Goal: Task Accomplishment & Management: Use online tool/utility

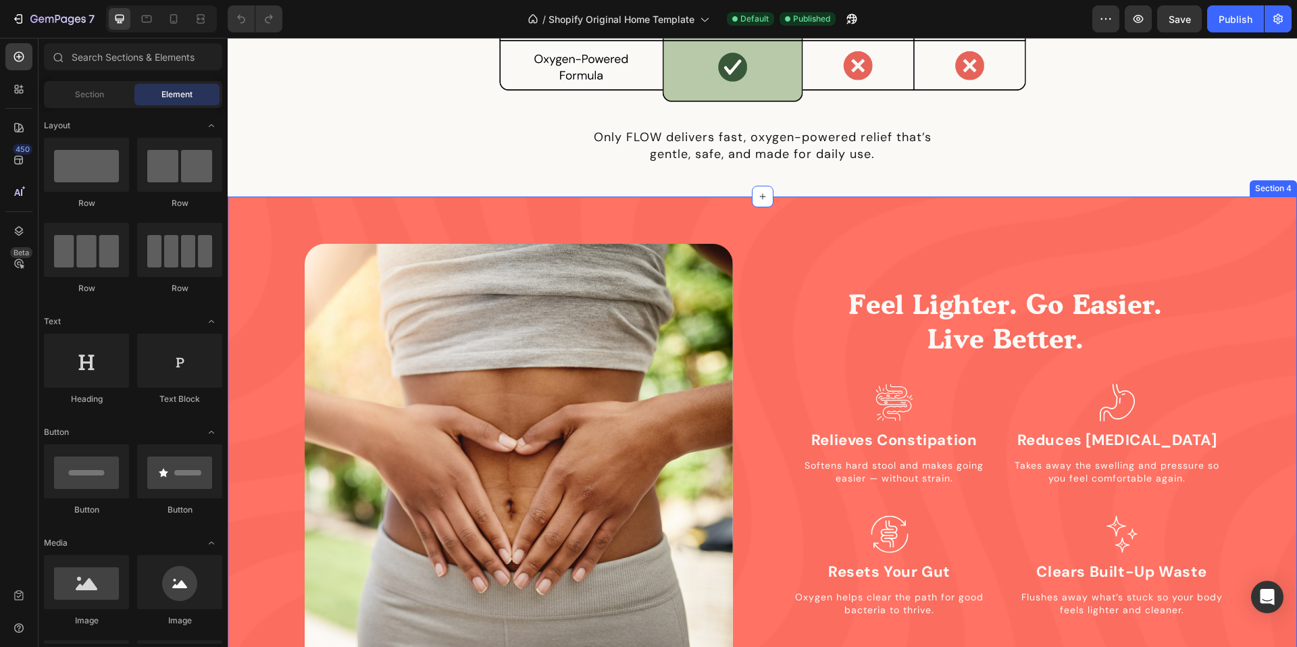
scroll to position [1150, 0]
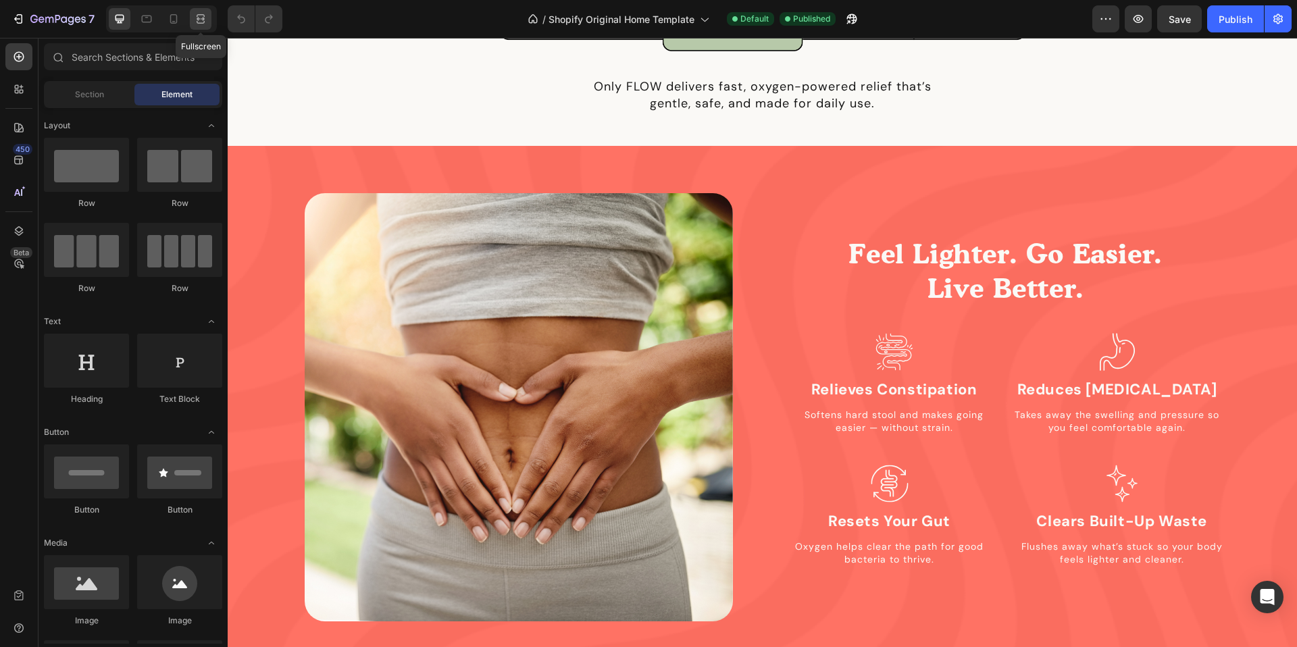
click at [195, 22] on icon at bounding box center [201, 19] width 14 height 14
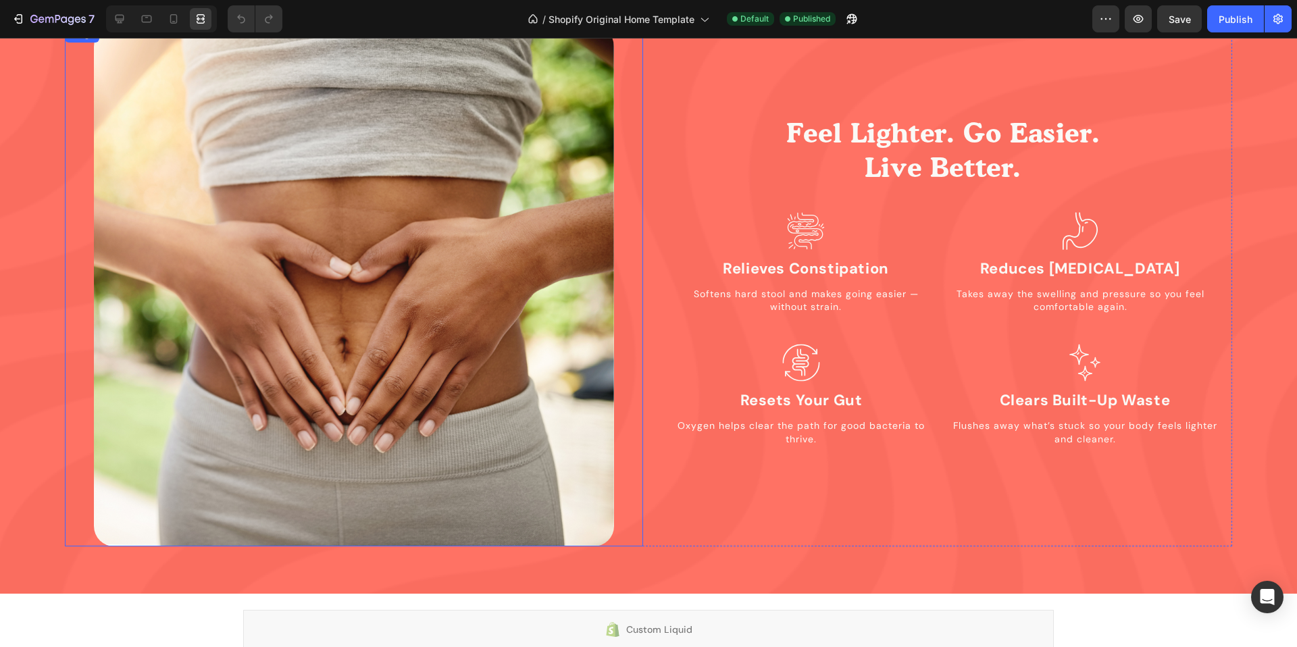
scroll to position [1233, 0]
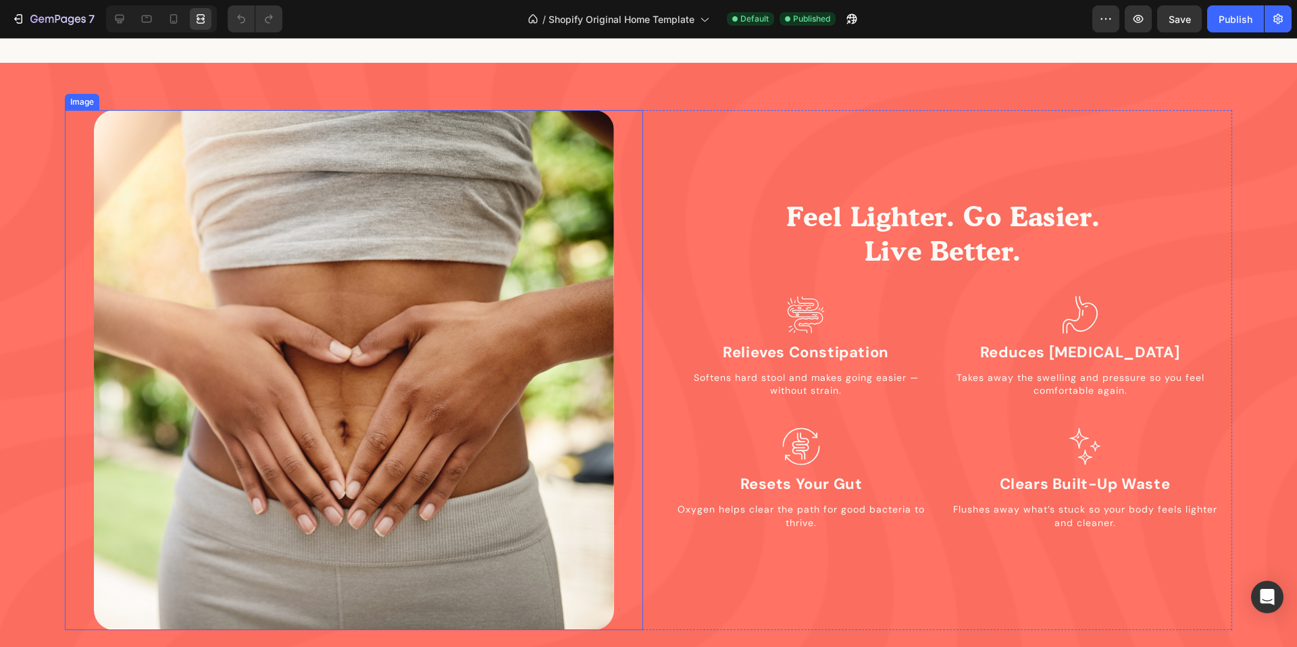
click at [333, 232] on img at bounding box center [354, 370] width 520 height 520
click at [107, 20] on div at bounding box center [161, 18] width 111 height 27
click at [118, 16] on icon at bounding box center [120, 19] width 14 height 14
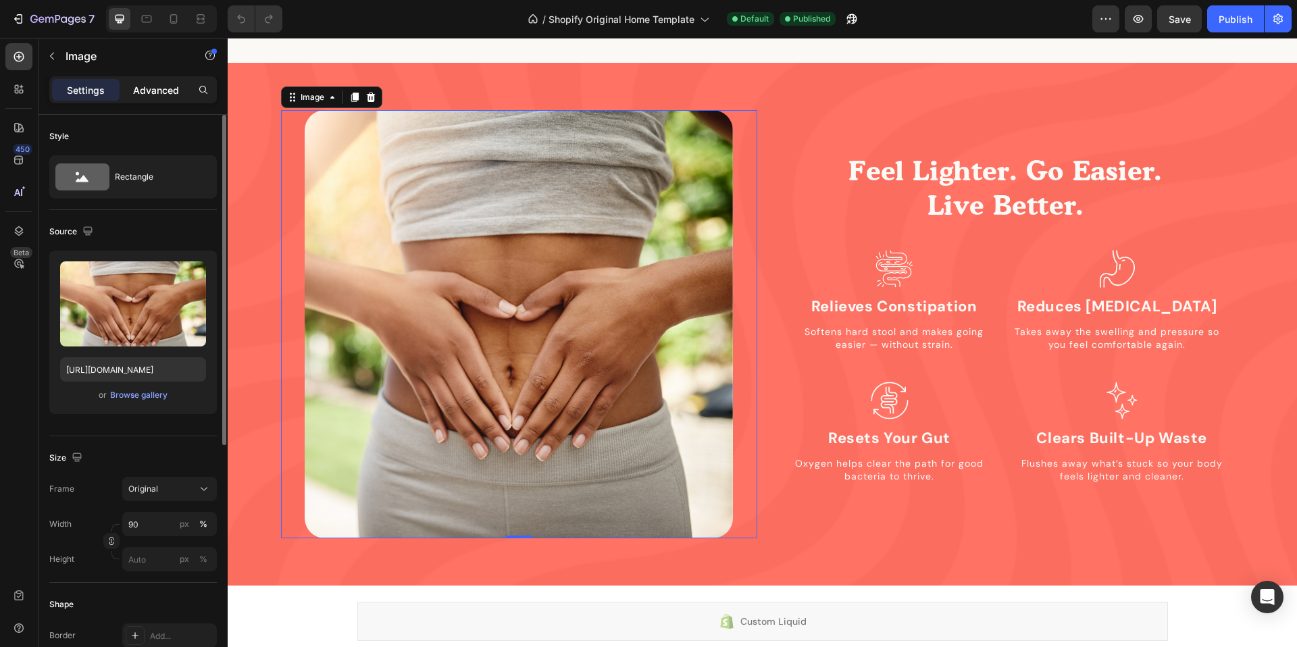
click at [163, 88] on p "Advanced" at bounding box center [156, 90] width 46 height 14
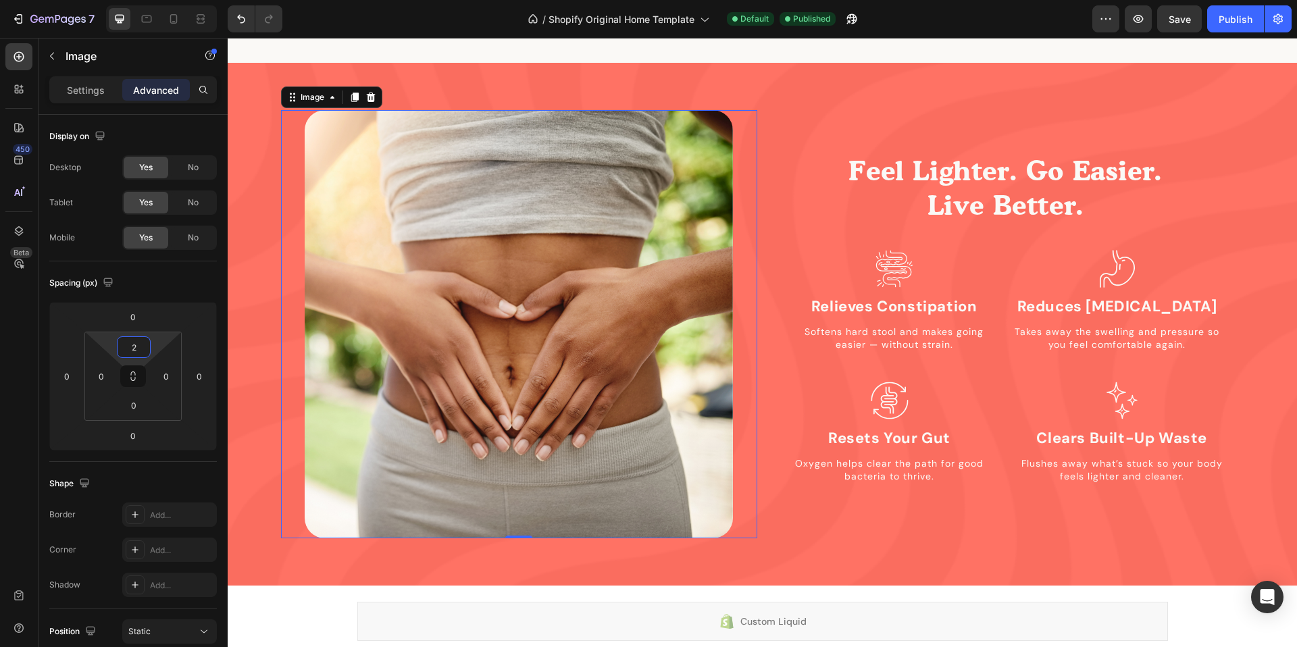
click at [153, 0] on html "7 / Shopify Original Home Template Default Published Preview Save Publish 450 B…" at bounding box center [648, 0] width 1297 height 0
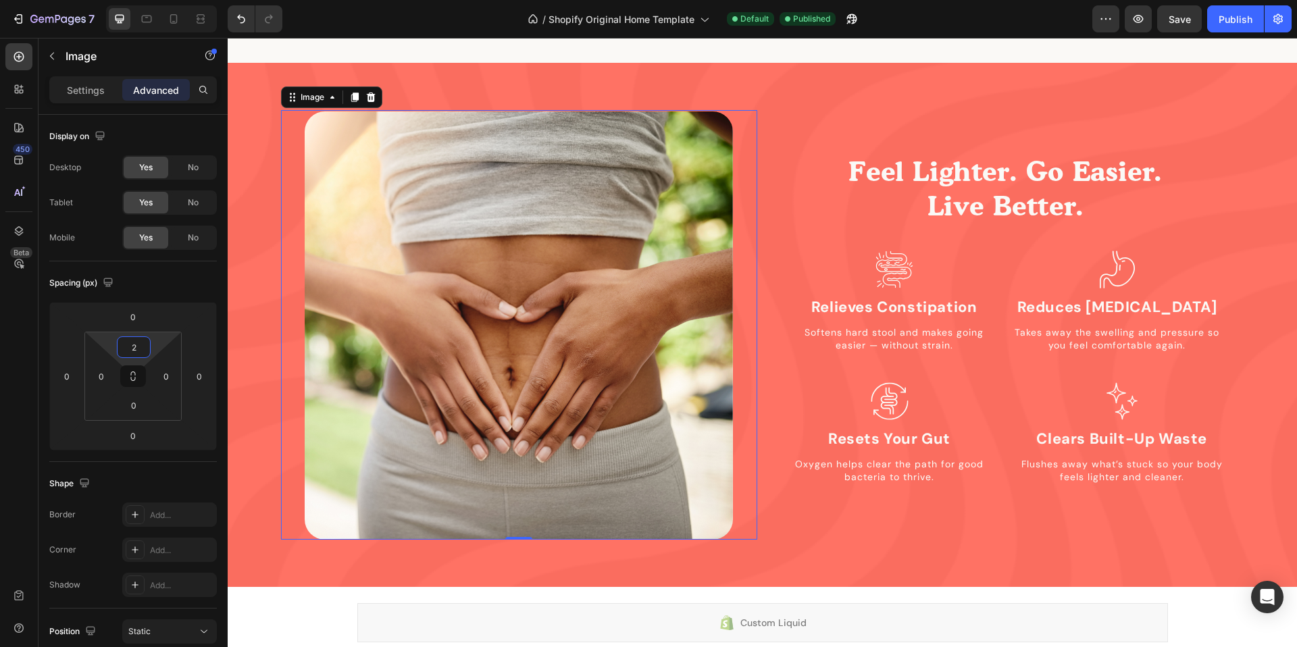
click at [153, 0] on html "7 / Shopify Original Home Template Default Published Preview Save Publish 450 B…" at bounding box center [648, 0] width 1297 height 0
click at [139, 347] on input "2" at bounding box center [133, 347] width 27 height 20
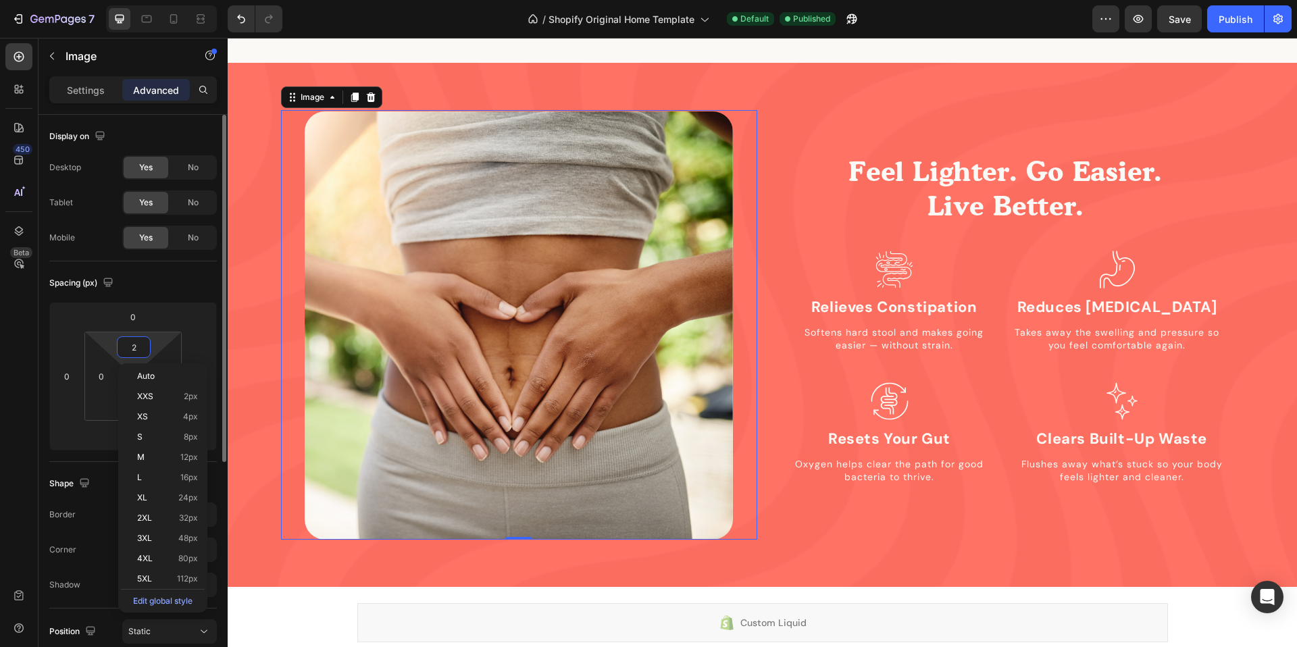
click at [139, 347] on input "2" at bounding box center [133, 347] width 27 height 20
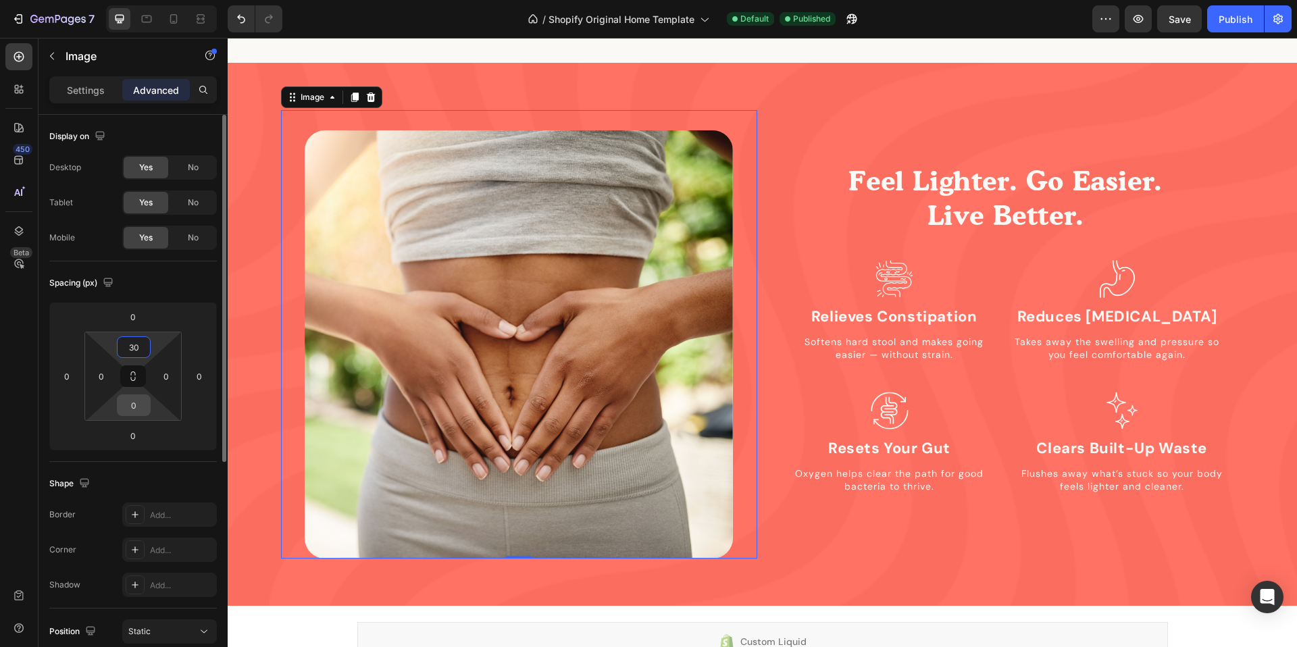
type input "30"
click at [139, 413] on input "0" at bounding box center [133, 405] width 27 height 20
click at [138, 413] on input "0" at bounding box center [133, 405] width 27 height 20
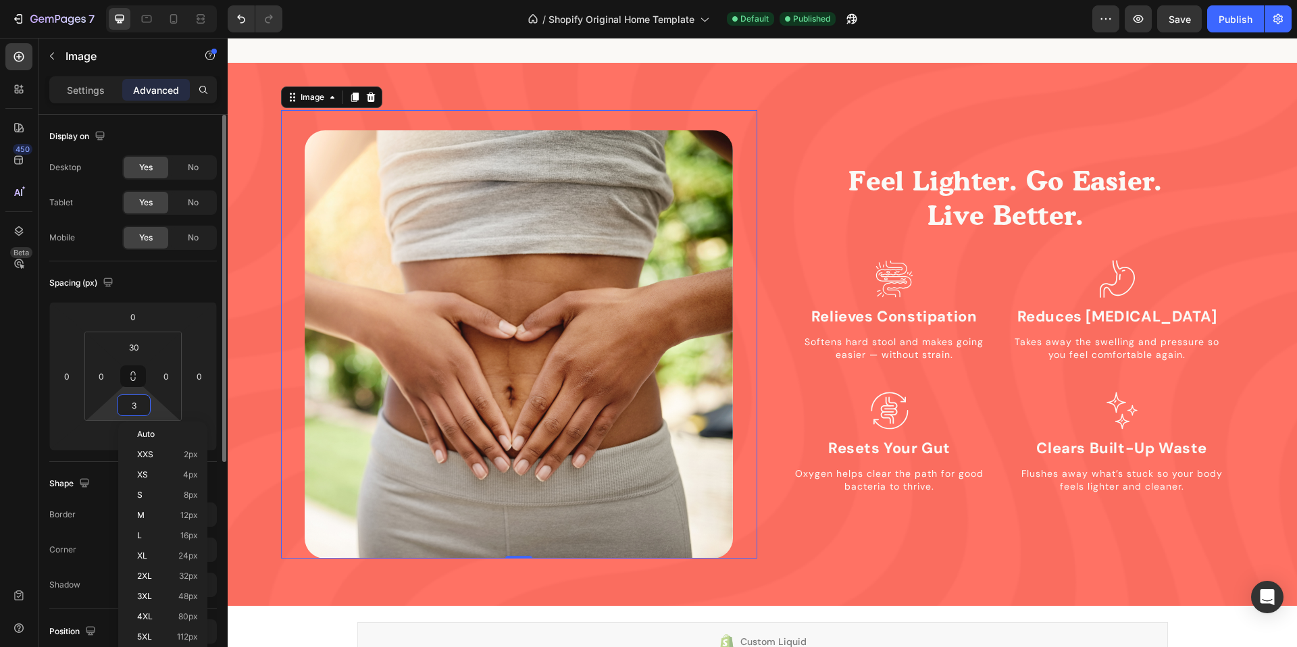
type input "30"
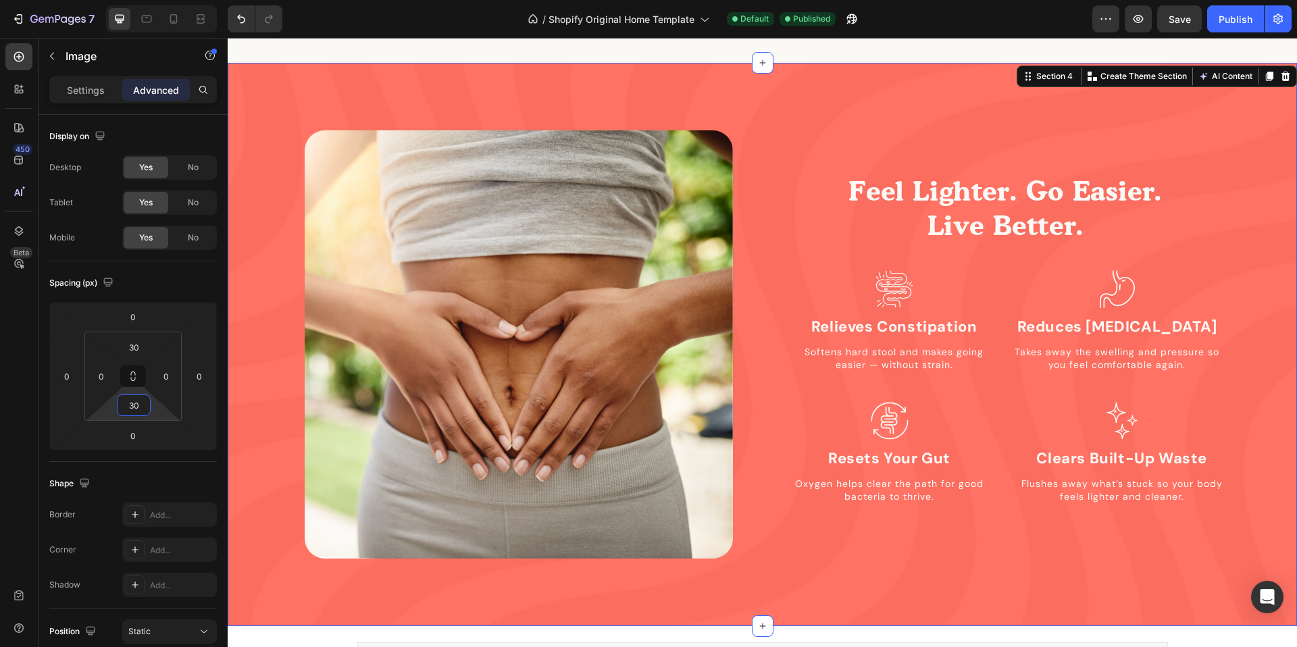
click at [959, 86] on div "Image Feel Lighter. Go Easier. Live Better. Heading Icon Relieves Constipation …" at bounding box center [762, 344] width 1069 height 563
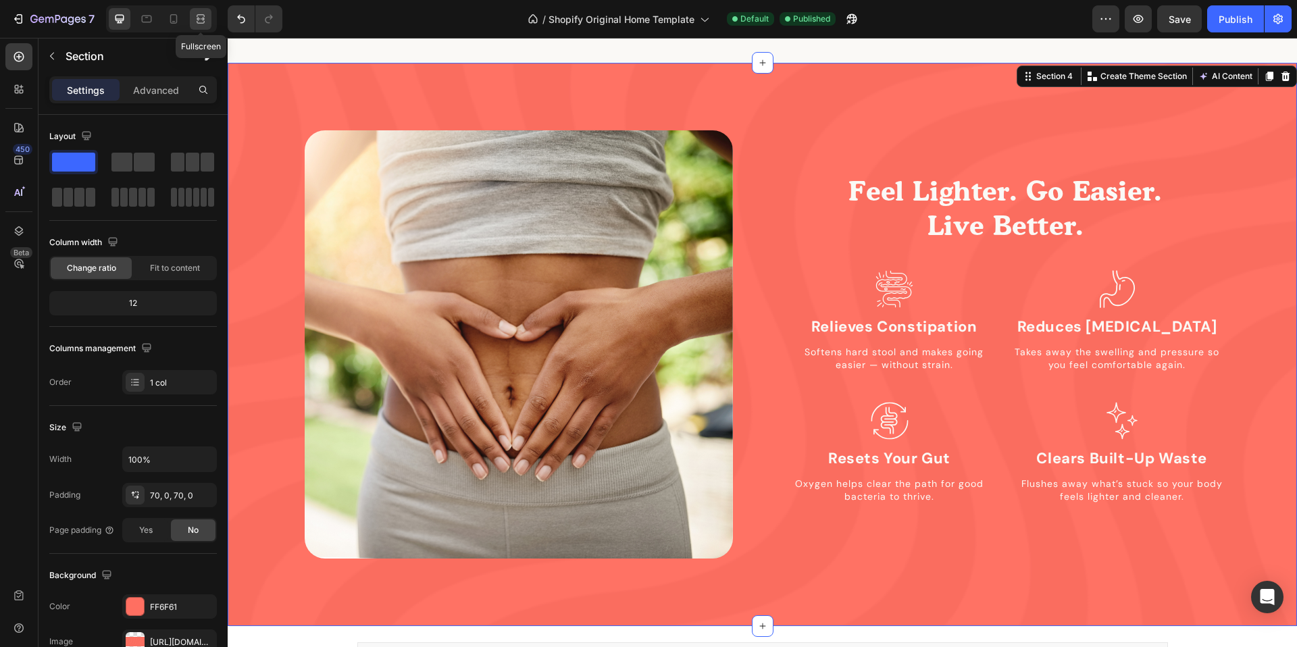
click at [201, 18] on icon at bounding box center [203, 18] width 4 height 3
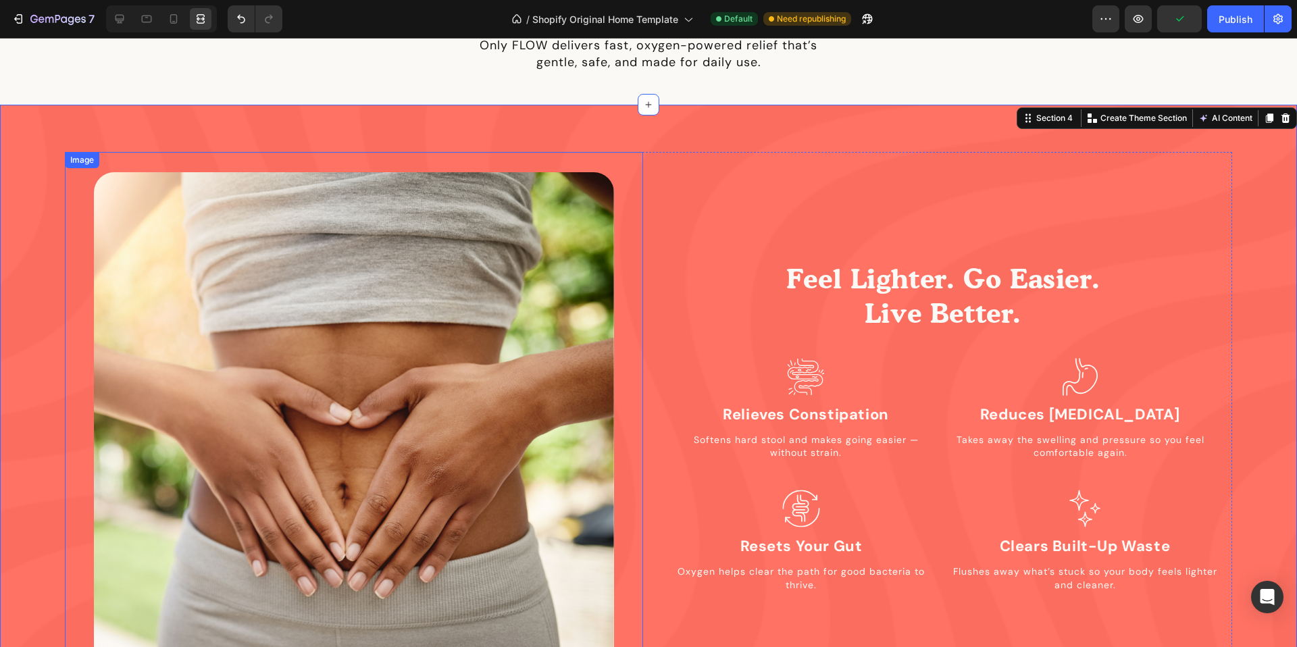
scroll to position [1187, 0]
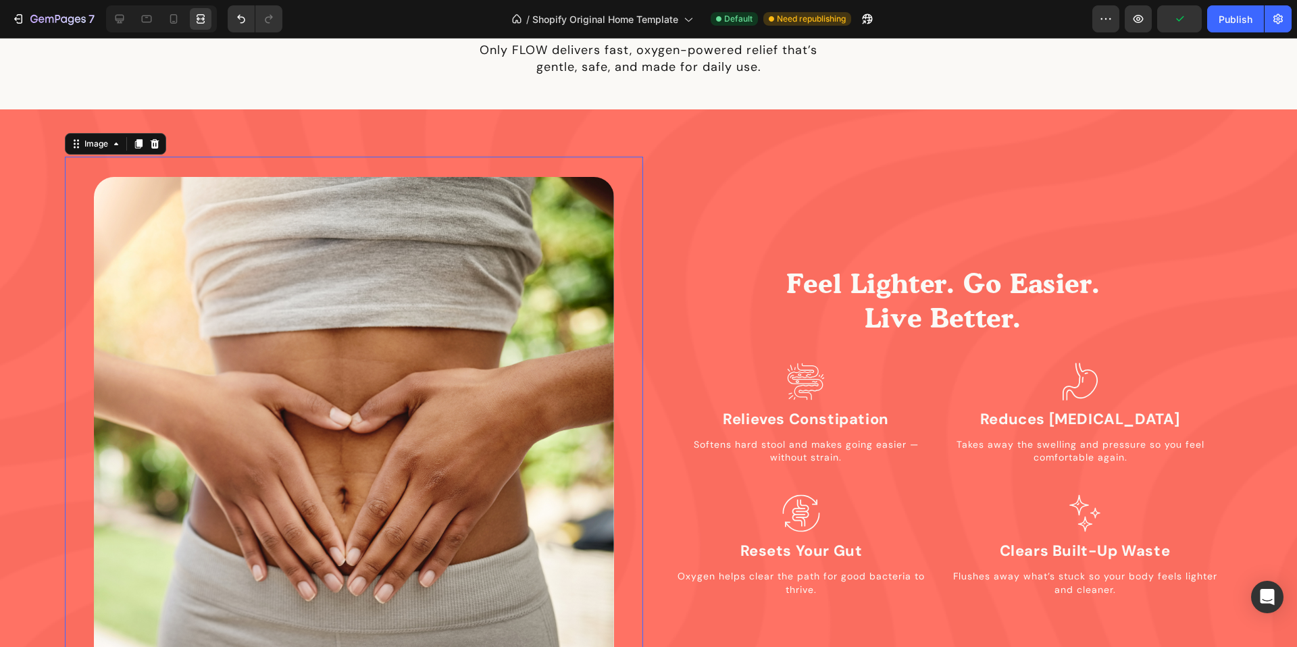
click at [573, 249] on img at bounding box center [354, 437] width 520 height 520
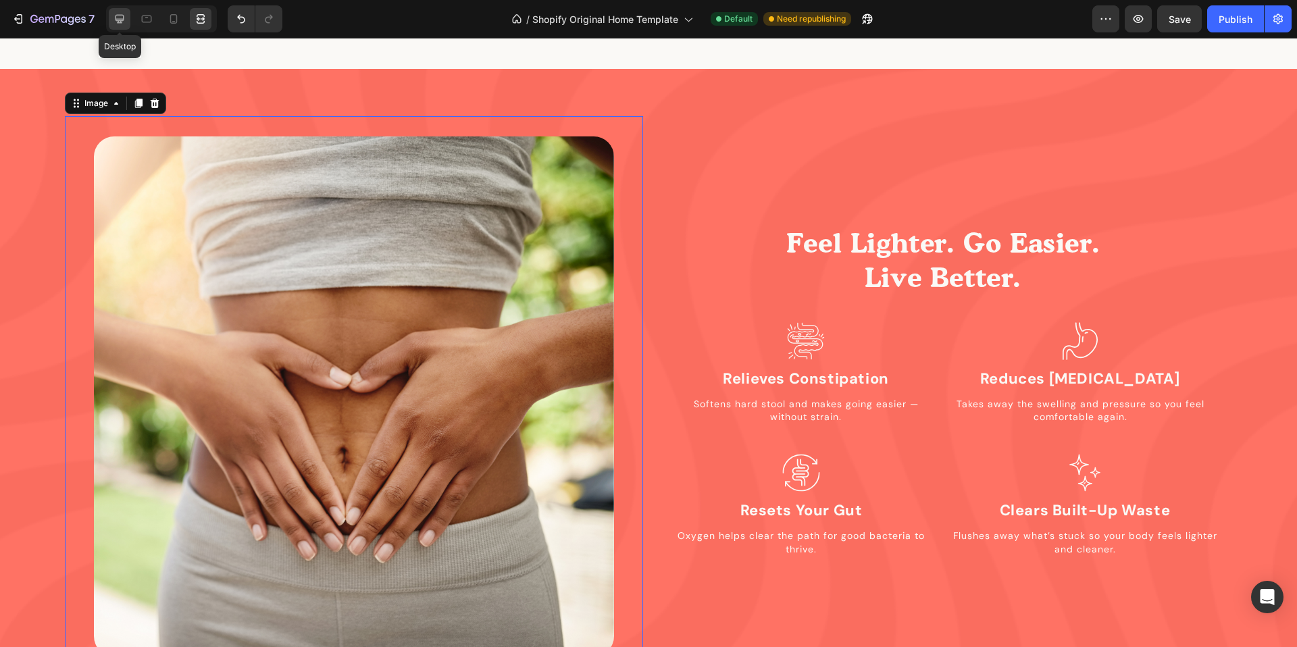
click at [127, 20] on div at bounding box center [120, 19] width 22 height 22
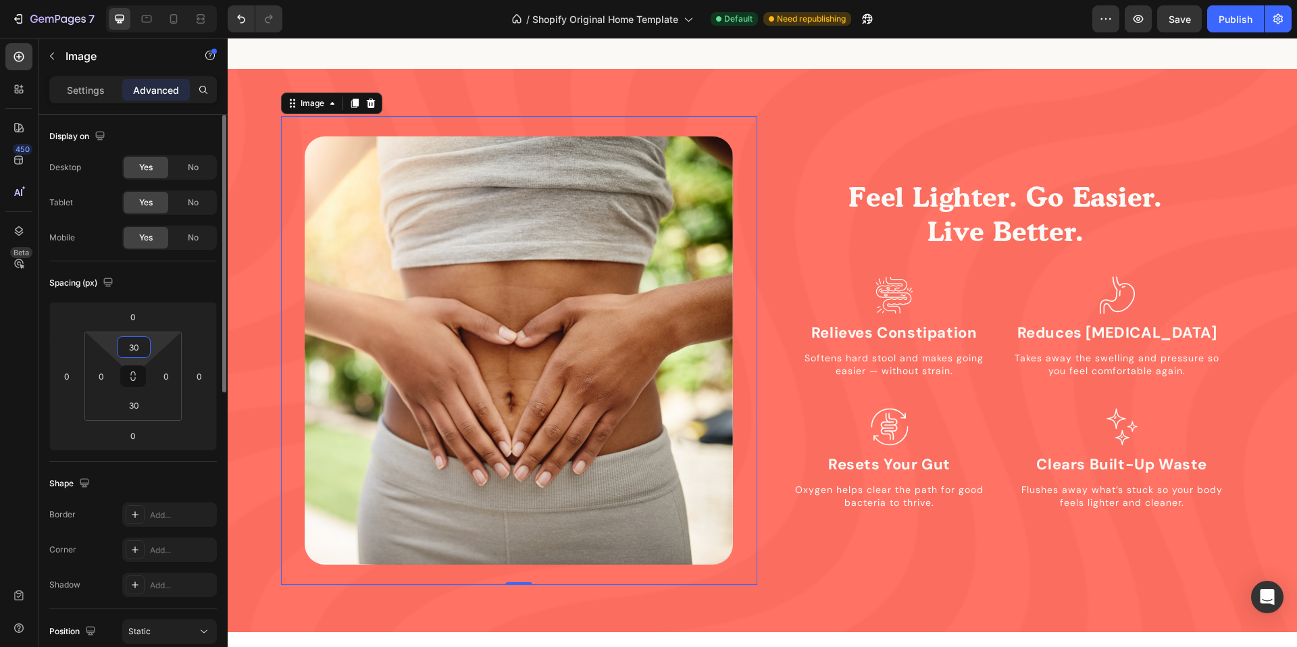
click at [131, 350] on input "30" at bounding box center [133, 347] width 27 height 20
click at [132, 350] on input "30" at bounding box center [133, 347] width 27 height 20
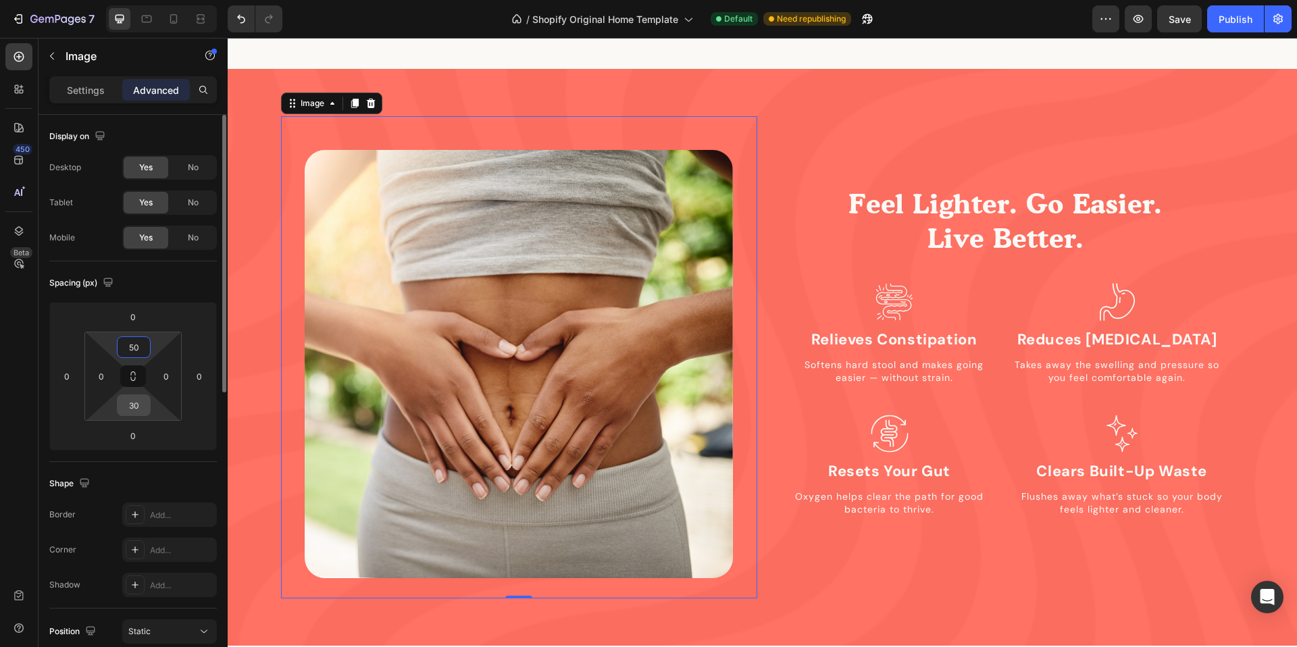
type input "50"
click at [128, 397] on input "30" at bounding box center [133, 405] width 27 height 20
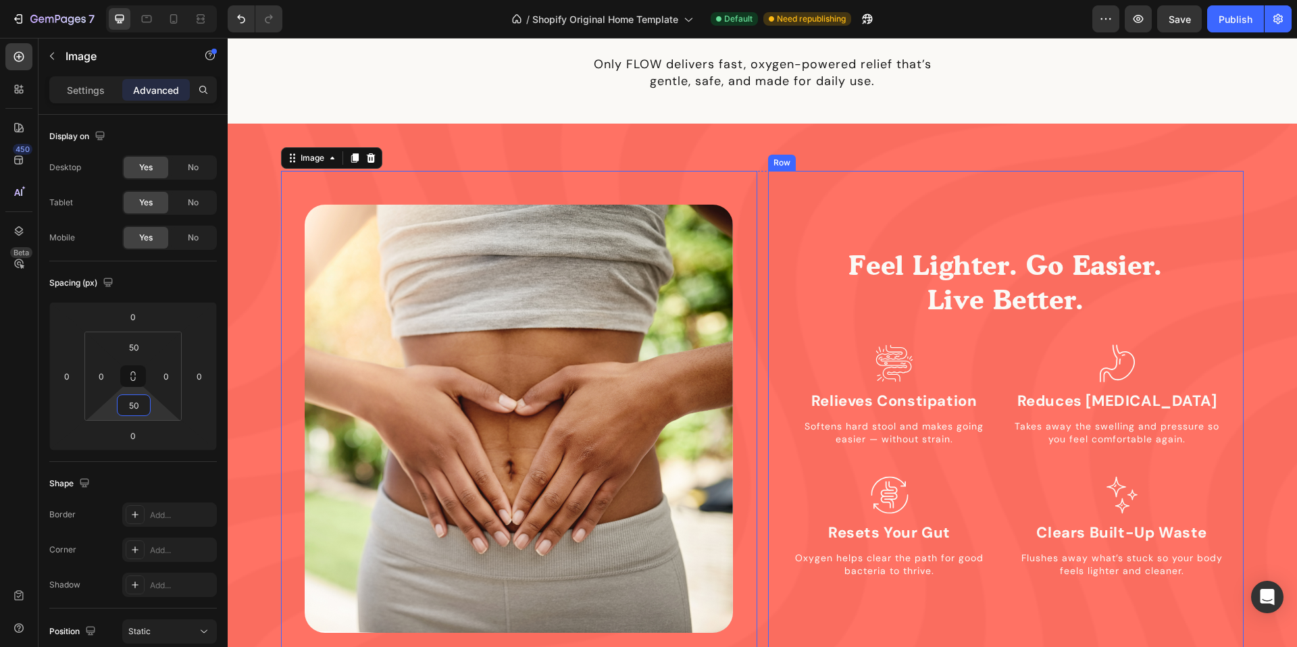
scroll to position [1170, 0]
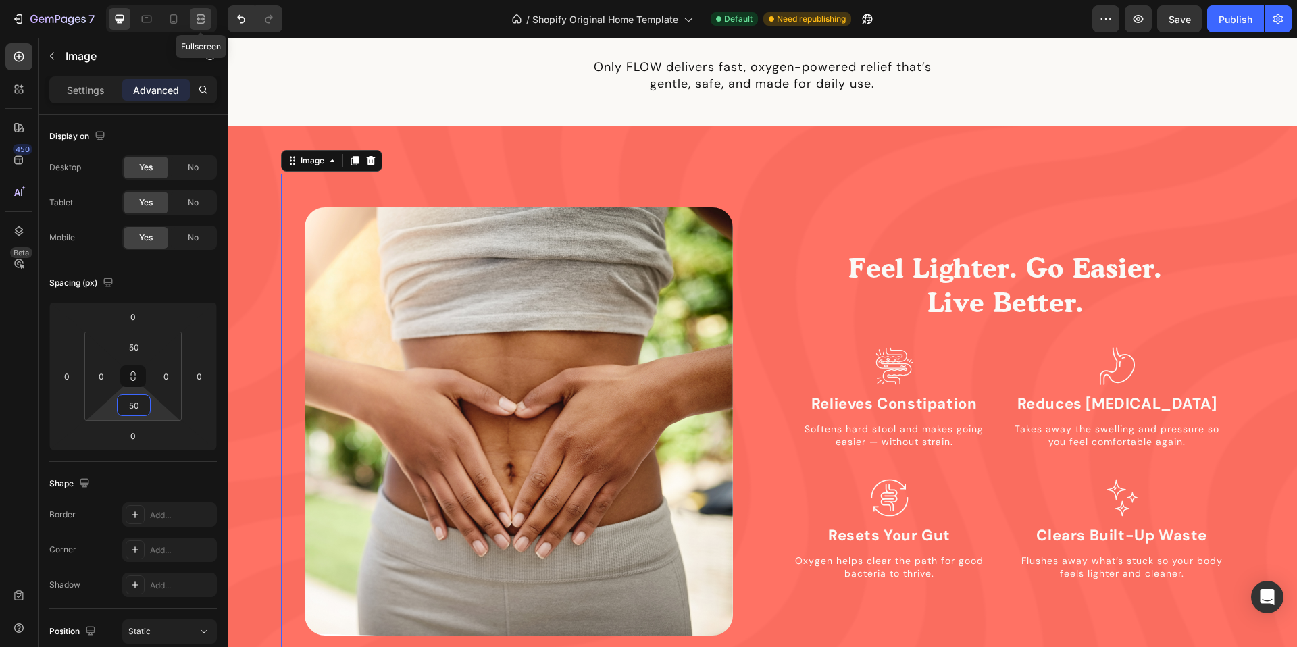
type input "50"
click at [206, 16] on icon at bounding box center [201, 19] width 14 height 14
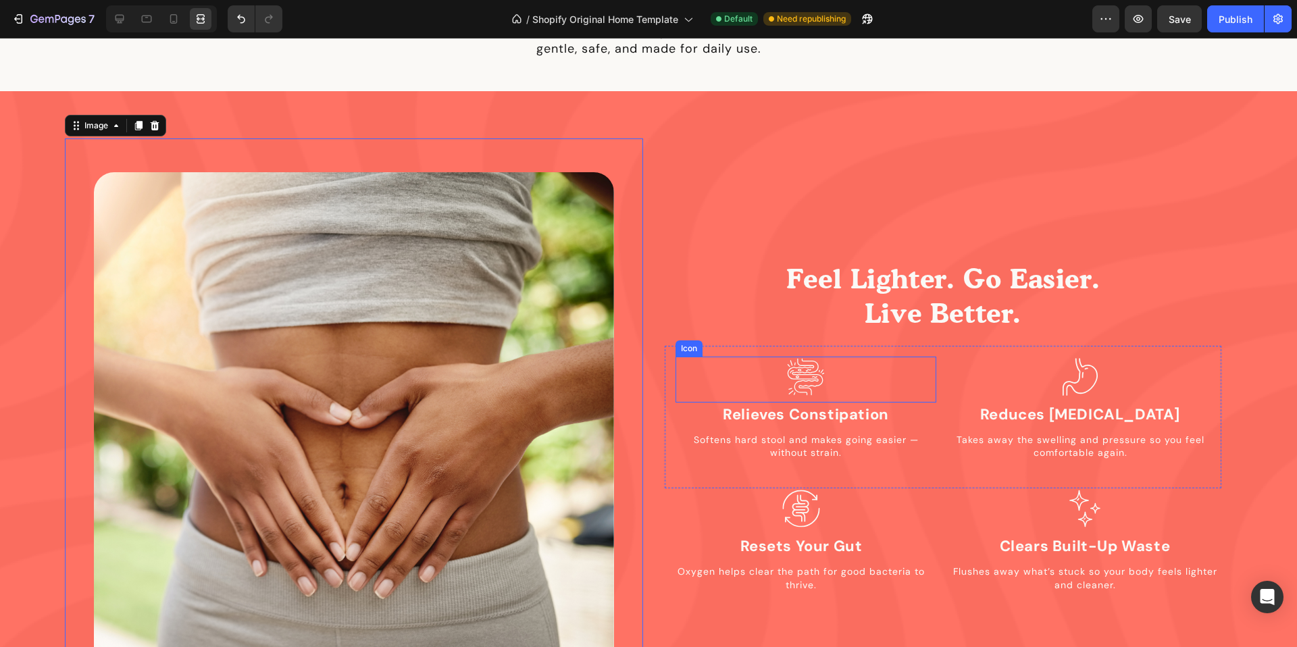
scroll to position [1112, 0]
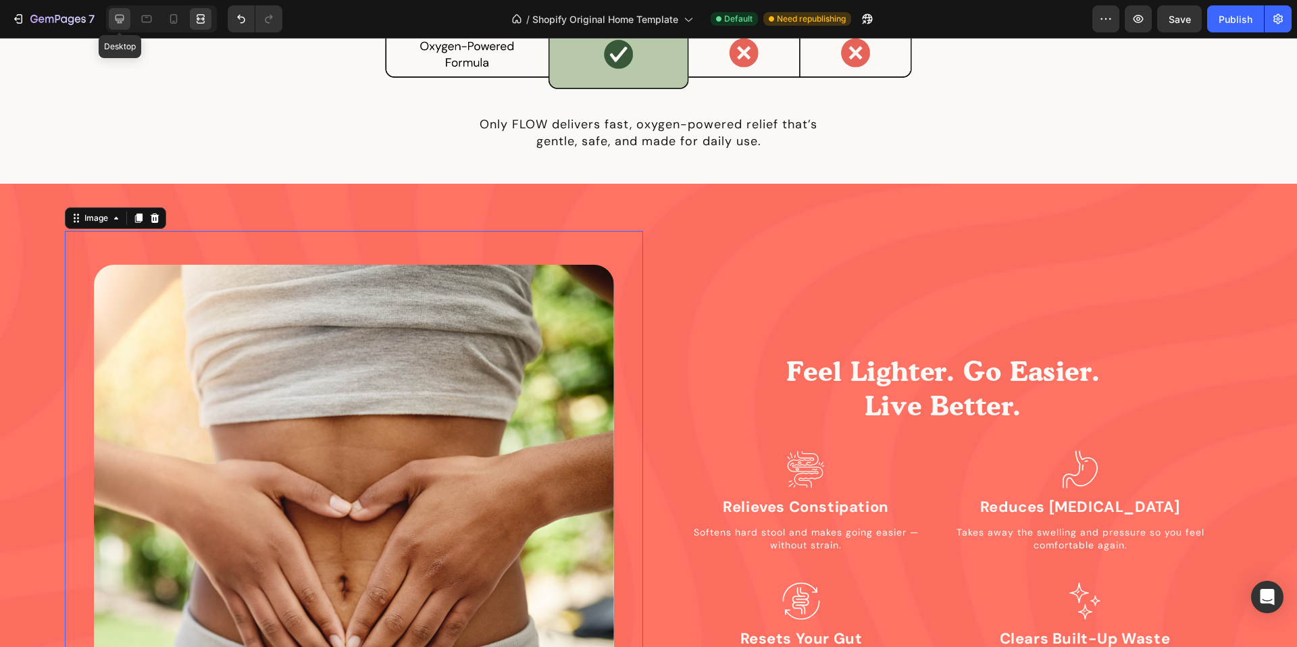
click at [123, 26] on div at bounding box center [120, 19] width 22 height 22
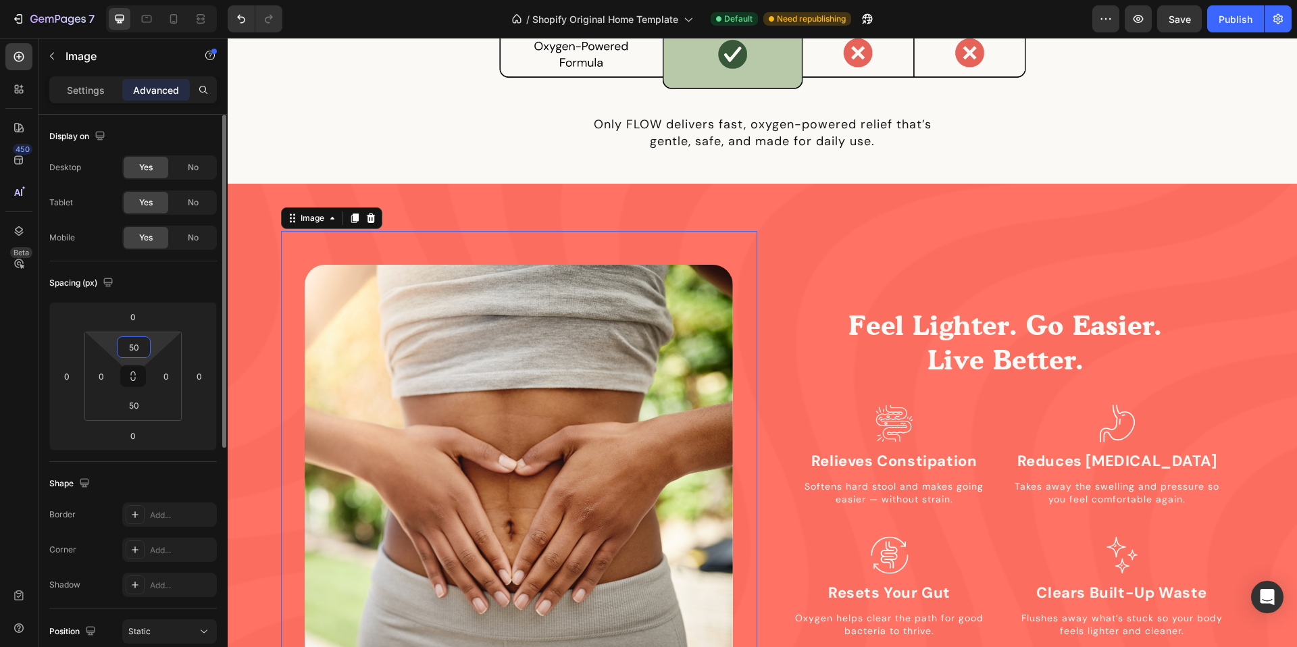
click at [138, 351] on input "50" at bounding box center [133, 347] width 27 height 20
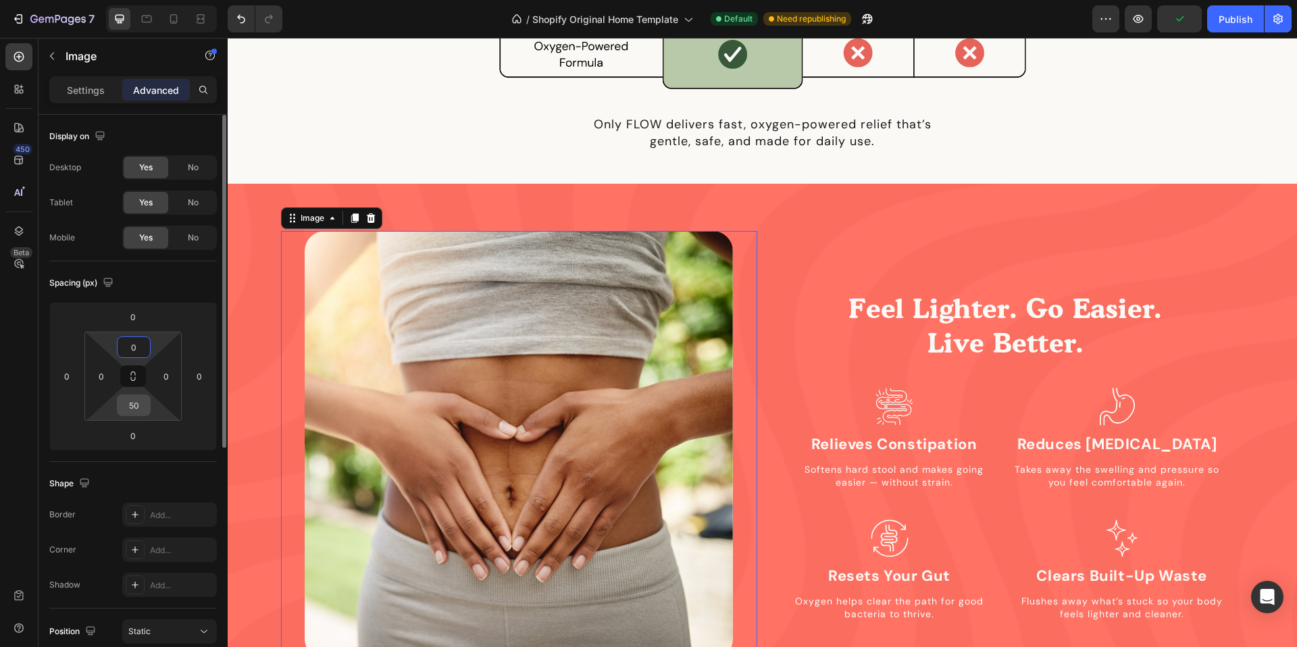
type input "0"
click at [135, 406] on input "50" at bounding box center [133, 405] width 27 height 20
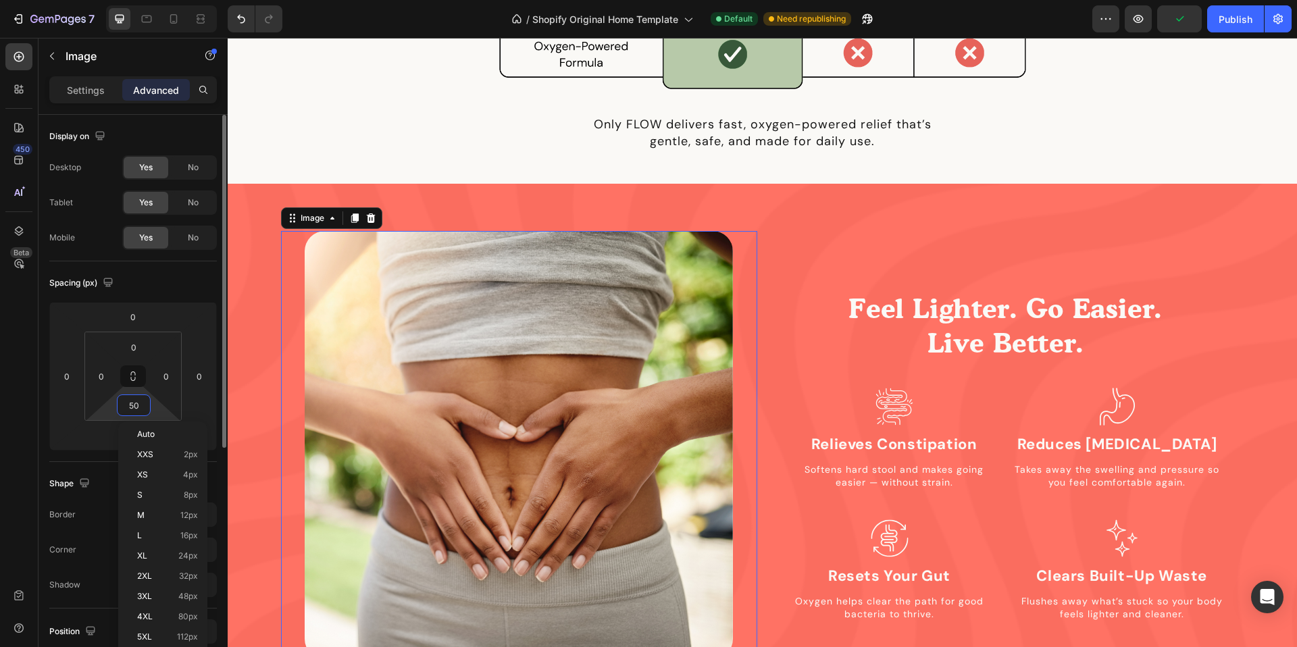
click at [135, 406] on input "50" at bounding box center [133, 405] width 27 height 20
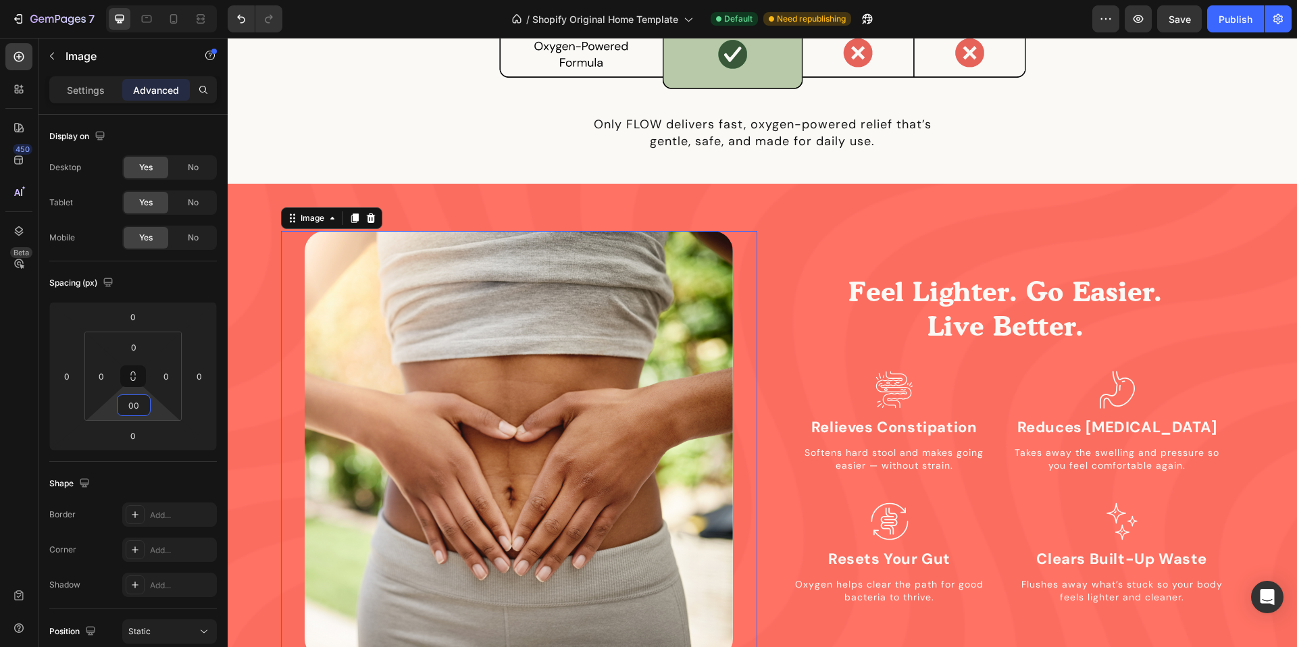
type input "0"
drag, startPoint x: 120, startPoint y: 93, endPoint x: 107, endPoint y: 94, distance: 12.9
click at [120, 93] on div "Settings Advanced" at bounding box center [133, 90] width 162 height 22
click at [99, 95] on p "Settings" at bounding box center [86, 90] width 38 height 14
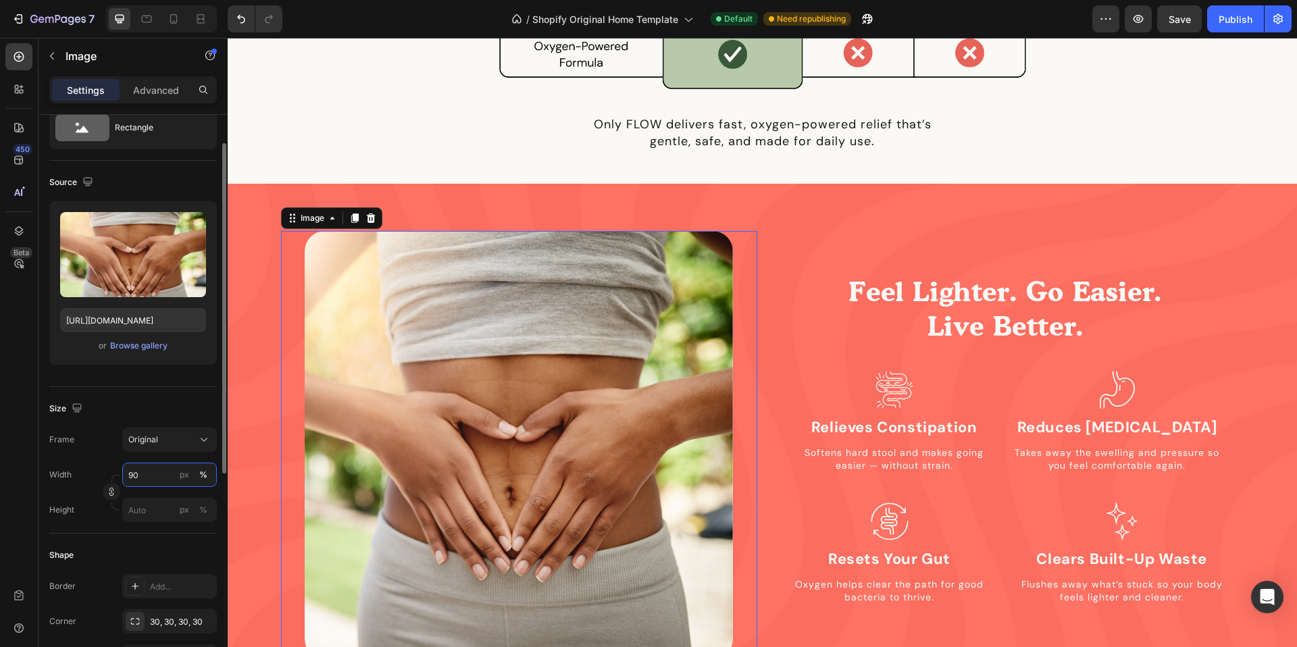
click at [152, 471] on input "90" at bounding box center [169, 475] width 95 height 24
click at [152, 471] on input "90" at bounding box center [169, 477] width 95 height 24
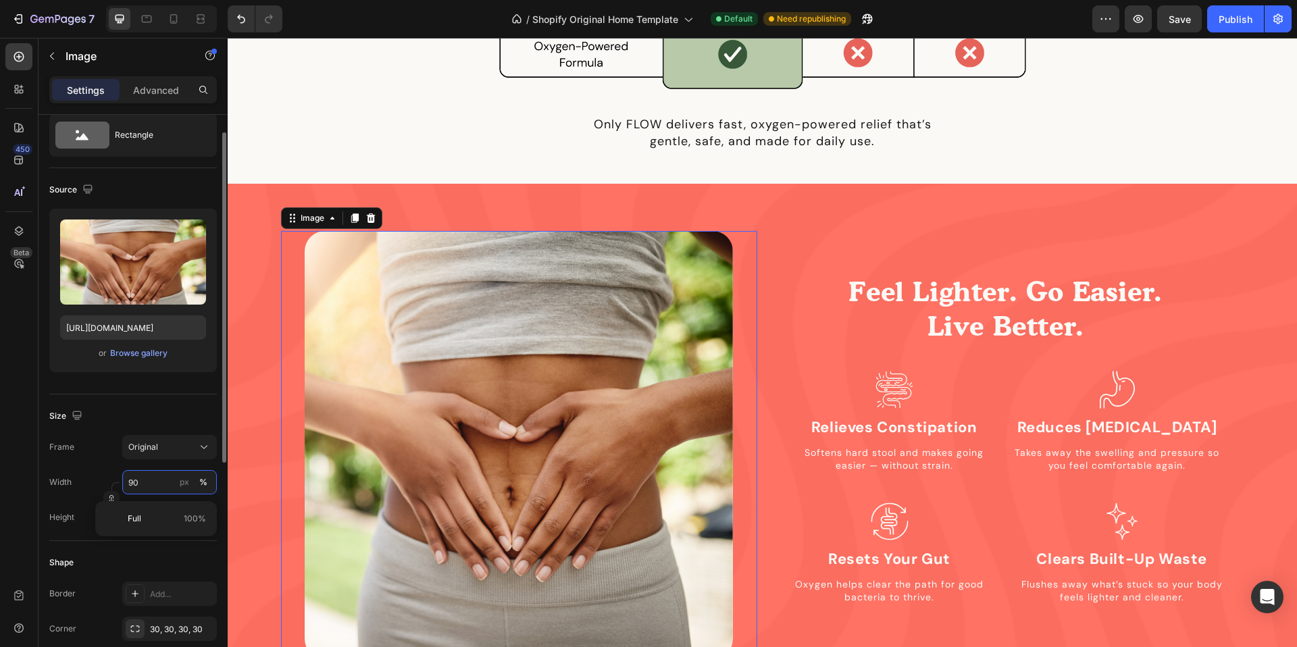
scroll to position [38, 0]
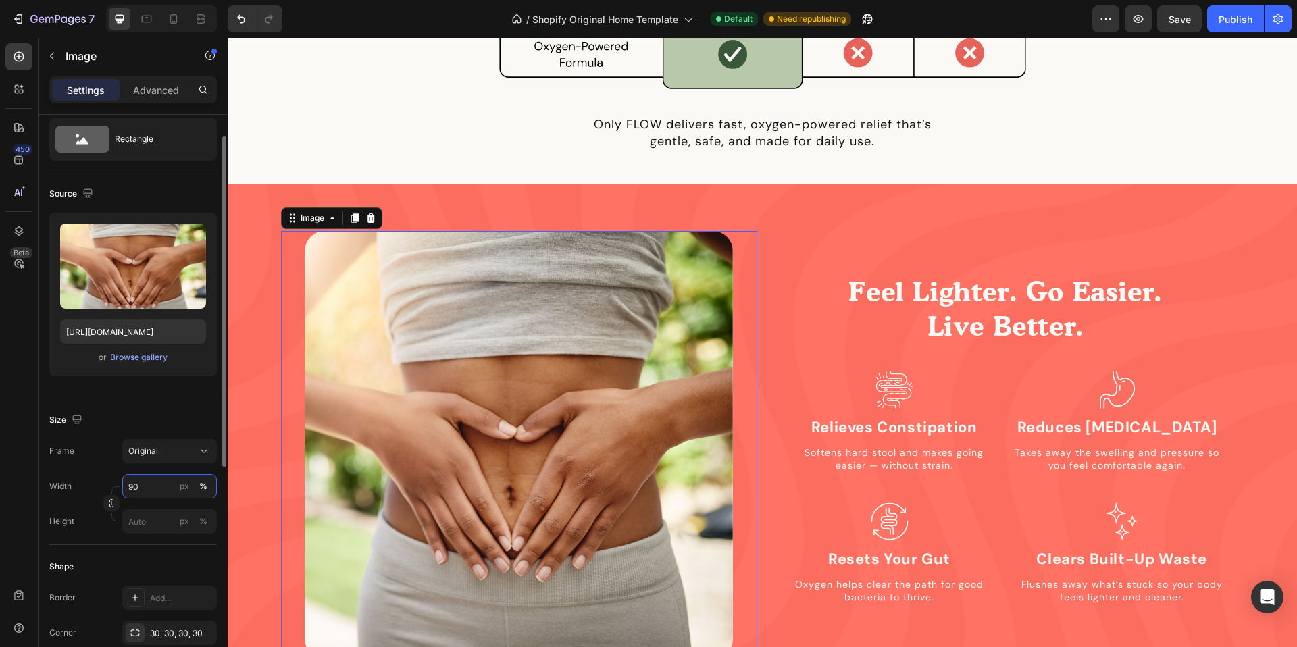
click at [151, 480] on input "90" at bounding box center [169, 486] width 95 height 24
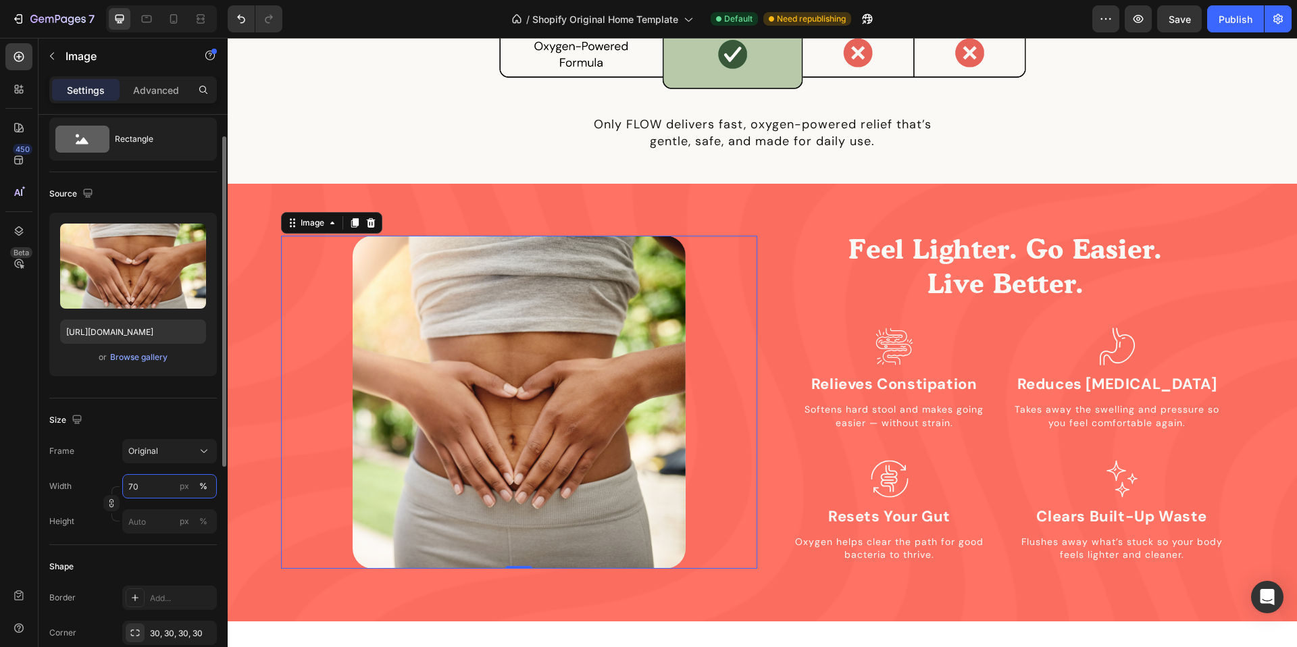
click at [151, 480] on input "70" at bounding box center [169, 486] width 95 height 24
type input "80"
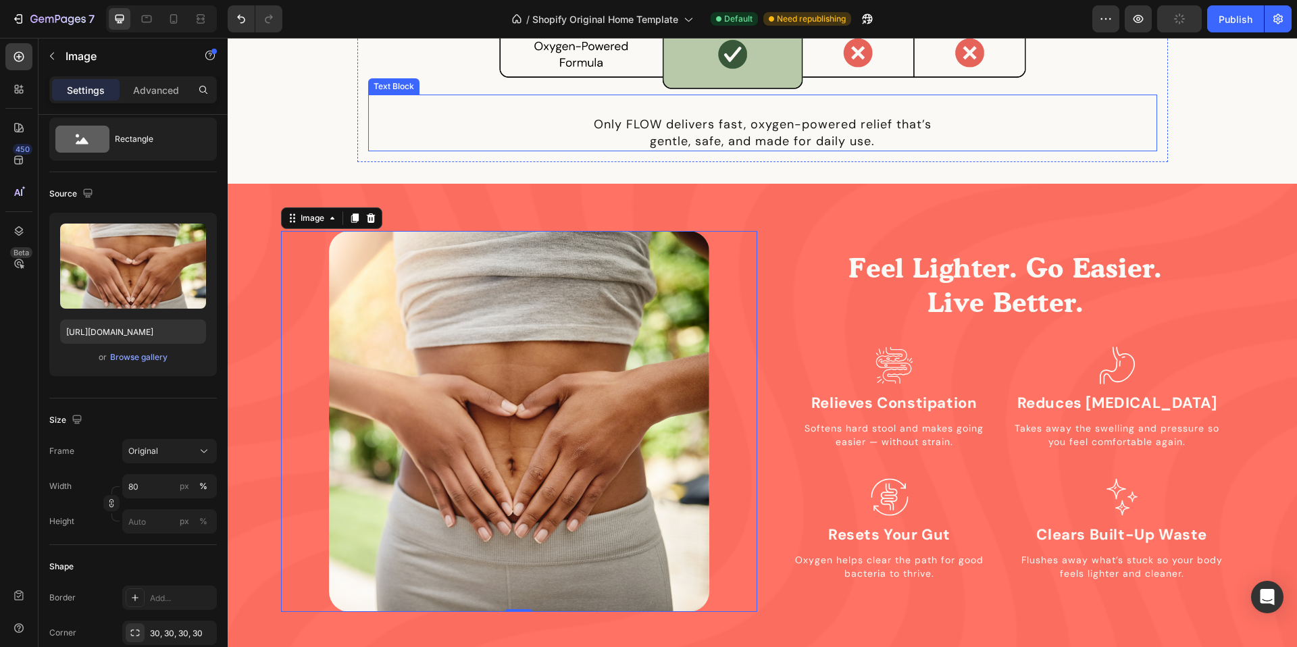
click at [450, 114] on div "Only FLOW delivers fast, oxygen-powered relief that’s gentle, safe, and made fo…" at bounding box center [762, 123] width 789 height 57
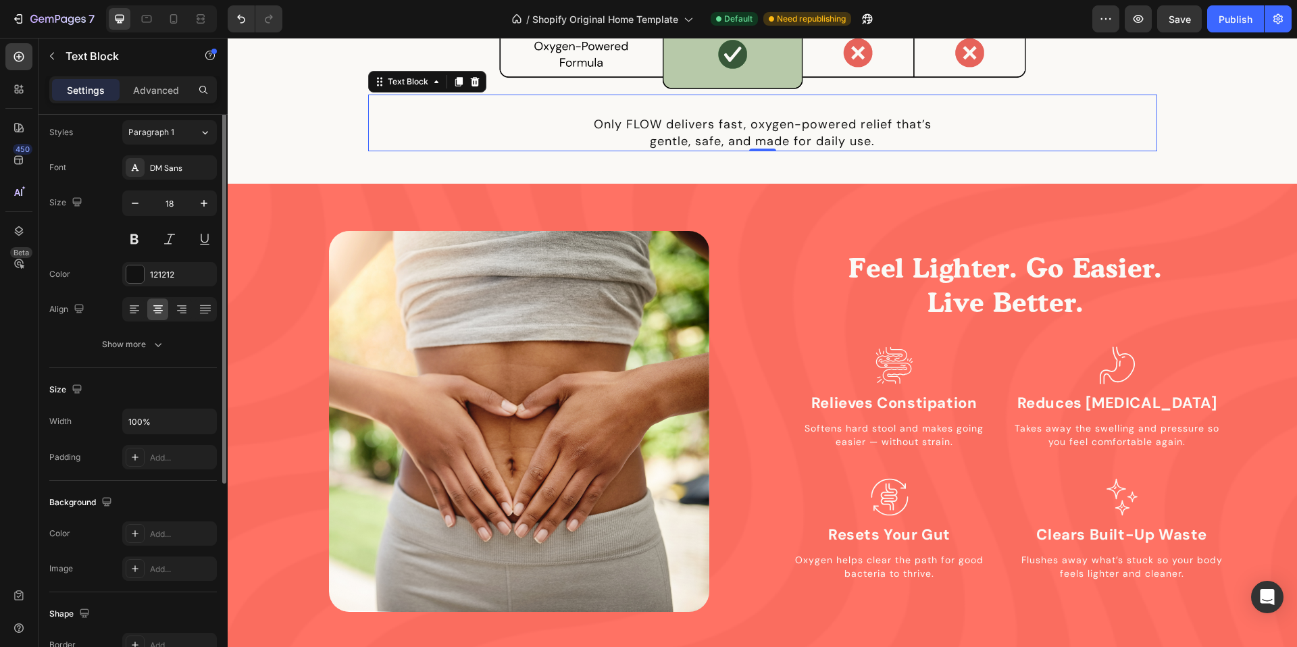
scroll to position [0, 0]
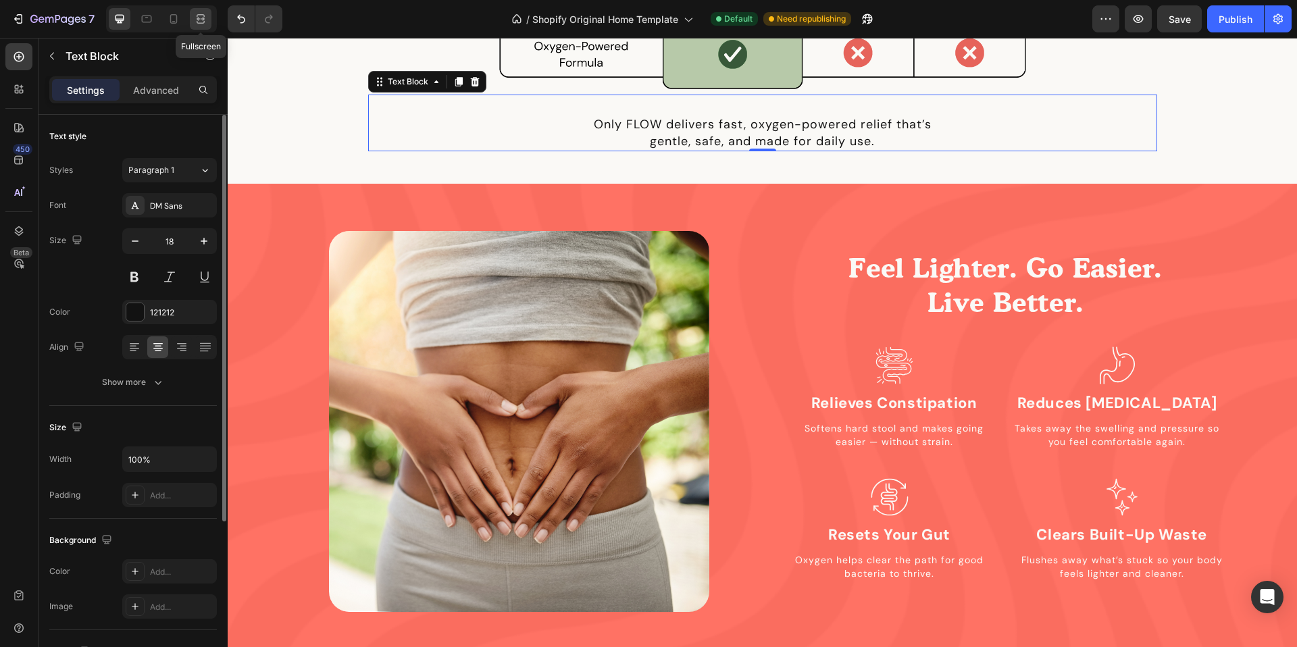
click at [205, 18] on icon at bounding box center [201, 19] width 14 height 14
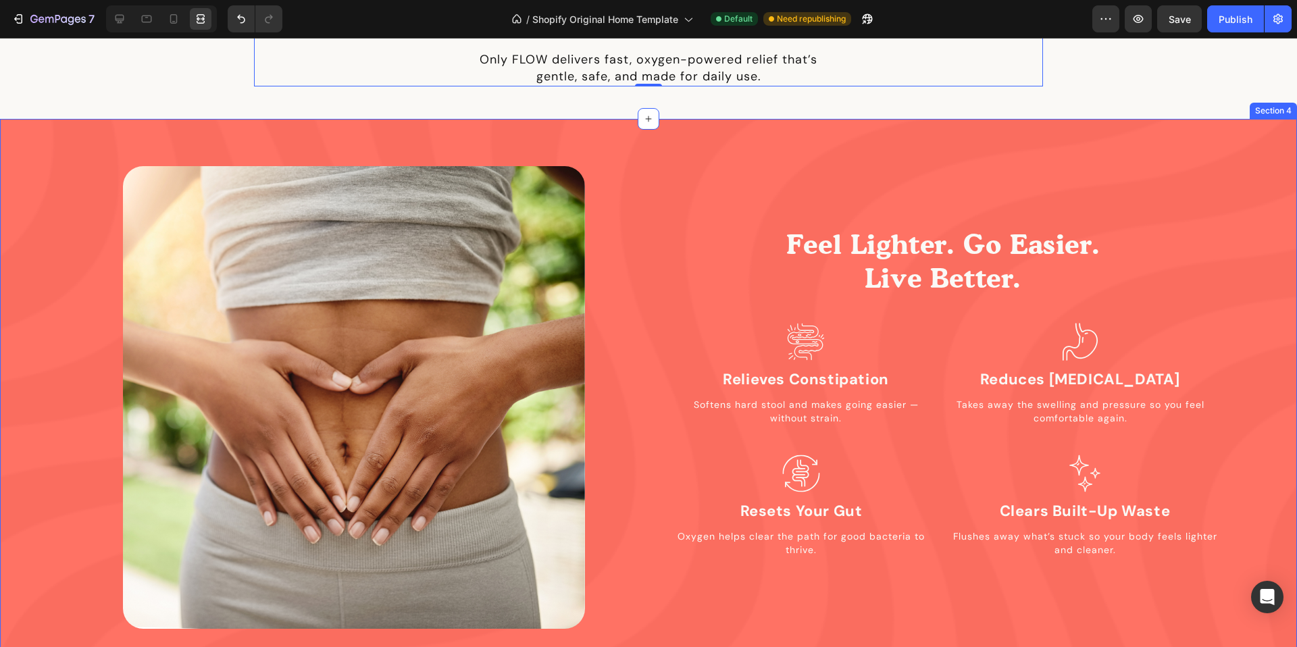
scroll to position [1187, 0]
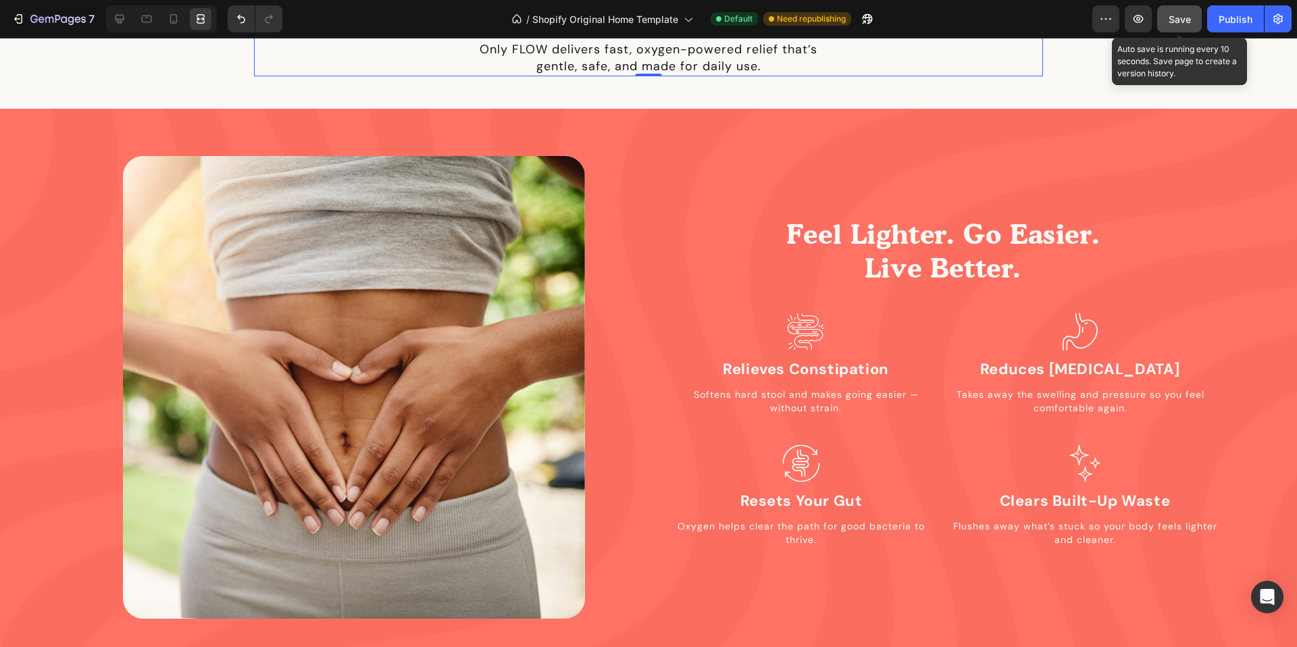
click at [1175, 18] on span "Save" at bounding box center [1179, 19] width 22 height 11
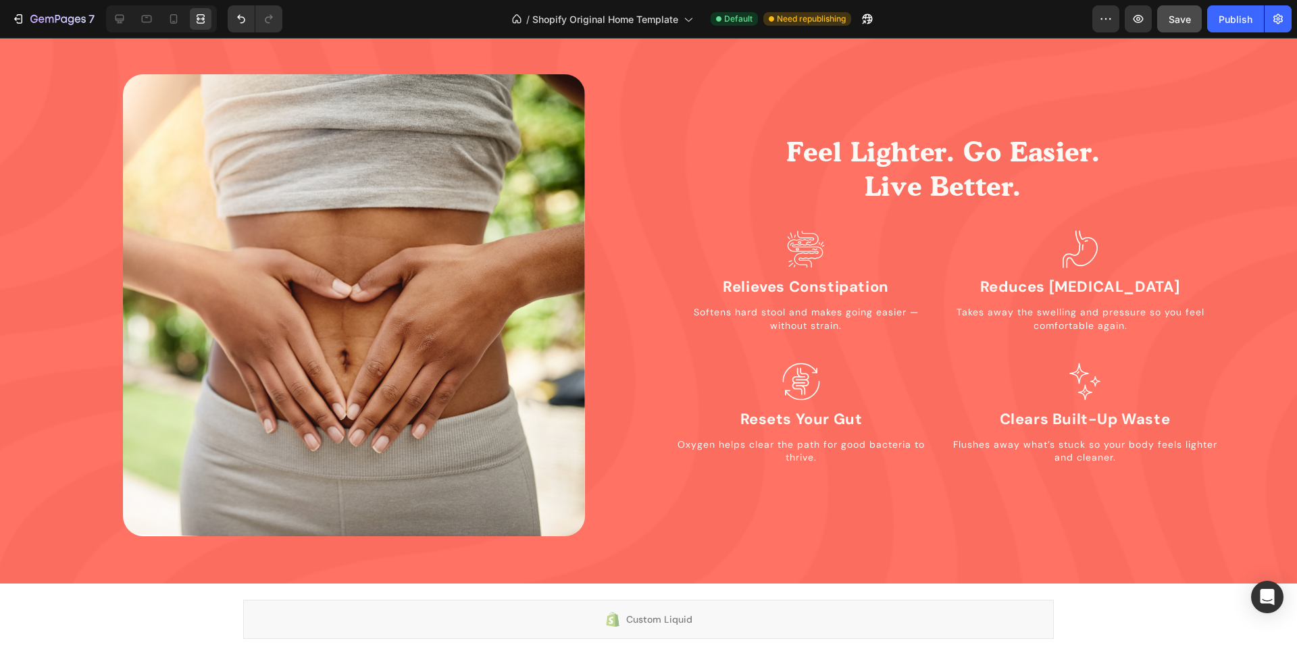
scroll to position [1370, 0]
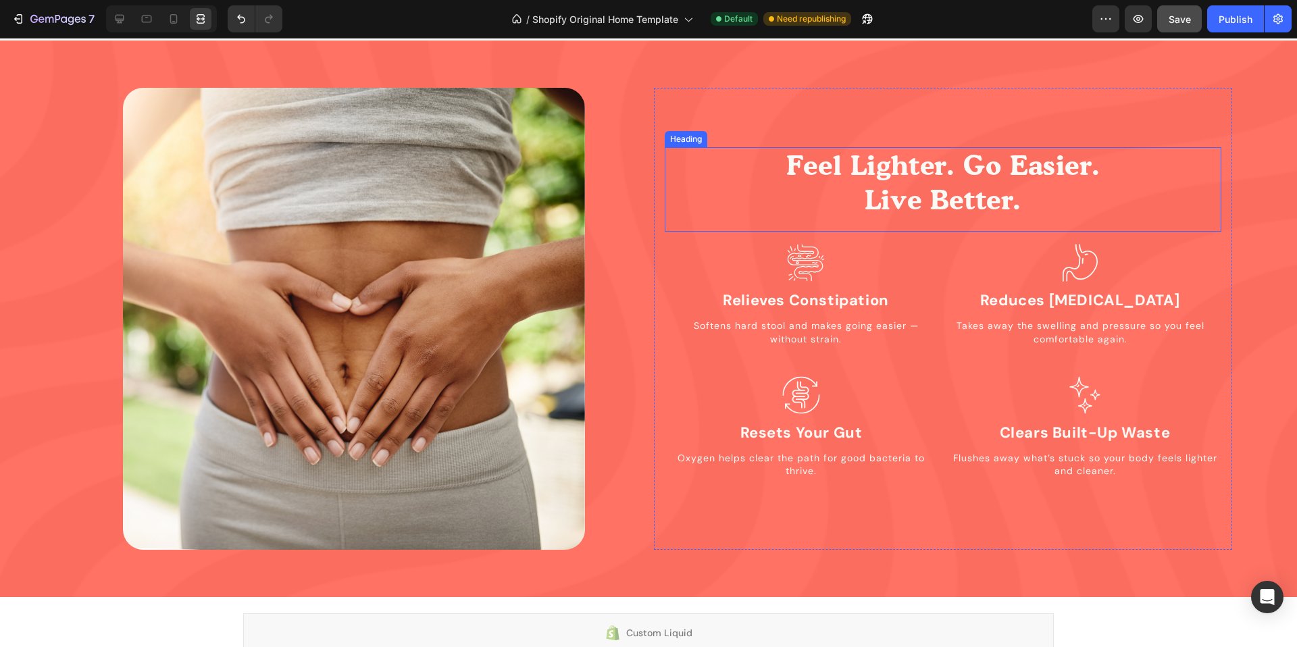
click at [905, 197] on h2 "Feel Lighter. Go Easier. Live Better." at bounding box center [943, 182] width 557 height 71
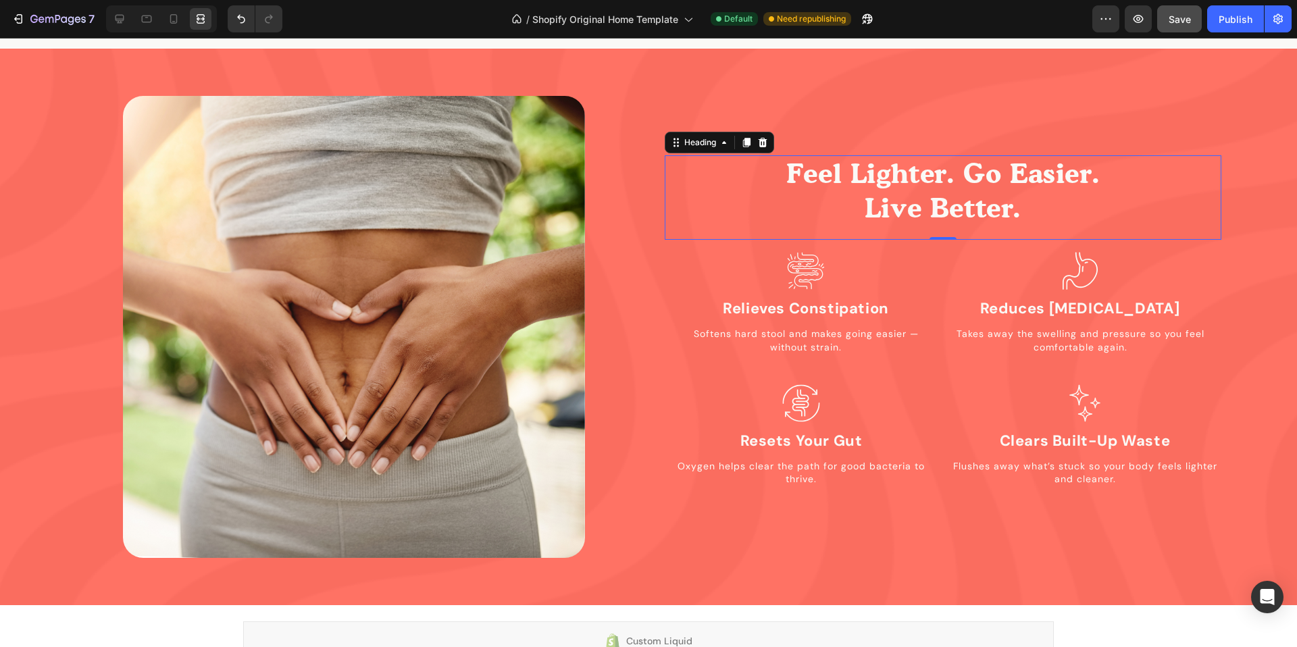
scroll to position [1366, 0]
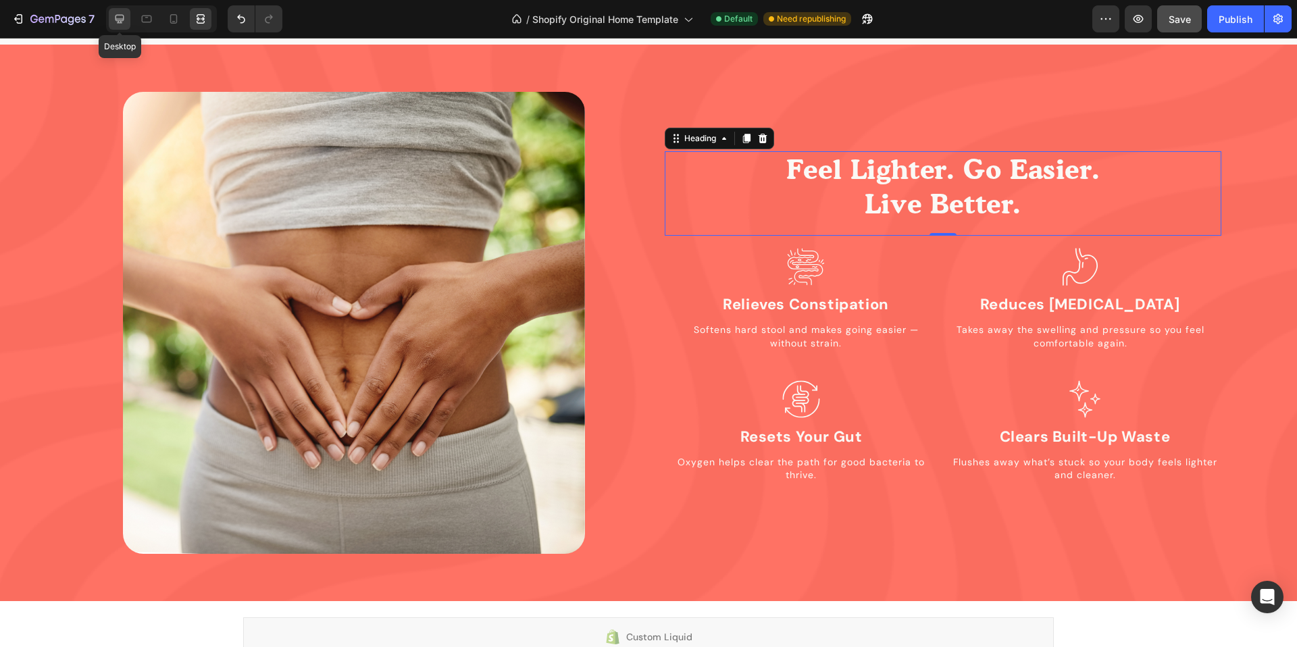
click at [119, 23] on icon at bounding box center [119, 19] width 9 height 9
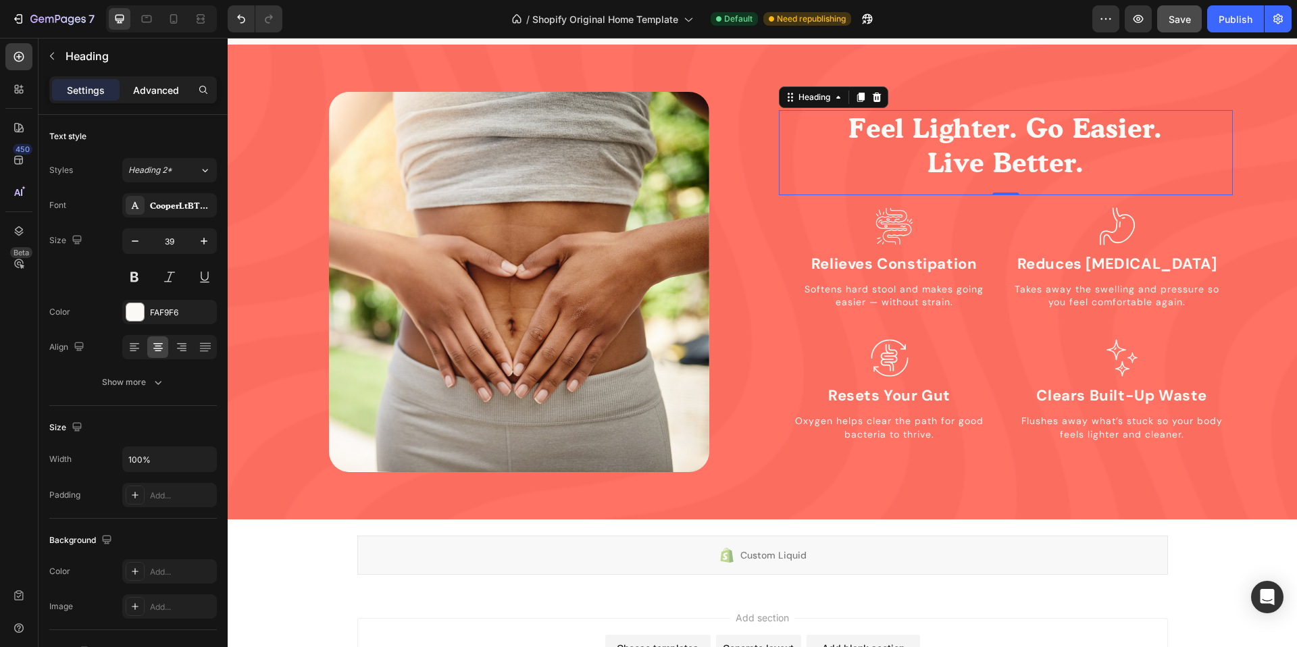
click at [147, 95] on p "Advanced" at bounding box center [156, 90] width 46 height 14
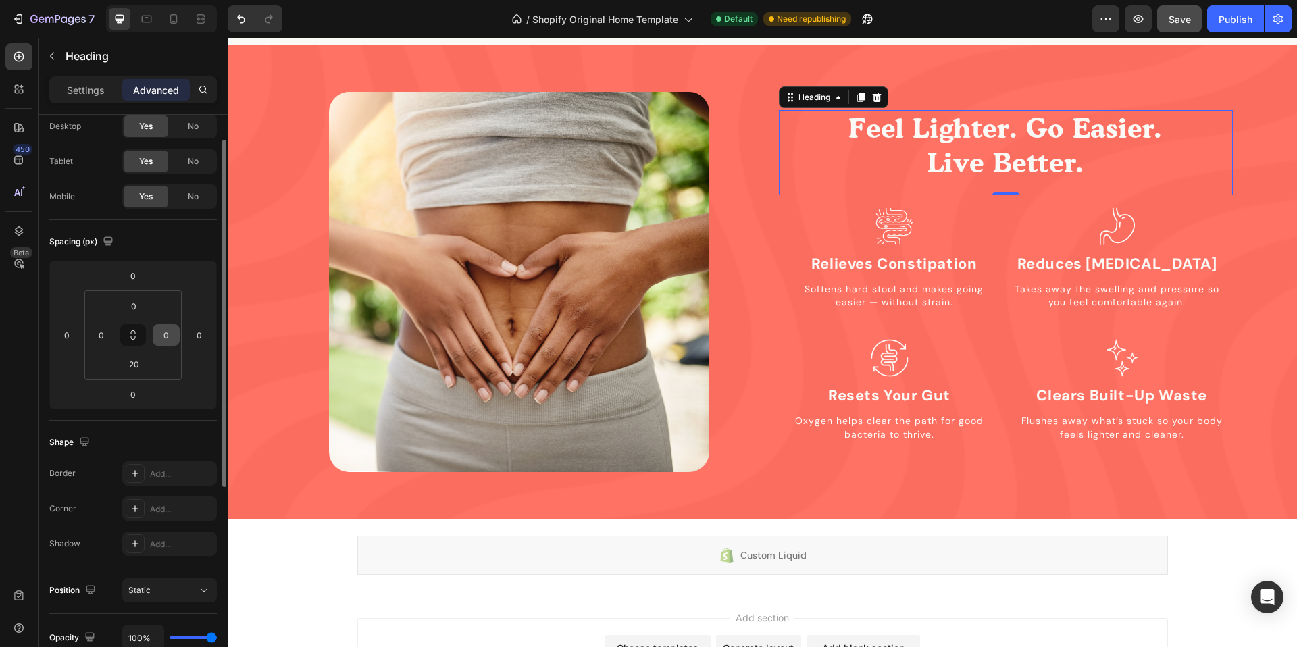
scroll to position [43, 0]
click at [146, 362] on input "20" at bounding box center [133, 362] width 27 height 20
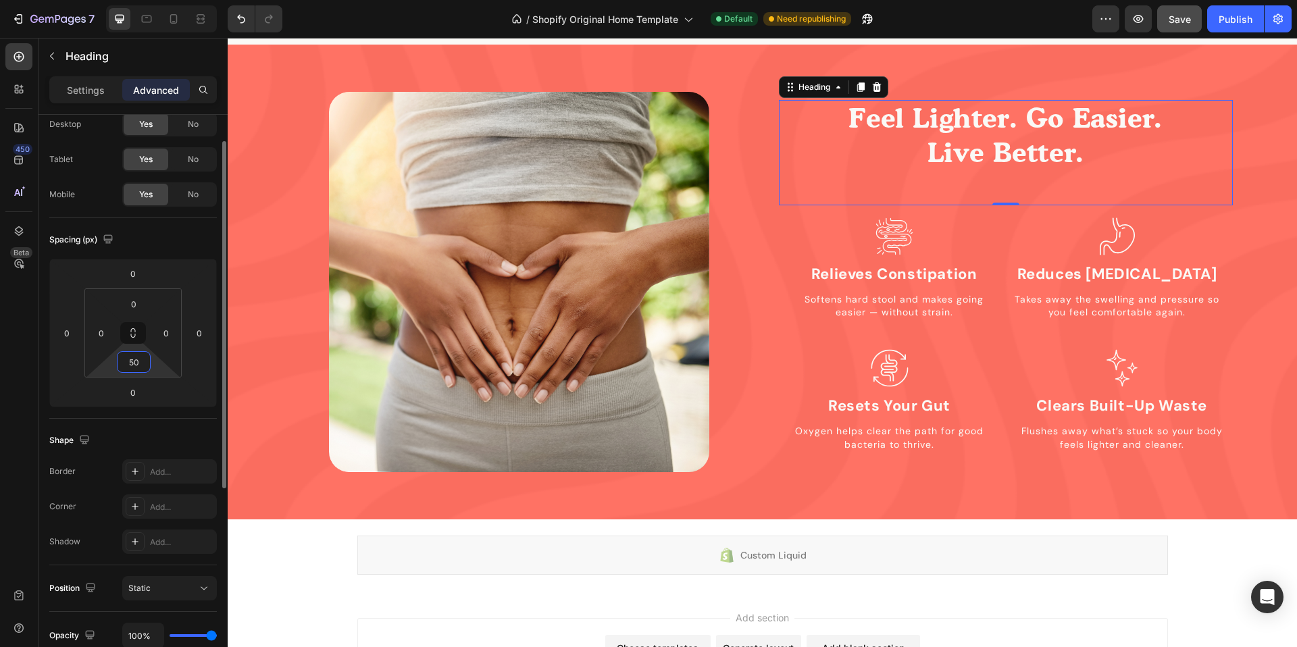
type input "5"
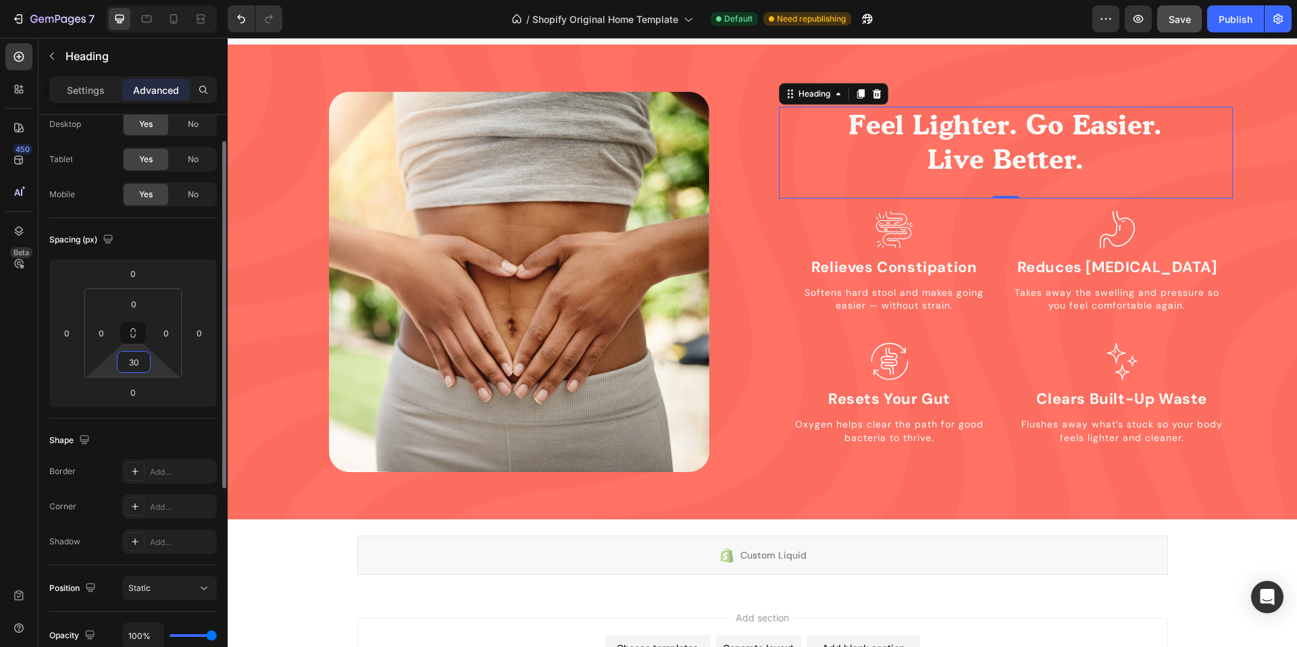
type input "30"
click at [206, 430] on div "Shape" at bounding box center [133, 441] width 168 height 22
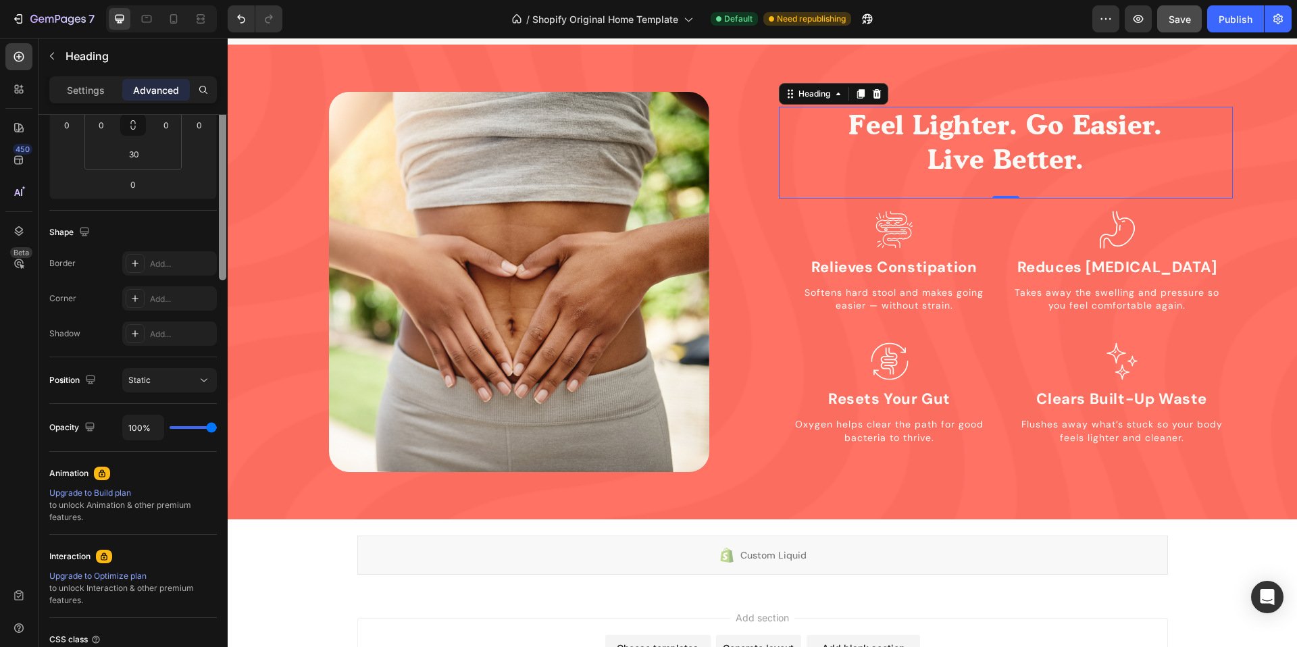
scroll to position [367, 0]
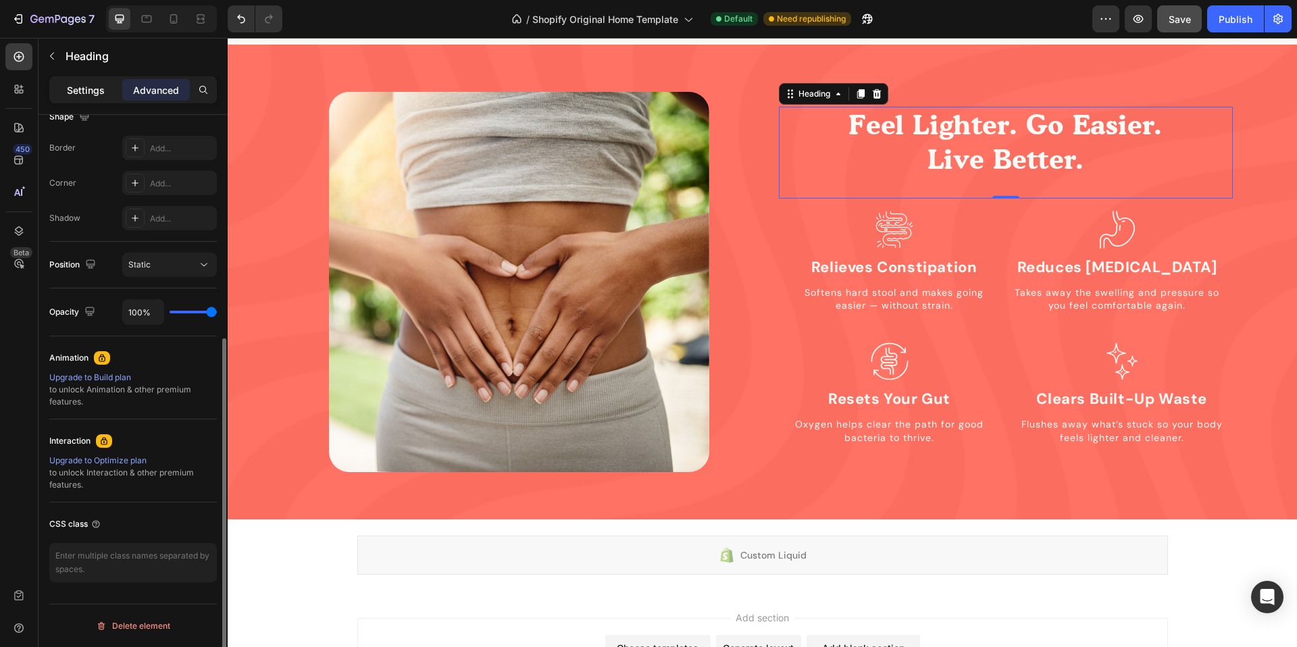
click at [97, 83] on p "Settings" at bounding box center [86, 90] width 38 height 14
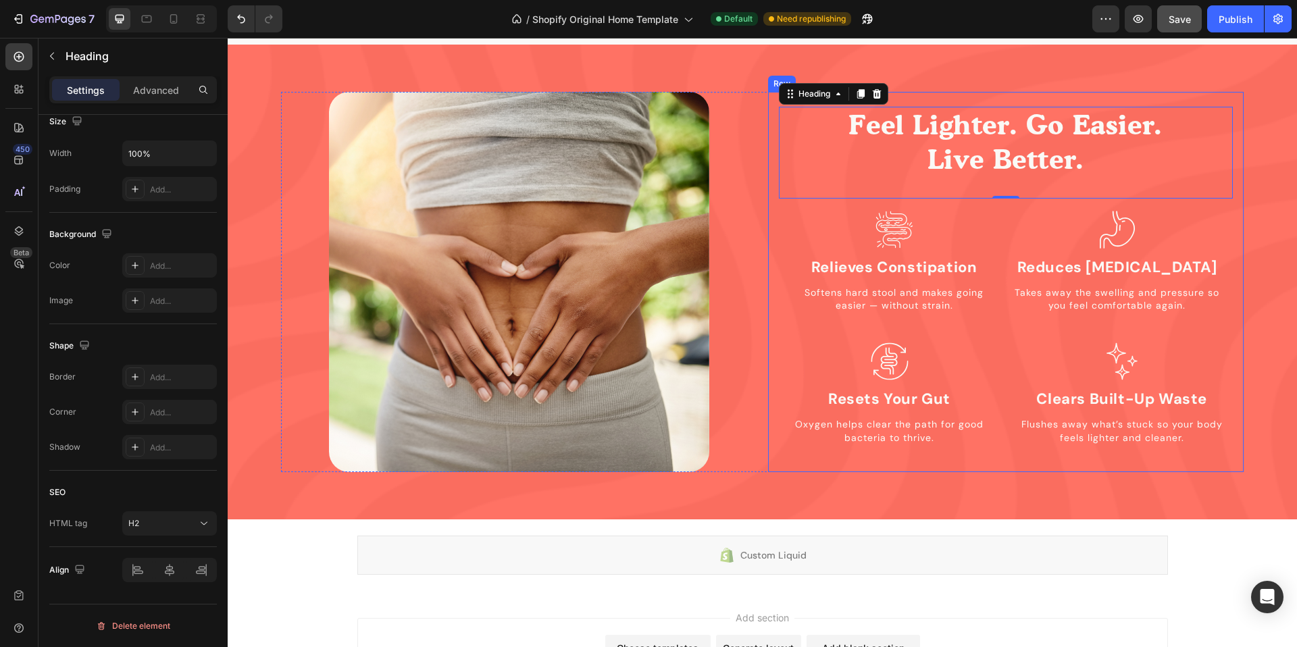
click at [941, 93] on div "Feel Lighter. Go Easier. Live Better. Heading 0 Icon Relieves Constipation Head…" at bounding box center [1006, 276] width 454 height 369
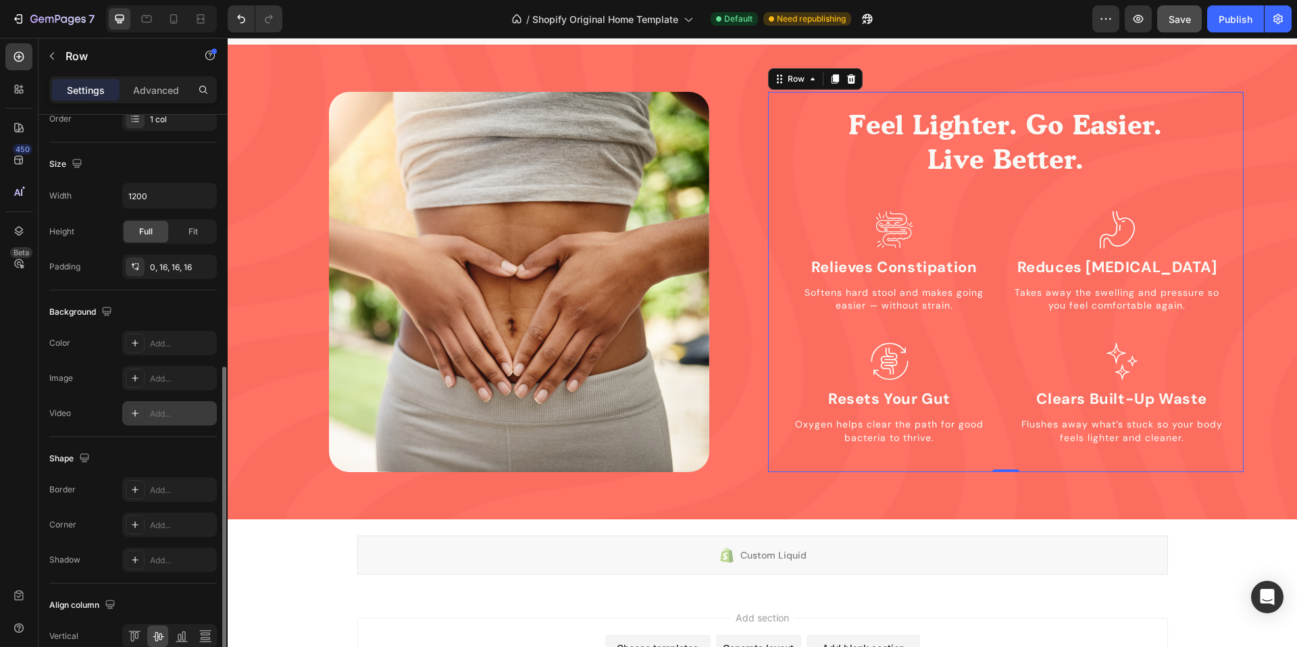
scroll to position [261, 0]
click at [151, 276] on div "0, 16, 16, 16" at bounding box center [169, 270] width 39 height 12
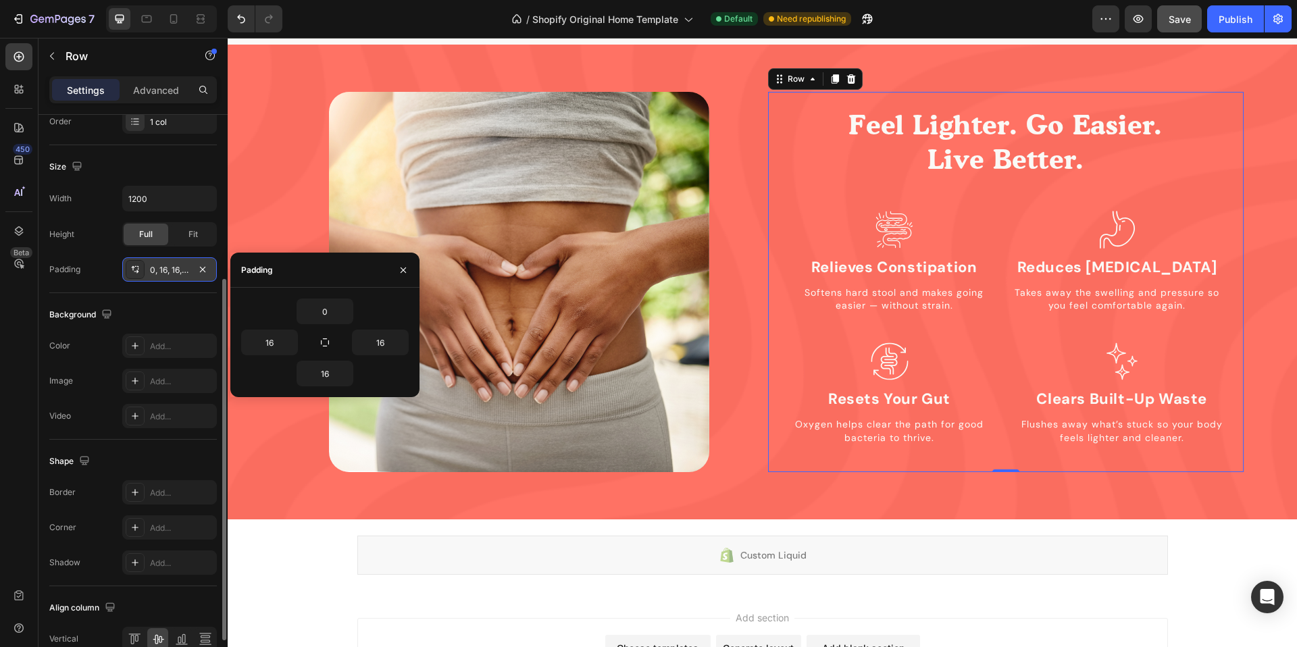
scroll to position [253, 0]
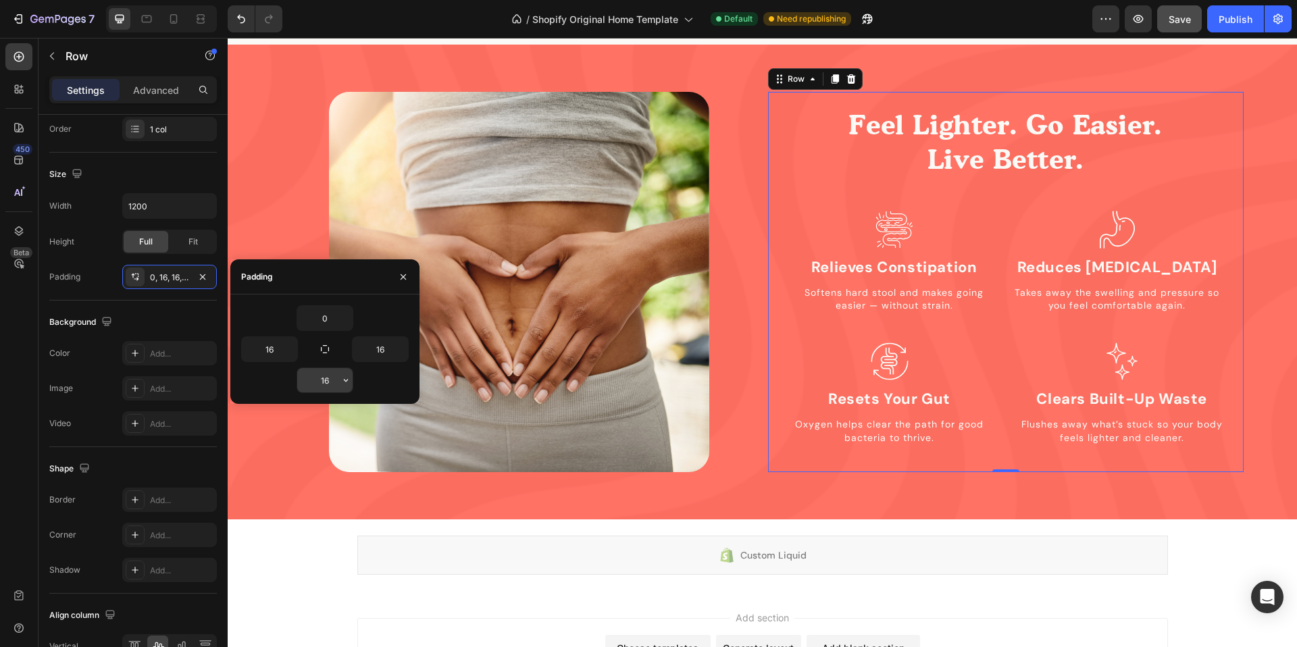
click at [330, 378] on input "16" at bounding box center [324, 380] width 55 height 24
type input "2"
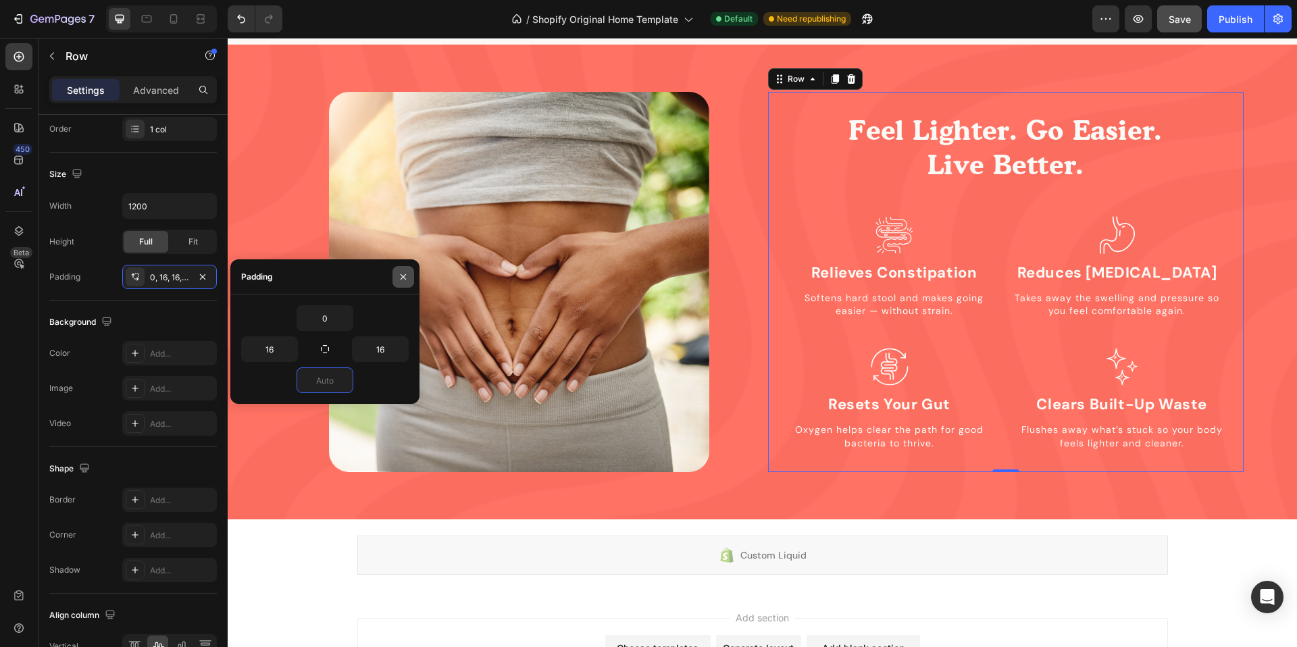
type input "0"
click at [405, 279] on icon "button" at bounding box center [403, 276] width 5 height 5
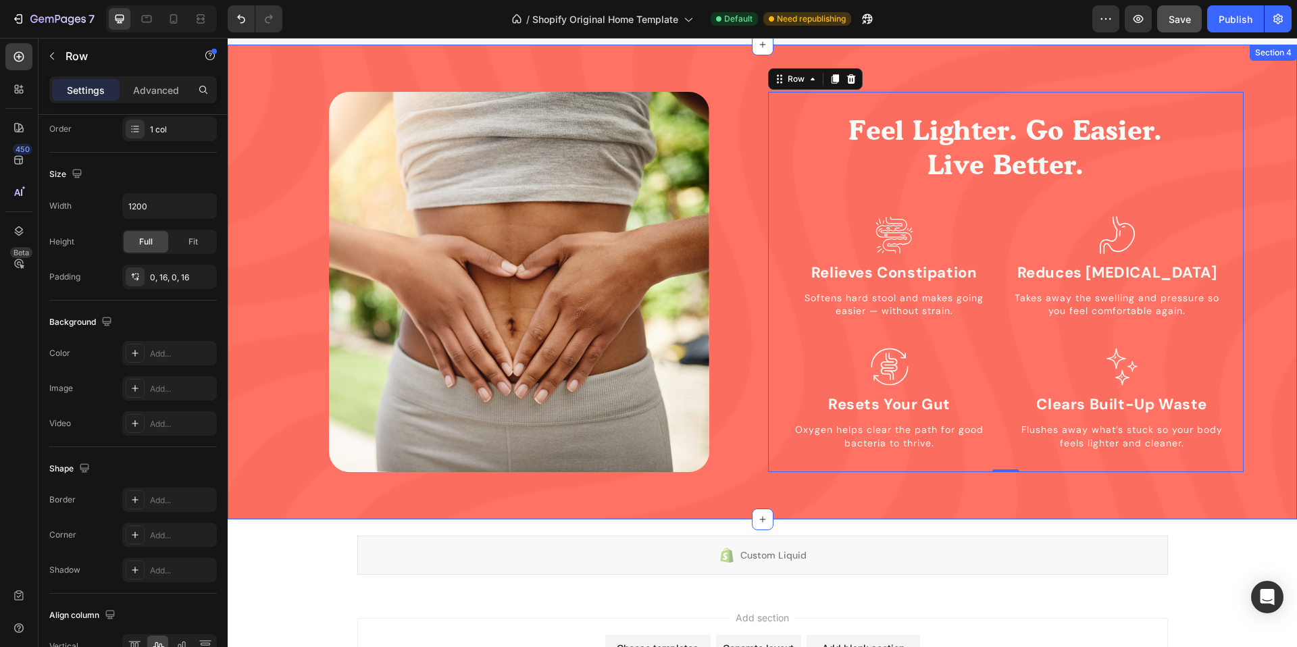
click at [823, 508] on div "Image Feel Lighter. Go Easier. Live Better. Heading Icon Relieves Constipation …" at bounding box center [762, 282] width 1069 height 475
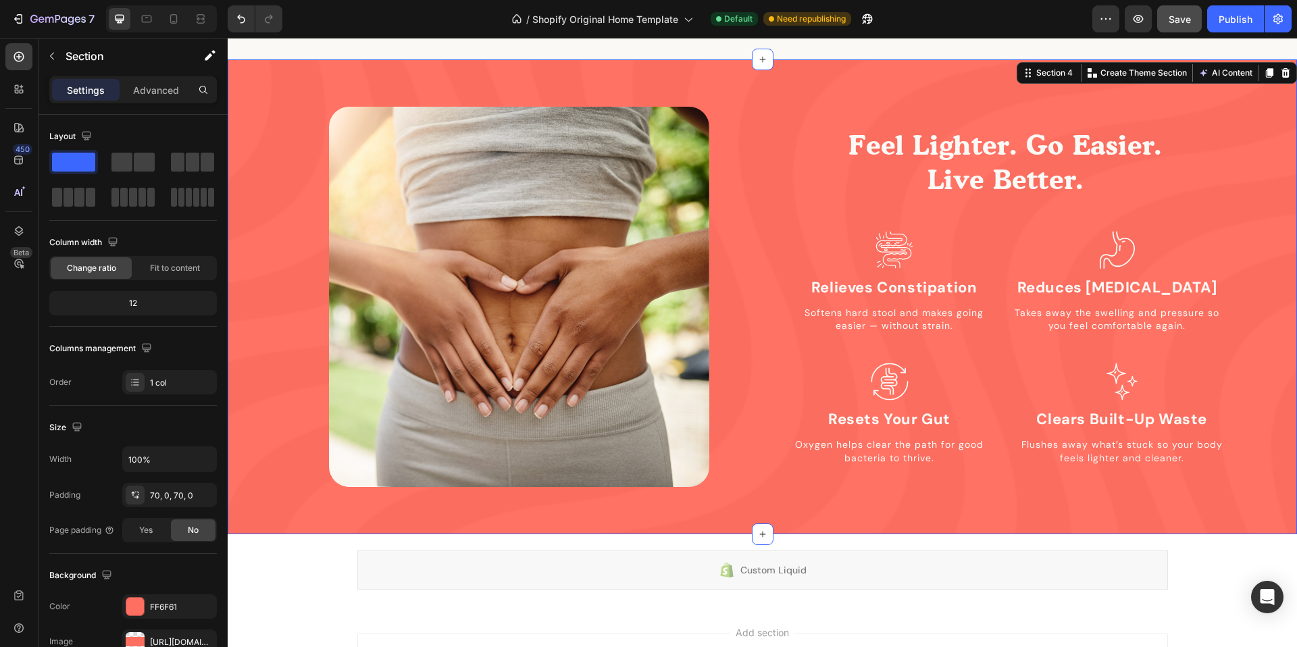
scroll to position [1353, 0]
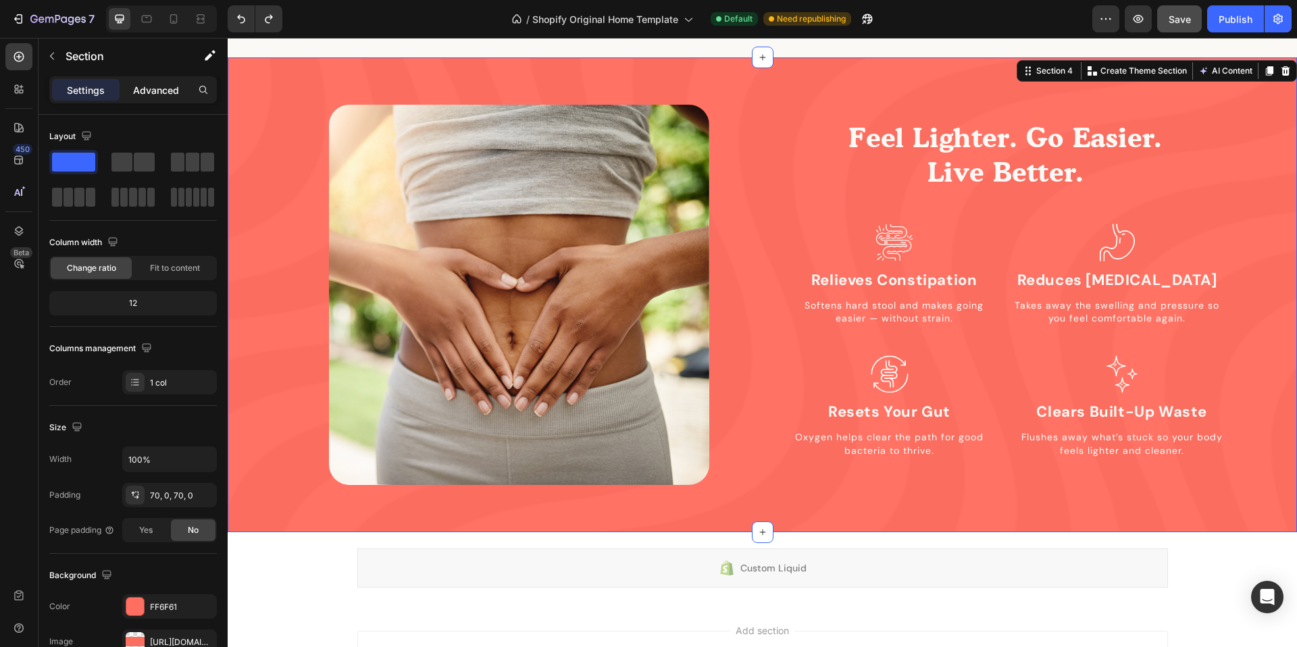
click at [150, 91] on p "Advanced" at bounding box center [156, 90] width 46 height 14
click at [771, 211] on div "Feel Lighter. Go Easier. Live Better. Heading Icon Relieves Constipation Headin…" at bounding box center [1005, 295] width 475 height 380
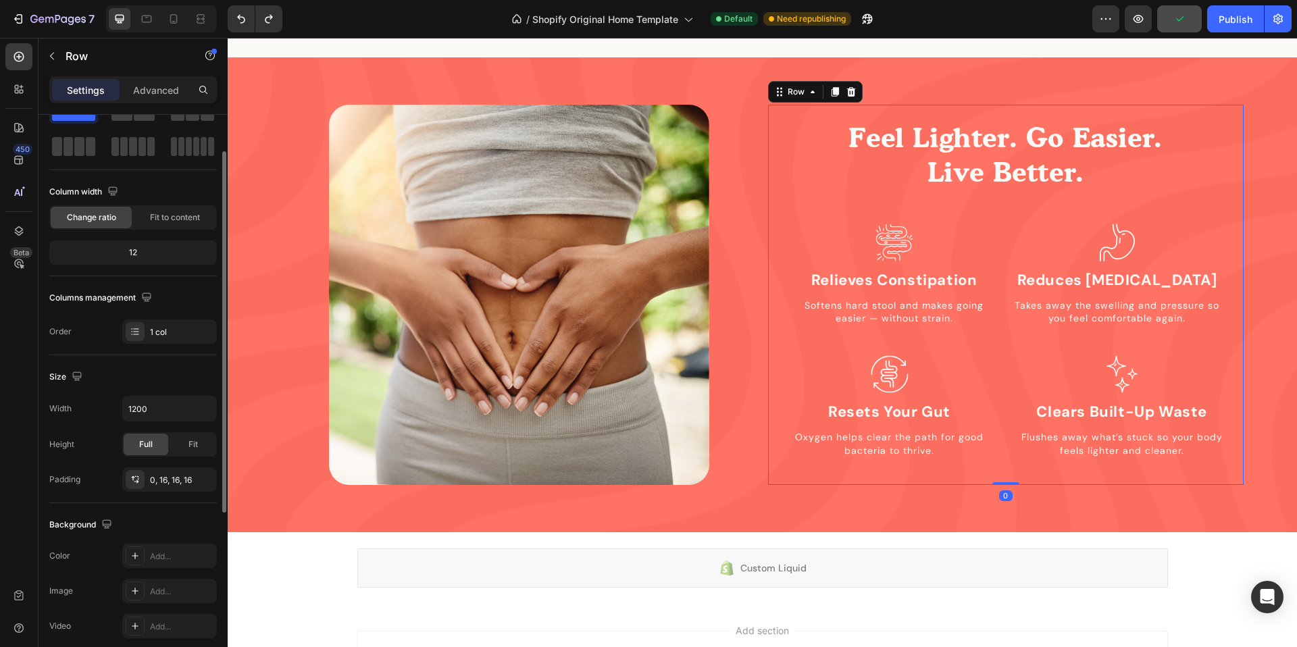
scroll to position [53, 0]
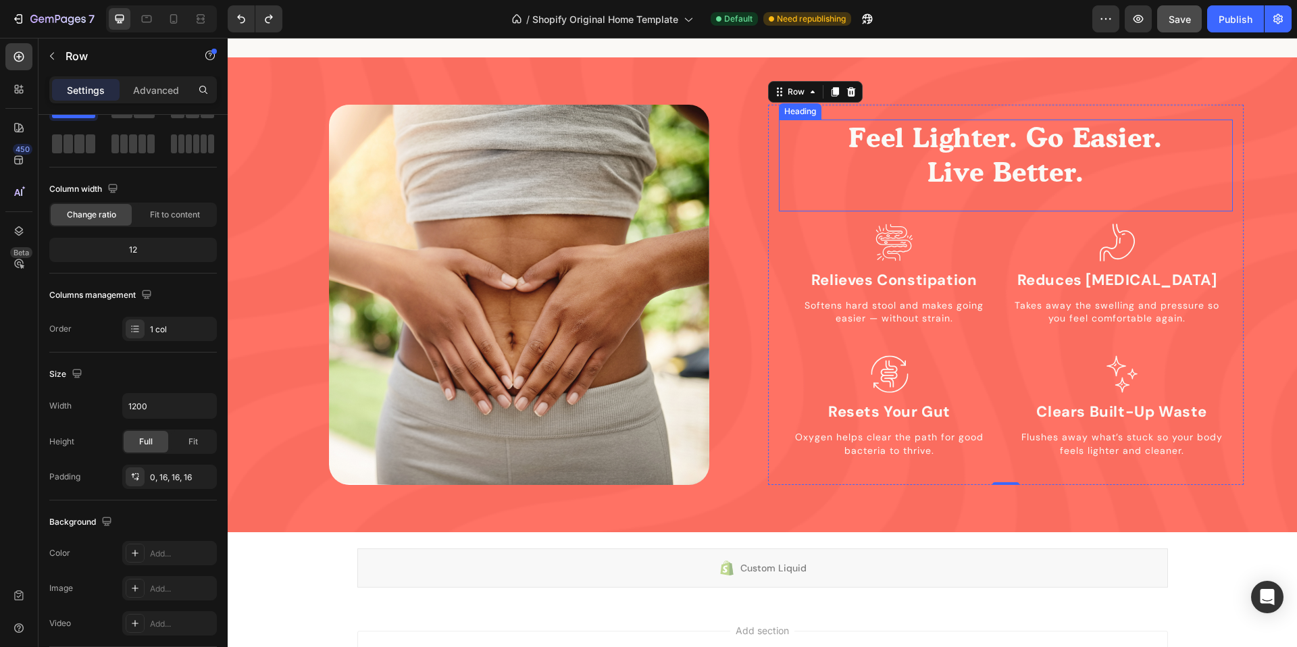
click at [925, 132] on h2 "Feel Lighter. Go Easier. Live Better." at bounding box center [1006, 155] width 454 height 71
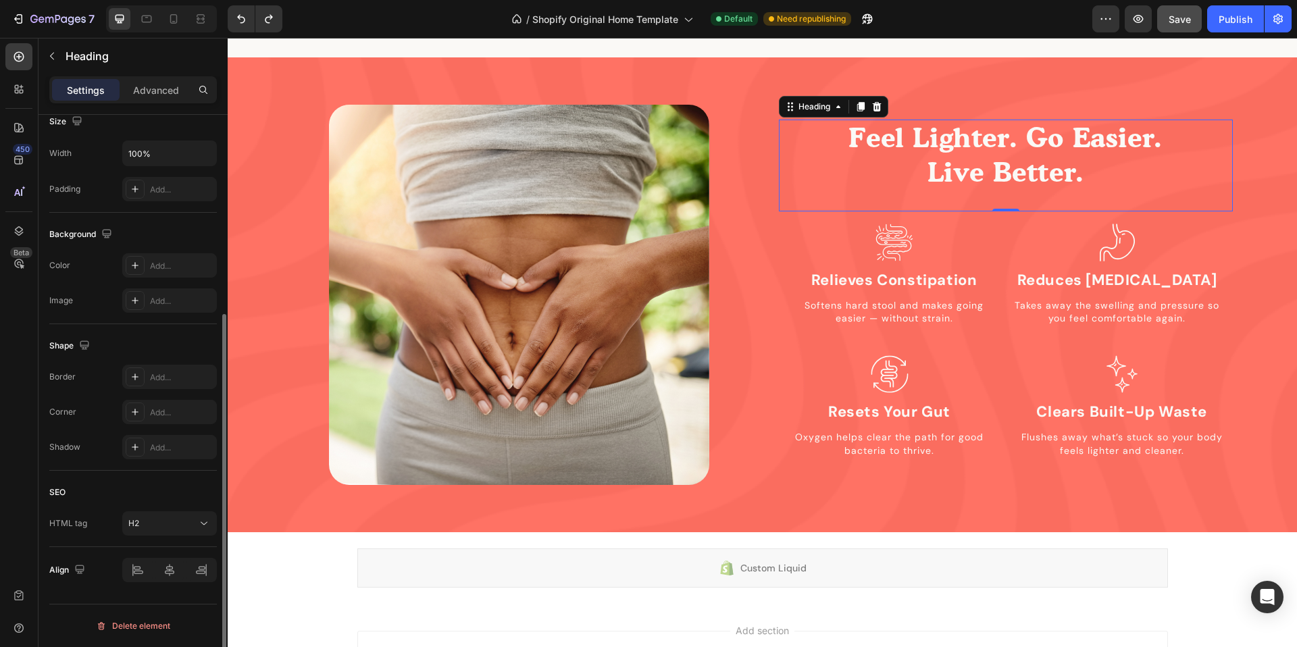
scroll to position [0, 0]
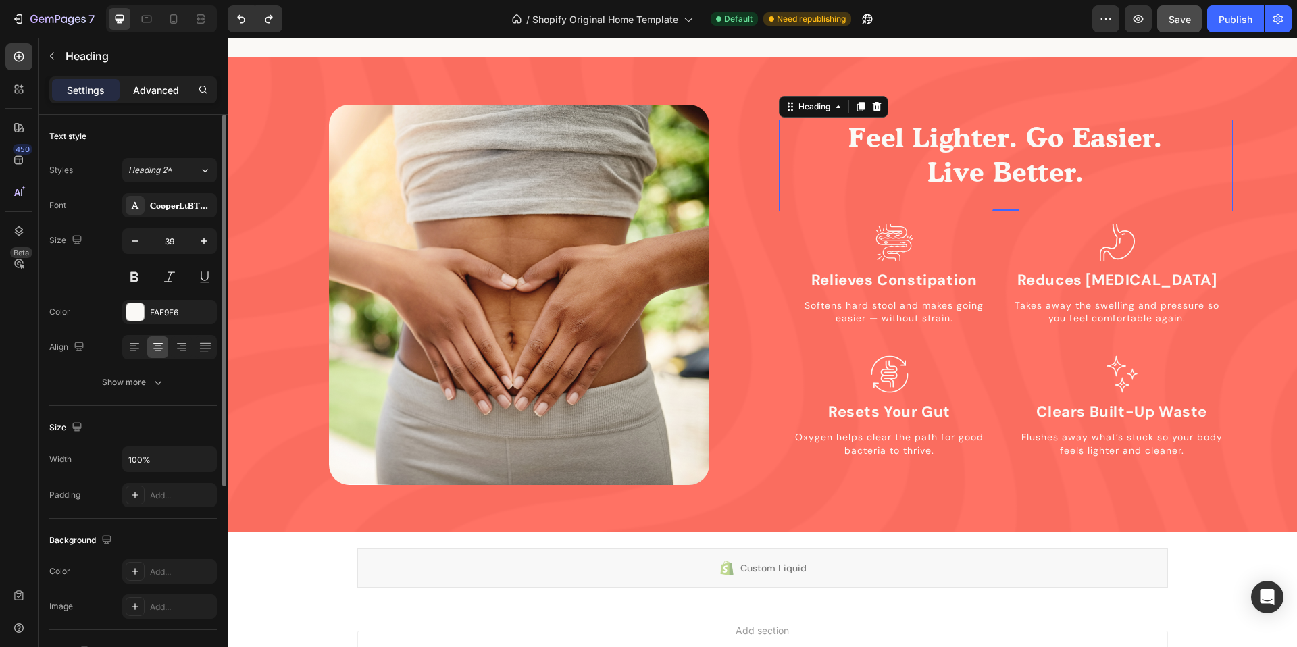
click at [137, 95] on p "Advanced" at bounding box center [156, 90] width 46 height 14
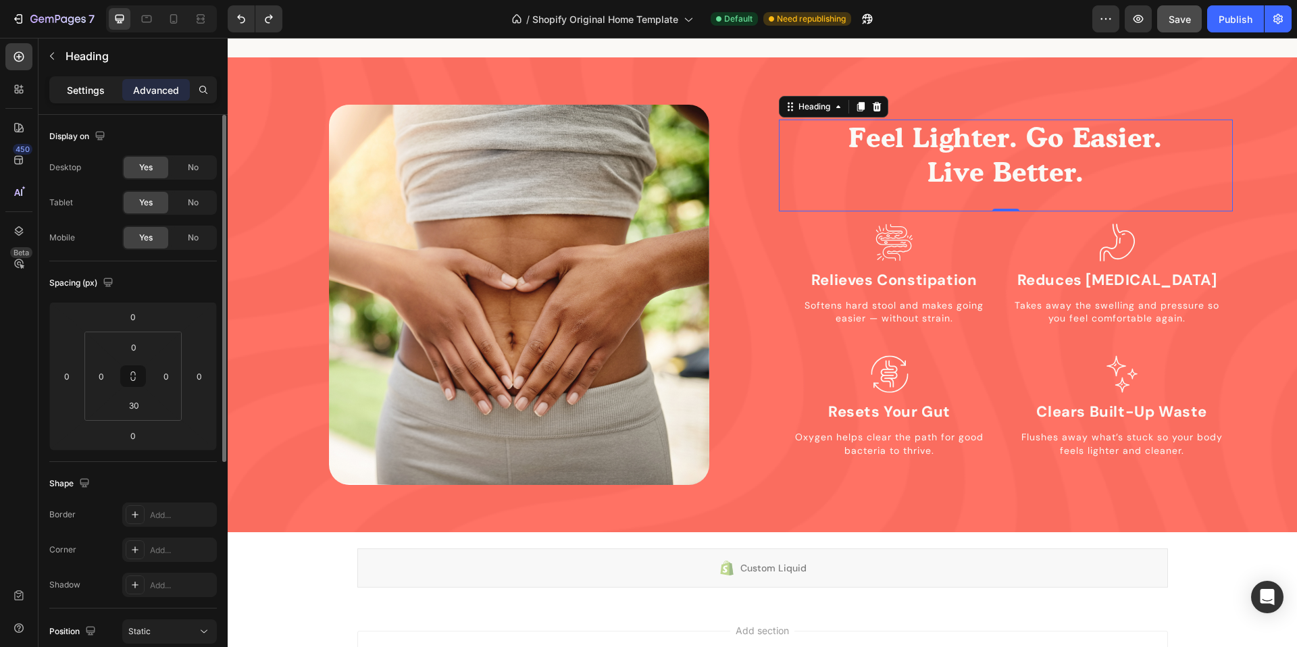
click at [92, 94] on p "Settings" at bounding box center [86, 90] width 38 height 14
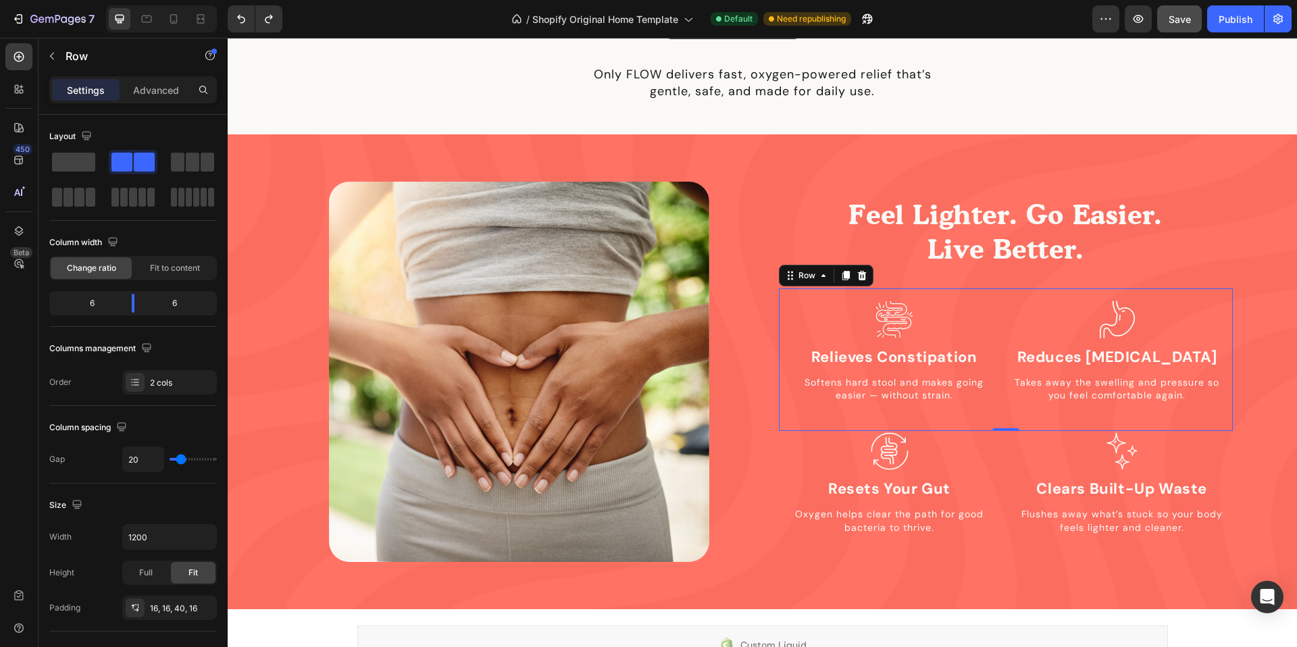
click at [785, 308] on div "Icon Relieves Constipation Heading Softens hard stool and makes going easier — …" at bounding box center [1006, 359] width 454 height 143
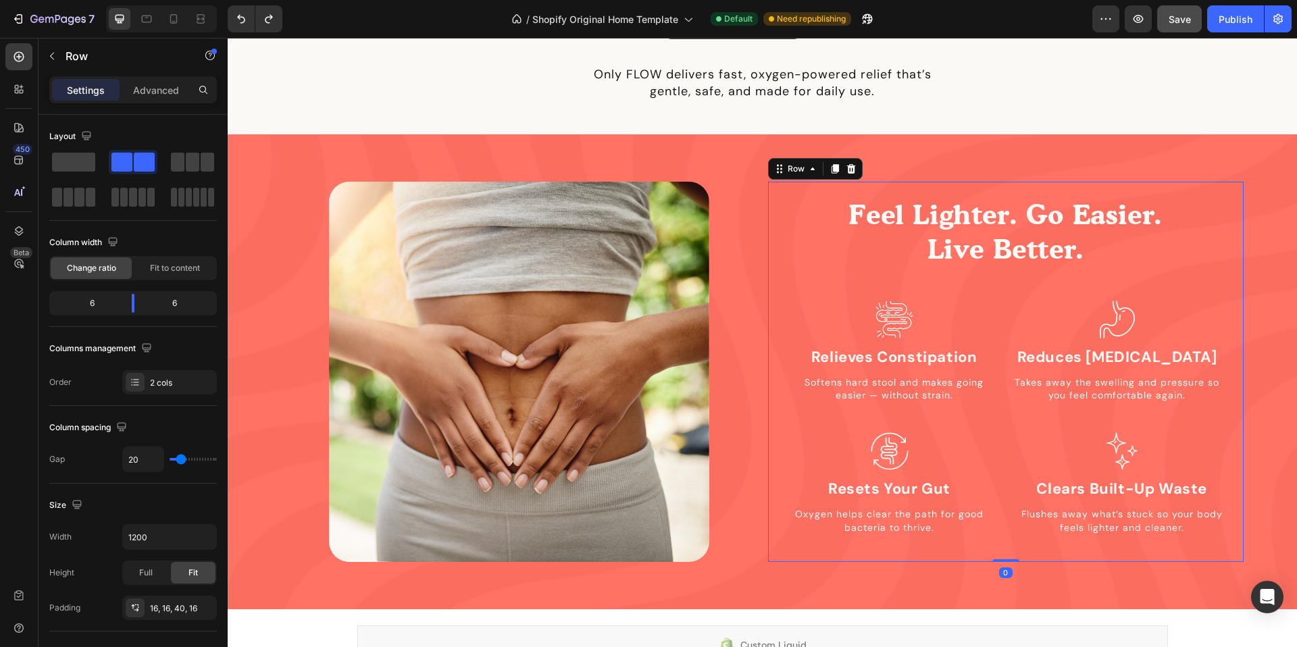
click at [770, 317] on div "Feel Lighter. Go Easier. Live Better. Heading Icon Relieves Constipation Headin…" at bounding box center [1005, 372] width 475 height 380
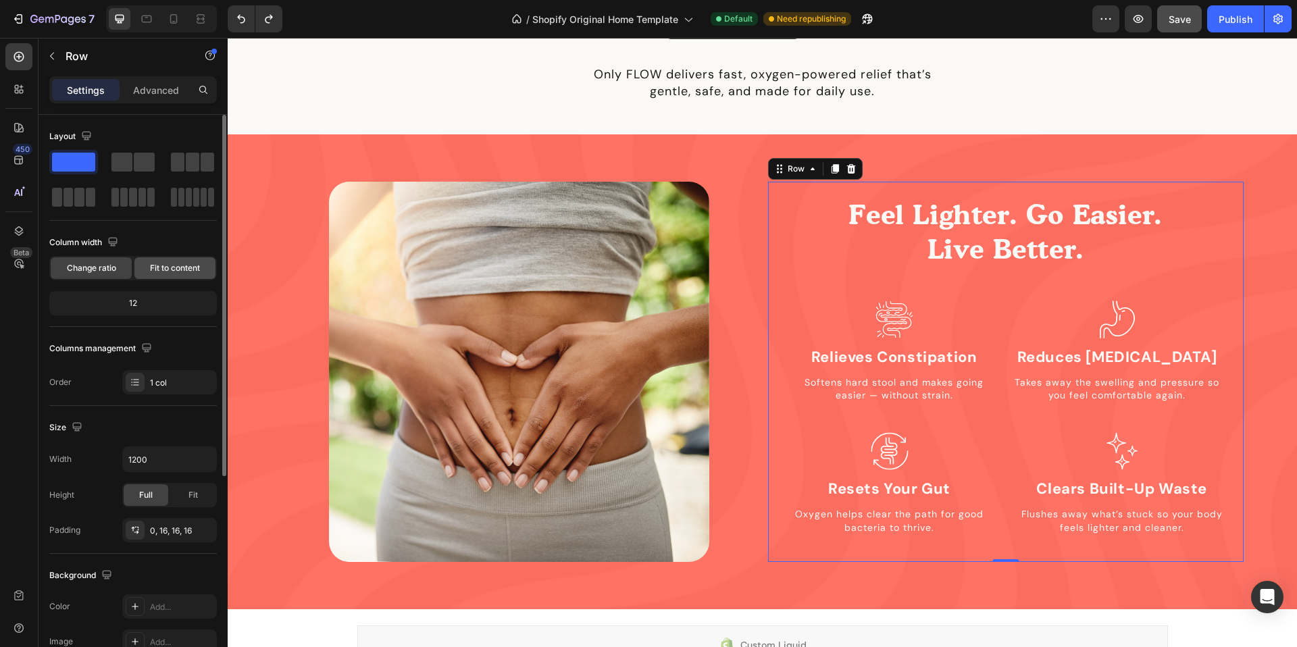
click at [173, 269] on span "Fit to content" at bounding box center [175, 268] width 50 height 12
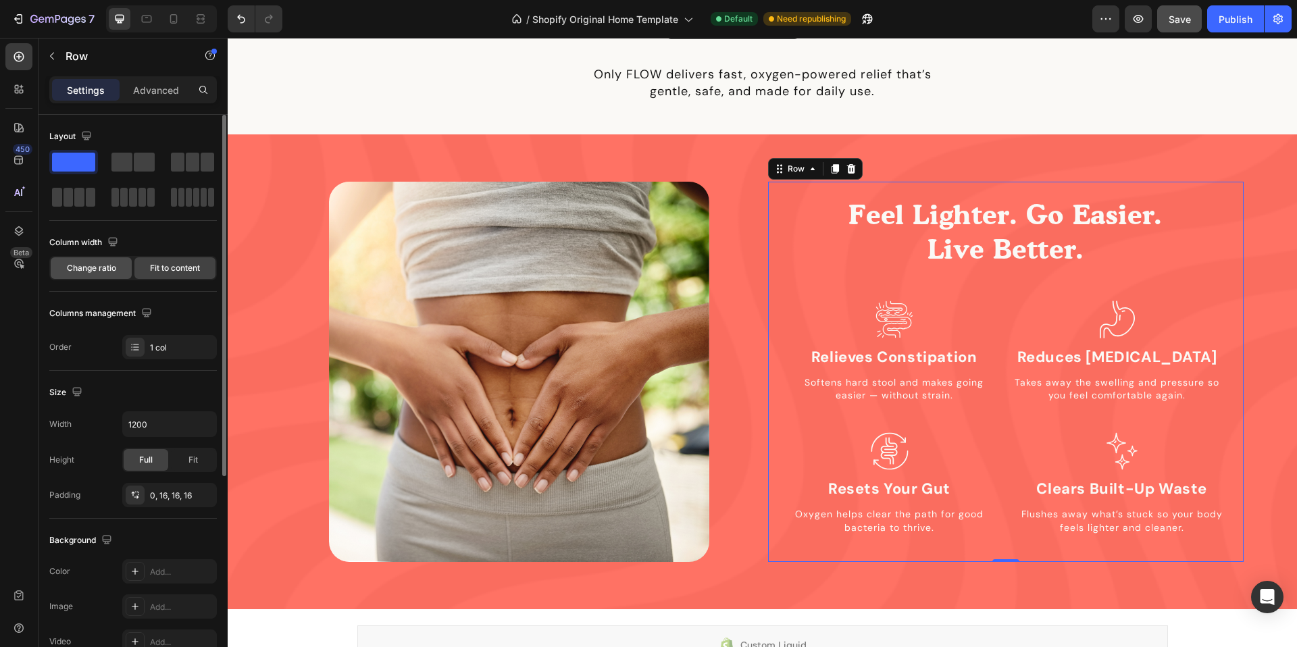
click at [114, 265] on span "Change ratio" at bounding box center [91, 268] width 49 height 12
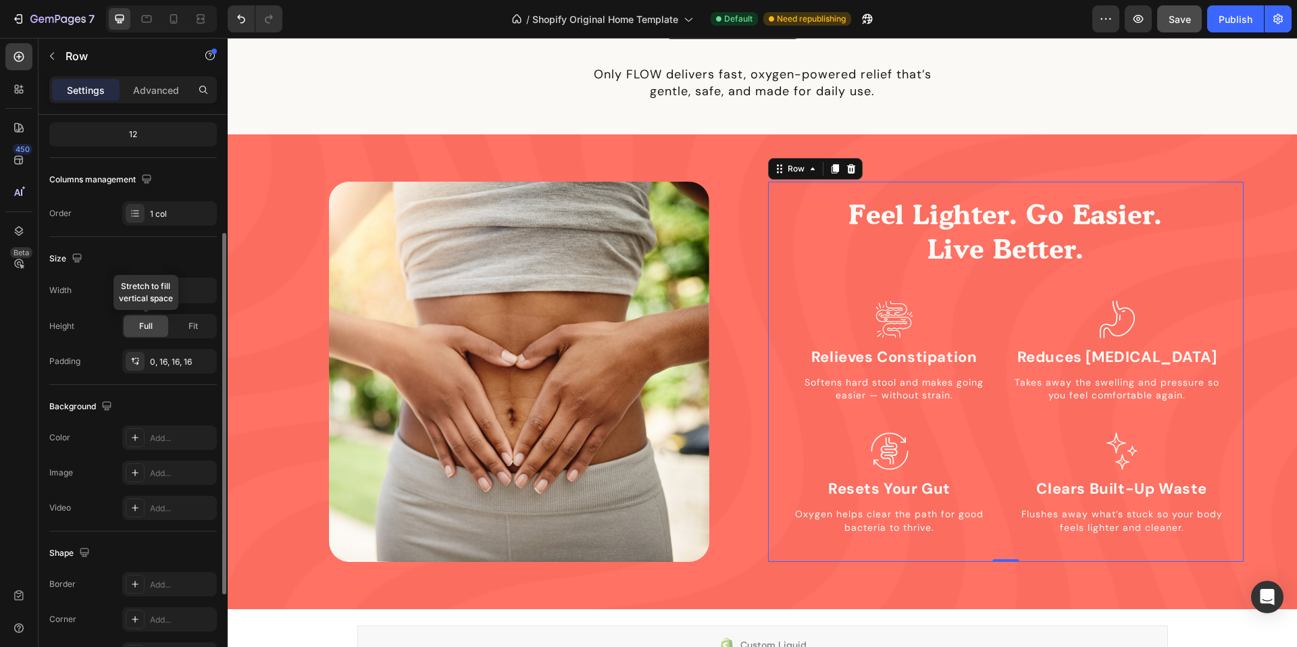
scroll to position [176, 0]
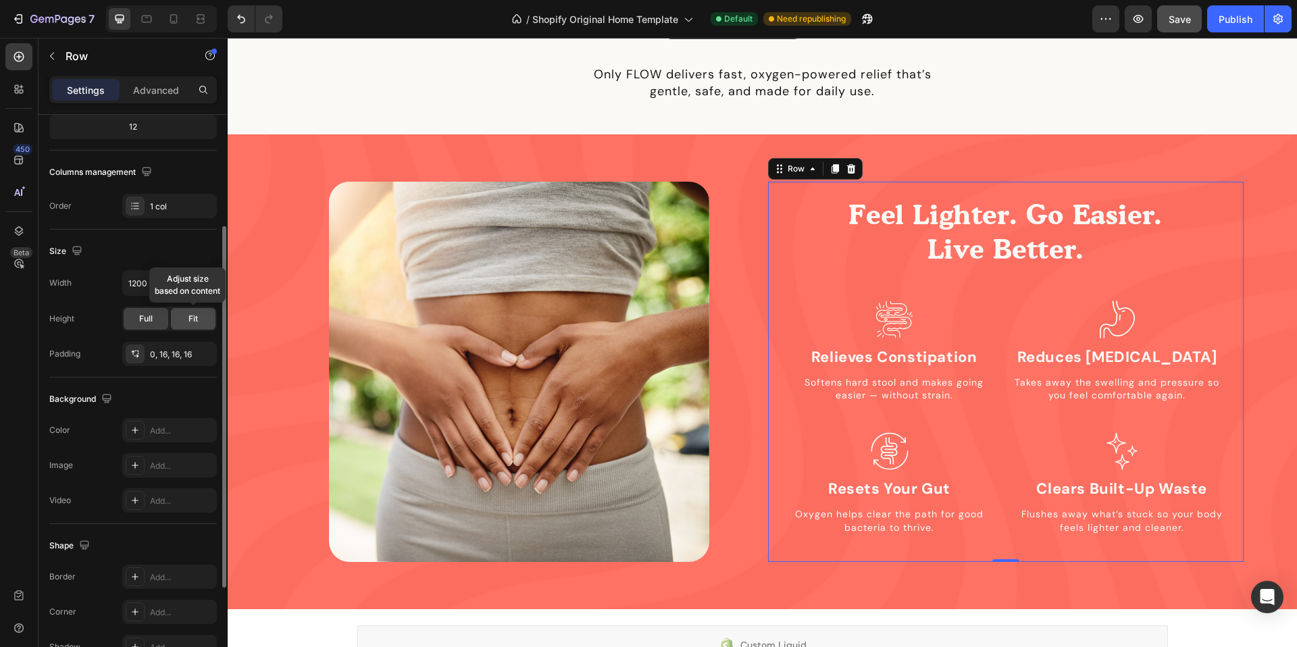
click at [188, 320] on span "Fit" at bounding box center [192, 319] width 9 height 12
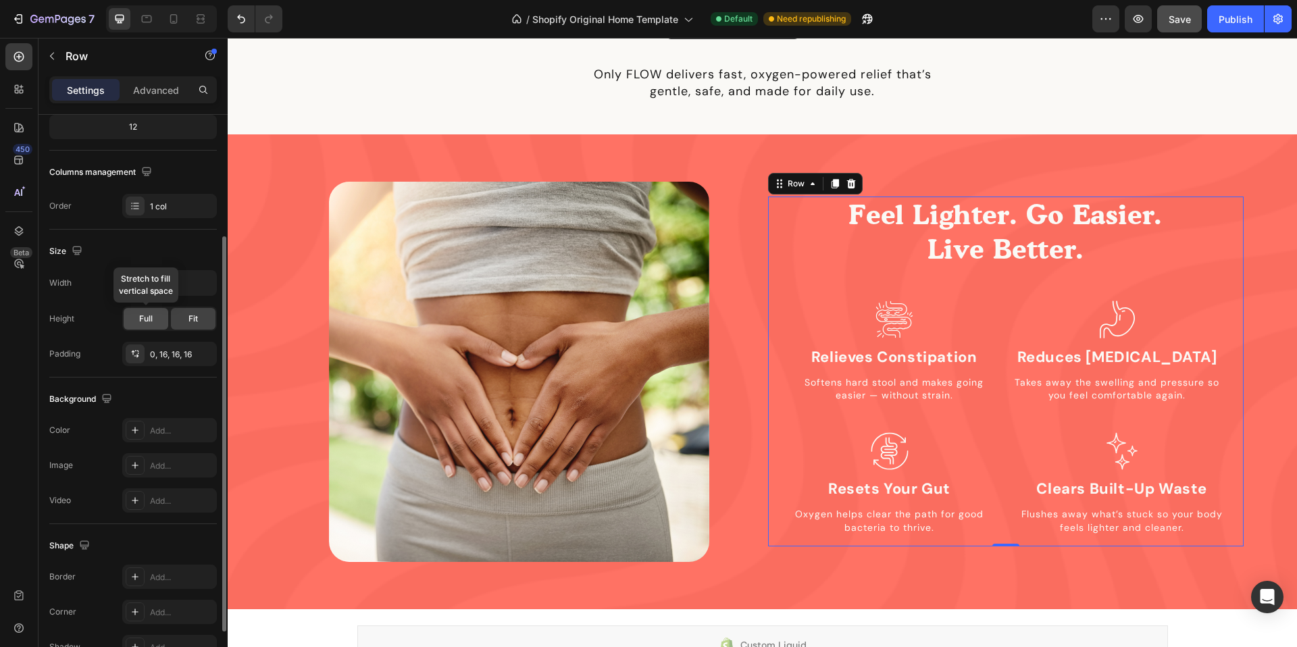
click at [149, 323] on span "Full" at bounding box center [146, 319] width 14 height 12
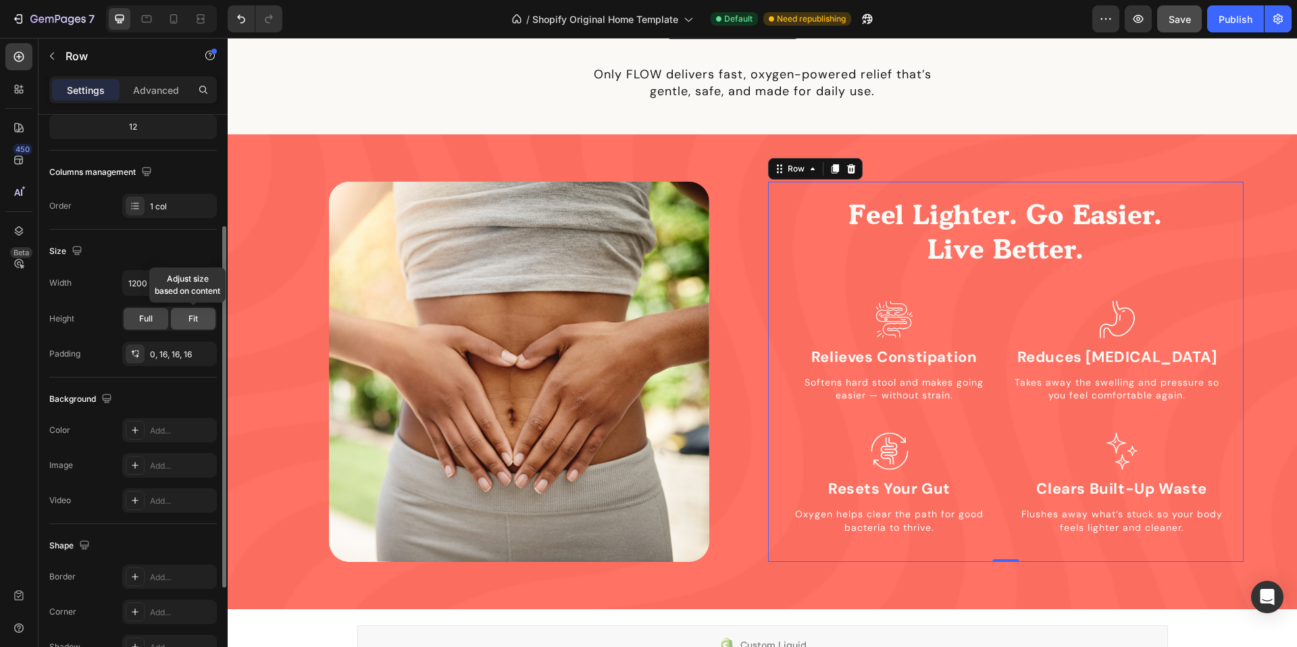
click at [187, 319] on div "Fit" at bounding box center [193, 319] width 45 height 22
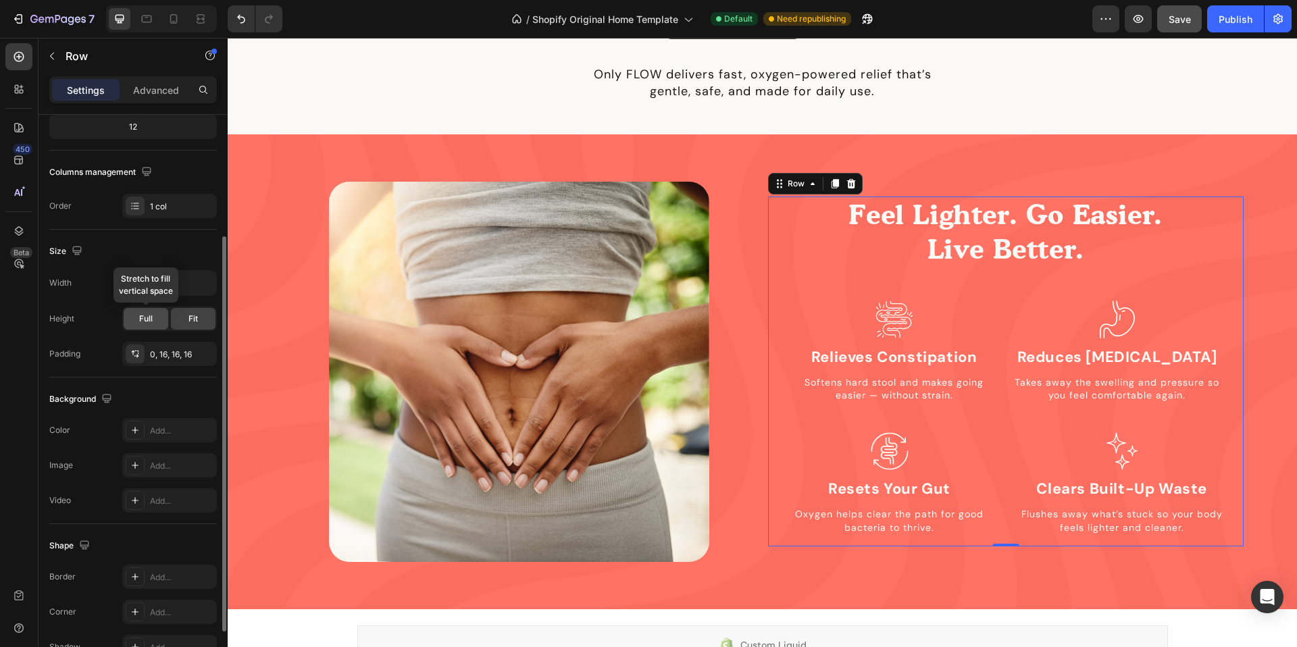
click at [132, 315] on div "Full" at bounding box center [146, 319] width 45 height 22
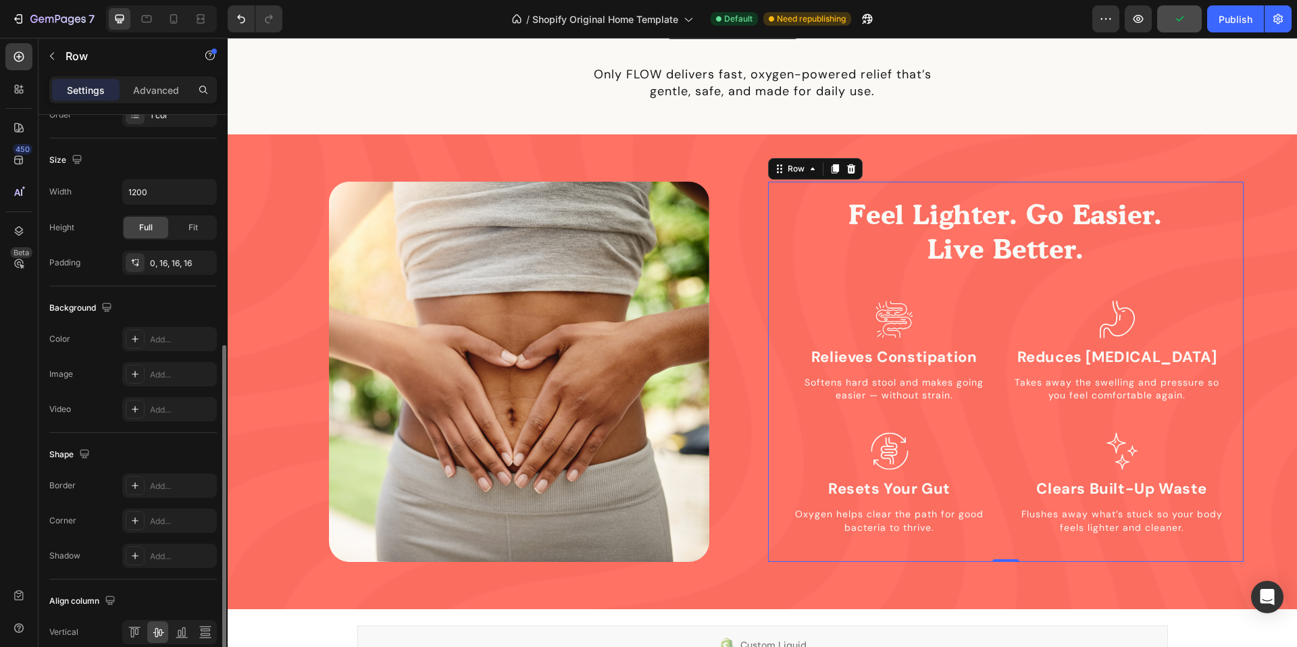
scroll to position [330, 0]
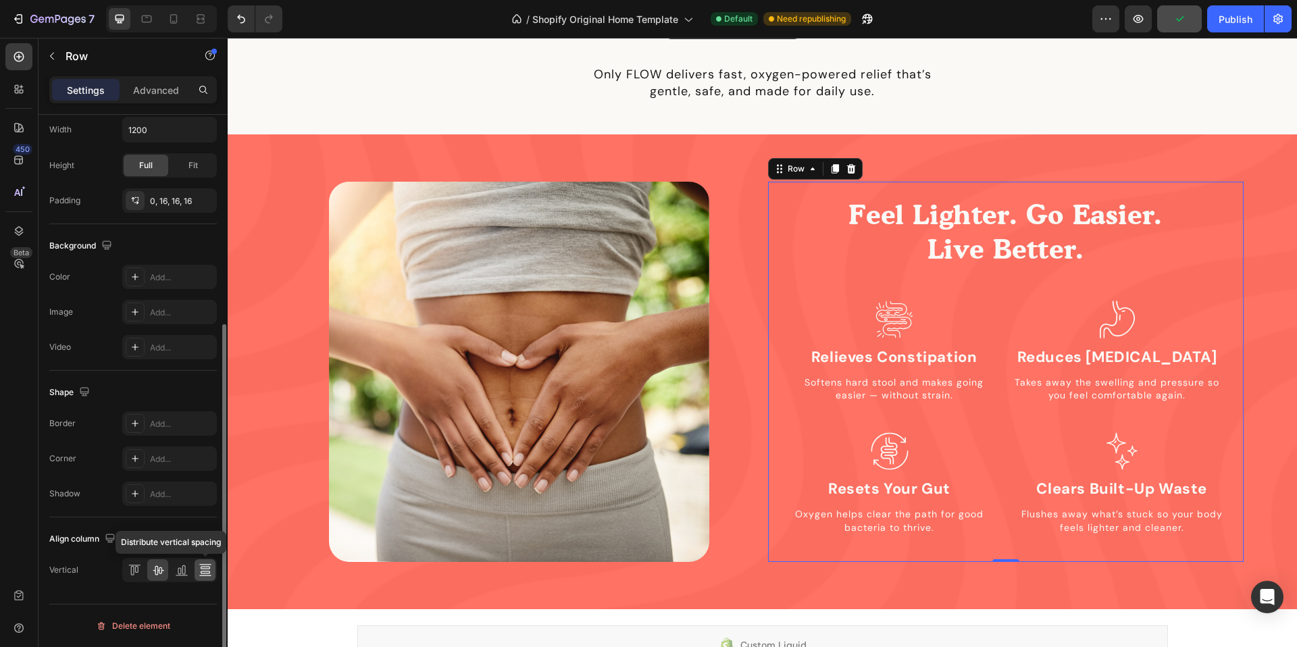
click at [199, 573] on icon at bounding box center [206, 570] width 14 height 14
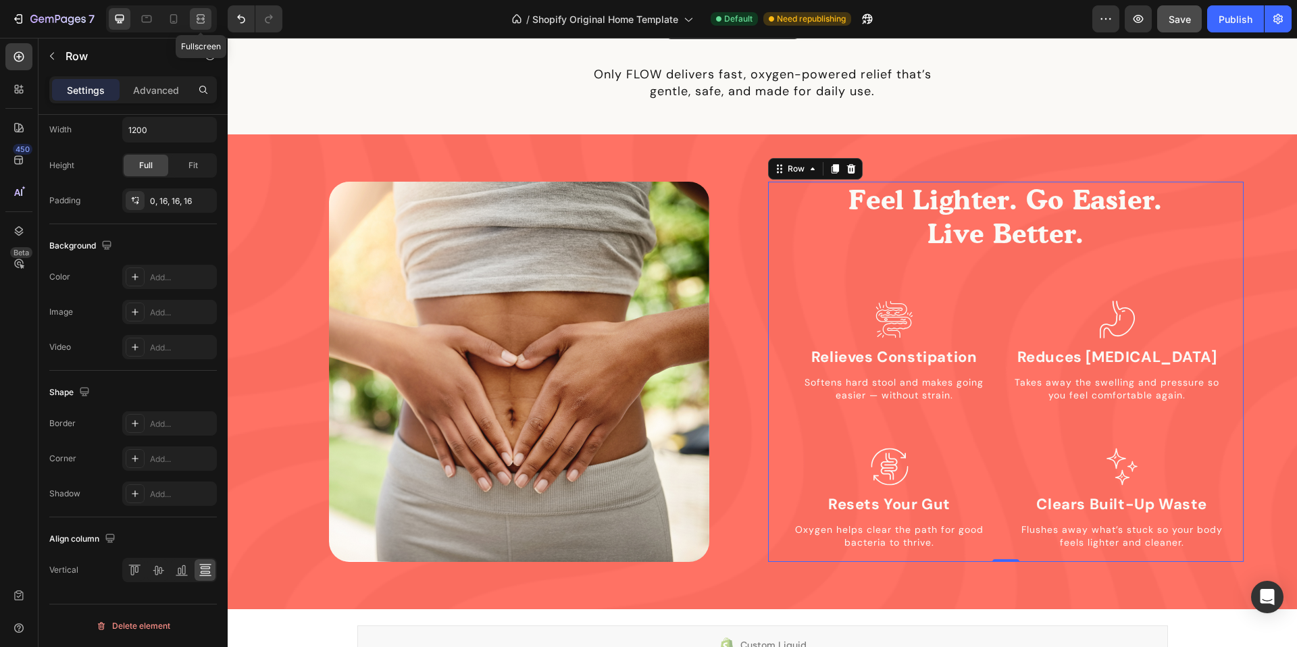
click at [192, 22] on div at bounding box center [201, 19] width 22 height 22
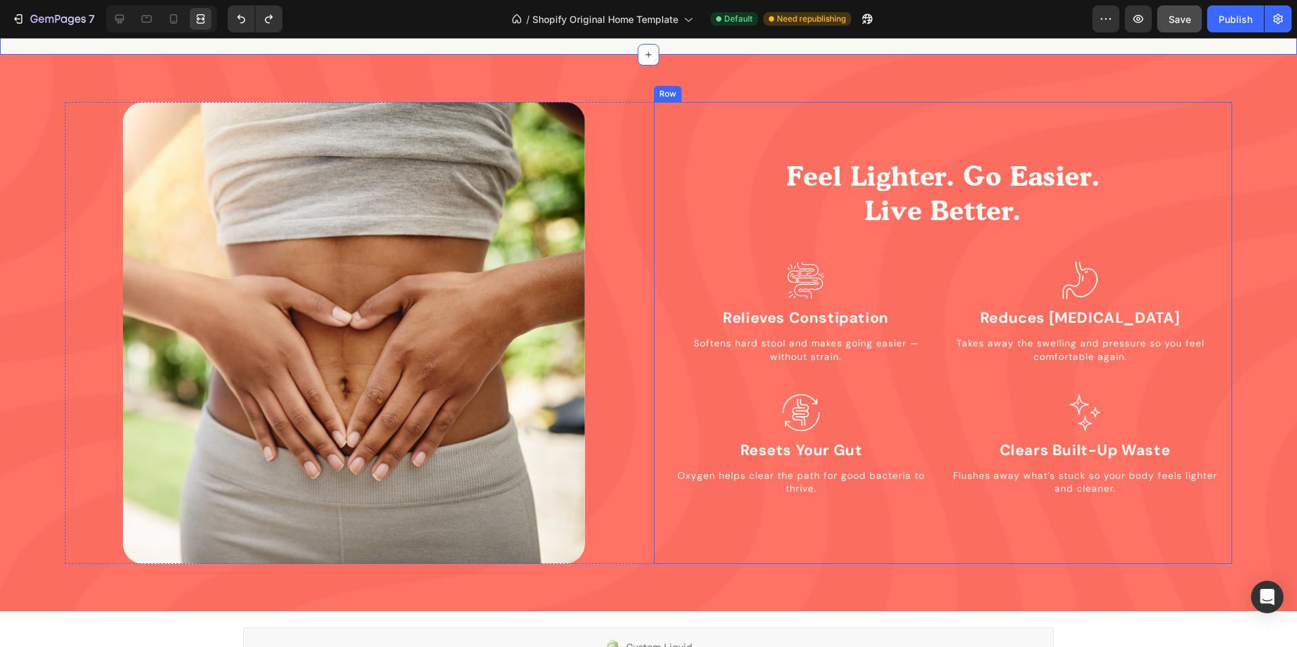
click at [795, 100] on div "Image Feel Lighter. Go Easier. Live Better. Heading Icon Relieves Constipation …" at bounding box center [648, 333] width 1297 height 557
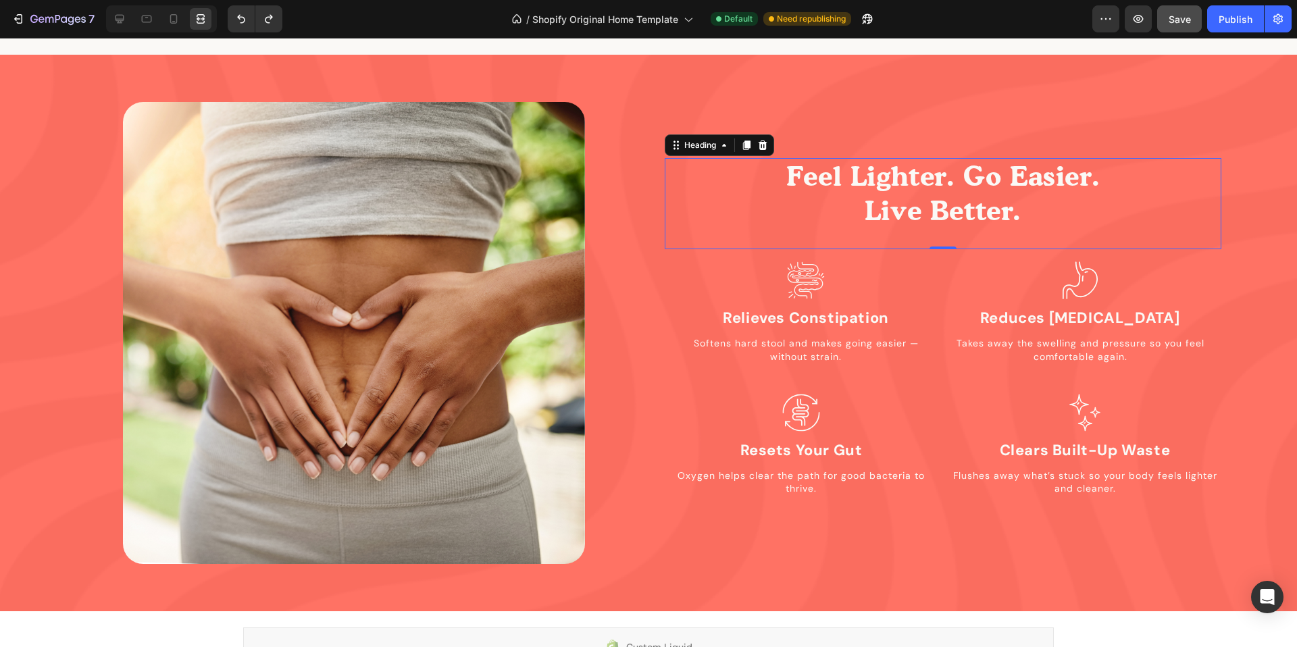
click at [957, 220] on h2 "Feel Lighter. Go Easier. Live Better." at bounding box center [943, 193] width 557 height 71
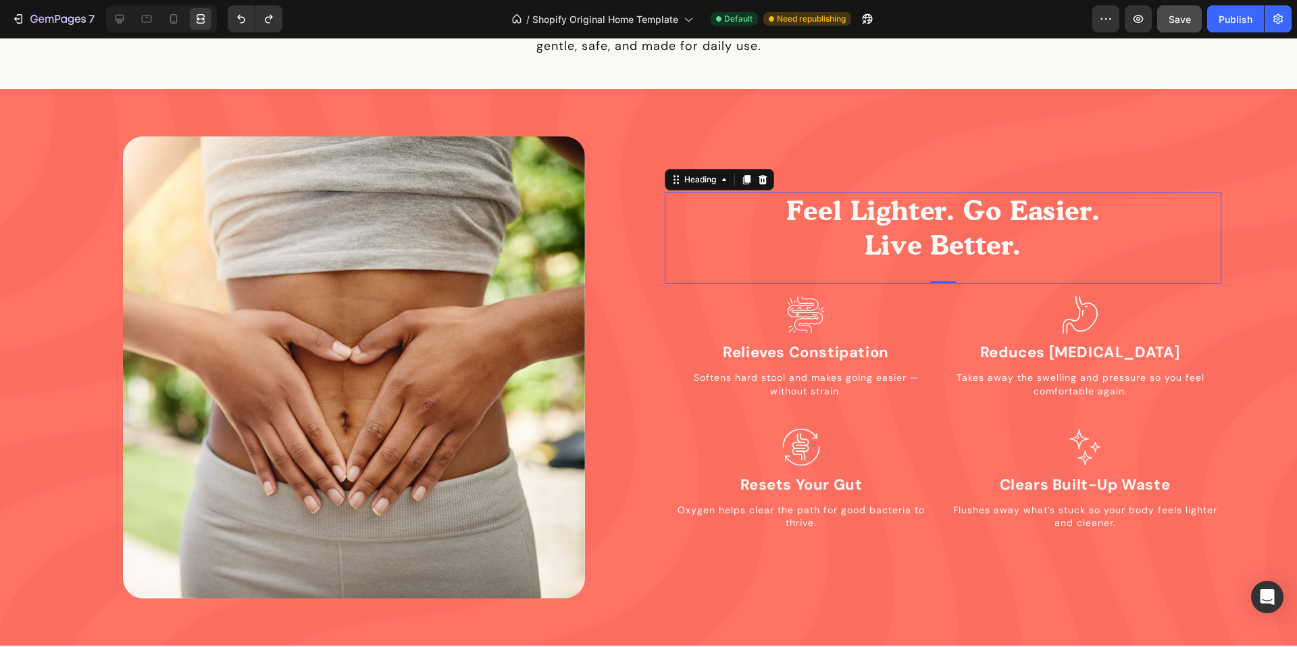
scroll to position [1327, 0]
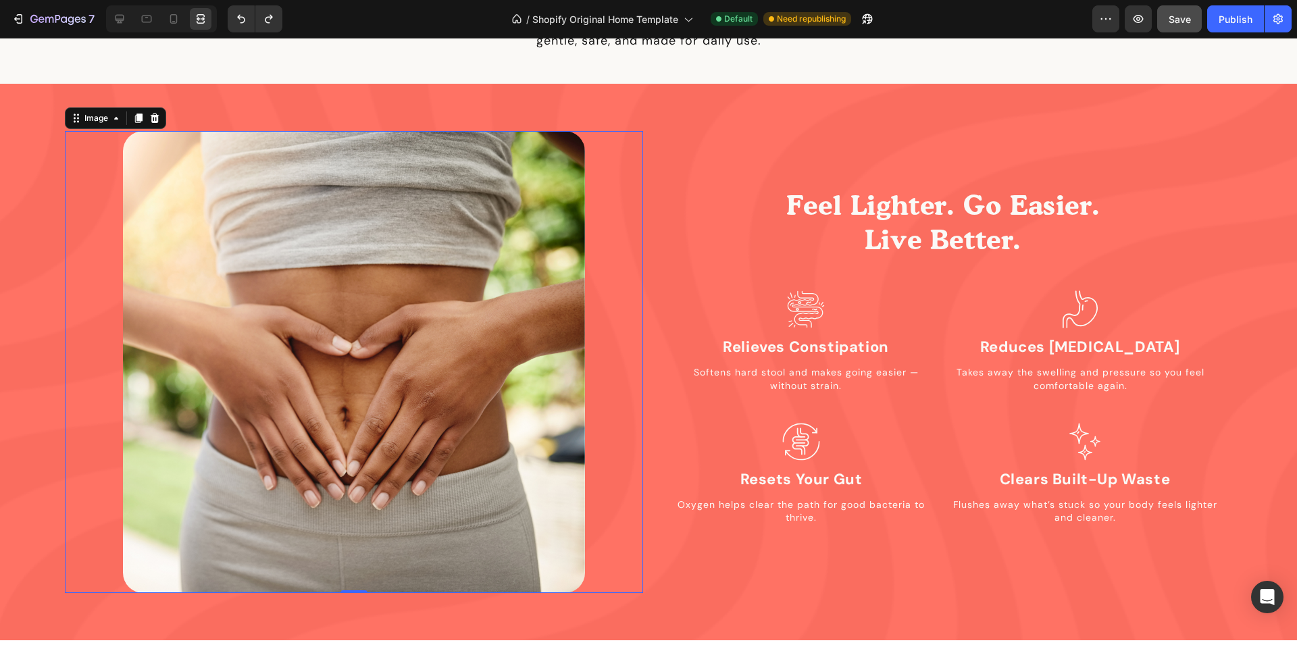
click at [453, 279] on img at bounding box center [354, 362] width 463 height 463
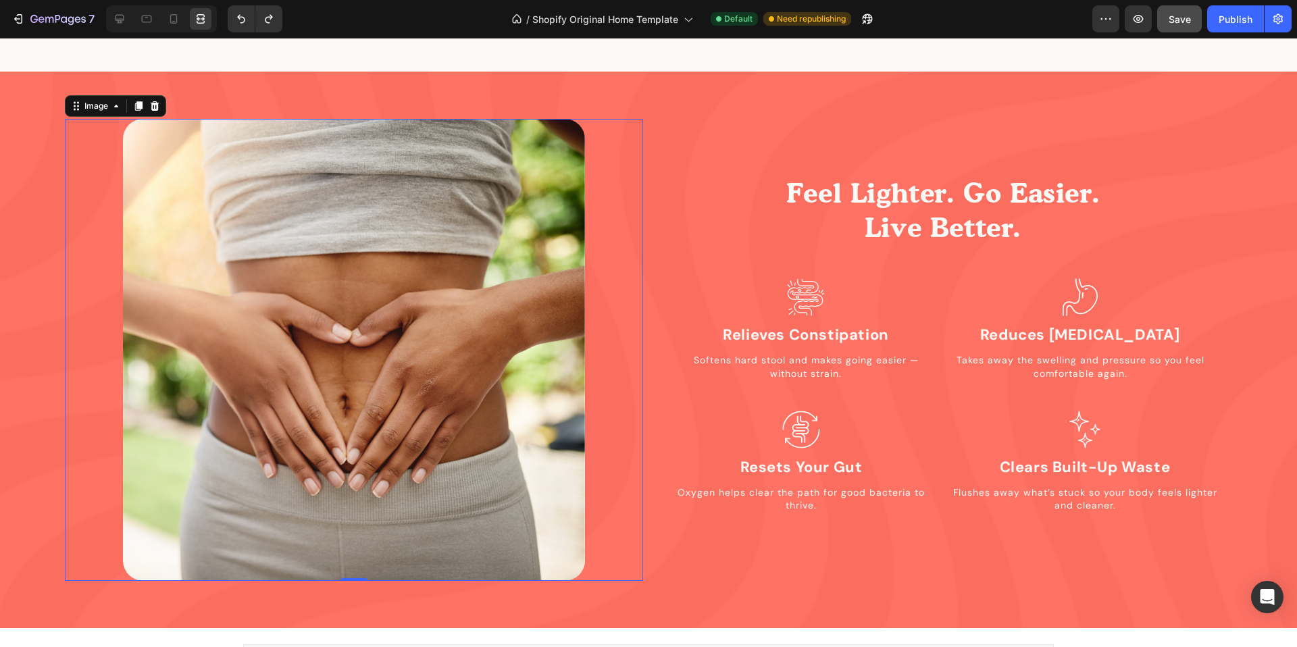
scroll to position [1342, 0]
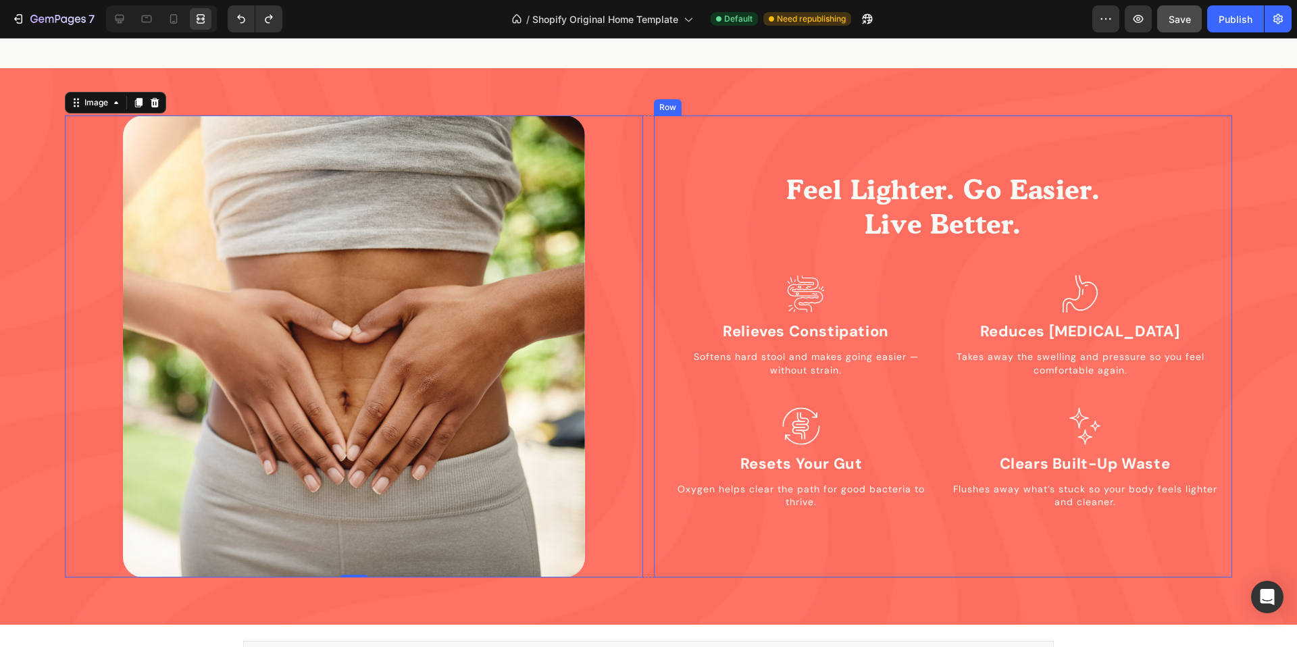
click at [817, 135] on div "Feel Lighter. Go Easier. Live Better. Heading Icon Relieves Constipation Headin…" at bounding box center [943, 341] width 557 height 452
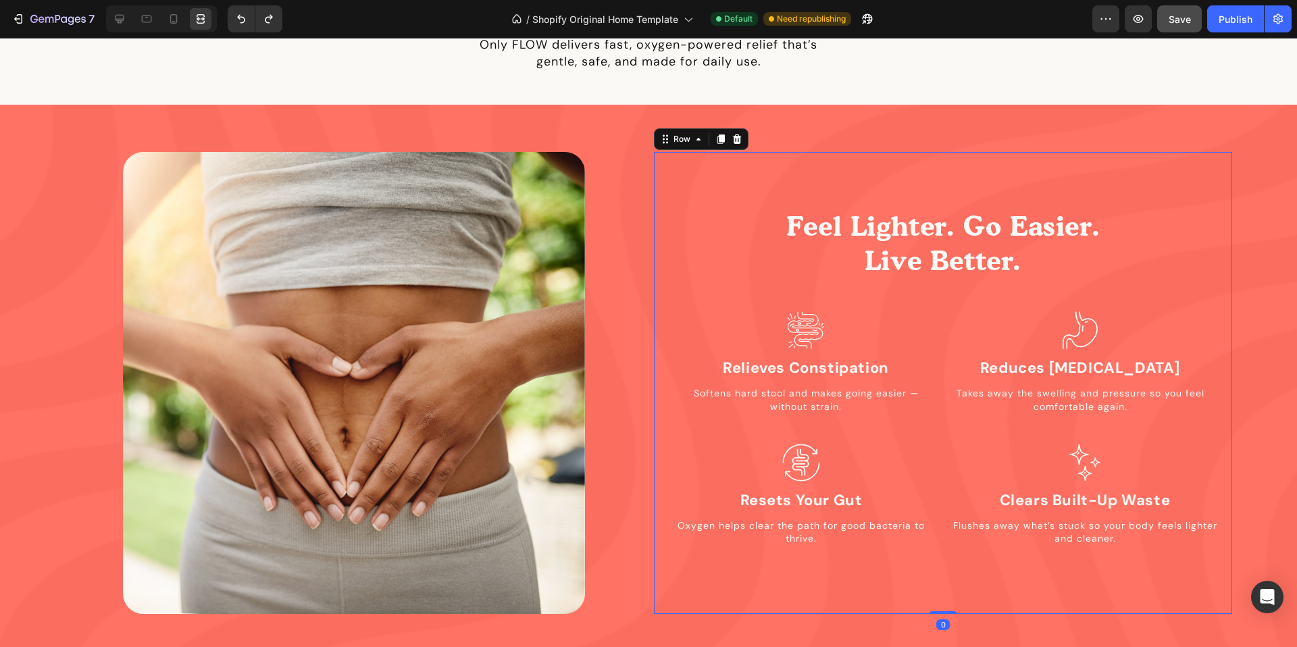
scroll to position [1301, 0]
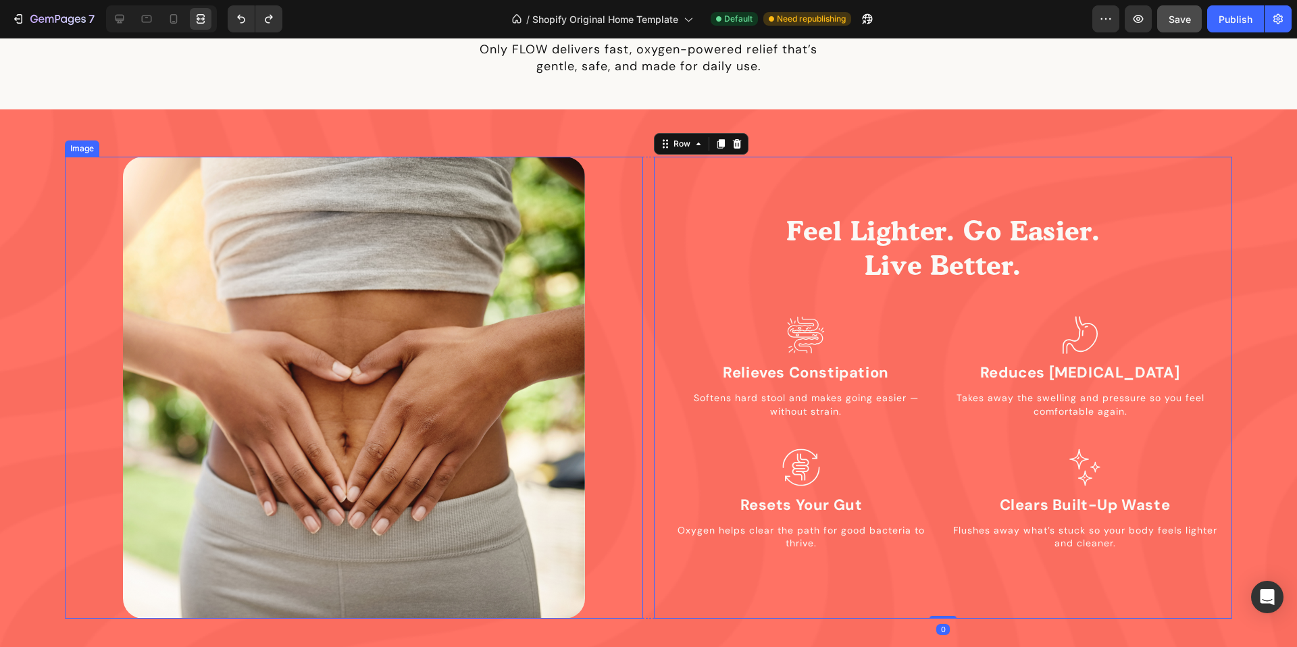
click at [387, 244] on img at bounding box center [354, 388] width 463 height 463
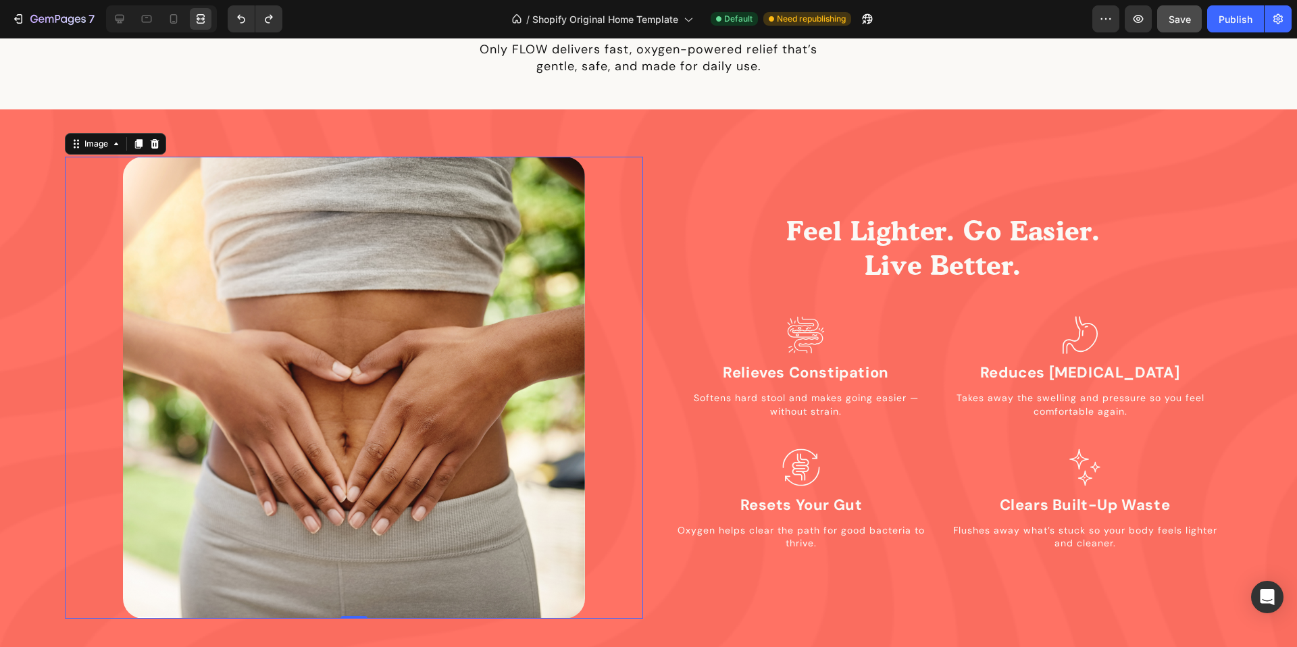
click at [66, 199] on div at bounding box center [354, 388] width 578 height 463
click at [647, 157] on div "Image 0 Feel Lighter. Go Easier. Live Better. Heading Icon Relieves Constipatio…" at bounding box center [648, 388] width 1167 height 463
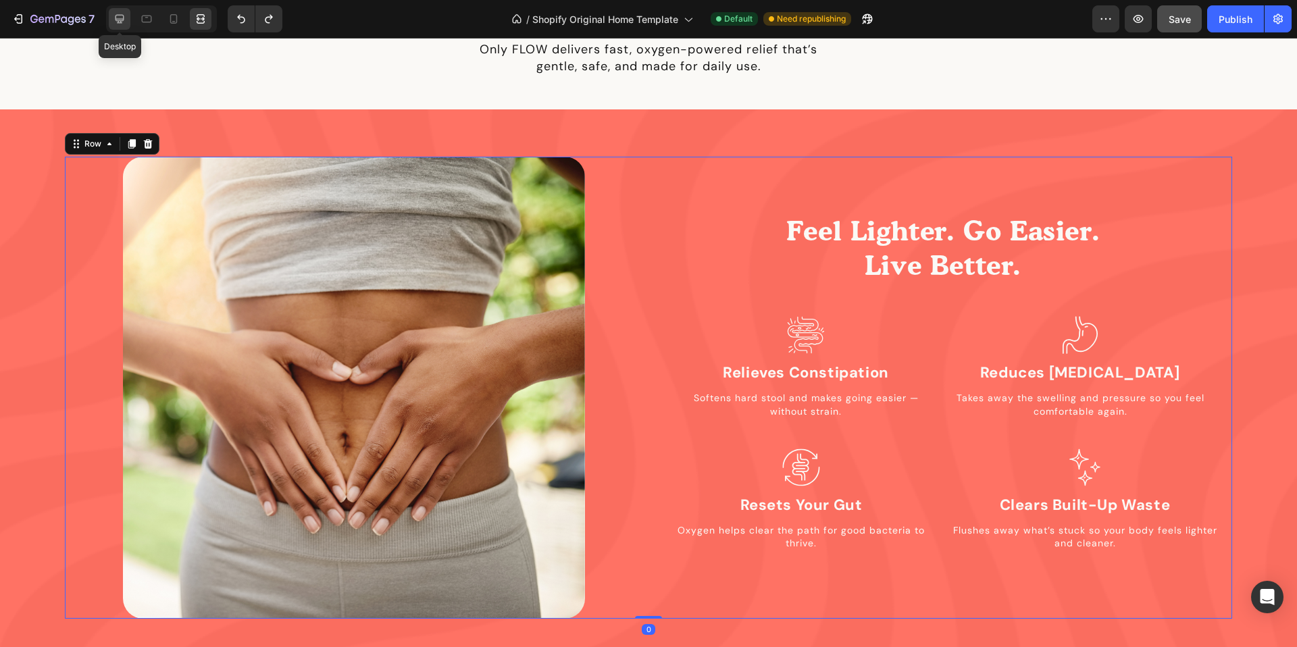
click at [113, 17] on icon at bounding box center [120, 19] width 14 height 14
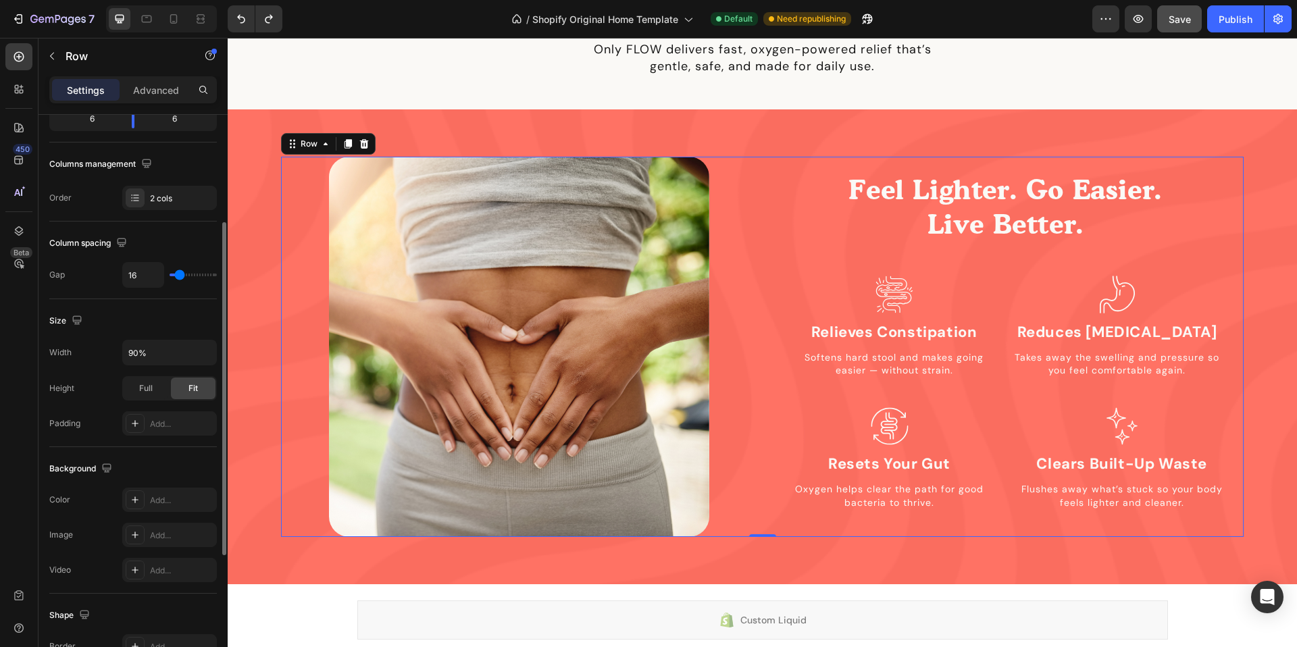
scroll to position [184, 0]
click at [152, 83] on p "Advanced" at bounding box center [156, 90] width 46 height 14
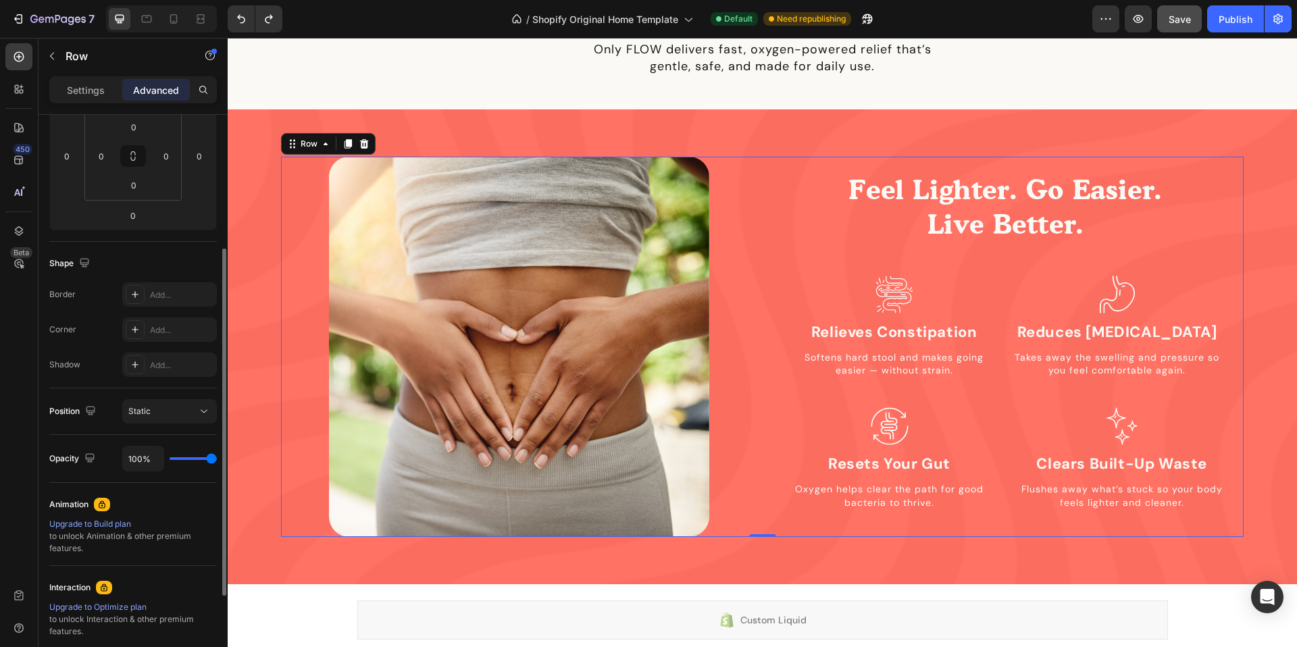
scroll to position [306, 0]
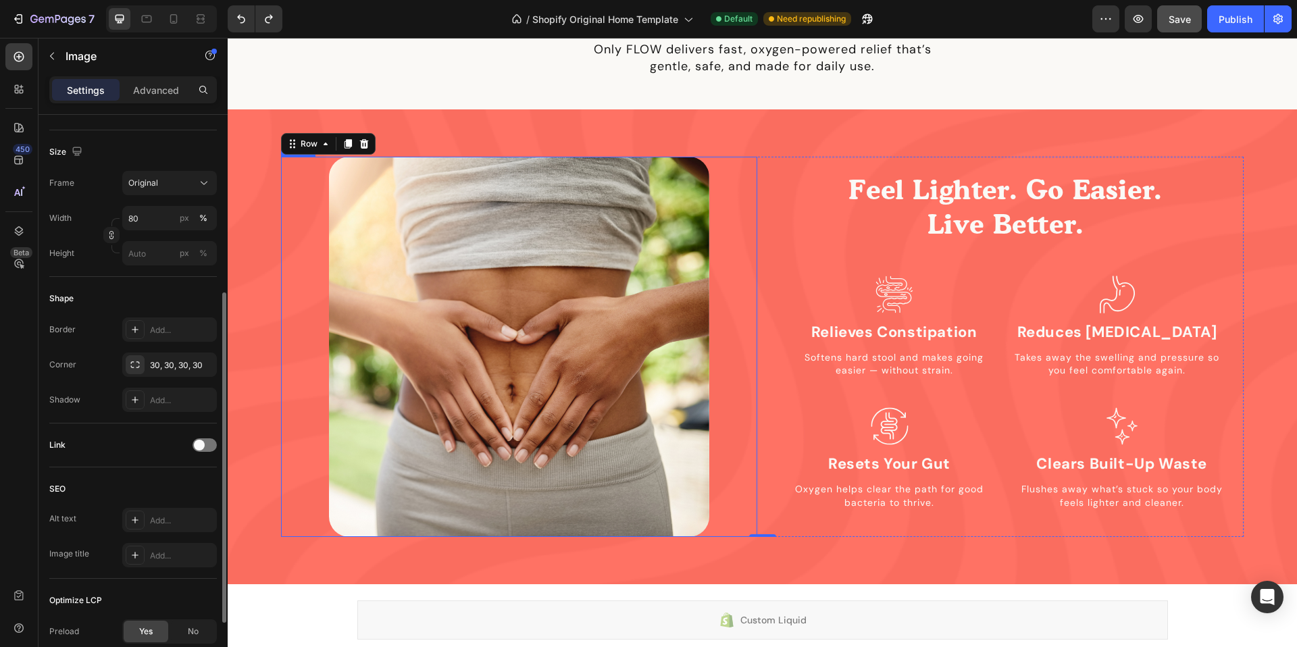
click at [341, 173] on img at bounding box center [519, 347] width 380 height 380
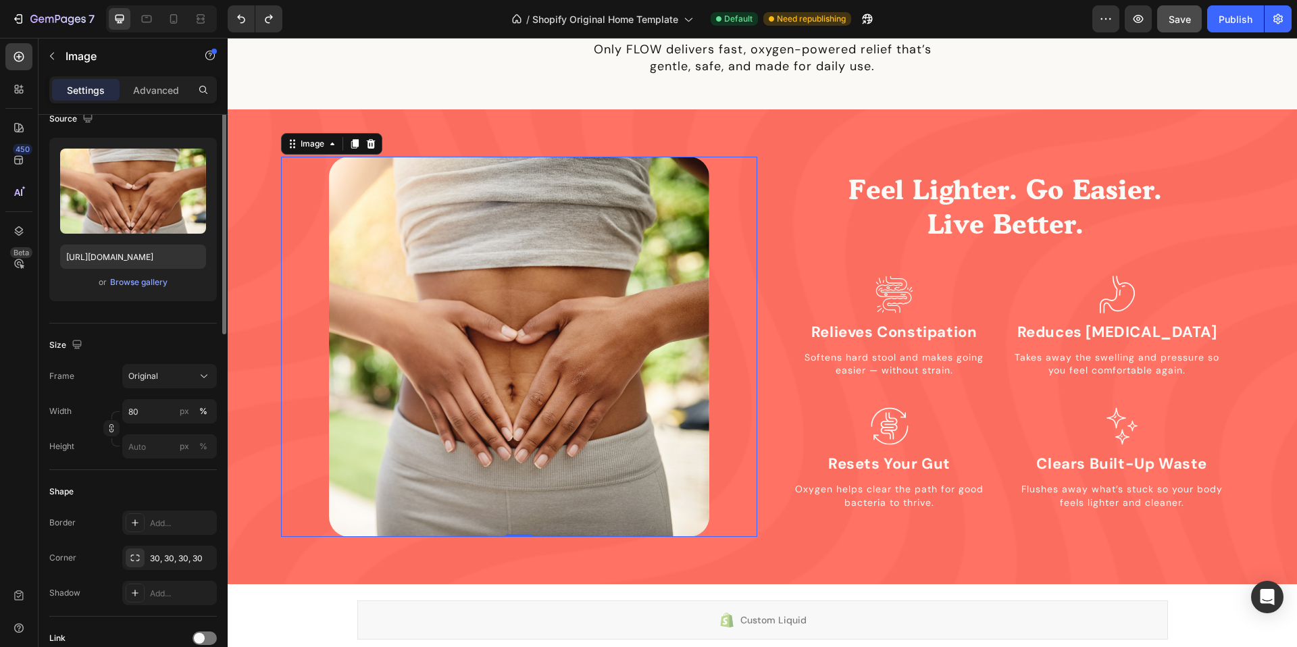
scroll to position [143, 0]
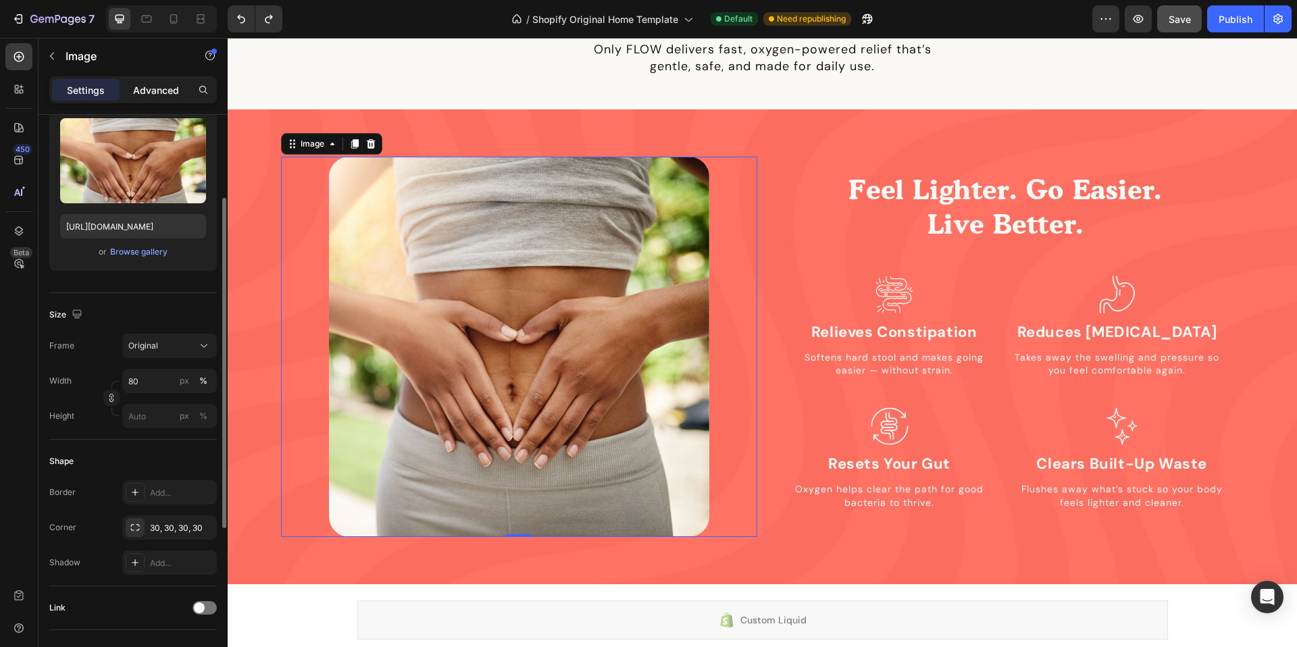
click at [149, 97] on div "Advanced" at bounding box center [156, 90] width 68 height 22
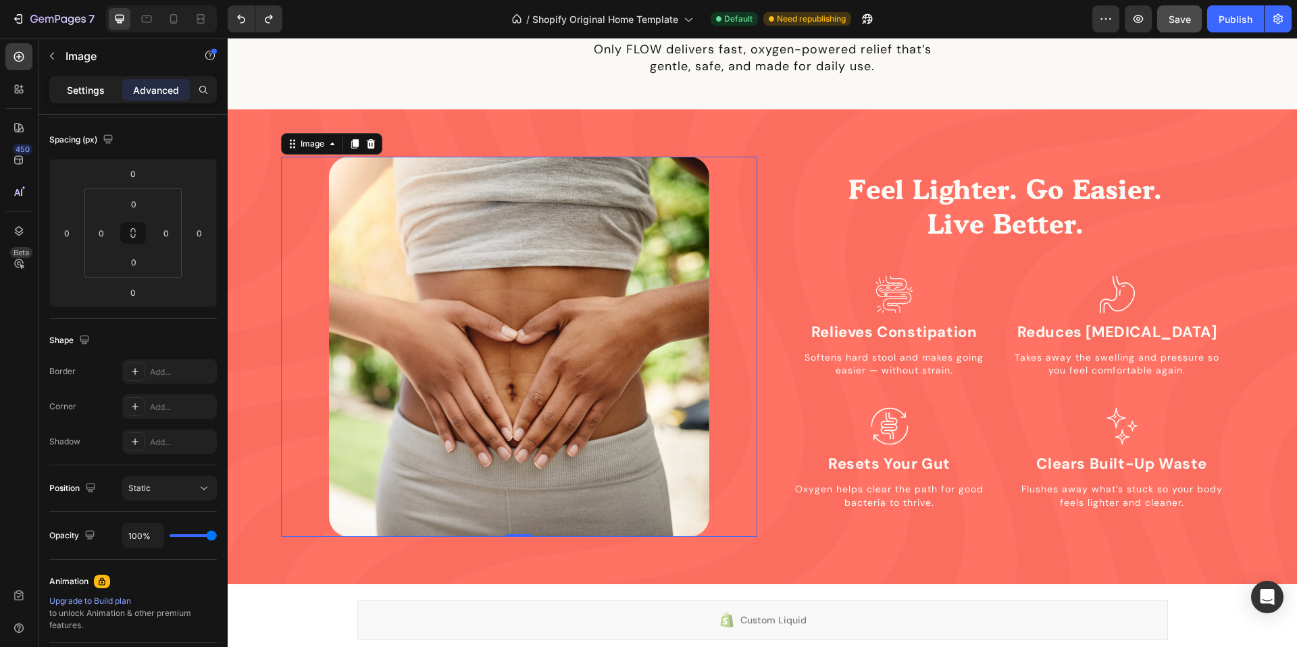
click at [103, 95] on p "Settings" at bounding box center [86, 90] width 38 height 14
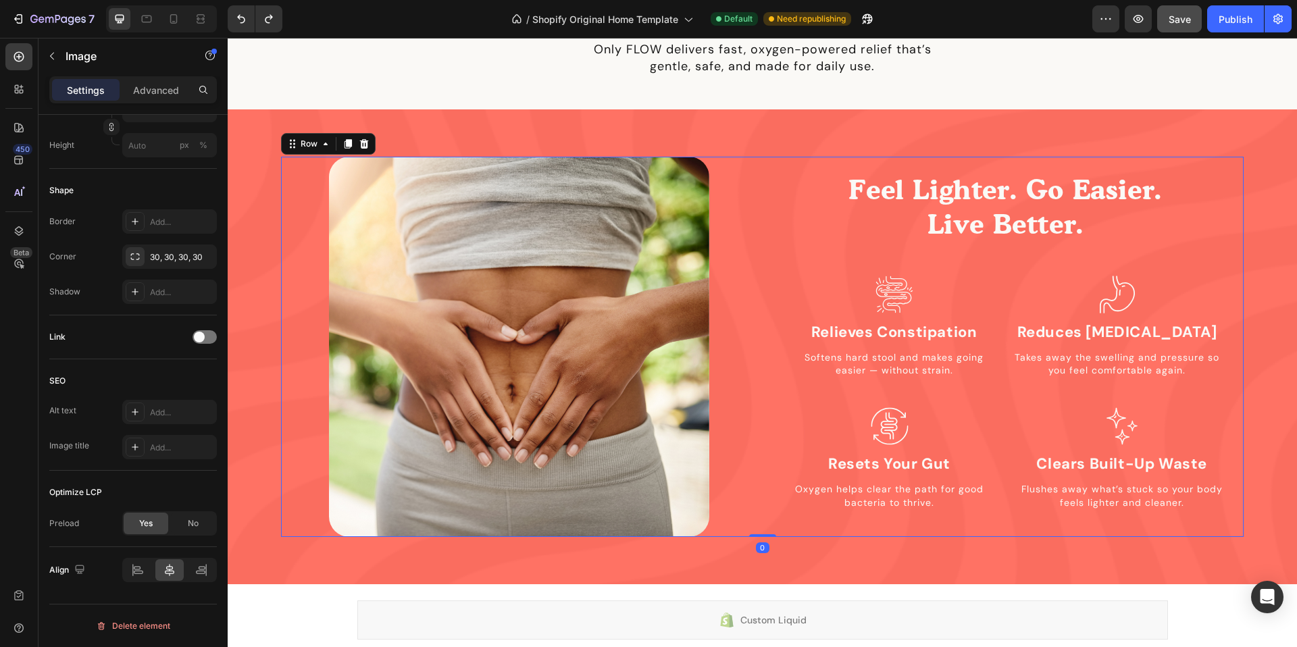
scroll to position [367, 0]
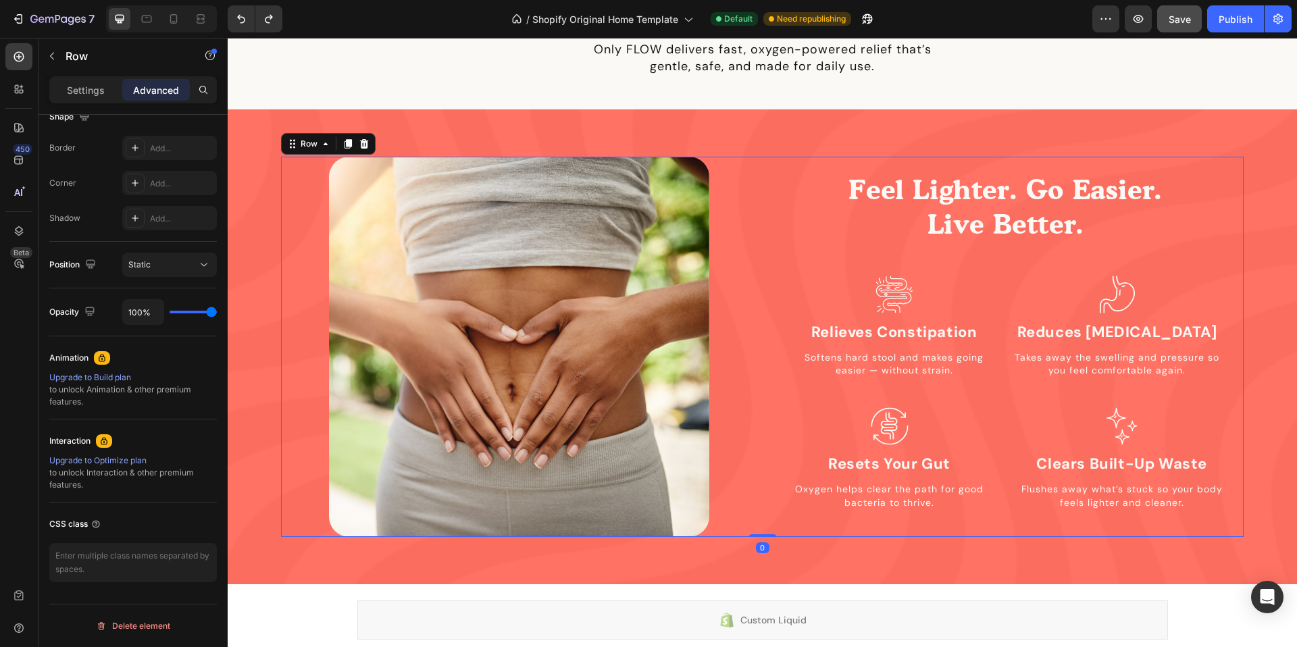
click at [763, 158] on div "Image Feel Lighter. Go Easier. Live Better. Heading Icon Relieves Constipation …" at bounding box center [762, 347] width 962 height 380
click at [82, 81] on div "Settings" at bounding box center [86, 90] width 68 height 22
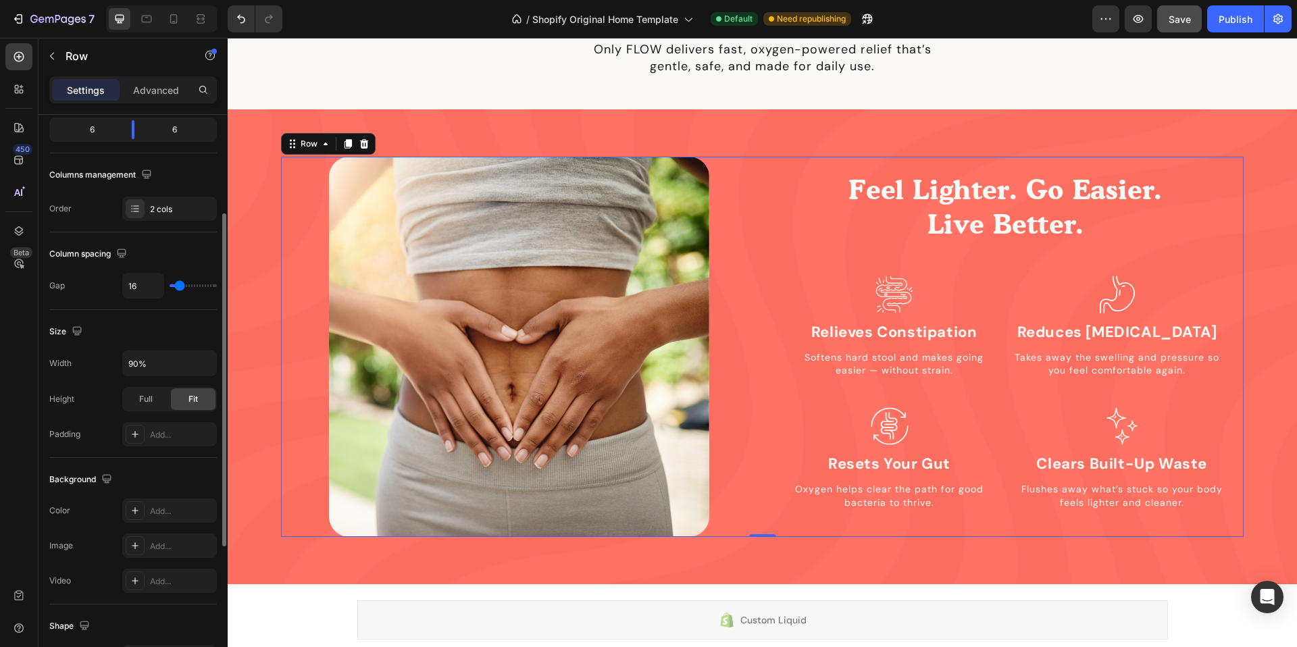
scroll to position [172, 0]
click at [135, 368] on input "90%" at bounding box center [169, 365] width 93 height 24
click at [134, 368] on input "90%" at bounding box center [169, 365] width 93 height 24
click at [134, 366] on input "90%" at bounding box center [169, 365] width 93 height 24
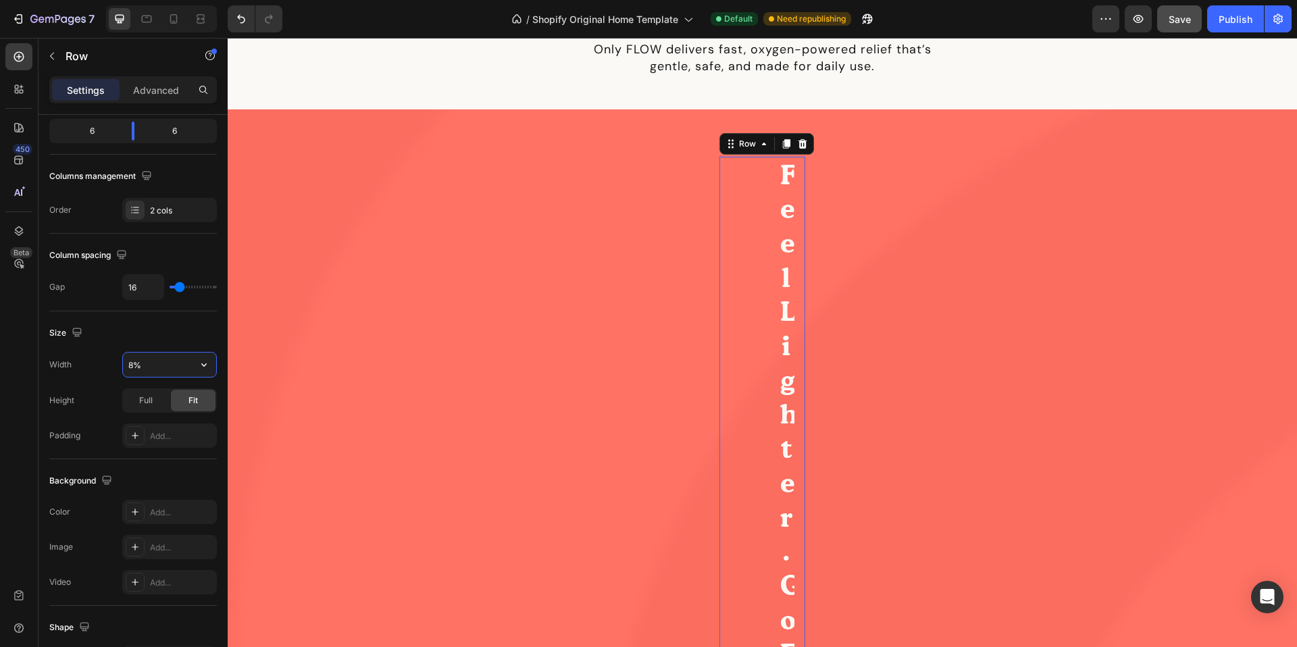
type input "80%"
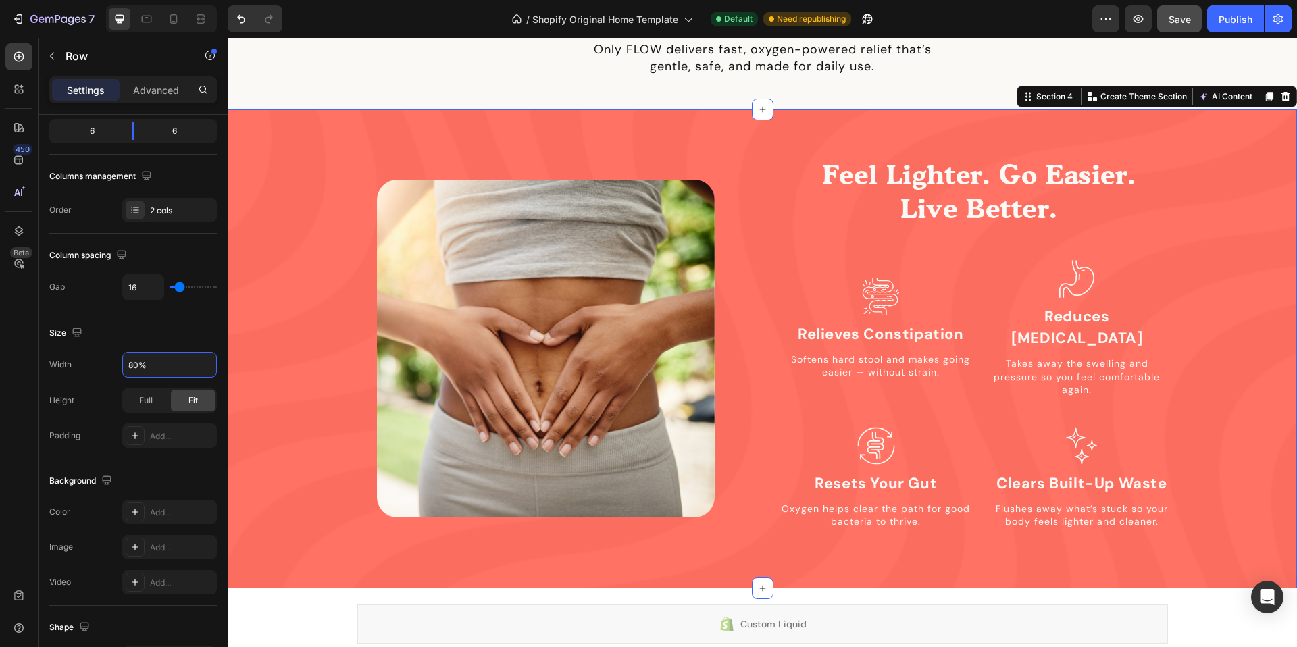
click at [328, 552] on div "Image Feel Lighter. Go Easier. Live Better. Heading Icon Relieves Constipation …" at bounding box center [762, 348] width 1069 height 479
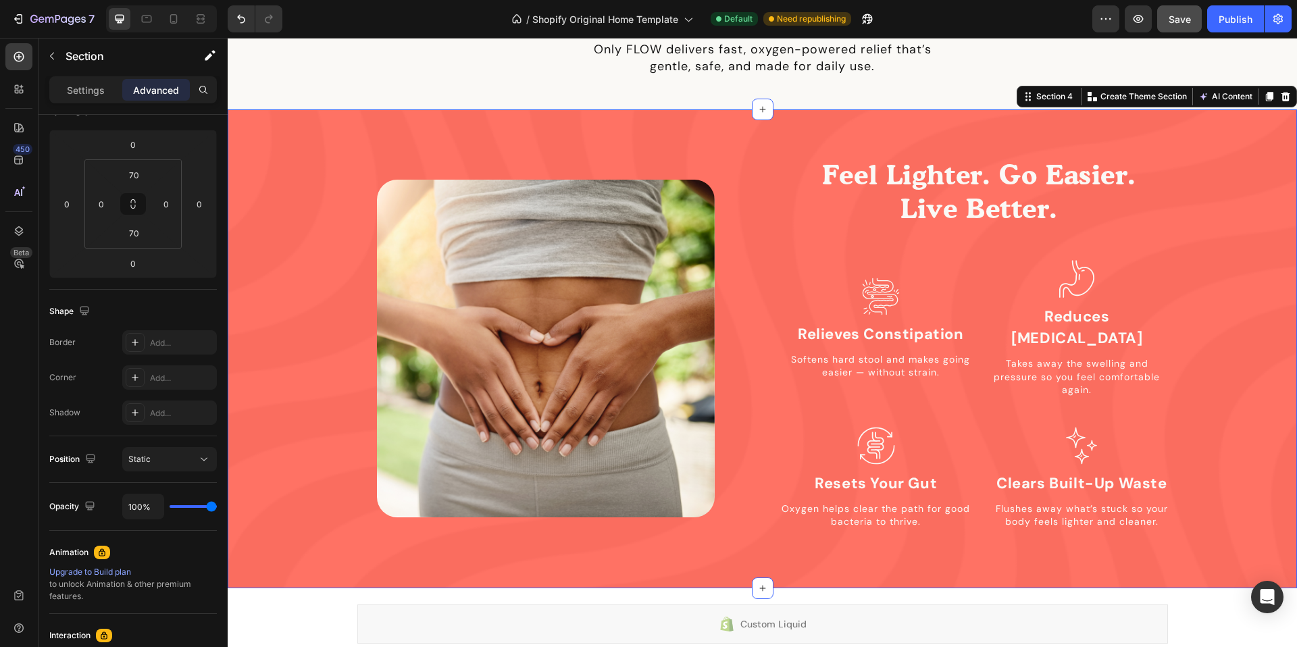
scroll to position [0, 0]
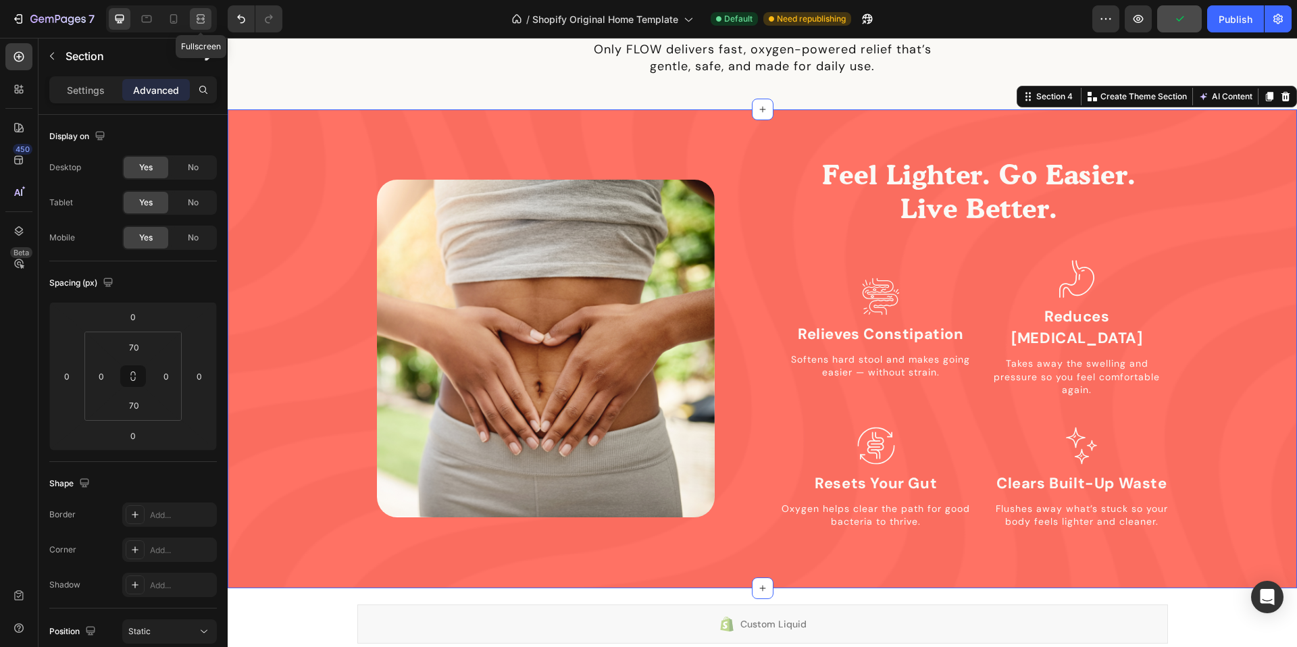
click at [199, 21] on icon at bounding box center [201, 19] width 14 height 14
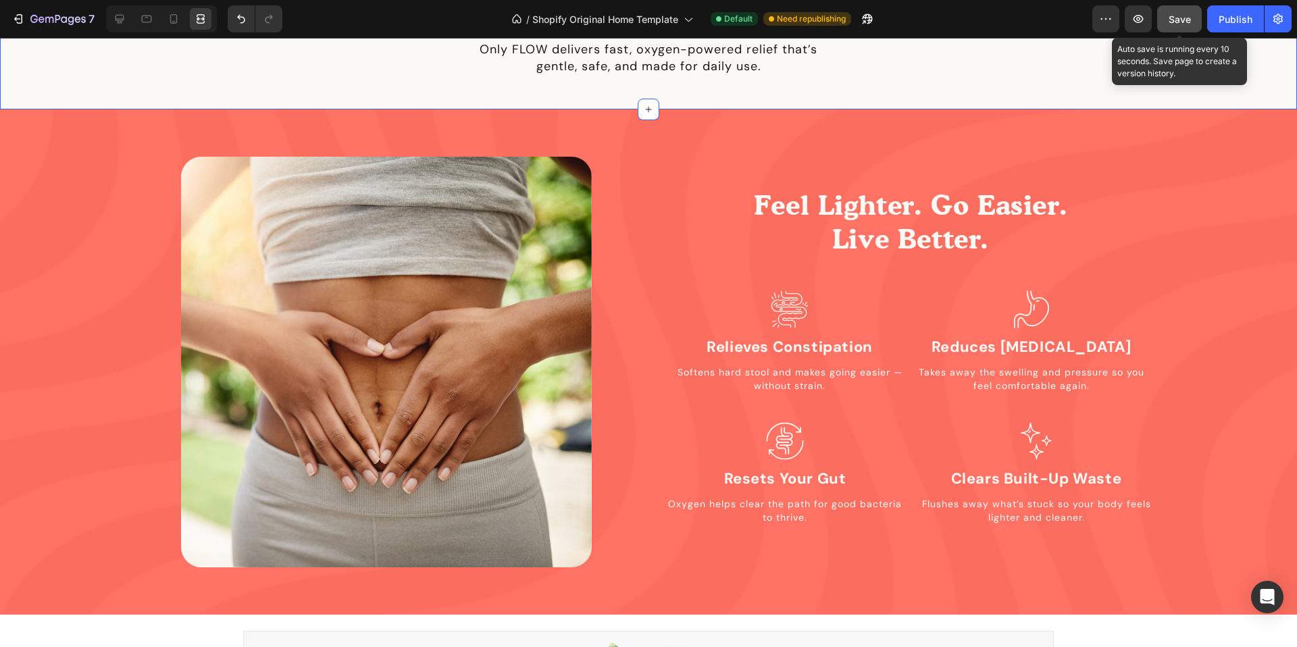
click at [1181, 21] on span "Save" at bounding box center [1179, 19] width 22 height 11
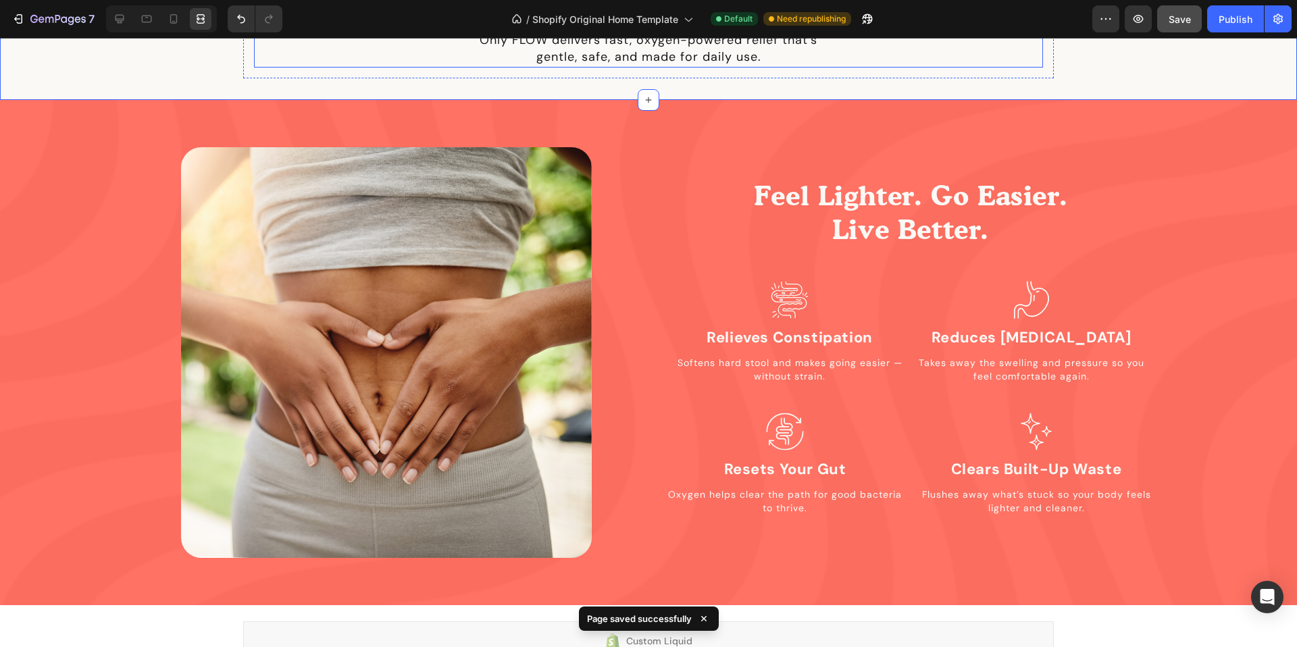
scroll to position [1312, 0]
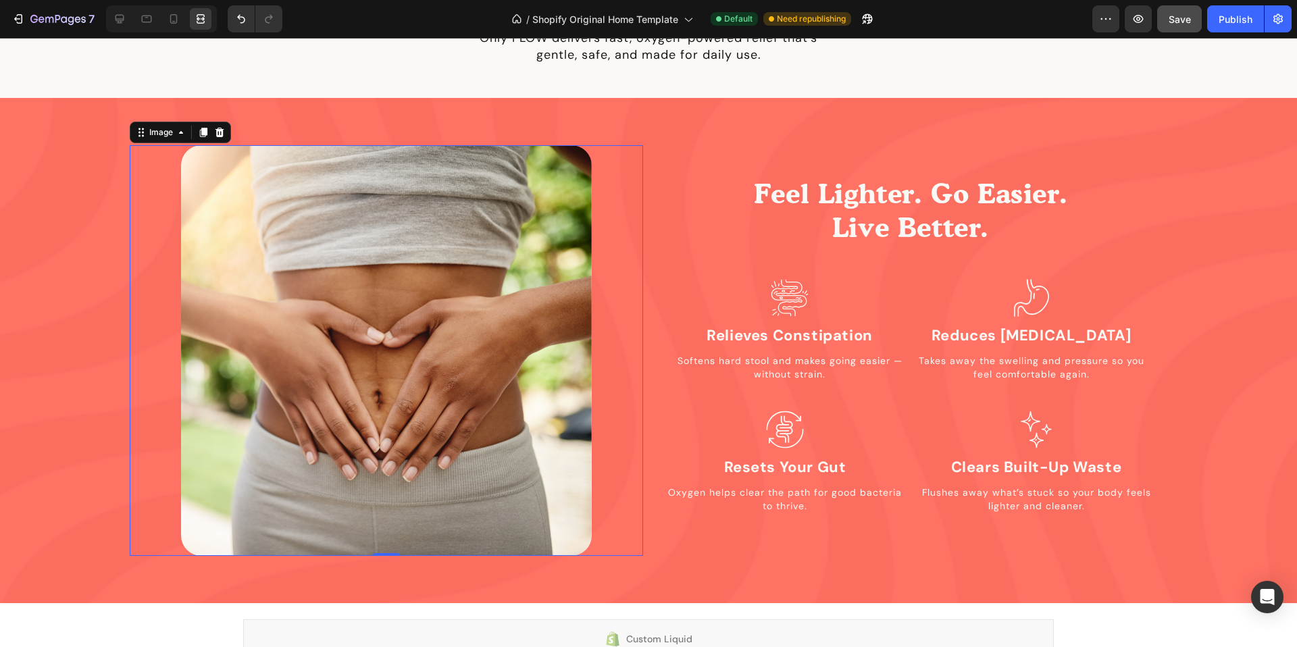
click at [603, 148] on div at bounding box center [386, 350] width 513 height 411
click at [702, 146] on div "Feel Lighter. Go Easier. Live Better. Heading Icon Relieves Constipation Headin…" at bounding box center [911, 345] width 492 height 400
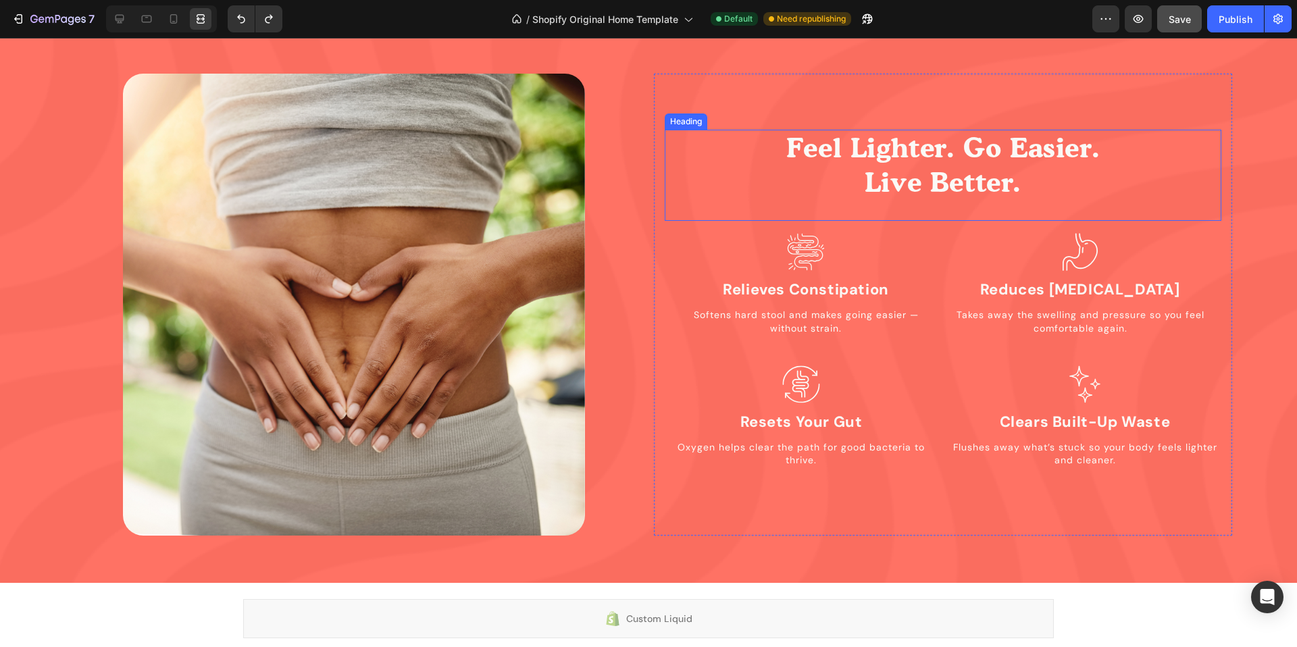
scroll to position [1385, 0]
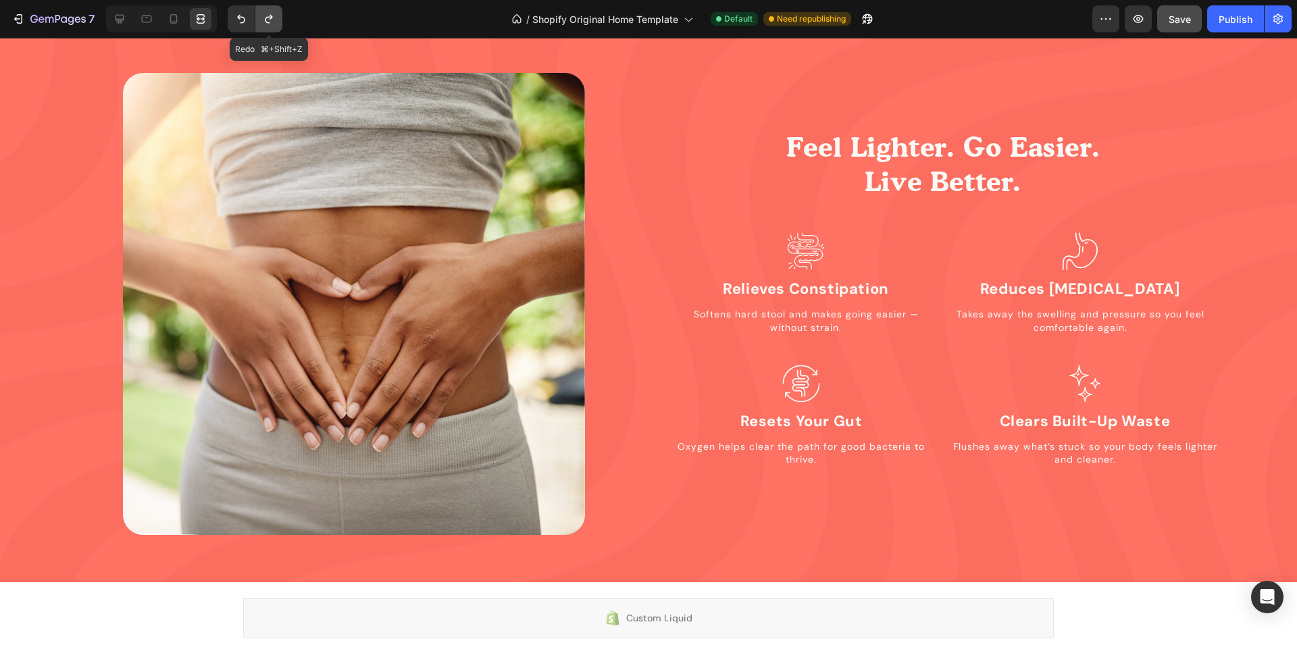
click at [269, 17] on icon "Undo/Redo" at bounding box center [268, 19] width 7 height 9
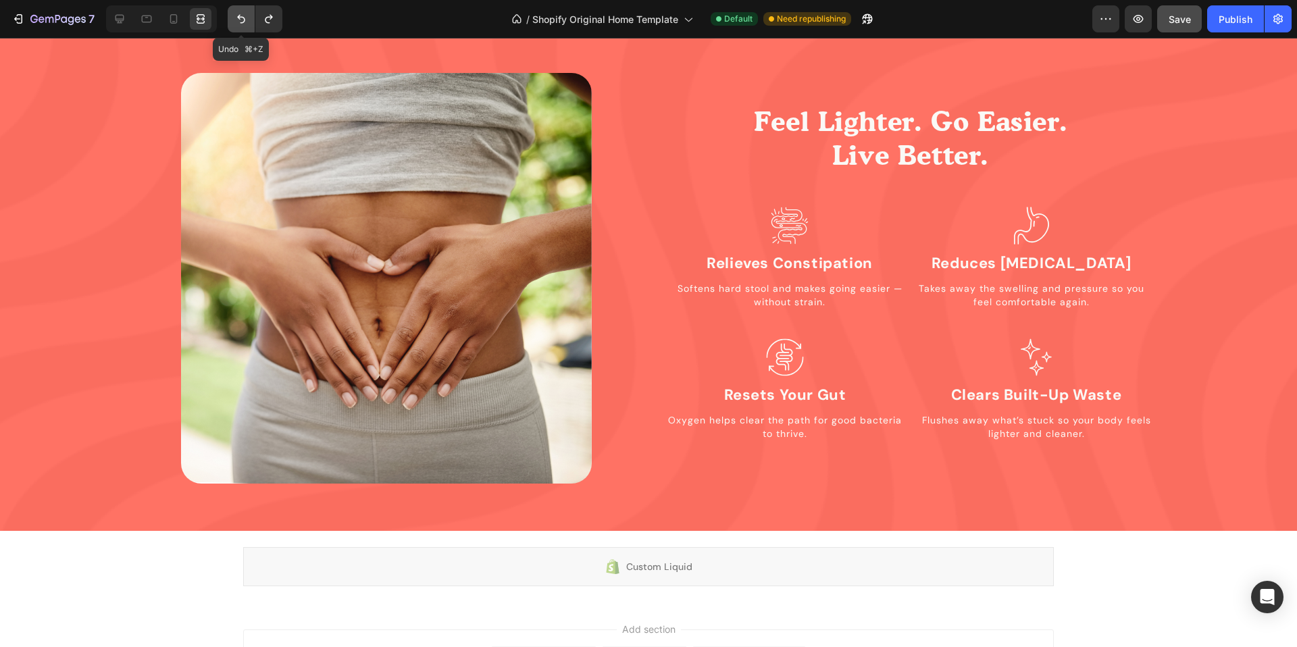
click at [235, 16] on icon "Undo/Redo" at bounding box center [241, 19] width 14 height 14
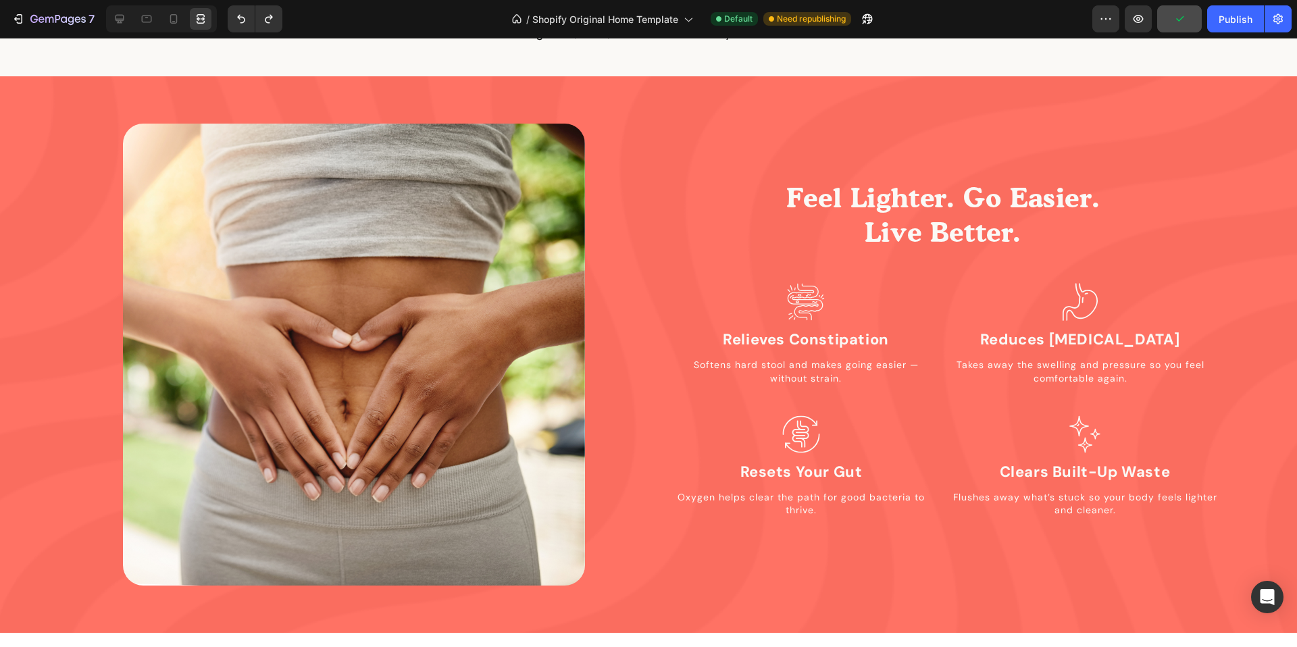
scroll to position [1346, 0]
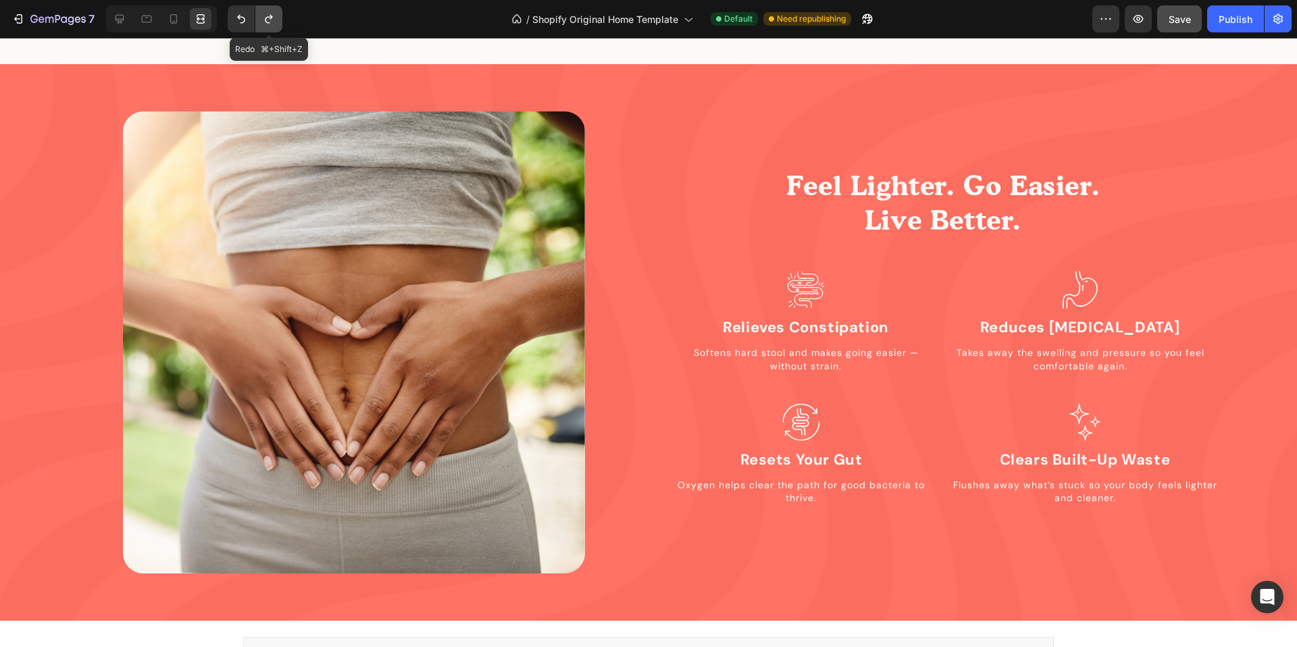
click at [264, 24] on icon "Undo/Redo" at bounding box center [269, 19] width 14 height 14
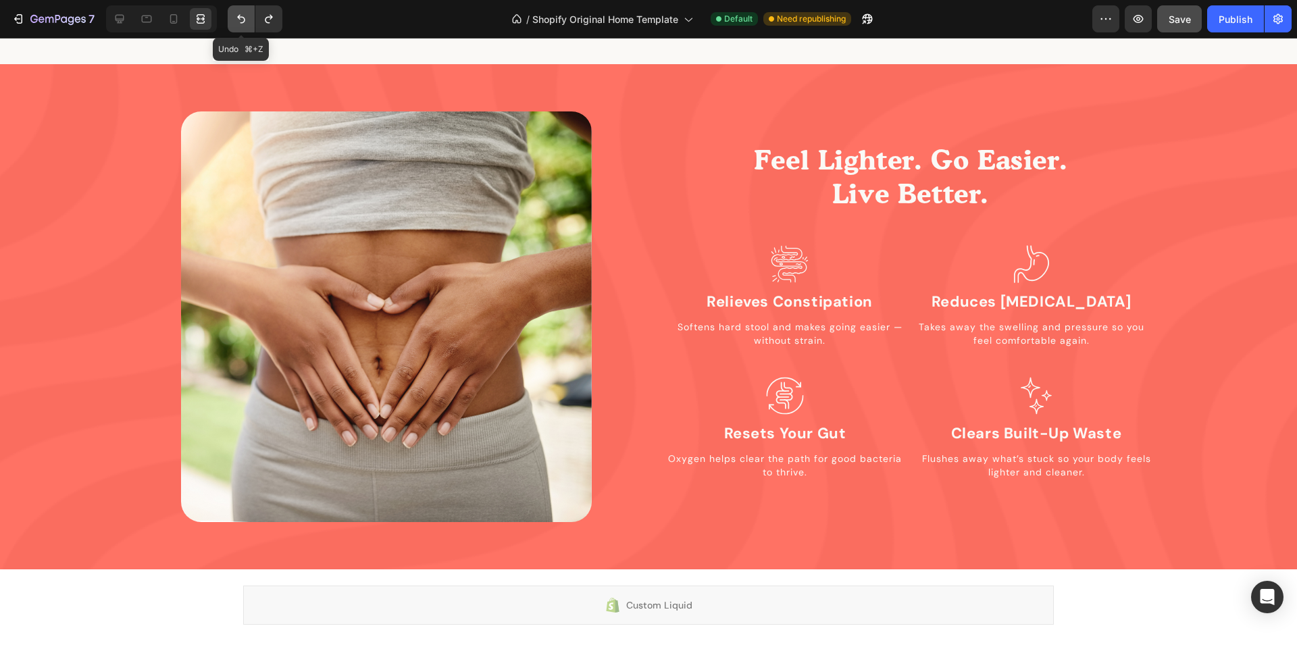
click at [232, 25] on button "Undo/Redo" at bounding box center [241, 18] width 27 height 27
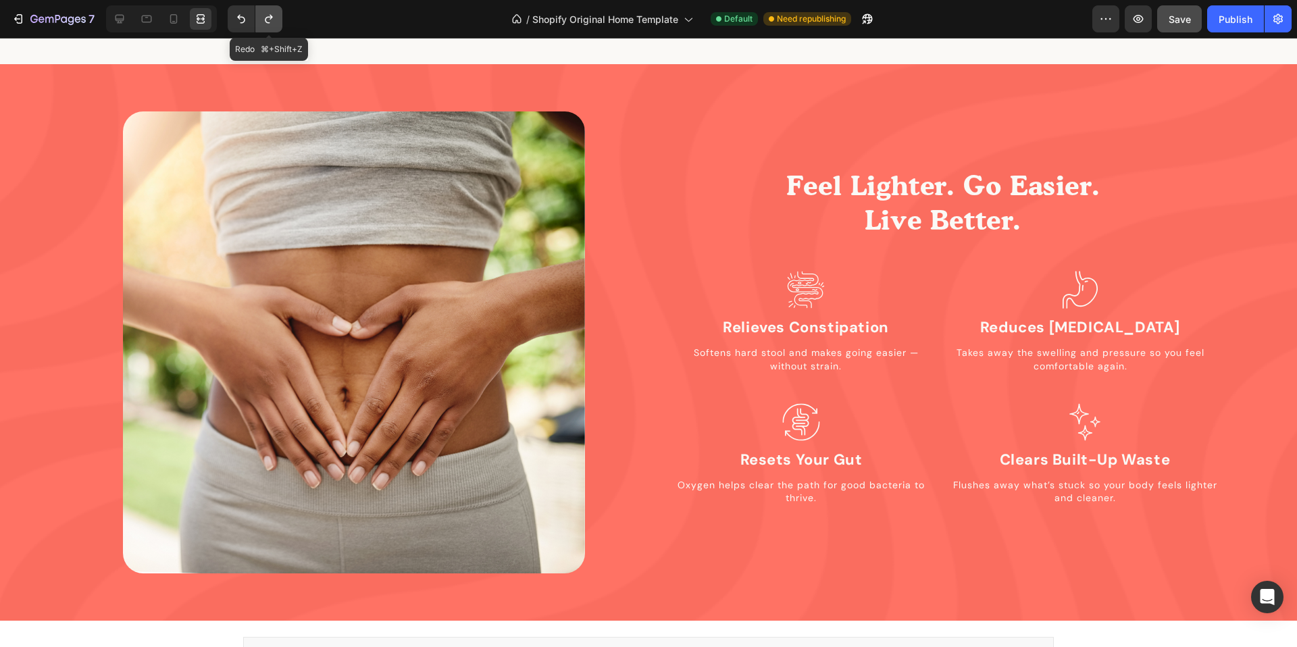
click at [267, 23] on icon "Undo/Redo" at bounding box center [269, 19] width 14 height 14
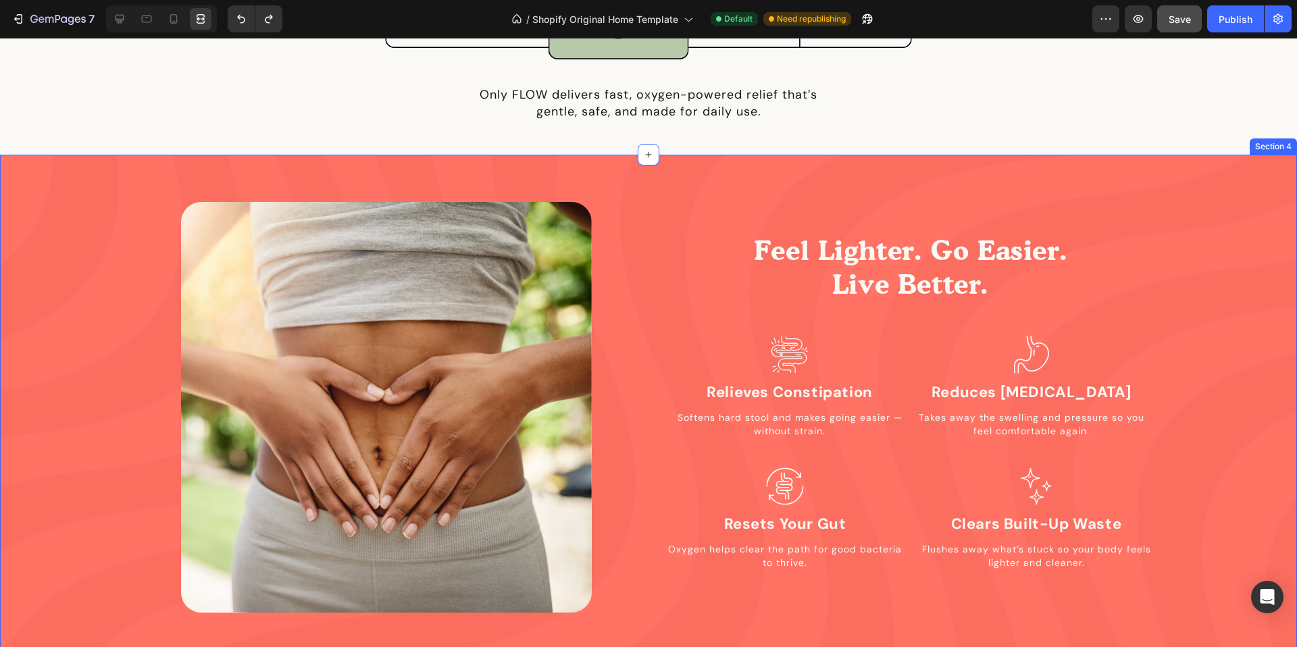
scroll to position [1312, 0]
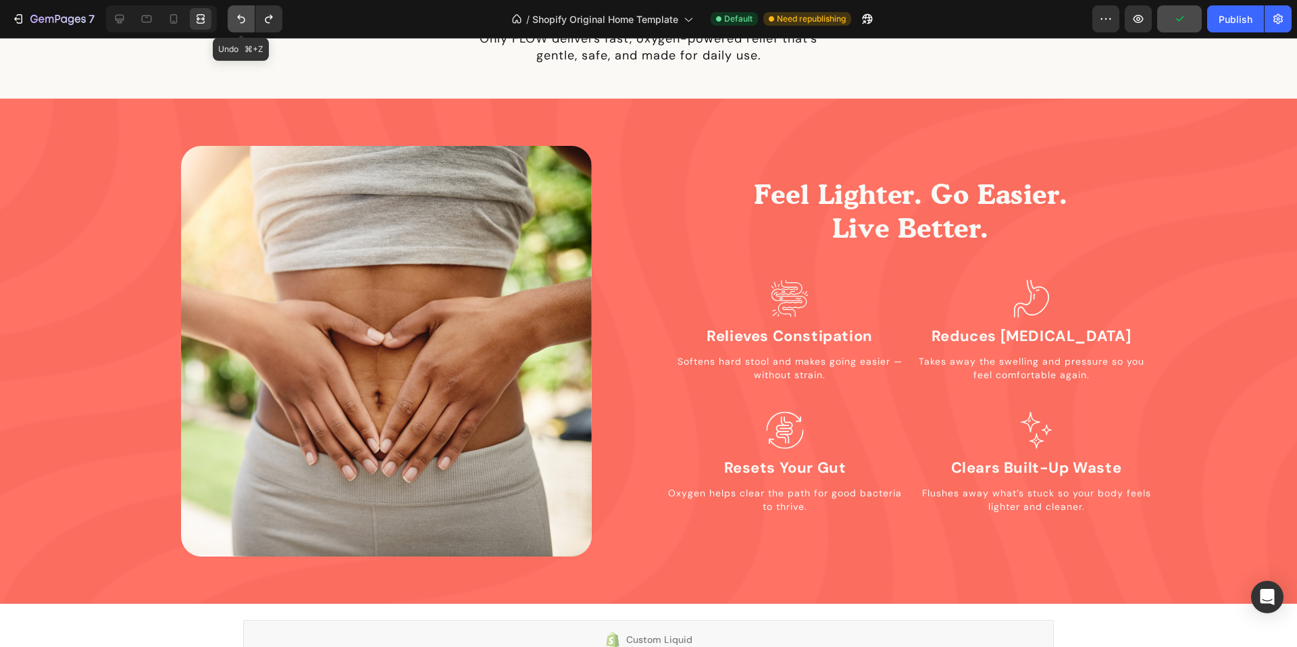
click at [235, 20] on icon "Undo/Redo" at bounding box center [241, 19] width 14 height 14
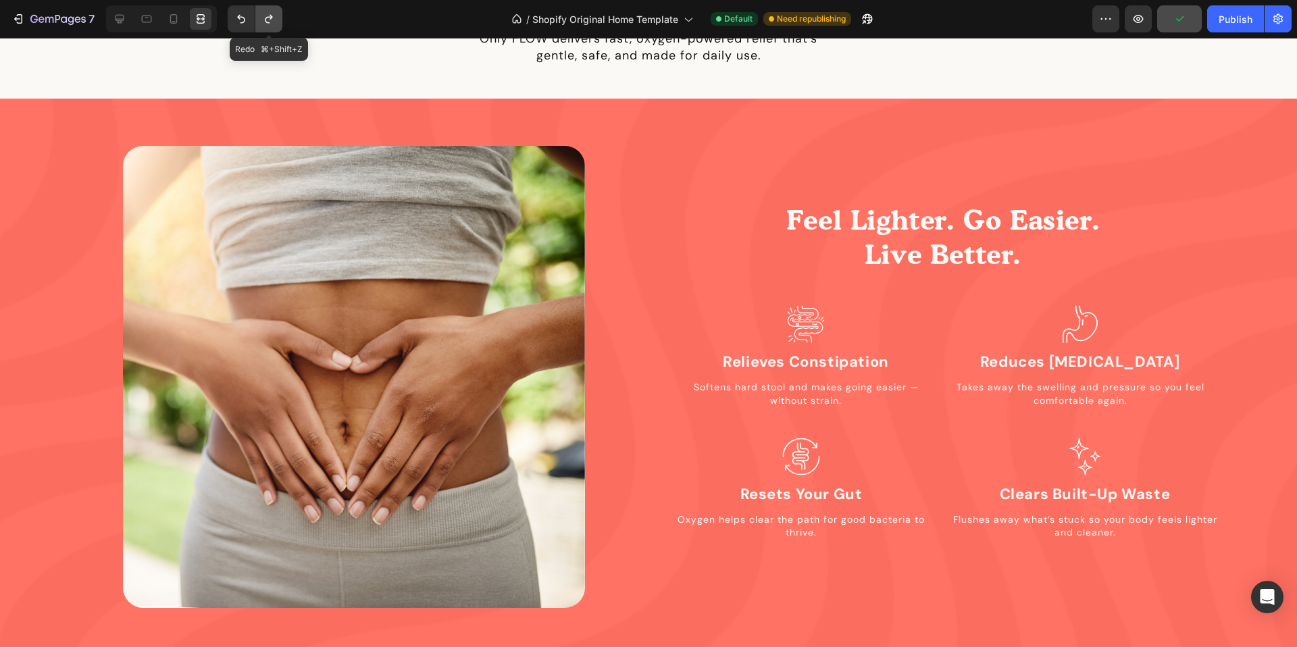
click at [274, 21] on icon "Undo/Redo" at bounding box center [269, 19] width 14 height 14
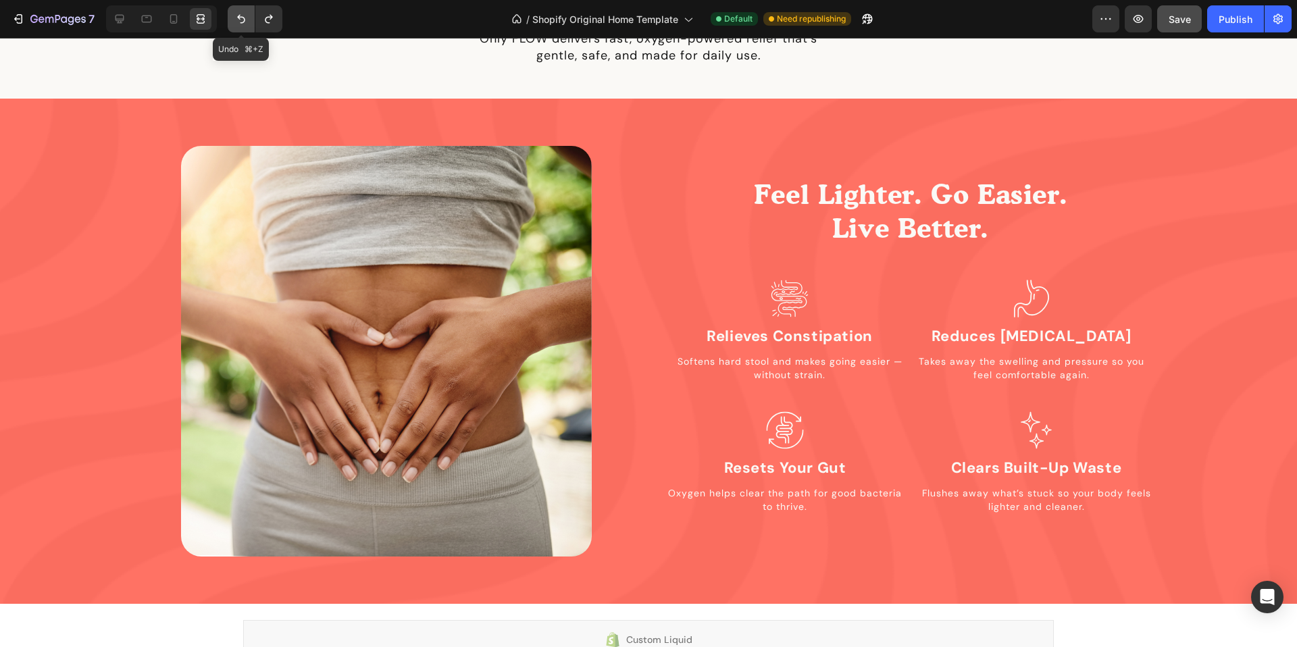
click at [245, 23] on icon "Undo/Redo" at bounding box center [241, 19] width 14 height 14
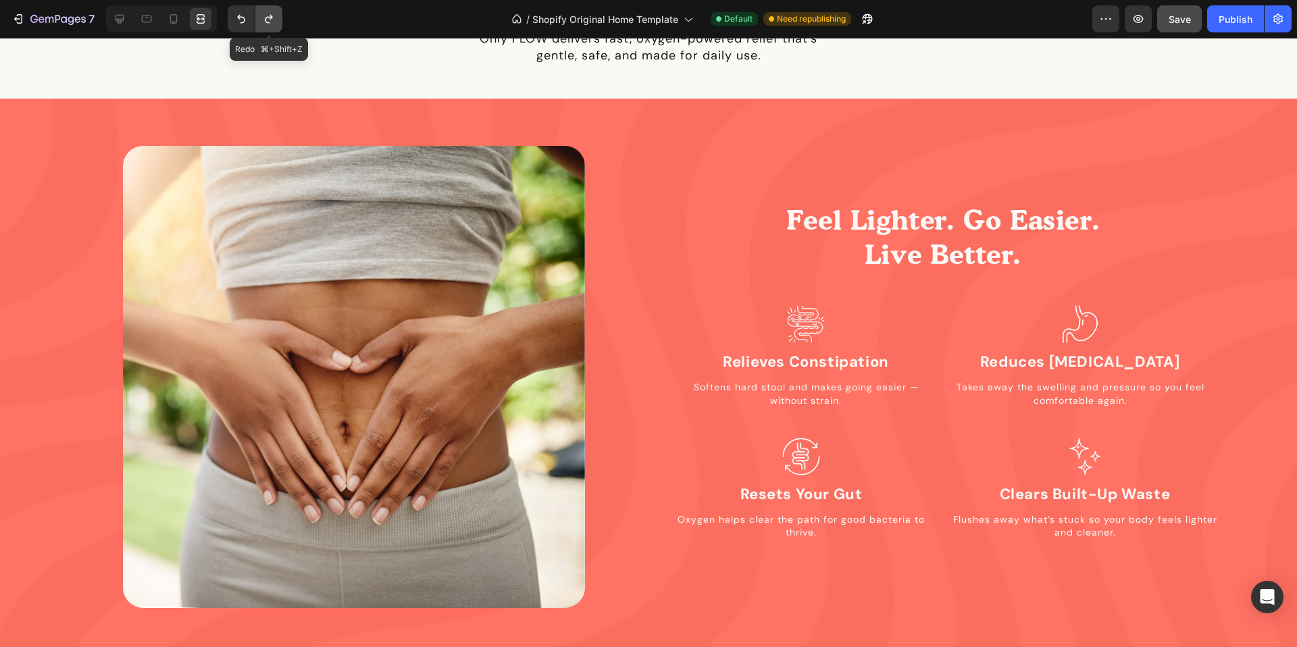
click at [271, 22] on icon "Undo/Redo" at bounding box center [269, 19] width 14 height 14
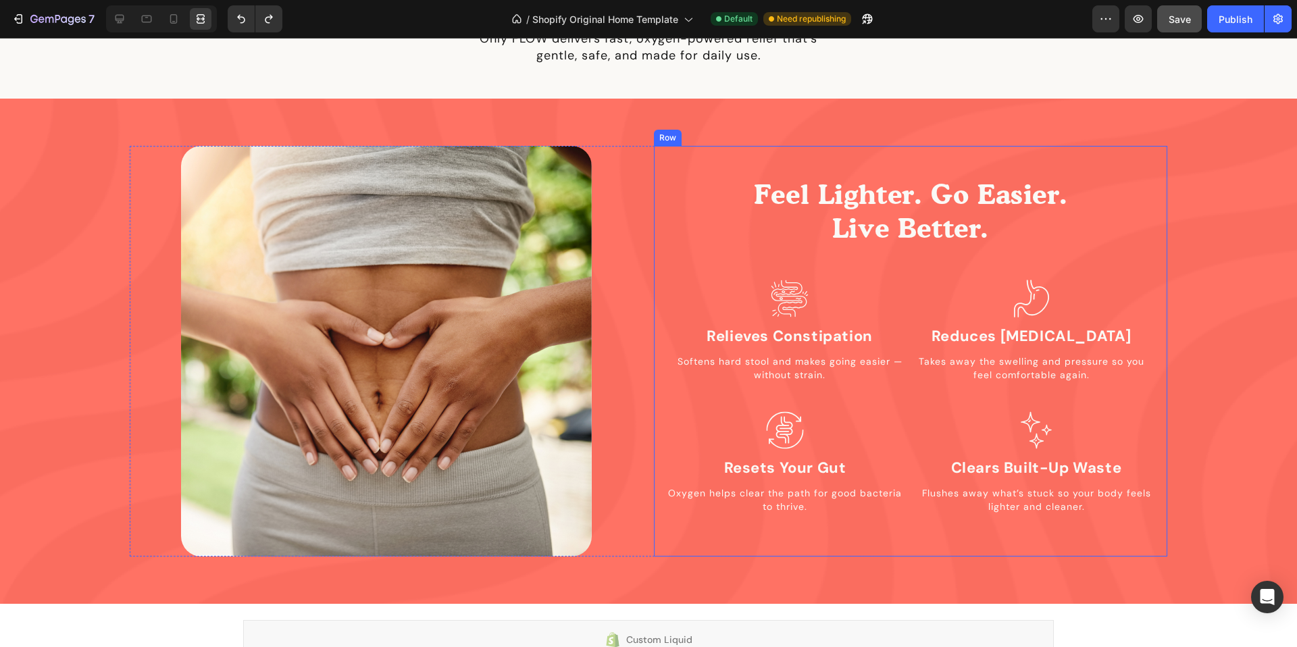
scroll to position [1375, 0]
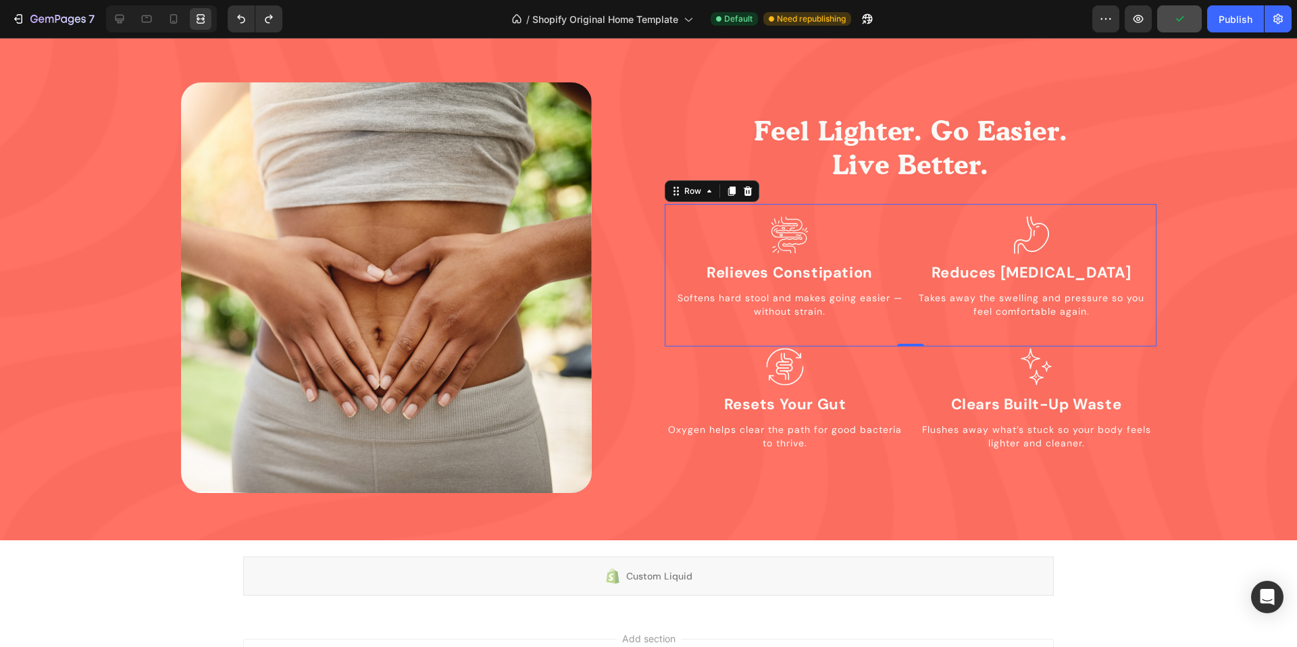
click at [915, 343] on div "Icon Relieves Constipation Heading Softens hard stool and makes going easier — …" at bounding box center [911, 275] width 492 height 143
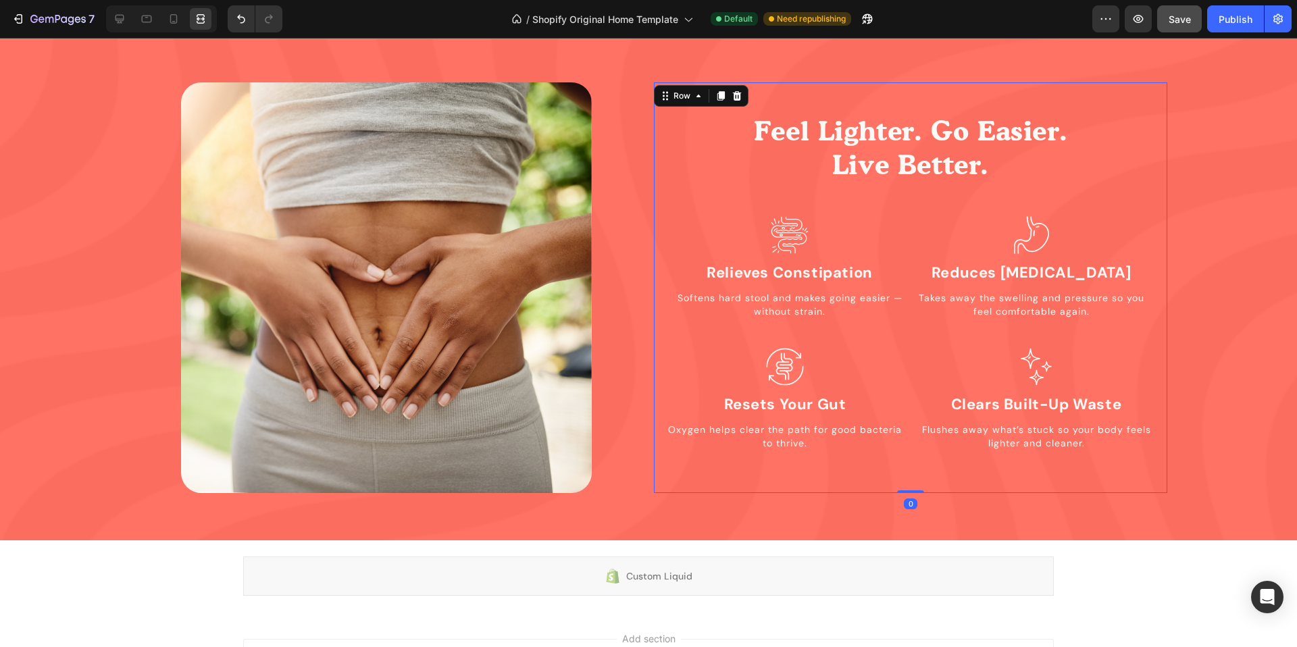
click at [880, 86] on div "Feel Lighter. Go Easier. Live Better. Heading Icon Relieves Constipation Headin…" at bounding box center [911, 282] width 492 height 400
click at [118, 16] on icon at bounding box center [120, 19] width 14 height 14
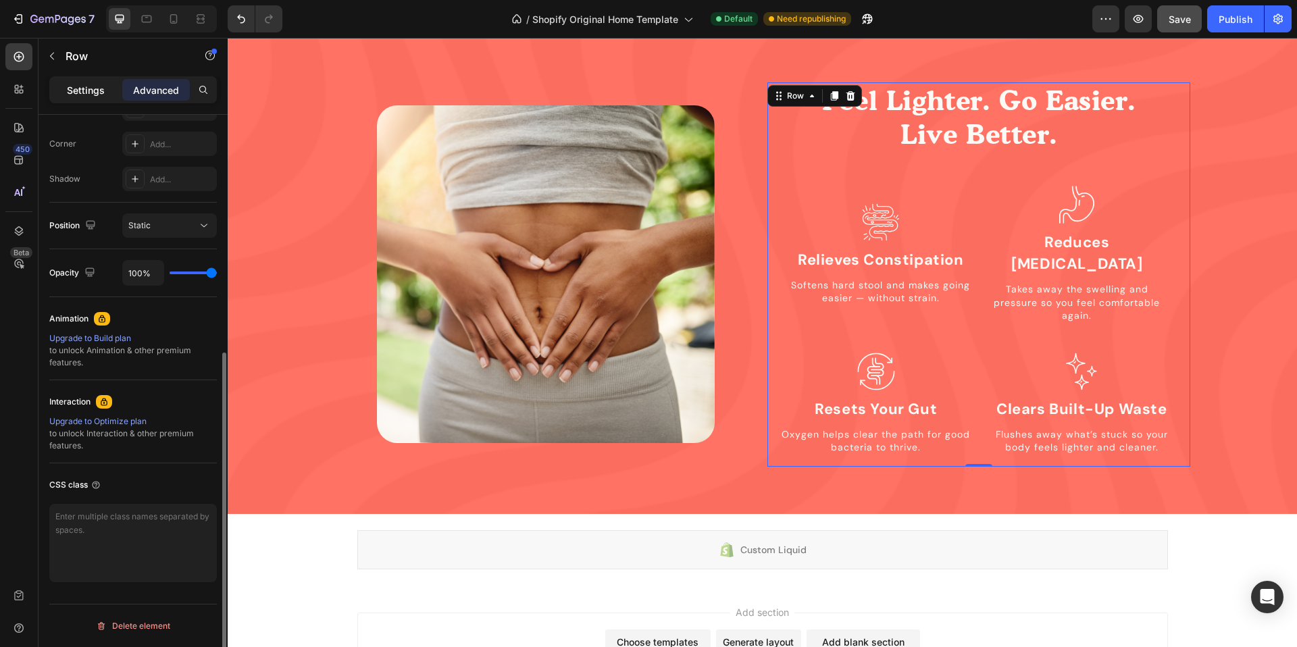
click at [94, 87] on p "Settings" at bounding box center [86, 90] width 38 height 14
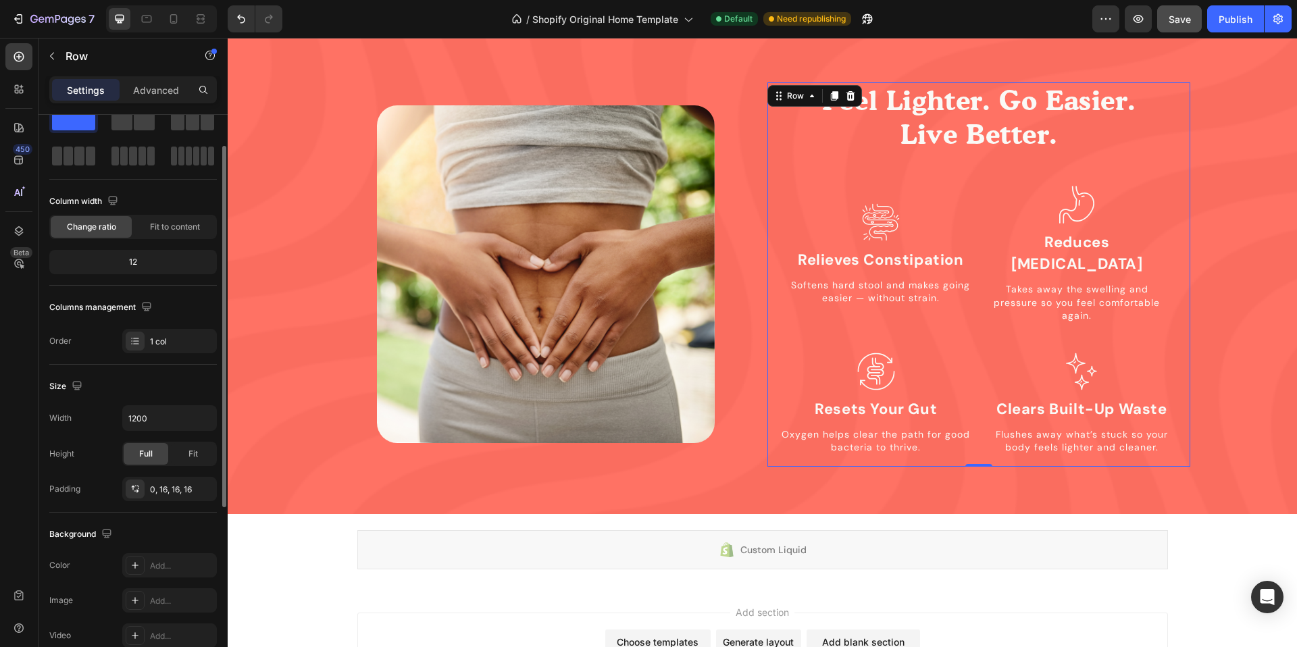
scroll to position [49, 0]
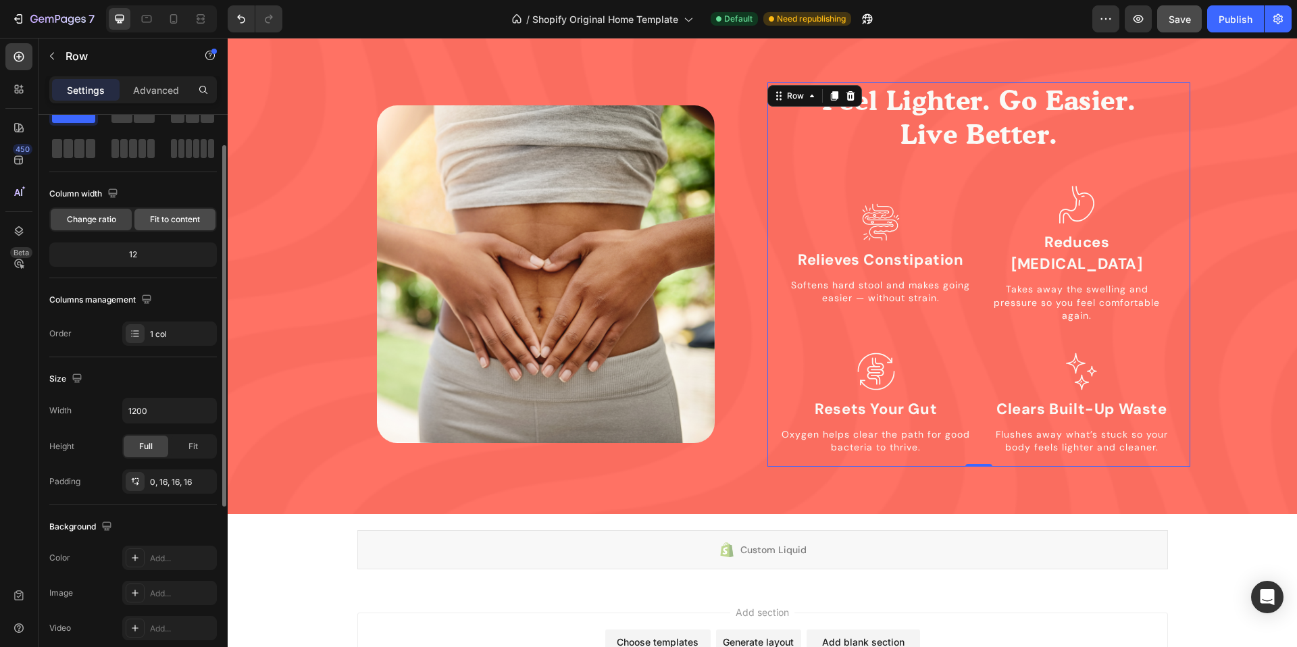
click at [161, 217] on span "Fit to content" at bounding box center [175, 219] width 50 height 12
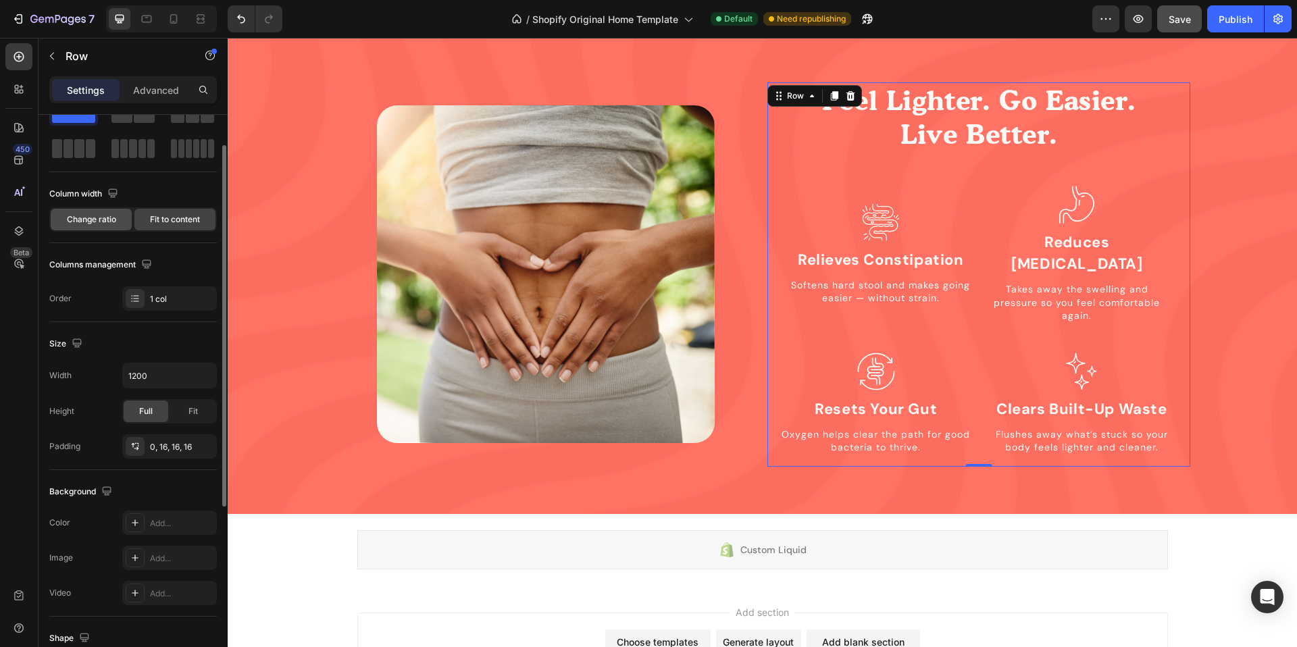
click at [107, 218] on span "Change ratio" at bounding box center [91, 219] width 49 height 12
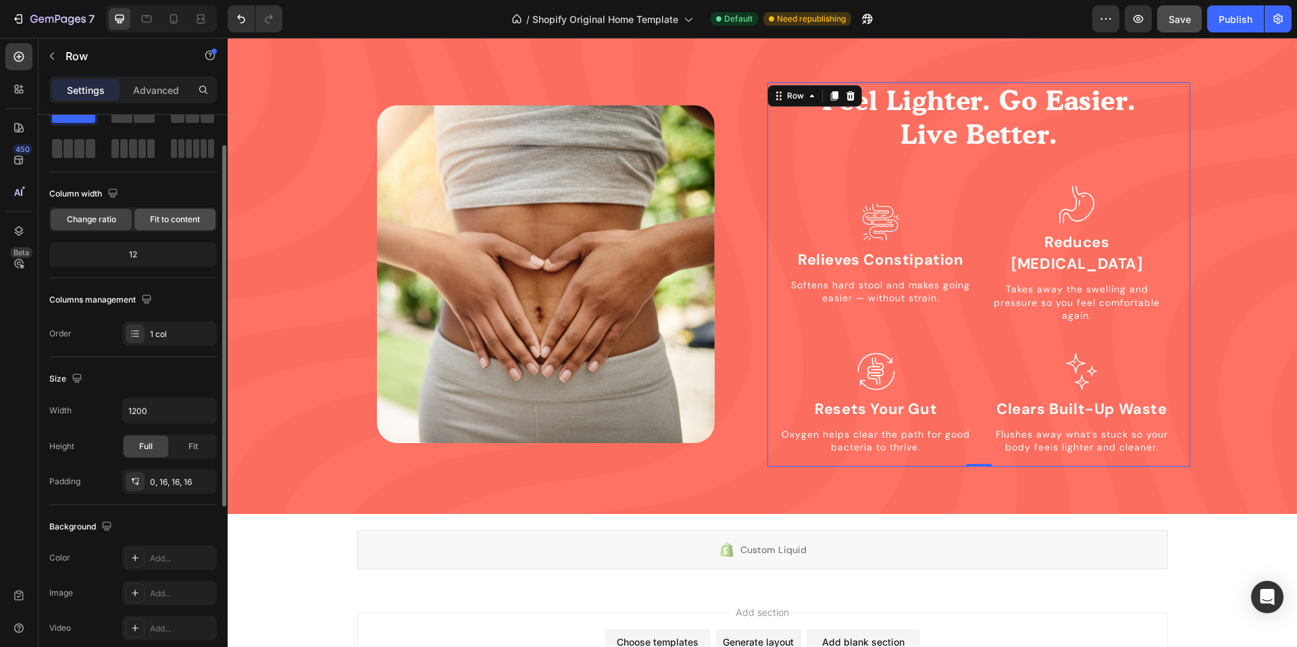
click at [159, 218] on span "Fit to content" at bounding box center [175, 219] width 50 height 12
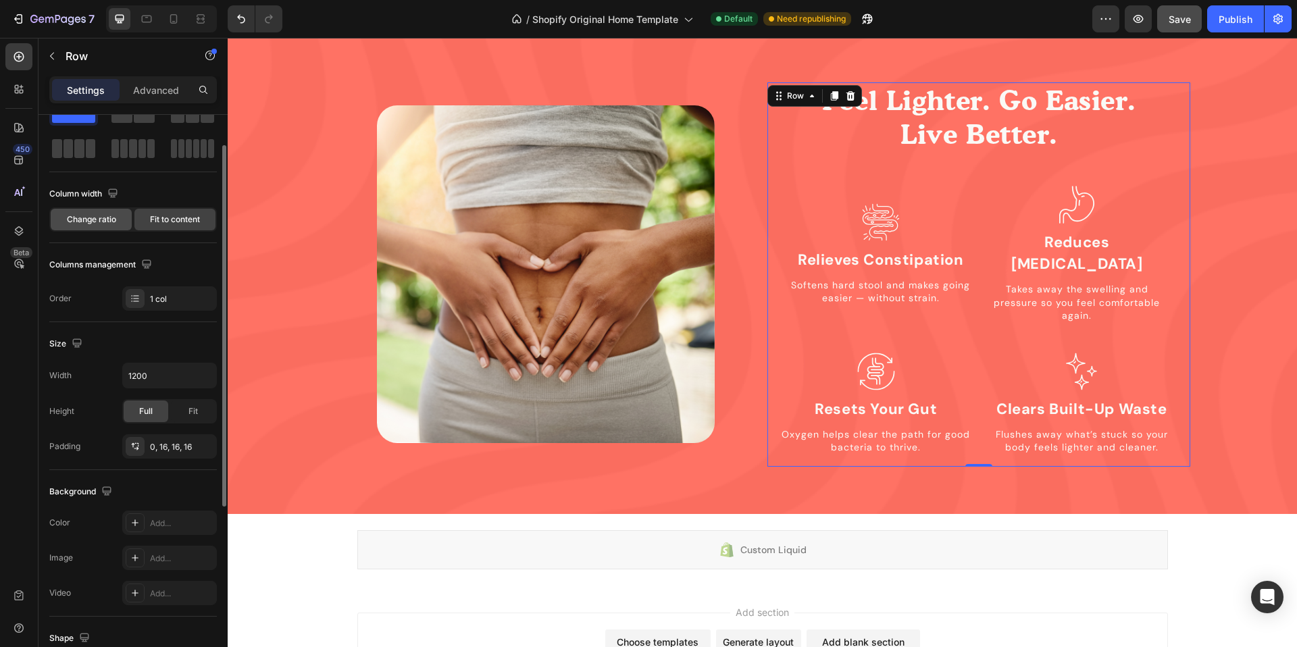
click at [112, 226] on div "Change ratio" at bounding box center [91, 220] width 81 height 22
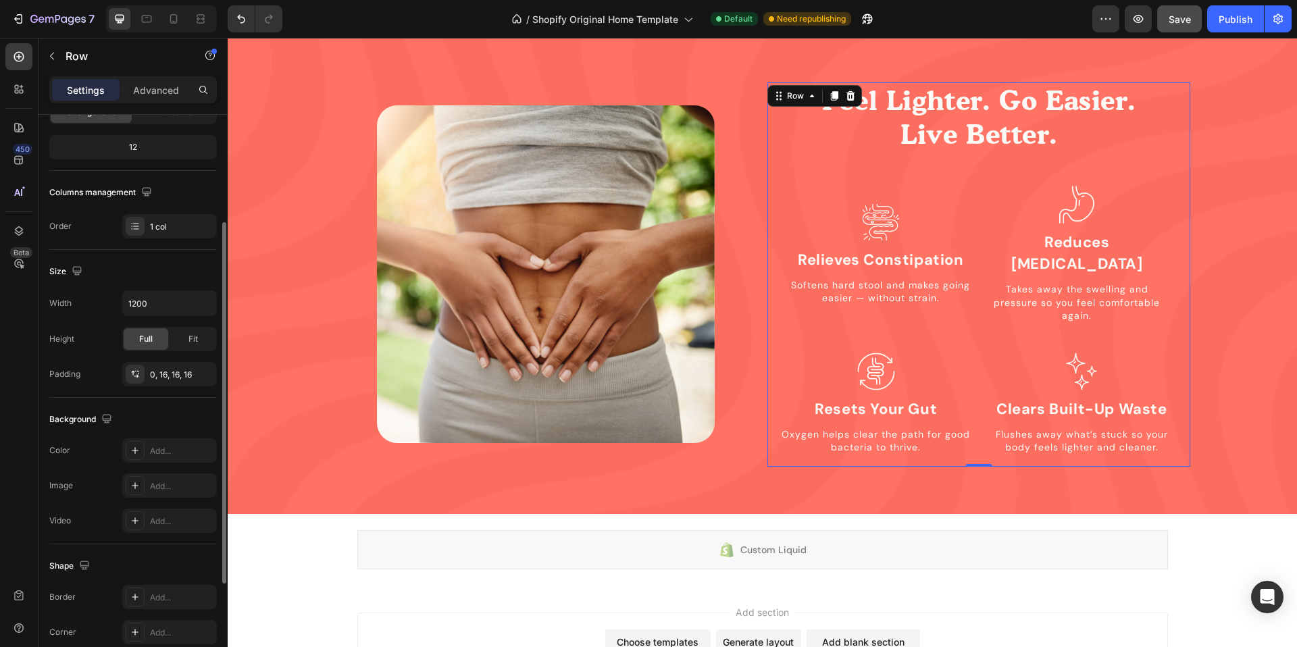
scroll to position [164, 0]
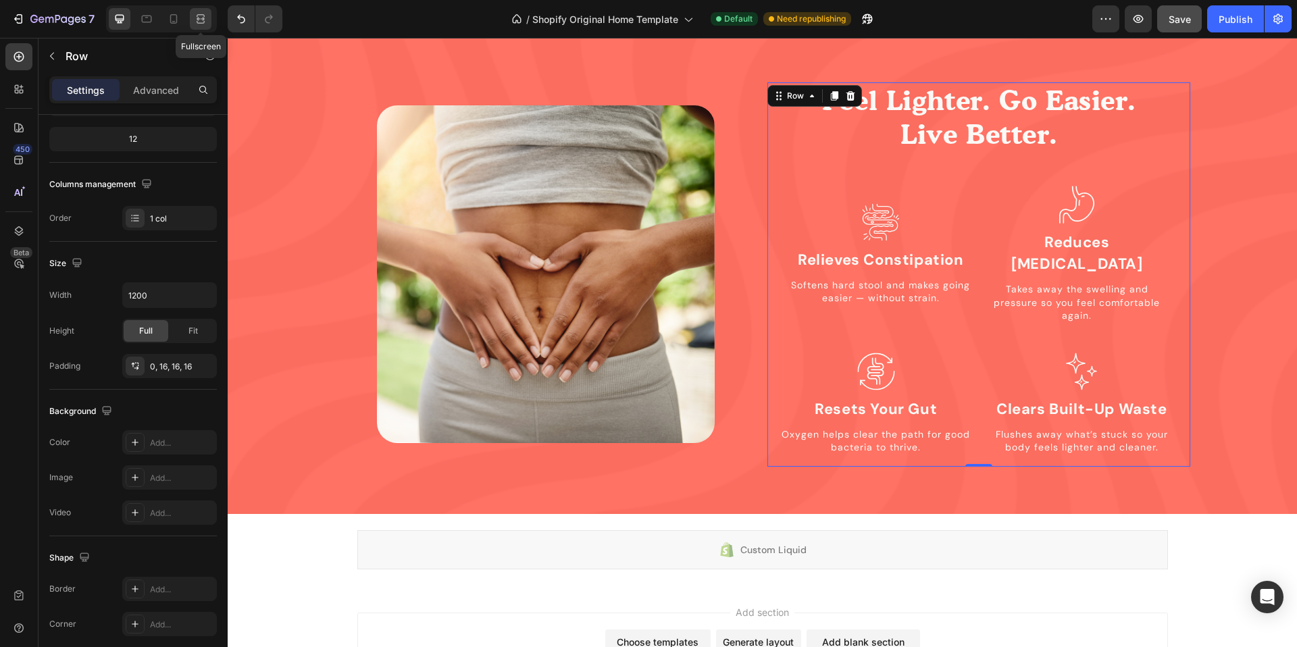
click at [208, 24] on div at bounding box center [201, 19] width 22 height 22
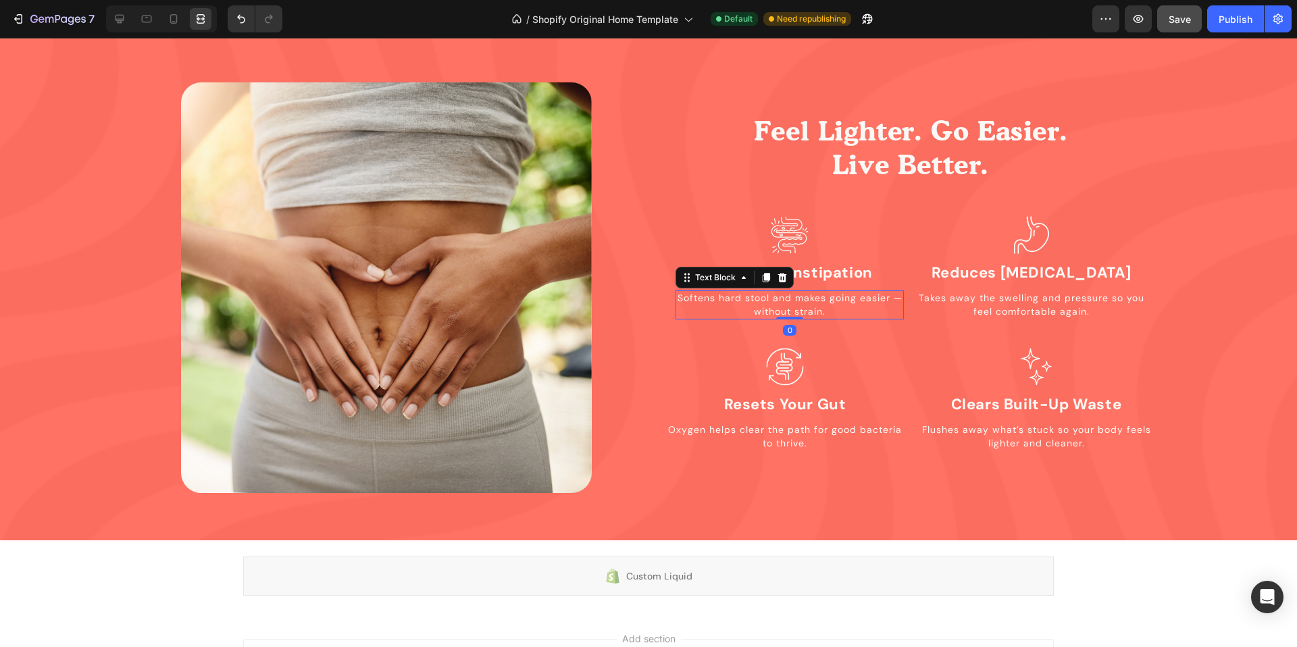
click at [902, 316] on p "Softens hard stool and makes going easier — without strain." at bounding box center [790, 305] width 226 height 26
click at [883, 241] on div "Icon" at bounding box center [789, 238] width 228 height 46
click at [893, 265] on h4 "Relieves Constipation" at bounding box center [789, 273] width 228 height 24
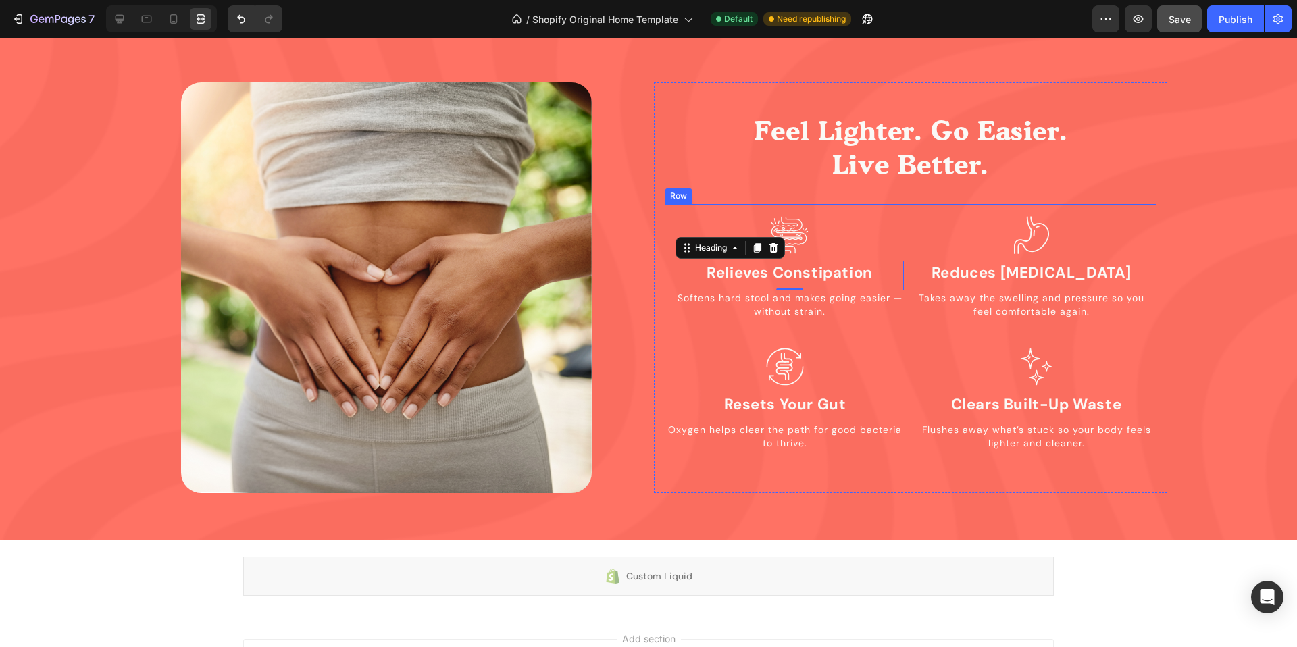
click at [912, 248] on div "Icon Relieves Constipation Heading 0 Softens hard stool and makes going easier …" at bounding box center [911, 275] width 492 height 143
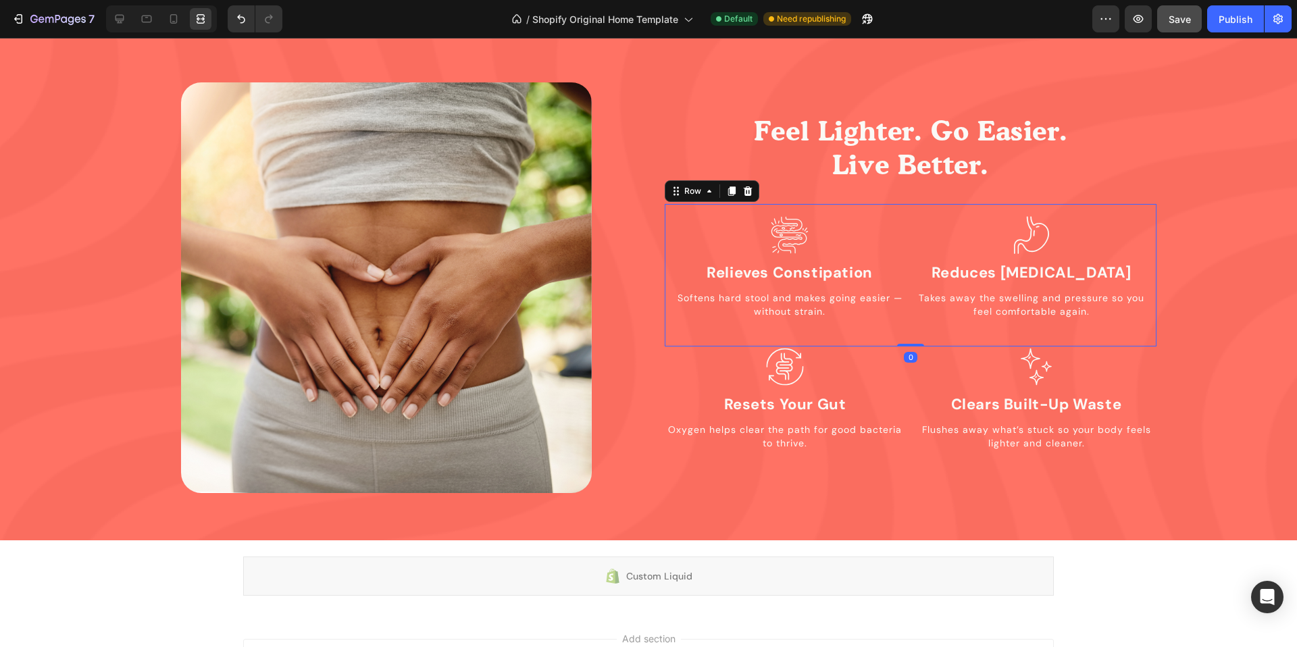
click at [904, 204] on div "Icon Relieves Constipation Heading Softens hard stool and makes going easier — …" at bounding box center [911, 275] width 492 height 143
click at [105, 14] on div at bounding box center [159, 18] width 116 height 27
click at [110, 14] on div at bounding box center [120, 19] width 22 height 22
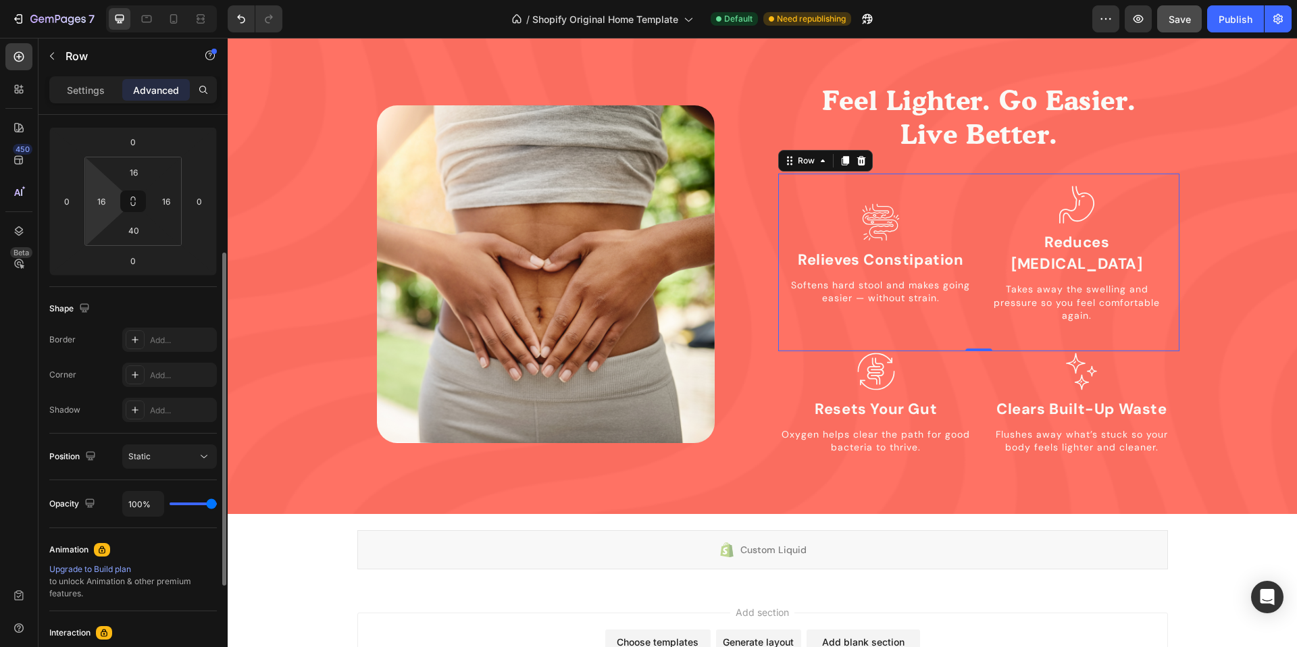
scroll to position [406, 0]
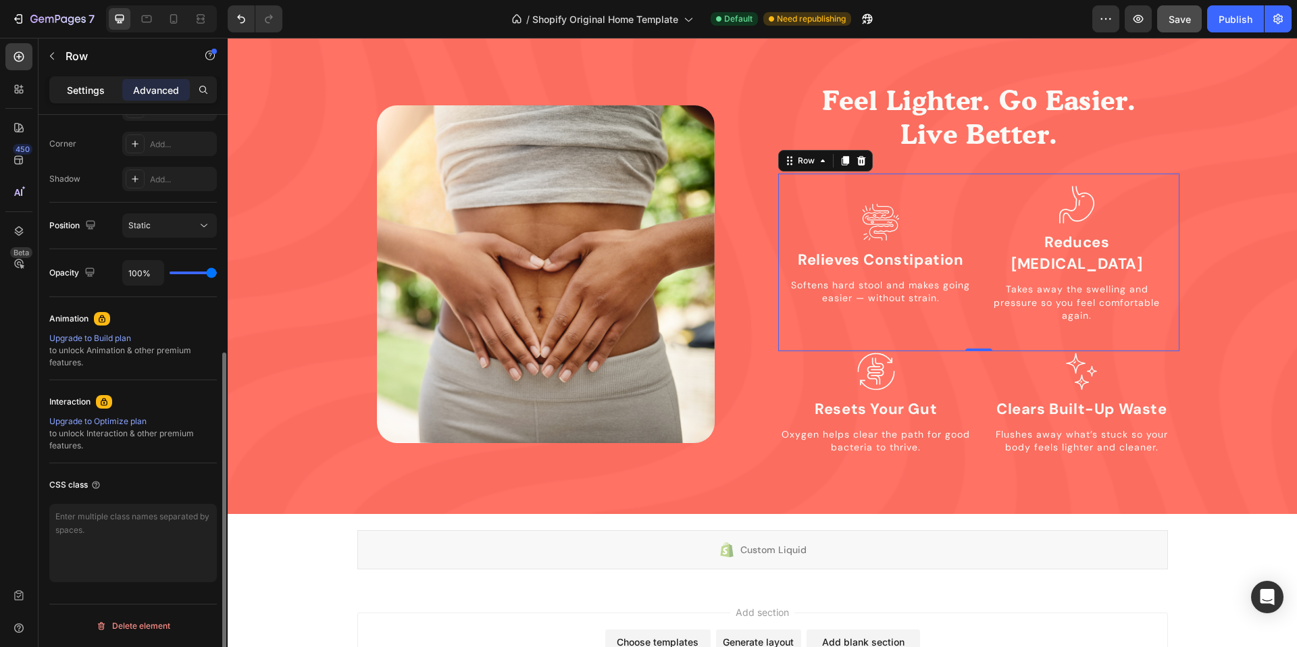
click at [91, 91] on p "Settings" at bounding box center [86, 90] width 38 height 14
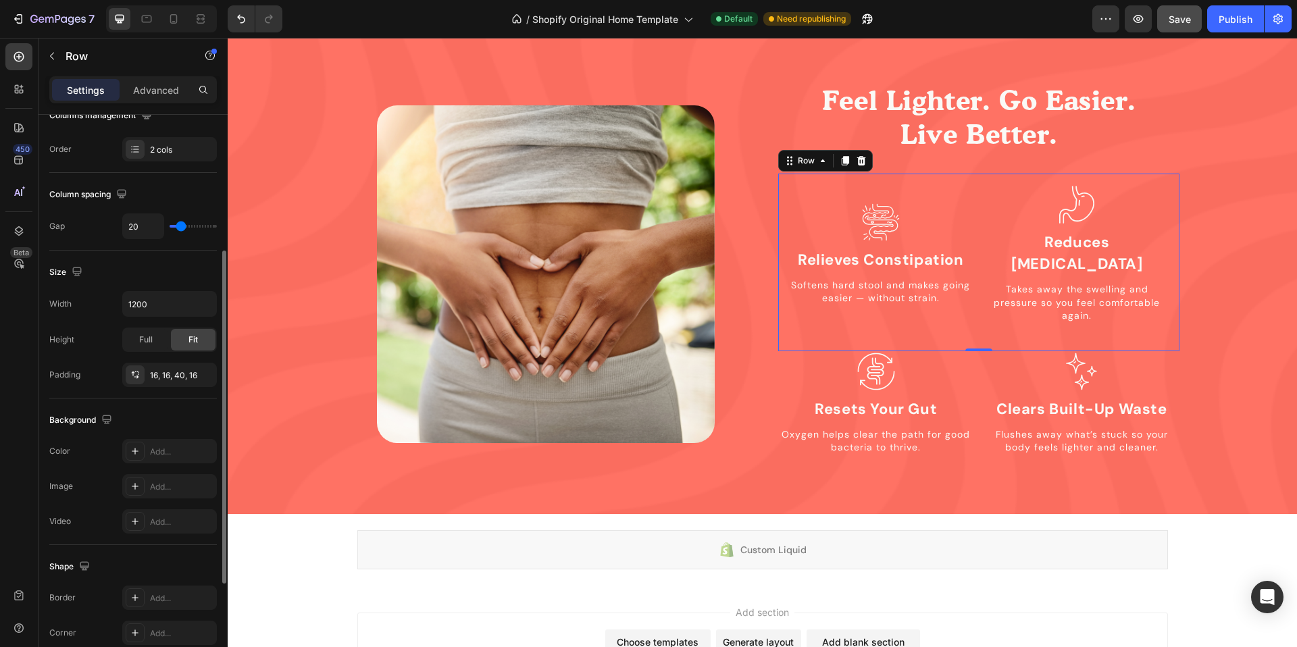
scroll to position [234, 0]
type input "18"
type input "19"
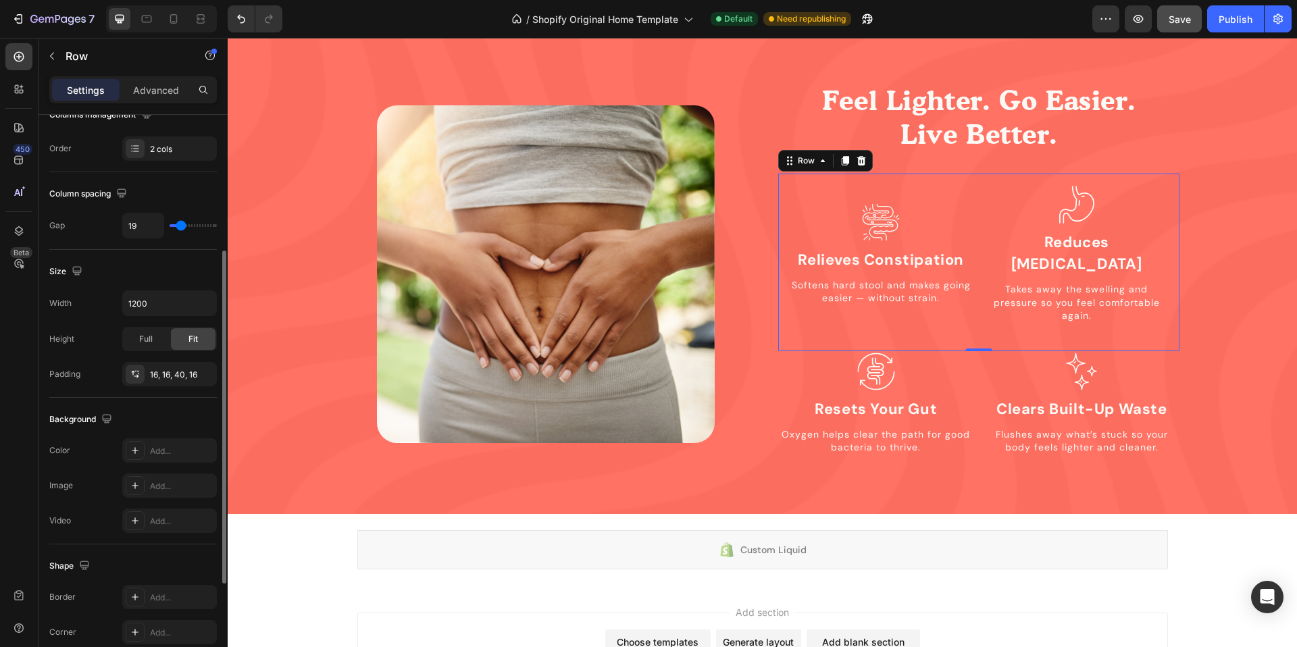
type input "22"
type input "23"
type input "24"
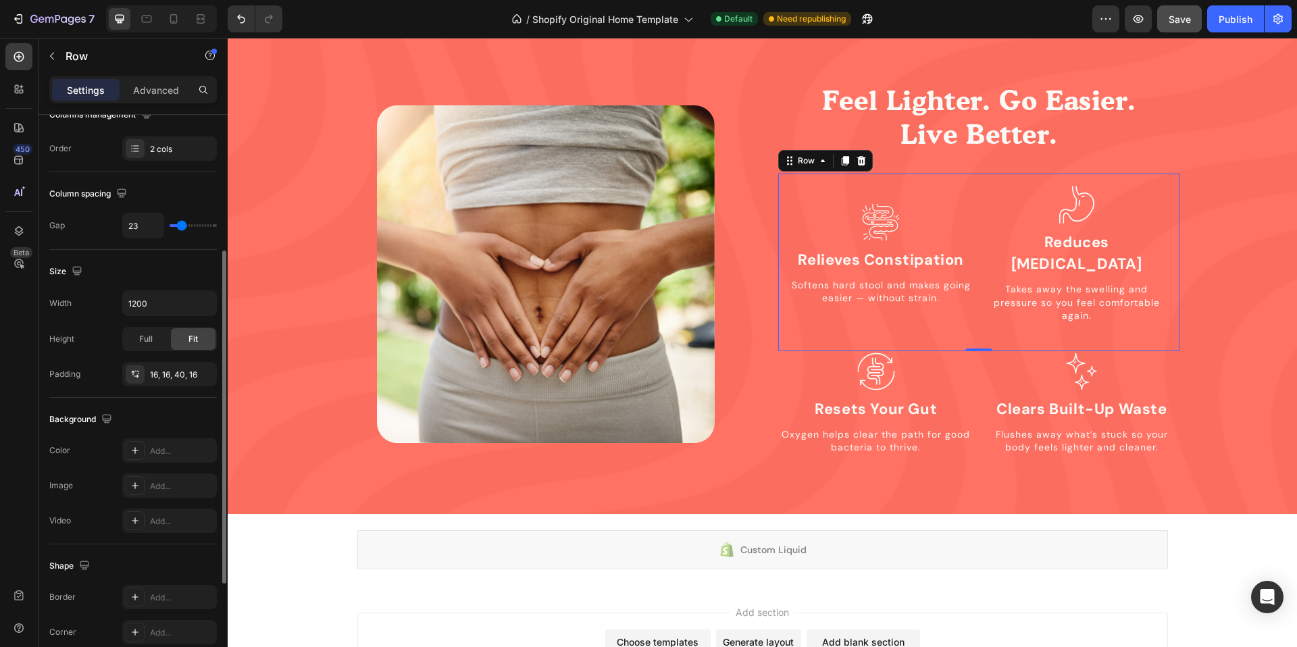
type input "24"
type input "25"
type input "26"
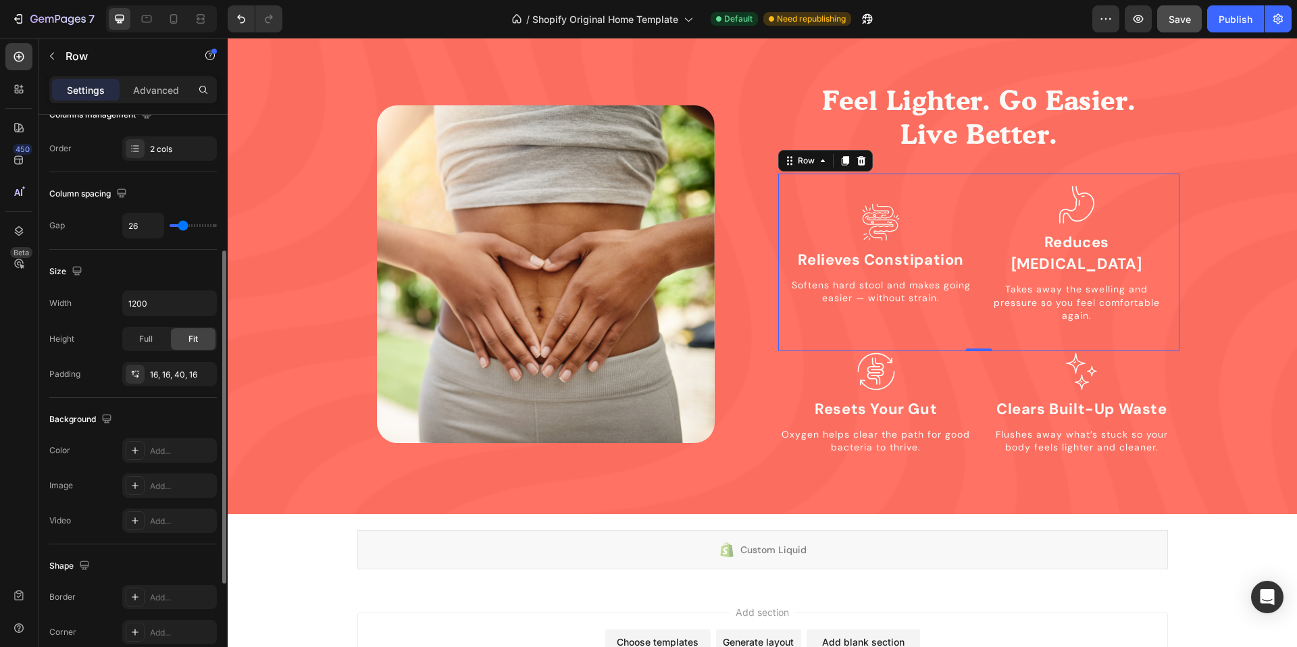
type input "27"
type input "28"
type input "29"
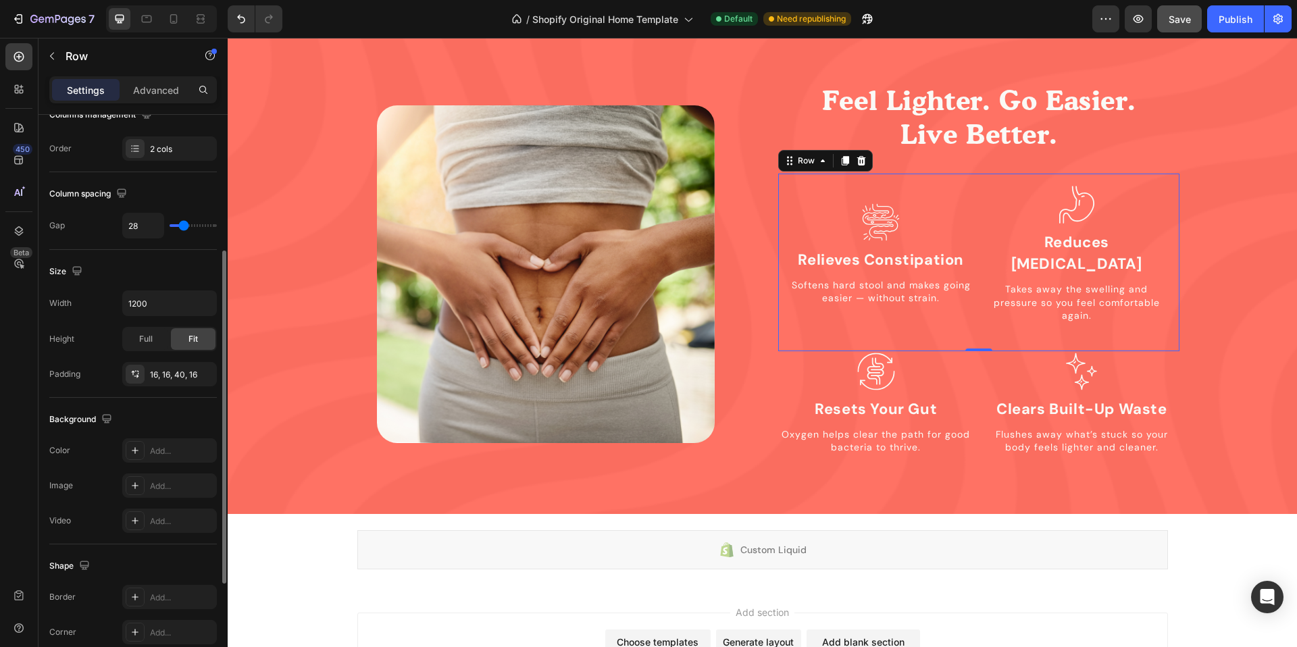
type input "29"
type input "30"
type input "31"
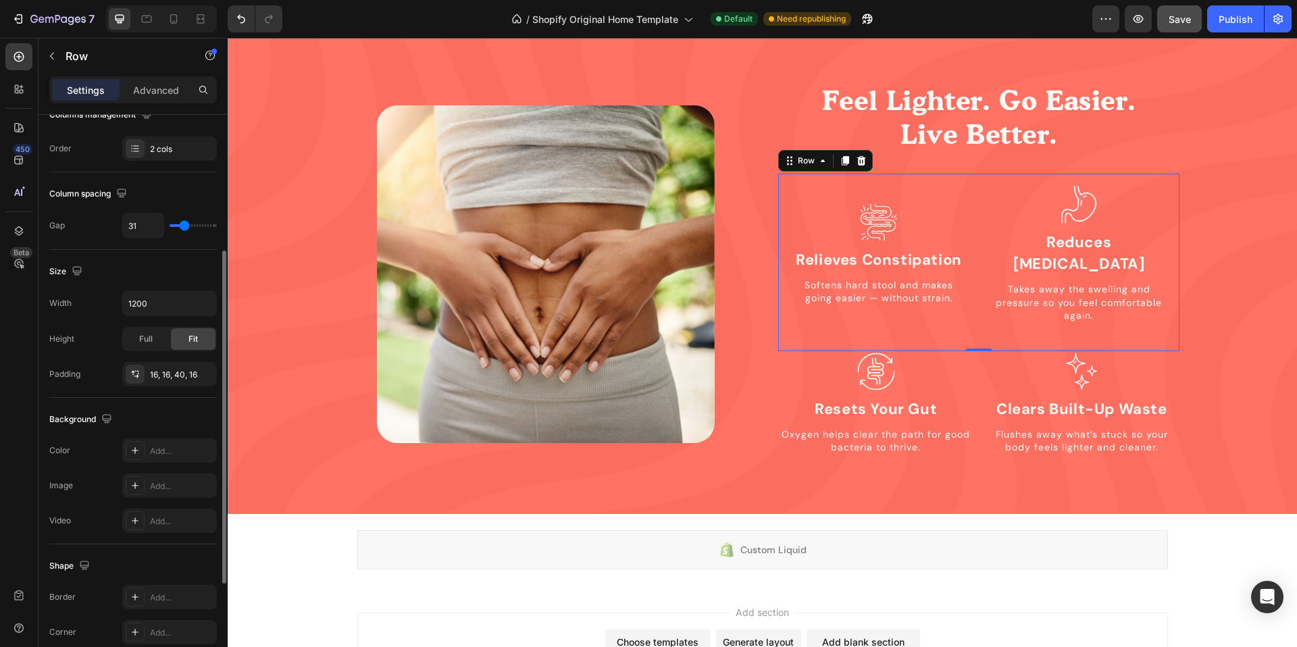
type input "32"
type input "33"
type input "32"
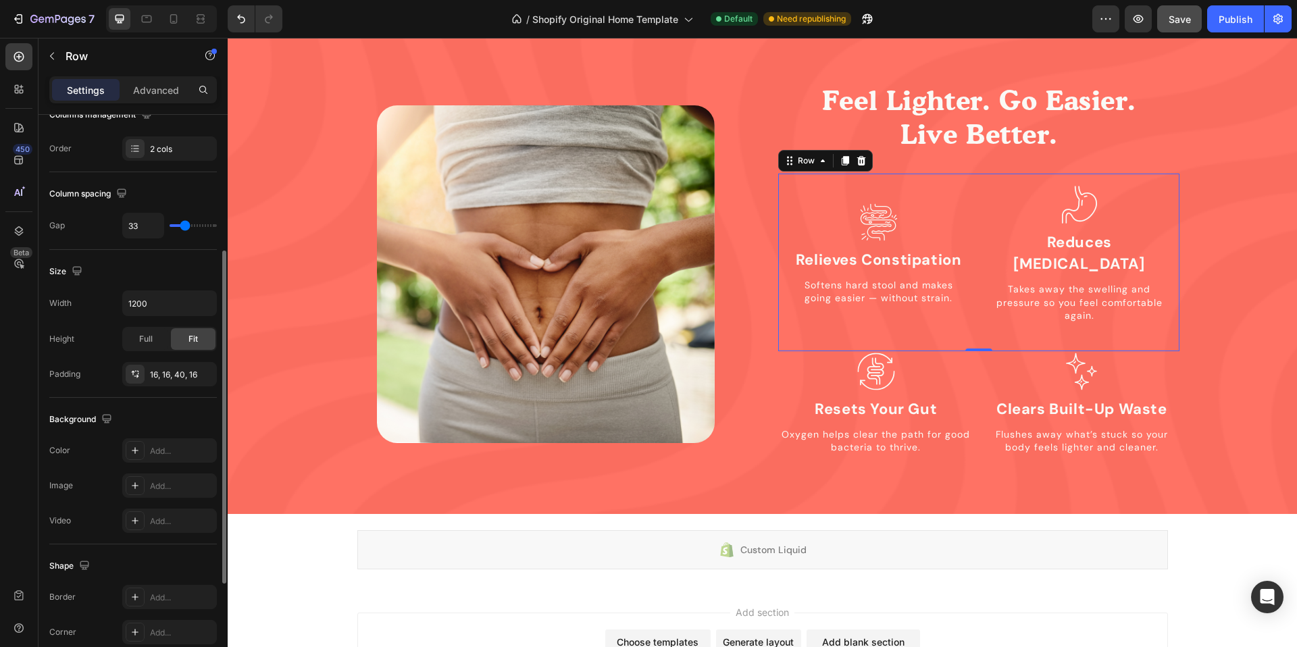
type input "32"
type input "31"
type input "30"
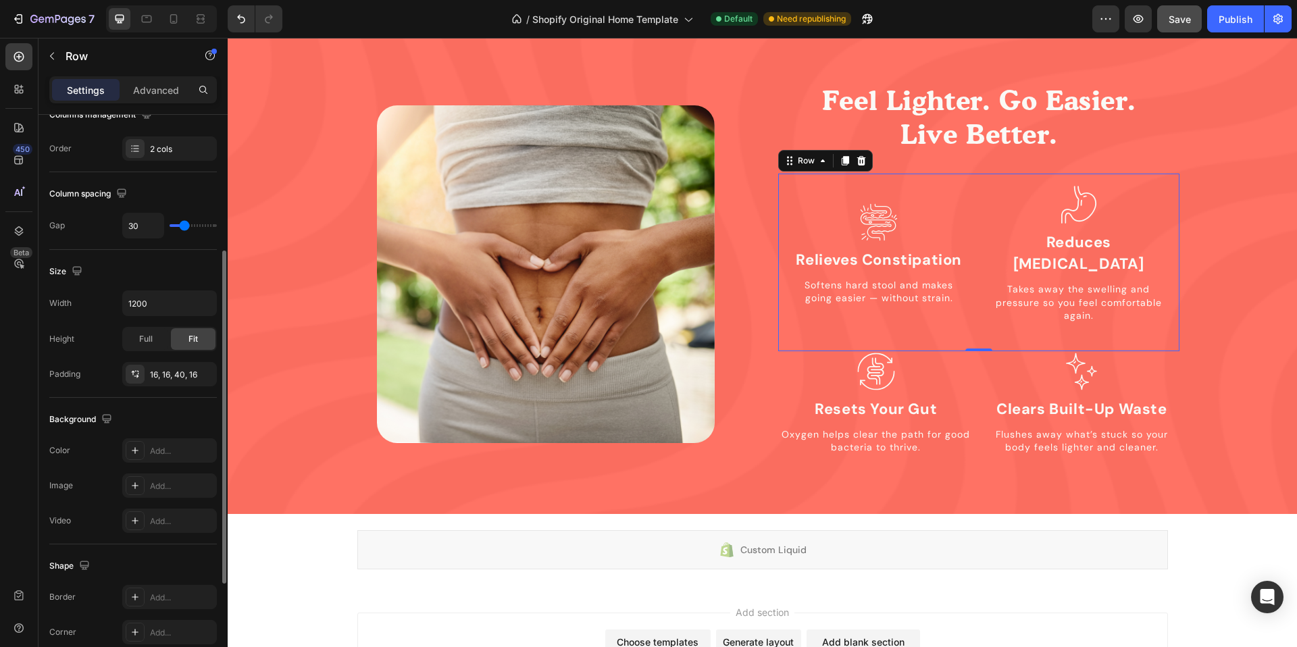
click at [184, 227] on input "range" at bounding box center [193, 225] width 47 height 3
click at [977, 357] on div "0" at bounding box center [979, 362] width 14 height 11
click at [983, 446] on div "Image Feel Lighter. Go Easier. Live Better. Heading Icon Relieves Constipation …" at bounding box center [762, 274] width 1069 height 479
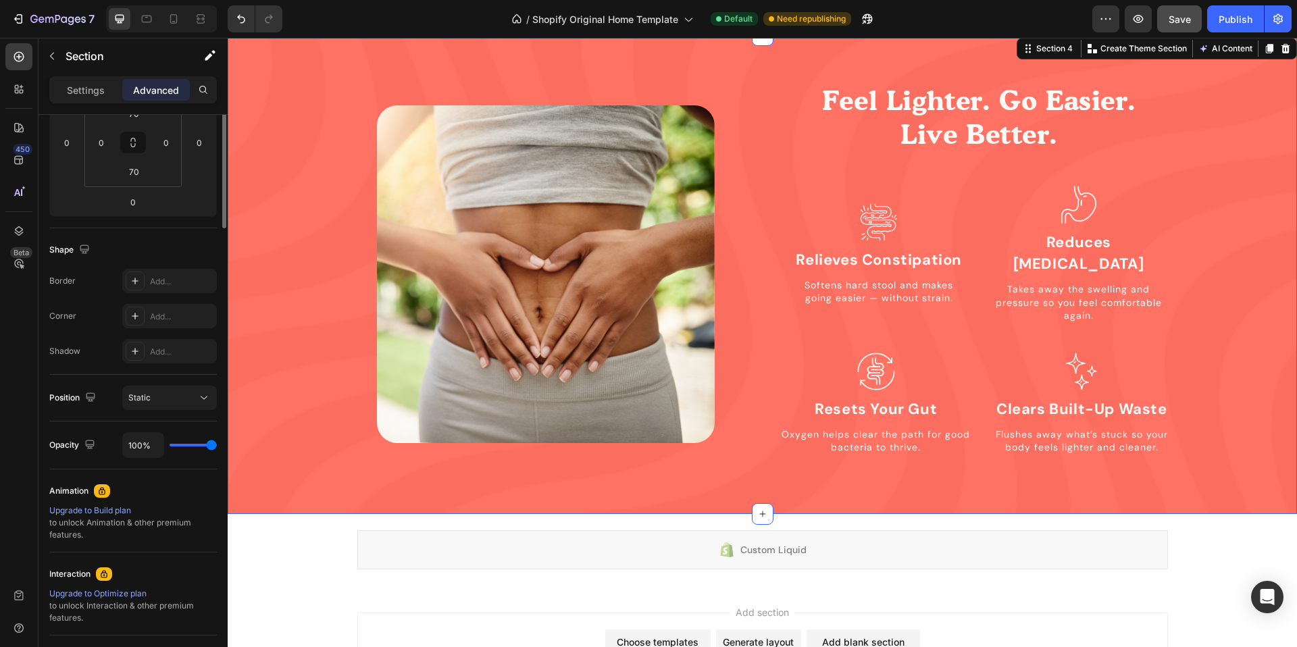
scroll to position [0, 0]
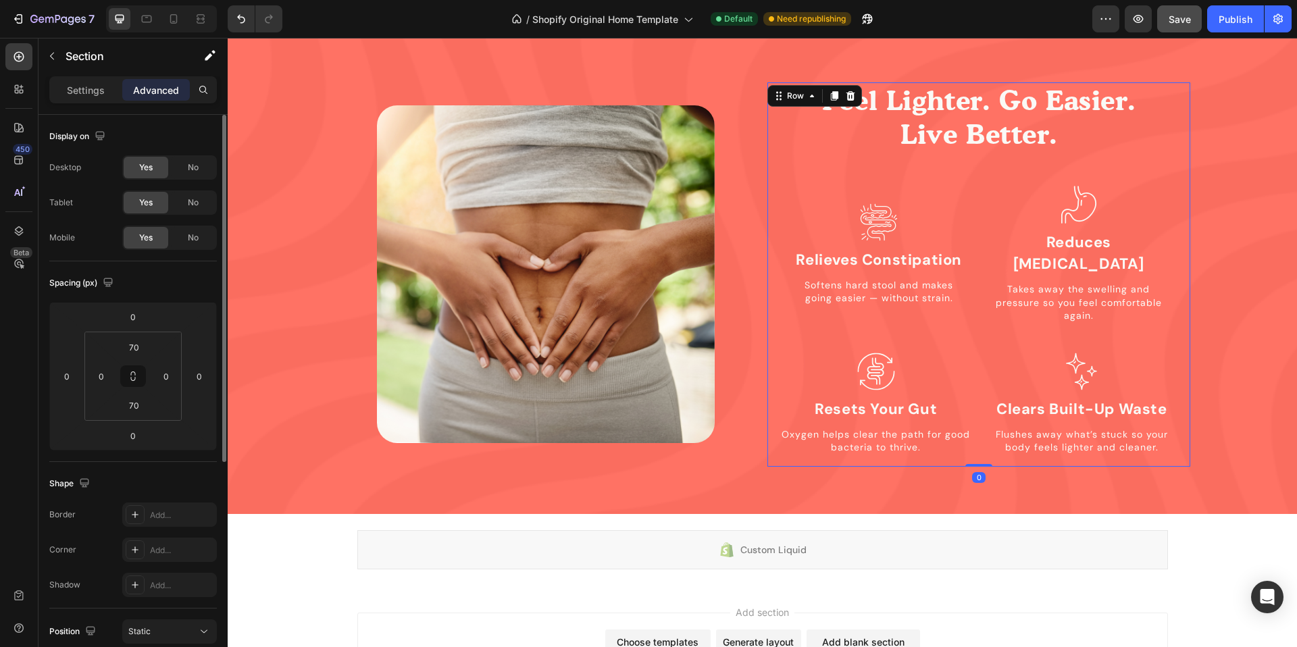
click at [982, 440] on div "Feel Lighter. Go Easier. Live Better. Heading Icon Relieves Constipation Headin…" at bounding box center [978, 274] width 422 height 384
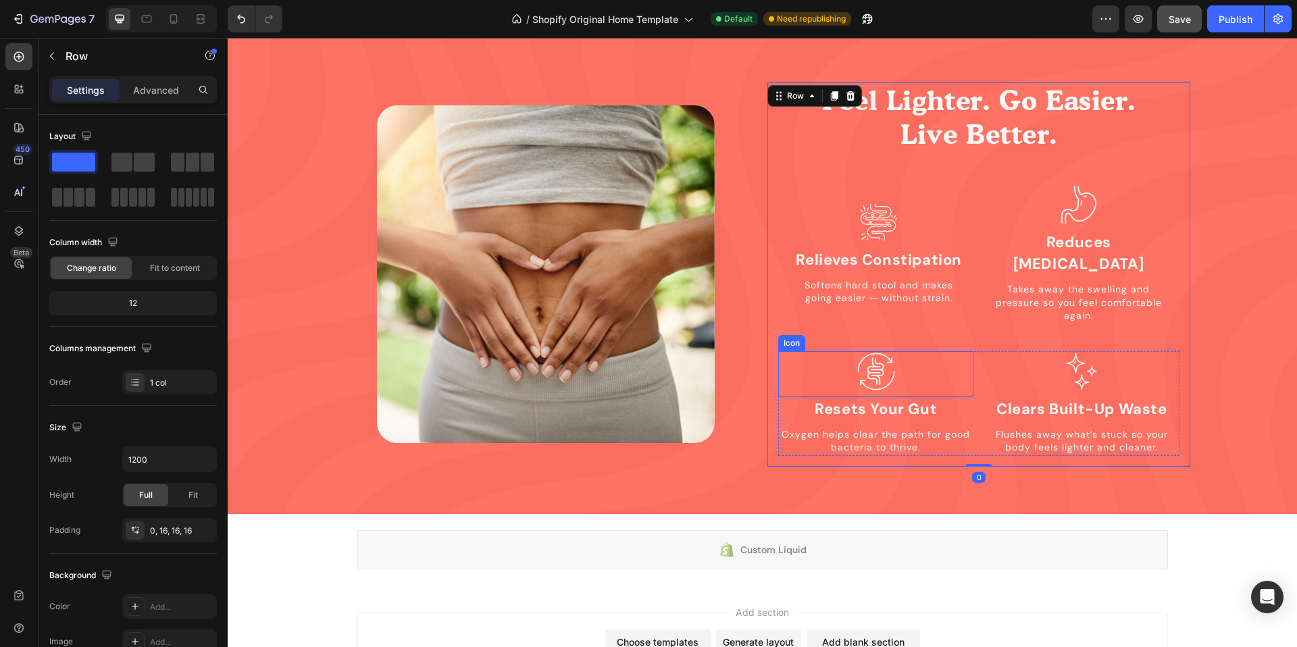
click at [965, 351] on div "Icon" at bounding box center [875, 374] width 195 height 46
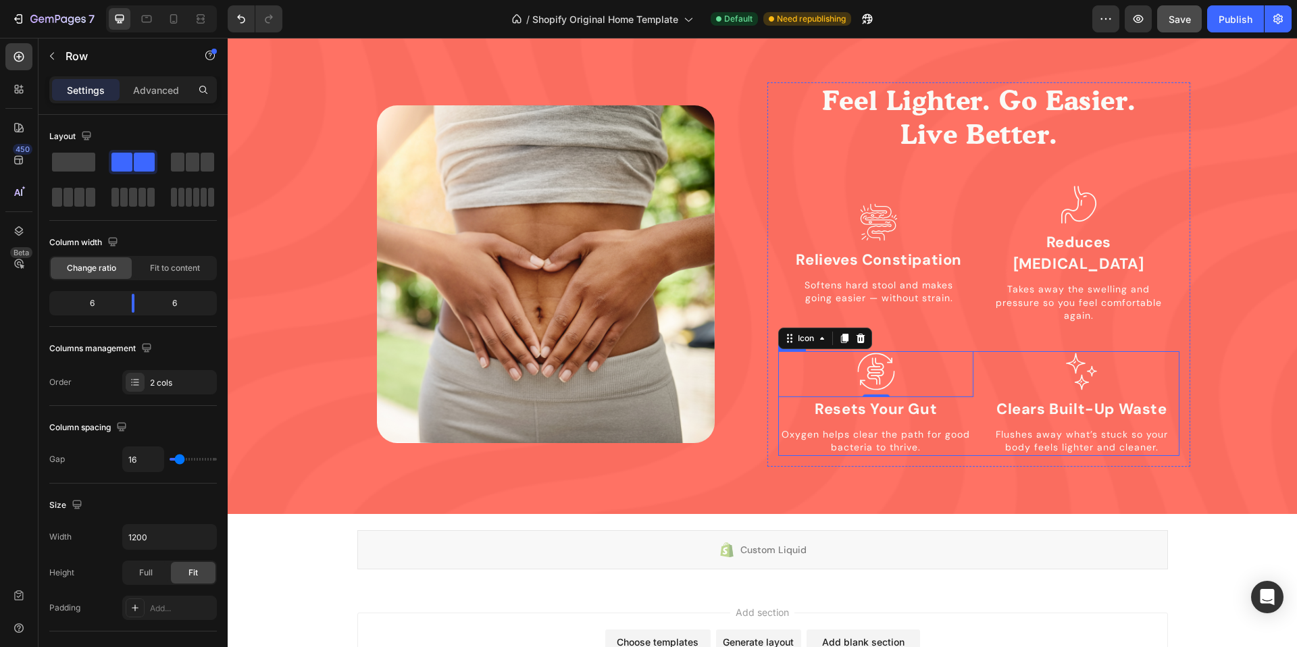
click at [977, 351] on div "Icon 0 Resets Your Gut Heading Oxygen helps clear the path for good bacteria to…" at bounding box center [978, 403] width 401 height 105
click at [156, 460] on input "16" at bounding box center [143, 459] width 41 height 24
type input "3"
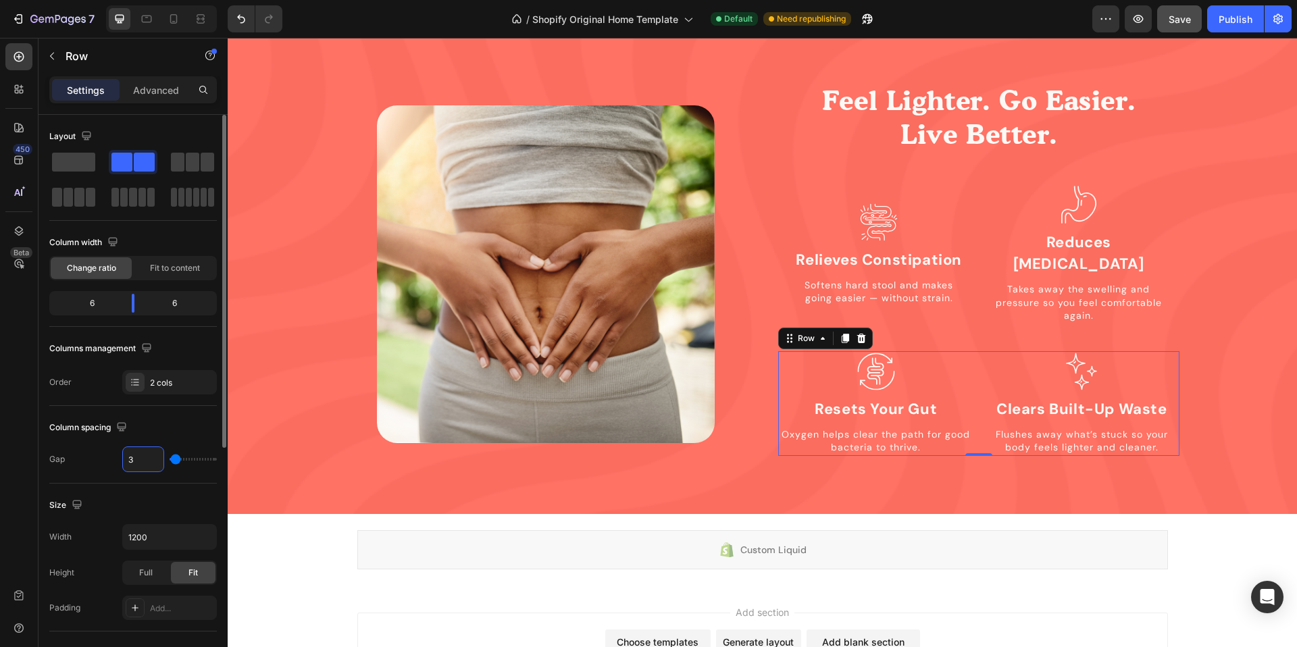
type input "30"
click at [159, 499] on div "Size" at bounding box center [133, 505] width 168 height 22
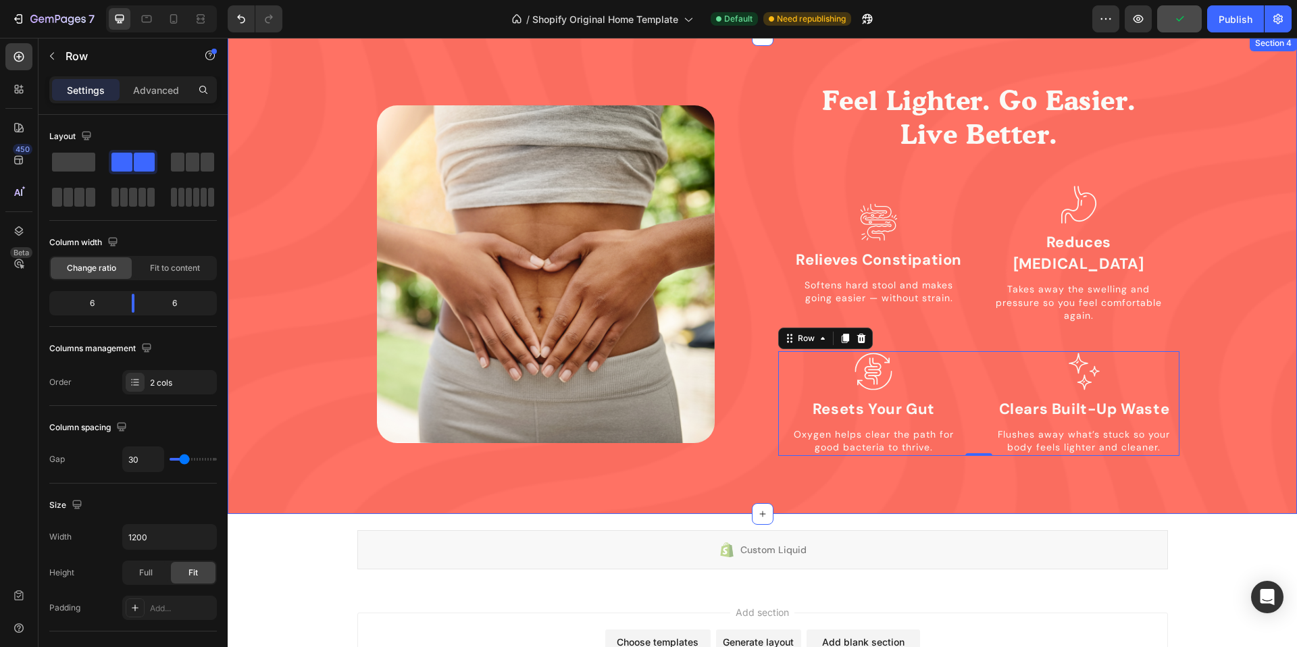
click at [1262, 253] on div "Image Feel Lighter. Go Easier. Live Better. Heading Icon Relieves Constipation …" at bounding box center [762, 274] width 1069 height 384
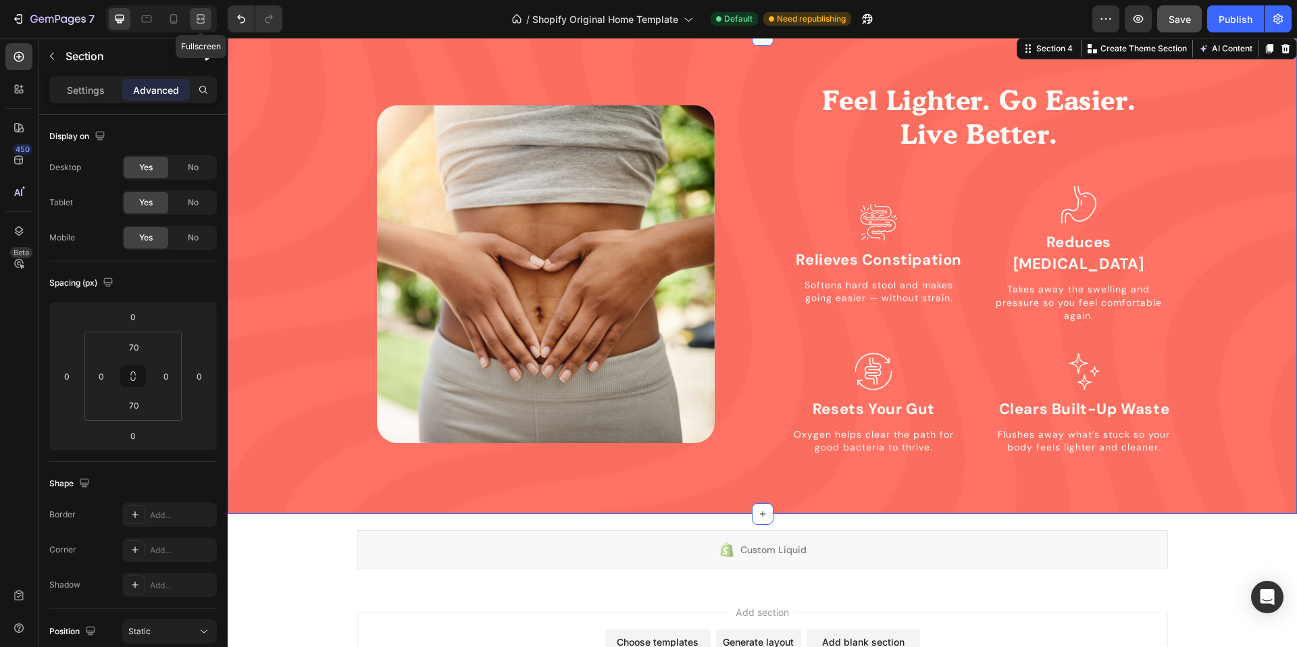
click at [205, 11] on div at bounding box center [201, 19] width 22 height 22
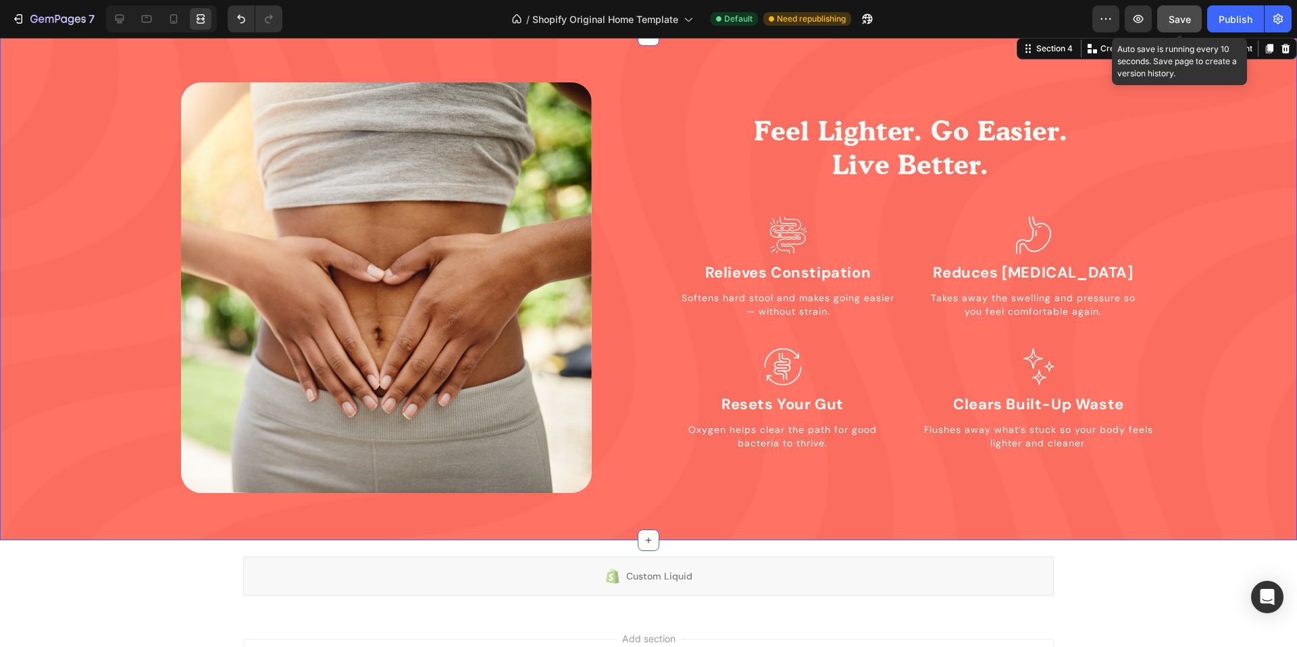
click at [1188, 17] on span "Save" at bounding box center [1179, 19] width 22 height 11
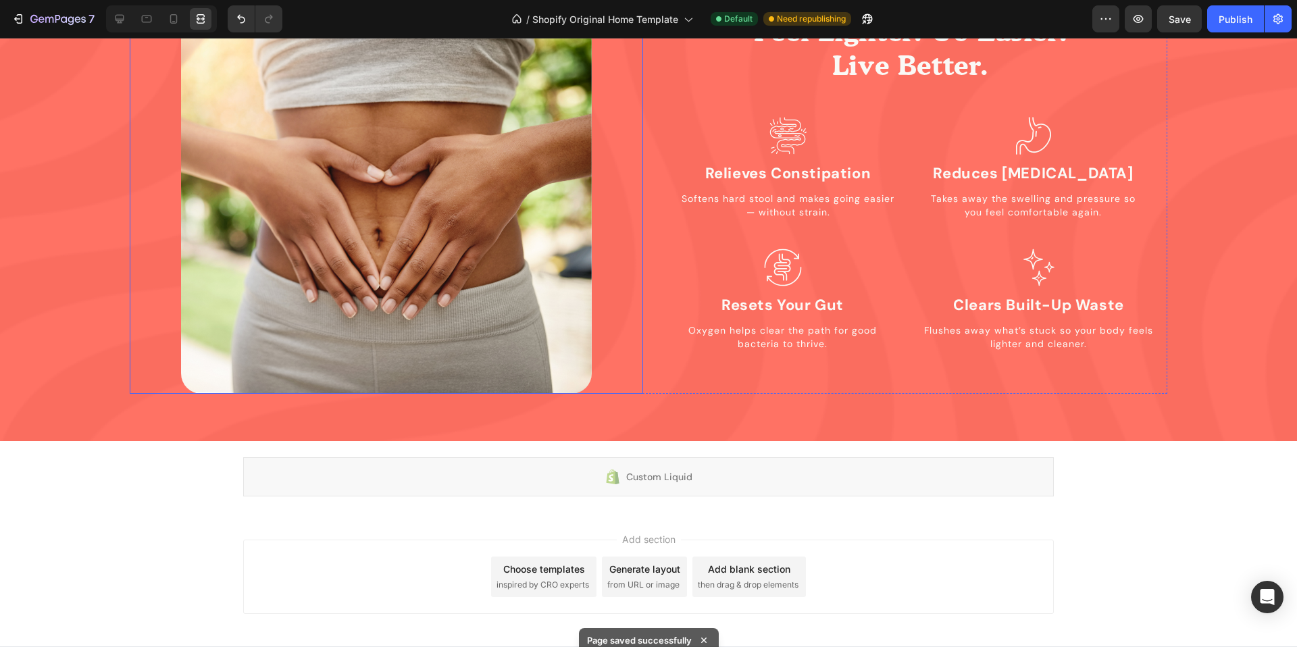
scroll to position [1502, 0]
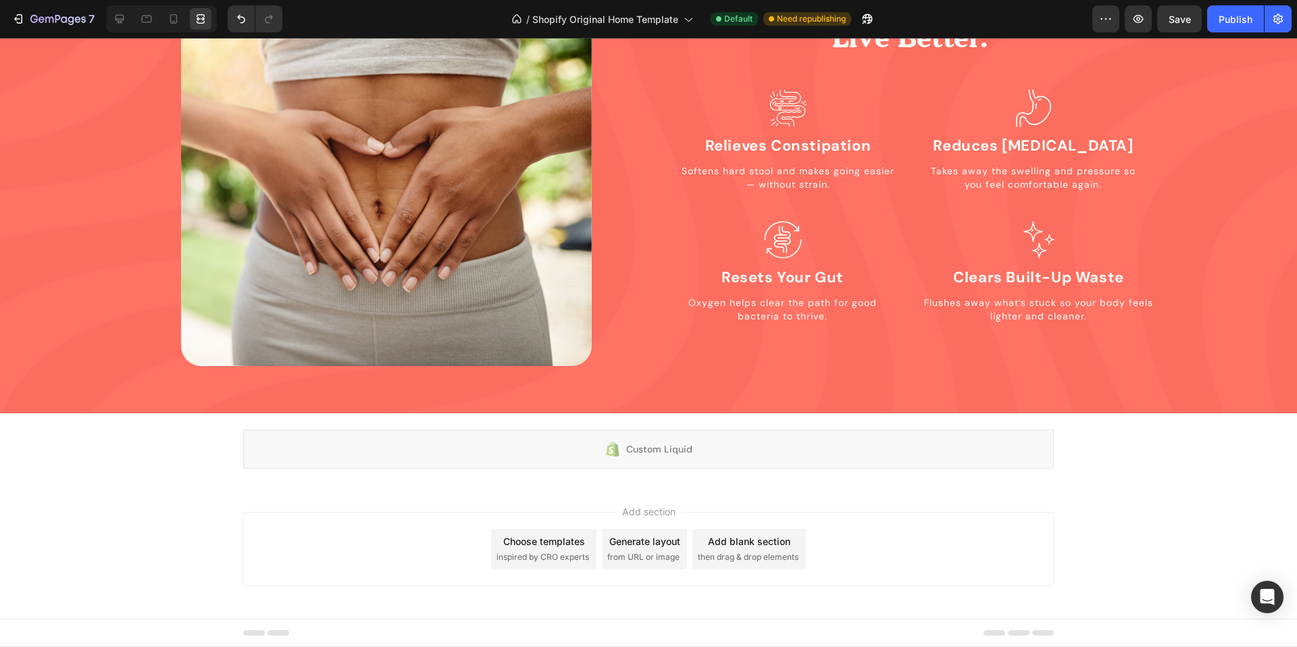
click at [104, 14] on div at bounding box center [159, 18] width 116 height 27
click at [114, 13] on icon at bounding box center [120, 19] width 14 height 14
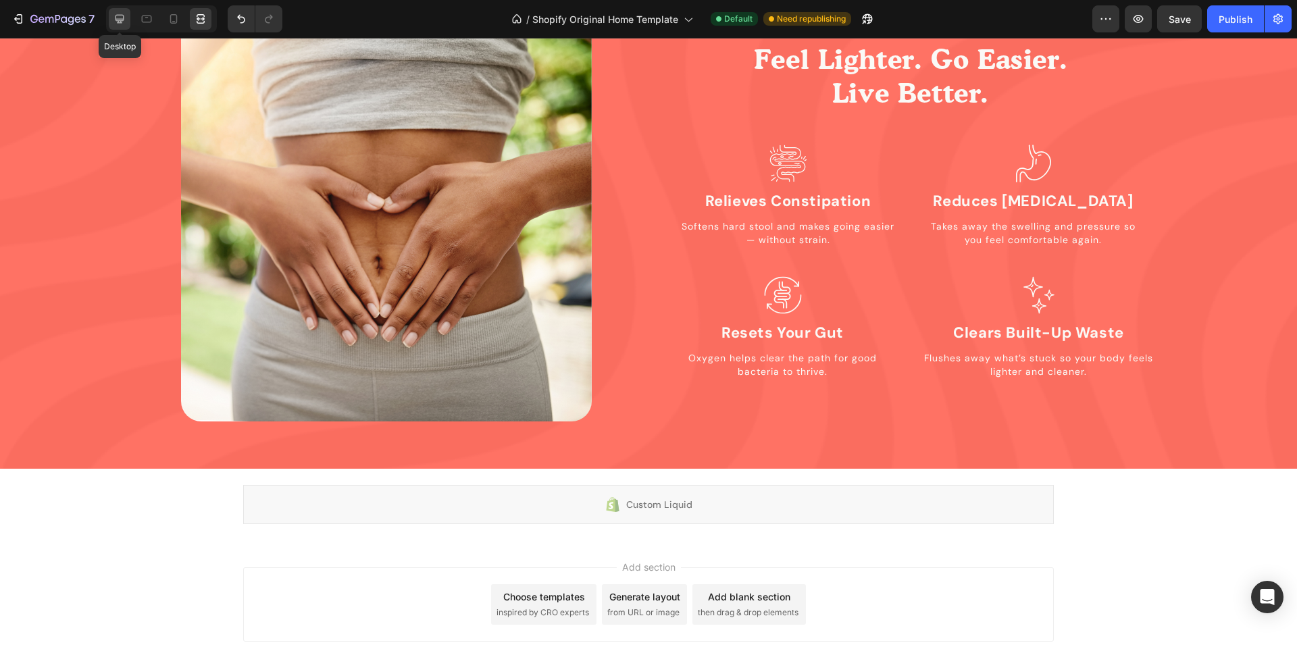
scroll to position [1454, 0]
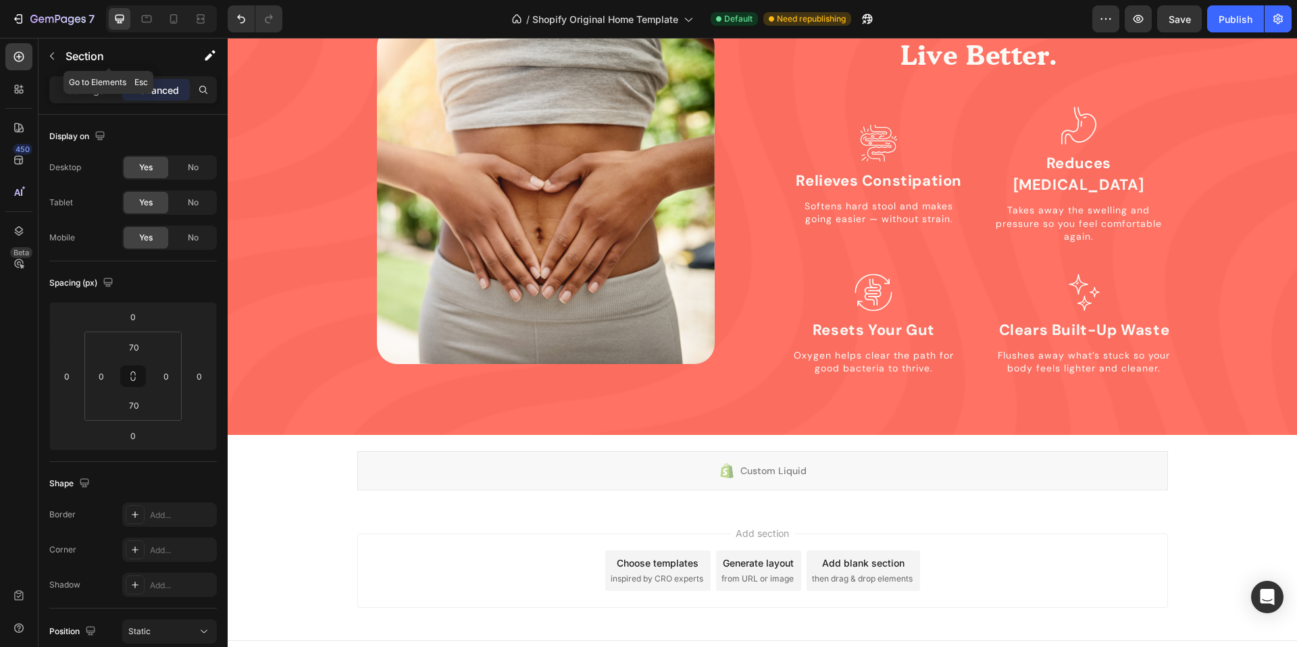
click at [53, 54] on icon "button" at bounding box center [52, 56] width 11 height 11
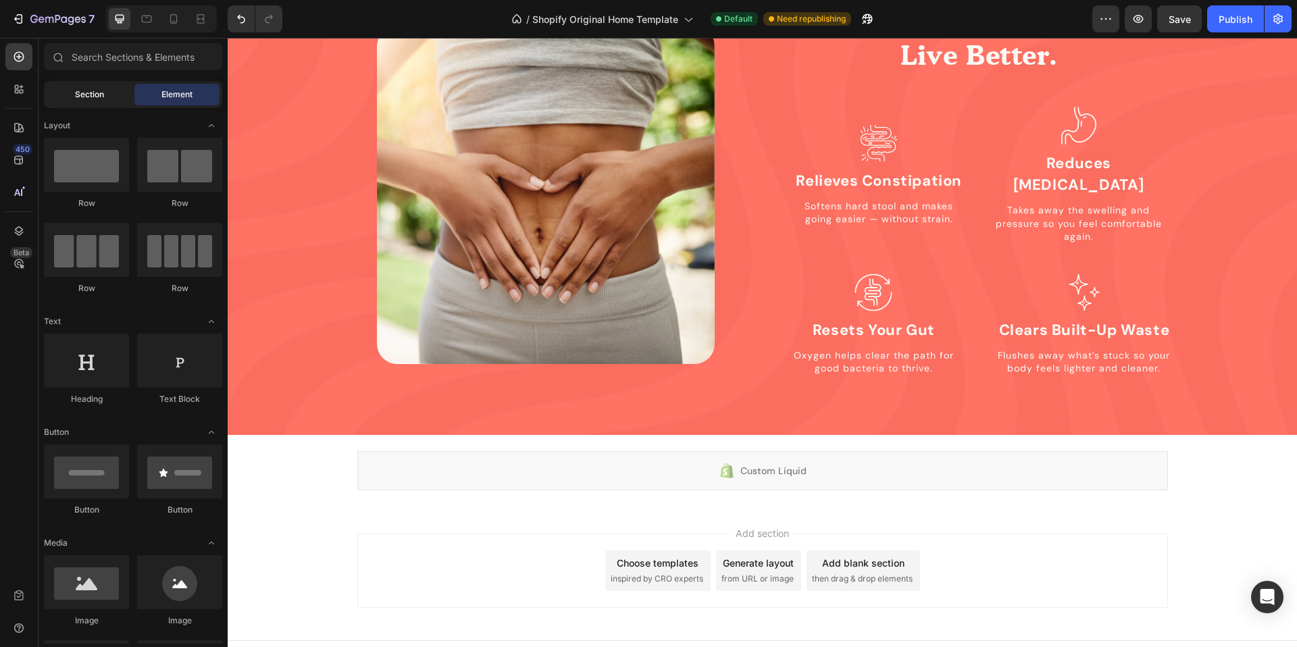
click at [84, 97] on span "Section" at bounding box center [89, 94] width 29 height 12
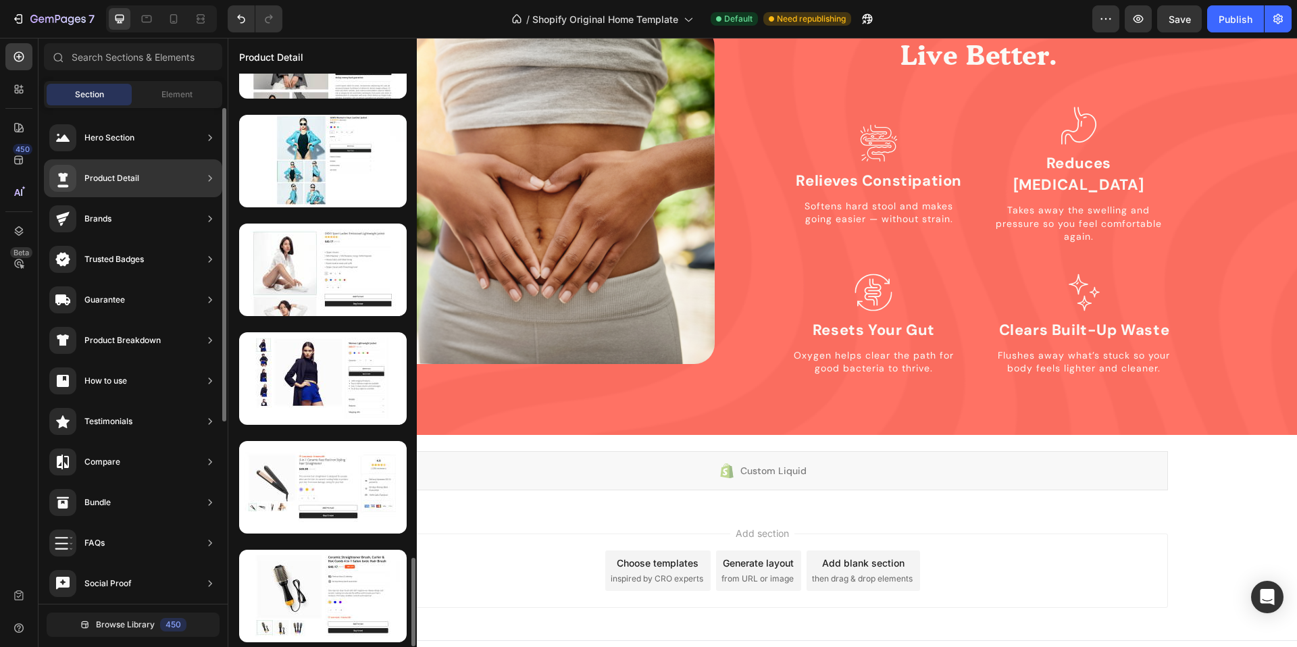
scroll to position [16, 0]
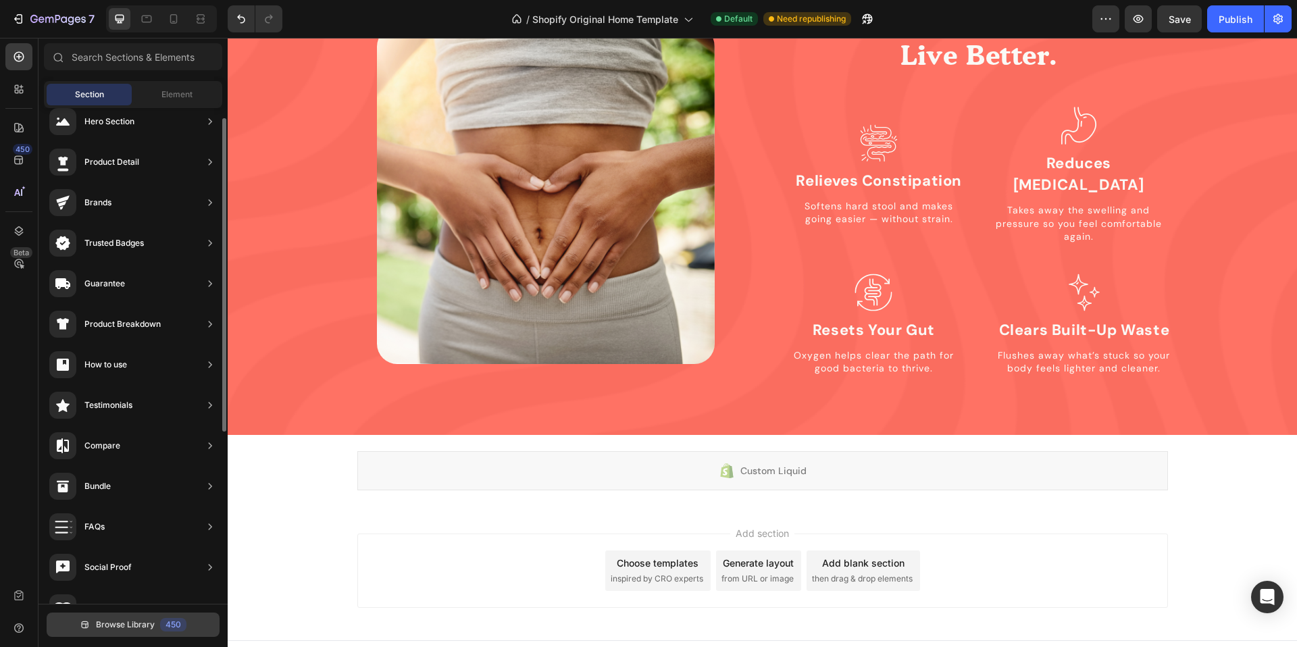
click at [93, 628] on button "Browse Library 450" at bounding box center [133, 625] width 173 height 24
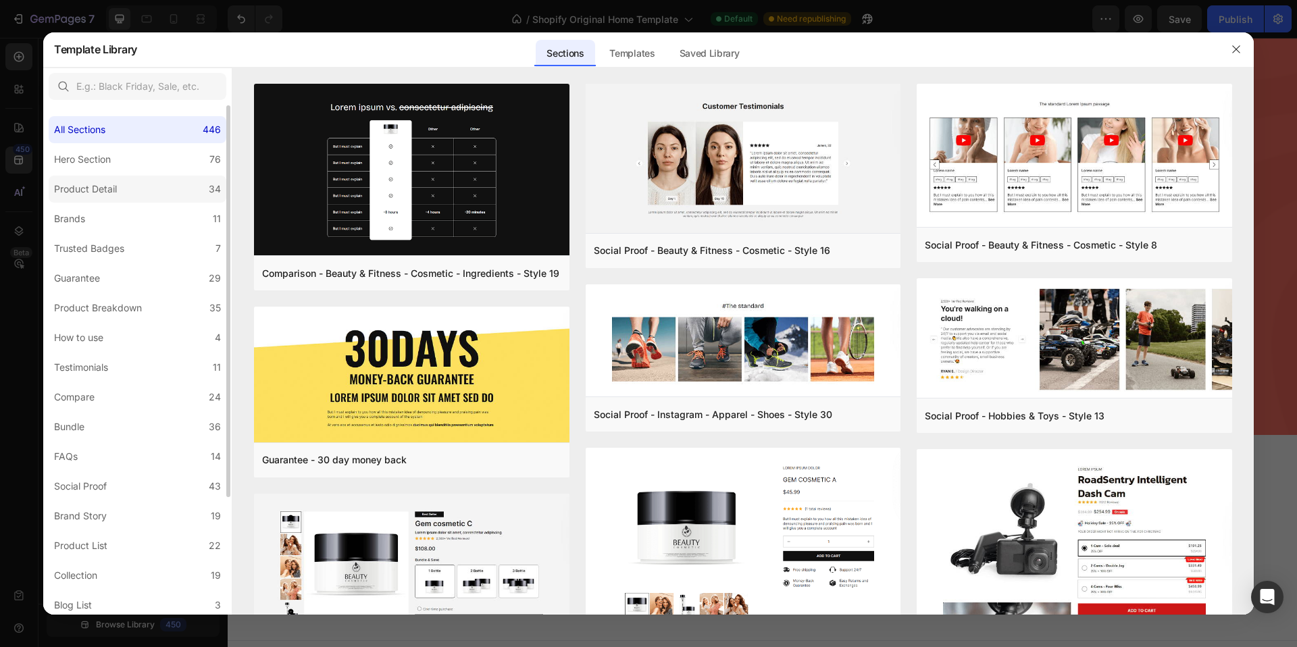
click at [151, 183] on label "Product Detail 34" at bounding box center [138, 189] width 178 height 27
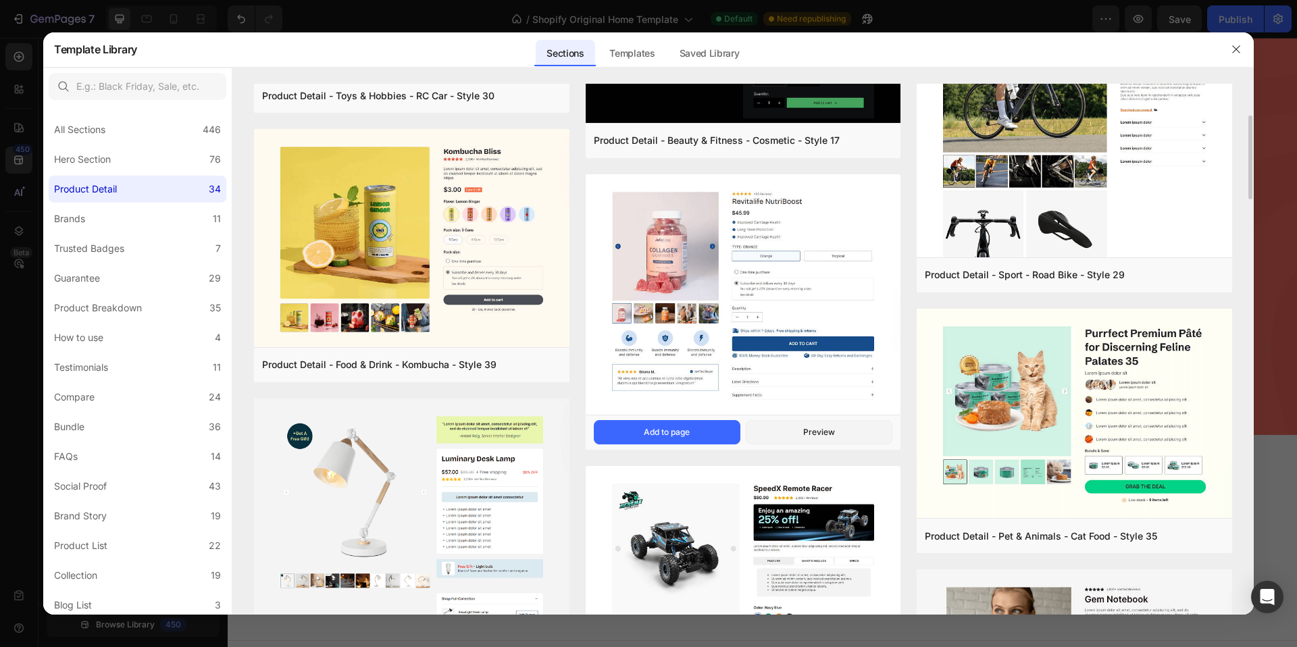
scroll to position [715, 0]
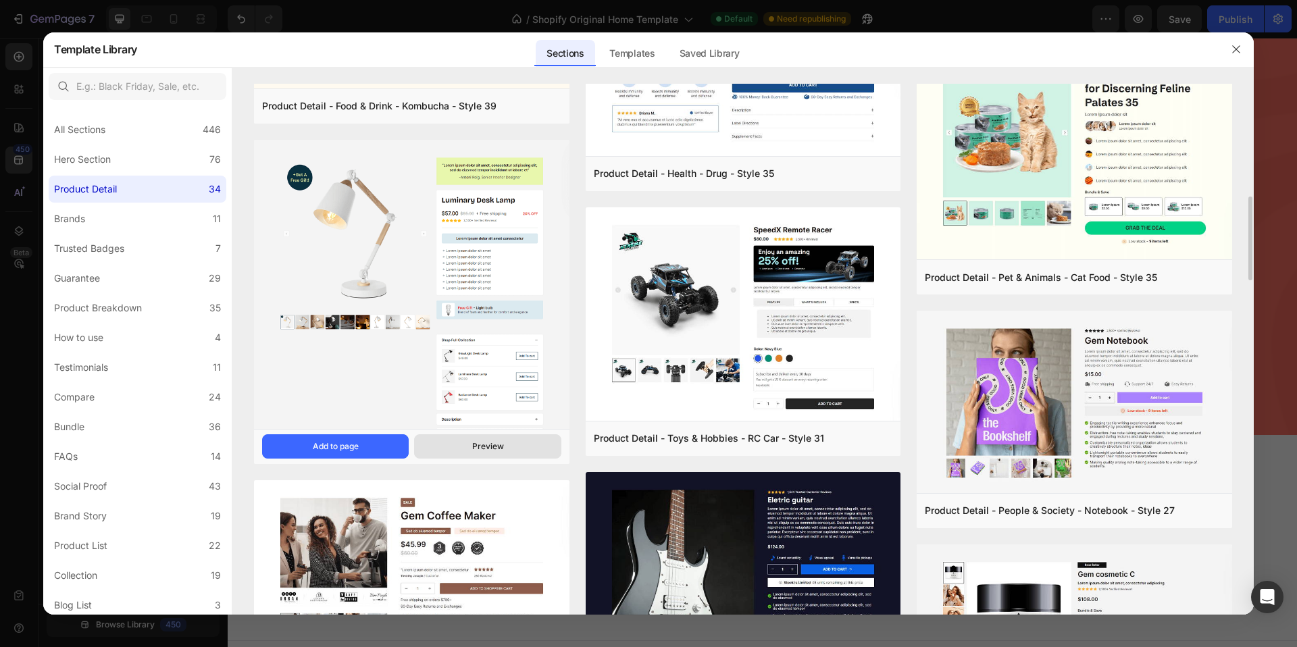
click at [461, 445] on button "Preview" at bounding box center [487, 446] width 147 height 24
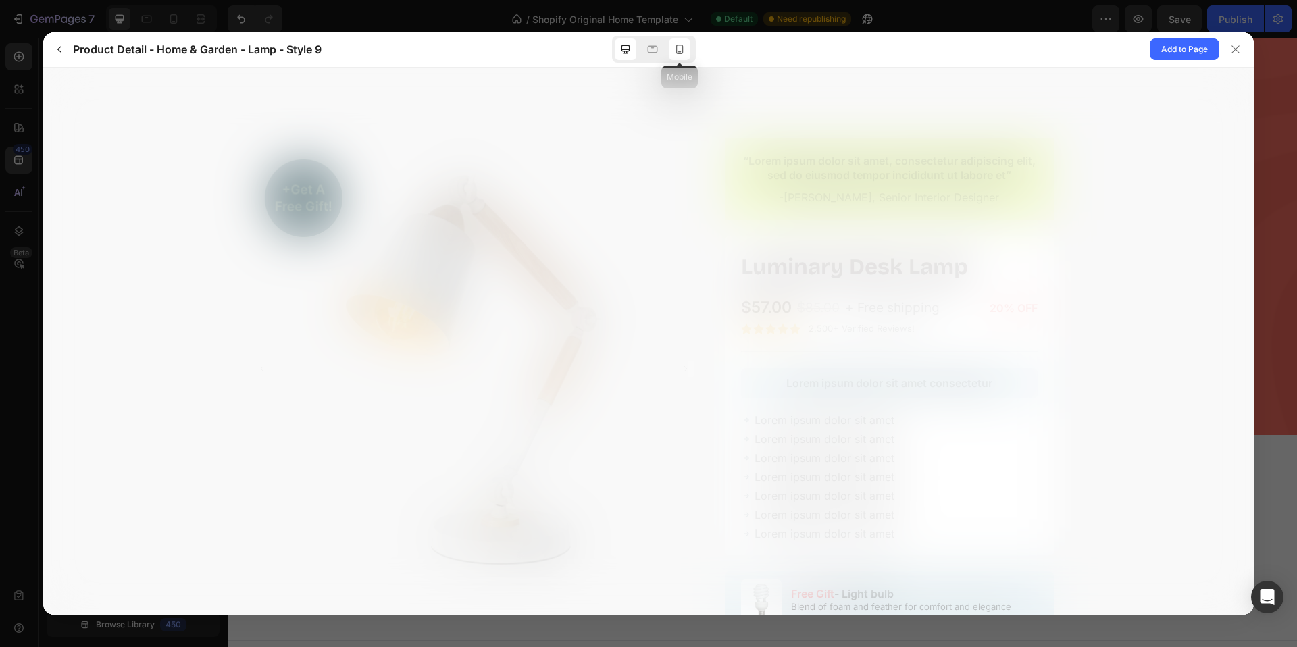
click at [676, 47] on icon at bounding box center [679, 49] width 7 height 9
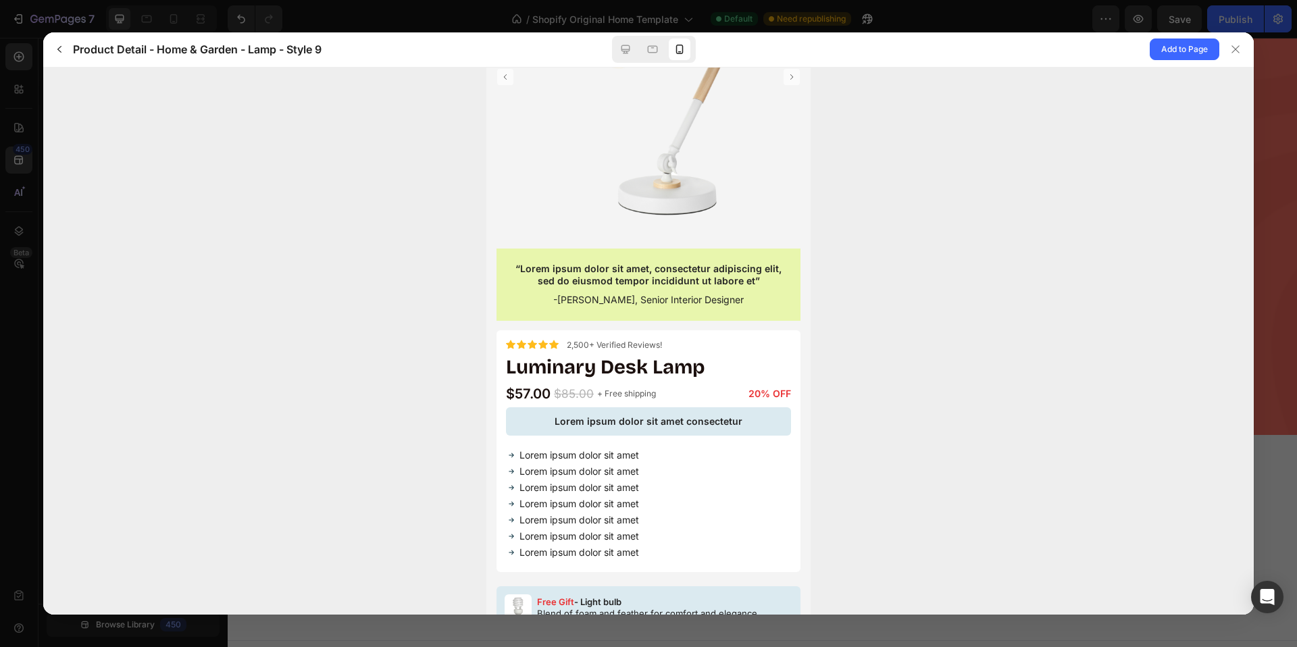
scroll to position [0, 0]
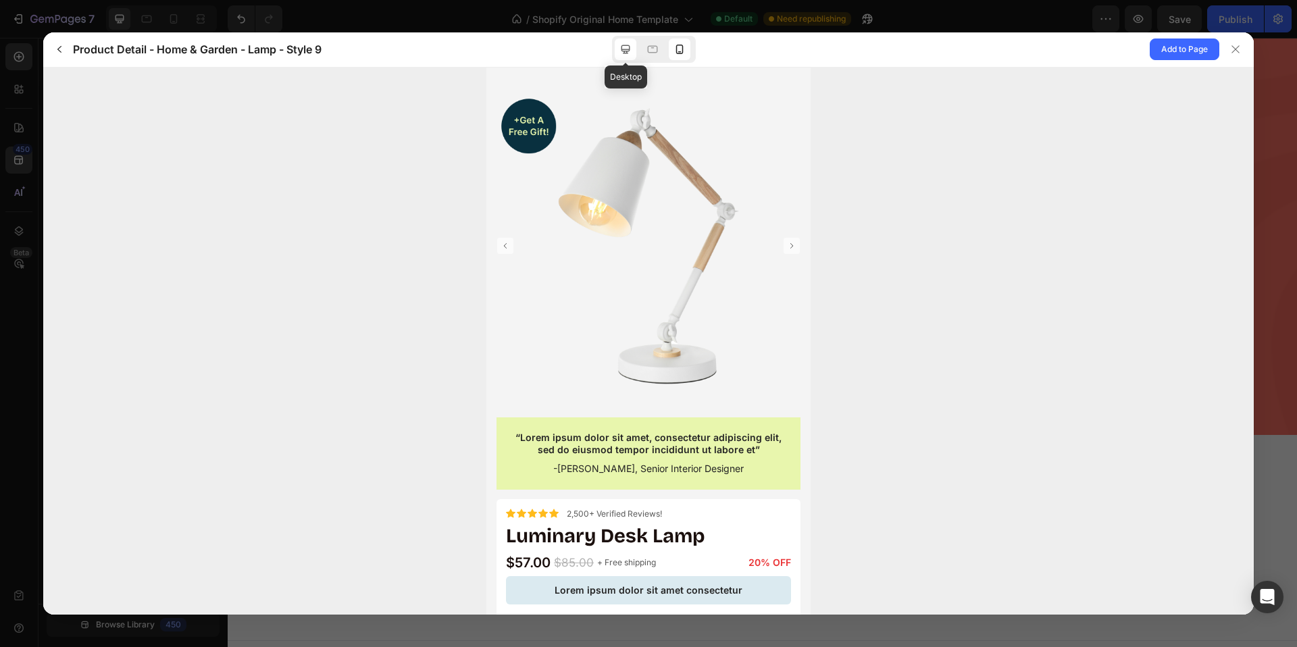
click at [622, 49] on icon at bounding box center [626, 50] width 14 height 14
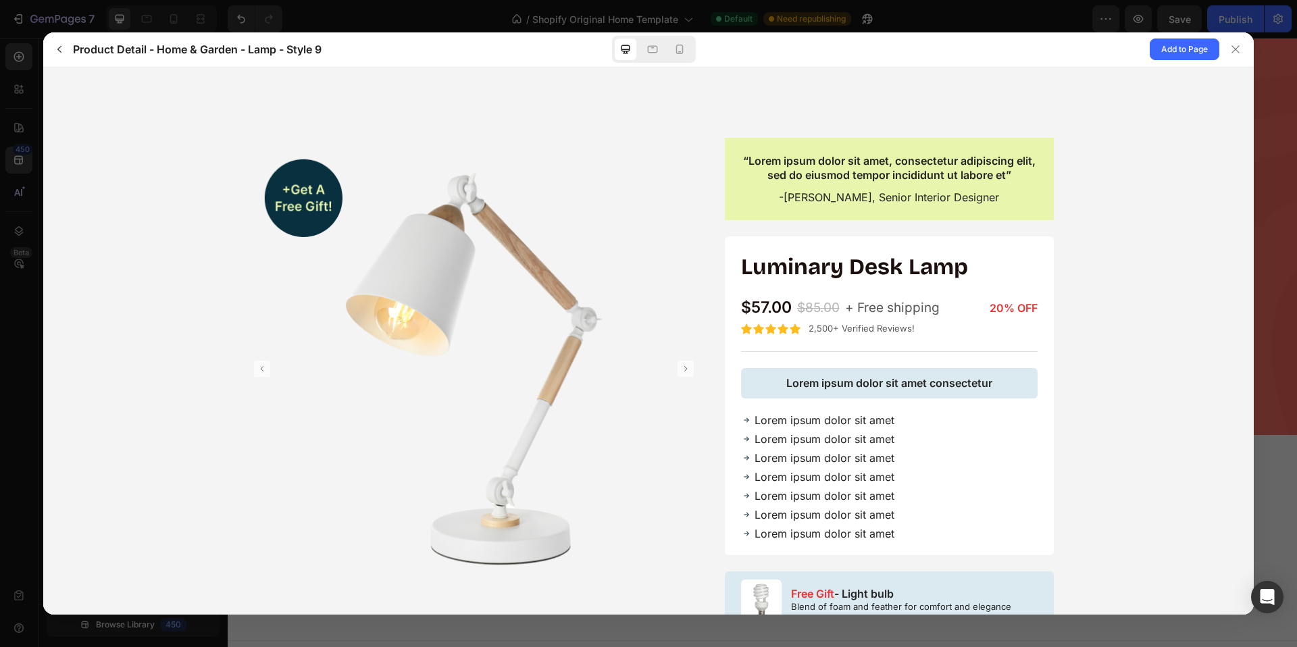
click at [751, 157] on p "“Lorem ipsum dolor sit amet, consectetur adipiscing elit, sed do eiusmod tempor…" at bounding box center [889, 167] width 292 height 28
click at [752, 157] on p "“Lorem ipsum dolor sit amet, consectetur adipiscing elit, sed do eiusmod tempor…" at bounding box center [889, 167] width 292 height 28
click at [858, 180] on p "“Lorem ipsum dolor sit amet, consectetur adipiscing elit, sed do eiusmod tempor…" at bounding box center [889, 167] width 292 height 28
drag, startPoint x: 790, startPoint y: 195, endPoint x: 985, endPoint y: 200, distance: 195.3
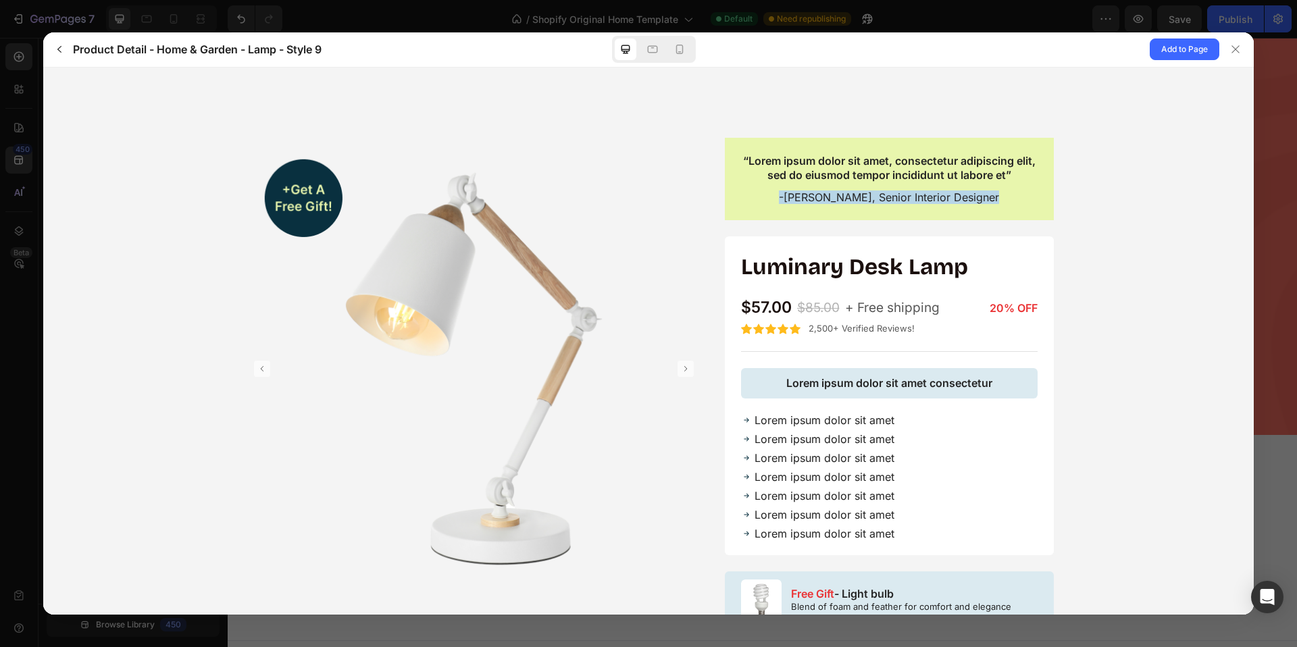
click at [983, 199] on div "-Antoni Roig, Senior Interior Designer" at bounding box center [890, 197] width 308 height 14
click at [985, 200] on div "-Antoni Roig, Senior Interior Designer" at bounding box center [890, 197] width 308 height 14
click at [1222, 45] on button at bounding box center [1236, 49] width 34 height 34
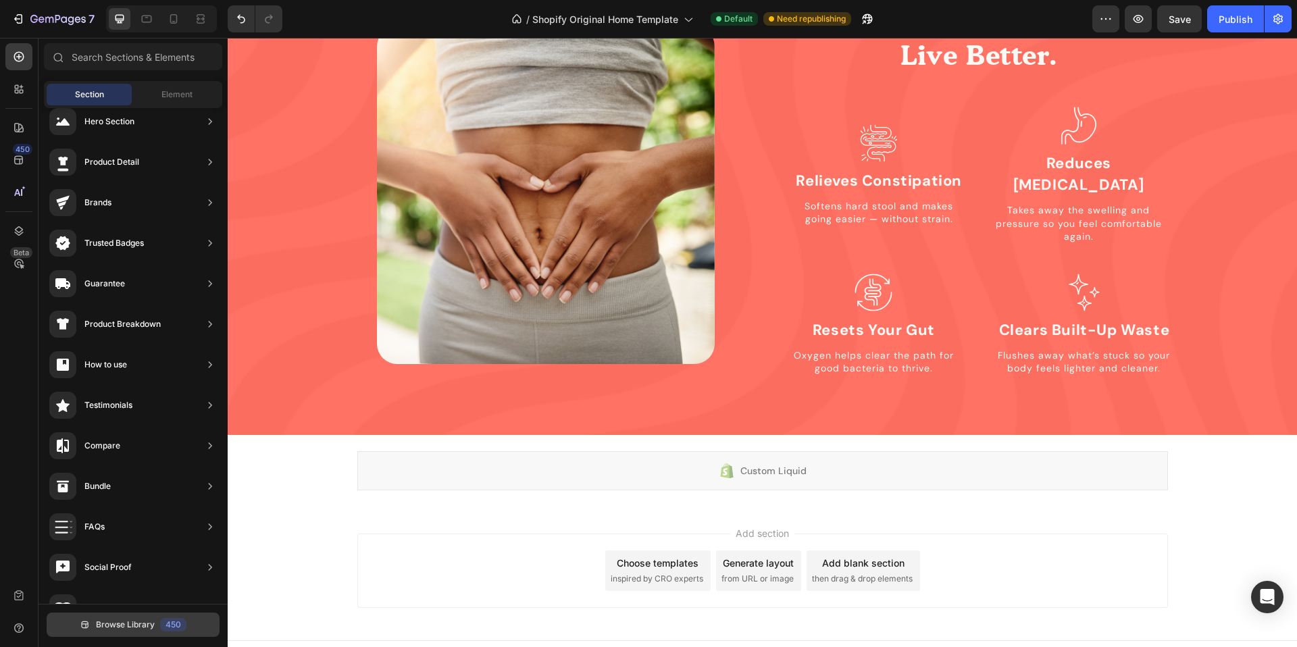
click at [107, 632] on button "Browse Library 450" at bounding box center [133, 625] width 173 height 24
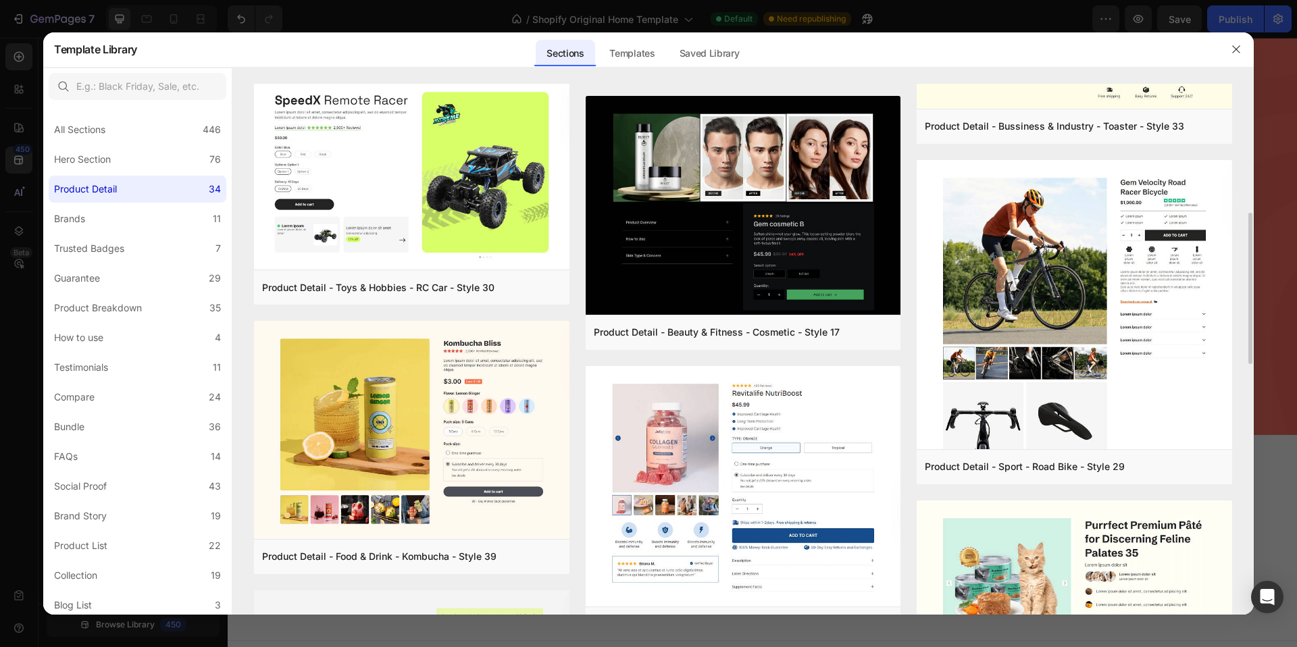
scroll to position [429, 0]
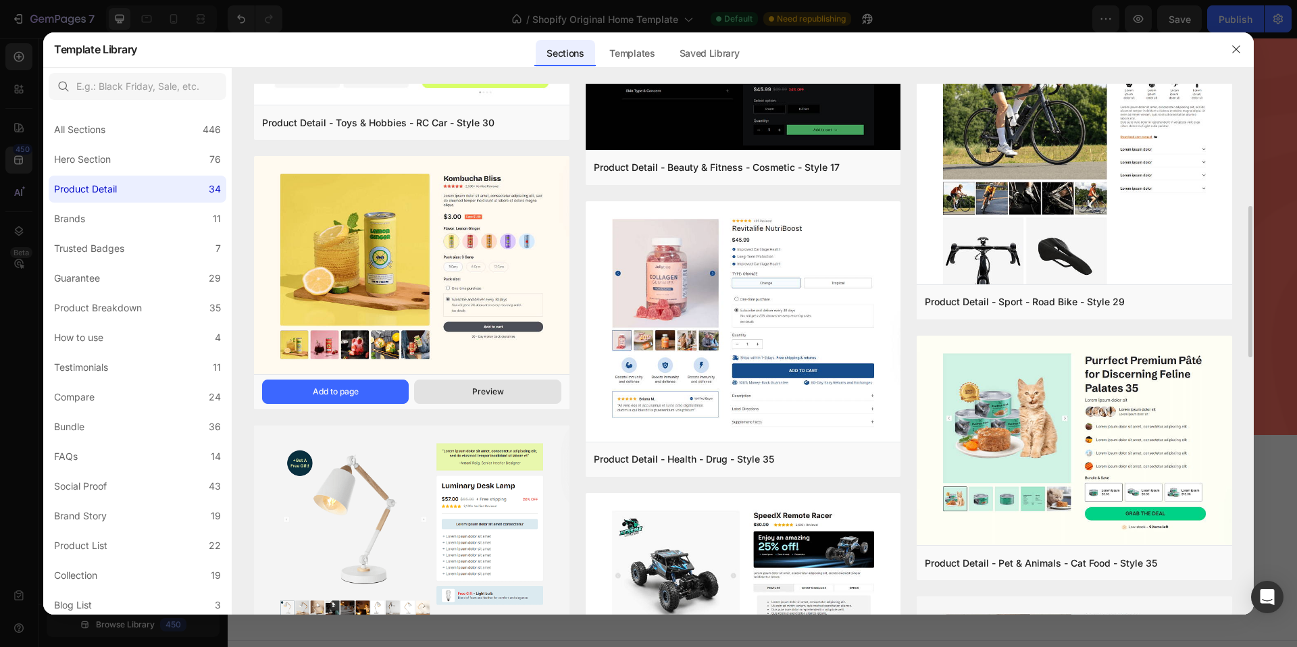
click at [469, 386] on button "Preview" at bounding box center [487, 392] width 147 height 24
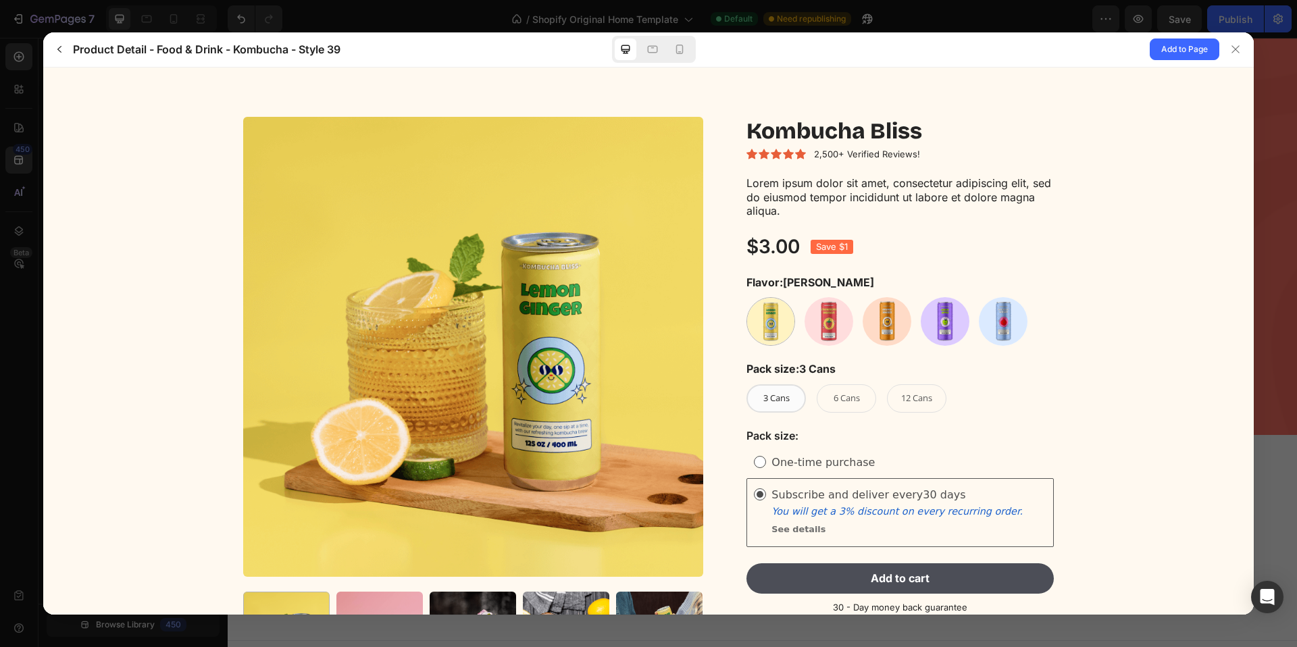
scroll to position [18, 0]
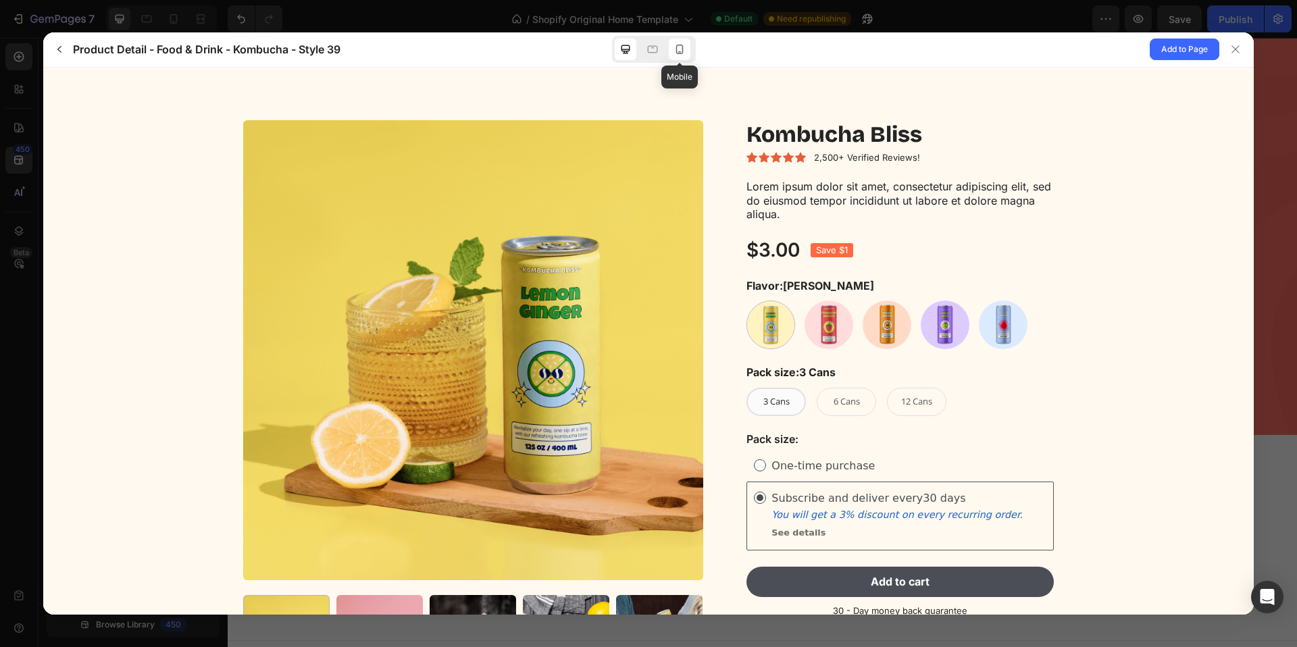
click at [673, 49] on icon at bounding box center [680, 50] width 14 height 14
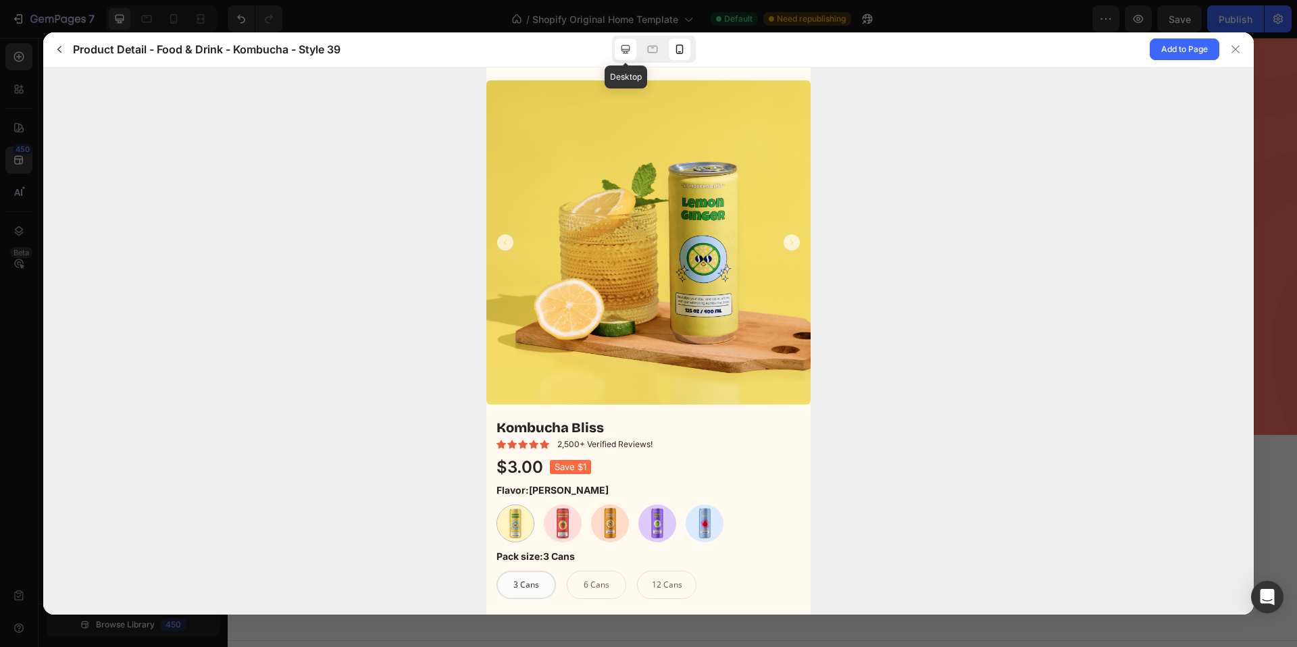
click at [617, 49] on div at bounding box center [626, 49] width 22 height 22
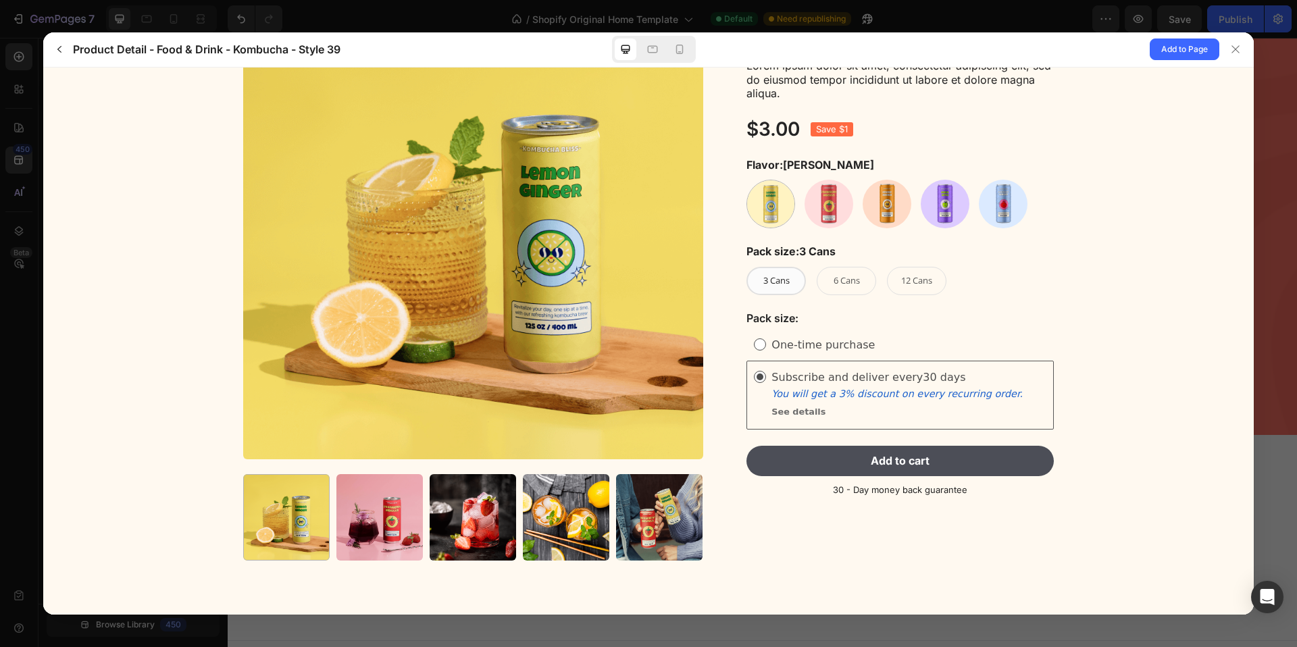
scroll to position [0, 0]
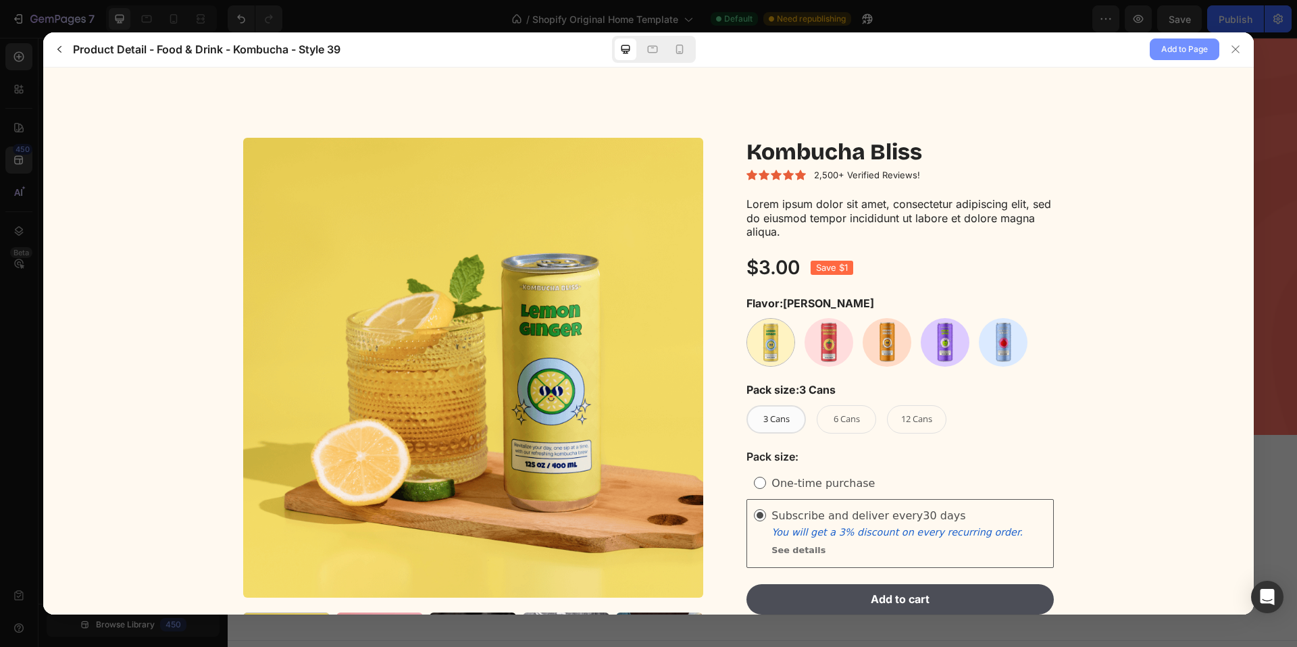
click at [1172, 45] on span "Add to Page" at bounding box center [1184, 49] width 47 height 16
click at [1161, 45] on span "Add to Page" at bounding box center [1184, 49] width 47 height 16
click at [1240, 47] on icon at bounding box center [1235, 49] width 11 height 11
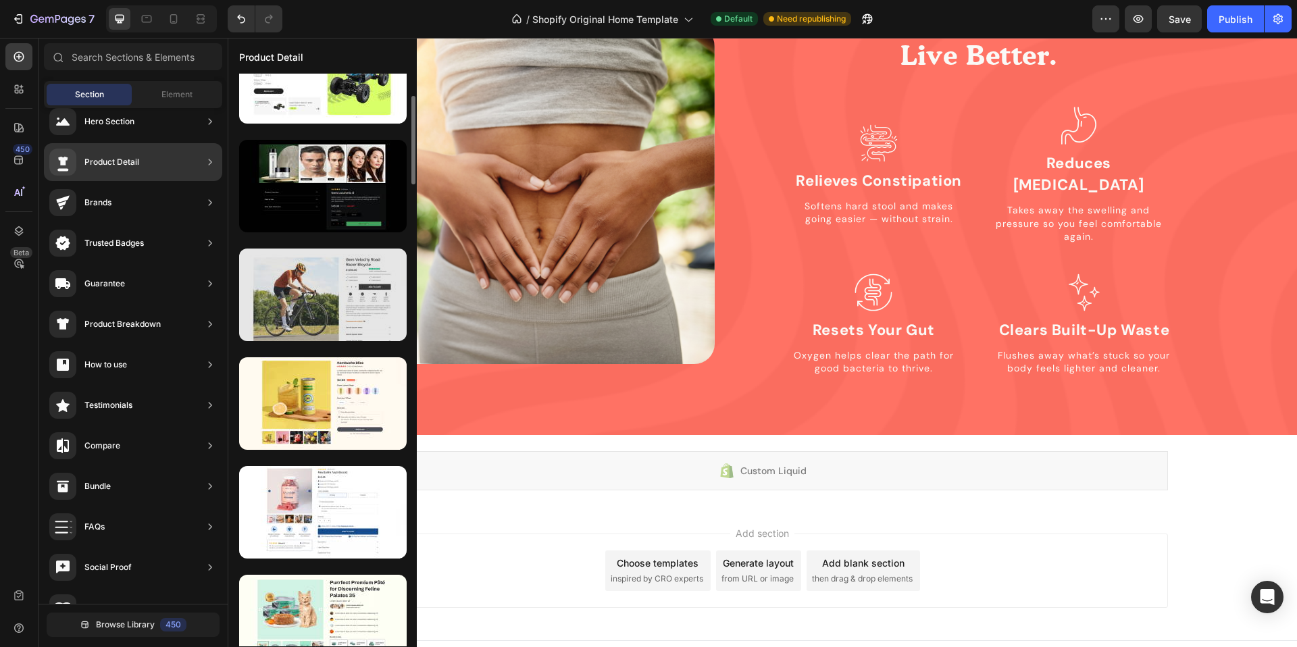
scroll to position [393, 0]
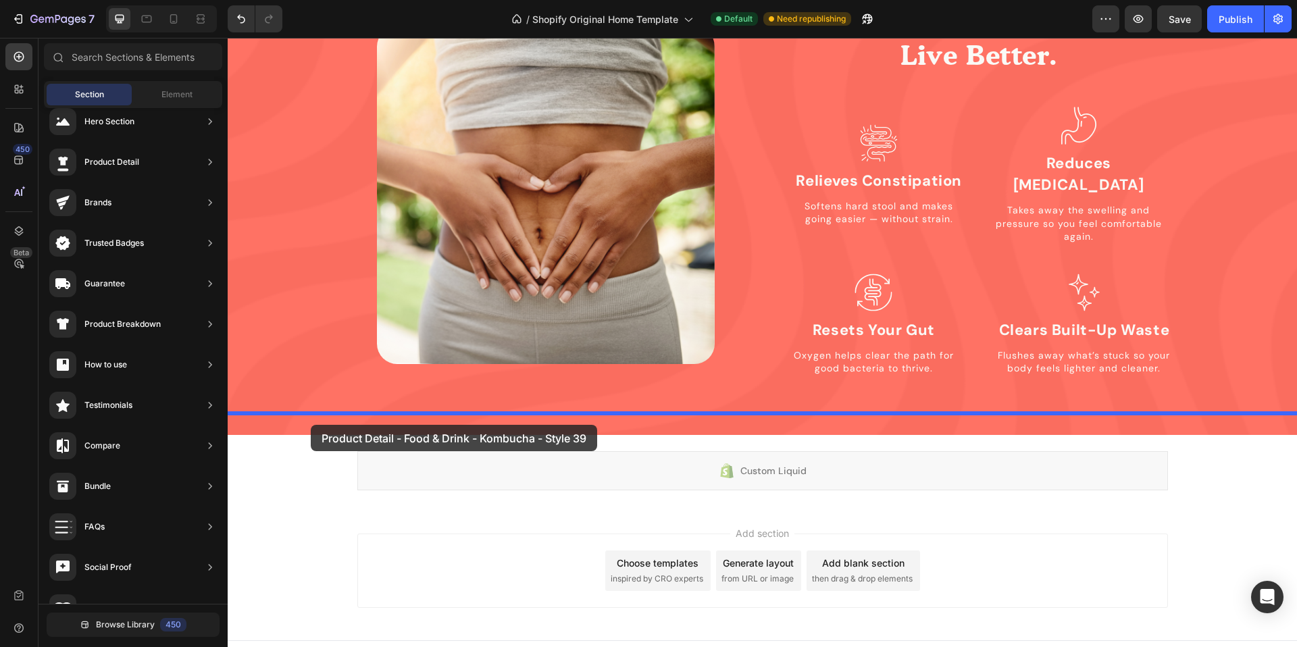
drag, startPoint x: 546, startPoint y: 446, endPoint x: 310, endPoint y: 425, distance: 236.7
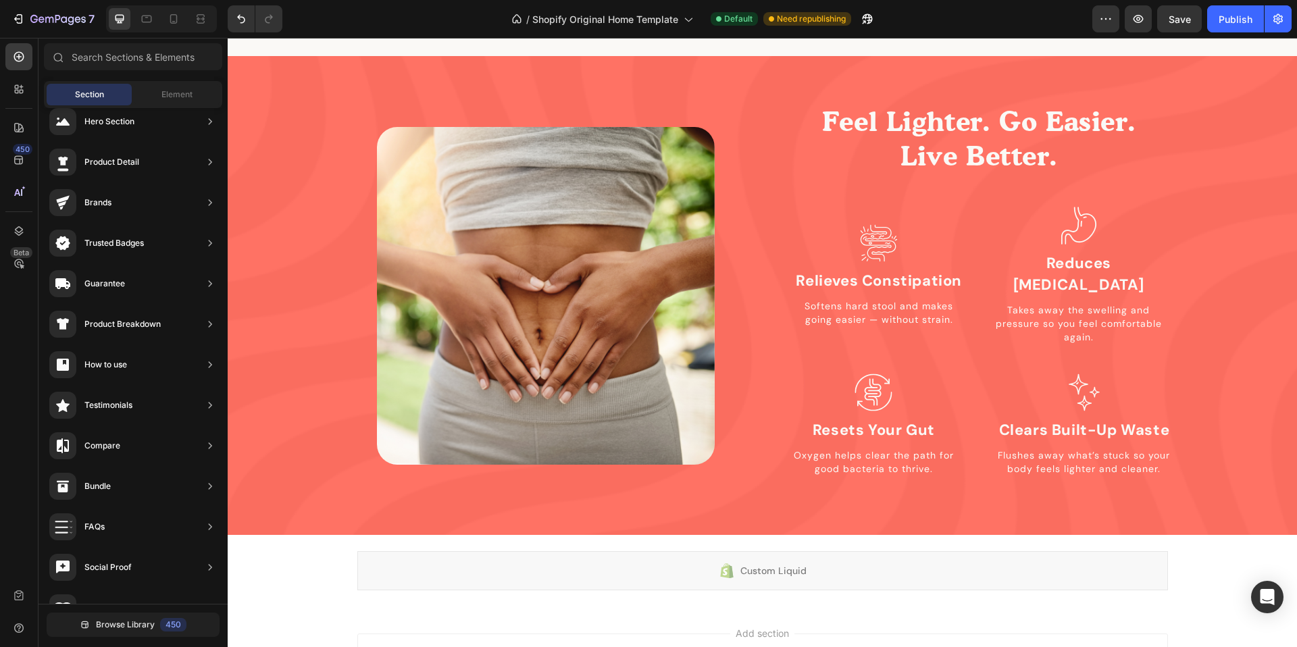
scroll to position [1340, 0]
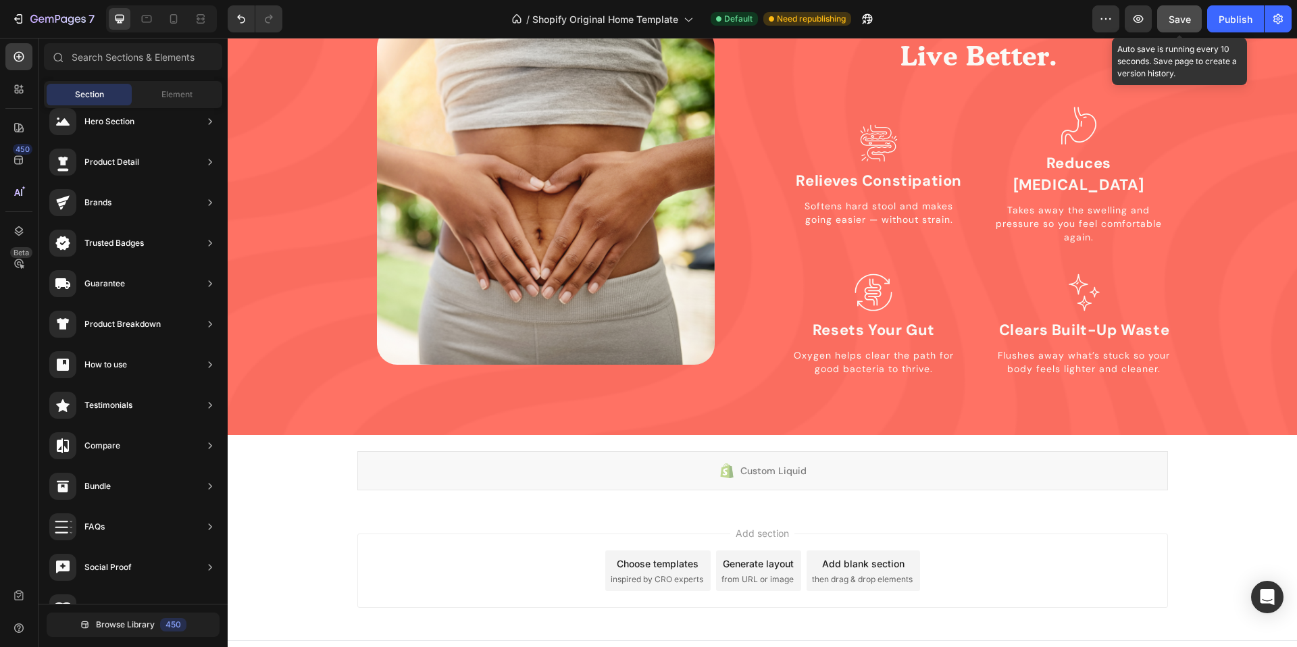
click at [1172, 12] on div "Save" at bounding box center [1179, 19] width 22 height 14
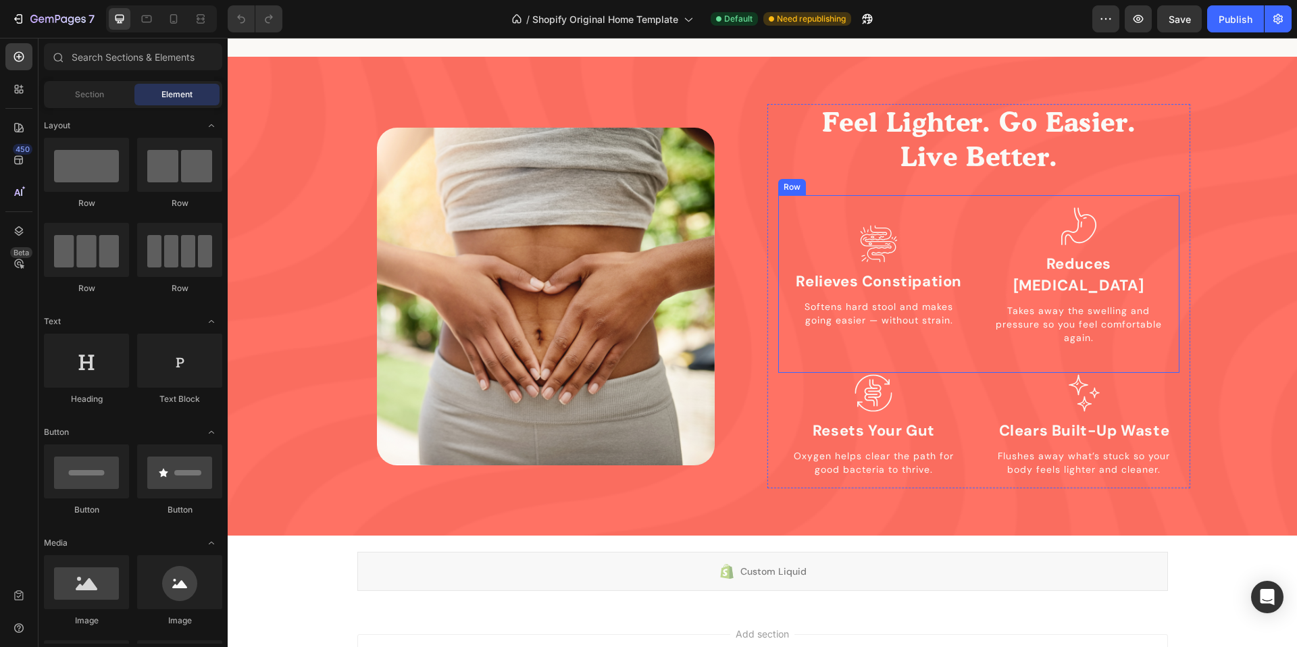
scroll to position [1340, 0]
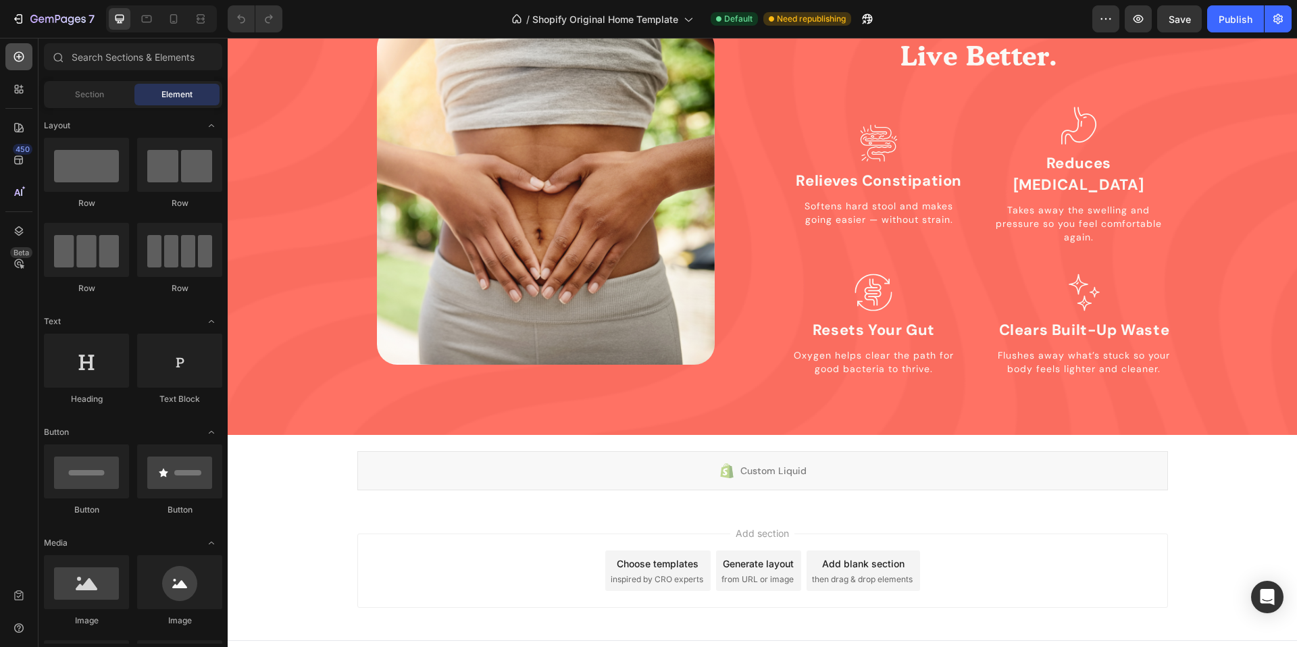
click at [12, 57] on icon at bounding box center [19, 57] width 14 height 14
click at [97, 95] on span "Section" at bounding box center [89, 94] width 29 height 12
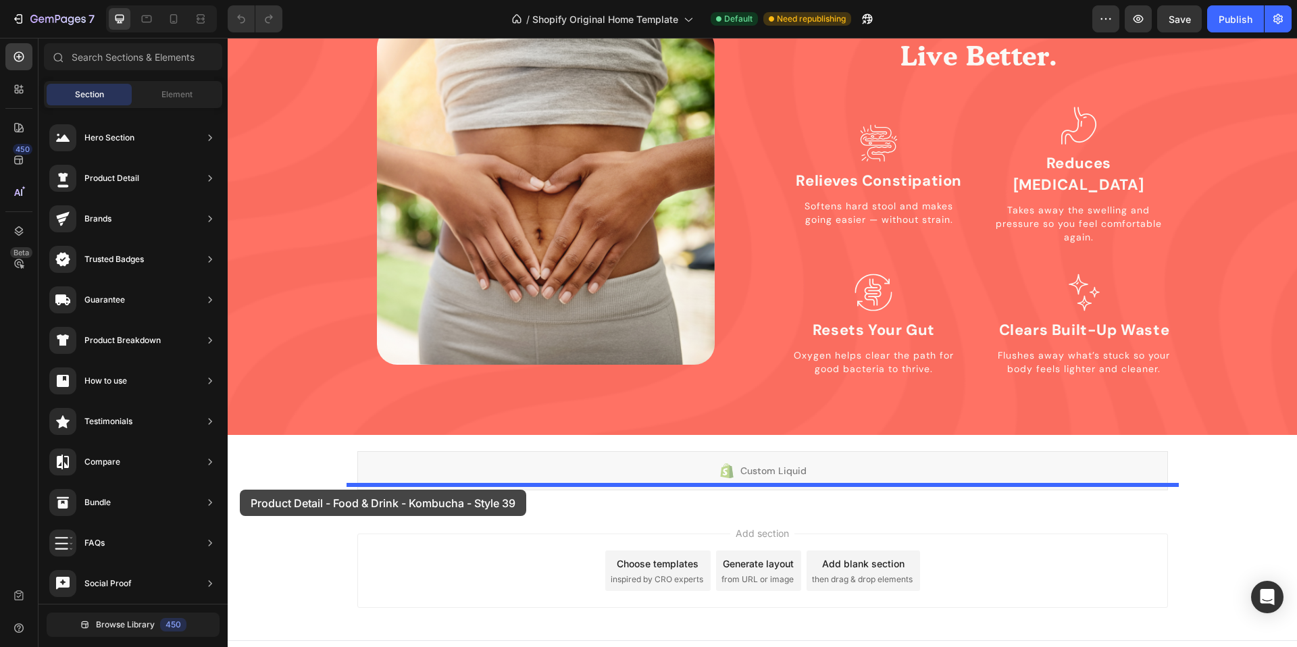
scroll to position [0, 0]
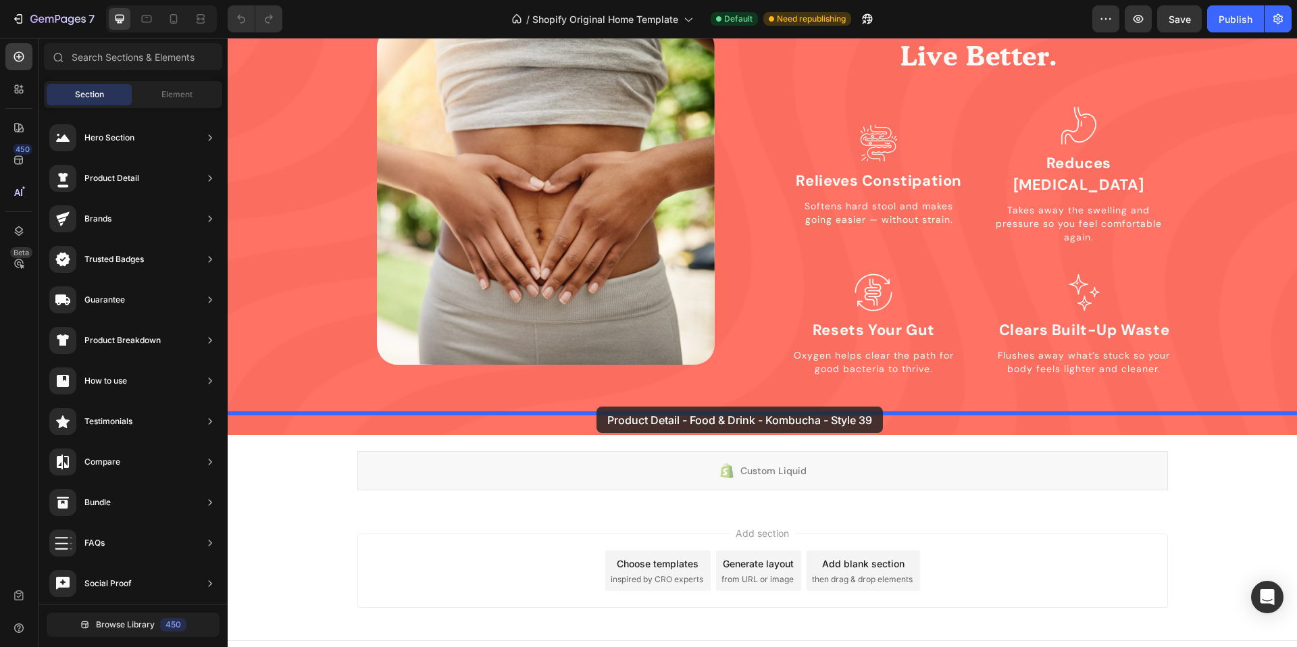
drag, startPoint x: 550, startPoint y: 517, endPoint x: 596, endPoint y: 407, distance: 119.9
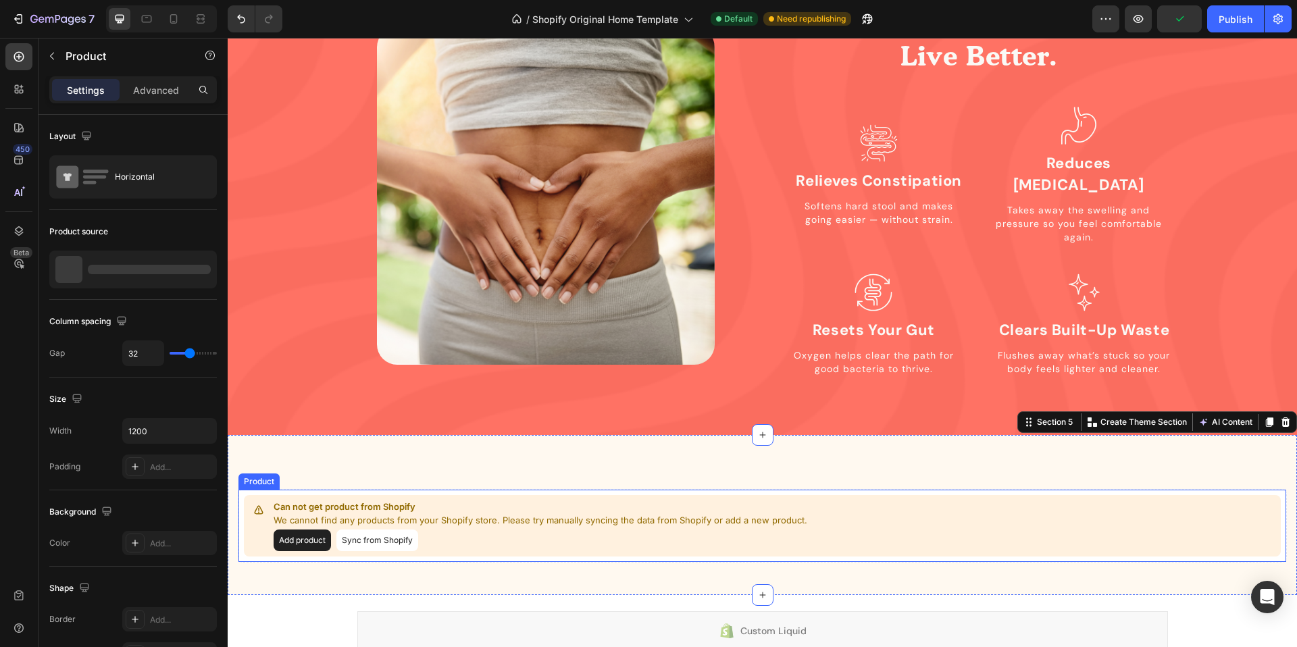
click at [316, 530] on button "Add product" at bounding box center [302, 541] width 57 height 22
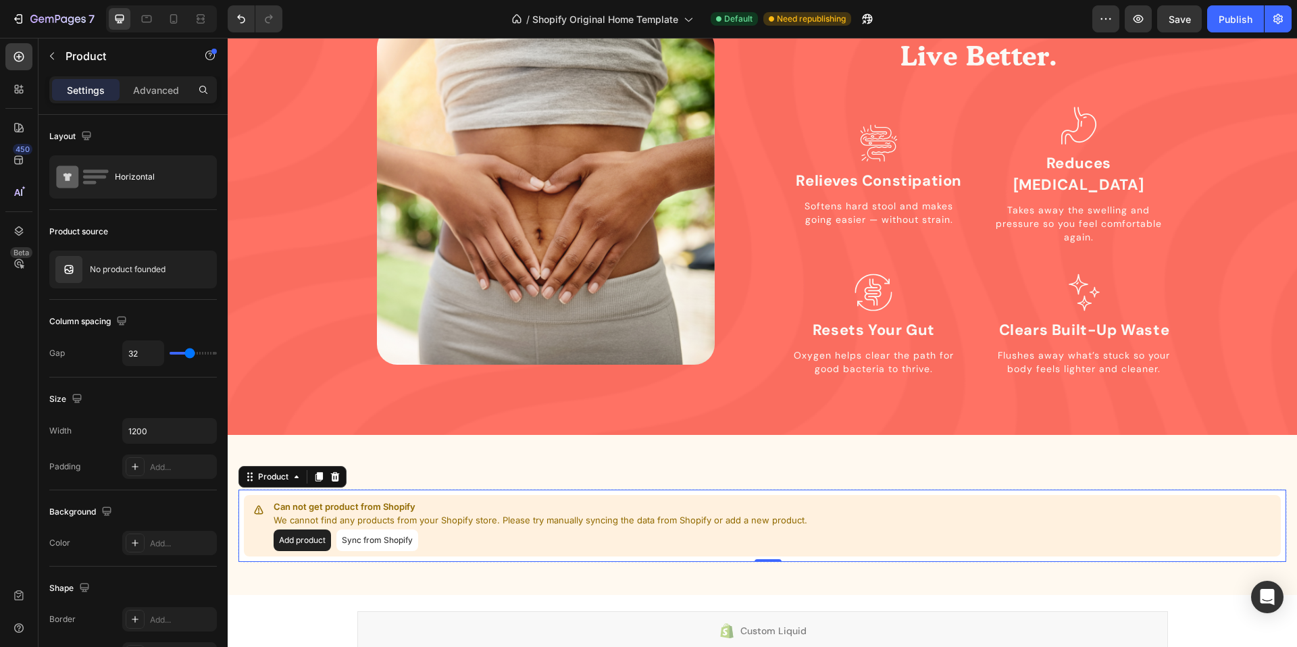
click at [376, 530] on button "Sync from Shopify" at bounding box center [377, 541] width 82 height 22
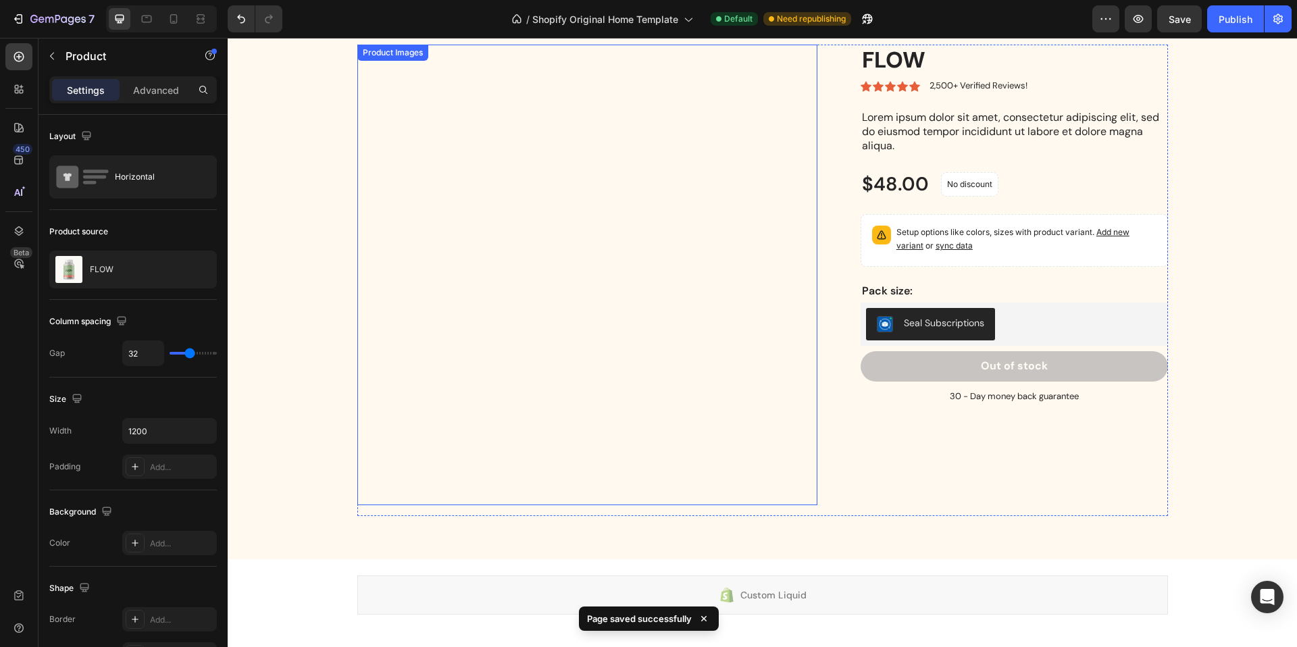
scroll to position [1627, 0]
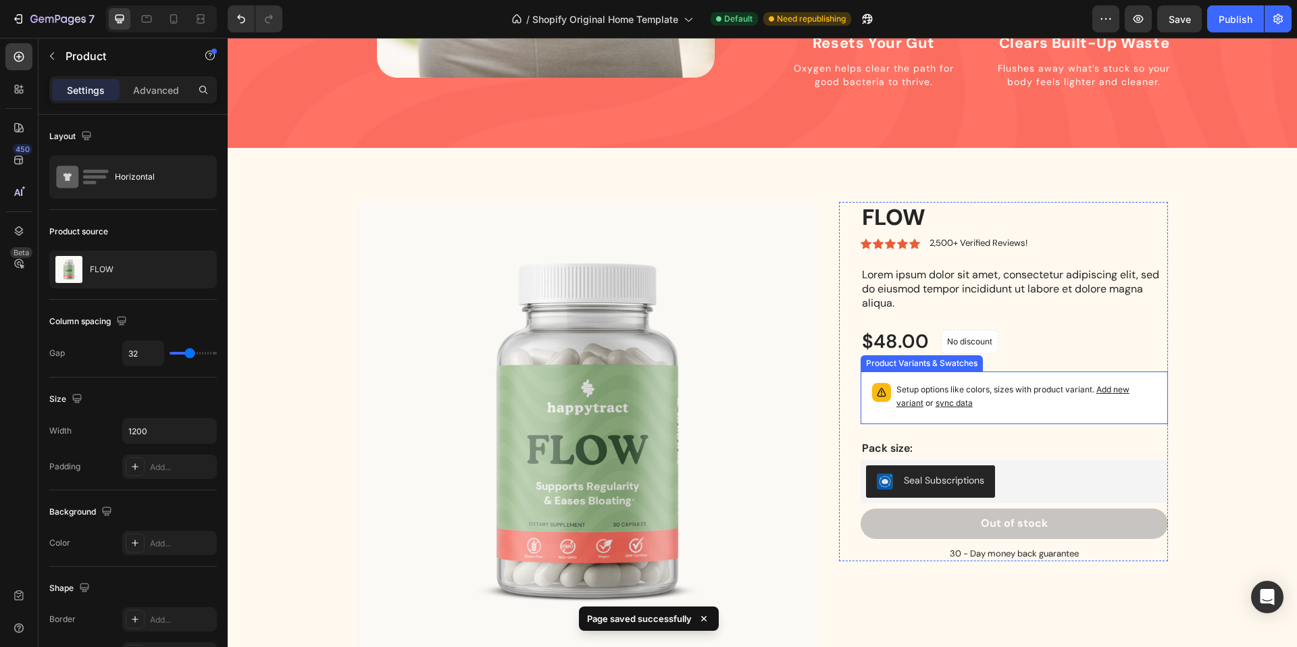
click at [919, 383] on p "Setup options like colors, sizes with product variant. Add new variant or sync …" at bounding box center [1026, 396] width 260 height 27
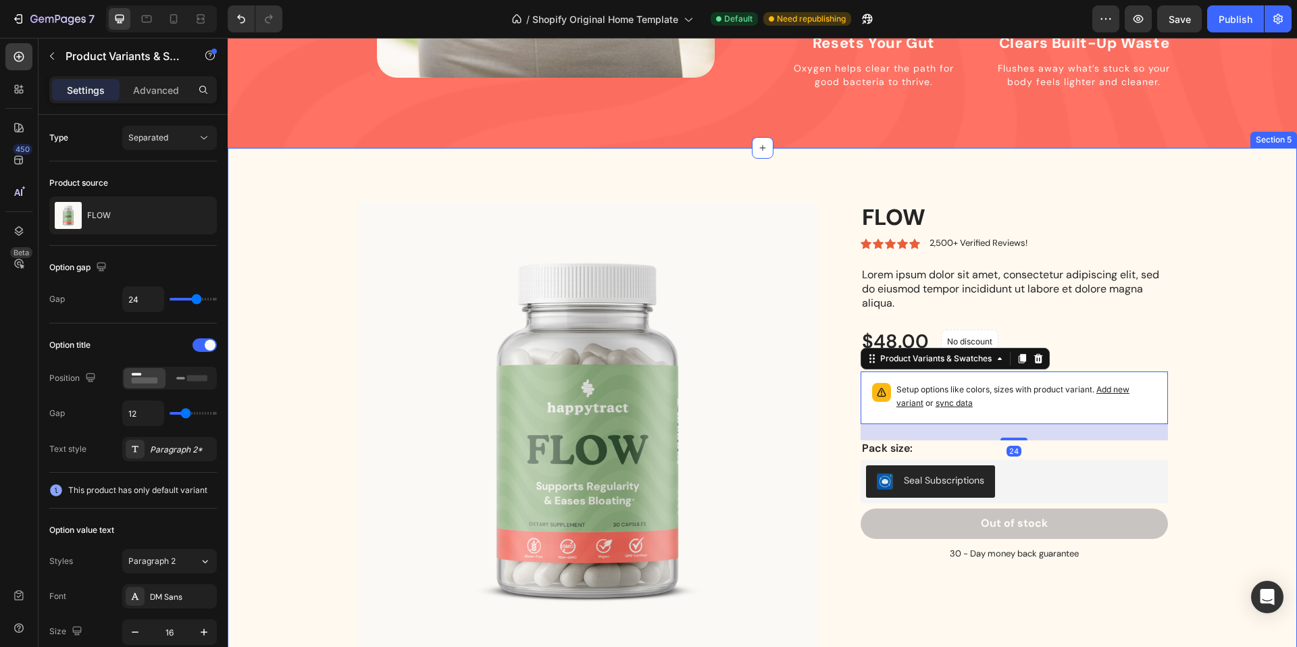
click at [1250, 373] on div "Product Images FLOW Product Title Icon Icon Icon Icon Icon Icon List 2,500+ Ver…" at bounding box center [762, 443] width 1049 height 482
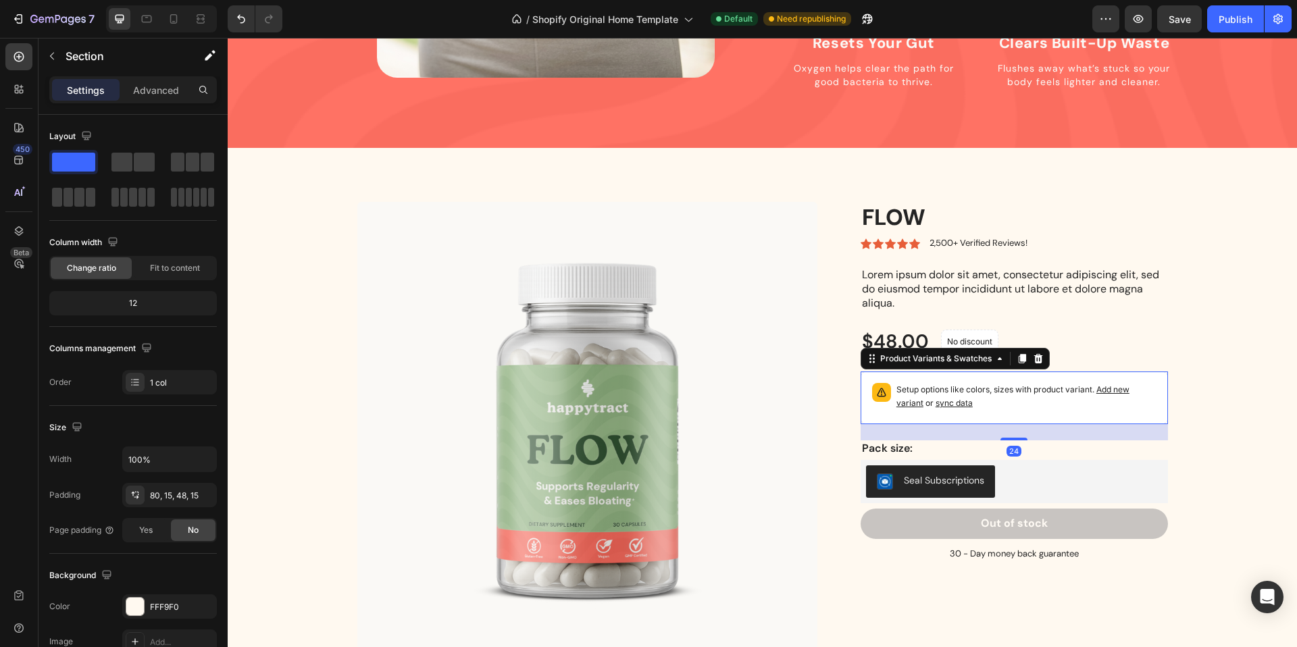
click at [1102, 384] on span "Add new variant" at bounding box center [1012, 396] width 233 height 24
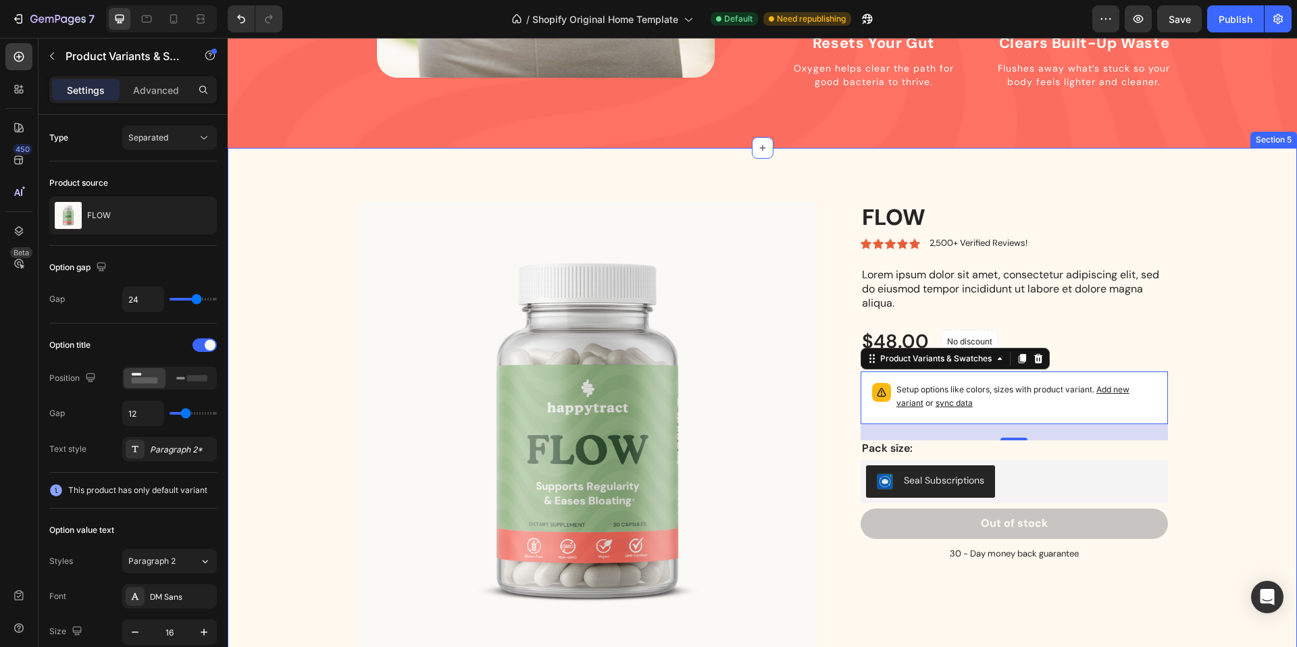
click at [1223, 358] on div "Product Images FLOW Product Title Icon Icon Icon Icon Icon Icon List 2,500+ Ver…" at bounding box center [762, 443] width 1049 height 482
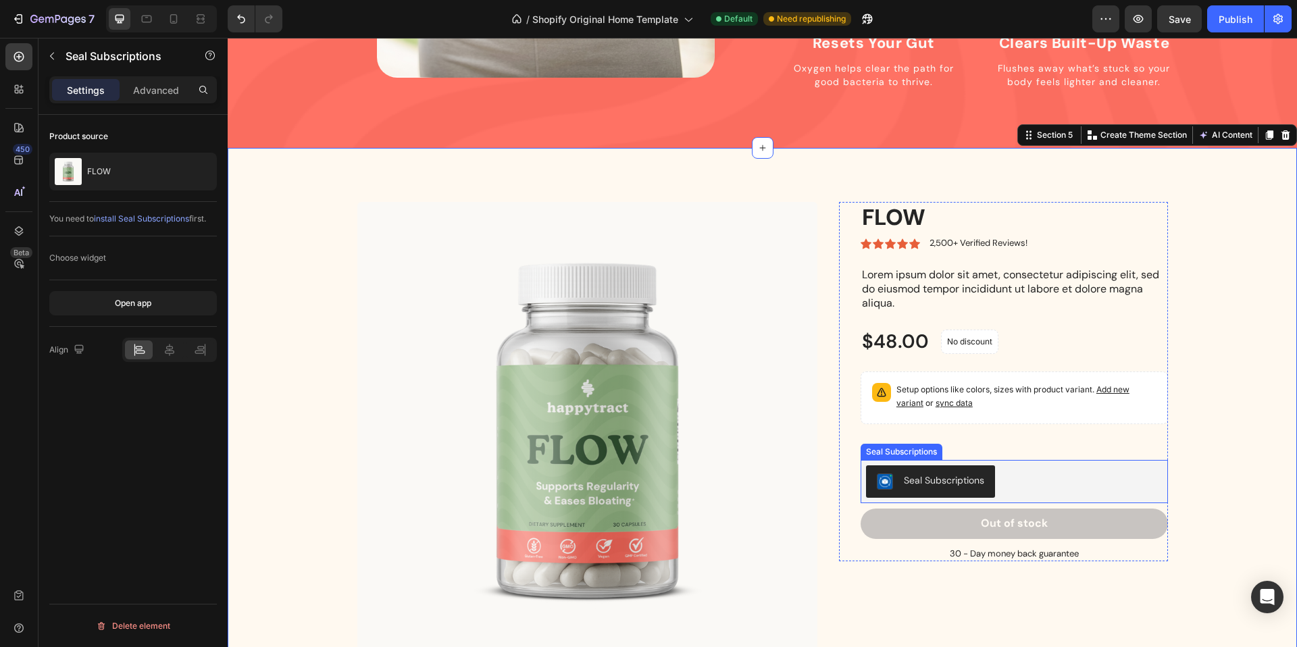
click at [1024, 467] on div "Seal Subscriptions" at bounding box center [1014, 481] width 297 height 32
click at [1227, 460] on div "Product Images FLOW Product Title Icon Icon Icon Icon Icon Icon List 2,500+ Ver…" at bounding box center [762, 443] width 1049 height 482
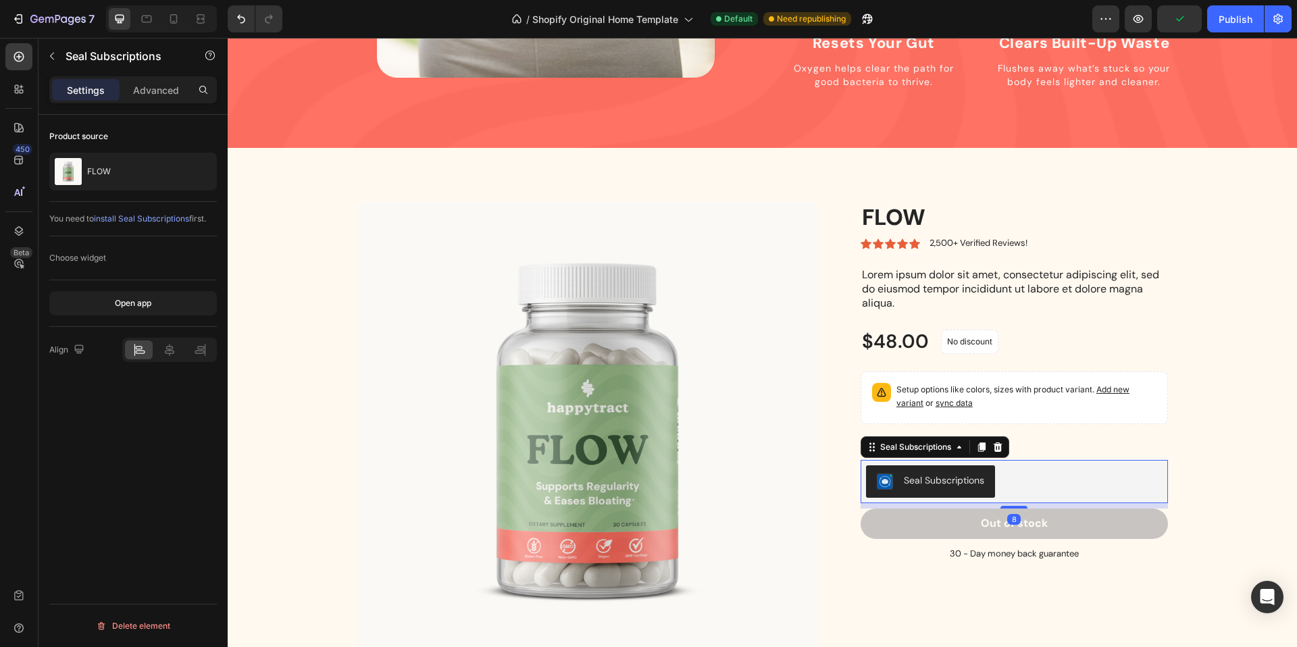
click at [953, 473] on div "Seal Subscriptions" at bounding box center [944, 480] width 80 height 14
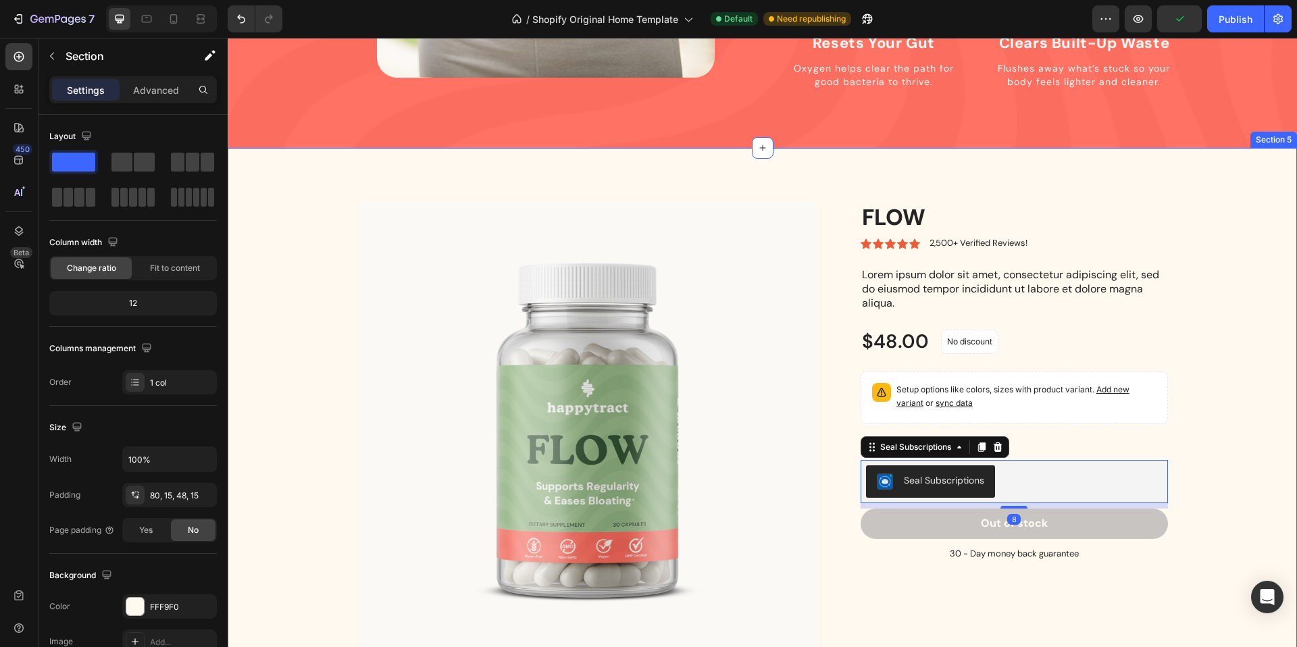
click at [1230, 429] on div "Product Images FLOW Product Title Icon Icon Icon Icon Icon Icon List 2,500+ Ver…" at bounding box center [762, 443] width 1049 height 482
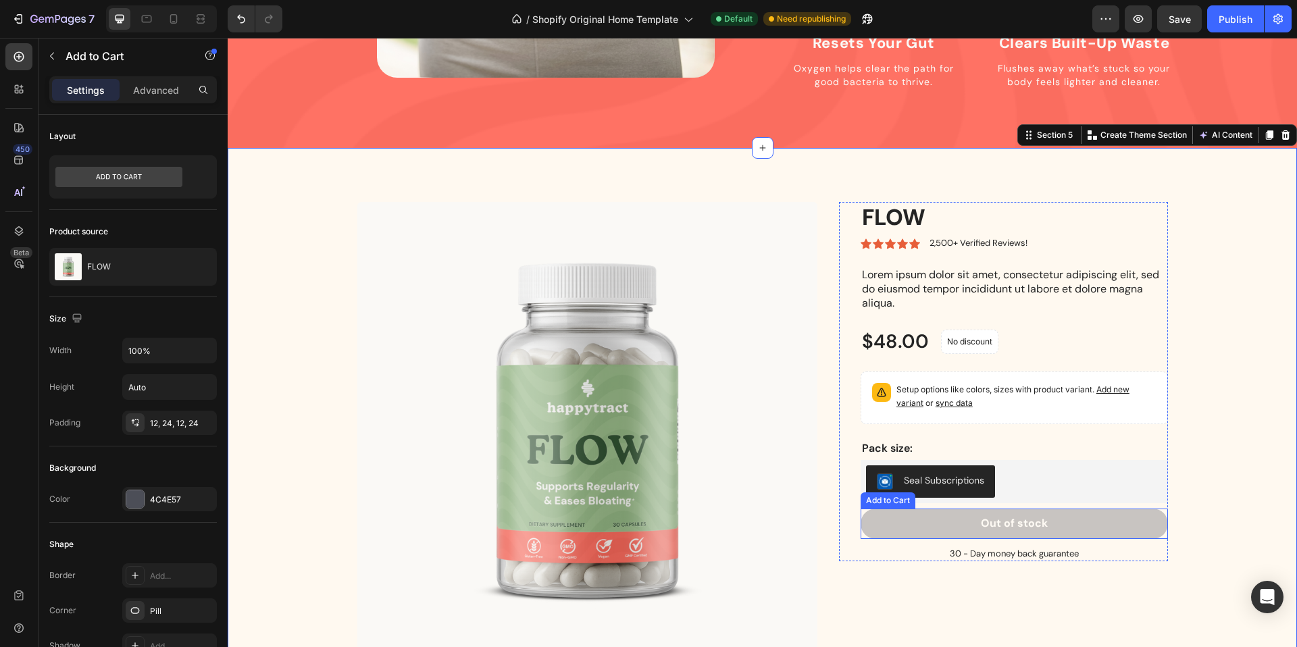
click at [1112, 509] on button "Out of stock" at bounding box center [1013, 524] width 307 height 30
click at [1225, 473] on div "Product Images FLOW Product Title Icon Icon Icon Icon Icon Icon List 2,500+ Ver…" at bounding box center [762, 443] width 1049 height 482
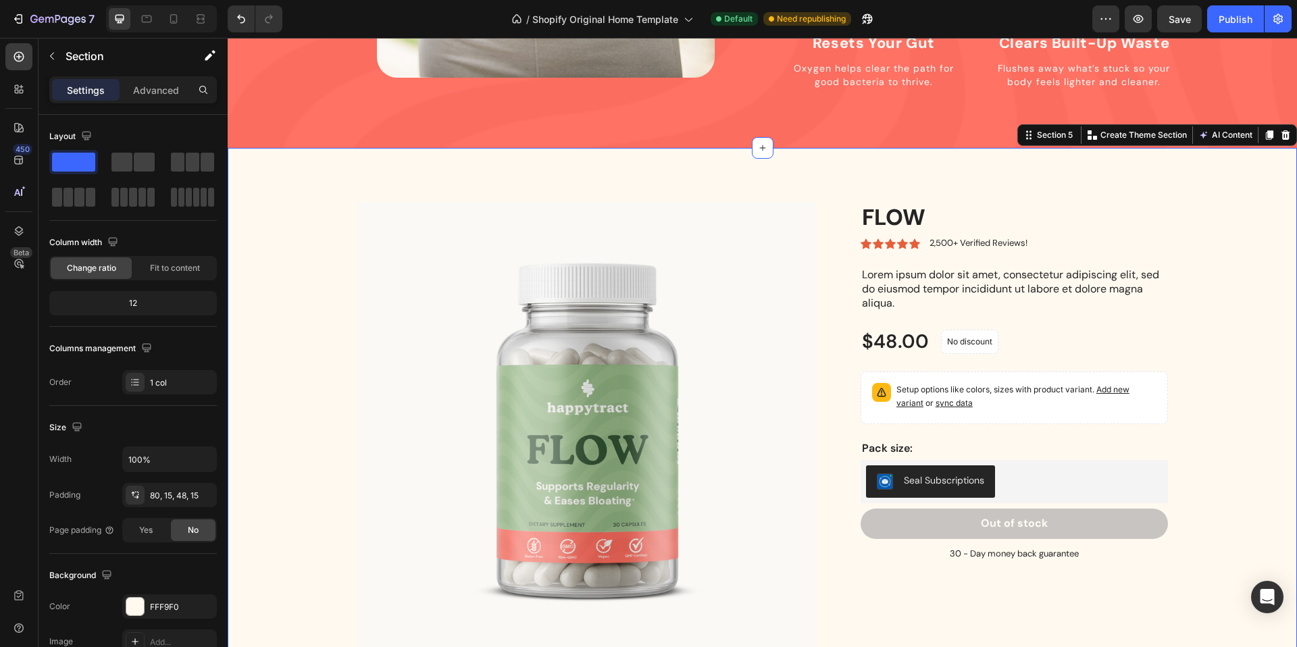
click at [1254, 206] on div "Product Images FLOW Product Title Icon Icon Icon Icon Icon Icon List 2,500+ Ver…" at bounding box center [762, 443] width 1049 height 482
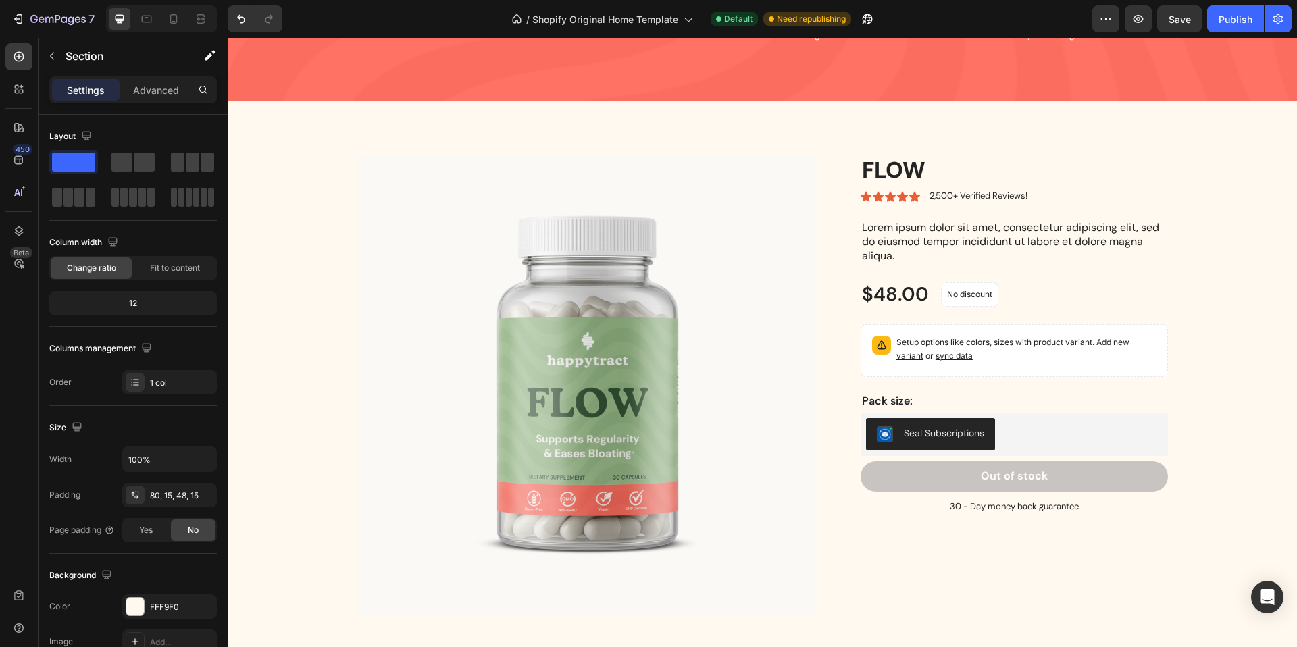
scroll to position [1672, 0]
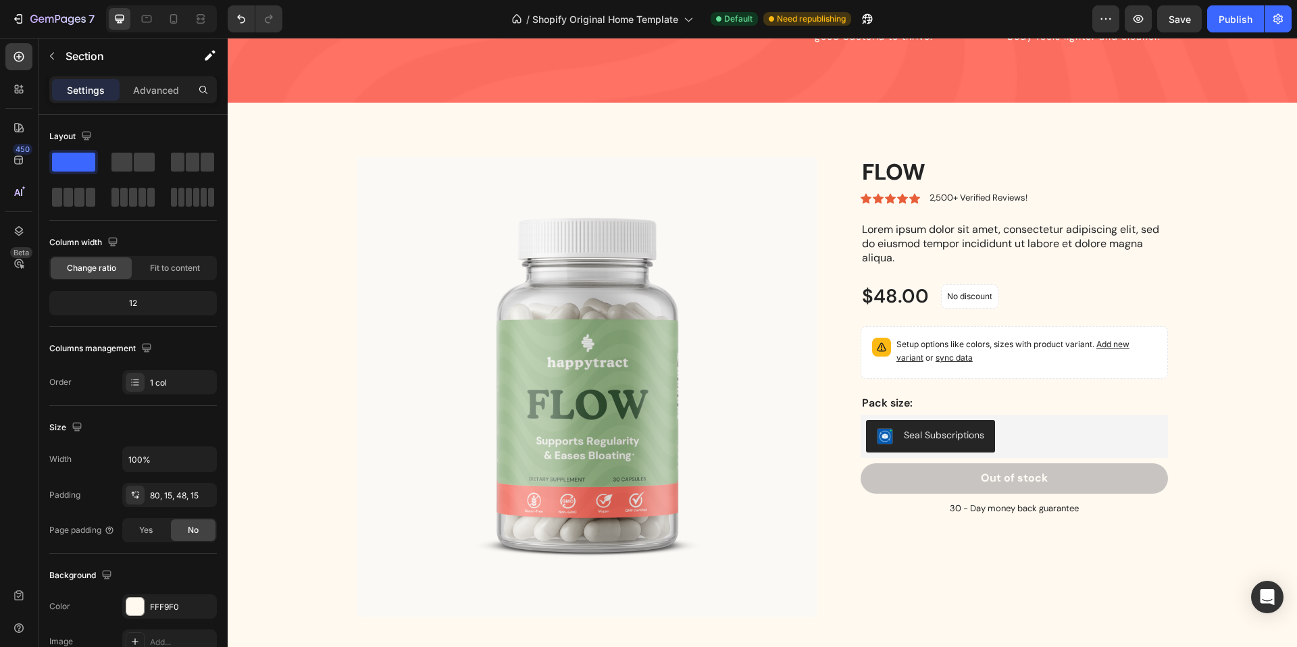
click at [317, 106] on div "Product Images FLOW Product Title Icon Icon Icon Icon Icon Icon List 2,500+ Ver…" at bounding box center [762, 387] width 1069 height 568
click at [318, 103] on div "Product Images FLOW Product Title Icon Icon Icon Icon Icon Icon List 2,500+ Ver…" at bounding box center [762, 387] width 1069 height 568
click at [30, 57] on div at bounding box center [18, 56] width 27 height 27
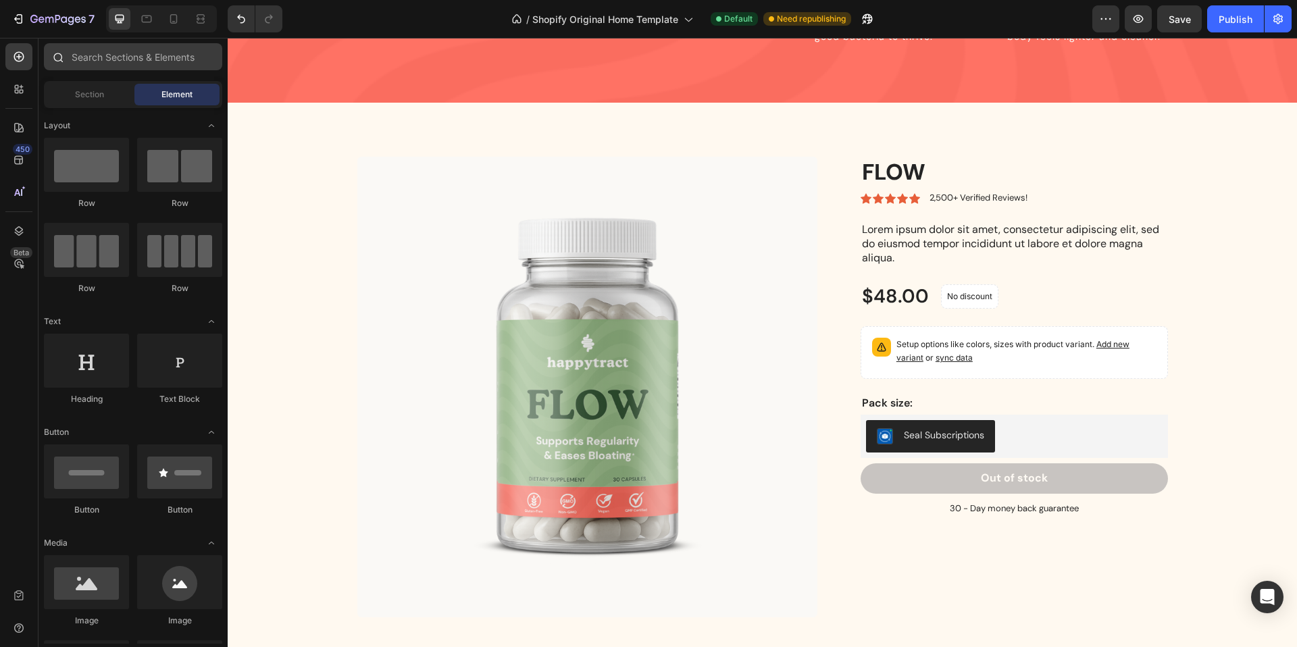
drag, startPoint x: 26, startPoint y: 59, endPoint x: 142, endPoint y: 61, distance: 116.2
click at [26, 59] on div at bounding box center [18, 56] width 27 height 27
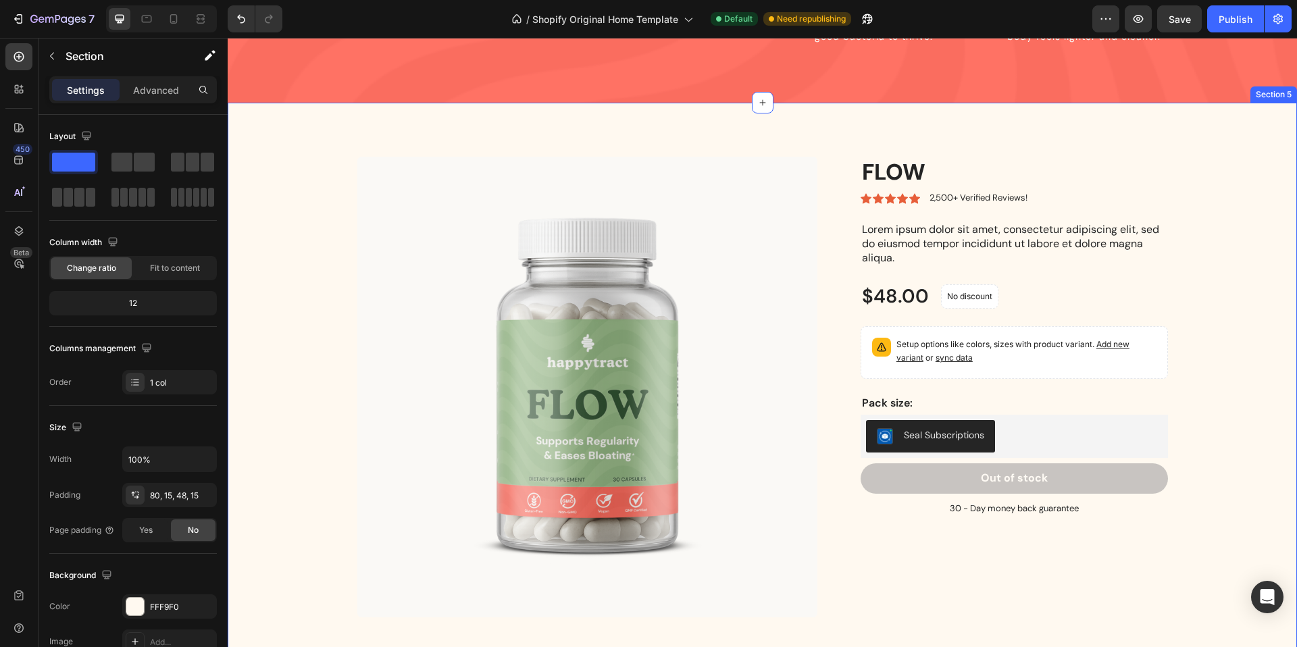
click at [322, 103] on div "Product Images FLOW Product Title Icon Icon Icon Icon Icon Icon List 2,500+ Ver…" at bounding box center [762, 387] width 1069 height 568
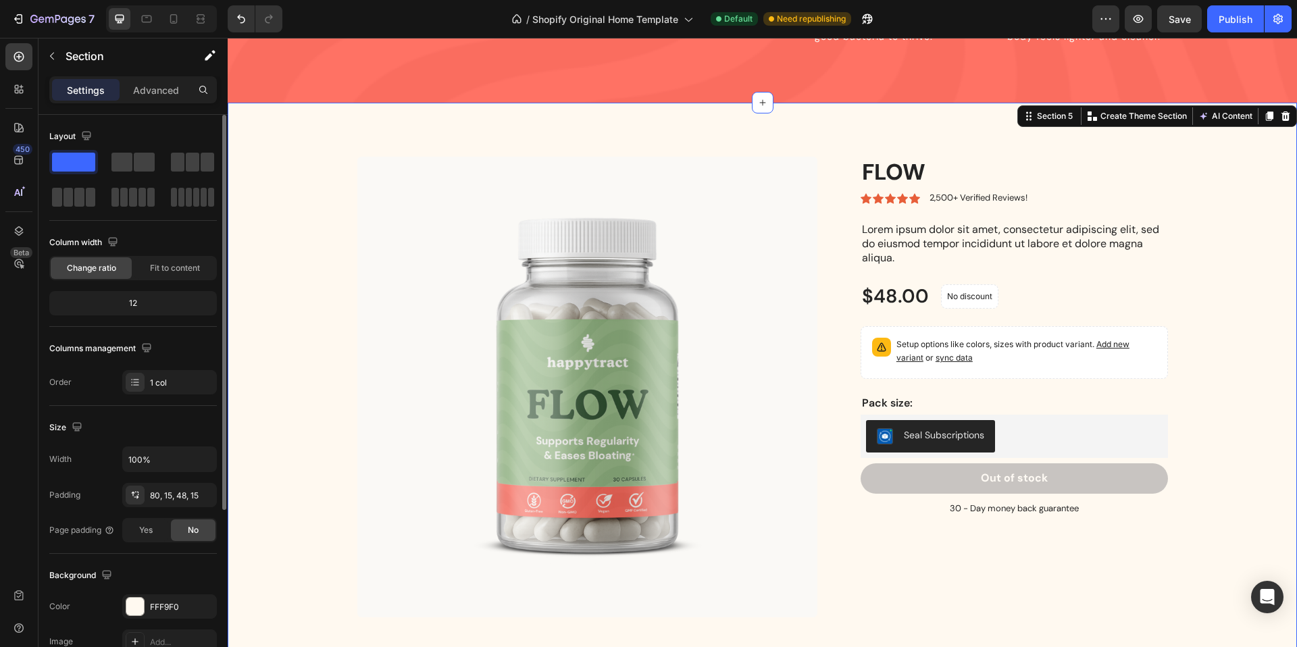
scroll to position [253, 0]
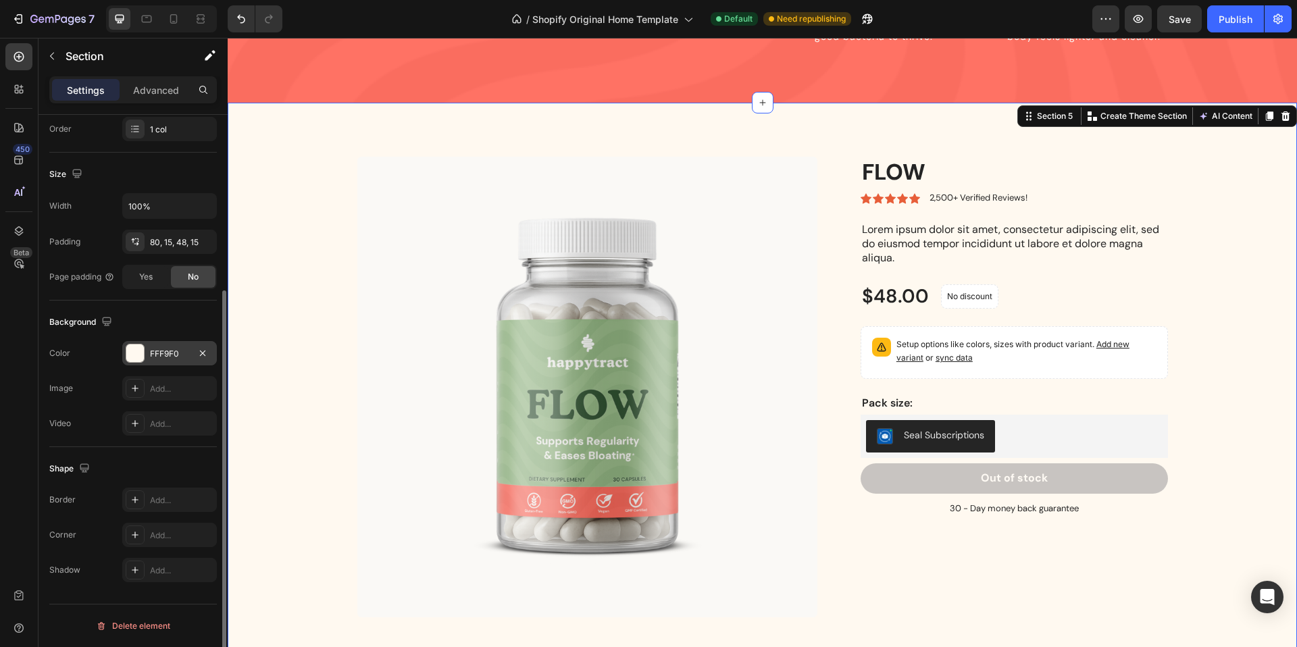
click at [166, 348] on div "FFF9F0" at bounding box center [169, 354] width 39 height 12
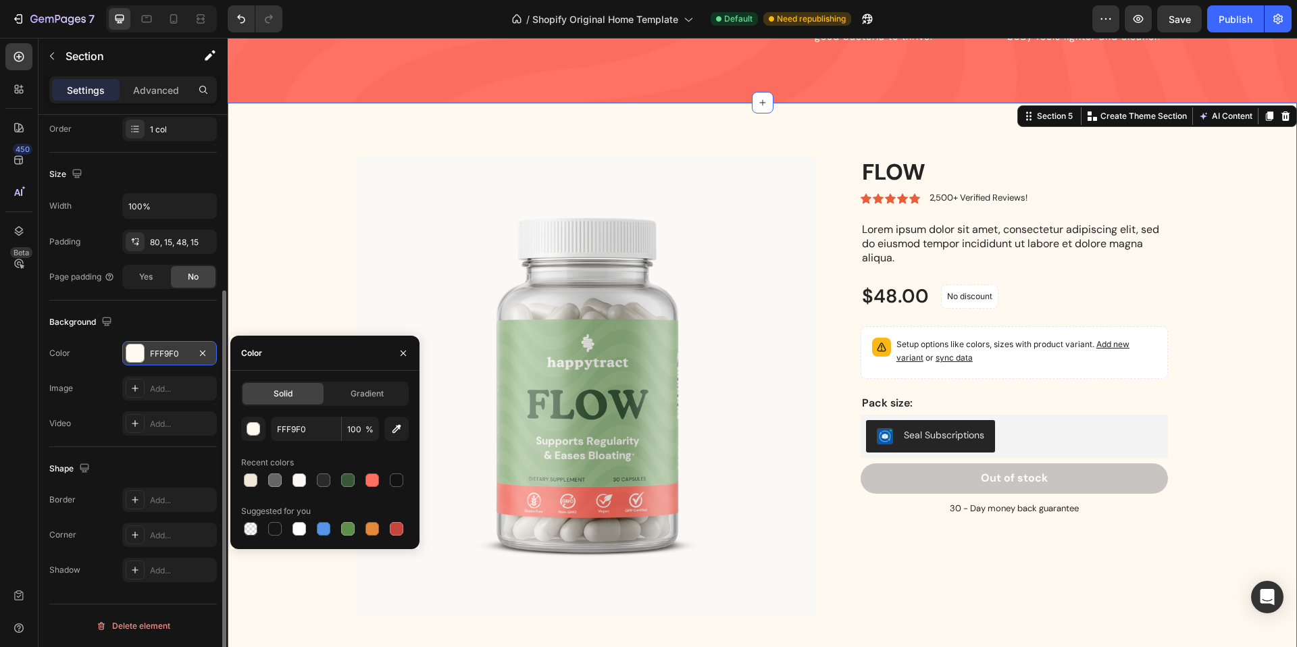
click at [165, 351] on div "FFF9F0" at bounding box center [169, 354] width 39 height 12
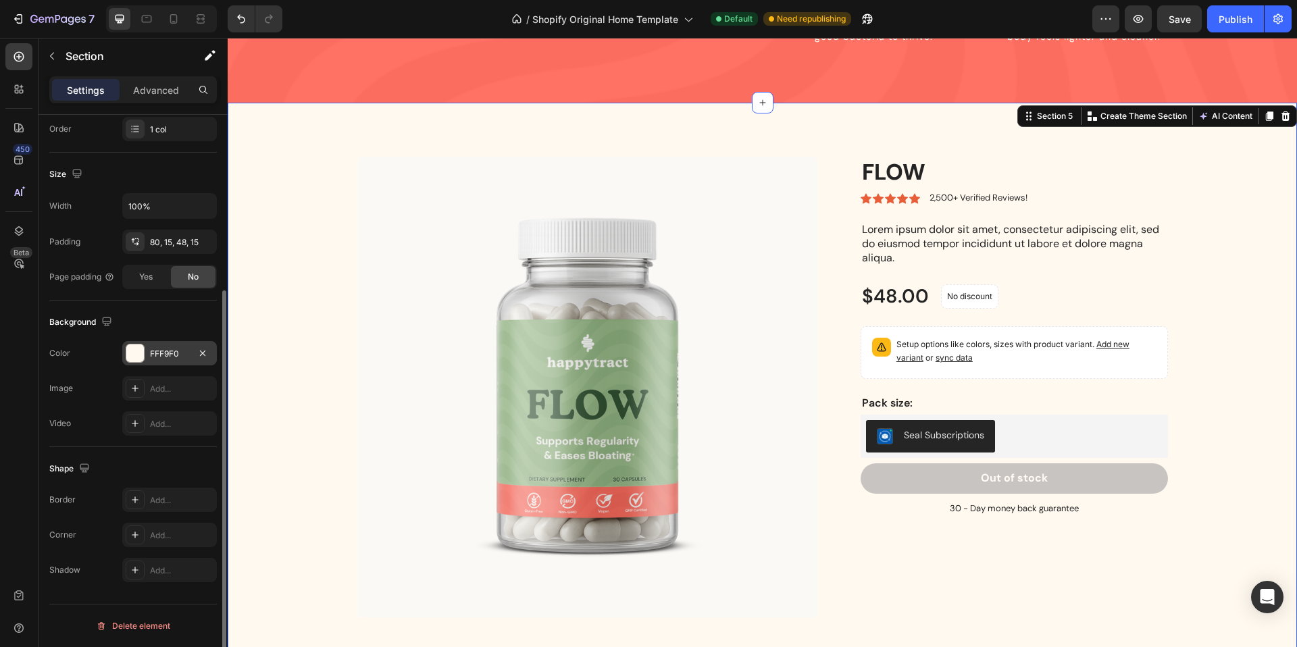
click at [165, 351] on div "FFF9F0" at bounding box center [169, 354] width 39 height 12
click at [174, 353] on div "FFF9F0" at bounding box center [169, 354] width 39 height 12
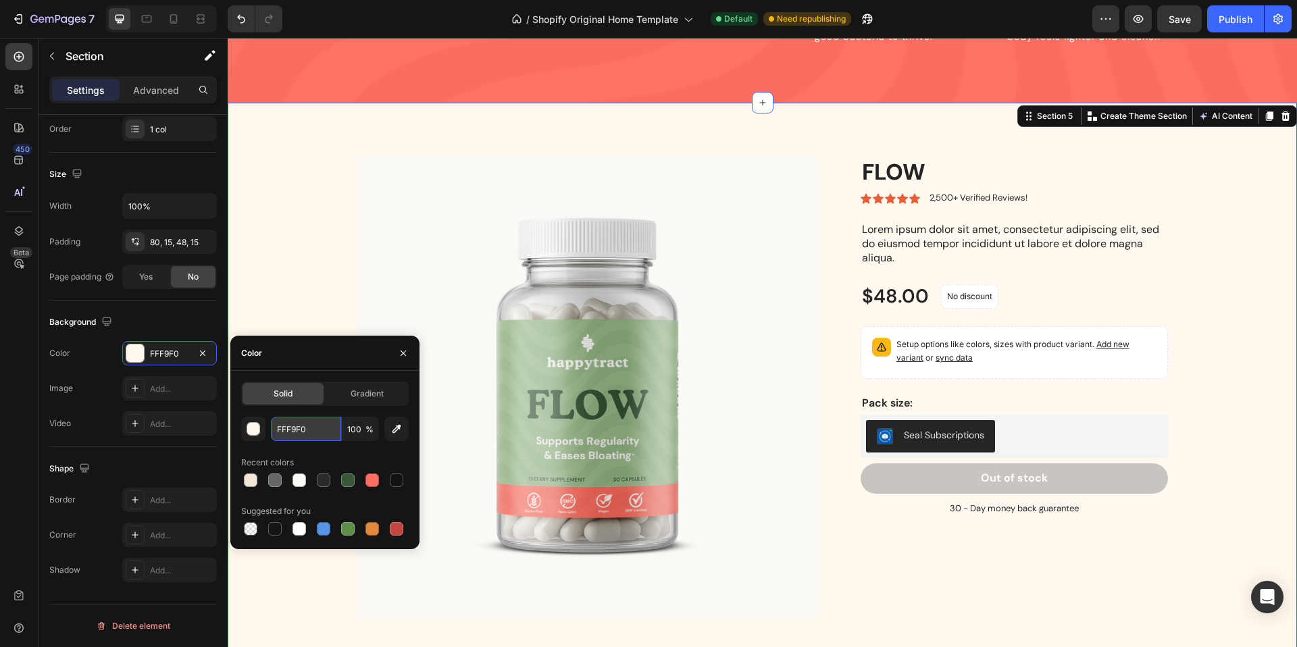
click at [317, 432] on input "FFF9F0" at bounding box center [306, 429] width 70 height 24
paste input "#FAF9F6"
type input "FAF9F6"
click at [398, 352] on icon "button" at bounding box center [403, 353] width 11 height 11
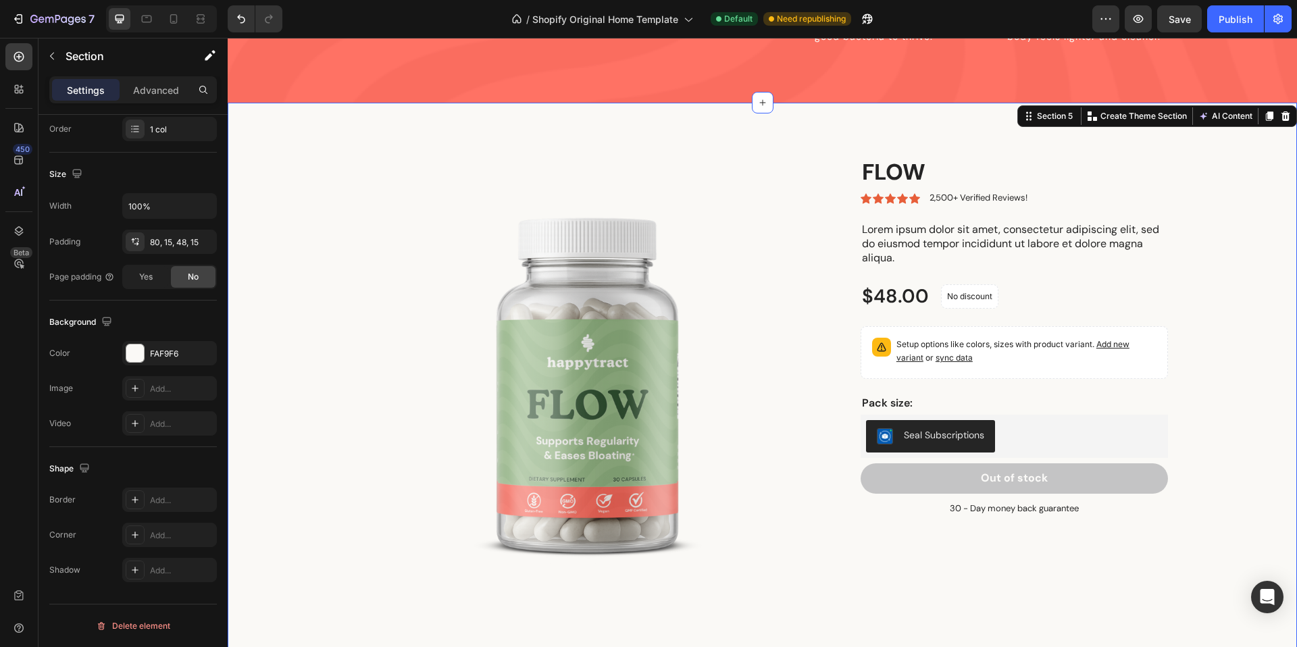
click at [1185, 323] on div "Product Images FLOW Product Title Icon Icon Icon Icon Icon Icon List 2,500+ Ver…" at bounding box center [762, 398] width 1049 height 482
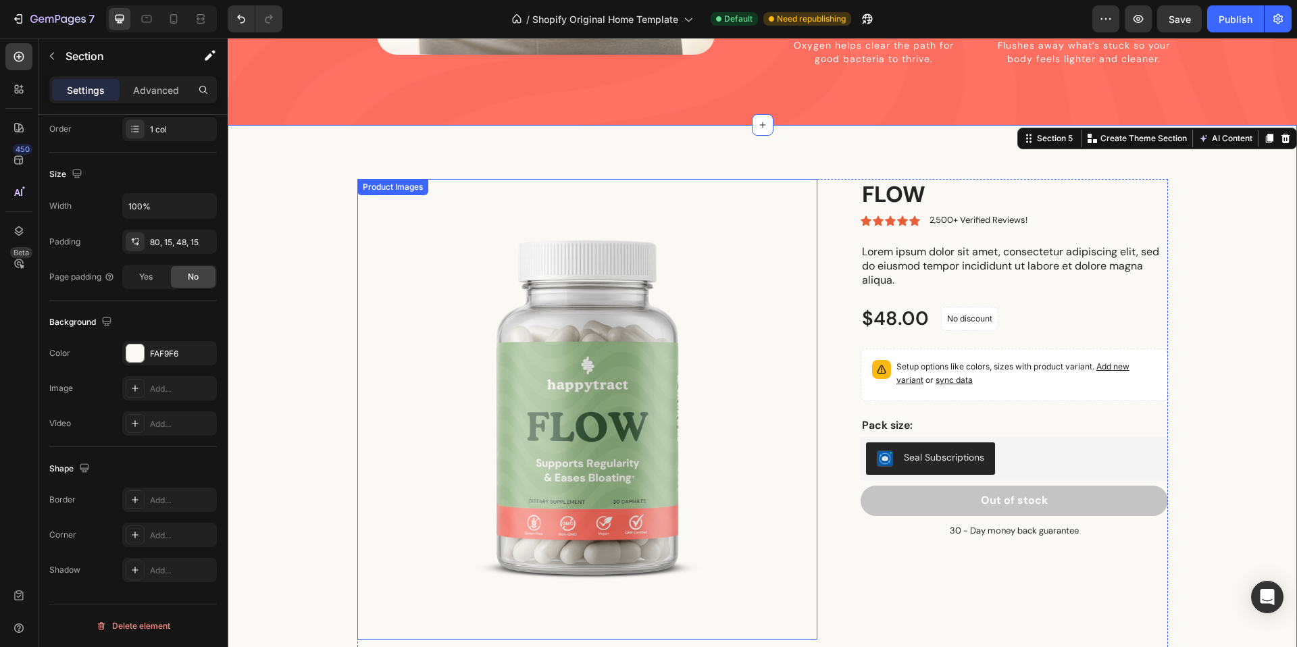
scroll to position [1676, 0]
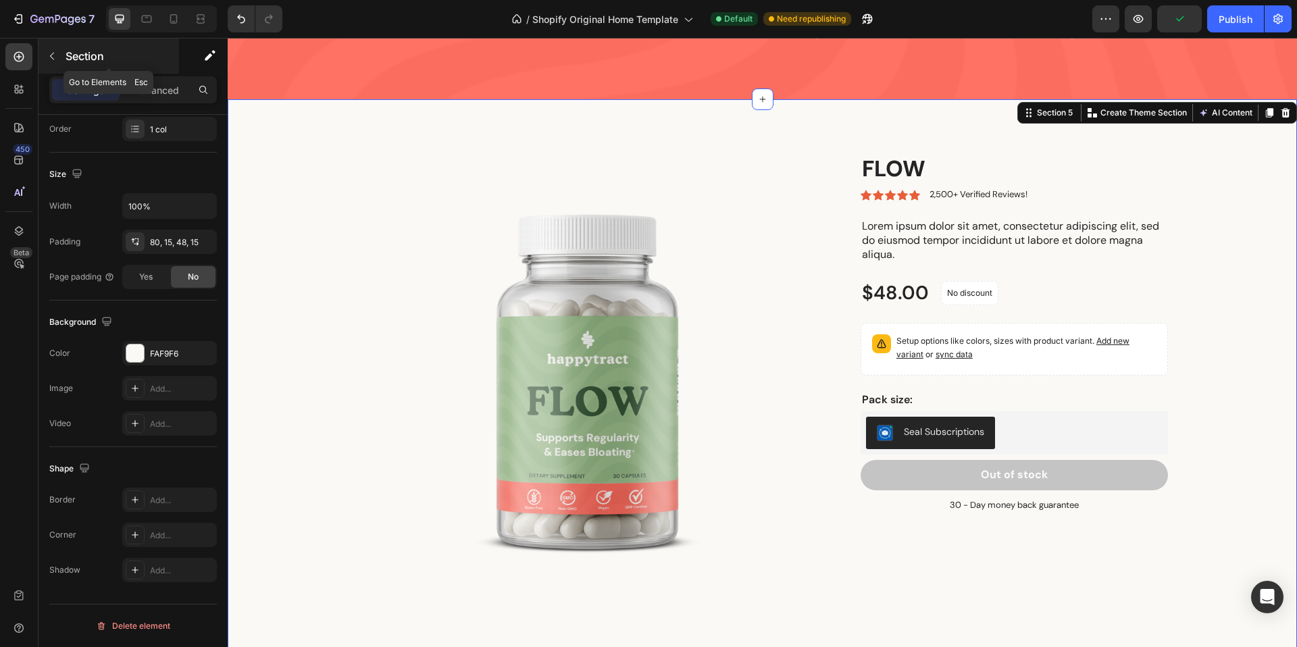
click at [53, 66] on button "button" at bounding box center [52, 56] width 22 height 22
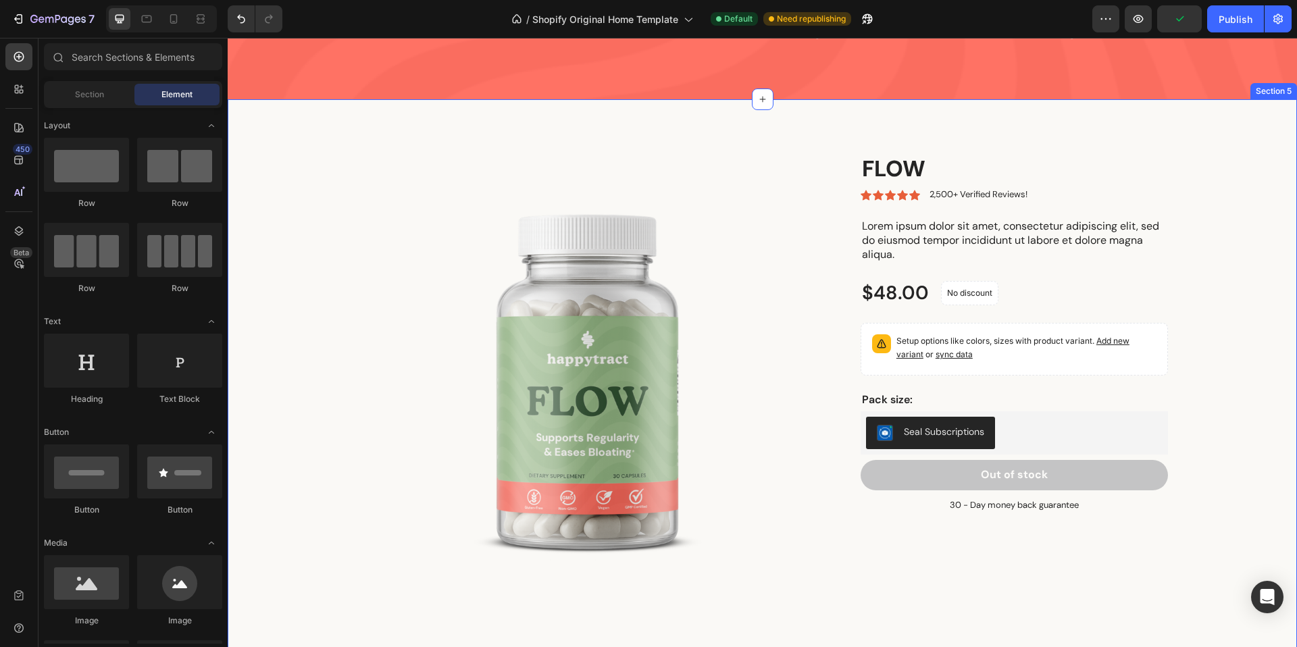
click at [249, 113] on div "Product Images FLOW Product Title Icon Icon Icon Icon Icon Icon List 2,500+ Ver…" at bounding box center [762, 383] width 1069 height 568
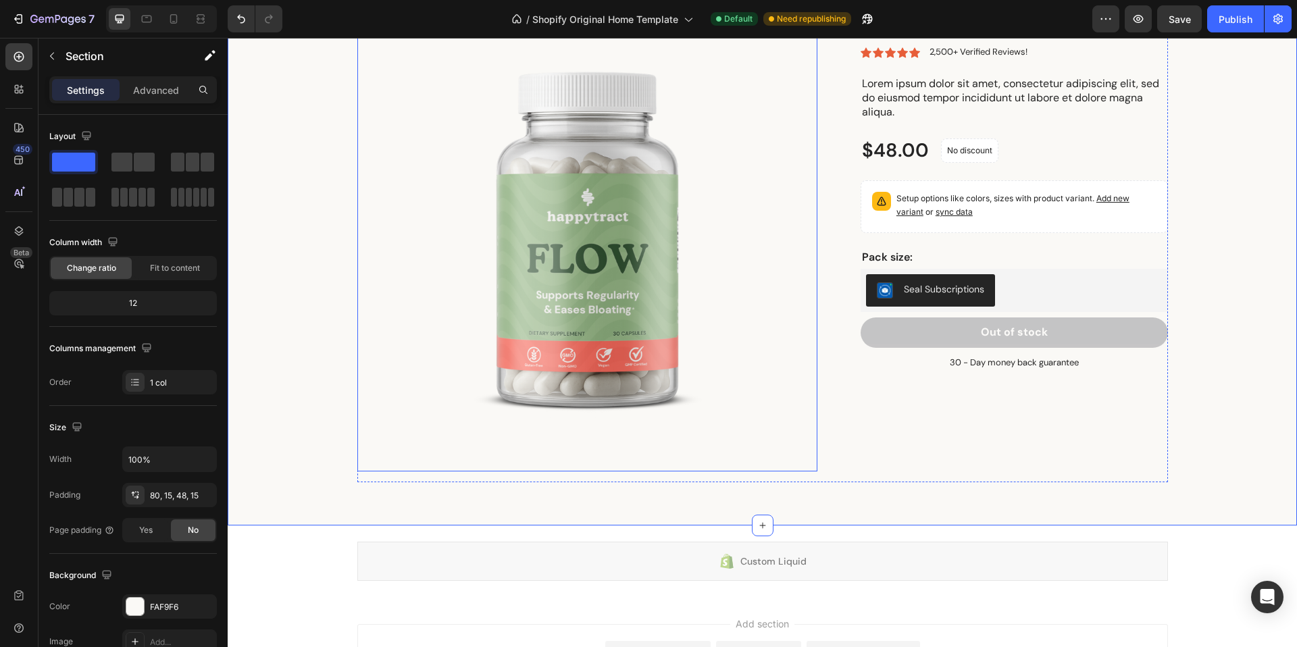
scroll to position [1776, 0]
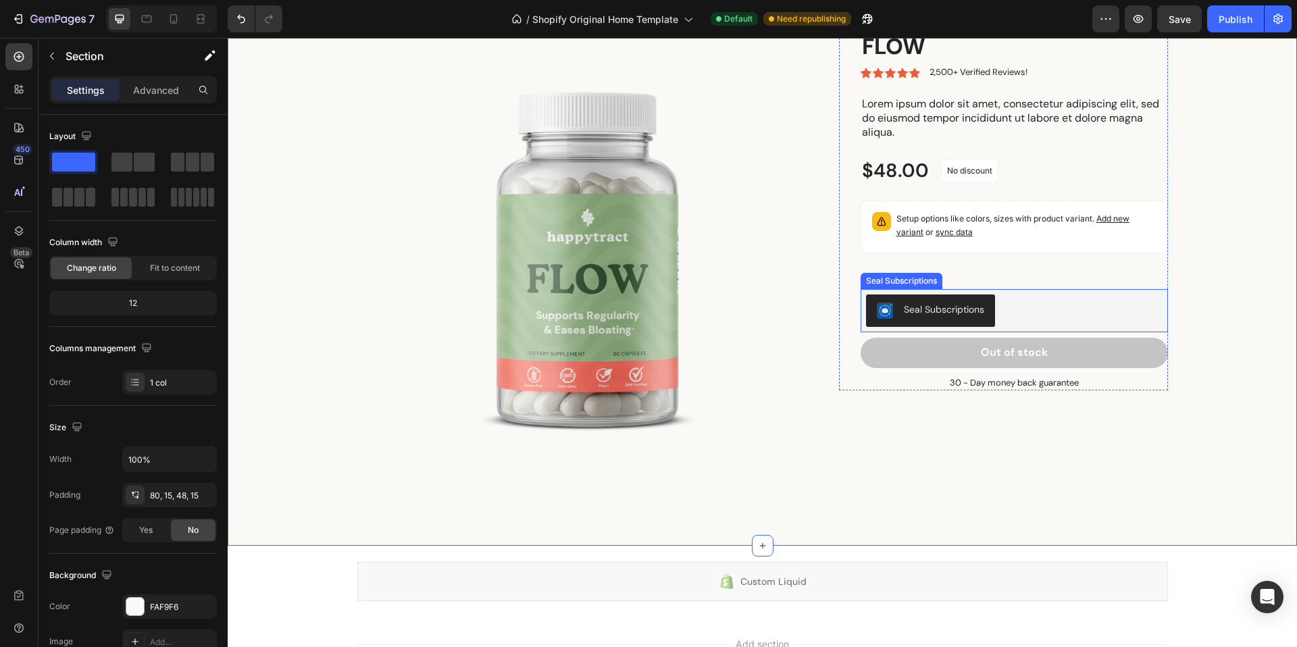
click at [900, 315] on div "Seal Subscriptions" at bounding box center [930, 311] width 107 height 16
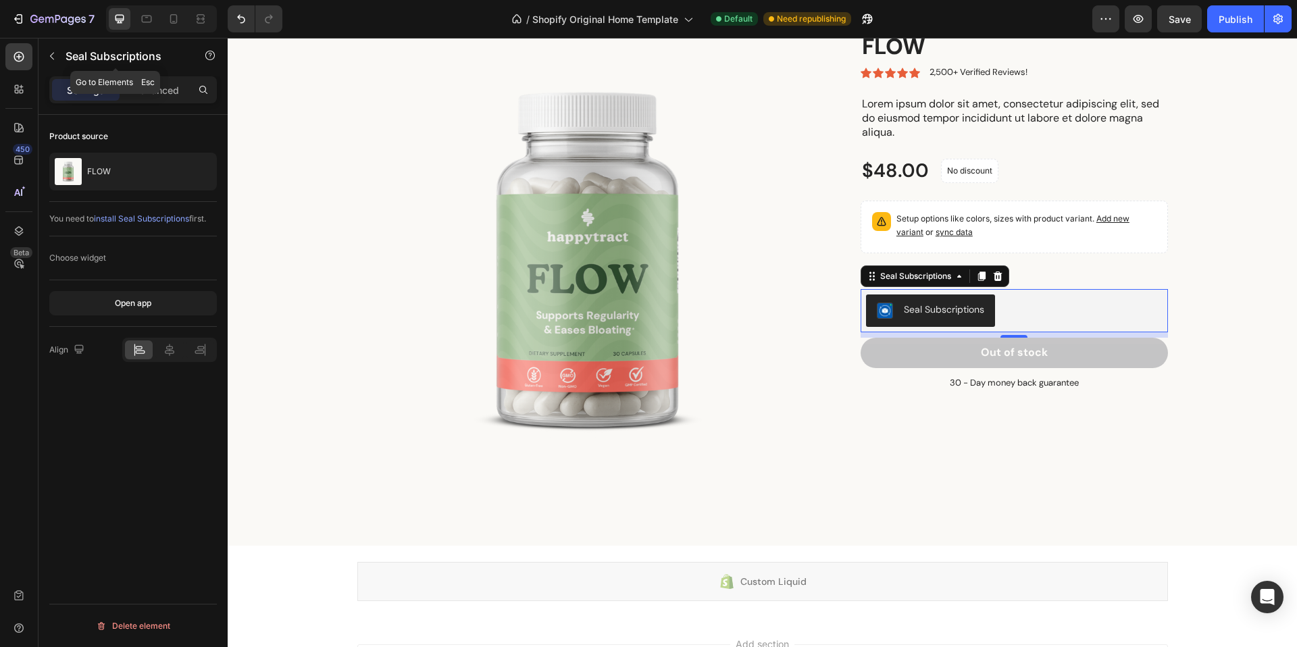
click at [60, 57] on button "button" at bounding box center [52, 56] width 22 height 22
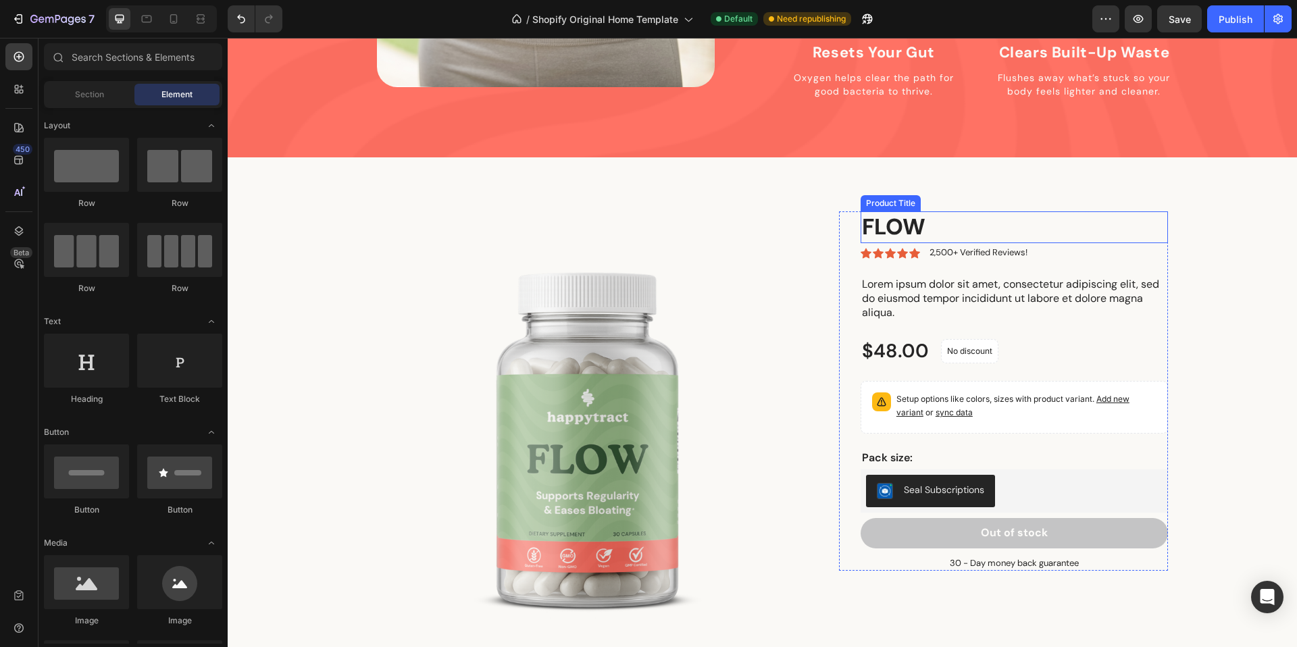
scroll to position [1623, 0]
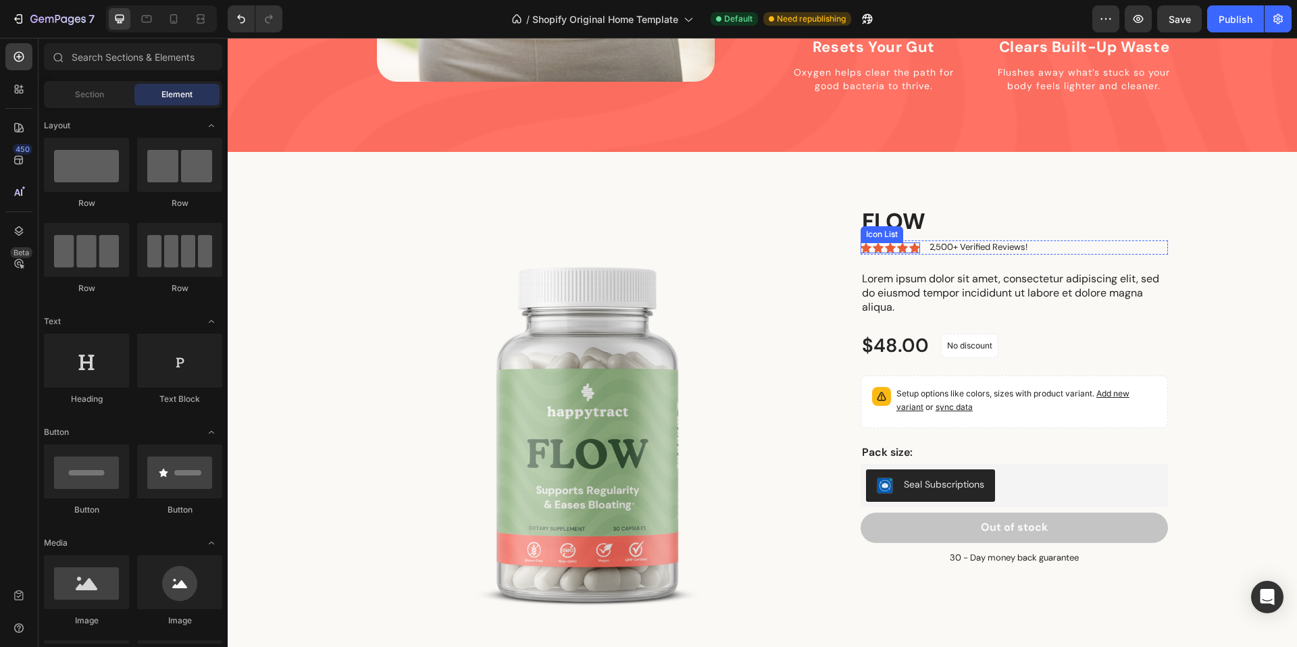
click at [892, 206] on h1 "FLOW" at bounding box center [1013, 222] width 307 height 32
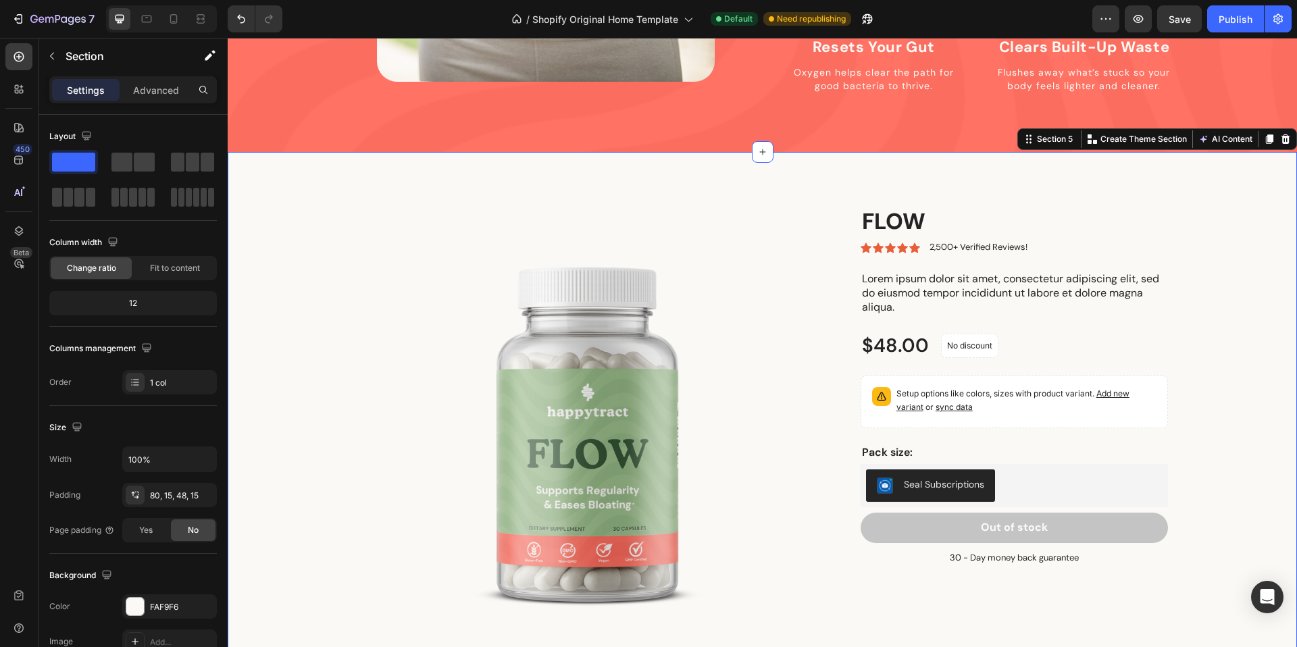
click at [1202, 164] on div "Product Images FLOW Product Title Icon Icon Icon Icon Icon Icon List 2,500+ Ver…" at bounding box center [762, 436] width 1069 height 568
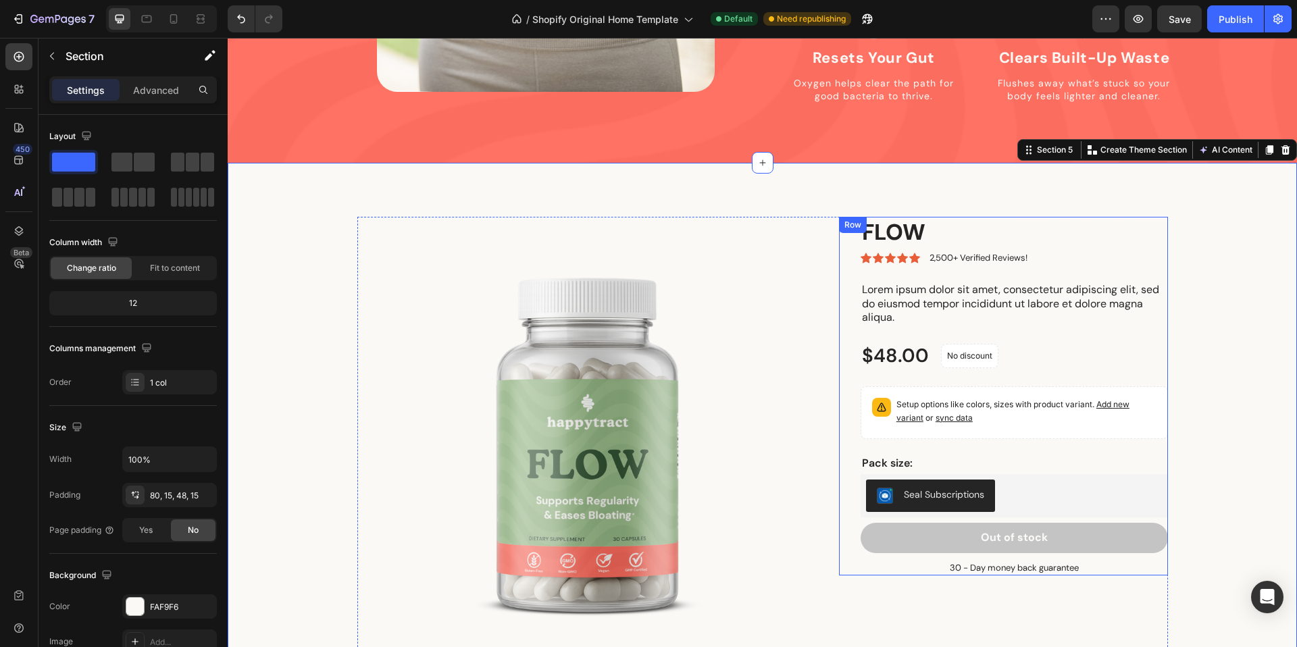
scroll to position [1315, 0]
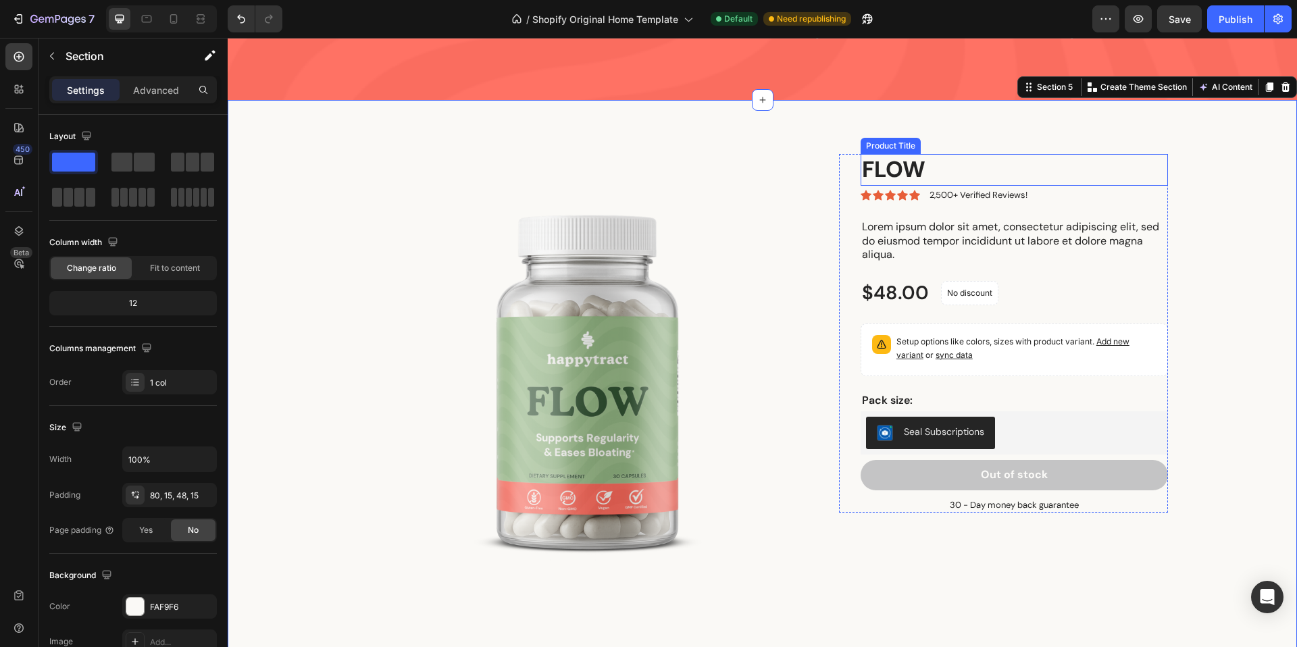
click at [913, 154] on h1 "FLOW" at bounding box center [1013, 170] width 307 height 32
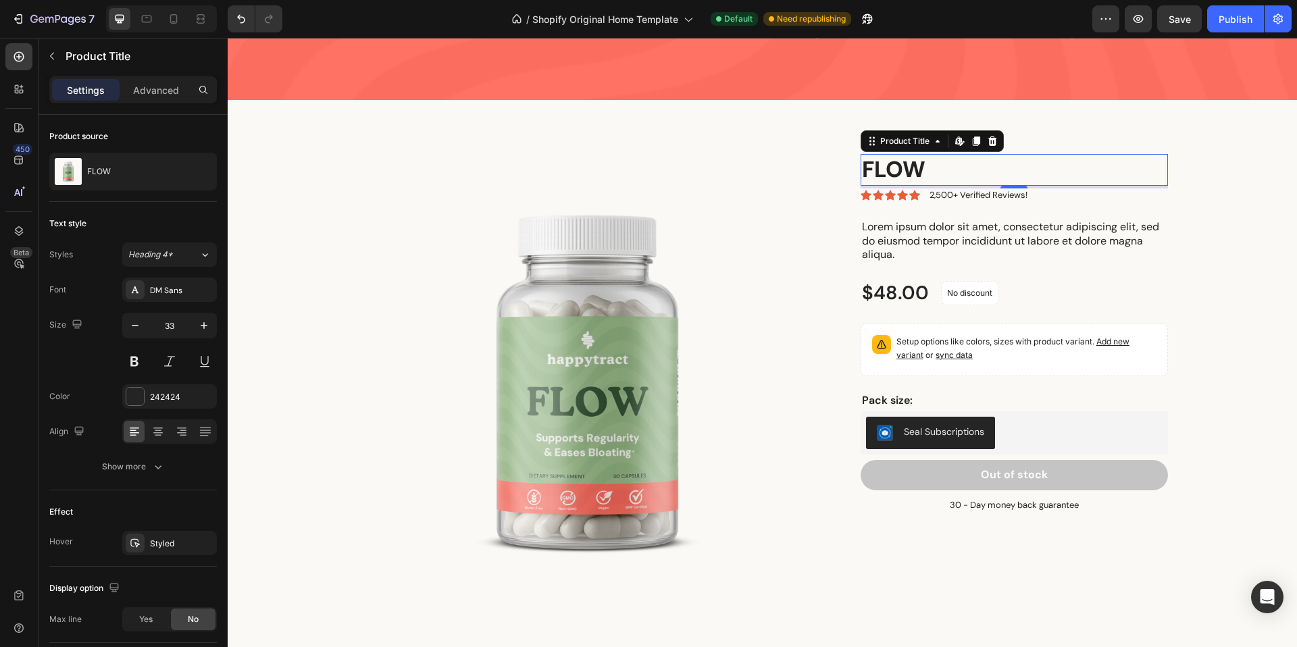
click at [906, 154] on h1 "FLOW" at bounding box center [1013, 170] width 307 height 32
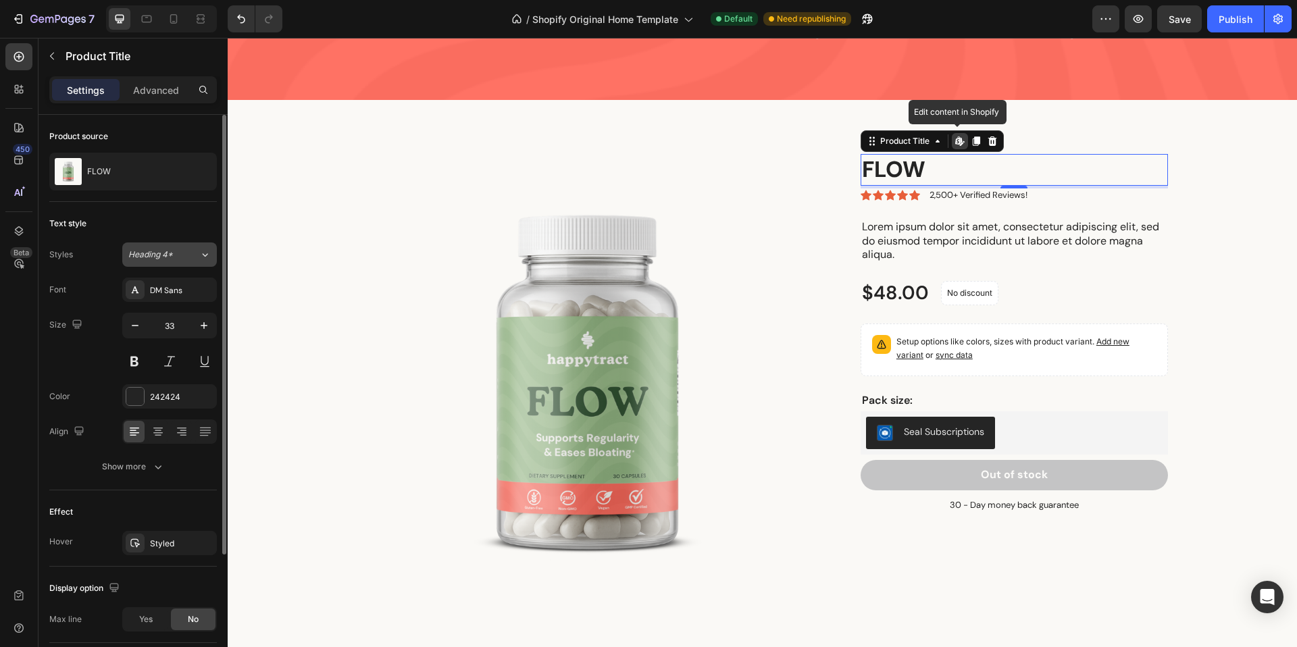
click at [160, 253] on span "Heading 4*" at bounding box center [150, 255] width 45 height 12
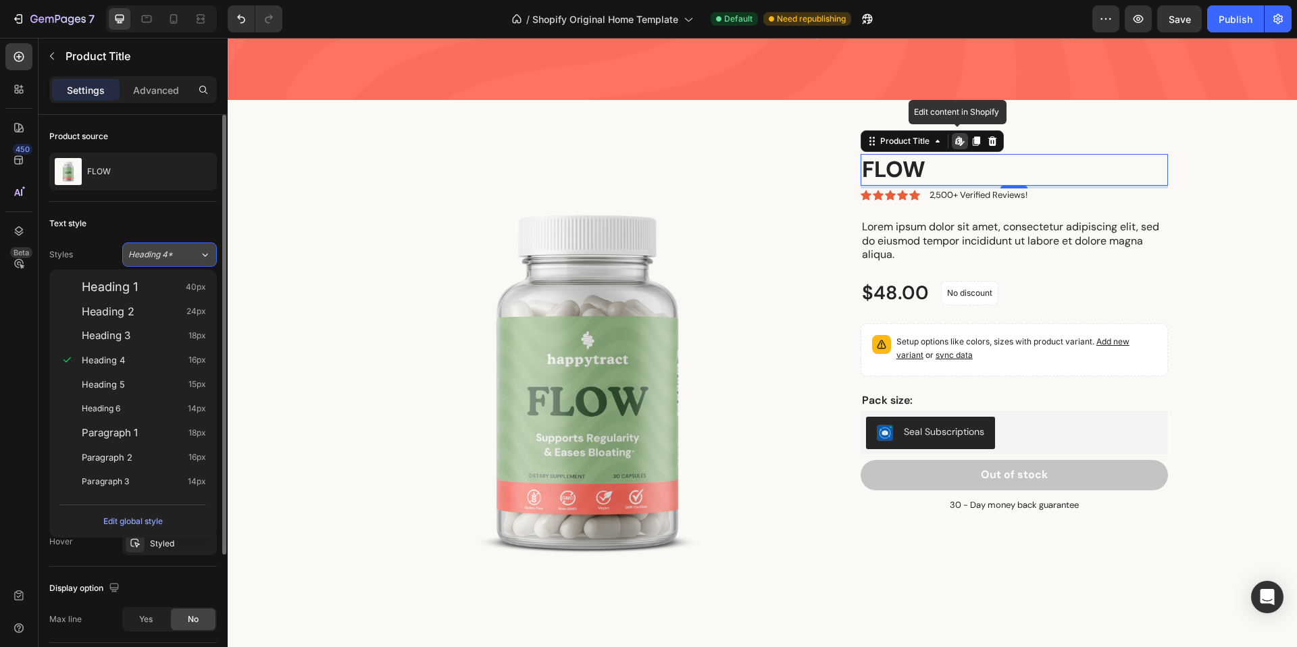
click at [160, 253] on span "Heading 4*" at bounding box center [150, 255] width 45 height 12
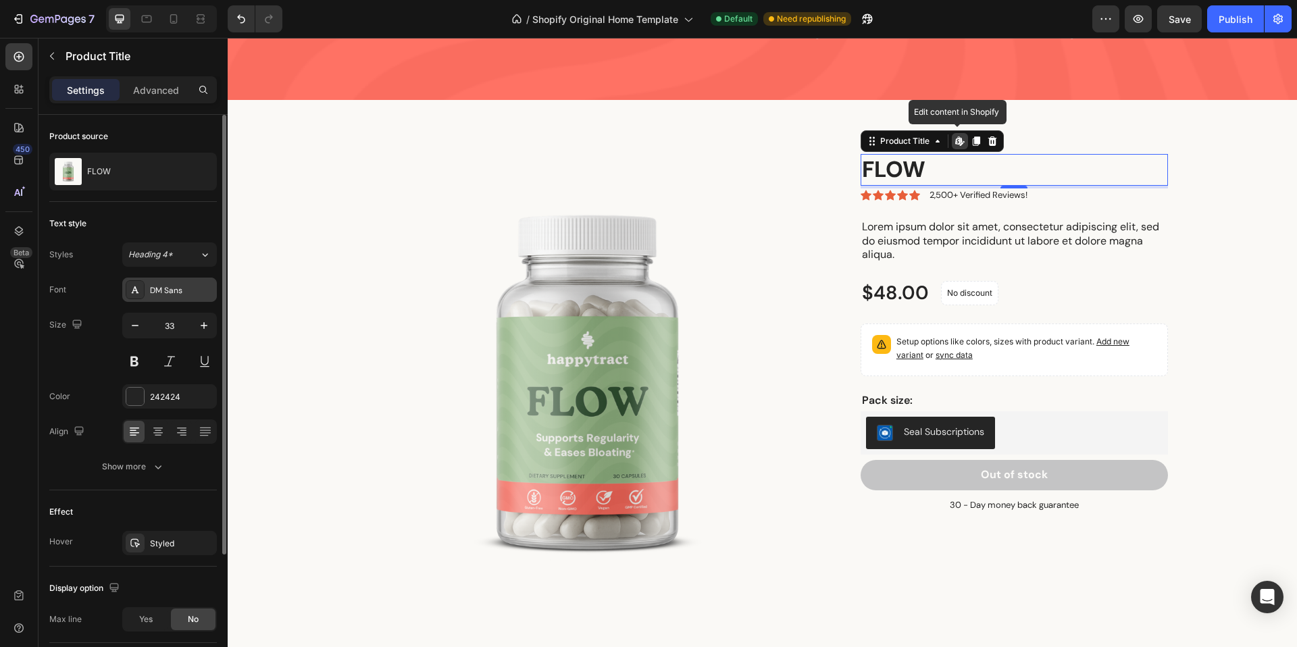
click at [169, 297] on div "DM Sans" at bounding box center [169, 290] width 95 height 24
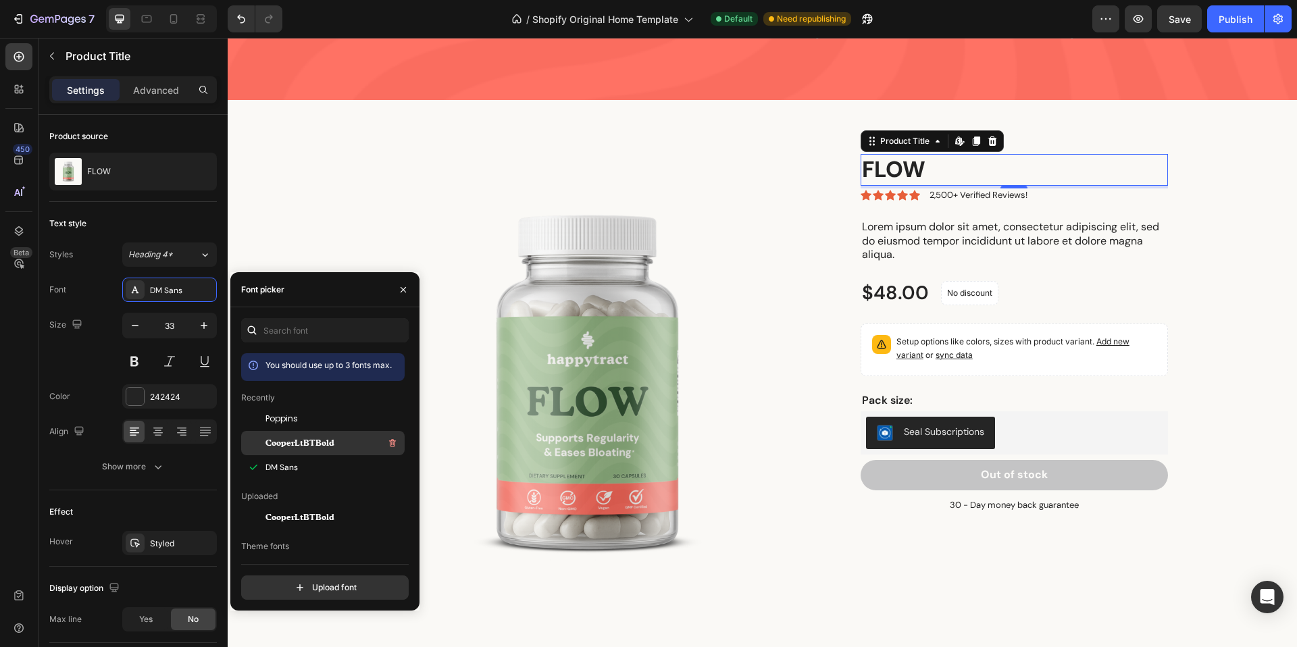
click at [330, 444] on span "CooperLtBTBold" at bounding box center [299, 443] width 69 height 12
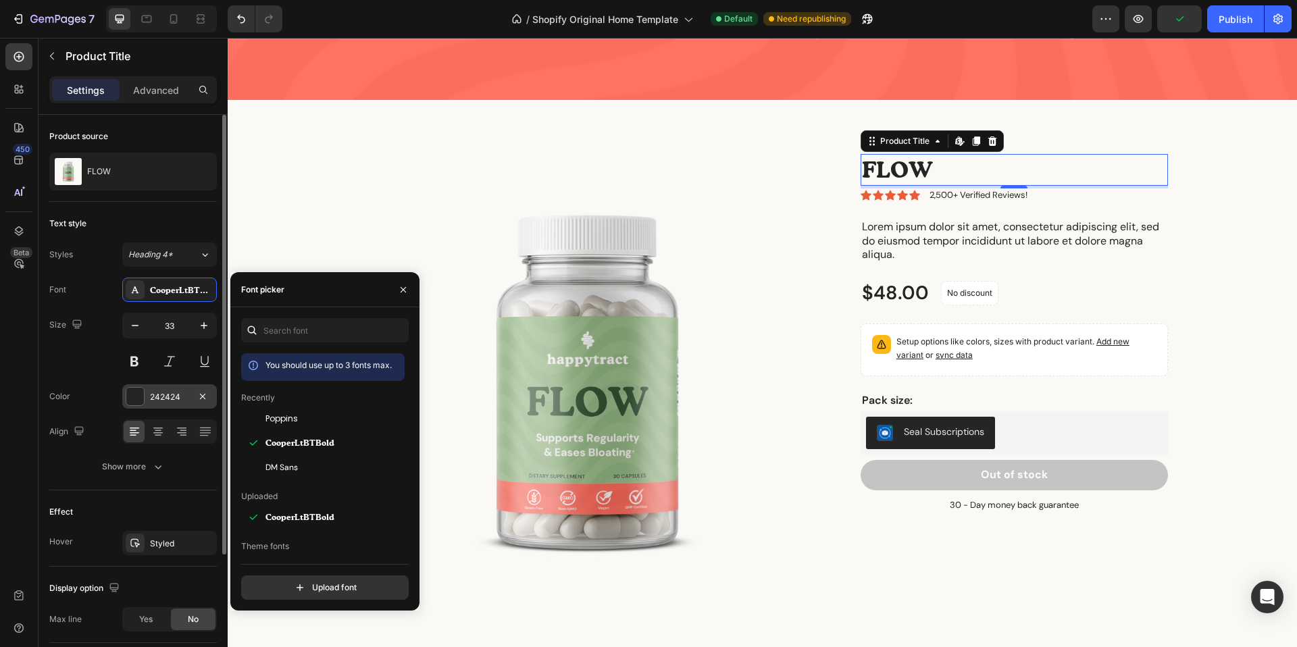
click at [165, 397] on div "242424" at bounding box center [169, 397] width 39 height 12
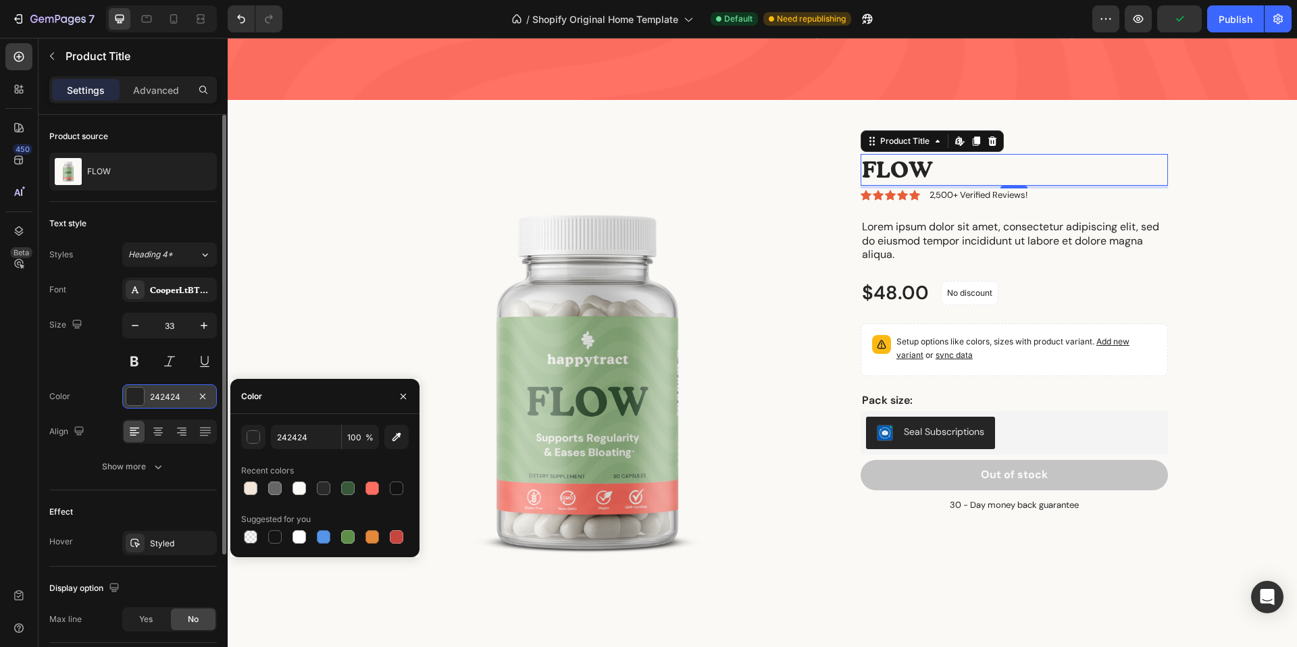
click at [165, 397] on div "242424" at bounding box center [169, 397] width 39 height 12
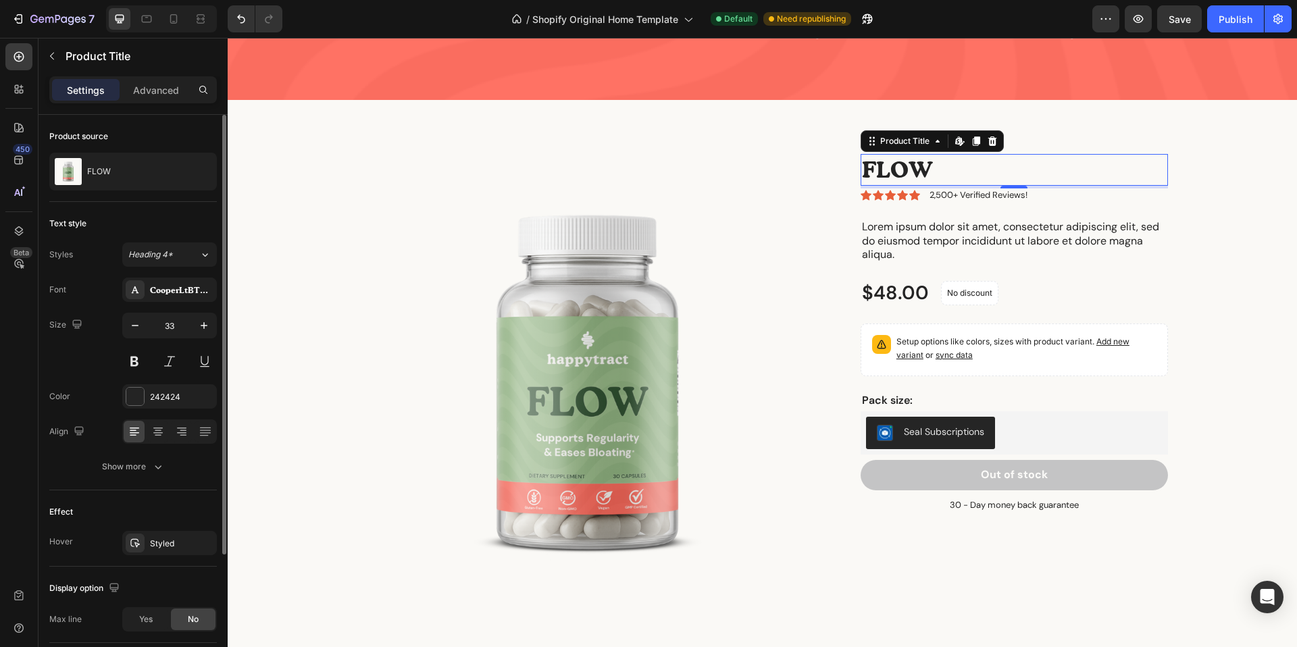
drag, startPoint x: 185, startPoint y: 402, endPoint x: 192, endPoint y: 409, distance: 10.0
click at [184, 402] on div "242424" at bounding box center [181, 397] width 63 height 12
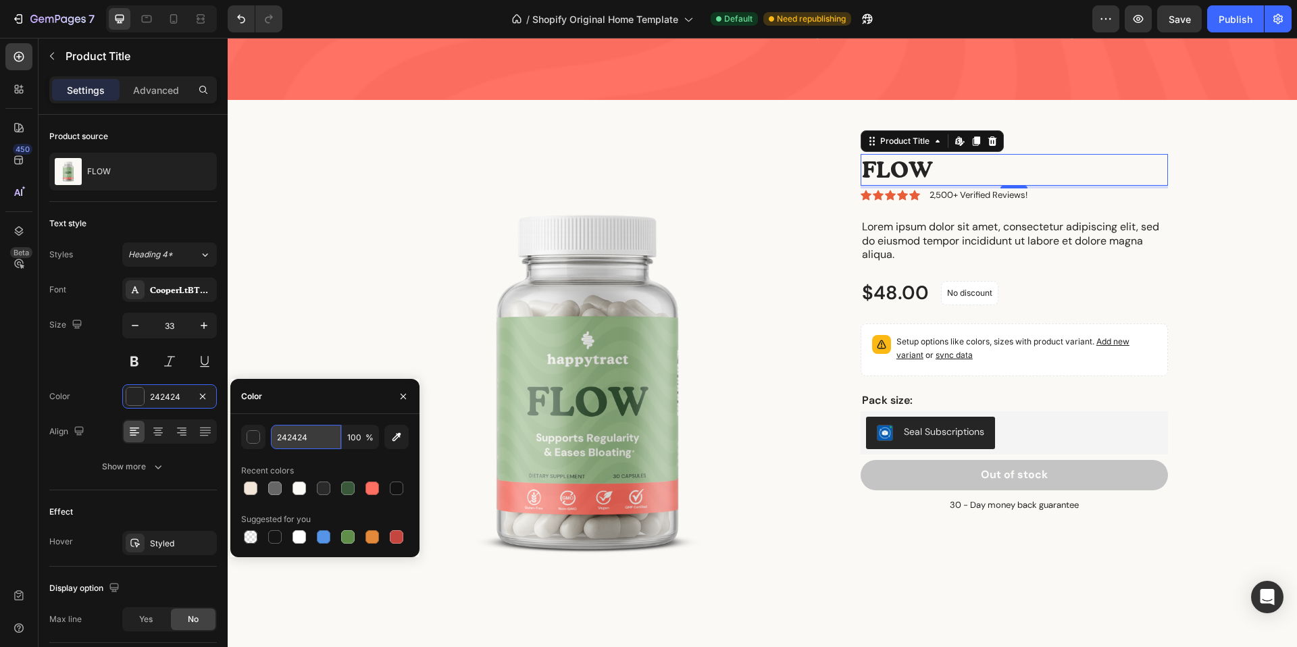
click at [306, 440] on input "242424" at bounding box center [306, 437] width 70 height 24
paste input "#2A2A2A"
type input "2A2A2A"
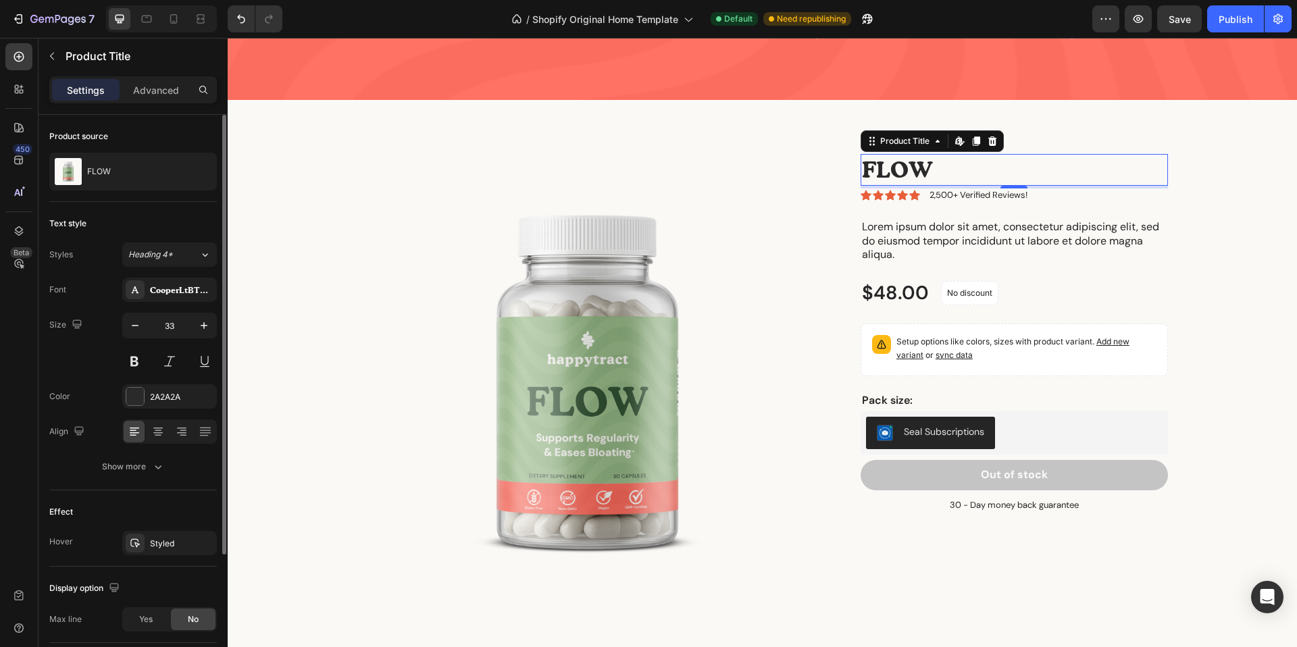
click at [94, 367] on div "Size 33" at bounding box center [133, 343] width 168 height 61
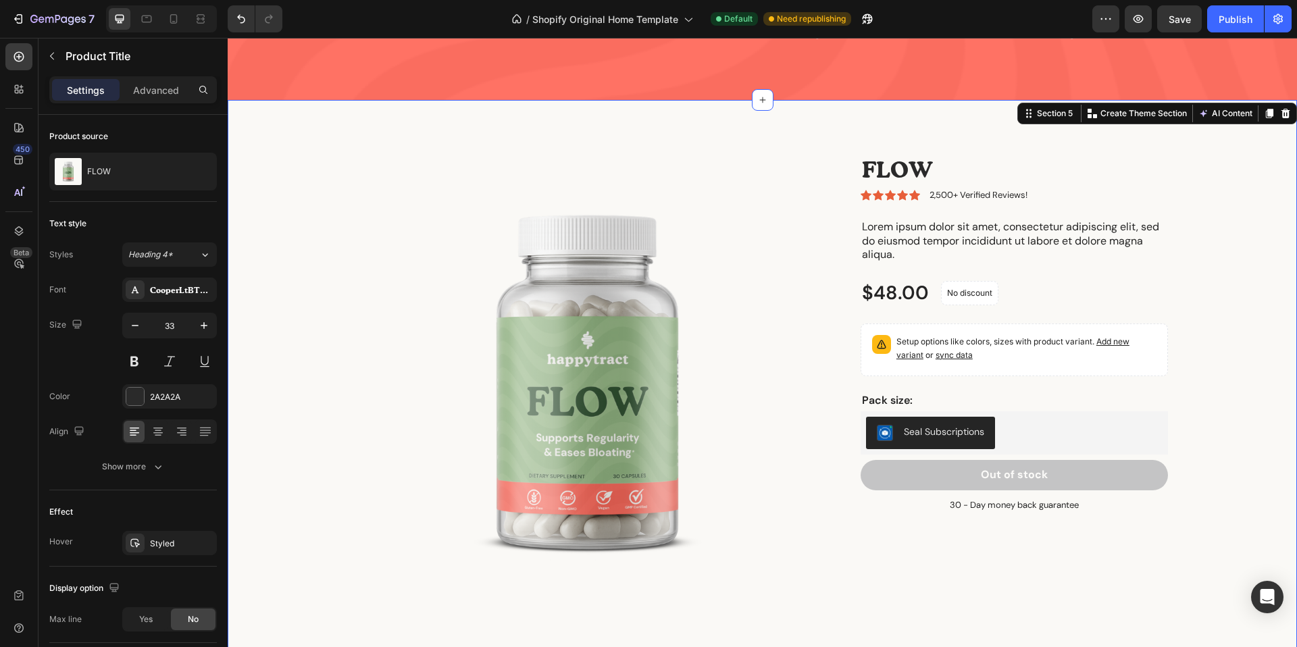
click at [1237, 170] on div "Product Images FLOW Product Title Icon Icon Icon Icon Icon Icon List 2,500+ Ver…" at bounding box center [762, 395] width 1049 height 482
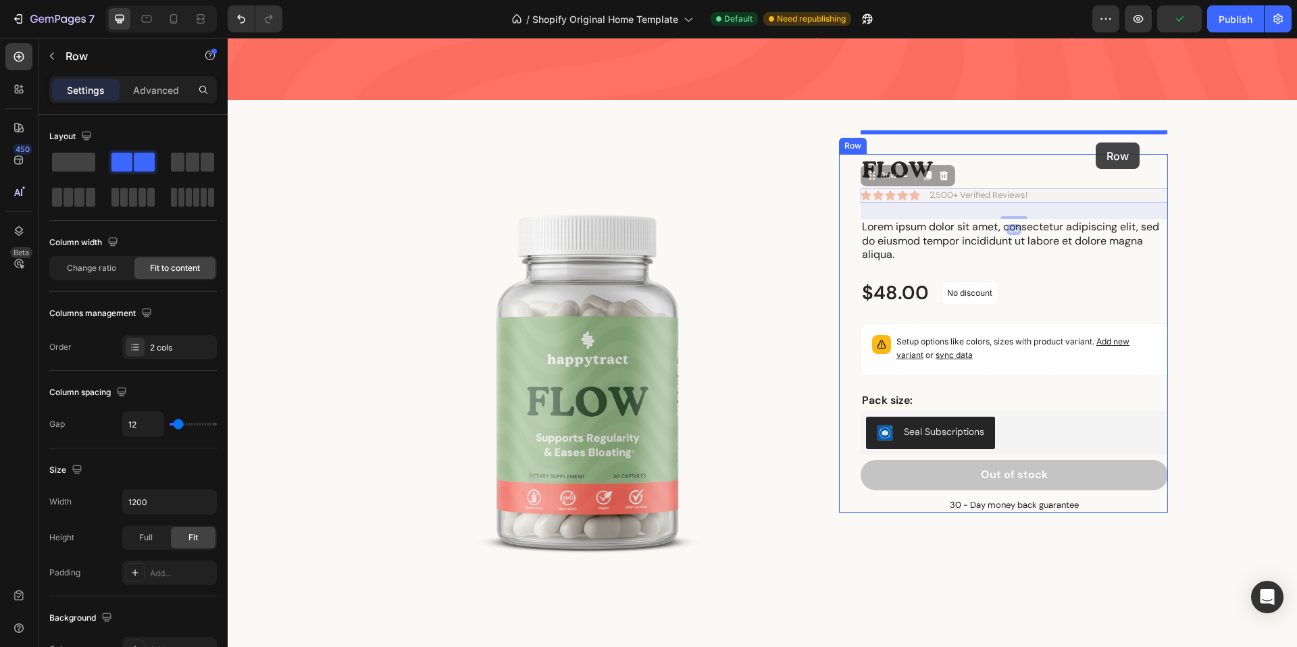
drag, startPoint x: 1099, startPoint y: 174, endPoint x: 1096, endPoint y: 143, distance: 31.3
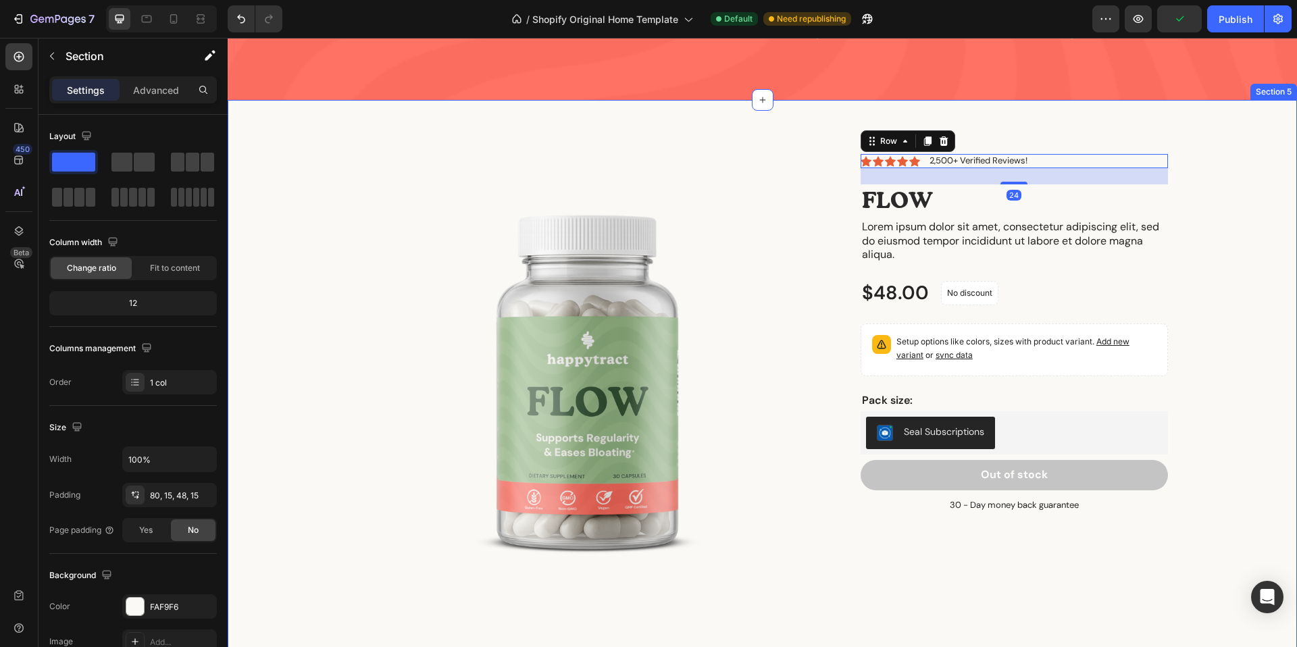
click at [1245, 179] on div "Product Images Icon Icon Icon Icon Icon Icon List 2,500+ Verified Reviews! Text…" at bounding box center [762, 395] width 1049 height 482
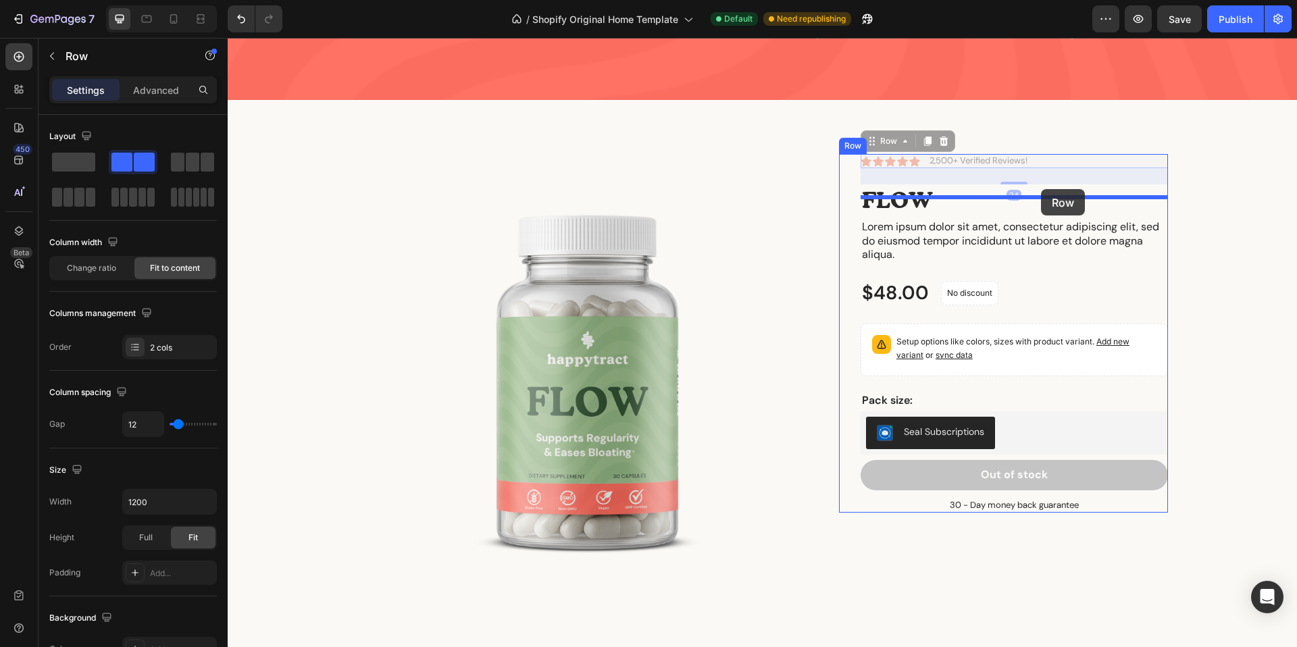
drag, startPoint x: 1046, startPoint y: 140, endPoint x: 1041, endPoint y: 189, distance: 49.5
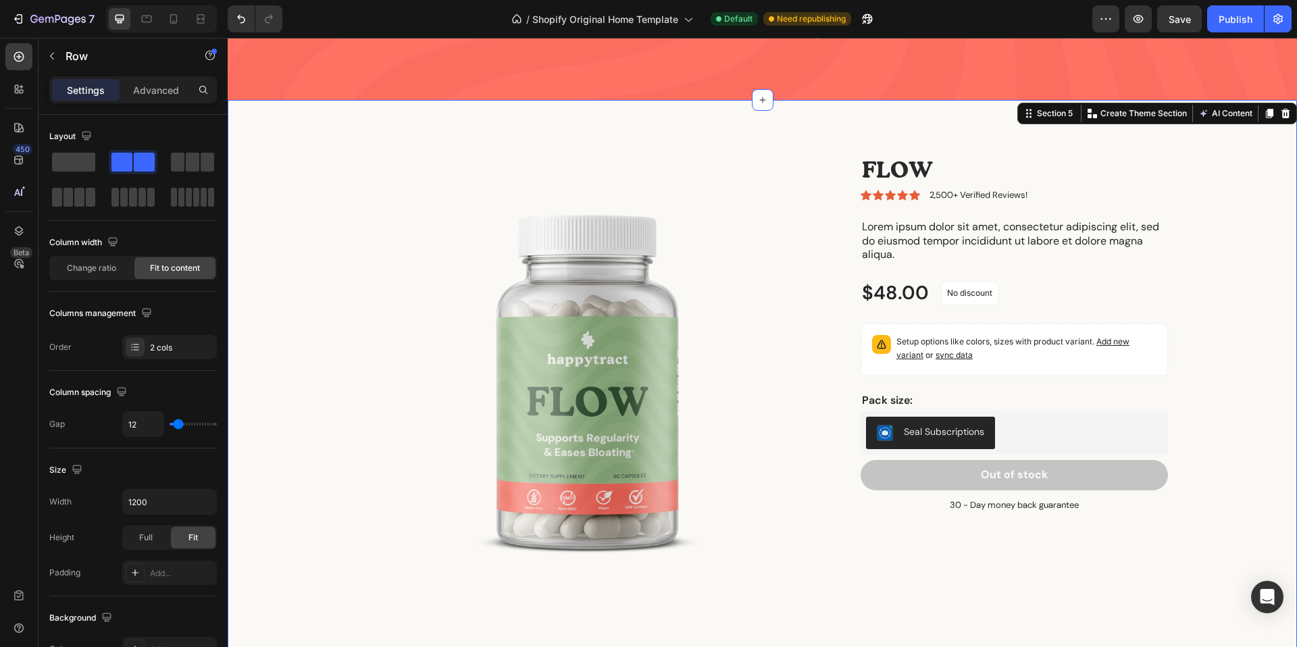
click at [1229, 206] on div "Product Images FLOW Product Title Icon Icon Icon Icon Icon Icon List 2,500+ Ver…" at bounding box center [762, 395] width 1049 height 482
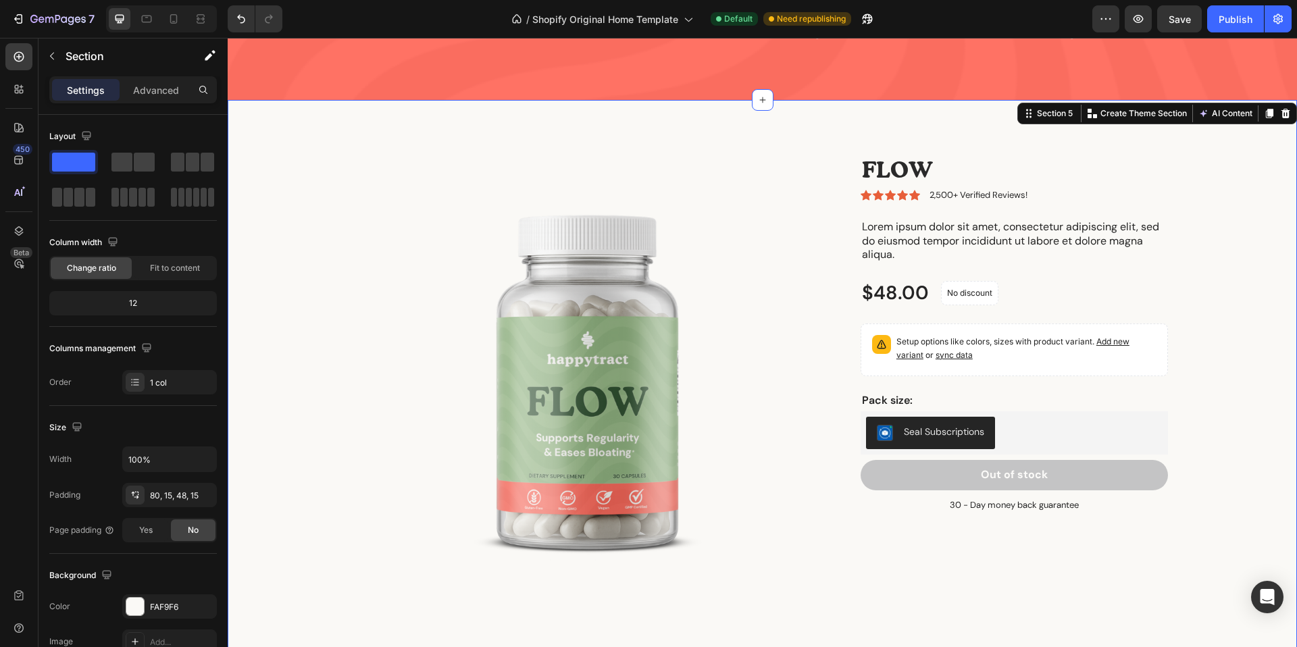
click at [1230, 257] on div "Product Images FLOW Product Title Icon Icon Icon Icon Icon Icon List 2,500+ Ver…" at bounding box center [762, 395] width 1049 height 482
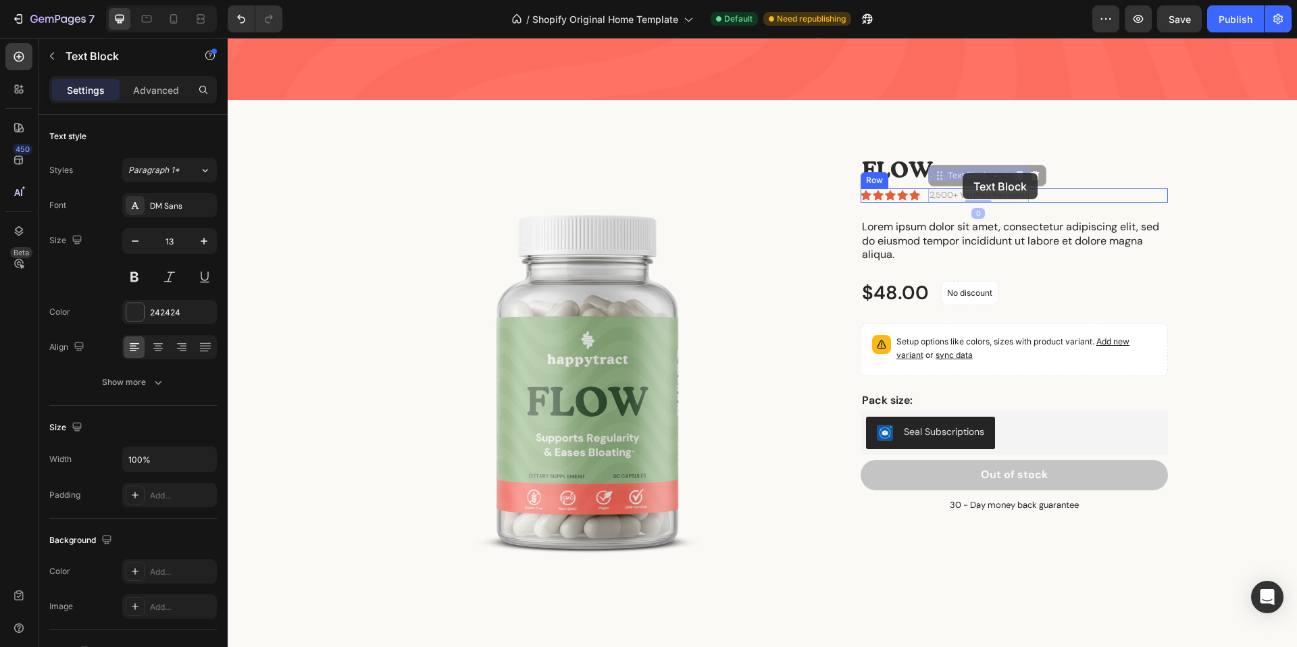
drag, startPoint x: 972, startPoint y: 172, endPoint x: 962, endPoint y: 174, distance: 10.3
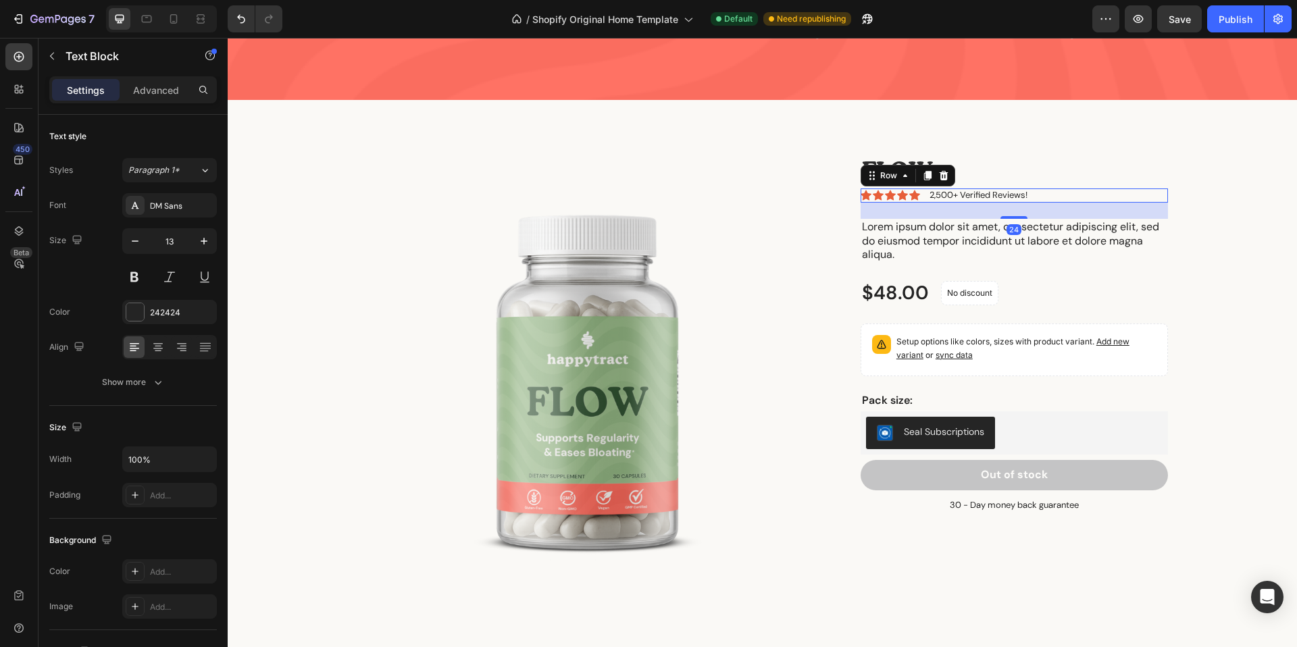
click at [1100, 188] on div "Icon Icon Icon Icon Icon Icon List 2,500+ Verified Reviews! Text Block Row 24" at bounding box center [1013, 195] width 307 height 14
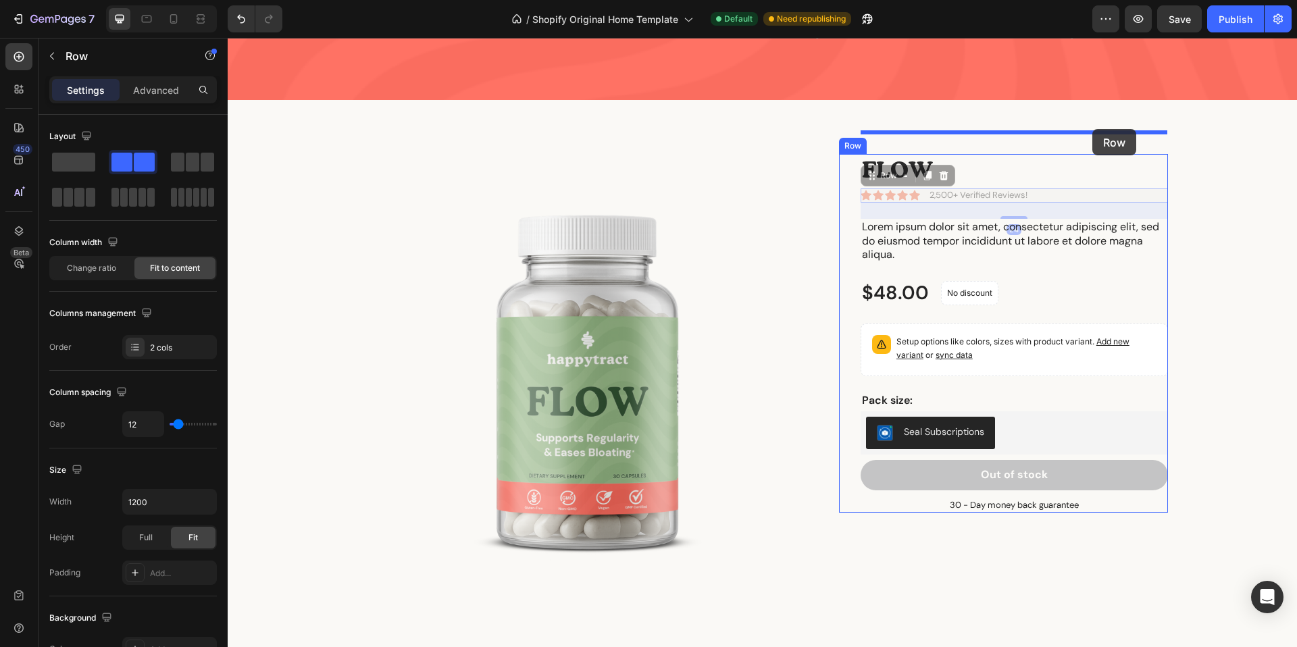
drag, startPoint x: 1102, startPoint y: 172, endPoint x: 1091, endPoint y: 129, distance: 43.7
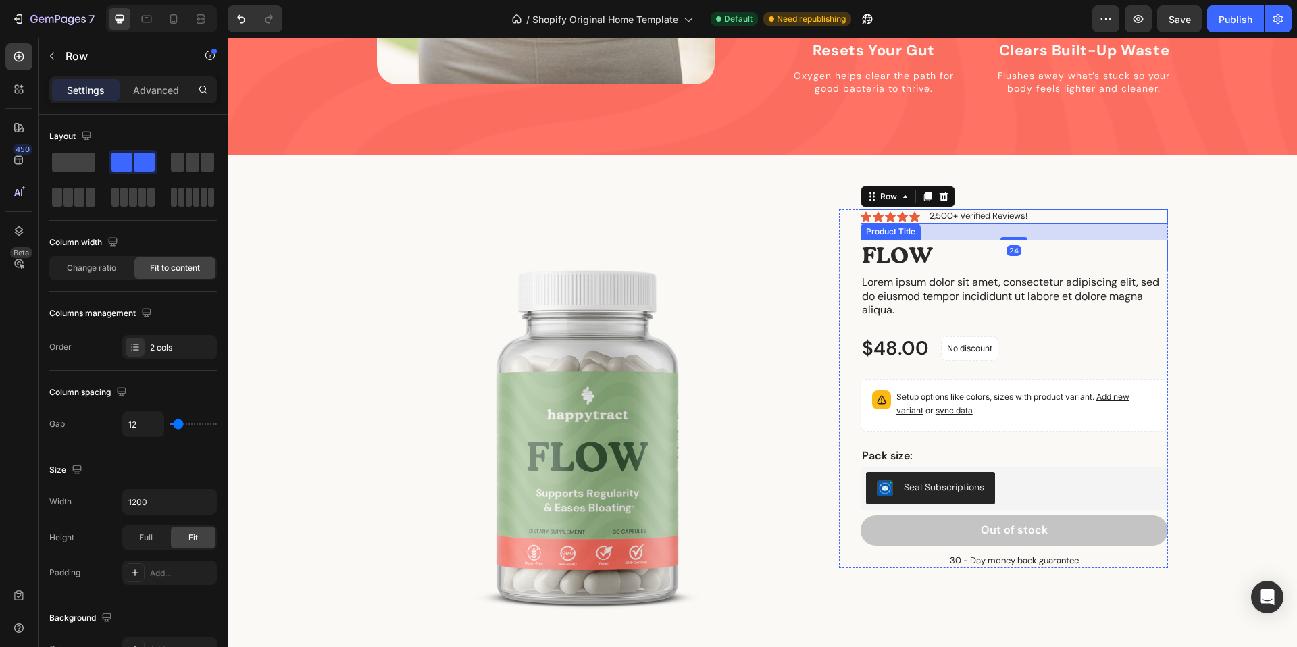
scroll to position [0, 0]
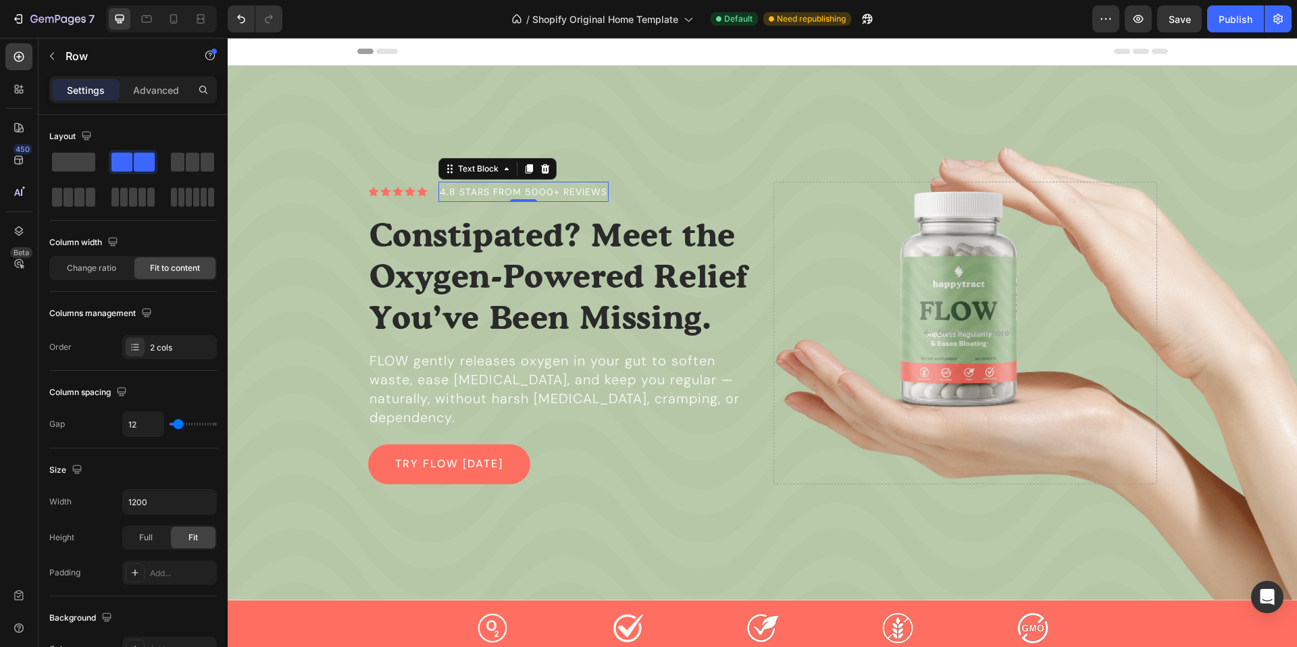
click at [459, 198] on span "4.8 stars from 5000+ reviews" at bounding box center [524, 192] width 168 height 12
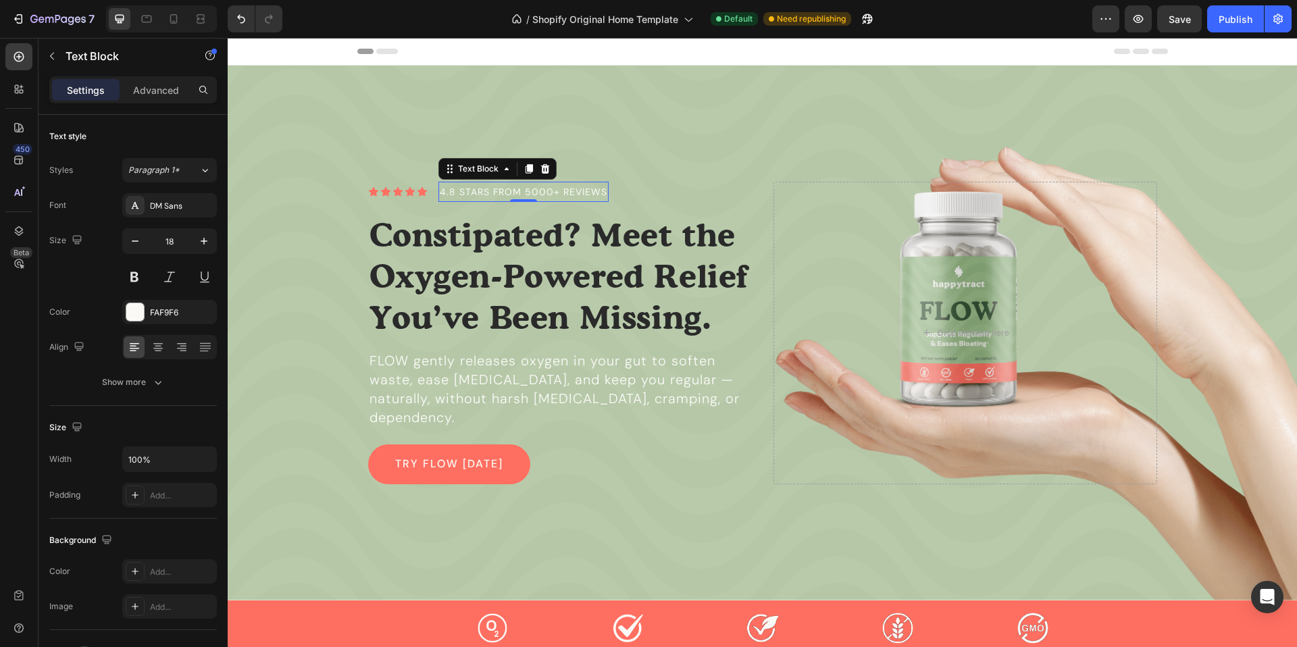
click at [459, 198] on span "4.8 stars from 5000+ reviews" at bounding box center [524, 192] width 168 height 12
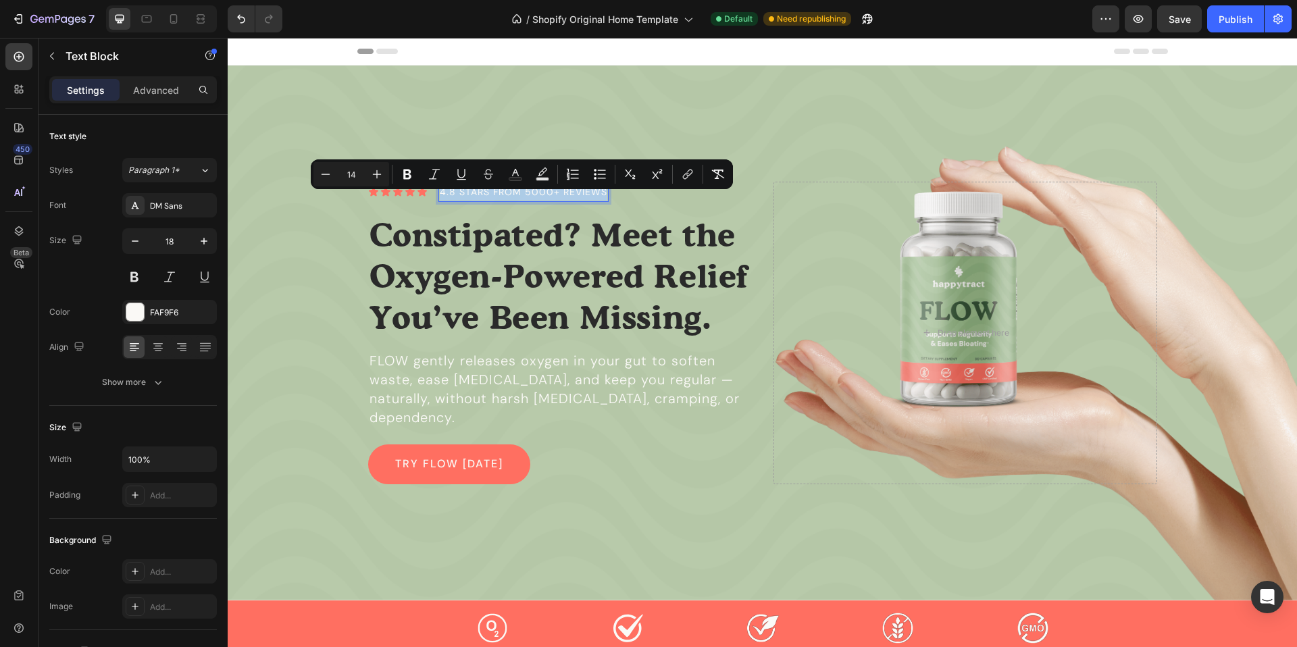
copy span "4.8 stars from 5000+ reviews"
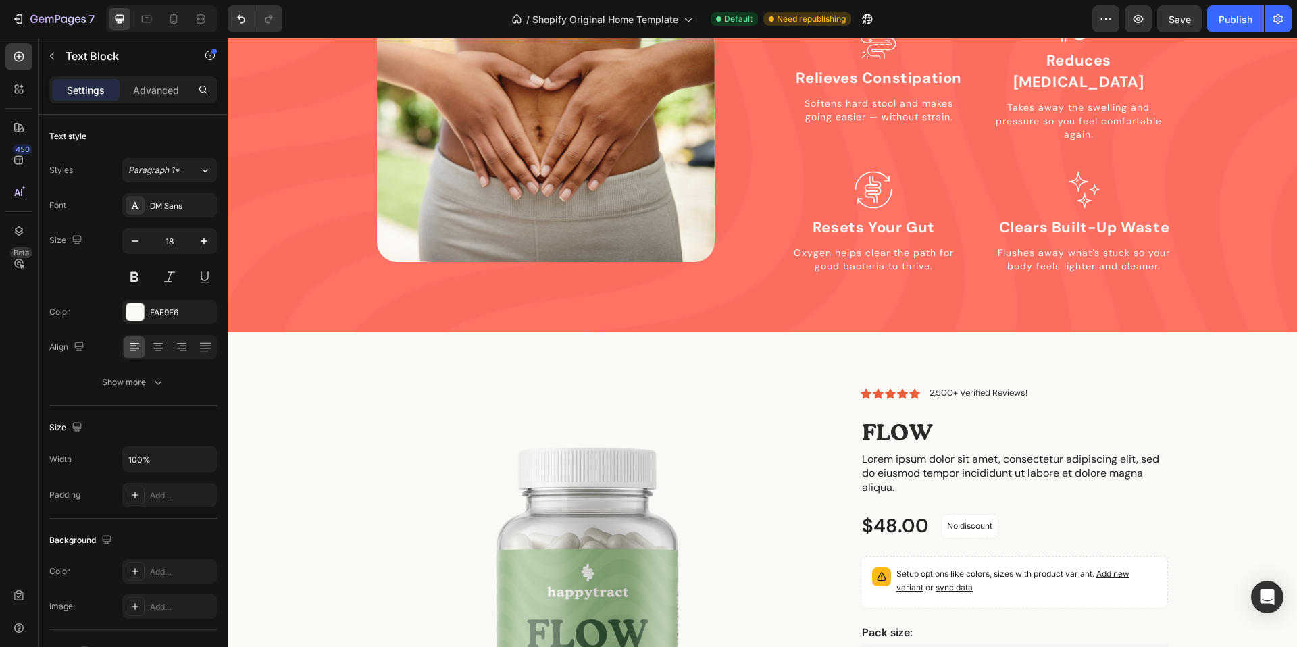
scroll to position [1650, 0]
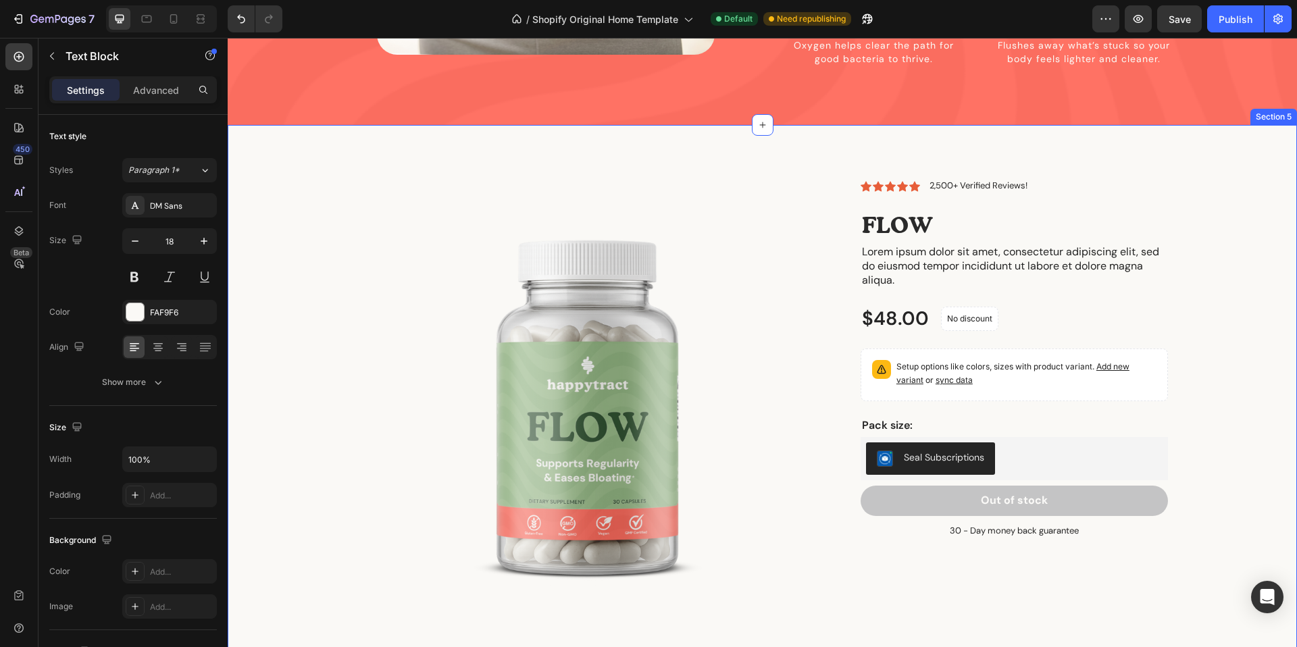
click at [960, 157] on div "Product Images Icon Icon Icon Icon Icon Icon List 2,500+ Verified Reviews! Text…" at bounding box center [762, 409] width 1069 height 568
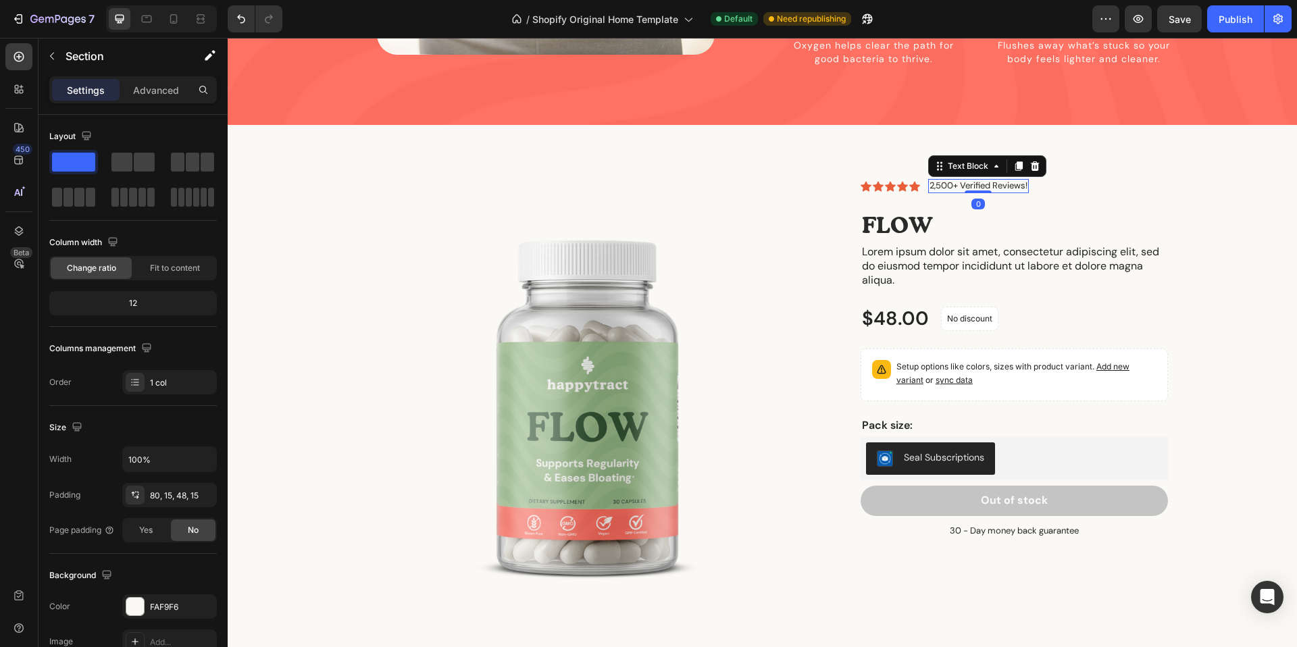
click at [957, 180] on p "2,500+ Verified Reviews!" at bounding box center [978, 185] width 98 height 11
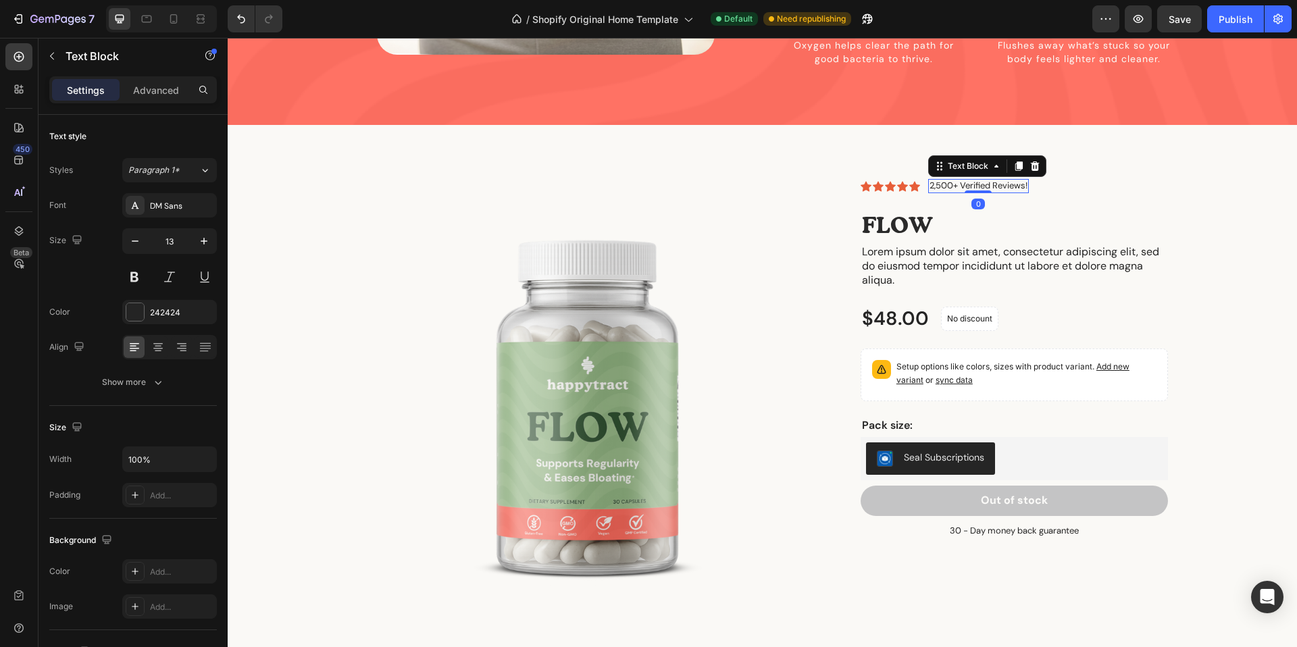
click at [957, 180] on p "2,500+ Verified Reviews!" at bounding box center [978, 185] width 98 height 11
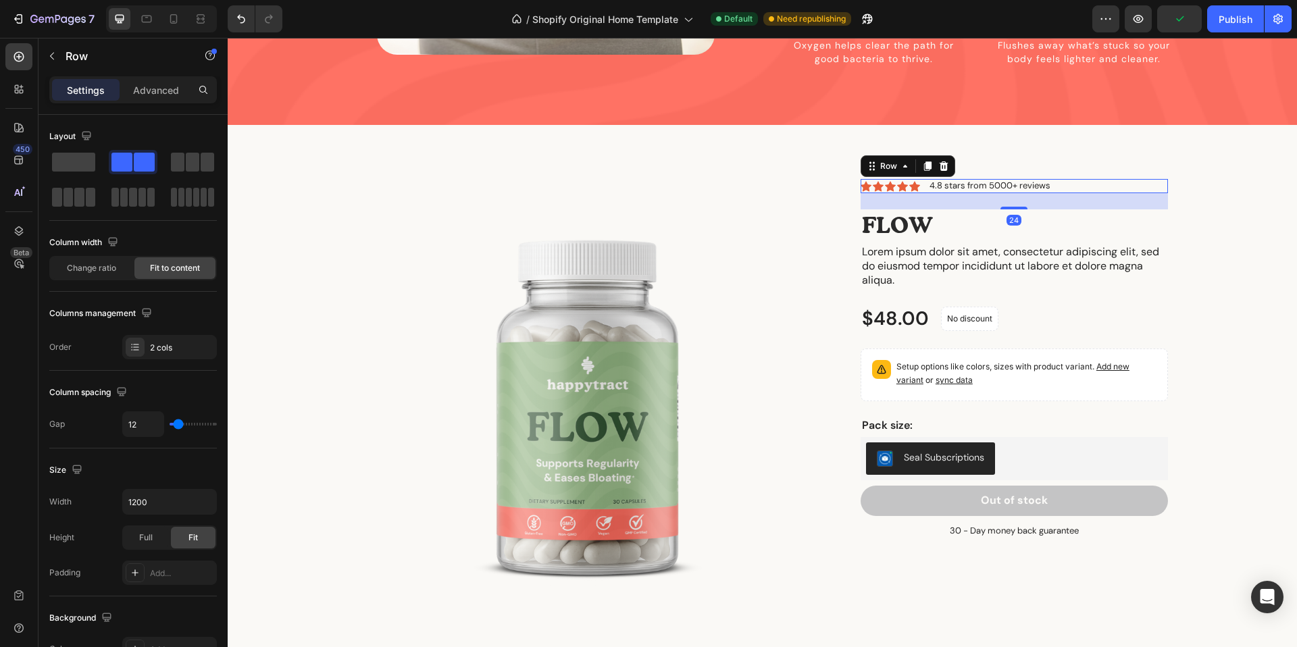
click at [1142, 179] on div "Icon Icon Icon Icon Icon Icon List 4.8 stars from 5000+ reviews Text Block Row …" at bounding box center [1013, 186] width 307 height 14
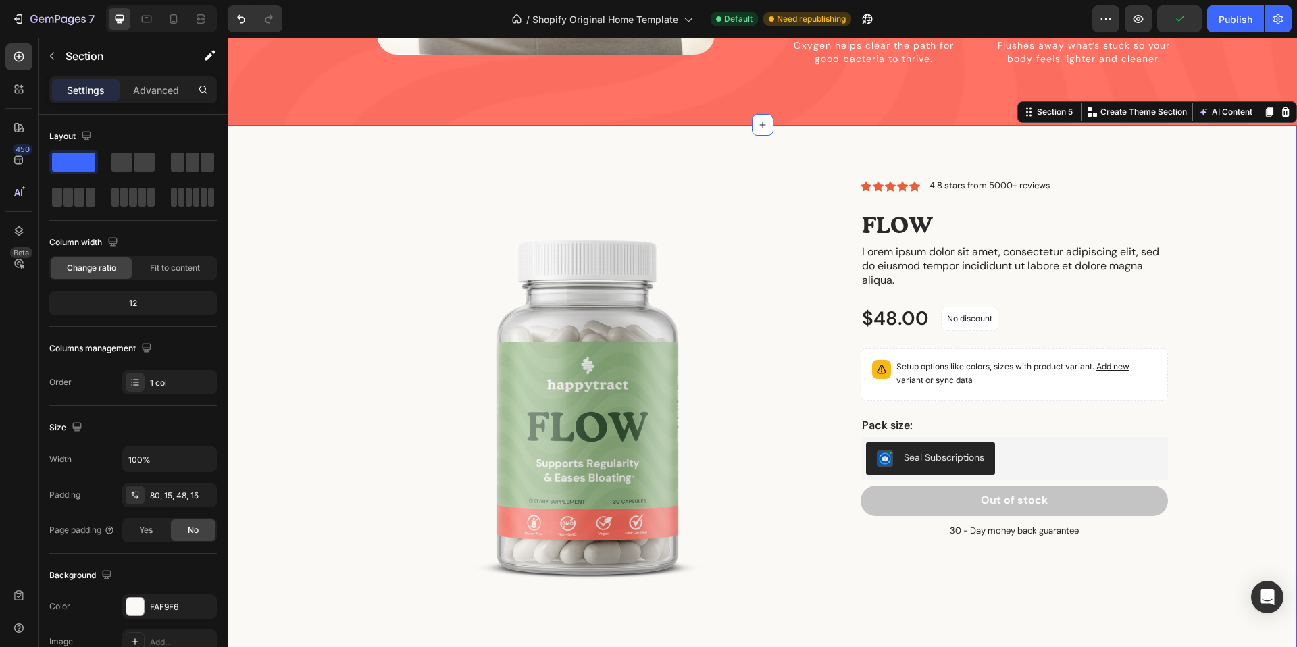
click at [1234, 179] on div "Product Images Icon Icon Icon Icon Icon Icon List 4.8 stars from 5000+ reviews …" at bounding box center [762, 420] width 1049 height 482
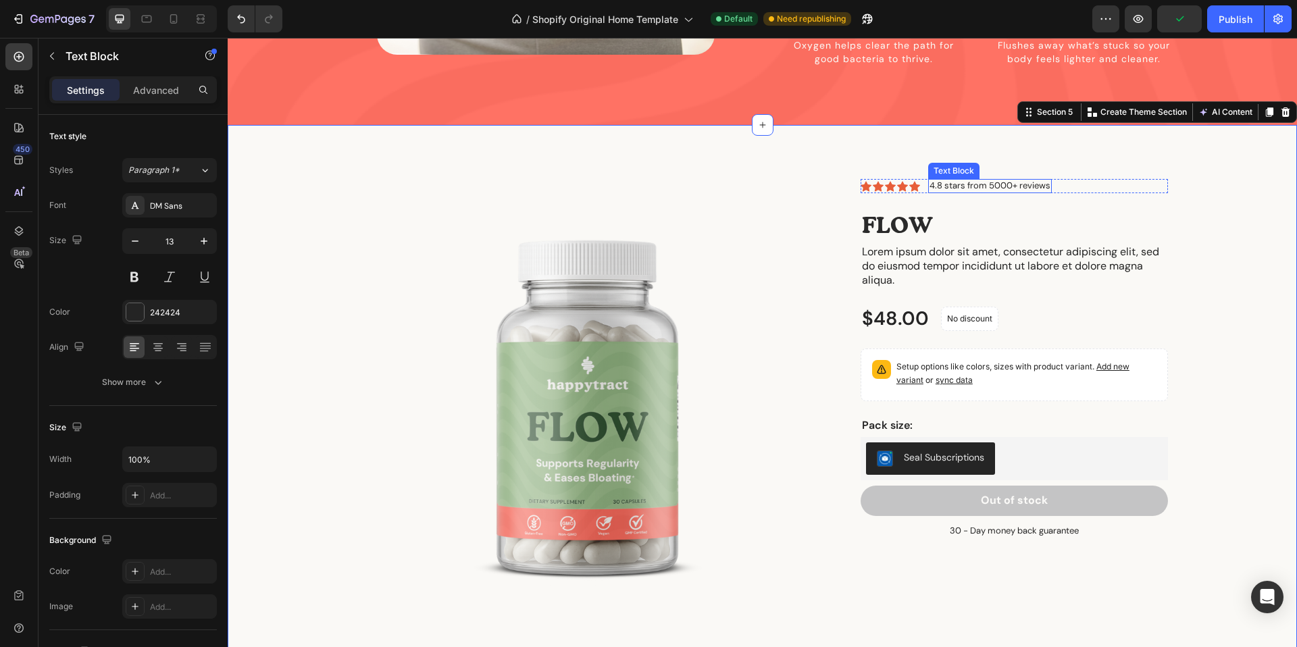
click at [1008, 180] on p "4.8 stars from 5000+ reviews" at bounding box center [989, 185] width 121 height 11
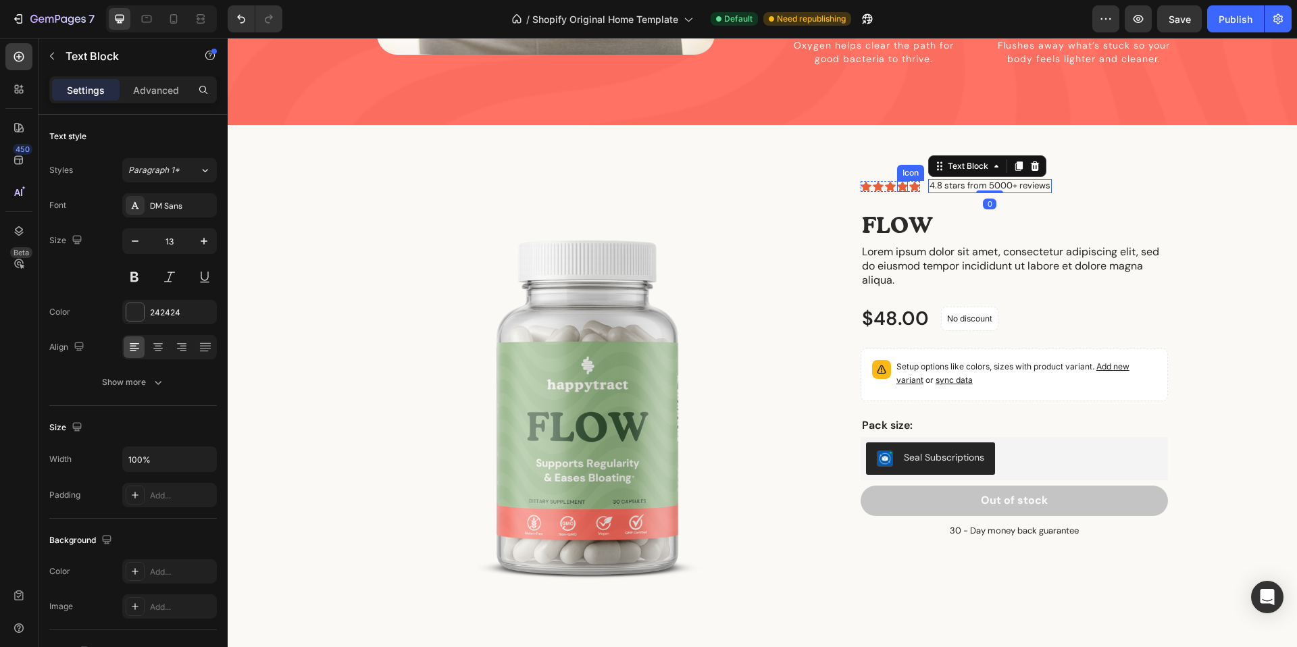
click at [904, 181] on div "Icon" at bounding box center [902, 186] width 11 height 11
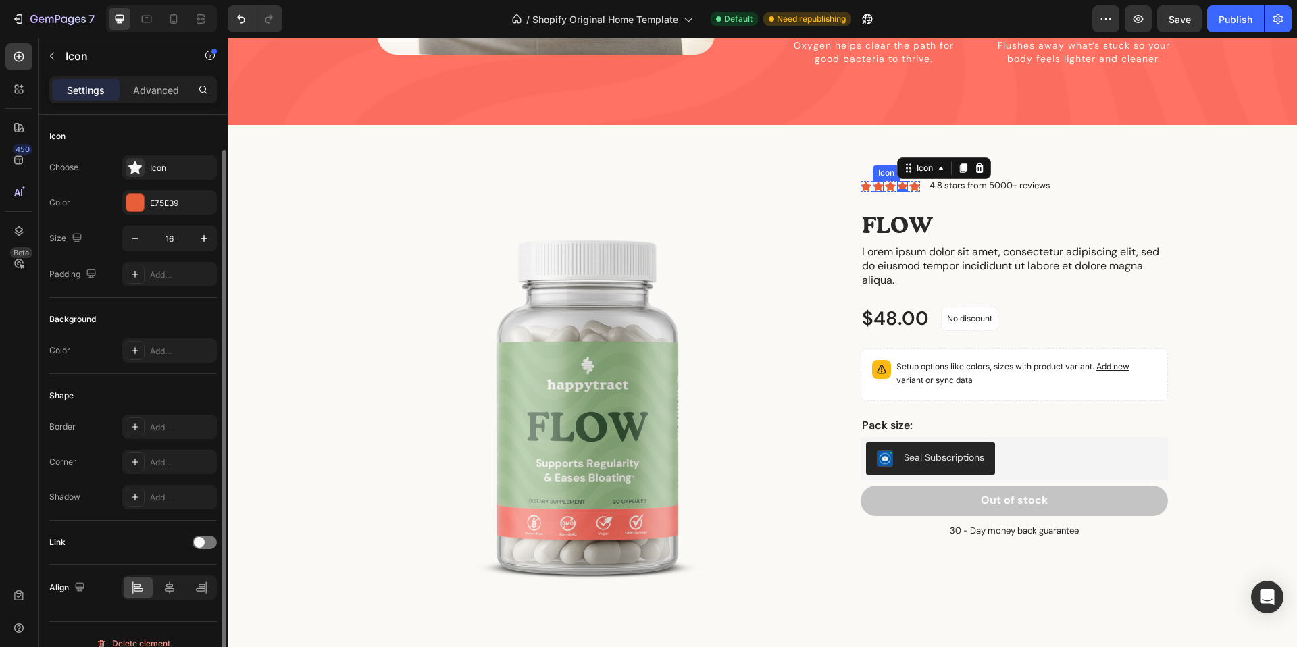
scroll to position [18, 0]
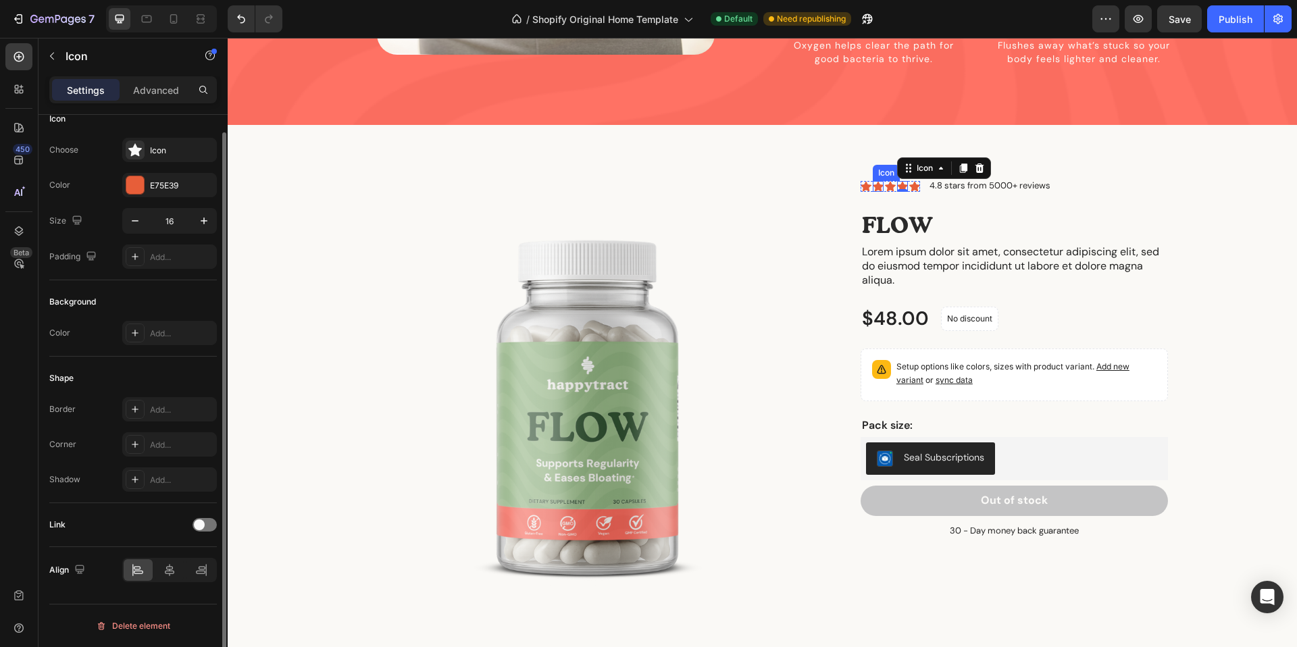
click at [881, 181] on div "Icon" at bounding box center [878, 186] width 11 height 11
click at [864, 181] on div "Icon 0" at bounding box center [865, 186] width 11 height 11
click at [140, 186] on div at bounding box center [135, 185] width 18 height 18
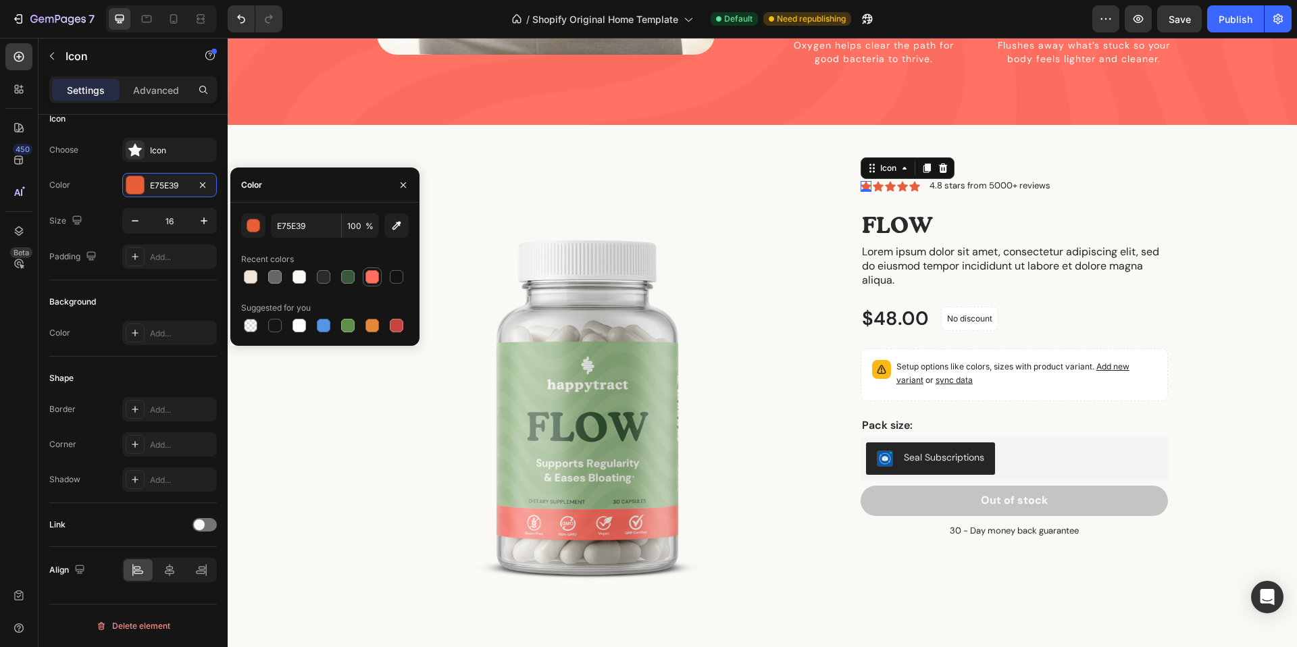
click at [367, 275] on div at bounding box center [372, 277] width 14 height 14
type input "FF6F61"
click at [879, 181] on div "Icon 0" at bounding box center [878, 186] width 11 height 11
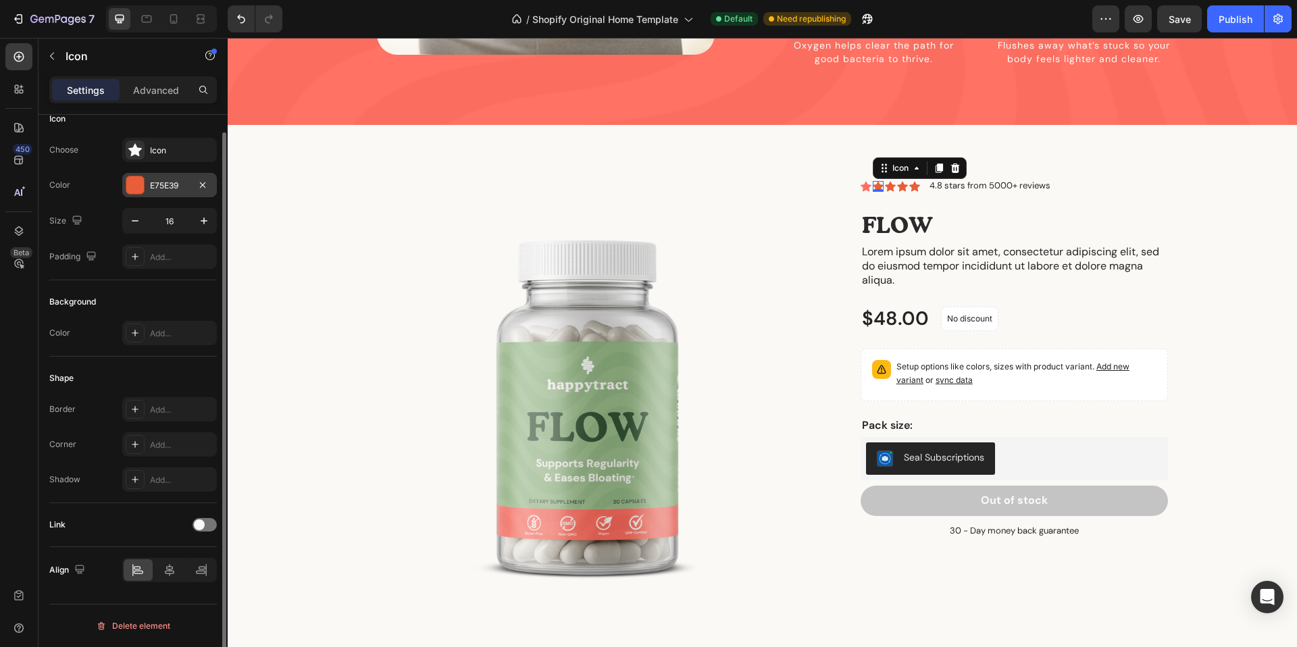
click at [135, 188] on div at bounding box center [135, 185] width 18 height 18
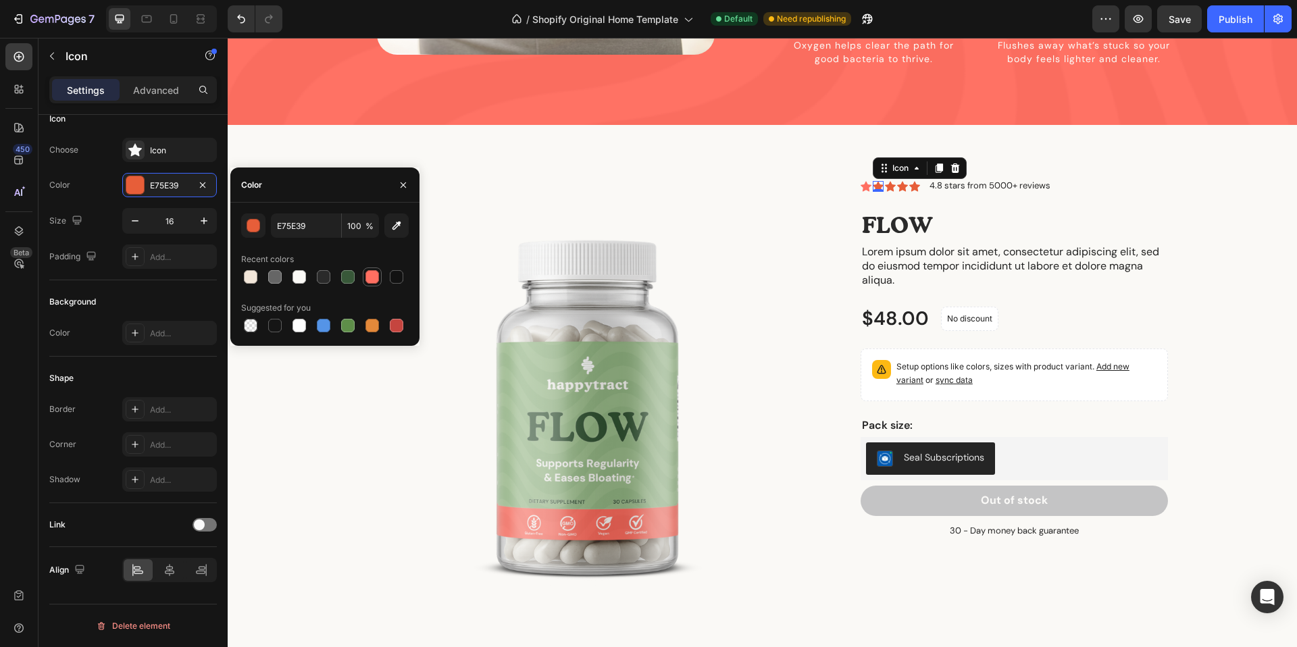
click at [367, 272] on div at bounding box center [372, 277] width 14 height 14
type input "FF6F61"
click at [889, 181] on div "Icon" at bounding box center [890, 186] width 11 height 11
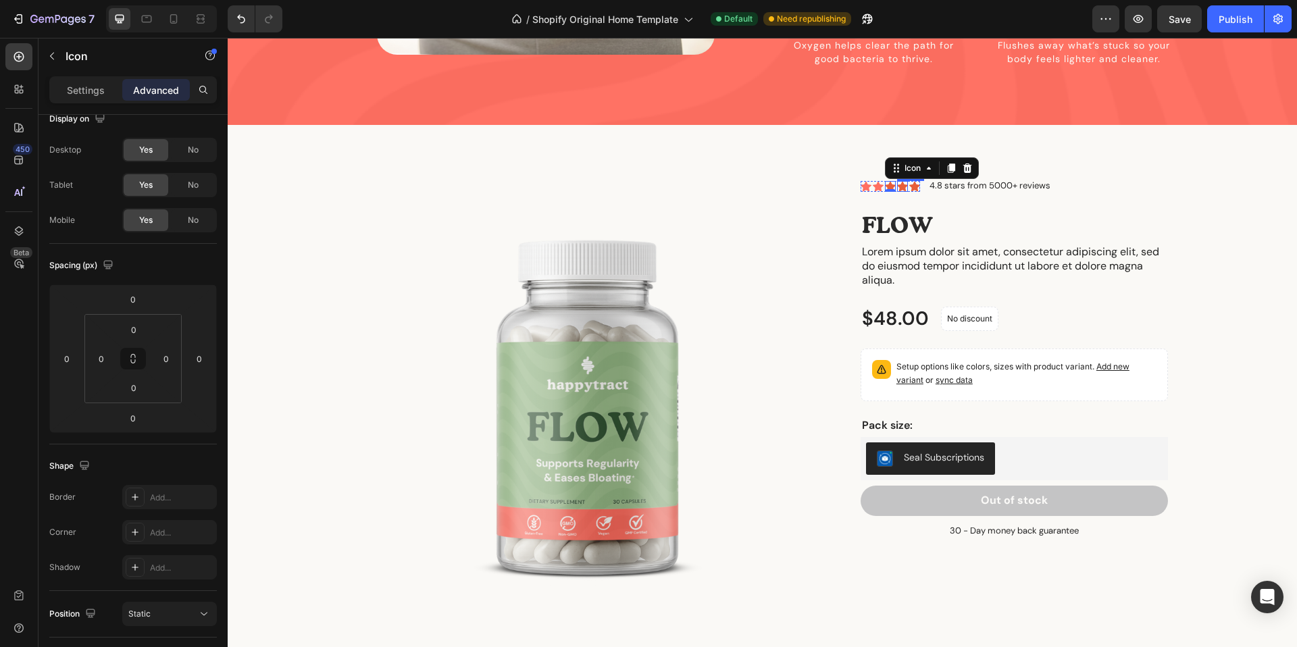
click at [900, 181] on div "Icon" at bounding box center [902, 186] width 11 height 11
click at [917, 181] on div "Icon 0" at bounding box center [914, 186] width 11 height 11
click at [892, 181] on icon at bounding box center [890, 186] width 11 height 10
drag, startPoint x: 82, startPoint y: 93, endPoint x: 84, endPoint y: 101, distance: 9.0
click at [82, 93] on p "Settings" at bounding box center [86, 90] width 38 height 14
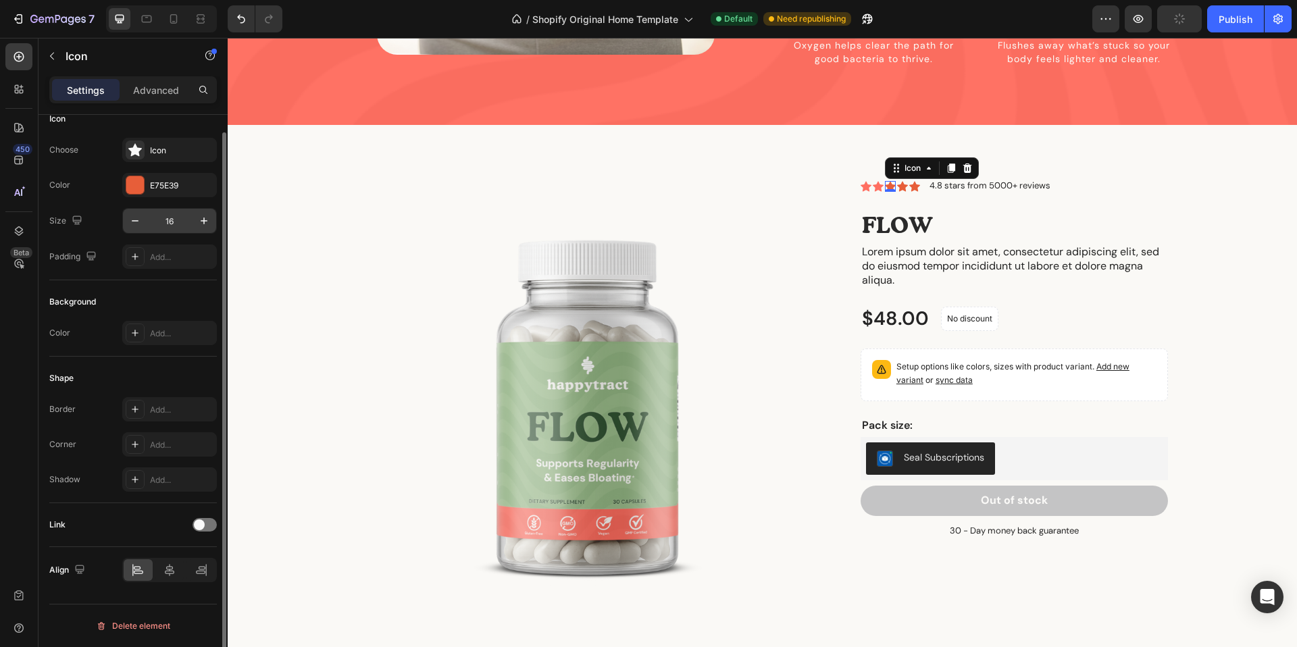
drag, startPoint x: 141, startPoint y: 186, endPoint x: 154, endPoint y: 218, distance: 34.2
click at [141, 186] on div at bounding box center [135, 185] width 18 height 18
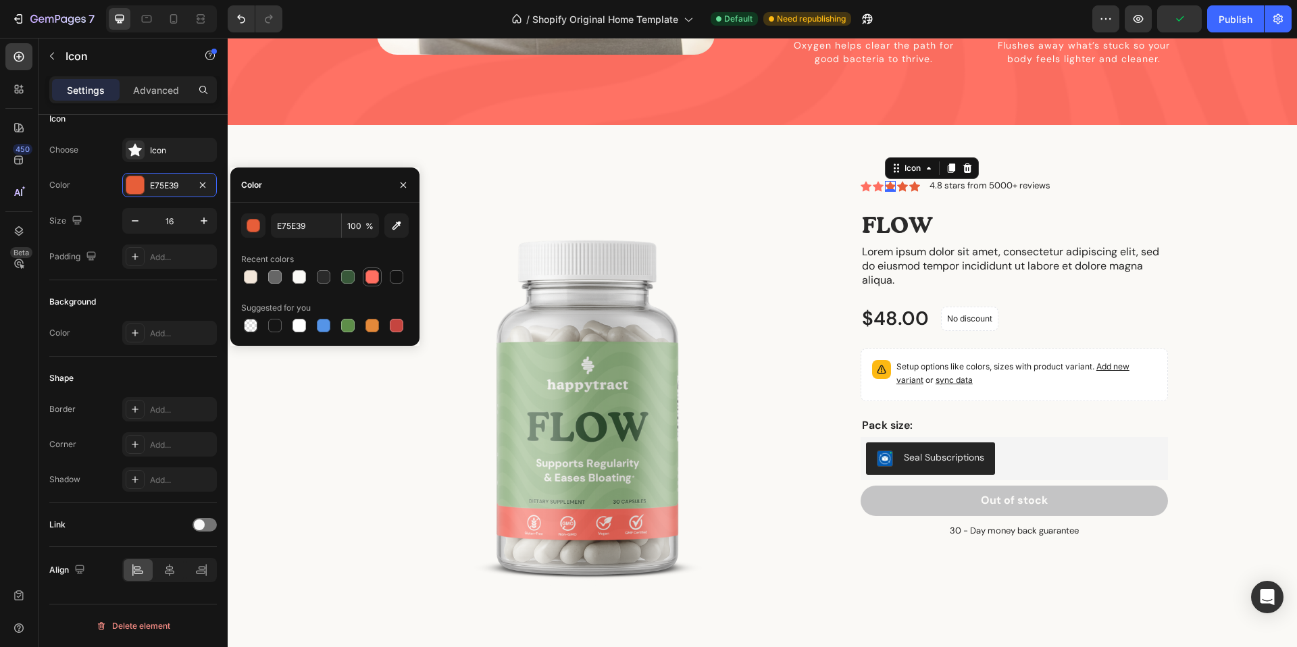
click at [369, 275] on div at bounding box center [372, 277] width 14 height 14
type input "FF6F61"
click at [908, 181] on div "Icon Icon Icon Icon Icon" at bounding box center [889, 186] width 59 height 11
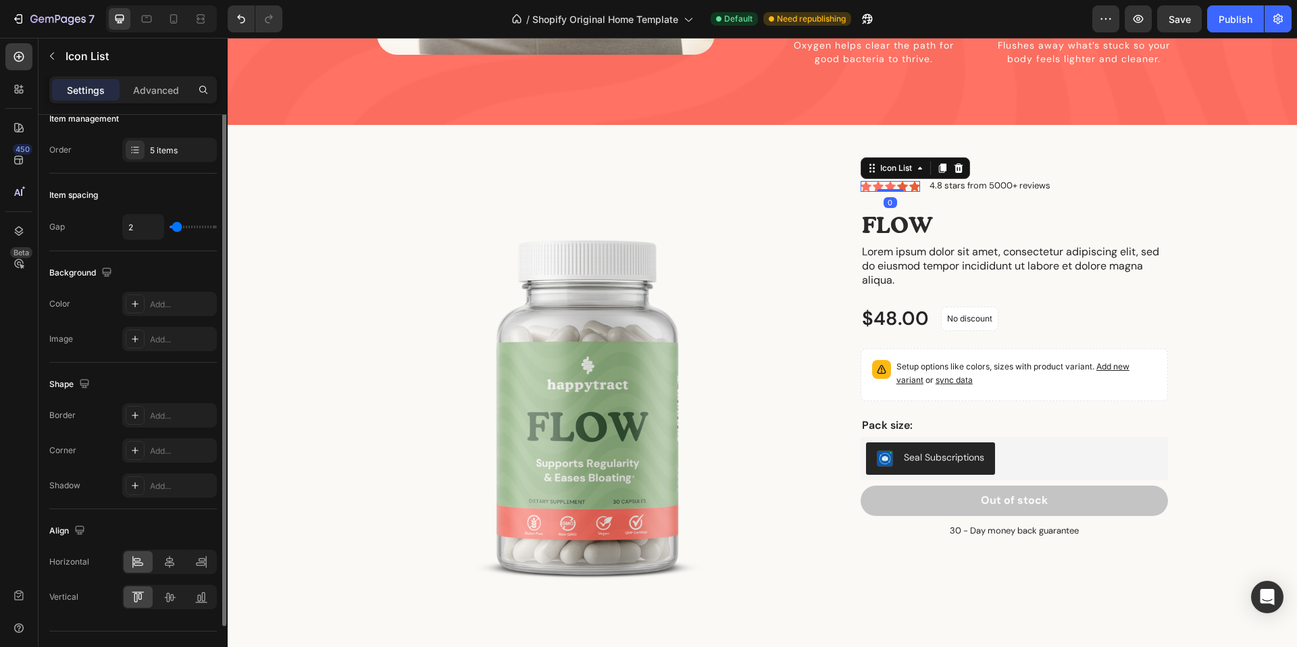
scroll to position [0, 0]
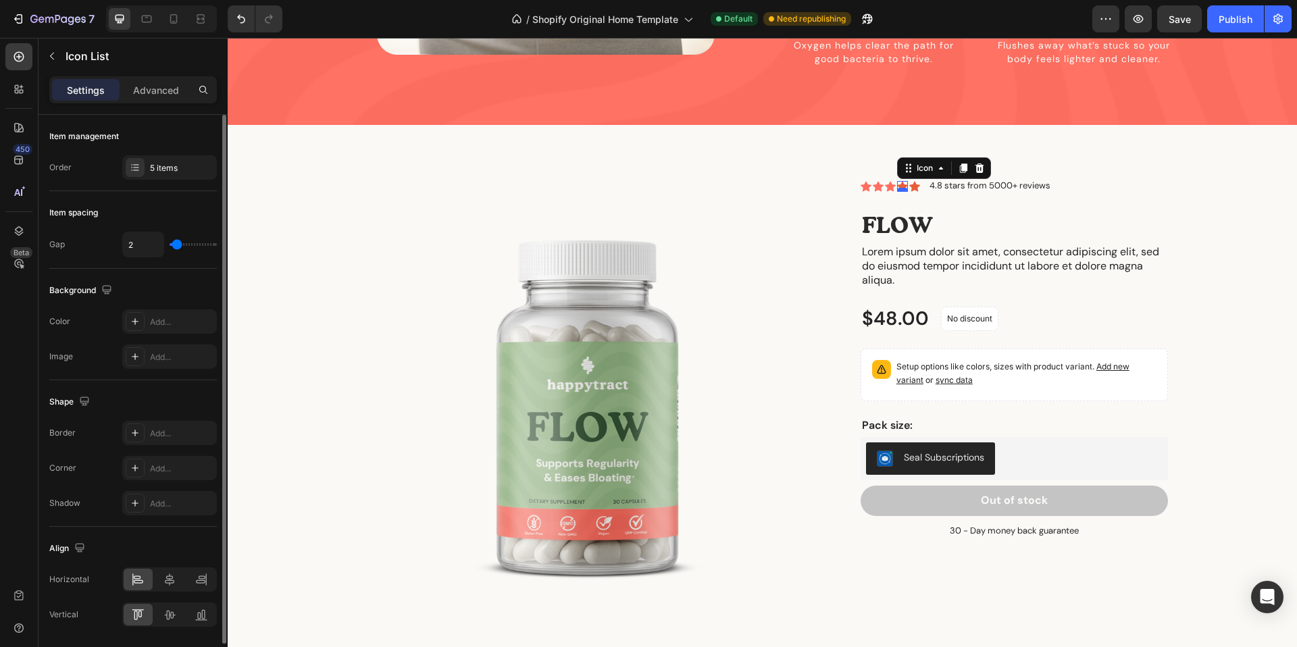
click at [904, 181] on div "Icon 0" at bounding box center [902, 186] width 11 height 11
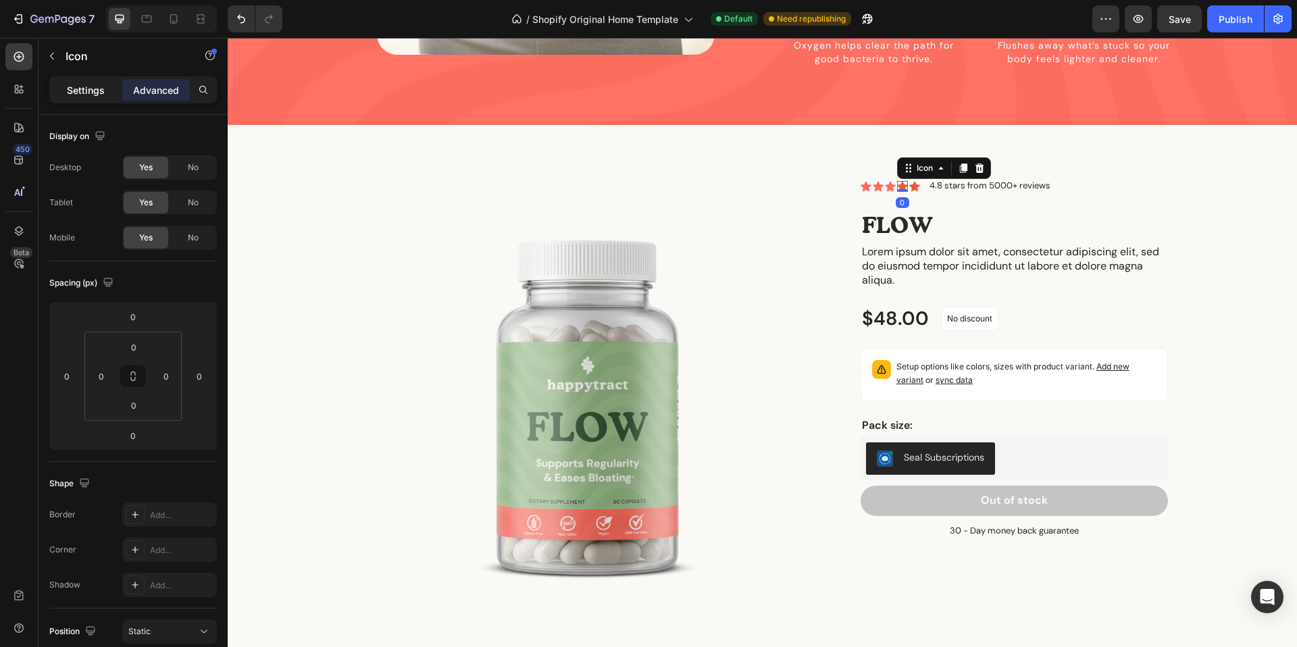
click at [82, 88] on p "Settings" at bounding box center [86, 90] width 38 height 14
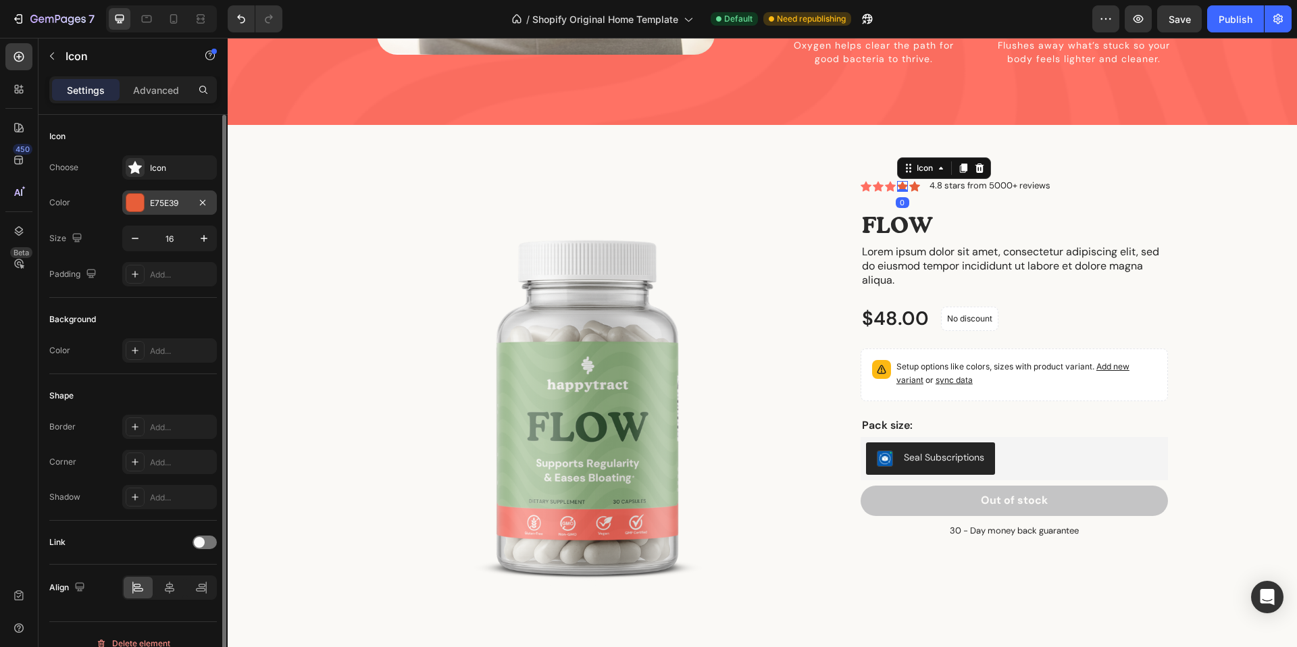
click at [179, 203] on div "E75E39" at bounding box center [169, 203] width 39 height 12
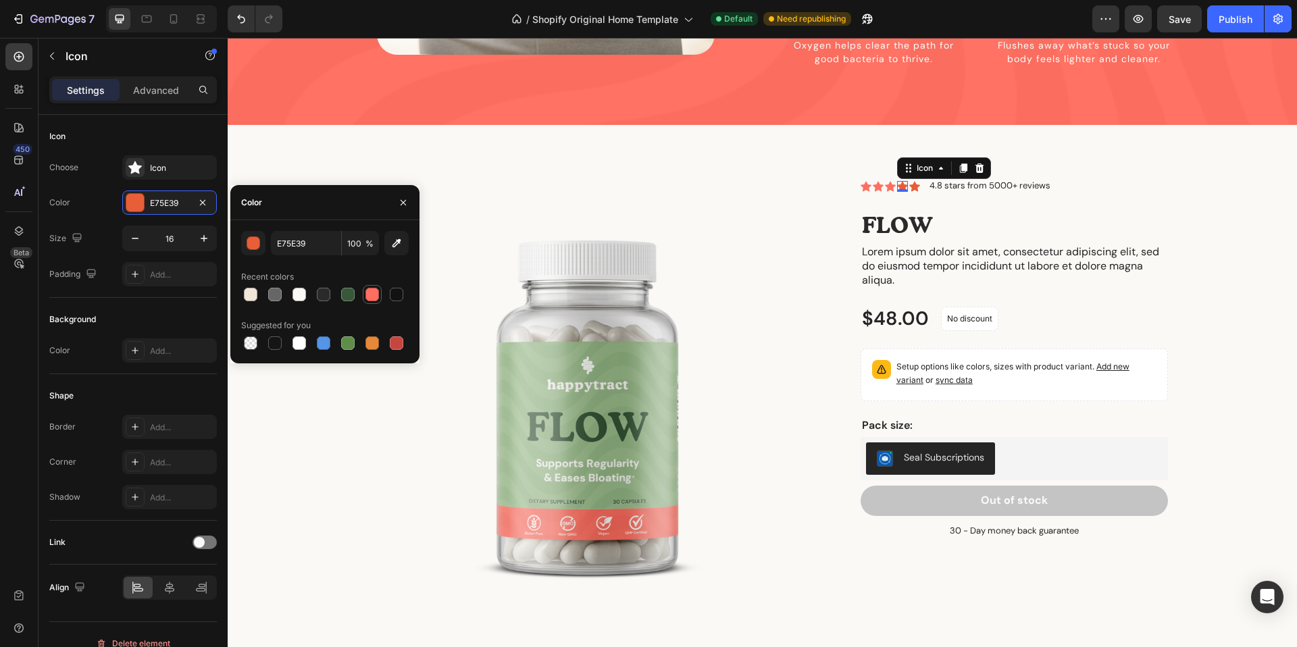
click at [373, 293] on div at bounding box center [372, 295] width 14 height 14
type input "FF6F61"
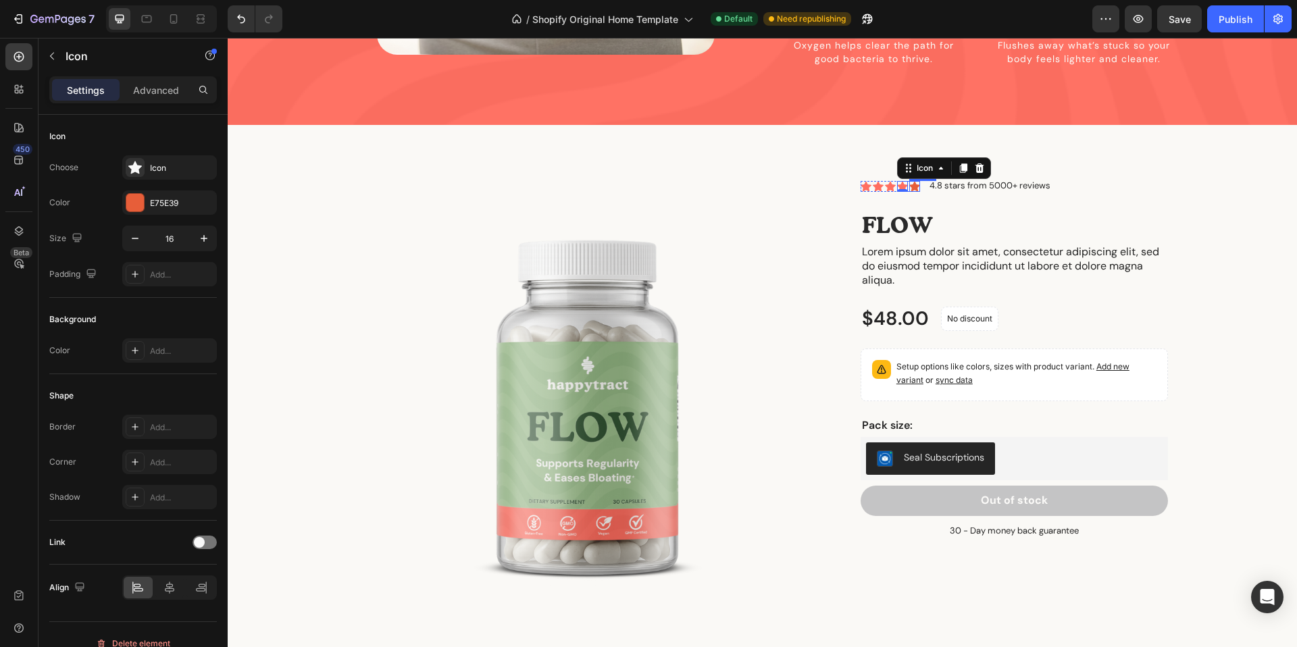
click at [914, 181] on div "Icon" at bounding box center [914, 186] width 11 height 11
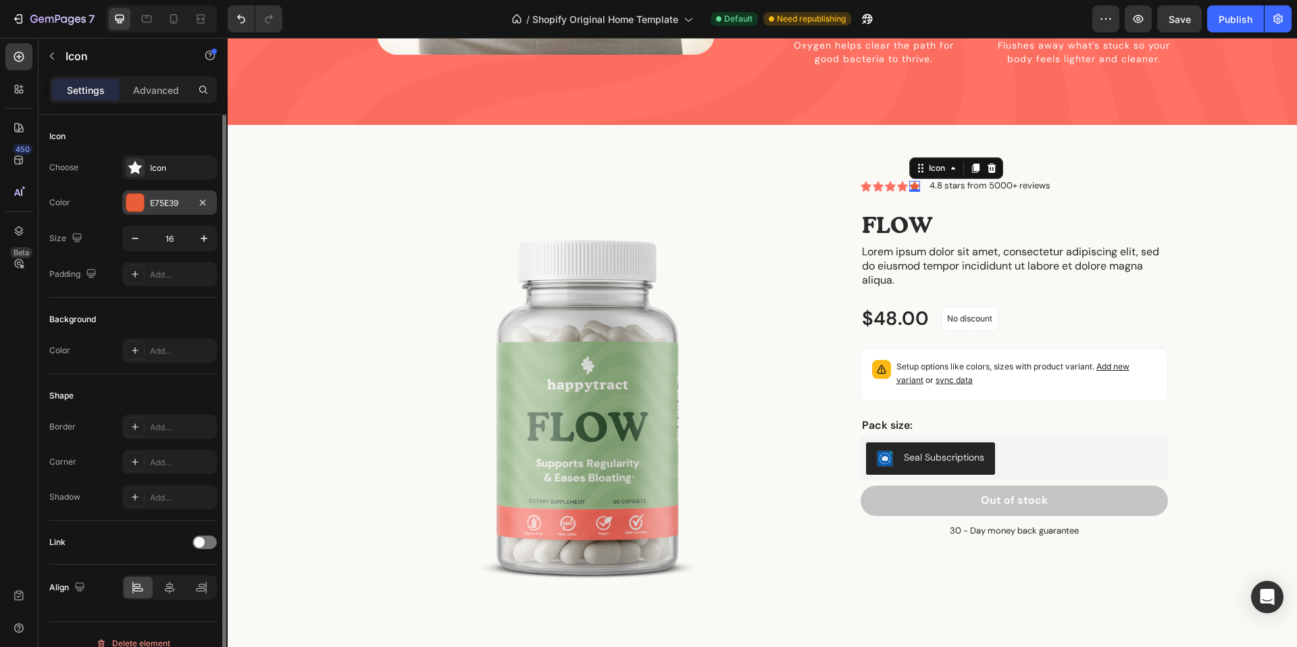
click at [148, 197] on div "E75E39" at bounding box center [169, 202] width 95 height 24
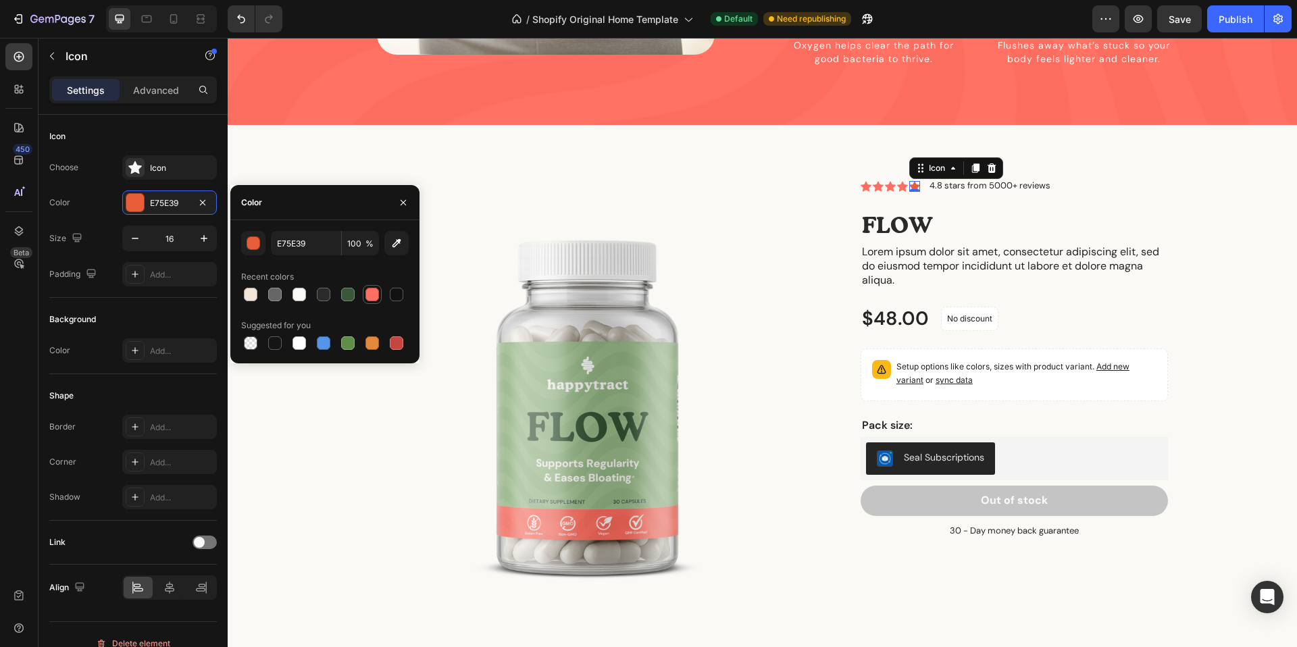
click at [371, 296] on div at bounding box center [372, 295] width 14 height 14
type input "FF6F61"
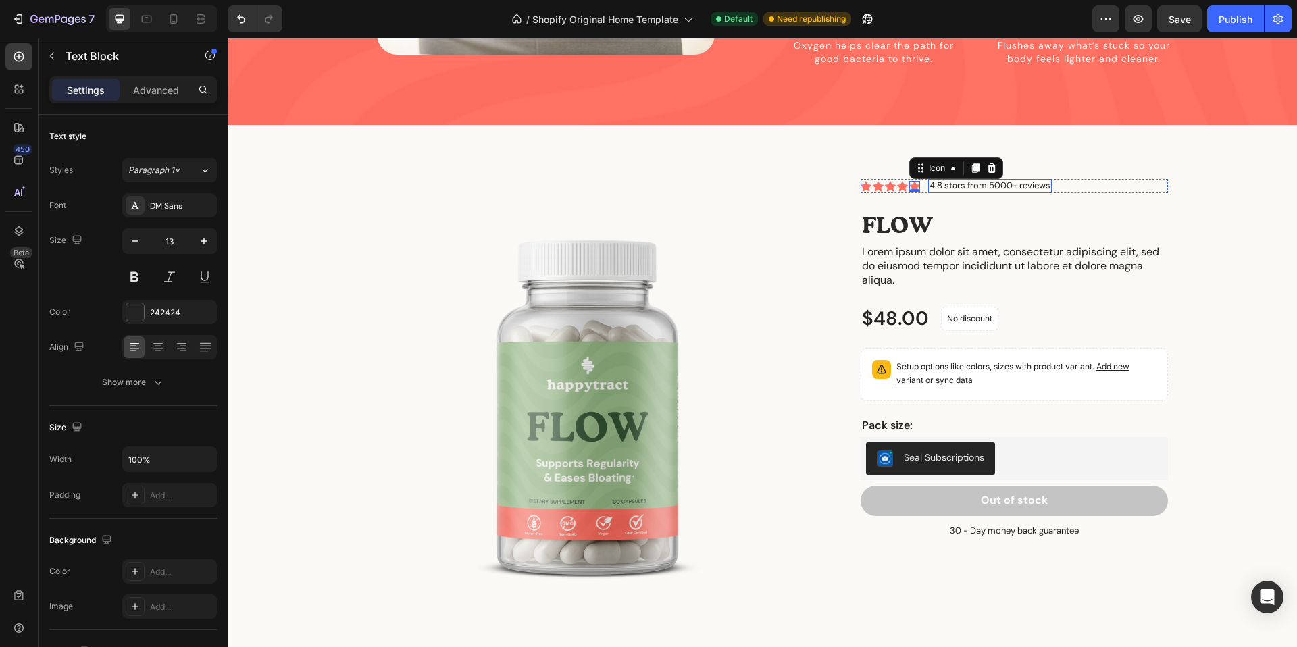
click at [941, 180] on p "4.8 stars from 5000+ reviews" at bounding box center [989, 185] width 121 height 11
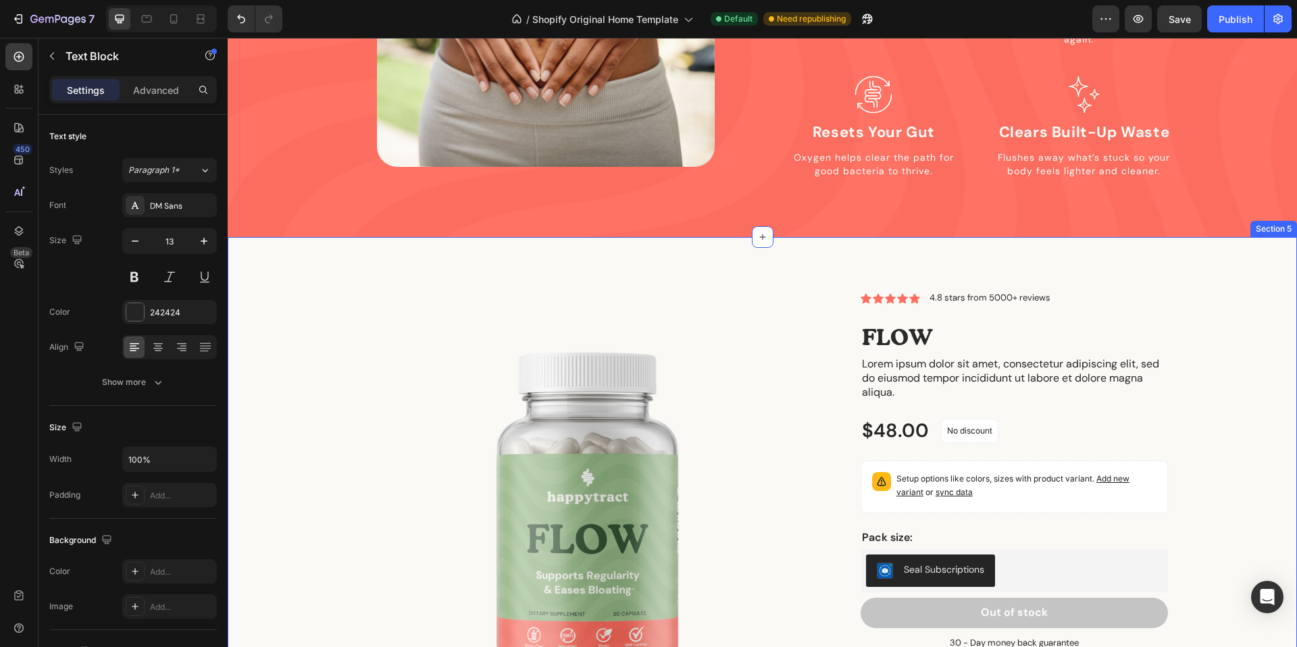
scroll to position [1568, 0]
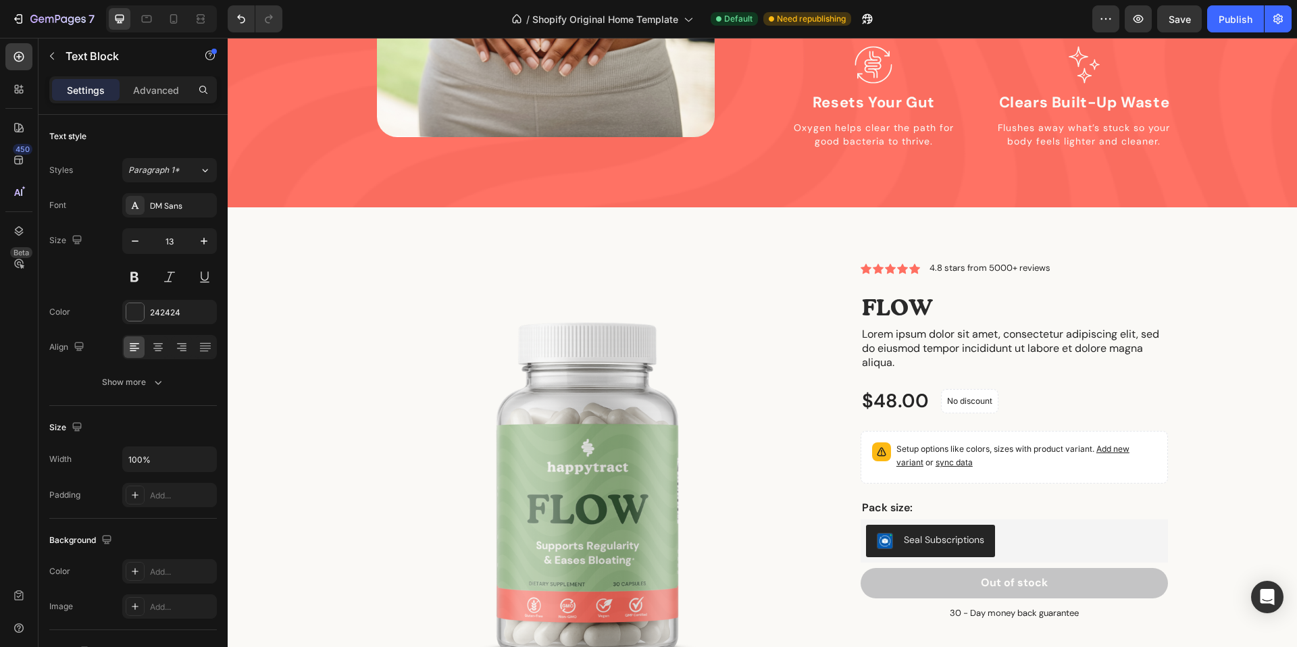
click at [937, 263] on p "4.8 stars from 5000+ reviews" at bounding box center [989, 268] width 121 height 11
click at [960, 263] on p "4.8 stars from 5000+ reviews" at bounding box center [989, 268] width 121 height 11
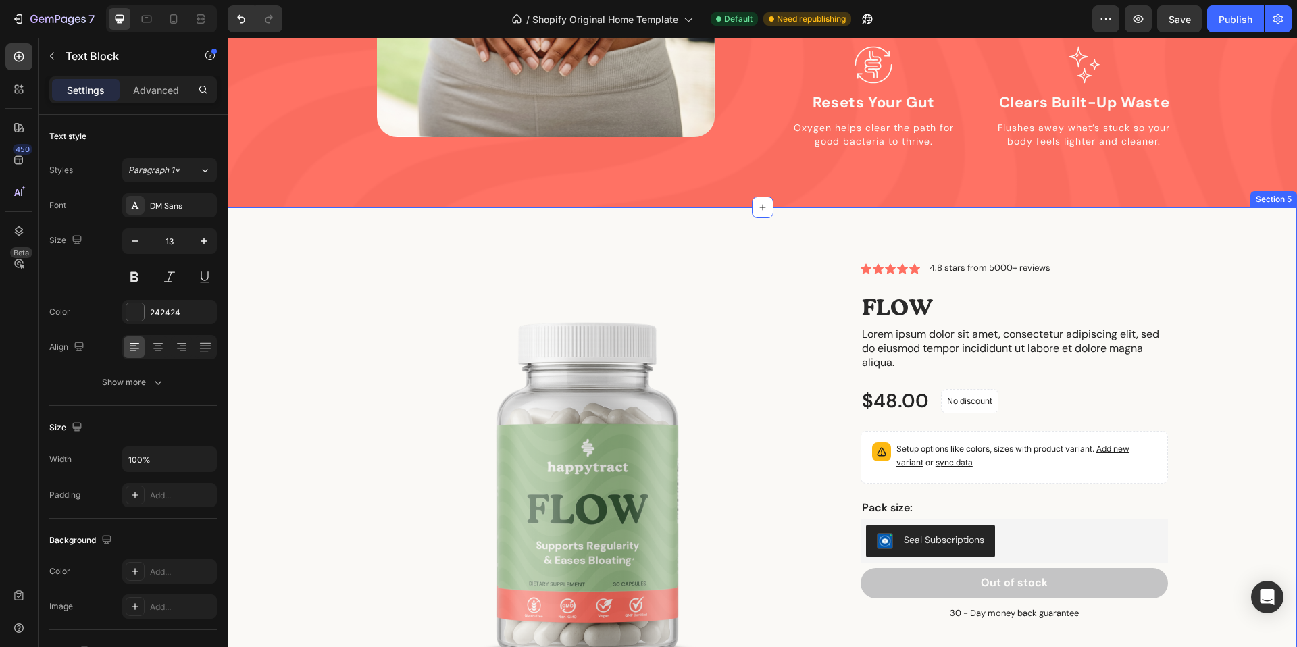
click at [1119, 217] on div "Product Images Icon Icon Icon Icon Icon Icon List 4.8 stars from 5000+ reviews …" at bounding box center [762, 491] width 1069 height 568
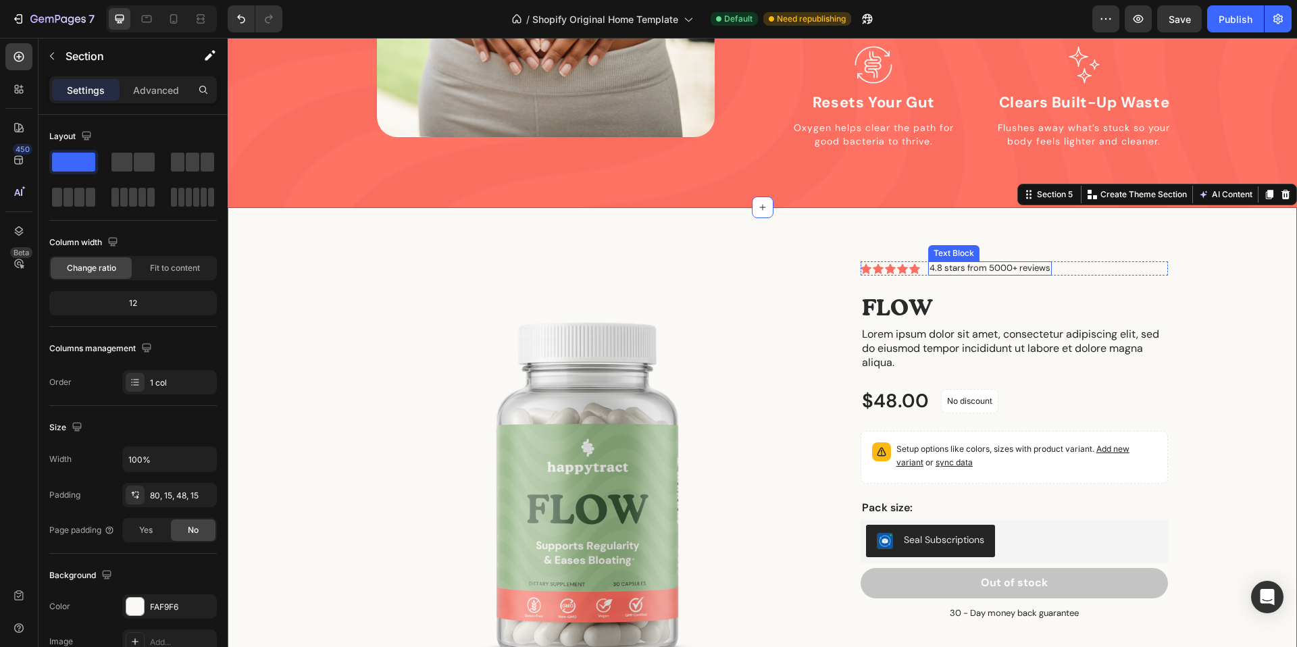
click at [1015, 263] on p "4.8 stars from 5000+ reviews" at bounding box center [989, 268] width 121 height 11
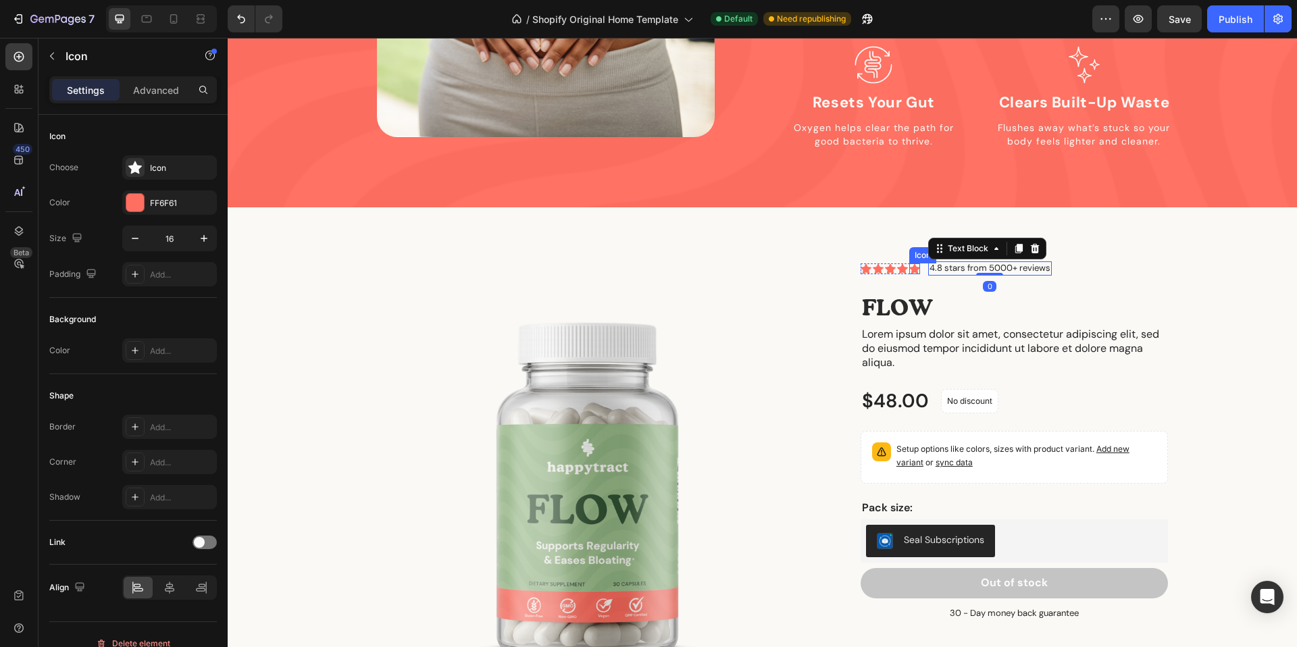
click at [915, 263] on div "Icon" at bounding box center [914, 268] width 11 height 11
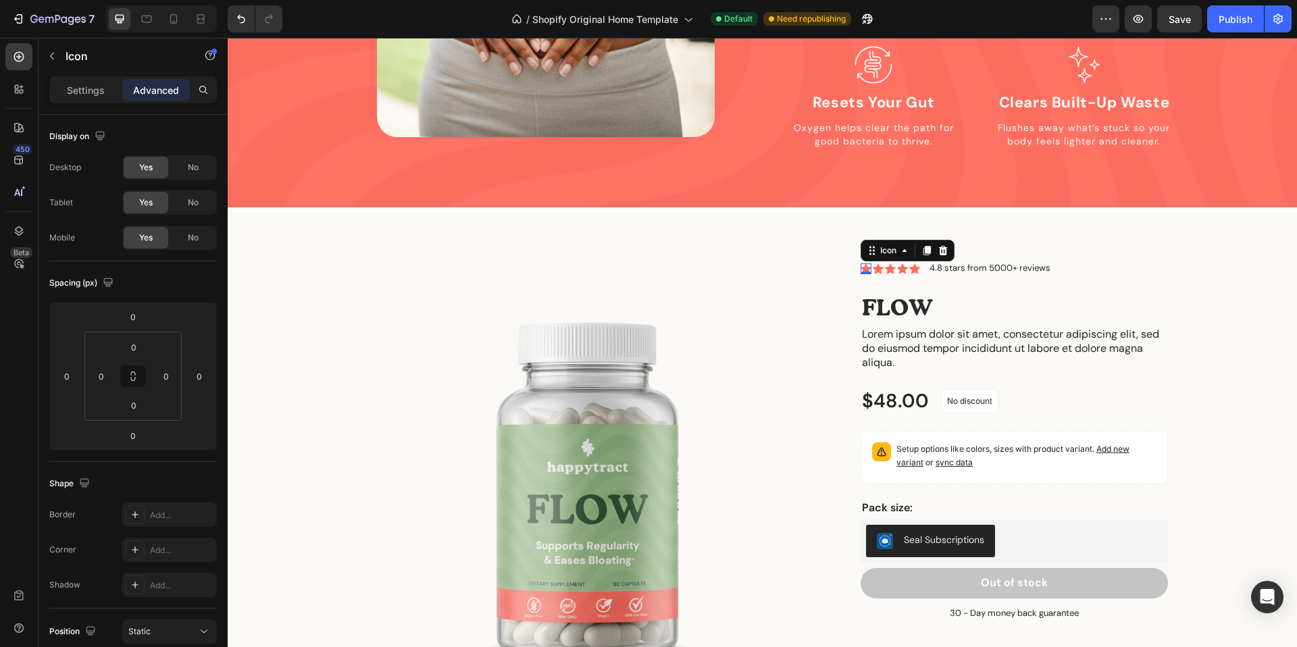
click at [885, 261] on div "Icon 0 Icon Icon Icon Icon Icon List" at bounding box center [889, 268] width 59 height 14
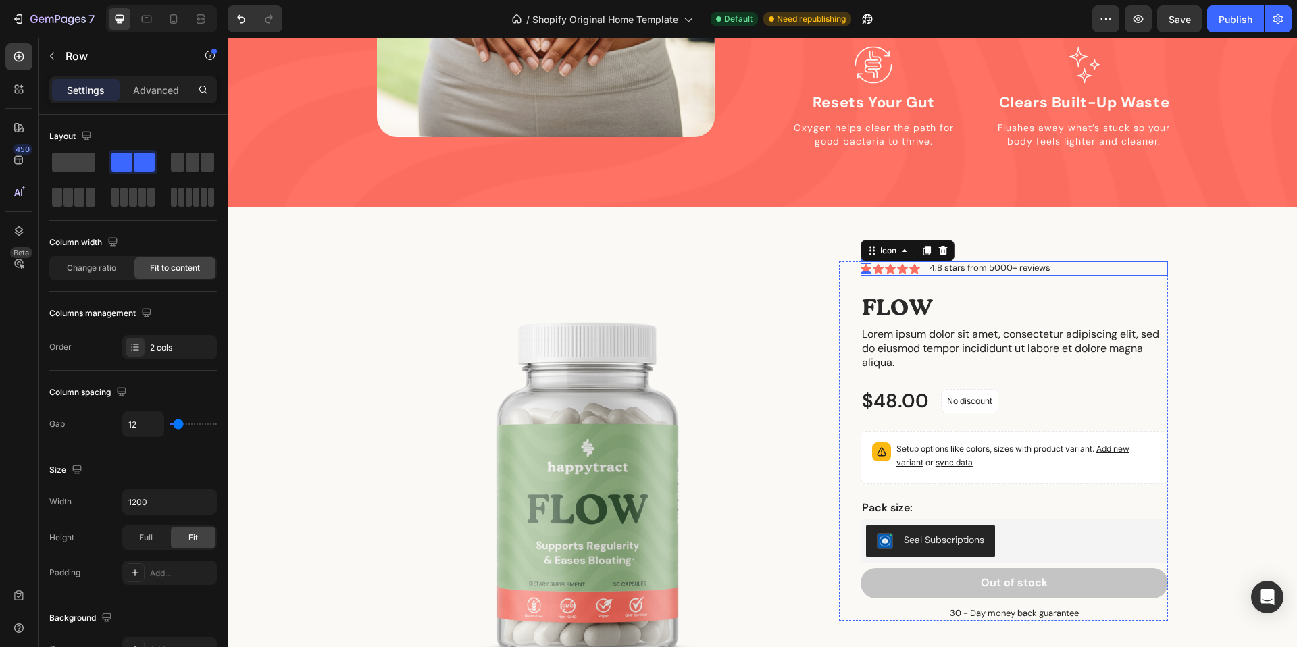
click at [1069, 261] on div "Icon 0 Icon Icon Icon Icon Icon List 4.8 stars from 5000+ reviews Text Block Row" at bounding box center [1013, 268] width 307 height 14
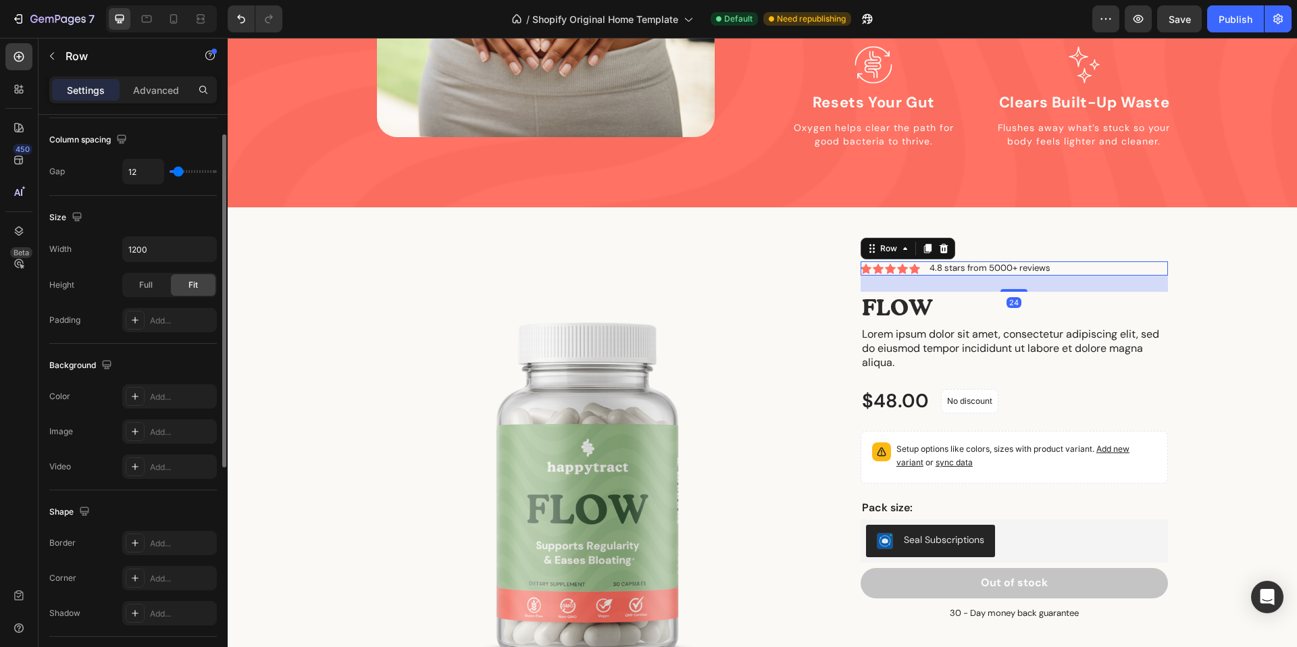
scroll to position [407, 0]
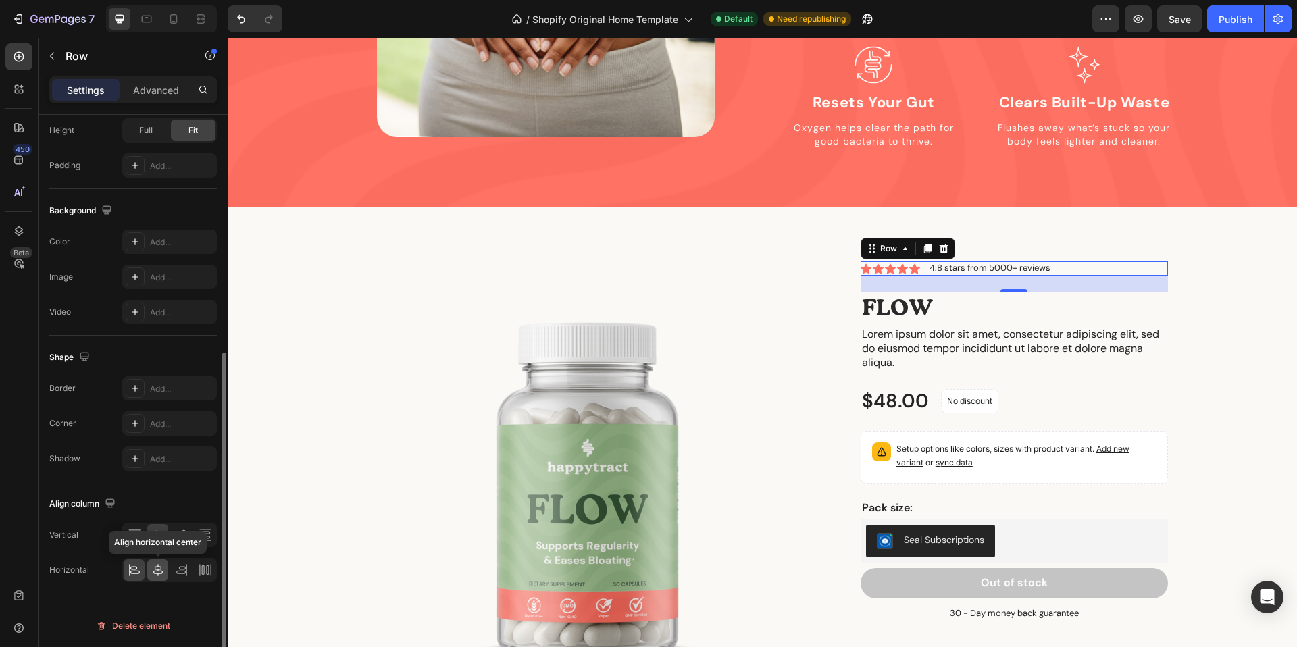
click at [165, 569] on div at bounding box center [157, 570] width 21 height 22
click at [144, 575] on div at bounding box center [134, 570] width 21 height 22
click at [143, 537] on div at bounding box center [134, 535] width 21 height 22
click at [161, 537] on icon at bounding box center [158, 535] width 14 height 14
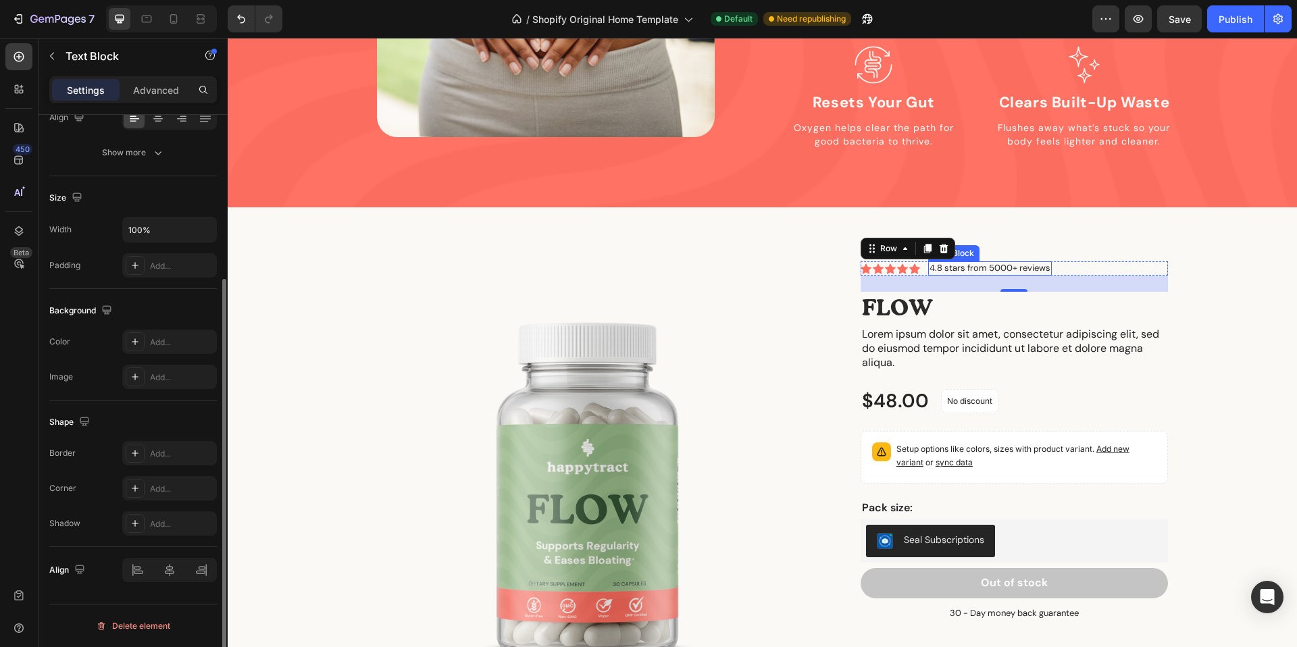
scroll to position [0, 0]
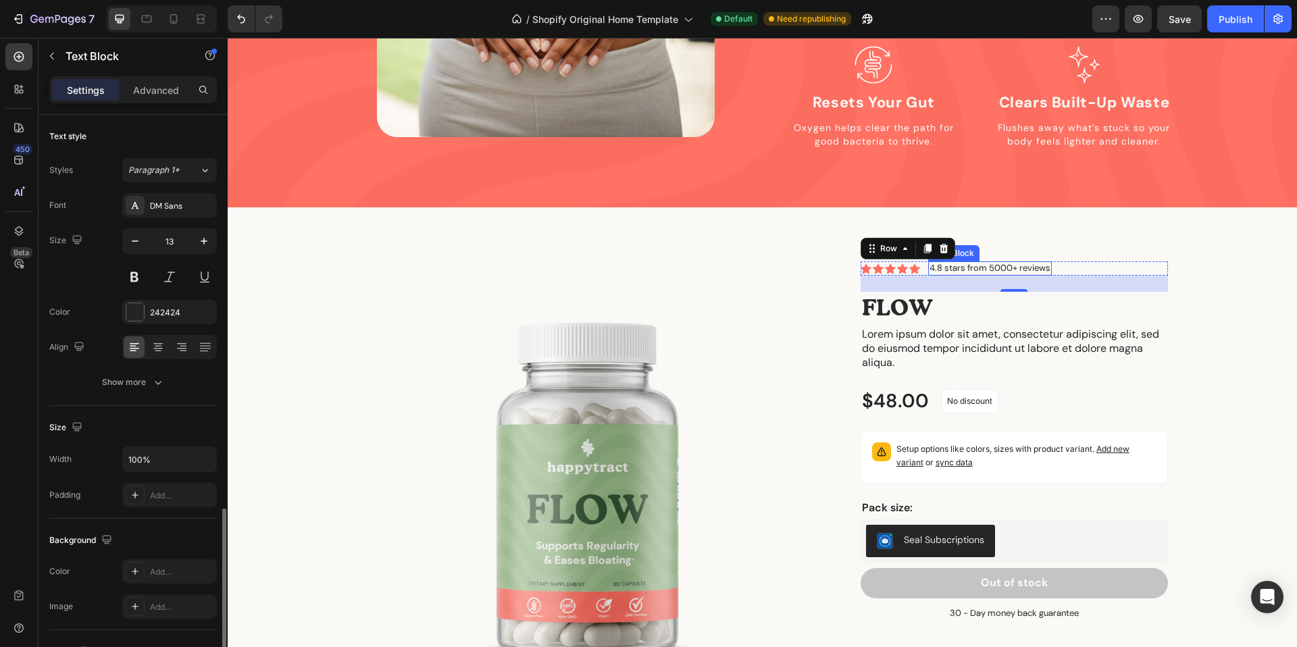
click at [972, 263] on p "4.8 stars from 5000+ reviews" at bounding box center [989, 268] width 121 height 11
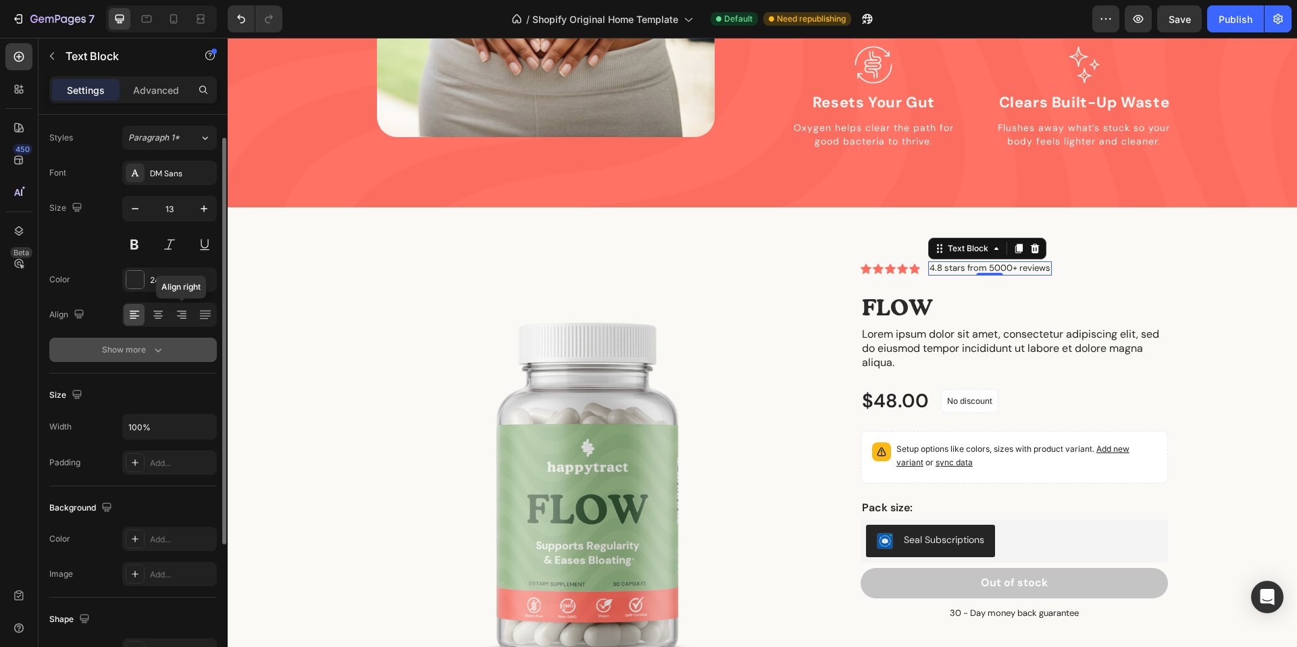
scroll to position [18, 0]
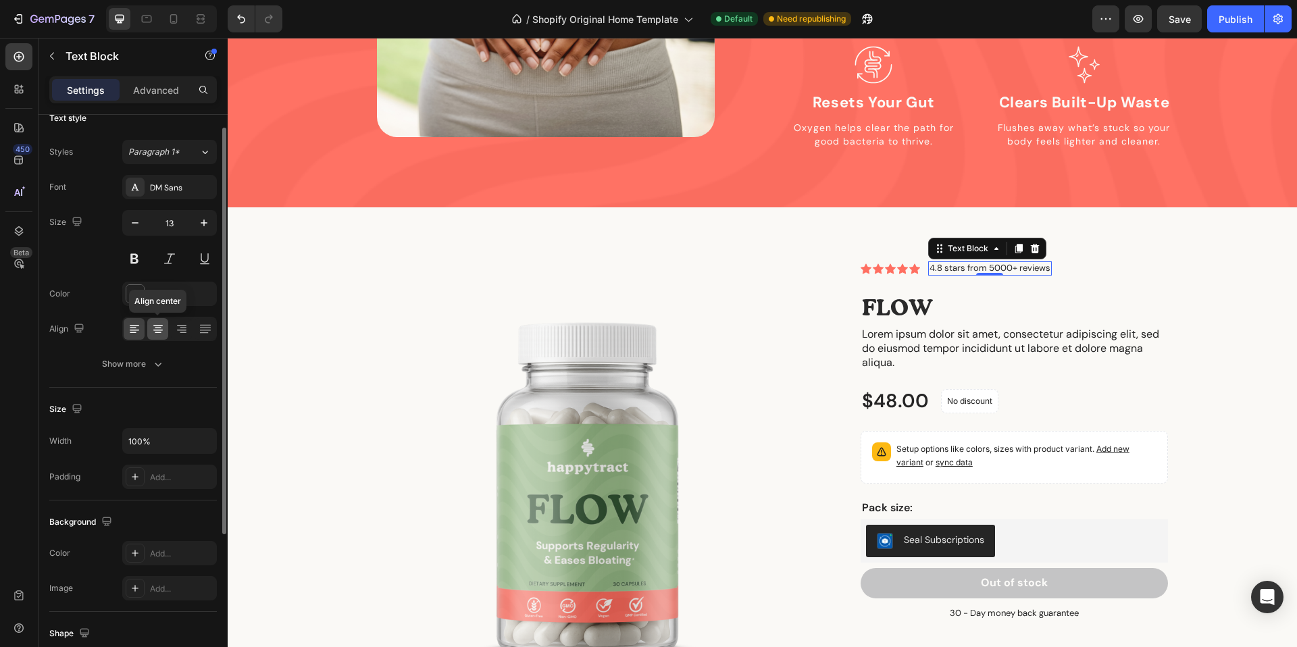
click at [153, 335] on icon at bounding box center [158, 329] width 14 height 14
click at [136, 334] on icon at bounding box center [135, 329] width 14 height 14
click at [161, 369] on icon "button" at bounding box center [158, 364] width 14 height 14
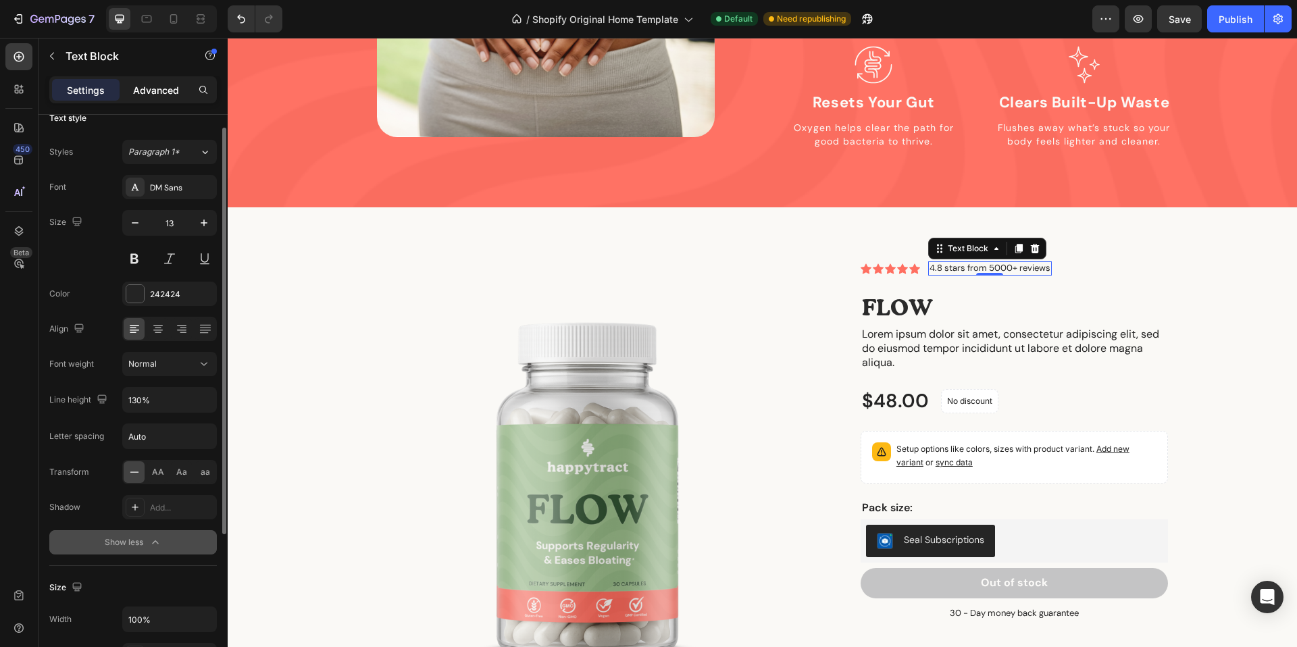
click at [170, 97] on div "Advanced" at bounding box center [156, 90] width 68 height 22
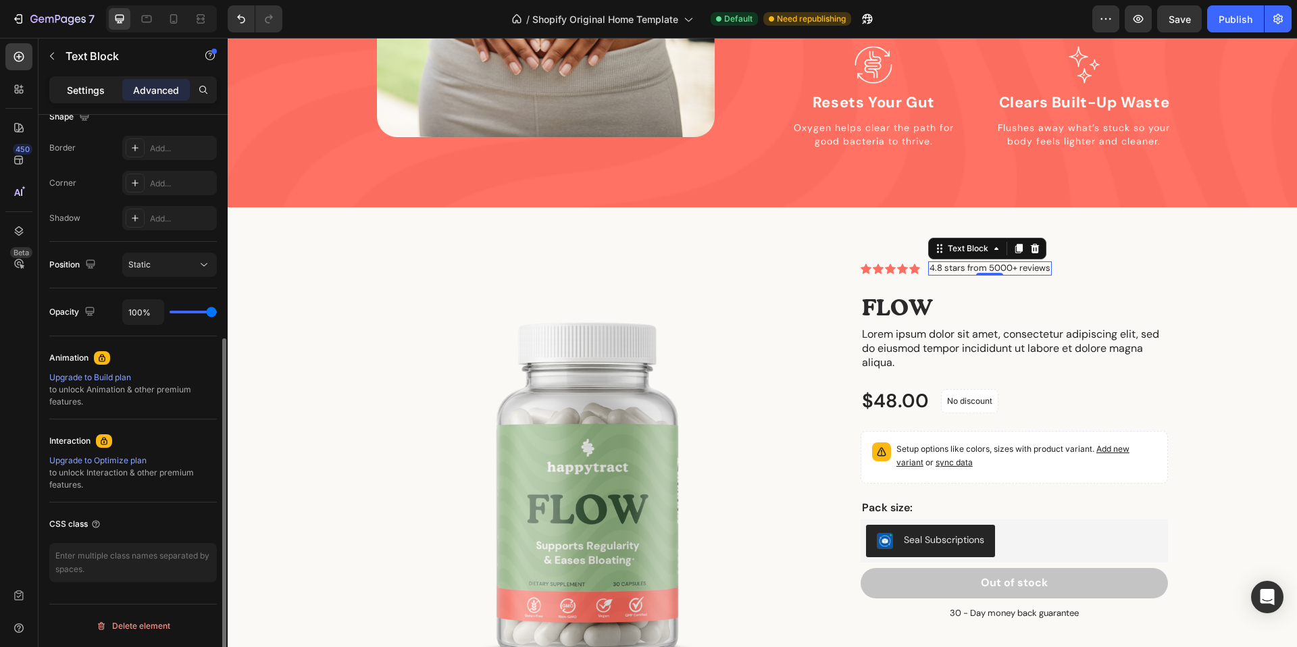
click at [75, 91] on p "Settings" at bounding box center [86, 90] width 38 height 14
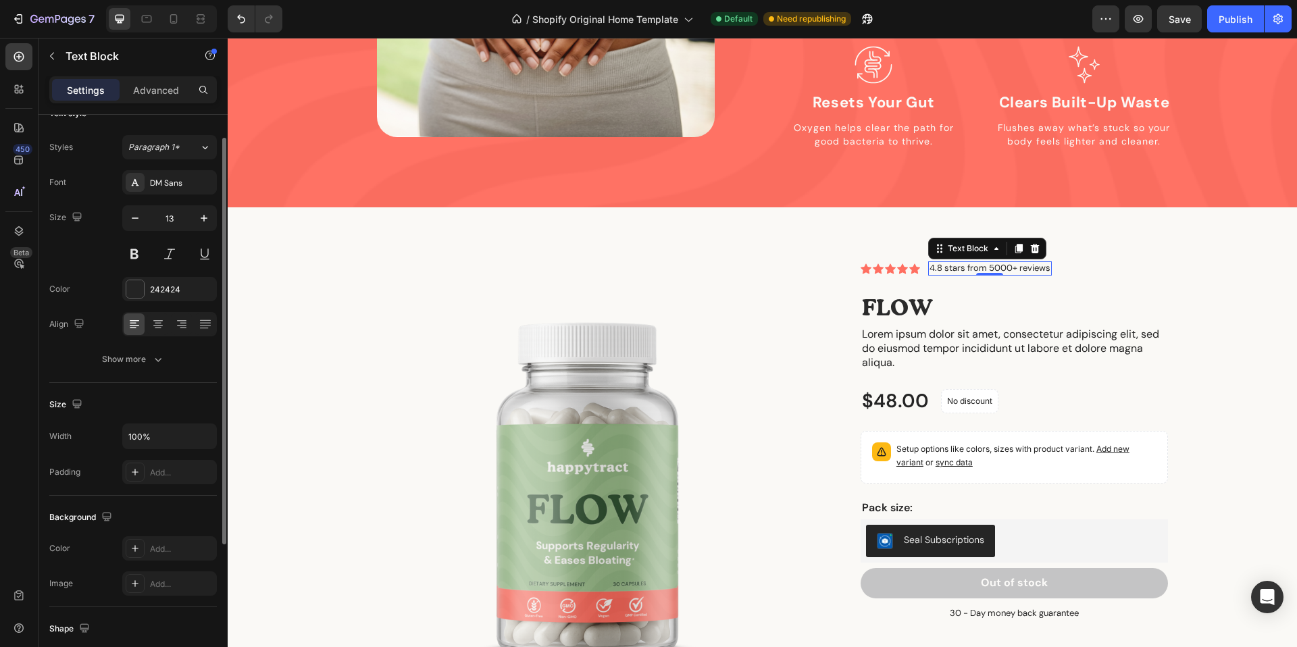
scroll to position [15, 0]
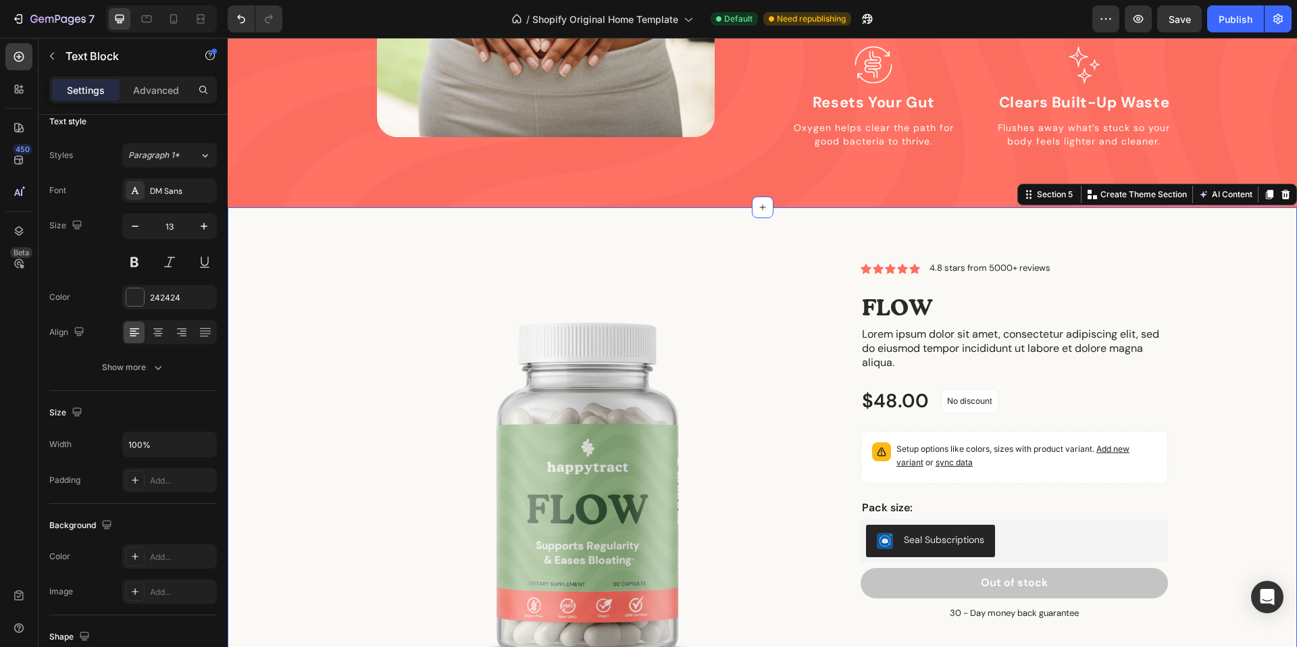
click at [1200, 288] on div "Product Images Icon Icon Icon Icon Icon Icon List 4.8 stars from 5000+ reviews …" at bounding box center [762, 502] width 1049 height 482
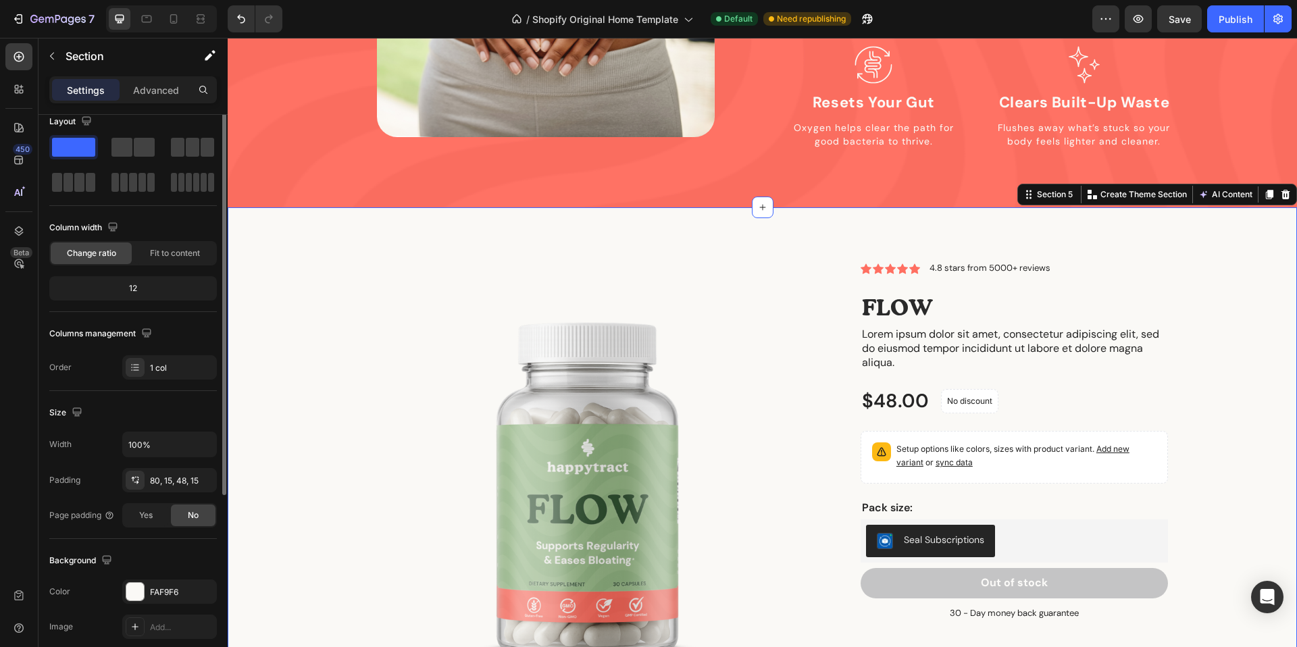
scroll to position [0, 0]
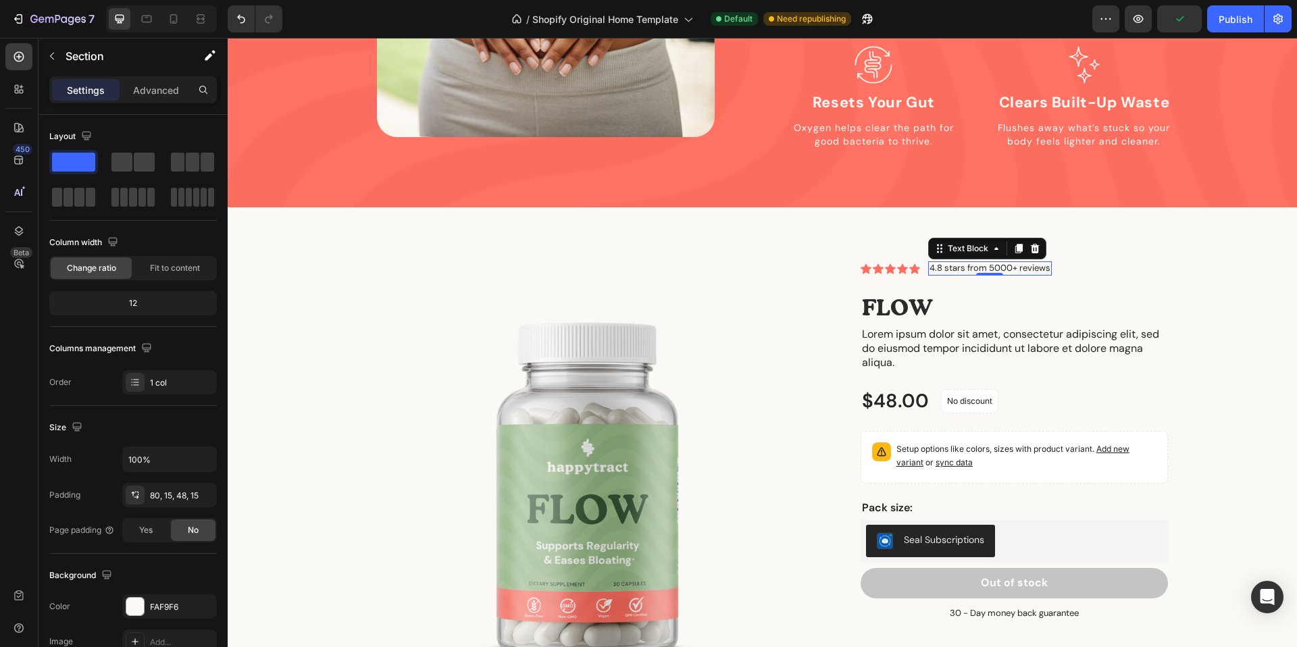
click at [950, 263] on p "4.8 stars from 5000+ reviews" at bounding box center [989, 268] width 121 height 11
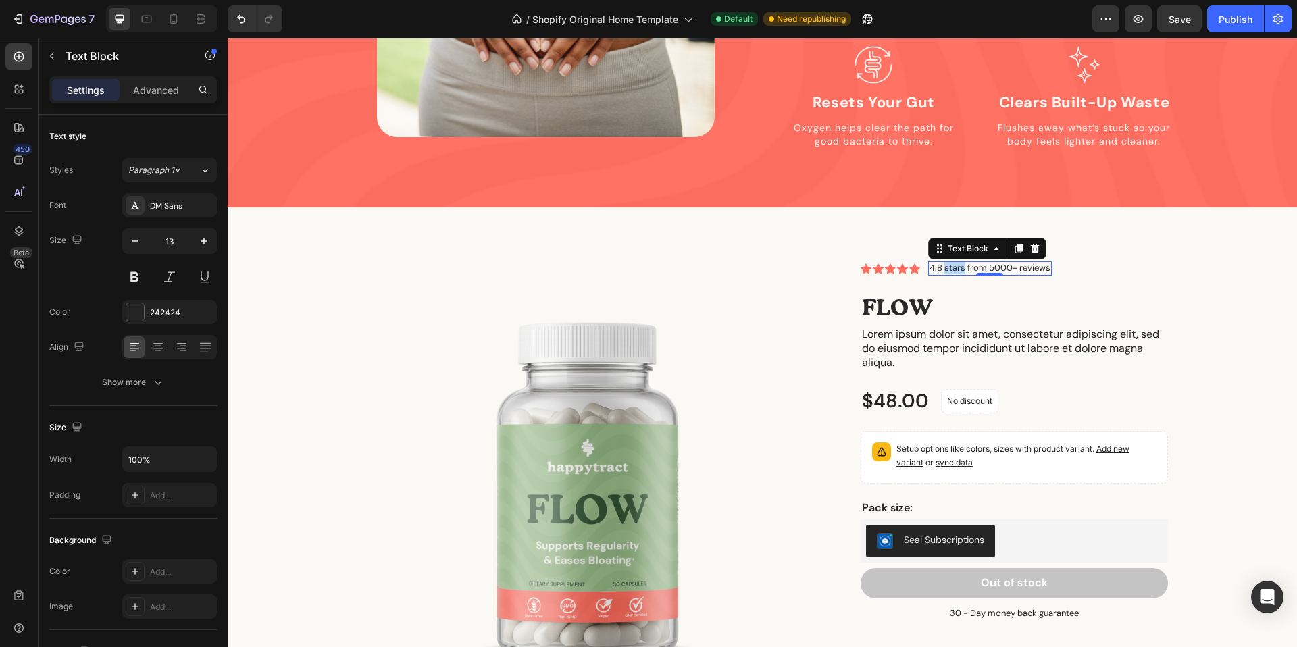
click at [961, 263] on p "4.8 stars from 5000+ reviews" at bounding box center [989, 268] width 121 height 11
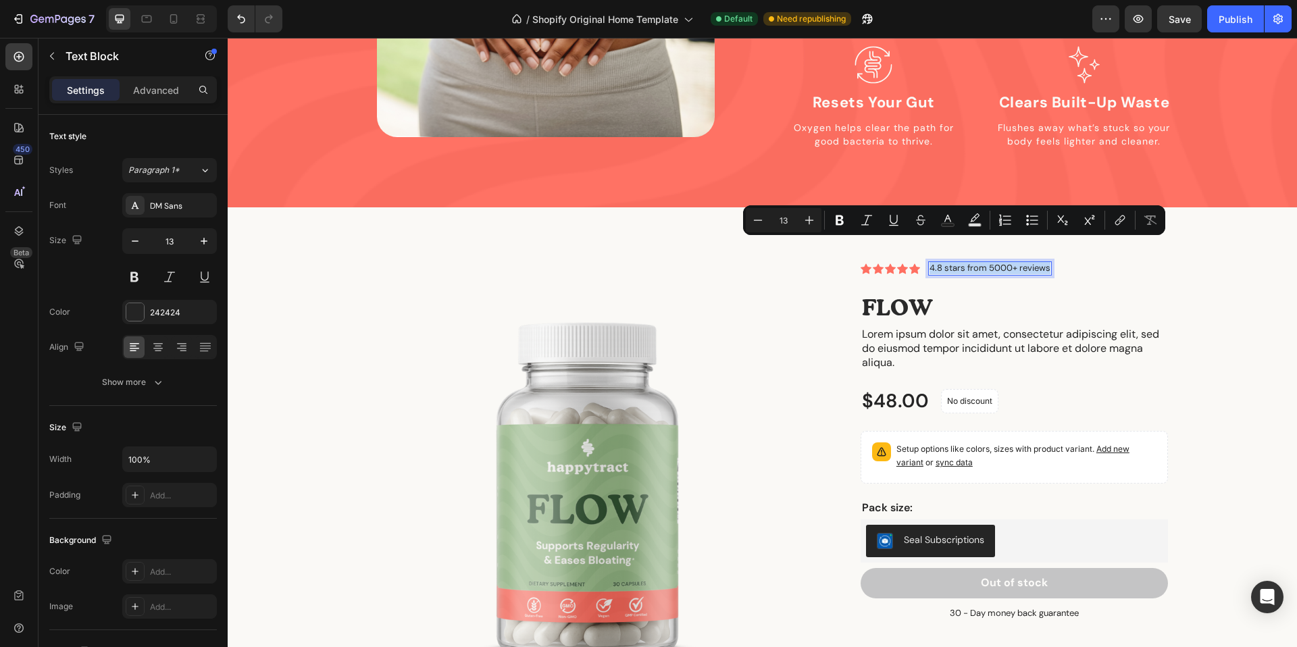
click at [961, 263] on p "4.8 stars from 5000+ reviews" at bounding box center [989, 268] width 121 height 11
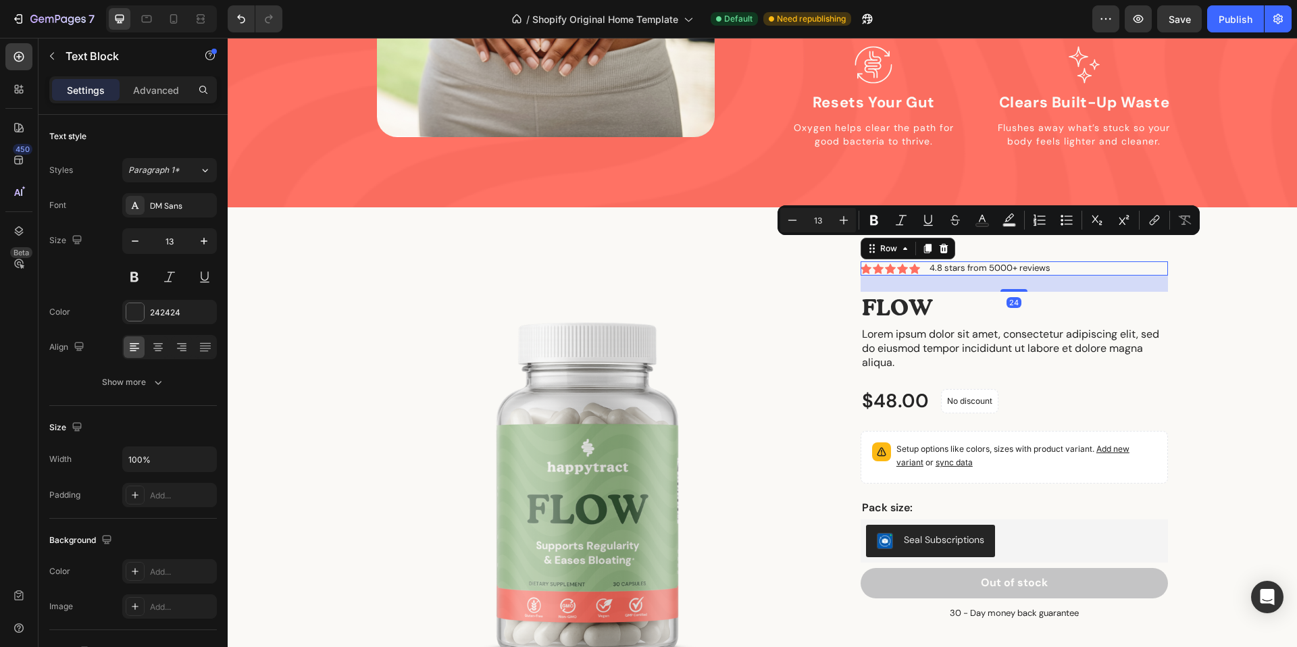
click at [1072, 261] on div "Icon Icon Icon Icon Icon Icon List 4.8 stars from 5000+ reviews Text Block Row …" at bounding box center [1013, 268] width 307 height 14
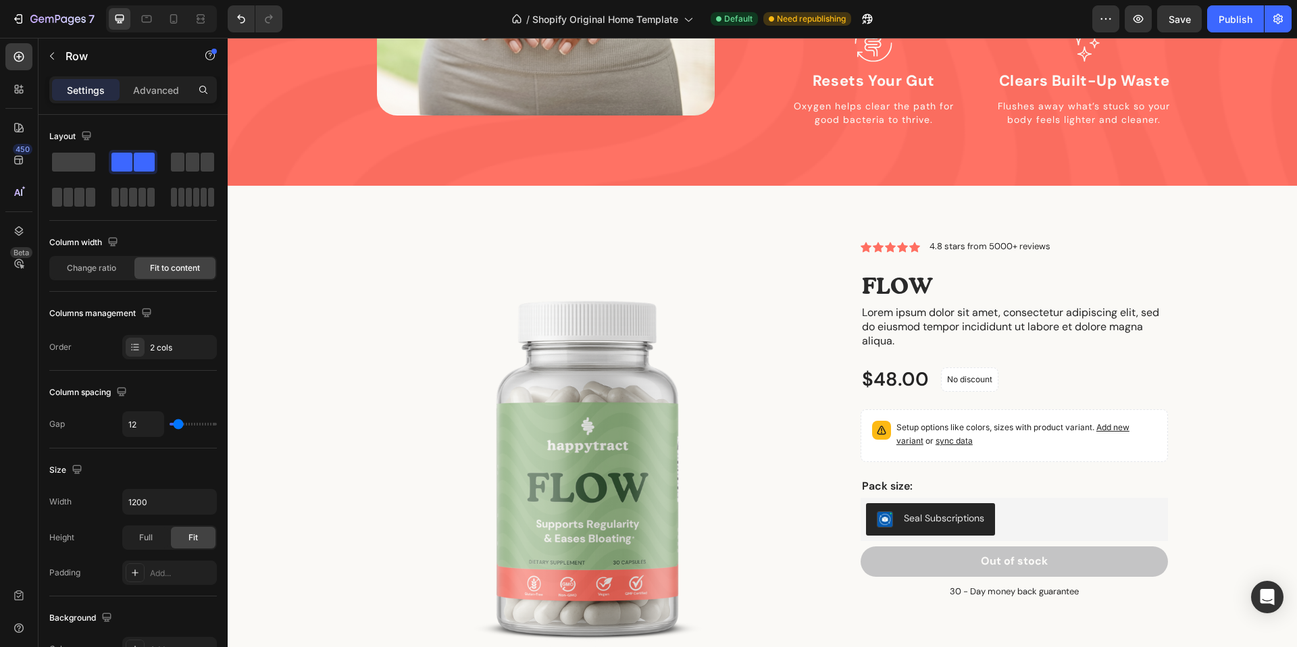
scroll to position [1583, 0]
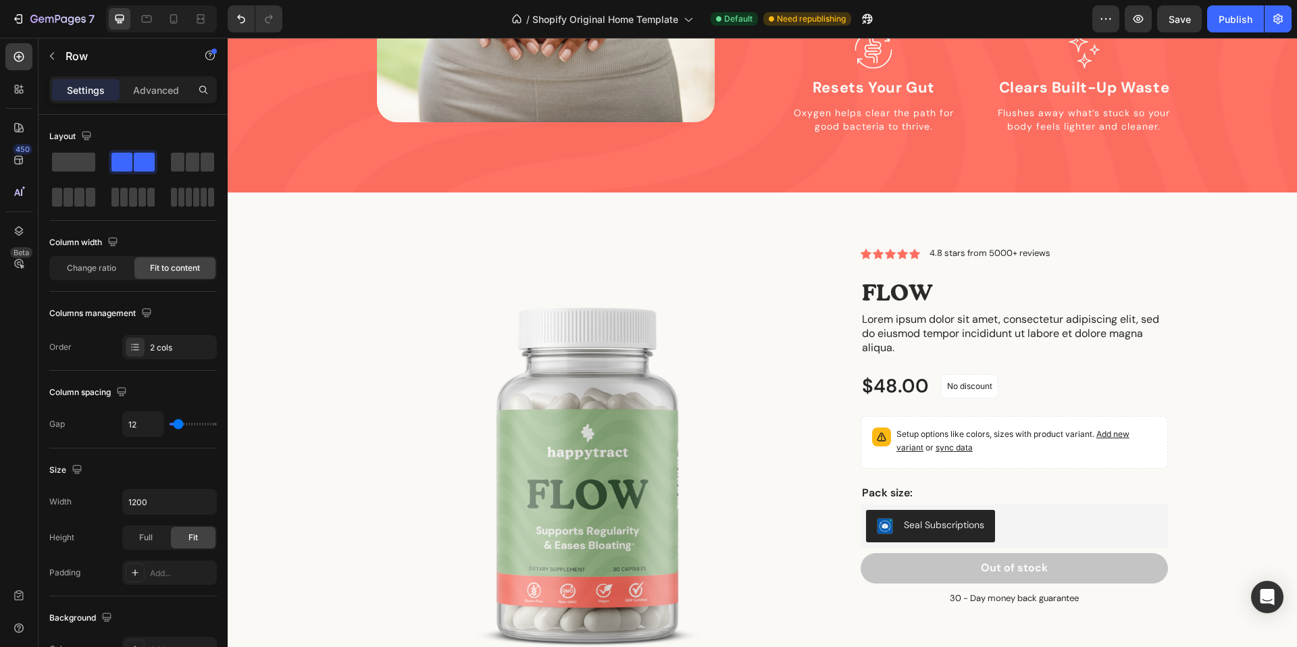
click at [1061, 247] on div "Icon Icon Icon Icon Icon Icon List 4.8 stars from 5000+ reviews Text Block Row" at bounding box center [1013, 254] width 307 height 14
click at [1051, 247] on div "Icon Icon Icon Icon Icon Icon List 4.8 stars from 5000+ reviews Text Block Row" at bounding box center [1013, 254] width 307 height 14
click at [1041, 248] on p "4.8 stars from 5000+ reviews" at bounding box center [989, 253] width 121 height 11
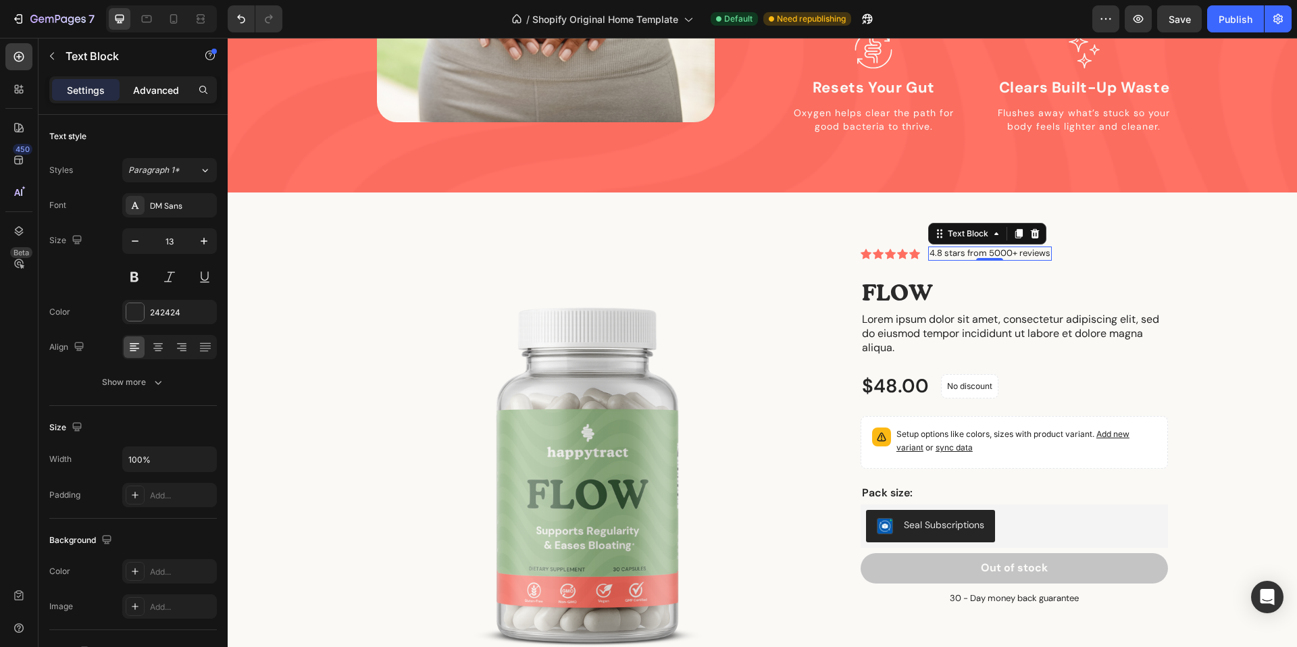
click at [153, 89] on p "Advanced" at bounding box center [156, 90] width 46 height 14
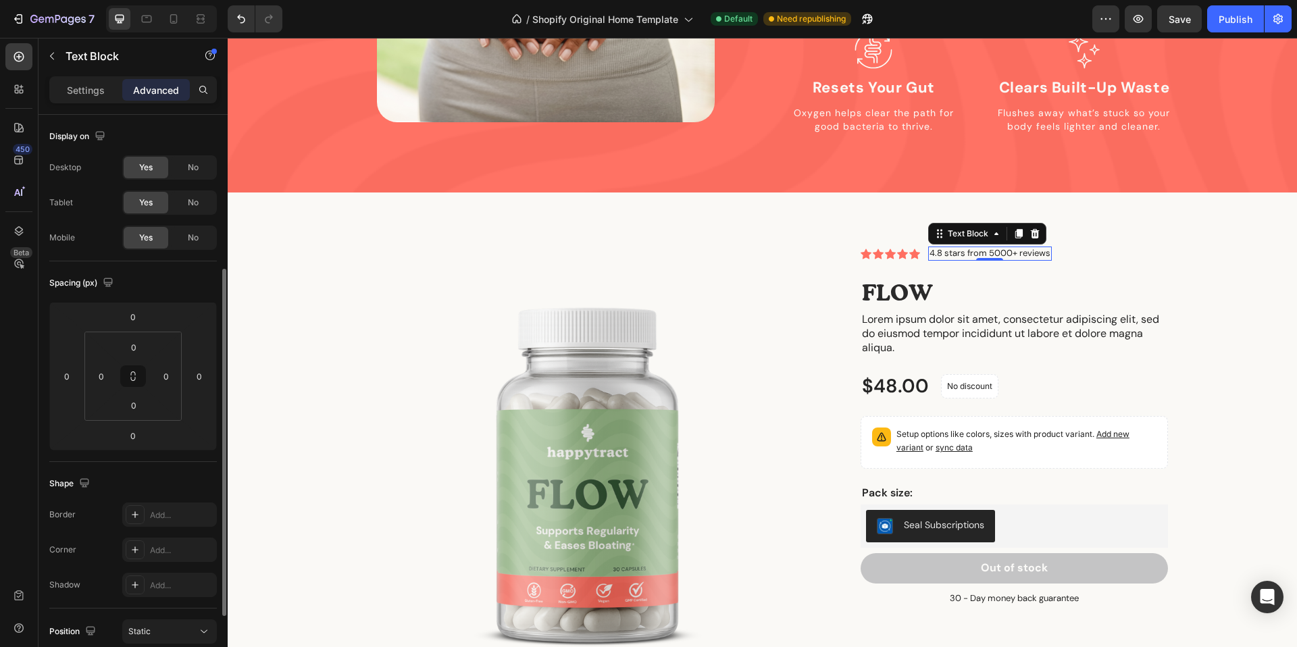
scroll to position [367, 0]
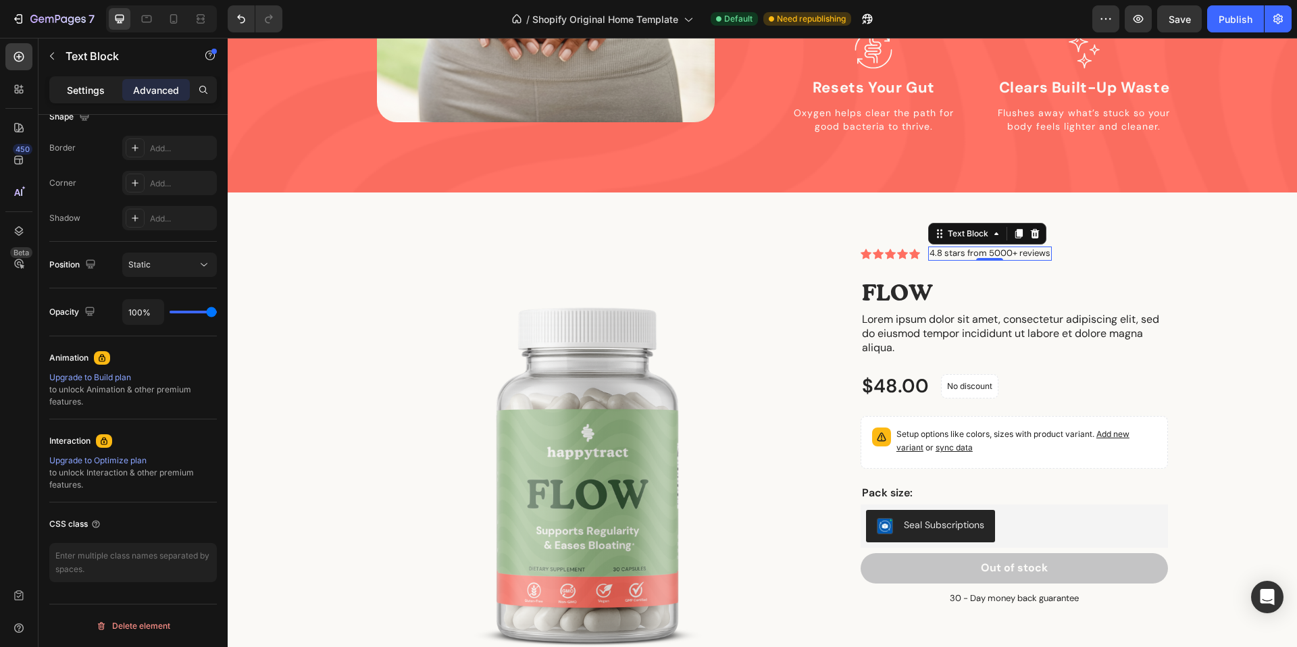
click at [107, 98] on div "Settings" at bounding box center [86, 90] width 68 height 22
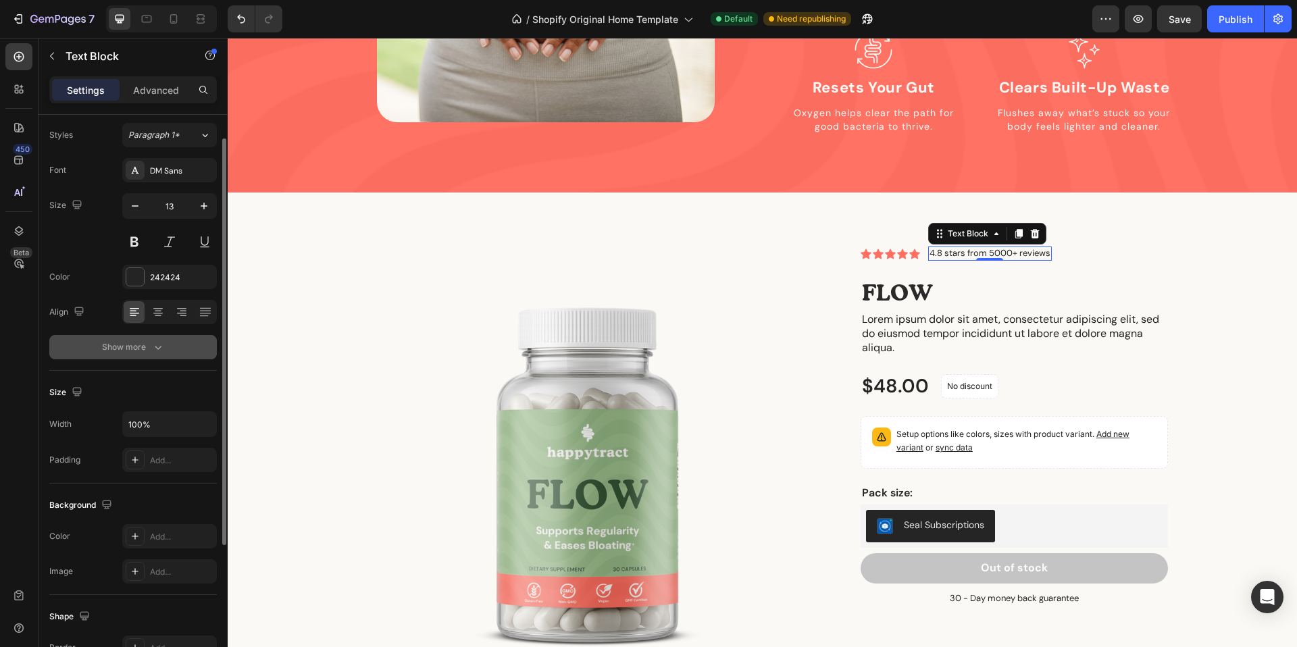
scroll to position [36, 0]
click at [154, 349] on icon "button" at bounding box center [158, 347] width 14 height 14
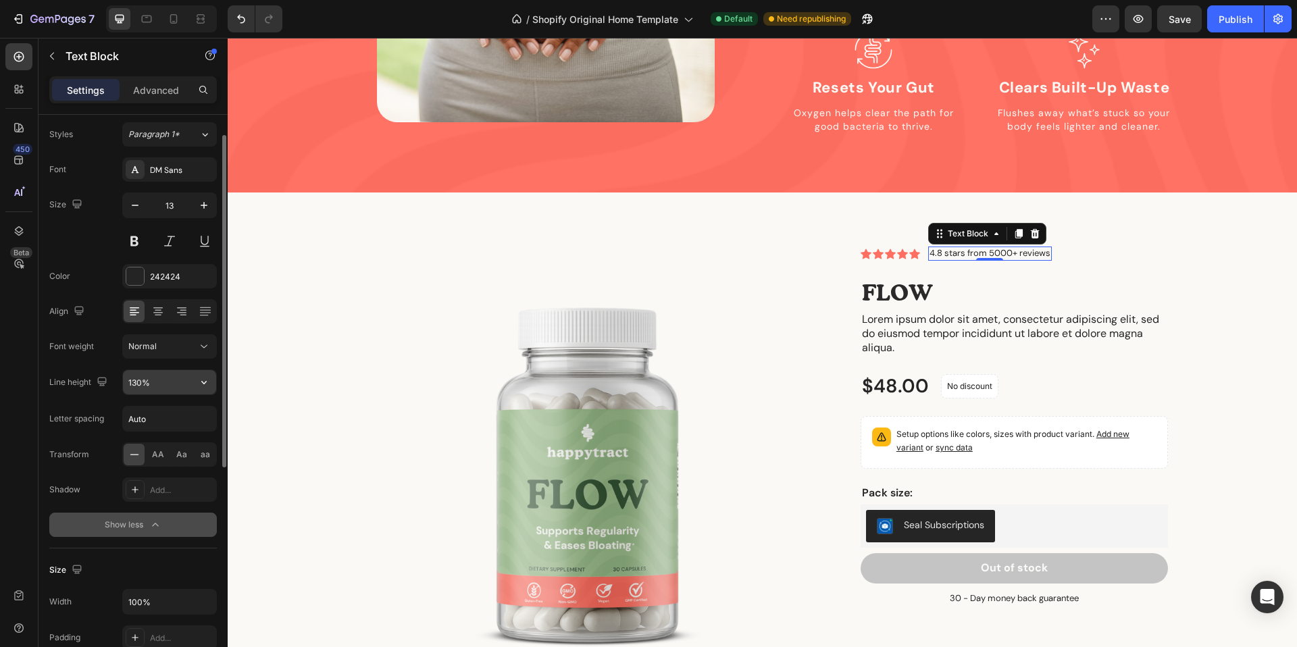
click at [154, 377] on input "130%" at bounding box center [169, 382] width 93 height 24
click at [215, 386] on button "button" at bounding box center [204, 382] width 24 height 24
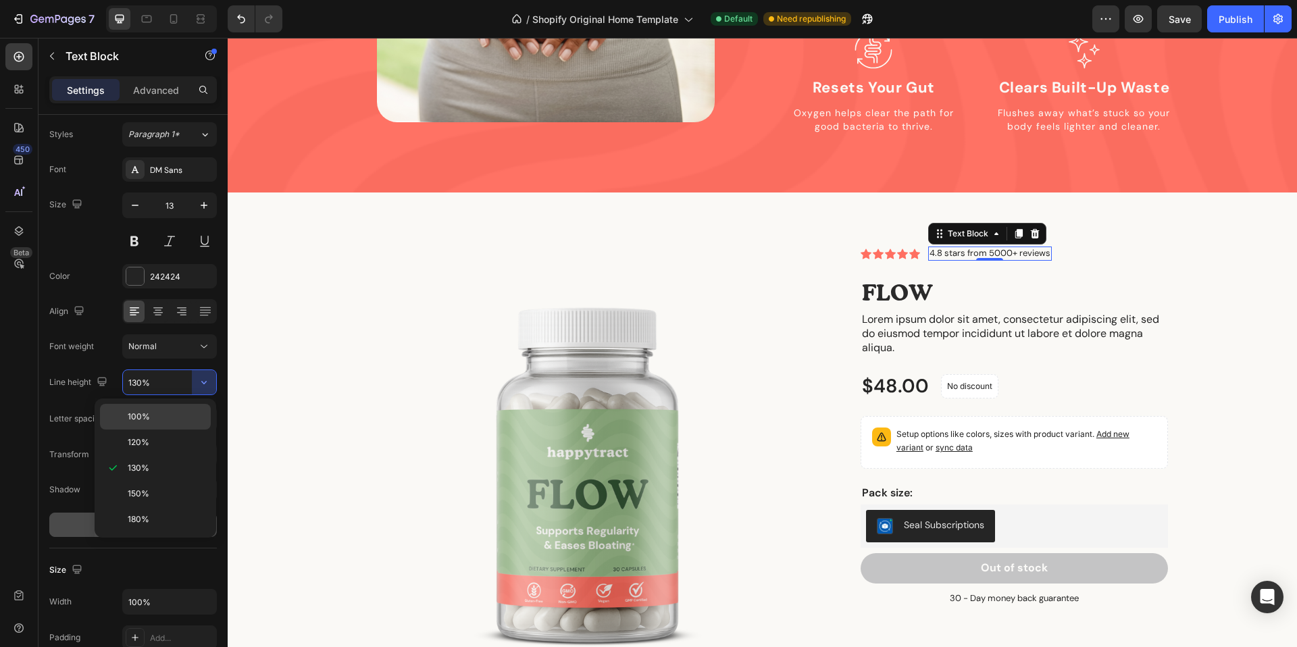
click at [142, 419] on span "100%" at bounding box center [139, 417] width 22 height 12
type input "100%"
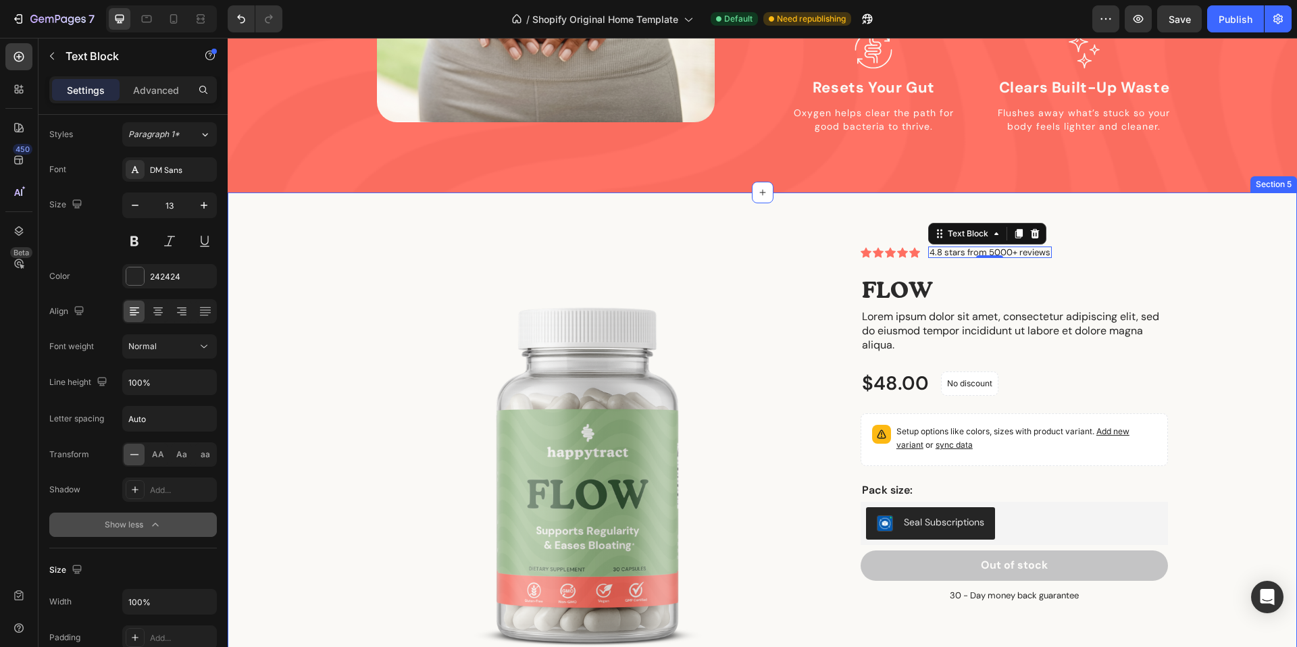
click at [1247, 247] on div "Product Images Icon Icon Icon Icon Icon Icon List 4.8 stars from 5000+ reviews …" at bounding box center [762, 488] width 1049 height 482
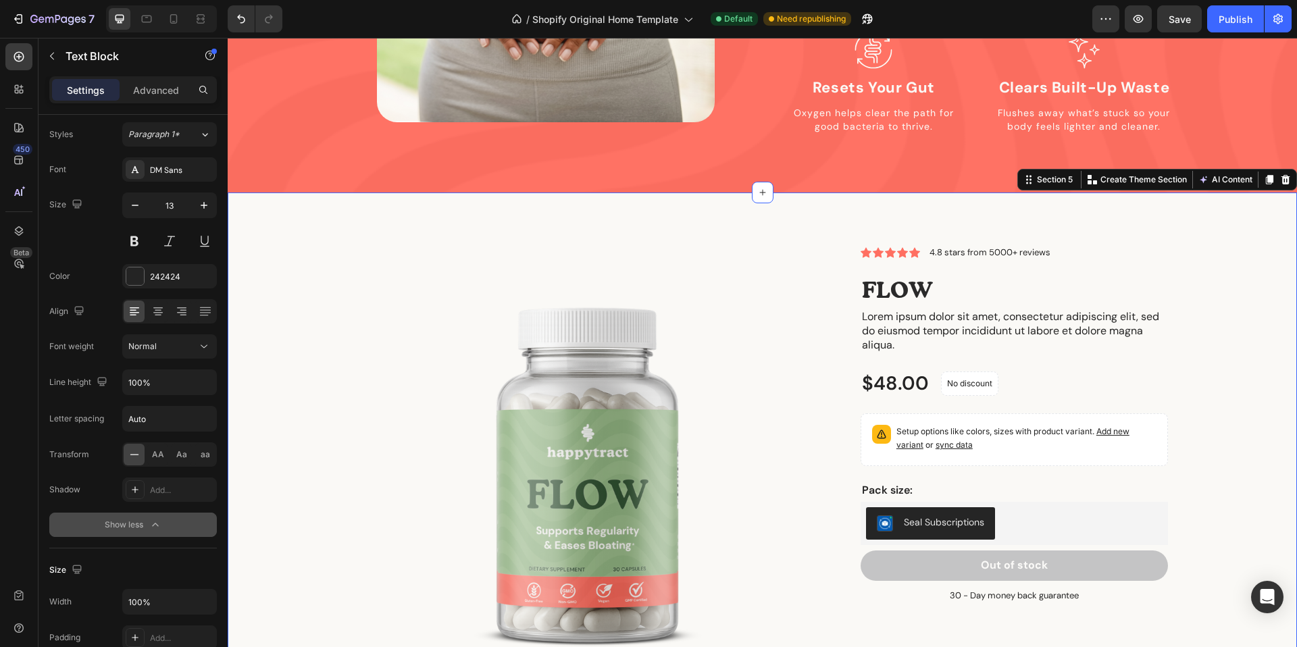
scroll to position [0, 0]
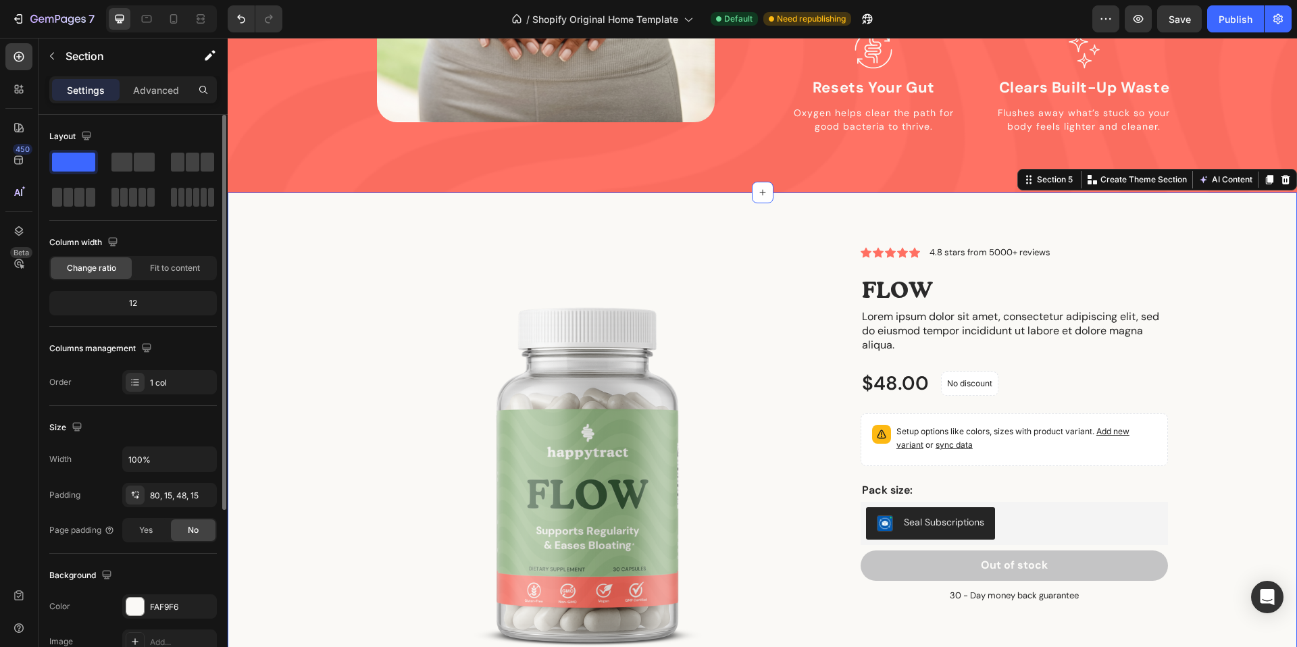
click at [1247, 247] on div "Product Images Icon Icon Icon Icon Icon Icon List 4.8 stars from 5000+ reviews …" at bounding box center [762, 488] width 1049 height 482
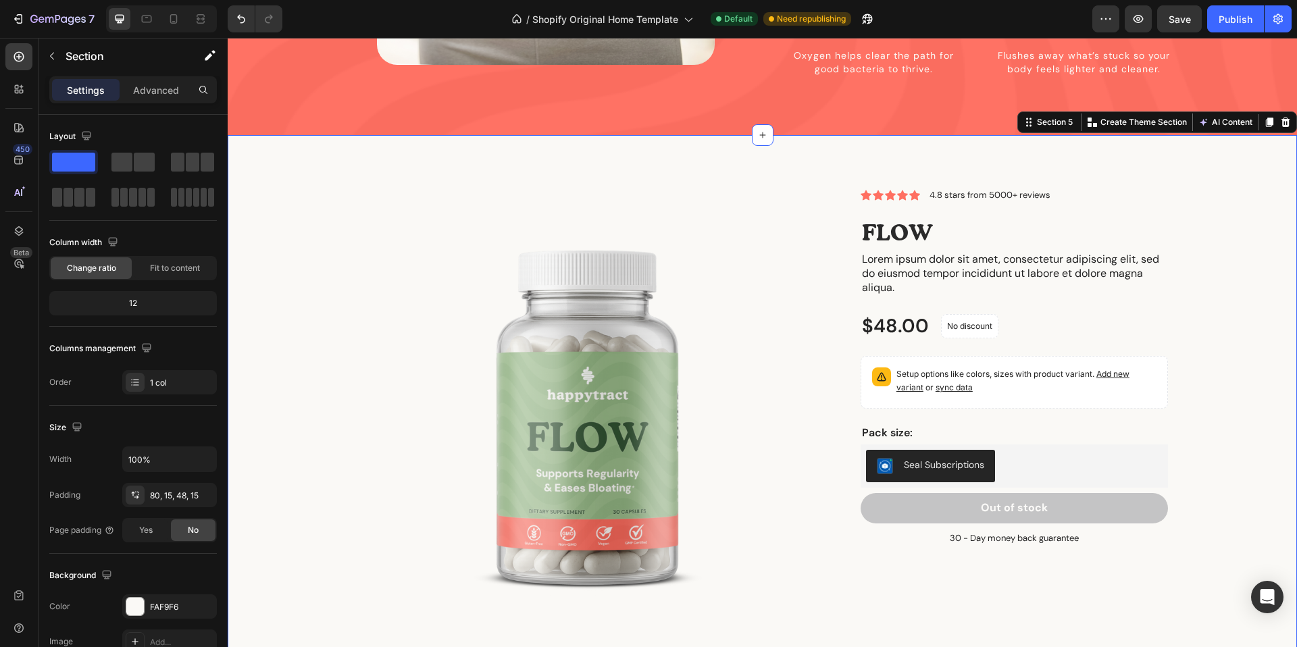
scroll to position [1651, 0]
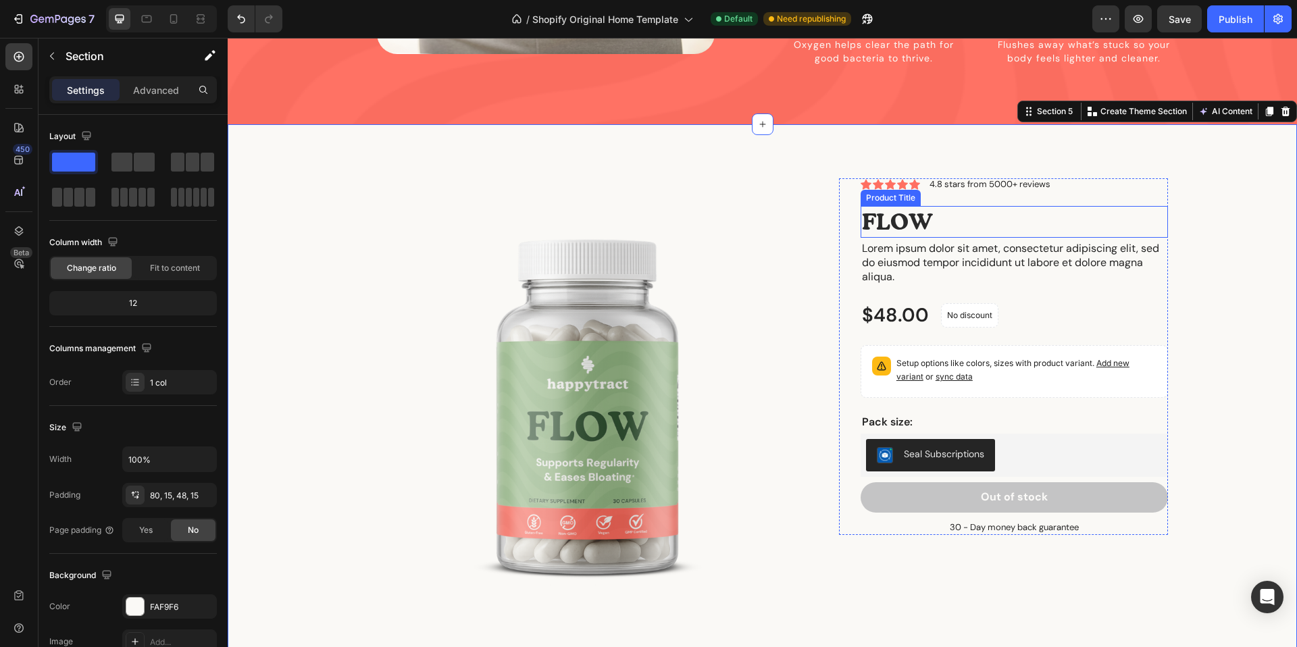
click at [887, 206] on h1 "FLOW" at bounding box center [1013, 222] width 307 height 32
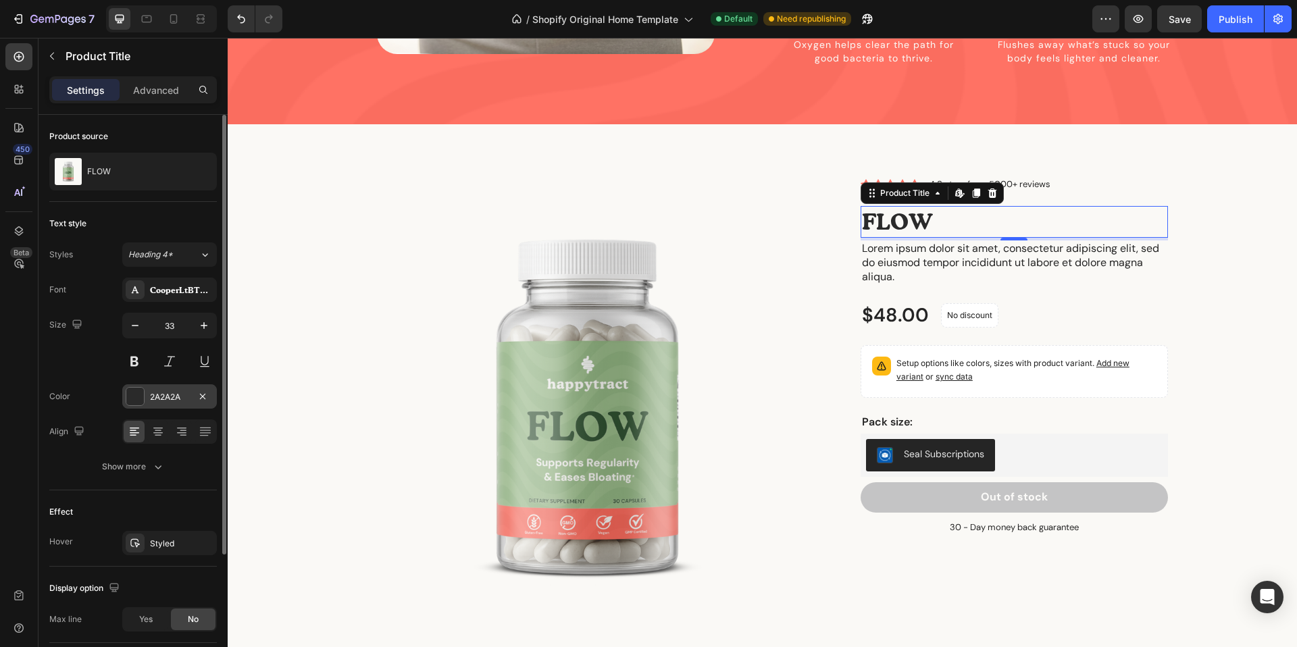
click at [161, 394] on div "2A2A2A" at bounding box center [169, 397] width 39 height 12
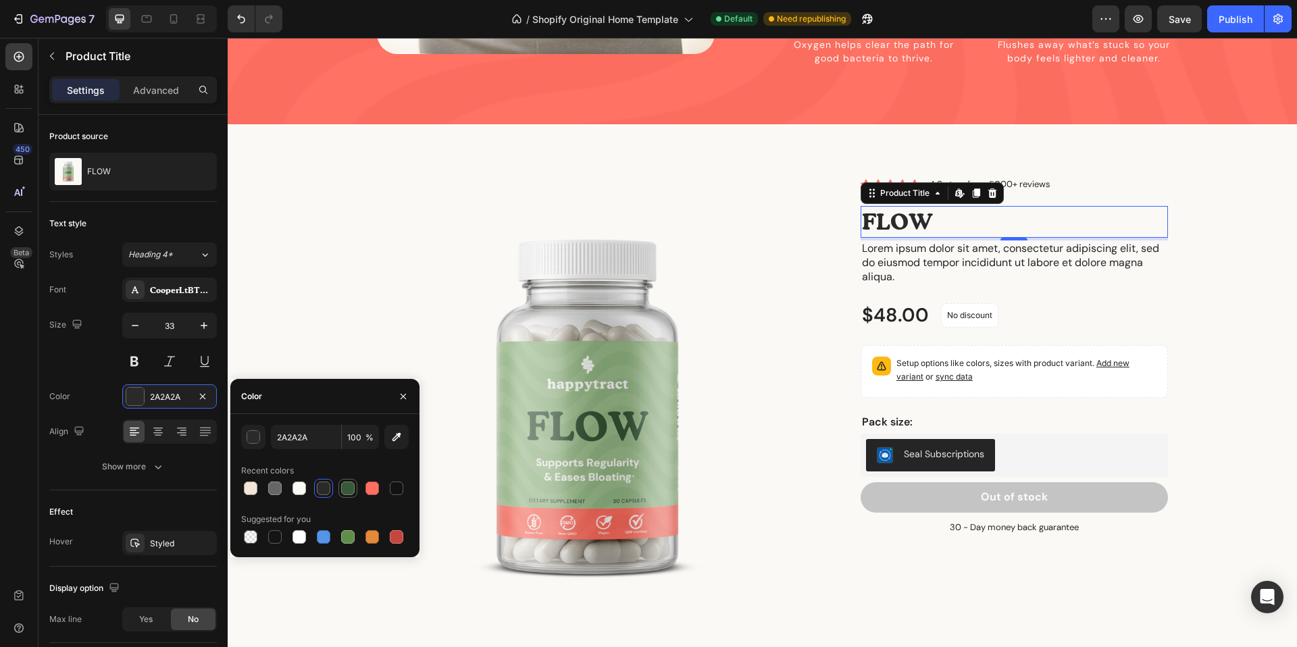
click at [346, 489] on div at bounding box center [348, 489] width 14 height 14
type input "385839"
click at [1223, 298] on div "Product Images Icon Icon Icon Icon Icon Icon List 4.8 stars from 5000+ reviews …" at bounding box center [762, 419] width 1049 height 482
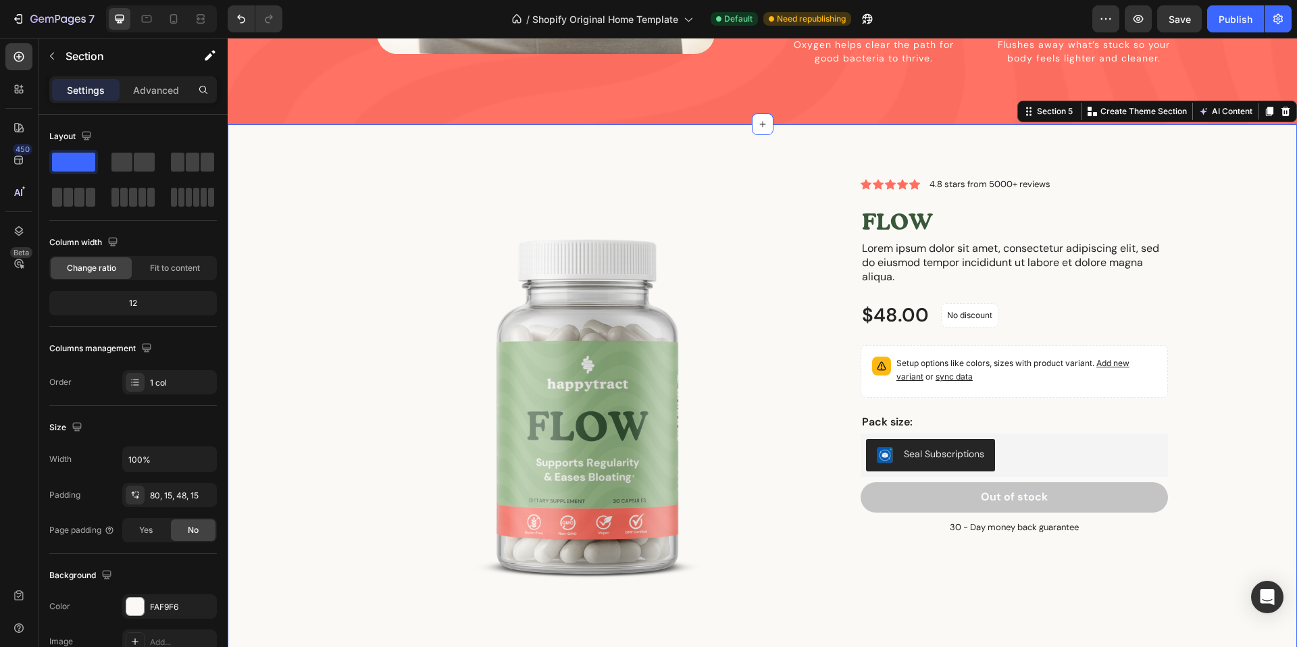
click at [1223, 298] on div "Product Images Icon Icon Icon Icon Icon Icon List 4.8 stars from 5000+ reviews …" at bounding box center [762, 419] width 1049 height 482
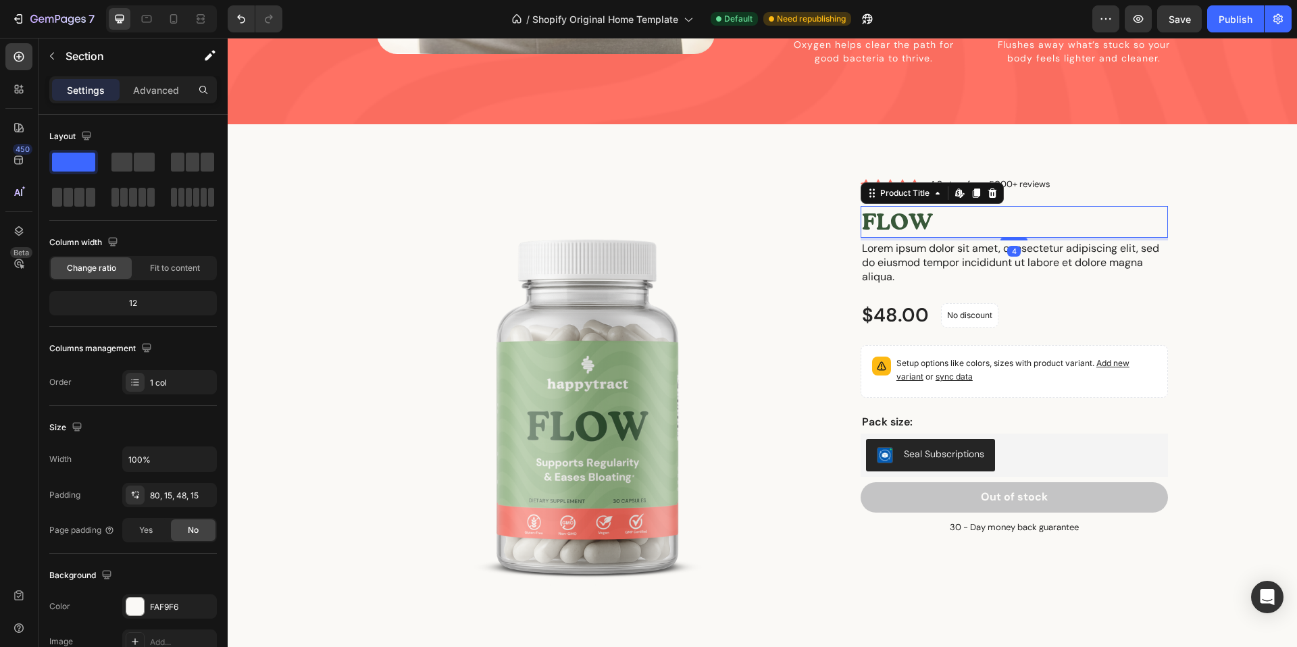
click at [914, 207] on h1 "FLOW" at bounding box center [1013, 222] width 307 height 32
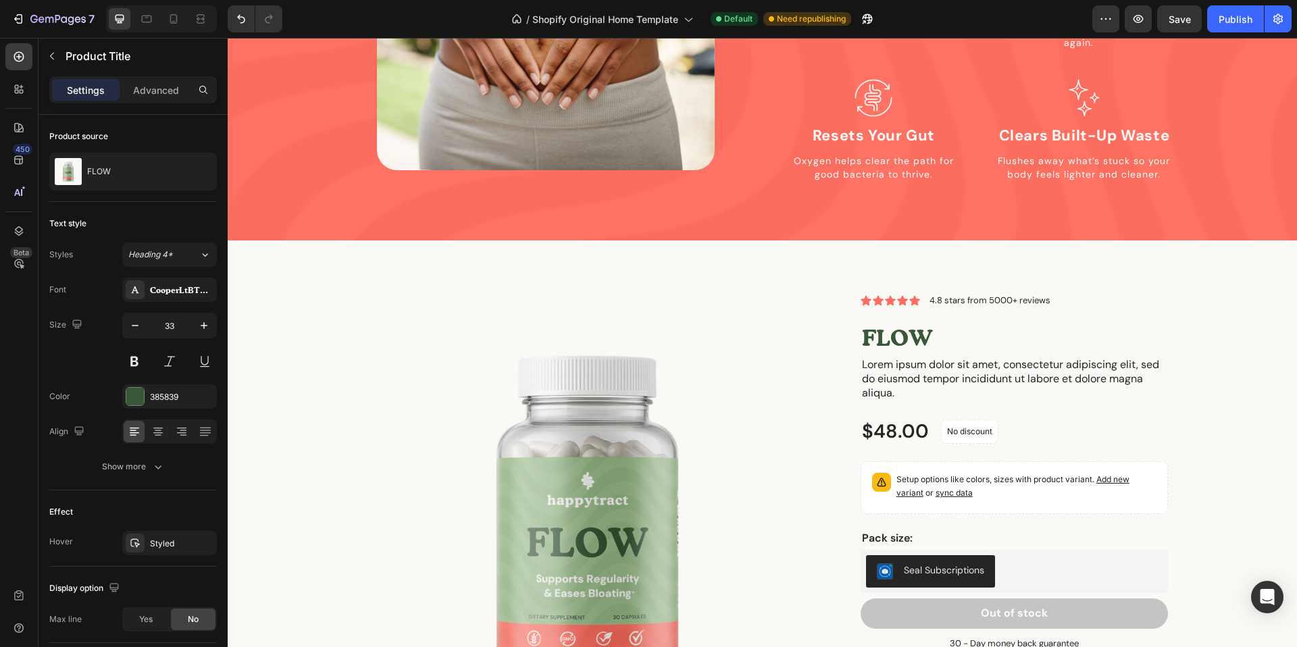
scroll to position [1612, 0]
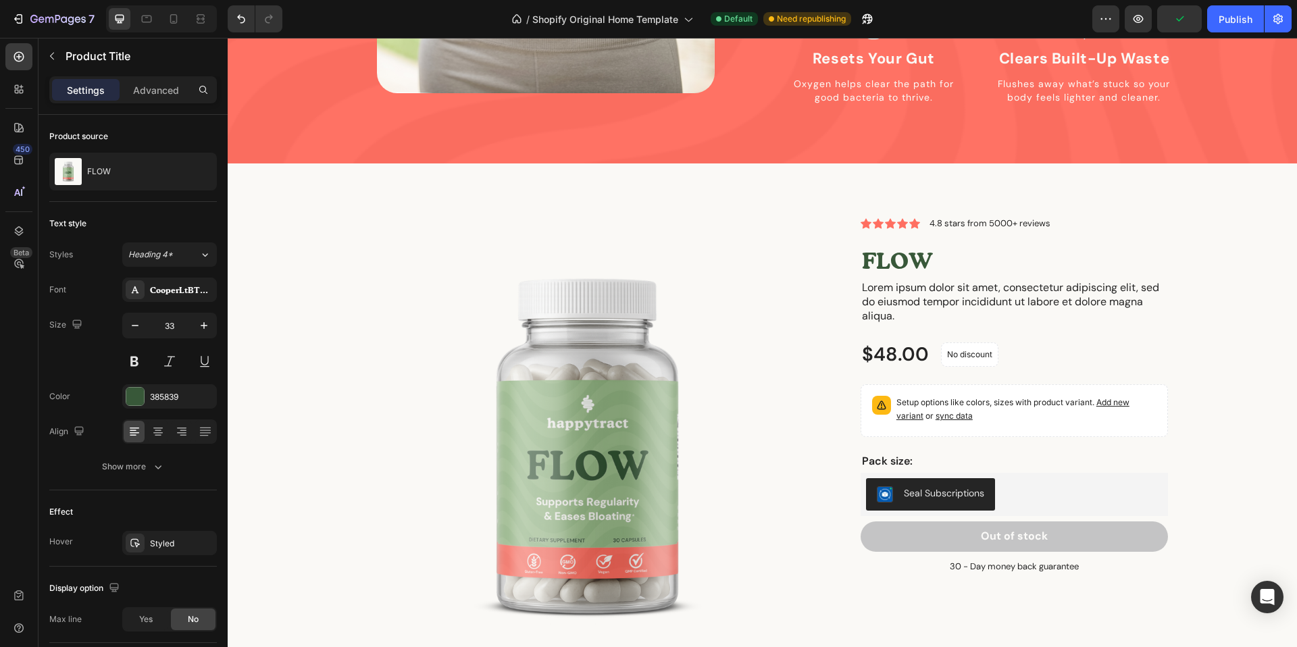
click at [894, 245] on h1 "FLOW" at bounding box center [1013, 261] width 307 height 32
click at [907, 245] on h1 "FLOW" at bounding box center [1013, 261] width 307 height 32
click at [1206, 242] on div "Product Images Icon Icon Icon Icon Icon Icon List 4.8 stars from 5000+ reviews …" at bounding box center [762, 458] width 1049 height 482
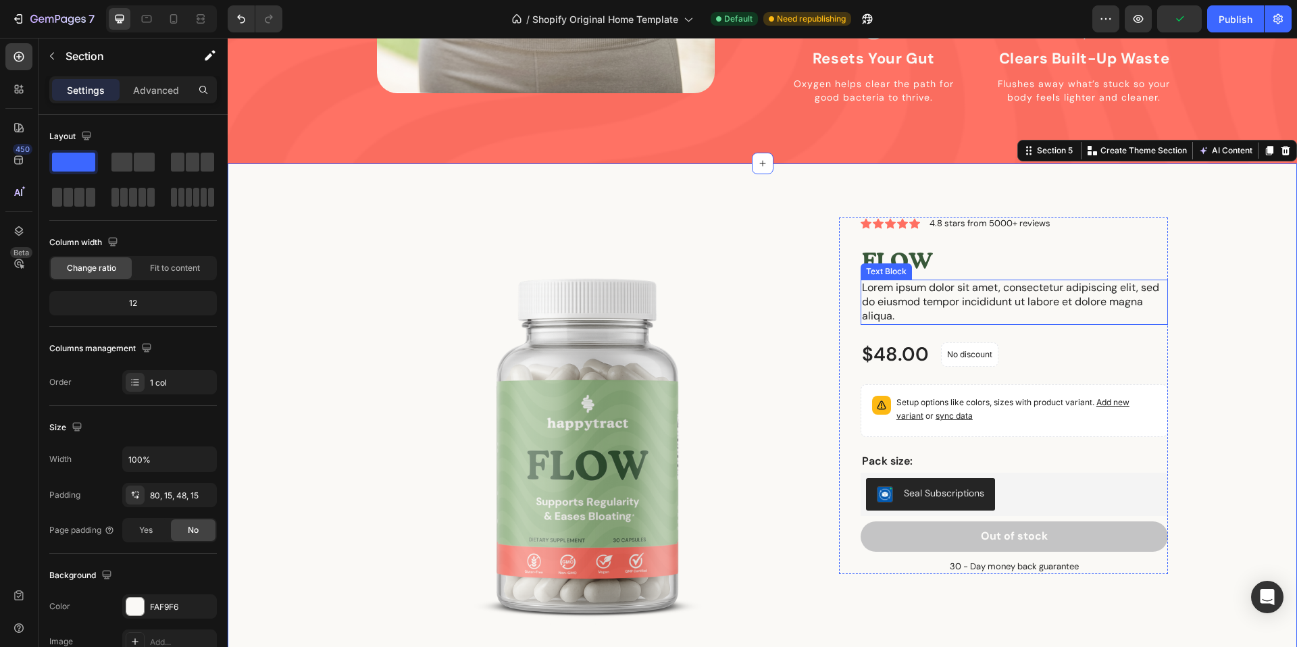
click at [1101, 286] on p "Lorem ipsum dolor sit amet, consectetur adipiscing elit, sed do eiusmod tempor …" at bounding box center [1014, 302] width 305 height 42
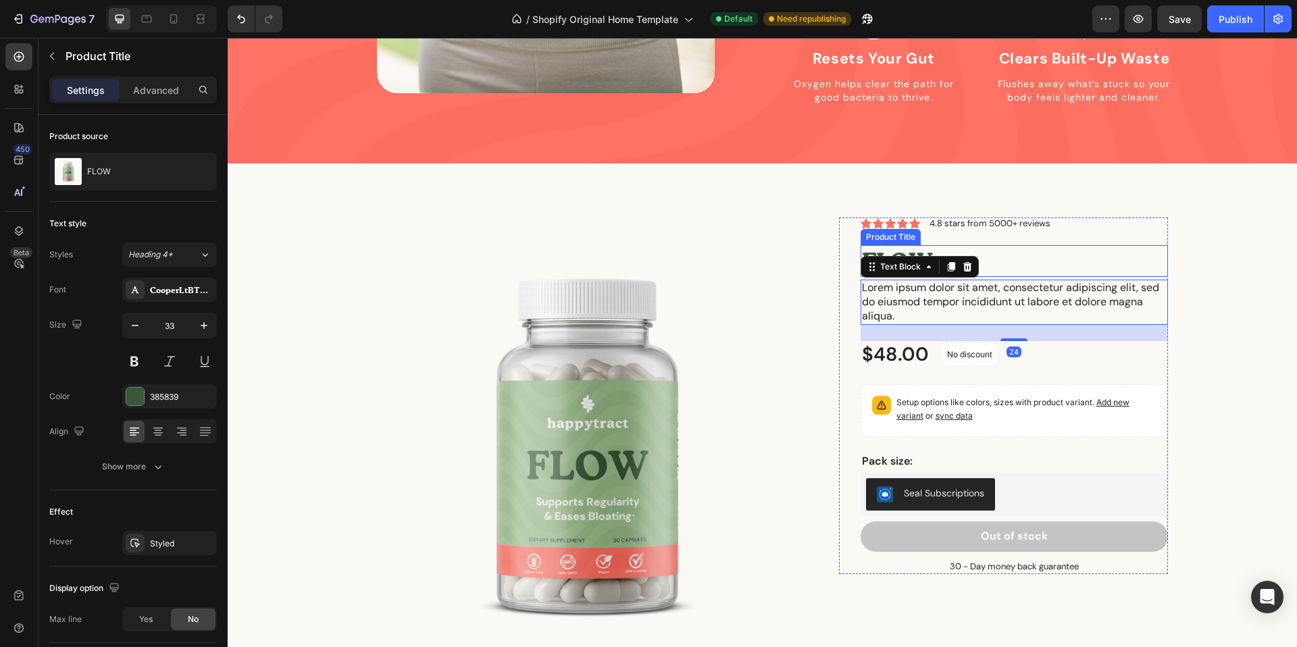
click at [899, 231] on div "Product Title" at bounding box center [890, 237] width 55 height 12
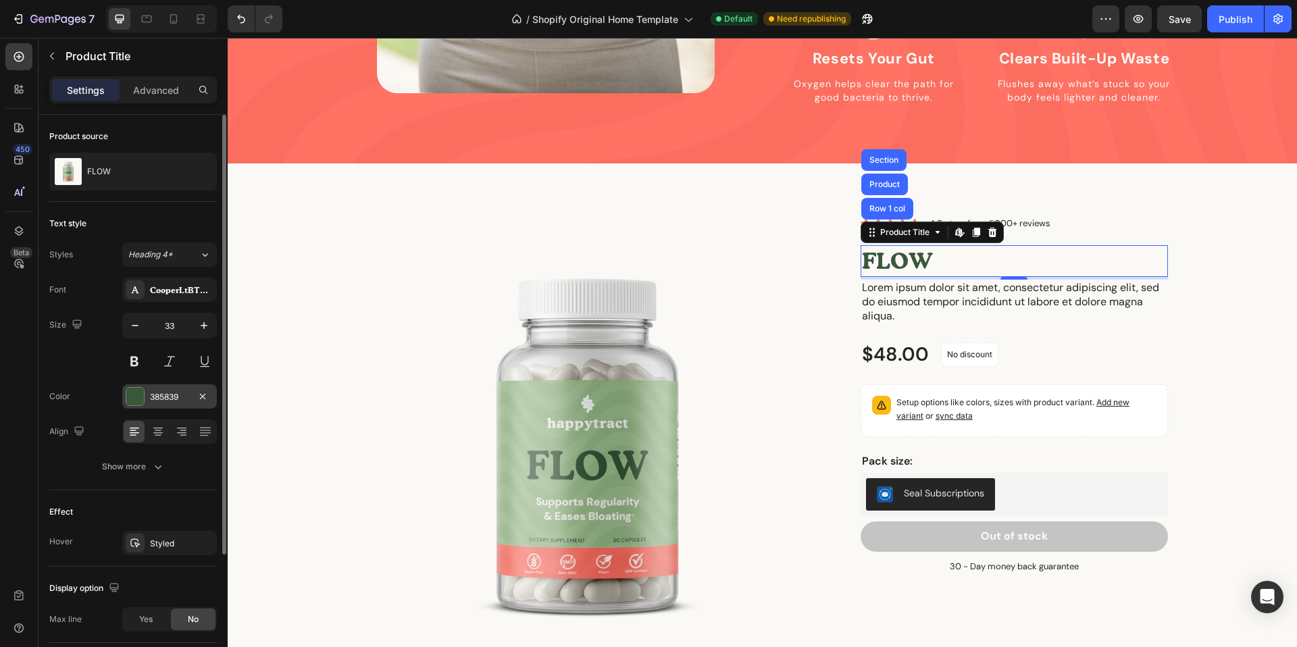
click at [165, 397] on div "385839" at bounding box center [169, 397] width 39 height 12
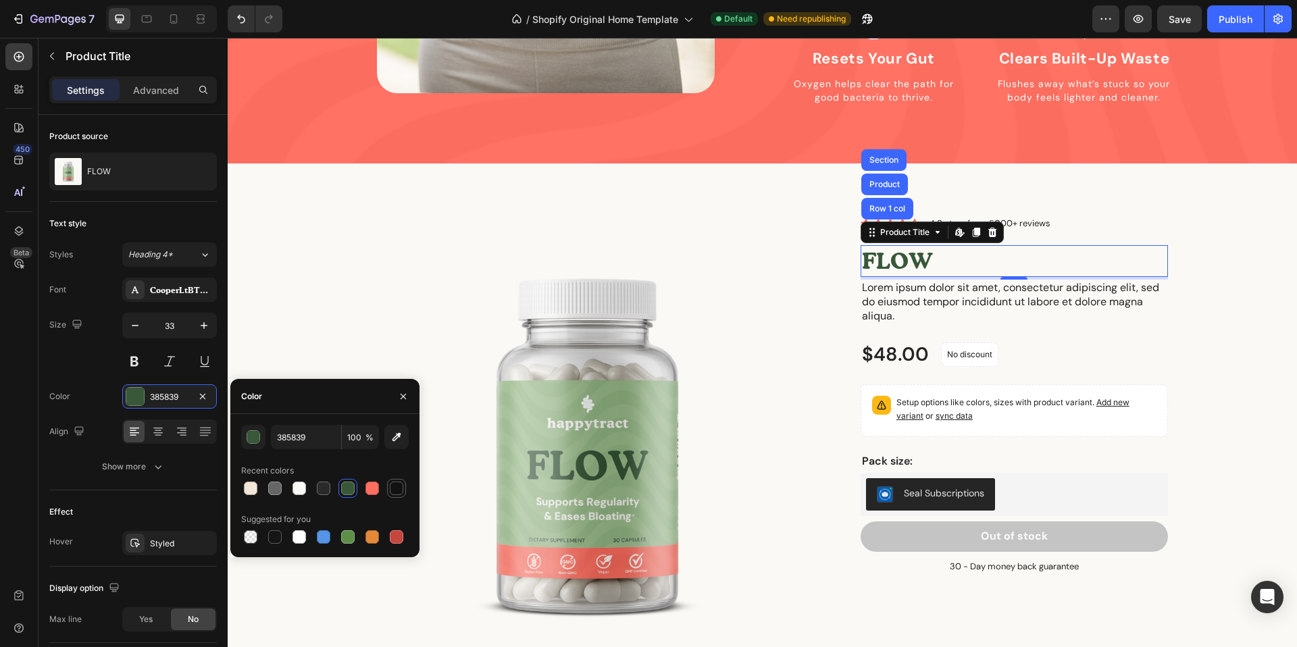
click at [388, 488] on div at bounding box center [396, 488] width 16 height 16
click at [274, 536] on div at bounding box center [275, 537] width 14 height 14
click at [291, 437] on input "151515" at bounding box center [306, 437] width 70 height 24
click at [154, 400] on div "151515" at bounding box center [169, 397] width 39 height 12
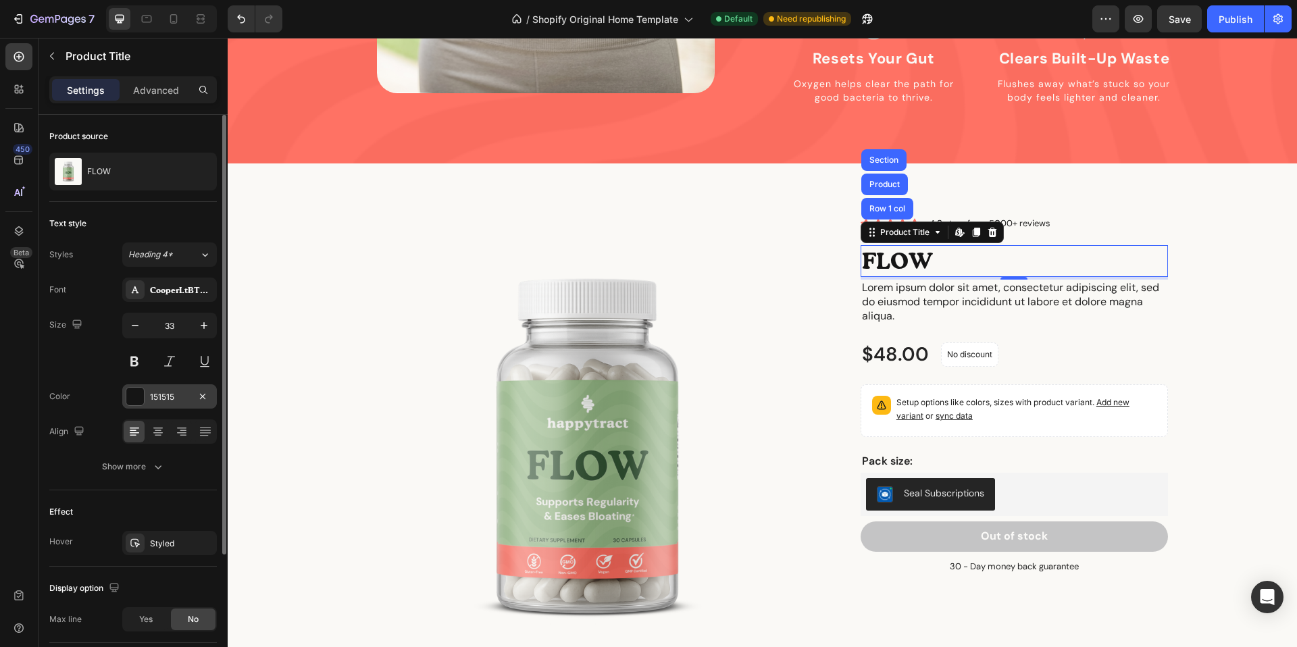
click at [154, 400] on div "151515" at bounding box center [169, 397] width 39 height 12
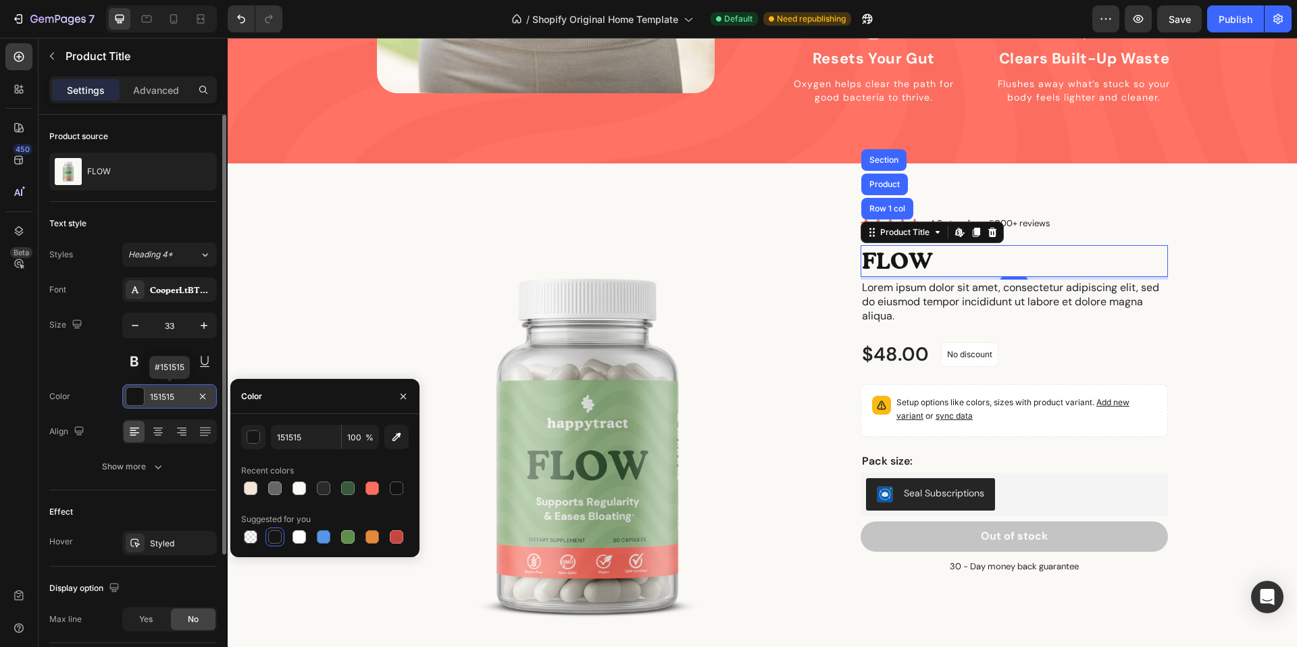
click at [170, 393] on div "151515" at bounding box center [169, 397] width 39 height 12
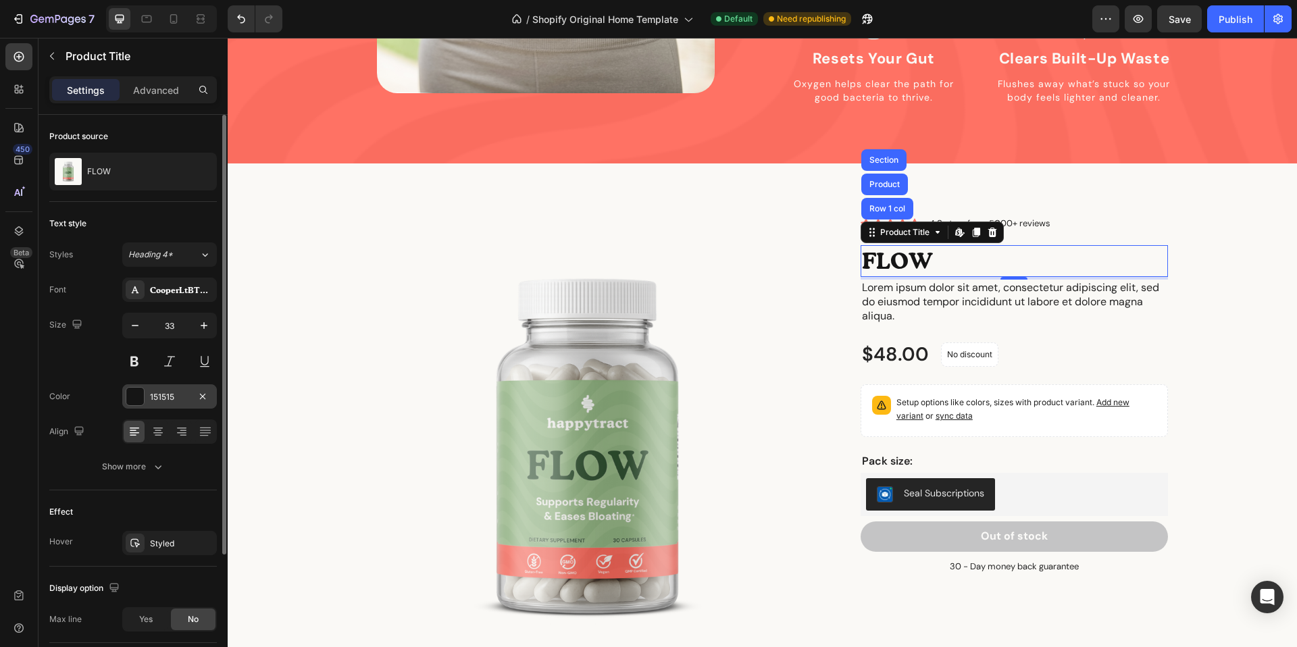
click at [167, 398] on div "151515" at bounding box center [169, 397] width 39 height 12
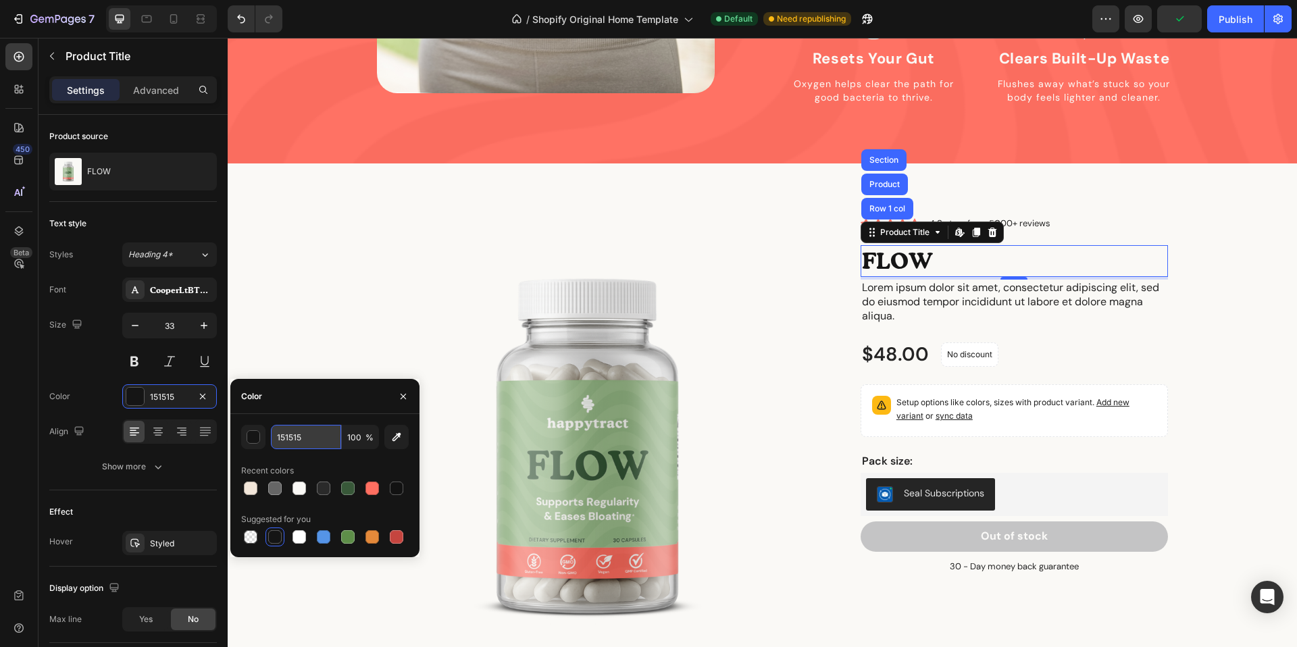
click at [322, 438] on input "151515" at bounding box center [306, 437] width 70 height 24
paste input "#2A2A2A"
type input "2A2A2A"
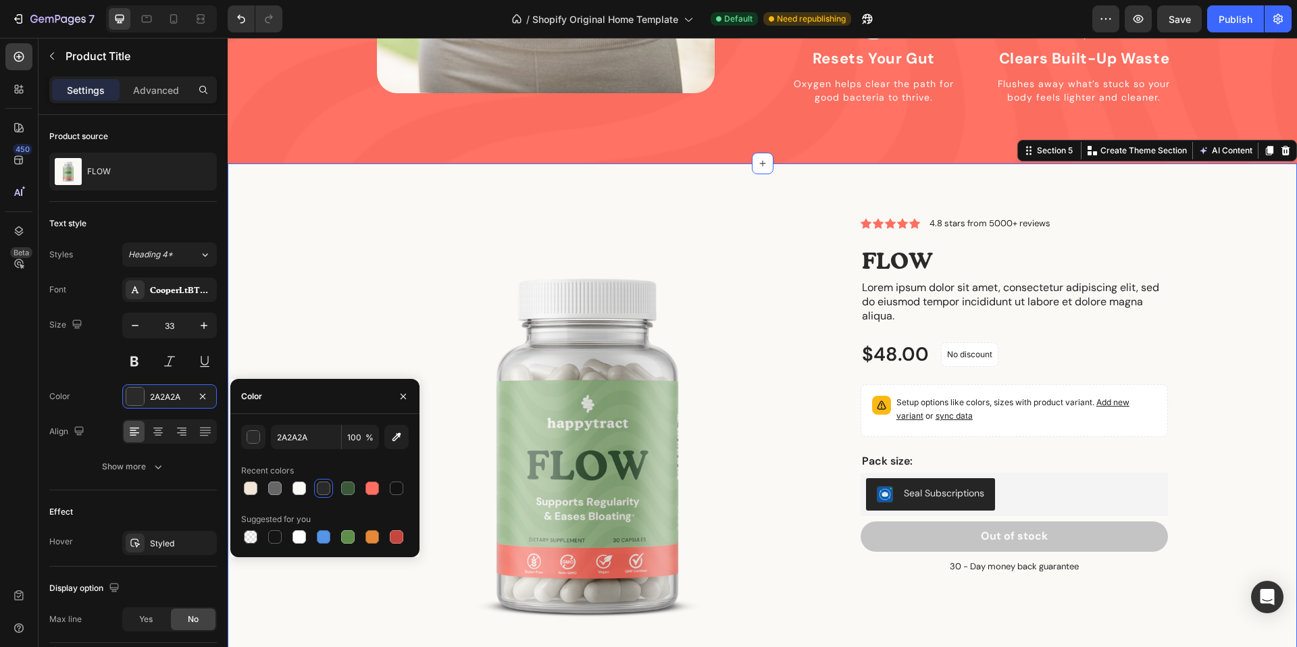
click at [1209, 291] on div "Product Images Icon Icon Icon Icon Icon Icon List 4.8 stars from 5000+ reviews …" at bounding box center [762, 458] width 1049 height 482
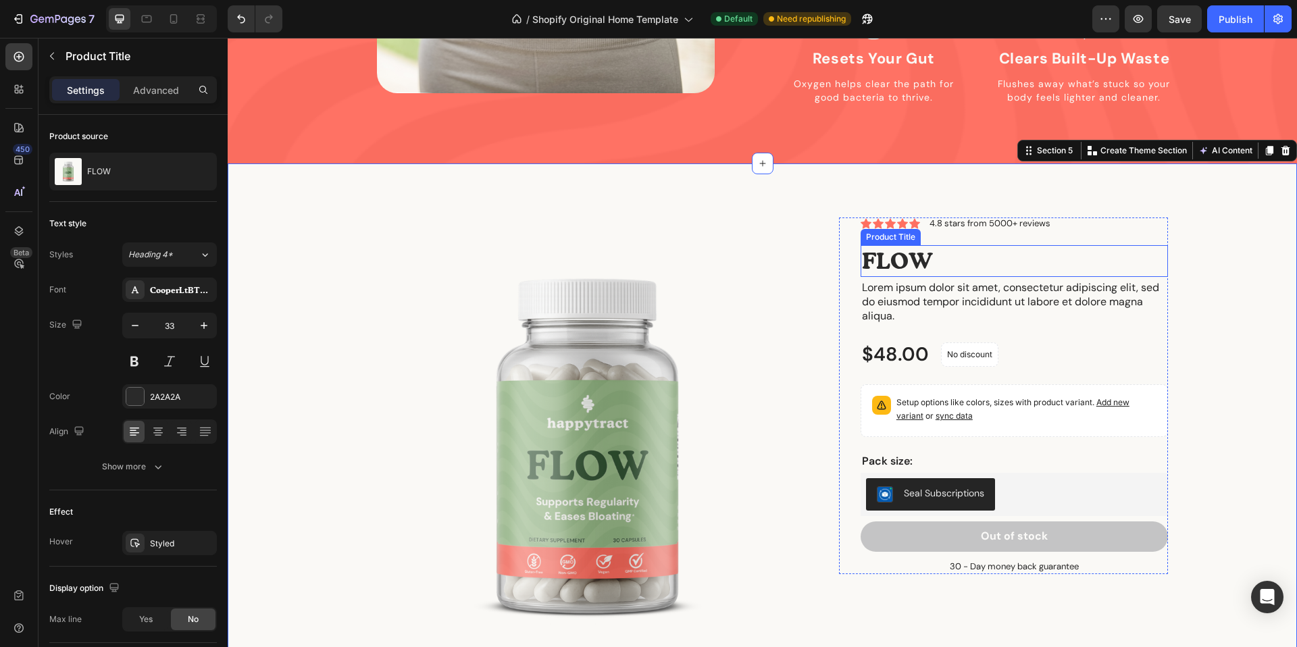
click at [906, 245] on h1 "FLOW" at bounding box center [1013, 261] width 307 height 32
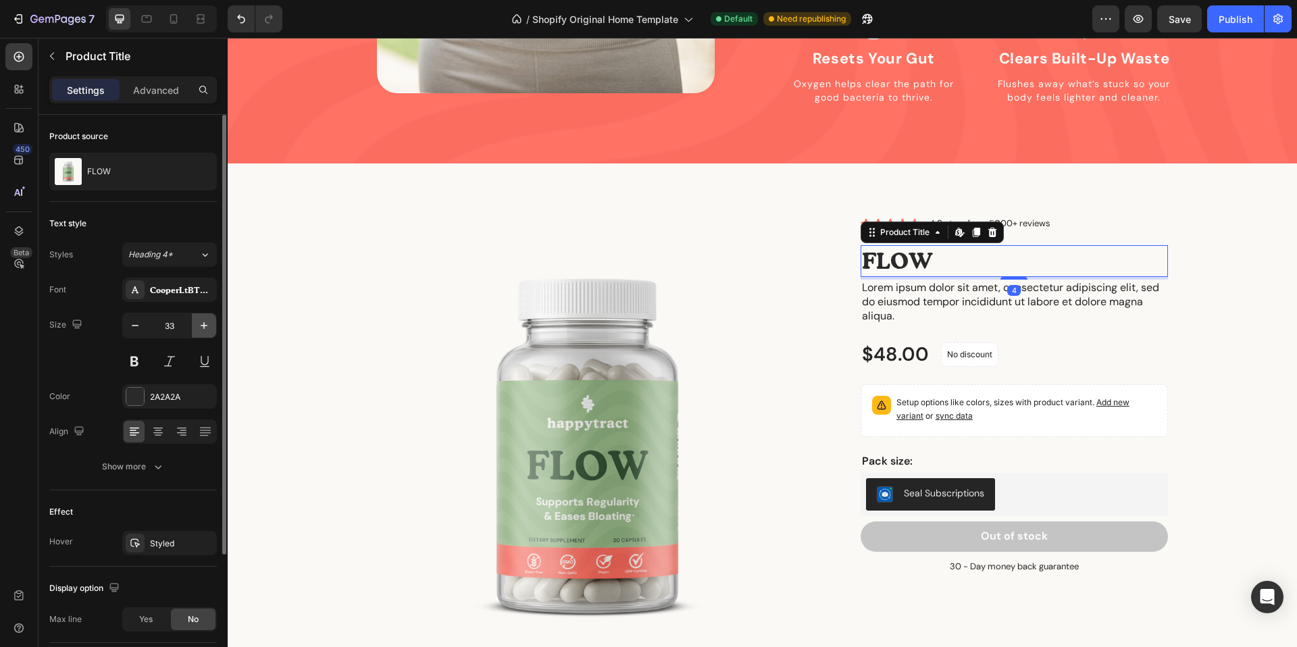
click at [196, 319] on button "button" at bounding box center [204, 325] width 24 height 24
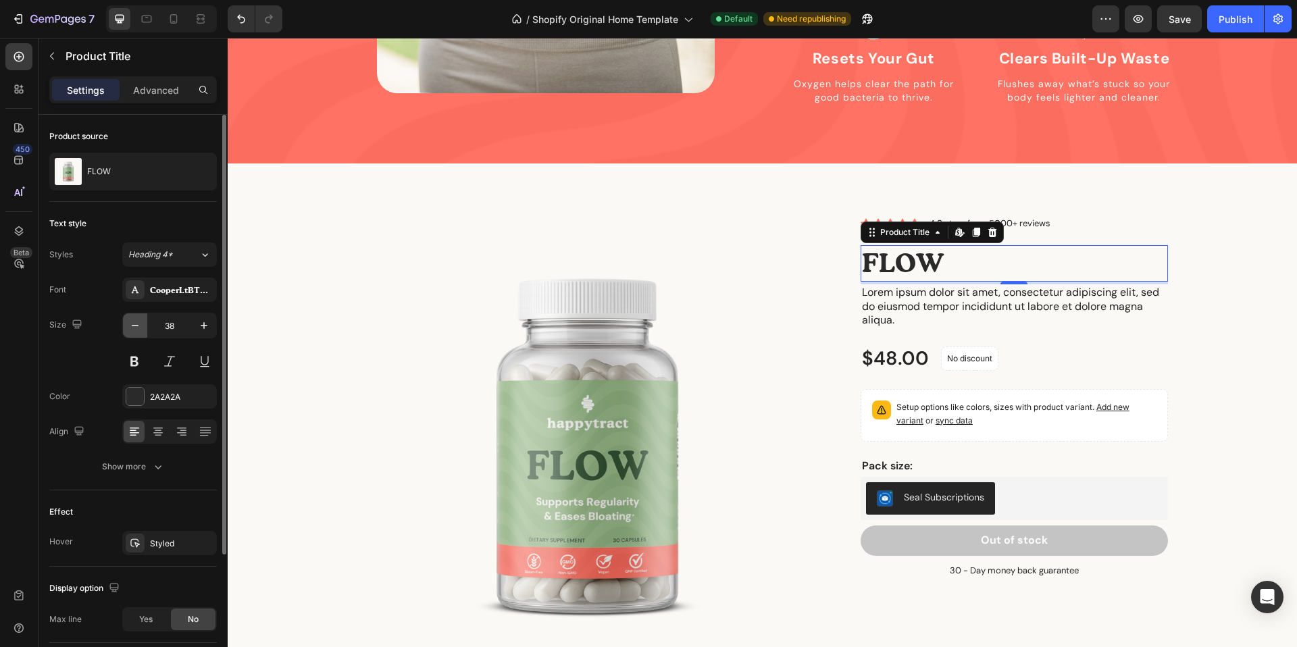
click at [128, 328] on icon "button" at bounding box center [135, 326] width 14 height 14
type input "35"
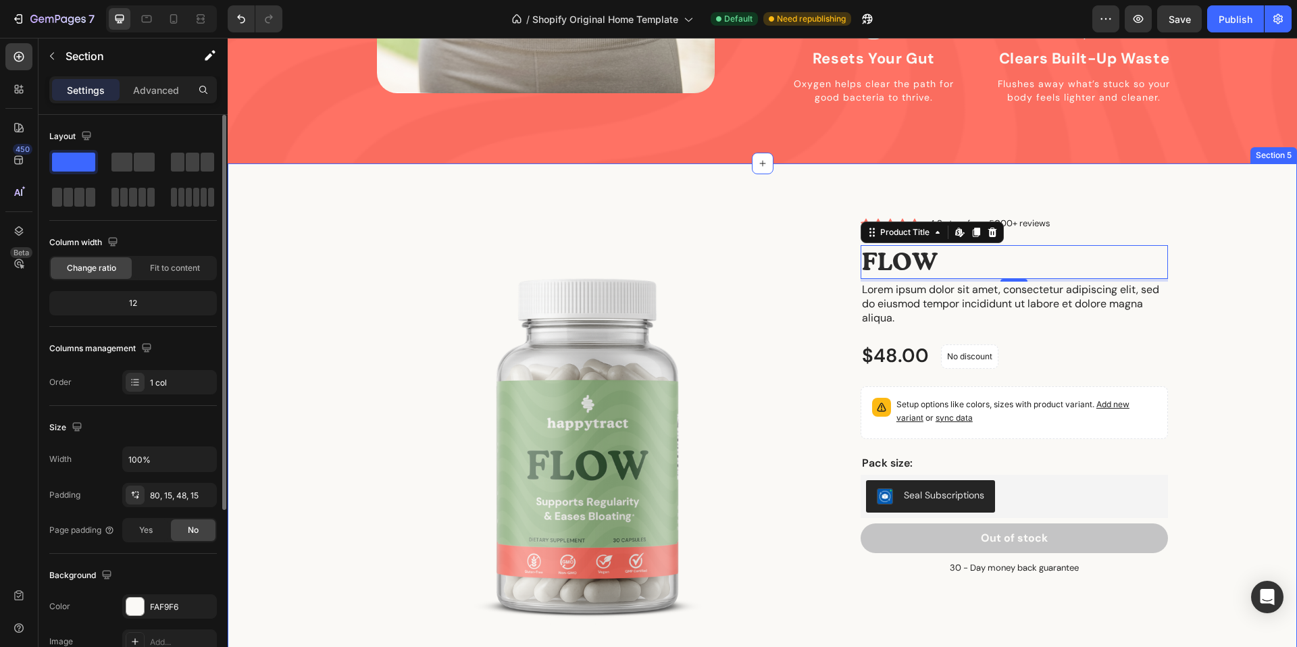
click at [1186, 309] on div "Product Images Icon Icon Icon Icon Icon Icon List 4.8 stars from 5000+ reviews …" at bounding box center [762, 458] width 1049 height 482
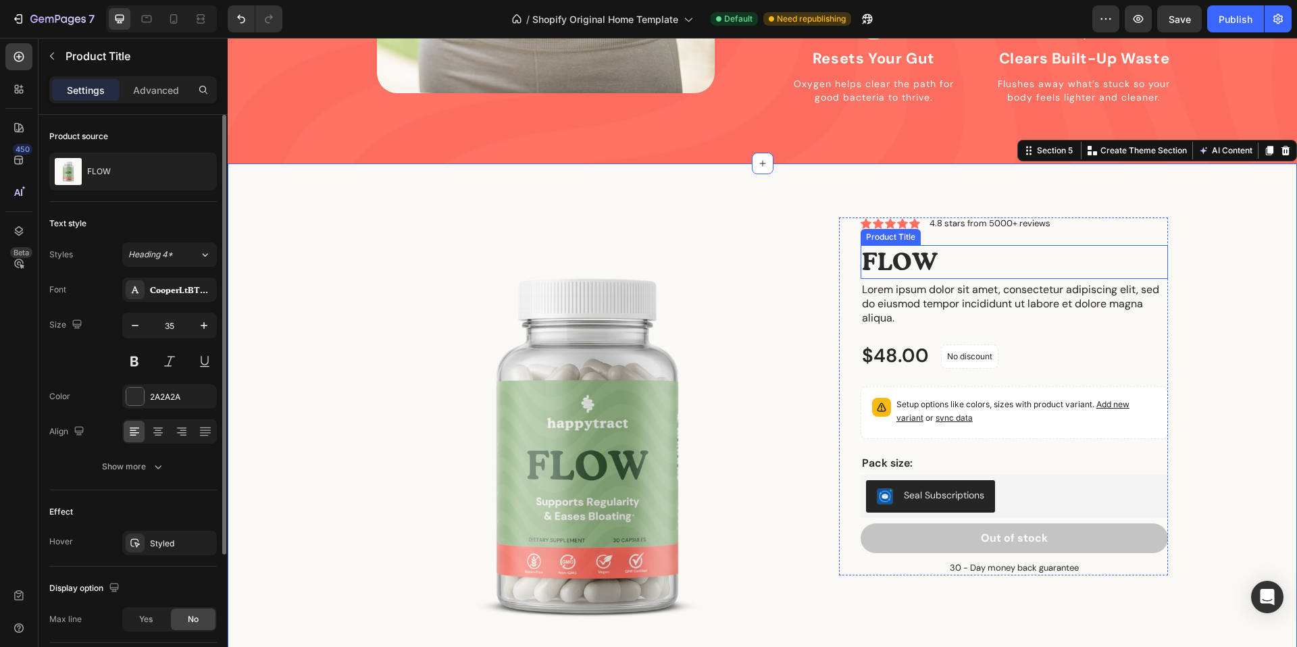
click at [926, 246] on h1 "FLOW" at bounding box center [1013, 262] width 307 height 34
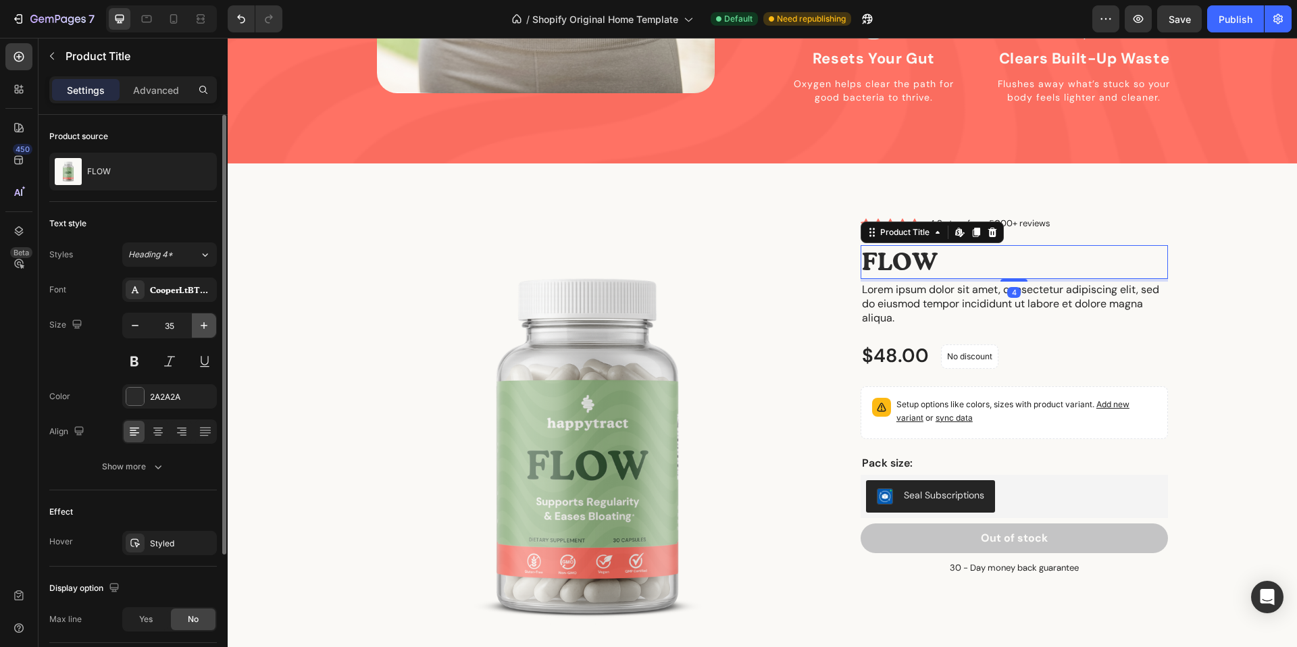
click at [207, 329] on icon "button" at bounding box center [204, 326] width 14 height 14
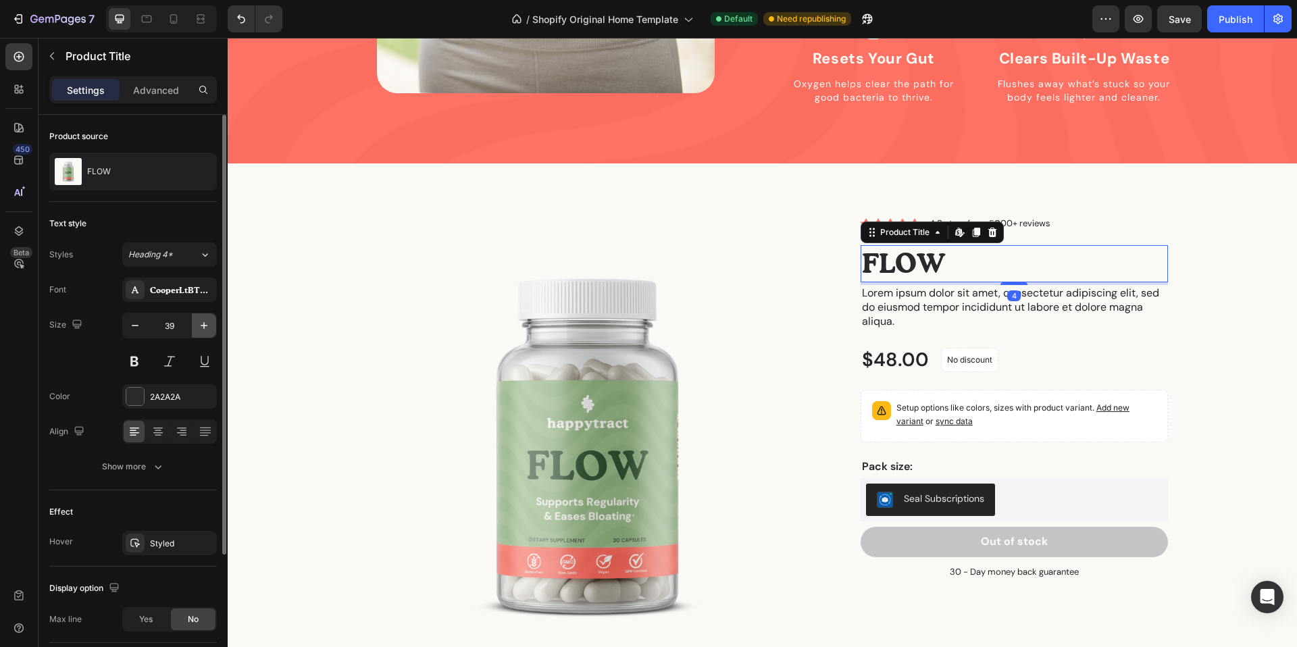
click at [207, 329] on icon "button" at bounding box center [204, 326] width 14 height 14
type input "40"
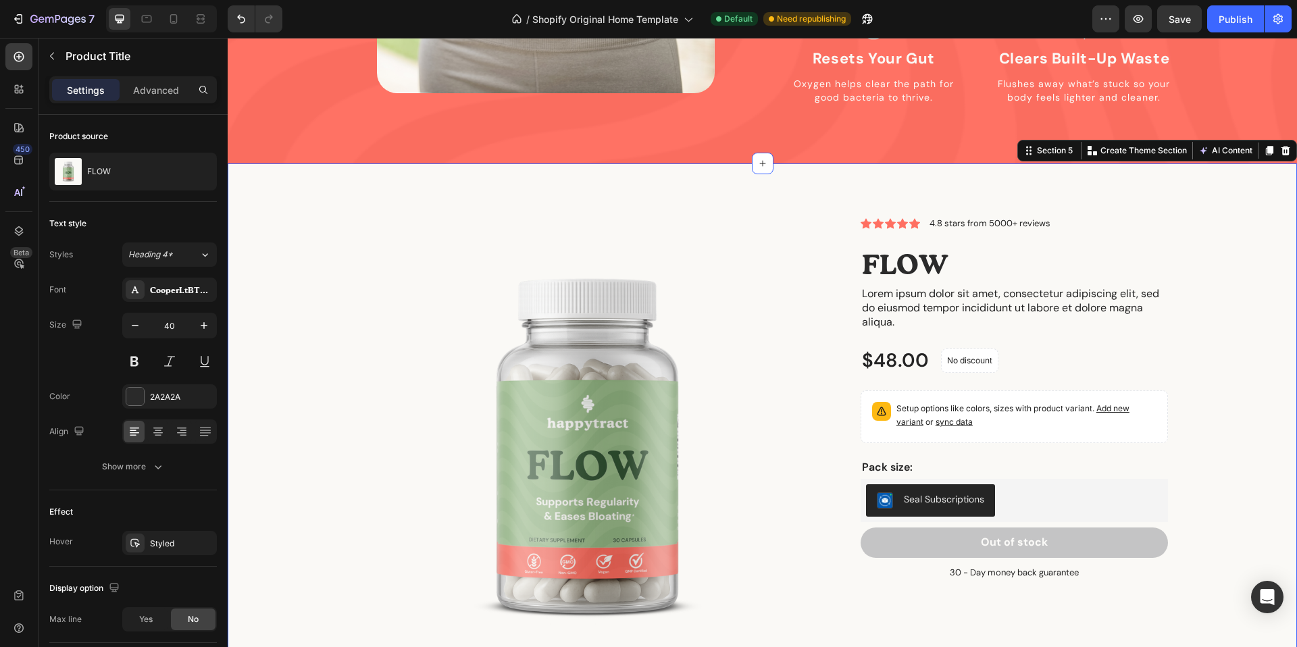
click at [1248, 299] on div "Product Images Icon Icon Icon Icon Icon Icon List 4.8 stars from 5000+ reviews …" at bounding box center [762, 458] width 1049 height 482
click at [933, 245] on h1 "FLOW" at bounding box center [1013, 264] width 307 height 38
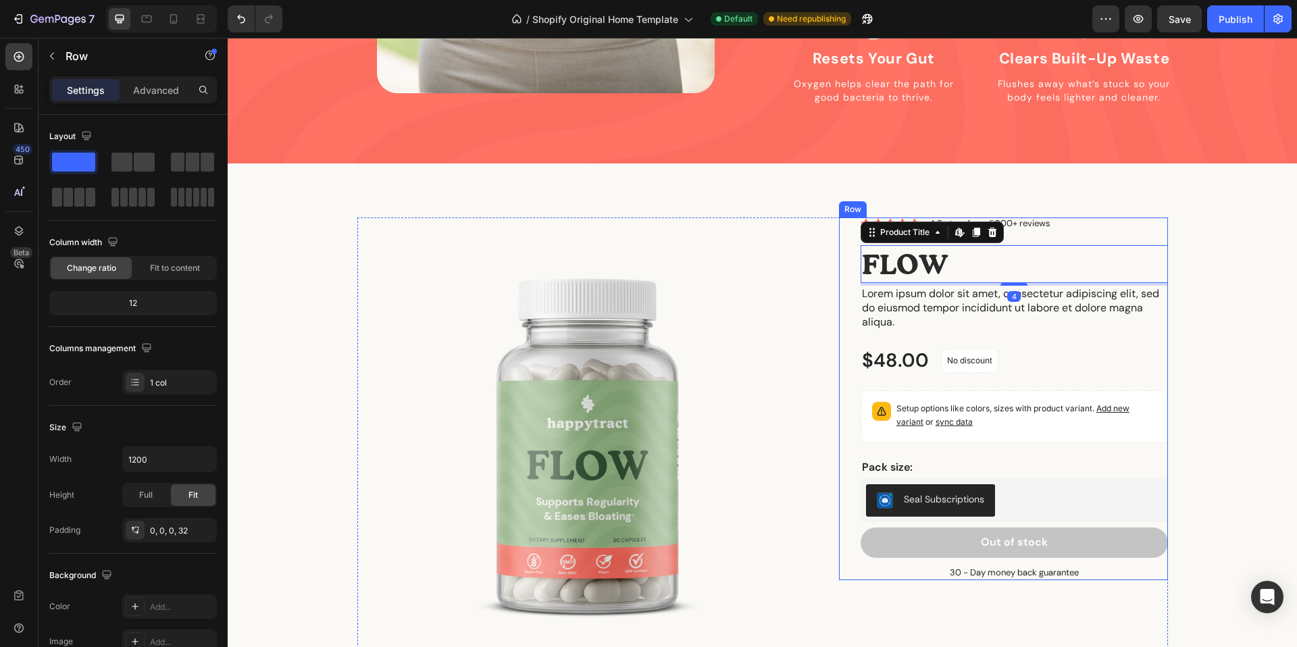
click at [1069, 217] on div "Icon Icon Icon Icon Icon Icon List 4.8 stars from 5000+ reviews Text Block Row …" at bounding box center [1013, 398] width 307 height 362
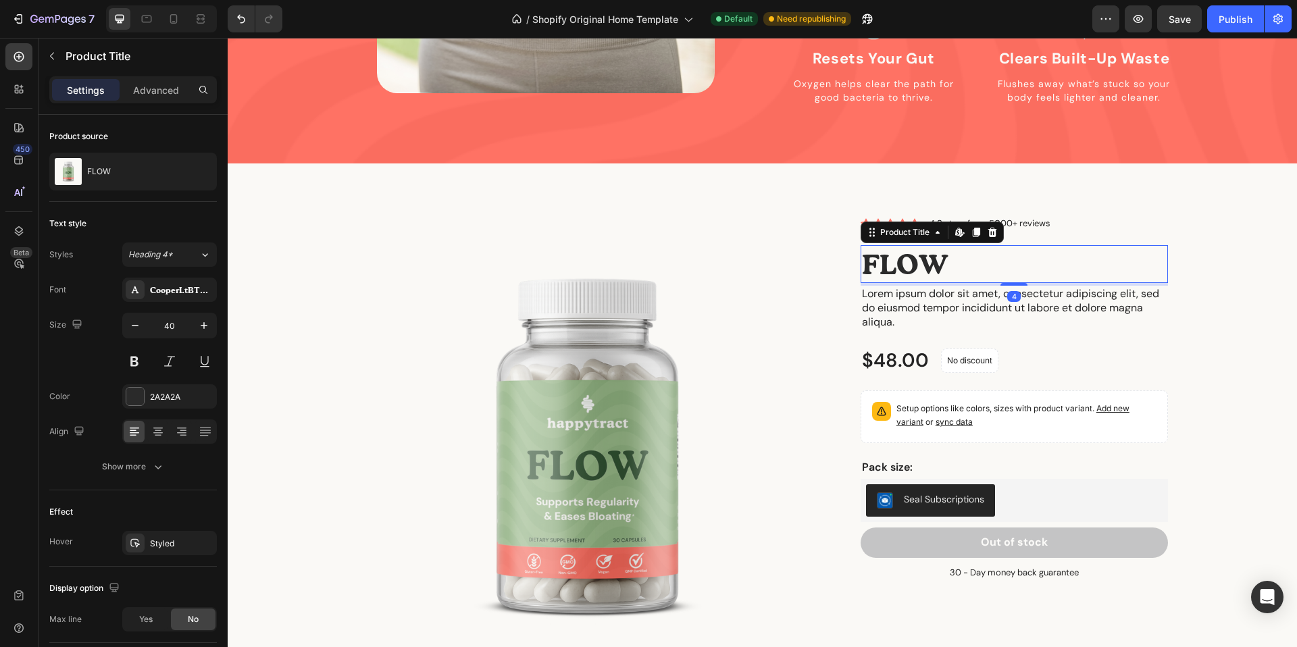
click at [965, 245] on h1 "FLOW" at bounding box center [1013, 264] width 307 height 38
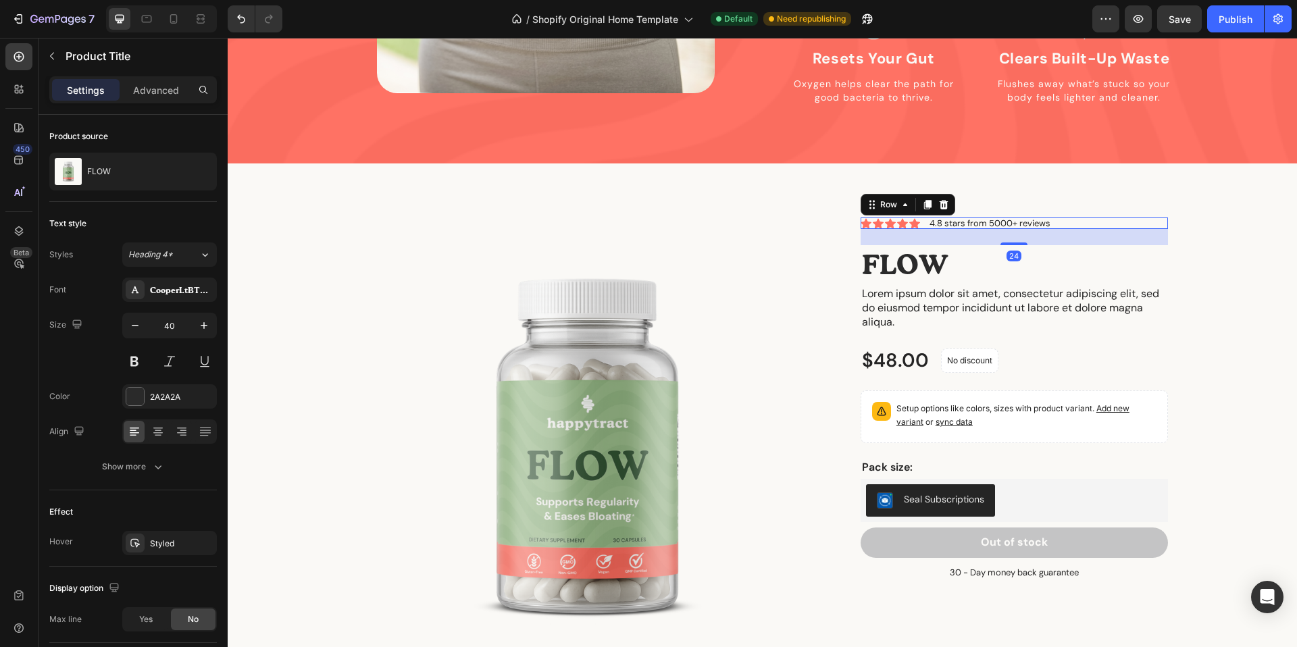
click at [1060, 217] on div "Icon Icon Icon Icon Icon Icon List 4.8 stars from 5000+ reviews Text Block Row …" at bounding box center [1013, 222] width 307 height 11
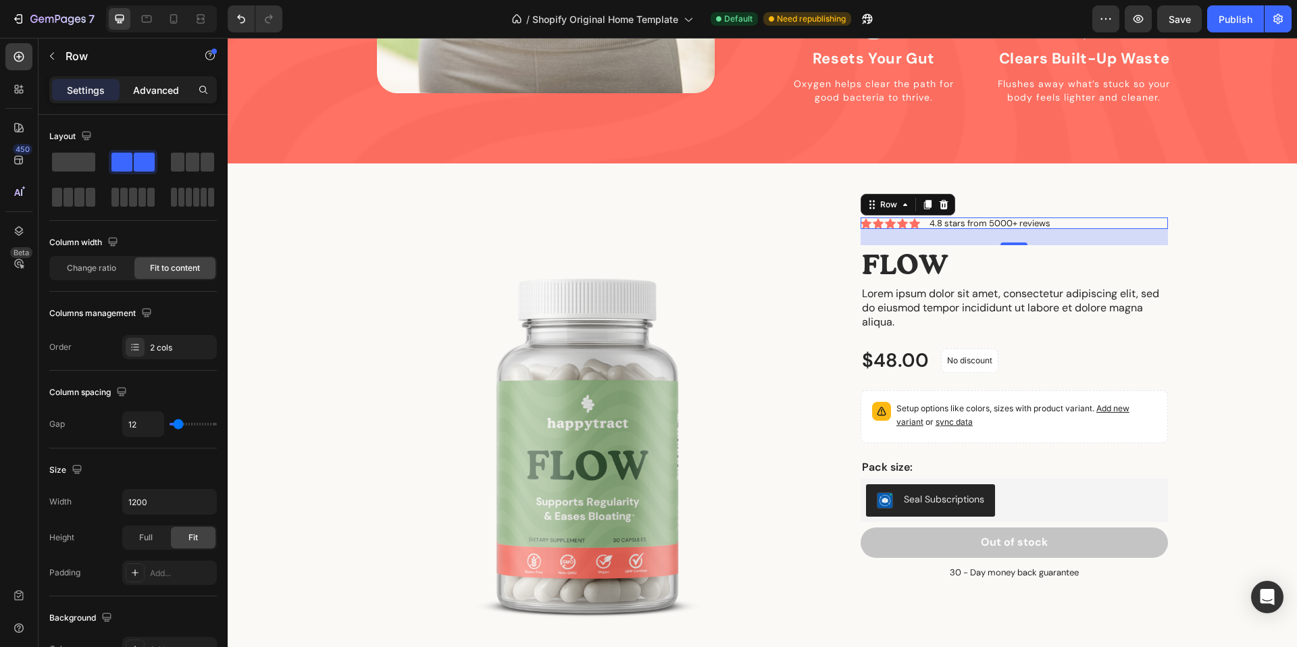
click at [161, 95] on p "Advanced" at bounding box center [156, 90] width 46 height 14
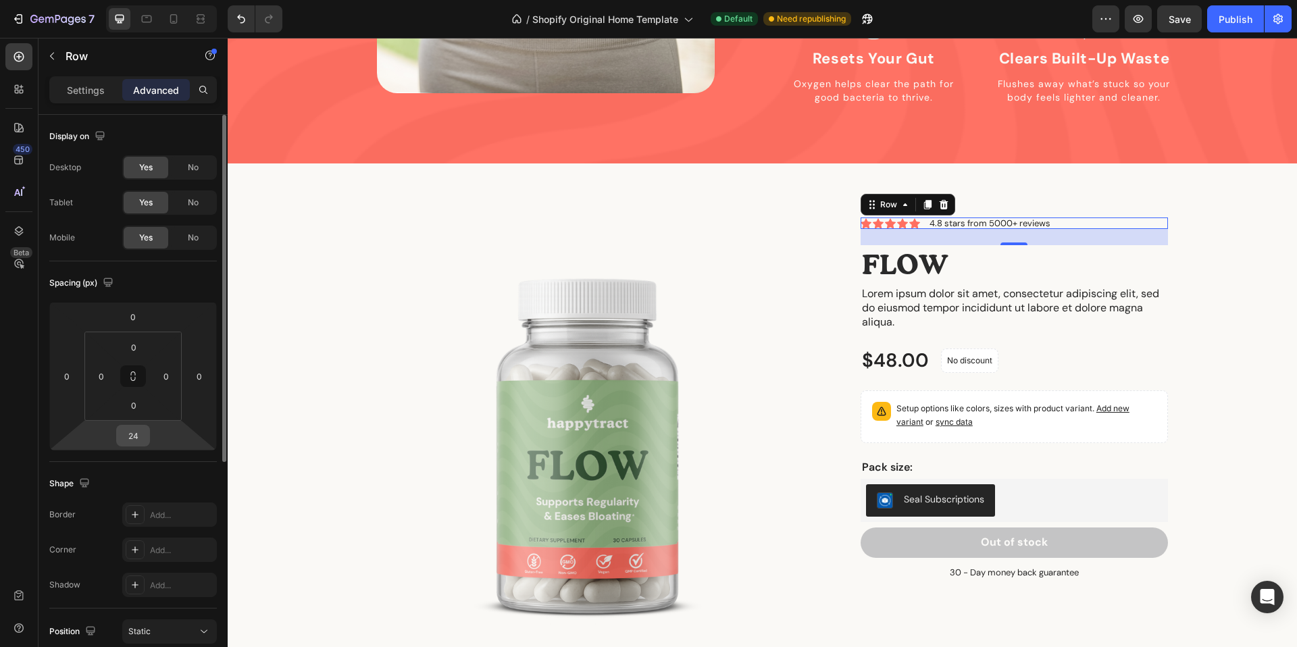
click at [140, 433] on input "24" at bounding box center [133, 436] width 27 height 20
type input "0"
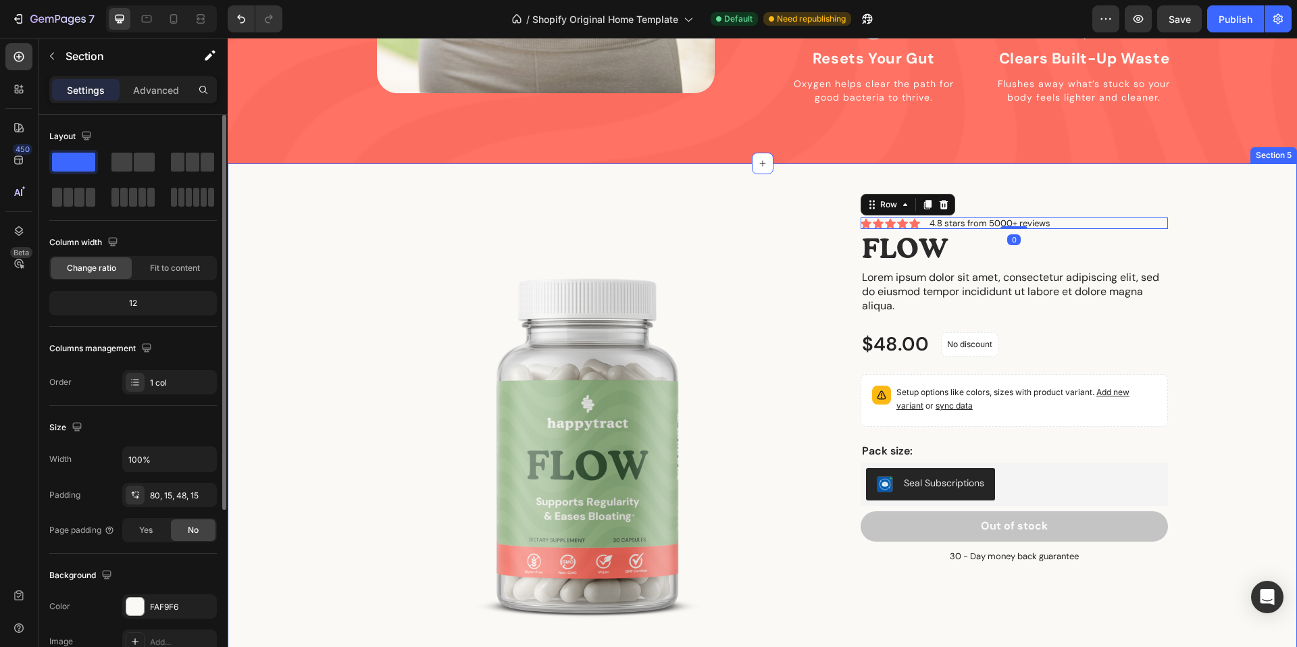
click at [1189, 364] on div "Product Images Icon Icon Icon Icon Icon Icon List 4.8 stars from 5000+ reviews …" at bounding box center [762, 458] width 1049 height 482
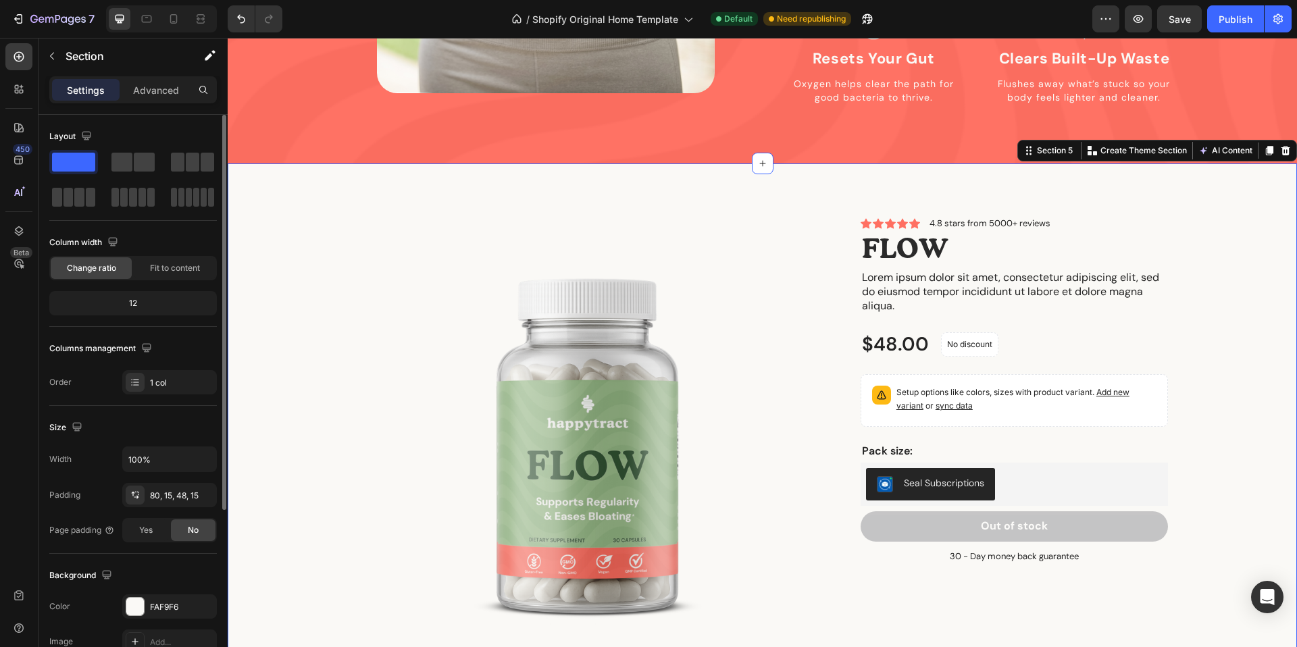
drag, startPoint x: 1252, startPoint y: 328, endPoint x: 1152, endPoint y: 284, distance: 108.9
click at [1252, 328] on div "Product Images Icon Icon Icon Icon Icon Icon List 4.8 stars from 5000+ reviews …" at bounding box center [762, 458] width 1049 height 482
click at [192, 16] on div at bounding box center [201, 19] width 22 height 22
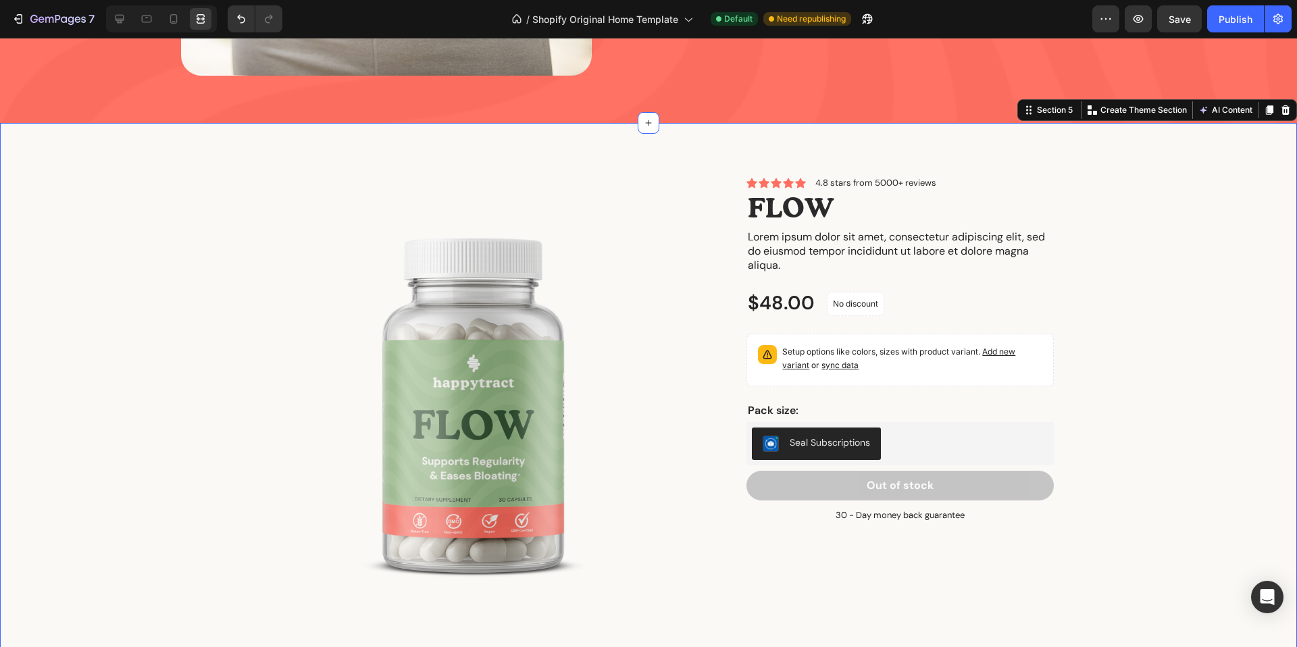
scroll to position [1679, 0]
click at [946, 182] on div "Icon Icon Icon Icon Icon Icon List 4.8 stars from 5000+ reviews Text Block Row" at bounding box center [899, 181] width 307 height 11
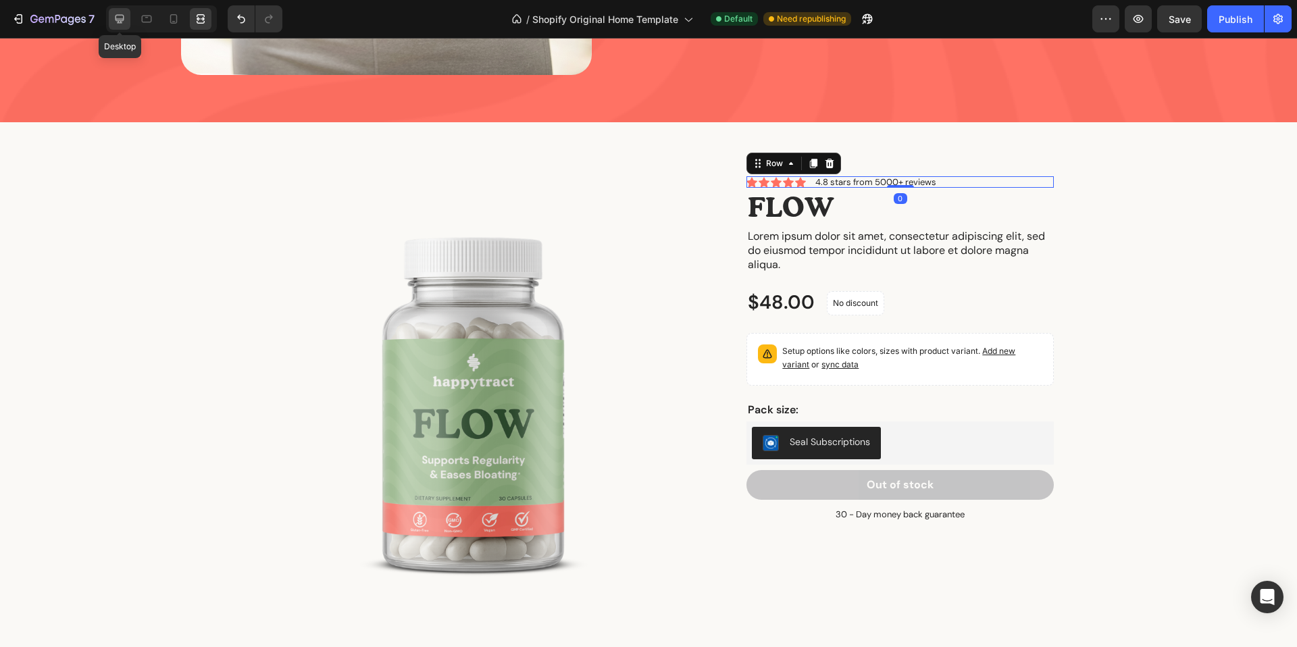
click at [119, 14] on icon at bounding box center [120, 19] width 14 height 14
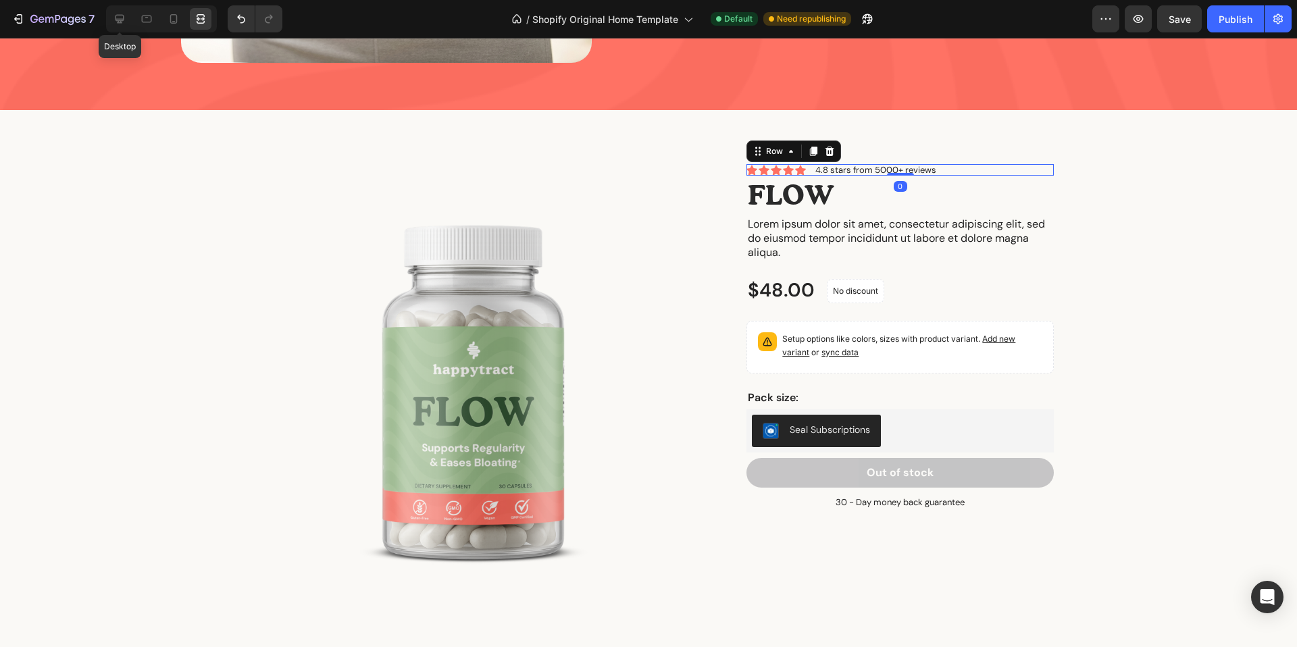
scroll to position [1692, 0]
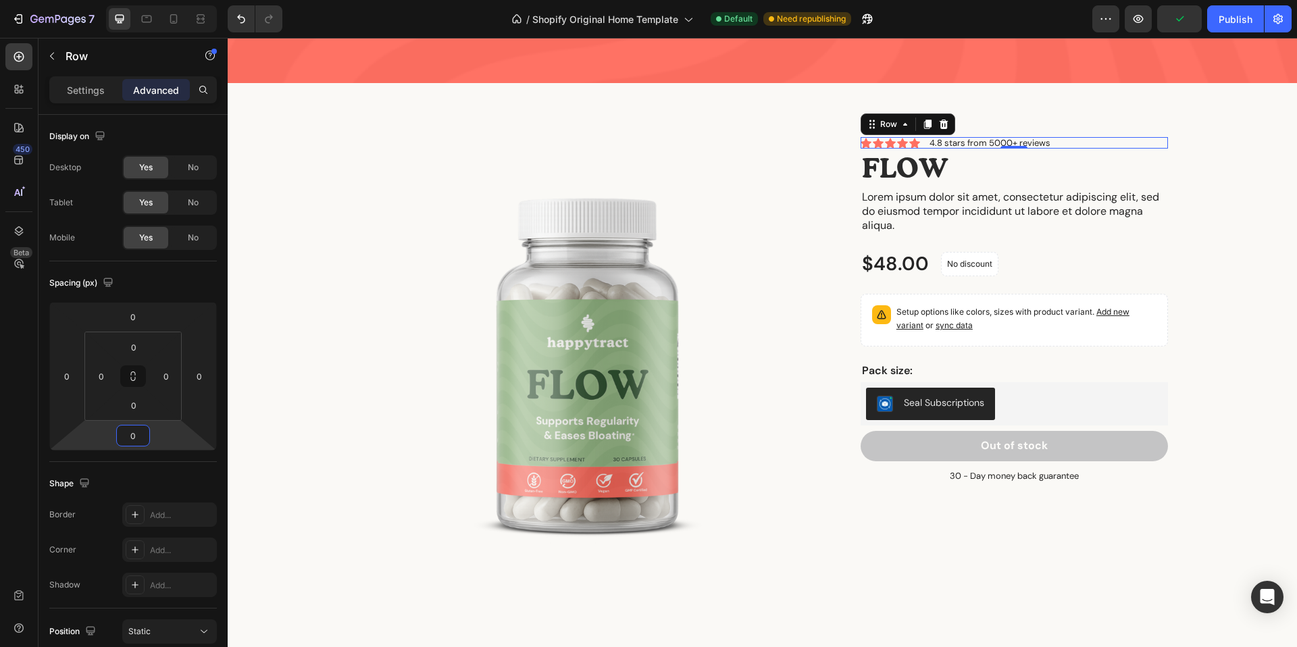
click at [135, 432] on input "0" at bounding box center [133, 436] width 27 height 20
click at [135, 433] on input "0" at bounding box center [133, 436] width 27 height 20
click at [174, 521] on p "S 8px" at bounding box center [166, 525] width 61 height 9
type input "8"
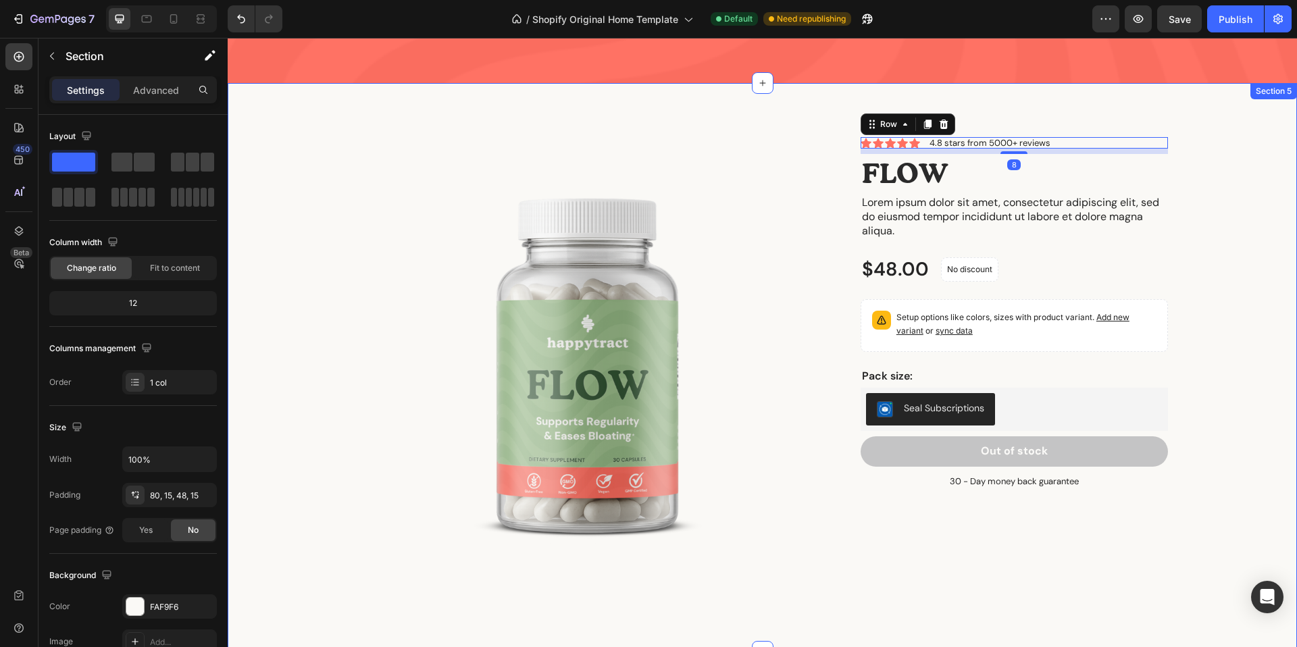
click at [1241, 285] on div "Product Images Icon Icon Icon Icon Icon Icon List 4.8 stars from 5000+ reviews …" at bounding box center [762, 378] width 1049 height 482
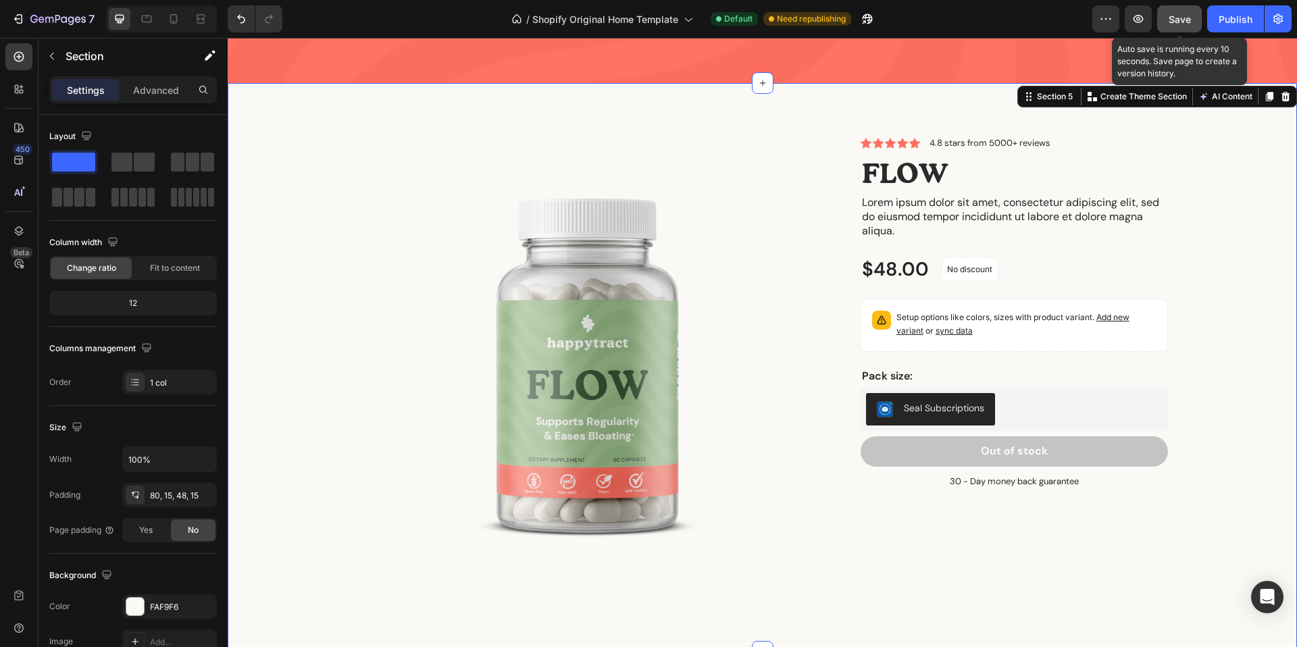
click at [1184, 10] on button "Save" at bounding box center [1179, 18] width 45 height 27
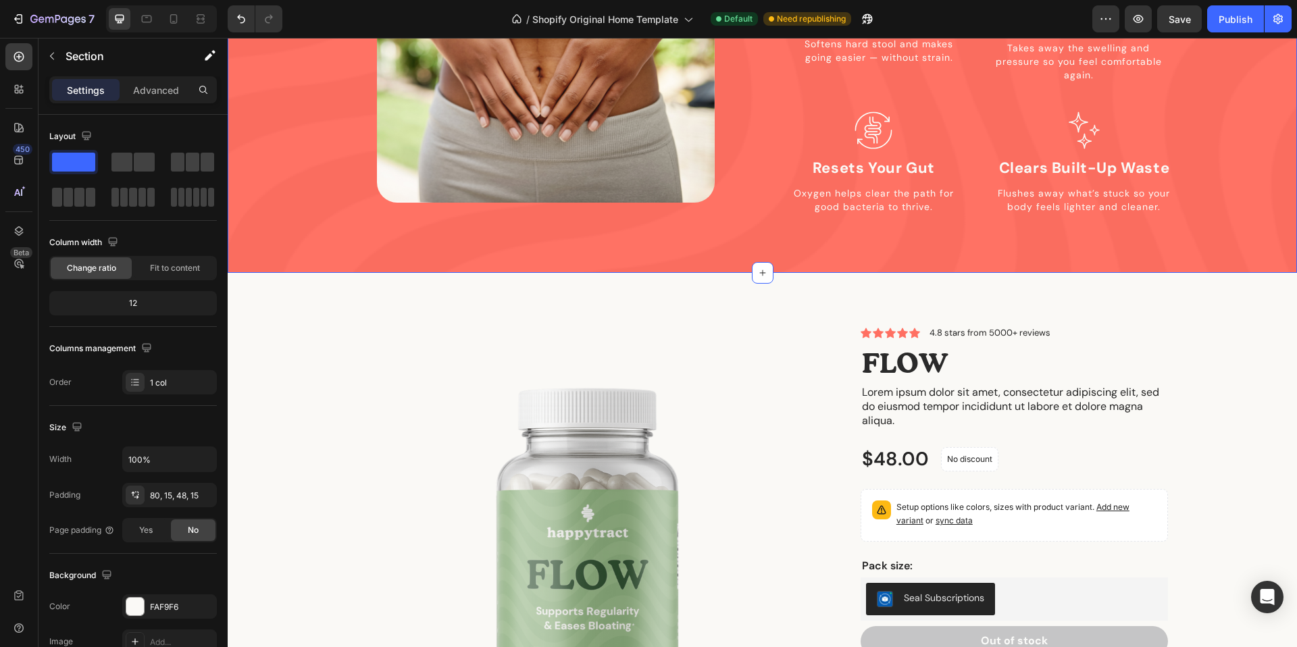
scroll to position [1611, 0]
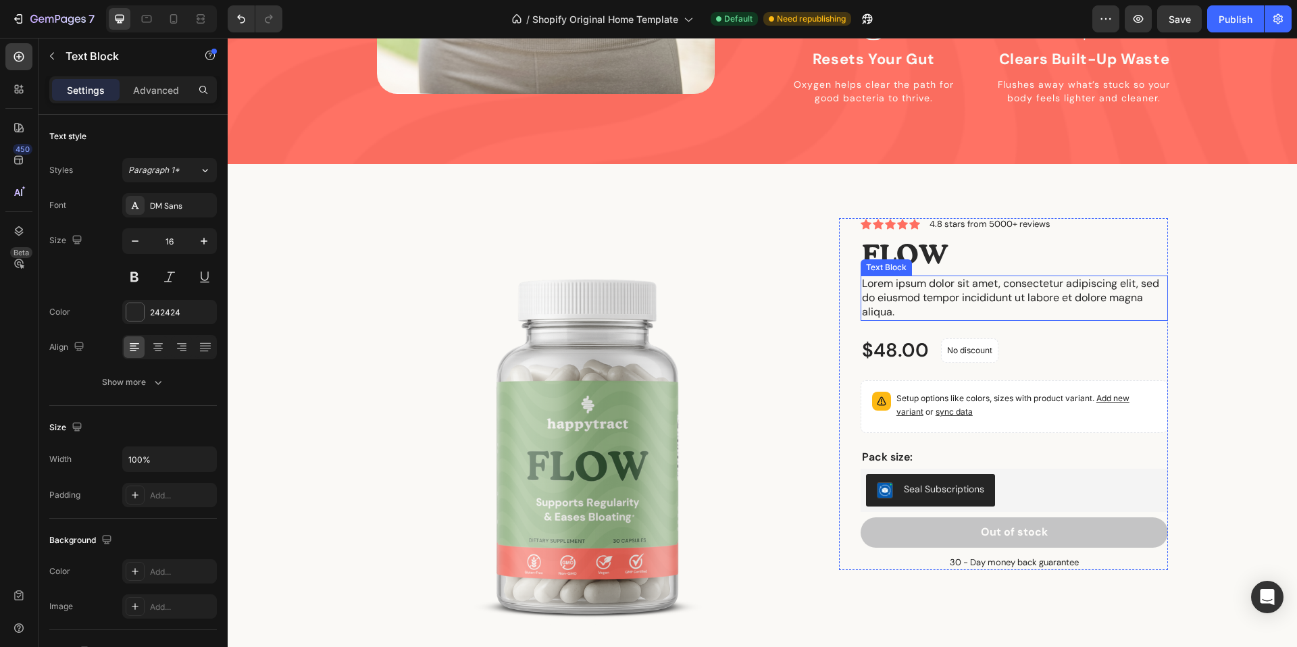
click at [890, 277] on p "Lorem ipsum dolor sit amet, consectetur adipiscing elit, sed do eiusmod tempor …" at bounding box center [1014, 298] width 305 height 42
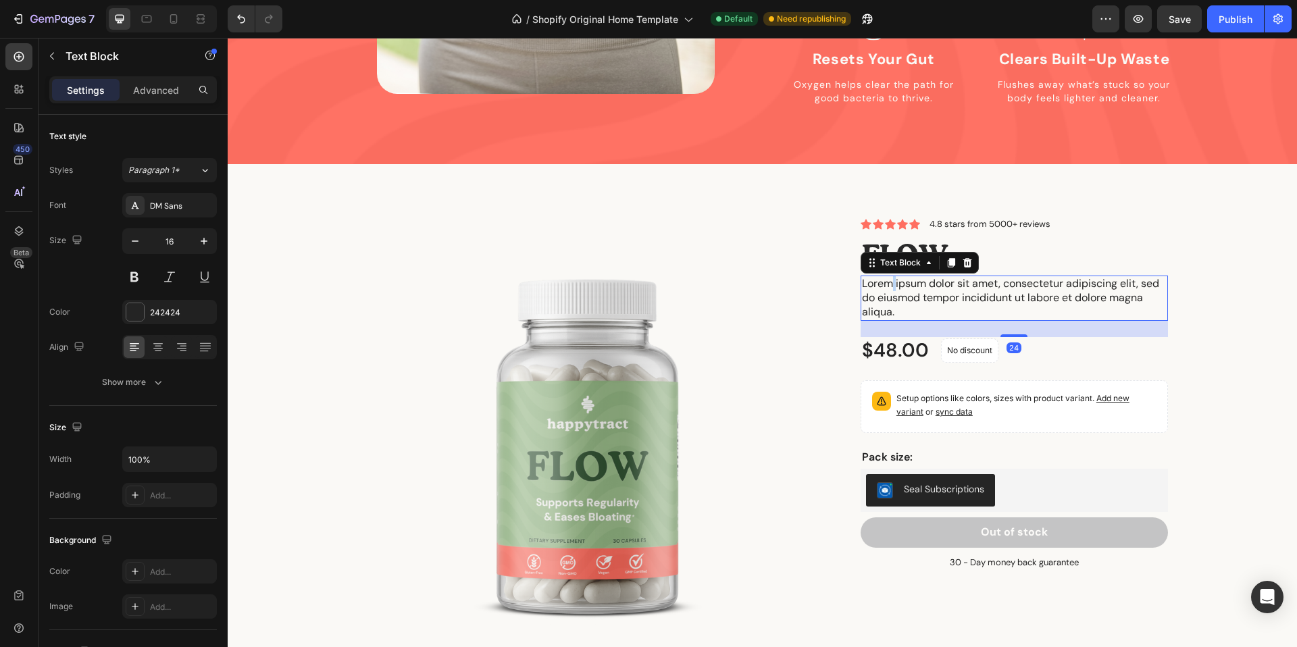
click at [890, 277] on p "Lorem ipsum dolor sit amet, consectetur adipiscing elit, sed do eiusmod tempor …" at bounding box center [1014, 298] width 305 height 42
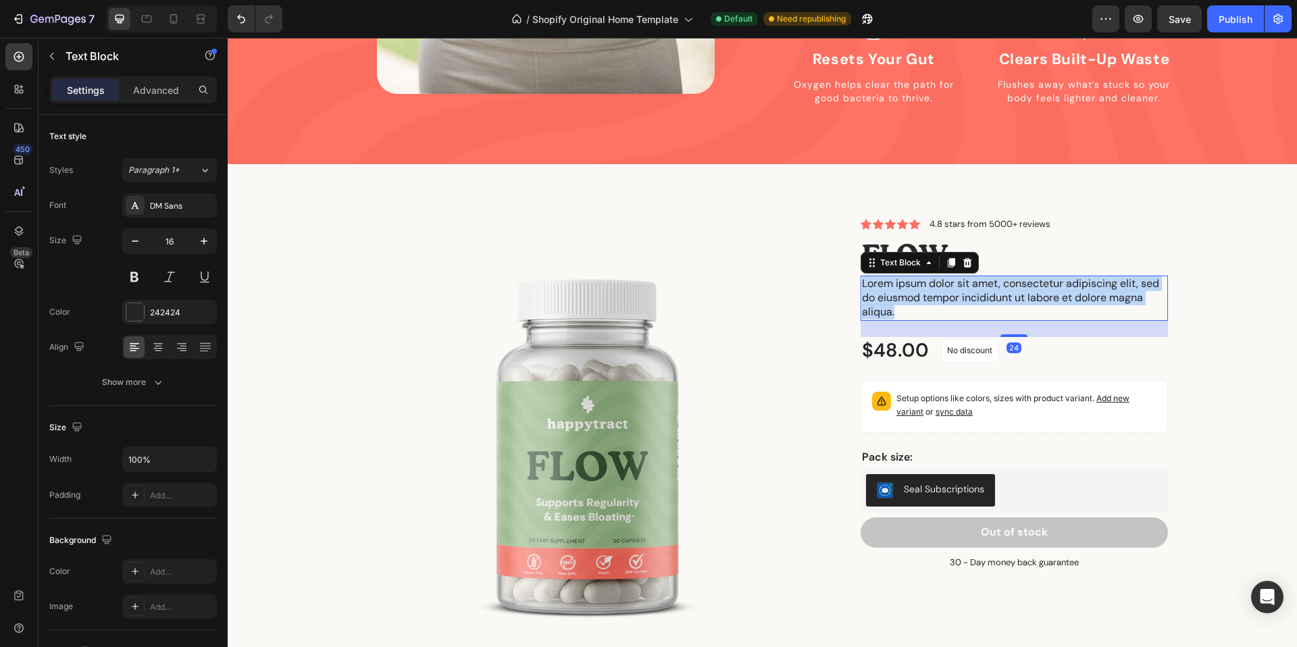
click at [890, 277] on p "Lorem ipsum dolor sit amet, consectetur adipiscing elit, sed do eiusmod tempor …" at bounding box center [1014, 298] width 305 height 42
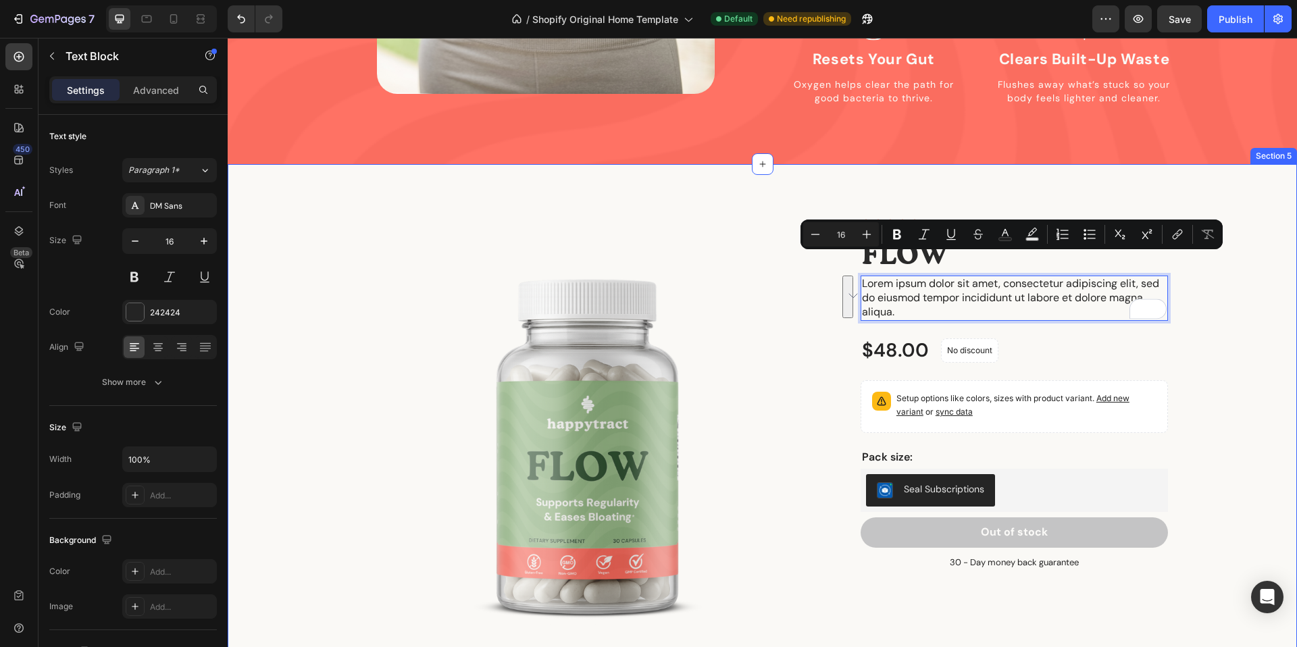
click at [1233, 267] on div "Product Images Icon Icon Icon Icon Icon Icon List 4.8 stars from 5000+ reviews …" at bounding box center [762, 459] width 1049 height 482
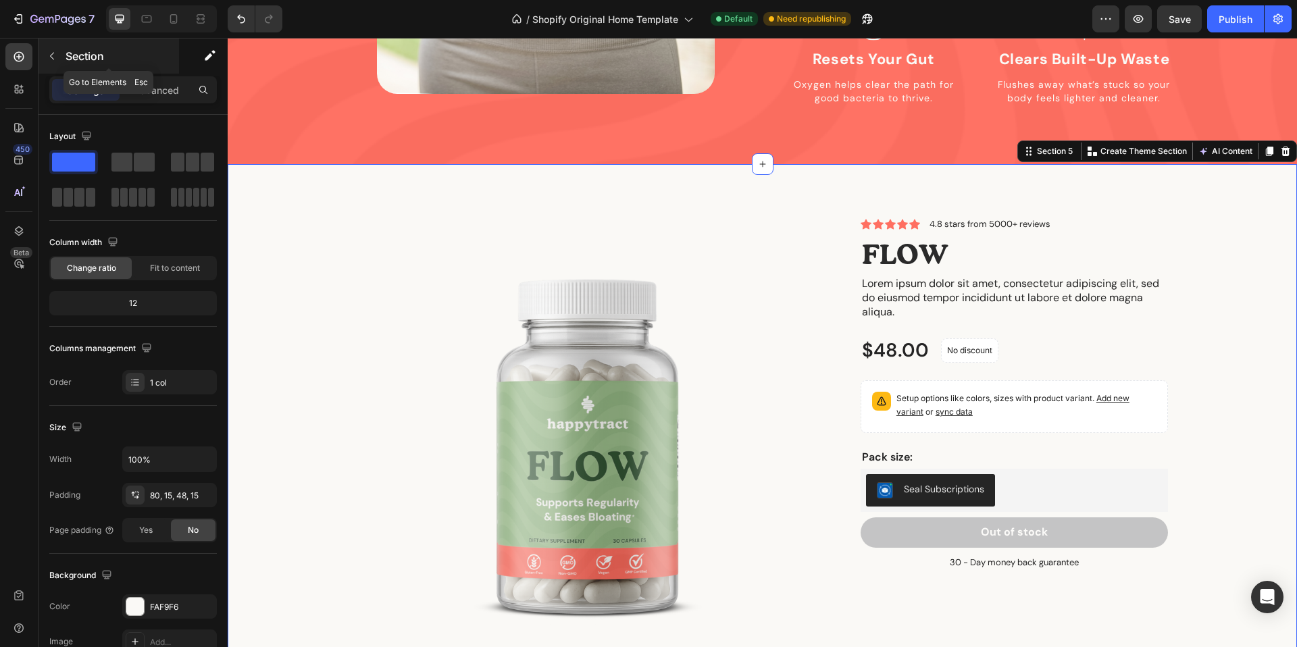
click at [47, 51] on icon "button" at bounding box center [52, 56] width 11 height 11
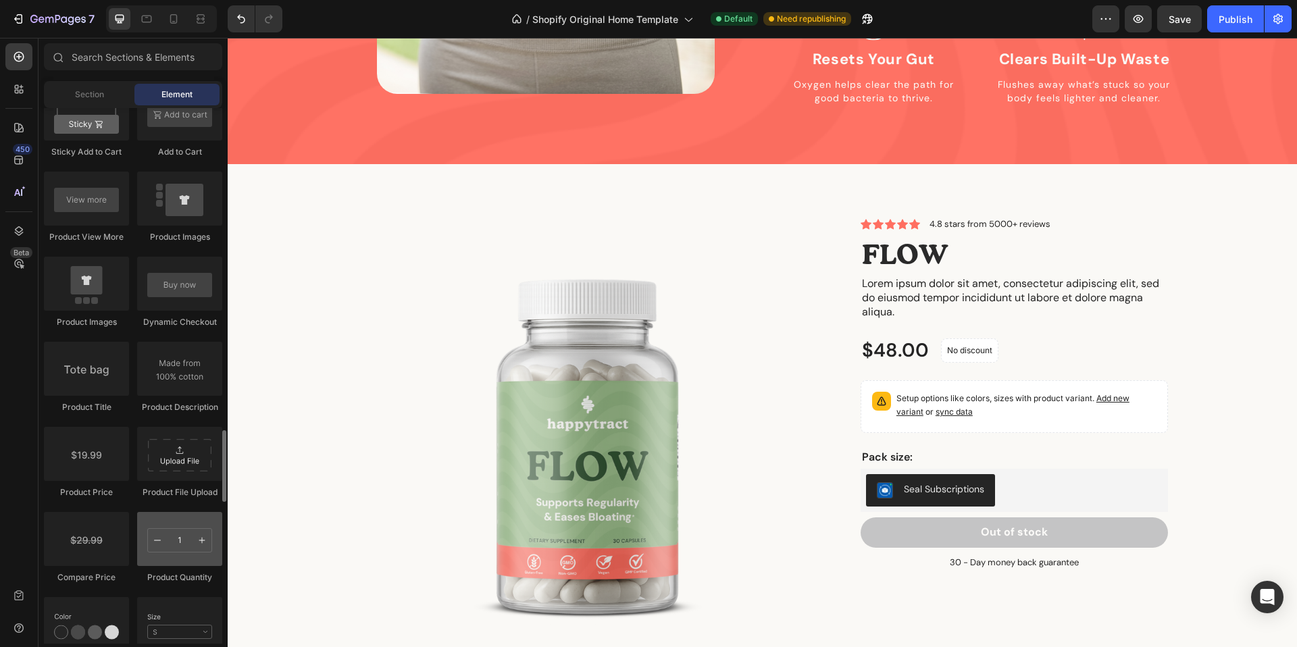
scroll to position [1938, 0]
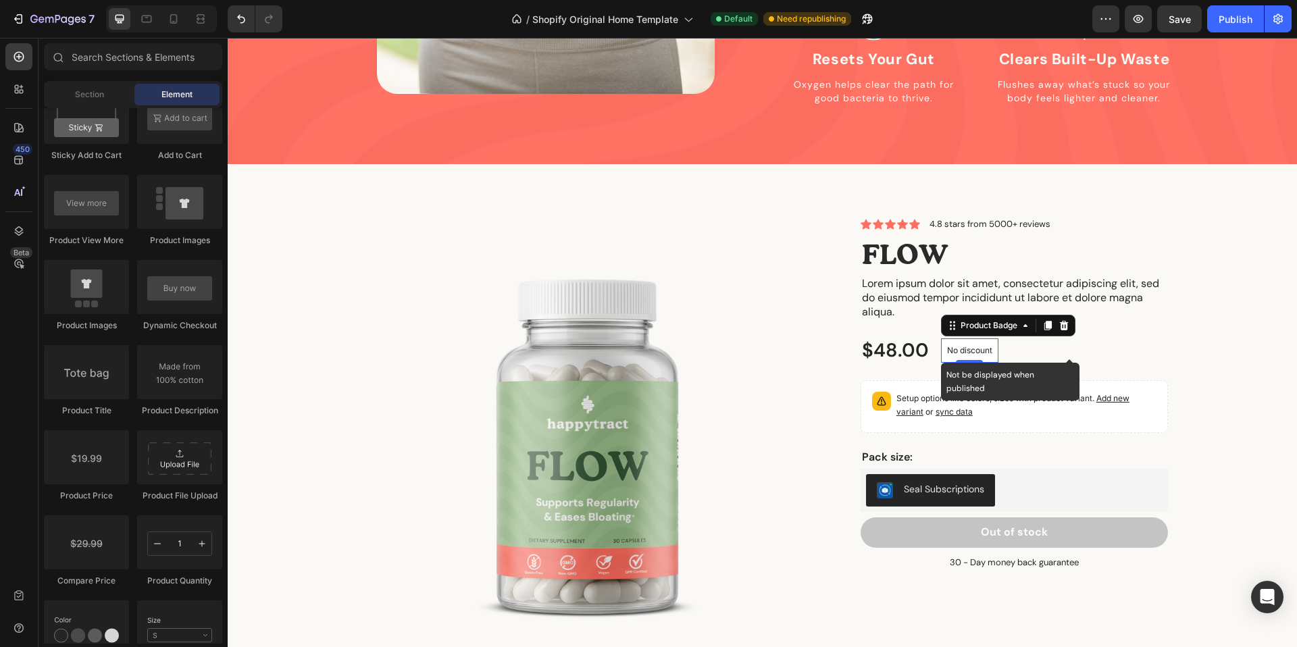
click at [962, 344] on p "No discount" at bounding box center [969, 350] width 45 height 12
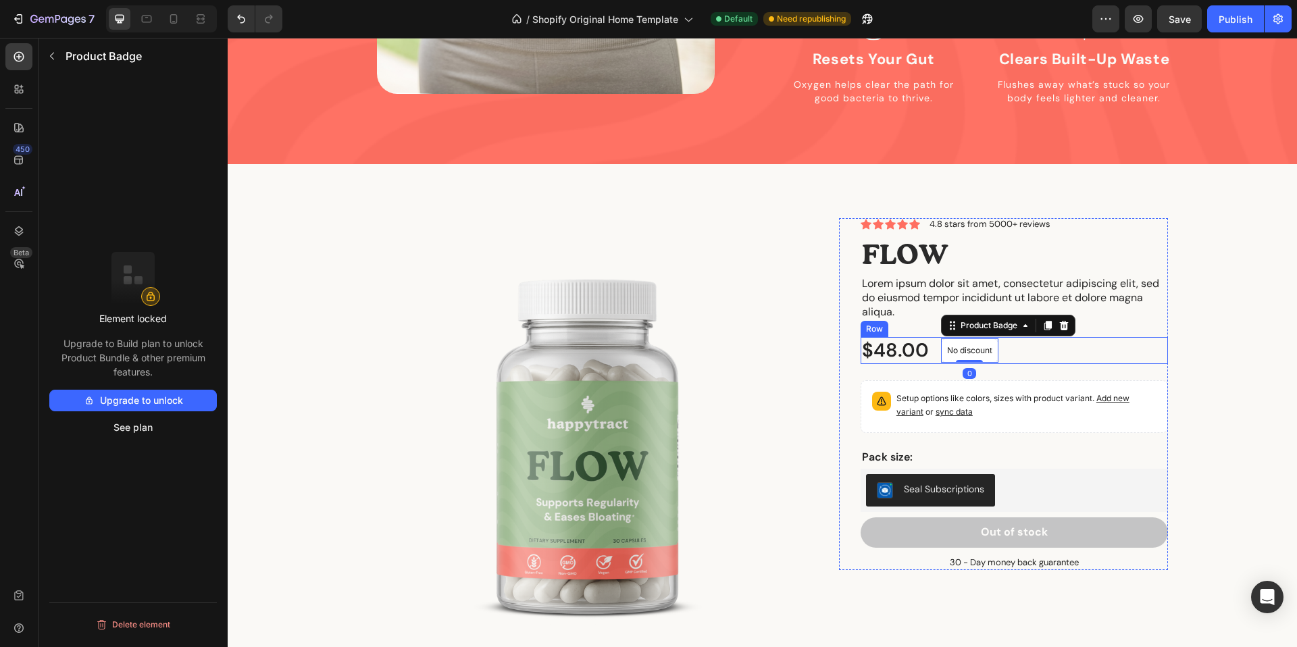
click at [1144, 337] on div "$48.00 Product Price Product Price No discount Not be displayed when published …" at bounding box center [1013, 350] width 307 height 27
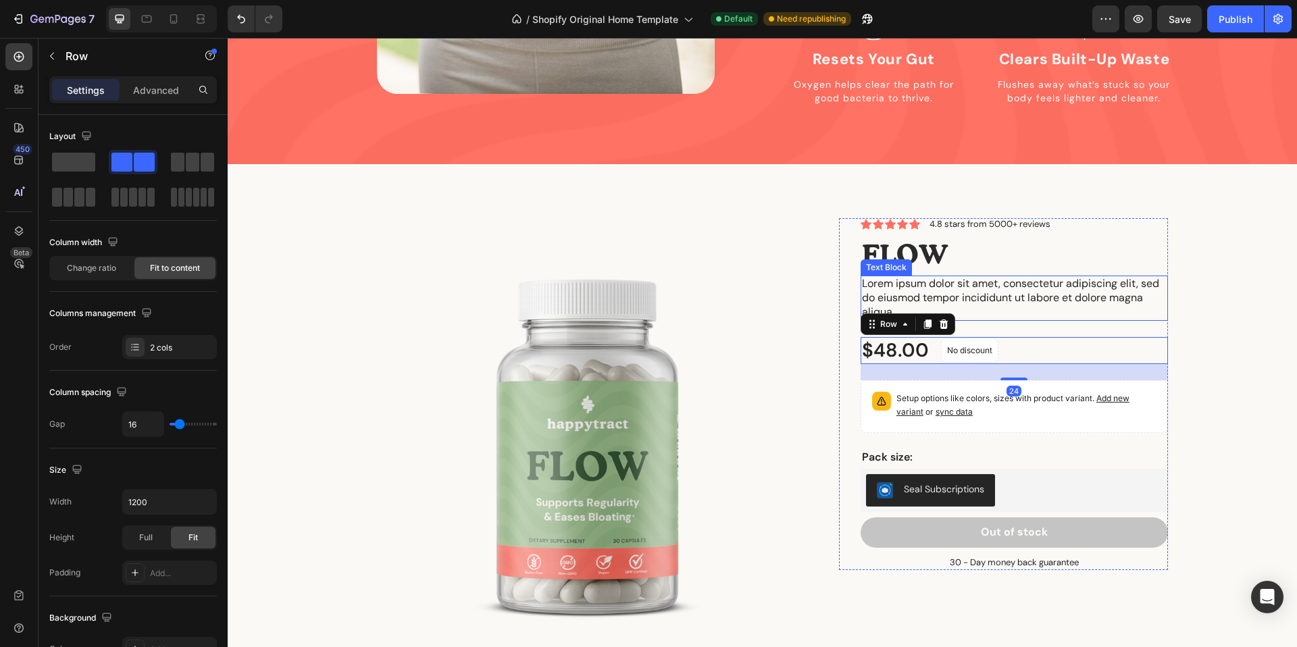
click at [1046, 280] on p "Lorem ipsum dolor sit amet, consectetur adipiscing elit, sed do eiusmod tempor …" at bounding box center [1014, 298] width 305 height 42
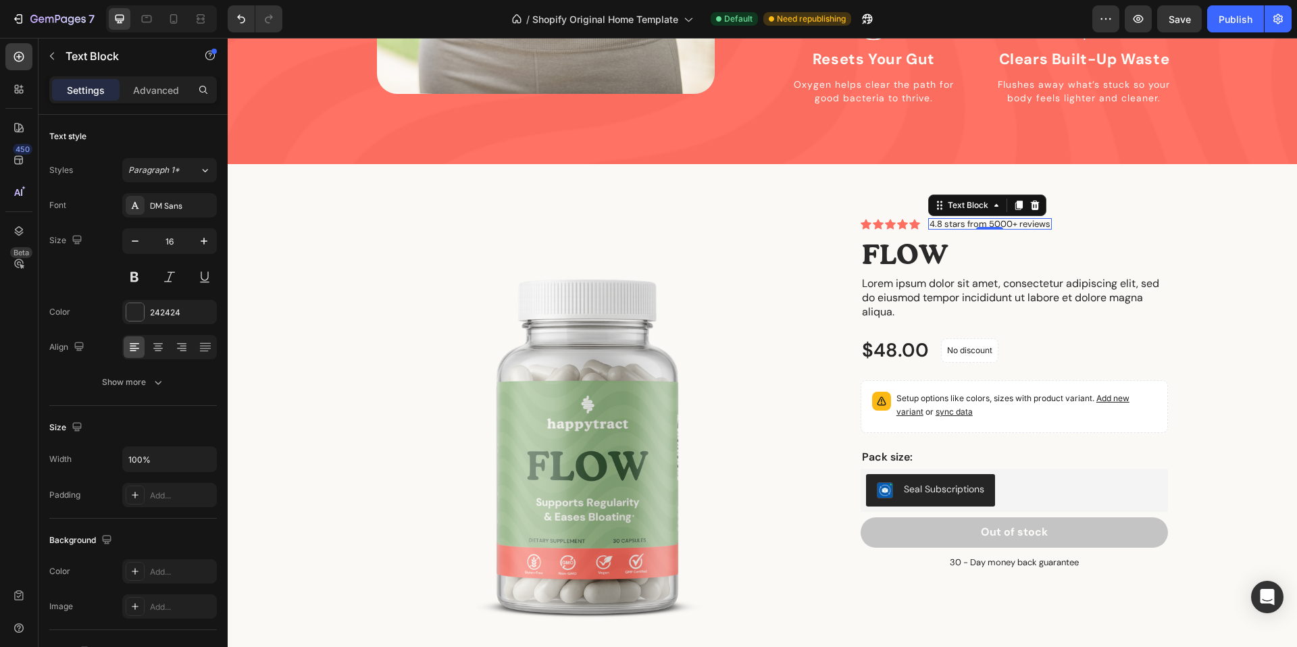
click at [946, 220] on p "4.8 stars from 5000+ reviews" at bounding box center [989, 224] width 121 height 9
click at [921, 235] on h1 "FLOW" at bounding box center [1013, 254] width 307 height 38
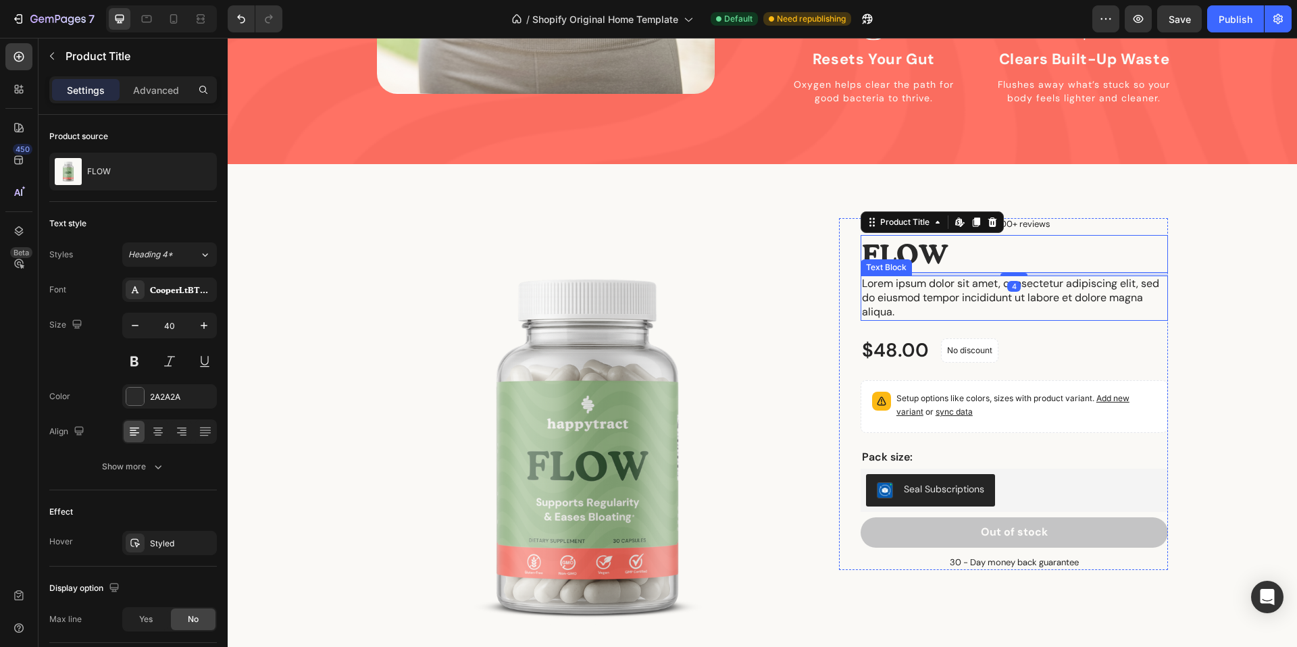
click at [947, 284] on p "Lorem ipsum dolor sit amet, consectetur adipiscing elit, sed do eiusmod tempor …" at bounding box center [1014, 298] width 305 height 42
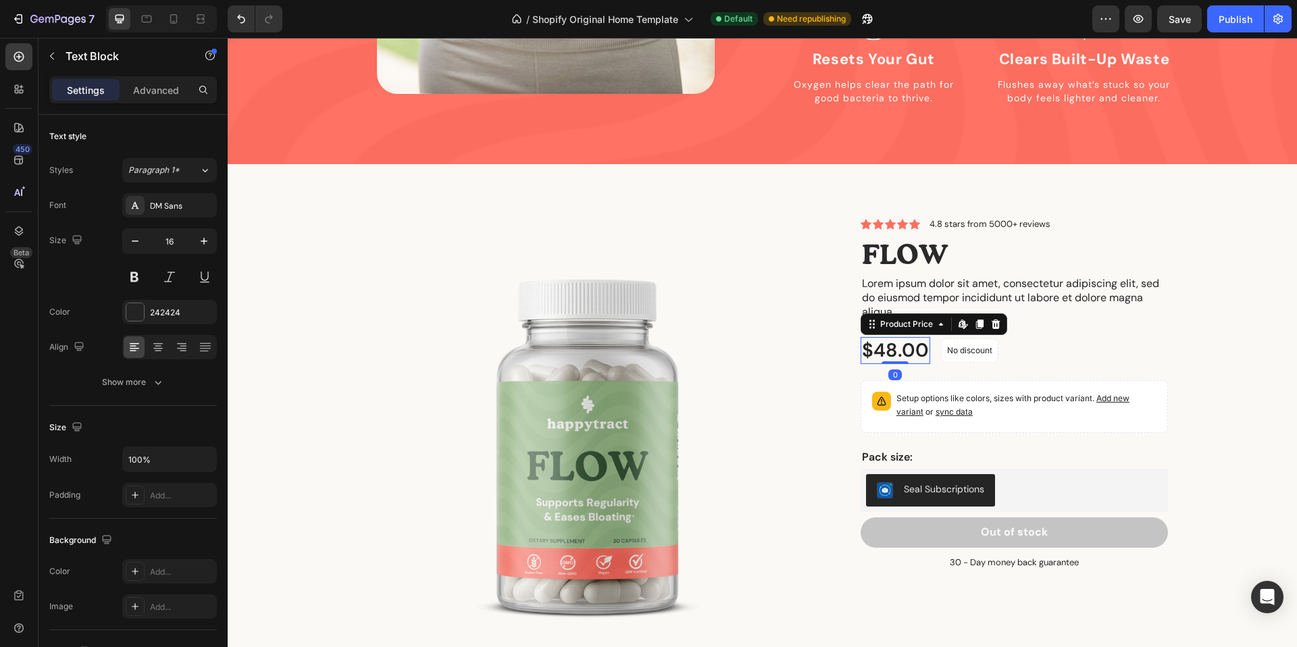
drag, startPoint x: 917, startPoint y: 331, endPoint x: 958, endPoint y: 332, distance: 40.5
click at [917, 337] on div "$48.00" at bounding box center [895, 350] width 70 height 27
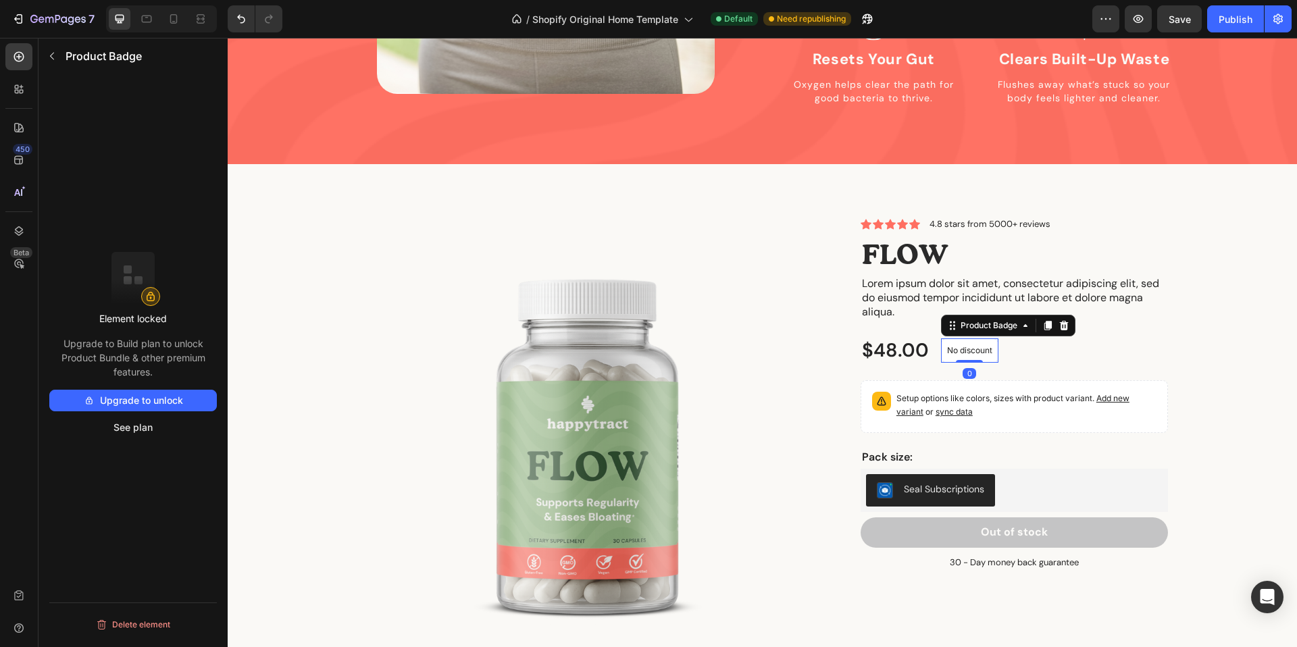
drag, startPoint x: 963, startPoint y: 332, endPoint x: 942, endPoint y: 355, distance: 31.0
click at [962, 344] on p "No discount" at bounding box center [969, 350] width 45 height 12
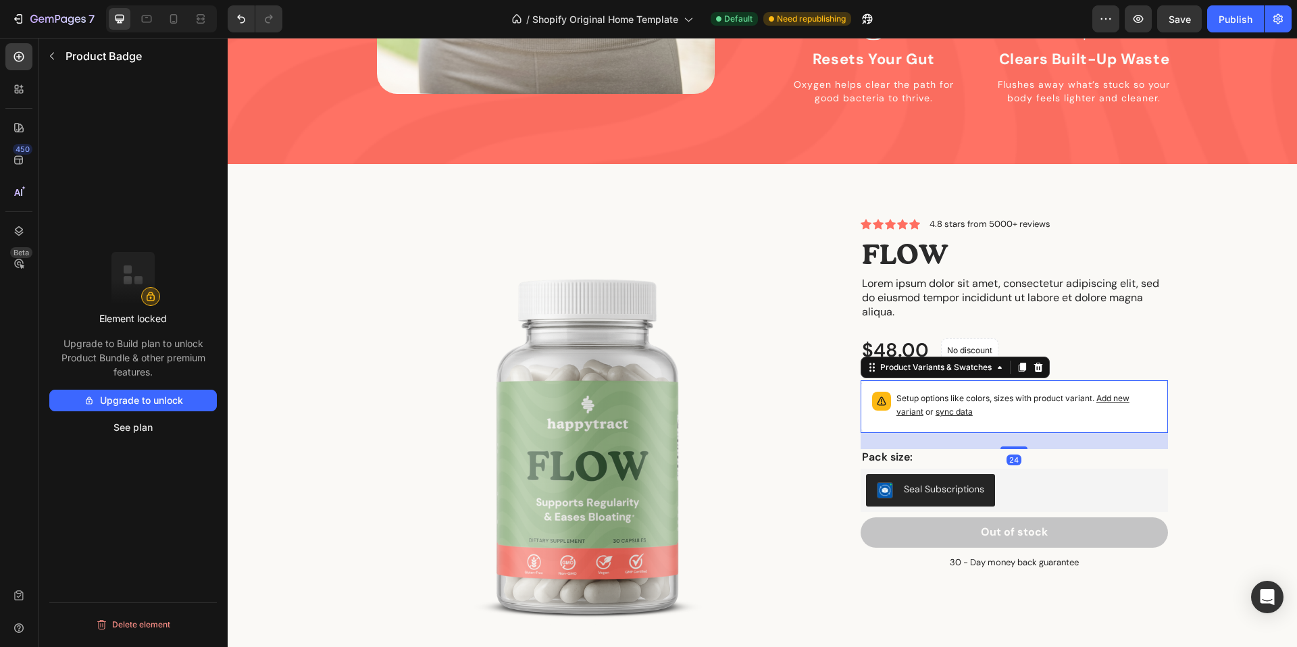
click at [924, 392] on p "Setup options like colors, sizes with product variant. Add new variant or sync …" at bounding box center [1026, 405] width 260 height 27
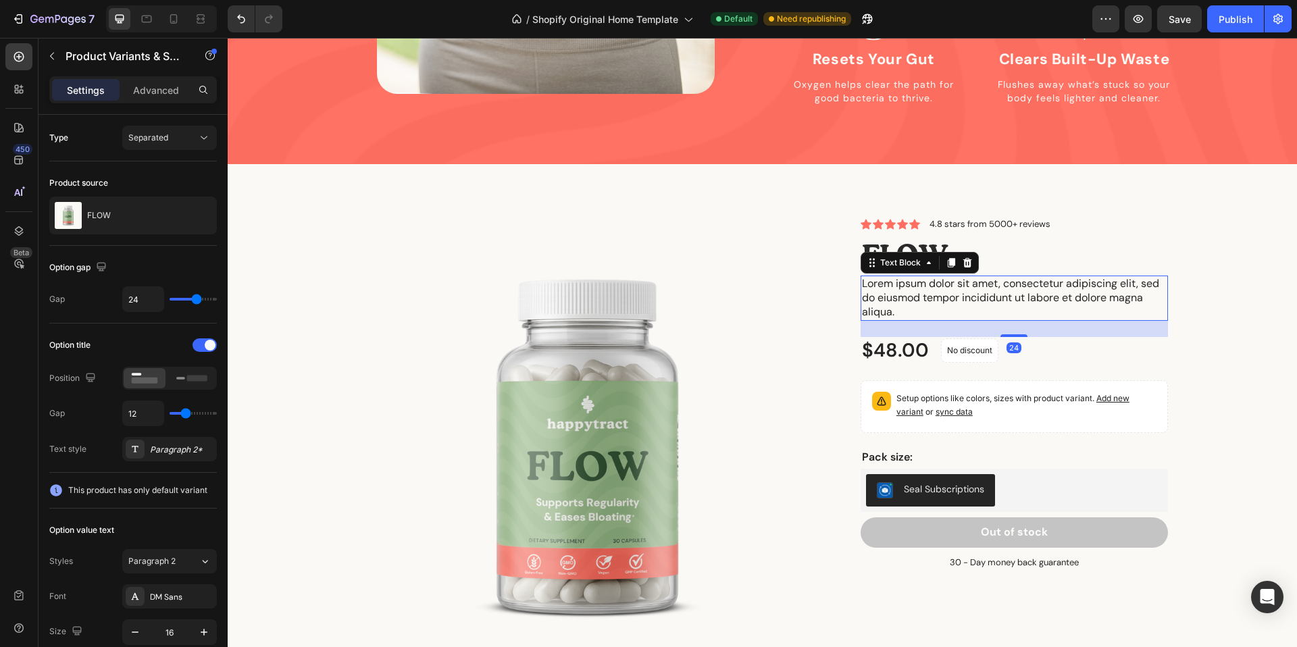
drag, startPoint x: 1022, startPoint y: 274, endPoint x: 1017, endPoint y: 240, distance: 34.8
click at [1022, 277] on p "Lorem ipsum dolor sit amet, consectetur adipiscing elit, sed do eiusmod tempor …" at bounding box center [1014, 298] width 305 height 42
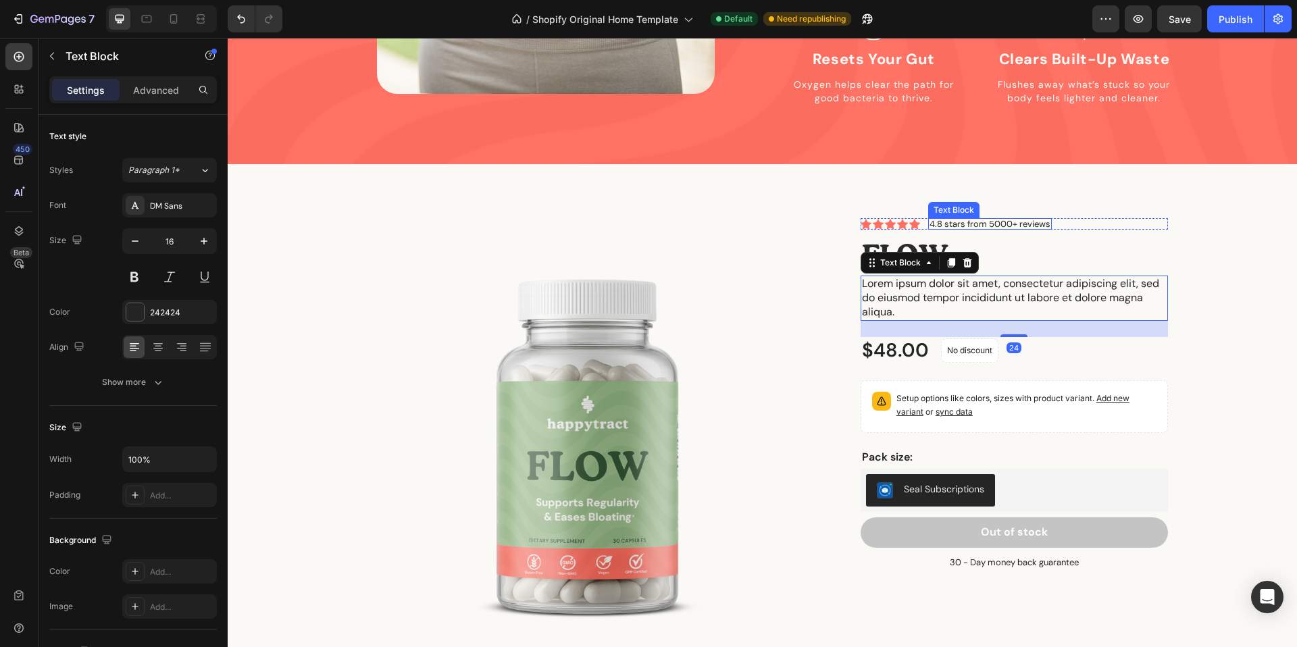
click at [999, 218] on div "4.8 stars from 5000+ reviews Text Block" at bounding box center [990, 223] width 124 height 11
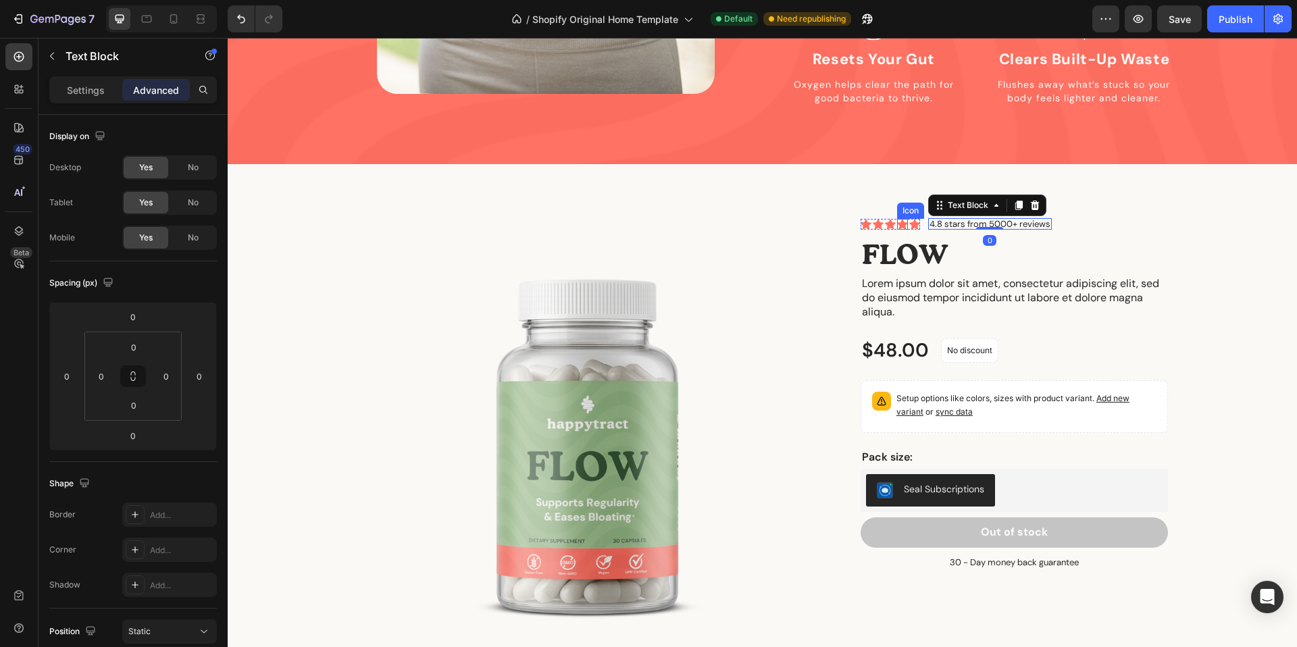
click at [904, 219] on div "Icon" at bounding box center [902, 224] width 11 height 11
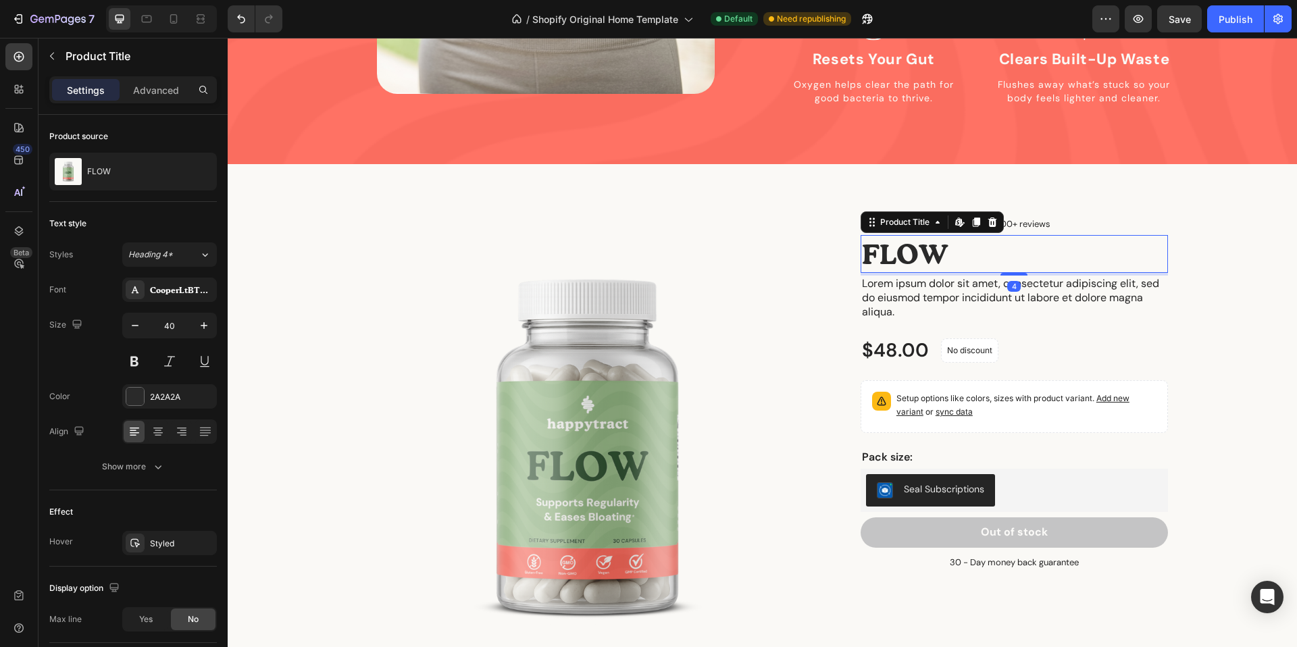
click at [908, 235] on h1 "FLOW" at bounding box center [1013, 254] width 307 height 38
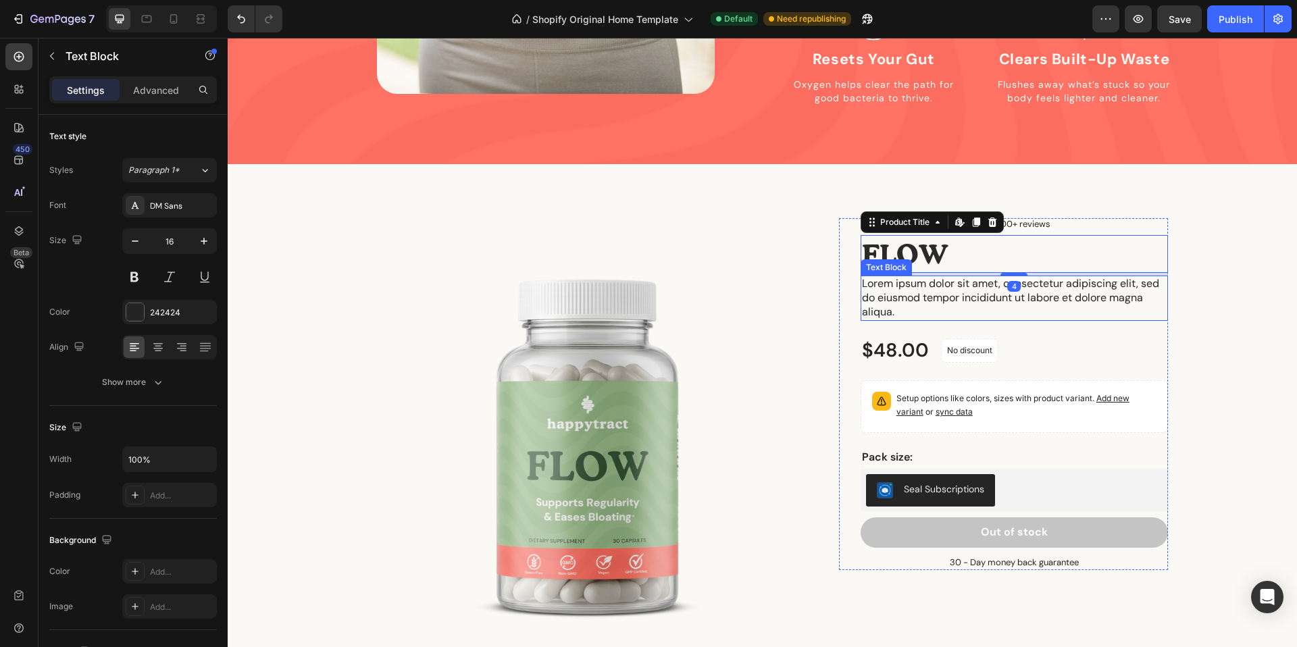
click at [962, 282] on p "Lorem ipsum dolor sit amet, consectetur adipiscing elit, sed do eiusmod tempor …" at bounding box center [1014, 298] width 305 height 42
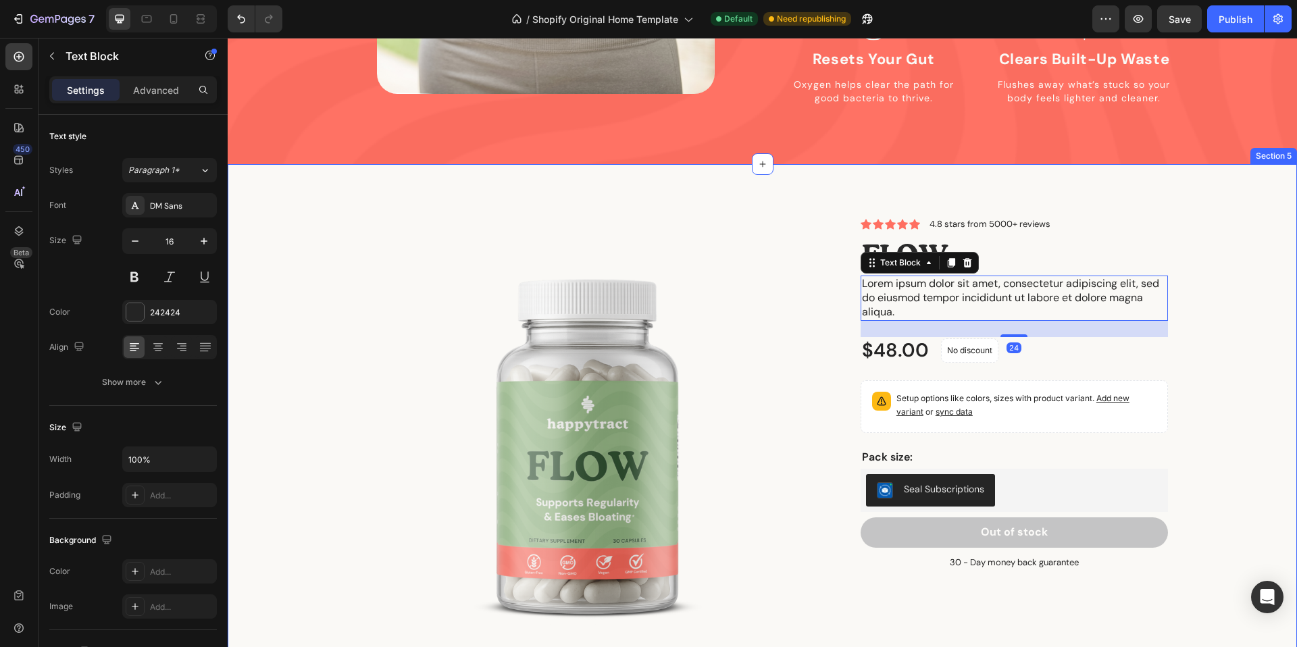
click at [1215, 279] on div "Product Images Icon Icon Icon Icon Icon Icon List 4.8 stars from 5000+ reviews …" at bounding box center [762, 459] width 1049 height 482
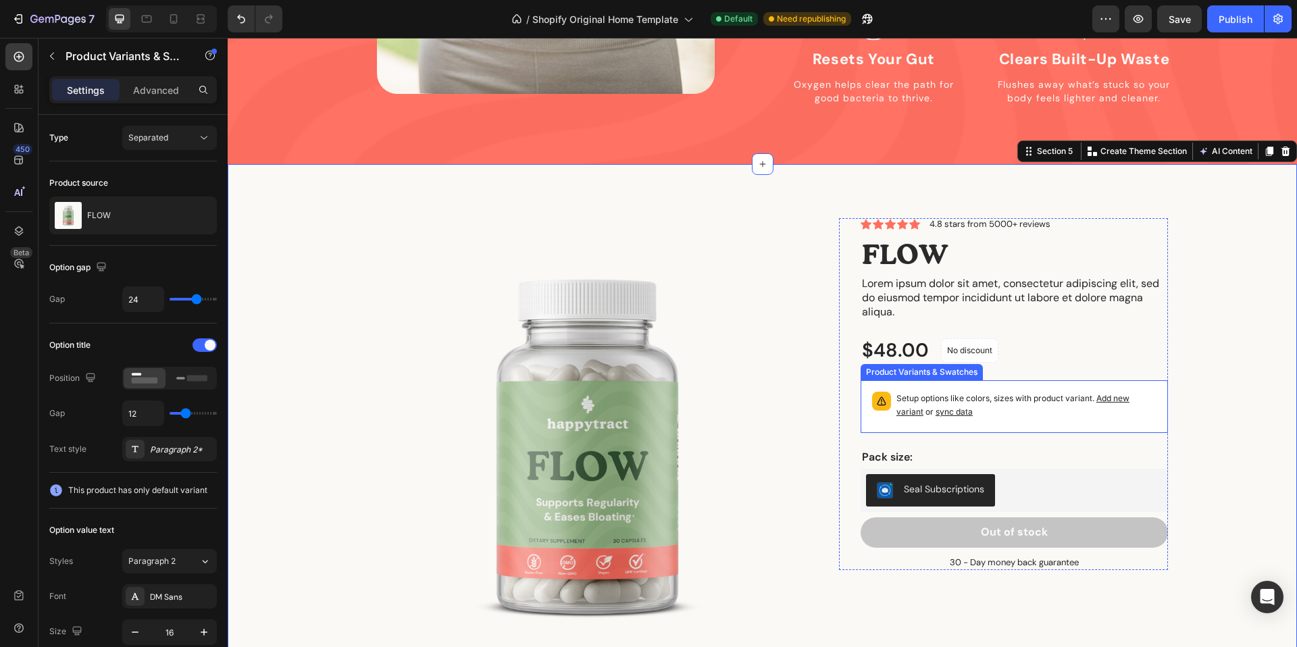
click at [982, 392] on p "Setup options like colors, sizes with product variant. Add new variant or sync …" at bounding box center [1026, 405] width 260 height 27
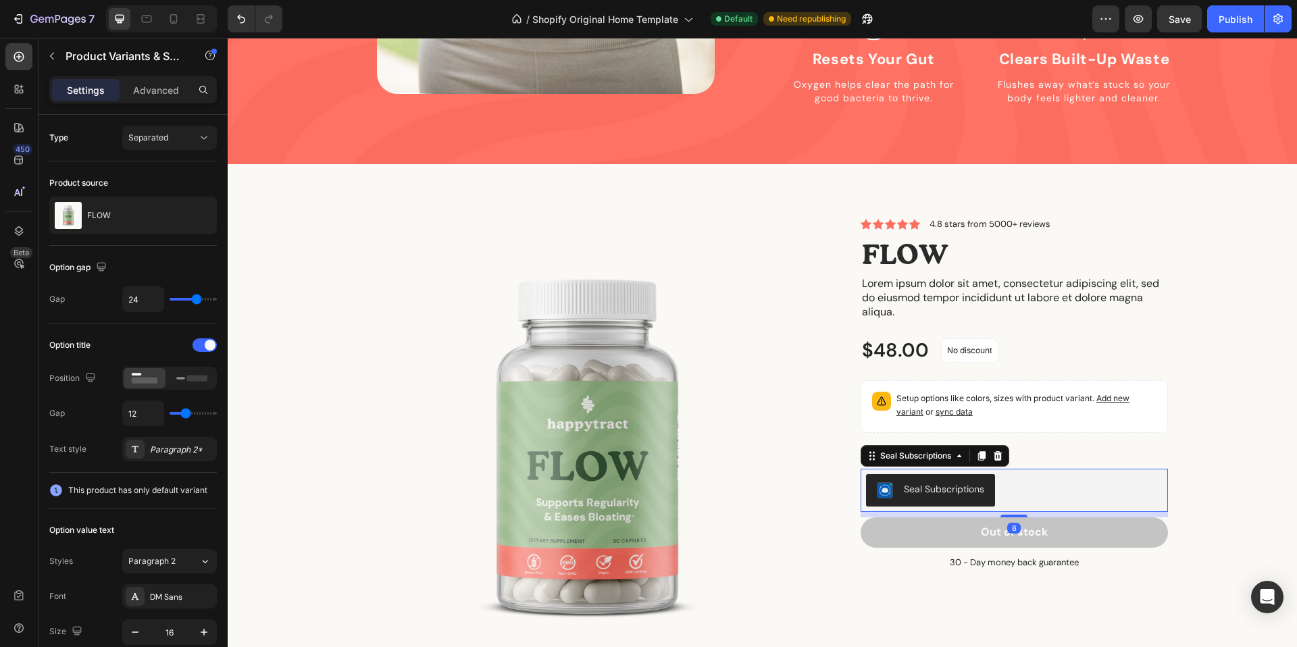
click at [1014, 474] on div "Seal Subscriptions" at bounding box center [1014, 490] width 297 height 32
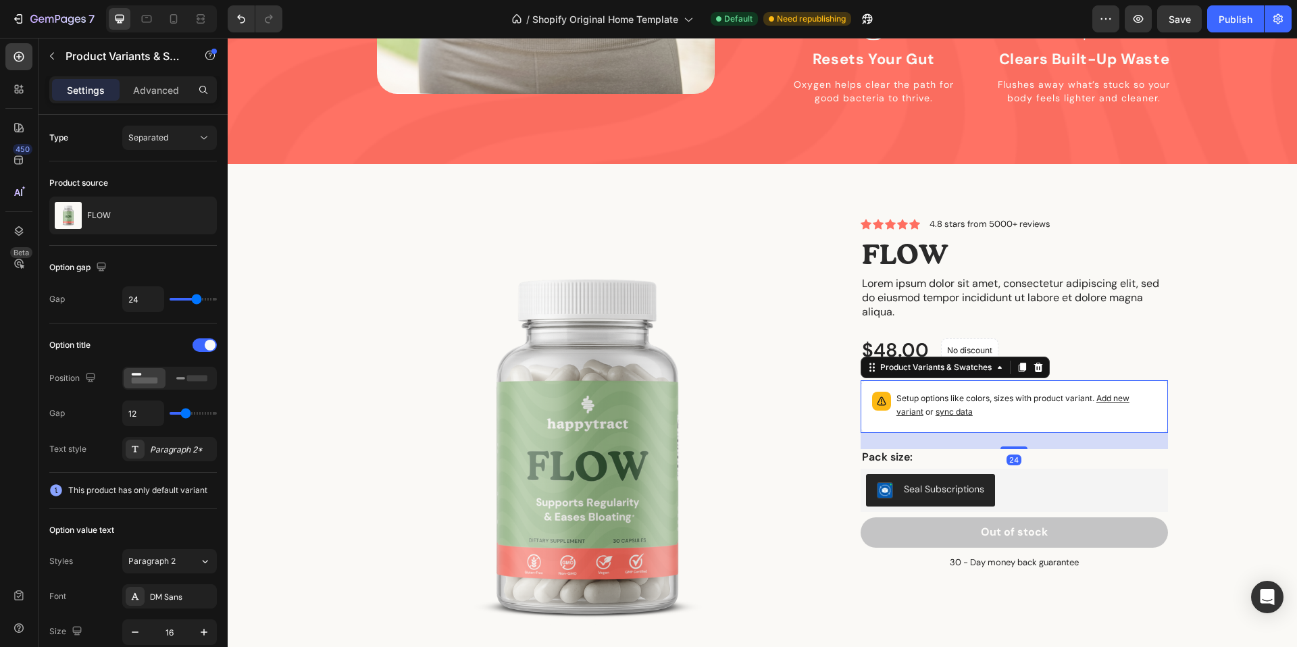
click at [998, 386] on div "Setup options like colors, sizes with product variant. Add new variant or sync …" at bounding box center [1014, 406] width 295 height 41
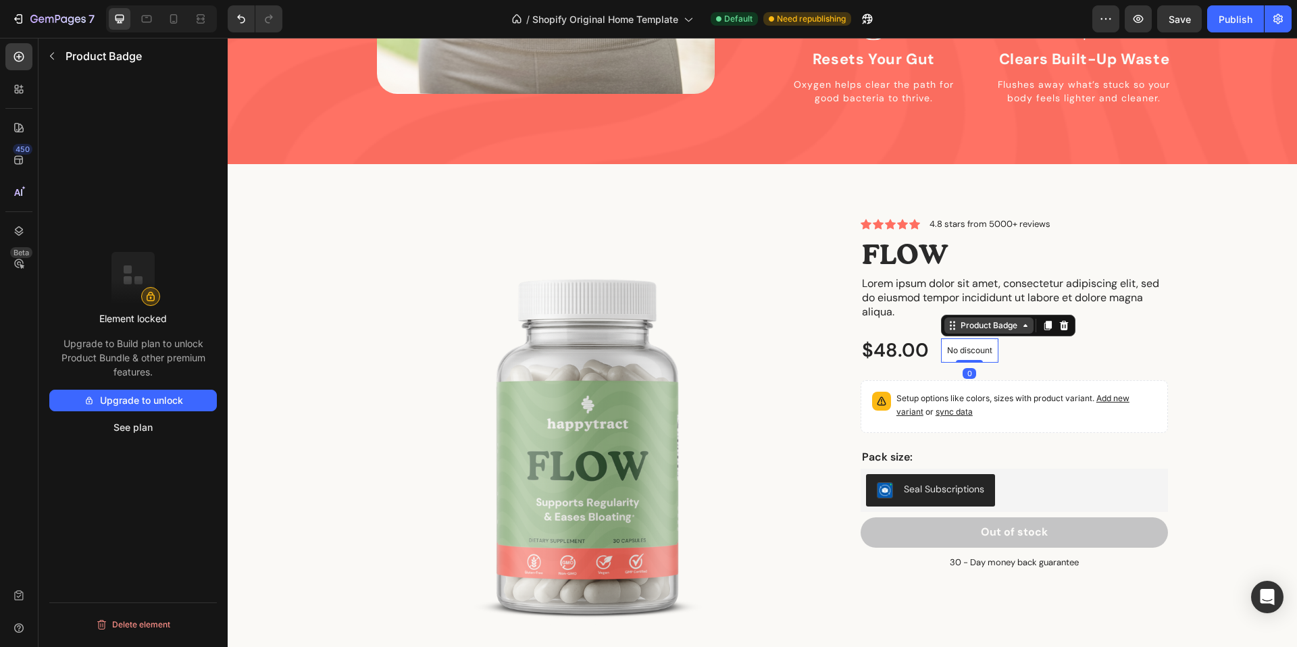
click at [1000, 317] on div "Product Badge" at bounding box center [988, 325] width 89 height 16
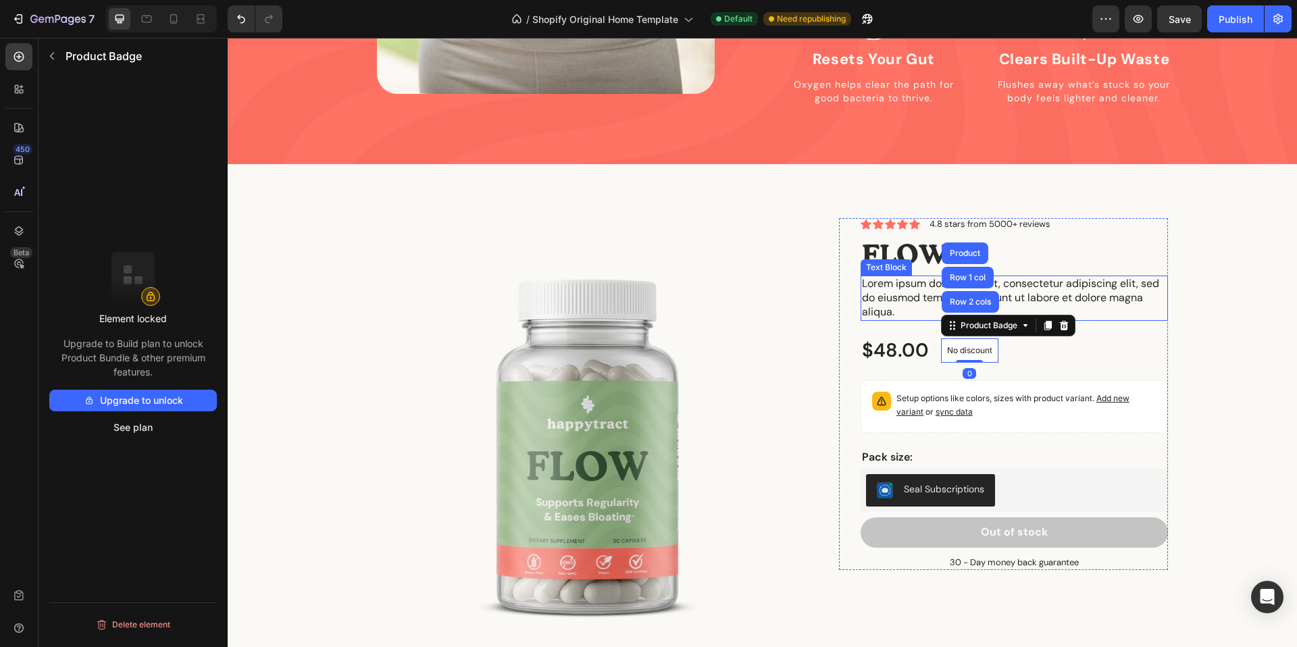
click at [1058, 277] on p "Lorem ipsum dolor sit amet, consectetur adipiscing elit, sed do eiusmod tempor …" at bounding box center [1014, 298] width 305 height 42
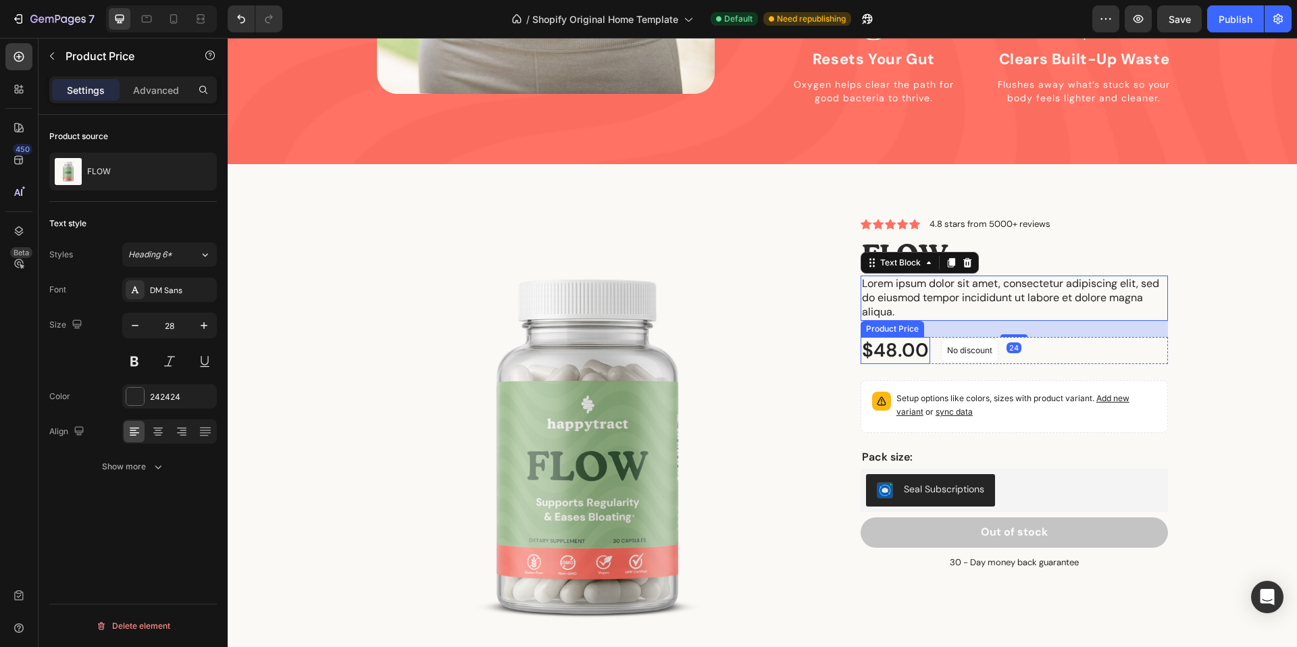
click at [915, 337] on div "$48.00" at bounding box center [895, 350] width 70 height 27
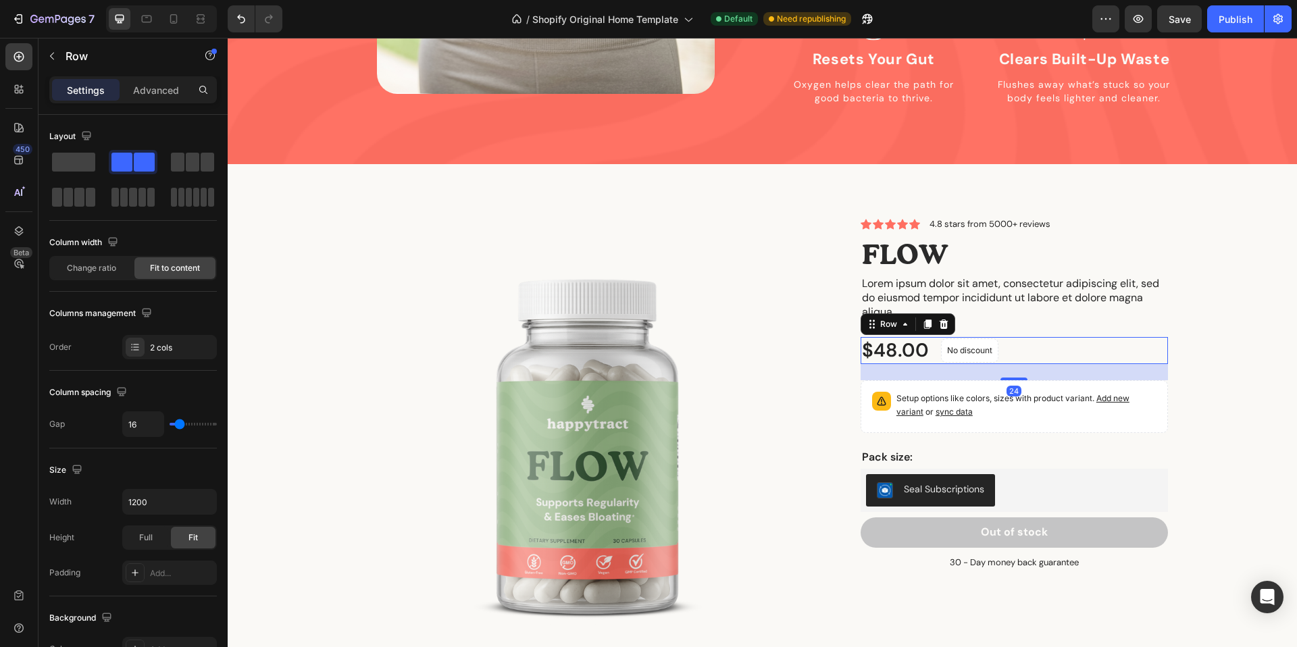
click at [1042, 338] on div "$48.00 Product Price Product Price No discount Not be displayed when published …" at bounding box center [1013, 350] width 307 height 27
click at [944, 319] on icon at bounding box center [943, 323] width 9 height 9
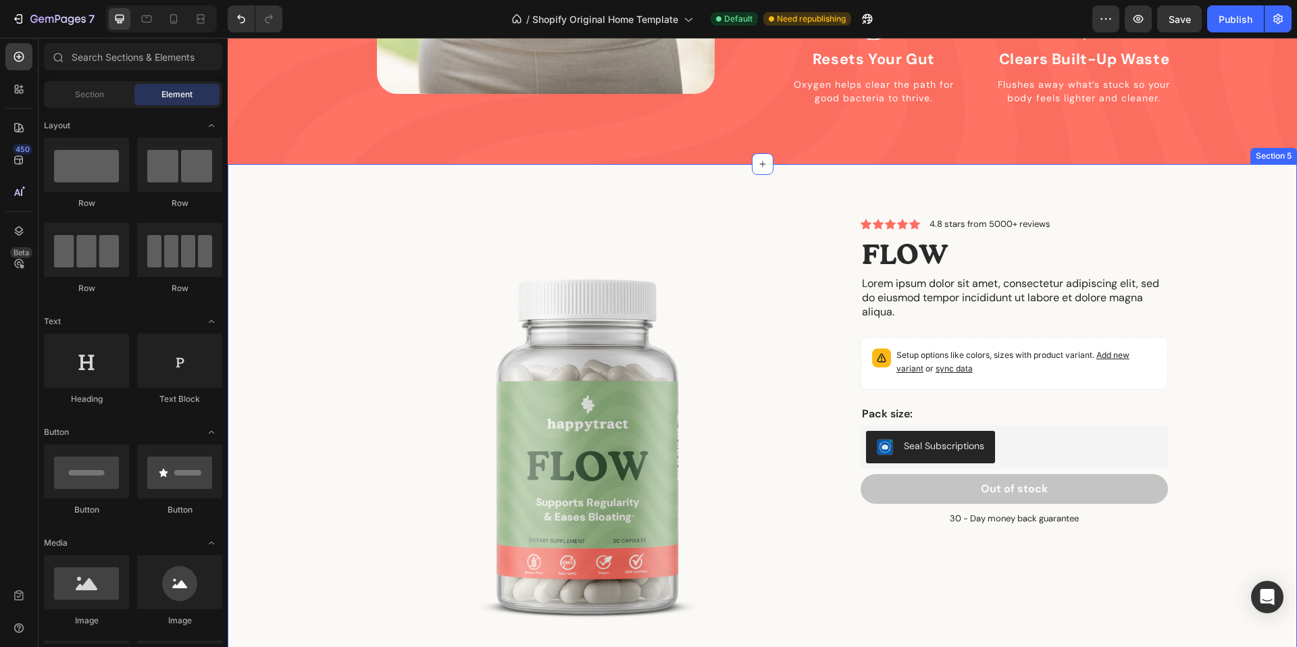
click at [1219, 307] on div "Product Images Icon Icon Icon Icon Icon Icon List 4.8 stars from 5000+ reviews …" at bounding box center [762, 459] width 1049 height 482
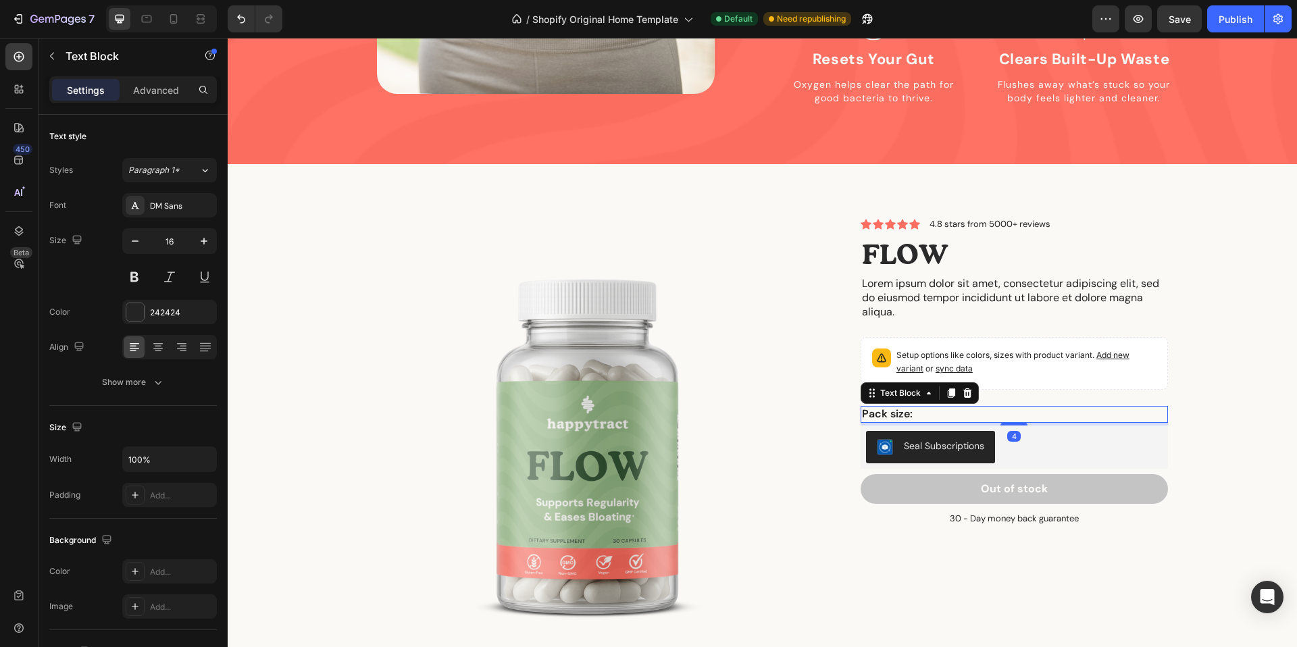
click at [1018, 407] on p "Pack size:" at bounding box center [1014, 414] width 305 height 14
click at [964, 388] on icon at bounding box center [966, 392] width 9 height 9
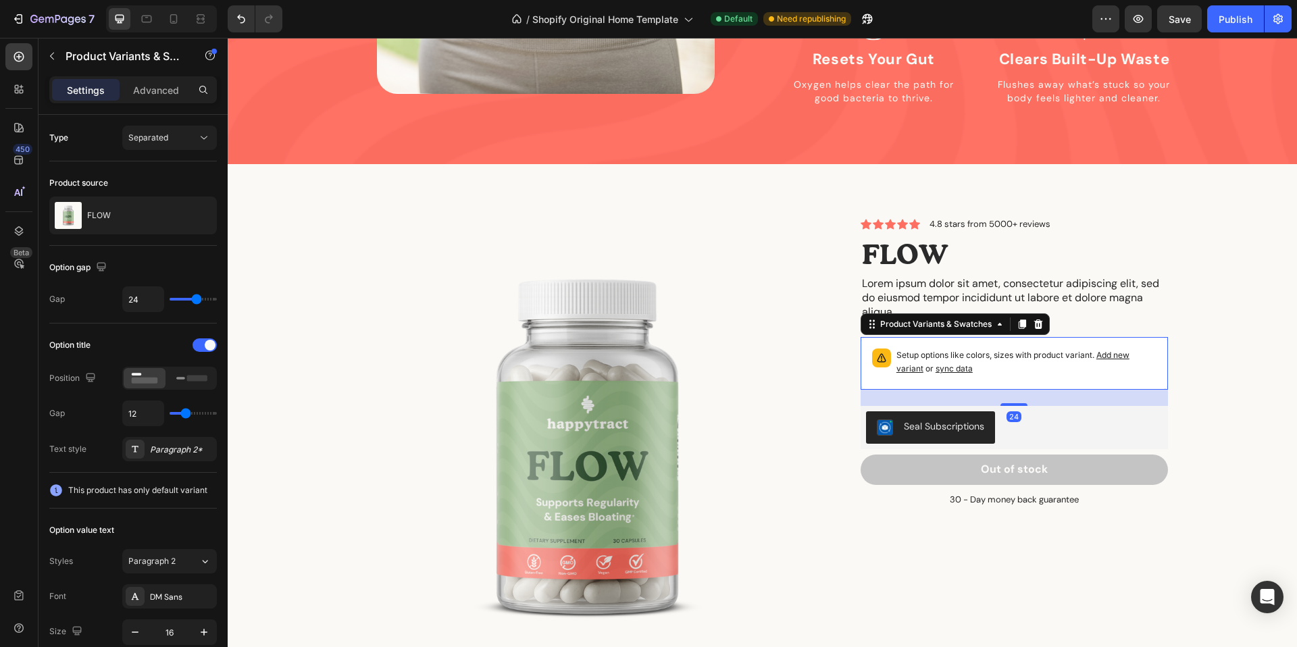
click at [975, 314] on div "Icon Icon Icon Icon Icon Icon List 4.8 stars from 5000+ reviews Text Block Row …" at bounding box center [1013, 362] width 307 height 288
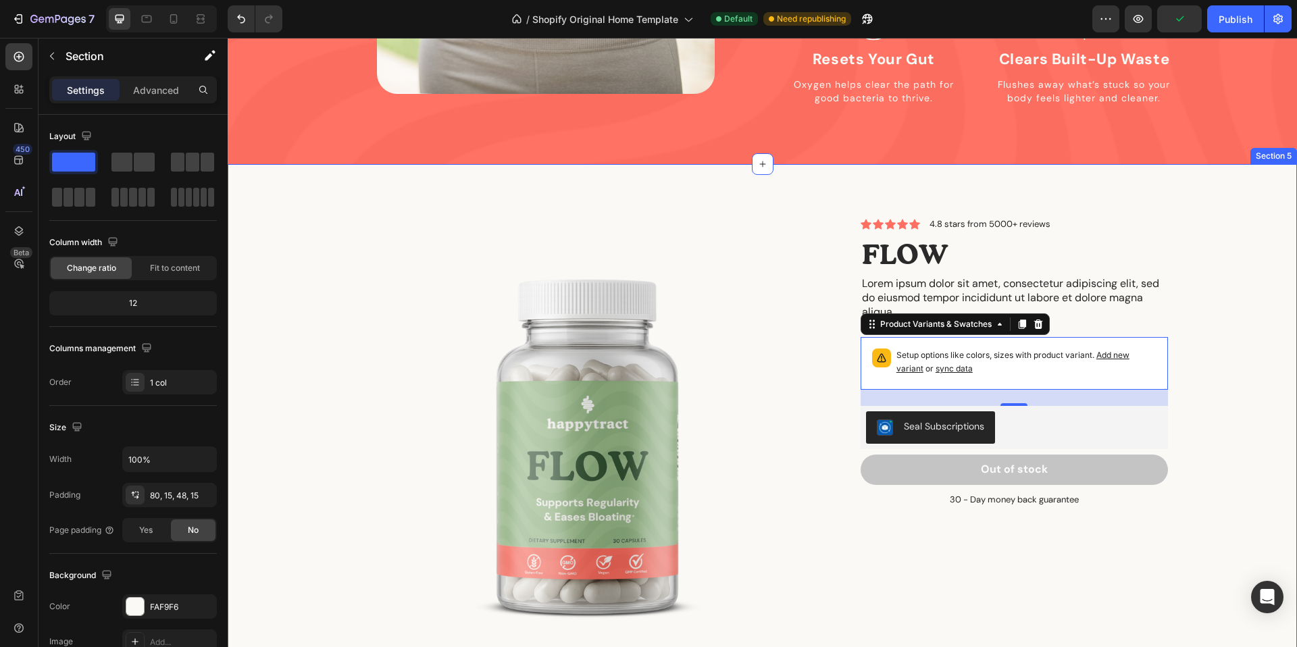
click at [1254, 312] on div "Product Images Icon Icon Icon Icon Icon Icon List 4.8 stars from 5000+ reviews …" at bounding box center [762, 459] width 1049 height 482
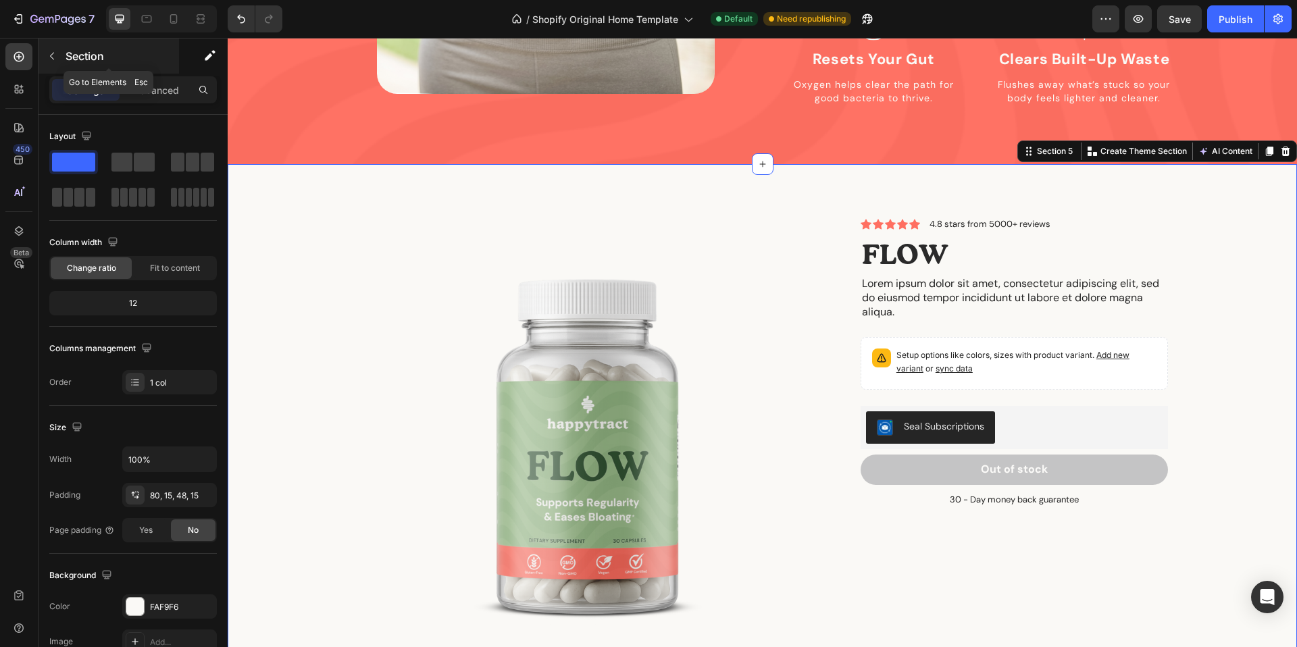
click at [44, 63] on button "button" at bounding box center [52, 56] width 22 height 22
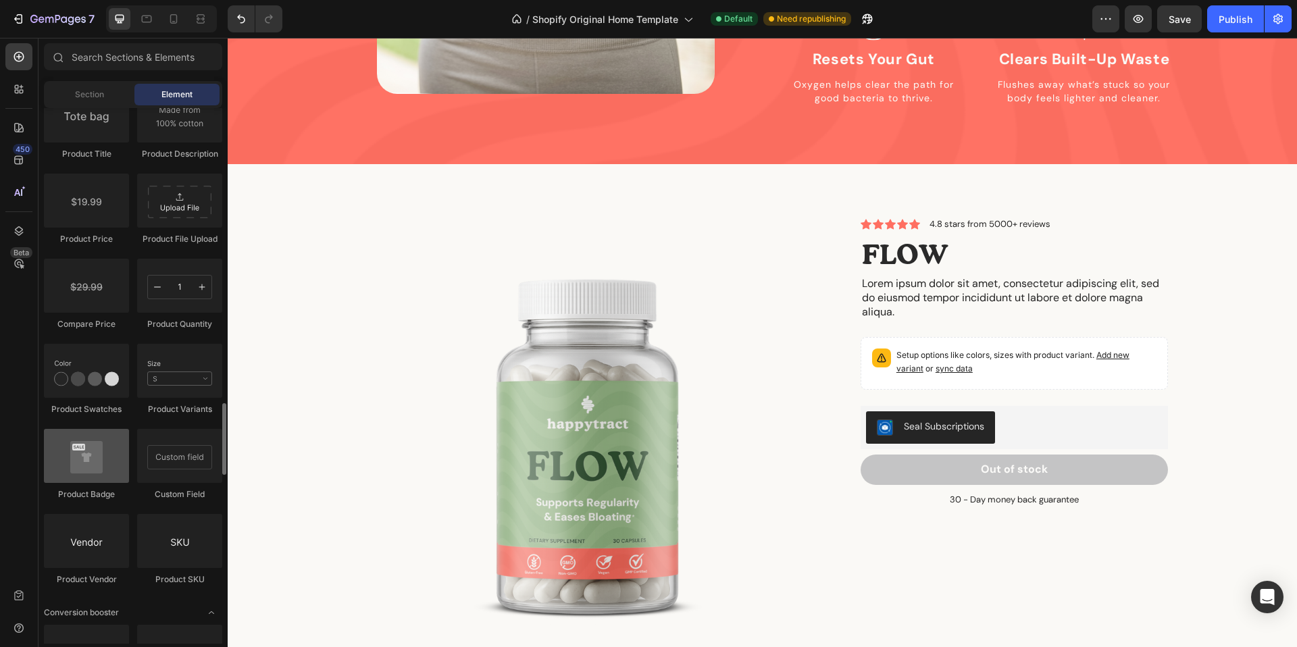
scroll to position [2196, 0]
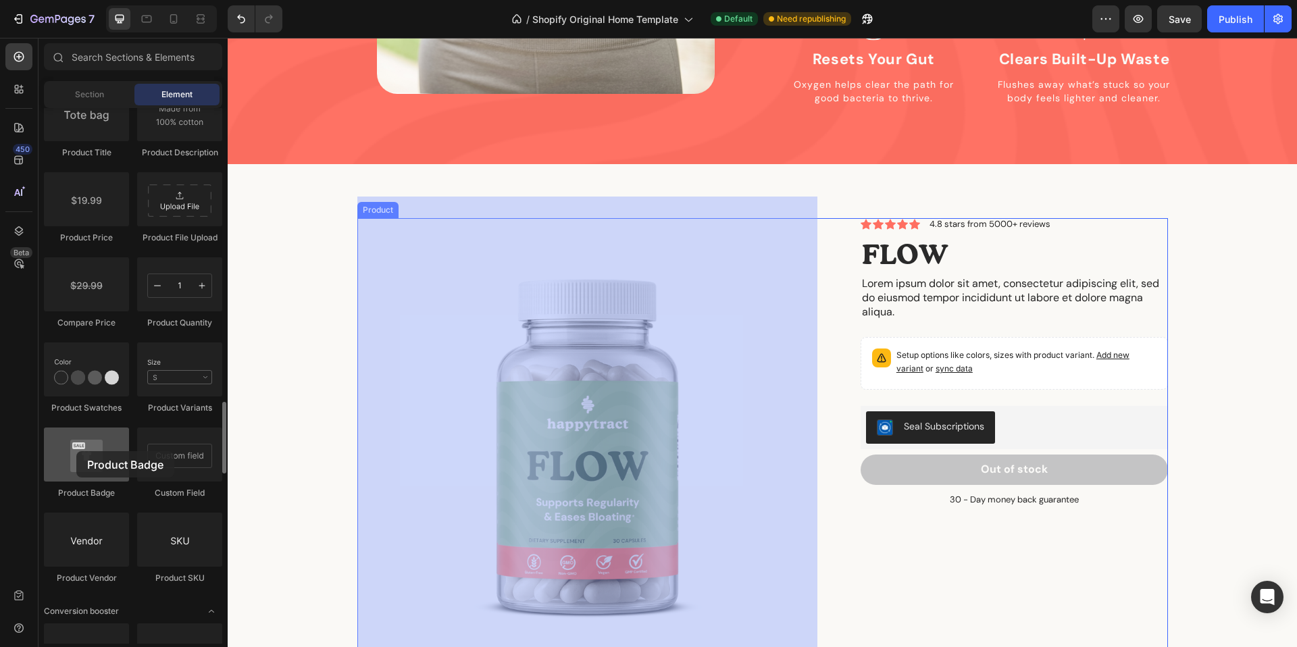
drag, startPoint x: 96, startPoint y: 443, endPoint x: 71, endPoint y: 451, distance: 26.3
click at [72, 451] on div at bounding box center [86, 455] width 85 height 54
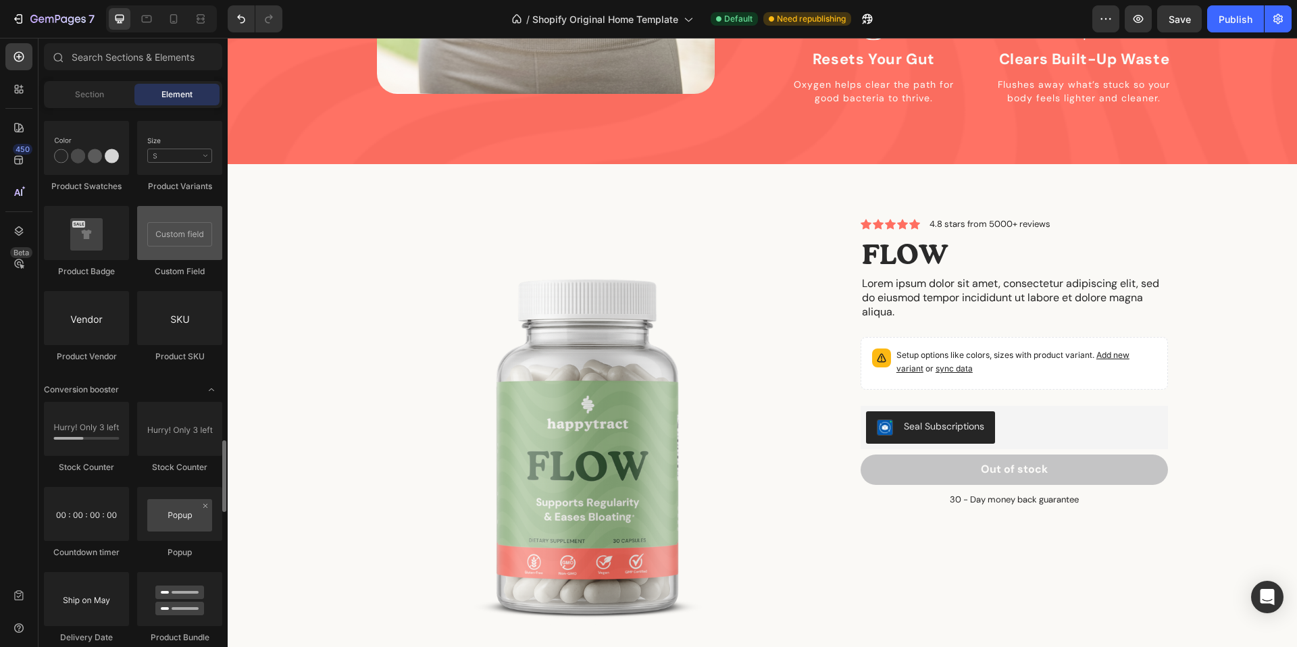
scroll to position [2432, 0]
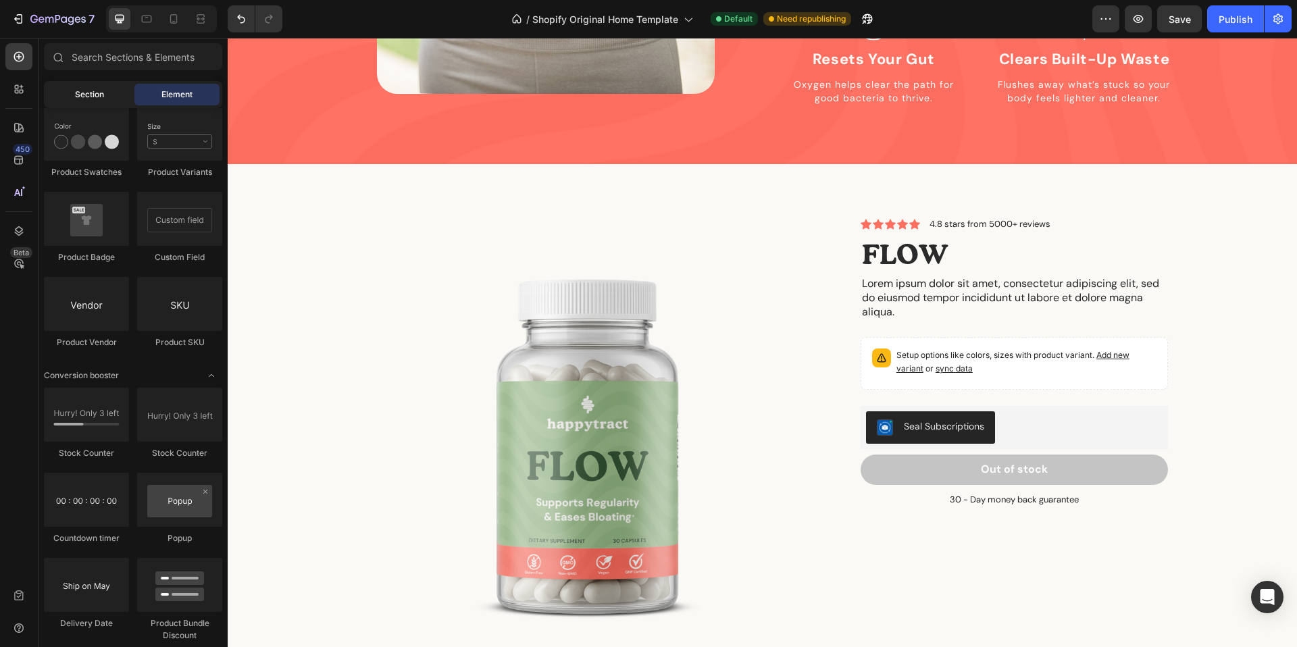
click at [91, 101] on div "Section" at bounding box center [89, 95] width 85 height 22
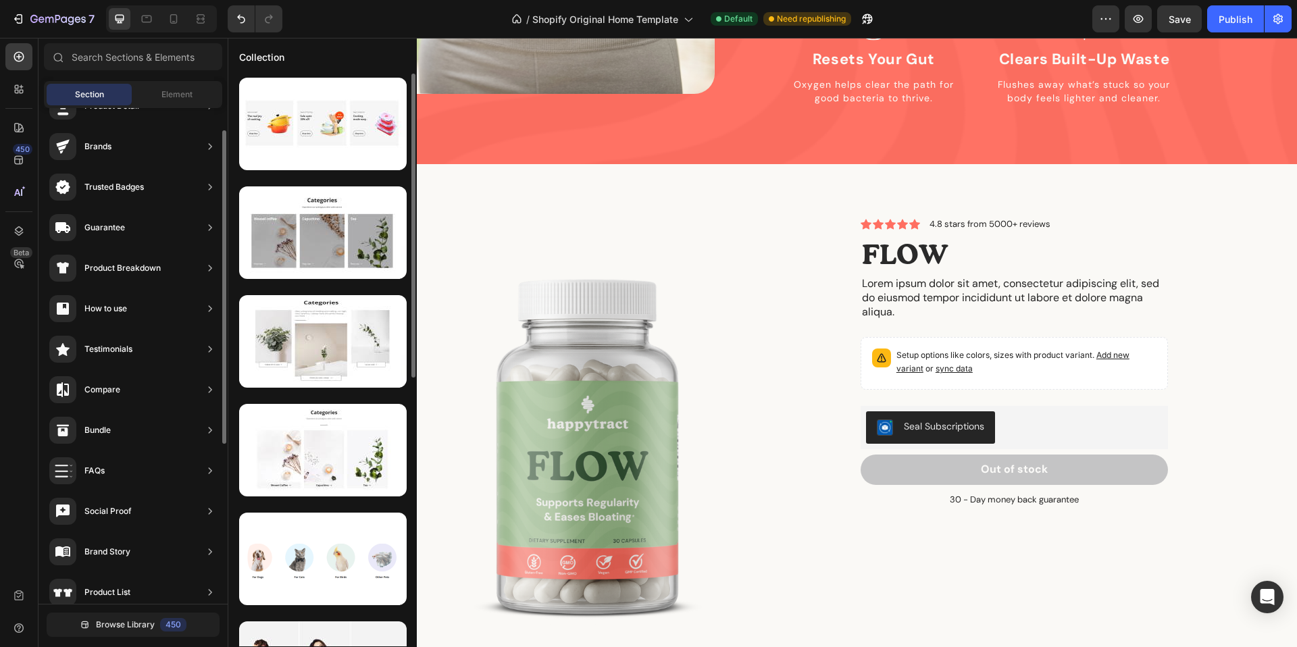
scroll to position [0, 0]
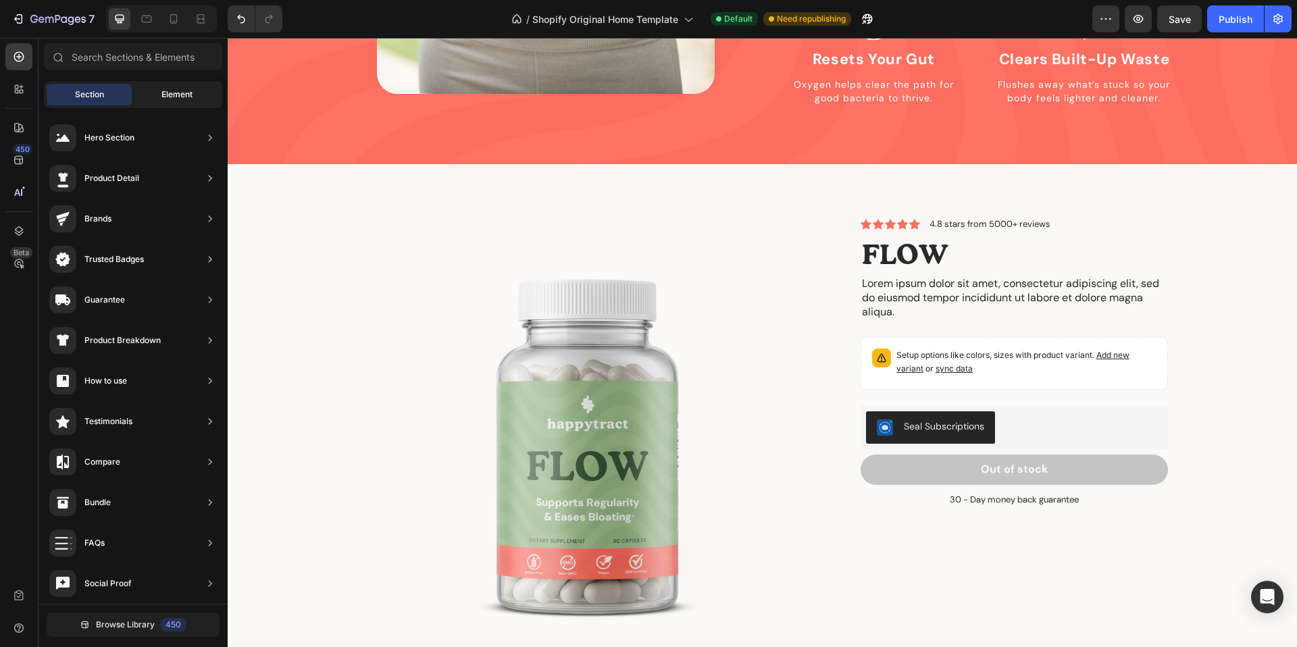
click at [185, 97] on span "Element" at bounding box center [176, 94] width 31 height 12
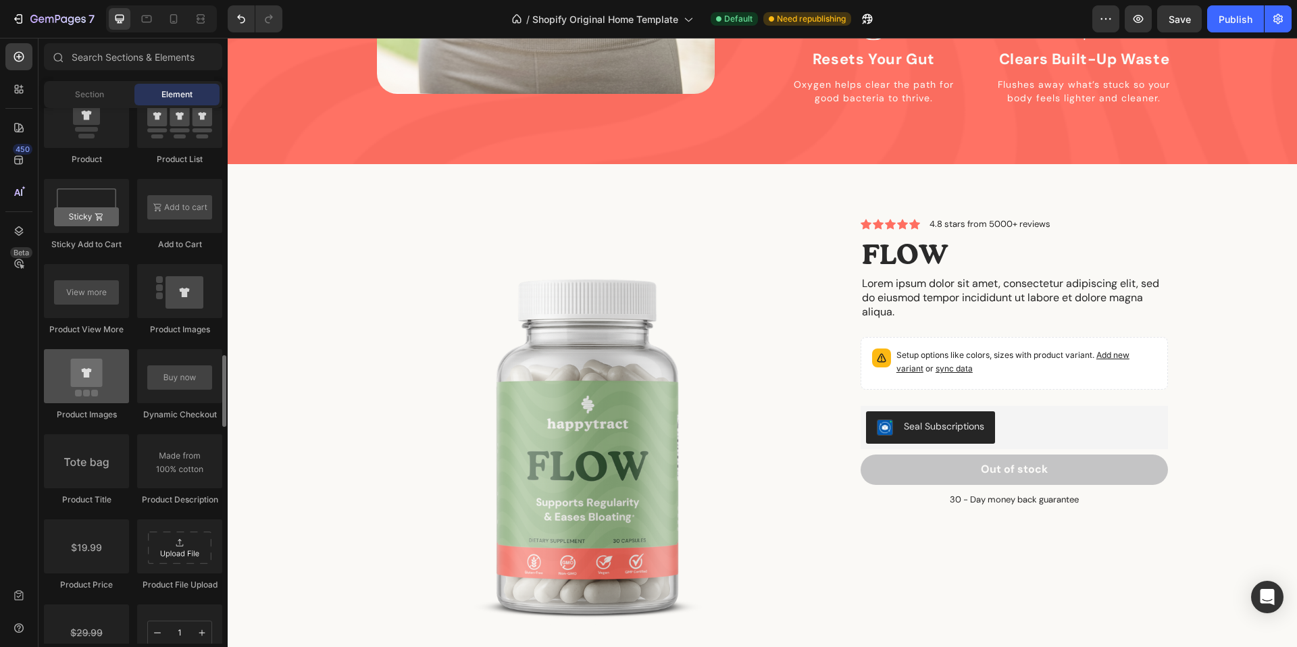
scroll to position [1823, 0]
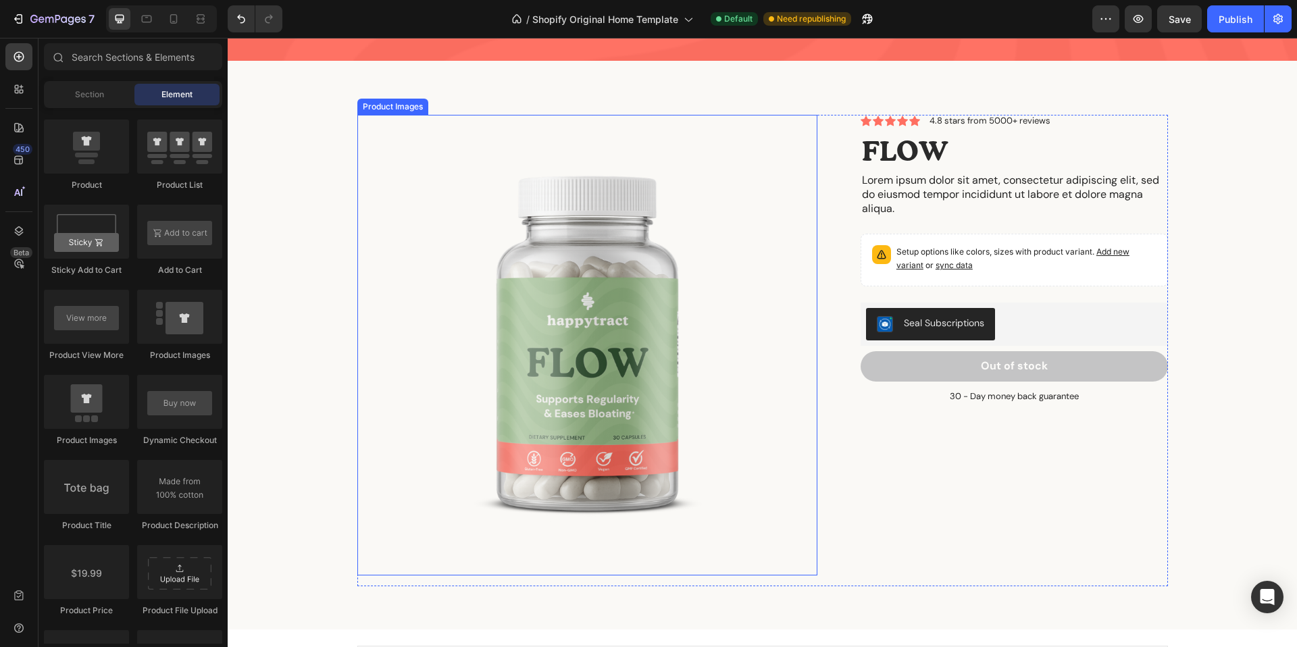
click at [510, 362] on img at bounding box center [587, 345] width 460 height 460
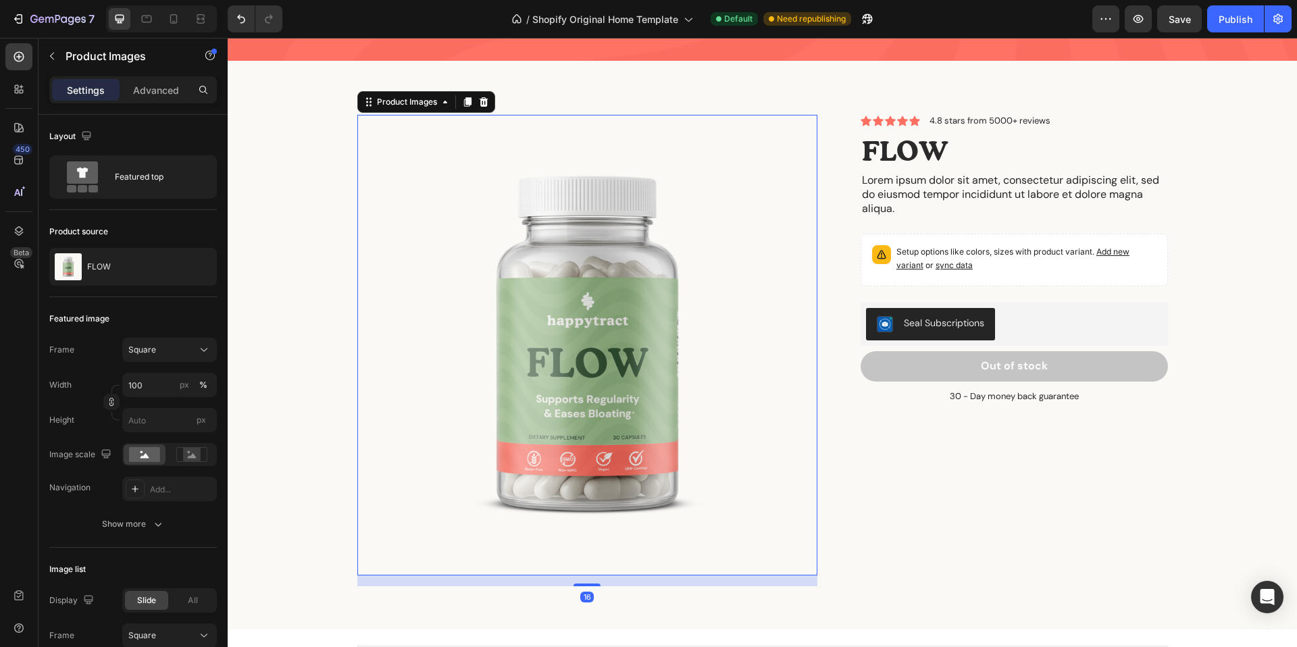
scroll to position [1712, 0]
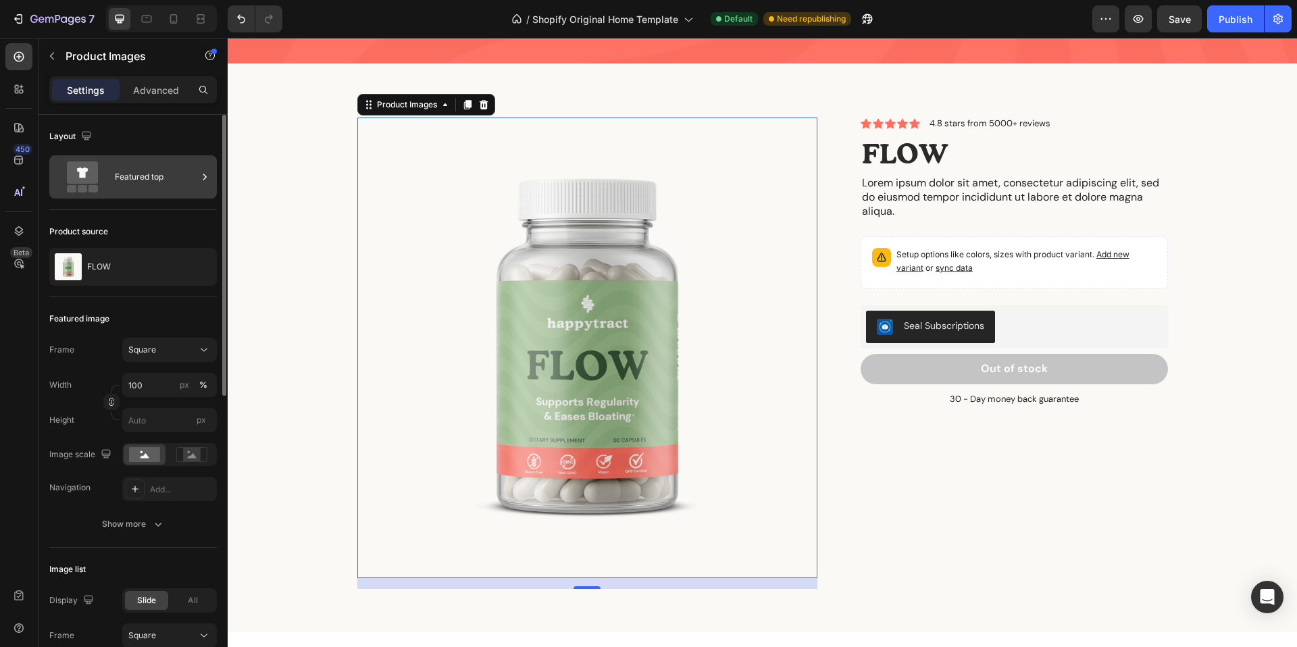
click at [147, 186] on div "Featured top" at bounding box center [156, 176] width 82 height 31
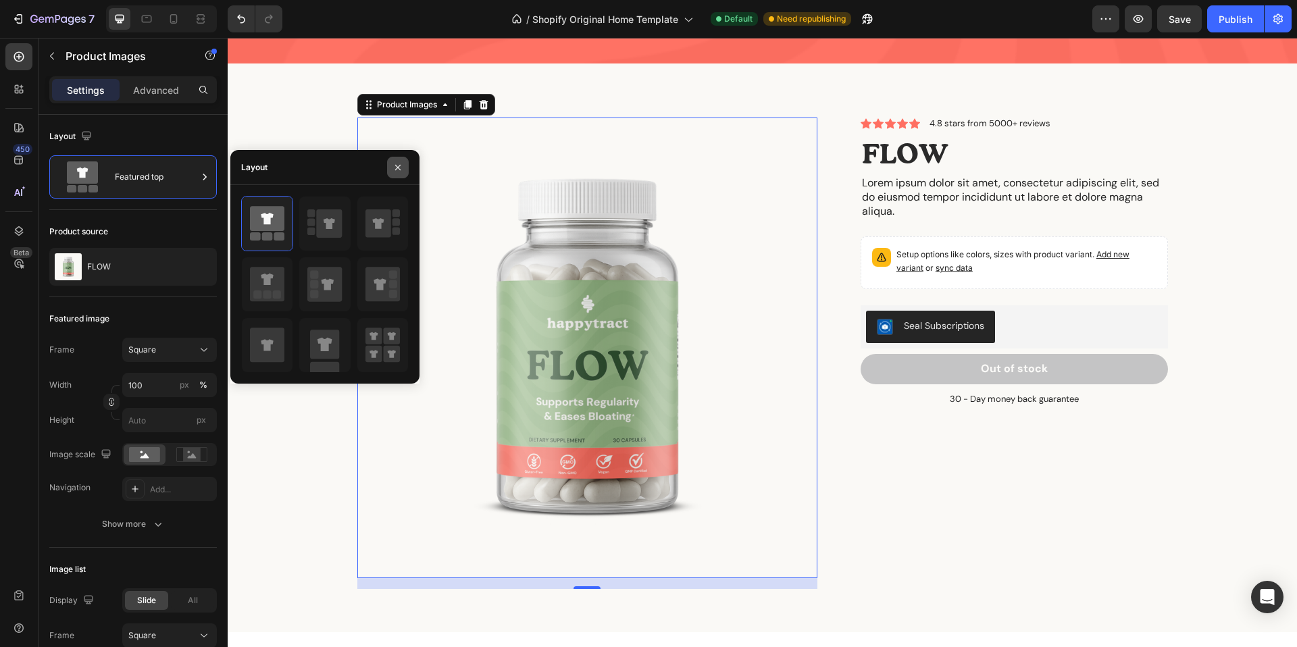
click at [393, 168] on icon "button" at bounding box center [397, 167] width 11 height 11
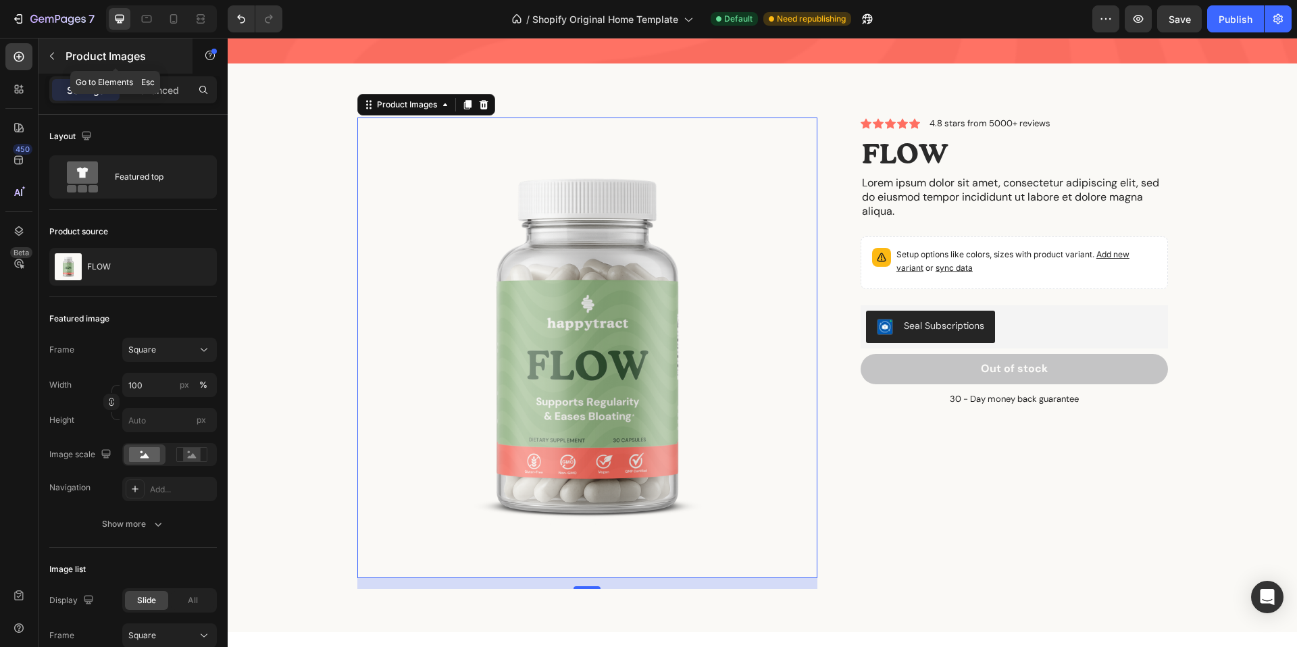
click at [48, 63] on button "button" at bounding box center [52, 56] width 22 height 22
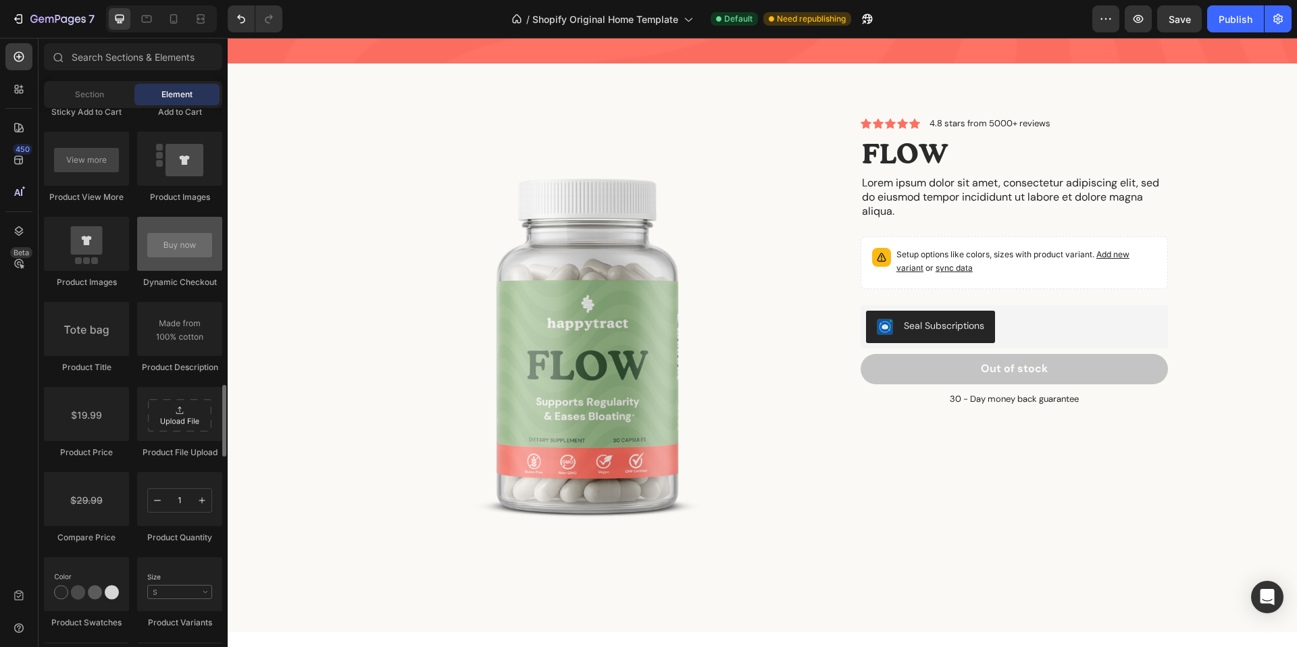
scroll to position [1995, 0]
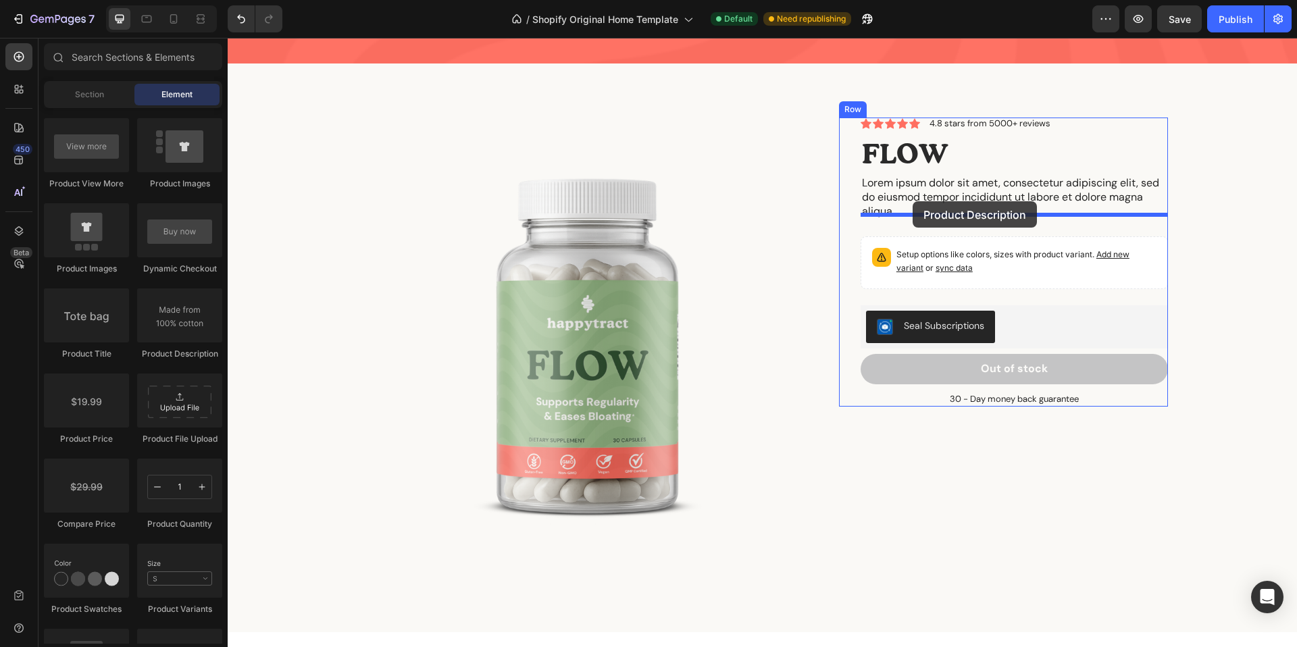
drag, startPoint x: 394, startPoint y: 363, endPoint x: 912, endPoint y: 201, distance: 542.6
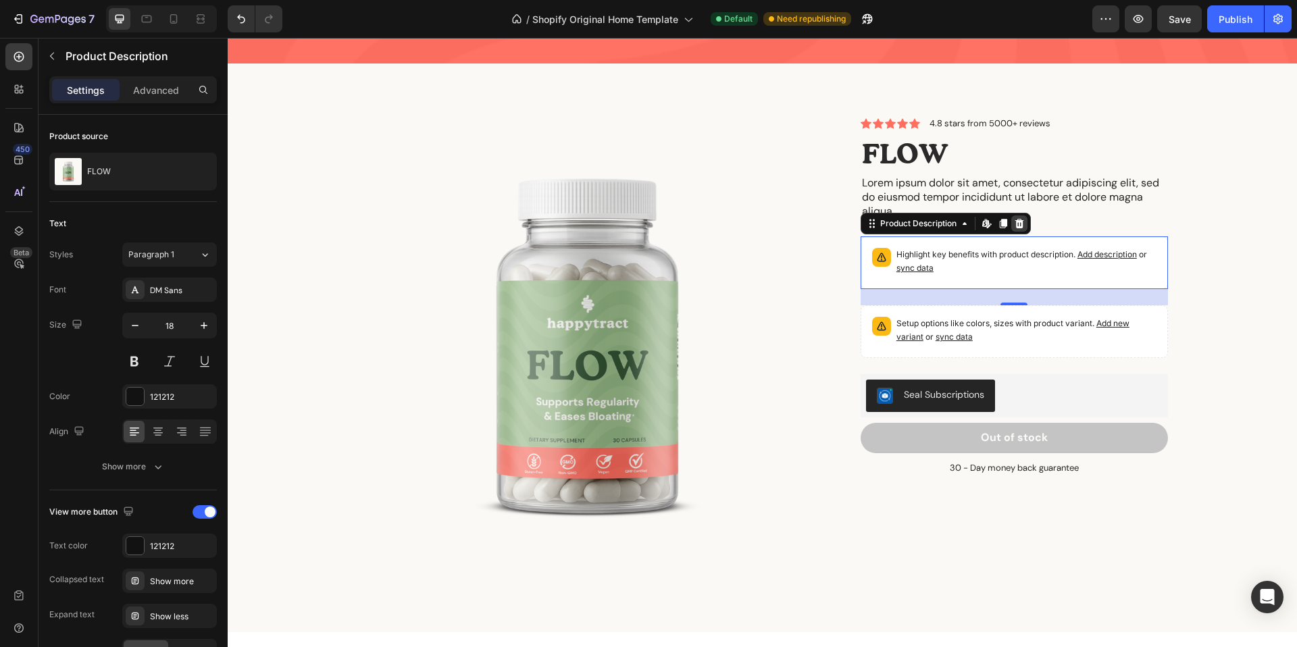
click at [1017, 219] on icon at bounding box center [1018, 223] width 9 height 9
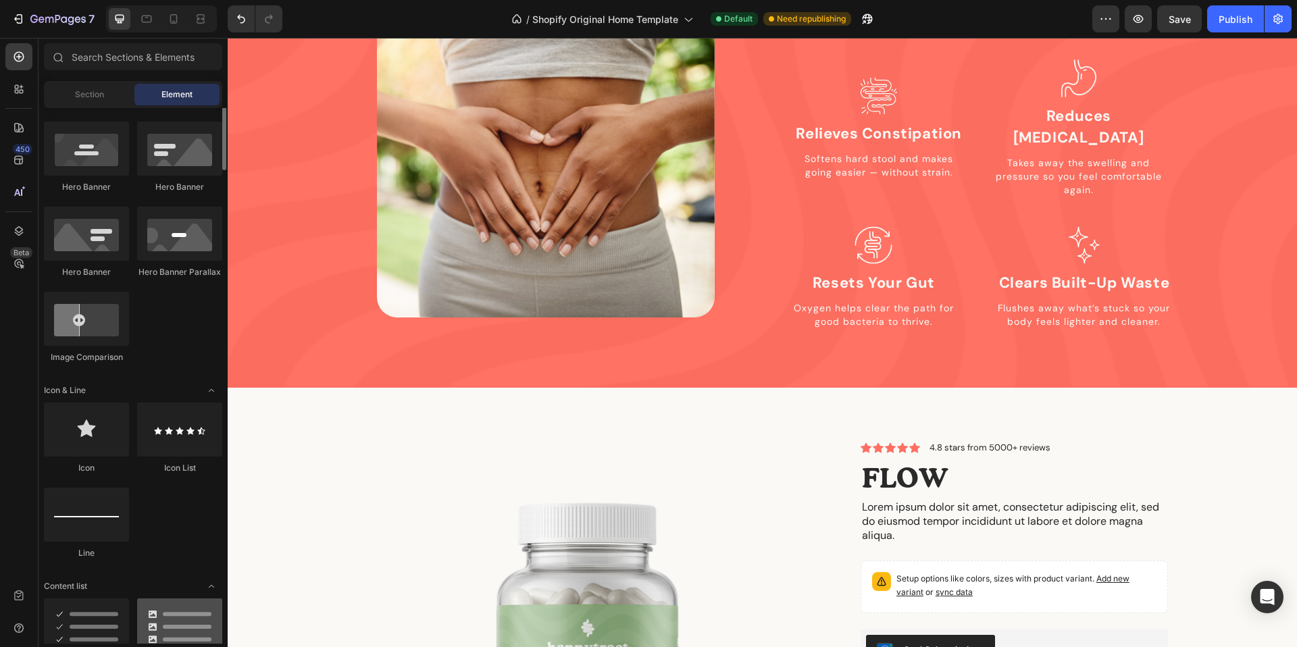
scroll to position [744, 0]
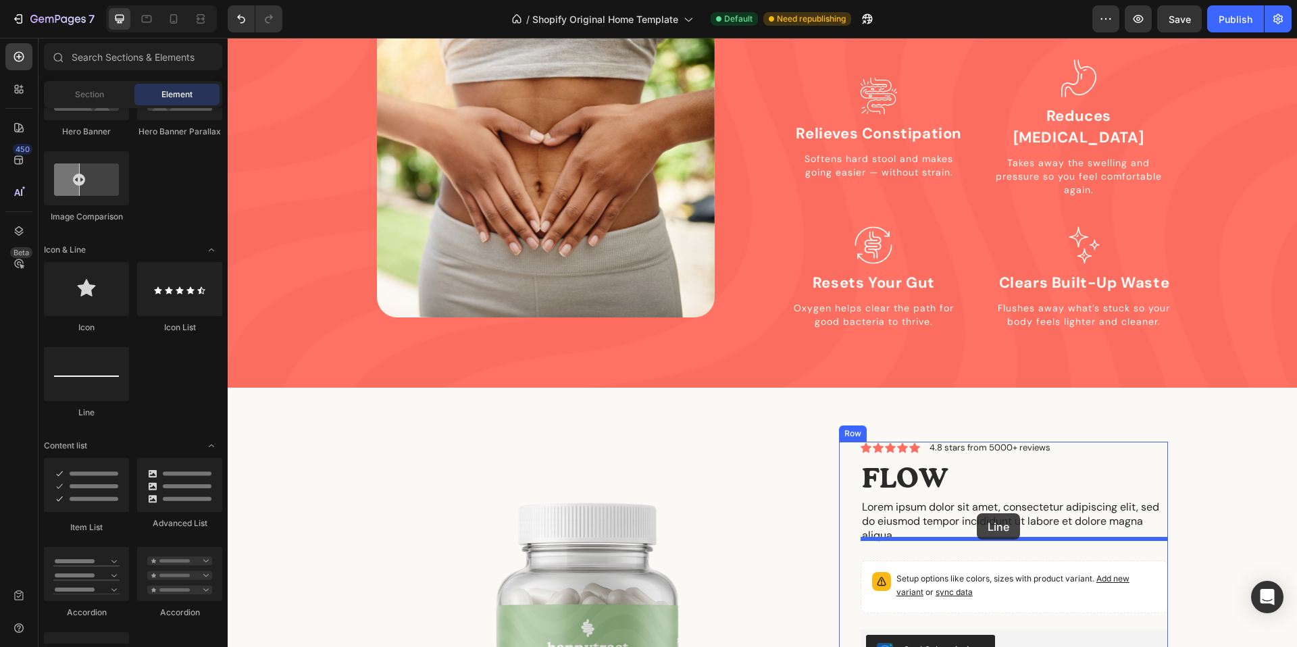
drag, startPoint x: 309, startPoint y: 421, endPoint x: 977, endPoint y: 513, distance: 674.3
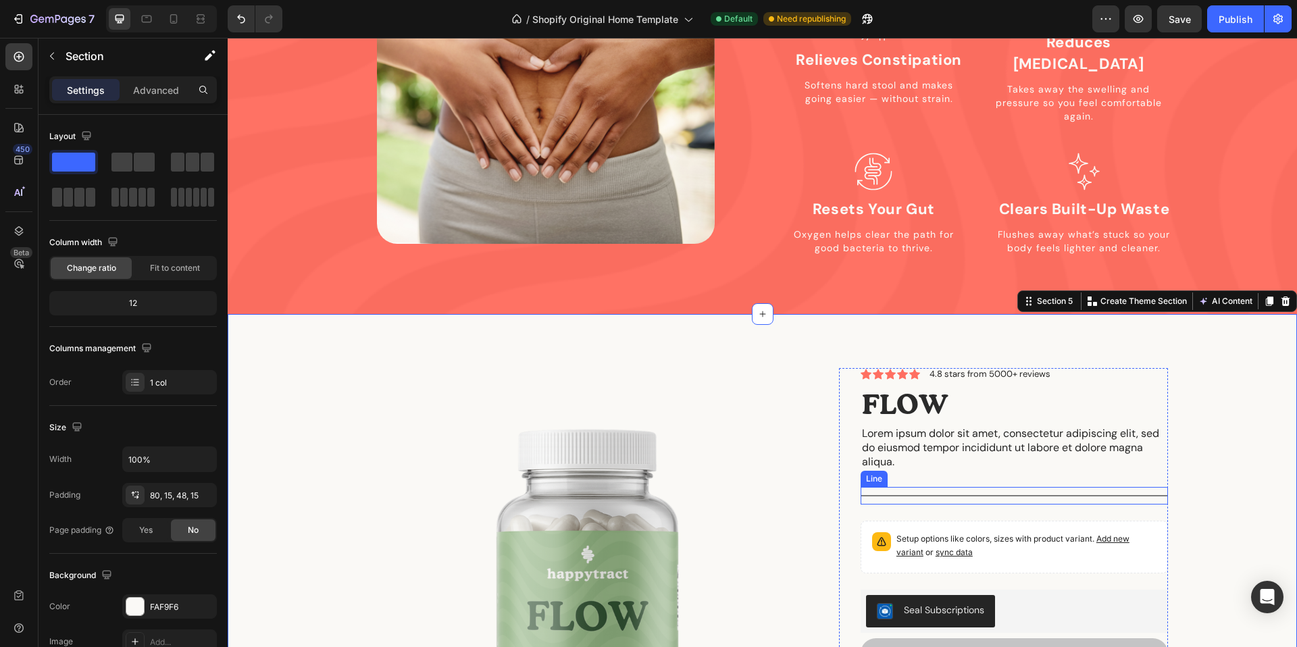
scroll to position [1474, 0]
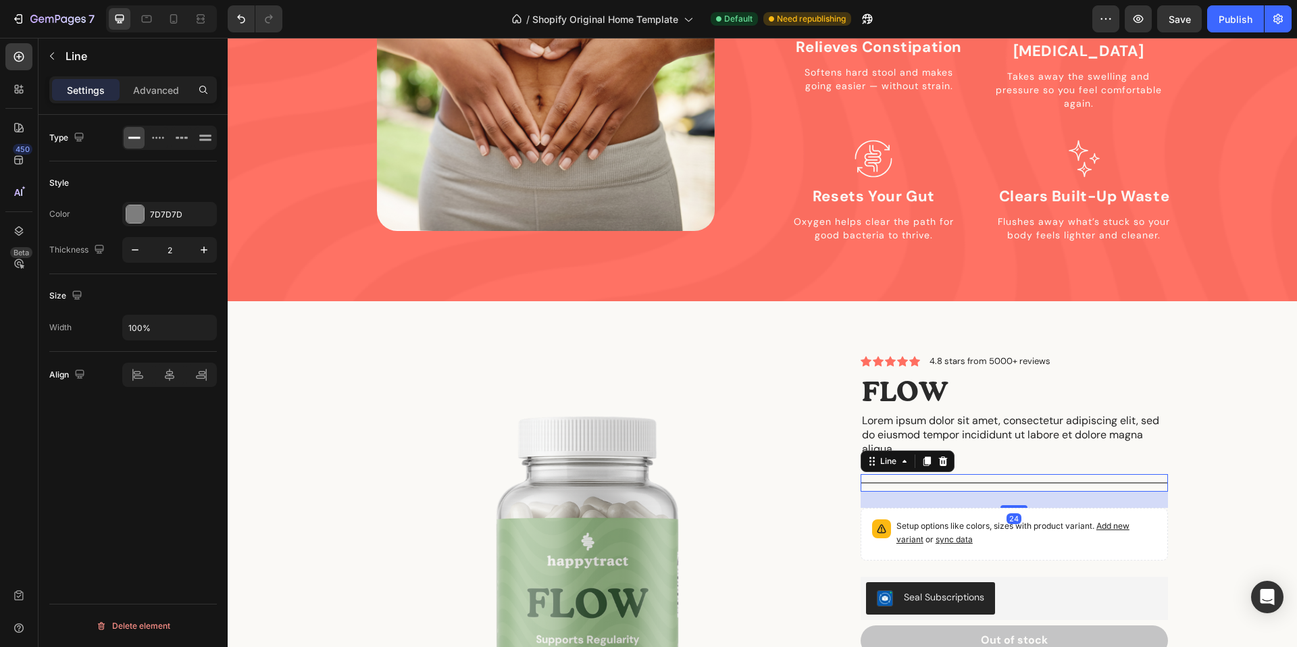
click at [950, 474] on div "Title Line 24" at bounding box center [1013, 483] width 307 height 18
click at [944, 456] on icon at bounding box center [942, 461] width 11 height 11
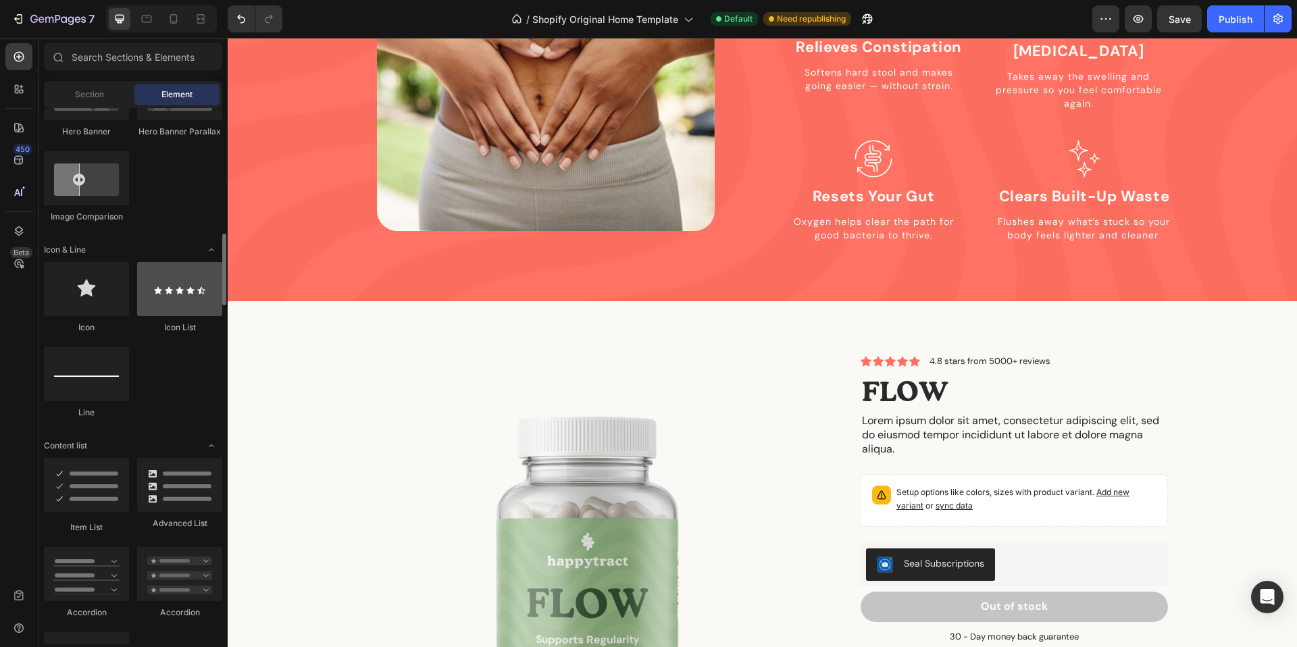
scroll to position [864, 0]
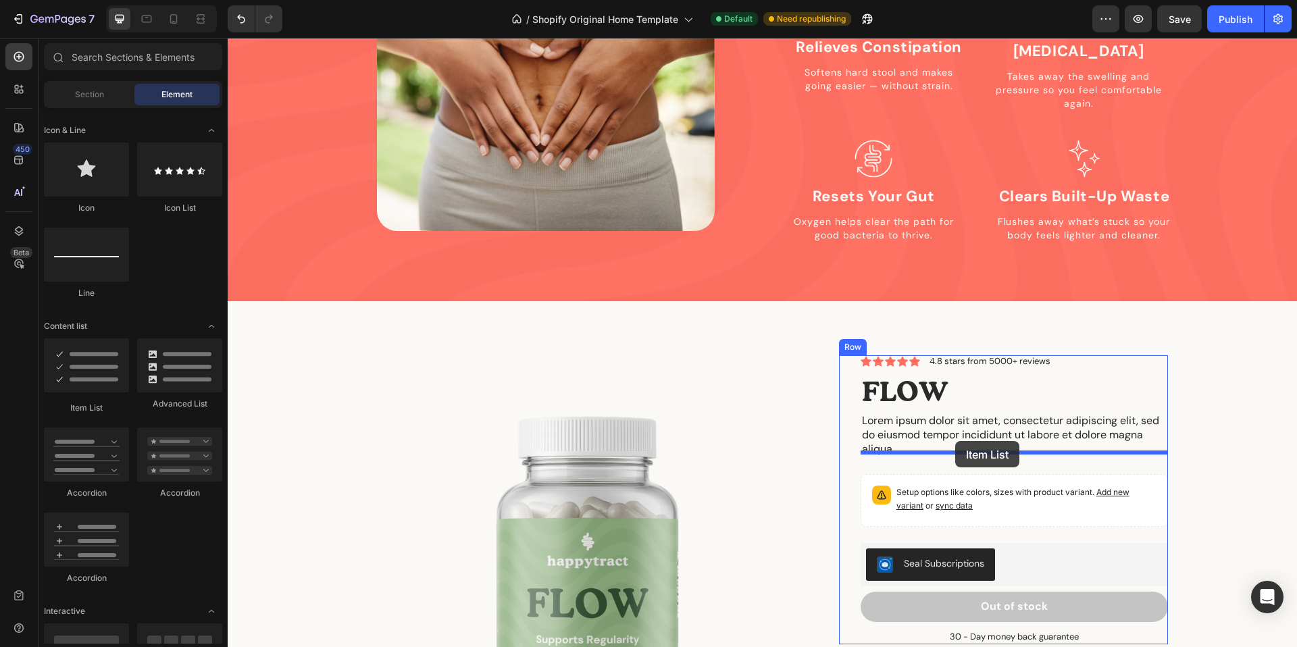
drag, startPoint x: 303, startPoint y: 401, endPoint x: 954, endPoint y: 441, distance: 653.0
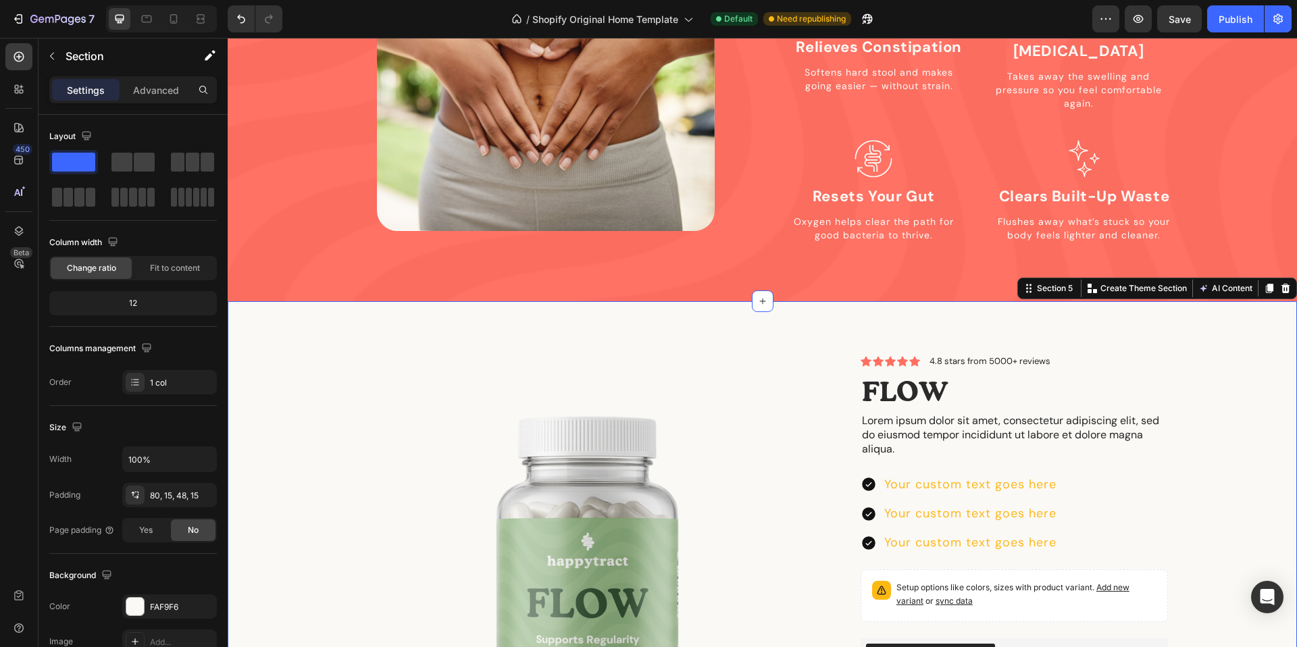
click at [1222, 435] on div "Product Images Icon Icon Icon Icon Icon Icon List 4.8 stars from 5000+ reviews …" at bounding box center [762, 596] width 1049 height 482
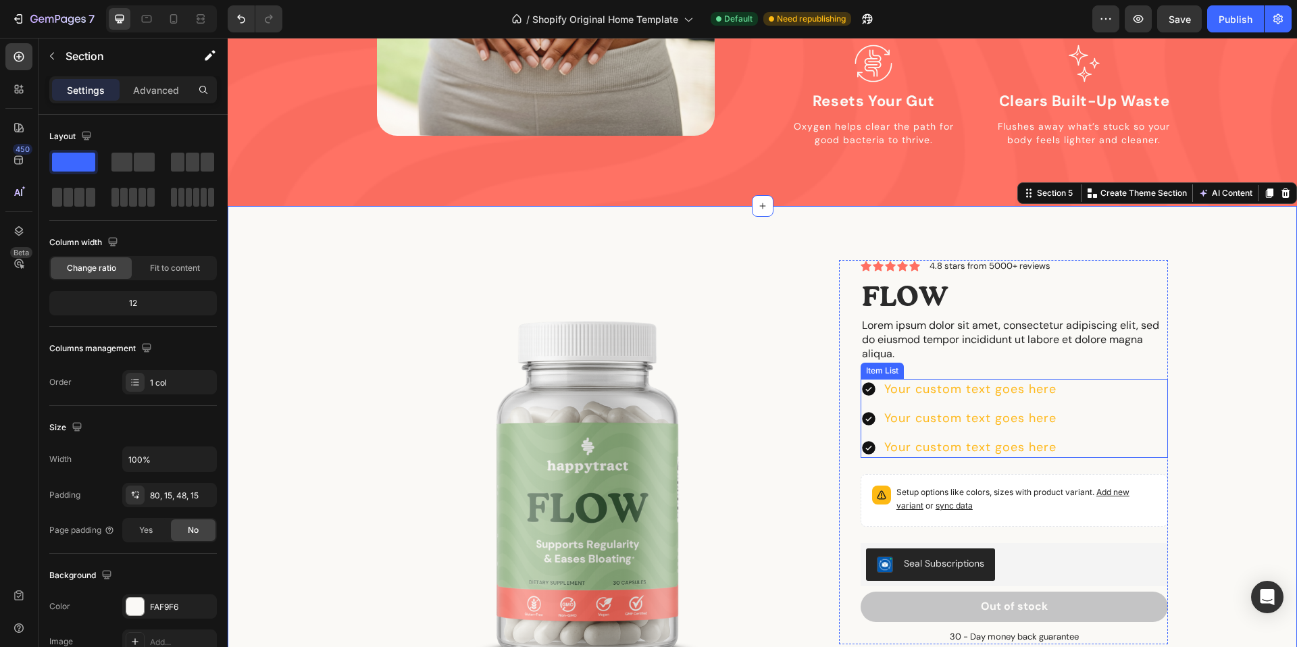
scroll to position [1570, 0]
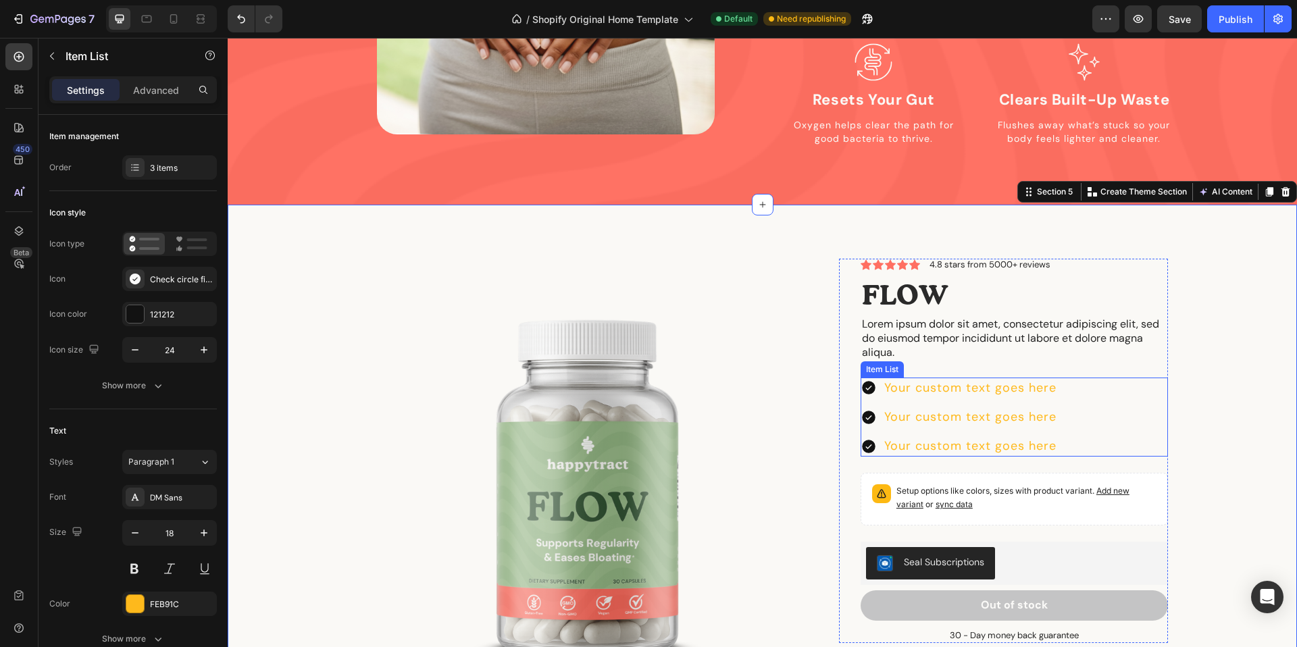
click at [993, 407] on div "Your custom text goes here" at bounding box center [970, 417] width 176 height 21
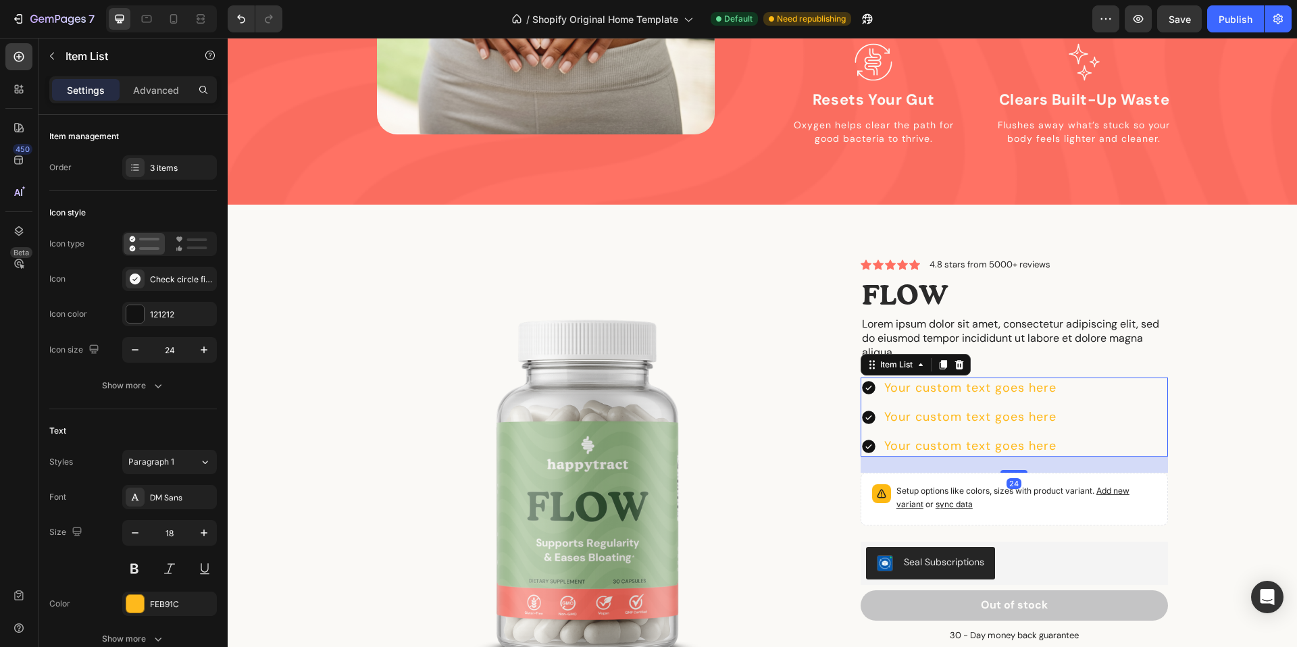
click at [868, 380] on icon at bounding box center [868, 388] width 16 height 16
click at [153, 282] on div "Check circle filled" at bounding box center [181, 280] width 63 height 12
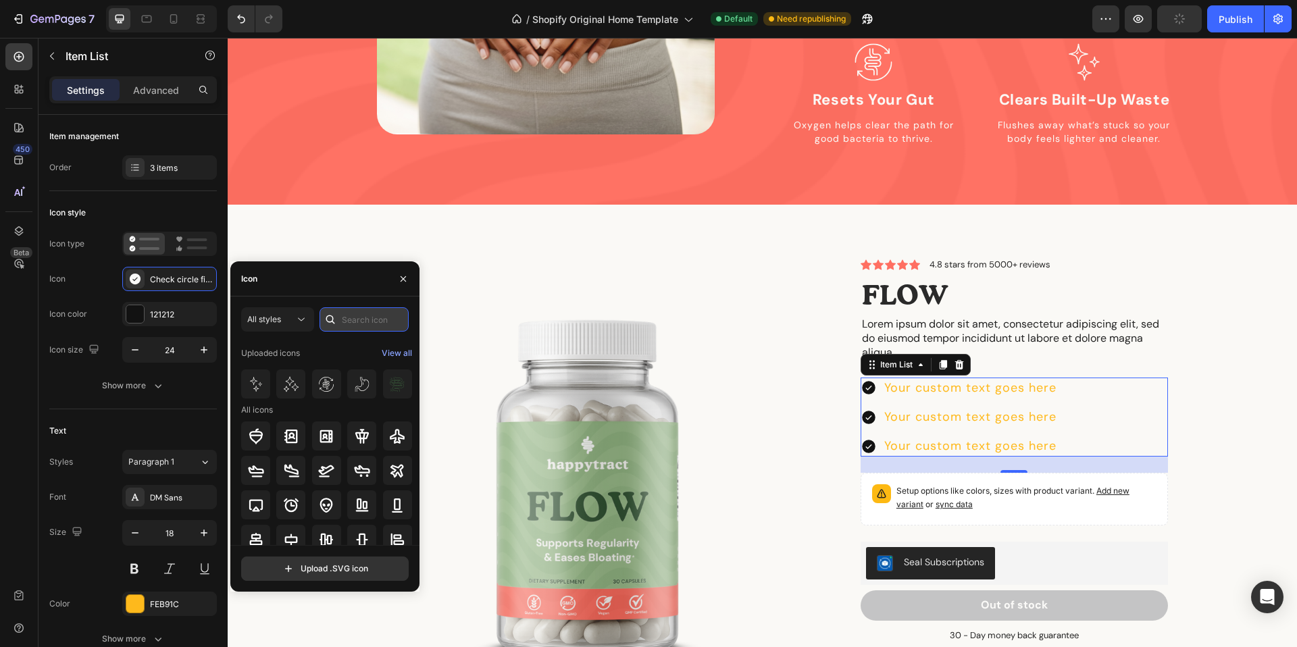
click at [355, 324] on input "text" at bounding box center [363, 319] width 89 height 24
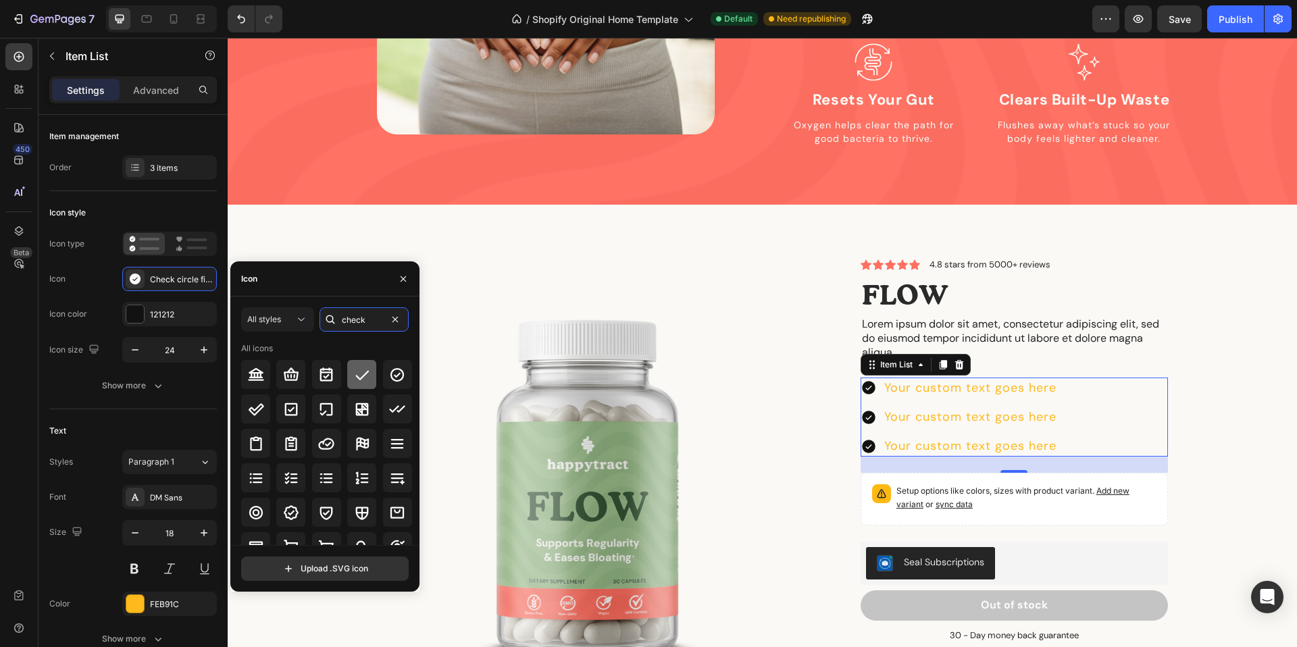
type input "check"
click at [360, 376] on icon at bounding box center [362, 374] width 14 height 9
click at [401, 411] on icon at bounding box center [397, 409] width 16 height 16
click at [263, 411] on div at bounding box center [255, 408] width 29 height 29
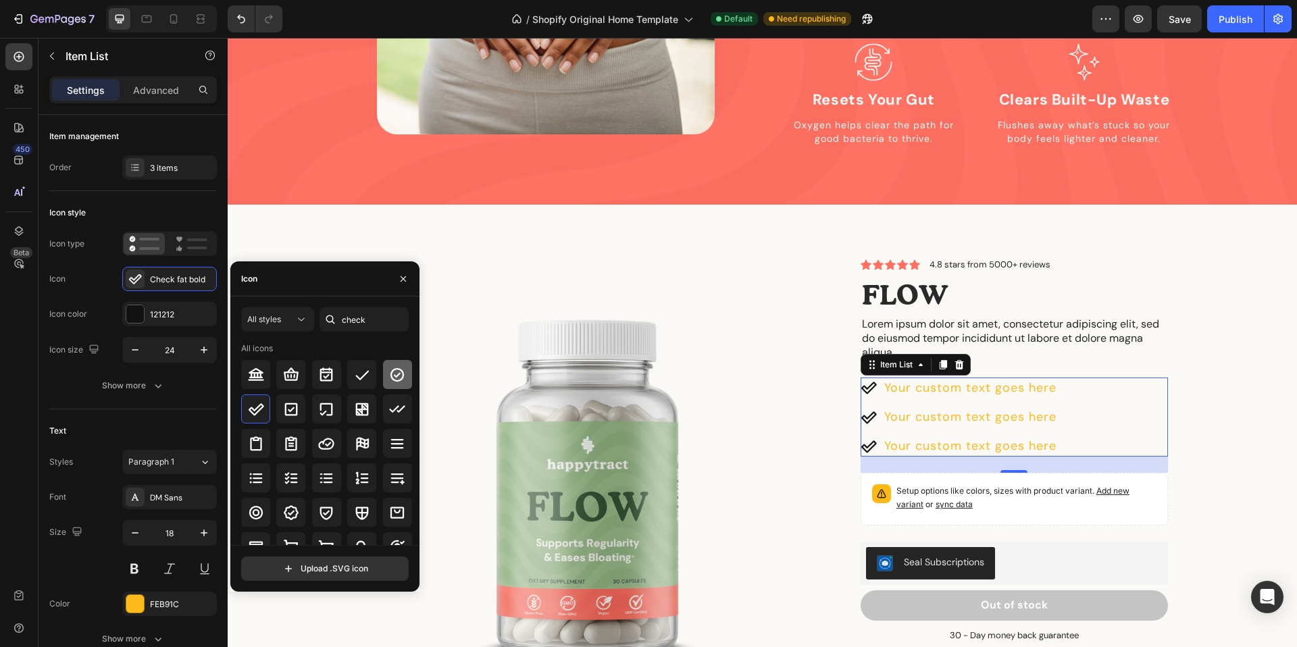
click at [392, 363] on div at bounding box center [397, 374] width 29 height 29
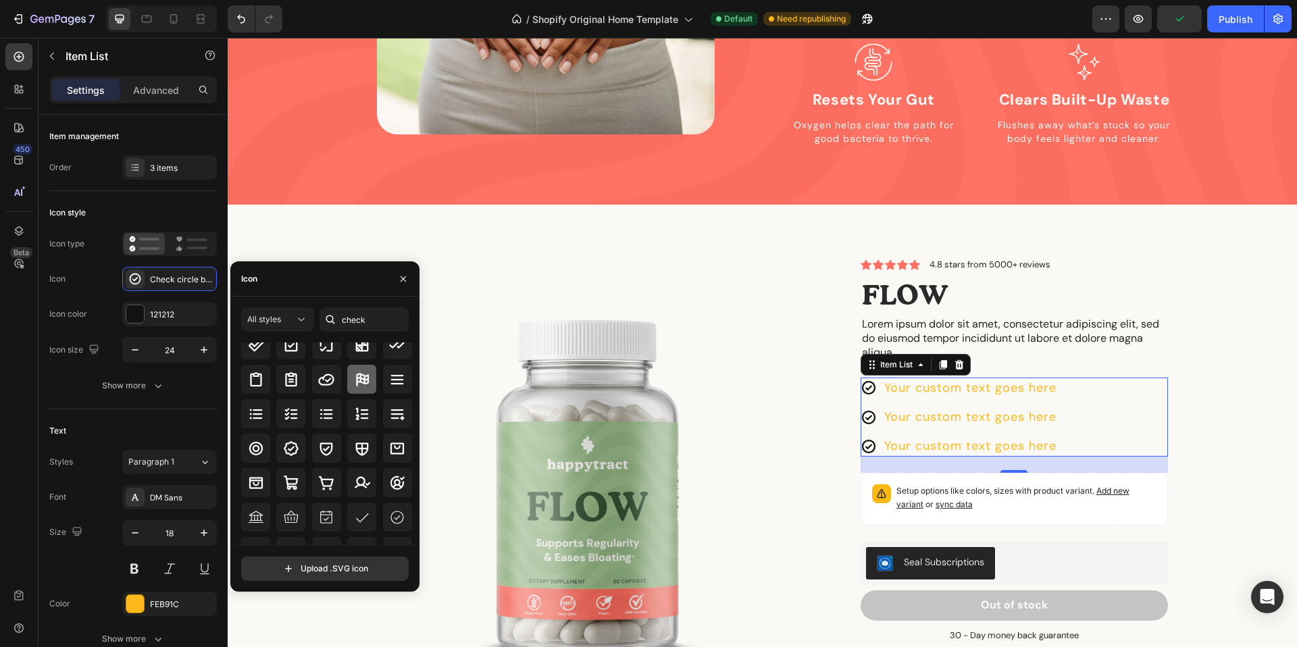
scroll to position [67, 0]
click at [293, 441] on icon at bounding box center [291, 446] width 16 height 16
click at [330, 442] on icon at bounding box center [326, 447] width 13 height 14
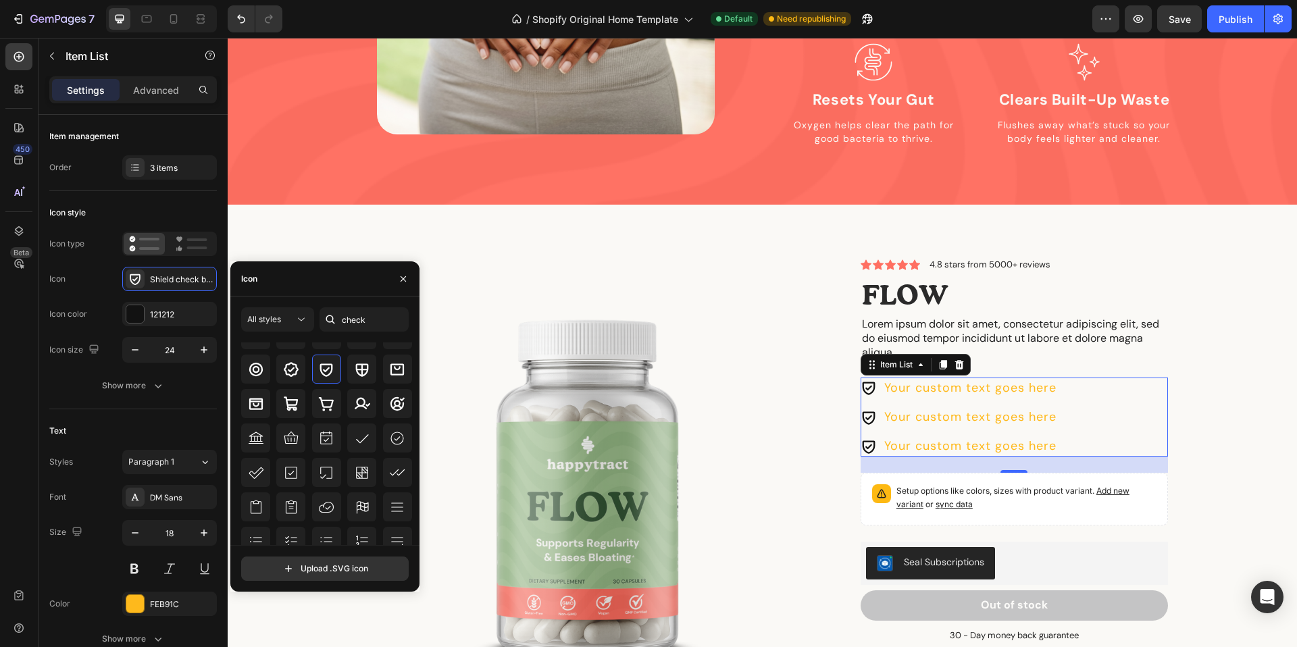
scroll to position [147, 0]
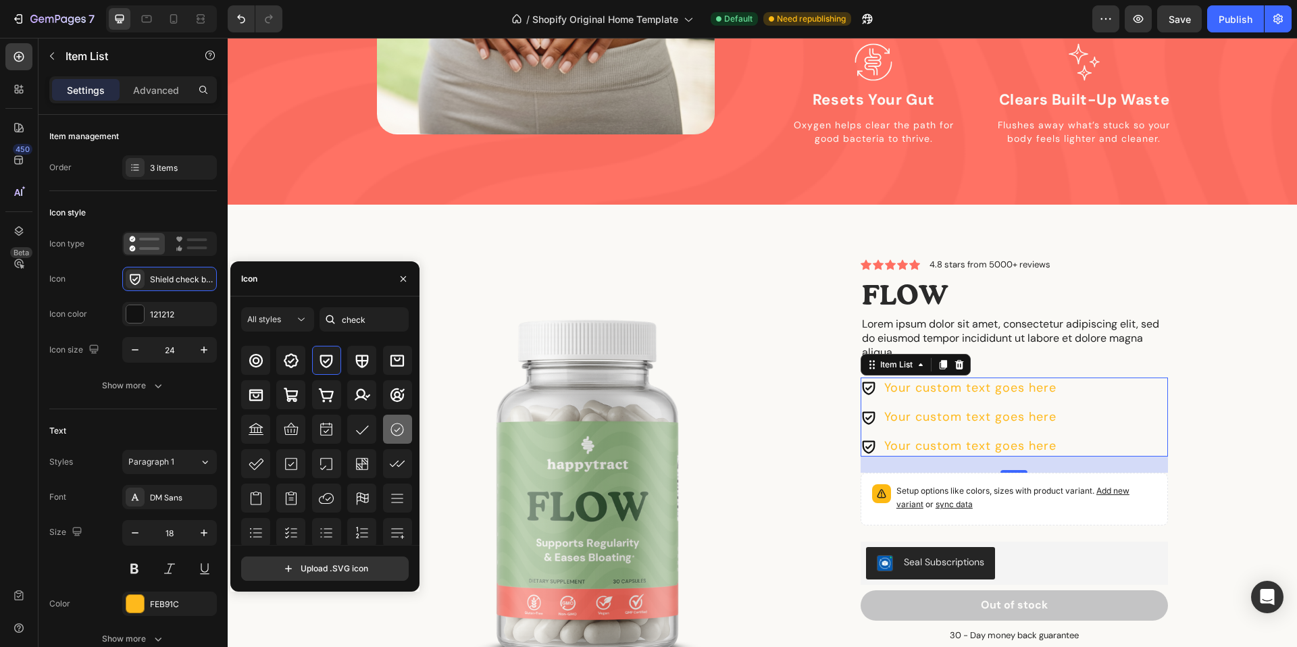
click at [384, 423] on div at bounding box center [397, 429] width 29 height 29
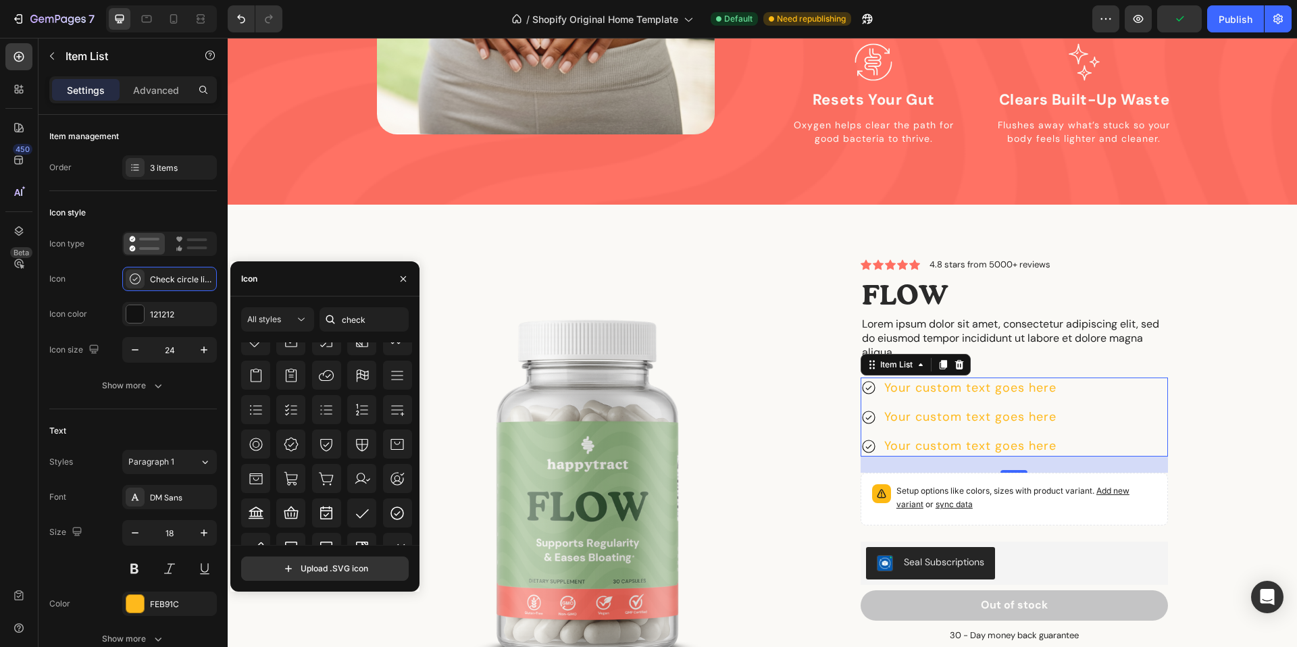
scroll to position [261, 0]
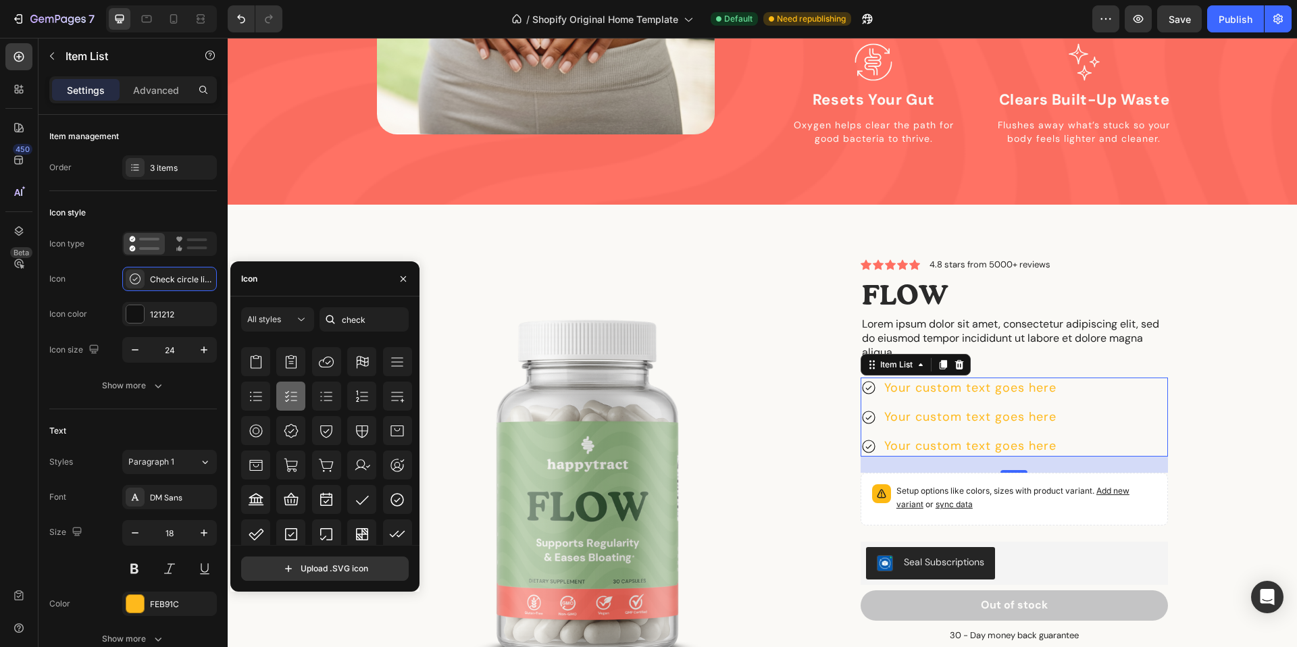
click at [297, 401] on icon at bounding box center [291, 396] width 16 height 16
click at [348, 495] on div at bounding box center [361, 499] width 29 height 29
click at [389, 494] on icon at bounding box center [397, 500] width 16 height 16
click at [255, 528] on icon at bounding box center [256, 534] width 16 height 16
click at [297, 540] on icon at bounding box center [291, 534] width 16 height 16
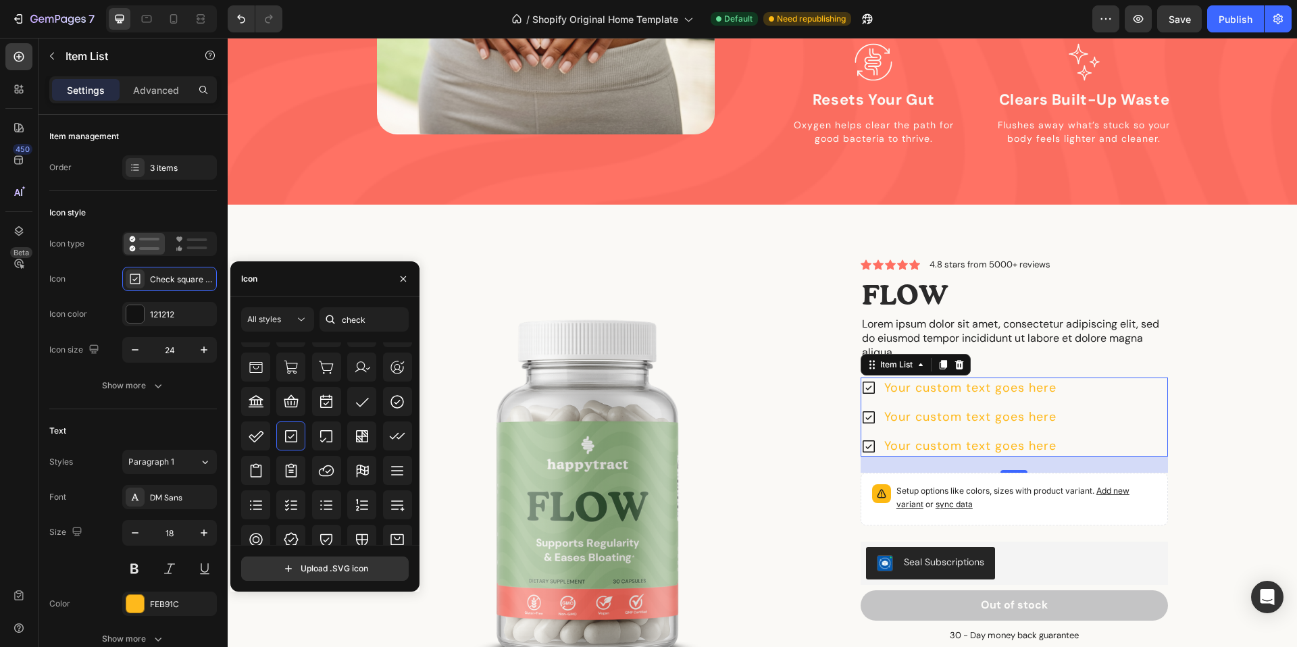
scroll to position [365, 0]
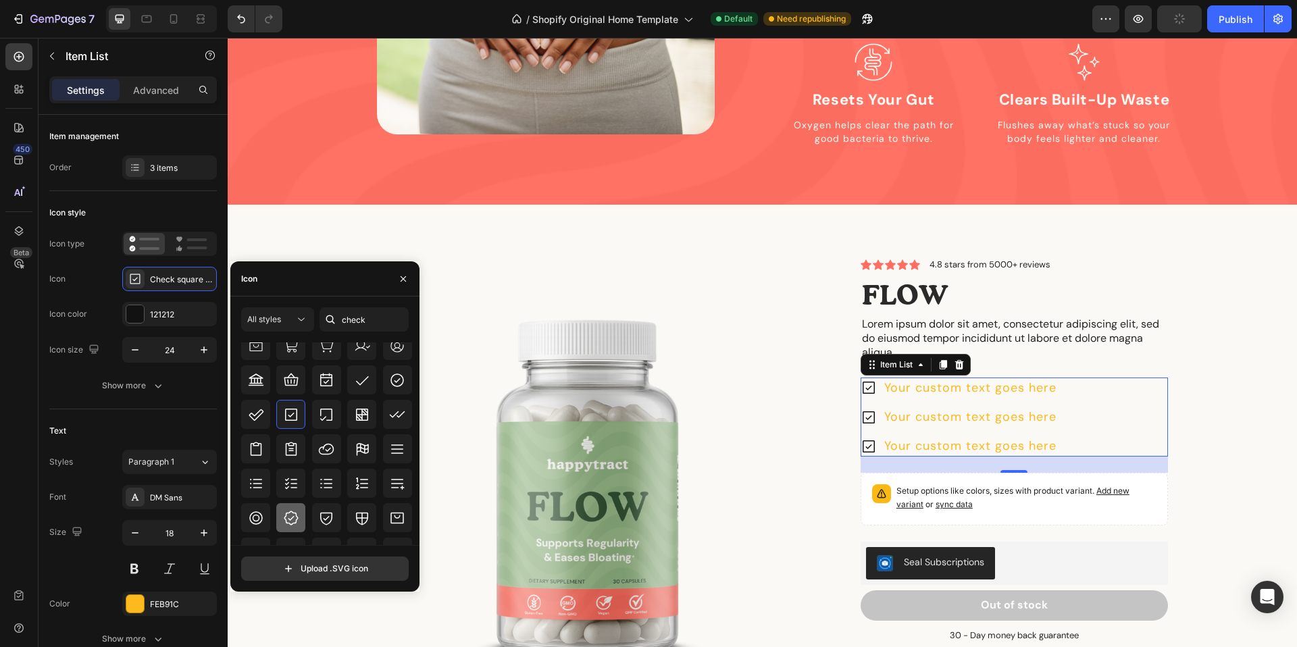
click at [281, 518] on div at bounding box center [290, 517] width 29 height 29
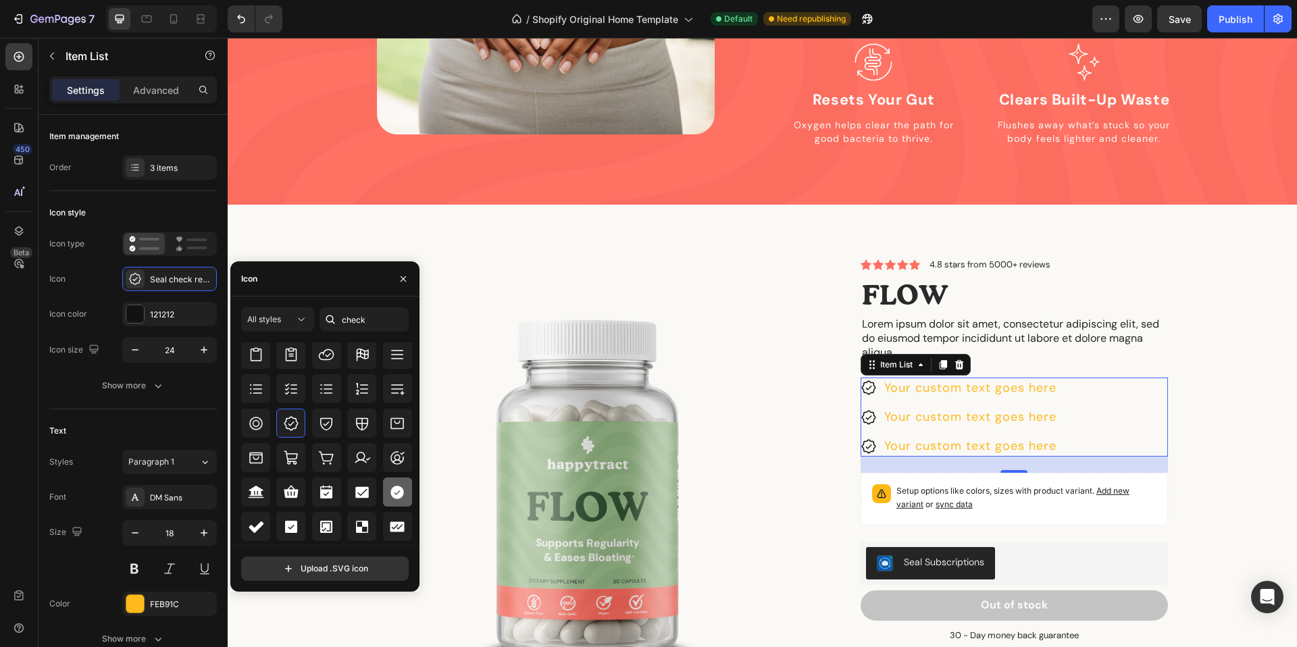
scroll to position [444, 0]
click at [366, 498] on icon at bounding box center [362, 492] width 16 height 16
click at [396, 496] on icon at bounding box center [397, 492] width 14 height 14
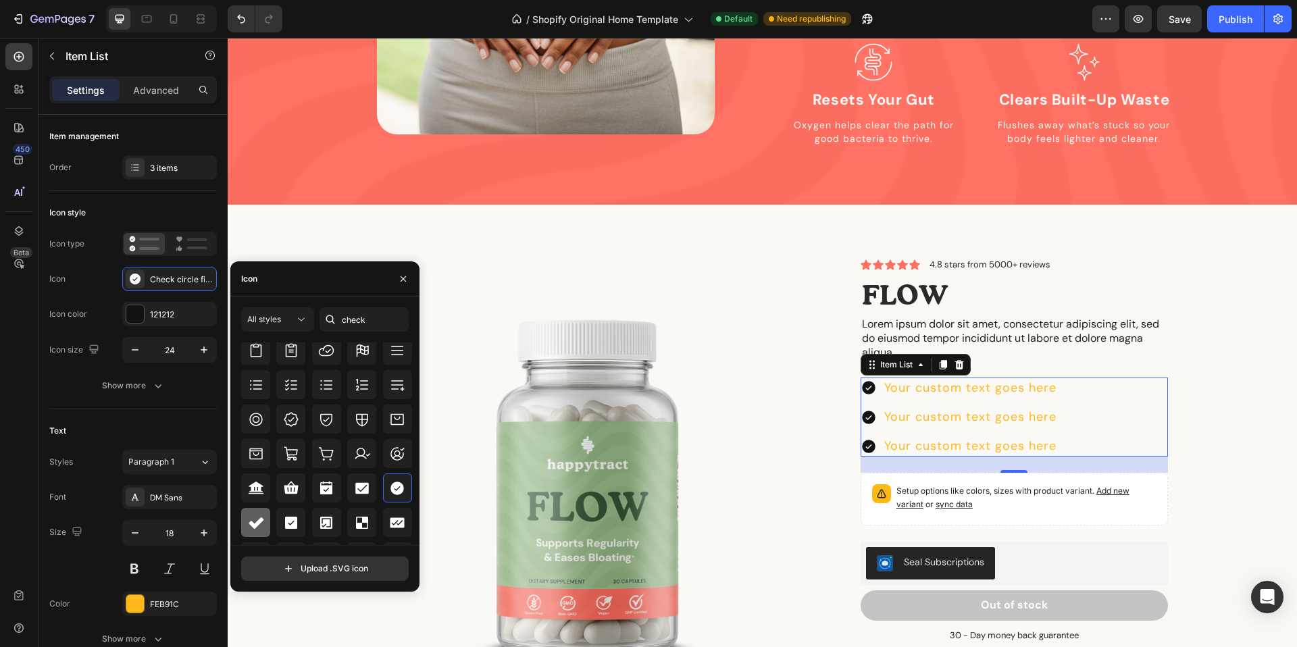
click at [256, 524] on icon at bounding box center [256, 522] width 15 height 11
click at [288, 515] on icon at bounding box center [291, 523] width 16 height 16
click at [384, 490] on div at bounding box center [397, 487] width 29 height 29
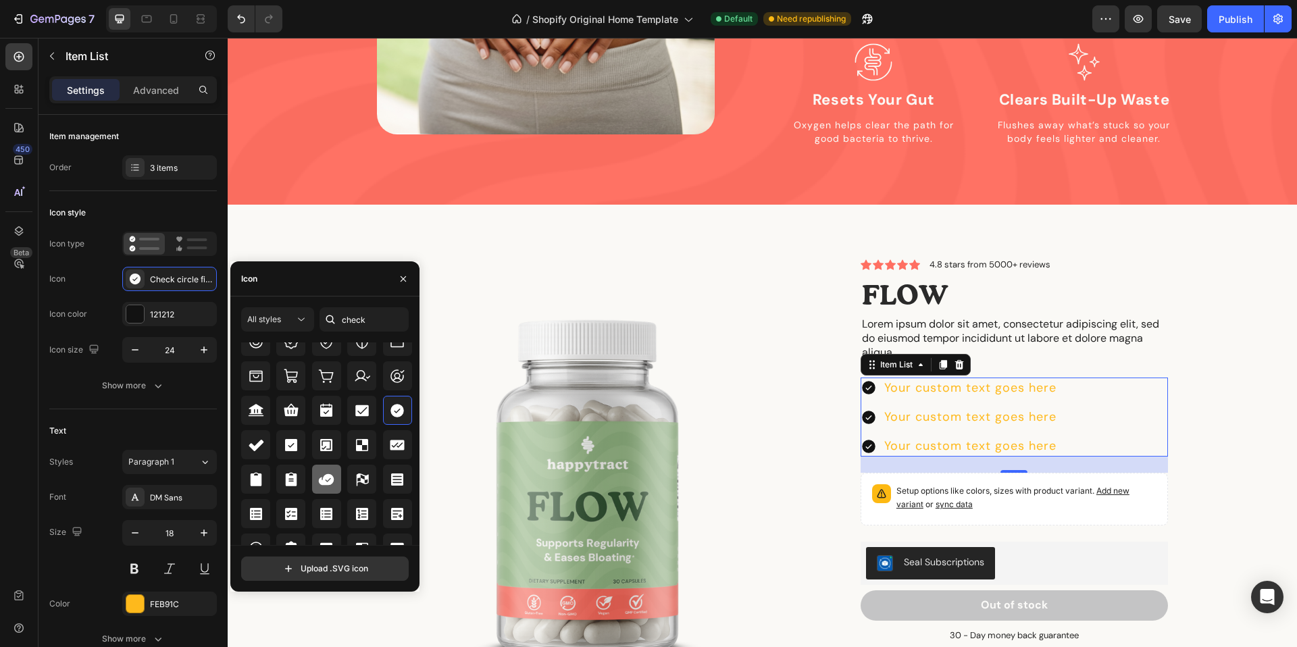
scroll to position [555, 0]
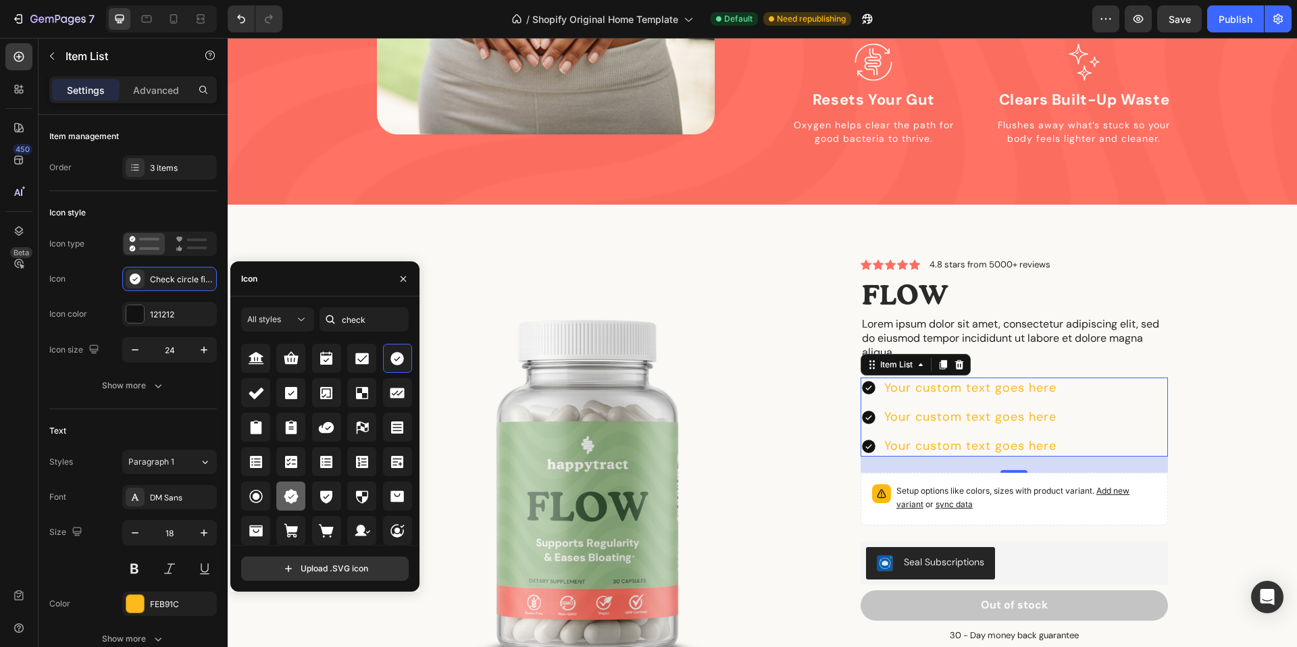
click at [280, 493] on div at bounding box center [290, 496] width 29 height 29
click at [394, 361] on icon at bounding box center [397, 359] width 14 height 14
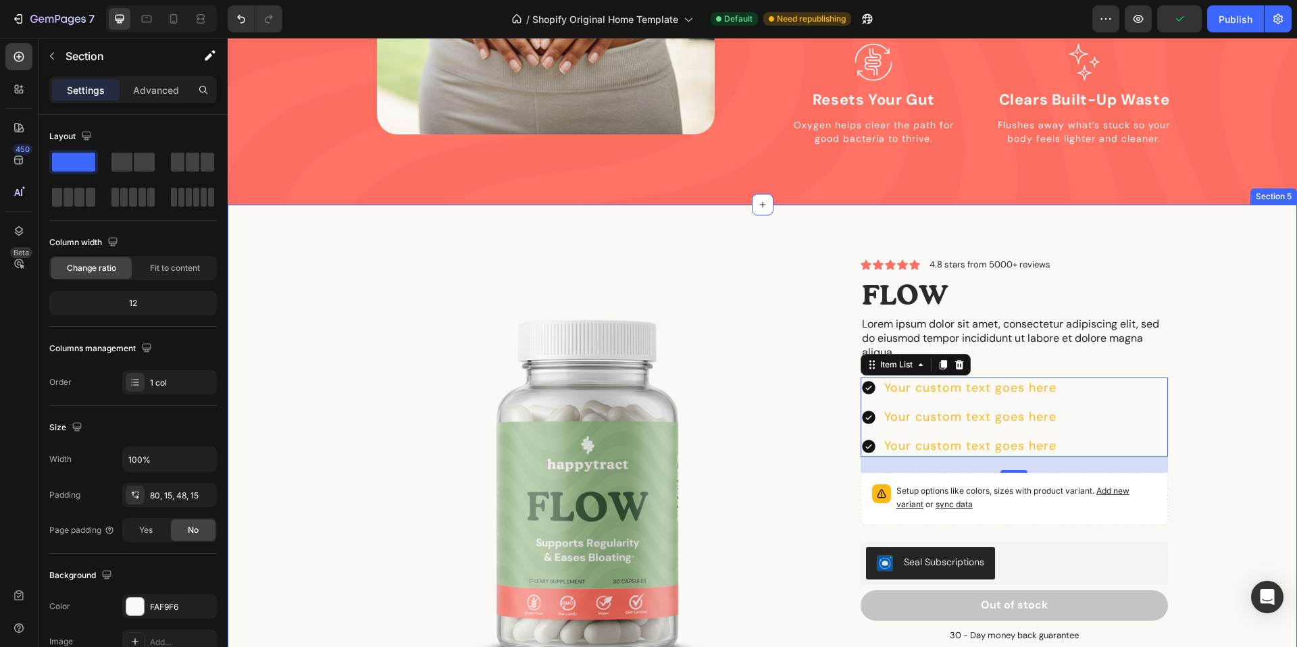
click at [1180, 286] on div "Product Images Icon Icon Icon Icon Icon Icon List 4.8 stars from 5000+ reviews …" at bounding box center [762, 500] width 1049 height 482
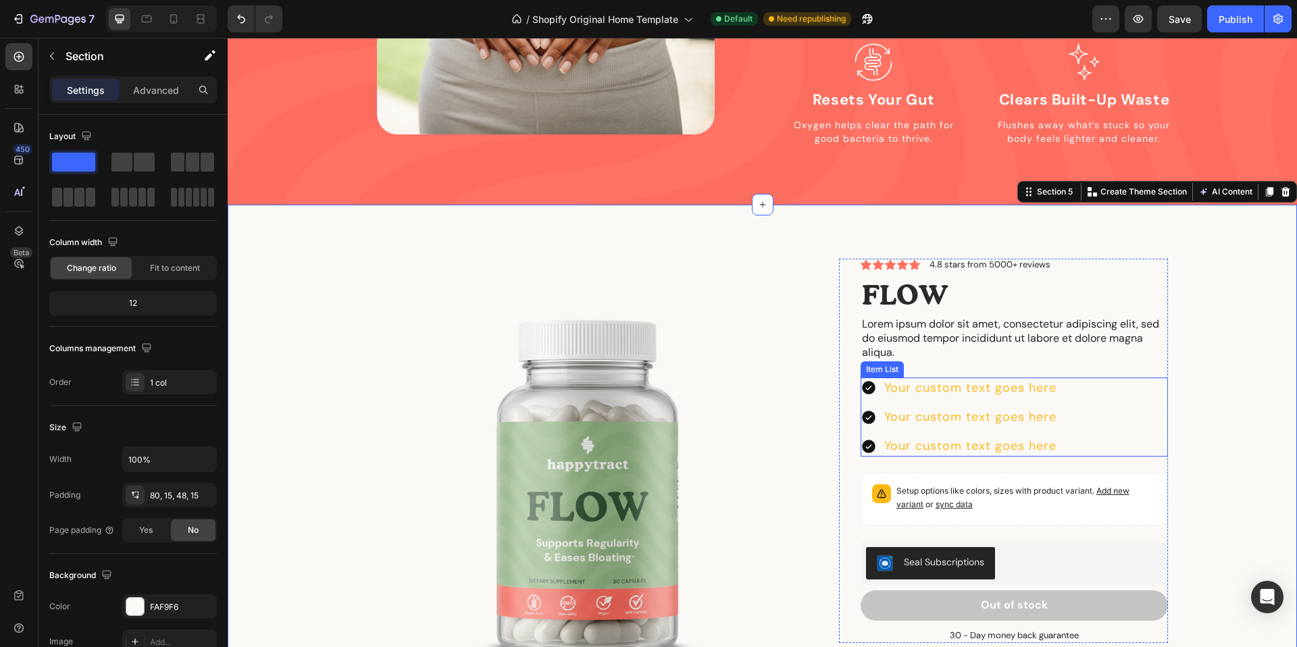
click at [869, 382] on icon at bounding box center [869, 389] width 14 height 14
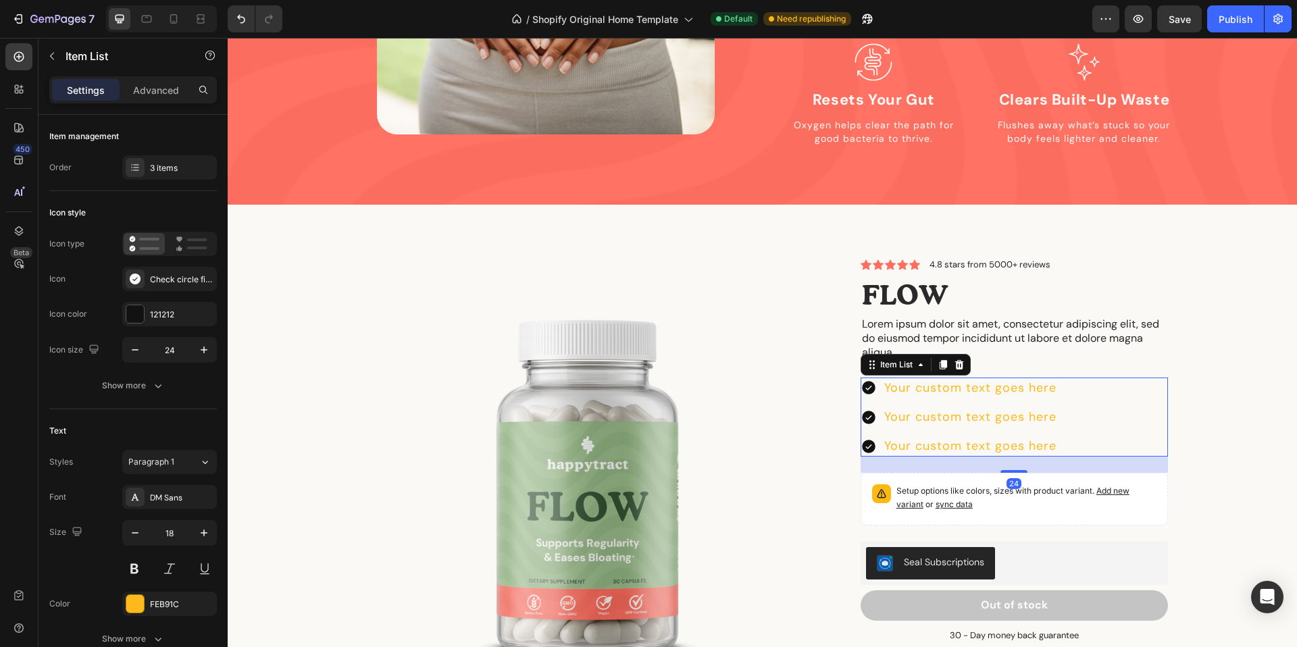
click at [876, 380] on icon at bounding box center [868, 388] width 16 height 16
click at [877, 436] on div "Your custom text goes here" at bounding box center [959, 446] width 198 height 21
drag, startPoint x: 929, startPoint y: 418, endPoint x: 928, endPoint y: 406, distance: 12.2
click at [929, 436] on div "Your custom text goes here" at bounding box center [970, 446] width 176 height 21
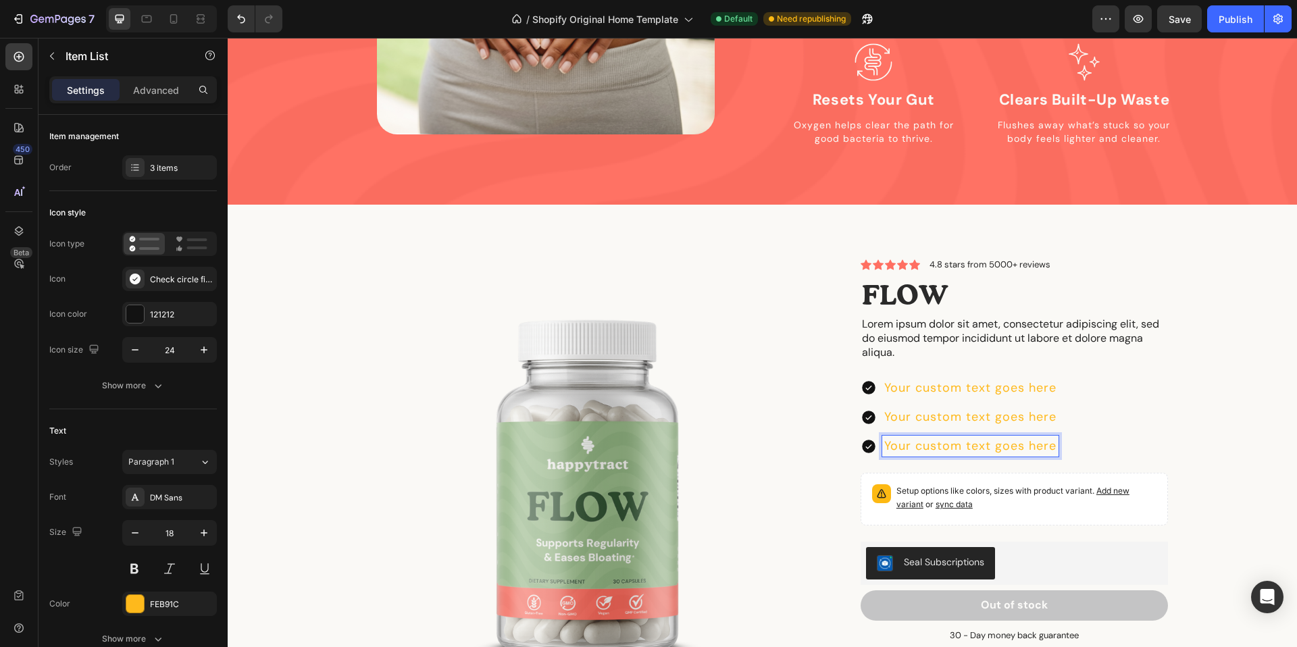
drag, startPoint x: 866, startPoint y: 359, endPoint x: 890, endPoint y: 357, distance: 23.7
click at [866, 380] on icon at bounding box center [868, 388] width 16 height 16
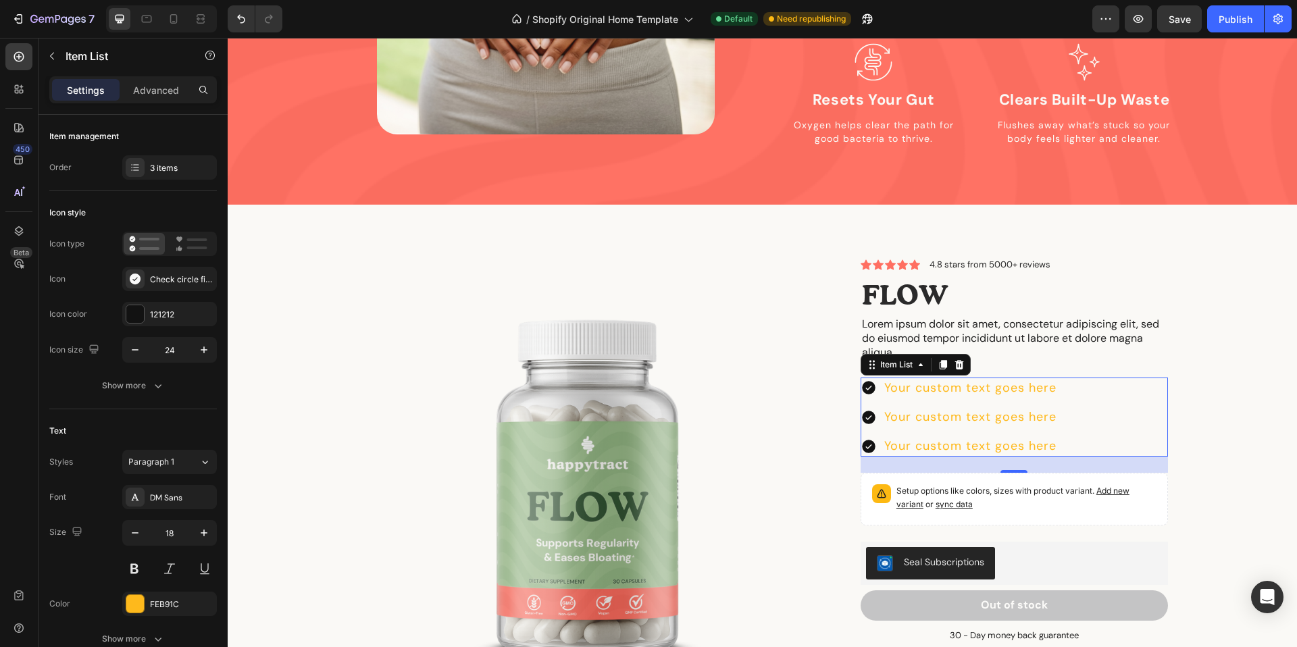
click at [924, 354] on div "Item List" at bounding box center [915, 365] width 110 height 22
click at [138, 310] on div at bounding box center [135, 314] width 18 height 18
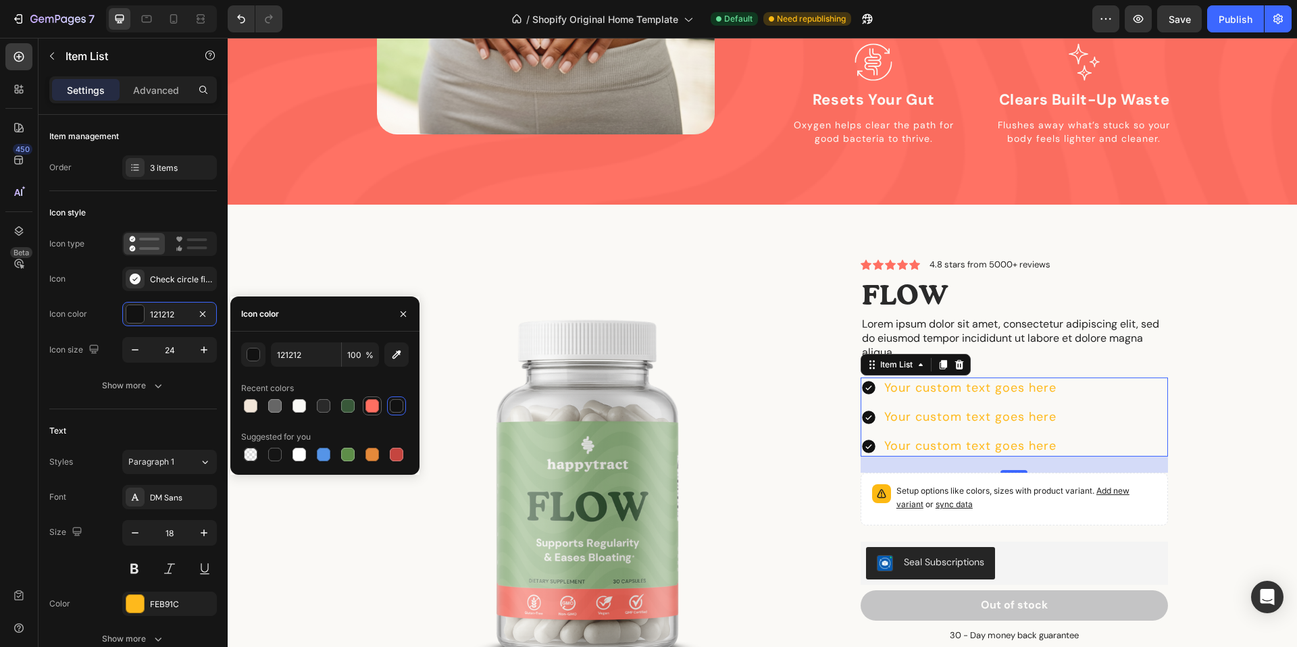
click at [376, 408] on div at bounding box center [372, 406] width 14 height 14
type input "FF6F61"
drag, startPoint x: 1168, startPoint y: 326, endPoint x: 1187, endPoint y: 326, distance: 19.6
click at [1168, 326] on div "Product Images Icon Icon Icon Icon Icon Icon List 4.8 stars from 5000+ reviews …" at bounding box center [762, 500] width 1049 height 482
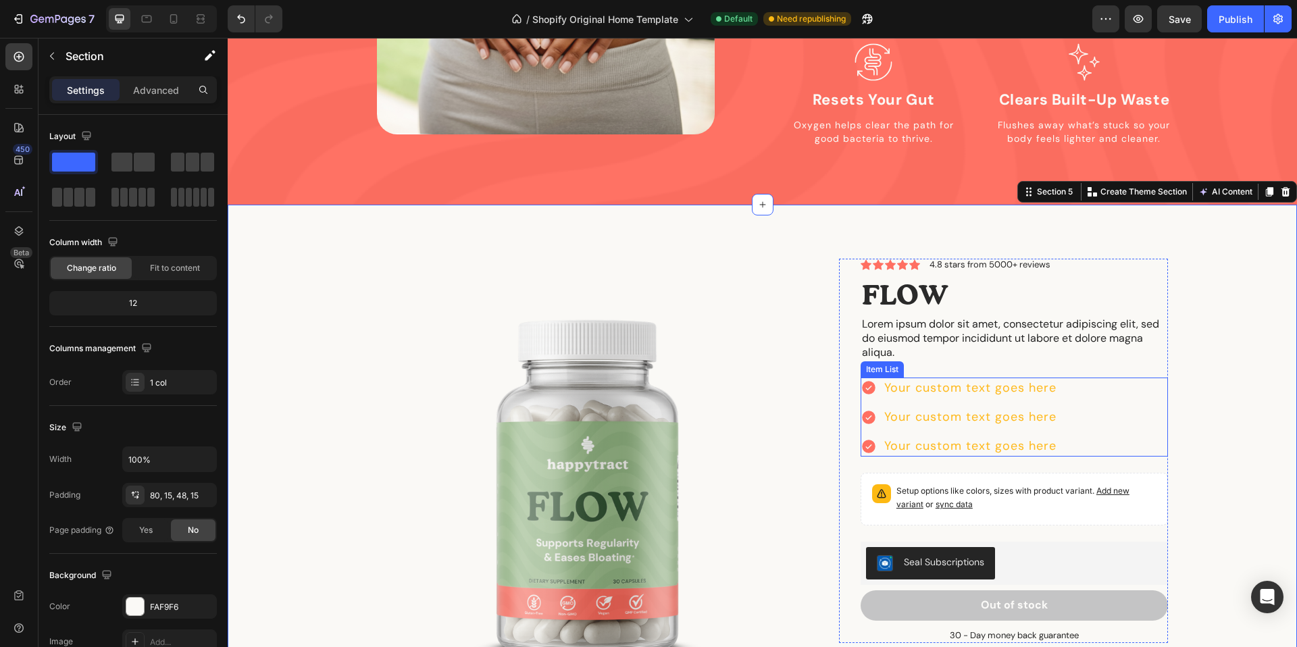
click at [948, 380] on p "Your custom text goes here" at bounding box center [970, 388] width 172 height 17
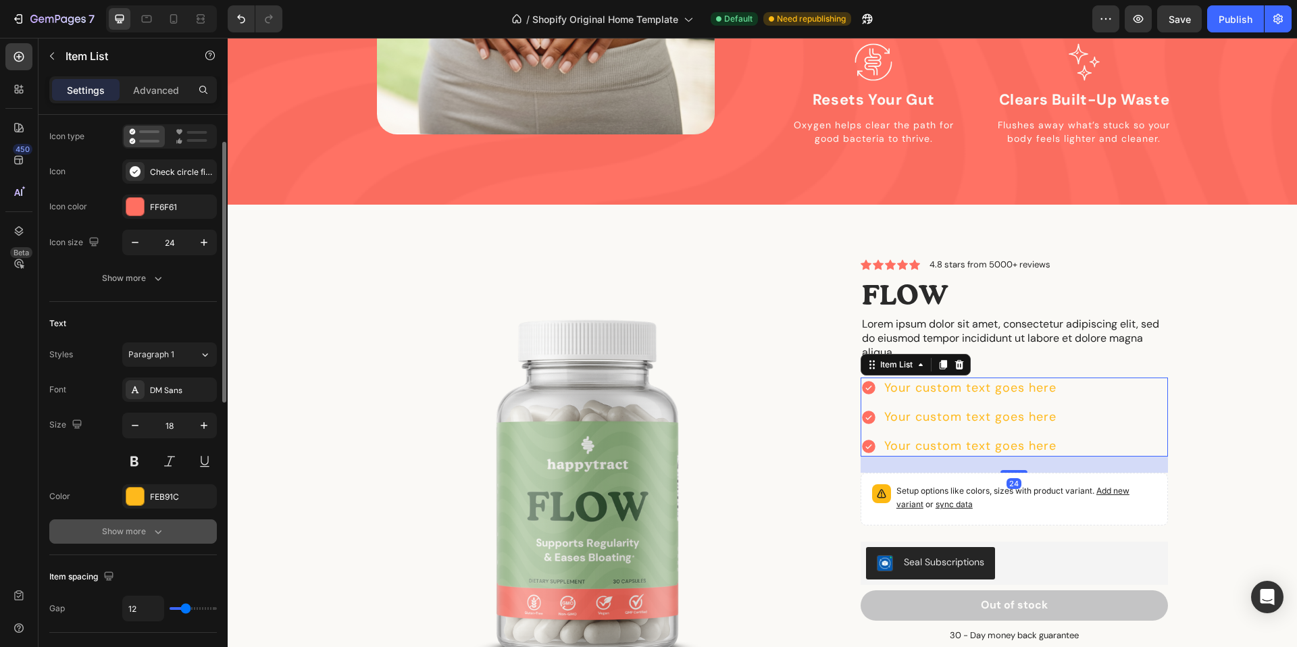
scroll to position [130, 0]
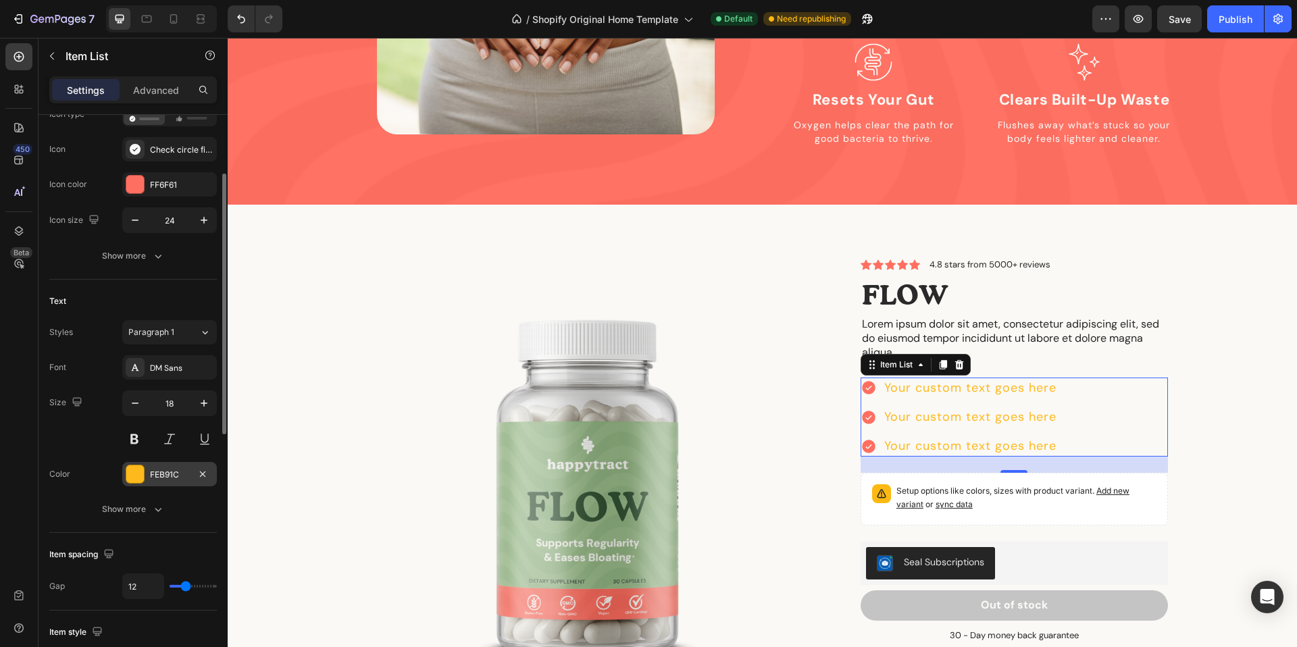
click at [178, 481] on div "FEB91C" at bounding box center [169, 474] width 95 height 24
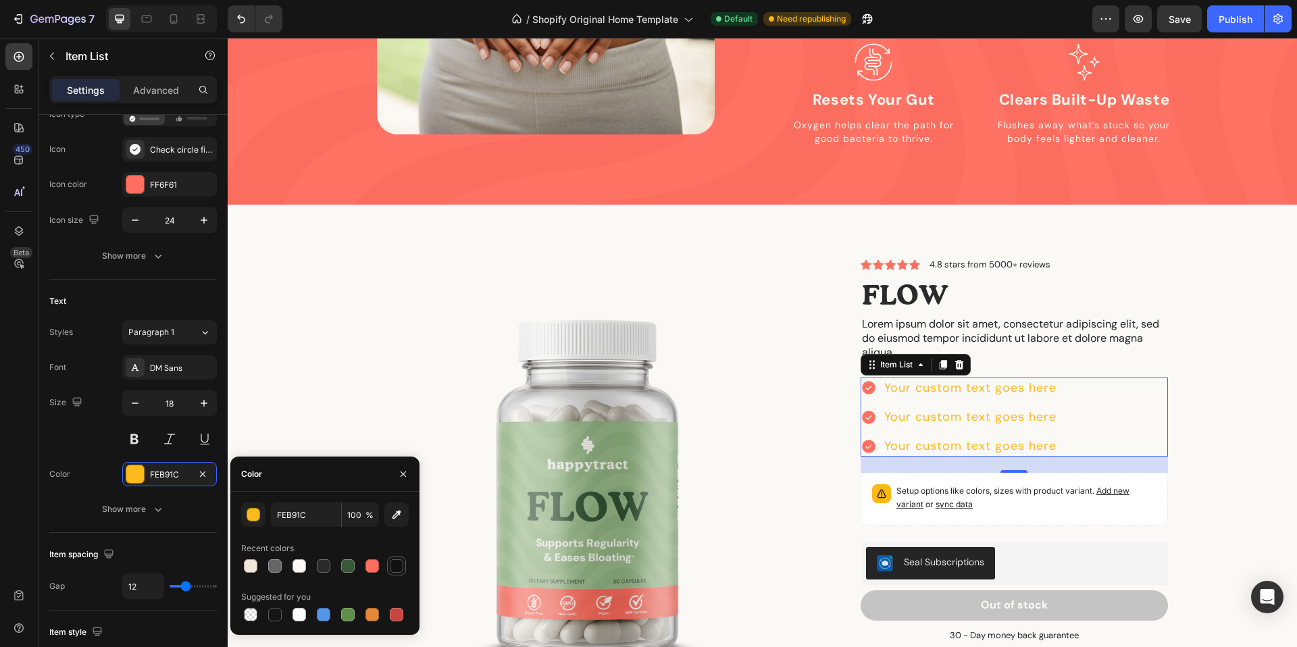
click at [396, 566] on div at bounding box center [397, 566] width 14 height 14
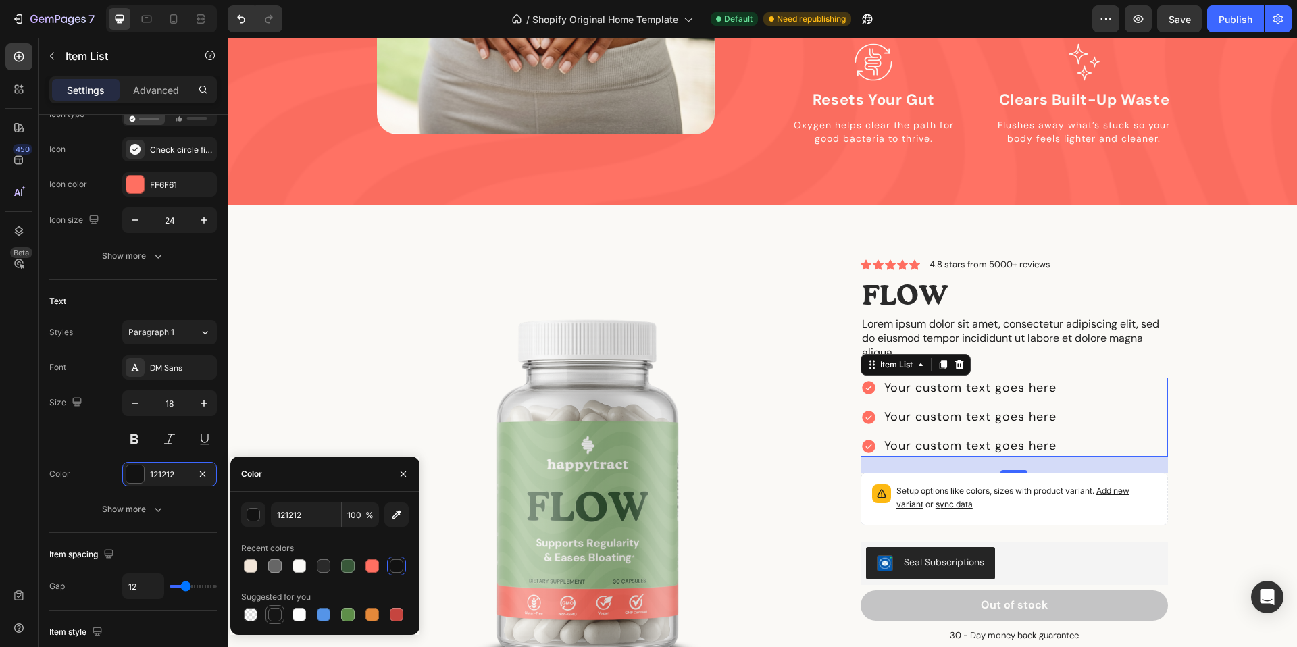
click at [278, 615] on div at bounding box center [275, 615] width 14 height 14
click at [304, 511] on input "151515" at bounding box center [306, 515] width 70 height 24
paste input "#2A2A2A"
type input "2A2A2A"
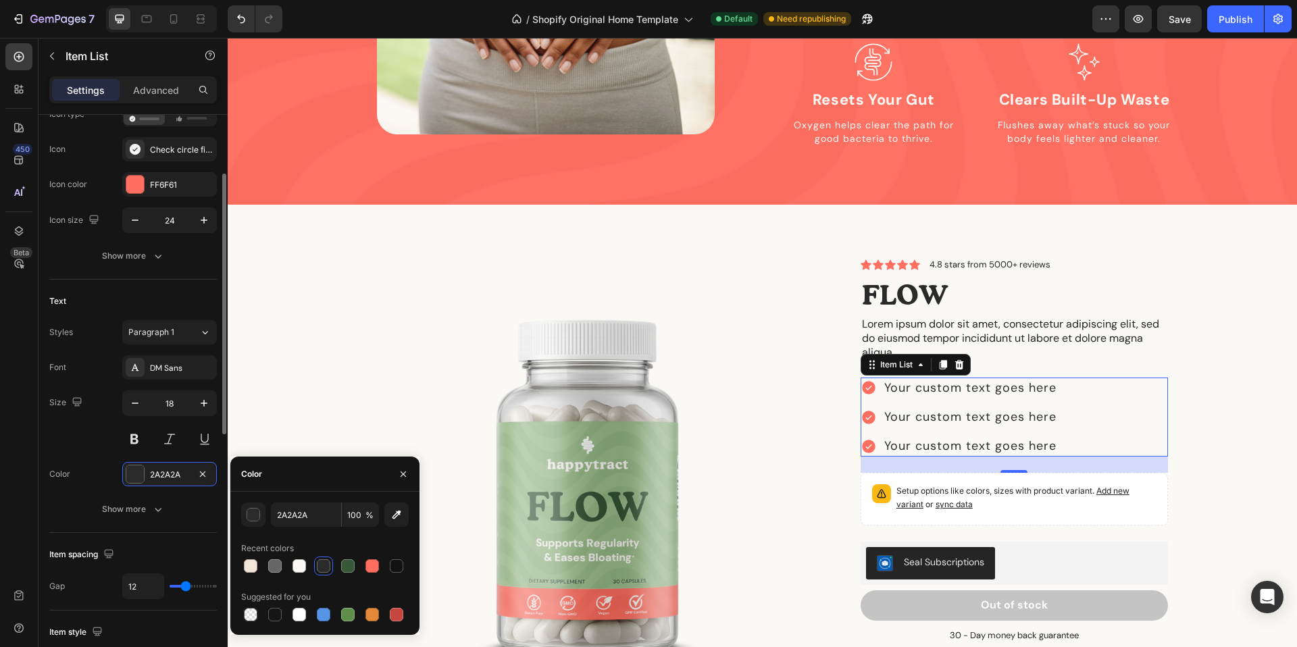
click at [78, 428] on div "Size 18" at bounding box center [133, 420] width 168 height 61
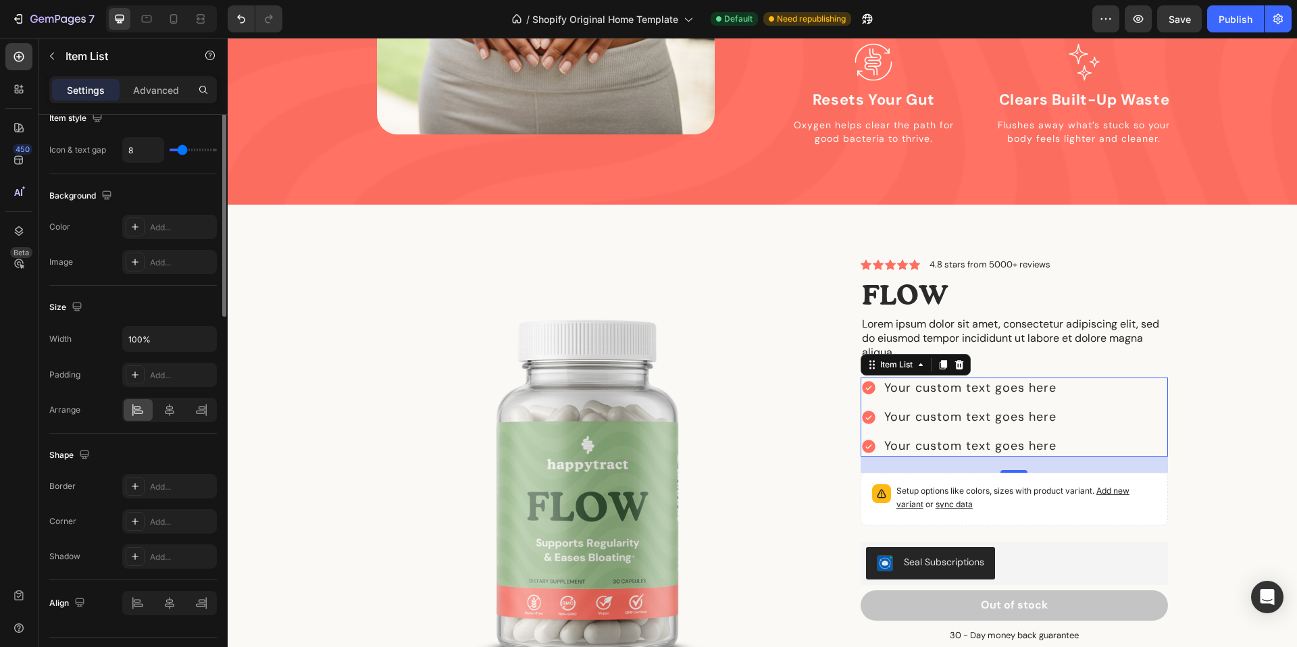
scroll to position [677, 0]
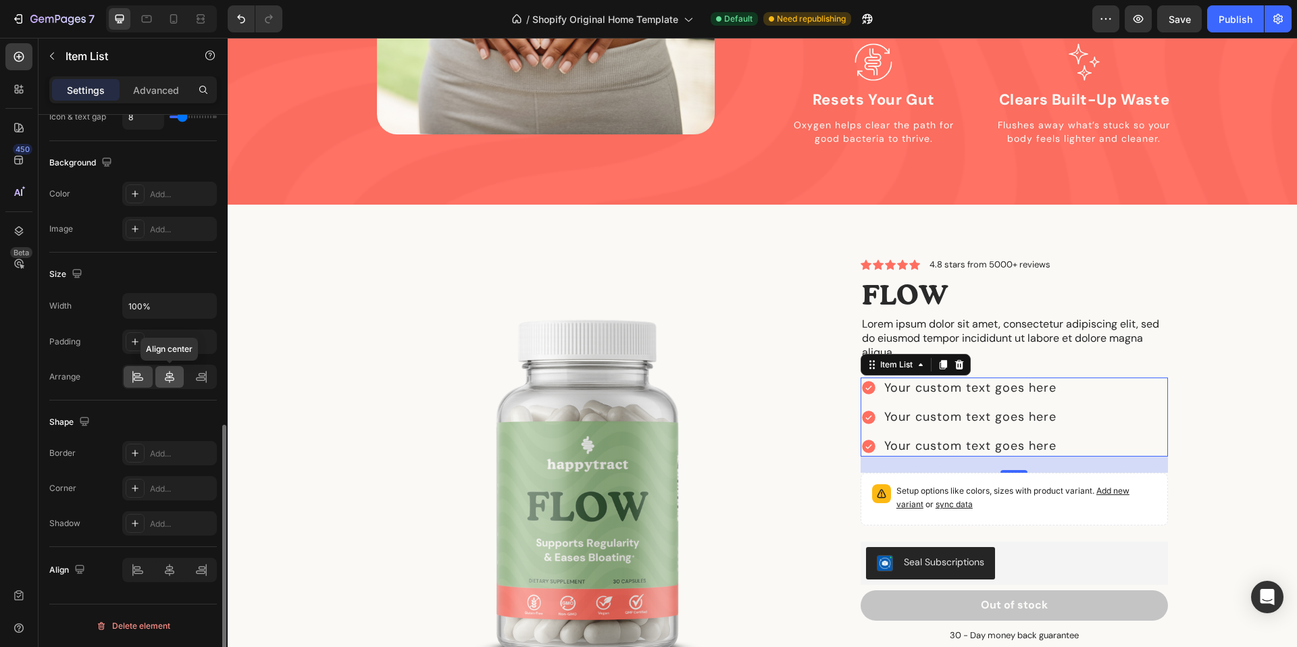
click at [161, 381] on div at bounding box center [169, 377] width 29 height 22
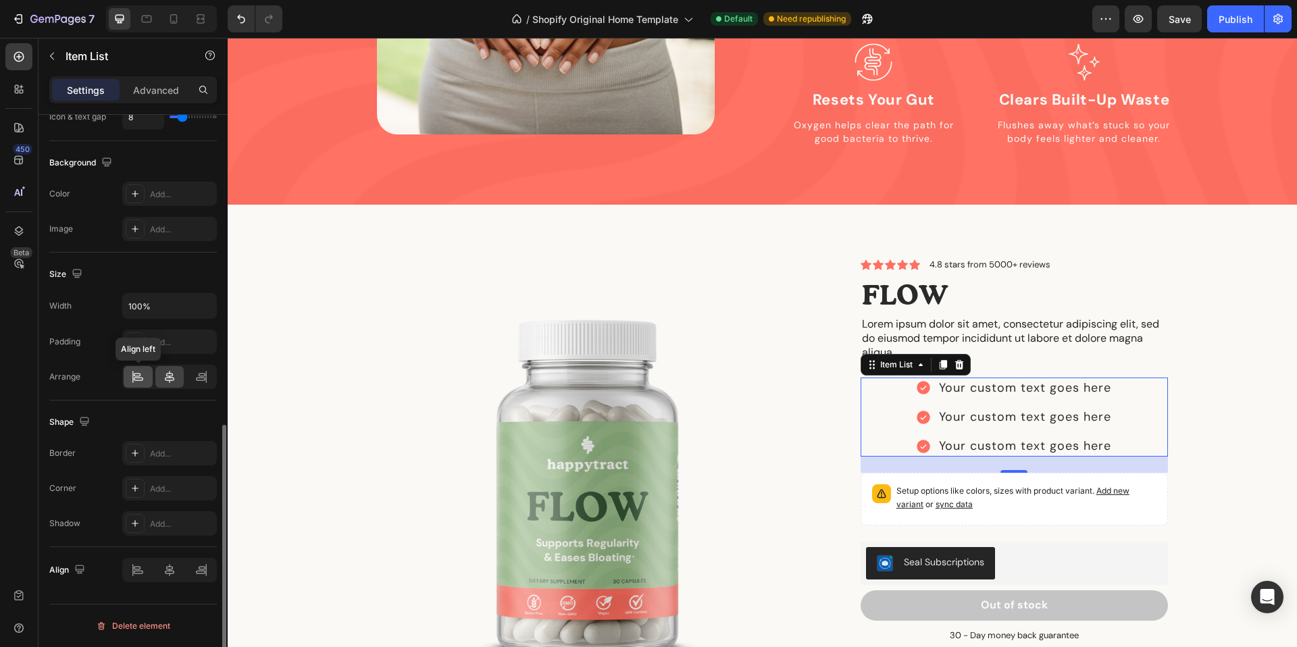
click at [130, 381] on div at bounding box center [138, 377] width 29 height 22
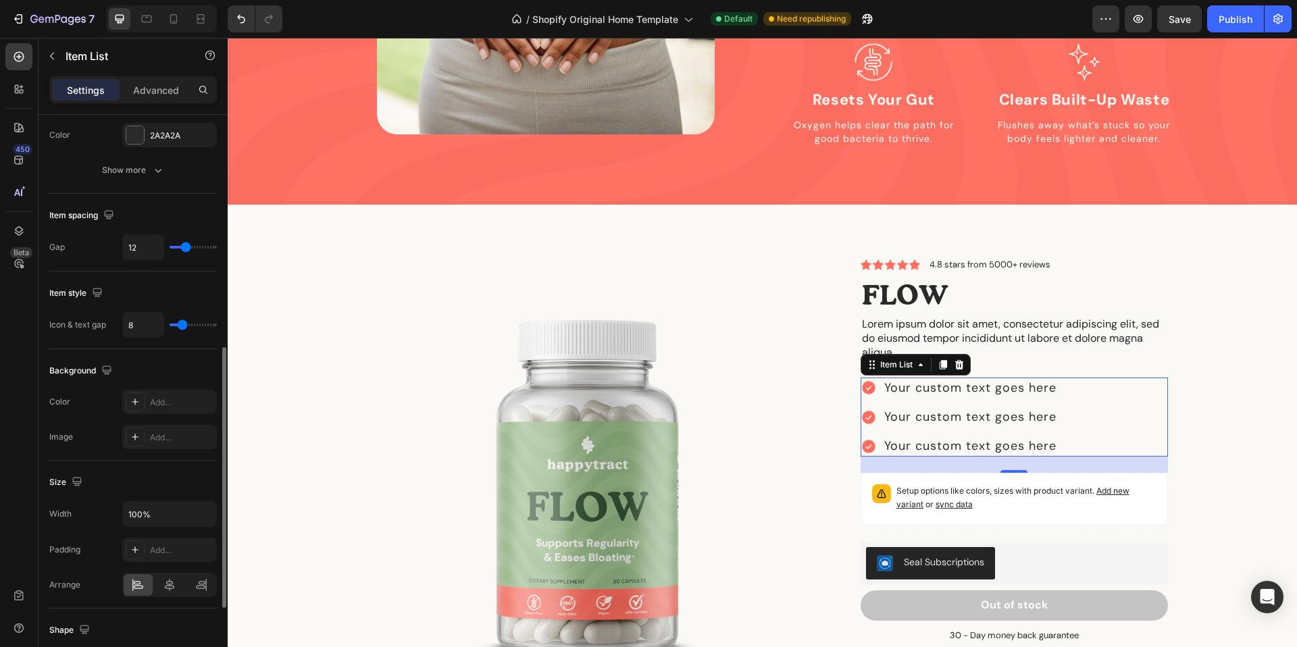
scroll to position [466, 0]
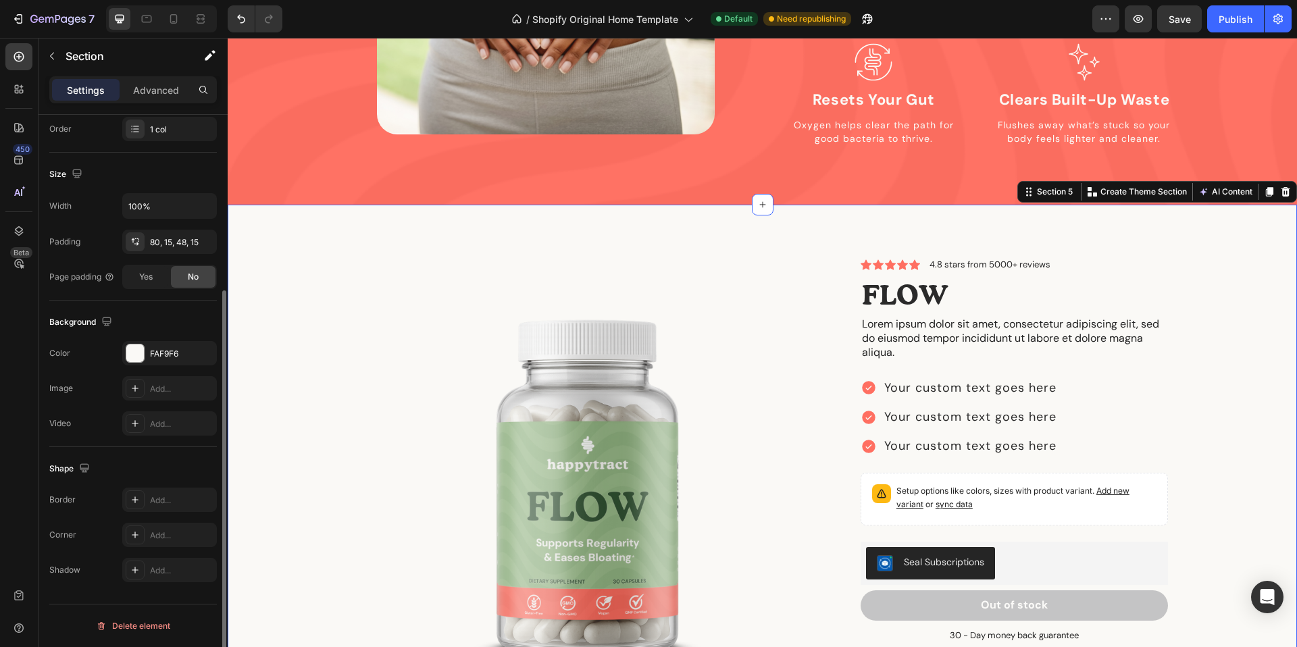
click at [1210, 303] on div "Product Images Icon Icon Icon Icon Icon Icon List 4.8 stars from 5000+ reviews …" at bounding box center [762, 500] width 1049 height 482
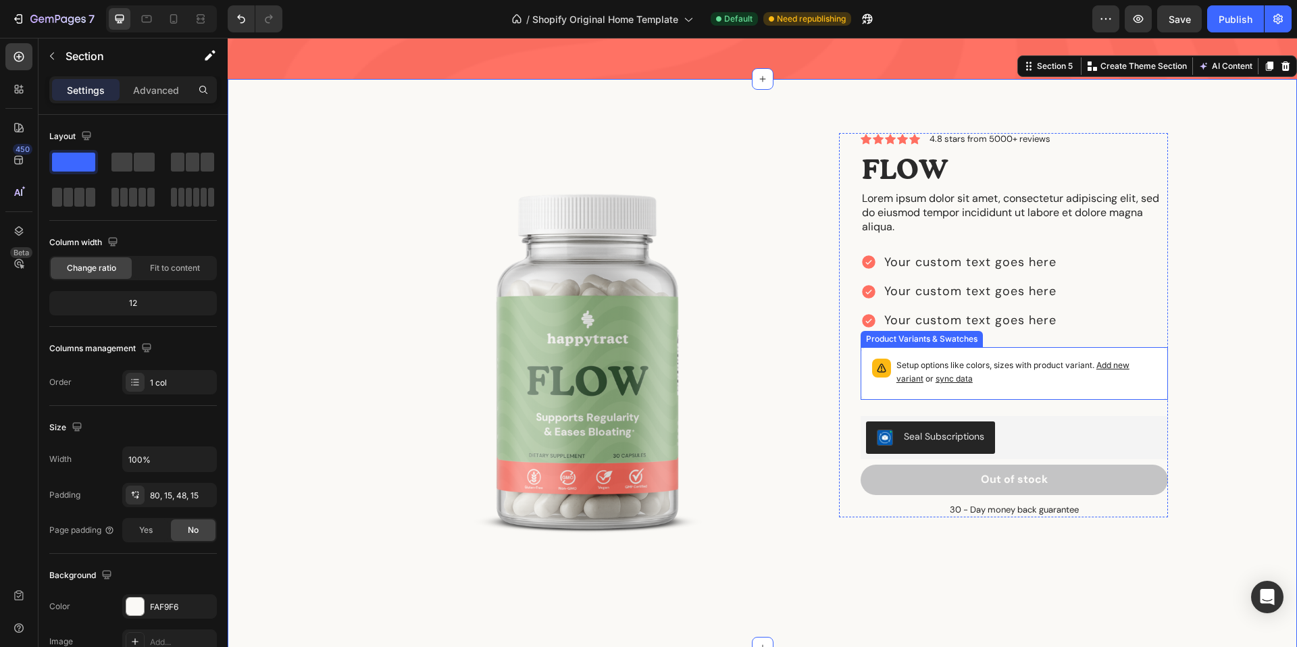
scroll to position [1697, 0]
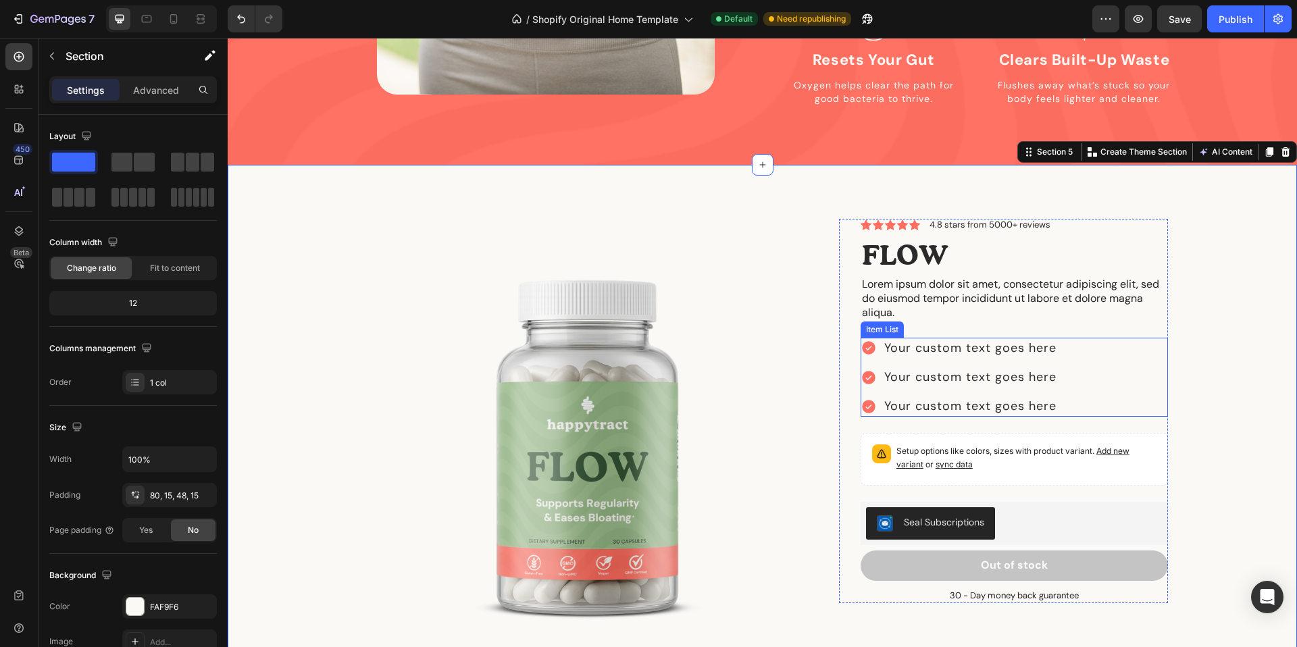
click at [986, 340] on p "Your custom text goes here" at bounding box center [970, 348] width 172 height 17
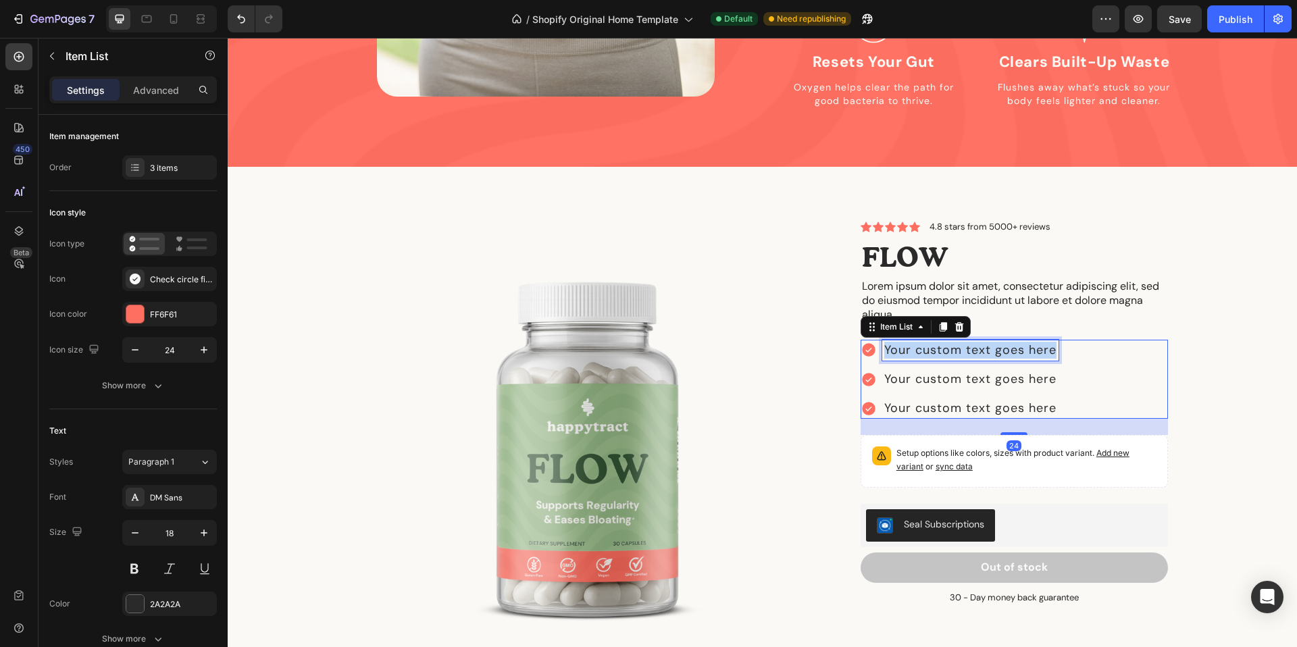
click at [986, 342] on p "Your custom text goes here" at bounding box center [970, 350] width 172 height 17
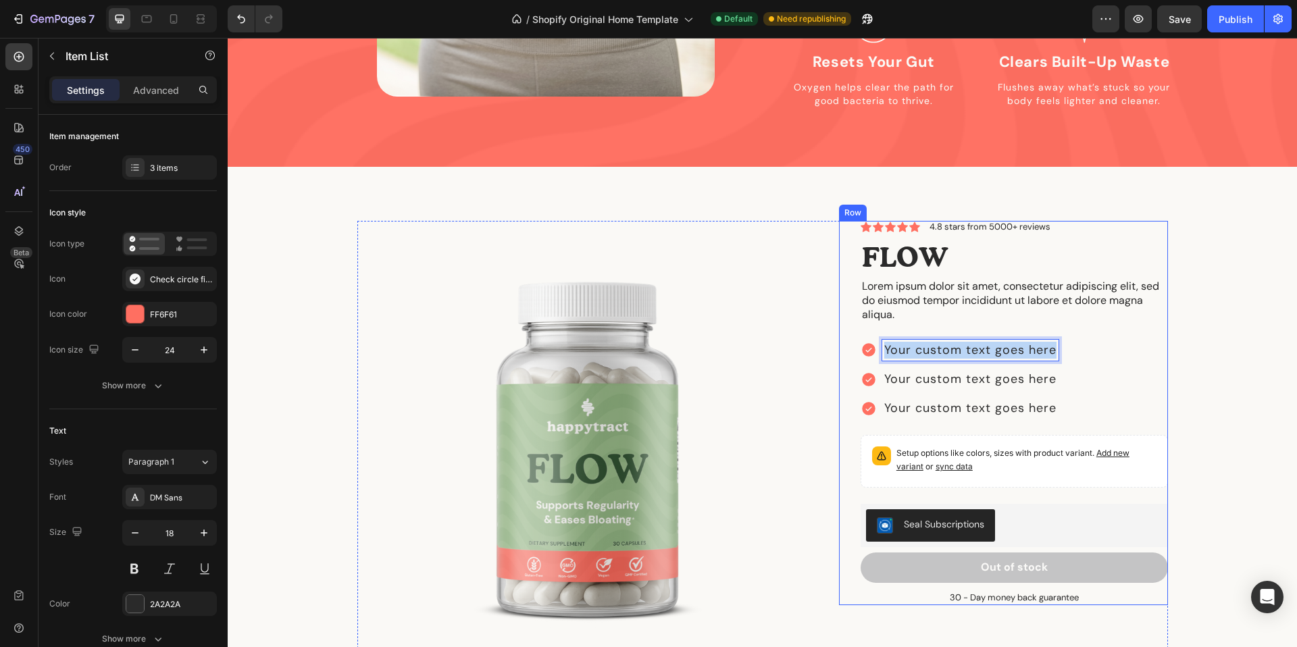
scroll to position [1602, 0]
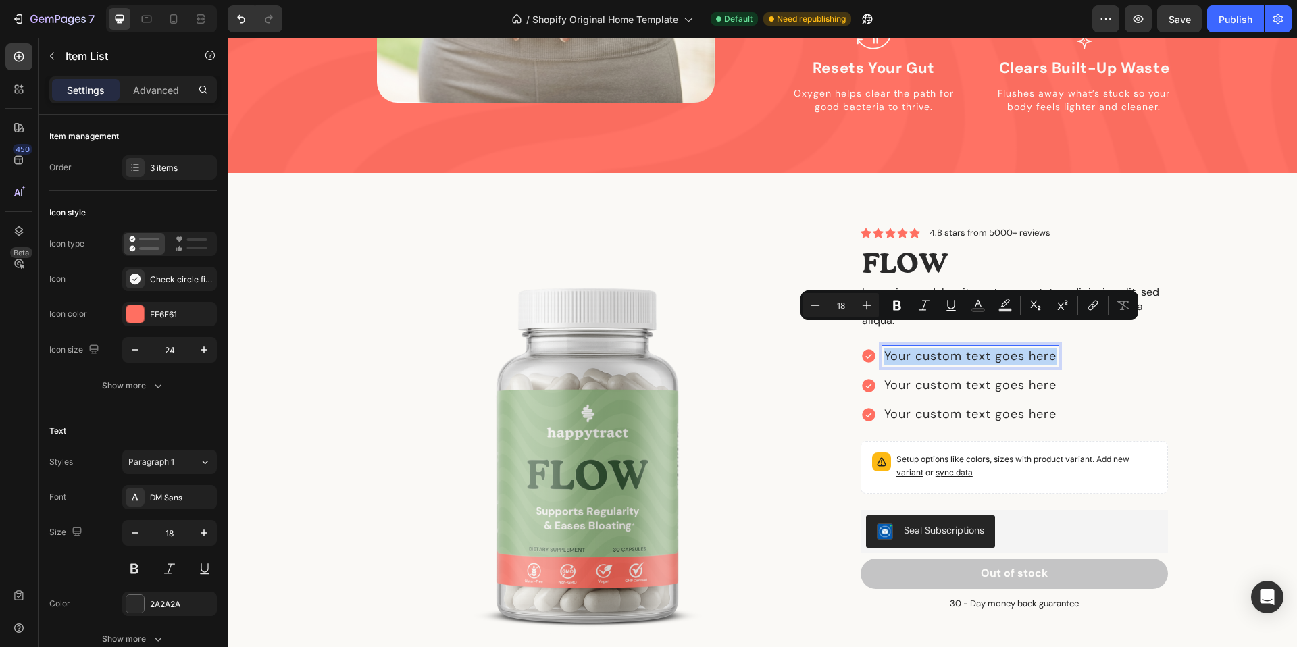
click at [867, 348] on icon at bounding box center [868, 356] width 16 height 16
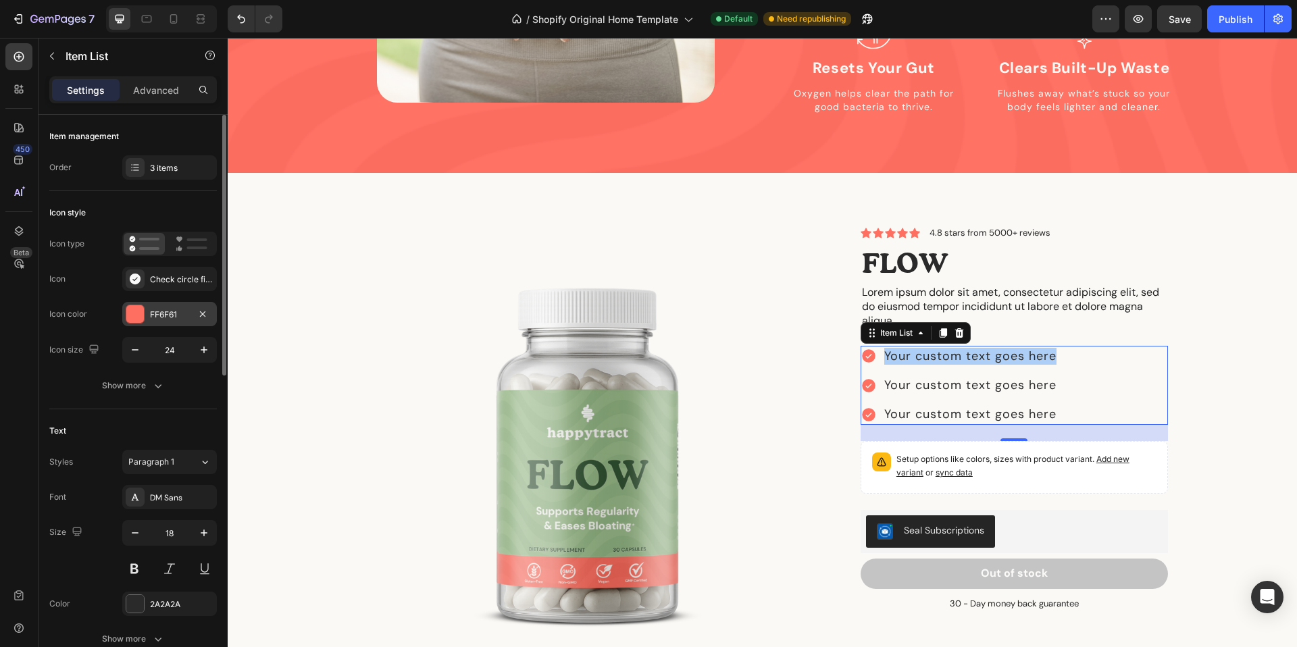
click at [136, 314] on div at bounding box center [135, 314] width 18 height 18
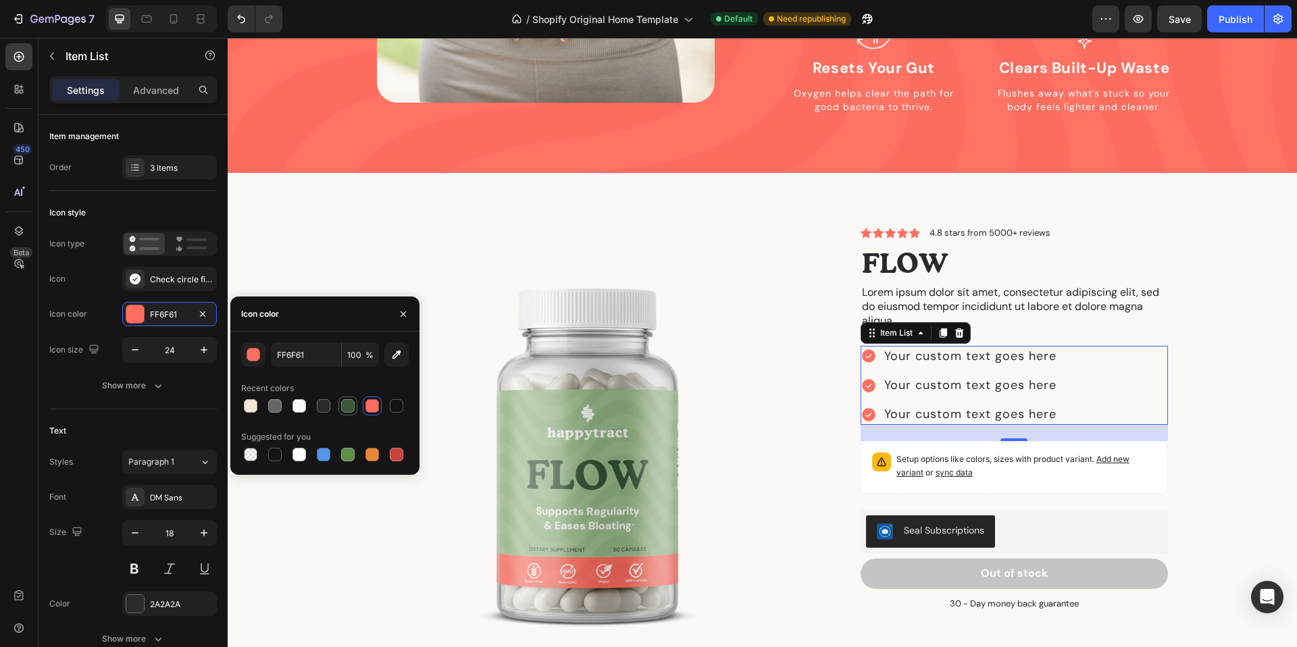
click at [351, 411] on div at bounding box center [348, 406] width 14 height 14
type input "385839"
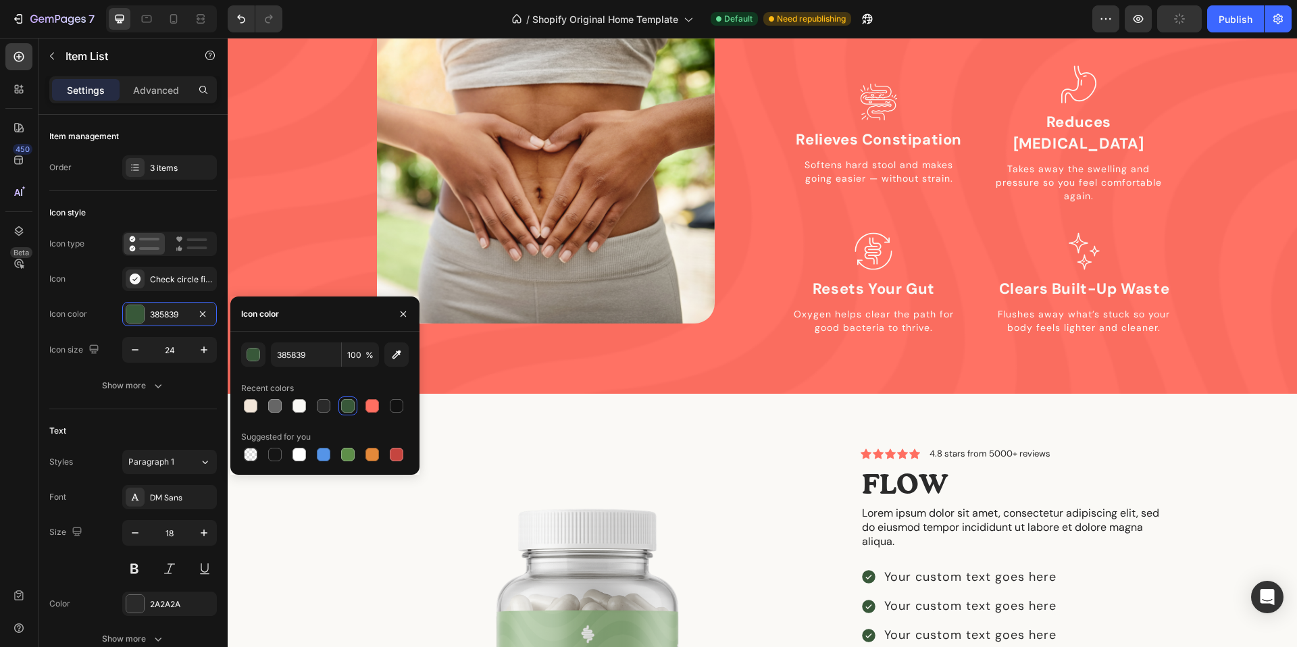
scroll to position [1636, 0]
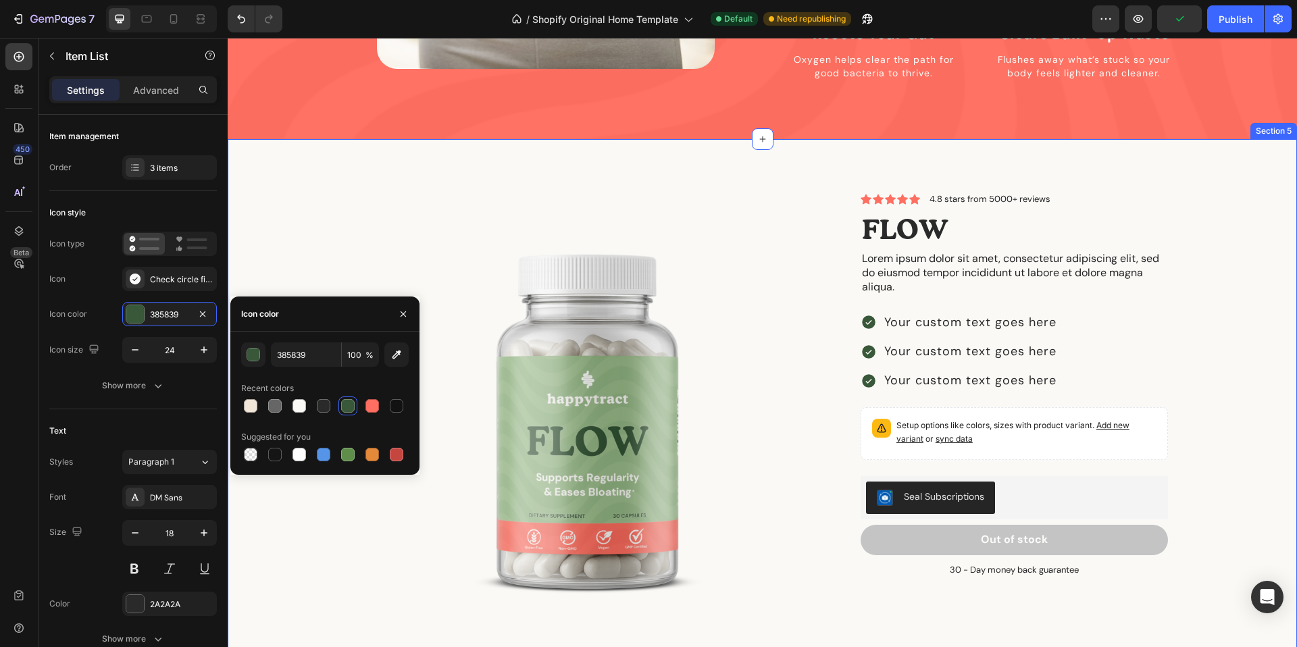
click at [1195, 240] on div "Product Images Icon Icon Icon Icon Icon Icon List 4.8 stars from 5000+ reviews …" at bounding box center [762, 434] width 1049 height 482
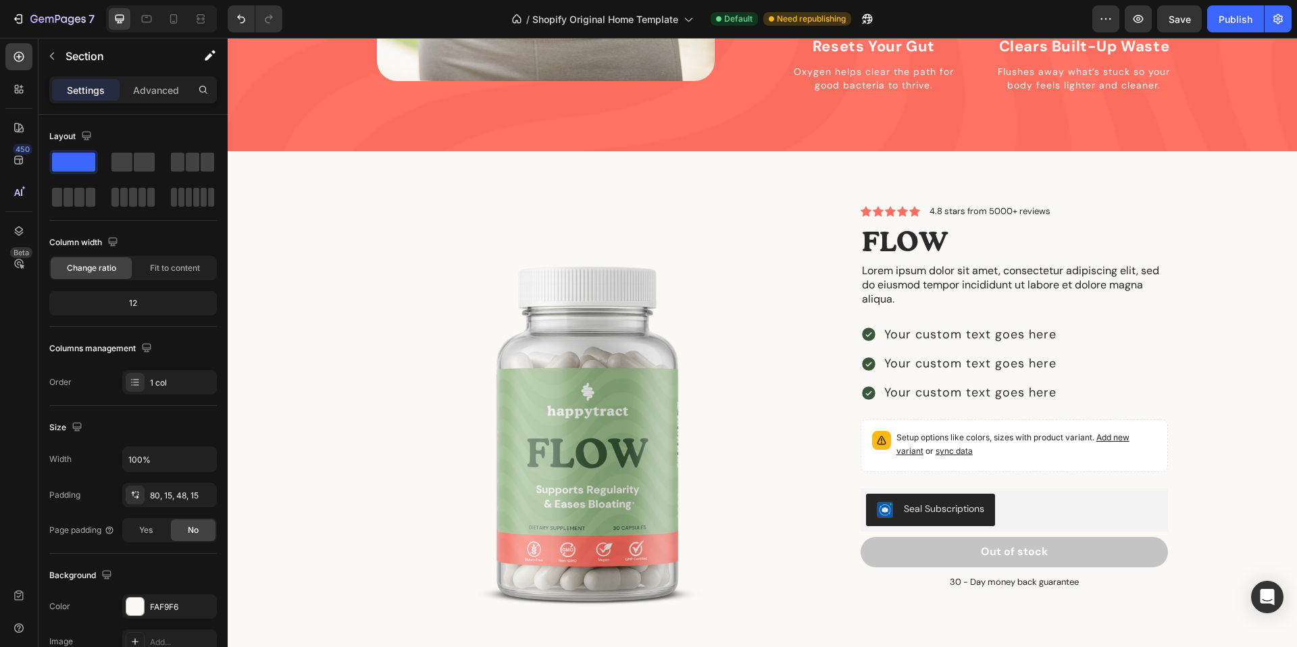
scroll to position [1632, 0]
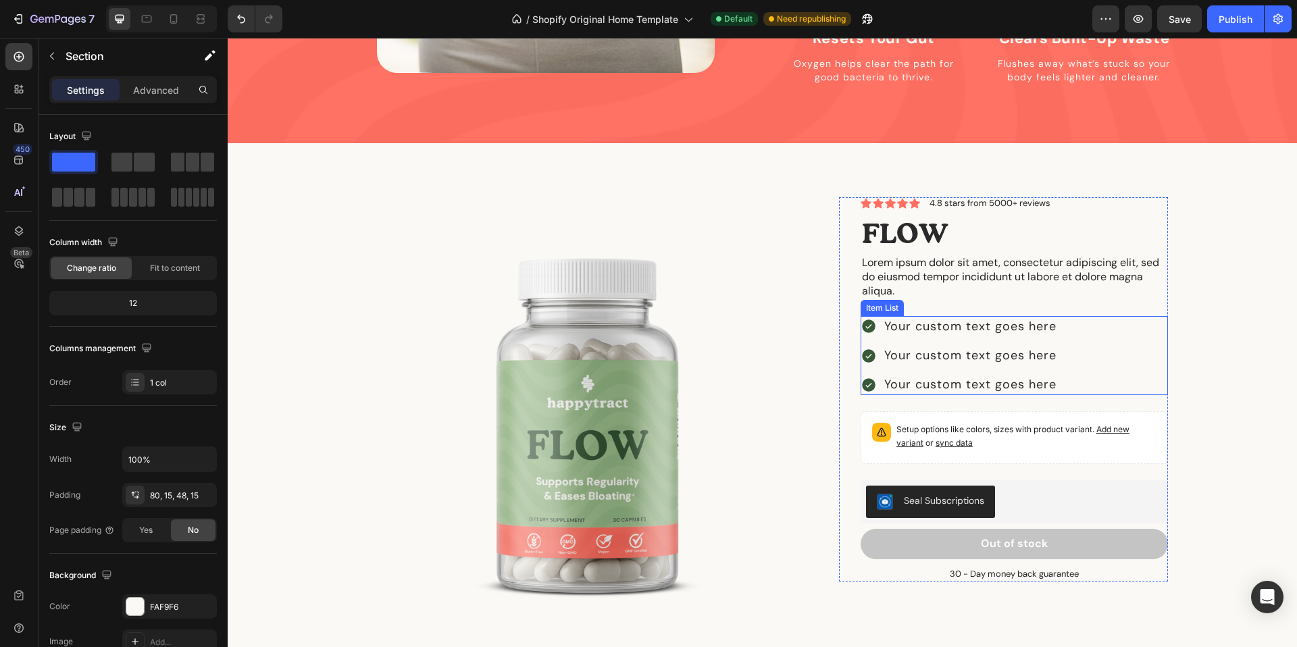
click at [1118, 316] on div "Your custom text goes here Your custom text goes here Your custom text goes here" at bounding box center [1013, 356] width 307 height 80
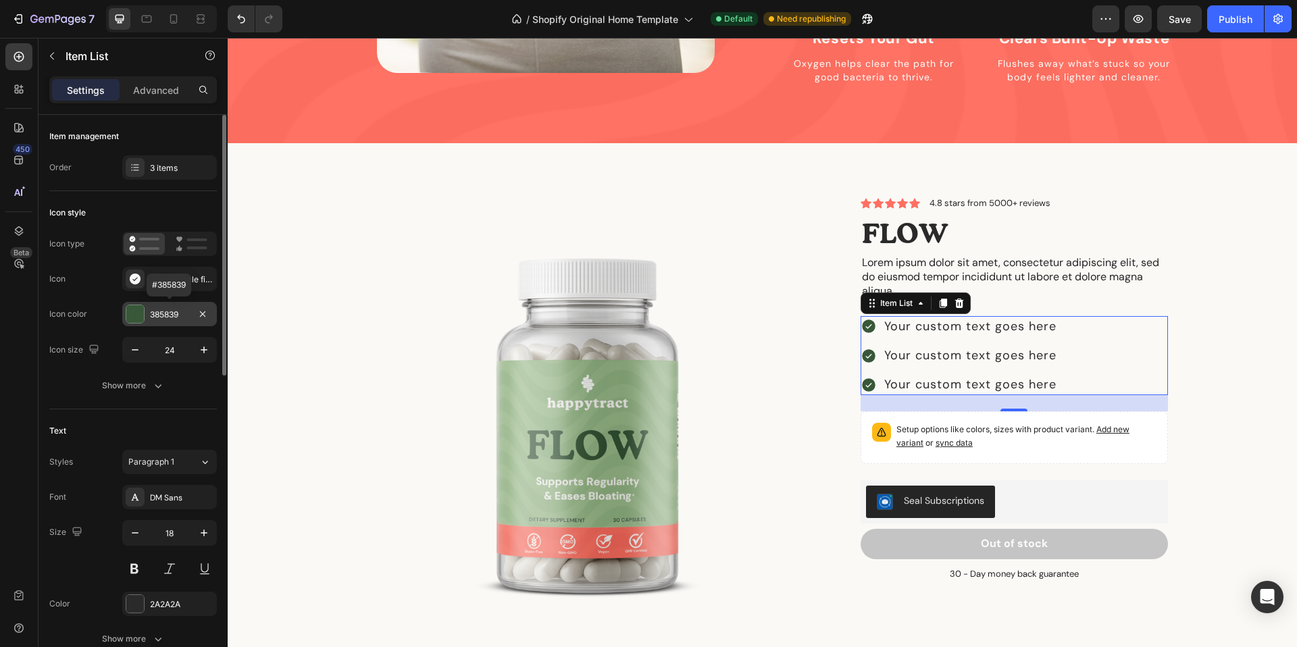
click at [145, 310] on div "385839" at bounding box center [169, 314] width 95 height 24
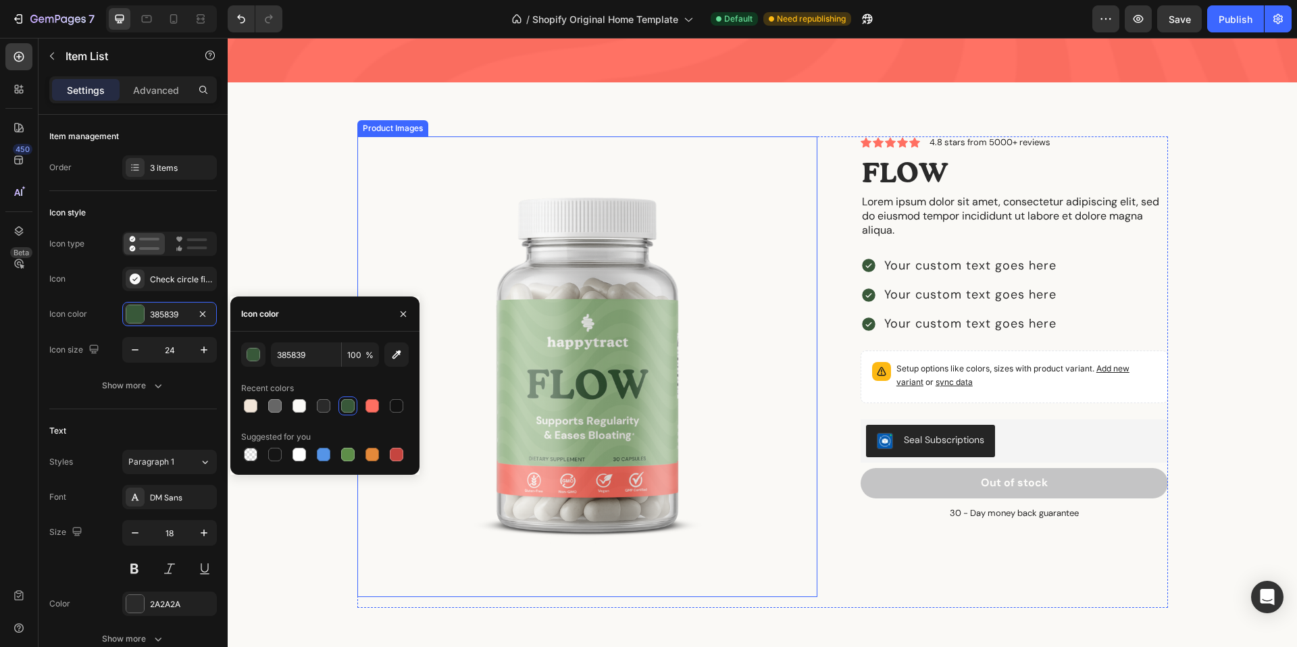
scroll to position [1693, 0]
click at [404, 307] on button "button" at bounding box center [403, 314] width 22 height 22
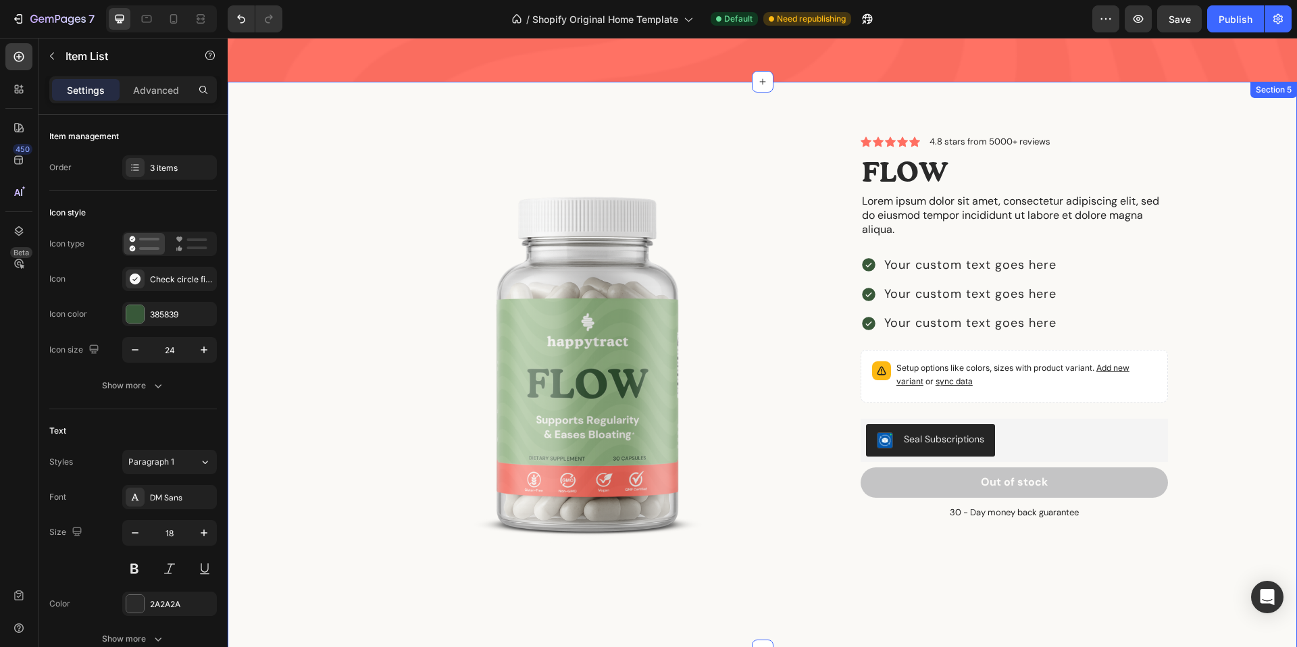
click at [1193, 272] on div "Product Images Icon Icon Icon Icon Icon Icon List 4.8 stars from 5000+ reviews …" at bounding box center [762, 377] width 1049 height 482
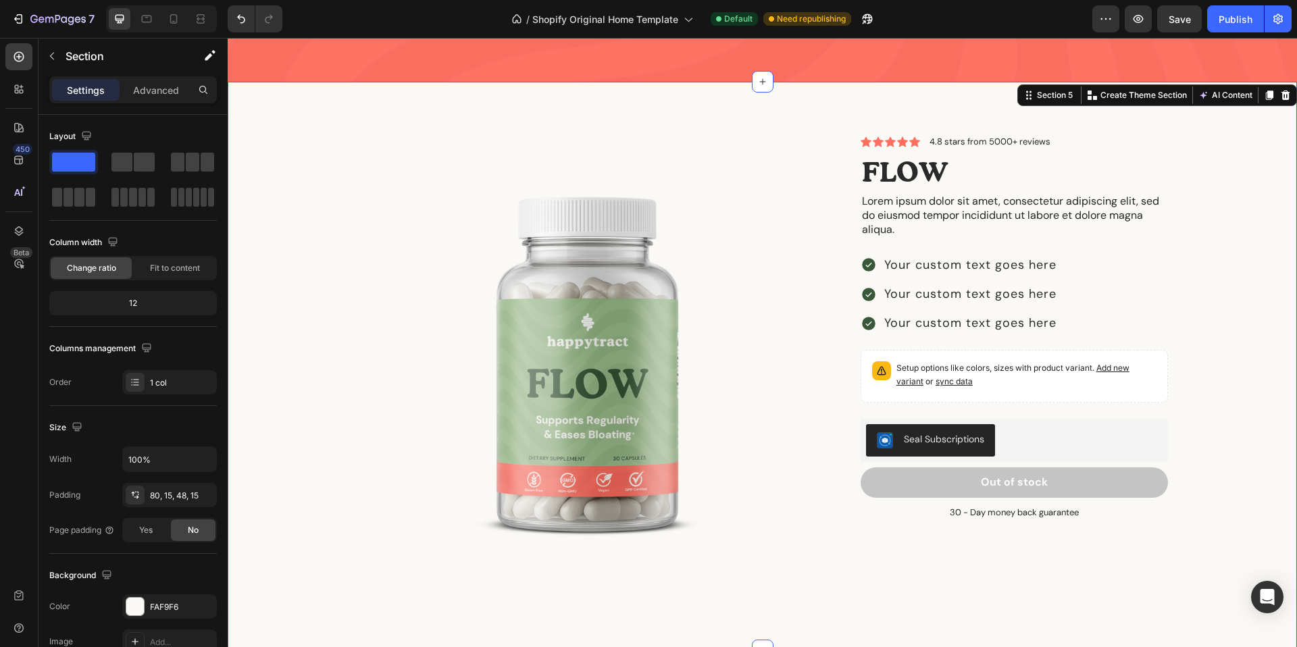
click at [1273, 259] on div "Product Images Icon Icon Icon Icon Icon Icon List 4.8 stars from 5000+ reviews …" at bounding box center [762, 377] width 1049 height 482
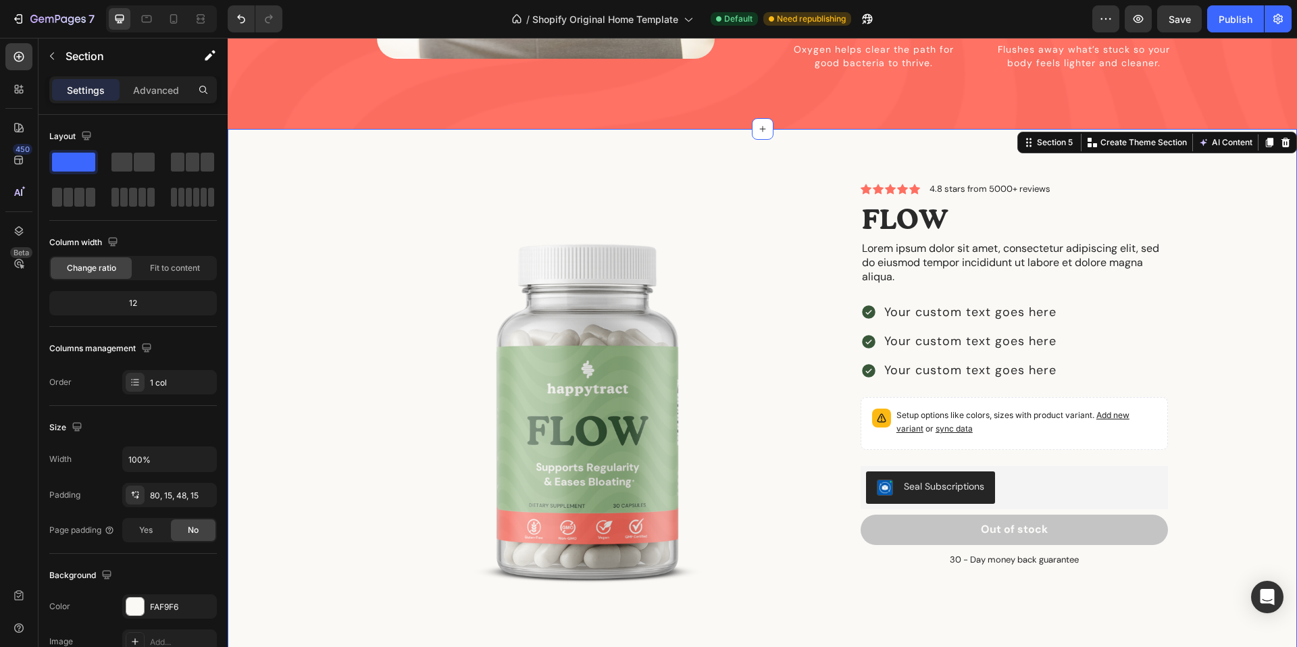
scroll to position [1642, 0]
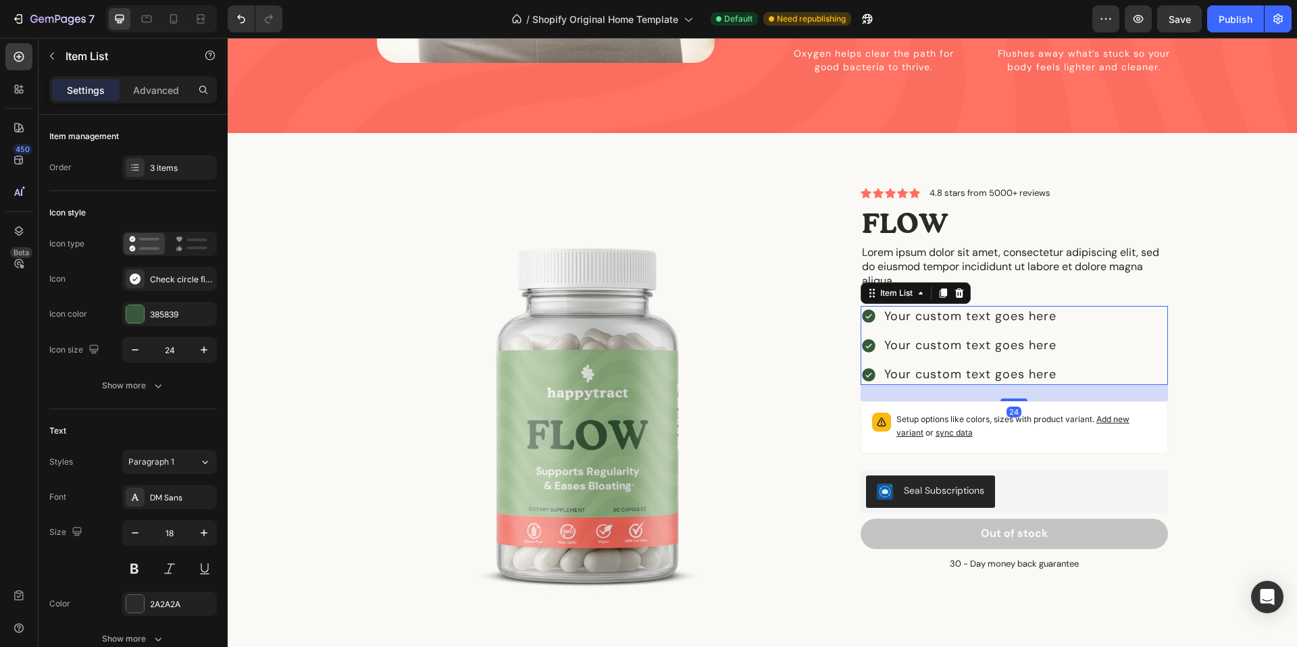
click at [936, 306] on div "Your custom text goes here" at bounding box center [970, 316] width 176 height 21
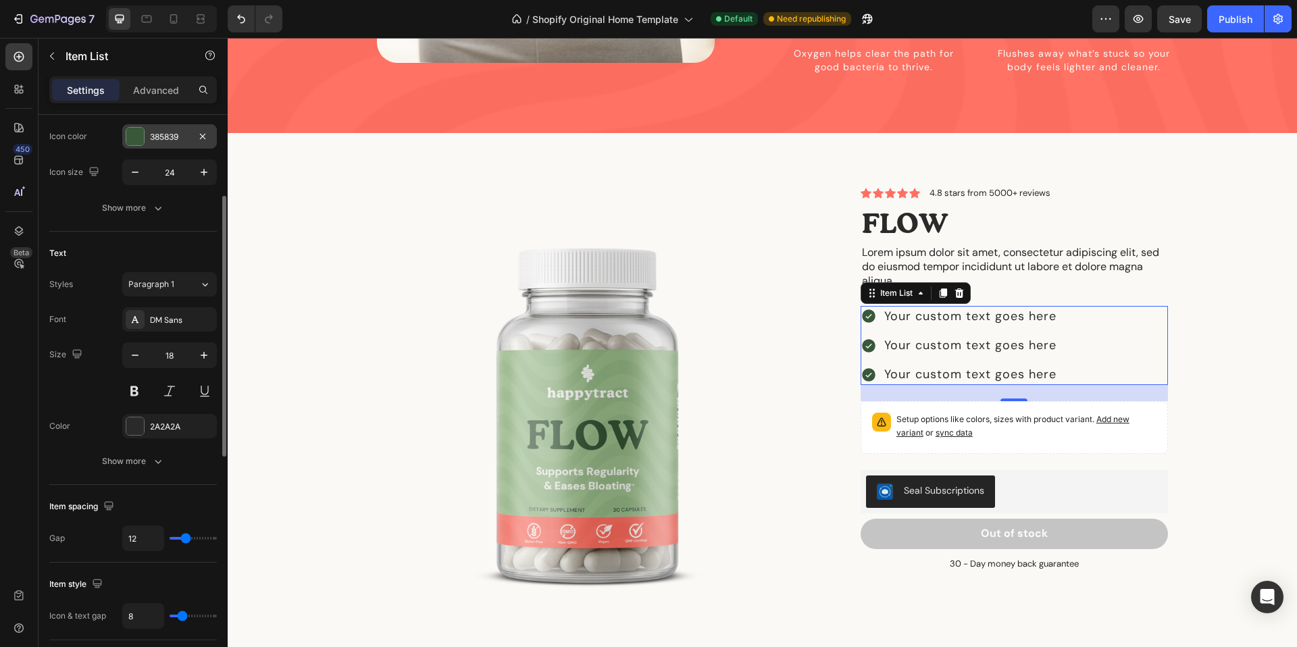
scroll to position [364, 0]
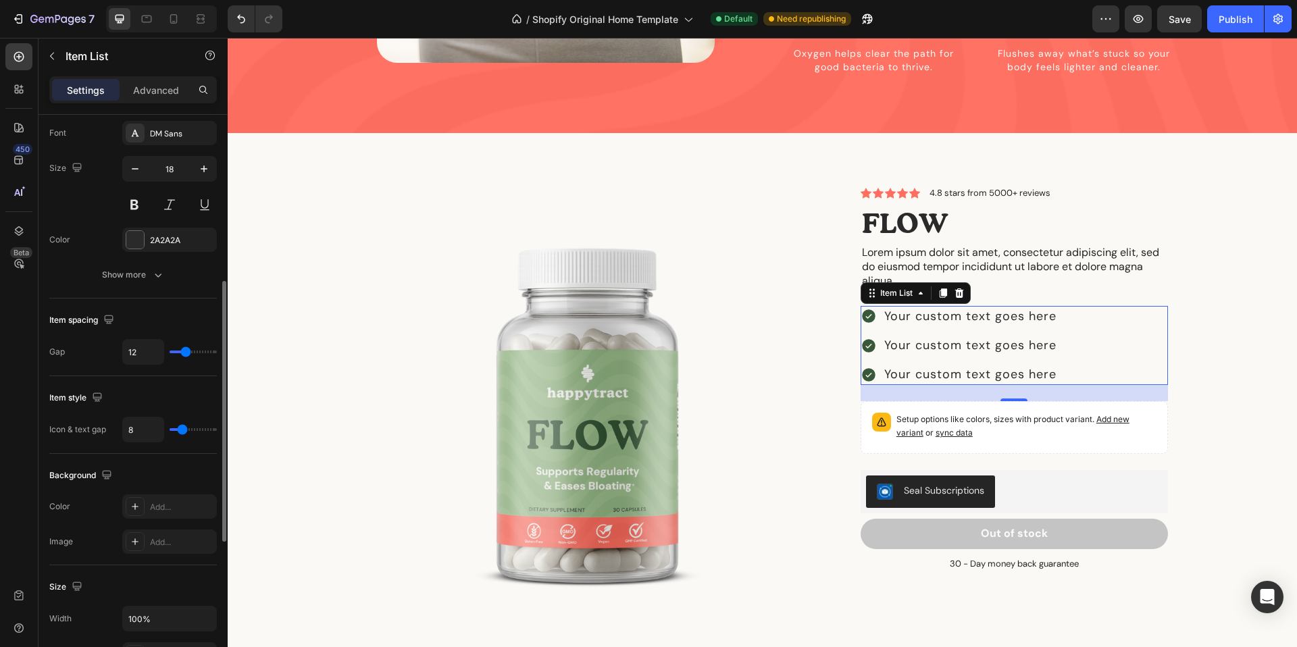
type input "11"
type input "12"
type input "13"
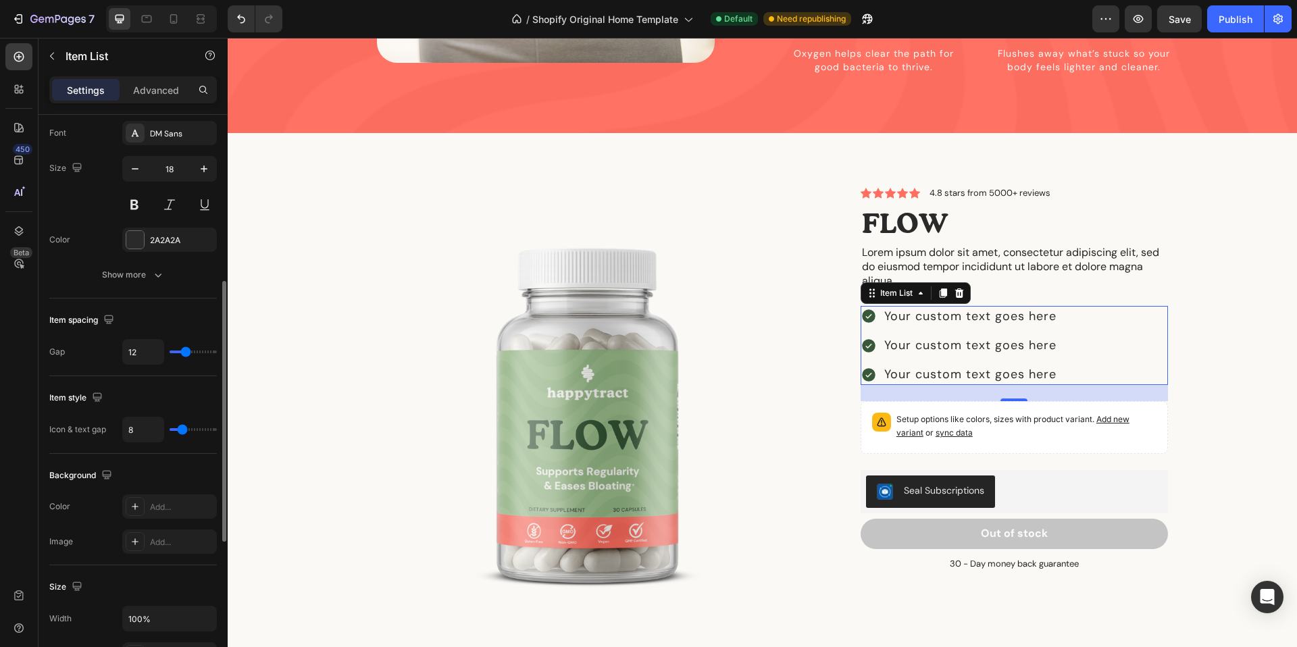
type input "13"
type input "14"
type input "15"
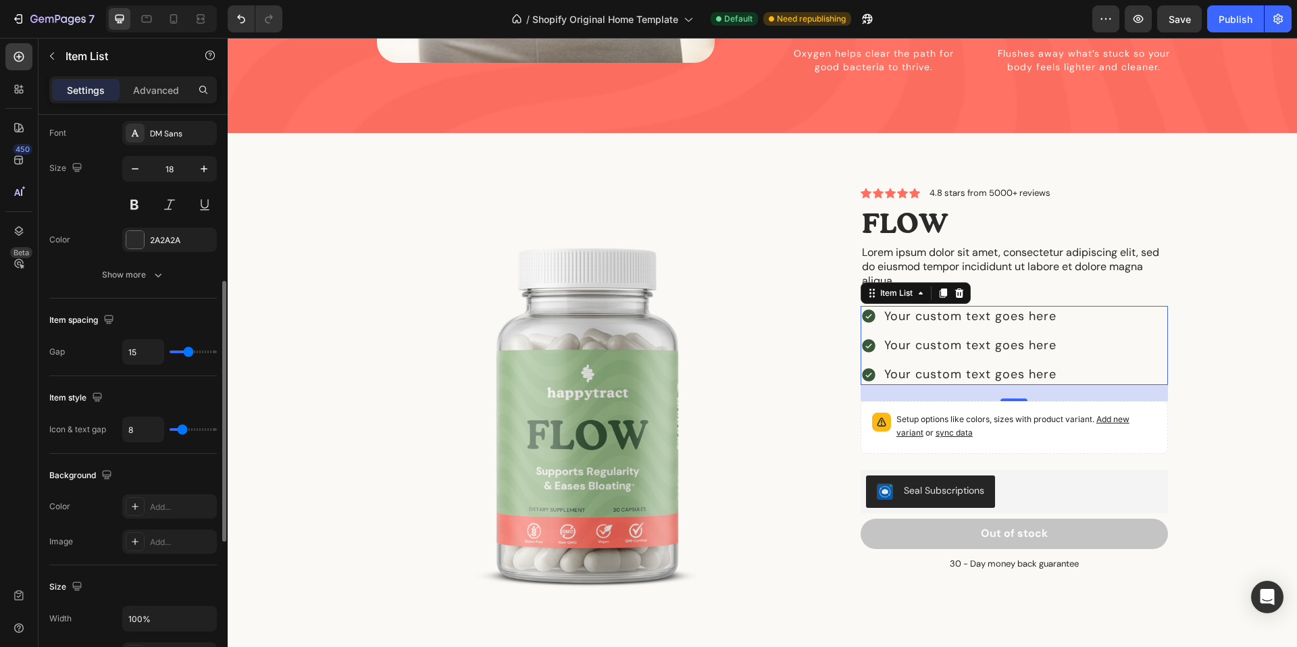
type input "16"
type input "18"
type input "19"
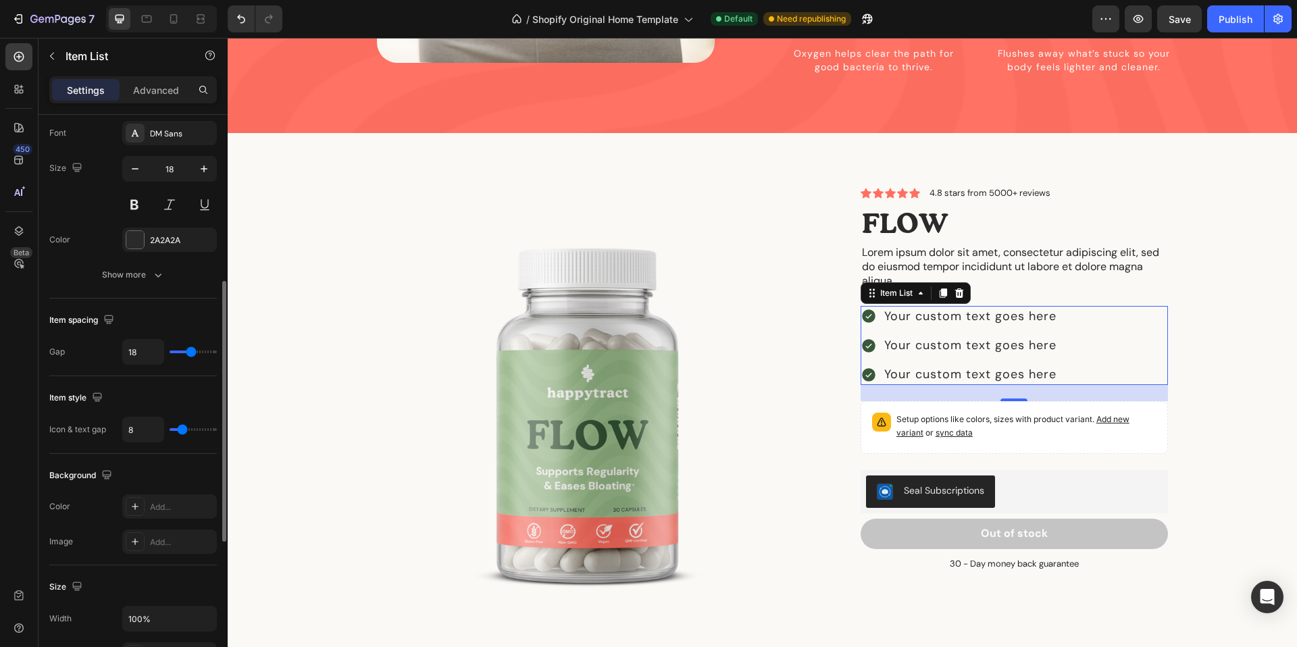
type input "19"
type input "20"
type input "21"
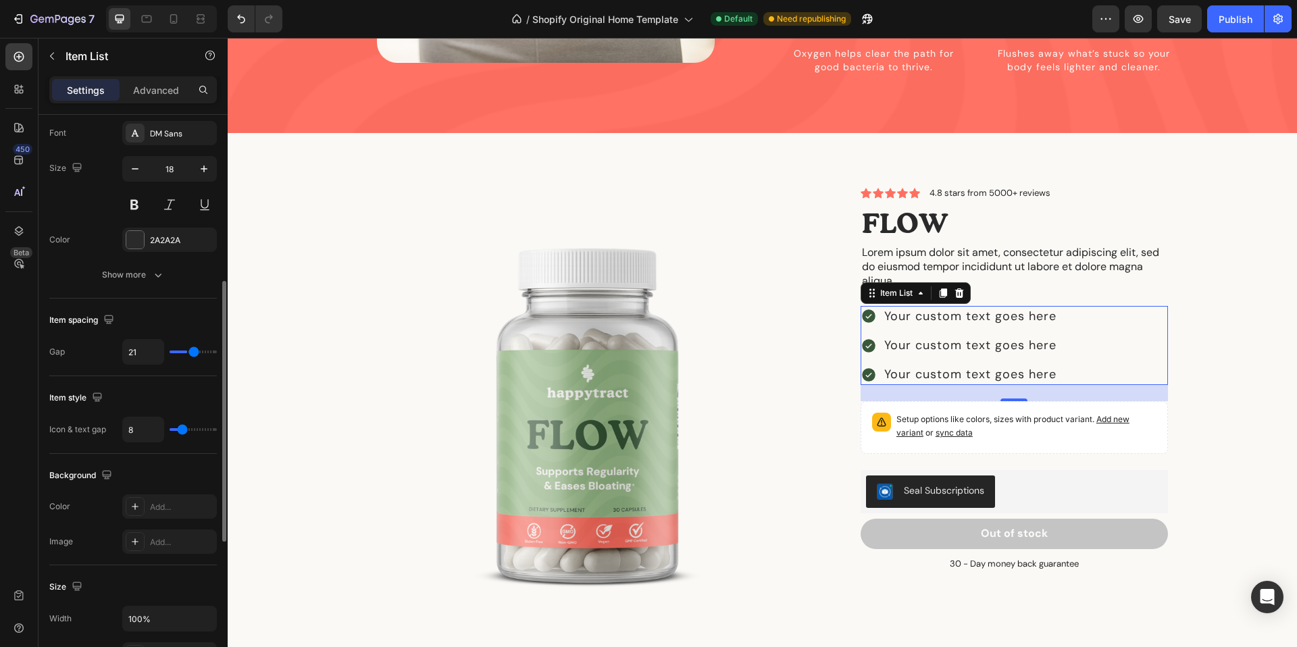
type input "23"
type input "25"
type input "26"
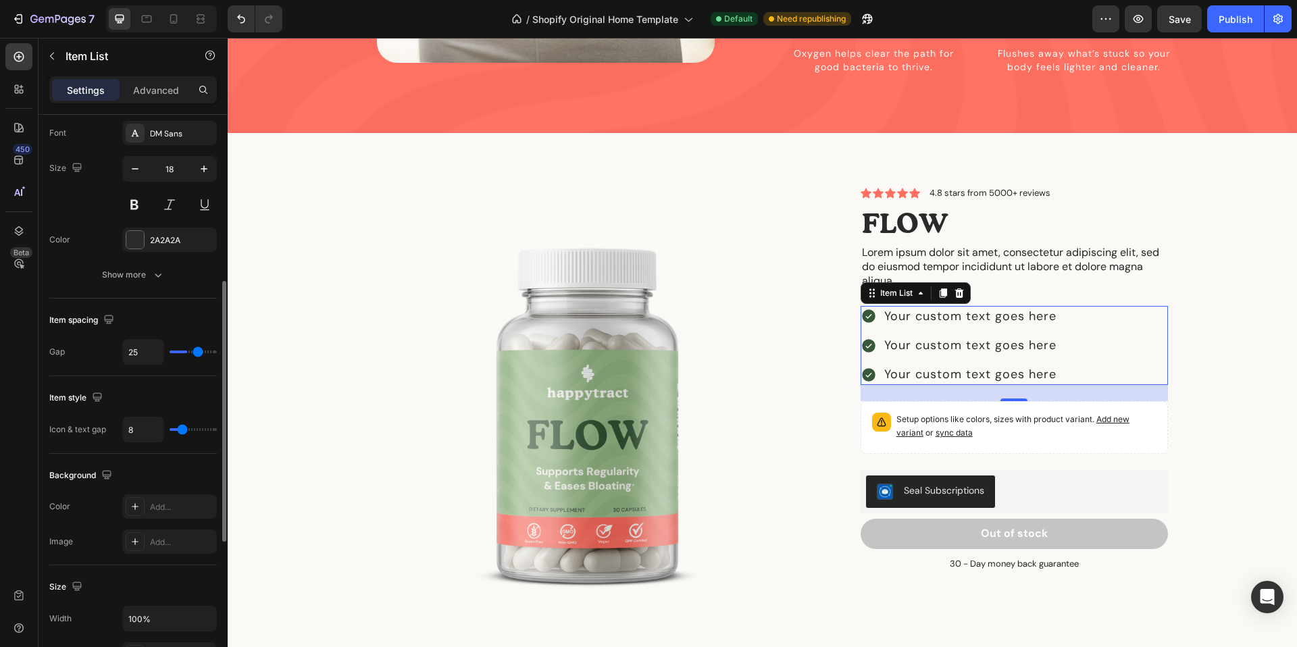
type input "26"
type input "27"
type input "28"
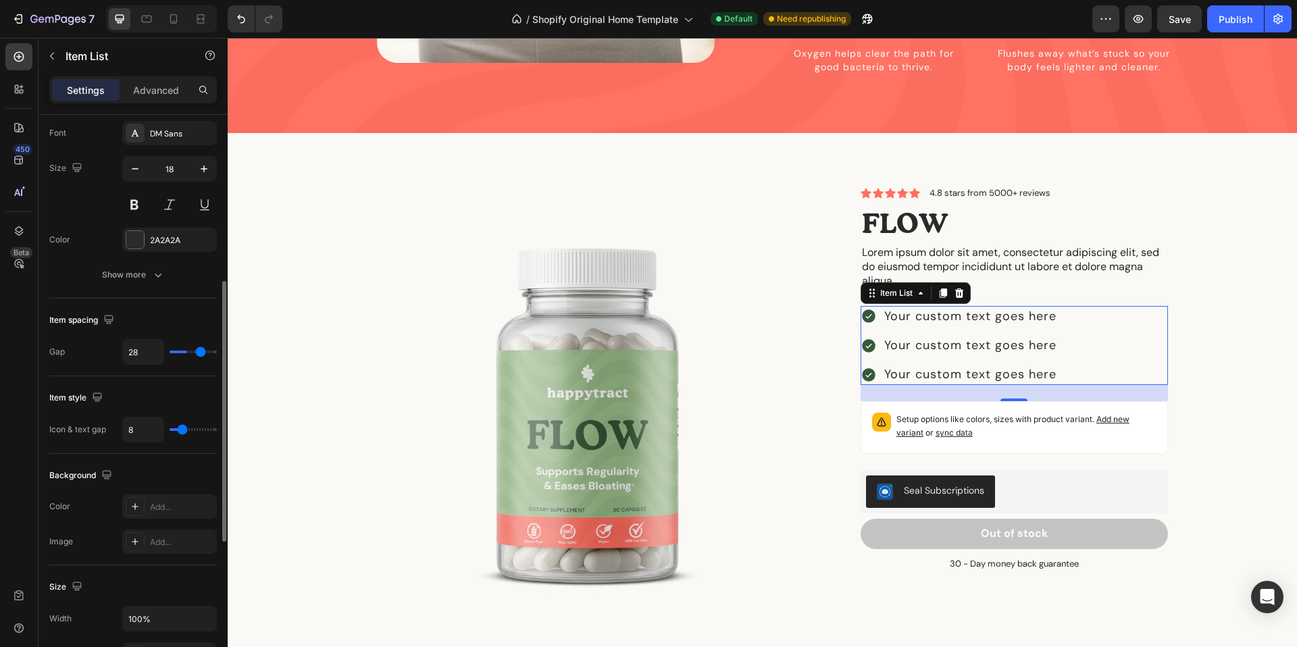
type input "29"
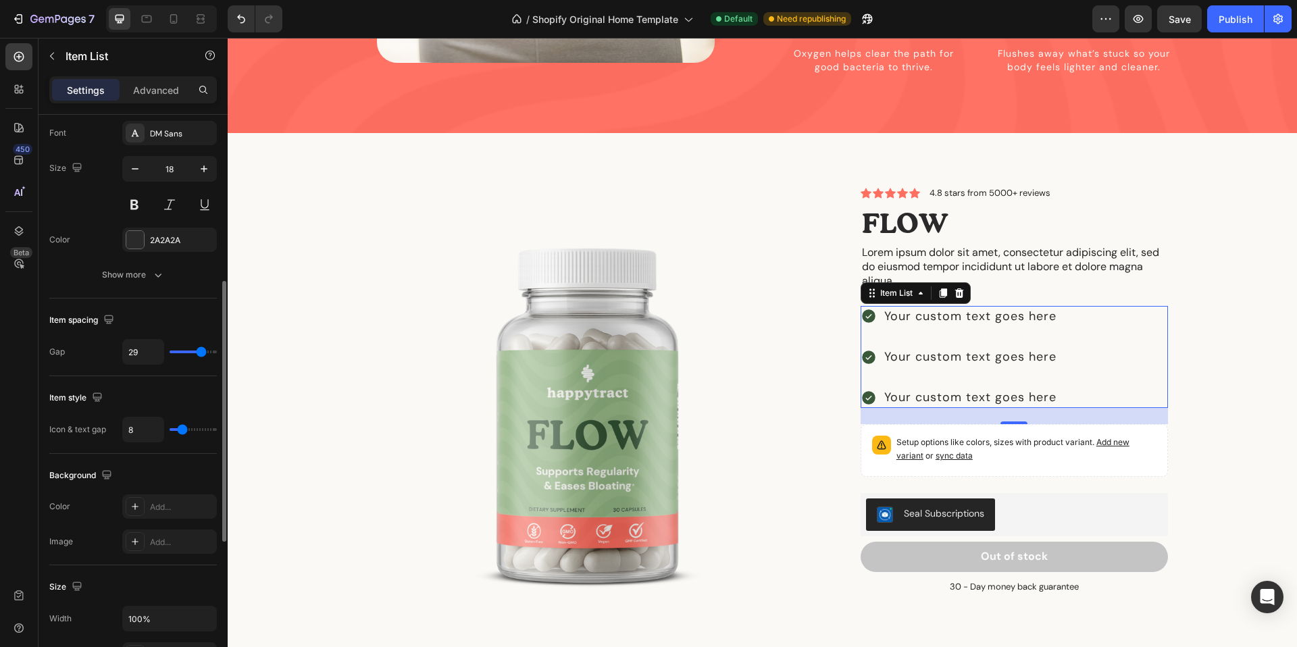
type input "28"
type input "27"
type input "26"
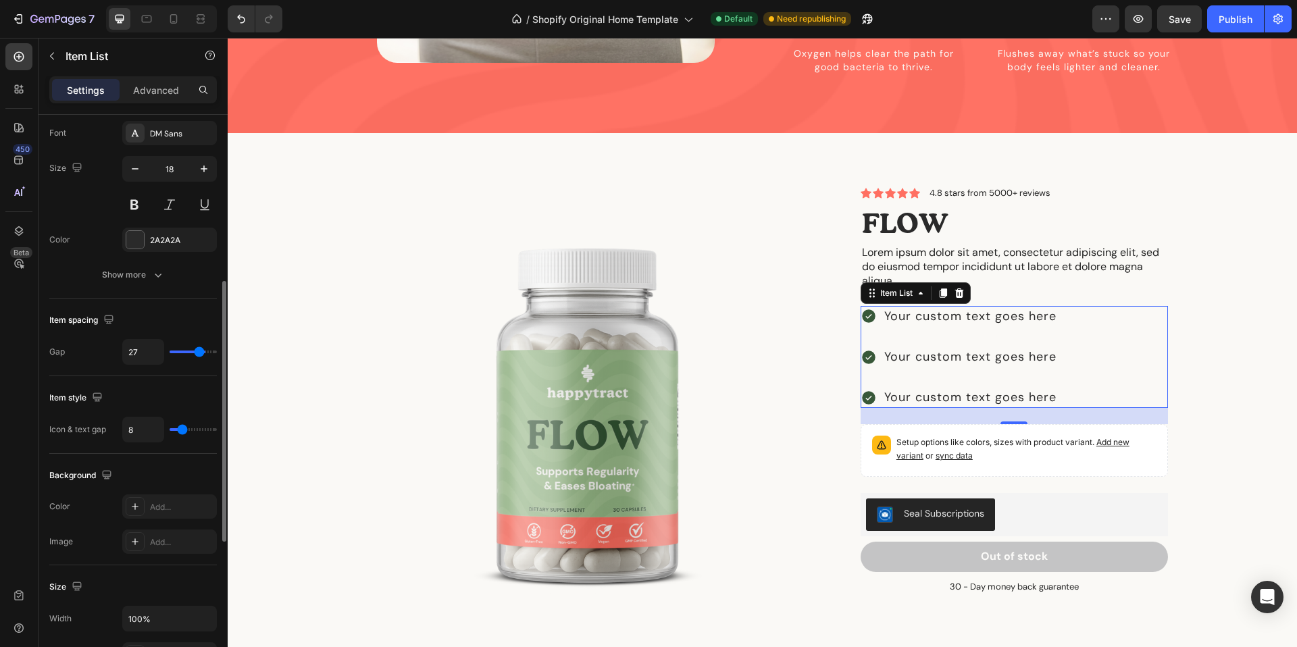
type input "26"
type input "25"
type input "24"
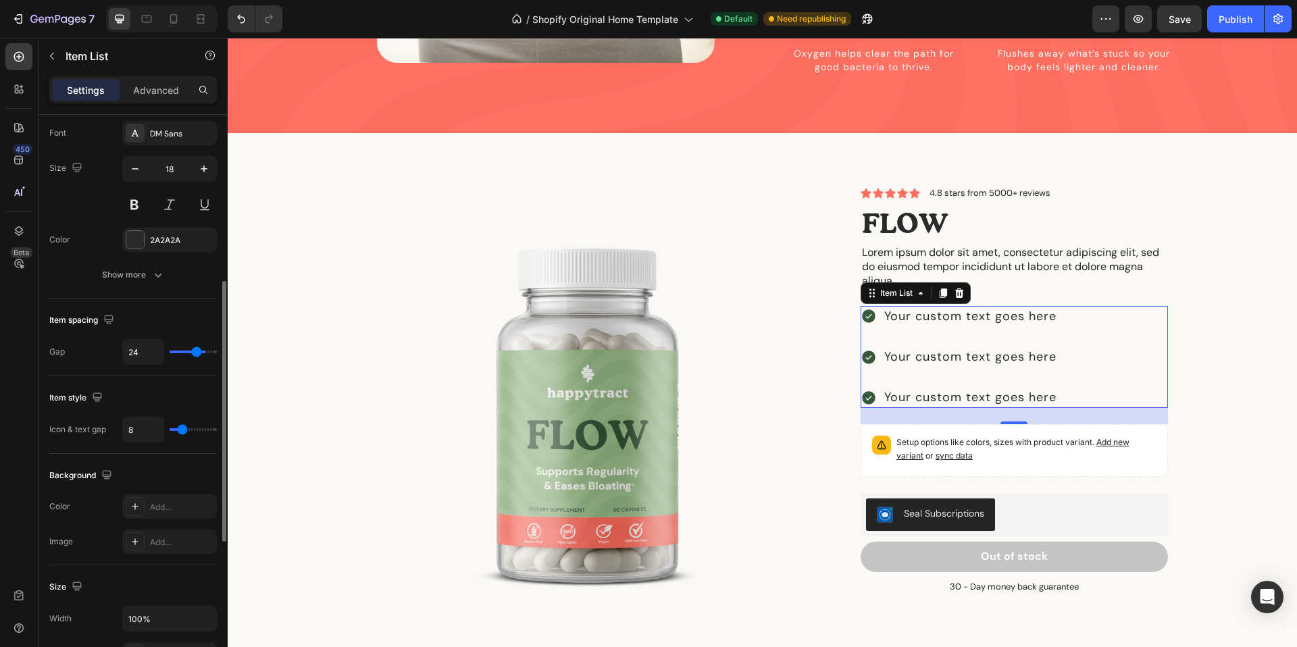
type input "23"
type input "22"
type input "21"
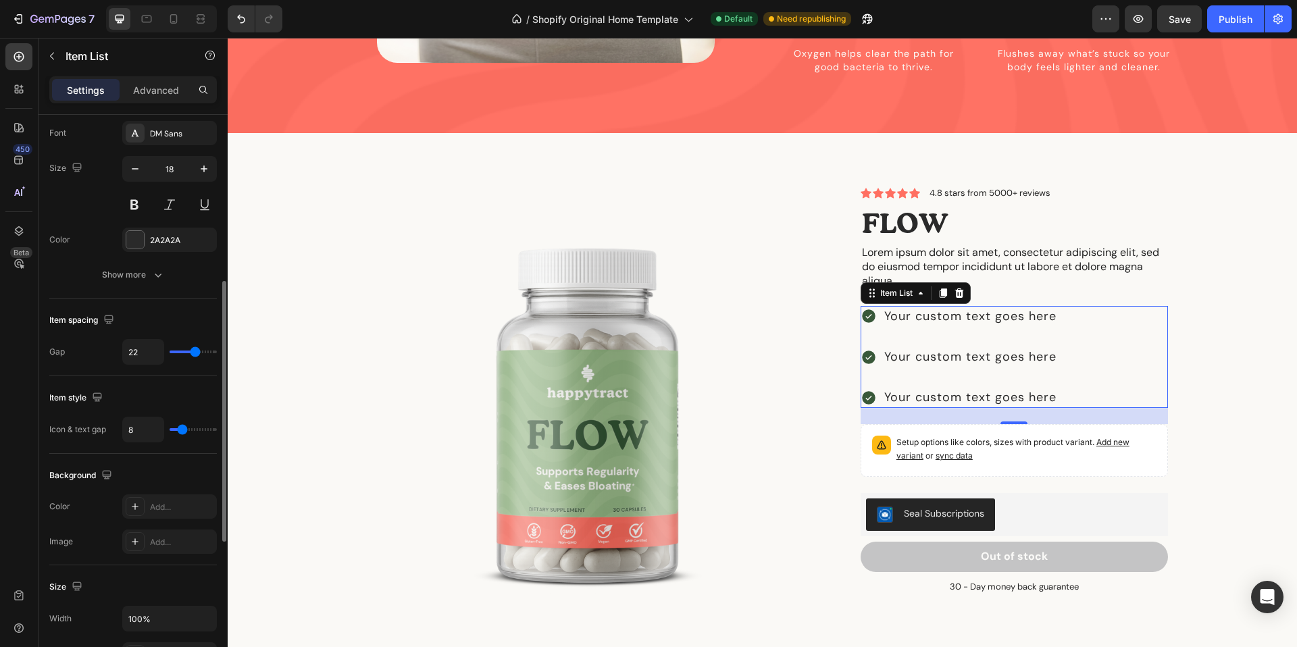
type input "21"
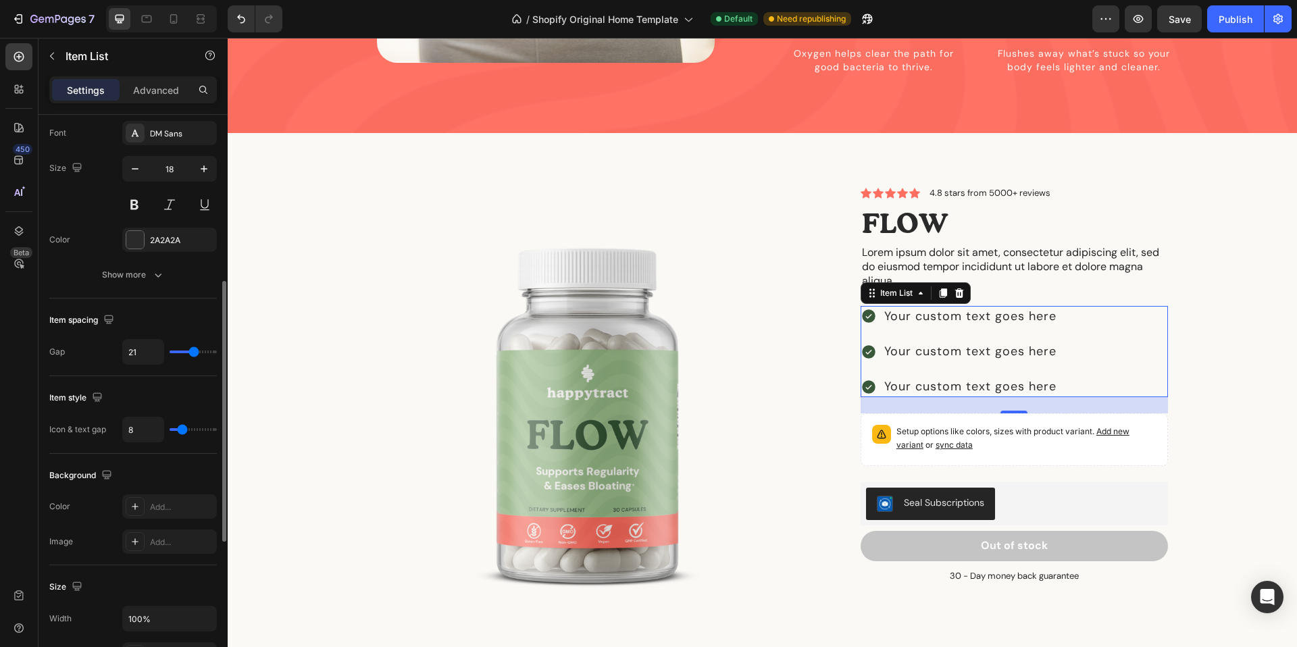
type input "20"
type input "19"
type input "18"
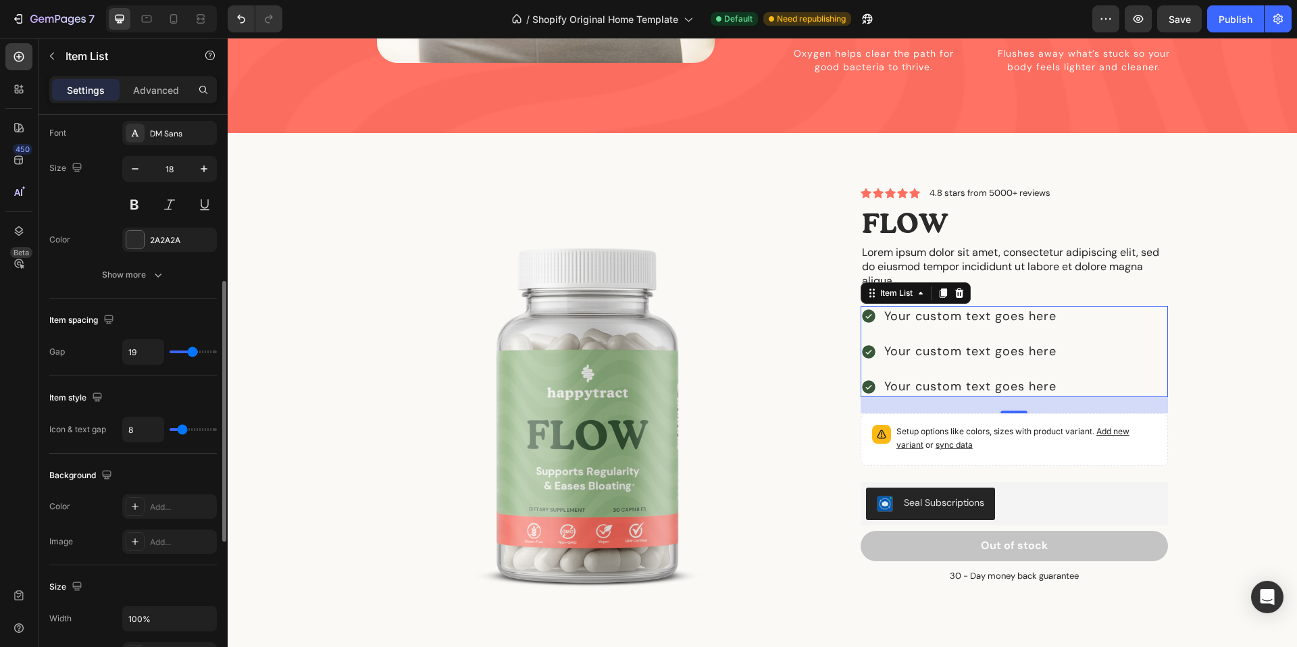
type input "18"
type input "17"
type input "16"
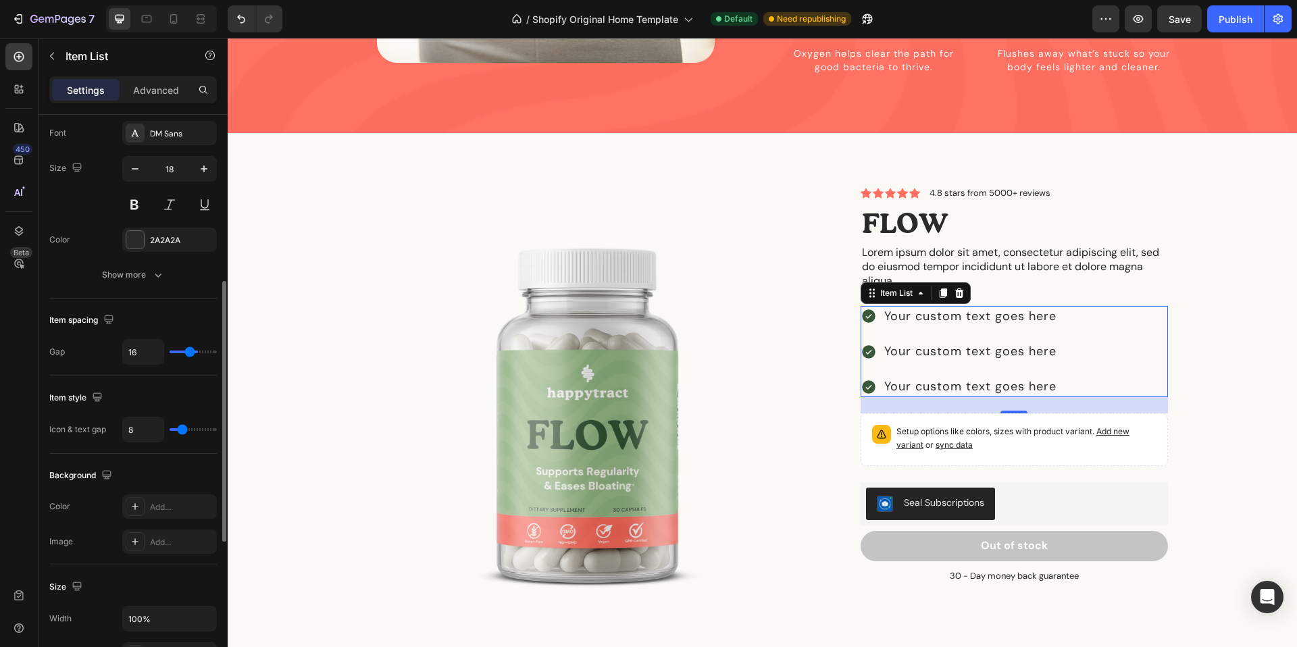
type input "15"
type input "14"
type input "13"
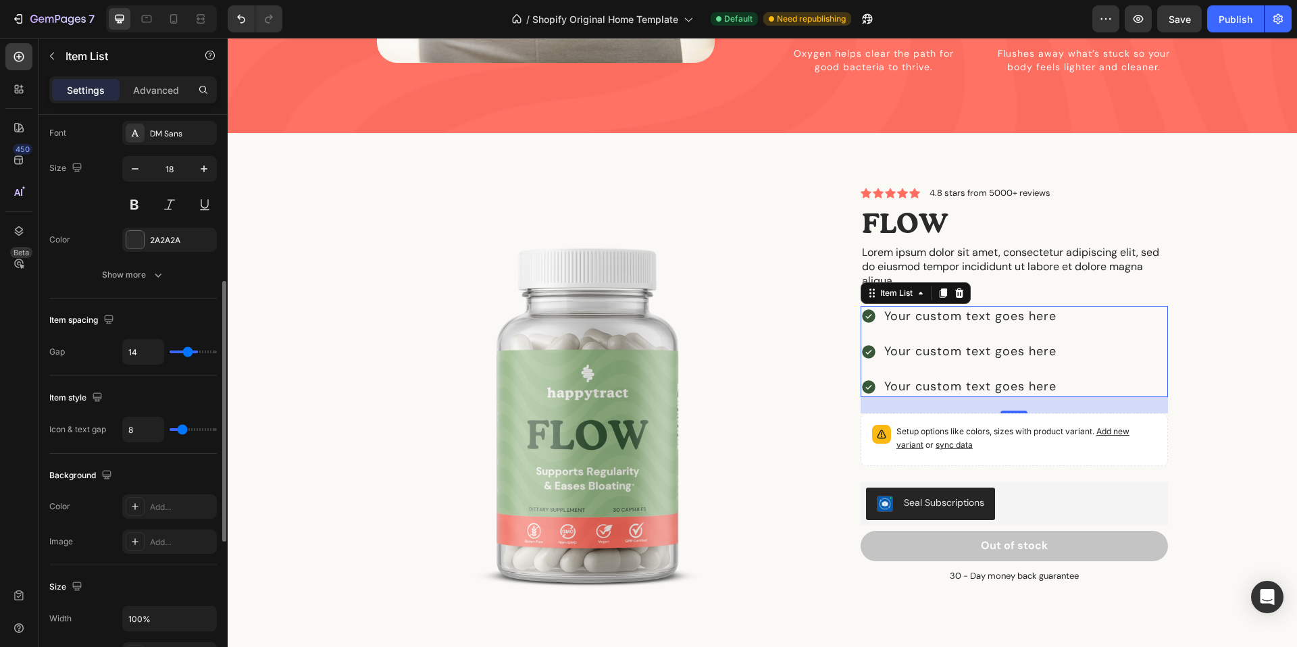
type input "13"
type input "12"
type input "11"
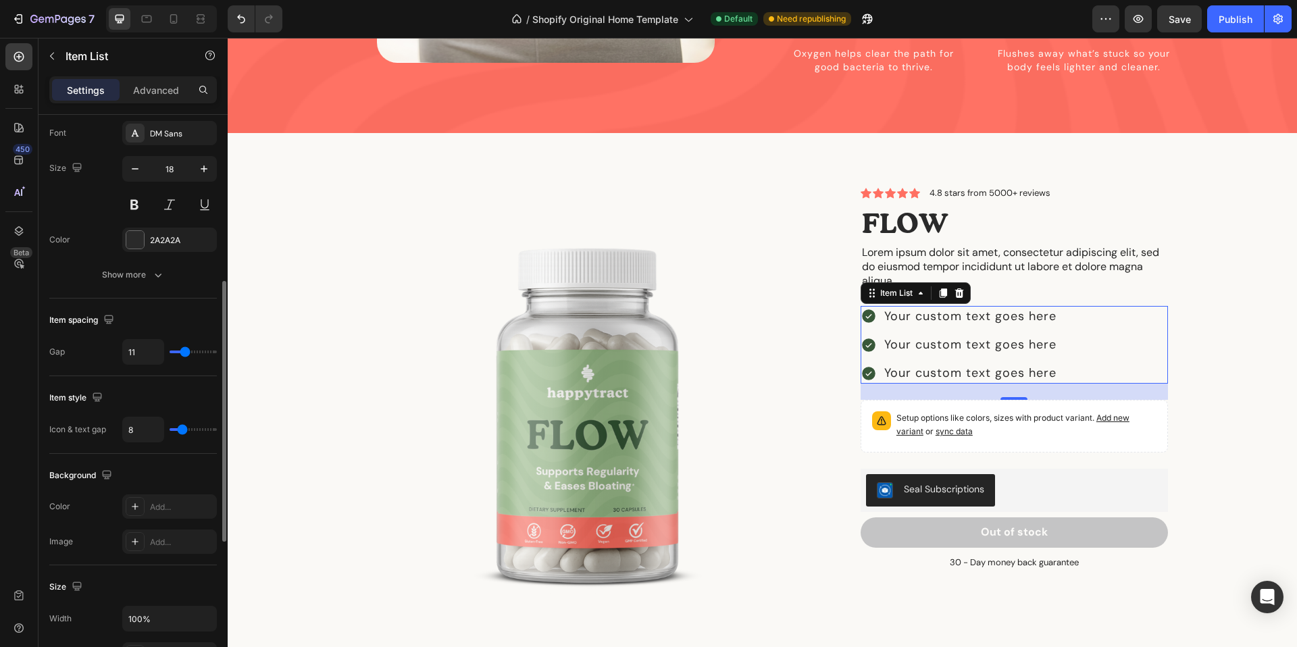
type input "12"
type input "13"
type input "12"
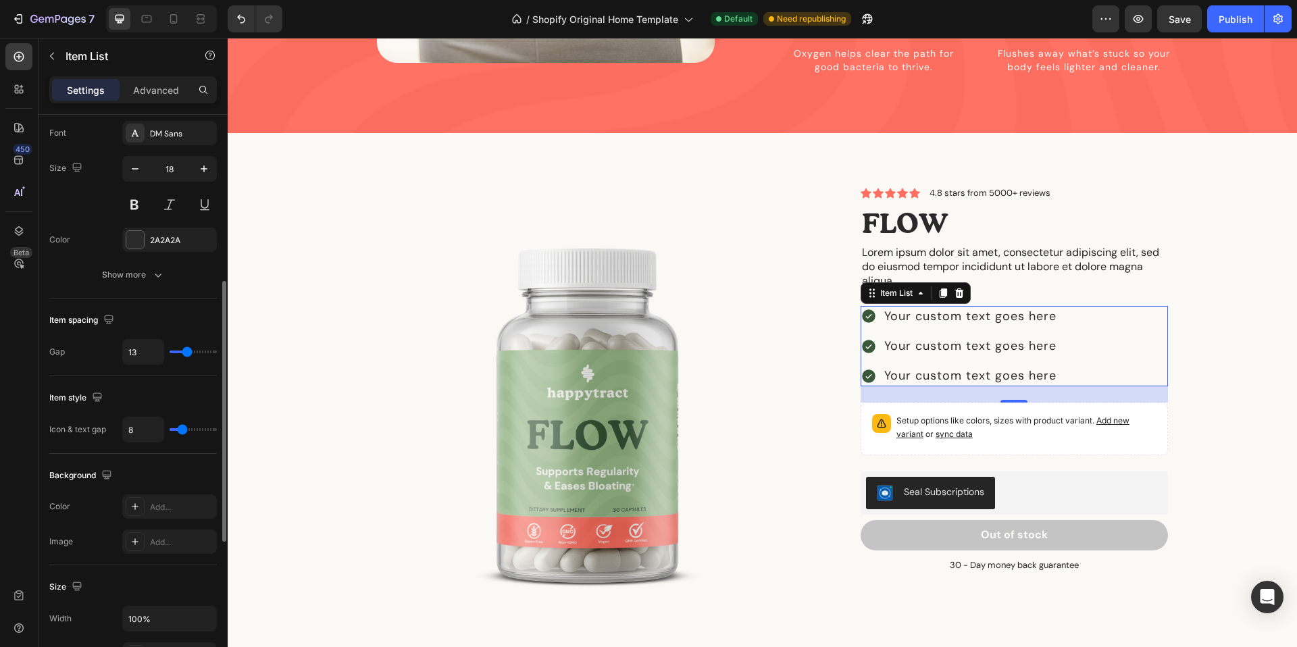
type input "12"
drag, startPoint x: 197, startPoint y: 353, endPoint x: 185, endPoint y: 354, distance: 12.2
click at [185, 353] on input "range" at bounding box center [193, 352] width 47 height 3
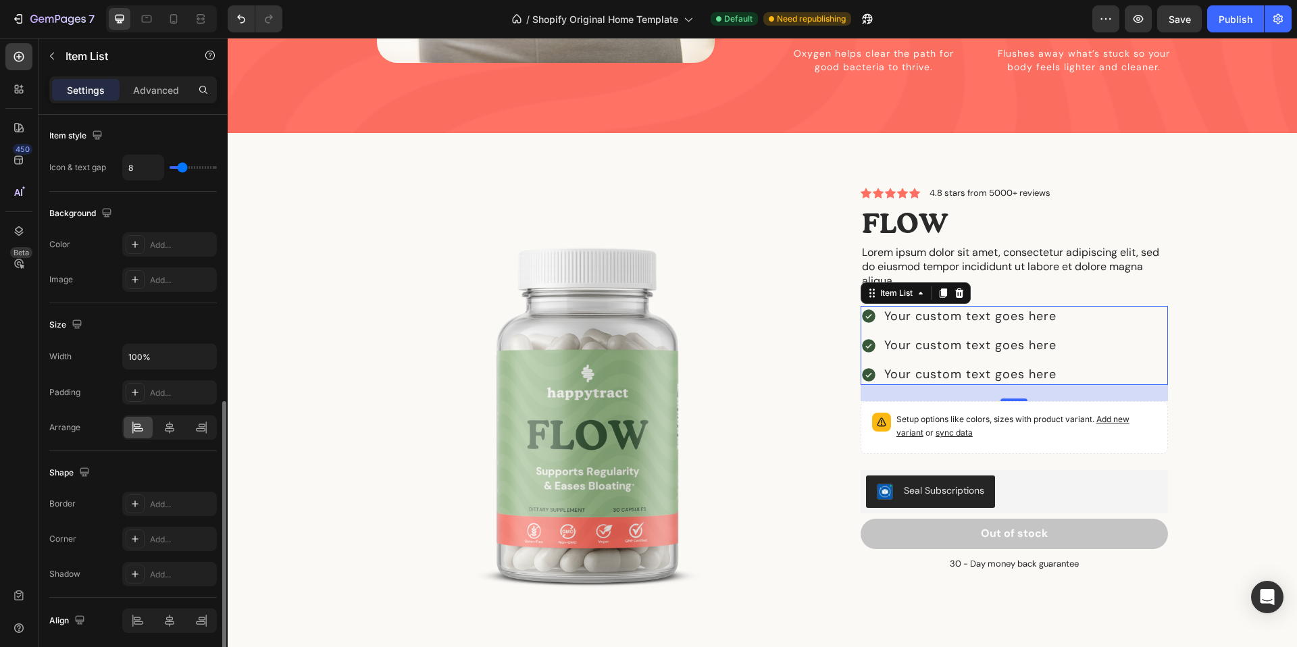
scroll to position [627, 0]
click at [174, 425] on icon at bounding box center [170, 426] width 14 height 14
click at [145, 423] on div at bounding box center [138, 426] width 29 height 22
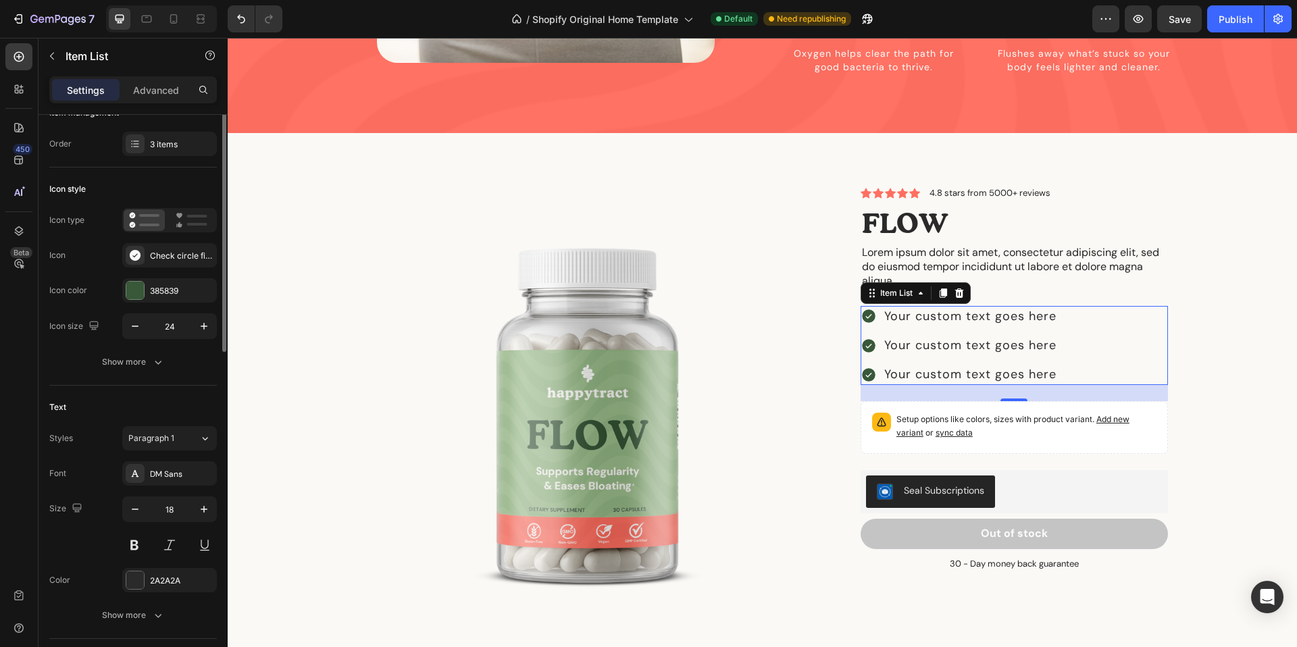
scroll to position [0, 0]
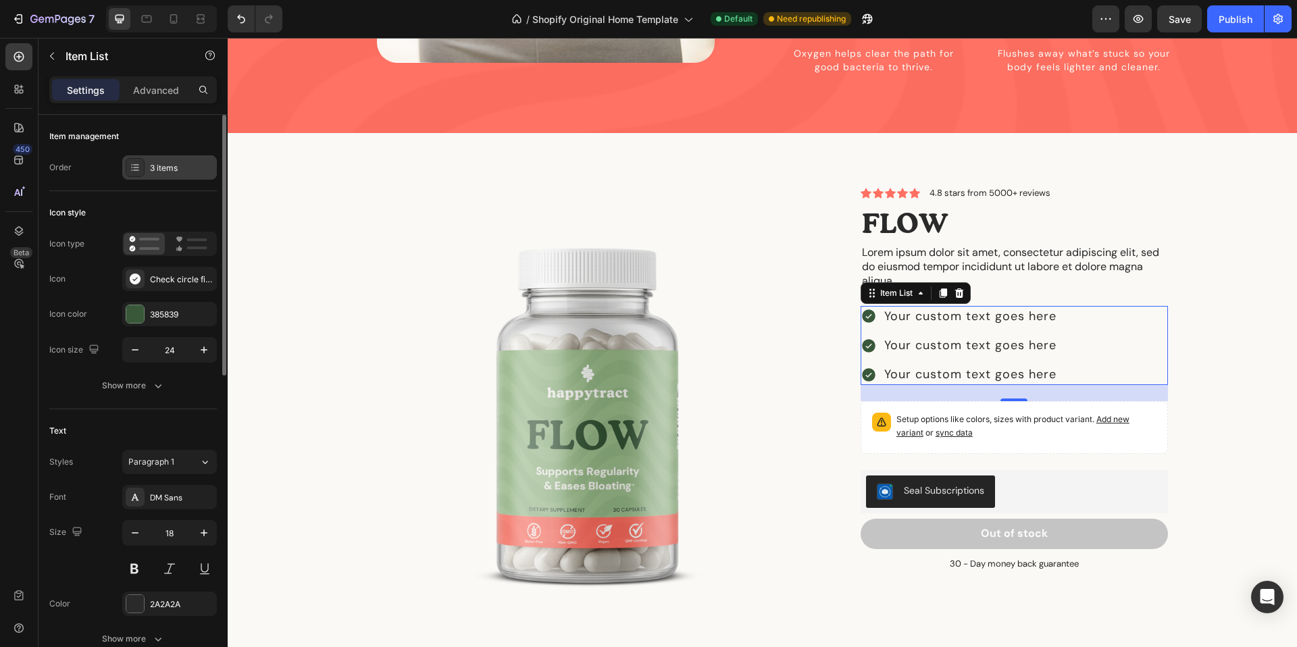
click at [174, 167] on div "3 items" at bounding box center [181, 168] width 63 height 12
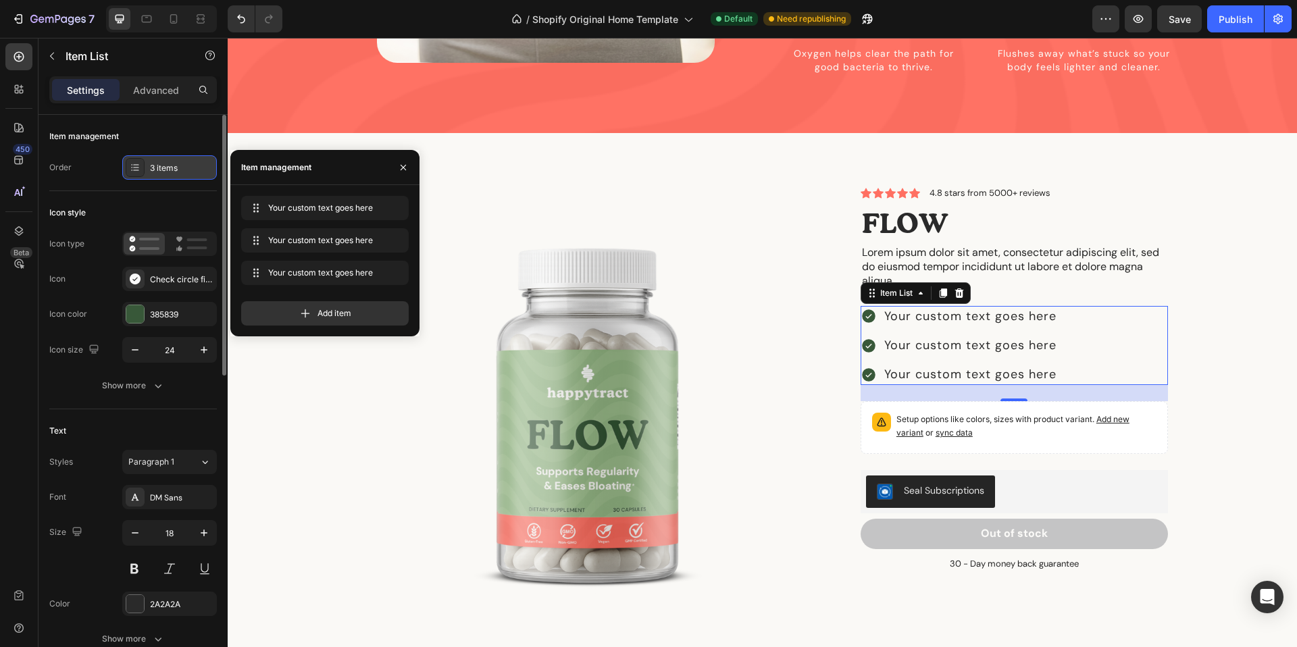
click at [174, 167] on div "3 items" at bounding box center [181, 168] width 63 height 12
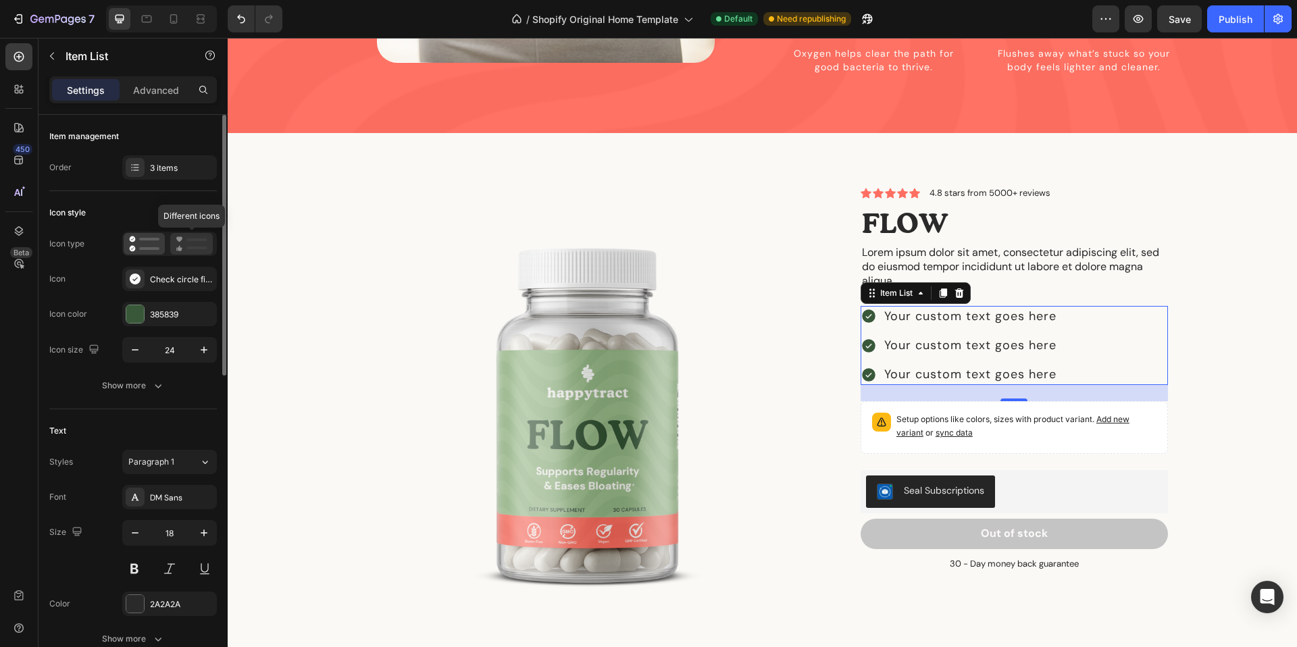
click at [200, 241] on icon at bounding box center [192, 244] width 32 height 16
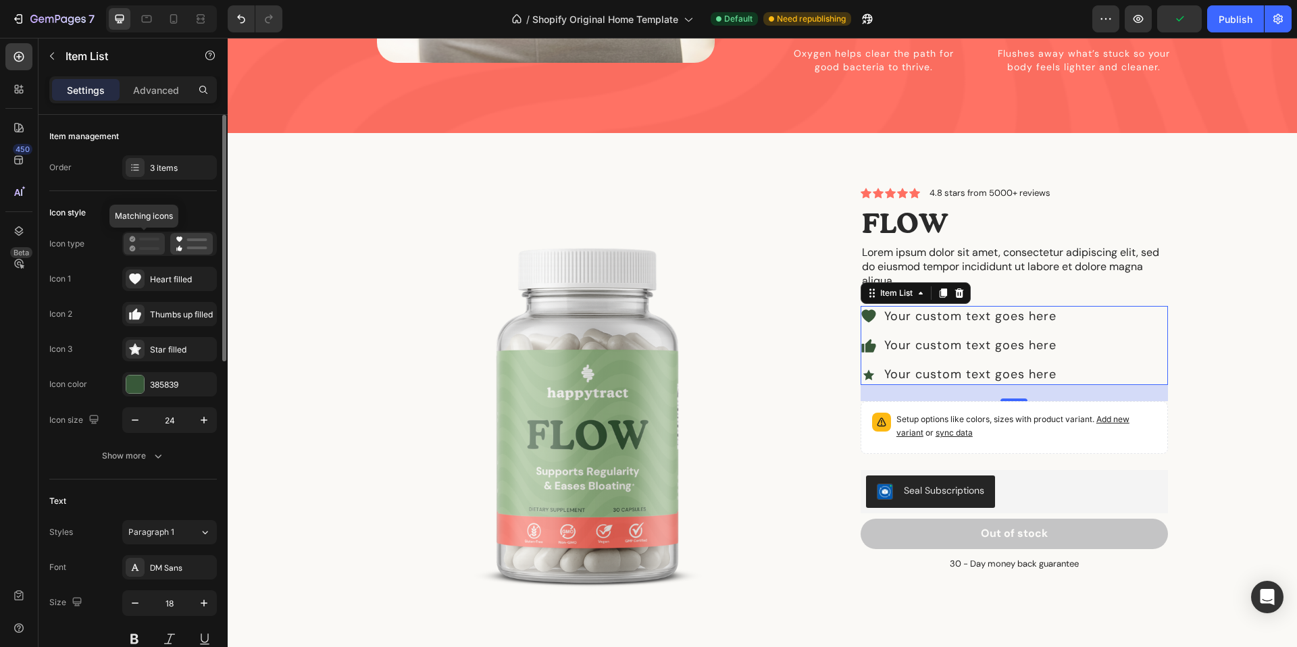
click at [142, 242] on icon at bounding box center [144, 244] width 30 height 16
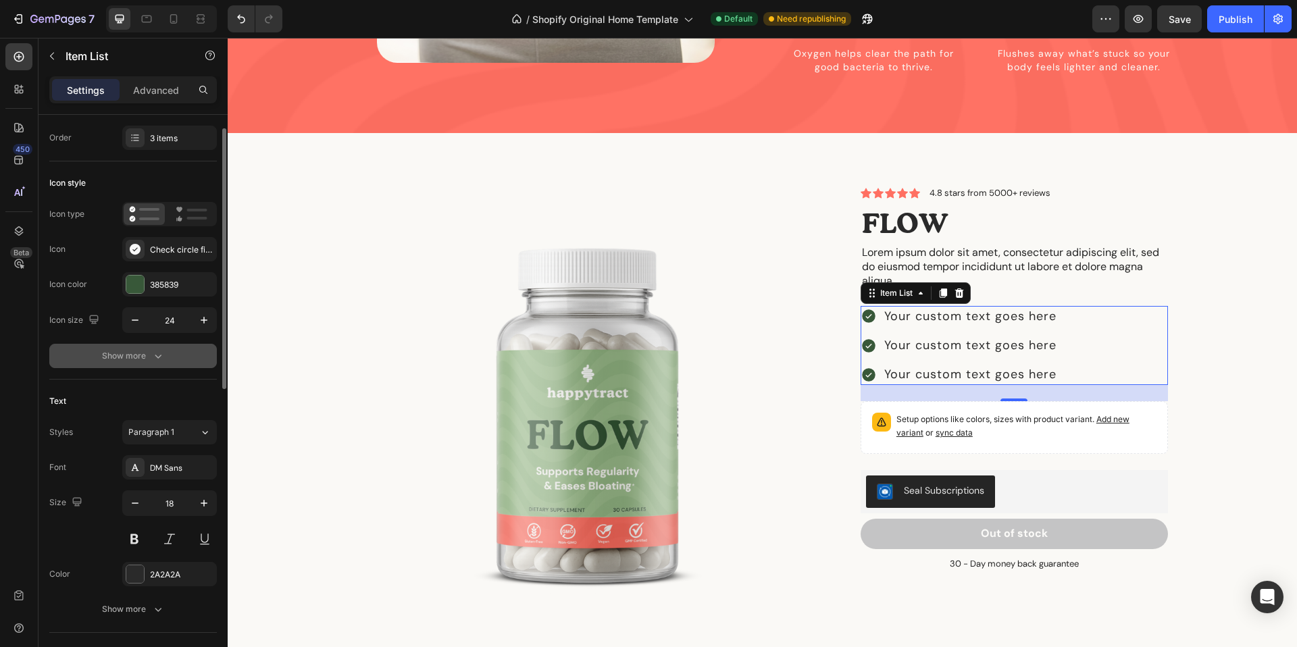
click at [161, 353] on icon "button" at bounding box center [158, 356] width 14 height 14
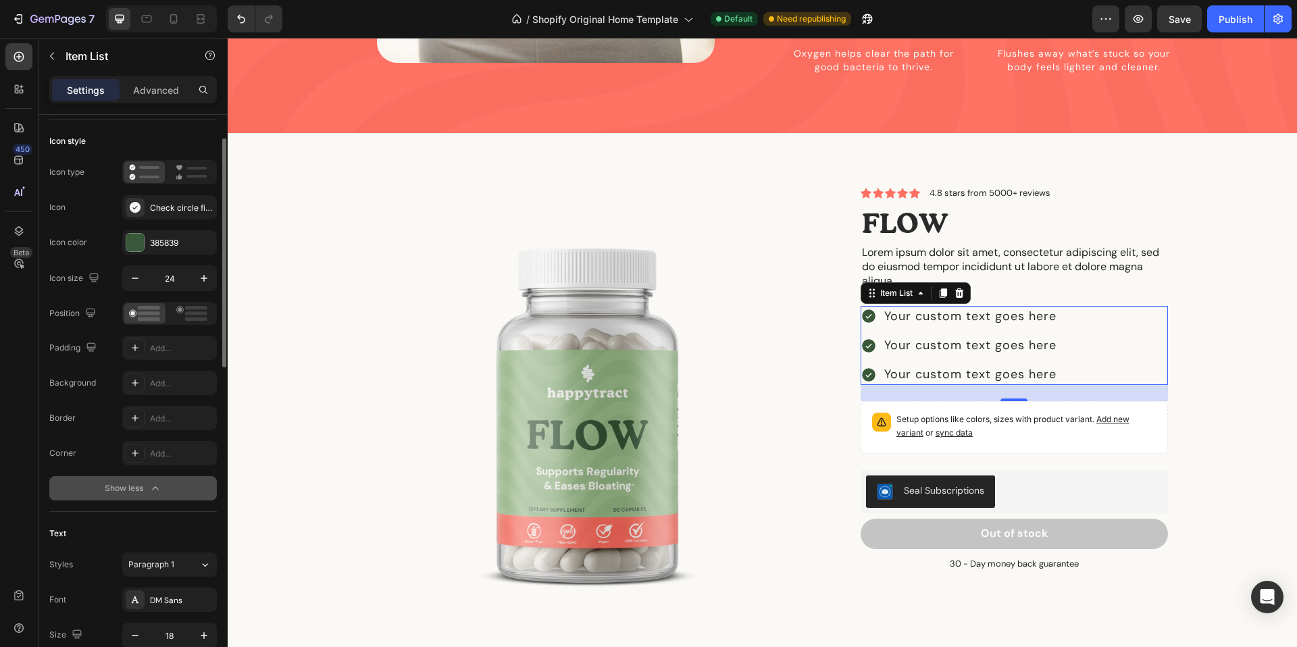
scroll to position [86, 0]
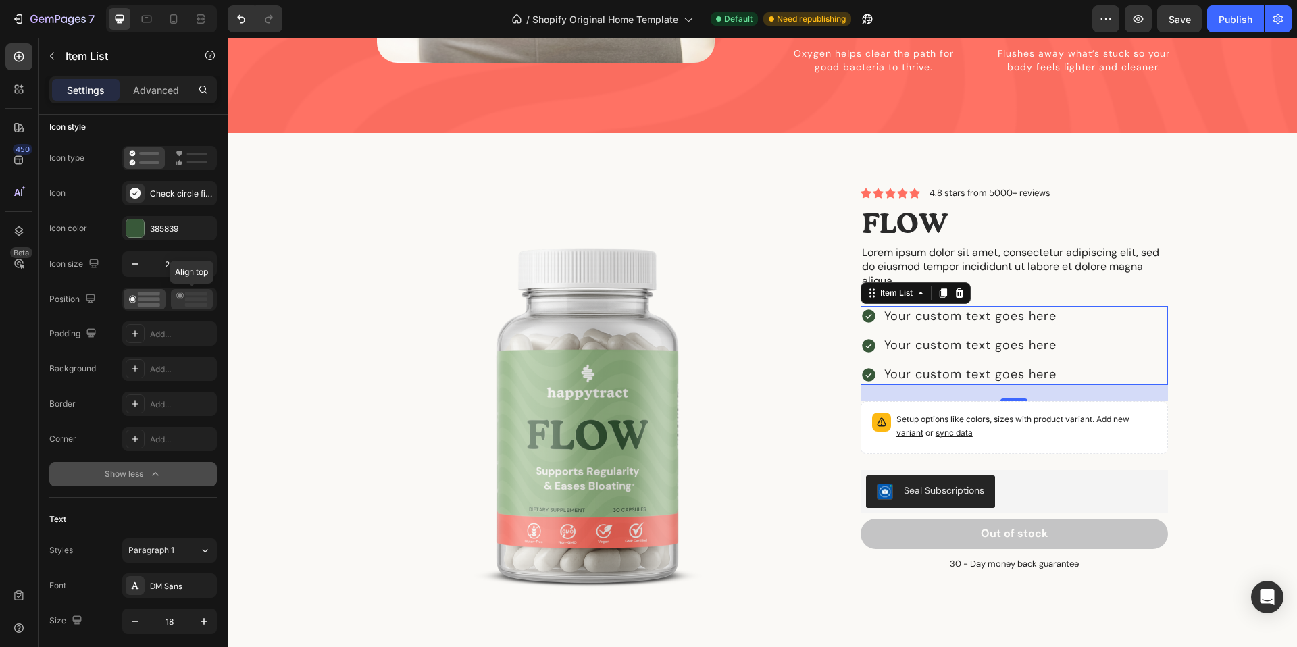
click at [183, 302] on icon at bounding box center [191, 299] width 31 height 15
click at [144, 305] on rect at bounding box center [149, 305] width 22 height 4
click at [203, 297] on icon at bounding box center [191, 299] width 31 height 15
click at [136, 297] on icon at bounding box center [144, 299] width 31 height 15
click at [976, 188] on p "4.8 stars from 5000+ reviews" at bounding box center [989, 192] width 121 height 9
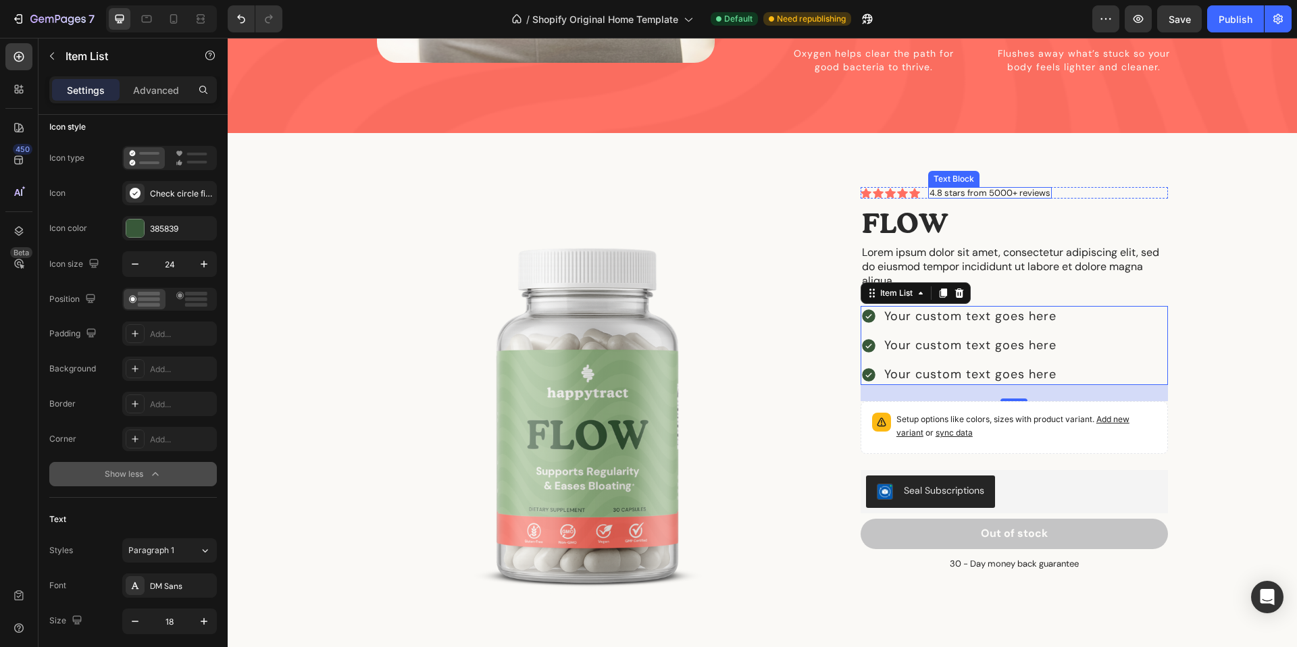
scroll to position [0, 0]
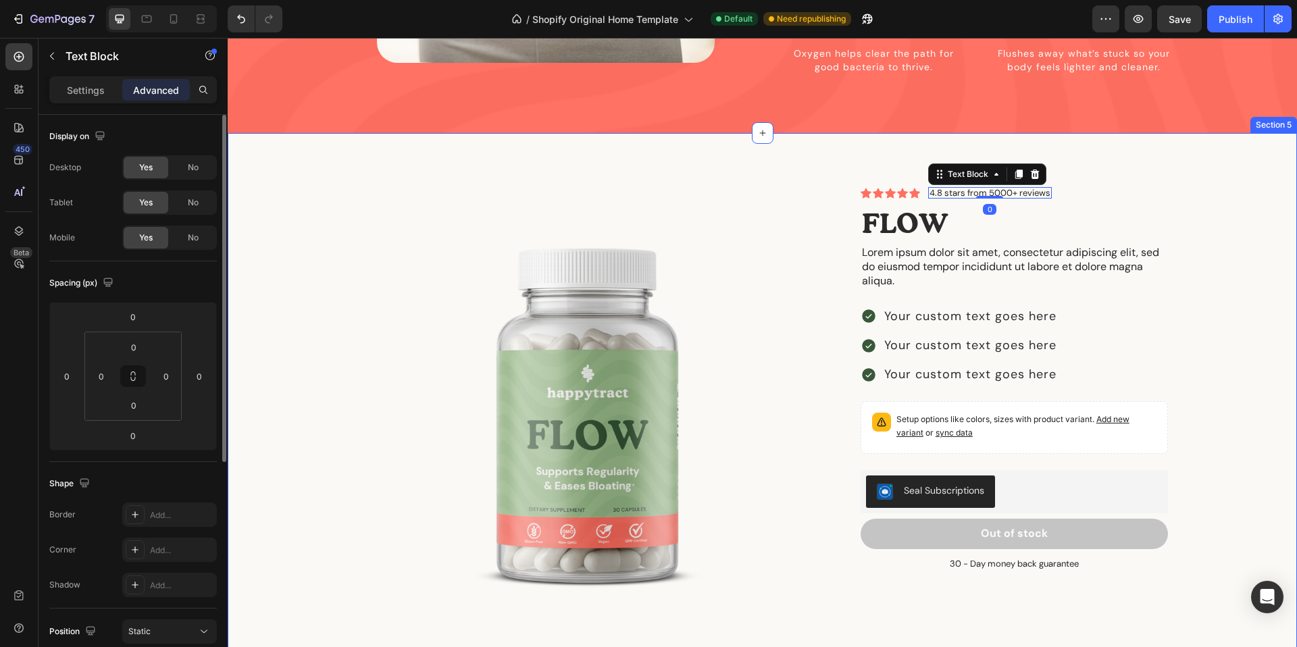
click at [1285, 197] on div "Product Images Icon Icon Icon Icon Icon Icon List 4.8 stars from 5000+ reviews …" at bounding box center [762, 428] width 1049 height 482
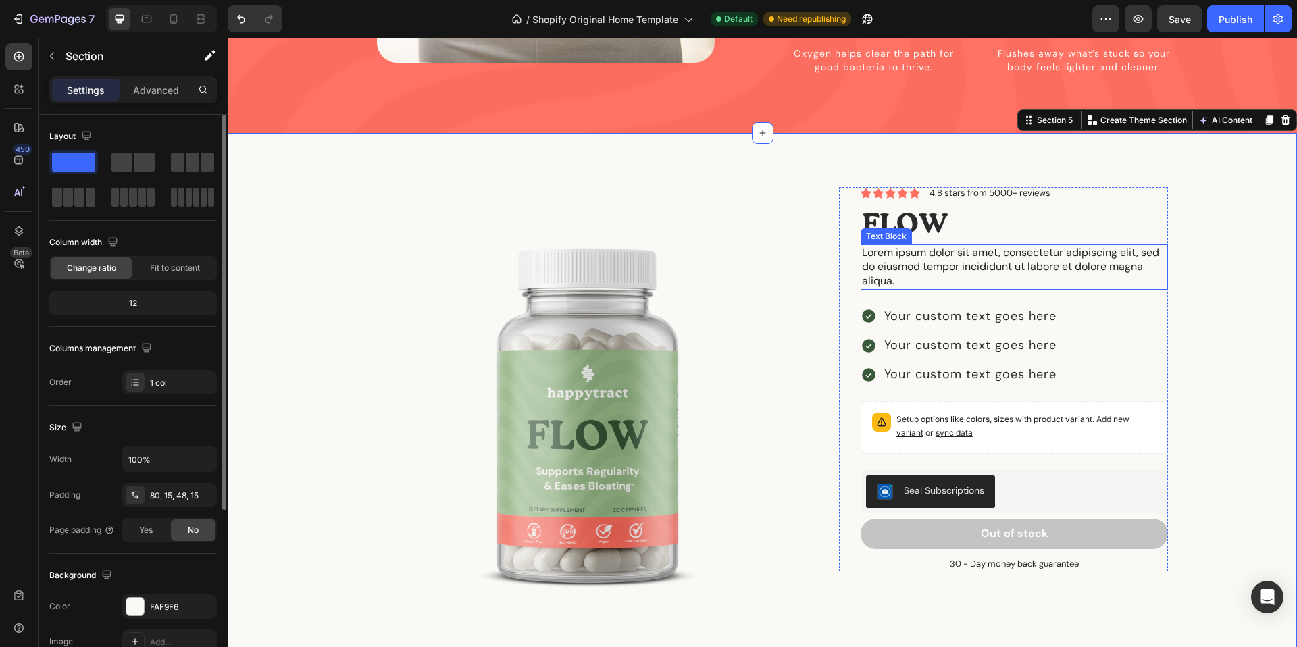
click at [1028, 246] on p "Lorem ipsum dolor sit amet, consectetur adipiscing elit, sed do eiusmod tempor …" at bounding box center [1014, 267] width 305 height 42
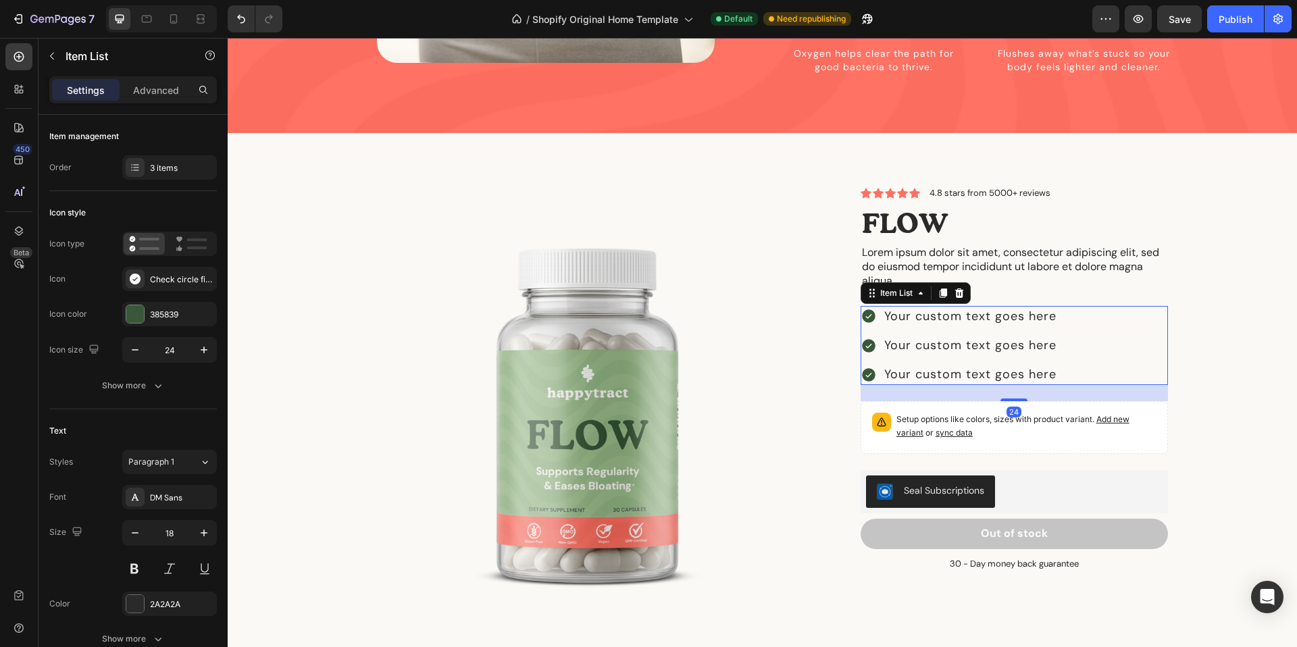
click at [979, 306] on div "Your custom text goes here" at bounding box center [970, 316] width 176 height 21
click at [971, 335] on div "Your custom text goes here" at bounding box center [970, 345] width 176 height 21
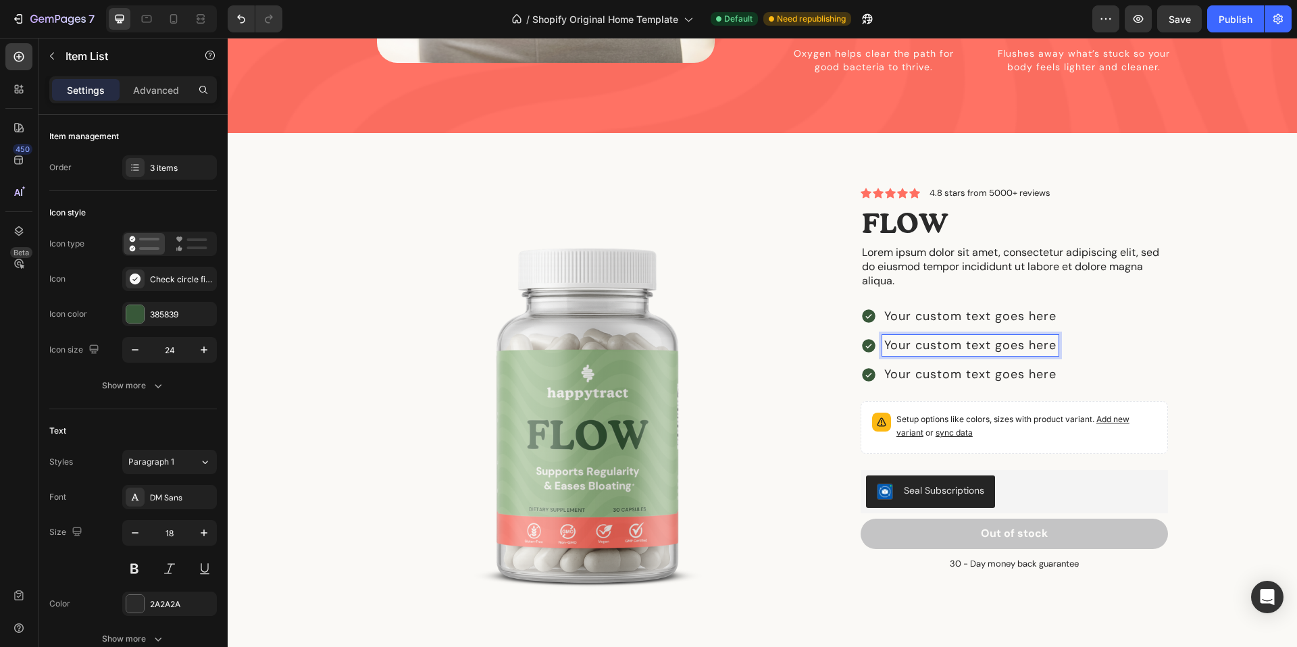
drag, startPoint x: 973, startPoint y: 345, endPoint x: 1039, endPoint y: 349, distance: 66.3
click at [973, 366] on p "Your custom text goes here" at bounding box center [970, 374] width 172 height 17
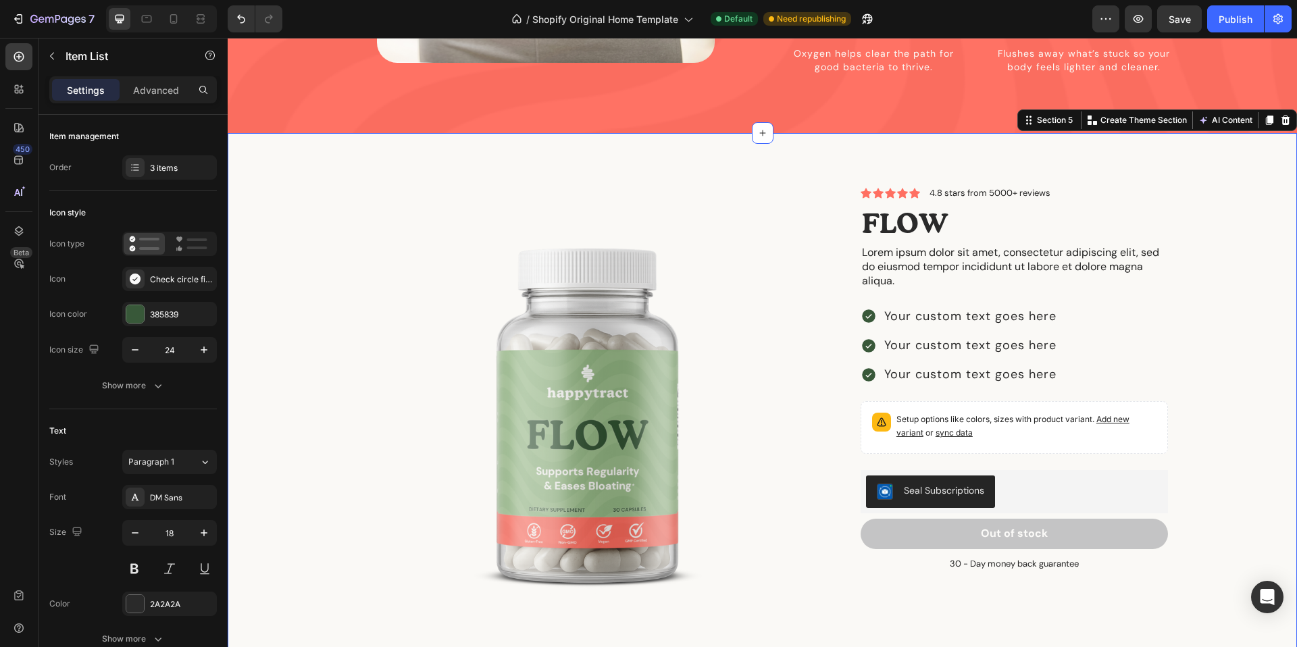
click at [1185, 350] on div "Product Images Icon Icon Icon Icon Icon Icon List 4.8 stars from 5000+ reviews …" at bounding box center [762, 428] width 1049 height 482
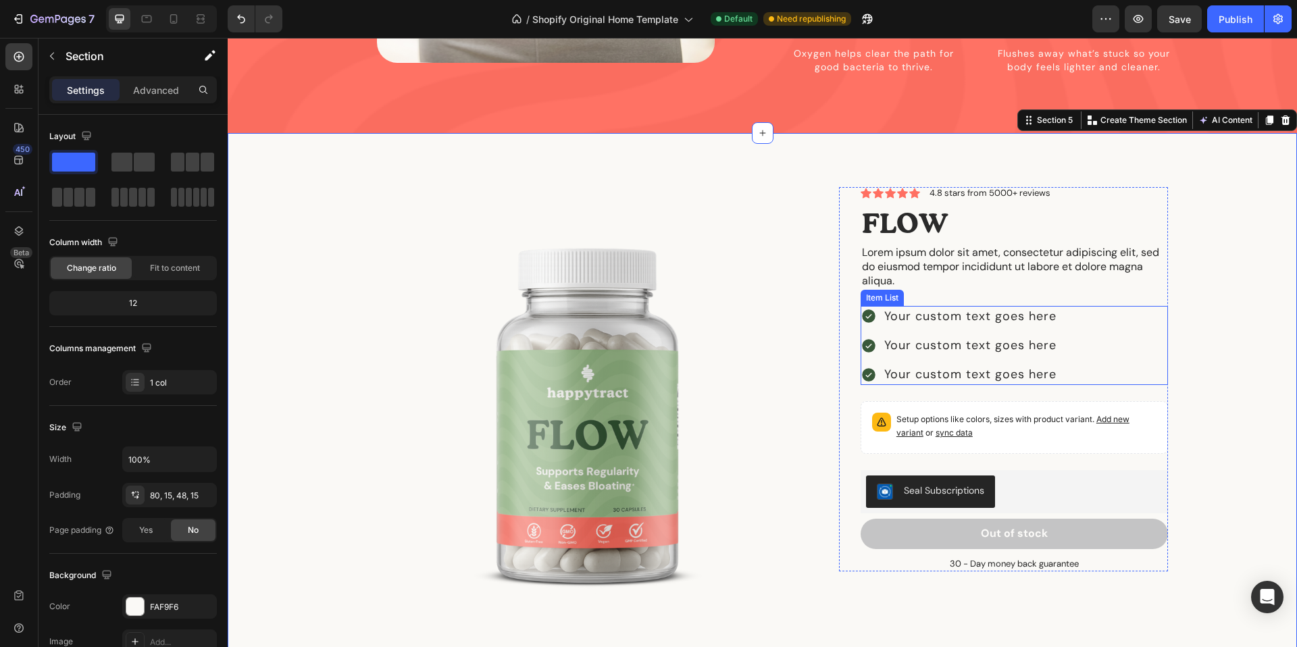
click at [1102, 306] on div "Your custom text goes here Your custom text goes here Your custom text goes here" at bounding box center [1013, 346] width 307 height 80
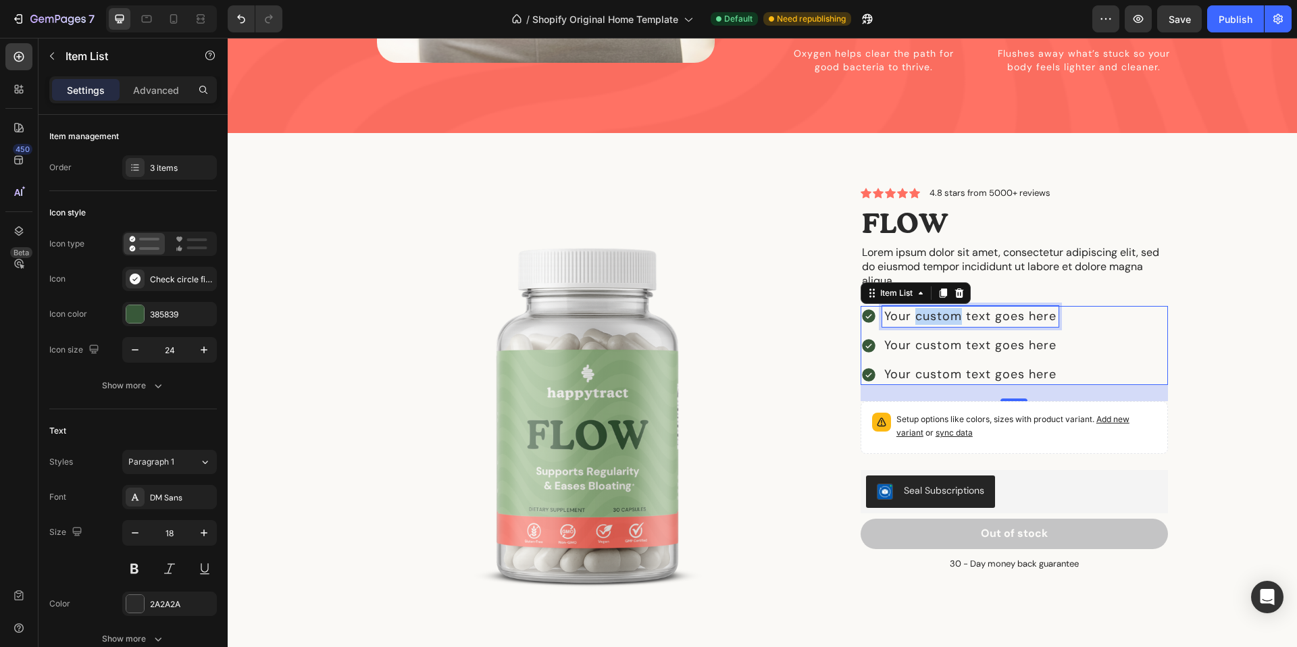
click at [930, 308] on p "Your custom text goes here" at bounding box center [970, 316] width 172 height 17
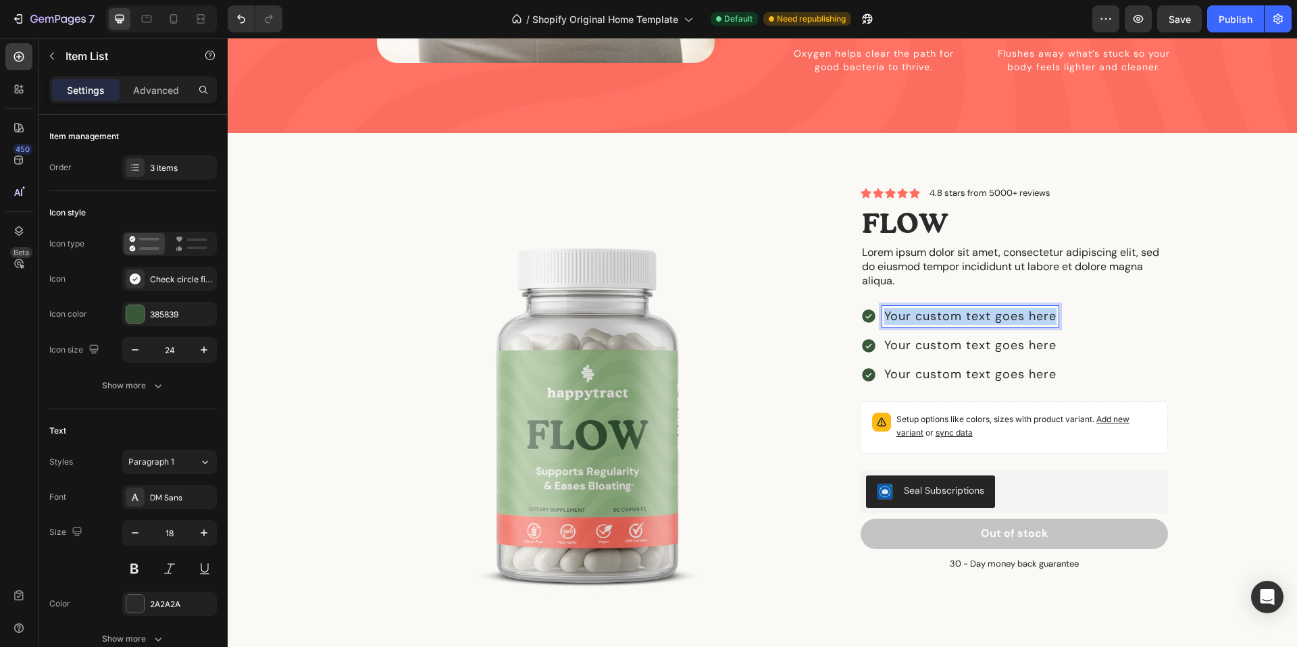
click at [930, 308] on p "Your custom text goes here" at bounding box center [970, 316] width 172 height 17
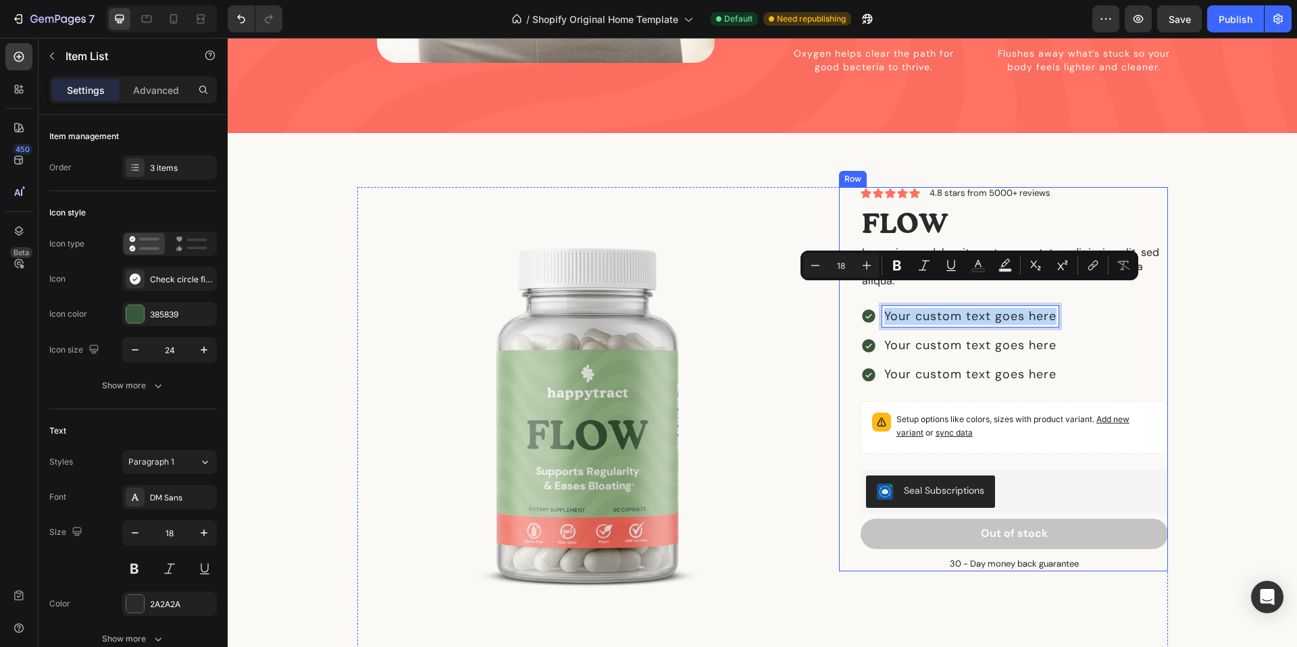
click at [856, 324] on div "Icon Icon Icon Icon Icon Icon List 4.8 stars from 5000+ reviews Text Block Row …" at bounding box center [1003, 379] width 329 height 384
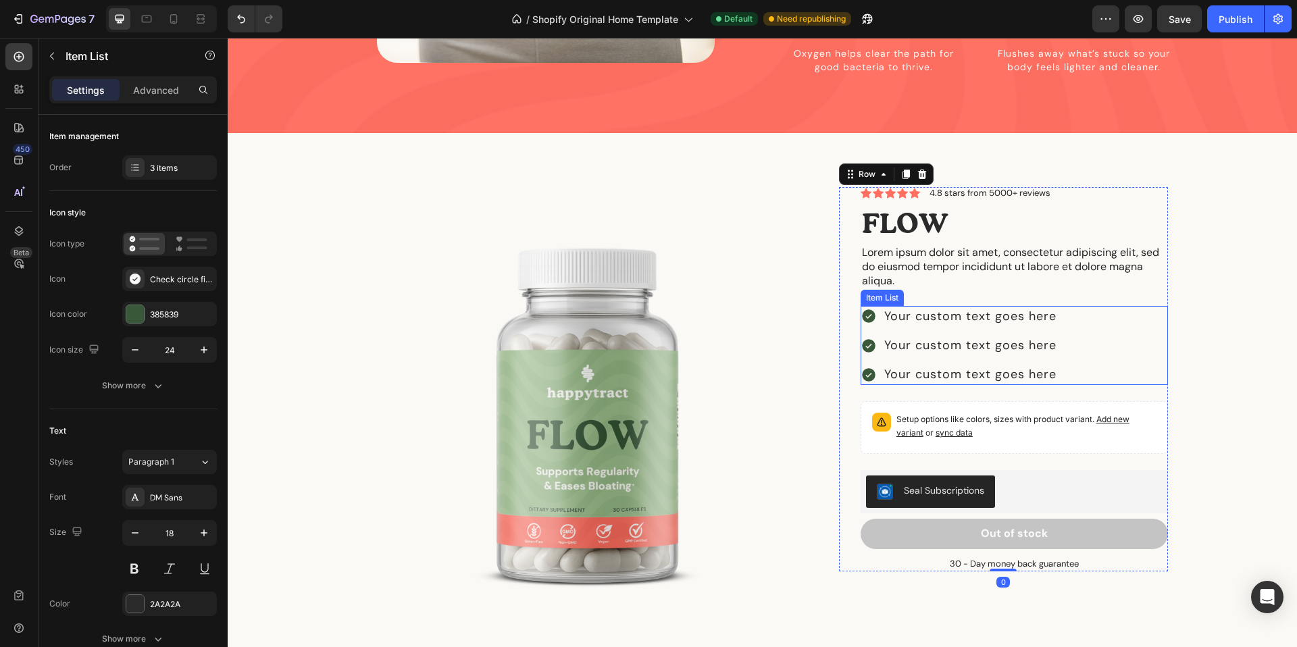
click at [1081, 306] on div "Your custom text goes here Your custom text goes here Your custom text goes here" at bounding box center [1013, 346] width 307 height 80
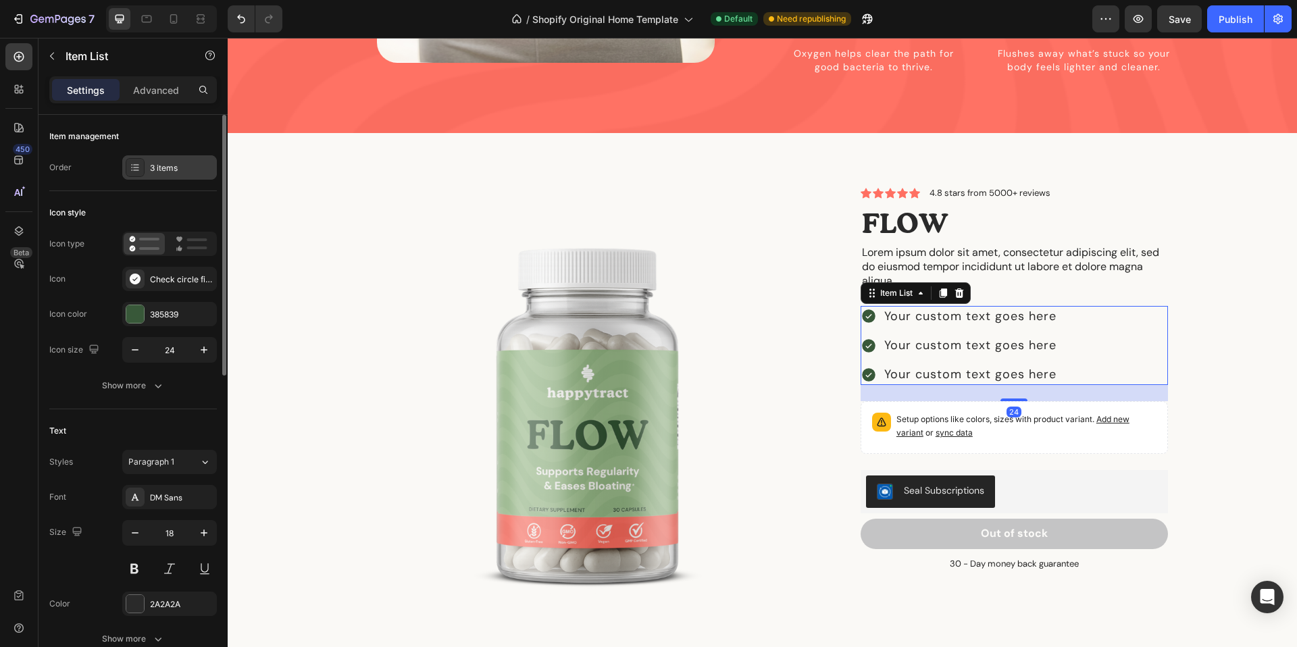
click at [165, 178] on div "3 items" at bounding box center [169, 167] width 95 height 24
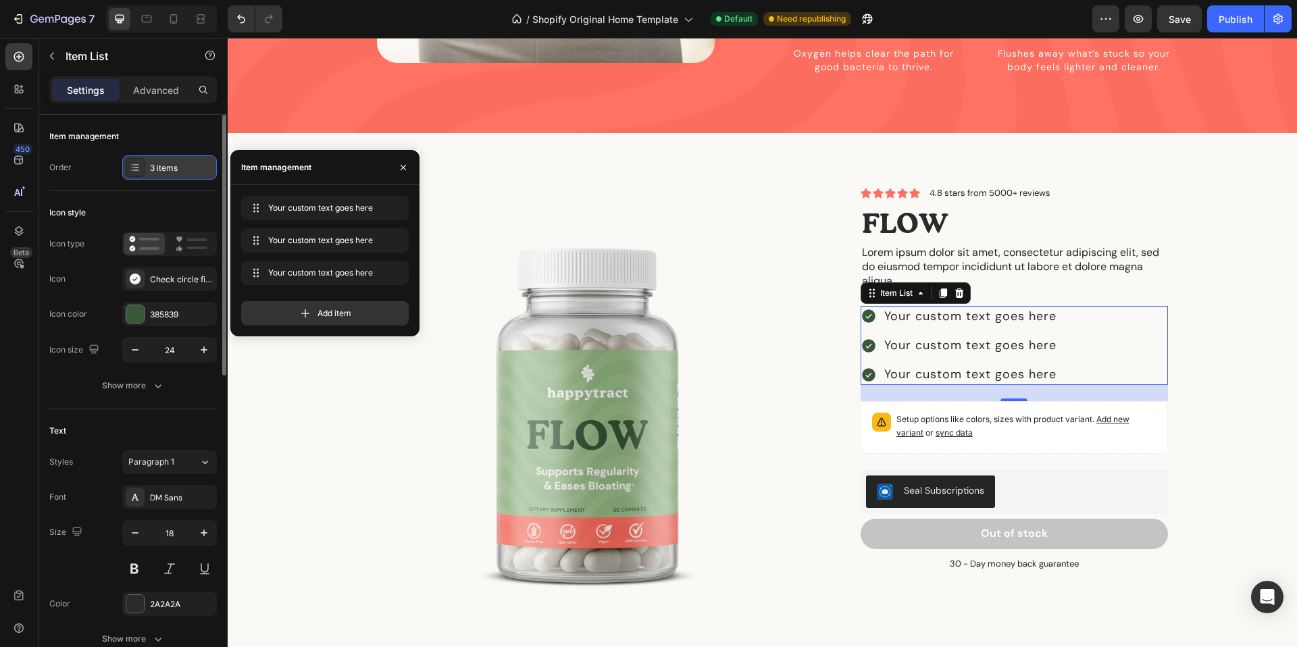
drag, startPoint x: 168, startPoint y: 171, endPoint x: 165, endPoint y: 159, distance: 12.3
click at [168, 171] on div "3 items" at bounding box center [181, 168] width 63 height 12
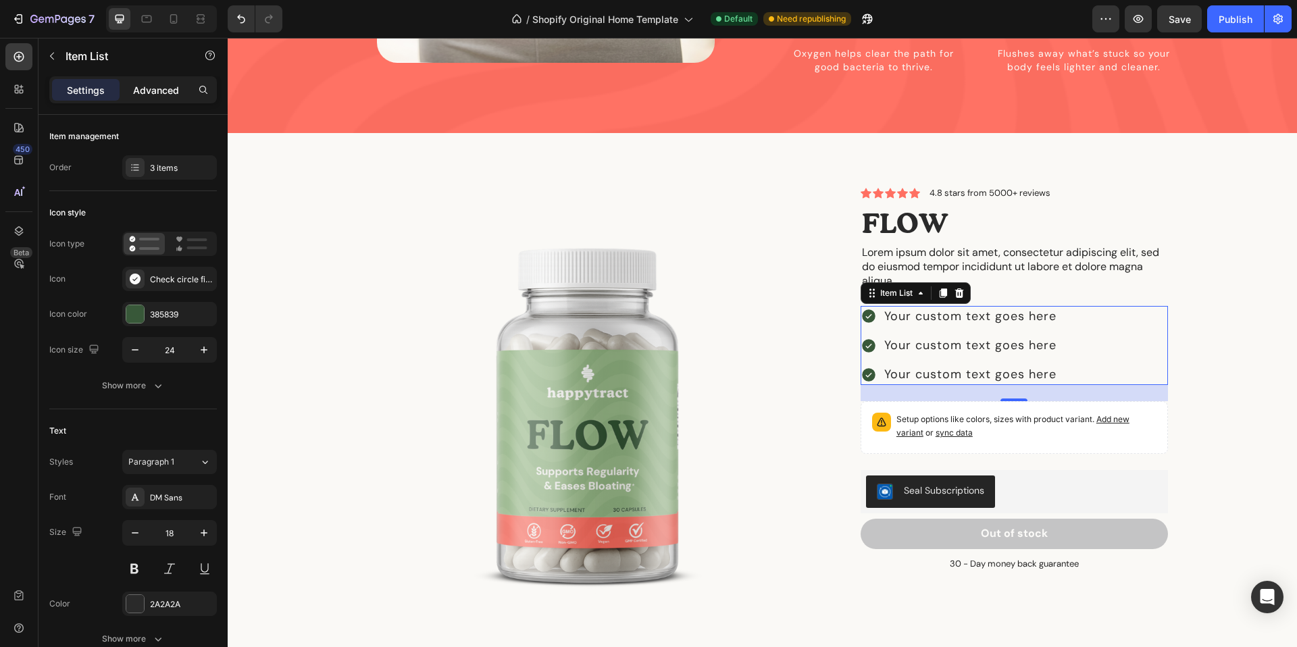
click at [152, 90] on p "Advanced" at bounding box center [156, 90] width 46 height 14
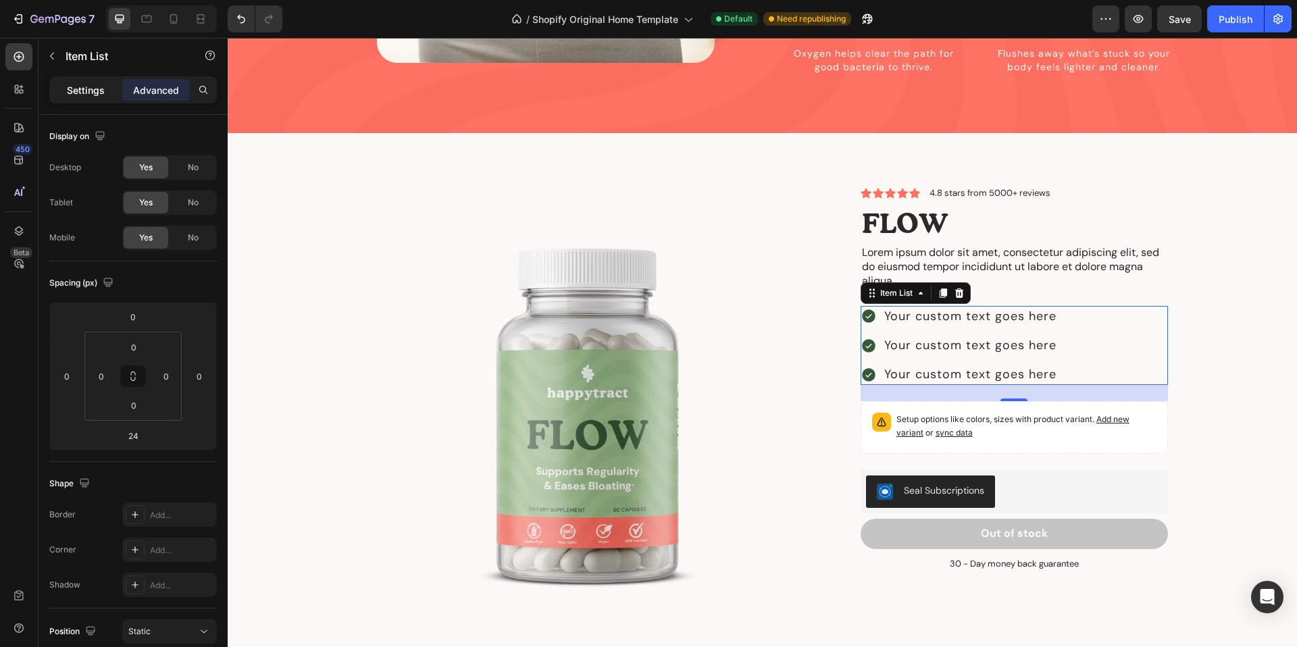
click at [72, 91] on p "Settings" at bounding box center [86, 90] width 38 height 14
type input "8"
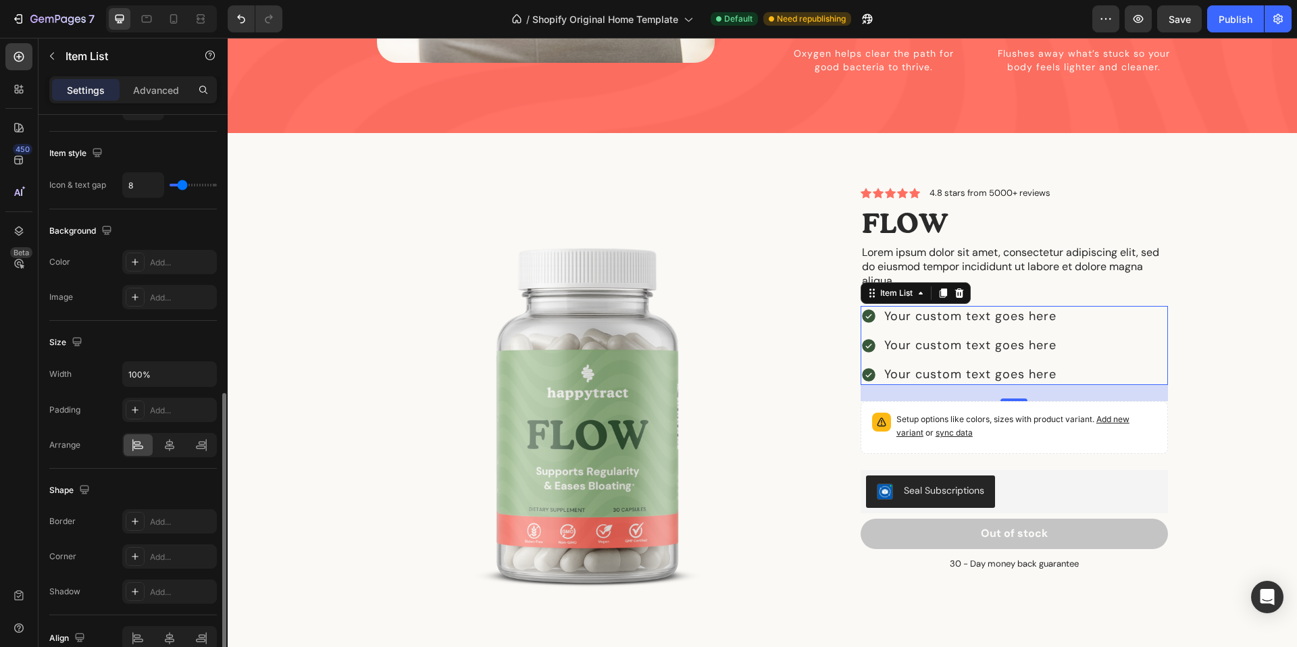
scroll to position [677, 0]
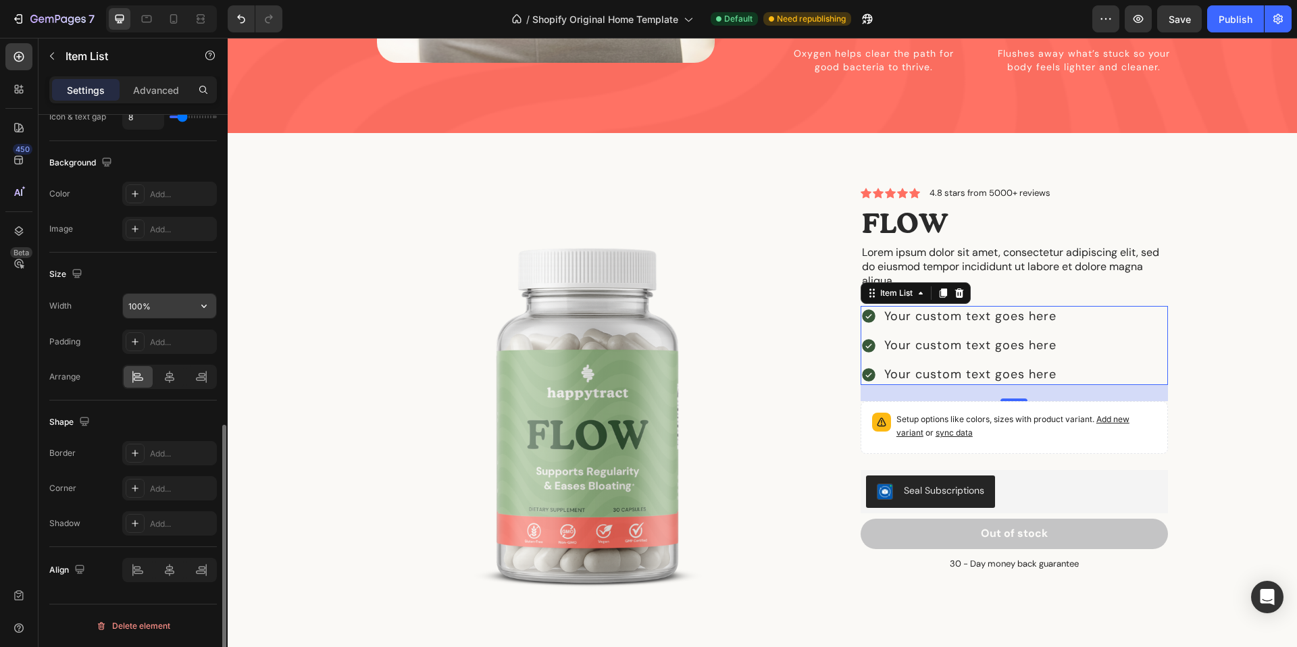
click at [164, 306] on input "100%" at bounding box center [169, 306] width 93 height 24
click at [189, 304] on input "100%" at bounding box center [169, 306] width 93 height 24
click at [211, 303] on button "button" at bounding box center [204, 306] width 24 height 24
click at [170, 335] on p "Fit content Auto" at bounding box center [166, 340] width 77 height 12
click at [186, 311] on input "Auto" at bounding box center [169, 306] width 93 height 24
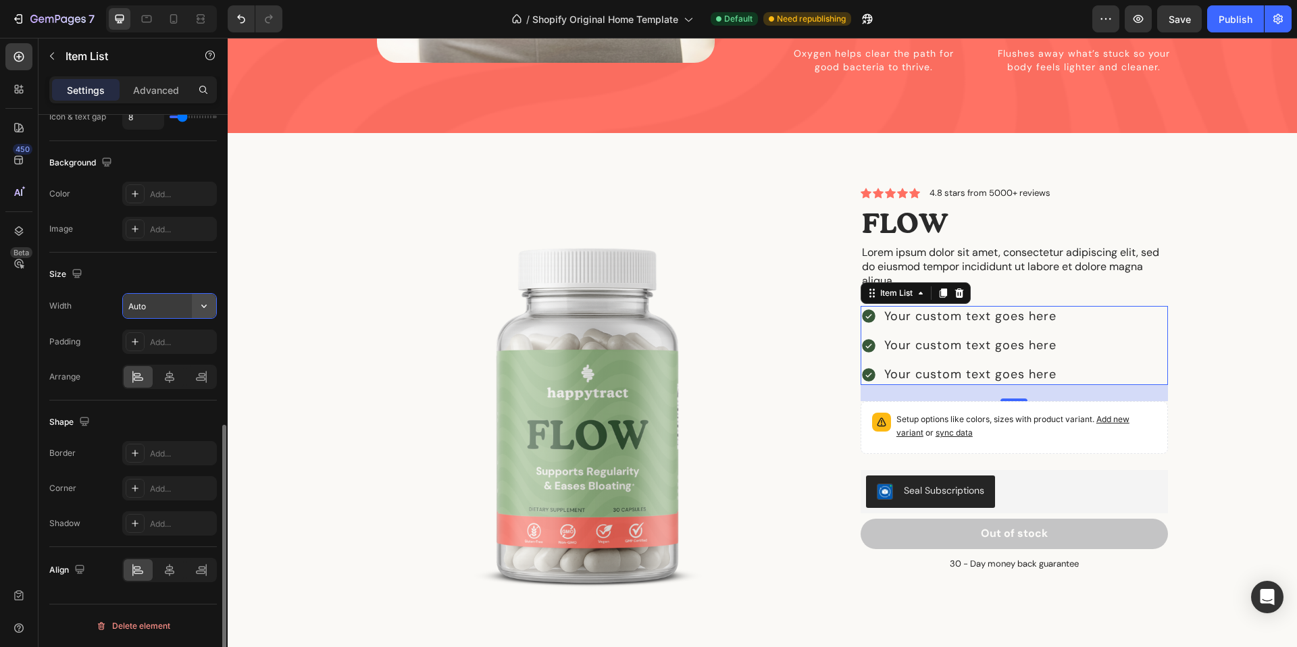
click at [195, 312] on button "button" at bounding box center [204, 306] width 24 height 24
click at [180, 359] on div "Full 100%" at bounding box center [155, 366] width 111 height 26
type input "100%"
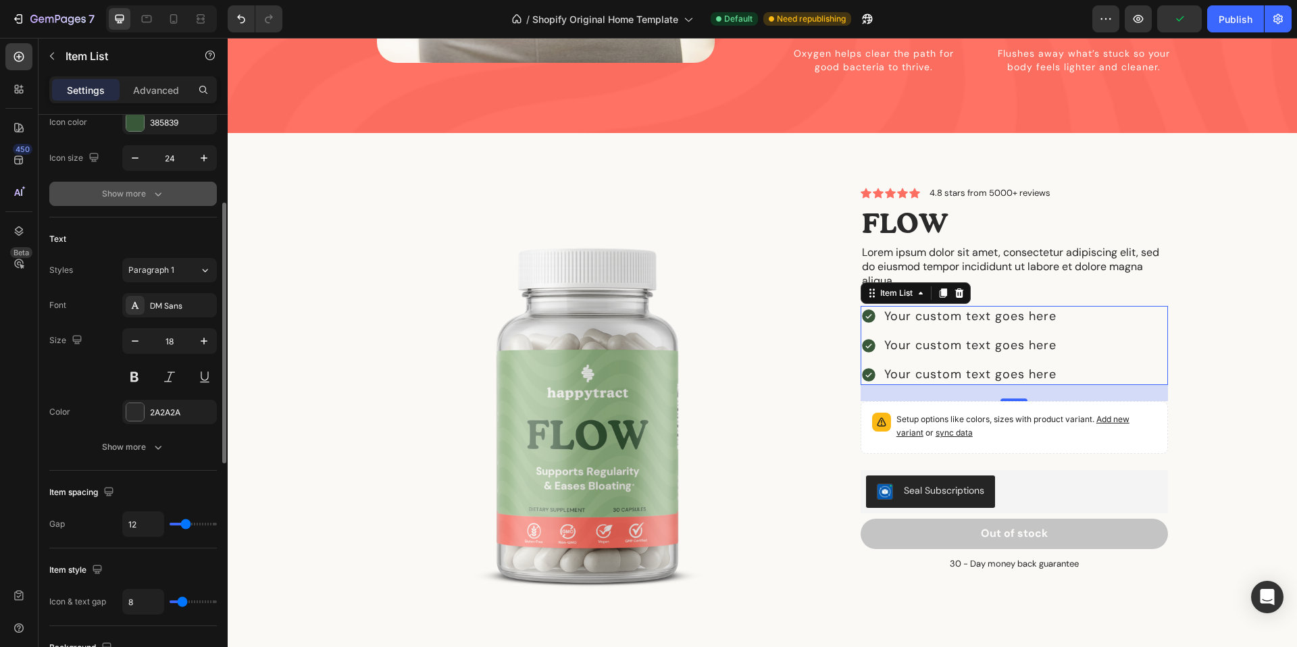
scroll to position [0, 0]
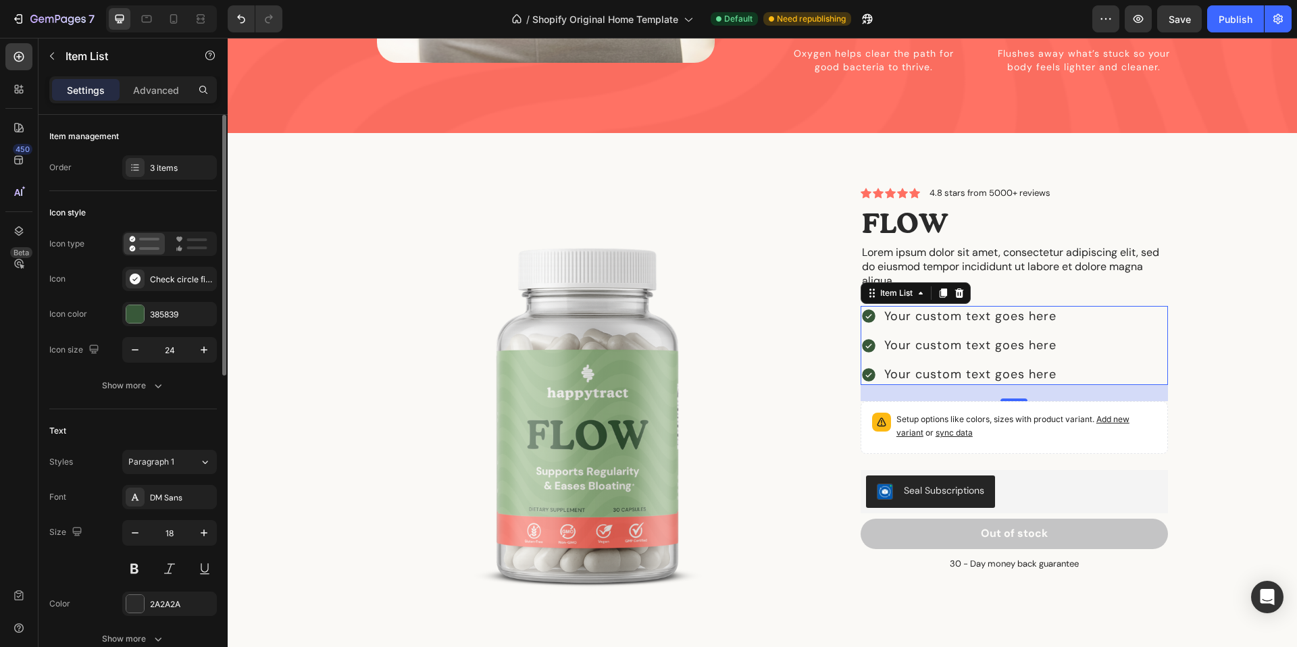
click at [93, 170] on div "Order 3 items" at bounding box center [133, 167] width 168 height 24
click at [161, 170] on div "3 items" at bounding box center [181, 168] width 63 height 12
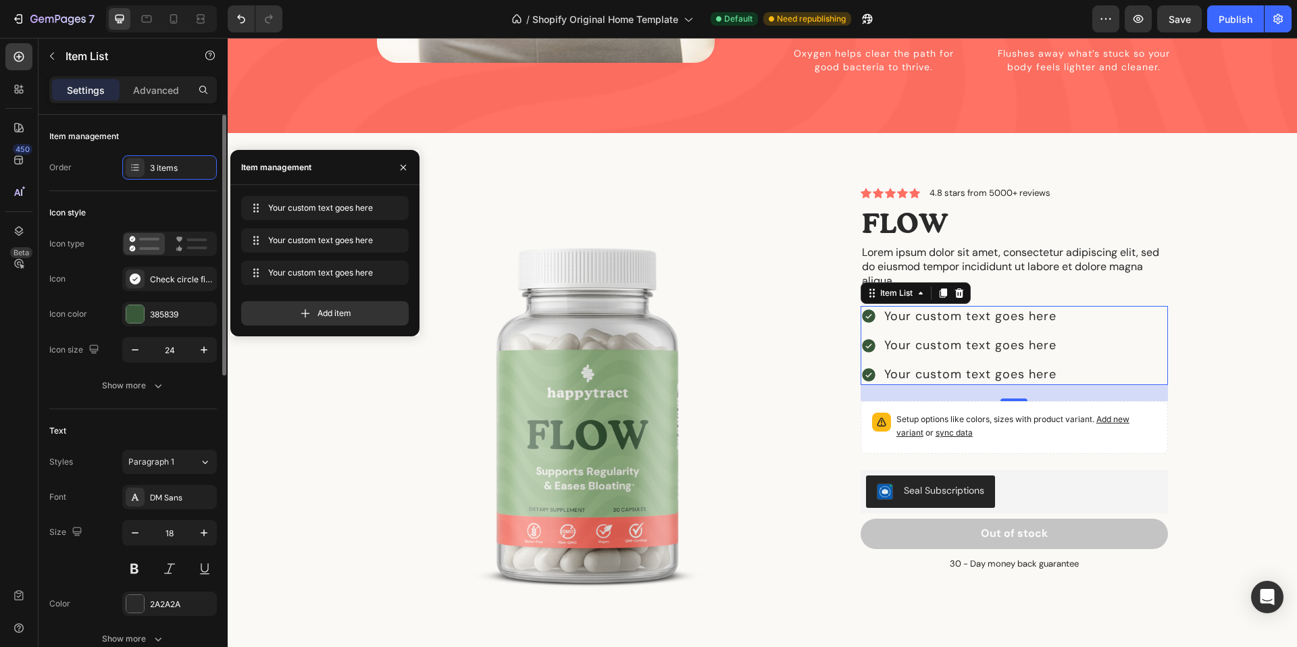
click at [159, 134] on div "Item management" at bounding box center [133, 137] width 168 height 22
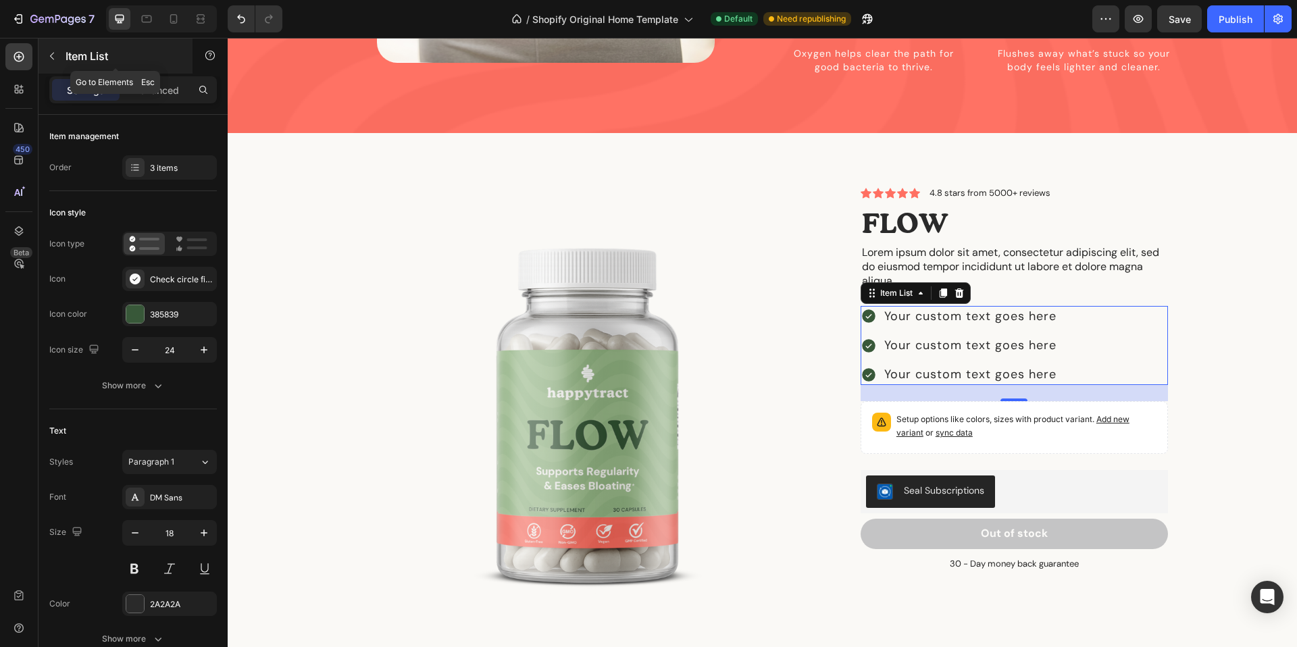
click at [58, 57] on button "button" at bounding box center [52, 56] width 22 height 22
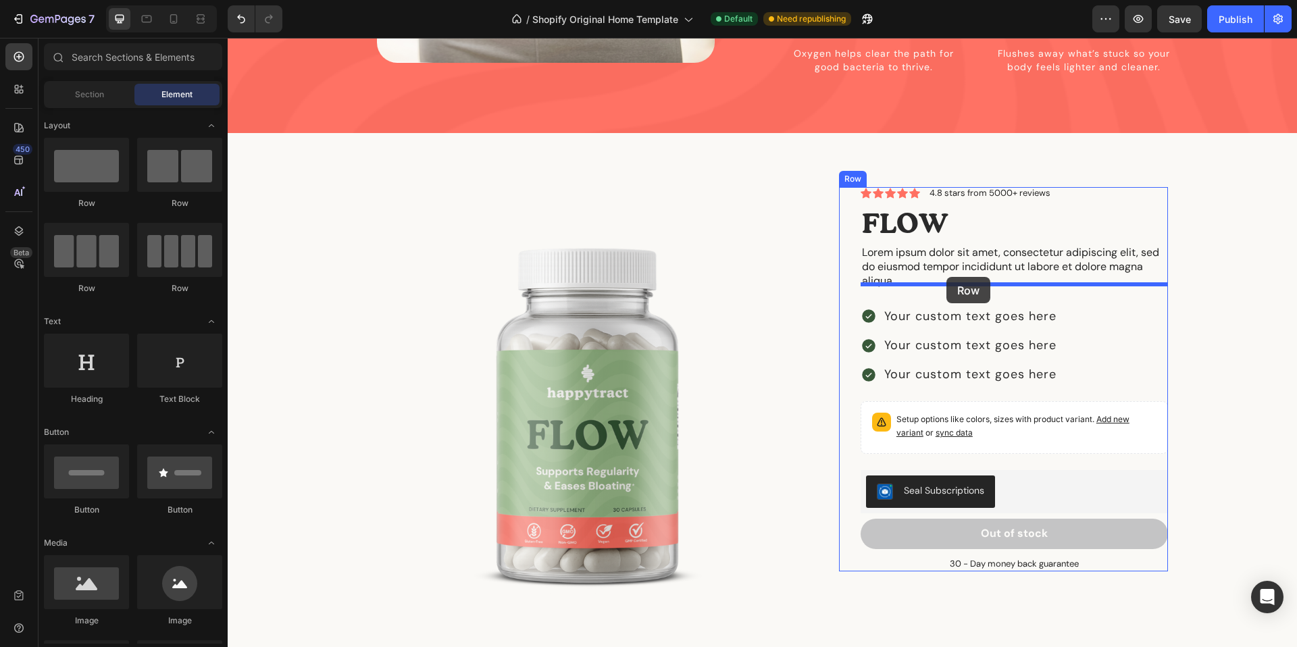
drag, startPoint x: 394, startPoint y: 215, endPoint x: 946, endPoint y: 277, distance: 555.2
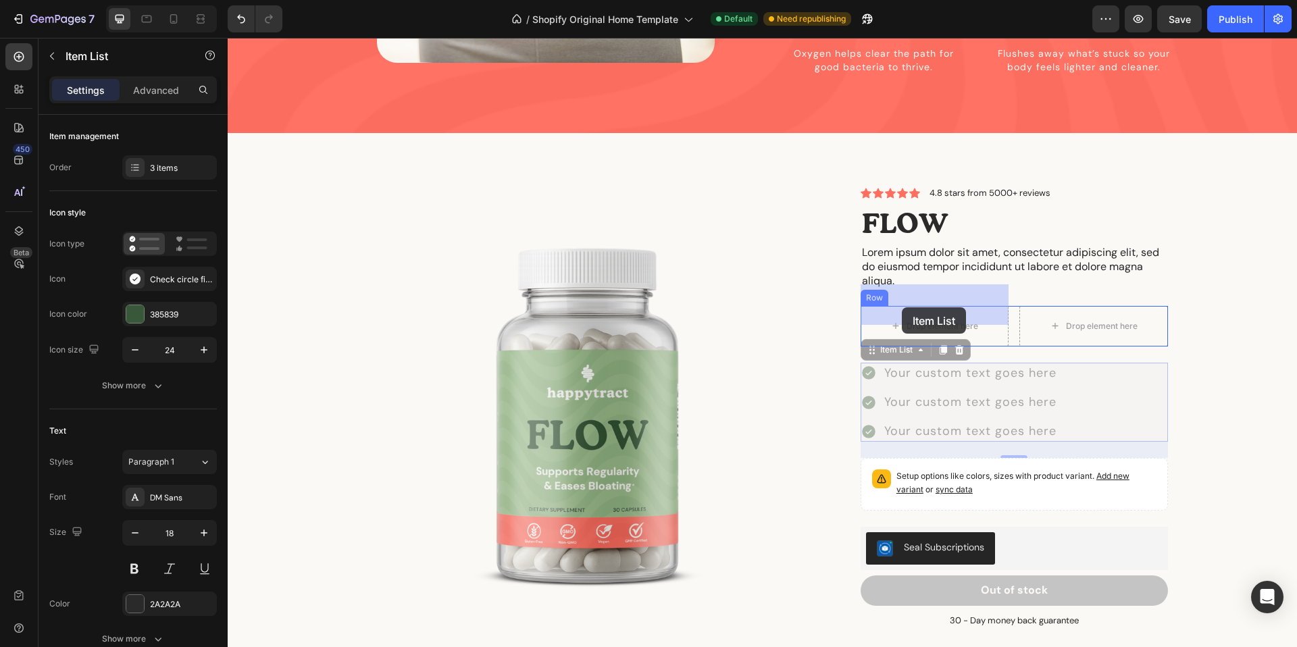
drag, startPoint x: 863, startPoint y: 347, endPoint x: 902, endPoint y: 307, distance: 55.9
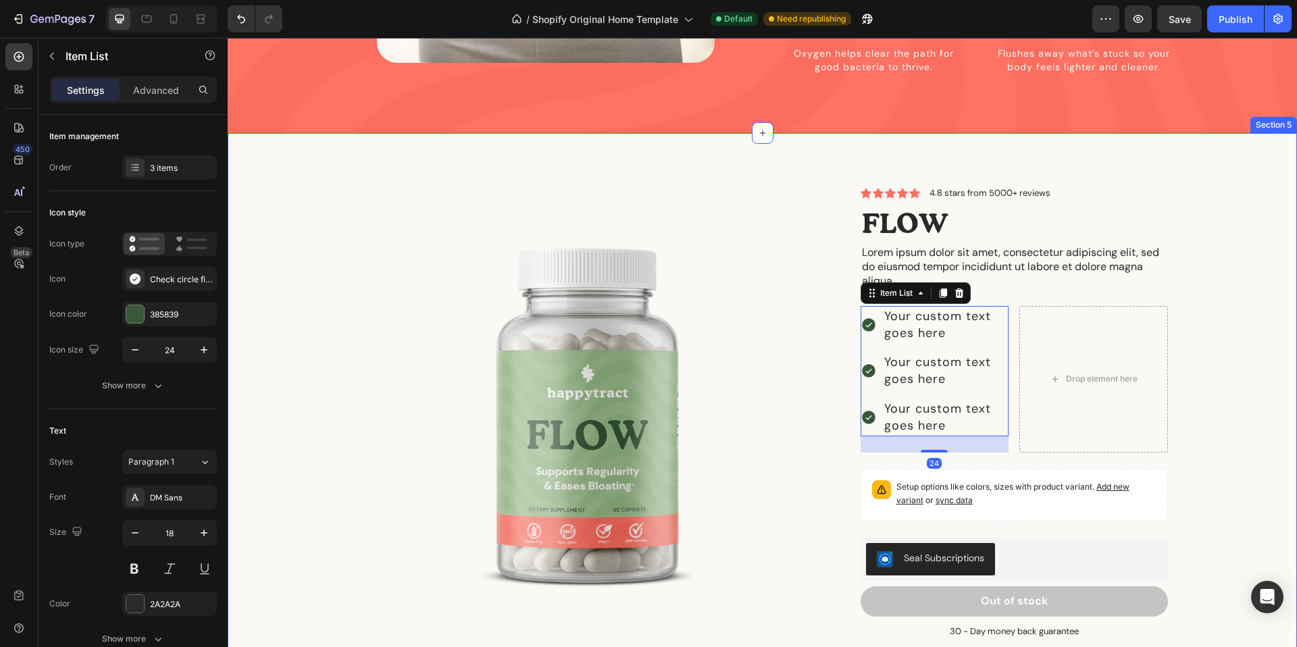
click at [1280, 336] on div "Product Images Icon Icon Icon Icon Icon Icon List 4.8 stars from 5000+ reviews …" at bounding box center [762, 428] width 1049 height 482
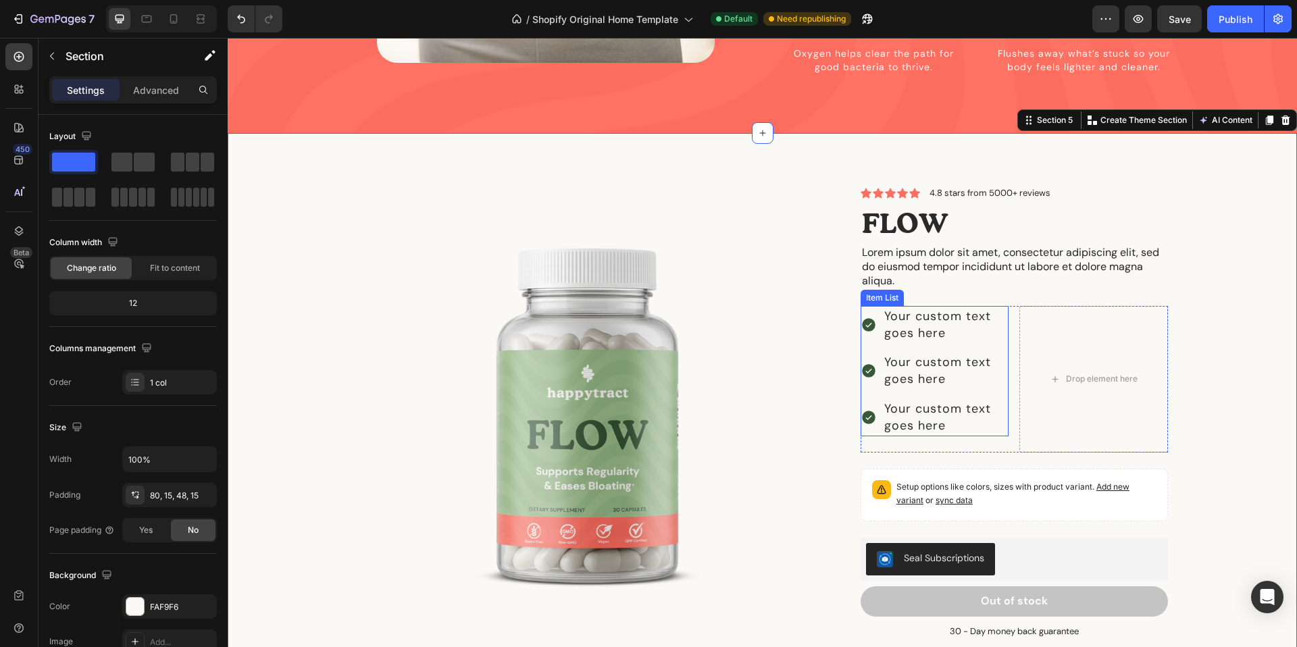
click at [925, 398] on div "Your custom text goes here" at bounding box center [945, 417] width 126 height 38
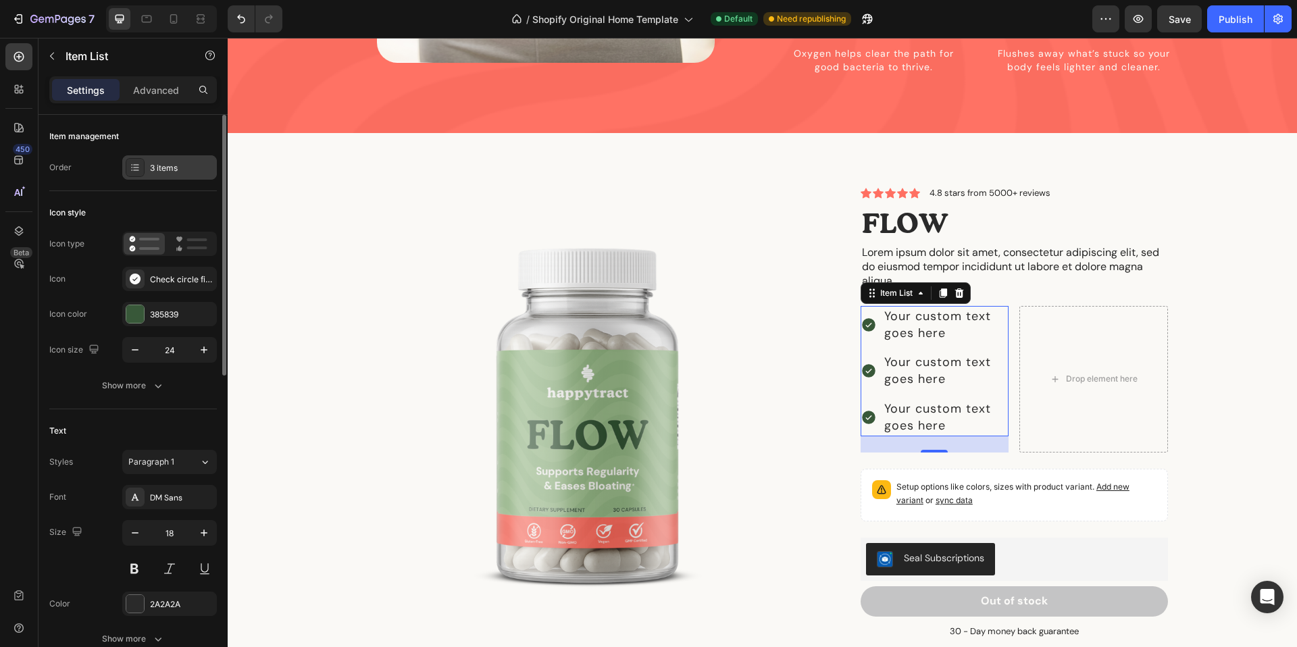
click at [180, 165] on div "3 items" at bounding box center [181, 168] width 63 height 12
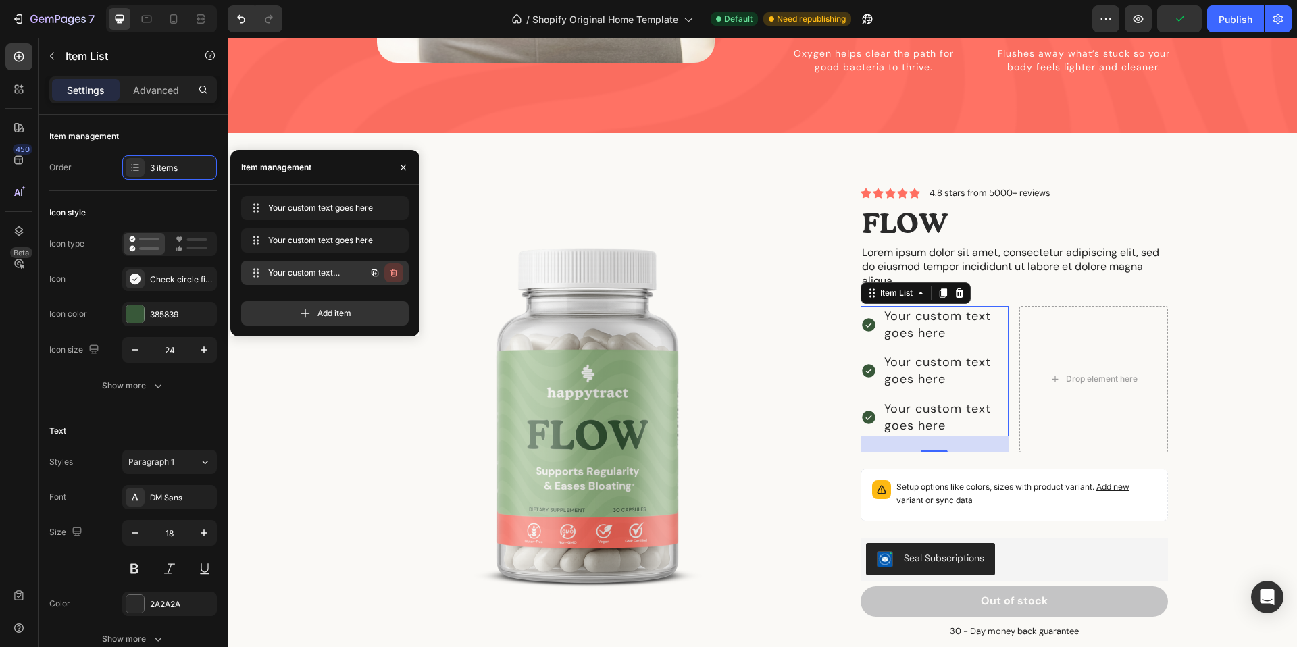
click at [393, 276] on icon "button" at bounding box center [393, 272] width 11 height 11
click at [393, 274] on div "Delete" at bounding box center [384, 273] width 25 height 12
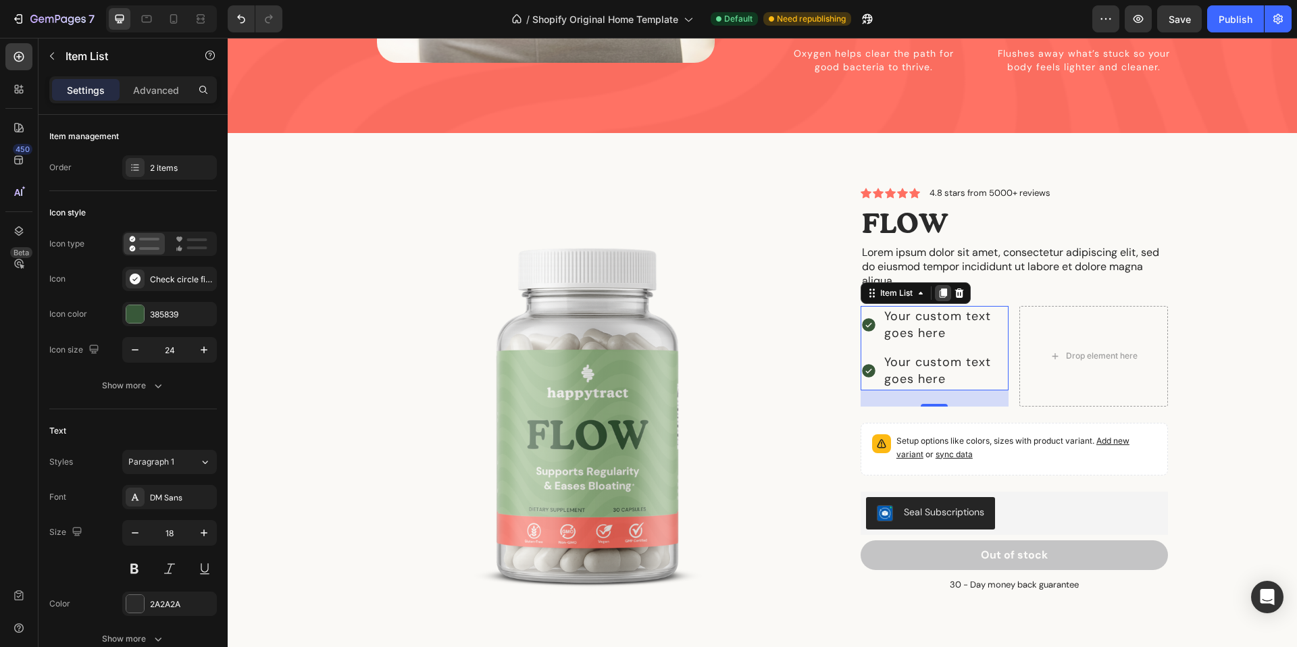
click at [946, 288] on icon at bounding box center [943, 292] width 7 height 9
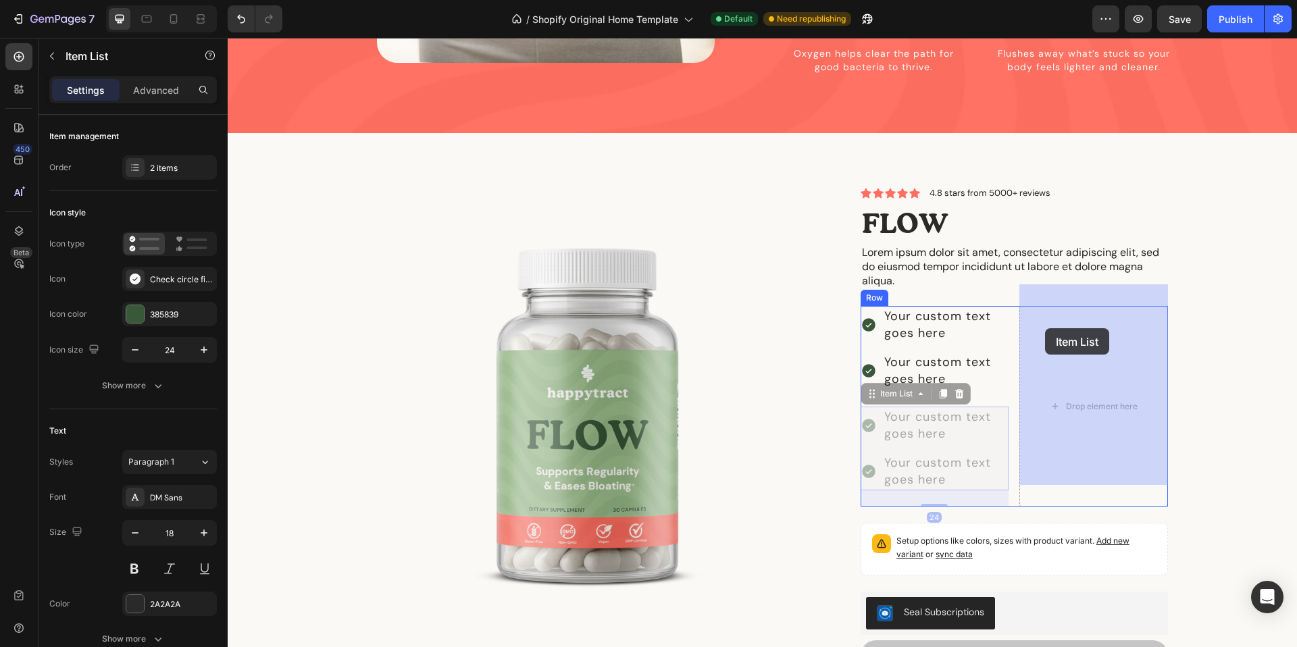
drag, startPoint x: 871, startPoint y: 371, endPoint x: 1037, endPoint y: 332, distance: 170.9
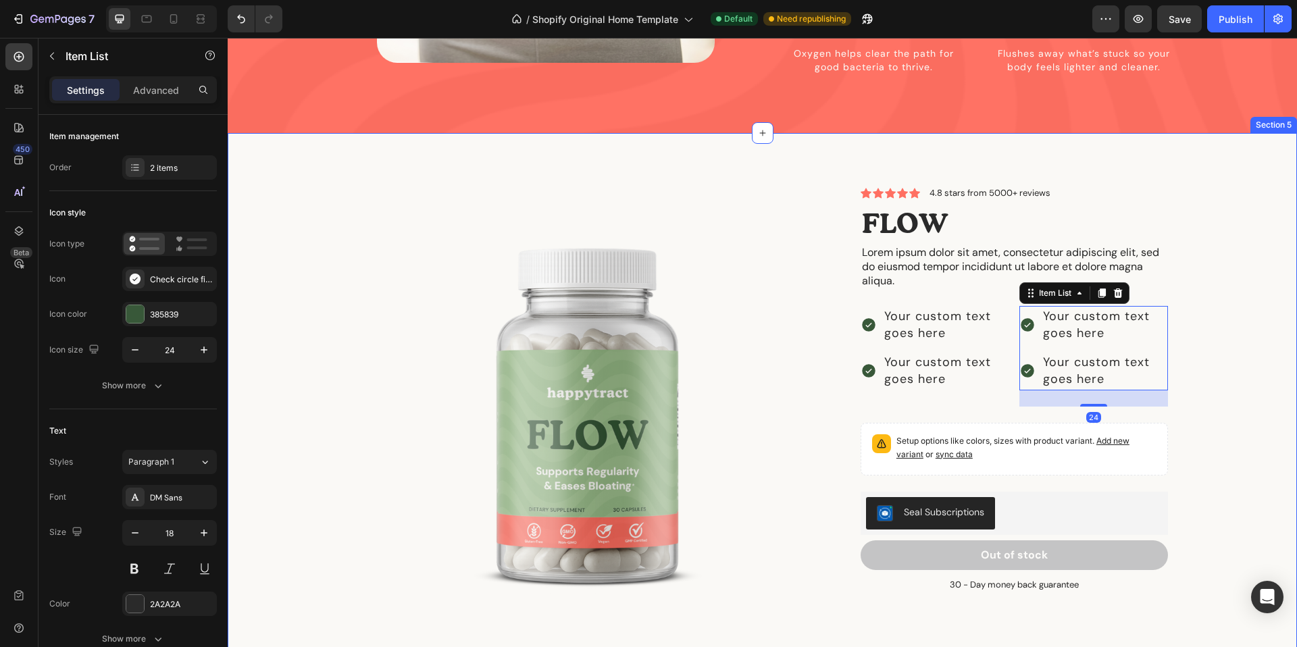
click at [1227, 336] on div "Product Images Icon Icon Icon Icon Icon Icon List 4.8 stars from 5000+ reviews …" at bounding box center [762, 428] width 1049 height 482
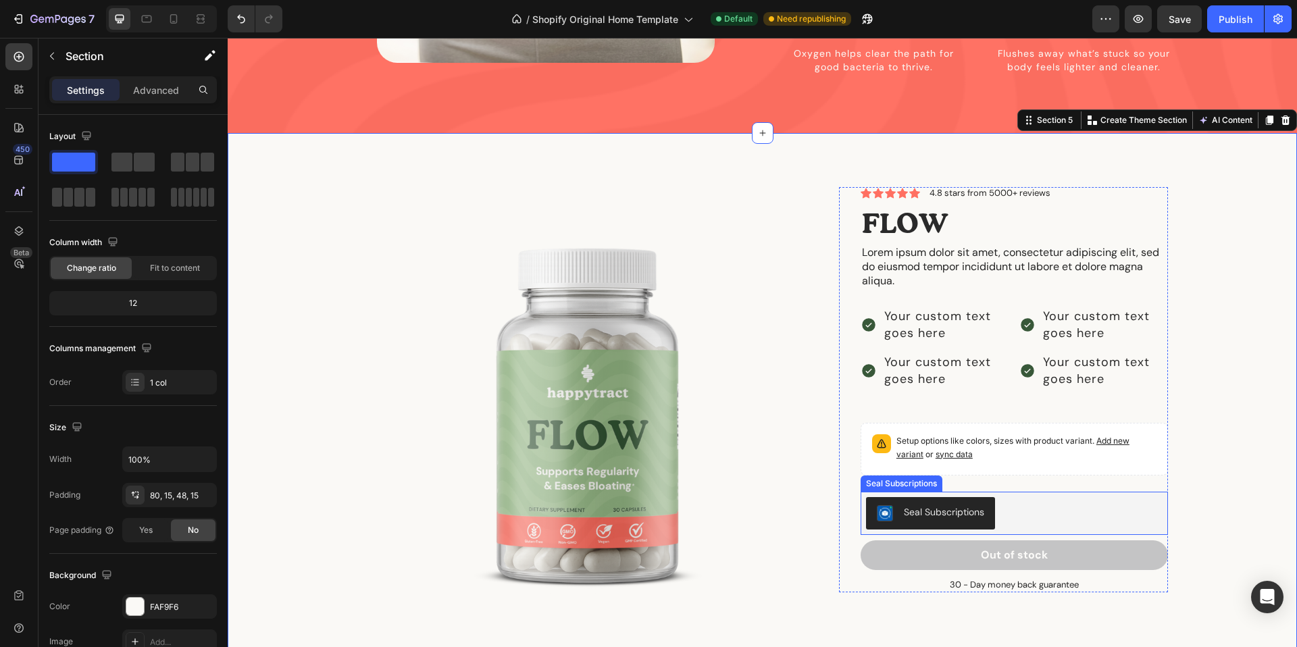
click at [936, 505] on div "Seal Subscriptions" at bounding box center [944, 512] width 80 height 14
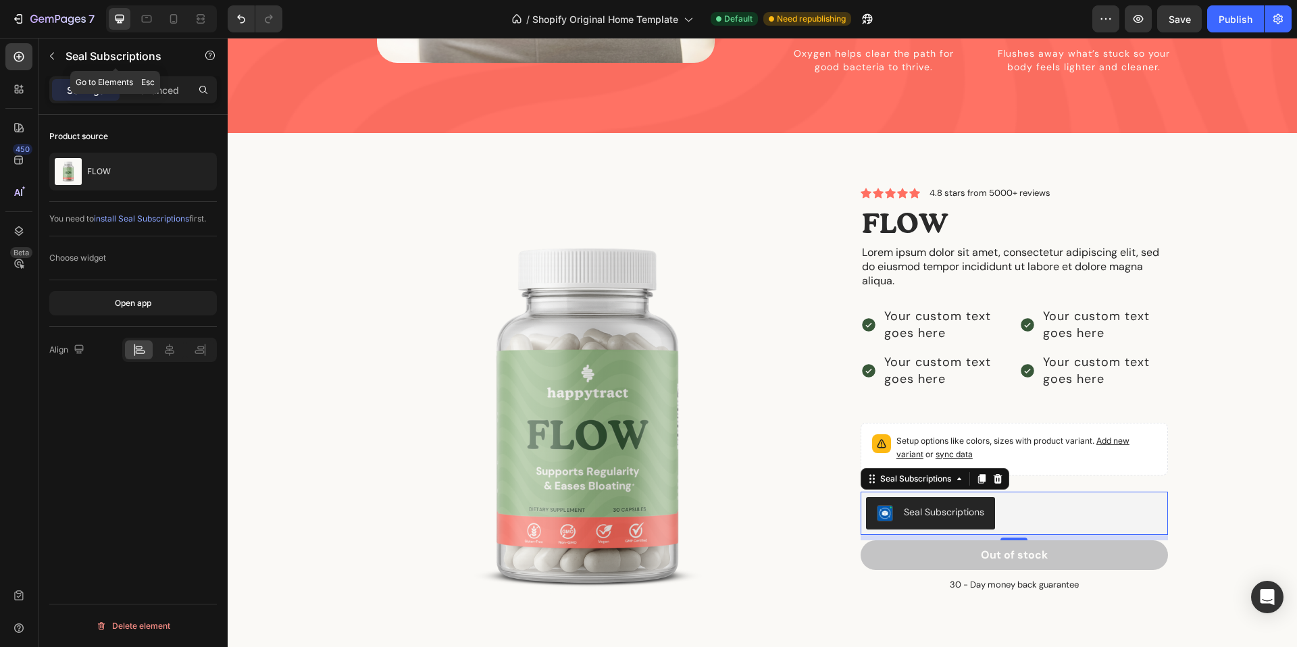
click at [47, 59] on icon "button" at bounding box center [52, 56] width 11 height 11
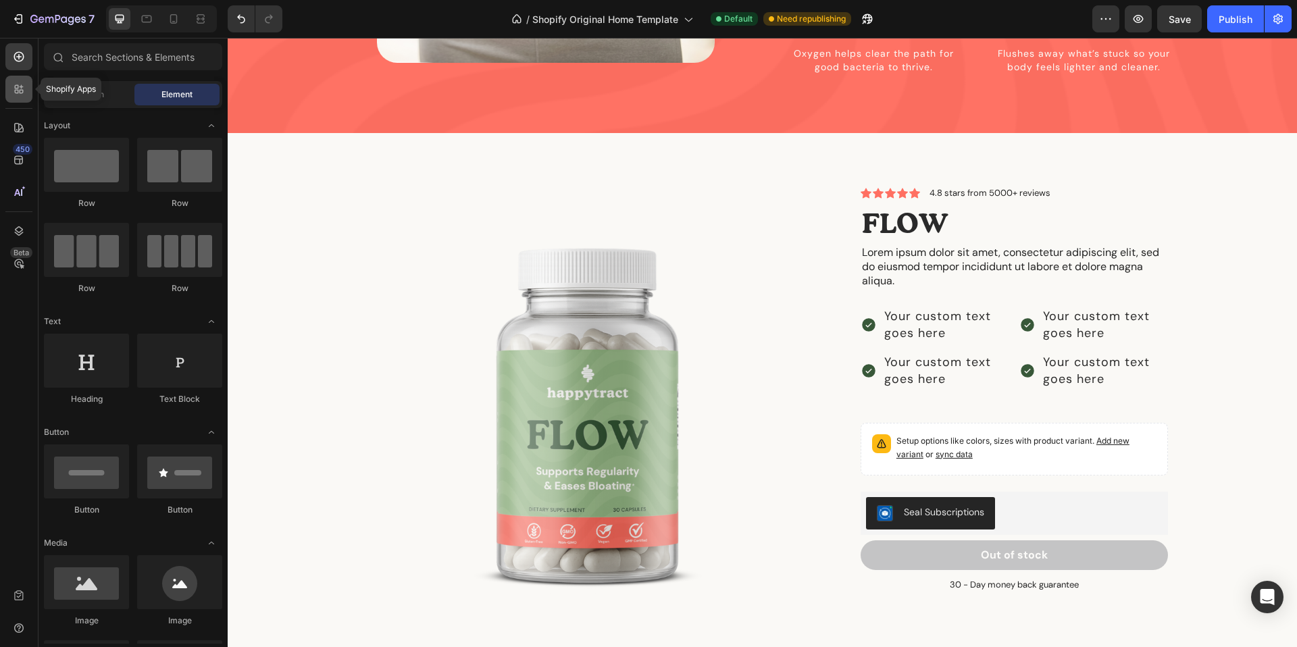
click at [28, 91] on div at bounding box center [18, 89] width 27 height 27
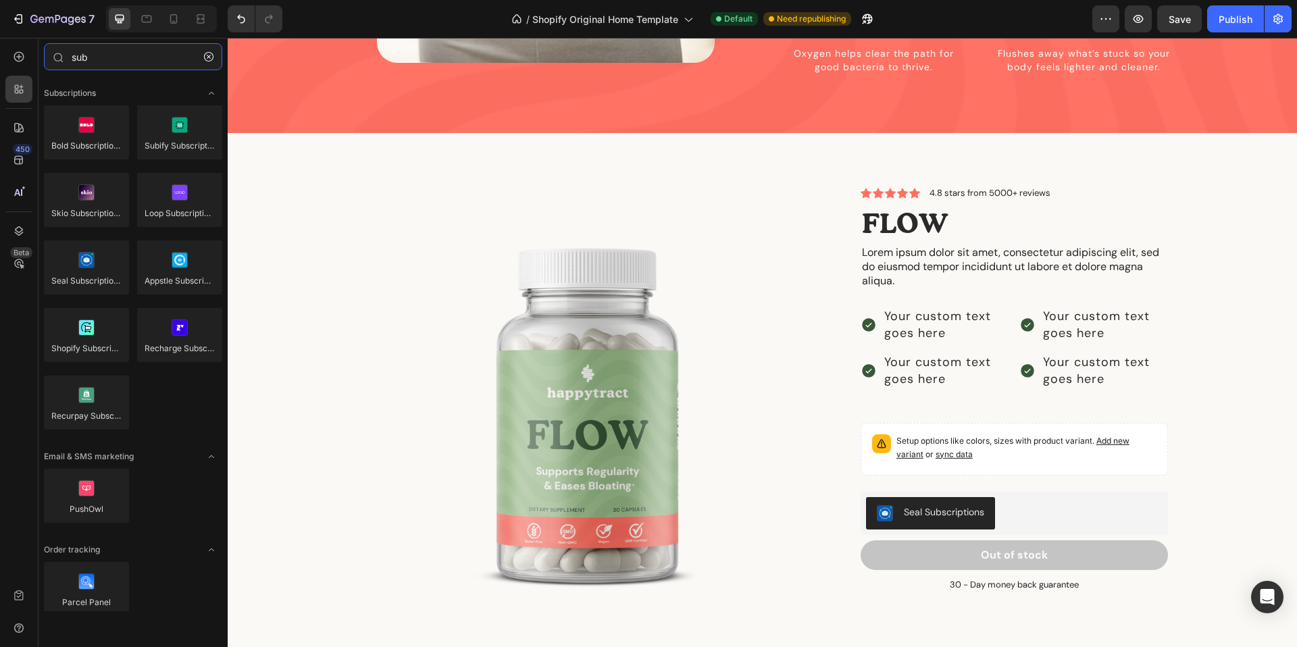
type input "sub"
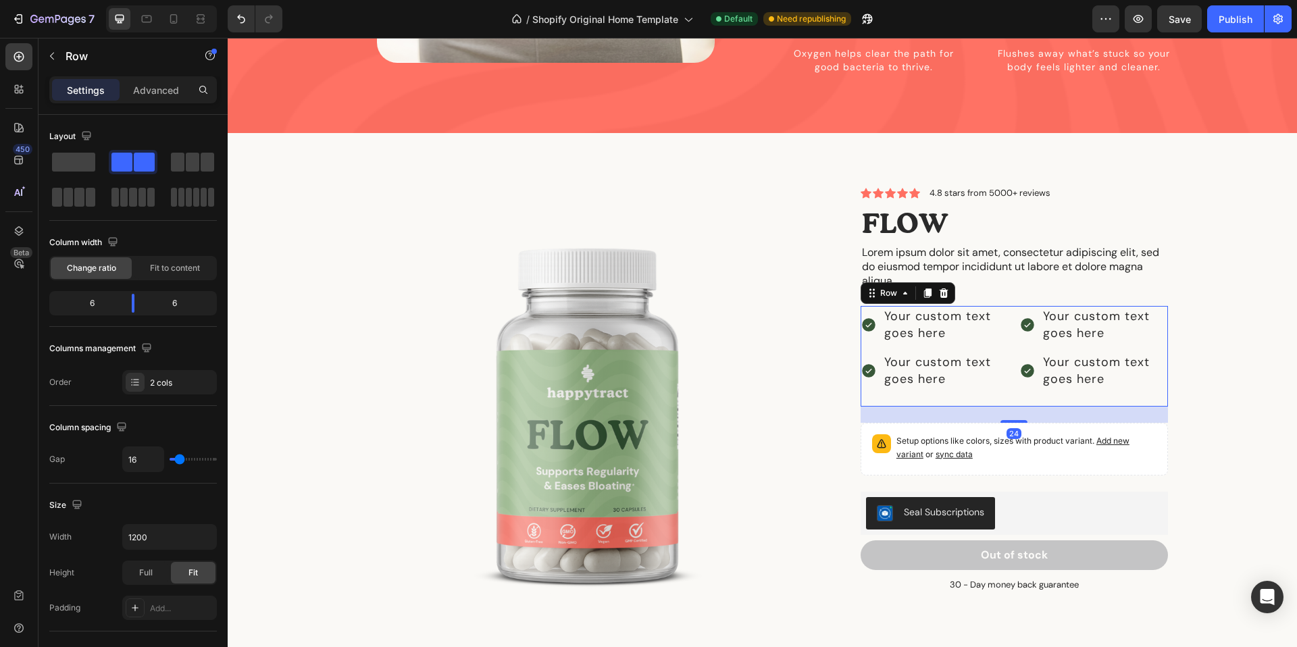
click at [1008, 306] on div "Your custom text goes here Your custom text goes here Item List Your custom tex…" at bounding box center [1013, 356] width 307 height 101
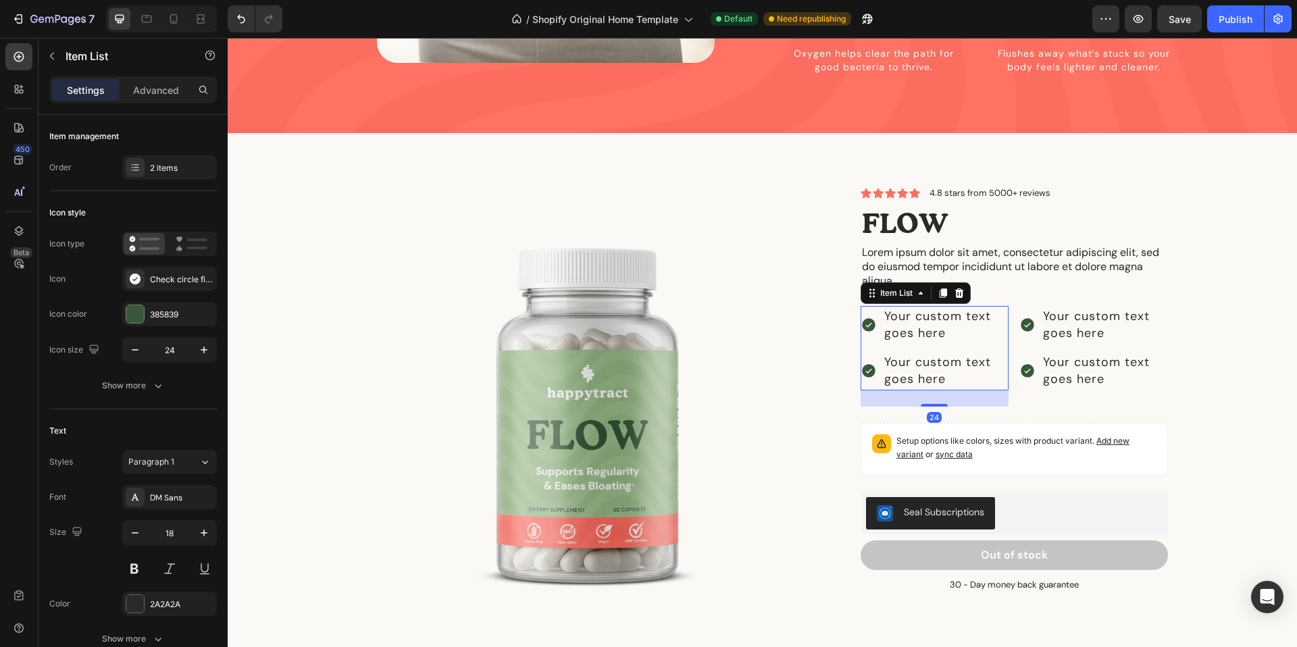
click at [923, 321] on div "Your custom text goes here" at bounding box center [945, 325] width 126 height 38
click at [130, 346] on icon "button" at bounding box center [135, 350] width 14 height 14
type input "21"
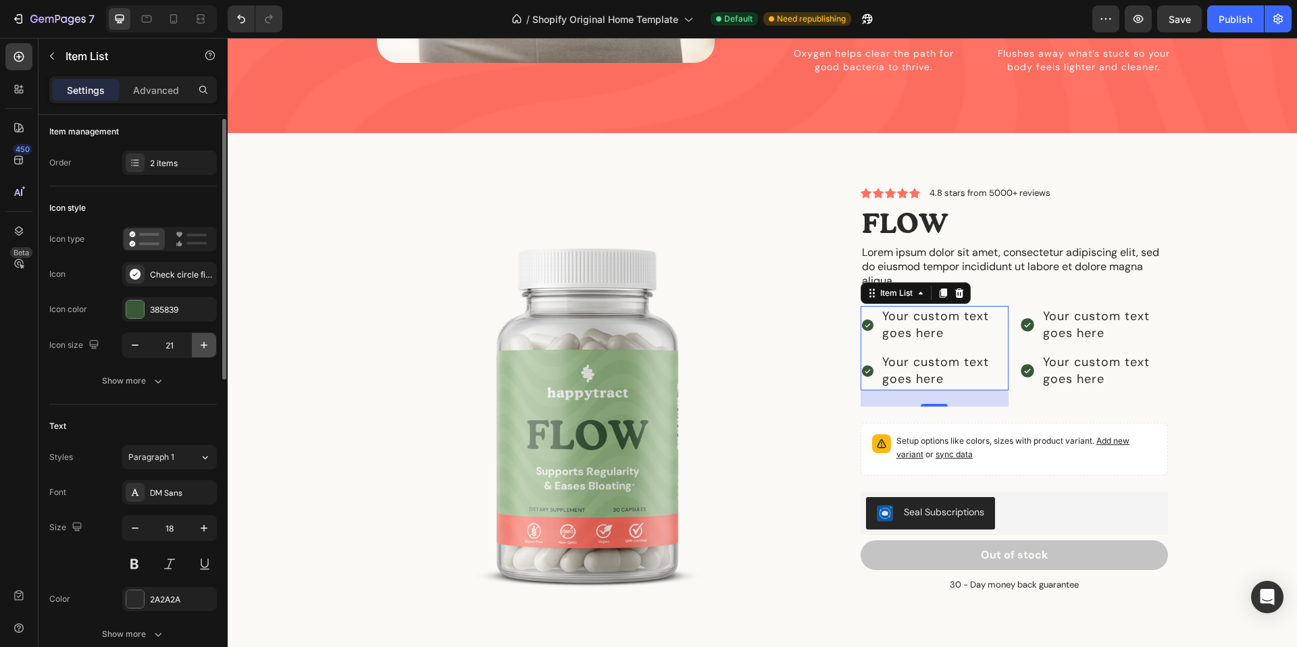
scroll to position [6, 0]
type input "24"
click at [138, 523] on icon "button" at bounding box center [135, 527] width 14 height 14
type input "16"
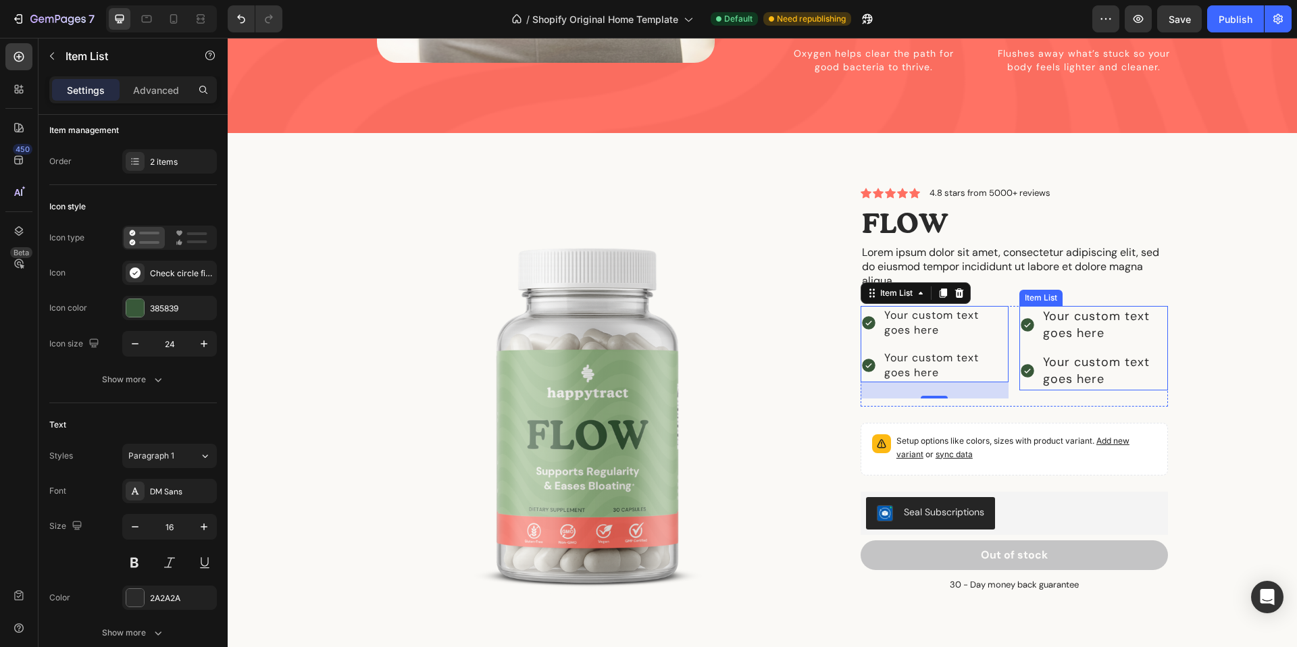
click at [1075, 306] on div "Your custom text goes here" at bounding box center [1104, 325] width 126 height 38
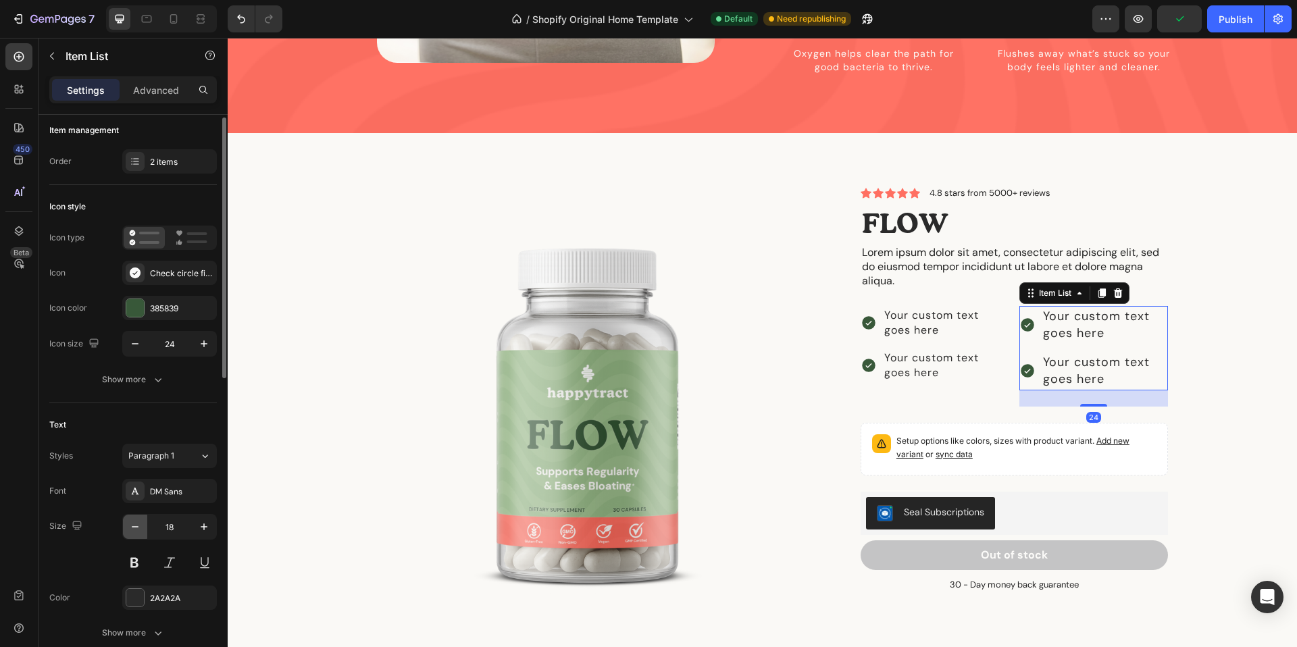
click at [134, 525] on icon "button" at bounding box center [135, 527] width 14 height 14
click at [133, 525] on icon "button" at bounding box center [135, 527] width 14 height 14
type input "16"
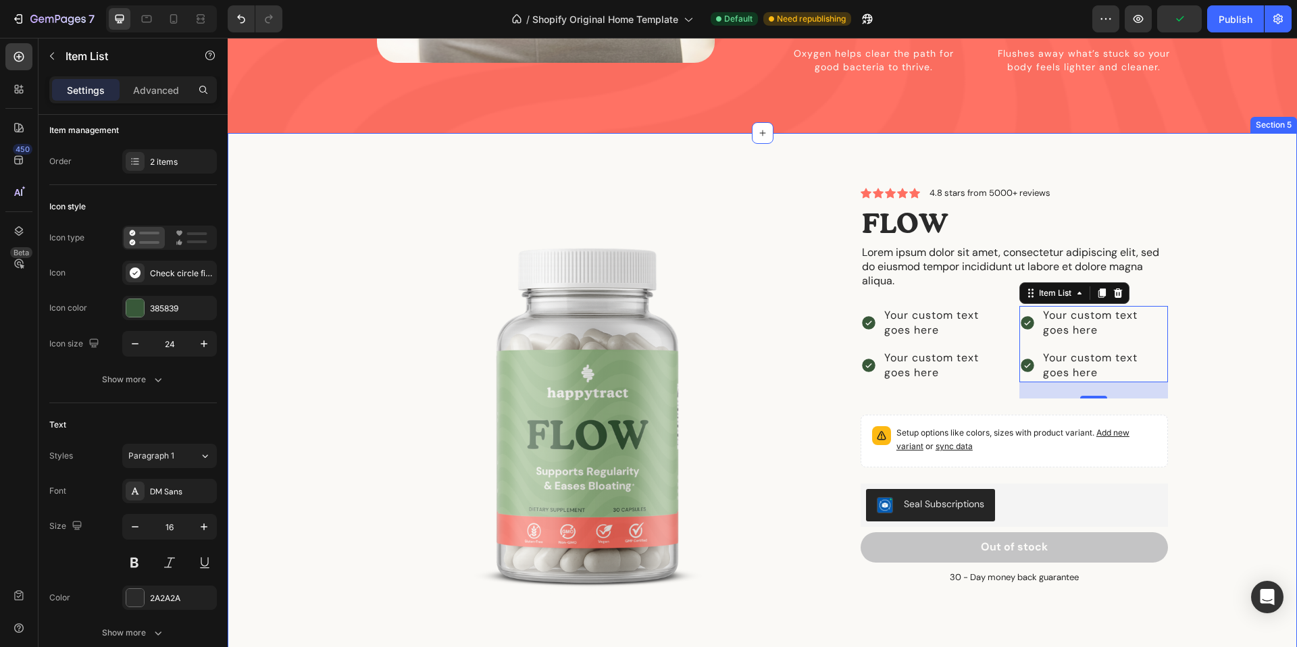
click at [1260, 324] on div "Product Images Icon Icon Icon Icon Icon Icon List 4.8 stars from 5000+ reviews …" at bounding box center [762, 428] width 1049 height 482
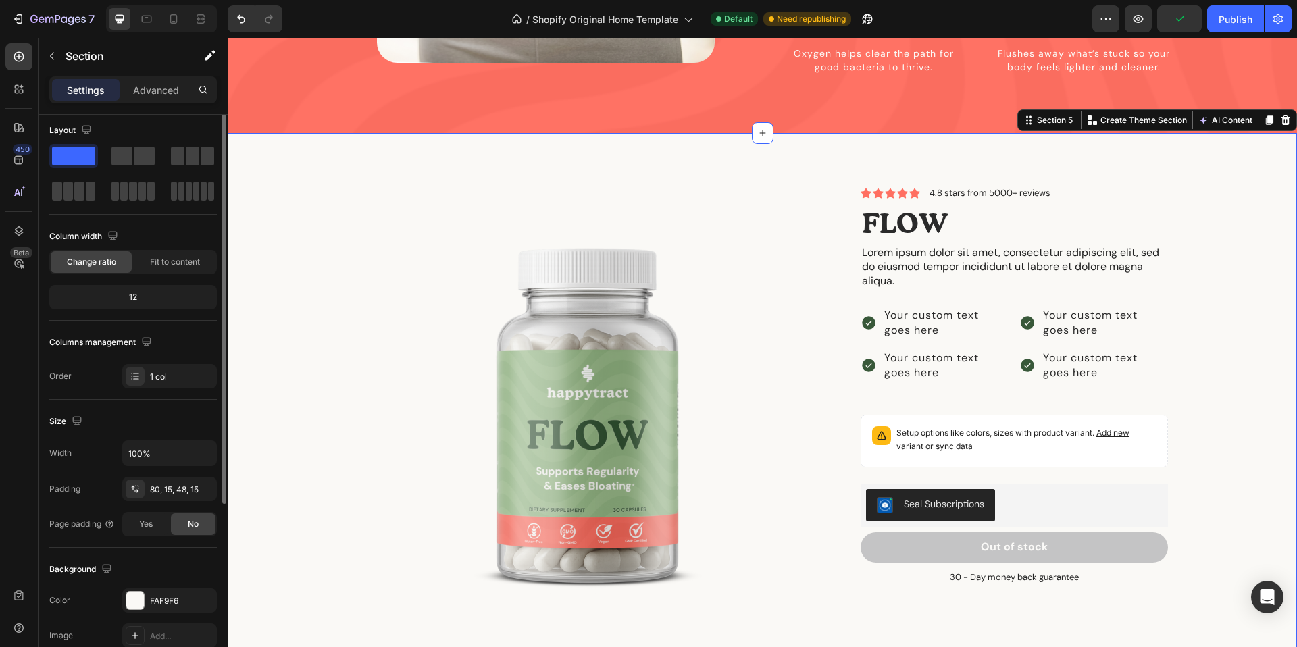
scroll to position [0, 0]
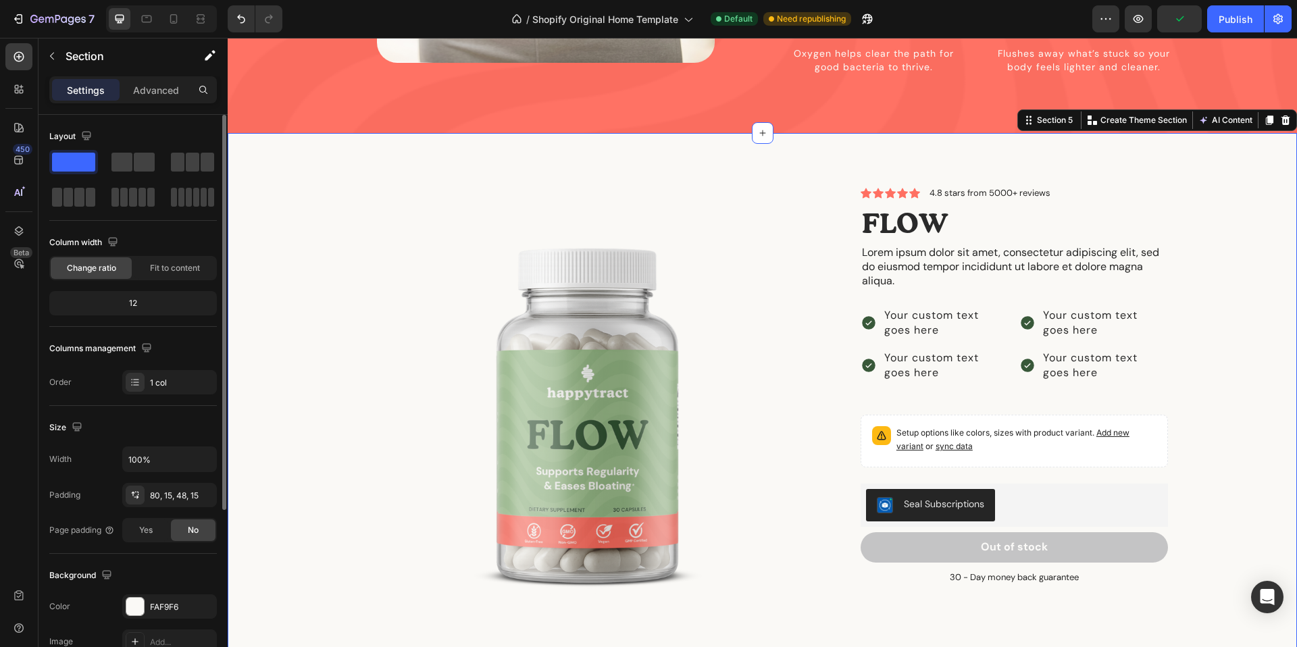
click at [1260, 324] on div "Product Images Icon Icon Icon Icon Icon Icon List 4.8 stars from 5000+ reviews …" at bounding box center [762, 428] width 1049 height 482
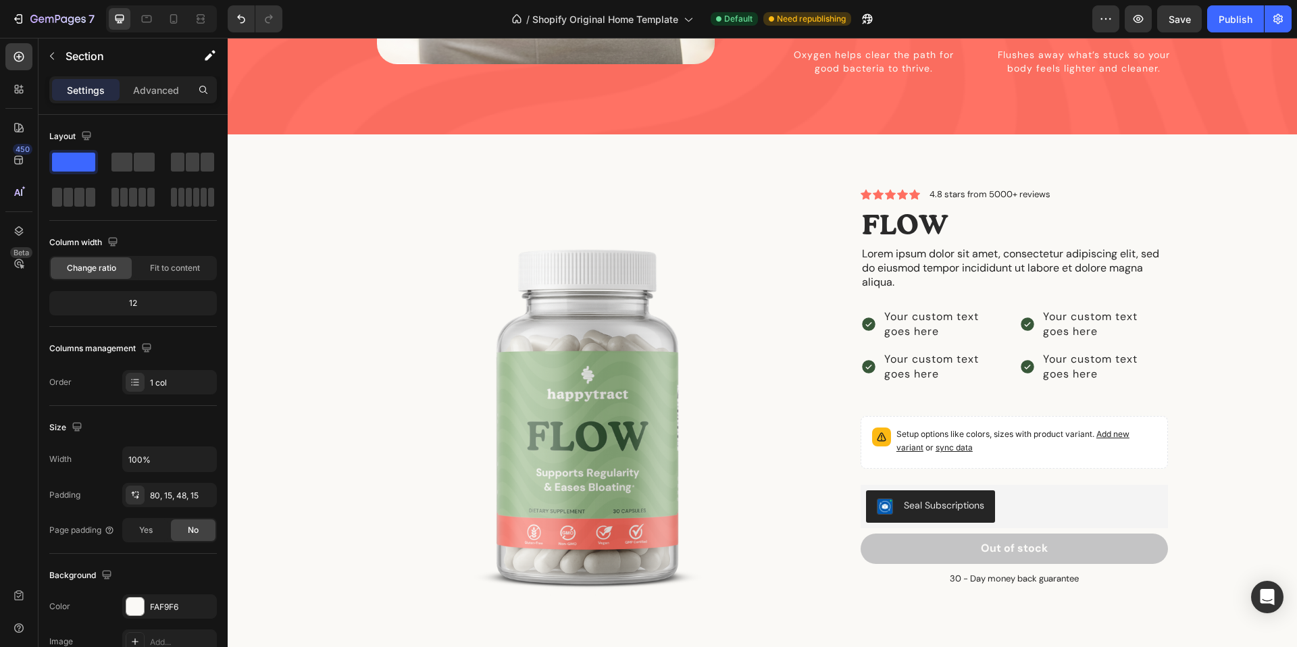
scroll to position [1642, 0]
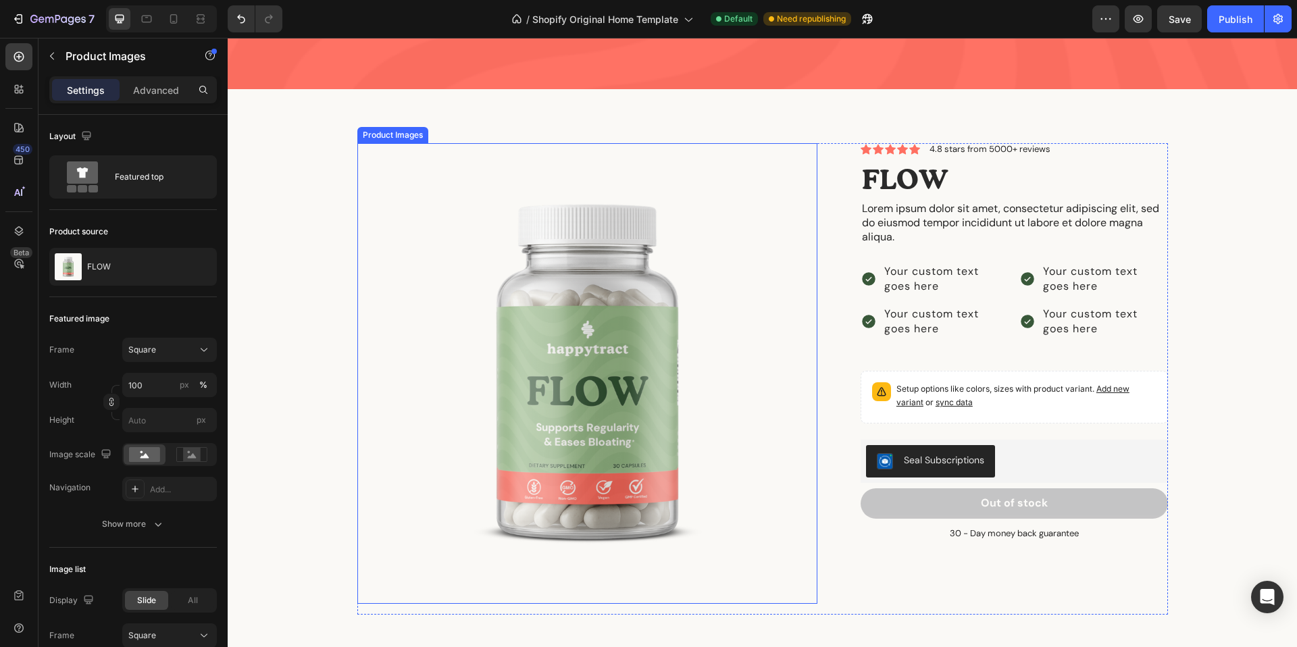
click at [640, 292] on img at bounding box center [587, 373] width 460 height 460
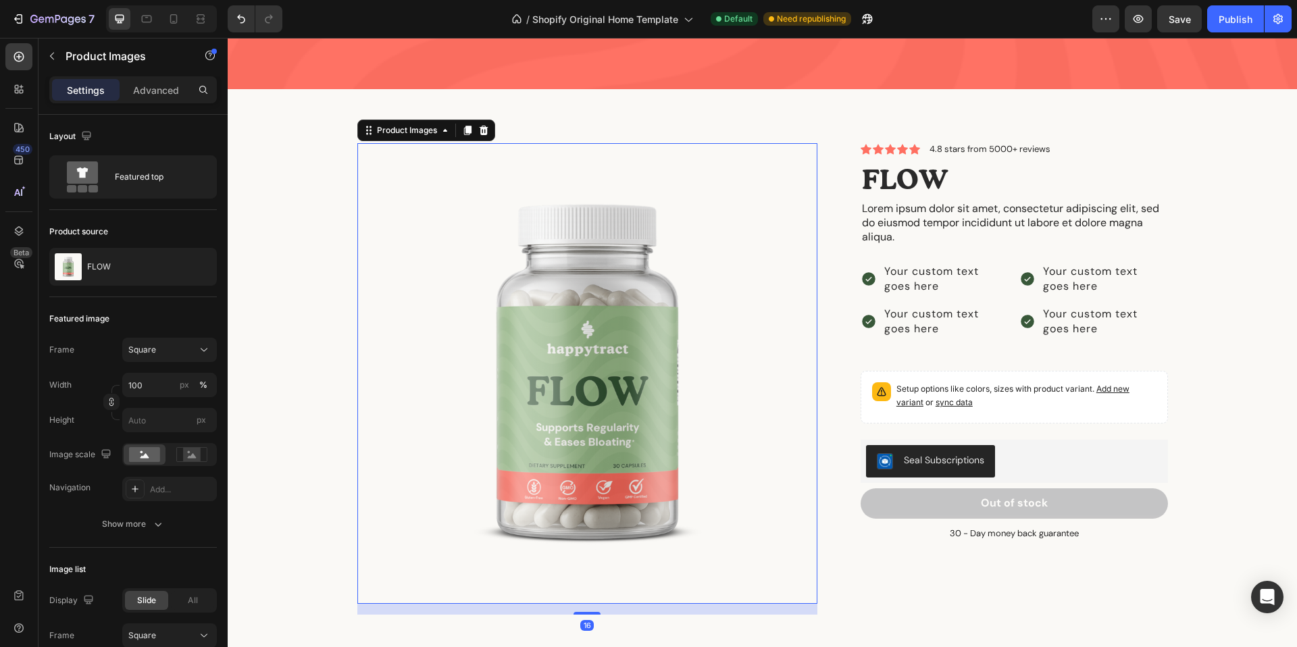
scroll to position [1682, 0]
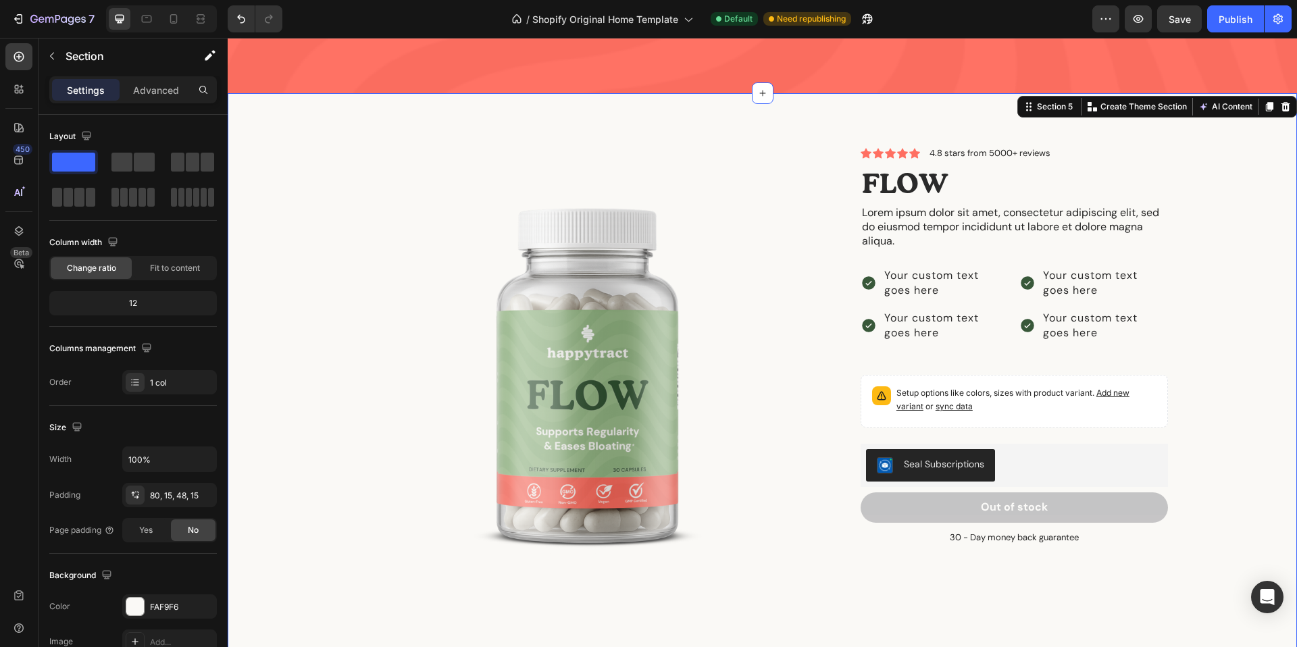
click at [1249, 257] on div "Product Images Icon Icon Icon Icon Icon Icon List 4.8 stars from 5000+ reviews …" at bounding box center [762, 388] width 1049 height 482
click at [756, 221] on img at bounding box center [587, 377] width 460 height 460
click at [1263, 259] on div "Product Images Icon Icon Icon Icon Icon Icon List 4.8 stars from 5000+ reviews …" at bounding box center [762, 388] width 1049 height 482
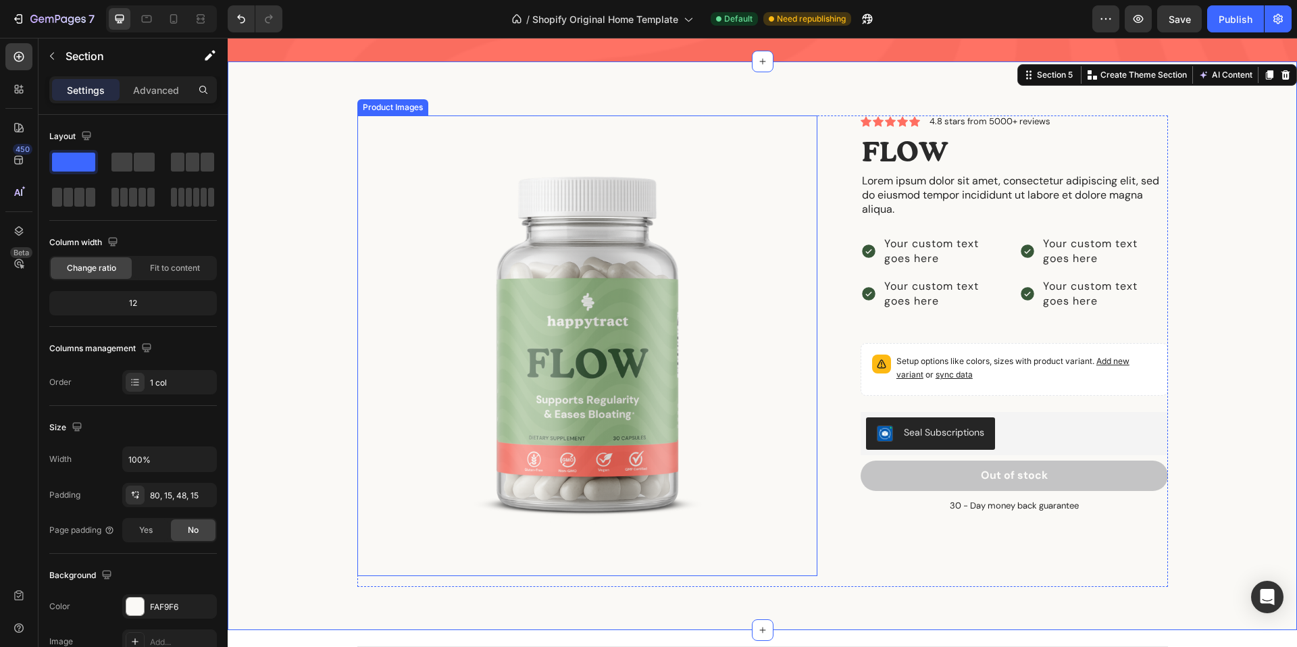
scroll to position [1720, 0]
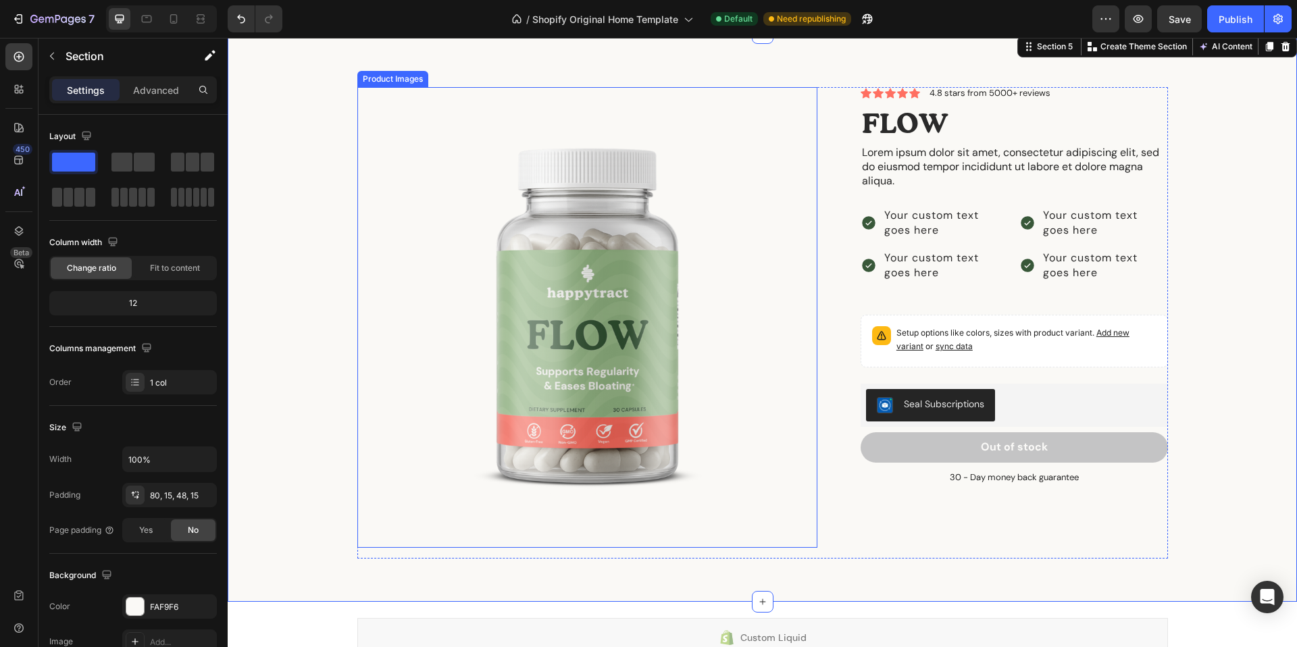
click at [769, 267] on img at bounding box center [587, 317] width 460 height 460
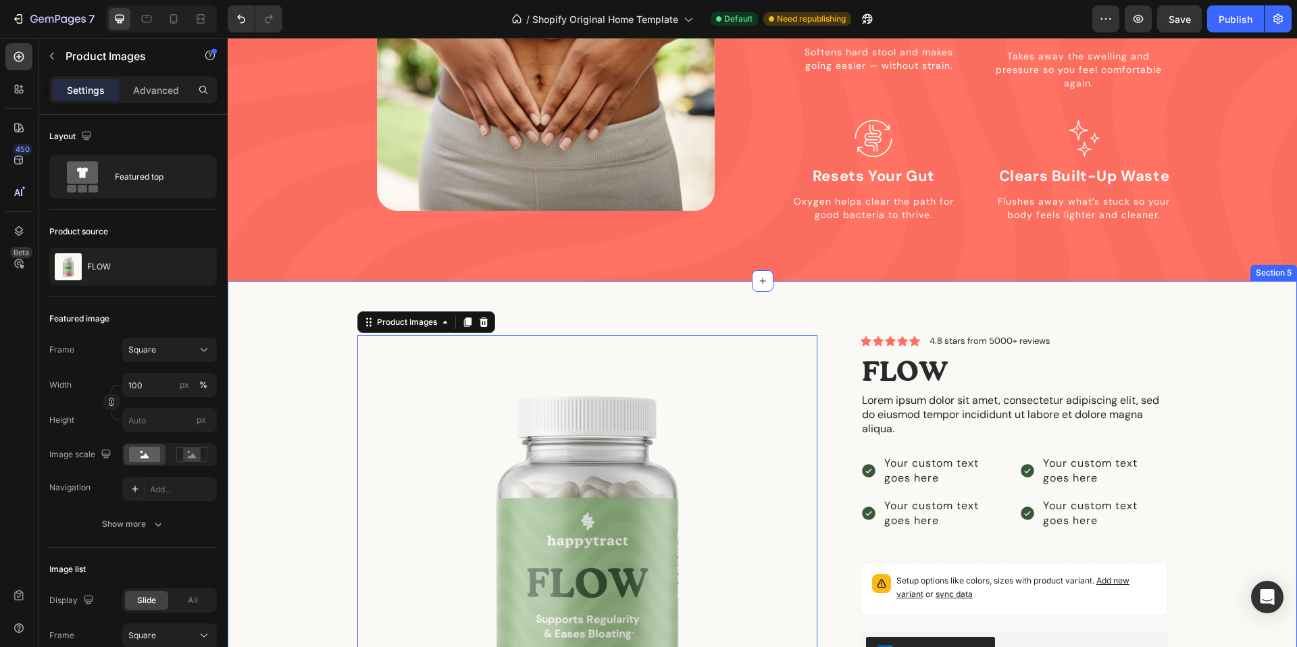
scroll to position [1703, 0]
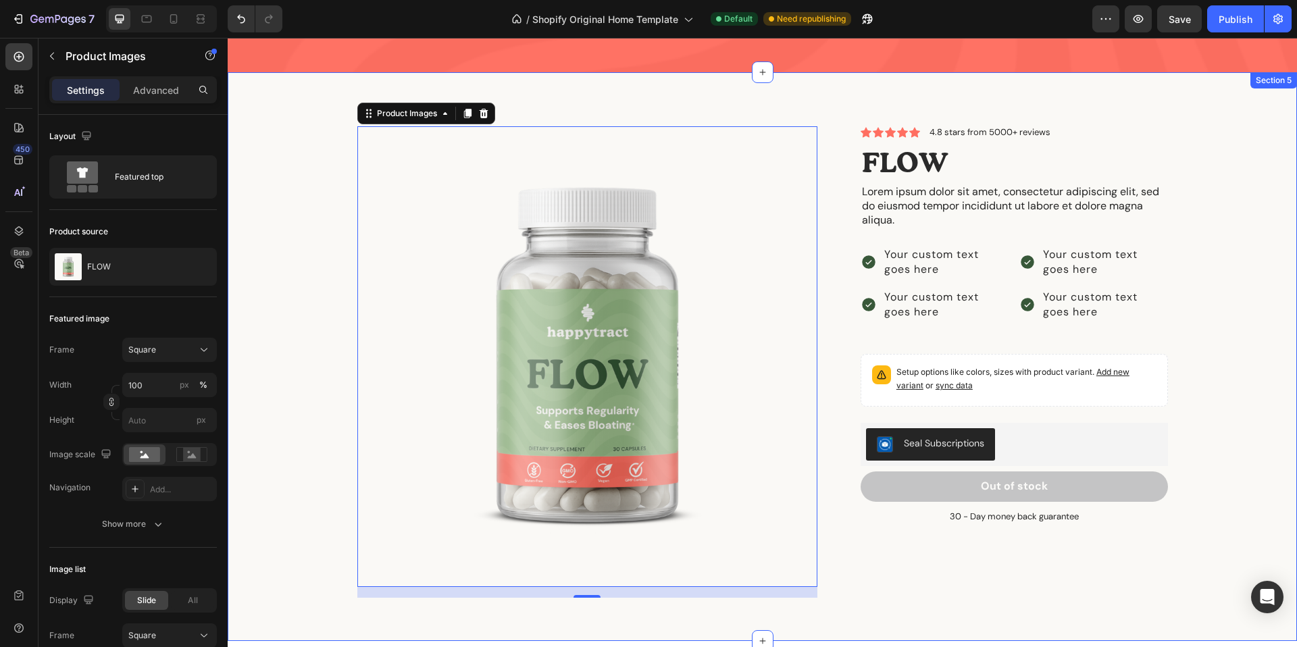
click at [1260, 238] on div "Product Images 16 Icon Icon Icon Icon Icon Icon List 4.8 stars from 5000+ revie…" at bounding box center [762, 367] width 1049 height 482
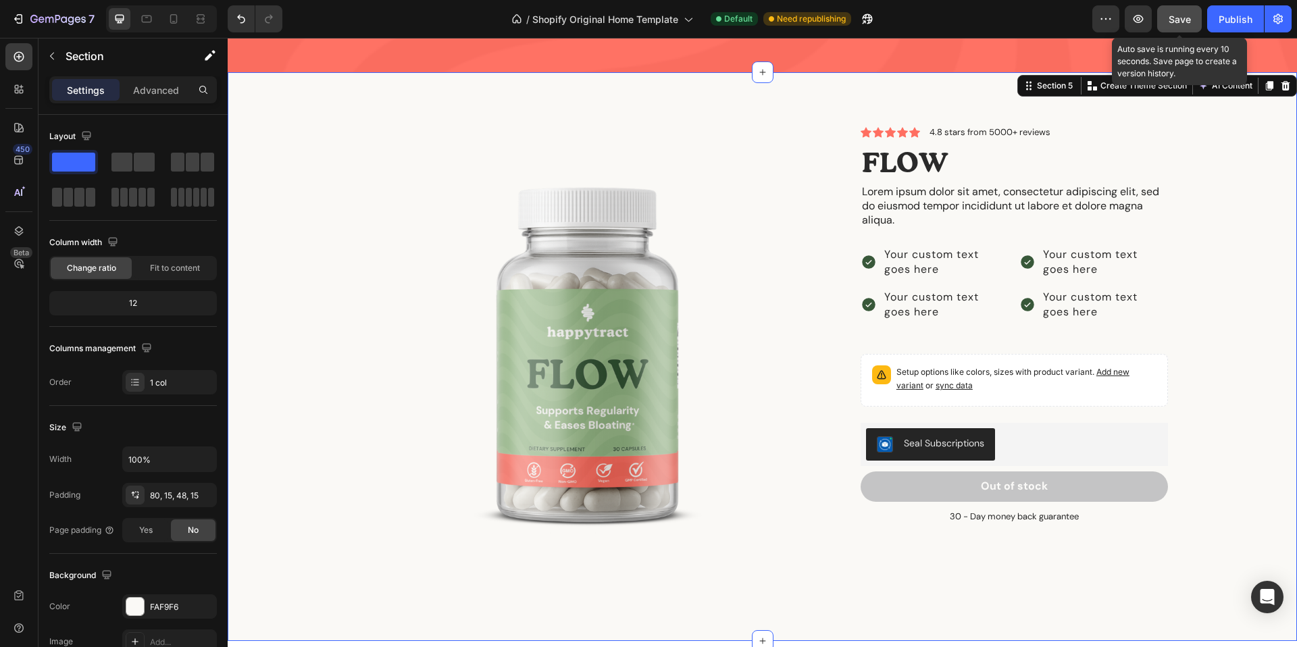
click at [1174, 18] on span "Save" at bounding box center [1179, 19] width 22 height 11
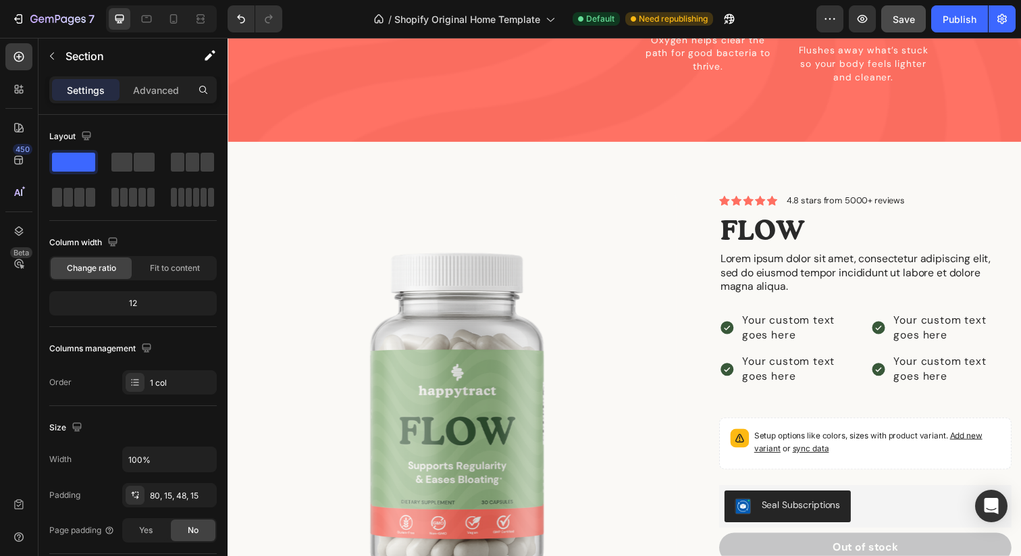
scroll to position [1602, 0]
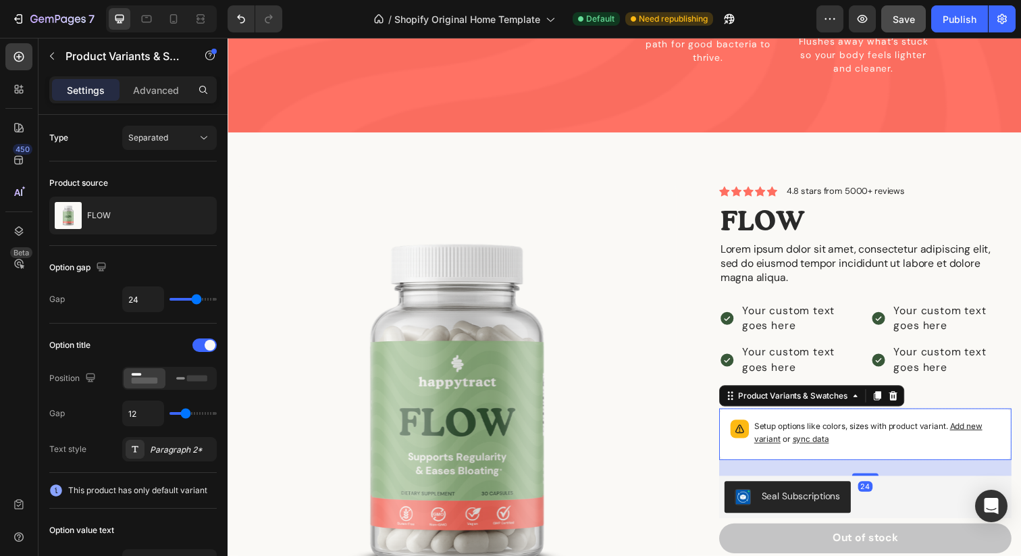
click at [850, 416] on div "Setup options like colors, sizes with product variant. Add new variant or sync …" at bounding box center [878, 442] width 299 height 53
click at [832, 485] on div "Seal Subscriptions" at bounding box center [878, 506] width 299 height 43
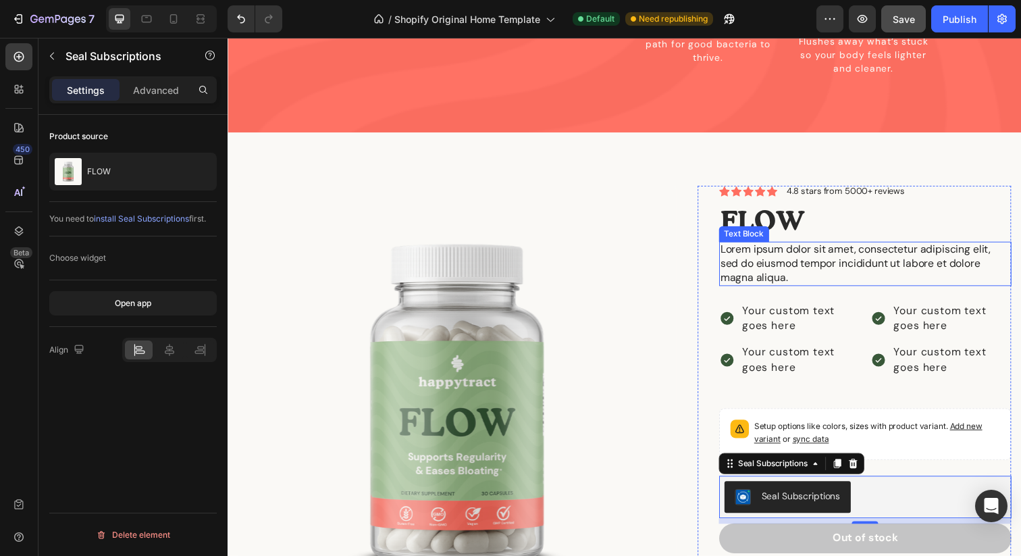
click at [774, 247] on p "Lorem ipsum dolor sit amet, consectetur adipiscing elit, sed do eiusmod tempor …" at bounding box center [879, 268] width 296 height 42
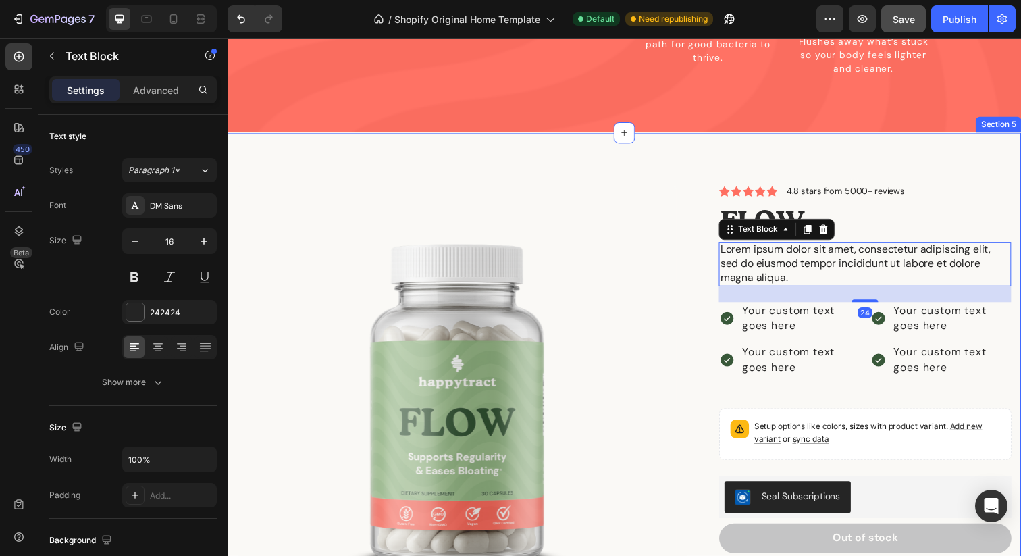
click at [794, 155] on div "Product Images Icon Icon Icon Icon Icon Icon List 4.8 stars from 5000+ reviews …" at bounding box center [633, 412] width 811 height 557
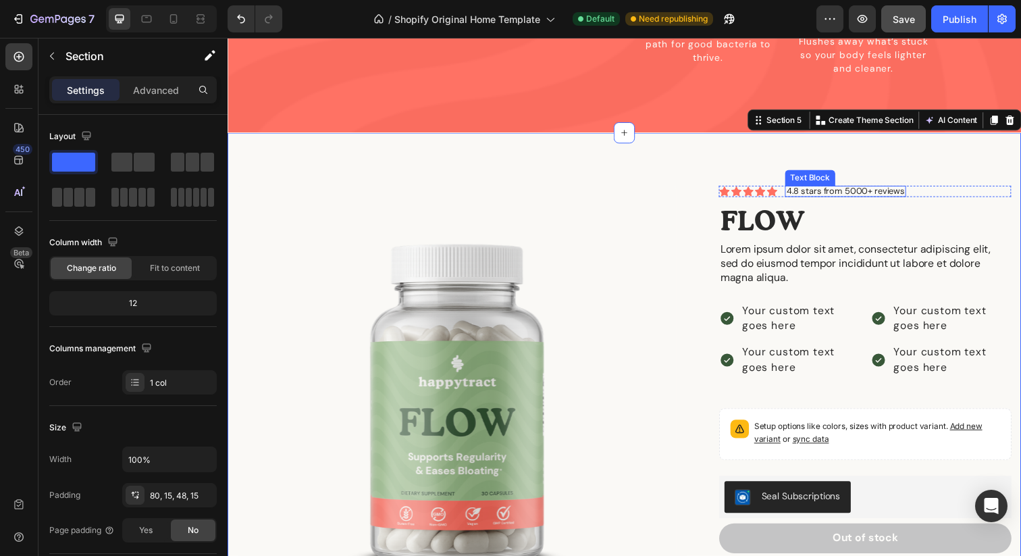
click at [817, 190] on p "4.8 stars from 5000+ reviews" at bounding box center [858, 194] width 121 height 9
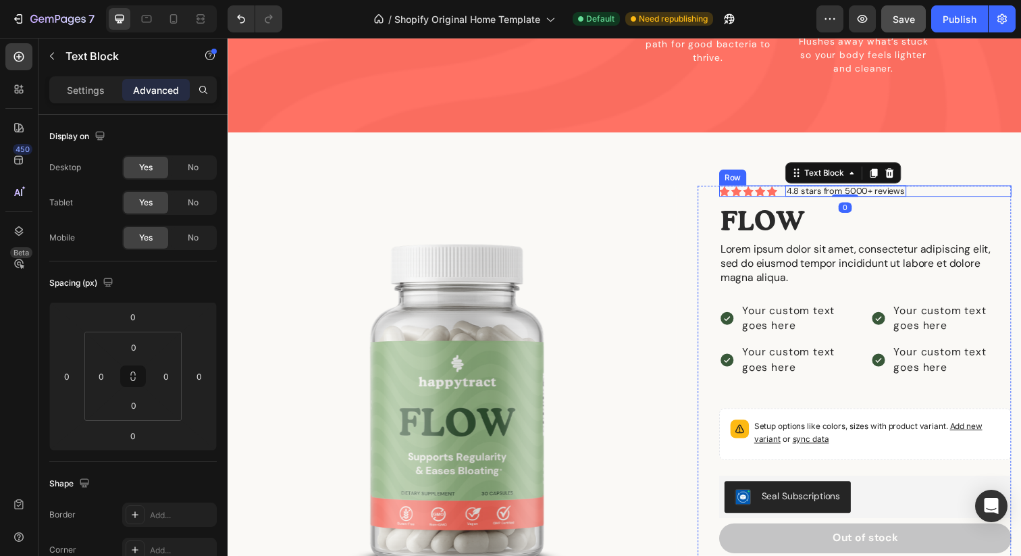
click at [937, 188] on div "Icon Icon Icon Icon Icon Icon List 4.8 stars from 5000+ reviews Text Block 0 Row" at bounding box center [878, 193] width 299 height 11
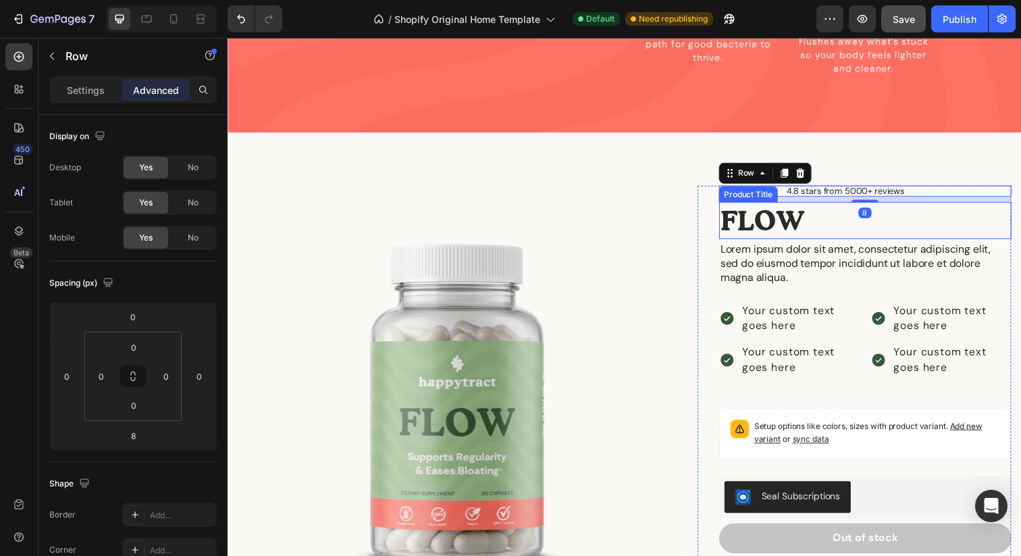
click at [896, 205] on h1 "FLOW" at bounding box center [878, 224] width 299 height 38
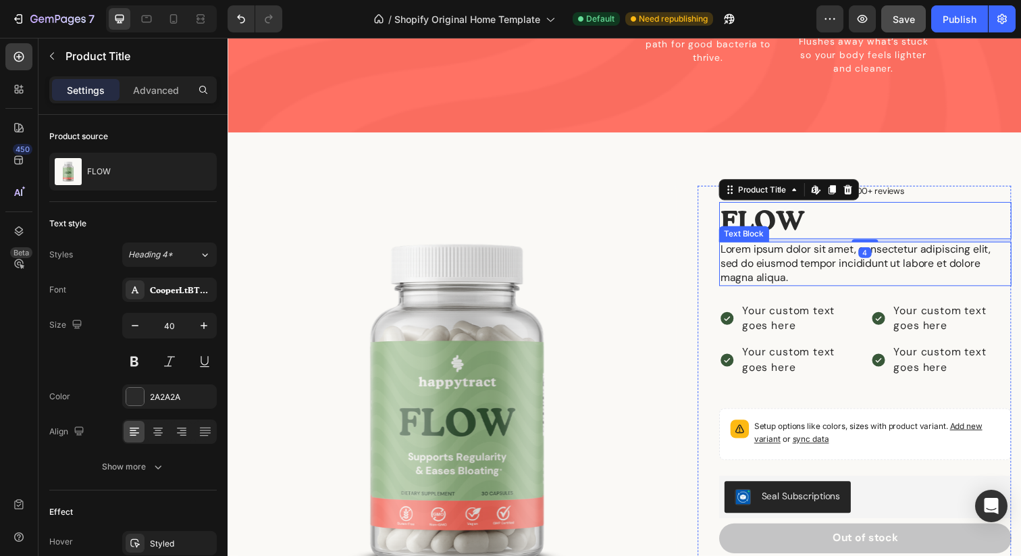
click at [907, 247] on p "Lorem ipsum dolor sit amet, consectetur adipiscing elit, sed do eiusmod tempor …" at bounding box center [879, 268] width 296 height 42
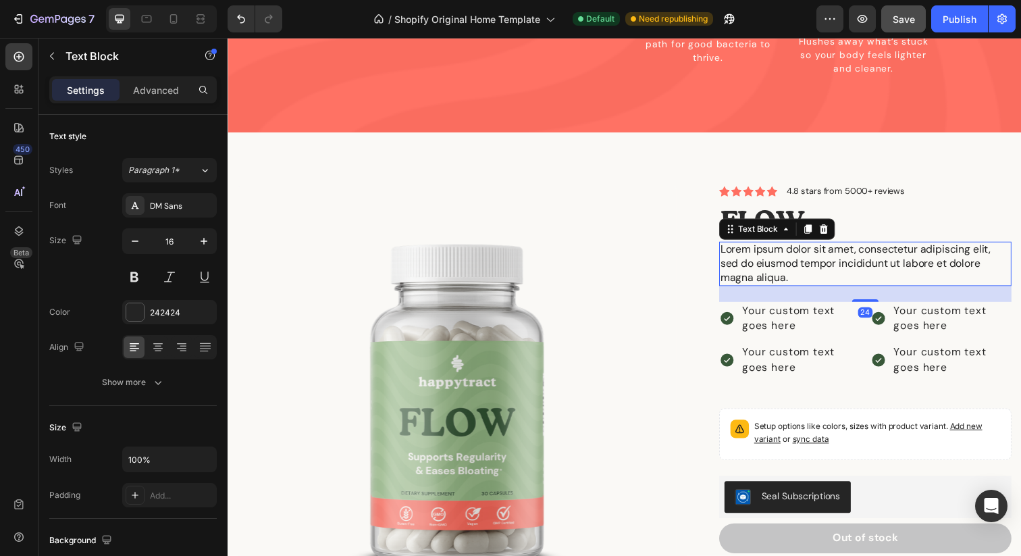
click at [911, 291] on div "24" at bounding box center [878, 299] width 299 height 16
click at [912, 307] on div "Your custom text goes here" at bounding box center [967, 324] width 122 height 34
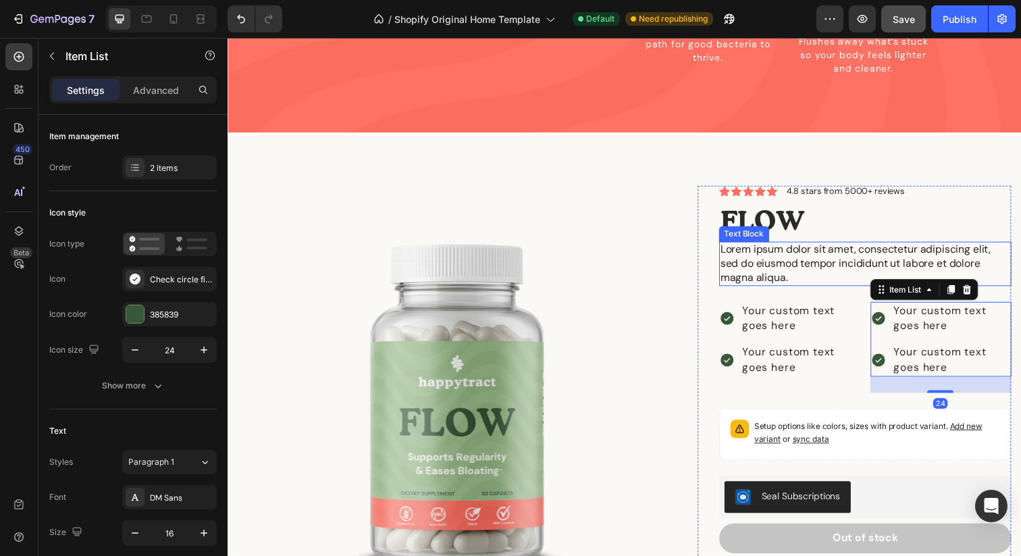
click at [890, 249] on p "Lorem ipsum dolor sit amet, consectetur adipiscing elit, sed do eiusmod tempor …" at bounding box center [879, 268] width 296 height 42
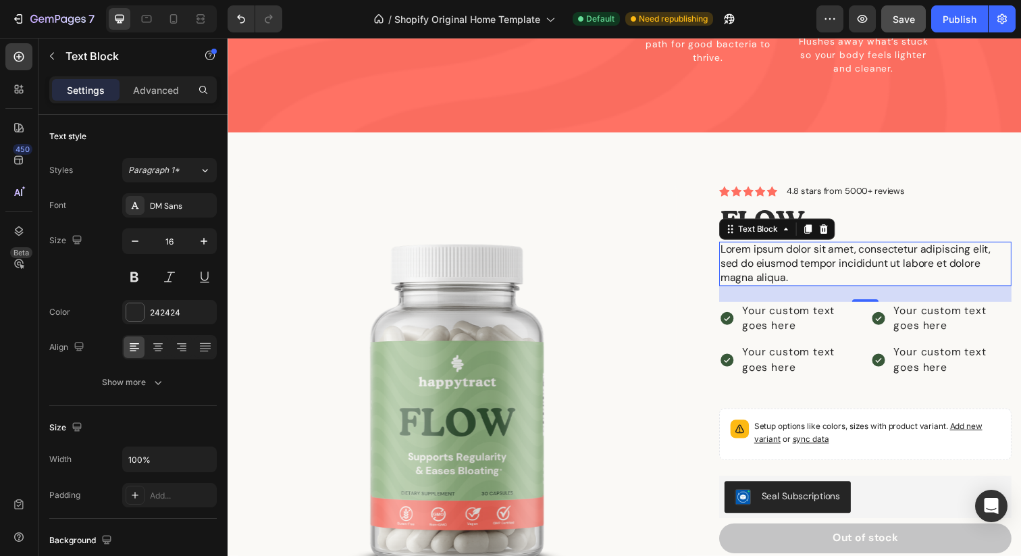
click at [782, 252] on p "Lorem ipsum dolor sit amet, consectetur adipiscing elit, sed do eiusmod tempor …" at bounding box center [879, 268] width 296 height 42
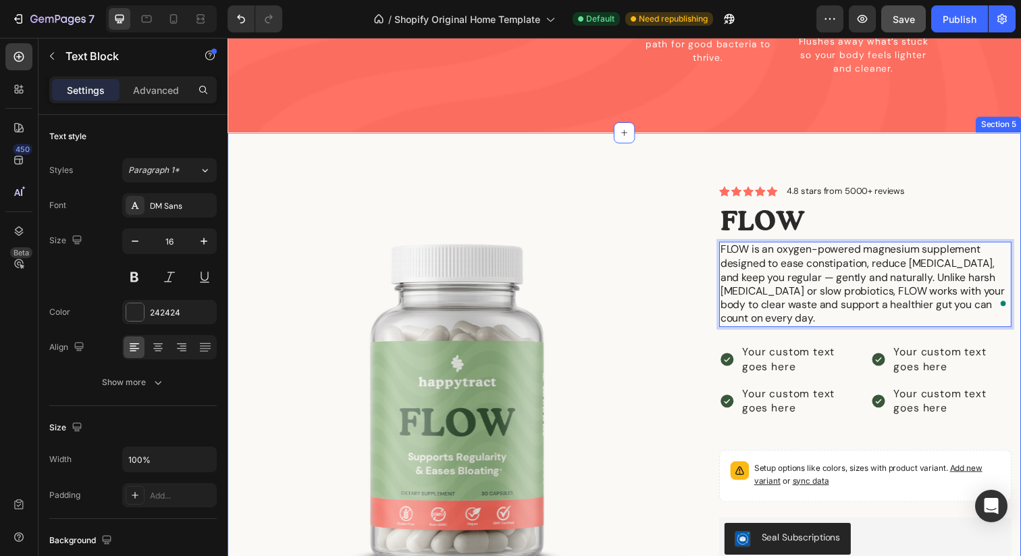
click at [953, 134] on div "Product Images Icon Icon Icon Icon Icon Icon List 4.8 stars from 5000+ reviews …" at bounding box center [633, 412] width 811 height 557
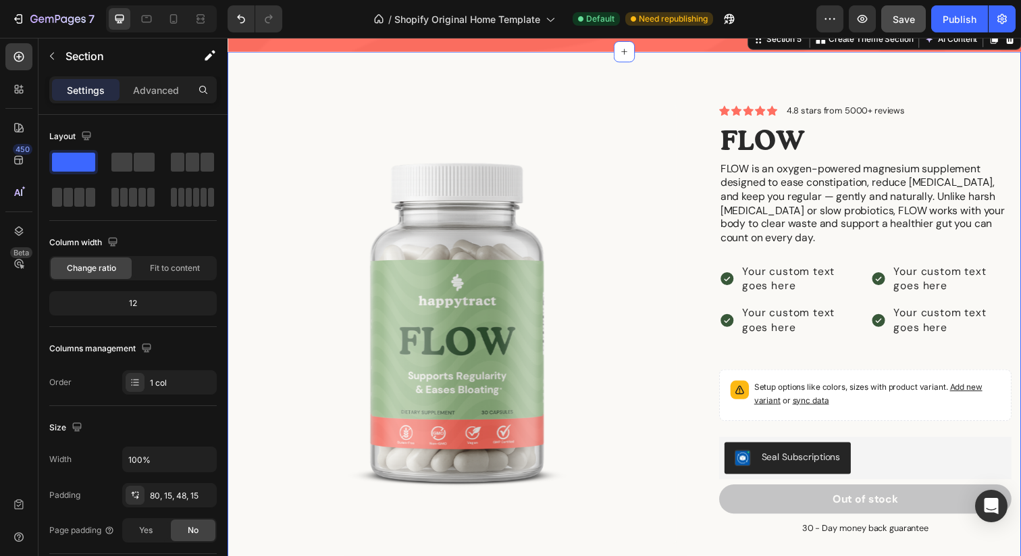
scroll to position [1687, 0]
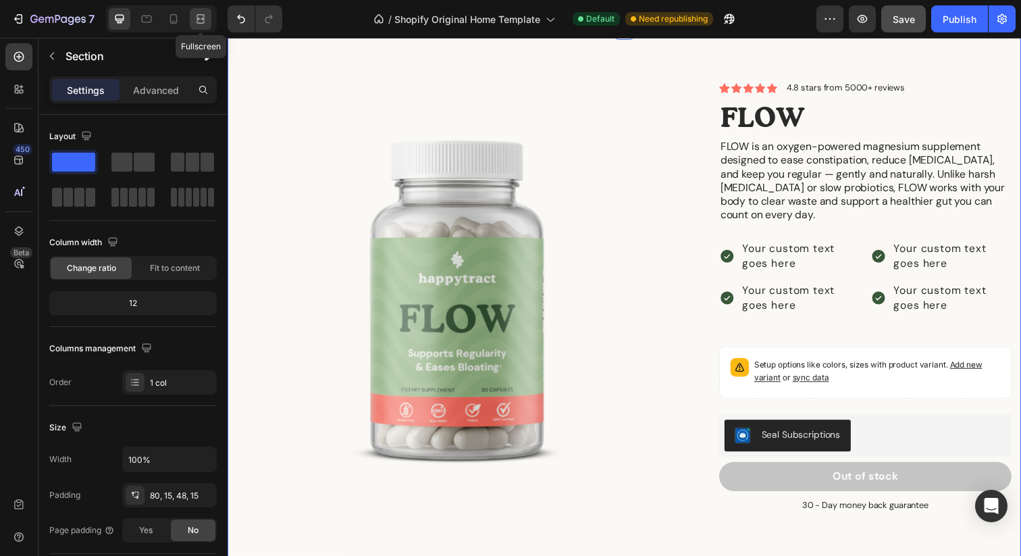
click at [200, 22] on icon at bounding box center [201, 19] width 14 height 14
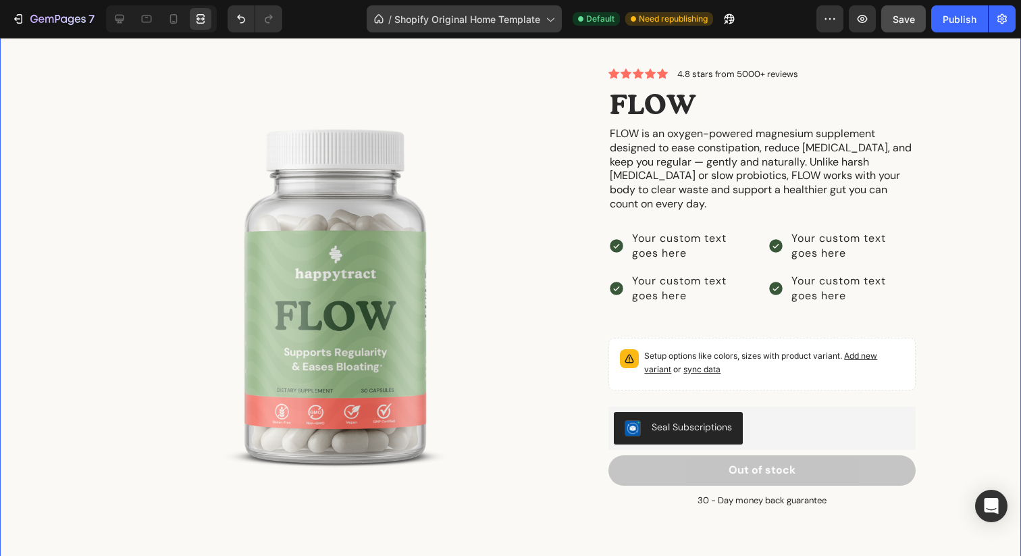
scroll to position [1615, 0]
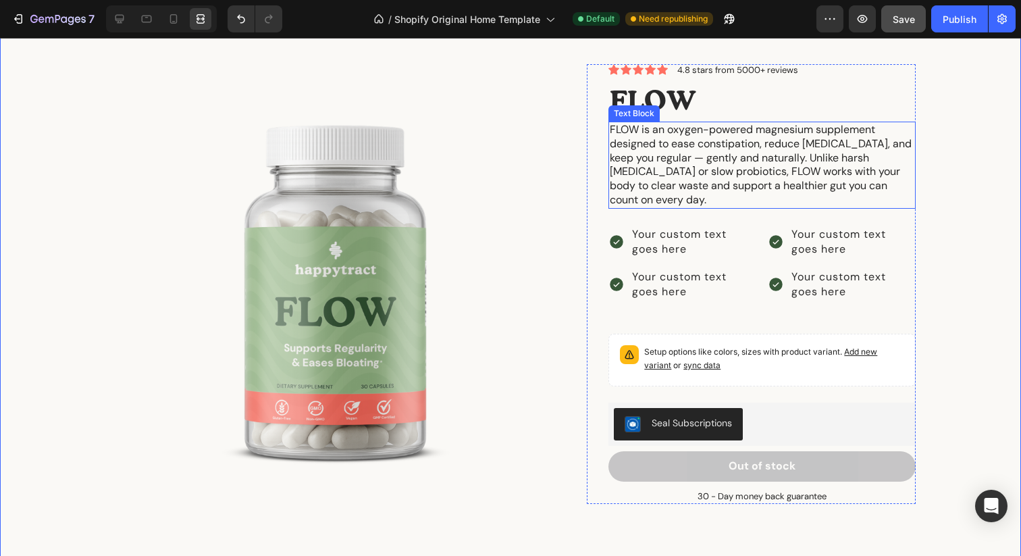
click at [671, 160] on p "FLOW is an oxygen-powered magnesium supplement designed to ease constipation, r…" at bounding box center [762, 165] width 305 height 84
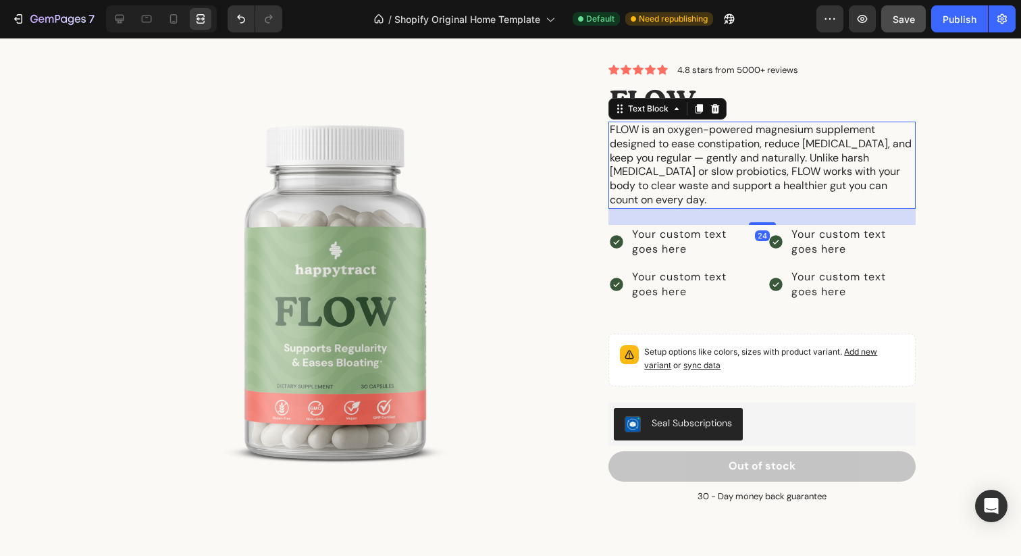
click at [670, 152] on p "FLOW is an oxygen-powered magnesium supplement designed to ease constipation, r…" at bounding box center [762, 165] width 305 height 84
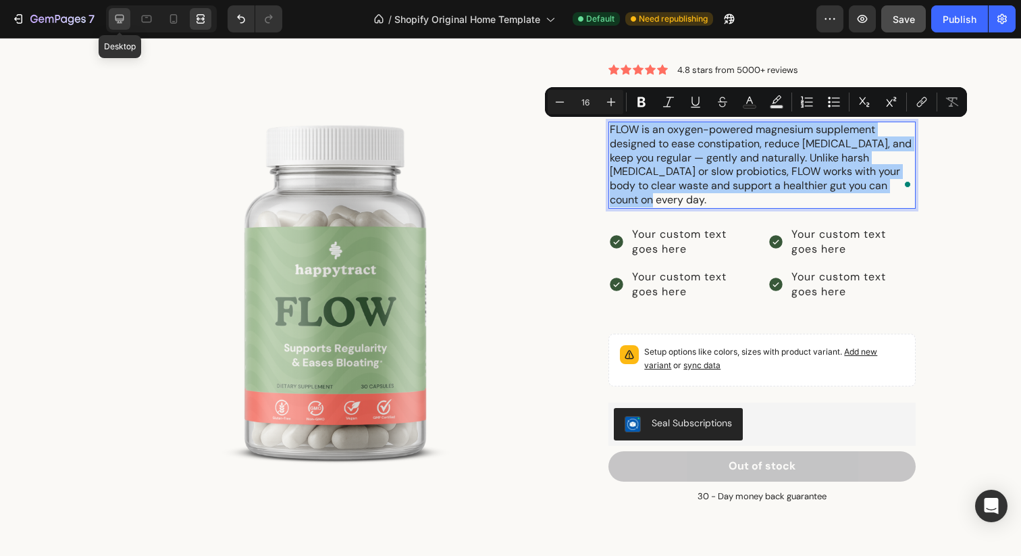
click at [126, 20] on icon at bounding box center [120, 19] width 14 height 14
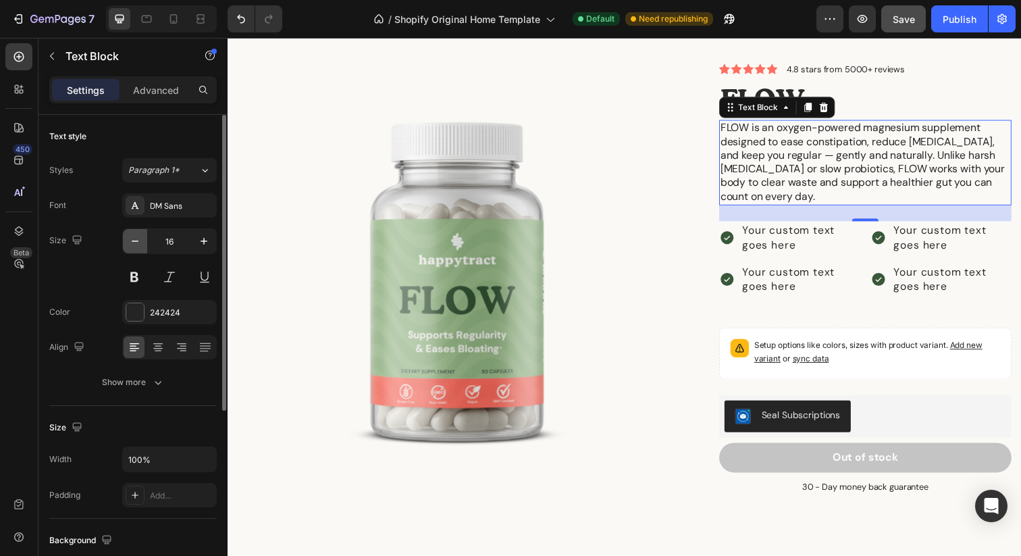
click at [133, 245] on icon "button" at bounding box center [135, 241] width 14 height 14
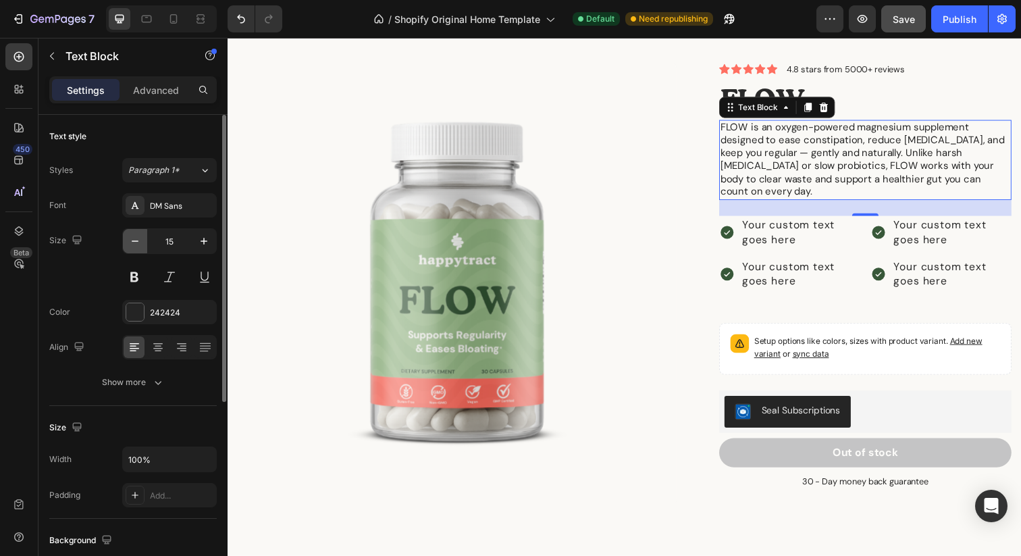
click at [133, 245] on icon "button" at bounding box center [135, 241] width 14 height 14
type input "14"
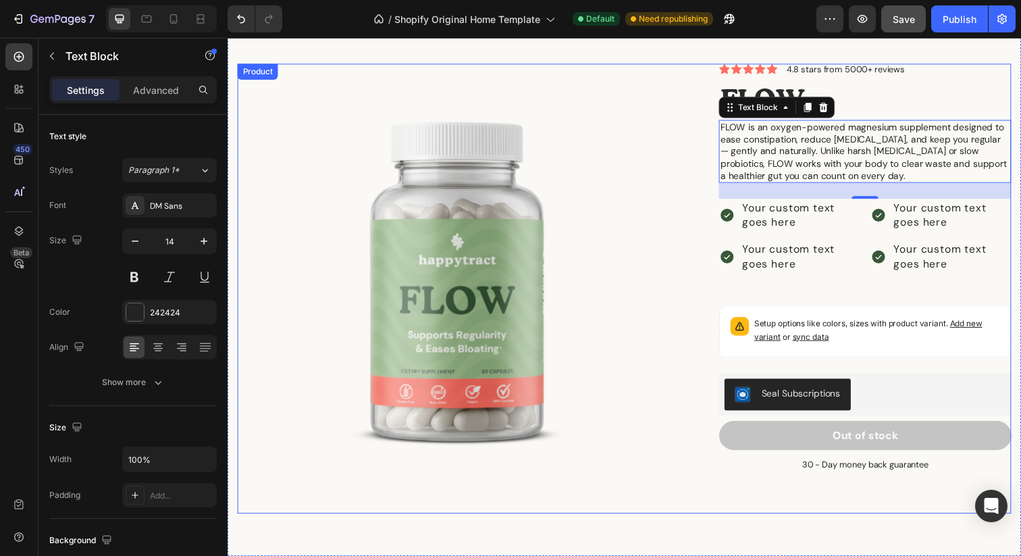
click at [694, 482] on div "Product Images Icon Icon Icon Icon Icon Icon List 4.8 stars from 5000+ reviews …" at bounding box center [633, 293] width 790 height 459
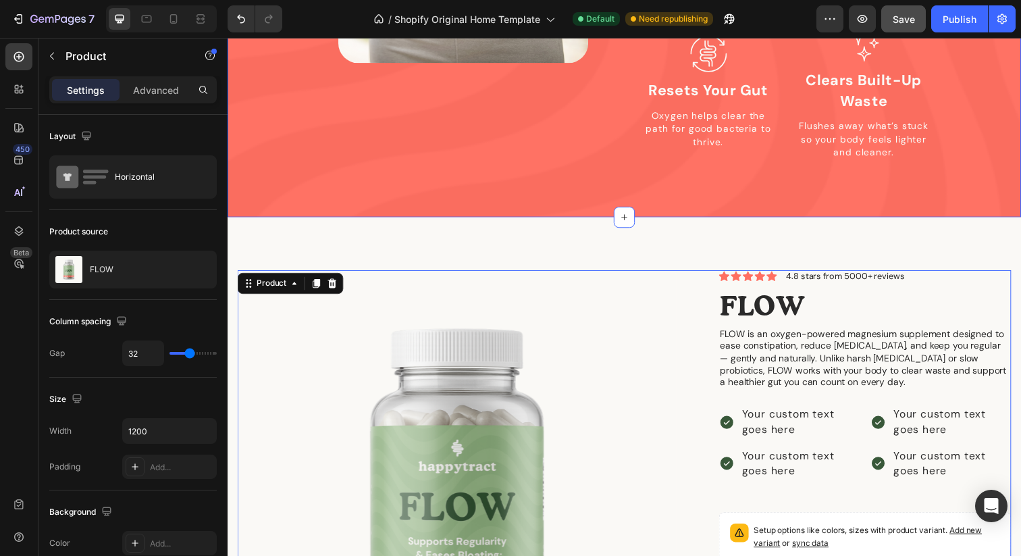
scroll to position [1526, 0]
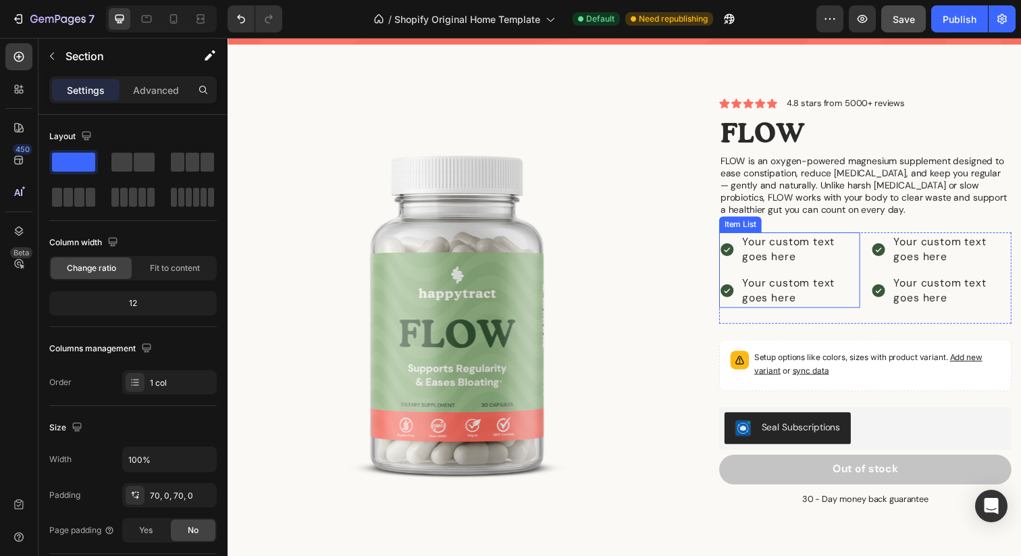
scroll to position [1632, 0]
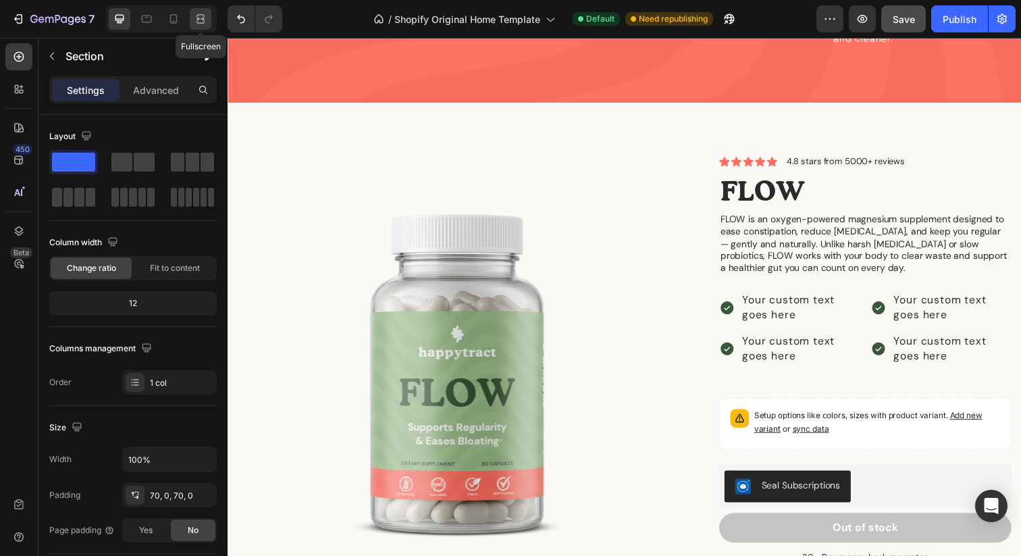
click at [195, 24] on icon at bounding box center [201, 19] width 14 height 14
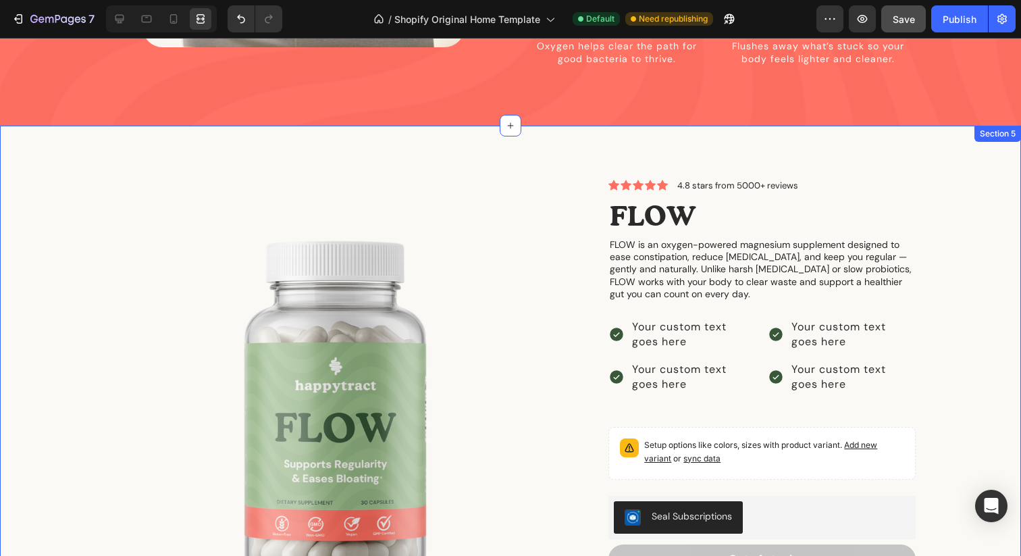
scroll to position [1669, 0]
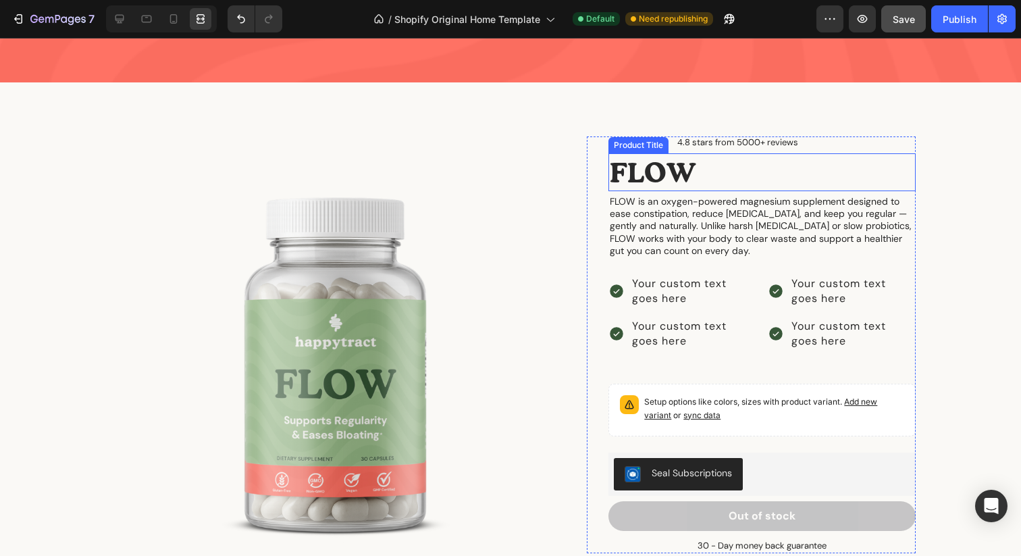
click at [677, 156] on h1 "FLOW" at bounding box center [762, 172] width 307 height 38
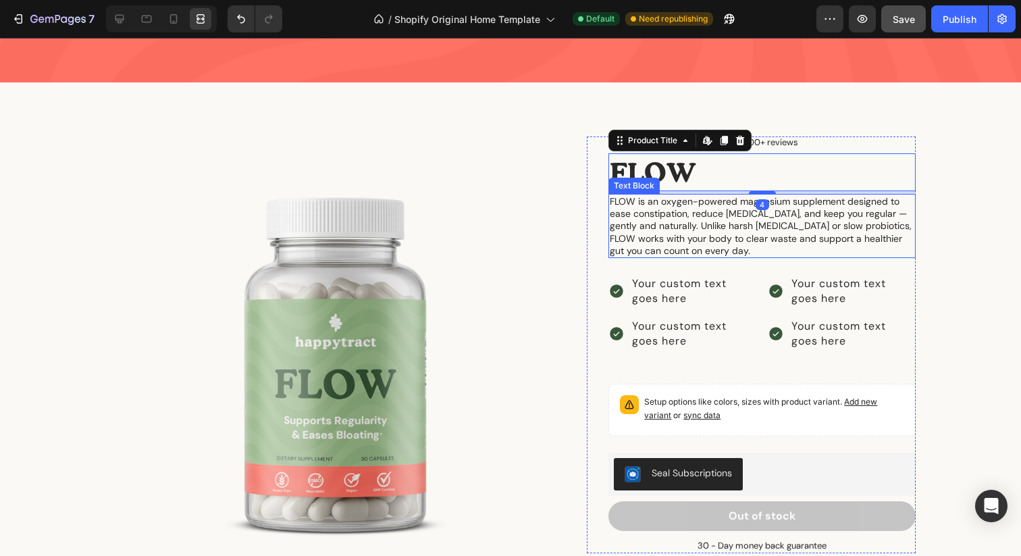
click at [865, 195] on p "FLOW is an oxygen-powered magnesium supplement designed to ease constipation, r…" at bounding box center [762, 225] width 305 height 61
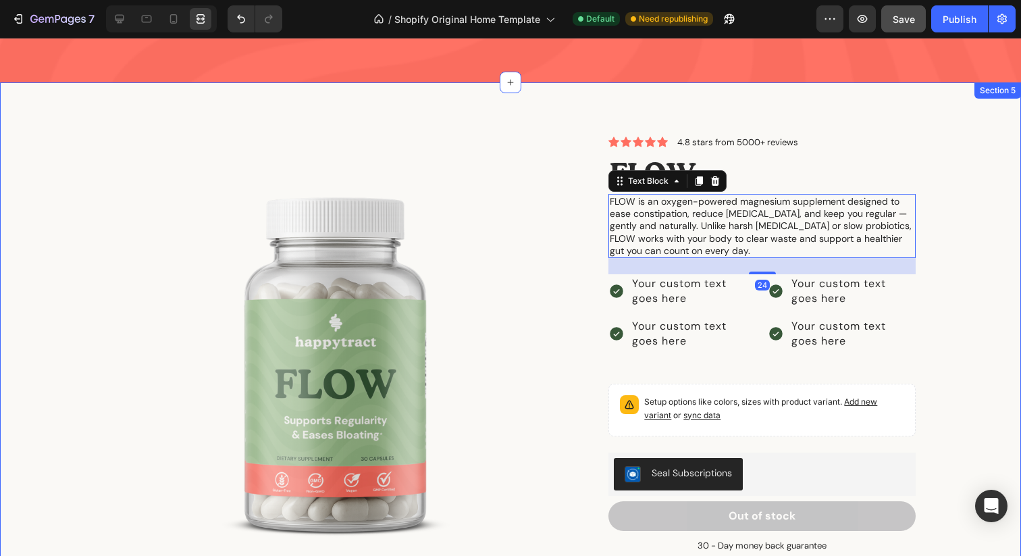
click at [993, 203] on div "Product Images Icon Icon Icon Icon Icon Icon List 4.8 stars from 5000+ reviews …" at bounding box center [510, 377] width 1001 height 482
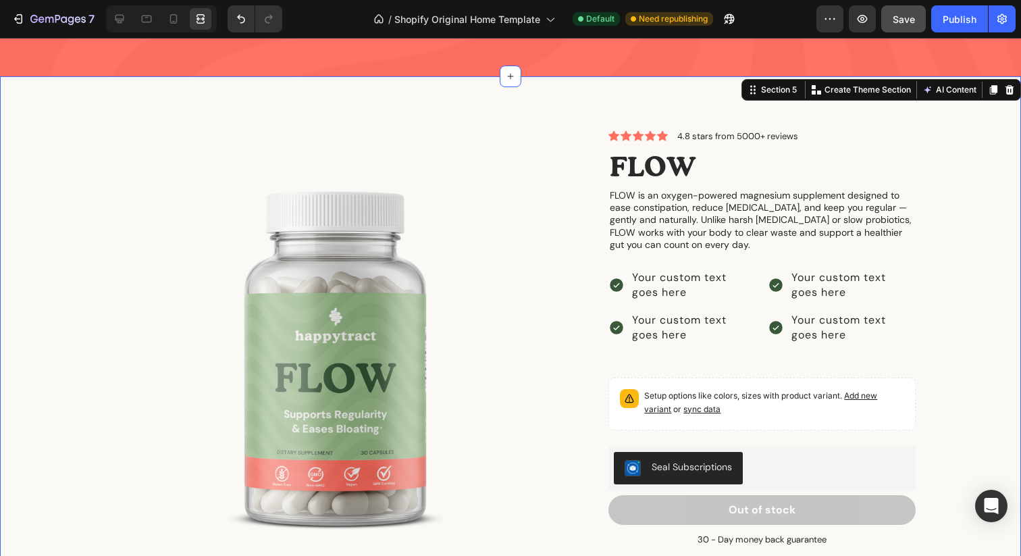
scroll to position [1676, 0]
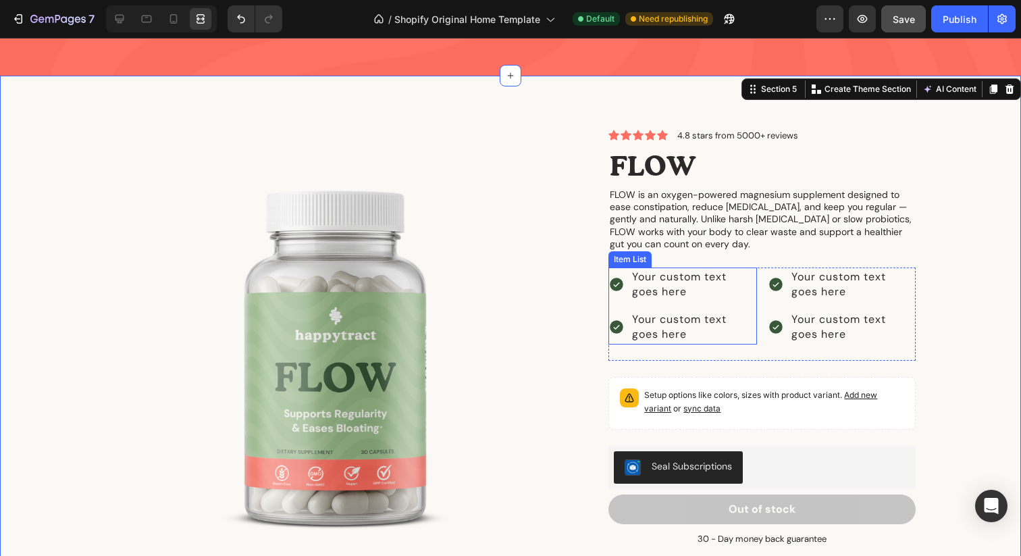
click at [726, 269] on div "Your custom text goes here" at bounding box center [693, 284] width 126 height 34
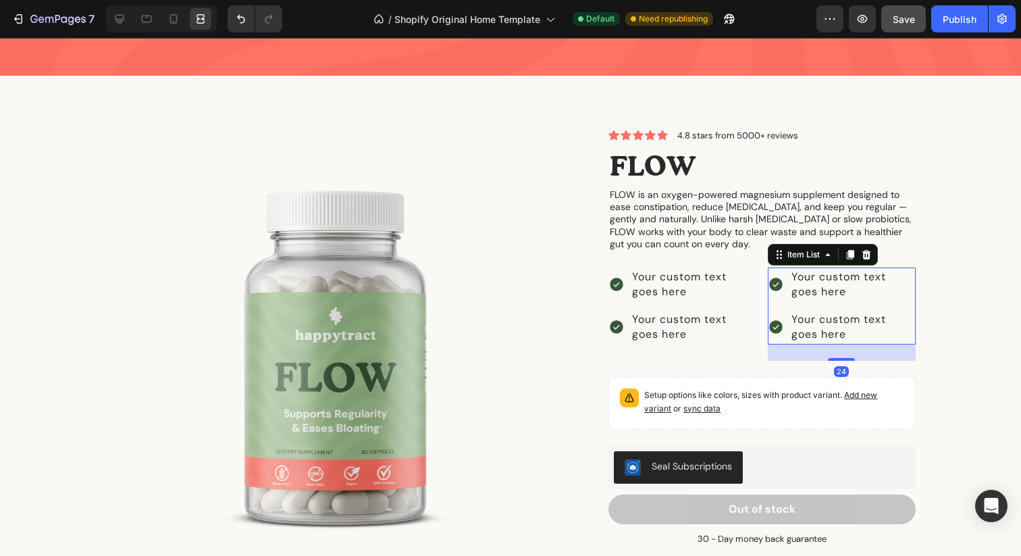
click at [802, 267] on div "Your custom text goes here" at bounding box center [853, 284] width 126 height 34
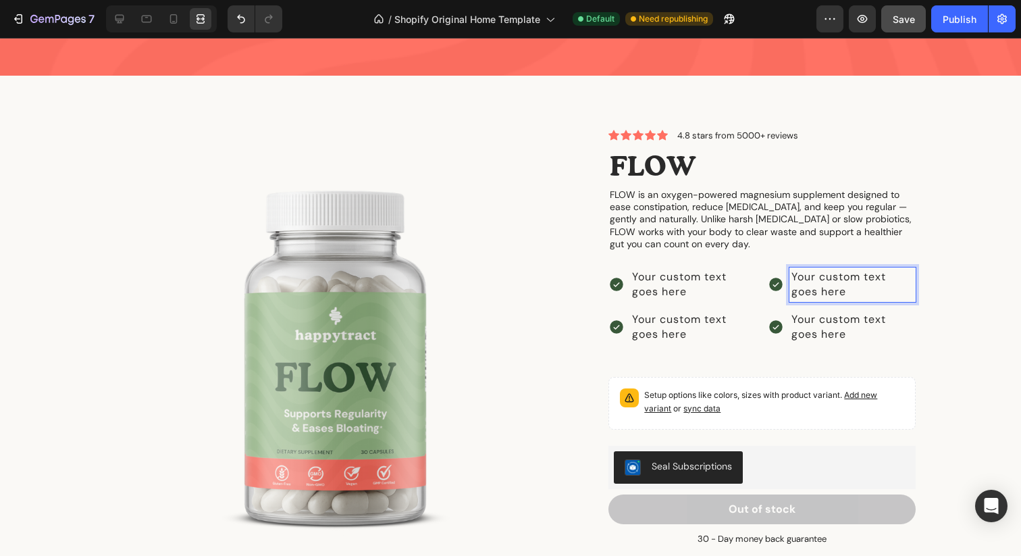
click at [802, 269] on p "Your custom text goes here" at bounding box center [853, 284] width 122 height 30
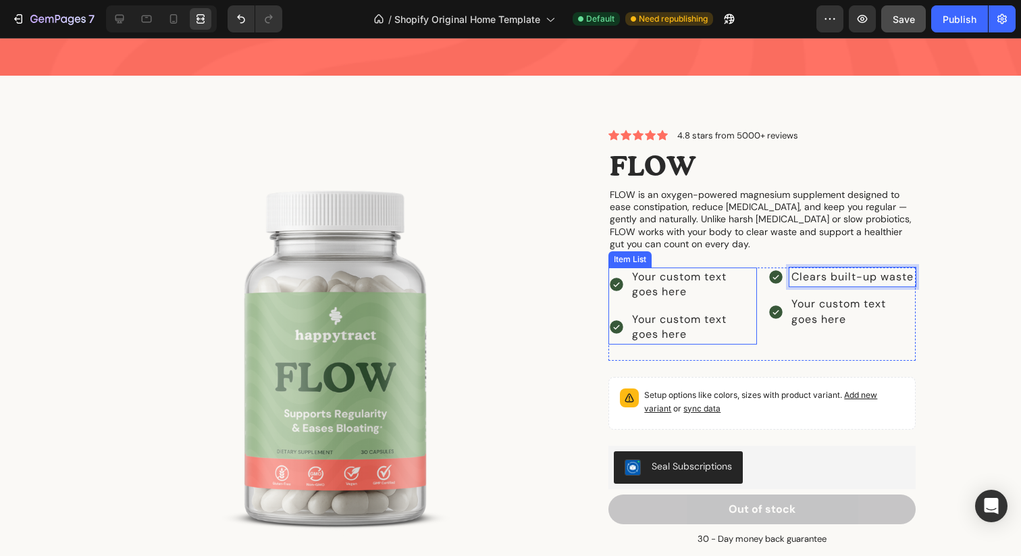
click at [665, 267] on div "Your custom text goes here" at bounding box center [693, 284] width 126 height 34
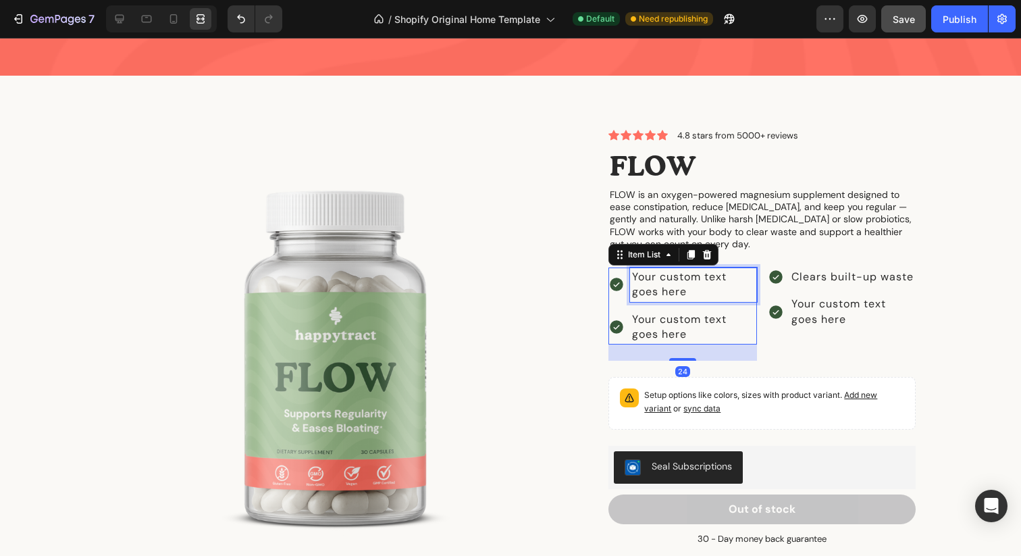
click at [665, 267] on div "Your custom text goes here" at bounding box center [693, 284] width 126 height 34
click at [665, 269] on p "Your custom text goes here" at bounding box center [693, 284] width 122 height 30
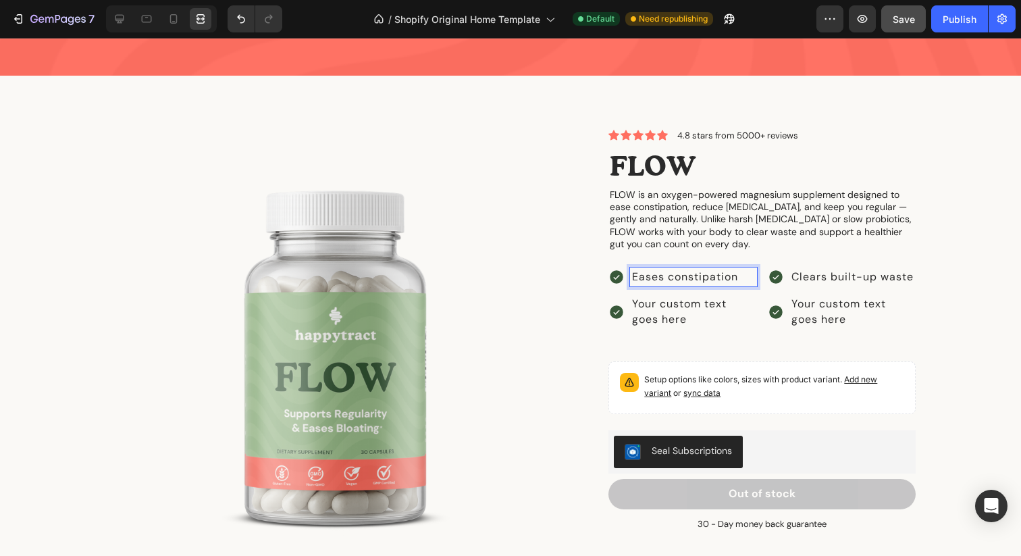
click at [680, 297] on p "Your custom text goes here" at bounding box center [693, 312] width 122 height 30
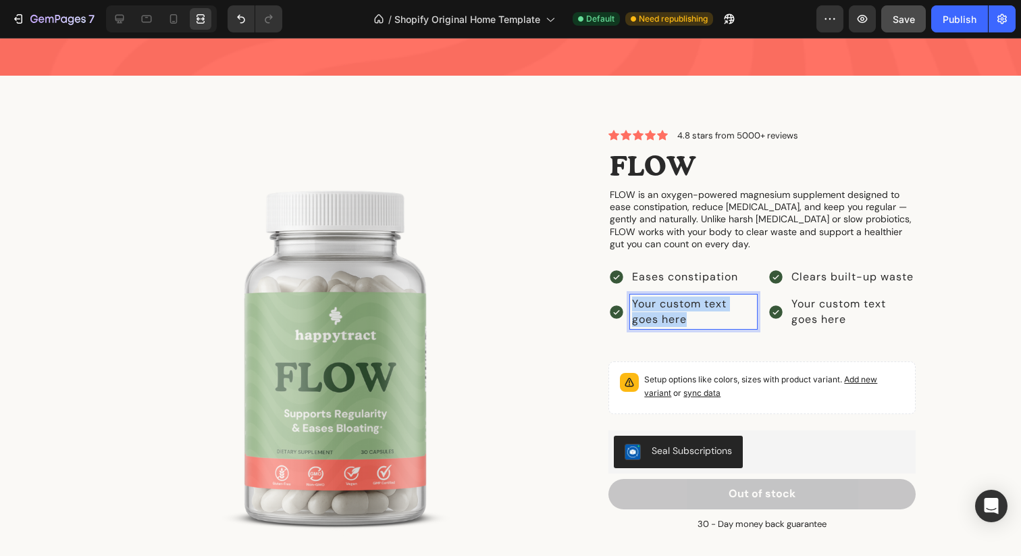
click at [680, 297] on p "Your custom text goes here" at bounding box center [693, 312] width 122 height 30
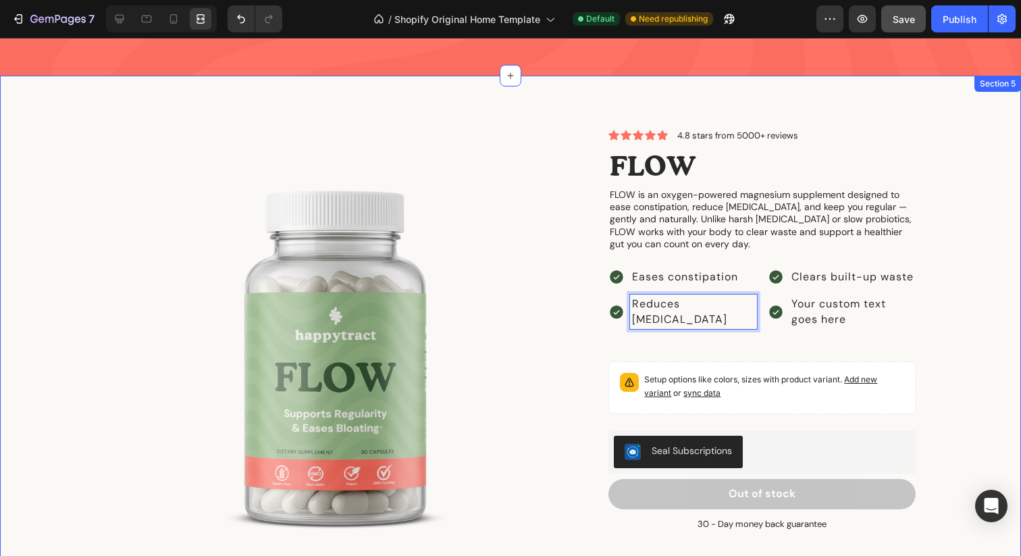
click at [952, 278] on div "Product Images Icon Icon Icon Icon Icon Icon List 4.8 stars from 5000+ reviews …" at bounding box center [510, 371] width 1001 height 482
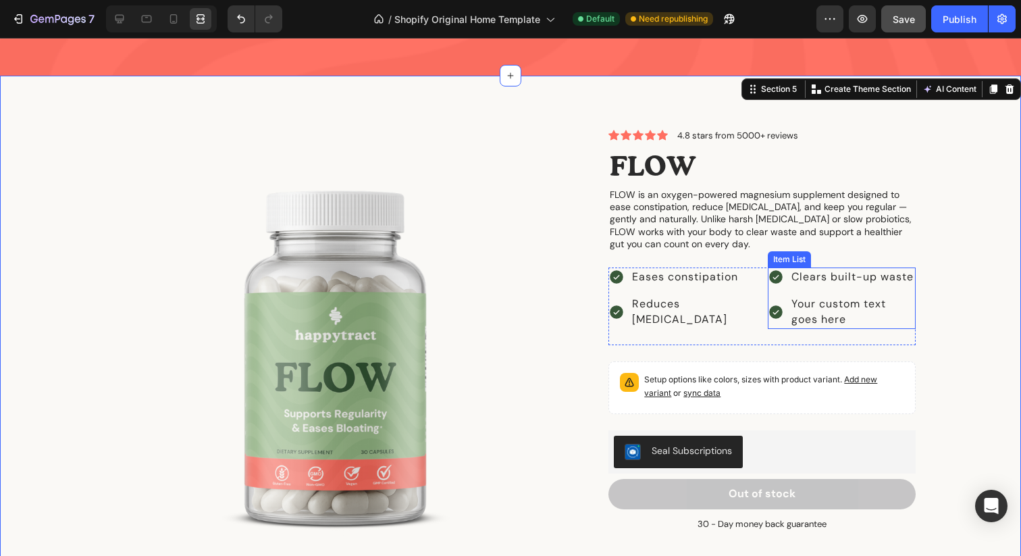
click at [849, 297] on p "Your custom text goes here" at bounding box center [853, 312] width 122 height 30
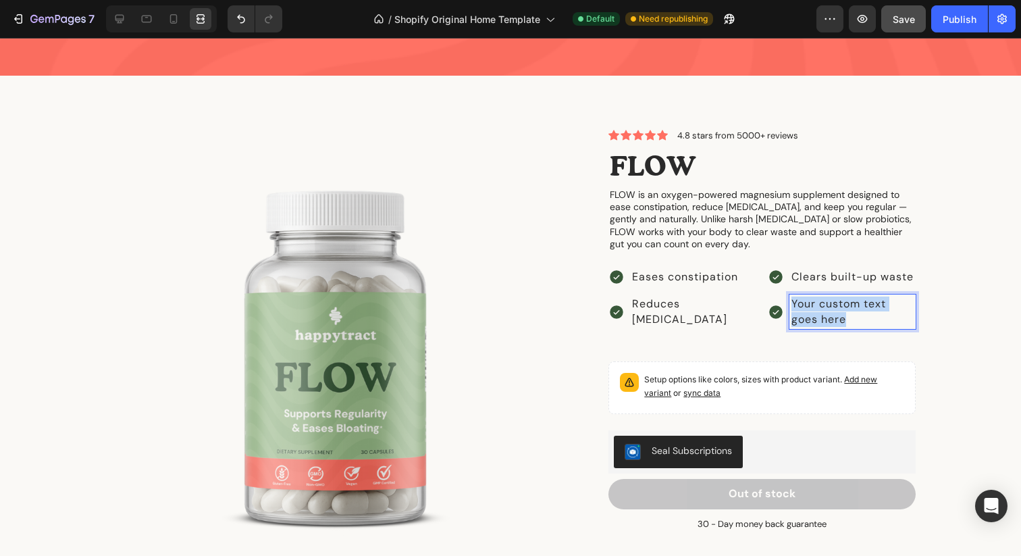
click at [849, 297] on p "Your custom text goes here" at bounding box center [853, 312] width 122 height 30
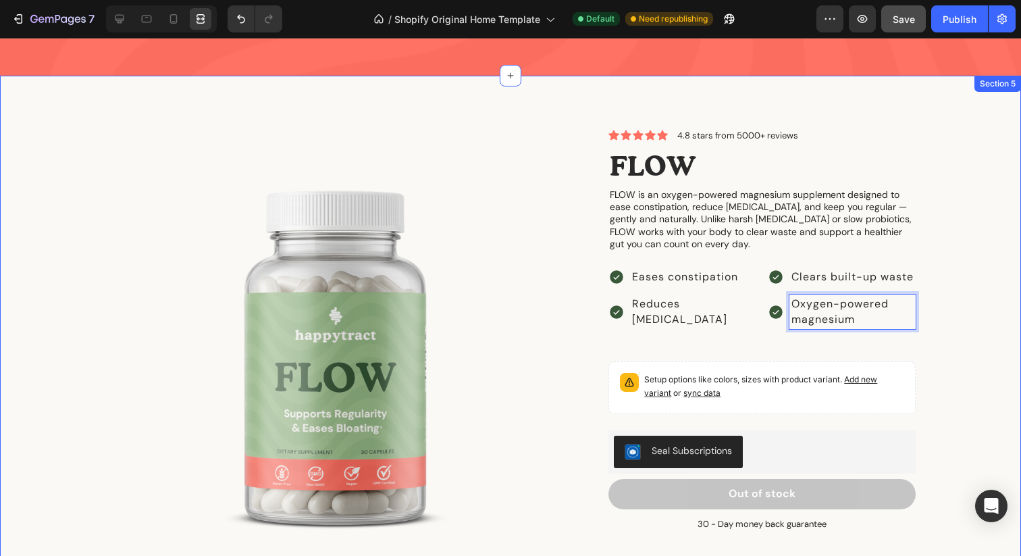
click at [973, 289] on div "Product Images Icon Icon Icon Icon Icon Icon List 4.8 stars from 5000+ reviews …" at bounding box center [510, 371] width 1001 height 482
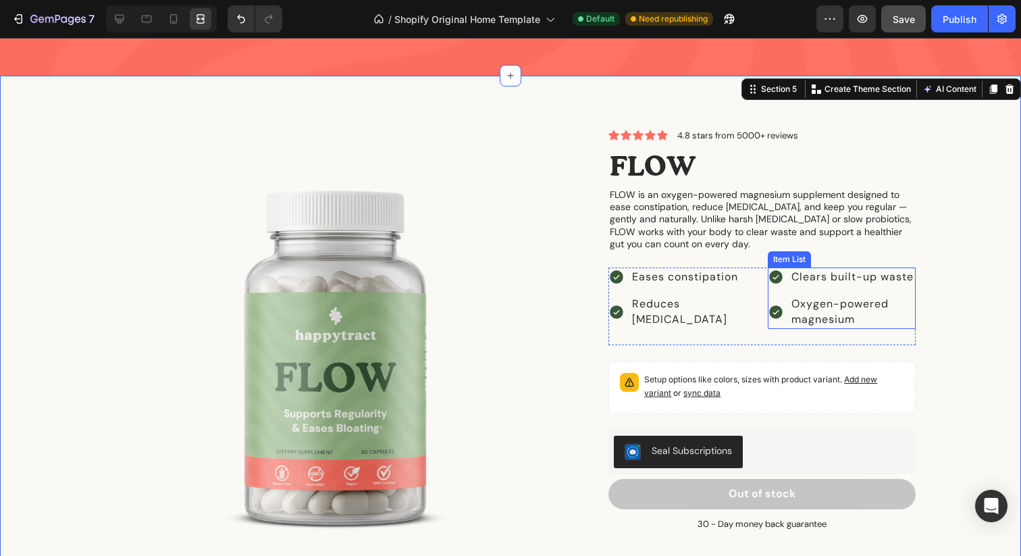
click at [863, 297] on p "Oxygen-powered magnesium" at bounding box center [853, 312] width 122 height 30
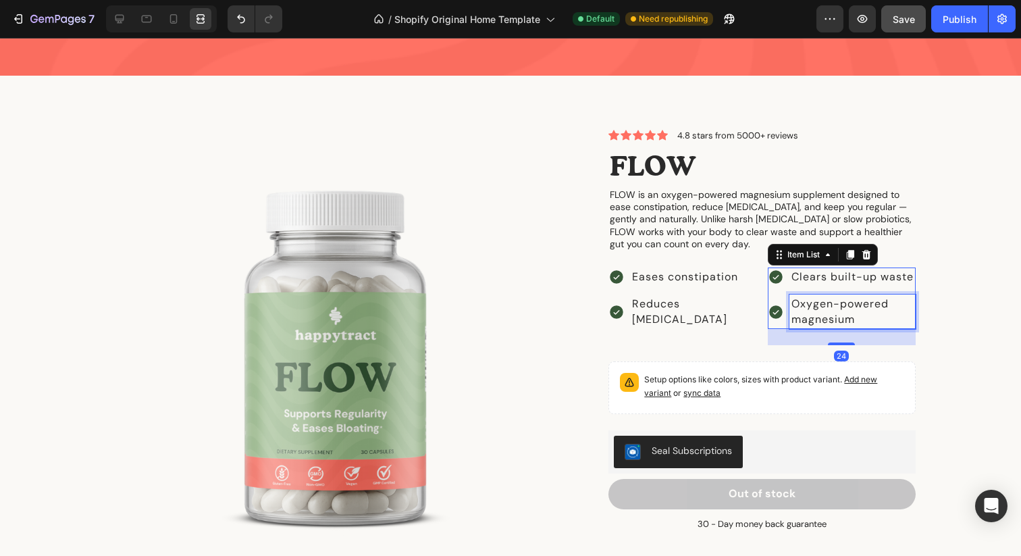
click at [863, 297] on p "Oxygen-powered magnesium" at bounding box center [853, 312] width 122 height 30
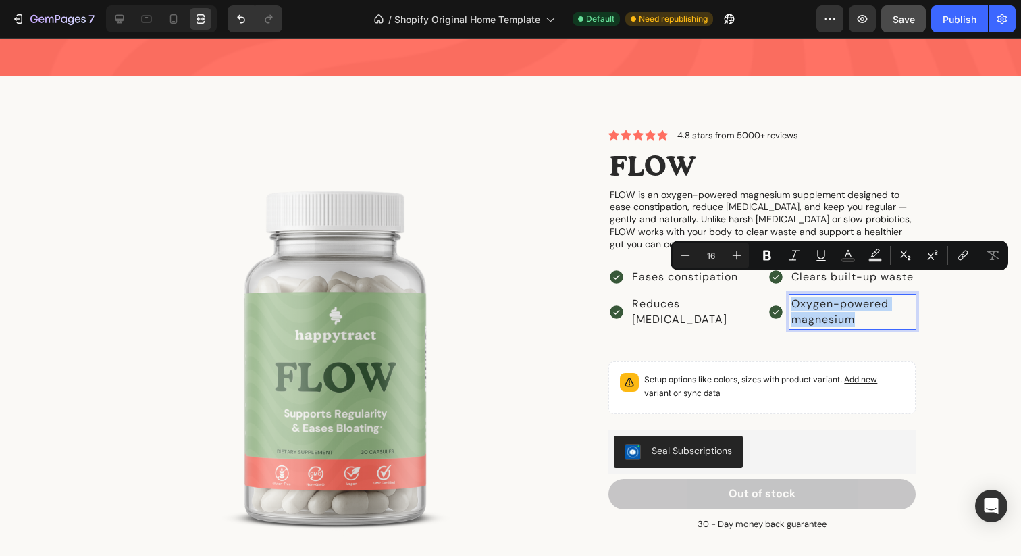
click at [819, 299] on p "Oxygen-powered magnesium" at bounding box center [853, 312] width 122 height 30
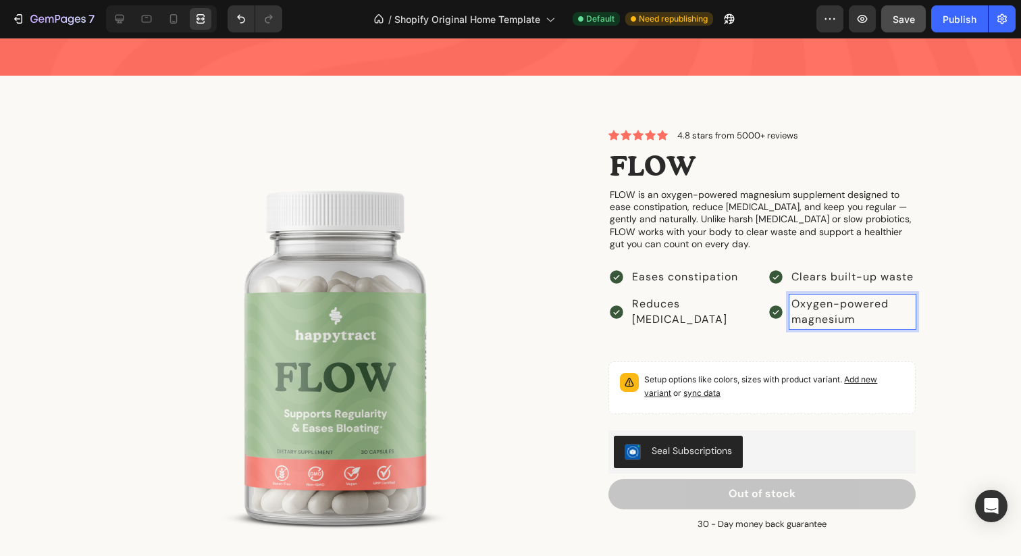
click at [819, 299] on p "Oxygen-powered magnesium" at bounding box center [853, 312] width 122 height 30
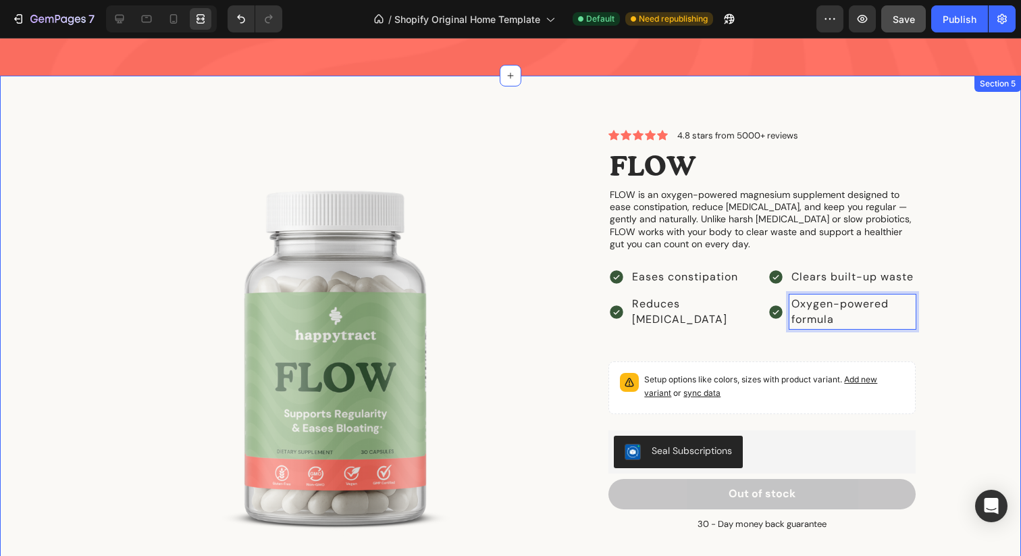
click at [959, 254] on div "Product Images Icon Icon Icon Icon Icon Icon List 4.8 stars from 5000+ reviews …" at bounding box center [510, 371] width 1001 height 482
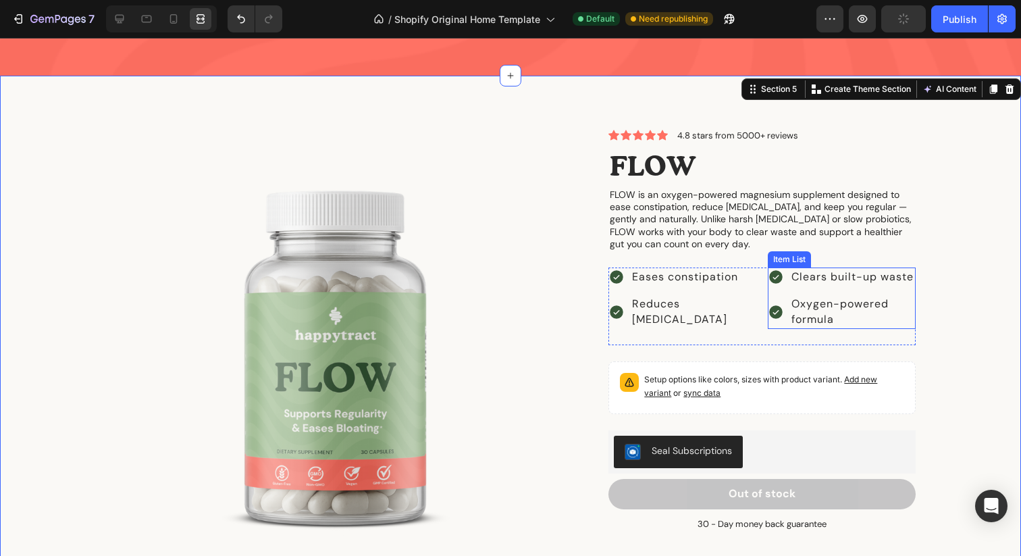
click at [847, 297] on p "Oxygen-powered formula" at bounding box center [853, 312] width 122 height 30
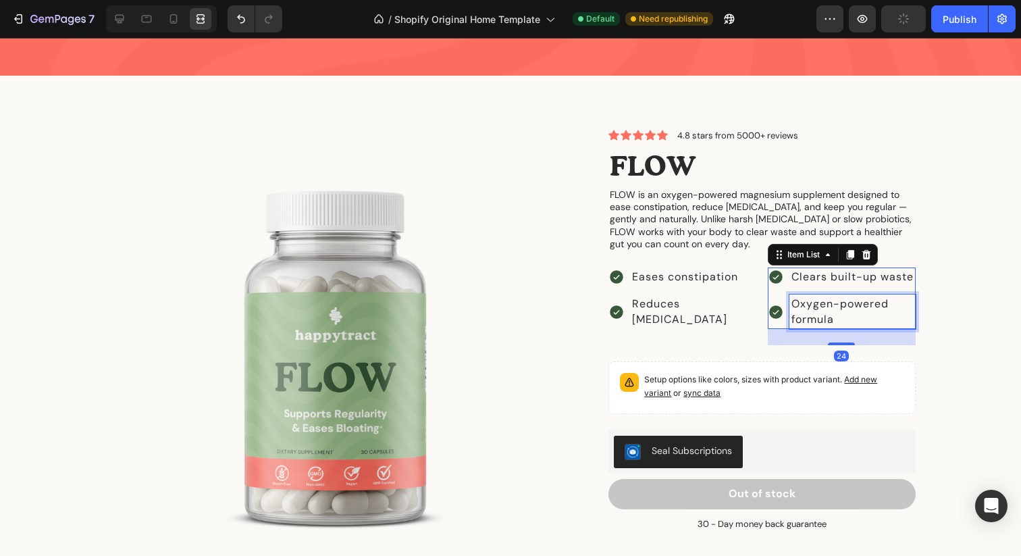
click at [847, 297] on p "Oxygen-powered formula" at bounding box center [853, 312] width 122 height 30
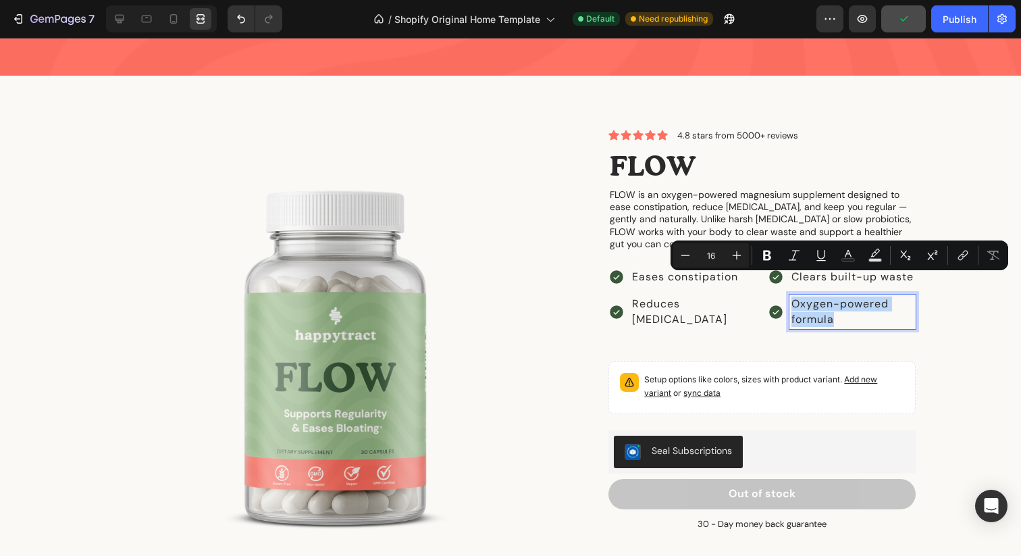
click at [820, 299] on p "Oxygen-powered formula" at bounding box center [853, 312] width 122 height 30
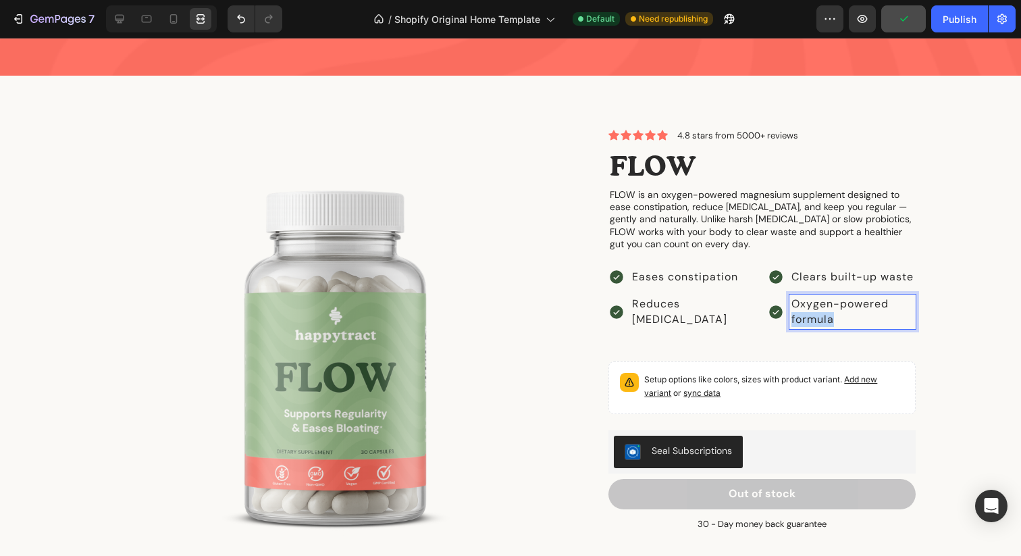
click at [820, 299] on p "Oxygen-powered formula" at bounding box center [853, 312] width 122 height 30
click at [989, 256] on div "Product Images Icon Icon Icon Icon Icon Icon List 4.8 stars from 5000+ reviews …" at bounding box center [510, 371] width 1001 height 482
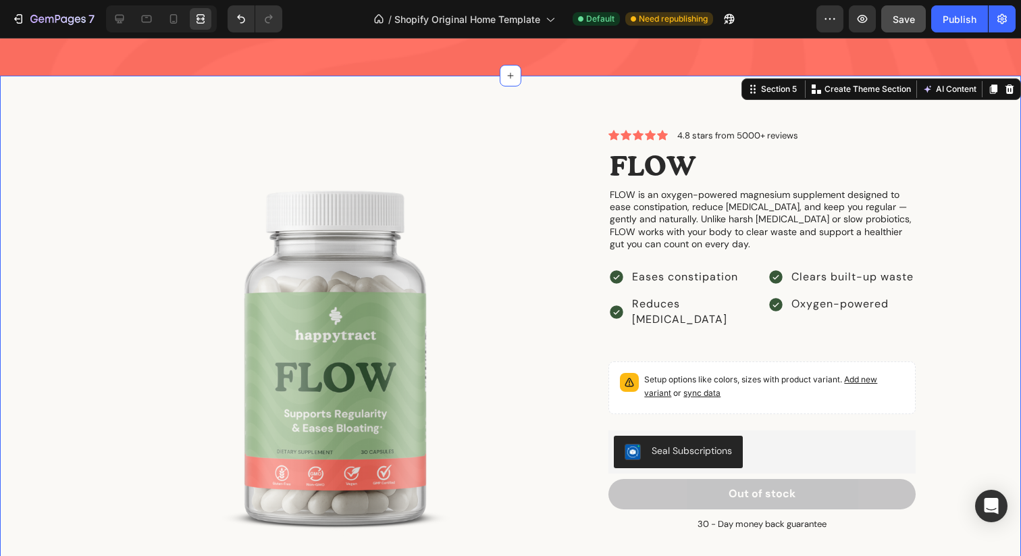
click at [989, 256] on div "Product Images Icon Icon Icon Icon Icon Icon List 4.8 stars from 5000+ reviews …" at bounding box center [510, 371] width 1001 height 482
click at [950, 246] on div "Product Images Icon Icon Icon Icon Icon Icon List 4.8 stars from 5000+ reviews …" at bounding box center [510, 371] width 1001 height 482
click at [792, 367] on div "Setup options like colors, sizes with product variant. Add new variant or sync …" at bounding box center [762, 387] width 295 height 41
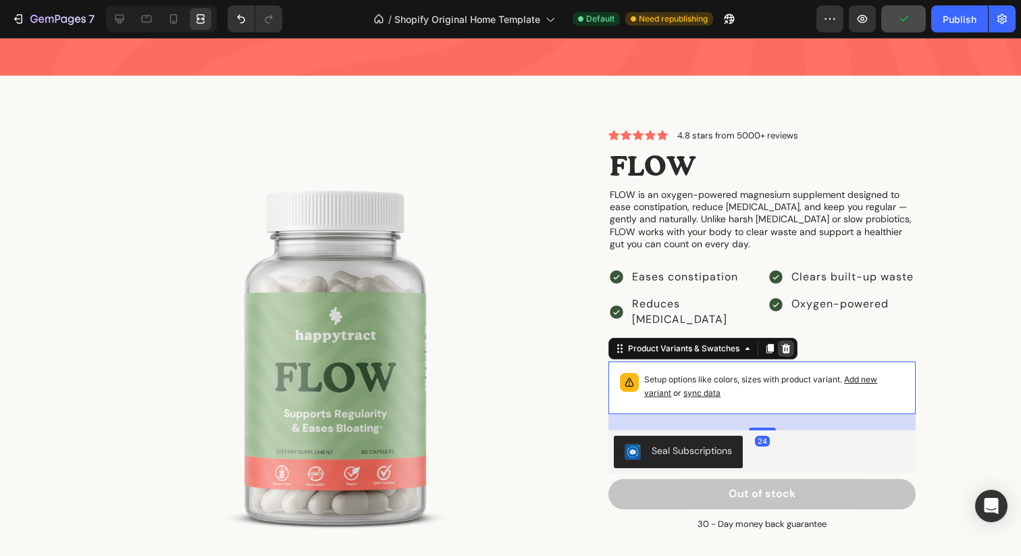
click at [783, 344] on icon at bounding box center [786, 348] width 9 height 9
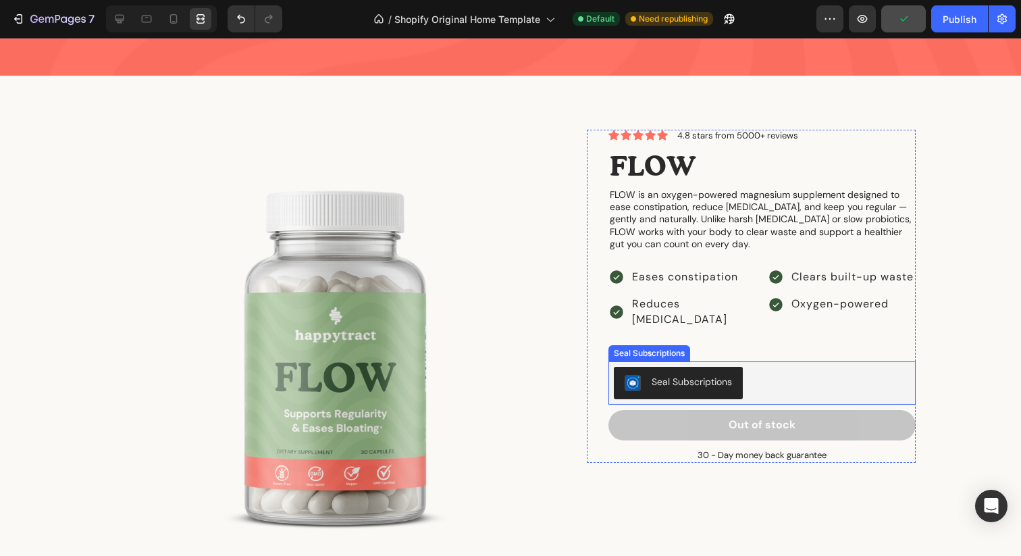
click at [714, 375] on div "Seal Subscriptions" at bounding box center [692, 382] width 80 height 14
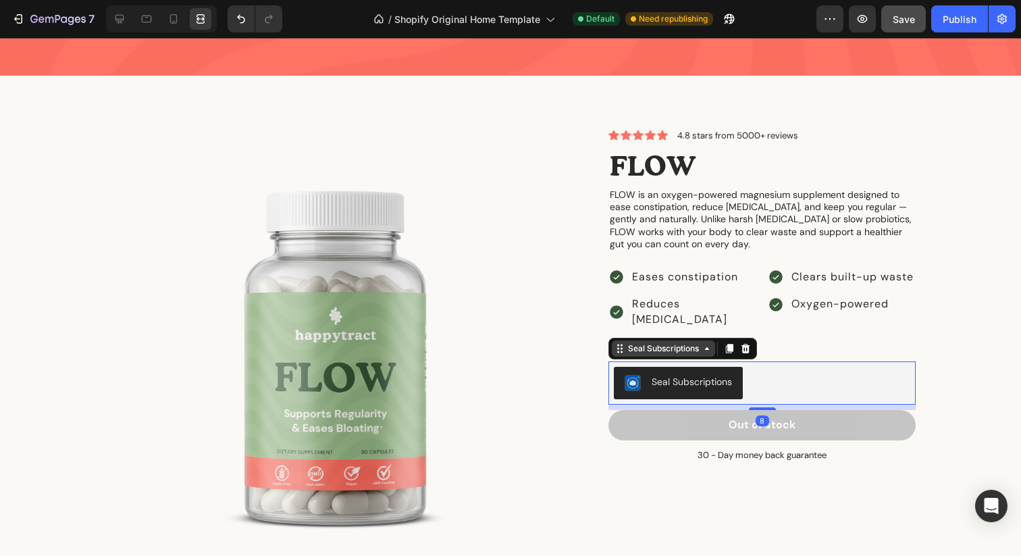
click at [690, 342] on div "Seal Subscriptions" at bounding box center [663, 348] width 76 height 12
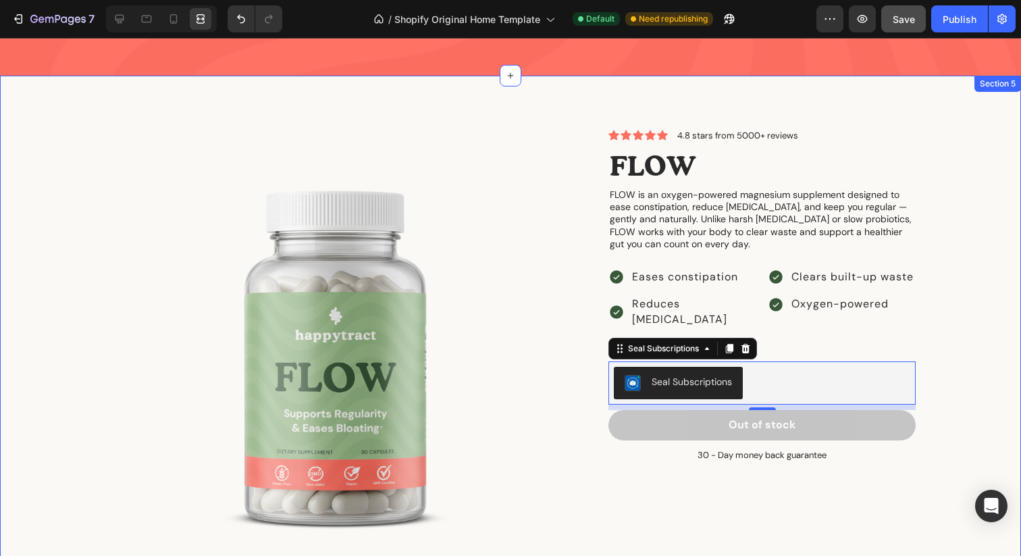
click at [945, 307] on div "Product Images Icon Icon Icon Icon Icon Icon List 4.8 stars from 5000+ reviews …" at bounding box center [510, 371] width 1001 height 482
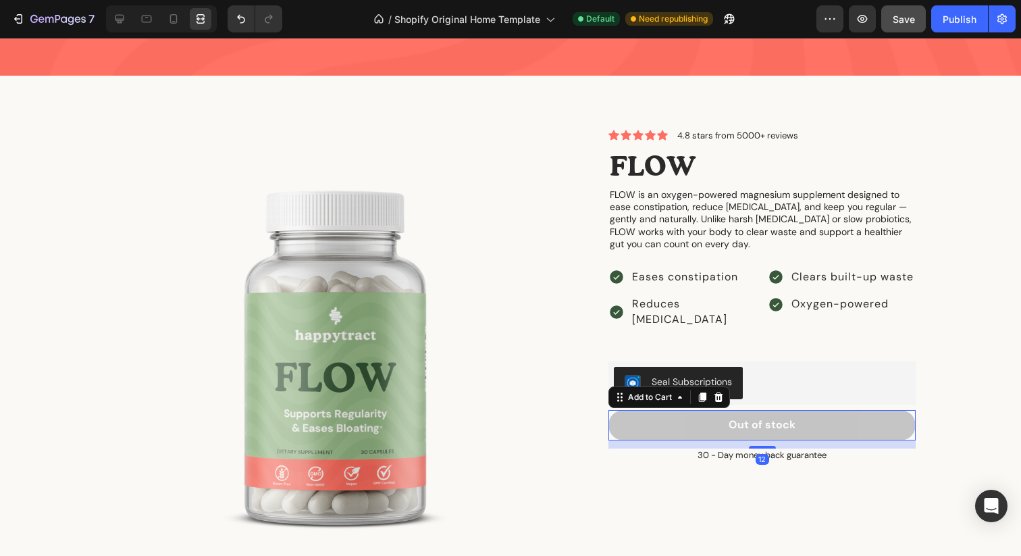
click at [863, 410] on button "Out of stock" at bounding box center [762, 425] width 307 height 30
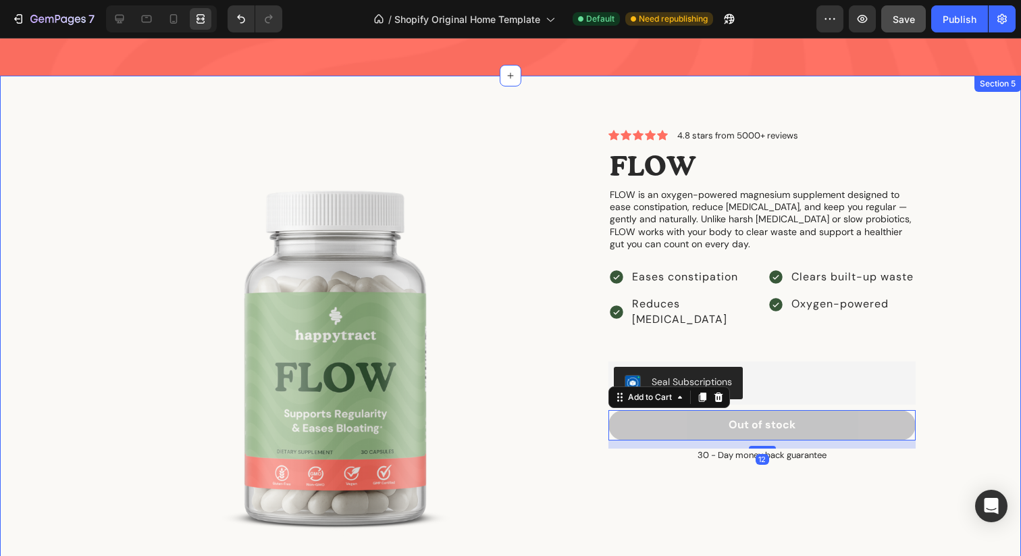
click at [970, 330] on div "Product Images Icon Icon Icon Icon Icon Icon List 4.8 stars from 5000+ reviews …" at bounding box center [510, 371] width 1001 height 482
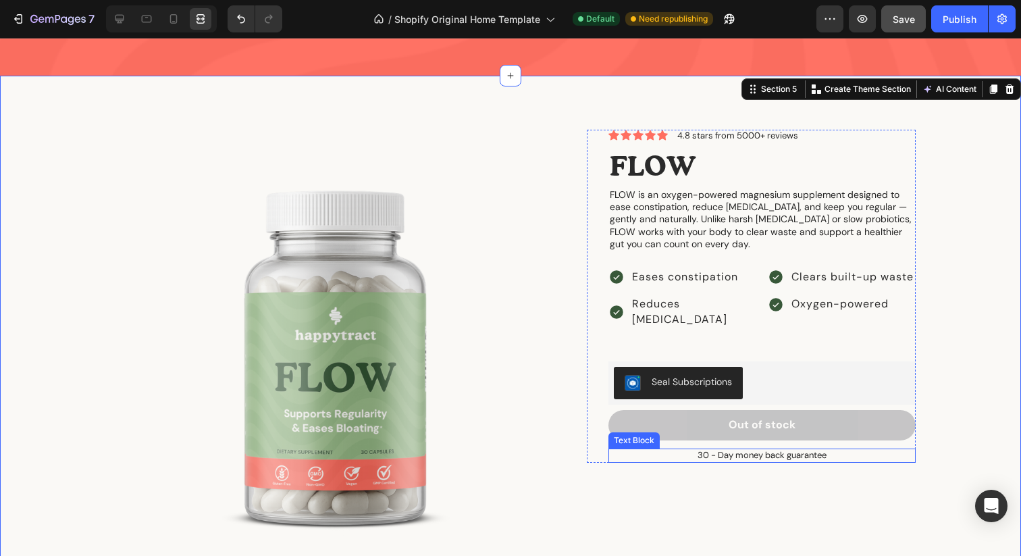
click at [825, 450] on p "30 - Day money back guarantee" at bounding box center [762, 455] width 305 height 11
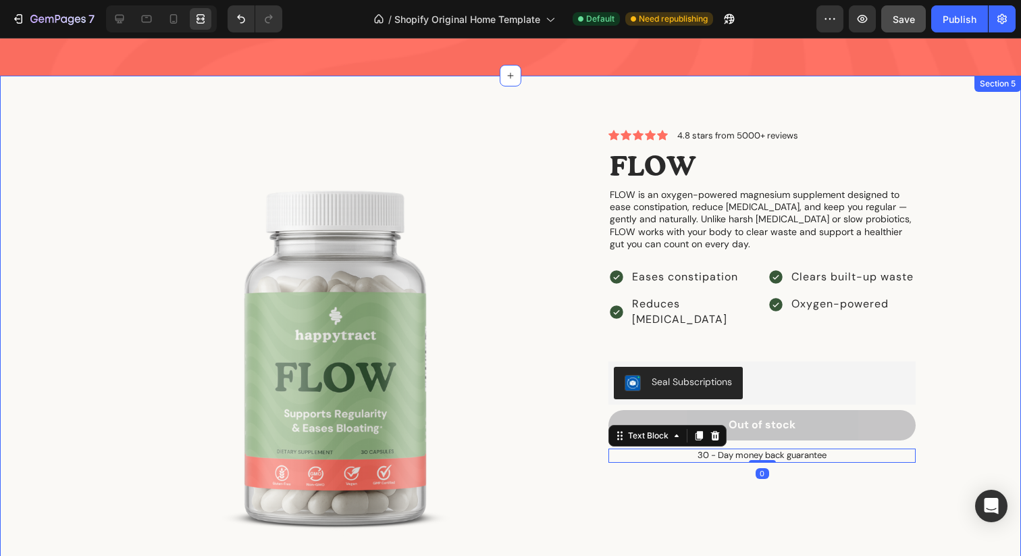
click at [1019, 335] on div "Product Images Icon Icon Icon Icon Icon Icon List 4.8 stars from 5000+ reviews …" at bounding box center [510, 360] width 1021 height 568
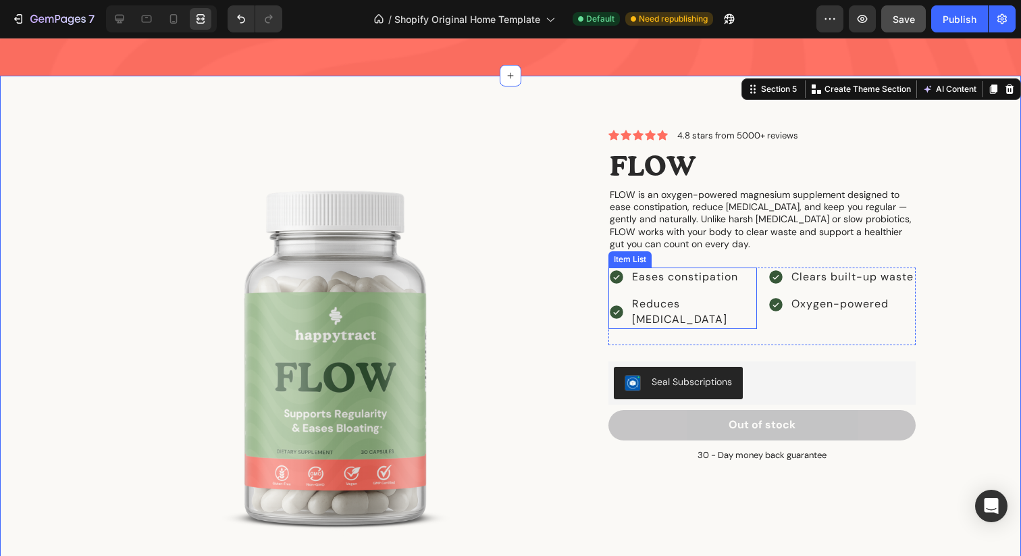
click at [682, 269] on p "Eases constipation" at bounding box center [693, 276] width 122 height 15
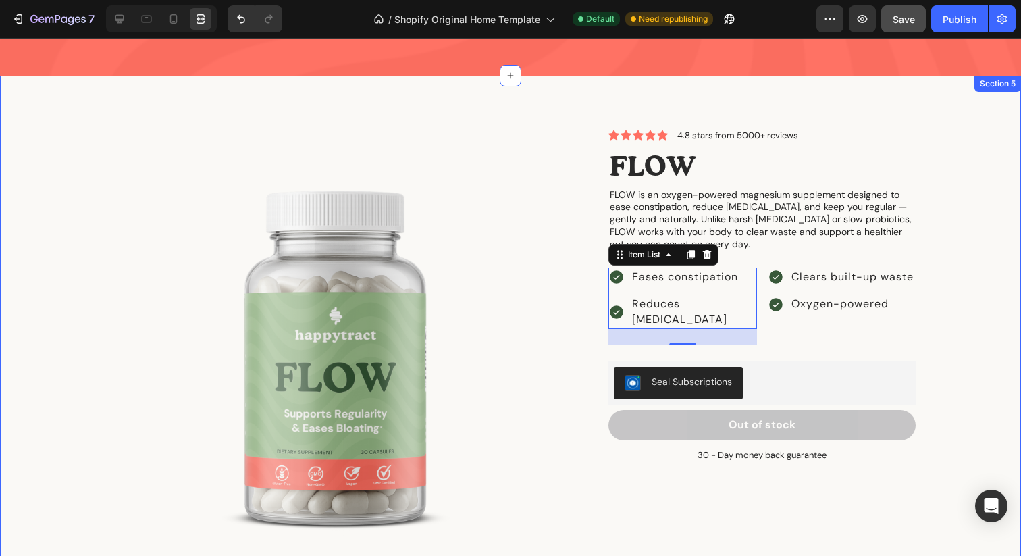
click at [993, 225] on div "Product Images Icon Icon Icon Icon Icon Icon List 4.8 stars from 5000+ reviews …" at bounding box center [510, 371] width 1001 height 482
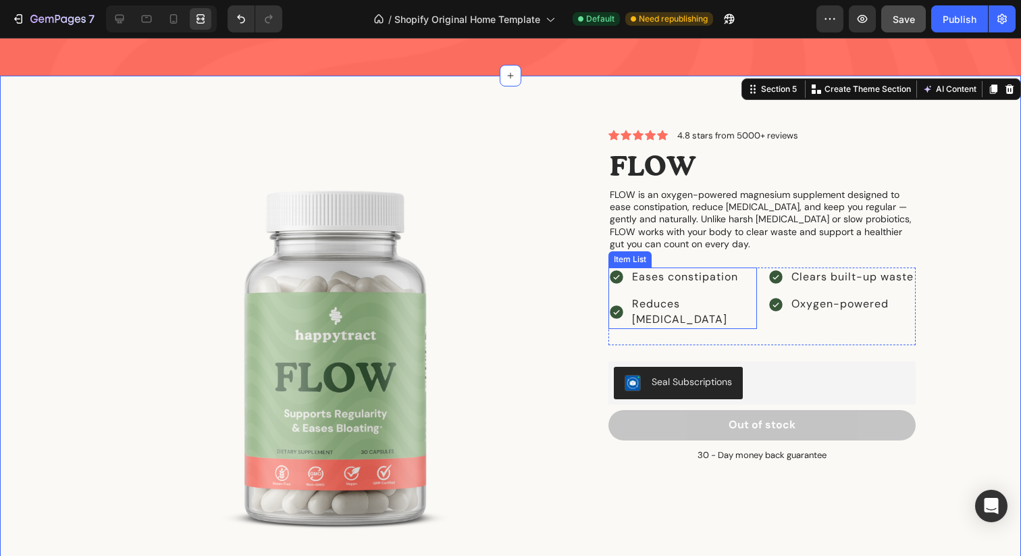
click at [646, 269] on p "Eases constipation" at bounding box center [693, 276] width 122 height 15
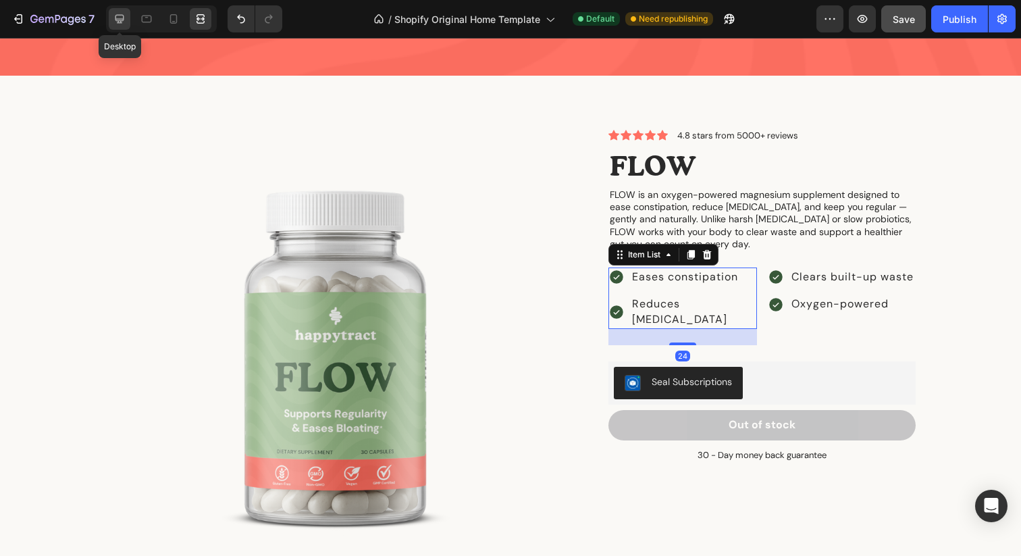
click at [118, 16] on icon at bounding box center [120, 19] width 14 height 14
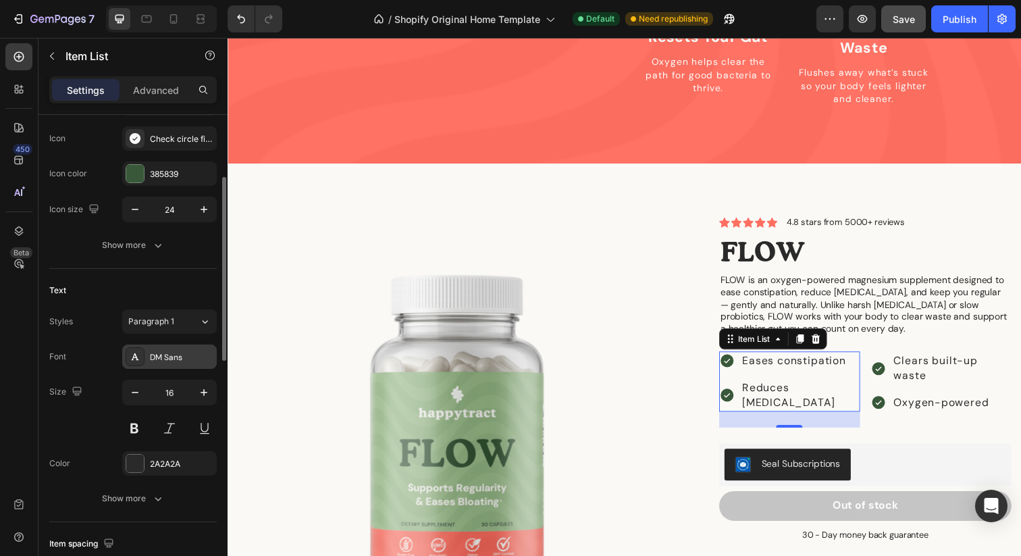
scroll to position [149, 0]
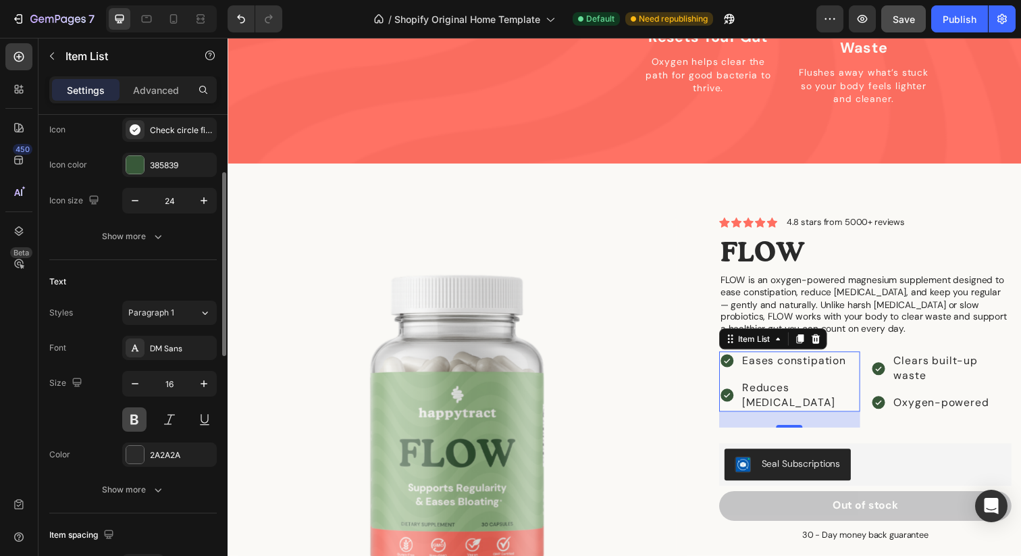
click at [131, 415] on button at bounding box center [134, 419] width 24 height 24
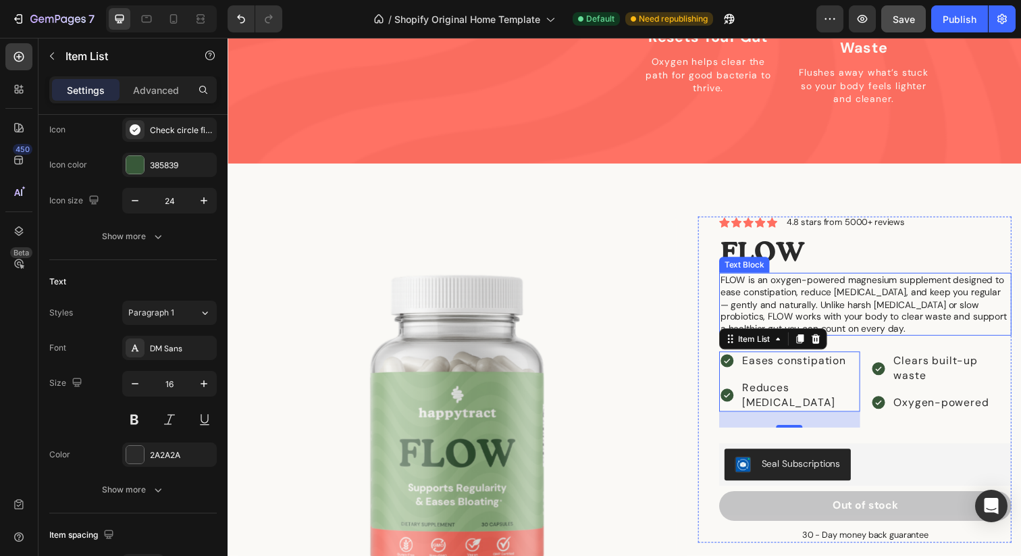
click at [923, 171] on div "Product Images Icon Icon Icon Icon Icon Icon List 4.8 stars from 5000+ reviews …" at bounding box center [633, 444] width 811 height 557
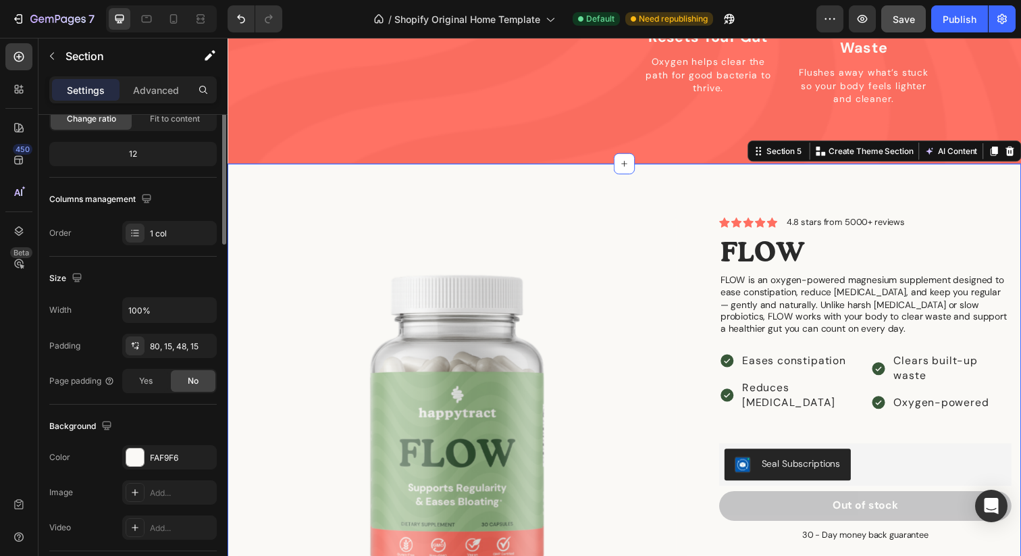
scroll to position [0, 0]
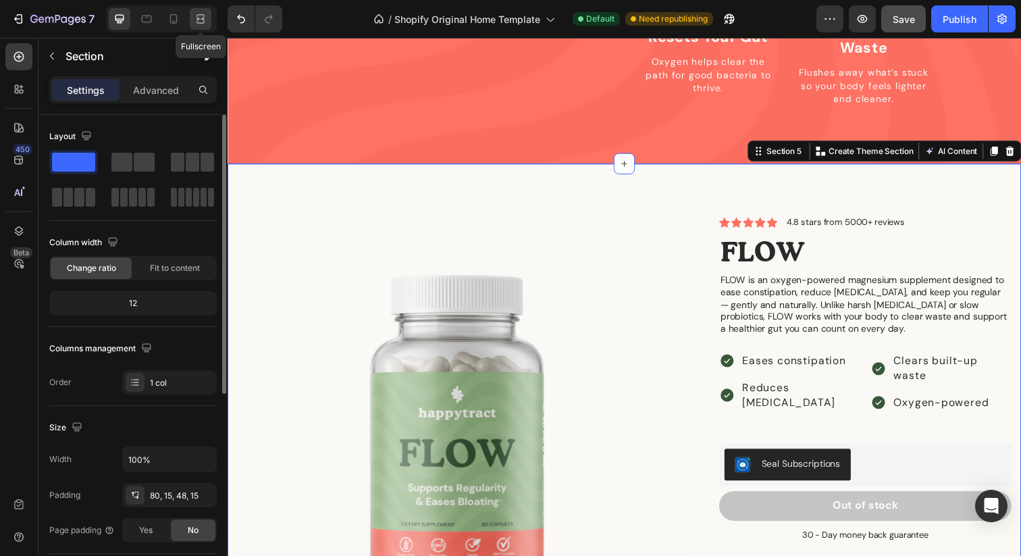
click at [190, 19] on div at bounding box center [201, 19] width 22 height 22
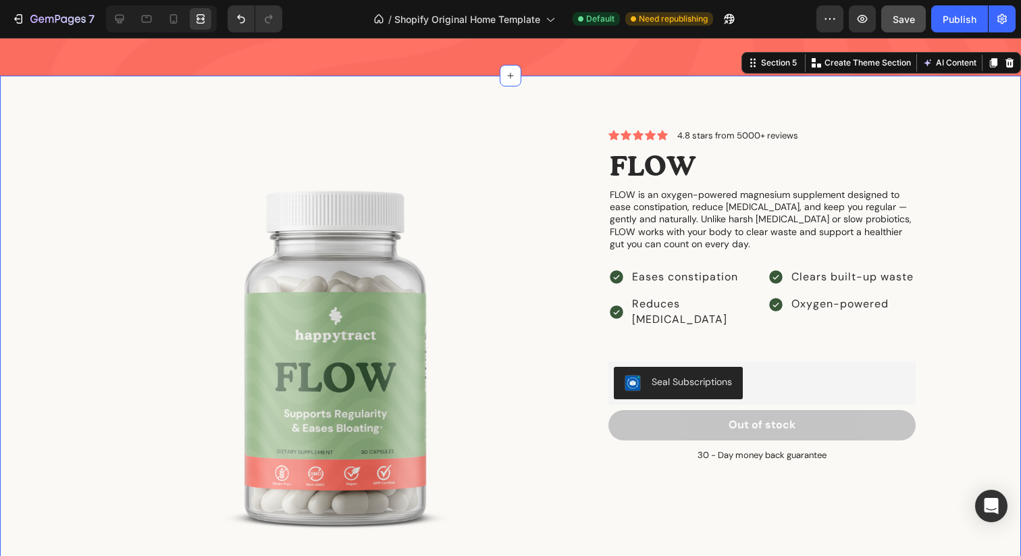
click at [994, 240] on div "Product Images Icon Icon Icon Icon Icon Icon List 4.8 stars from 5000+ reviews …" at bounding box center [510, 371] width 1001 height 482
click at [995, 290] on div "Product Images Icon Icon Icon Icon Icon Icon List 4.8 stars from 5000+ reviews …" at bounding box center [510, 371] width 1001 height 482
click at [1021, 310] on div "Product Images Icon Icon Icon Icon Icon Icon List 4.8 stars from 5000+ reviews …" at bounding box center [510, 360] width 1021 height 568
click at [955, 255] on div "Product Images Icon Icon Icon Icon Icon Icon List 4.8 stars from 5000+ reviews …" at bounding box center [510, 371] width 1001 height 482
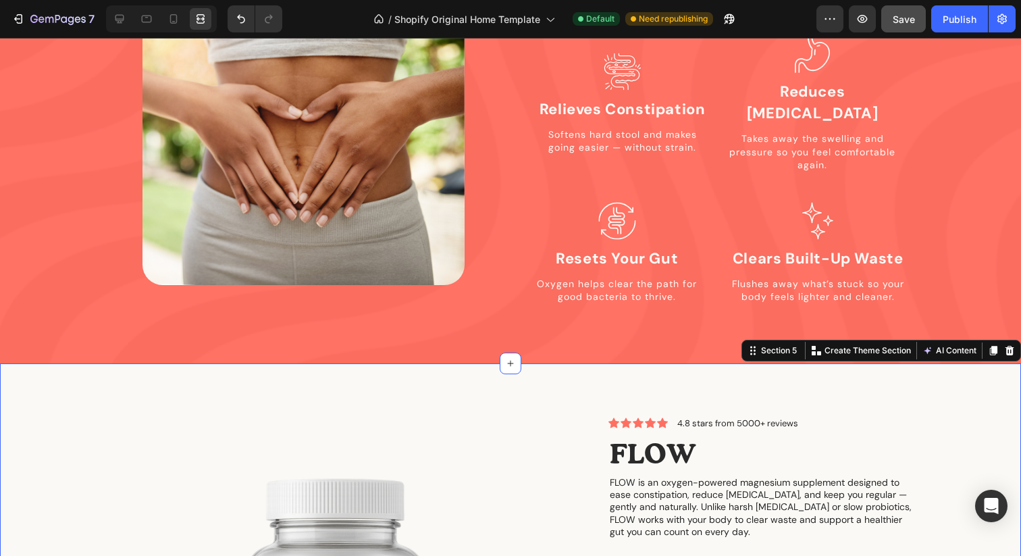
scroll to position [1302, 0]
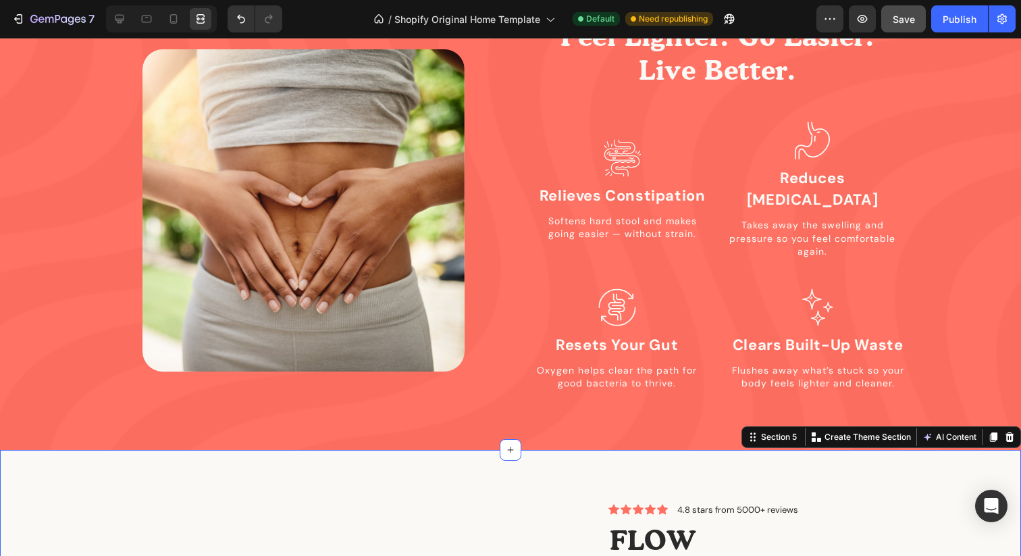
click at [890, 0] on div "7 / Shopify Original Home Template Default Need republishing Preview Save Publi…" at bounding box center [510, 19] width 1021 height 38
click at [895, 20] on span "Save" at bounding box center [904, 19] width 22 height 11
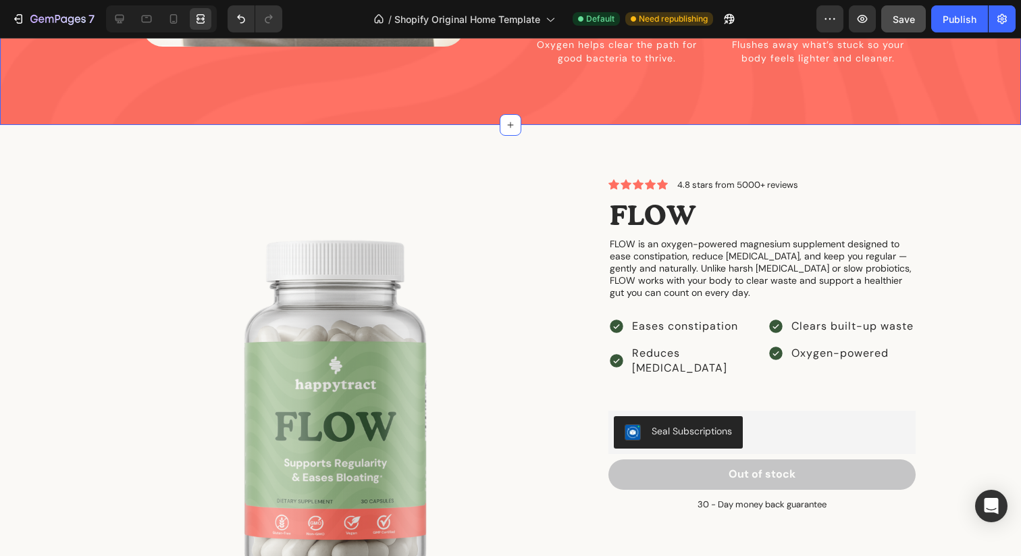
scroll to position [1287, 0]
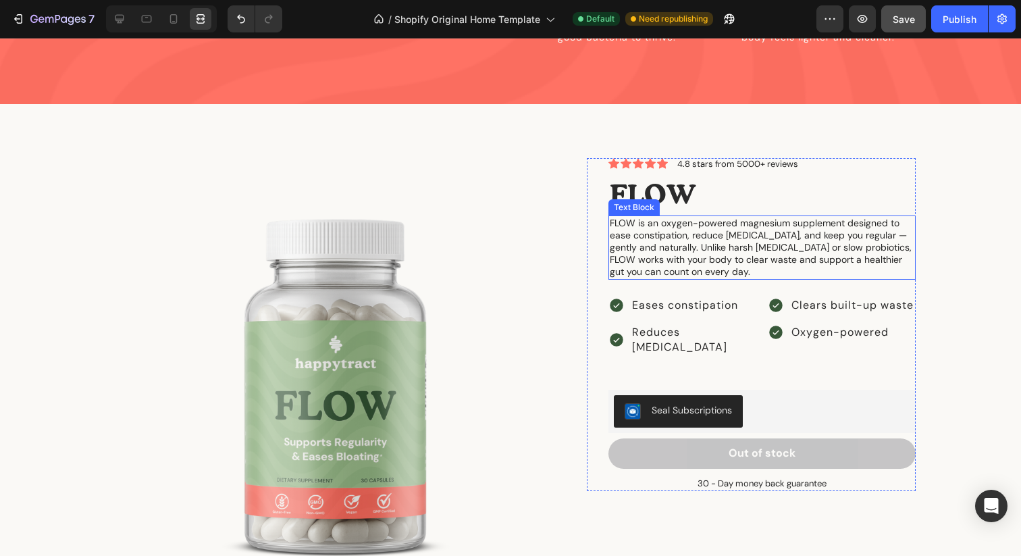
click at [676, 217] on p "FLOW is an oxygen-powered magnesium supplement designed to ease constipation, r…" at bounding box center [762, 247] width 305 height 61
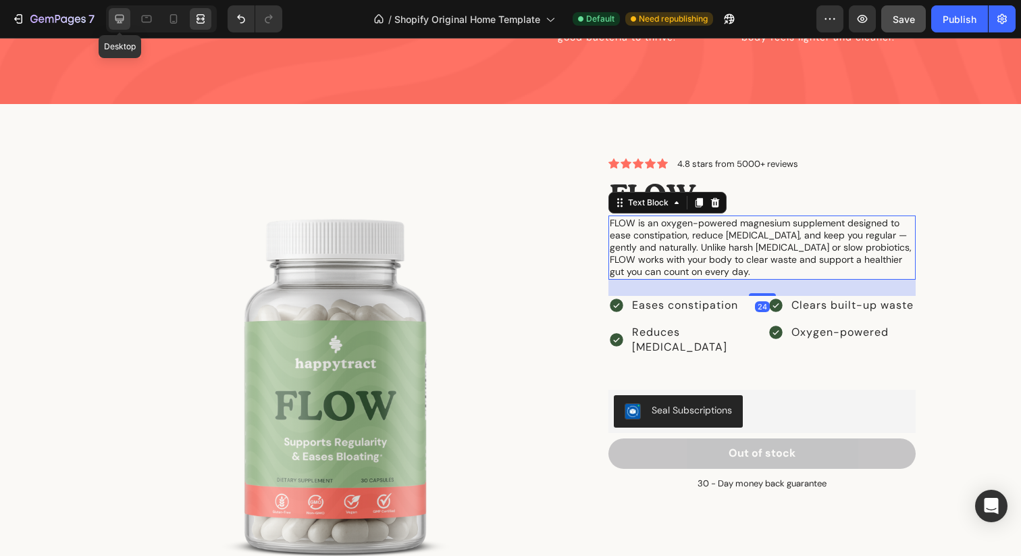
click at [119, 18] on icon at bounding box center [119, 19] width 9 height 9
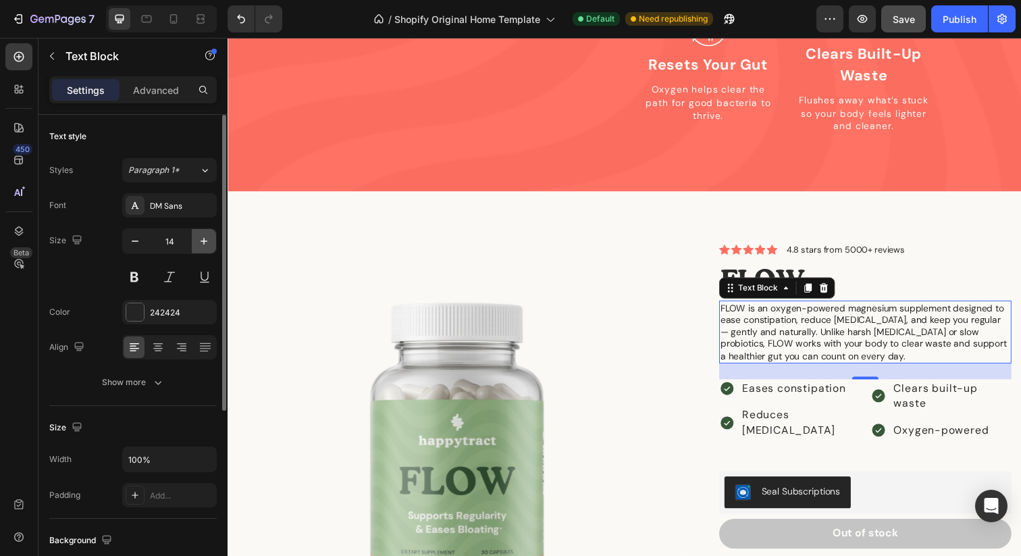
click at [199, 240] on icon "button" at bounding box center [204, 241] width 14 height 14
type input "15"
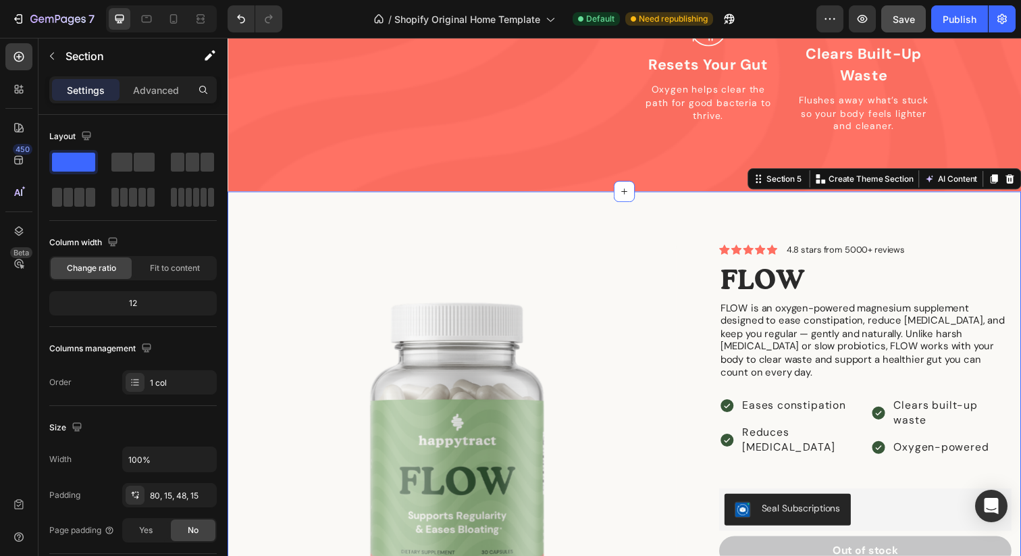
click at [942, 197] on div "Product Images Icon Icon Icon Icon Icon Icon List 4.8 stars from 5000+ reviews …" at bounding box center [633, 473] width 811 height 557
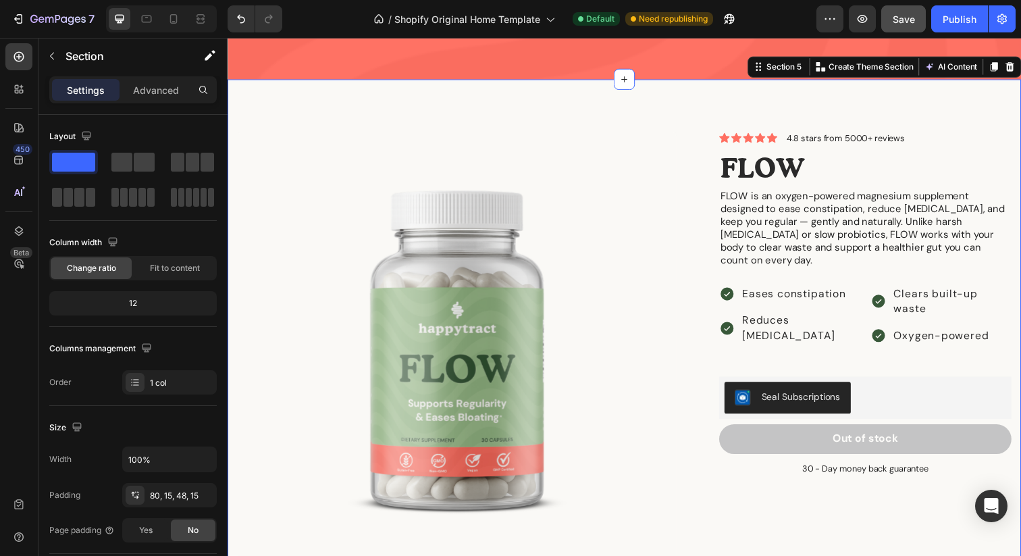
scroll to position [1409, 0]
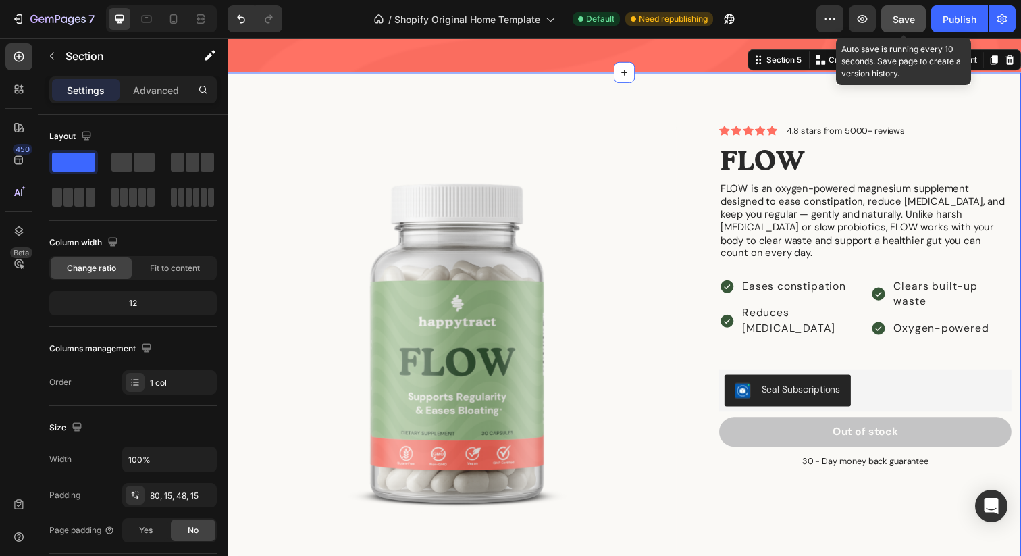
click at [902, 16] on span "Save" at bounding box center [904, 19] width 22 height 11
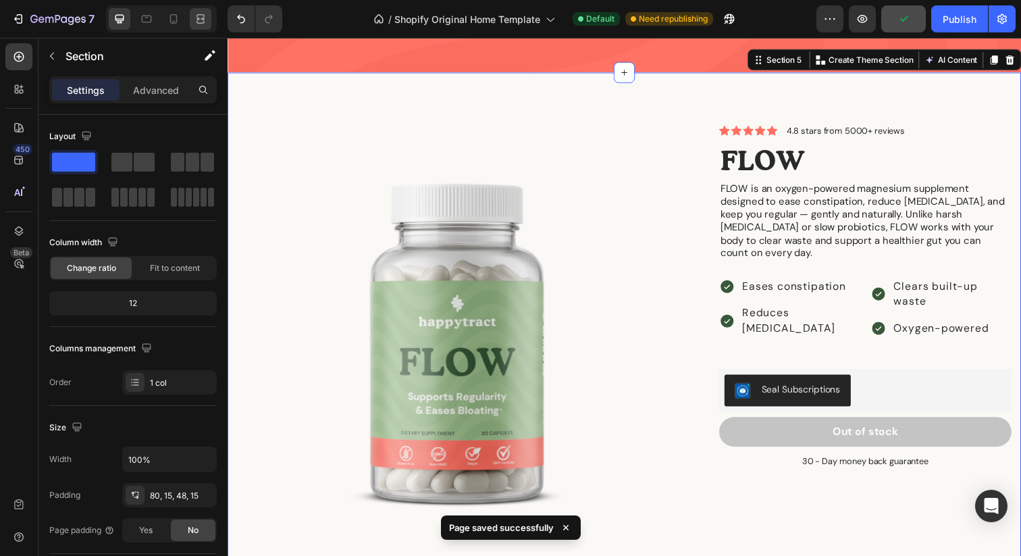
click at [200, 29] on div at bounding box center [201, 19] width 22 height 22
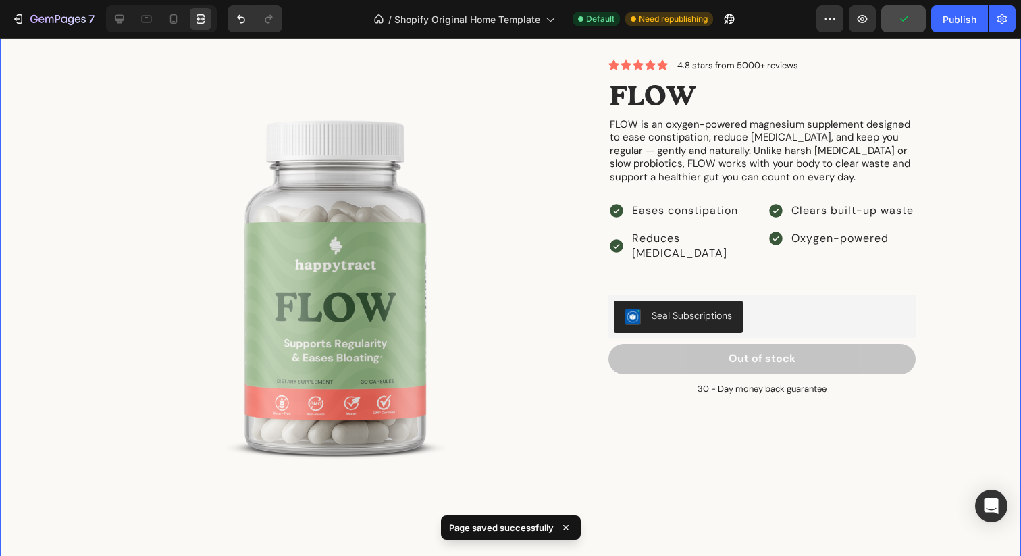
click at [1021, 226] on div "Product Images Icon Icon Icon Icon Icon Icon List 4.8 stars from 5000+ reviews …" at bounding box center [510, 289] width 1021 height 568
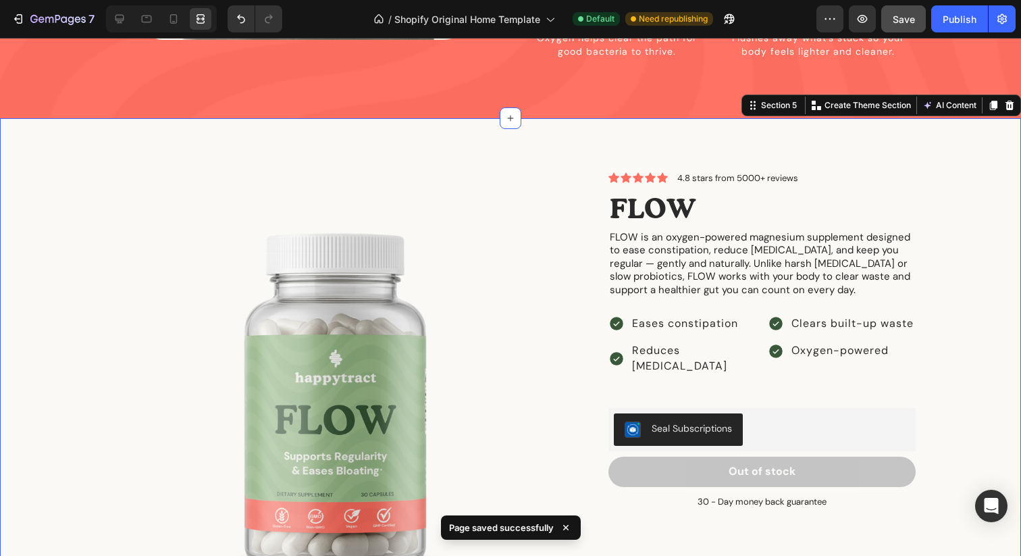
scroll to position [1282, 0]
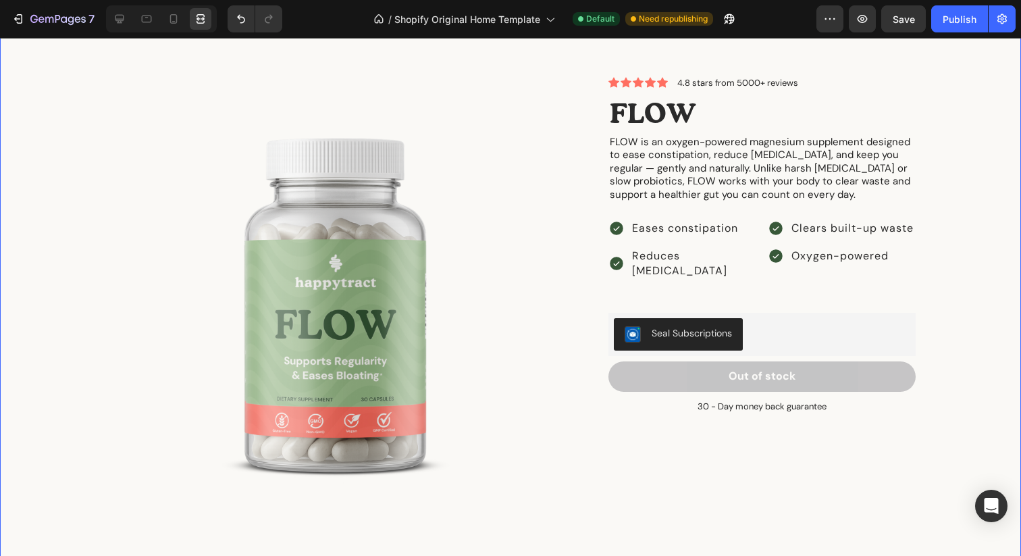
scroll to position [1349, 0]
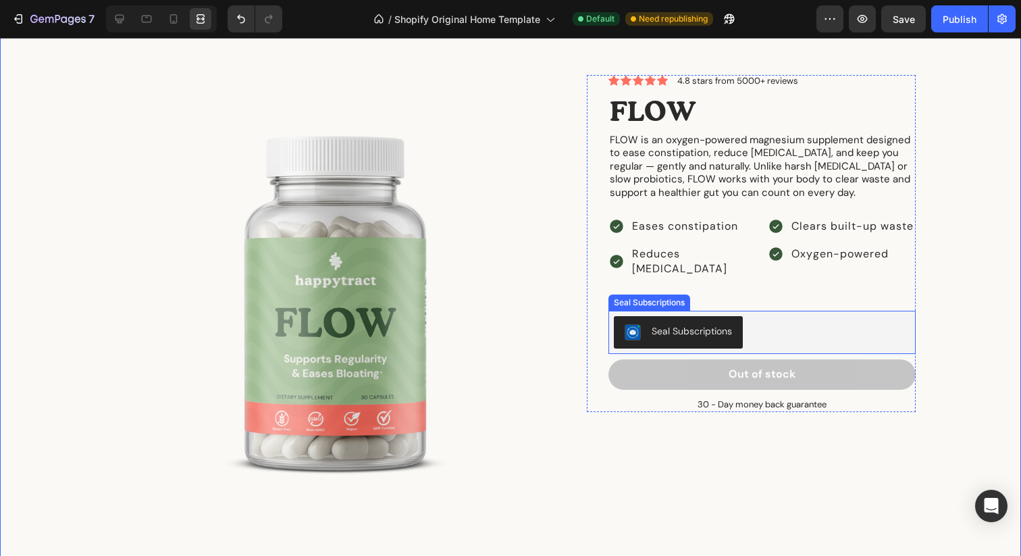
click at [694, 324] on div "Seal Subscriptions" at bounding box center [692, 331] width 80 height 14
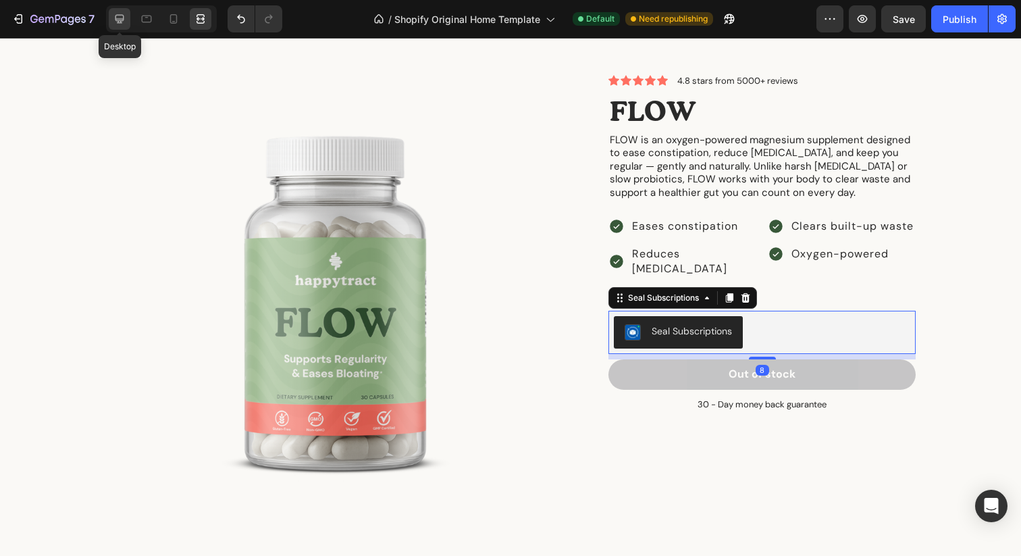
click at [111, 19] on div at bounding box center [120, 19] width 22 height 22
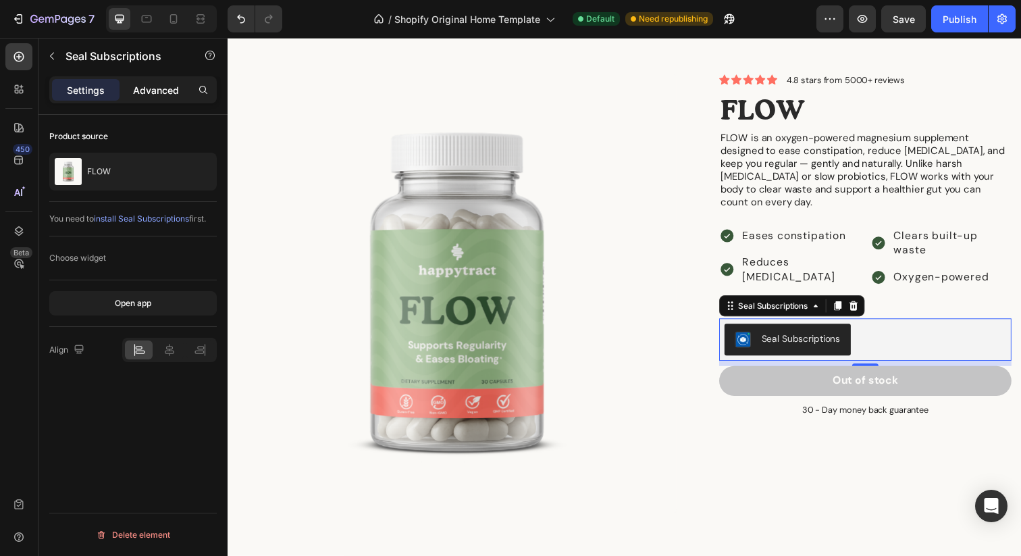
click at [142, 90] on p "Advanced" at bounding box center [156, 90] width 46 height 14
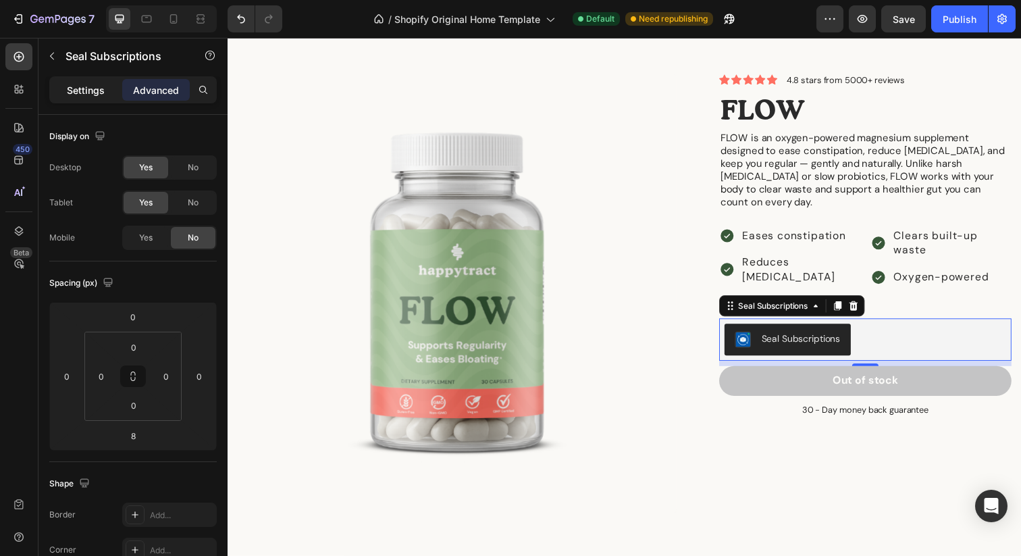
click at [84, 88] on p "Settings" at bounding box center [86, 90] width 38 height 14
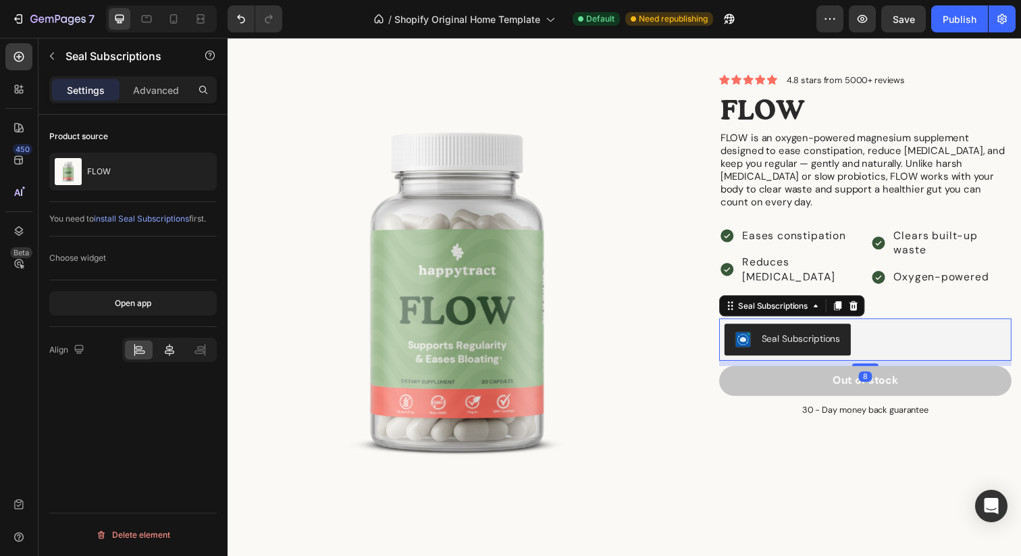
click at [175, 348] on icon at bounding box center [170, 350] width 14 height 14
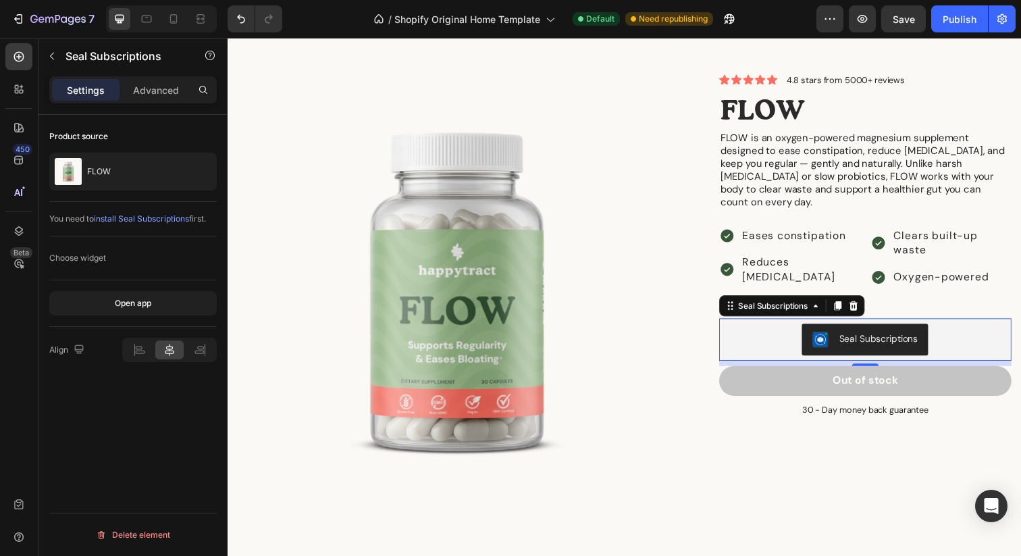
click at [101, 259] on div "Choose widget" at bounding box center [77, 258] width 57 height 12
click at [50, 49] on button "button" at bounding box center [52, 56] width 22 height 22
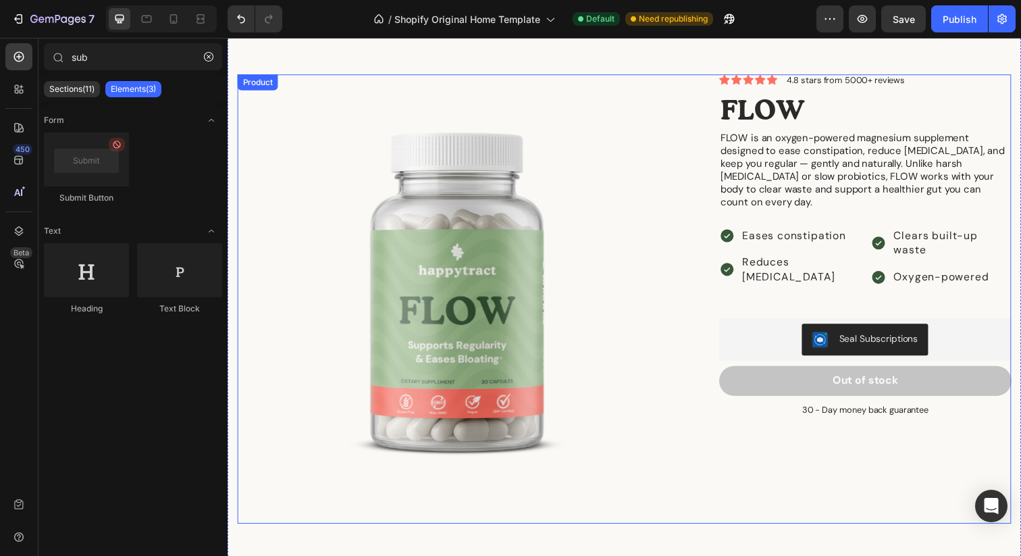
click at [837, 441] on div "Icon Icon Icon Icon Icon Icon List 4.8 stars from 5000+ reviews Text Block Row …" at bounding box center [868, 304] width 320 height 459
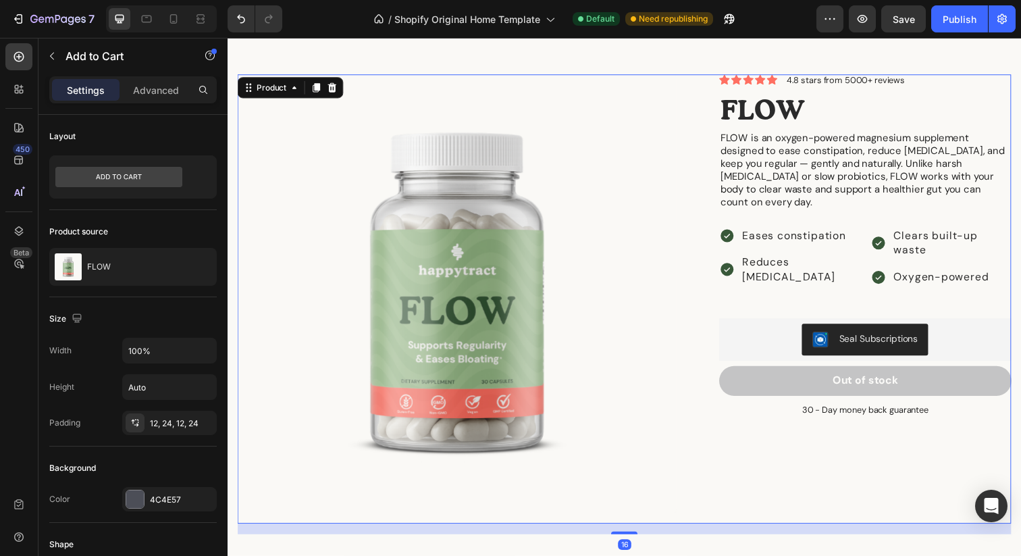
click at [833, 385] on button "Out of stock" at bounding box center [878, 388] width 299 height 30
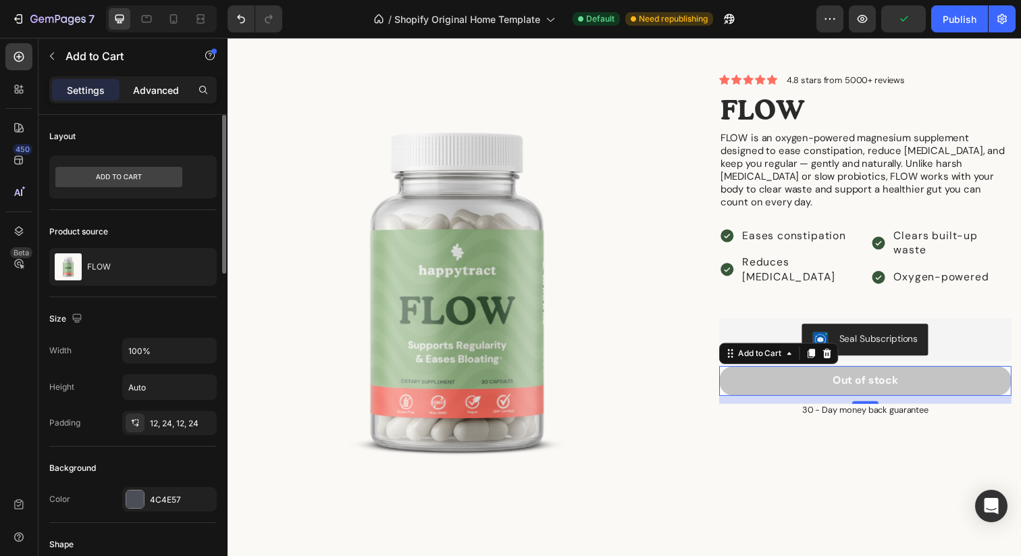
click at [147, 87] on p "Advanced" at bounding box center [156, 90] width 46 height 14
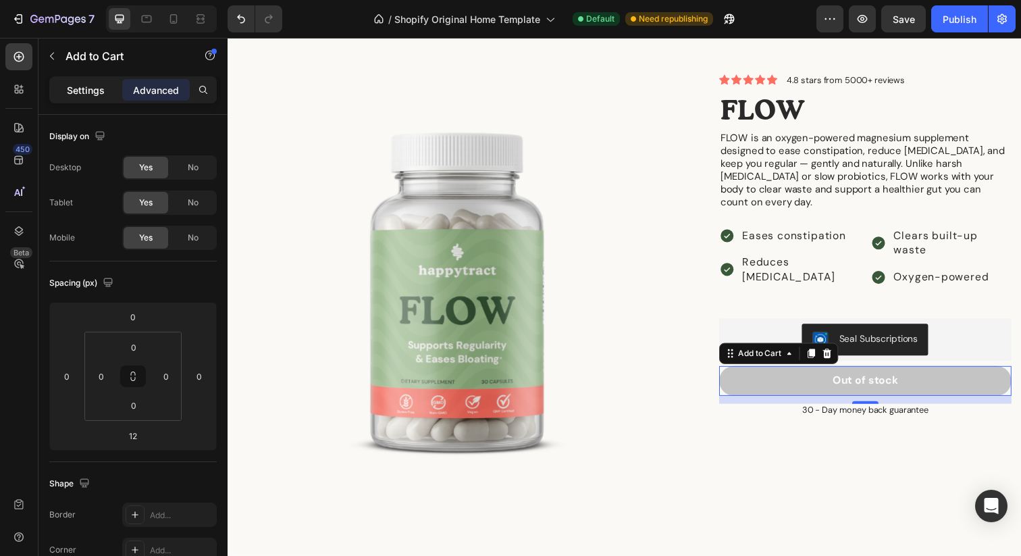
click at [93, 90] on p "Settings" at bounding box center [86, 90] width 38 height 14
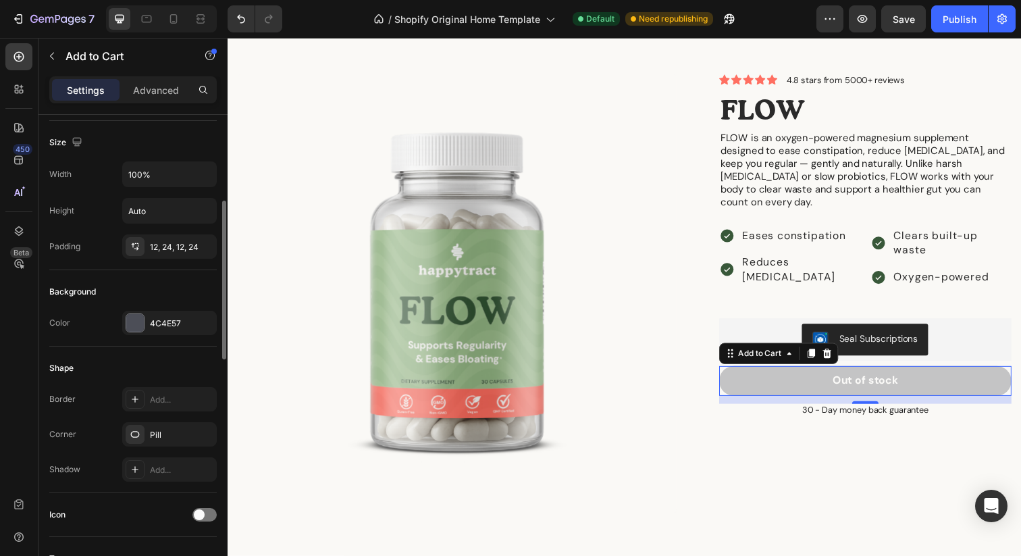
scroll to position [214, 0]
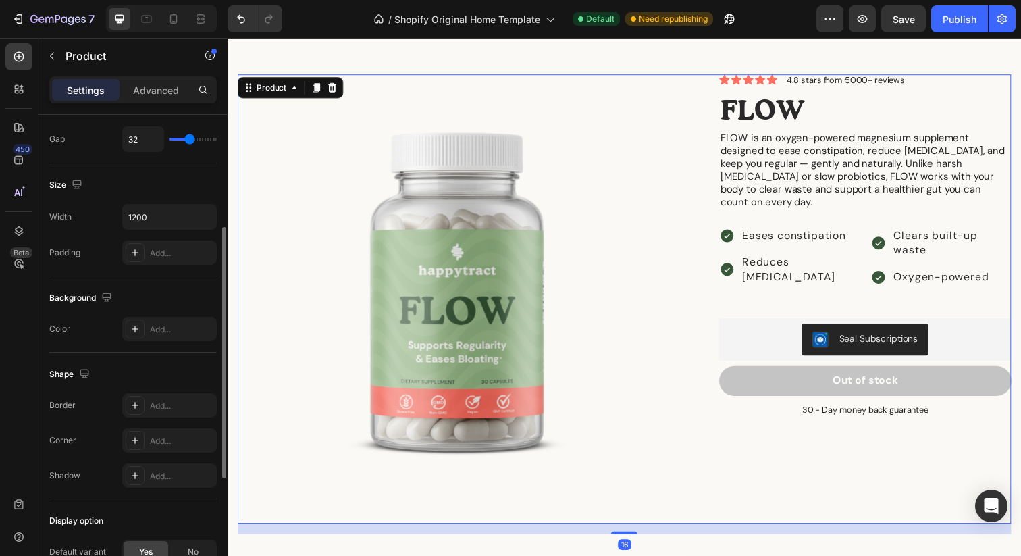
click at [896, 463] on div "Icon Icon Icon Icon Icon Icon List 4.8 stars from 5000+ reviews Text Block Row …" at bounding box center [868, 304] width 320 height 459
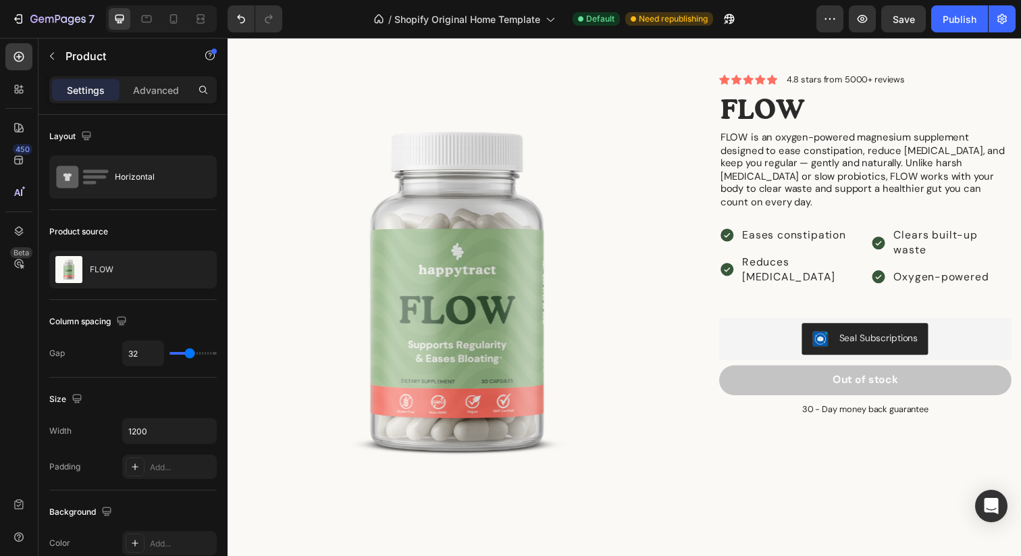
scroll to position [1742, 0]
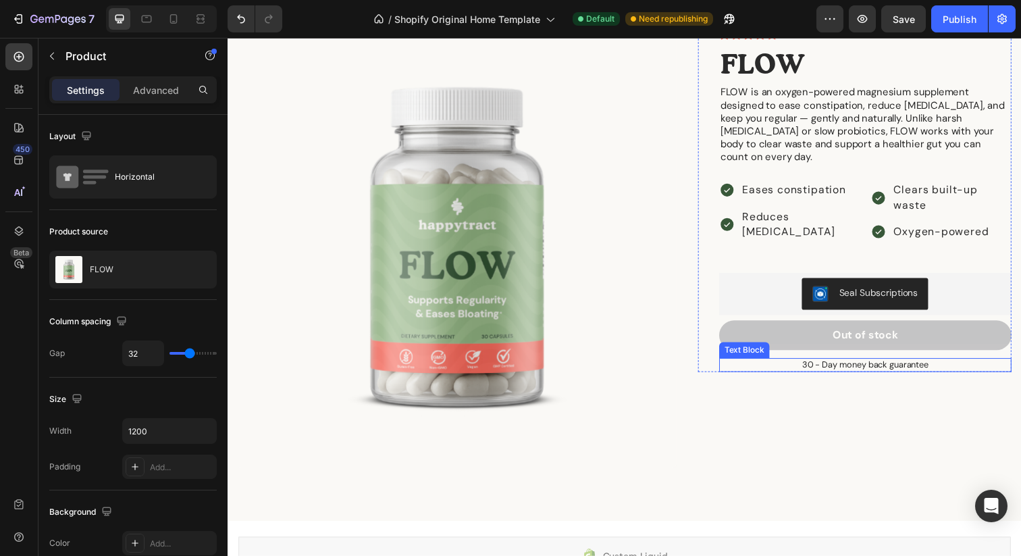
click at [858, 366] on p "30 - Day money back guarantee" at bounding box center [879, 371] width 296 height 11
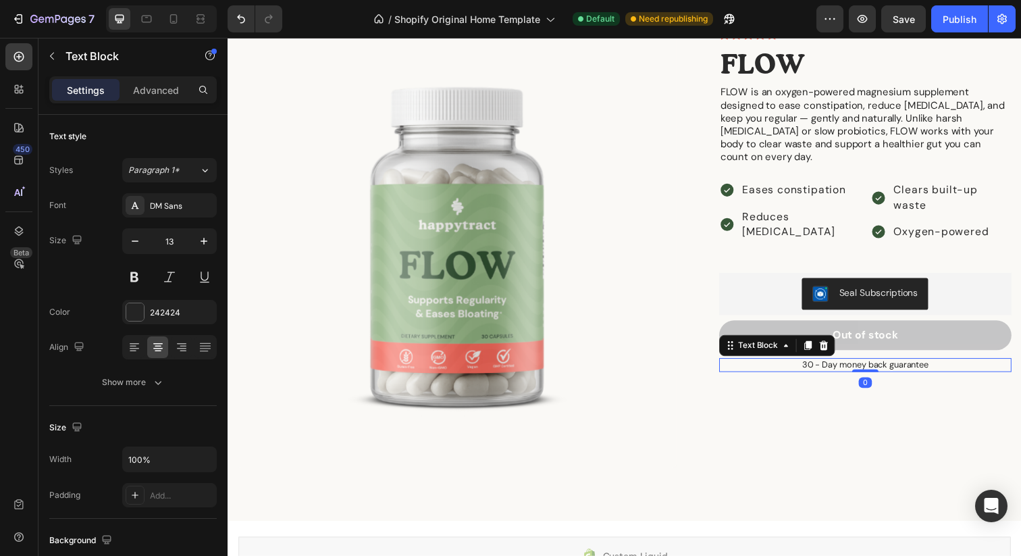
click at [858, 366] on p "30 - Day money back guarantee" at bounding box center [879, 371] width 296 height 11
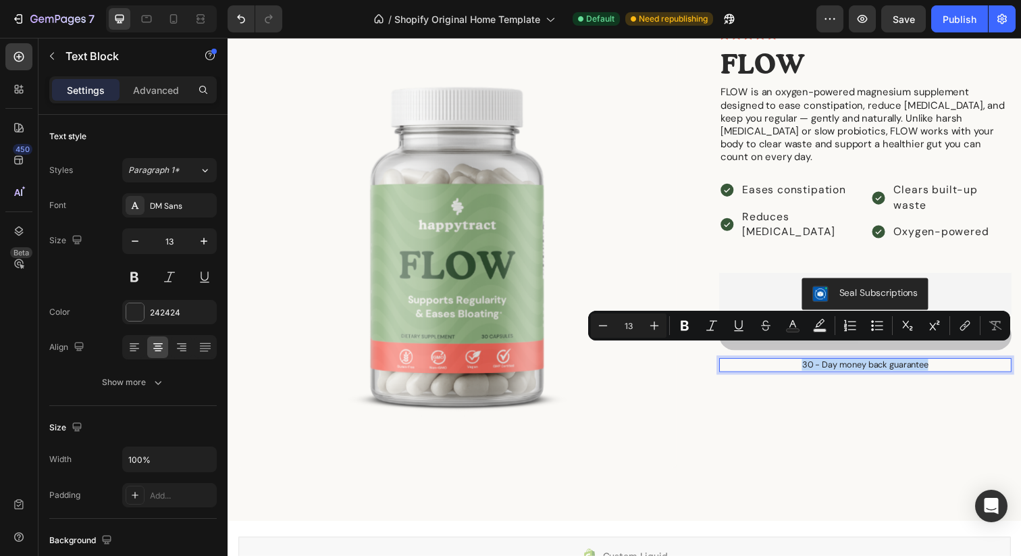
click at [858, 366] on p "30 - Day money back guarantee" at bounding box center [879, 371] width 296 height 11
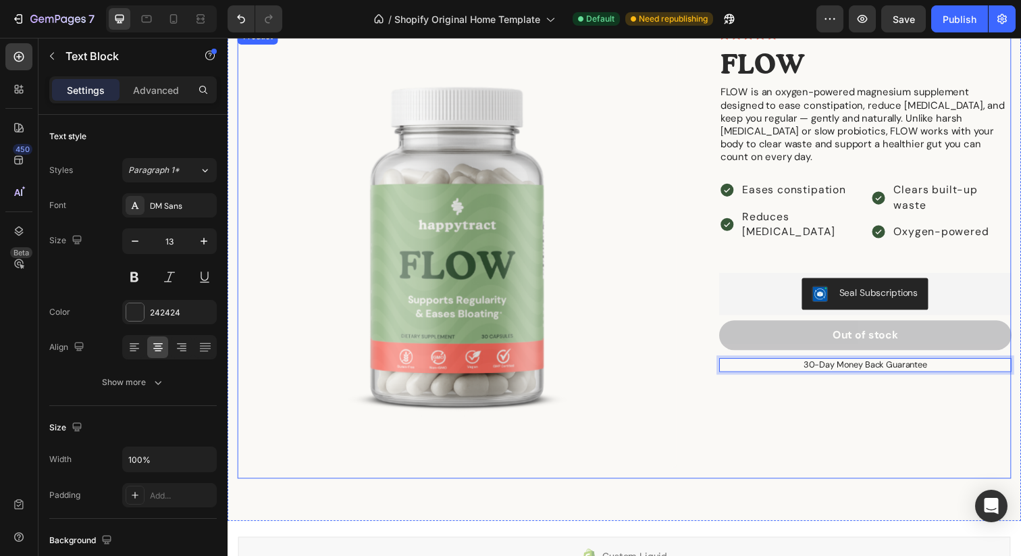
click at [892, 418] on div "Icon Icon Icon Icon Icon Icon List 4.8 stars from 5000+ reviews Text Block Row …" at bounding box center [868, 257] width 320 height 459
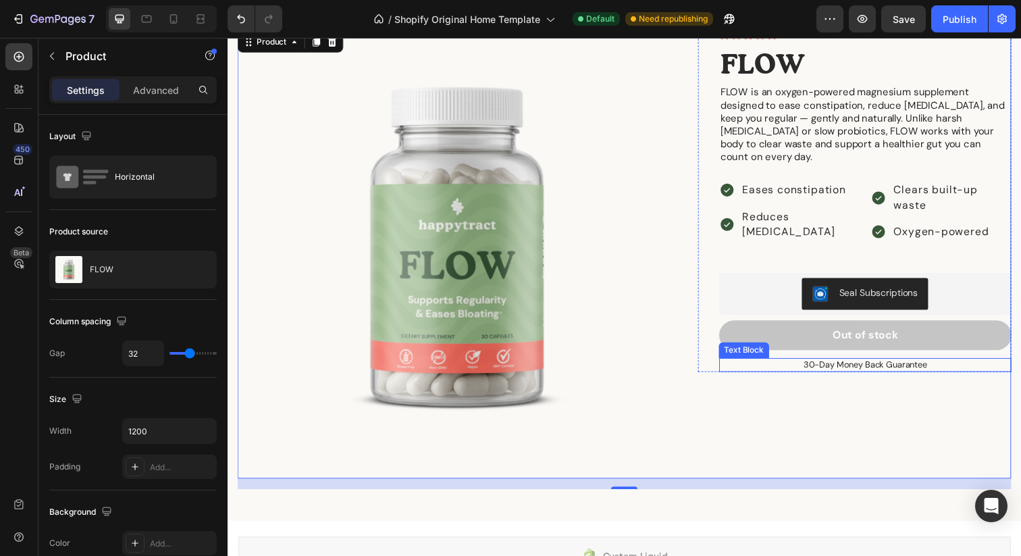
click at [904, 365] on div "30-Day Money Back Guarantee" at bounding box center [878, 372] width 299 height 14
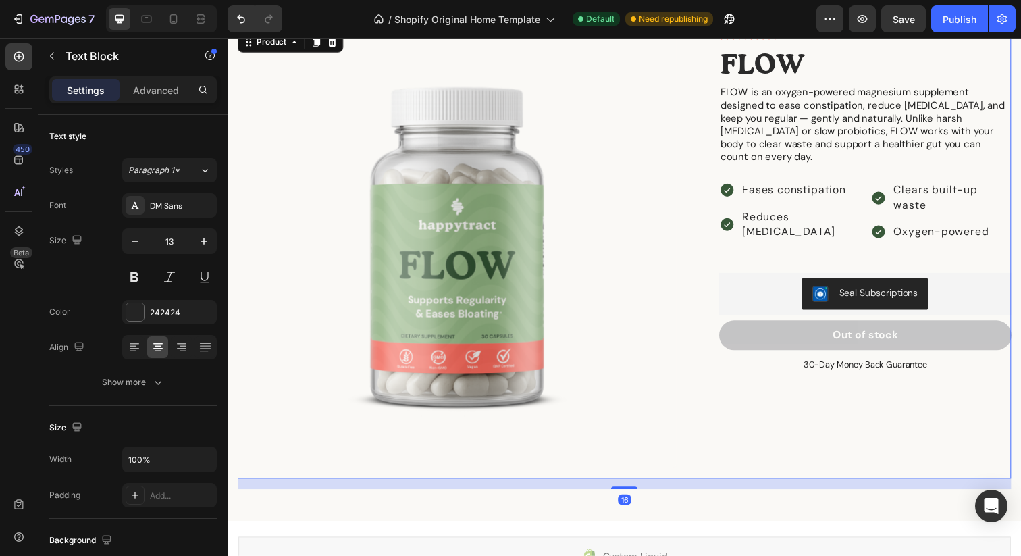
click at [942, 408] on div "Icon Icon Icon Icon Icon Icon List 4.8 stars from 5000+ reviews Text Block Row …" at bounding box center [868, 257] width 320 height 459
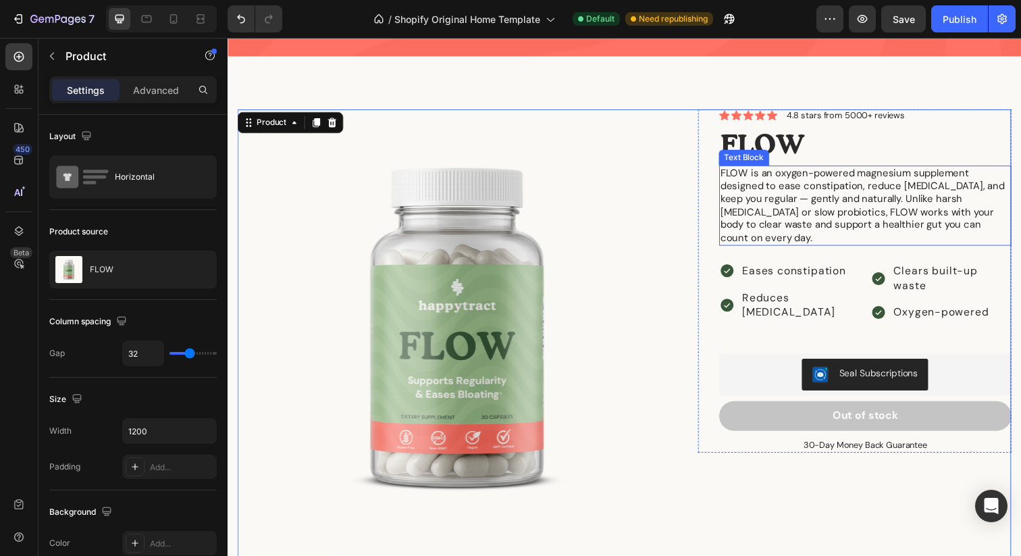
scroll to position [1716, 0]
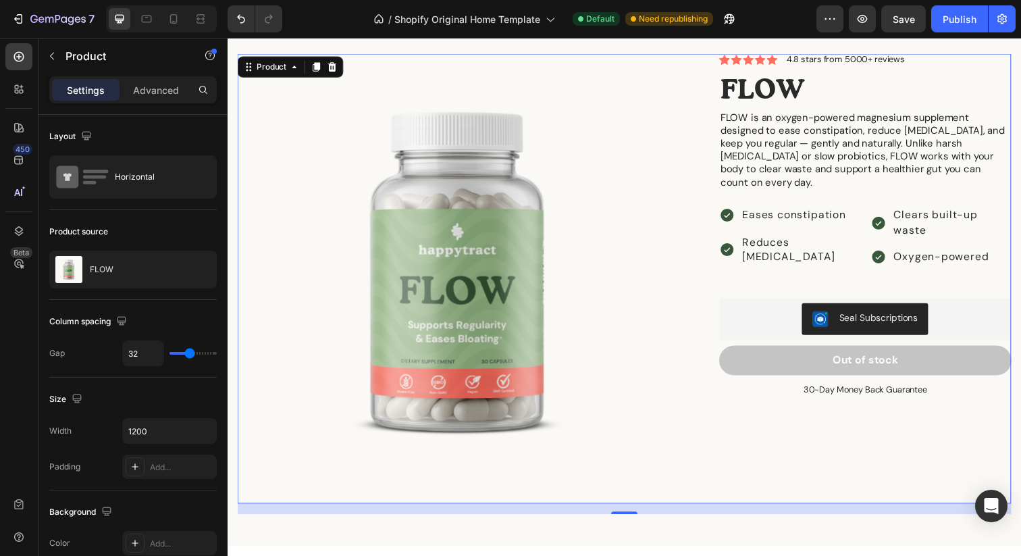
click at [975, 438] on div "Icon Icon Icon Icon Icon Icon List 4.8 stars from 5000+ reviews Text Block Row …" at bounding box center [868, 283] width 320 height 459
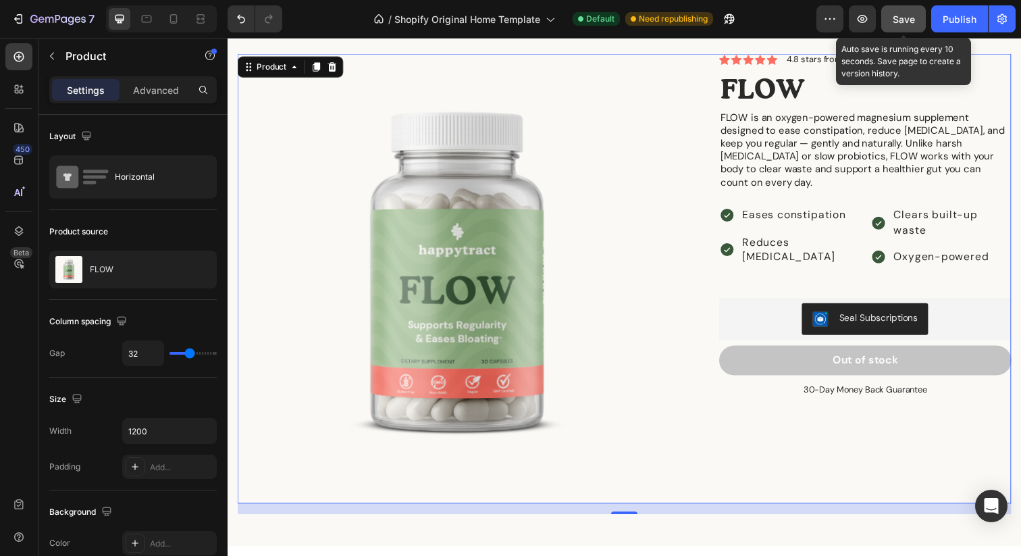
click at [906, 22] on span "Save" at bounding box center [904, 19] width 22 height 11
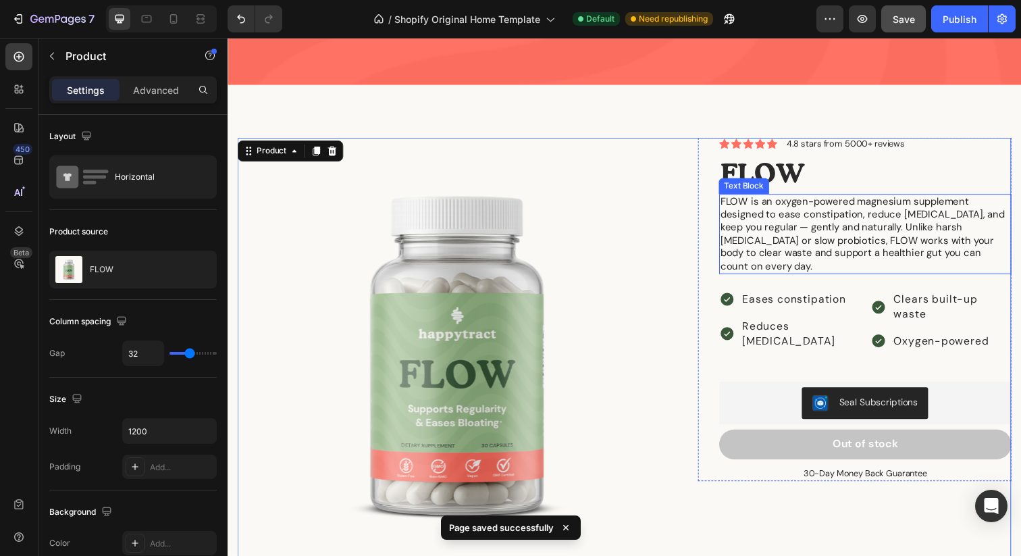
scroll to position [1603, 0]
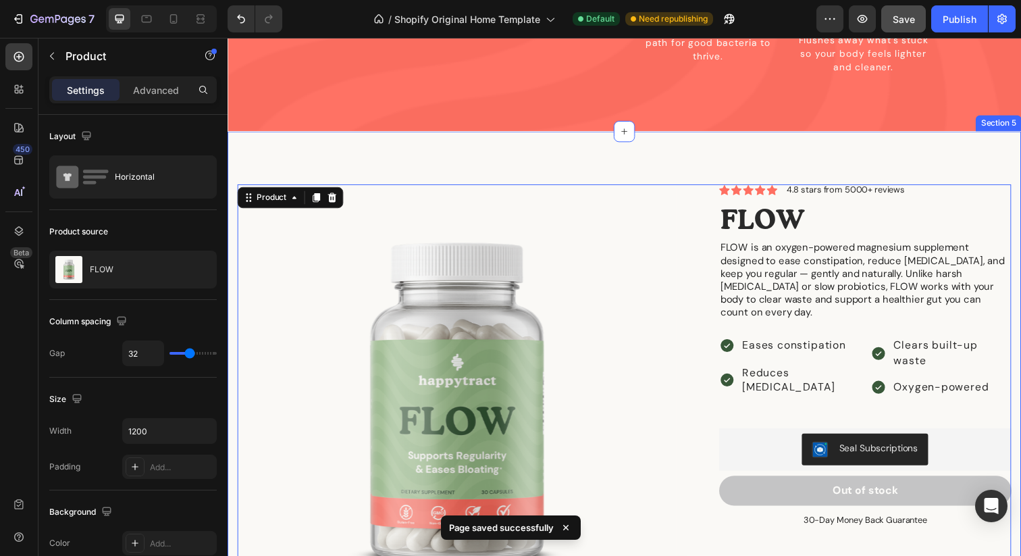
click at [732, 137] on div "Product Images Icon Icon Icon Icon Icon Icon List 4.8 stars from 5000+ reviews …" at bounding box center [633, 411] width 811 height 557
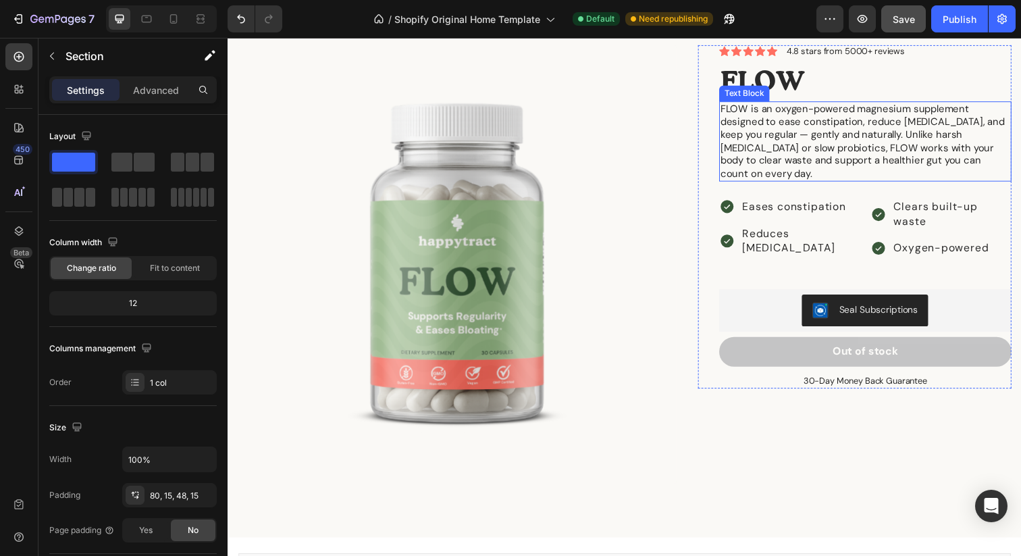
scroll to position [1726, 0]
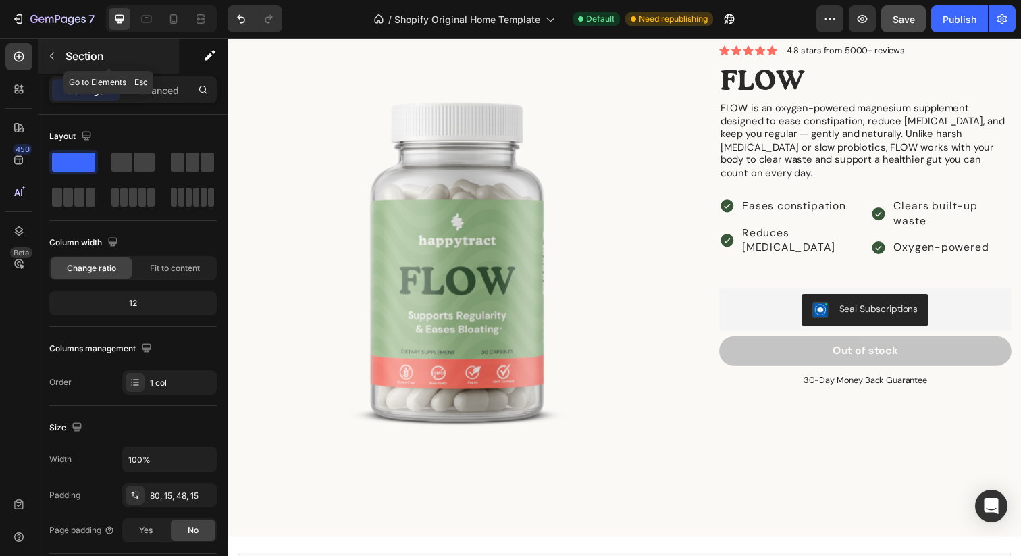
click at [51, 53] on icon "button" at bounding box center [52, 56] width 11 height 11
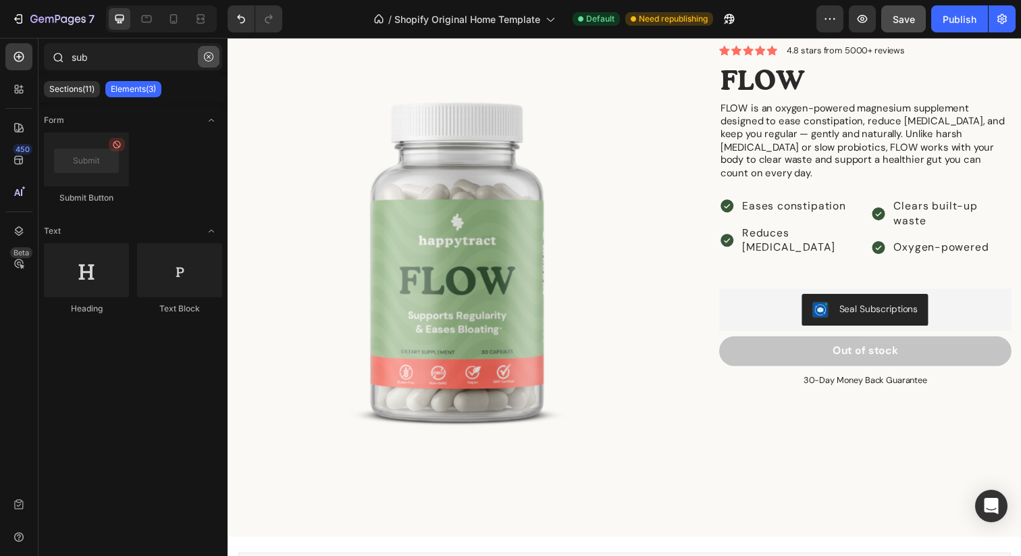
click at [203, 56] on button "button" at bounding box center [209, 57] width 22 height 22
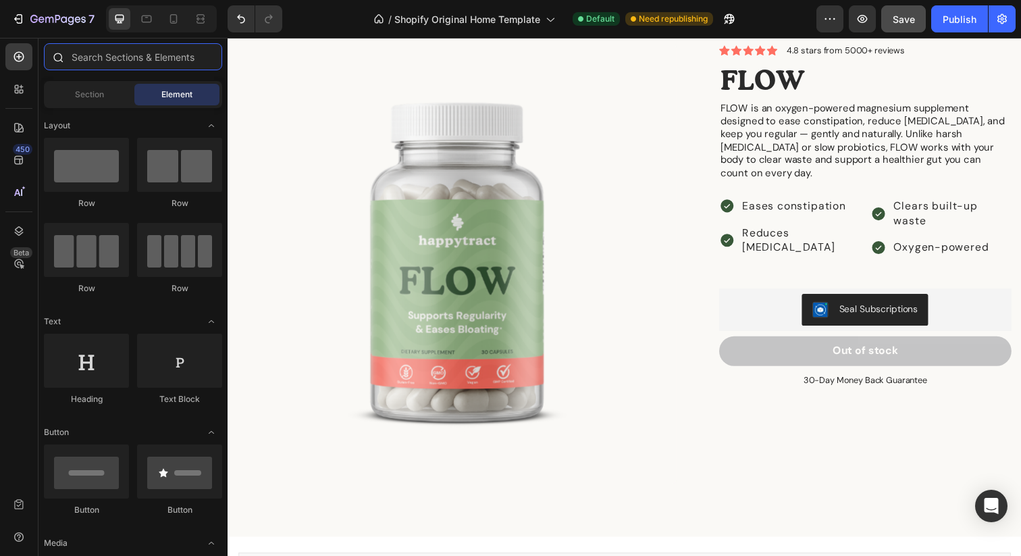
click at [165, 59] on input "text" at bounding box center [133, 56] width 178 height 27
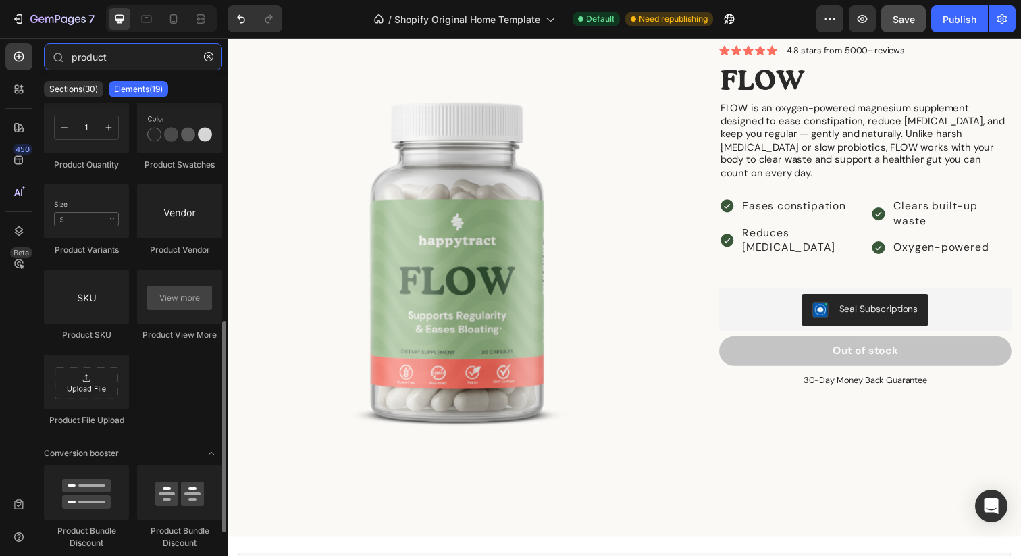
scroll to position [489, 0]
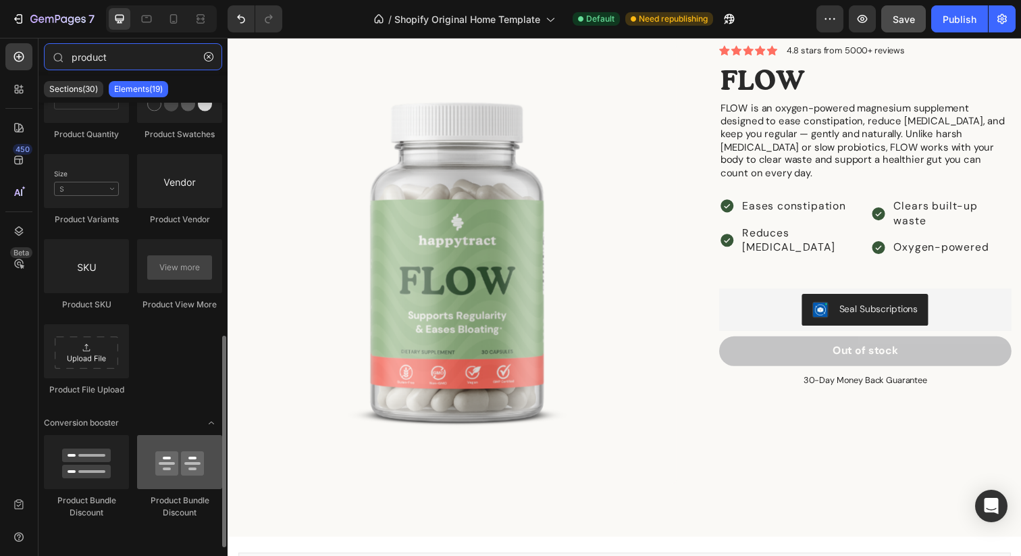
type input "product"
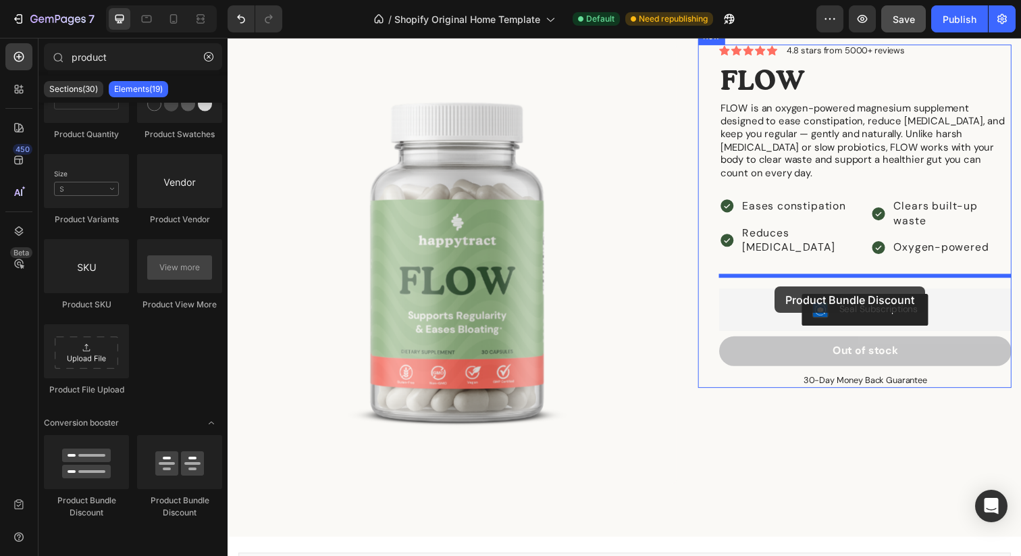
drag, startPoint x: 390, startPoint y: 497, endPoint x: 787, endPoint y: 288, distance: 448.4
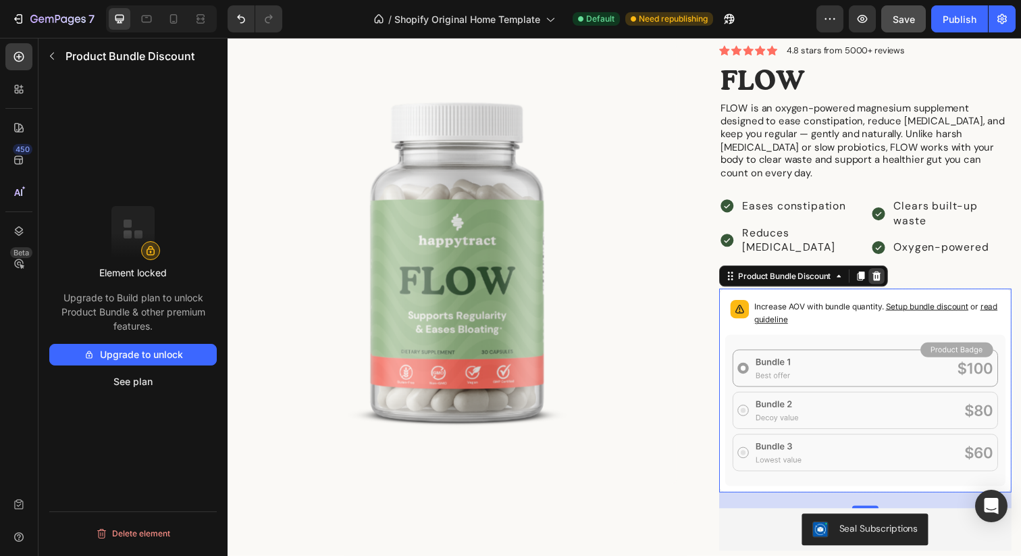
click at [892, 276] on icon at bounding box center [890, 281] width 11 height 11
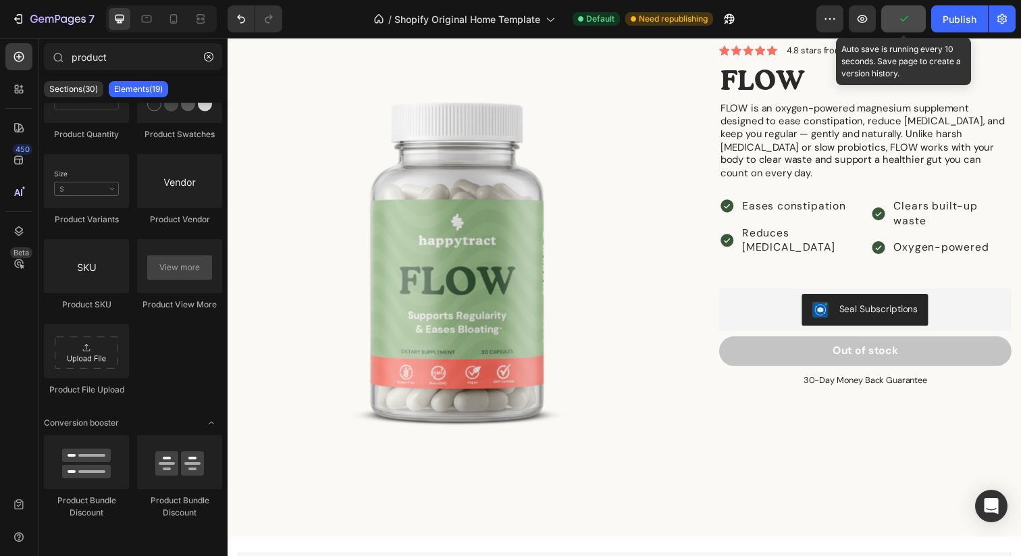
click at [901, 18] on icon "button" at bounding box center [904, 19] width 14 height 14
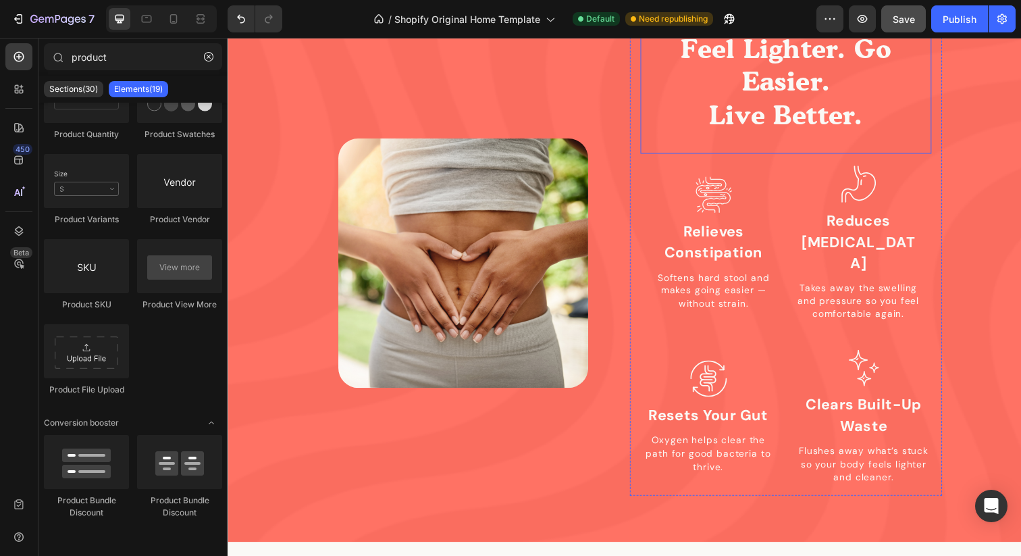
scroll to position [1106, 0]
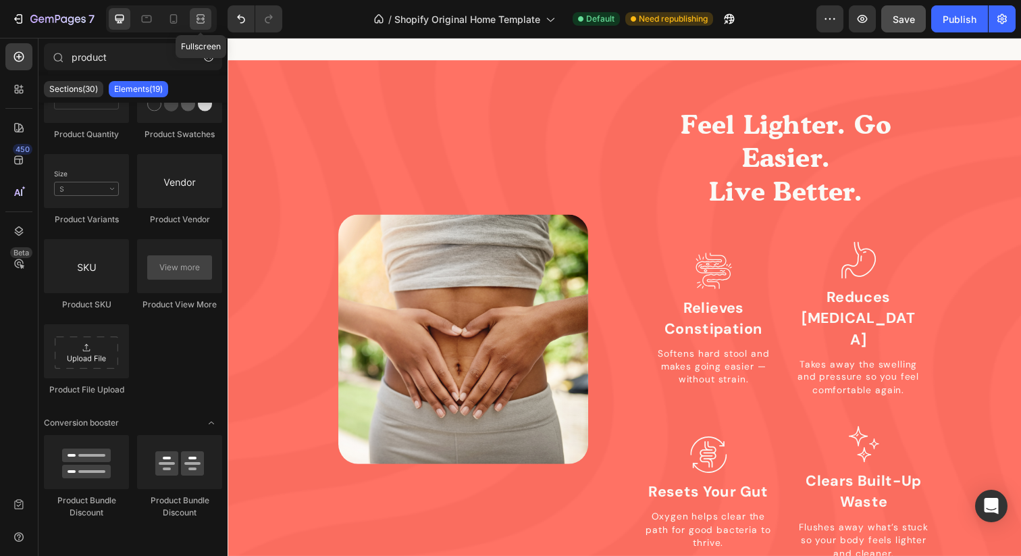
click at [194, 13] on icon at bounding box center [201, 19] width 14 height 14
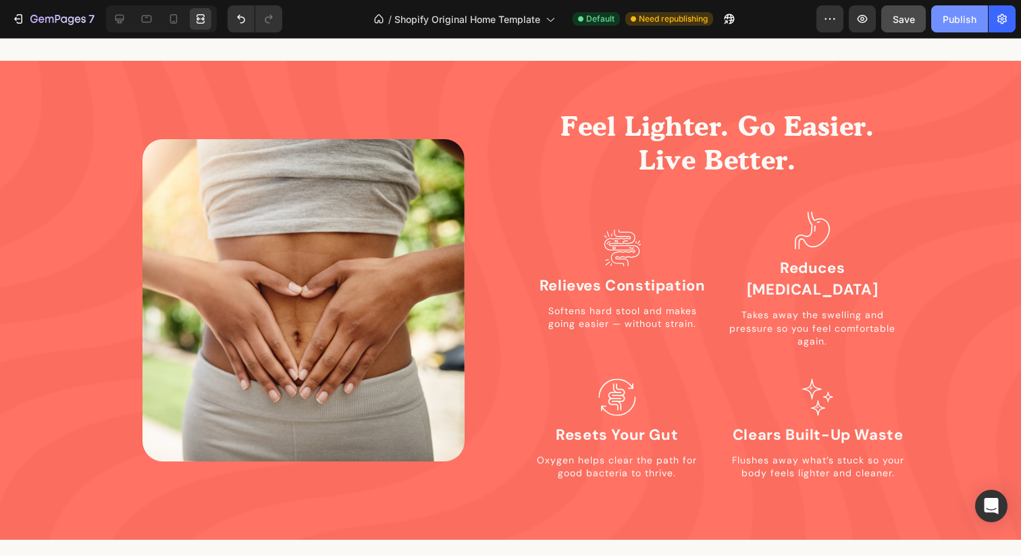
click at [962, 17] on div "Publish" at bounding box center [960, 19] width 34 height 14
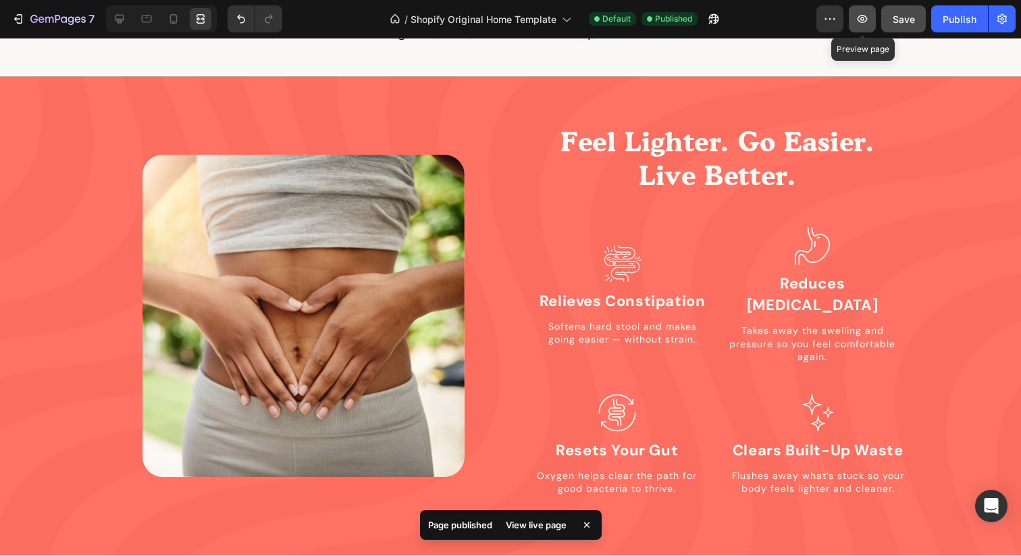
click at [857, 20] on icon "button" at bounding box center [863, 19] width 14 height 14
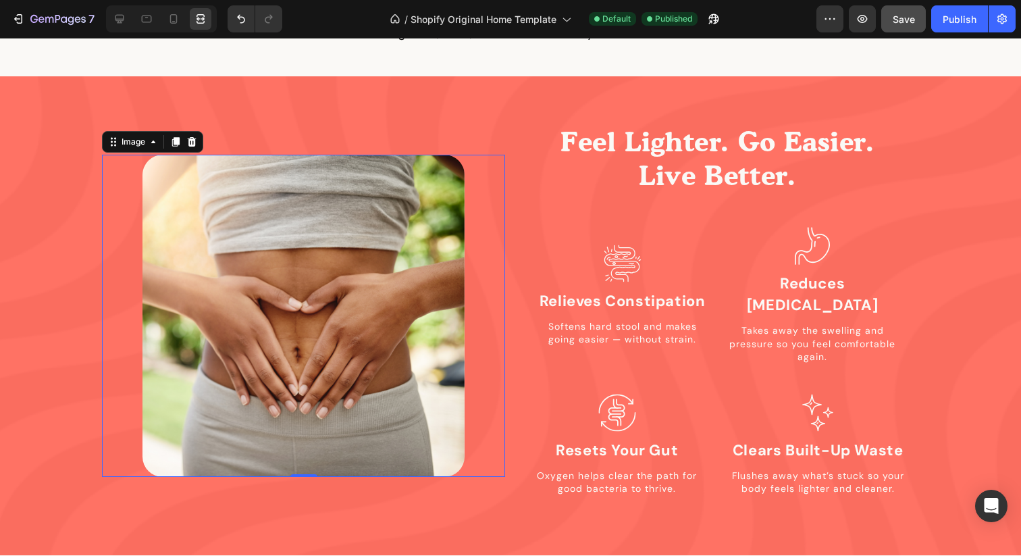
click at [396, 247] on img at bounding box center [304, 316] width 322 height 322
click at [120, 14] on icon at bounding box center [120, 19] width 14 height 14
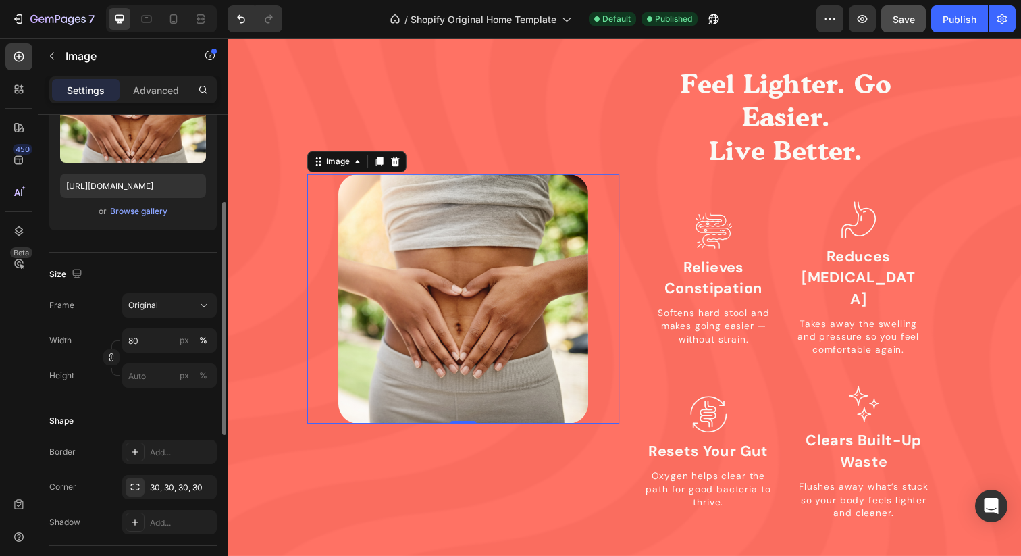
scroll to position [182, 0]
click at [145, 345] on input "80" at bounding box center [169, 342] width 95 height 24
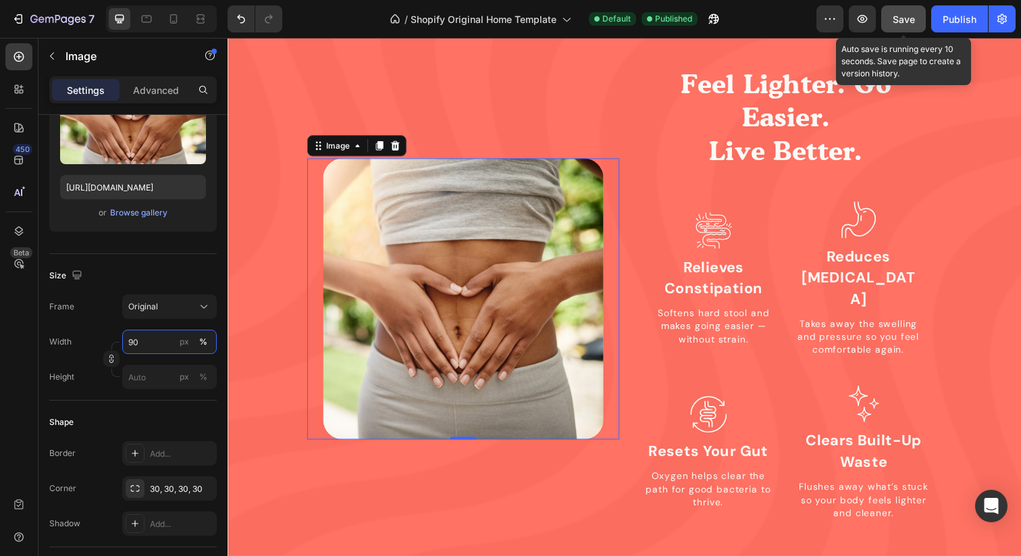
type input "90"
click at [904, 14] on span "Save" at bounding box center [904, 19] width 22 height 11
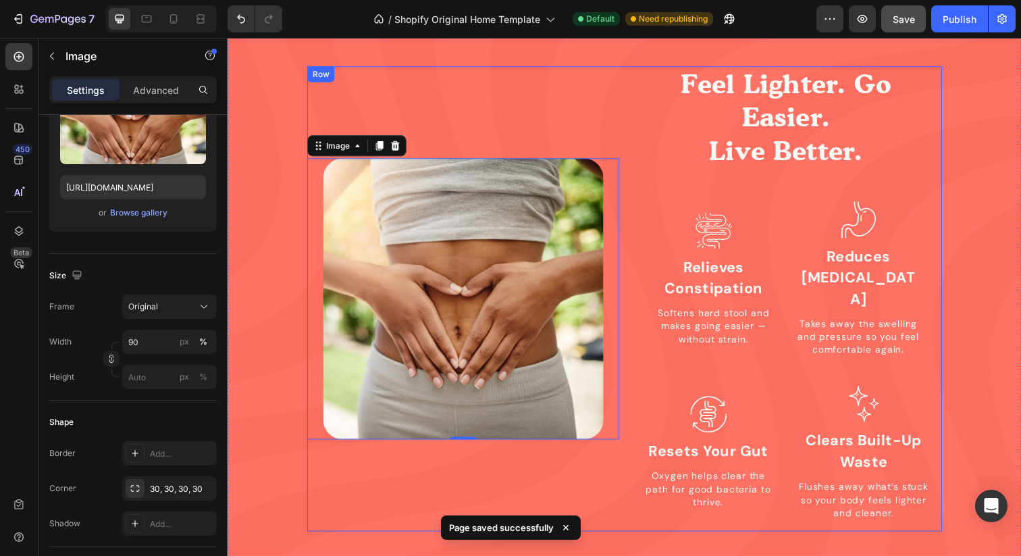
click at [627, 105] on div "Image 0" at bounding box center [468, 304] width 319 height 475
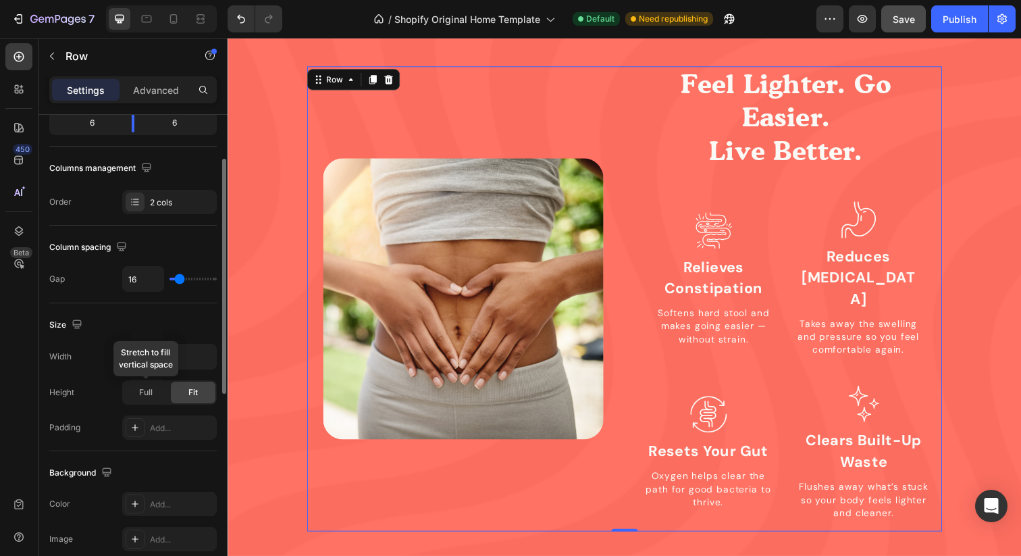
scroll to position [183, 0]
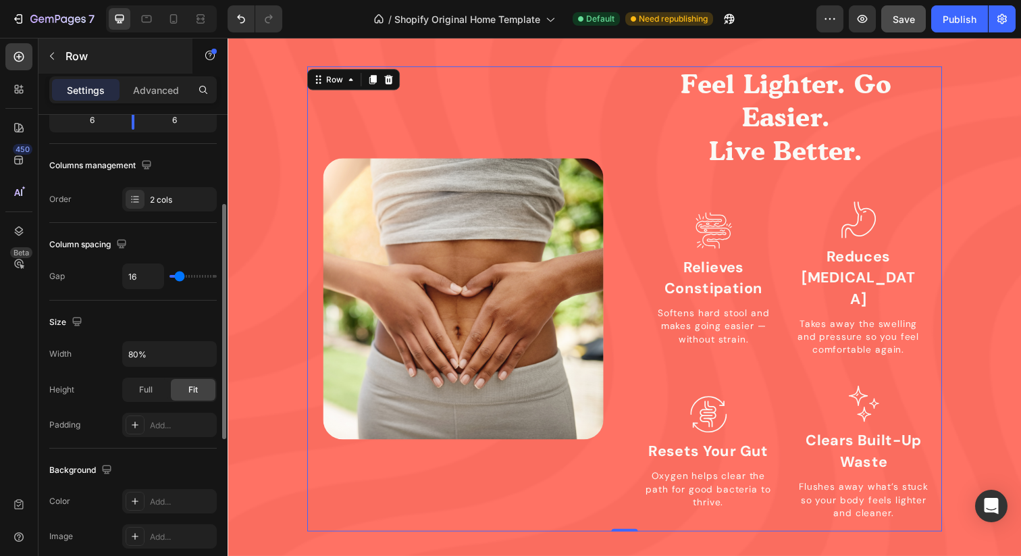
click at [161, 66] on div "Row" at bounding box center [115, 55] width 154 height 35
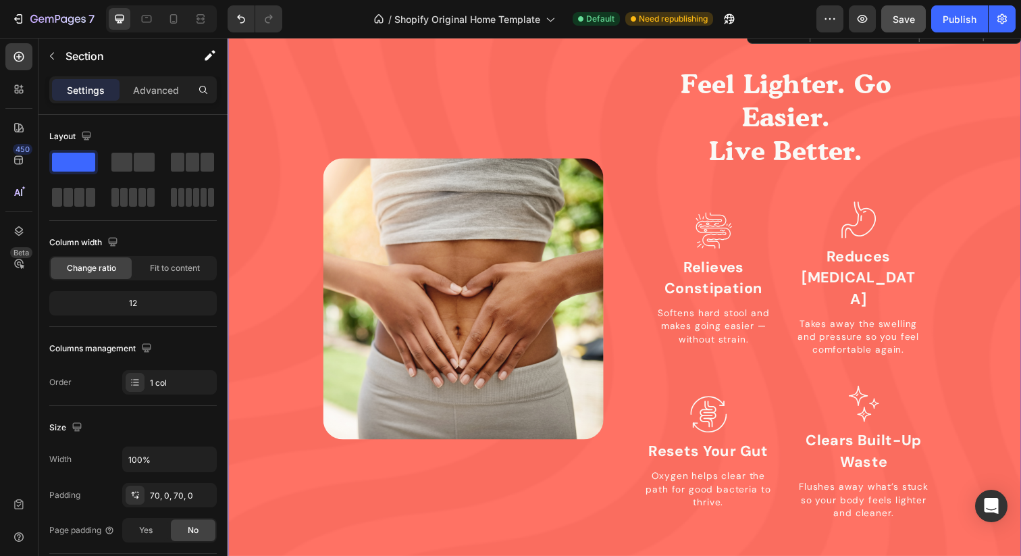
click at [247, 82] on div "Image Feel Lighter. Go Easier. Live Better. Heading Icon Relieves Constipation …" at bounding box center [633, 304] width 811 height 475
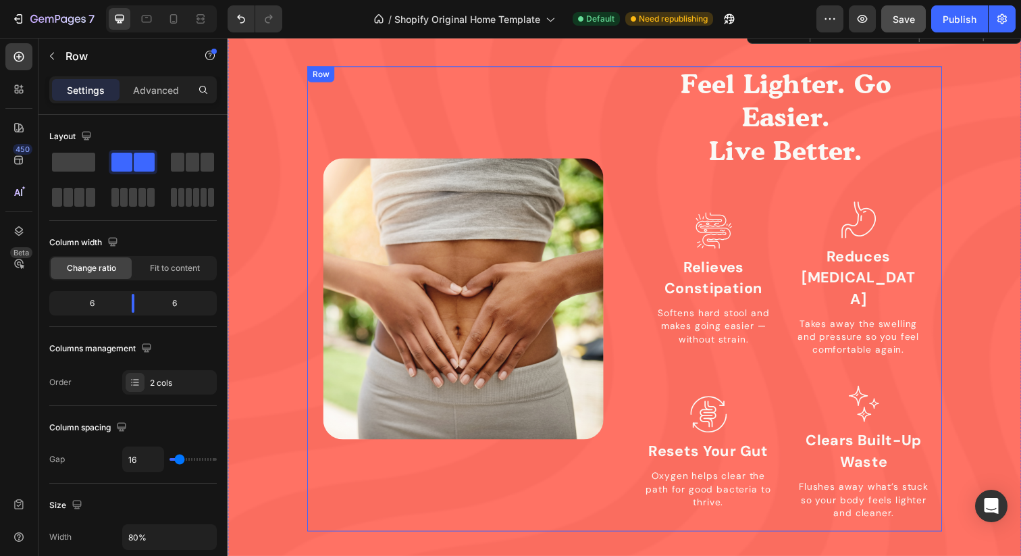
click at [361, 80] on div "Image Feel Lighter. Go Easier. Live Better. Heading Icon Relieves Constipation …" at bounding box center [633, 304] width 648 height 475
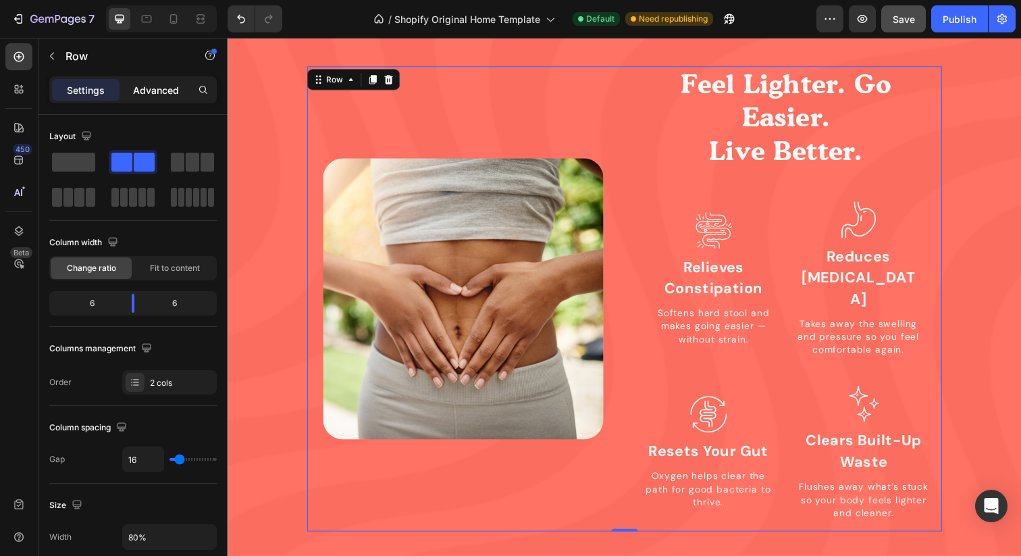
click at [164, 84] on p "Advanced" at bounding box center [156, 90] width 46 height 14
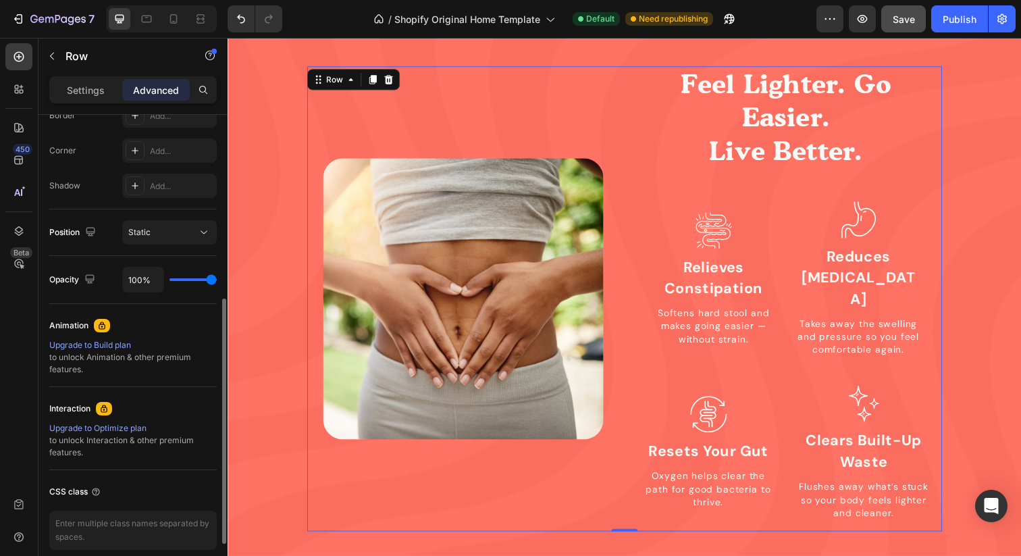
scroll to position [430, 0]
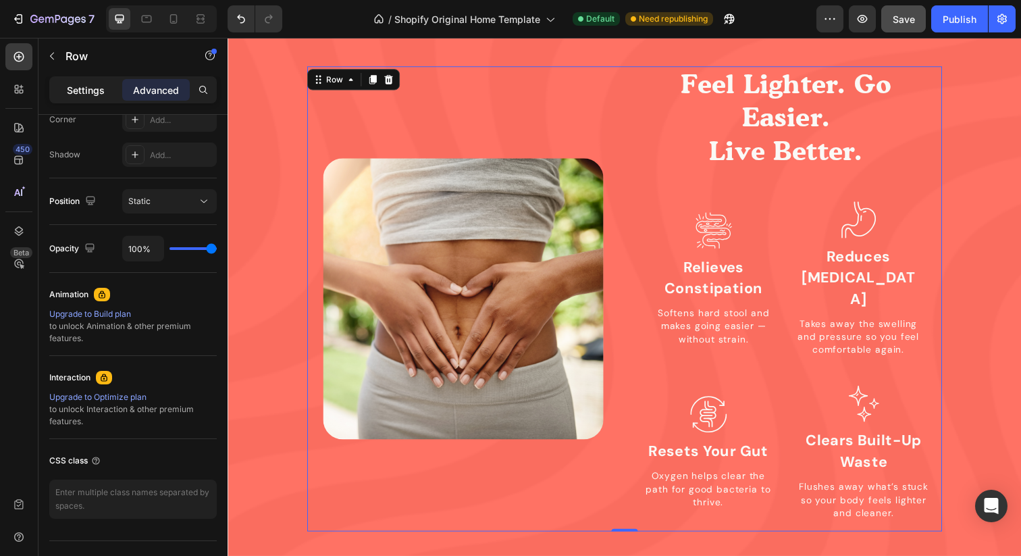
click at [82, 90] on p "Settings" at bounding box center [86, 90] width 38 height 14
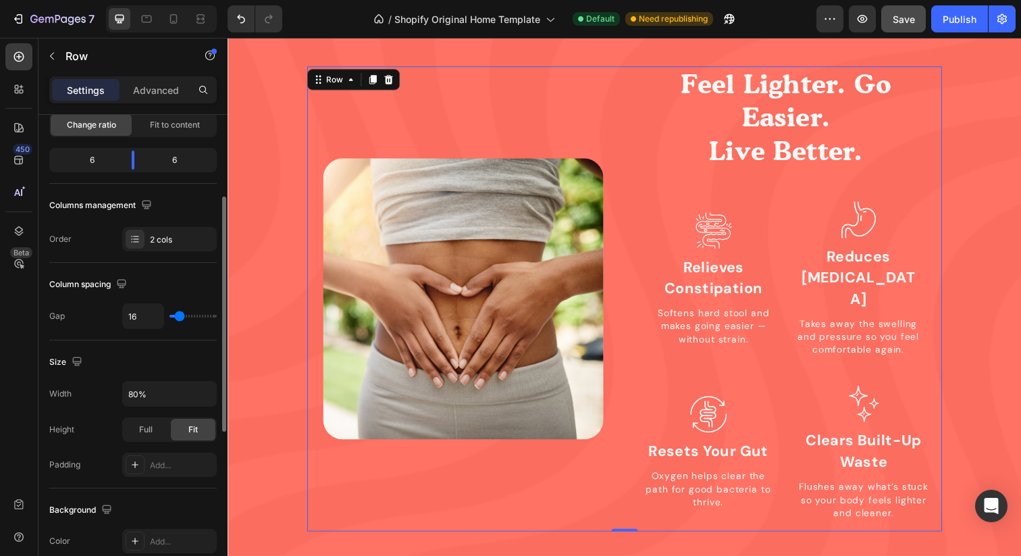
scroll to position [162, 0]
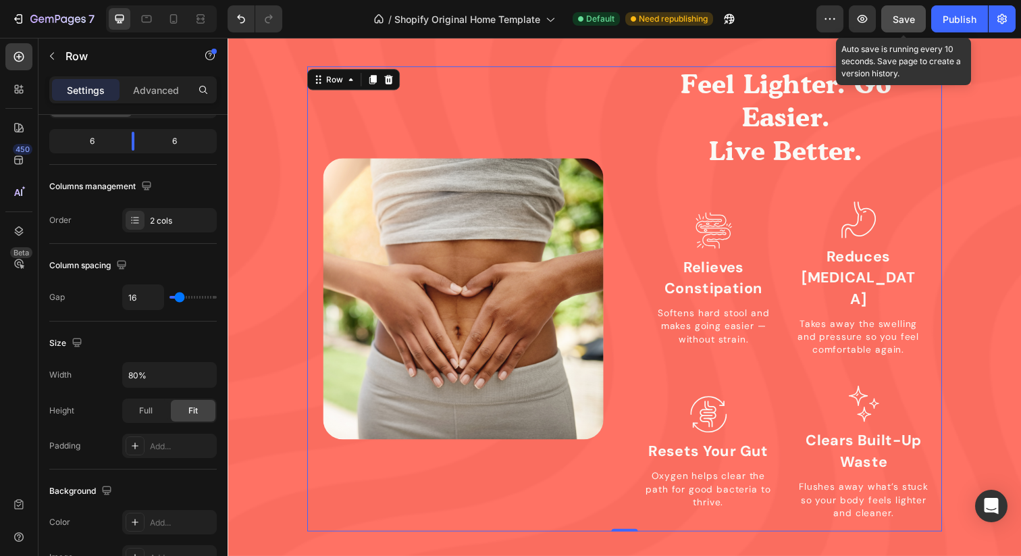
click at [894, 22] on span "Save" at bounding box center [904, 19] width 22 height 11
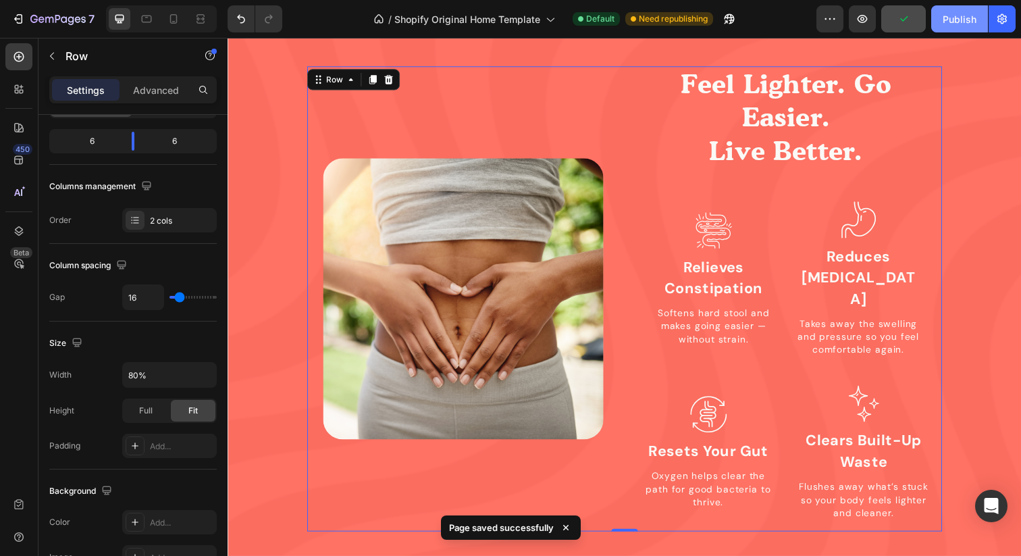
click at [954, 5] on button "Publish" at bounding box center [959, 18] width 57 height 27
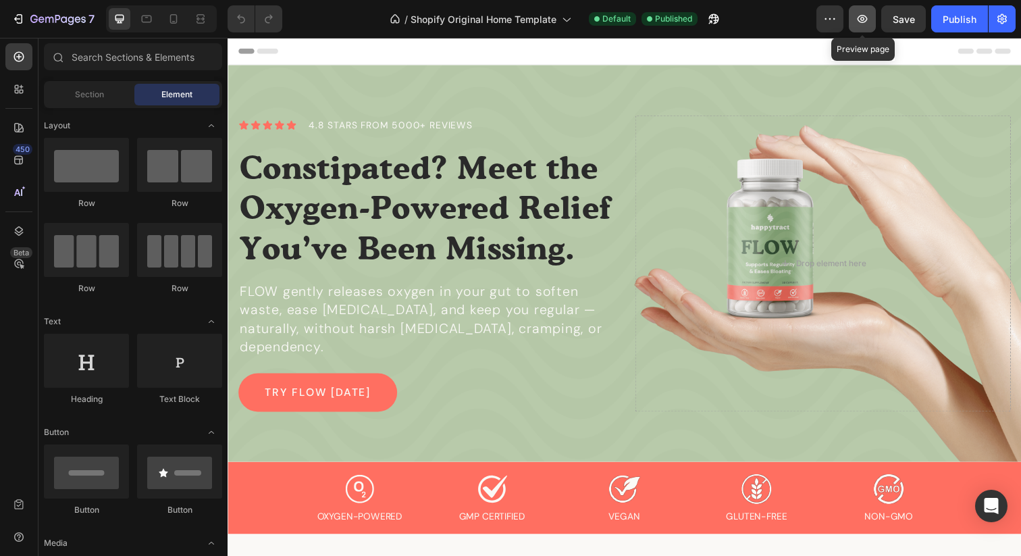
click at [869, 19] on icon "button" at bounding box center [863, 19] width 14 height 14
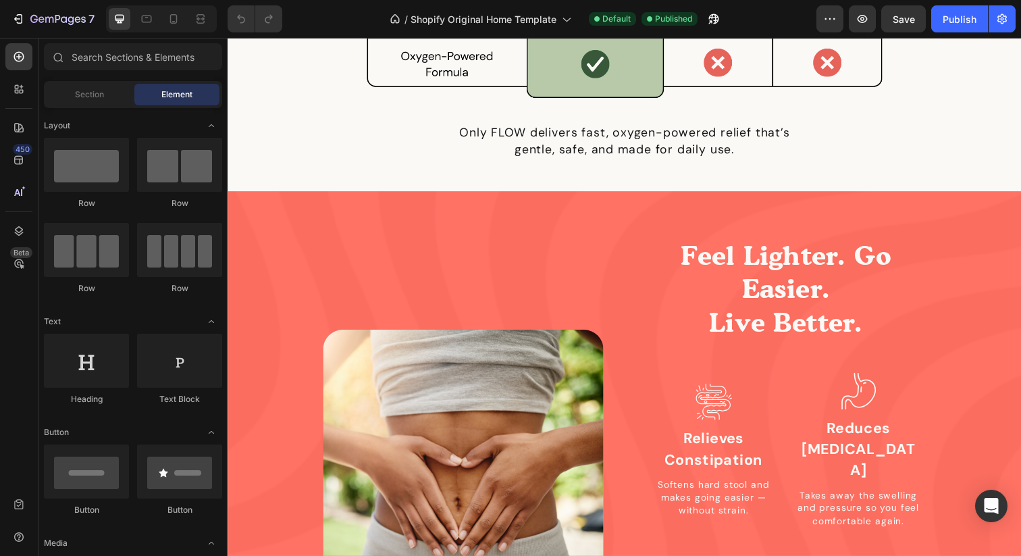
scroll to position [1017, 0]
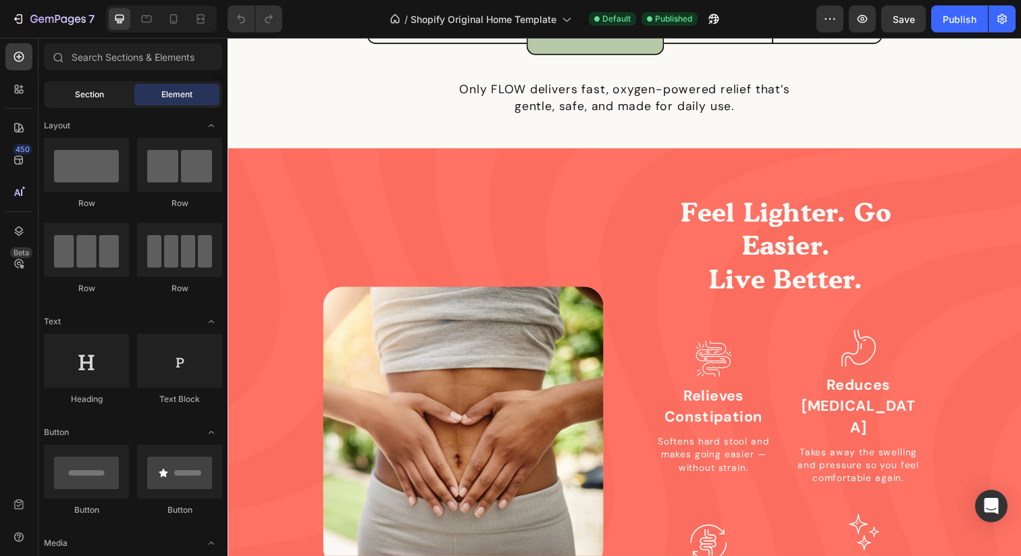
click at [99, 94] on span "Section" at bounding box center [89, 94] width 29 height 12
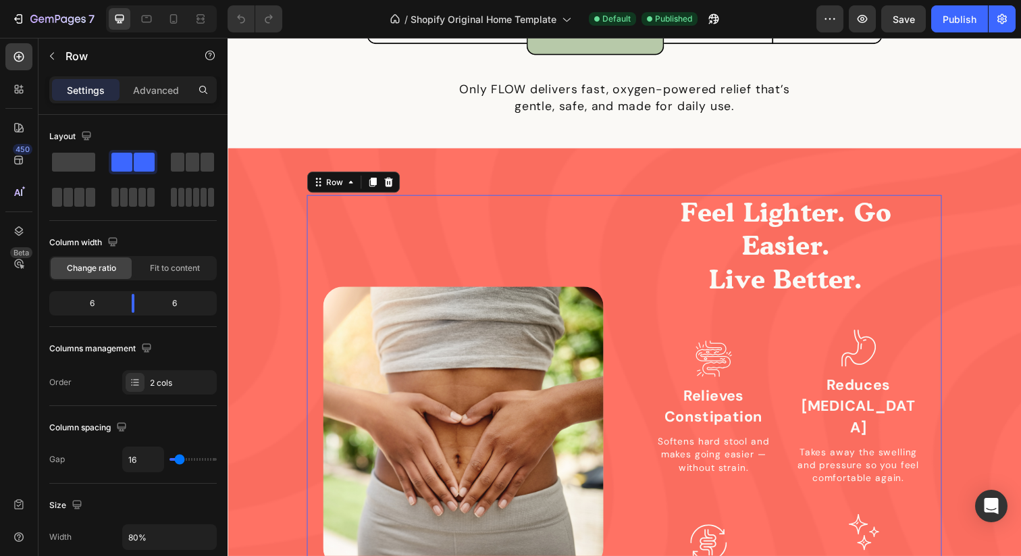
click at [514, 240] on div "Image" at bounding box center [468, 435] width 319 height 475
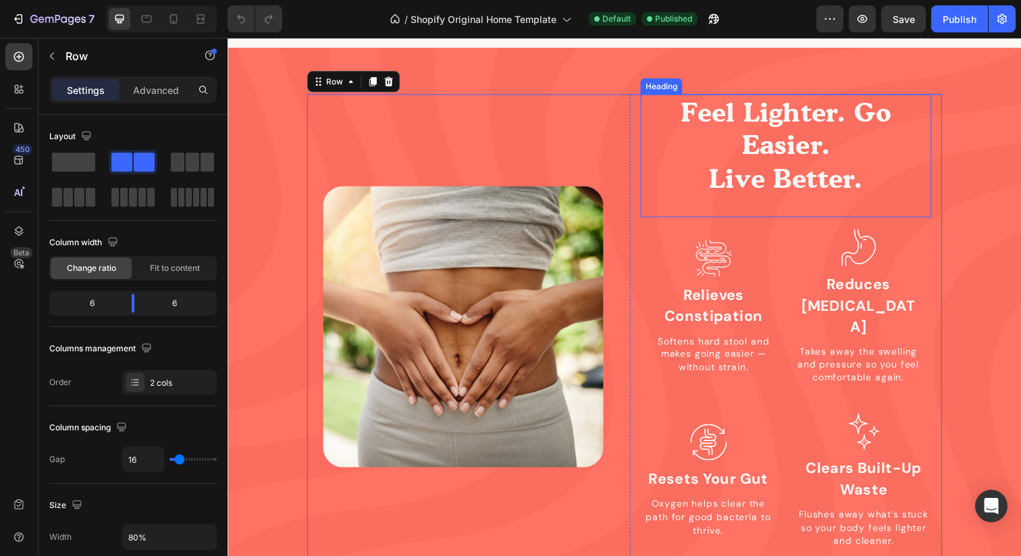
scroll to position [1155, 0]
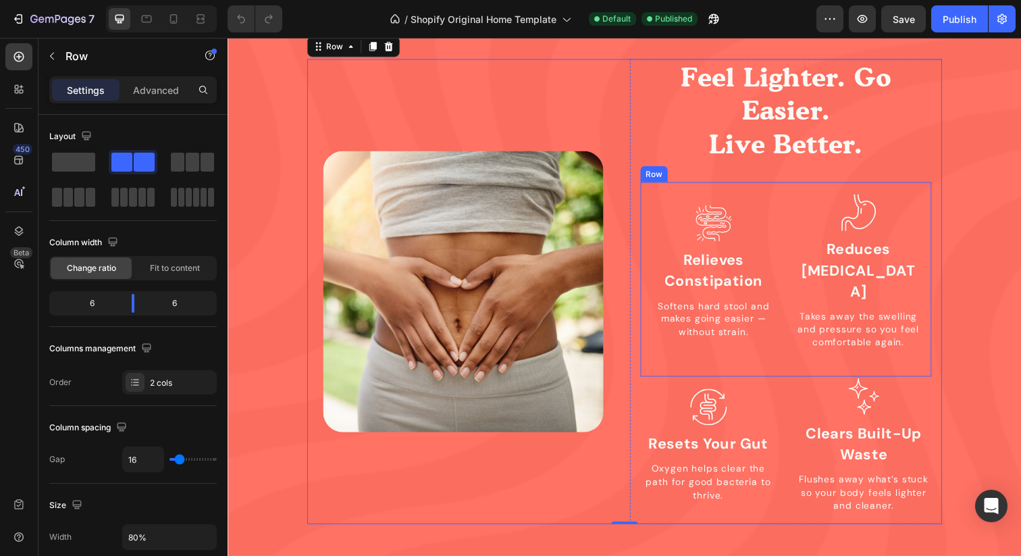
click at [798, 295] on div "Icon Relieves Constipation Heading Softens hard stool and makes going easier — …" at bounding box center [797, 284] width 297 height 199
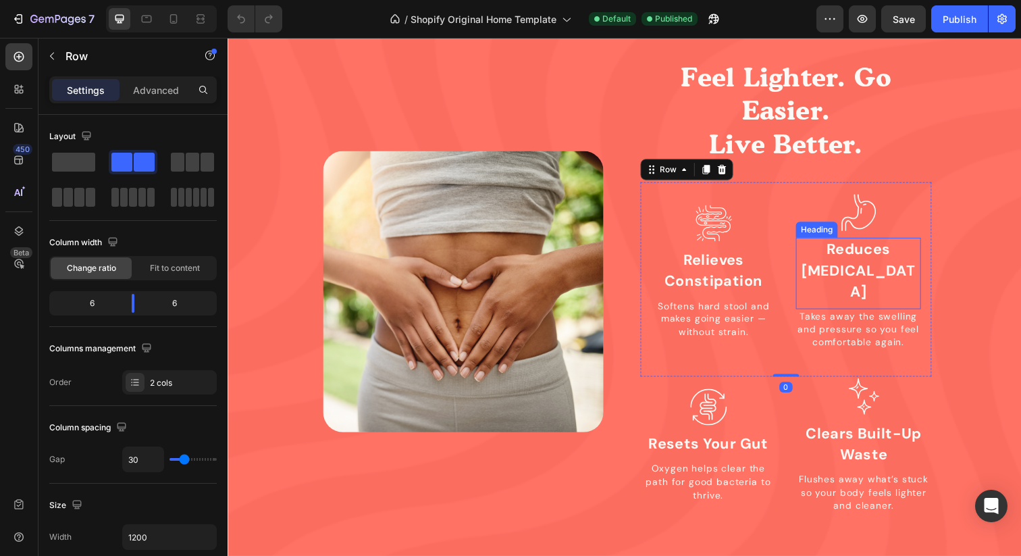
click at [839, 263] on strong "Reduces [MEDICAL_DATA]" at bounding box center [871, 275] width 115 height 63
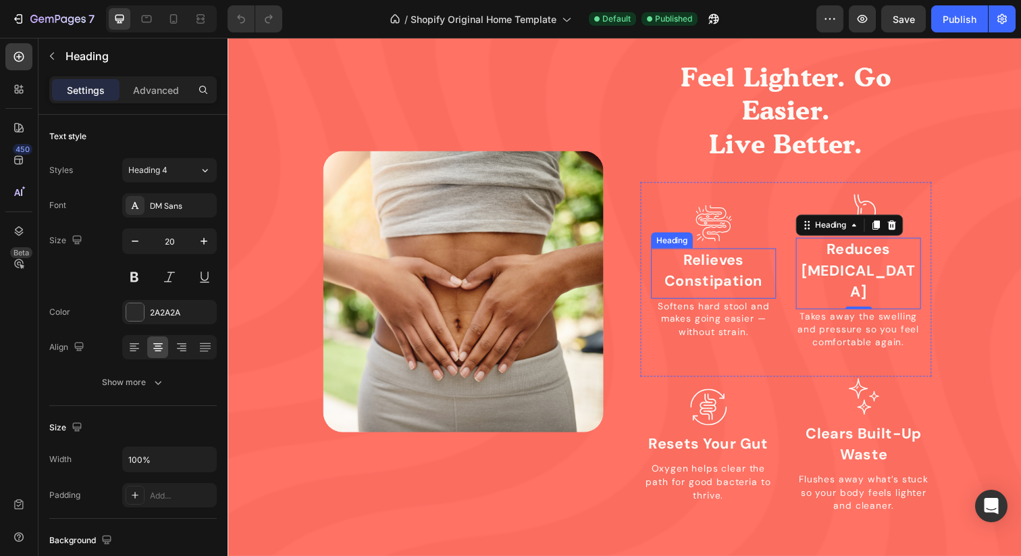
click at [768, 264] on h4 "Relieves Constipation" at bounding box center [724, 276] width 128 height 46
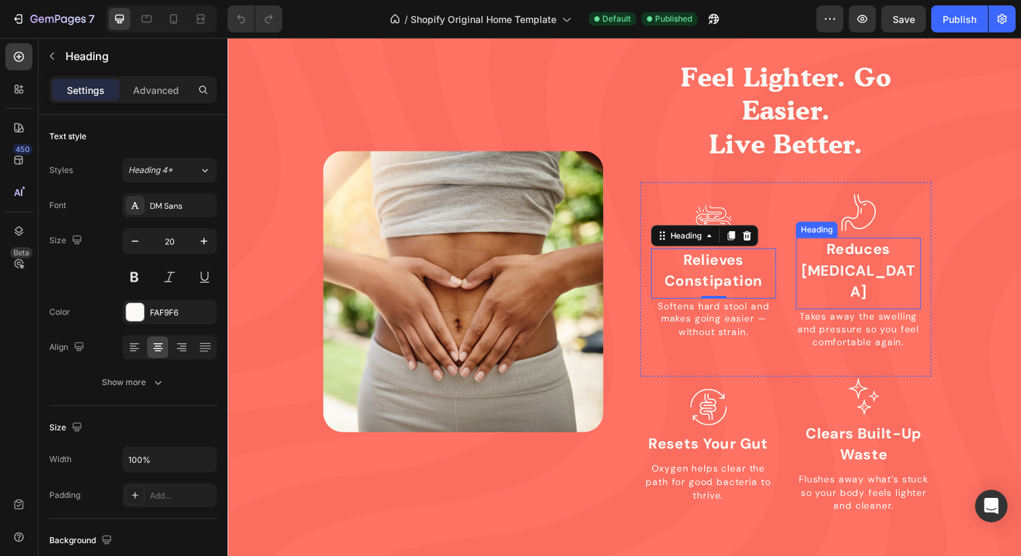
click at [849, 261] on strong "Reduces [MEDICAL_DATA]" at bounding box center [871, 275] width 115 height 63
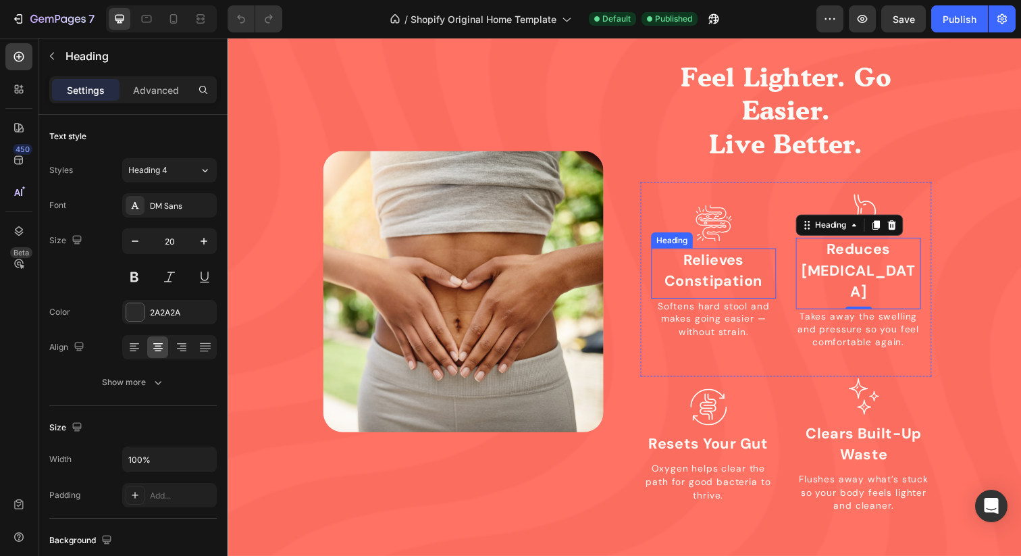
click at [777, 263] on h4 "Relieves Constipation" at bounding box center [724, 276] width 128 height 46
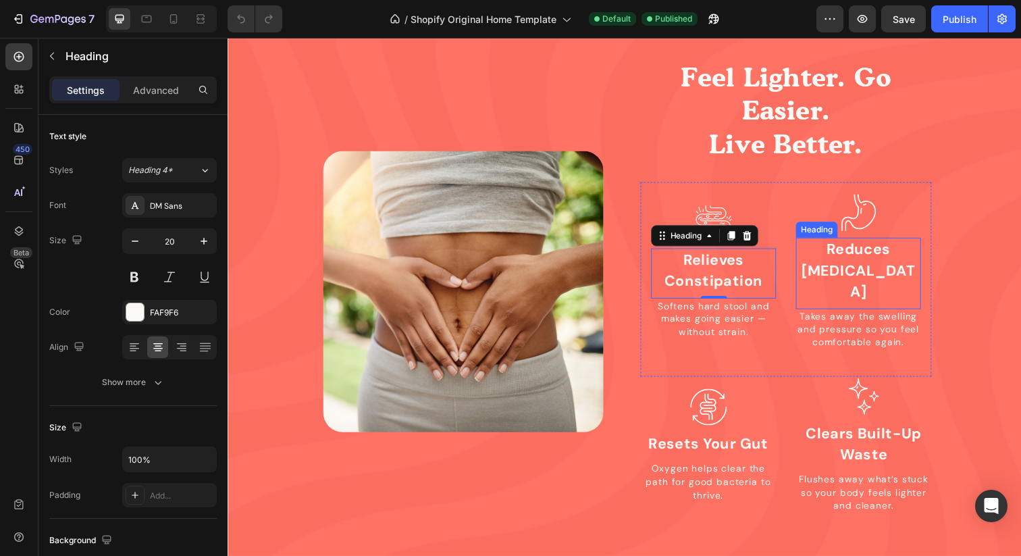
click at [867, 275] on strong "Reduces [MEDICAL_DATA]" at bounding box center [871, 275] width 115 height 63
click at [767, 269] on strong "Relieves Constipation" at bounding box center [723, 275] width 100 height 41
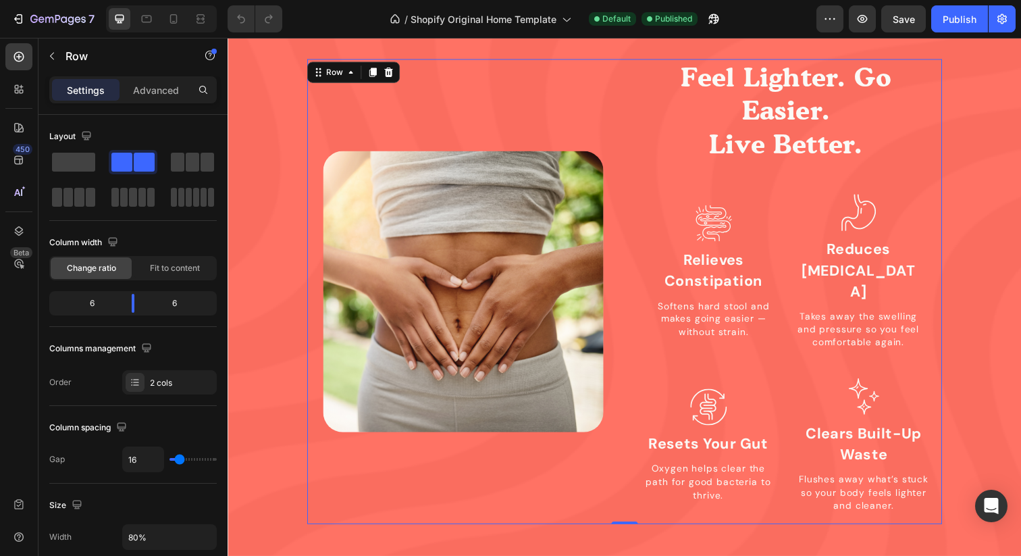
click at [339, 87] on div "Image" at bounding box center [468, 296] width 319 height 475
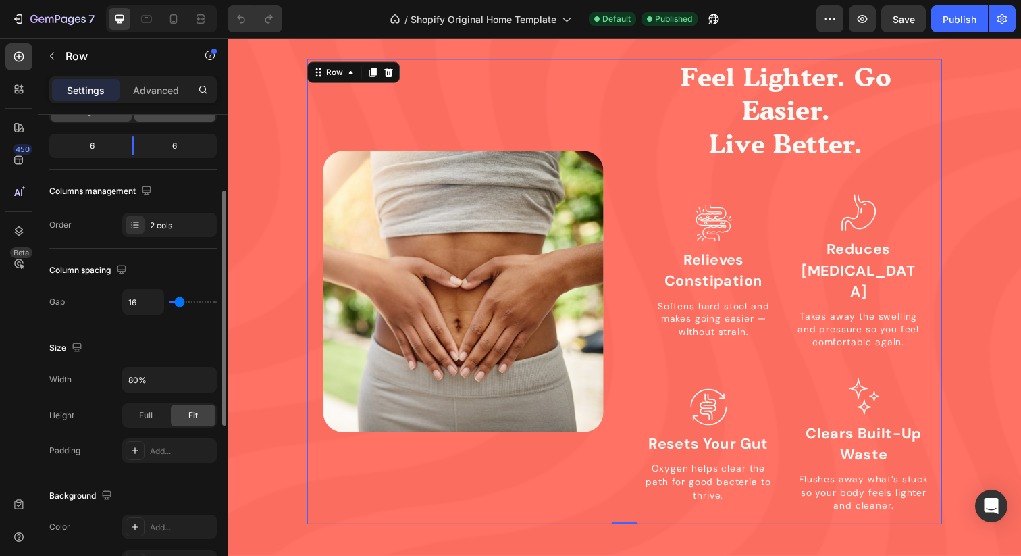
scroll to position [155, 0]
click at [136, 388] on input "80%" at bounding box center [169, 381] width 93 height 24
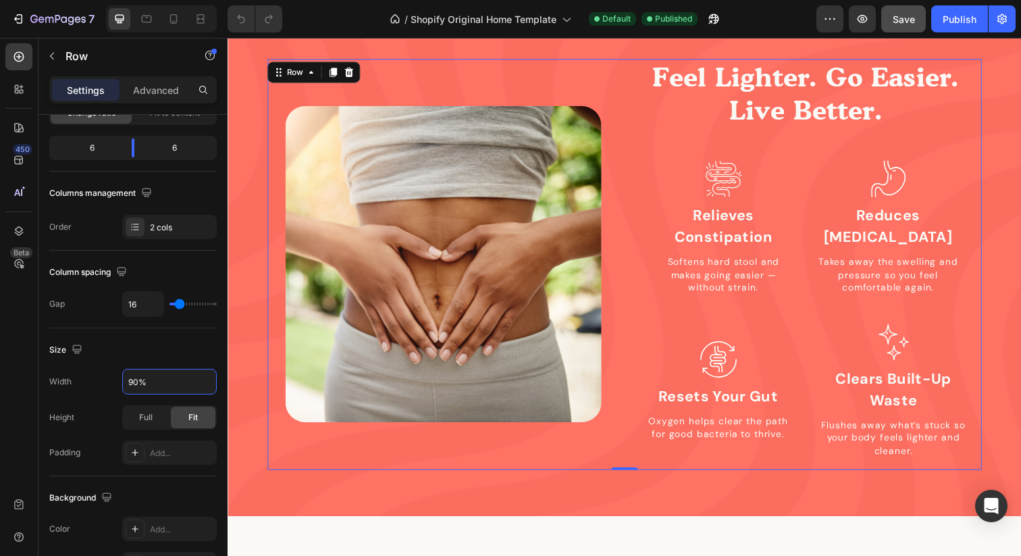
type input "90%"
click at [904, 22] on span "Save" at bounding box center [904, 19] width 22 height 11
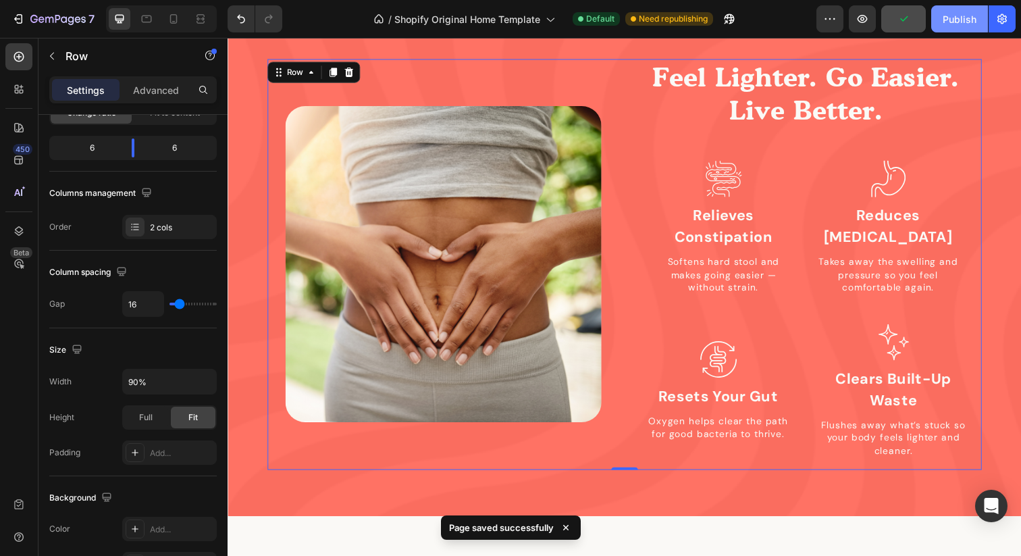
click at [960, 22] on div "Publish" at bounding box center [960, 19] width 34 height 14
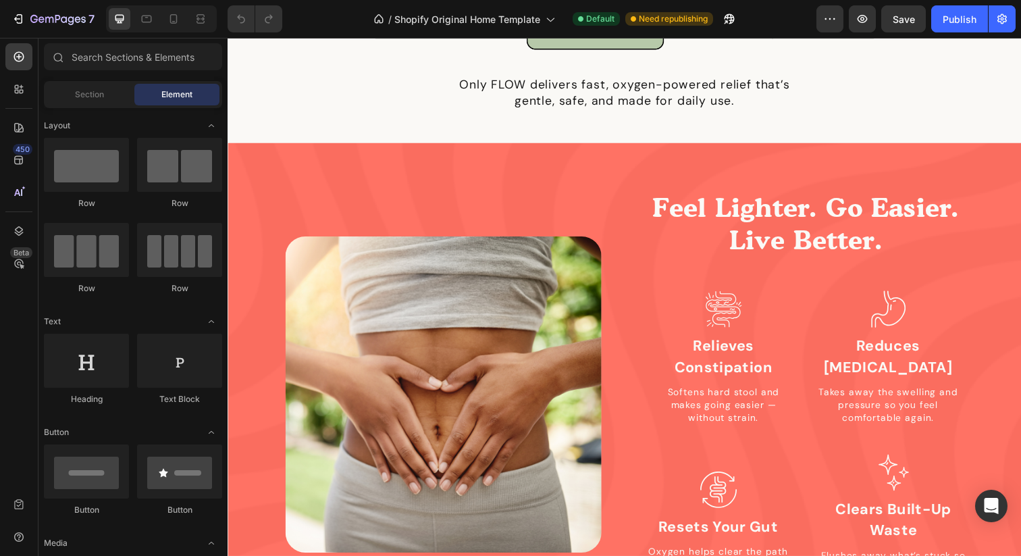
scroll to position [1029, 0]
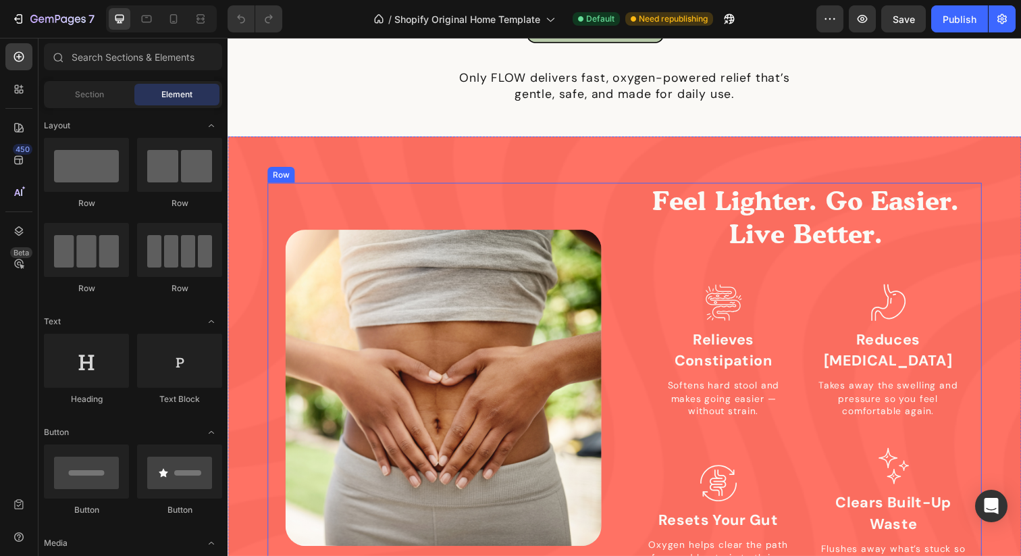
click at [301, 197] on div "Image" at bounding box center [447, 395] width 359 height 419
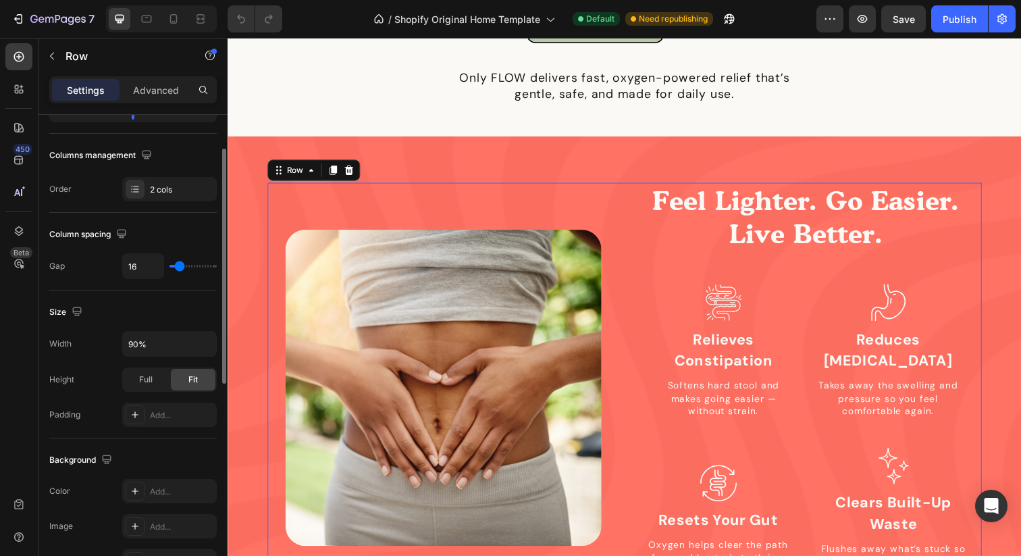
scroll to position [203, 0]
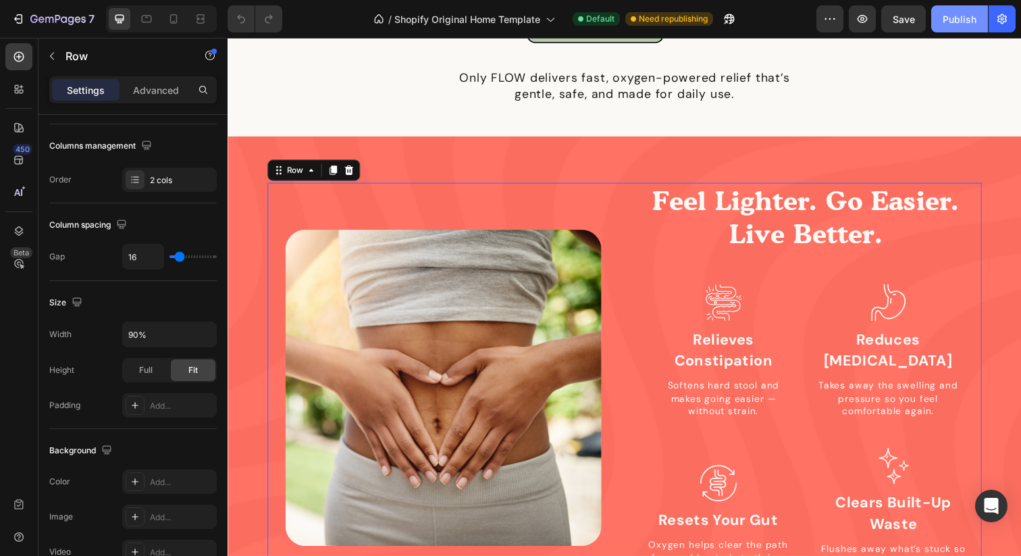
click at [946, 20] on div "Publish" at bounding box center [960, 19] width 34 height 14
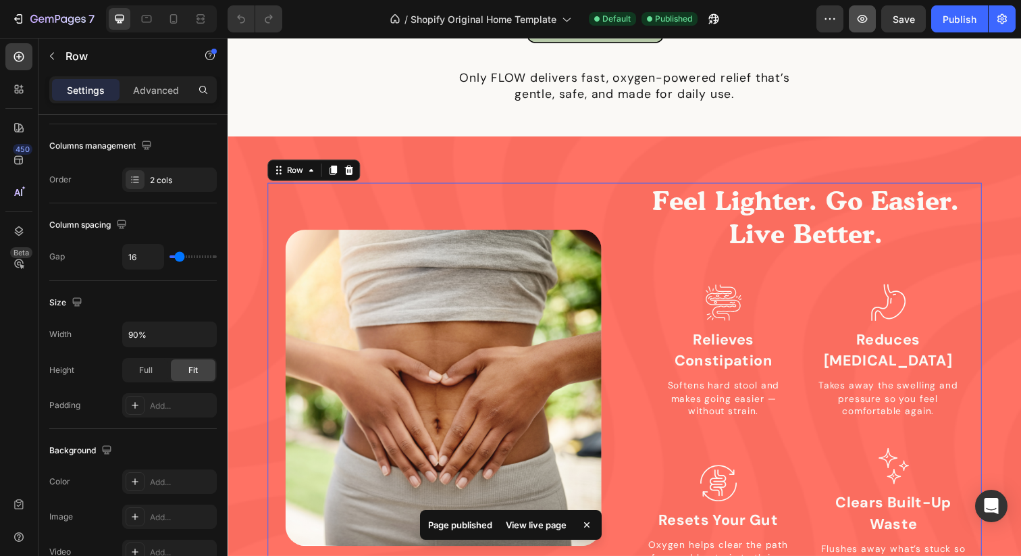
click at [867, 30] on button "button" at bounding box center [862, 18] width 27 height 27
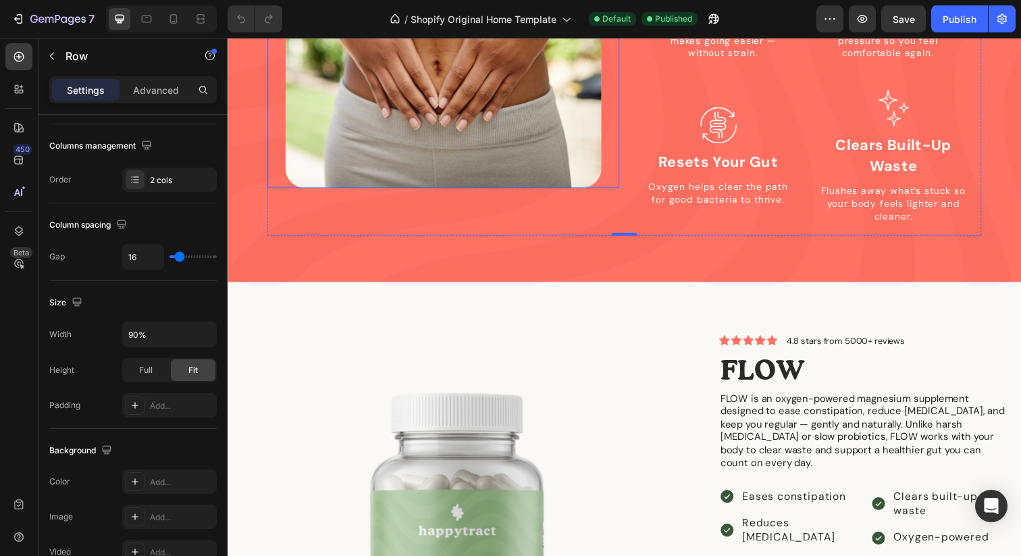
scroll to position [1475, 0]
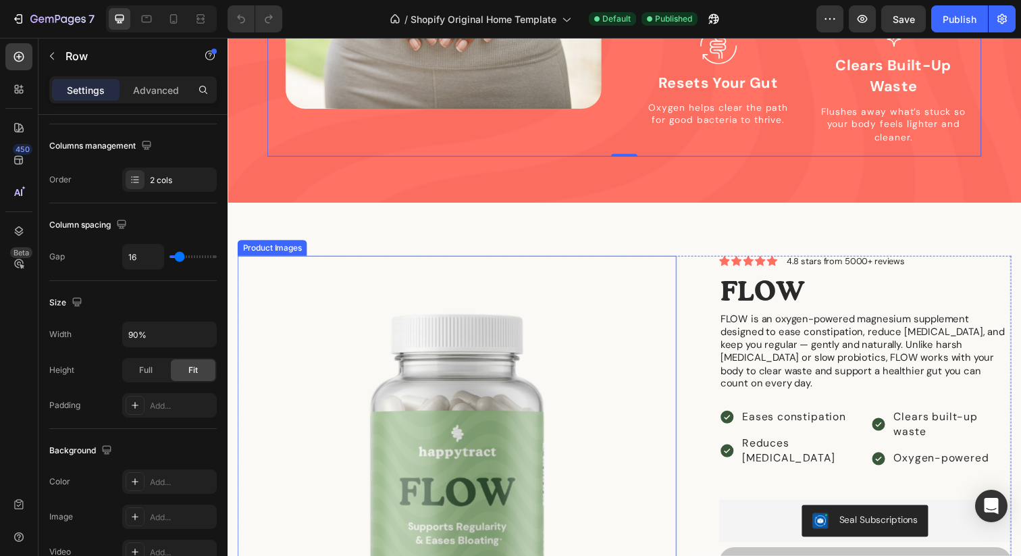
click at [471, 395] on img at bounding box center [462, 484] width 448 height 448
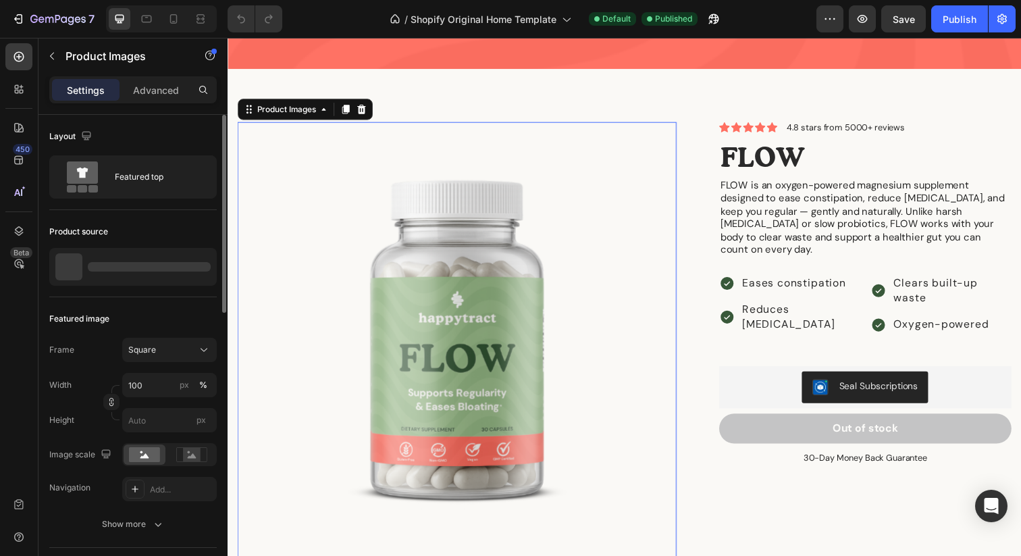
scroll to position [1721, 0]
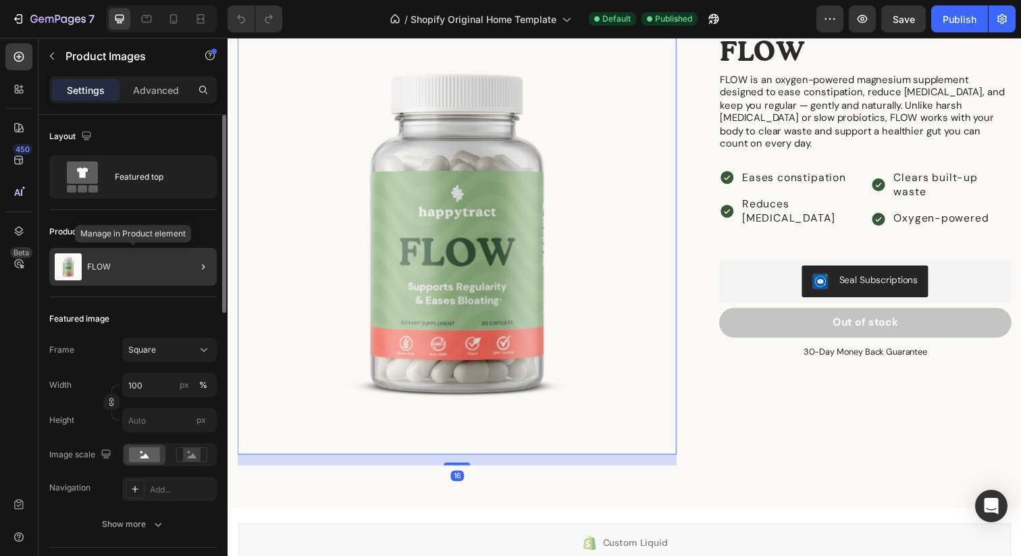
click at [150, 268] on div "FLOW" at bounding box center [133, 267] width 168 height 38
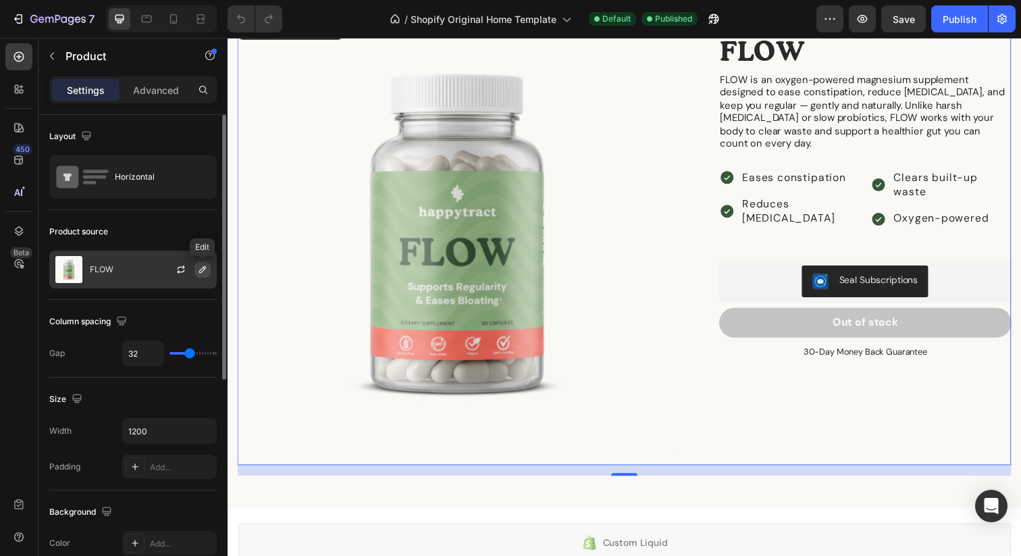
click at [200, 276] on button "button" at bounding box center [203, 269] width 16 height 16
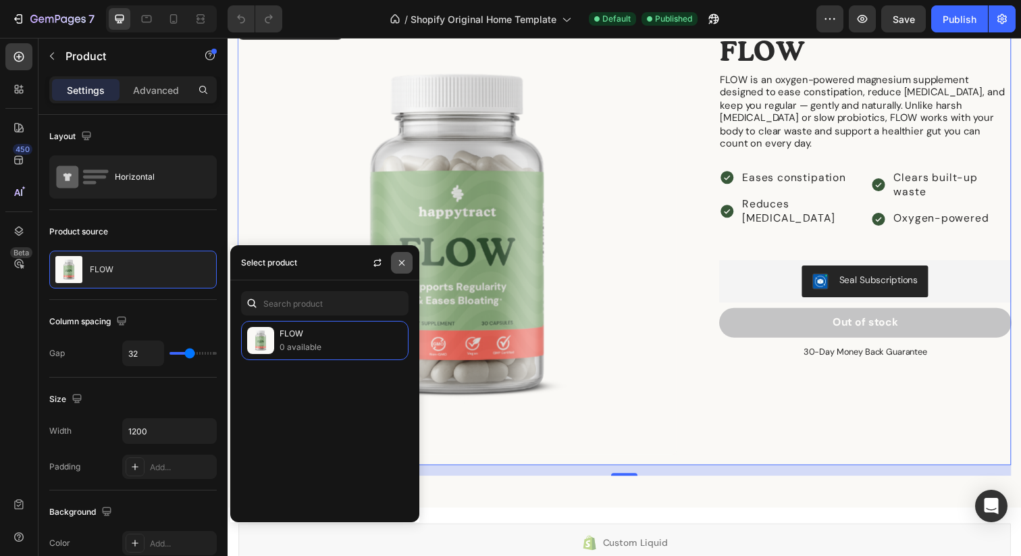
click at [400, 264] on icon "button" at bounding box center [401, 261] width 5 height 5
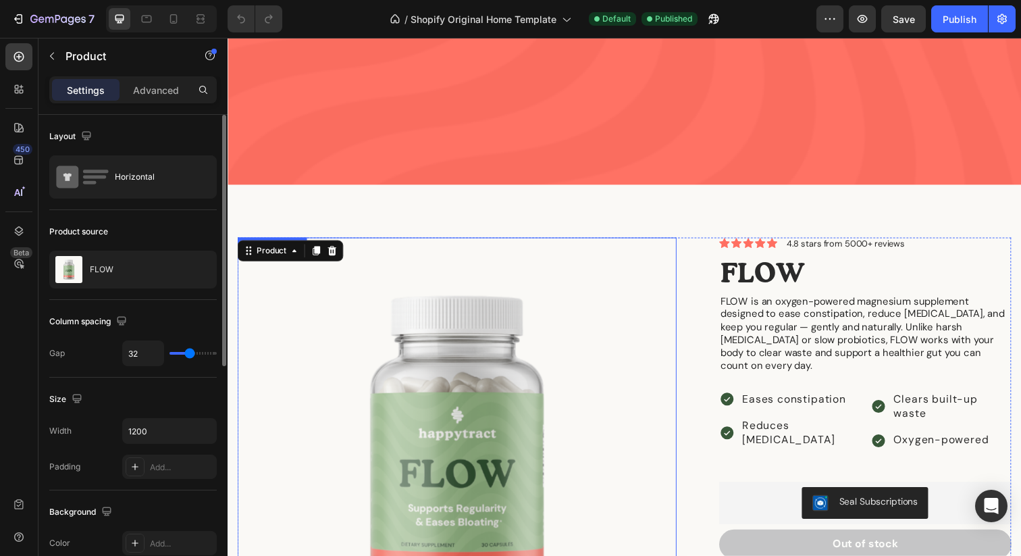
scroll to position [1444, 0]
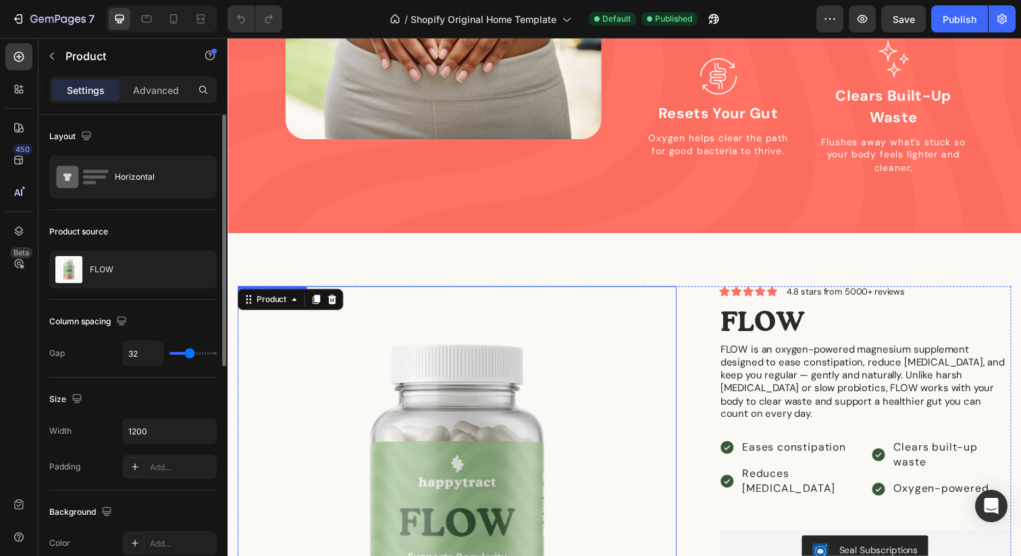
click at [485, 393] on img at bounding box center [462, 515] width 448 height 448
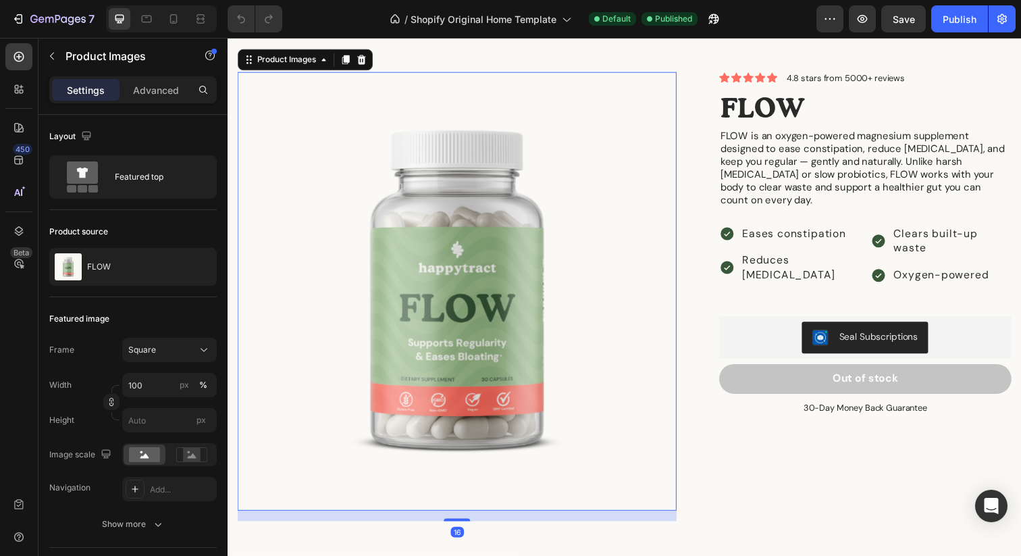
scroll to position [1670, 0]
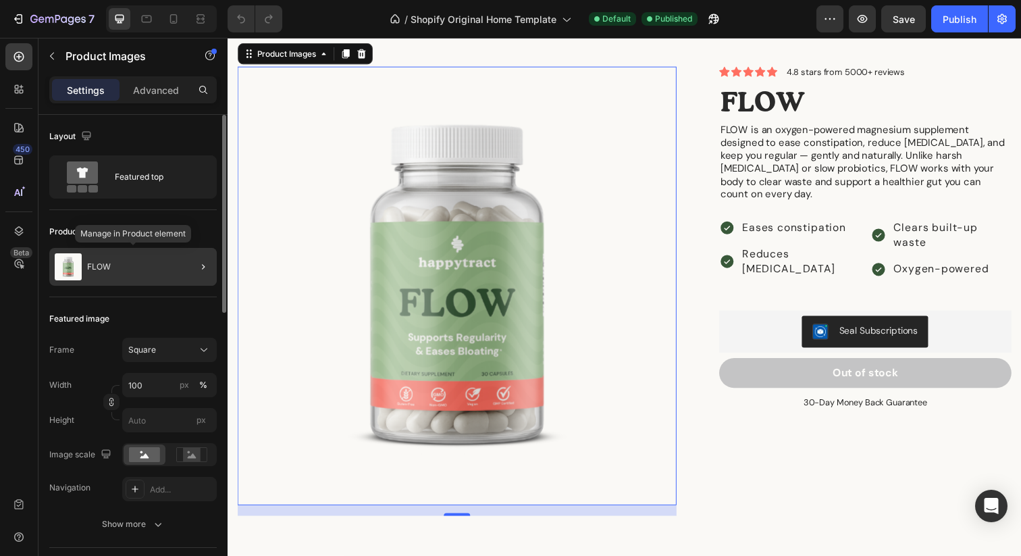
click at [86, 264] on div "FLOW" at bounding box center [133, 267] width 168 height 38
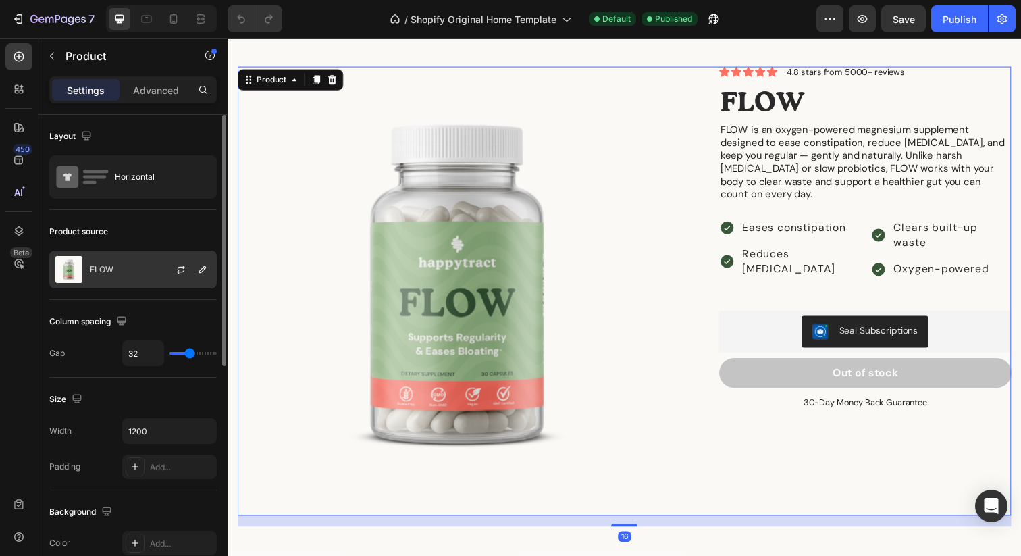
click at [88, 264] on div "FLOW" at bounding box center [133, 270] width 168 height 38
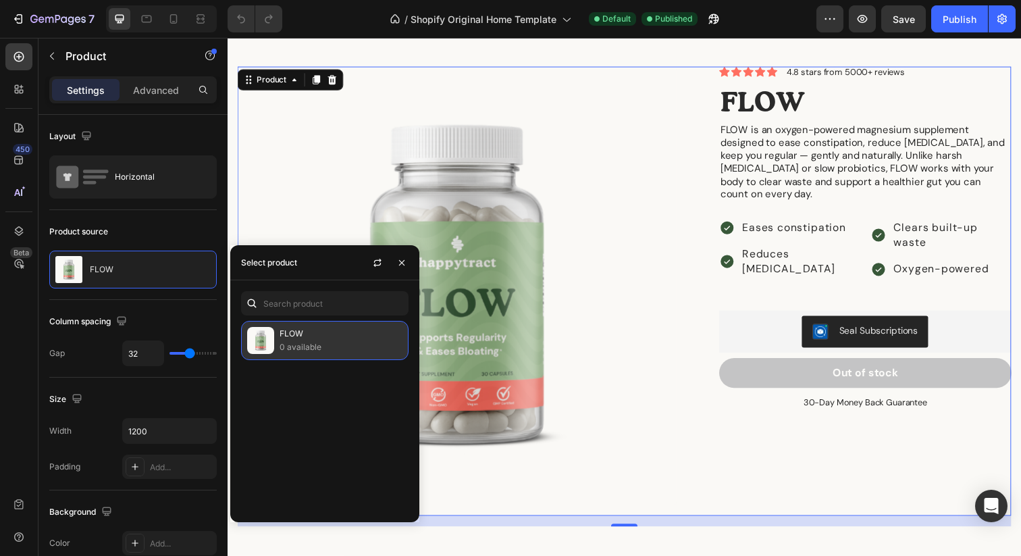
click at [301, 334] on p "FLOW" at bounding box center [341, 334] width 123 height 14
click at [400, 266] on icon "button" at bounding box center [401, 262] width 11 height 11
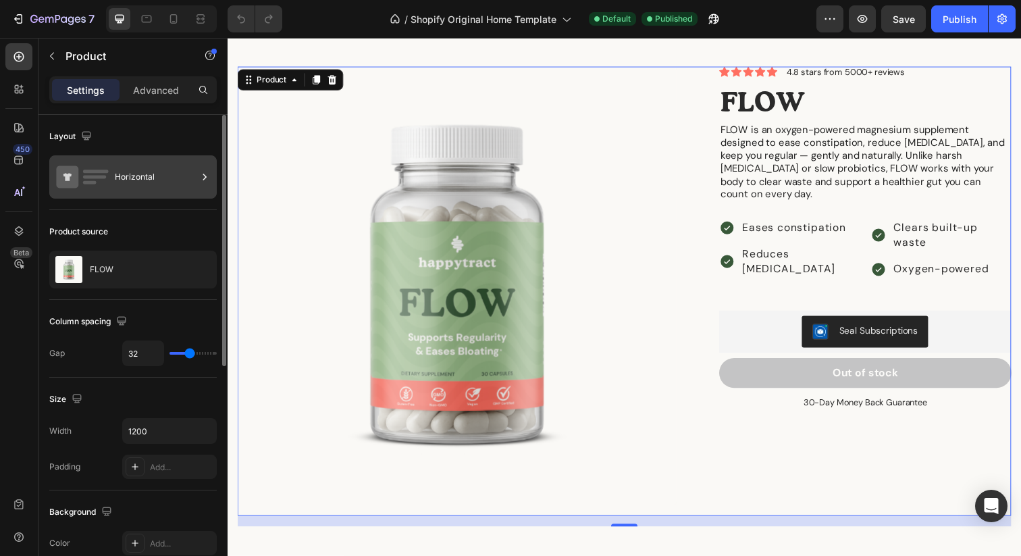
click at [136, 184] on div "Horizontal" at bounding box center [156, 176] width 82 height 31
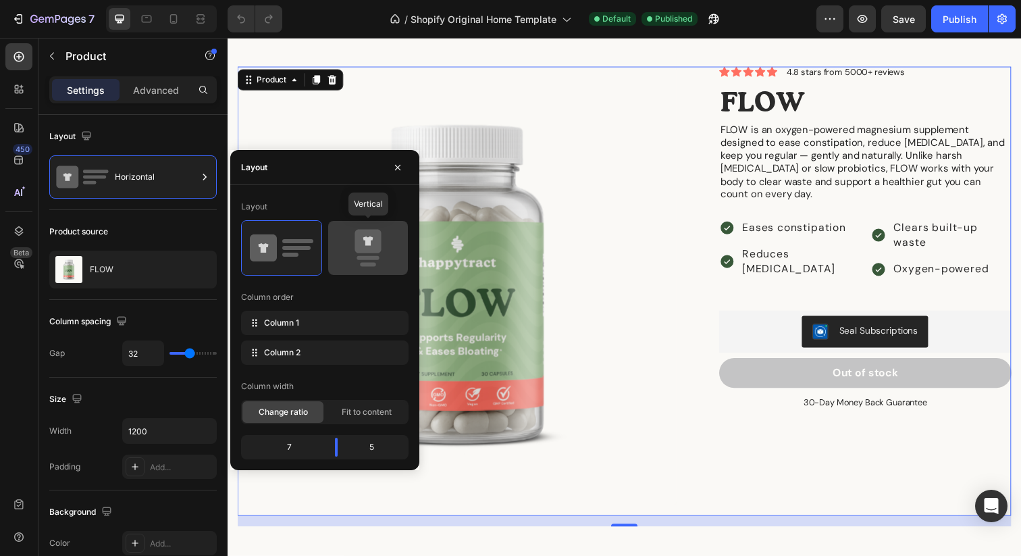
click at [361, 248] on icon at bounding box center [368, 242] width 26 height 24
type input "0"
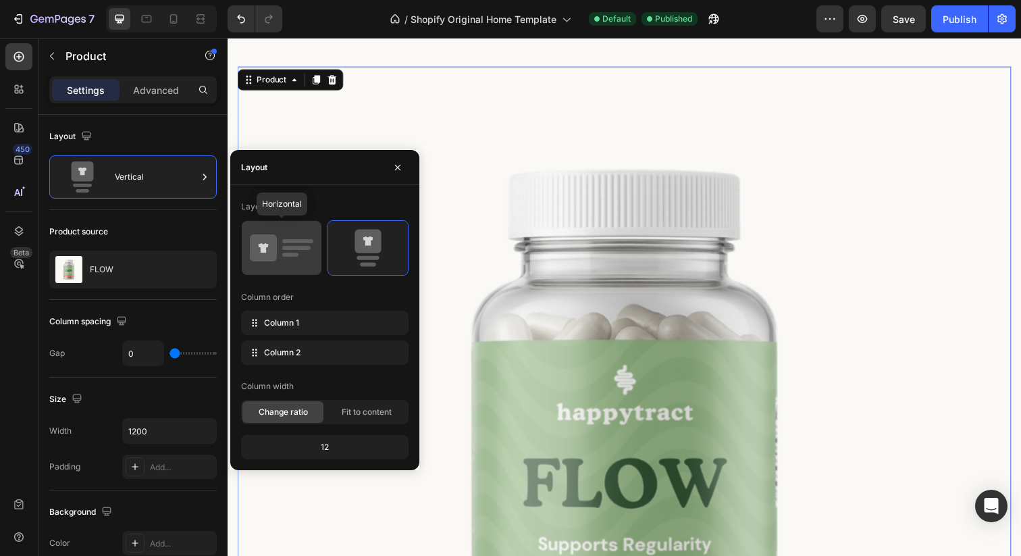
click at [288, 248] on rect at bounding box center [296, 248] width 28 height 4
type input "32"
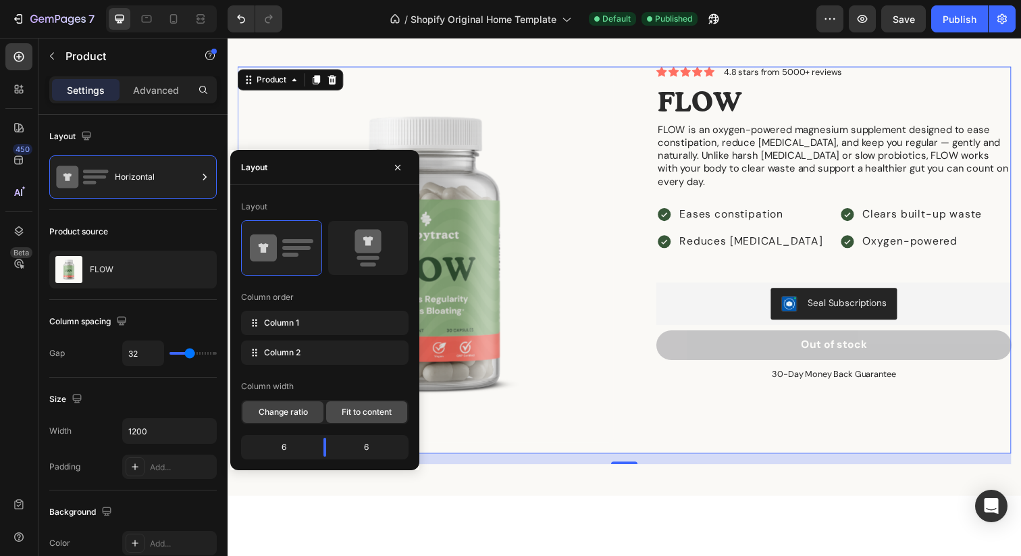
click at [380, 413] on span "Fit to content" at bounding box center [367, 412] width 50 height 12
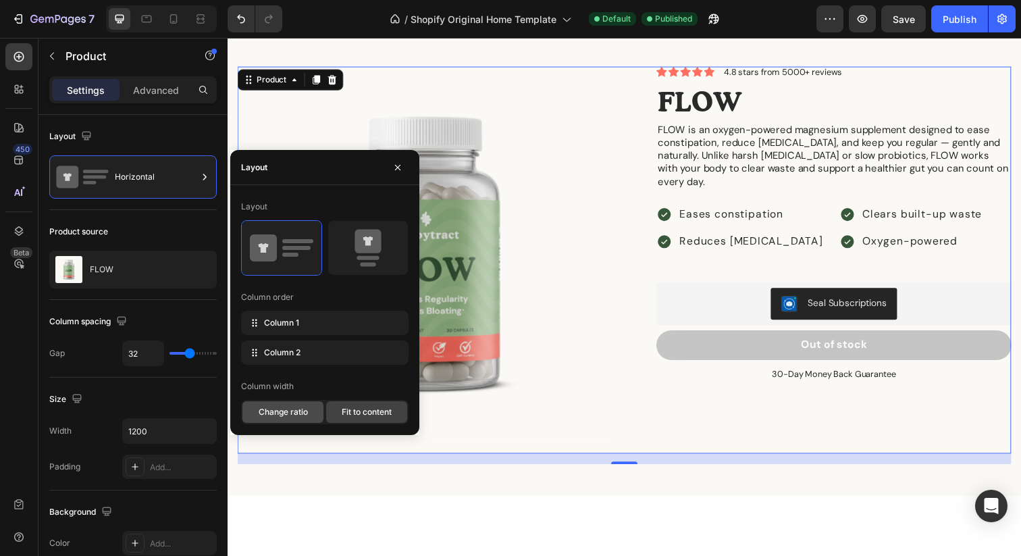
click at [294, 411] on span "Change ratio" at bounding box center [283, 412] width 49 height 12
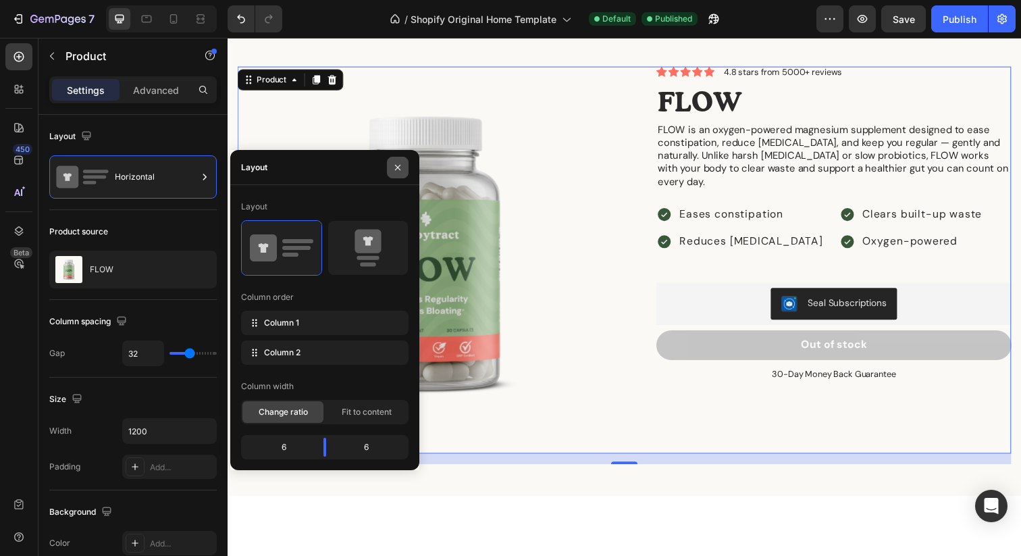
click at [396, 168] on icon "button" at bounding box center [397, 166] width 5 height 5
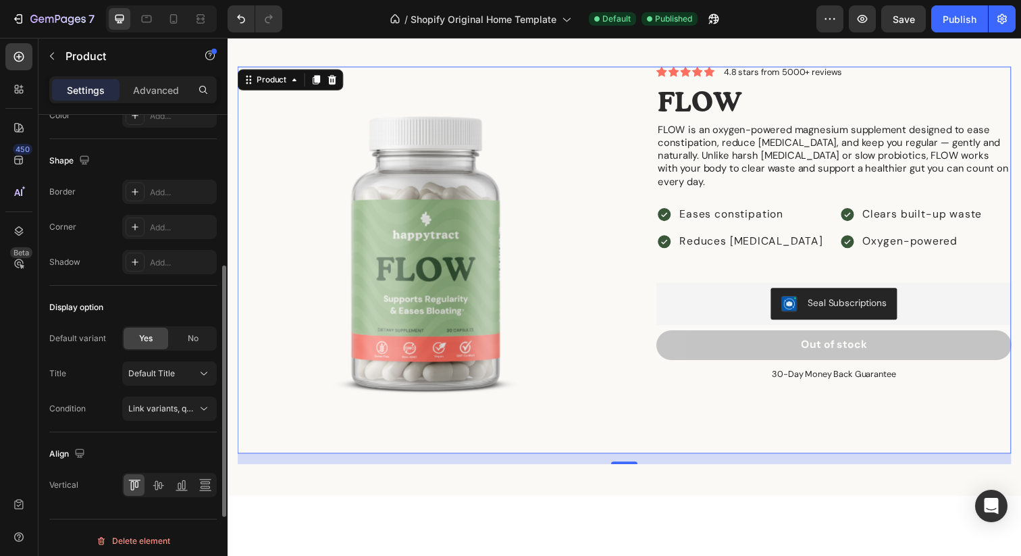
scroll to position [434, 0]
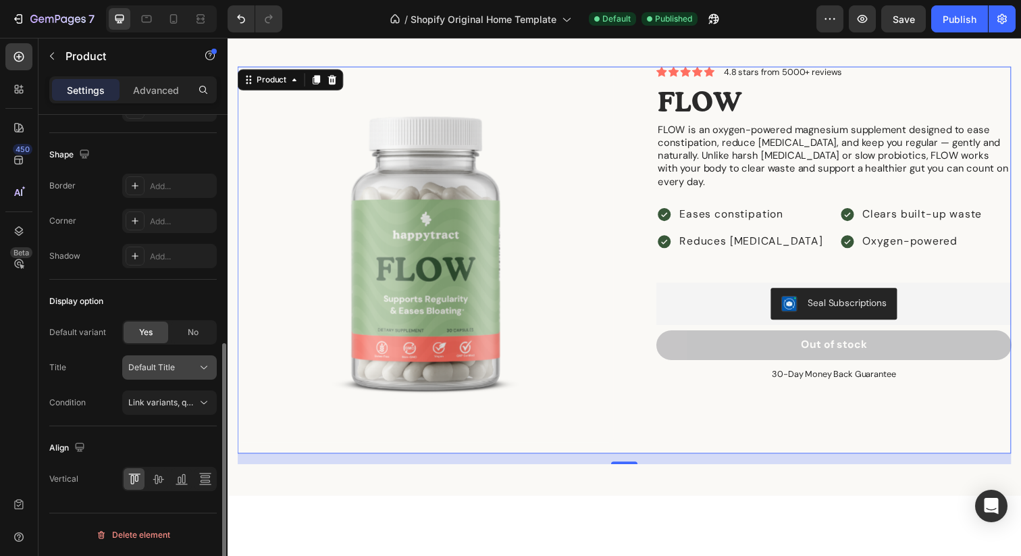
click at [205, 370] on icon at bounding box center [204, 368] width 14 height 14
click at [191, 400] on span "Link variants, quantity <br> between same products" at bounding box center [227, 402] width 199 height 10
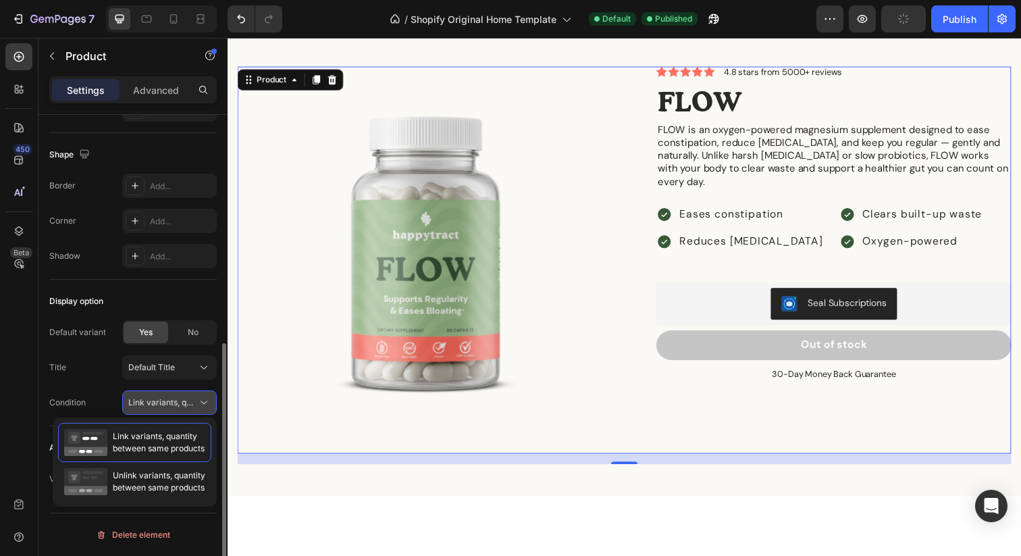
click at [191, 400] on span "Link variants, quantity <br> between same products" at bounding box center [227, 402] width 199 height 10
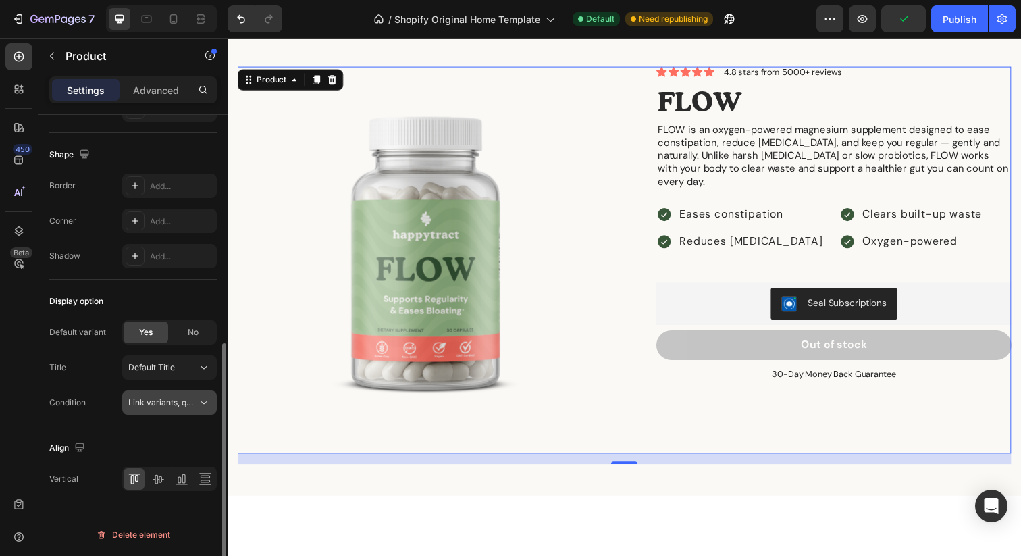
click at [191, 400] on span "Link variants, quantity <br> between same products" at bounding box center [227, 402] width 199 height 10
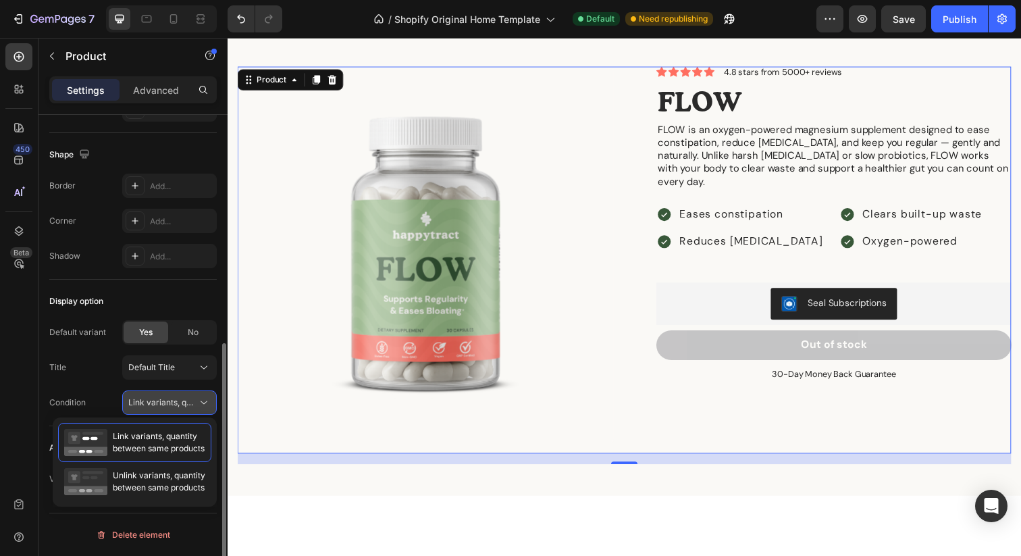
click at [191, 400] on span "Link variants, quantity <br> between same products" at bounding box center [227, 402] width 199 height 10
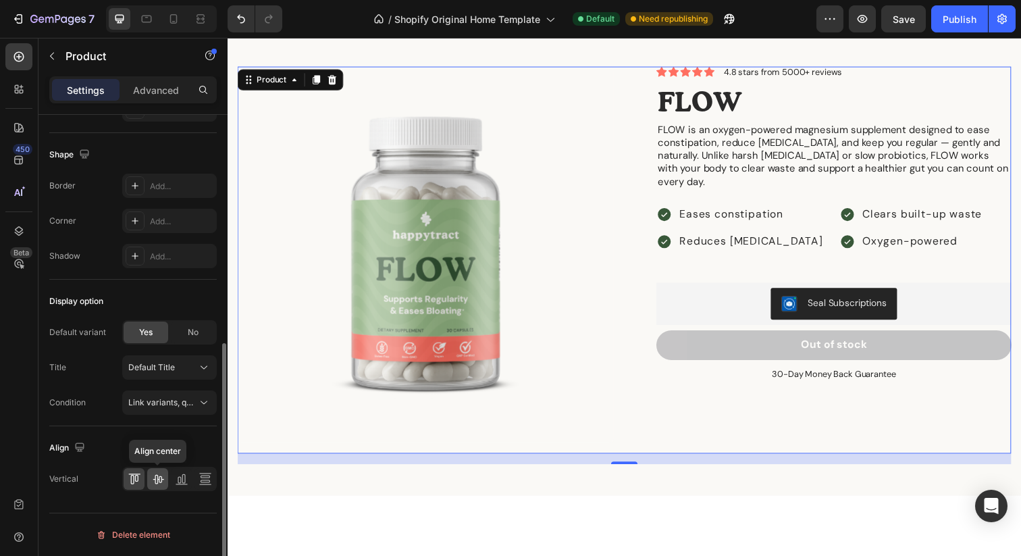
click at [159, 488] on div at bounding box center [157, 479] width 21 height 22
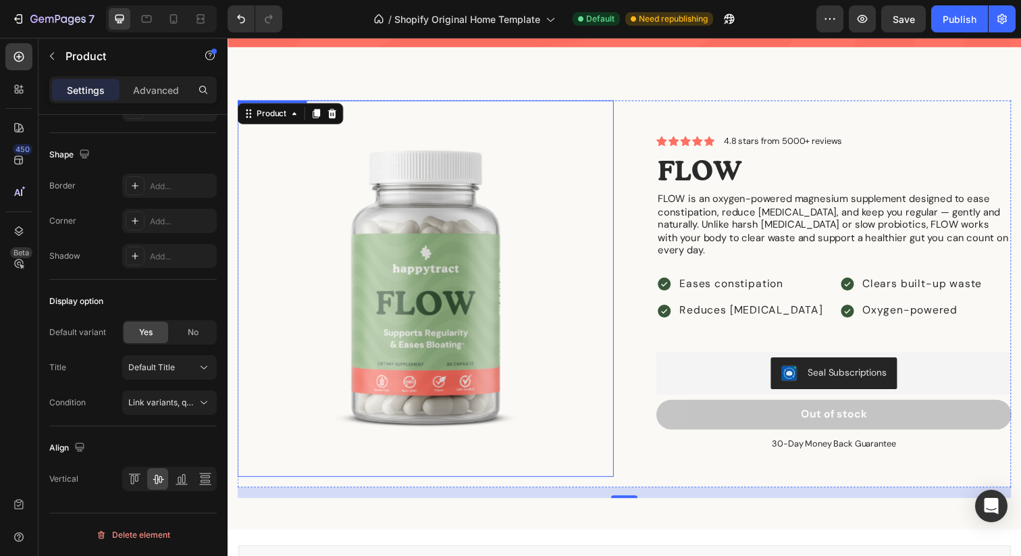
scroll to position [1635, 0]
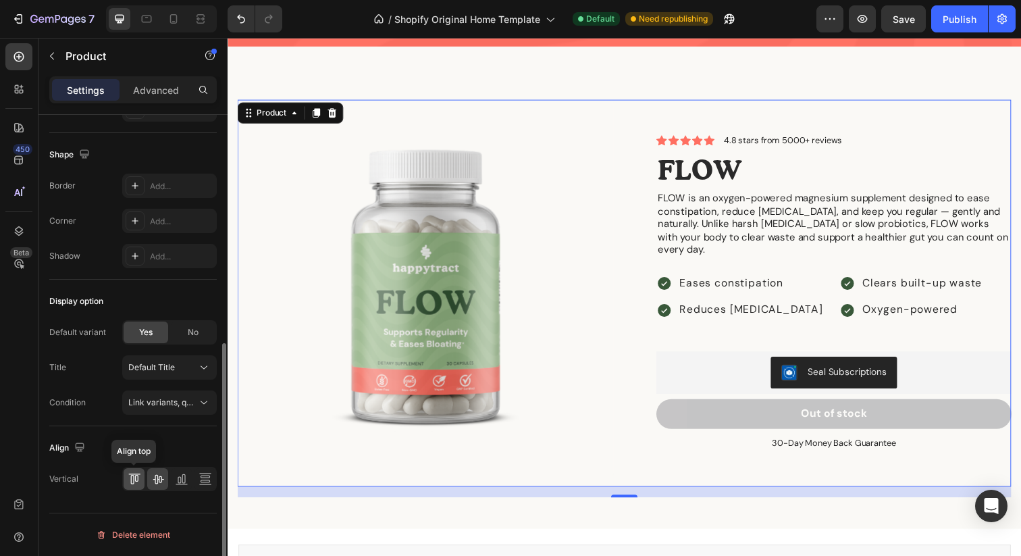
click at [129, 481] on icon at bounding box center [135, 479] width 14 height 14
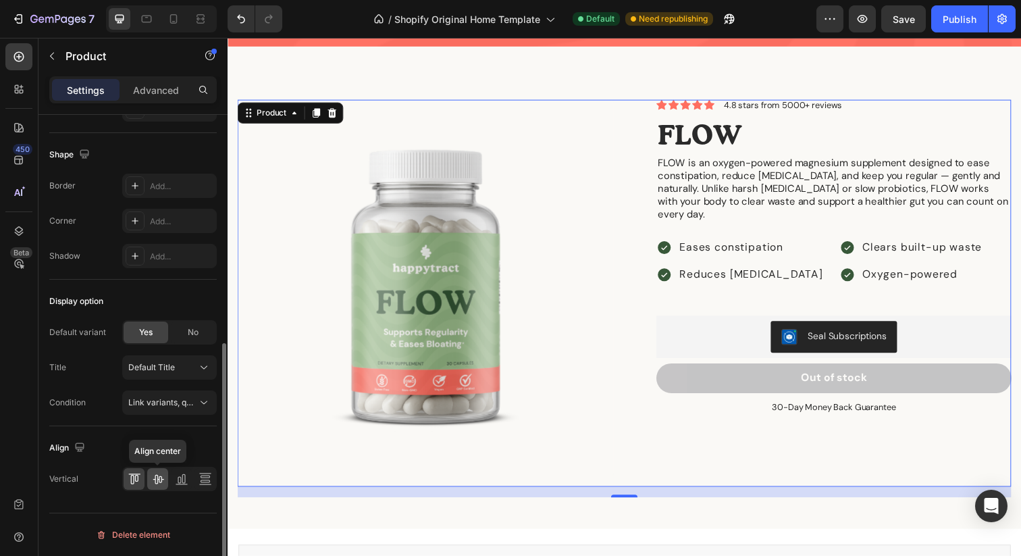
click at [158, 478] on icon at bounding box center [158, 479] width 14 height 14
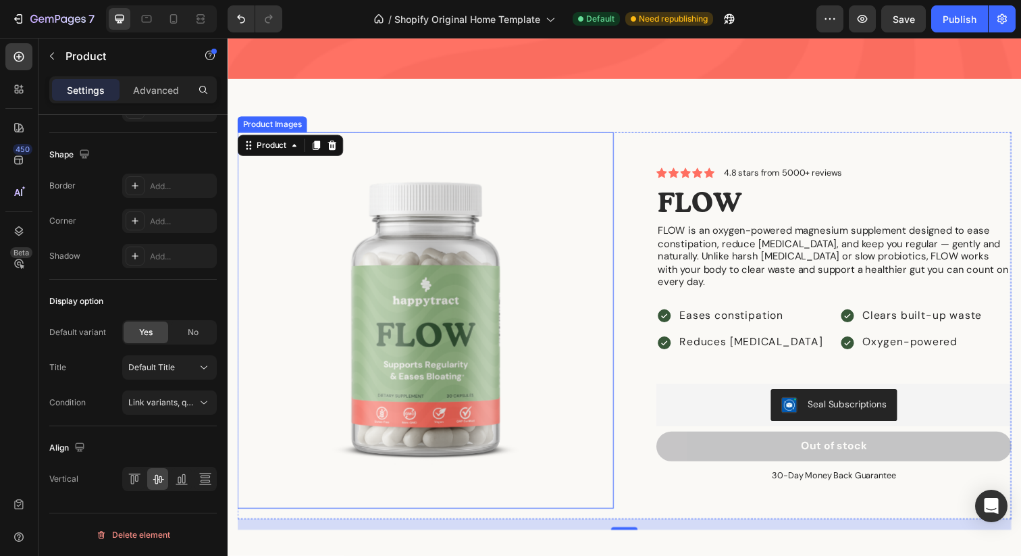
scroll to position [1587, 0]
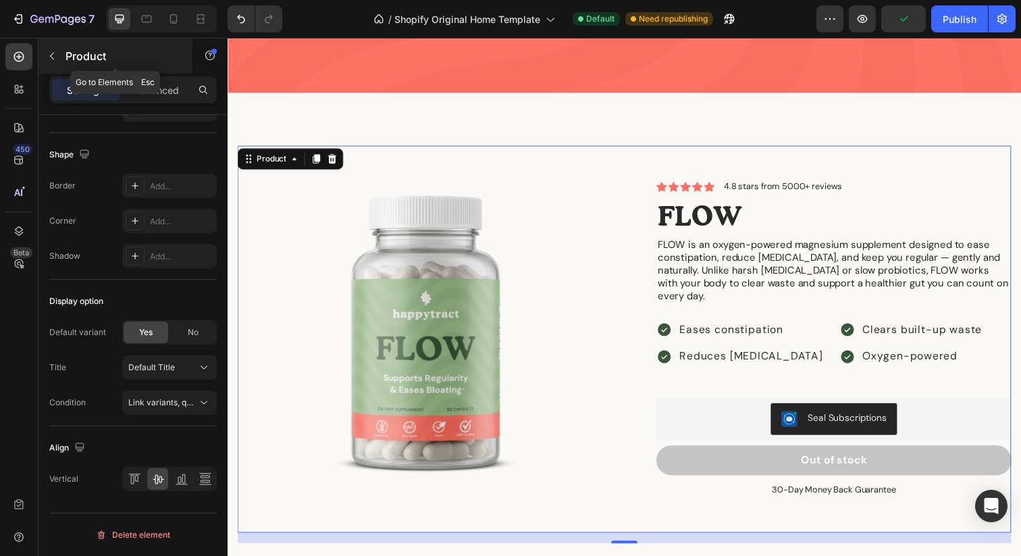
click at [46, 54] on button "button" at bounding box center [52, 56] width 22 height 22
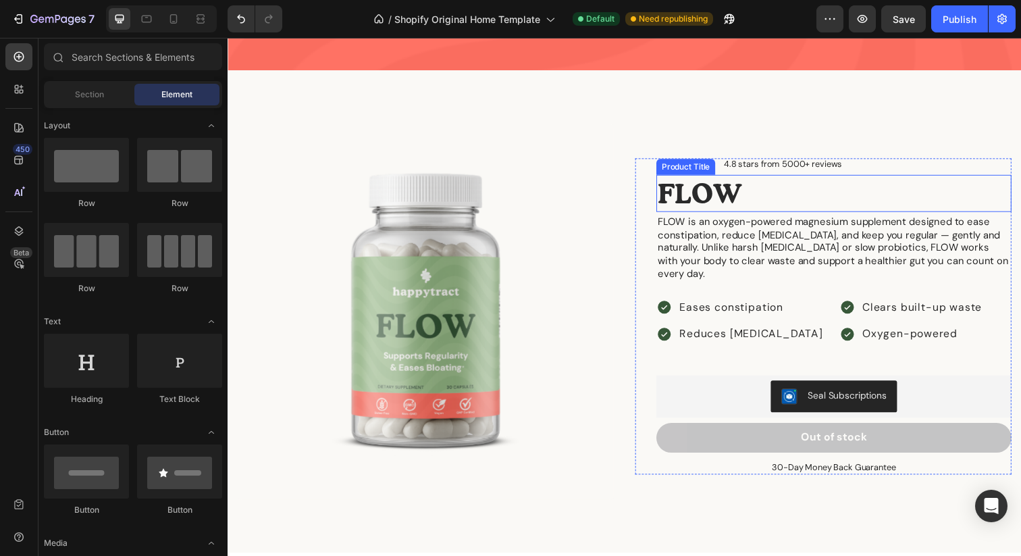
scroll to position [1601, 0]
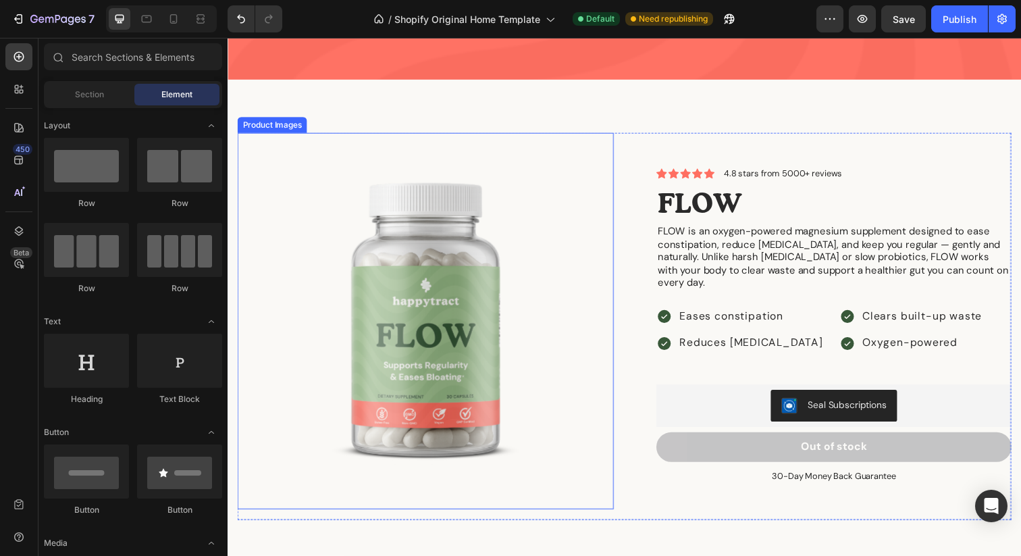
click at [475, 280] on img at bounding box center [430, 326] width 384 height 384
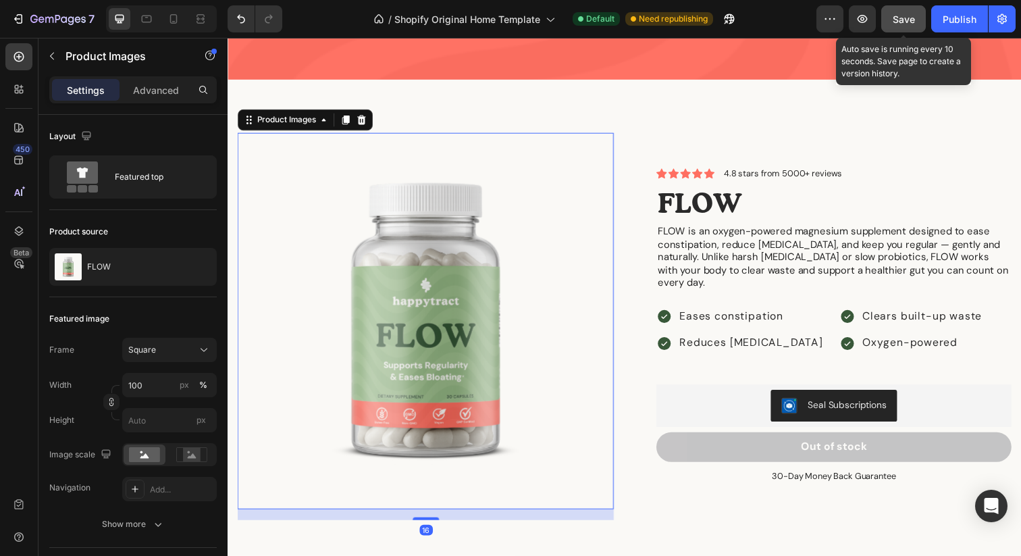
click at [915, 19] on span "Save" at bounding box center [904, 19] width 22 height 11
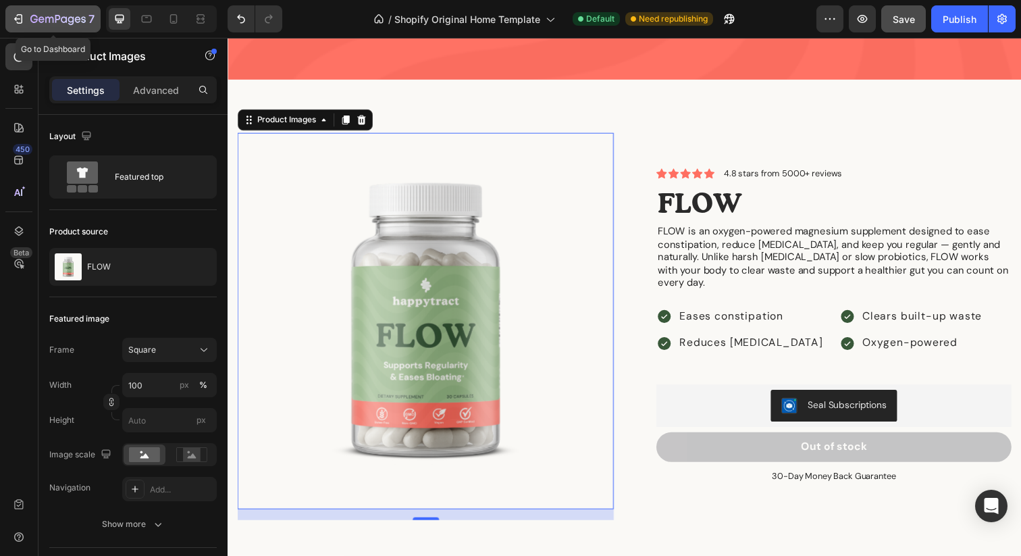
click at [18, 16] on icon "button" at bounding box center [18, 19] width 14 height 14
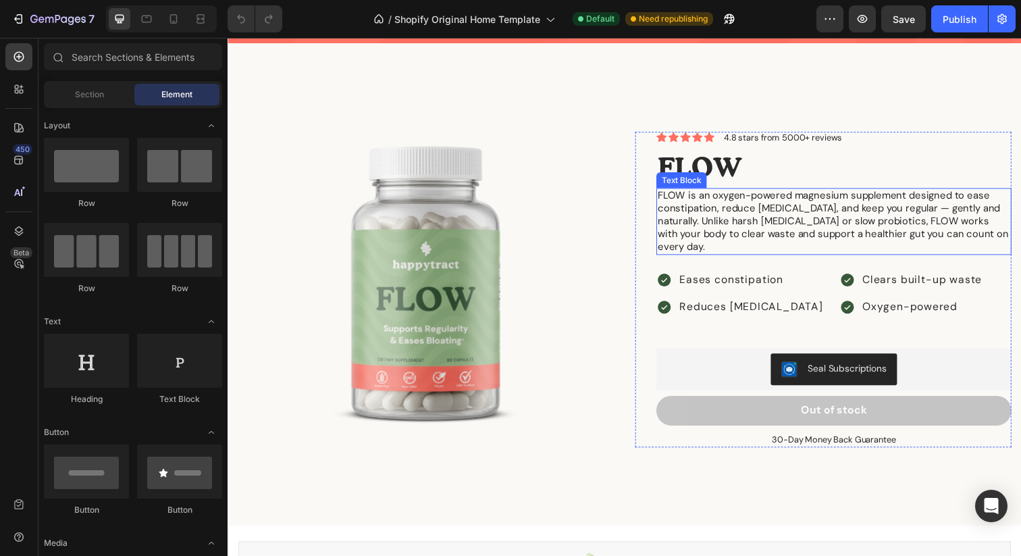
scroll to position [1582, 0]
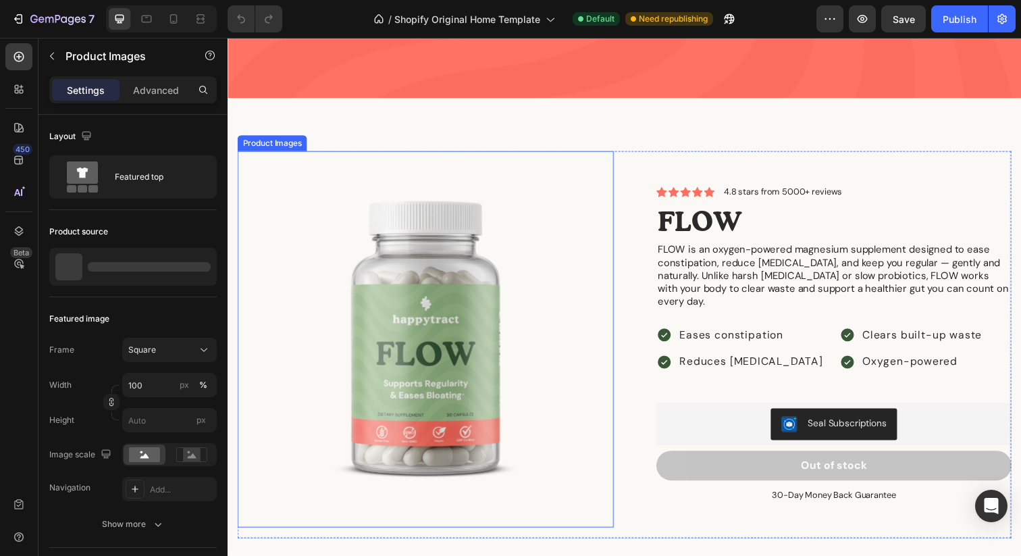
click at [619, 163] on img at bounding box center [430, 345] width 384 height 384
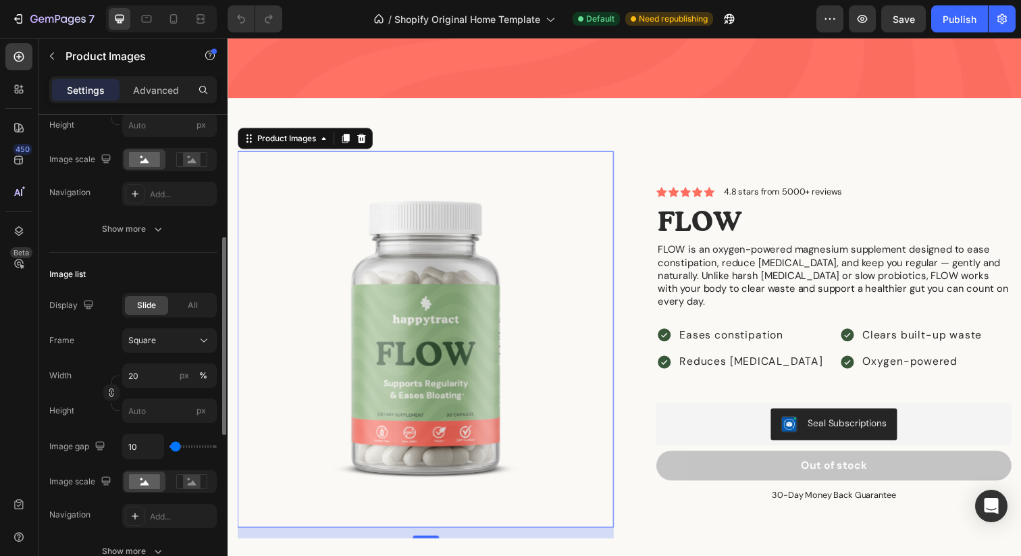
scroll to position [294, 0]
click at [197, 156] on rect at bounding box center [192, 160] width 18 height 14
click at [136, 159] on rect at bounding box center [144, 160] width 31 height 15
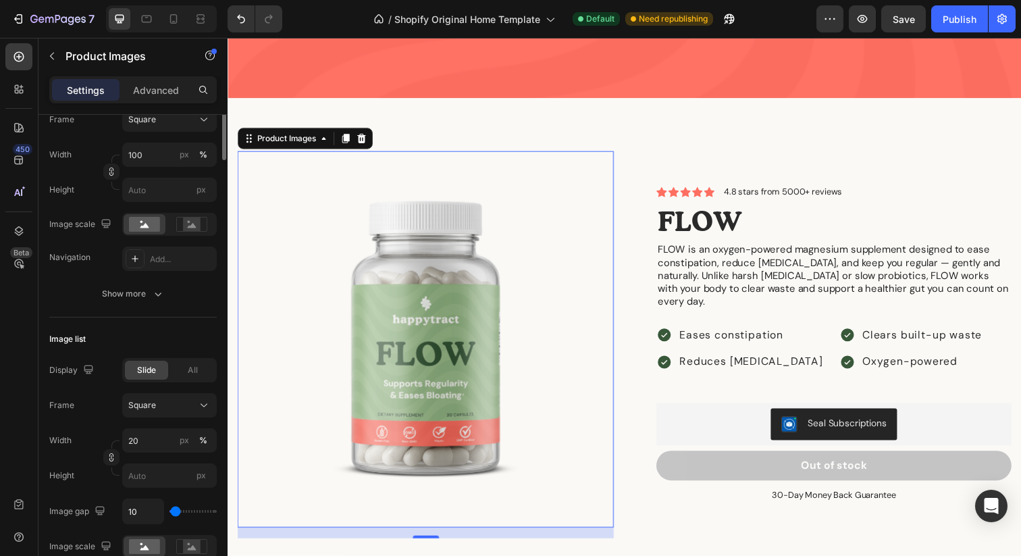
scroll to position [0, 0]
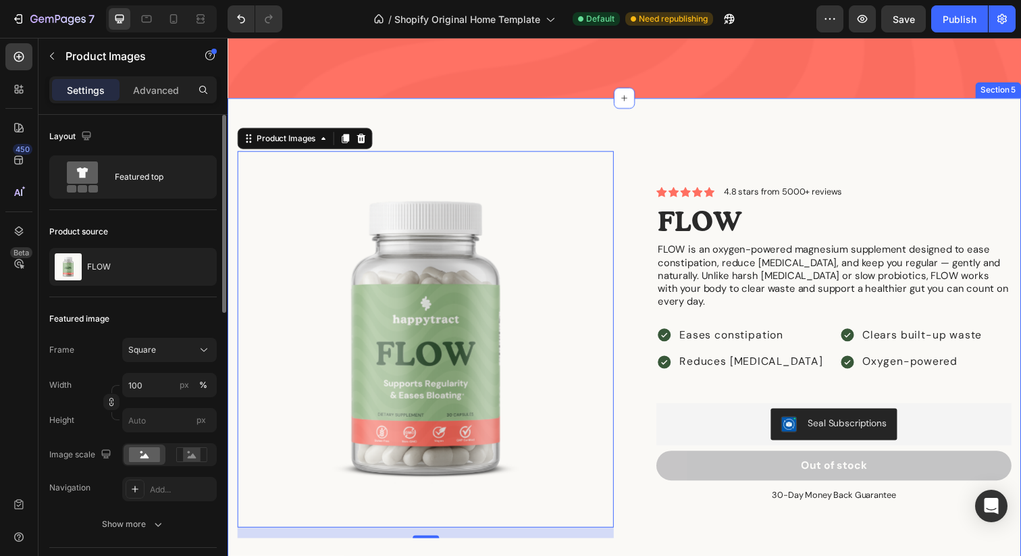
click at [447, 153] on div "Product Images 16 Icon Icon Icon Icon Icon Icon List 4.8 stars from 5000+ revie…" at bounding box center [633, 345] width 811 height 492
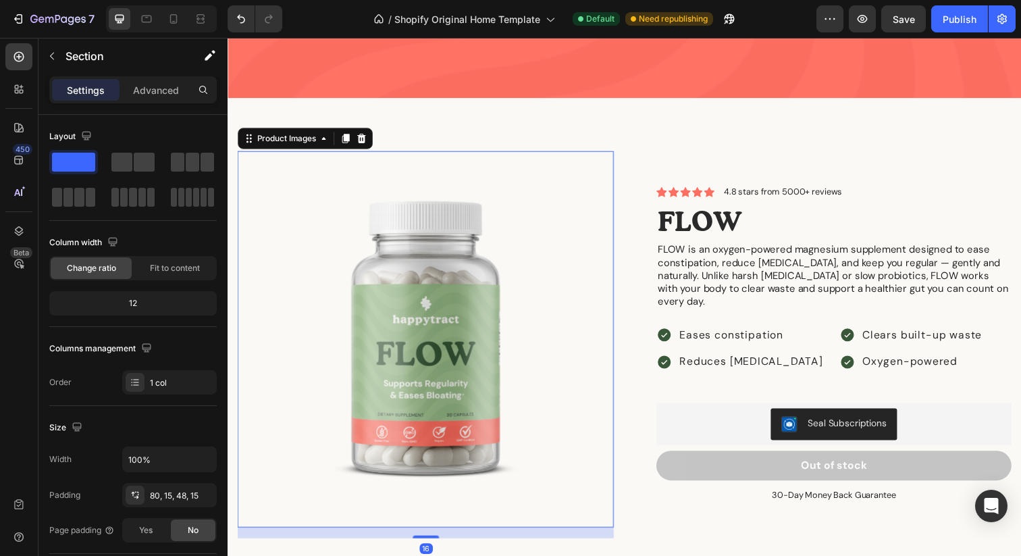
click at [473, 249] on img at bounding box center [430, 345] width 384 height 384
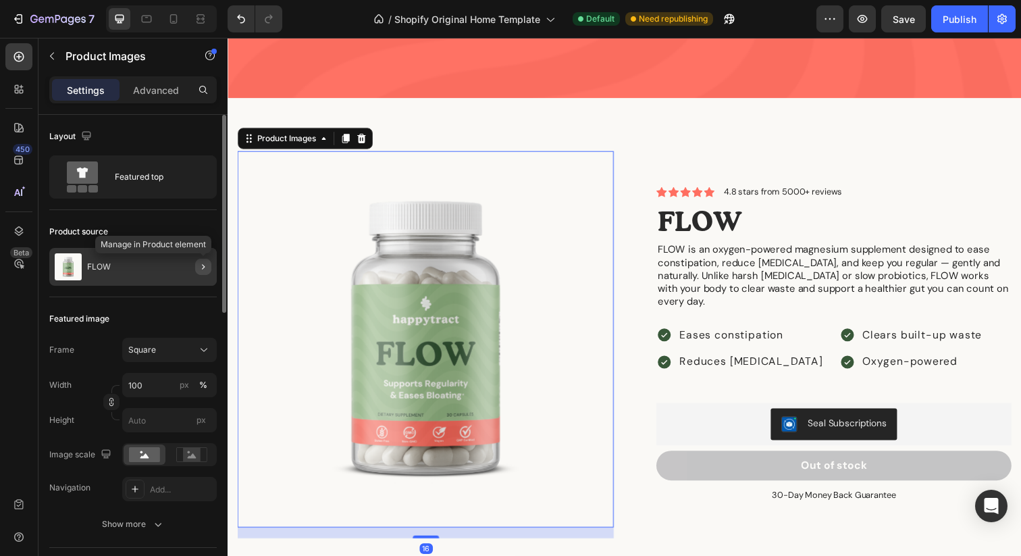
click at [198, 266] on icon "button" at bounding box center [203, 266] width 11 height 11
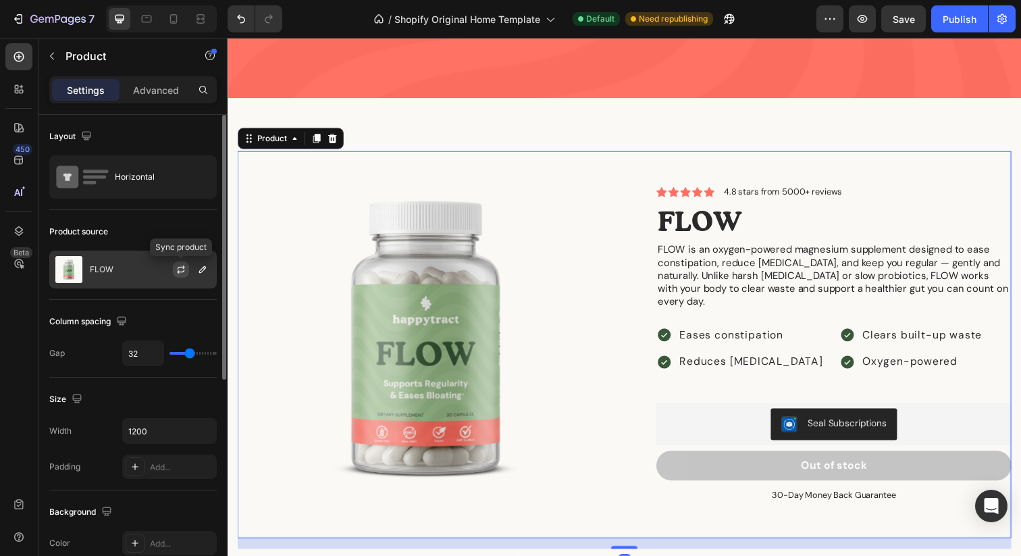
click at [185, 270] on icon "button" at bounding box center [181, 269] width 11 height 11
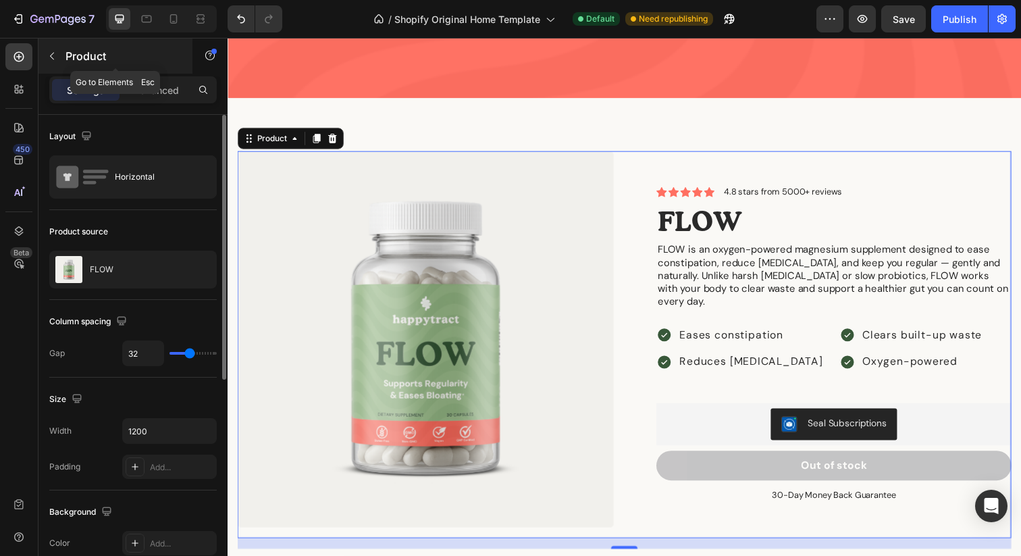
click at [51, 50] on button "button" at bounding box center [52, 56] width 22 height 22
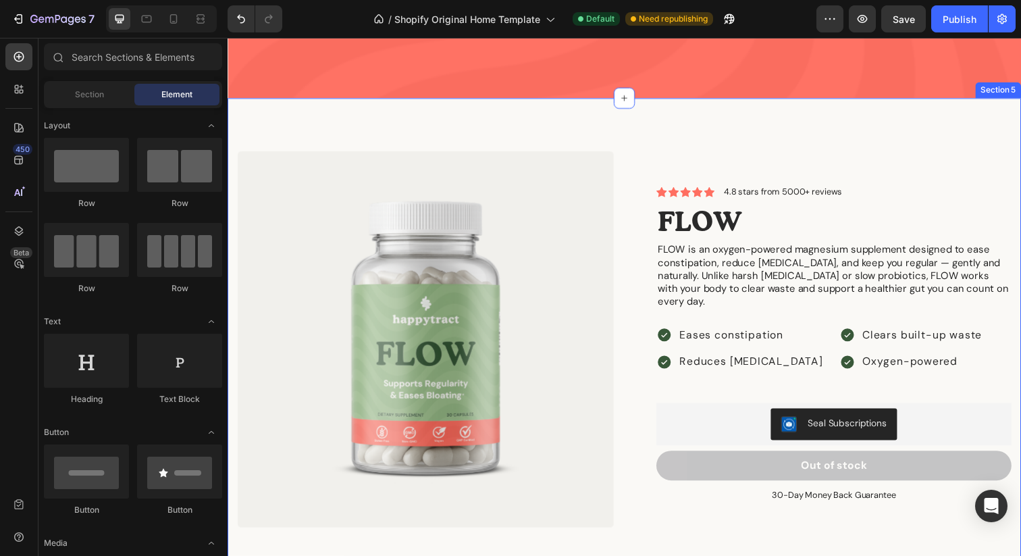
click at [567, 124] on div "Product Images Icon Icon Icon Icon Icon Icon List 4.8 stars from 5000+ reviews …" at bounding box center [633, 345] width 811 height 492
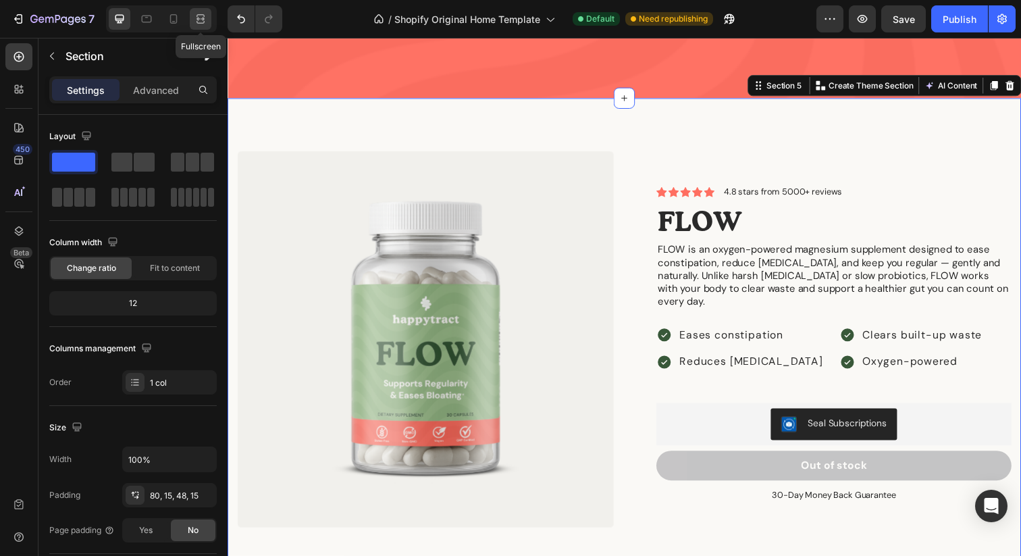
click at [207, 15] on div at bounding box center [201, 19] width 22 height 22
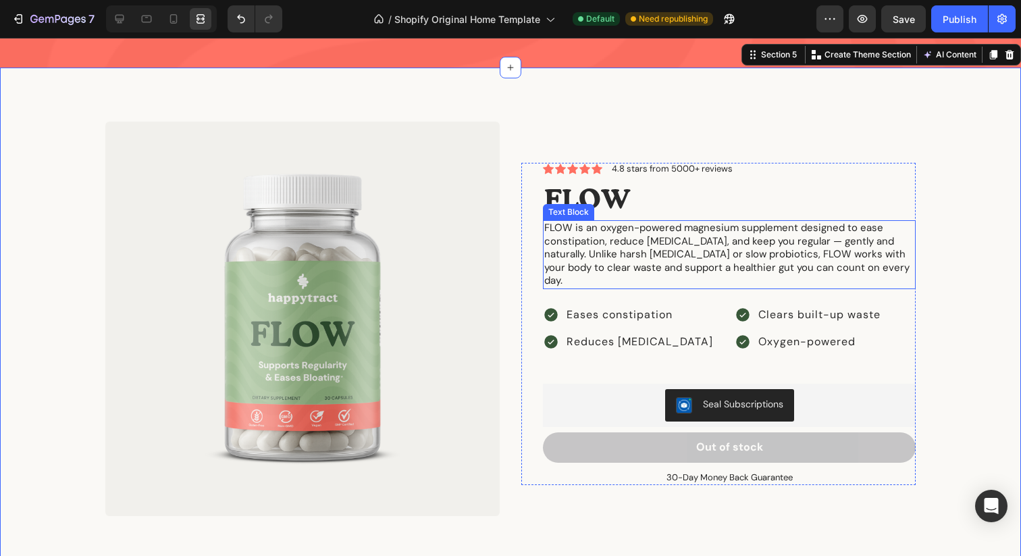
scroll to position [1566, 0]
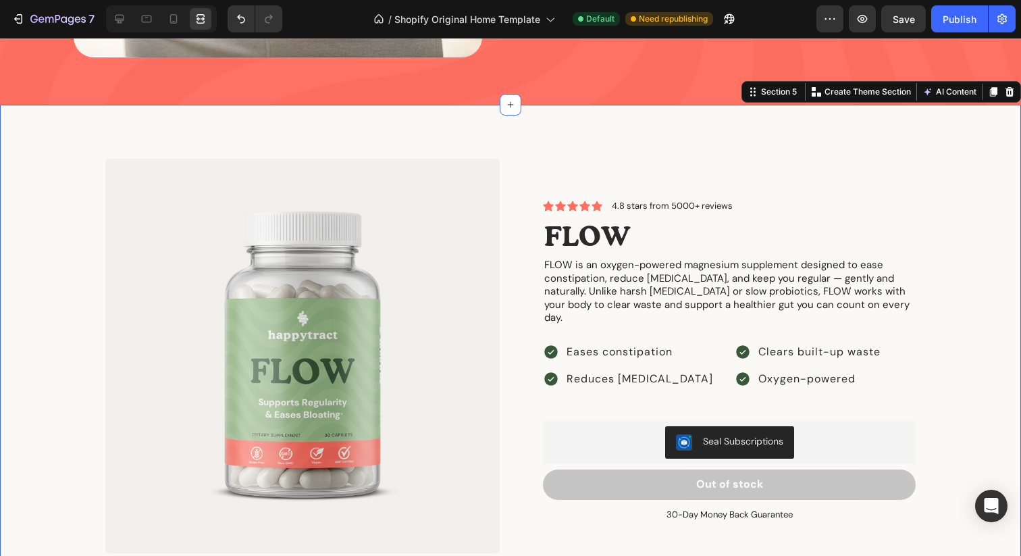
click at [958, 174] on div "Product Images Icon Icon Icon Icon Icon Icon List 4.8 stars from 5000+ reviews …" at bounding box center [510, 367] width 1001 height 416
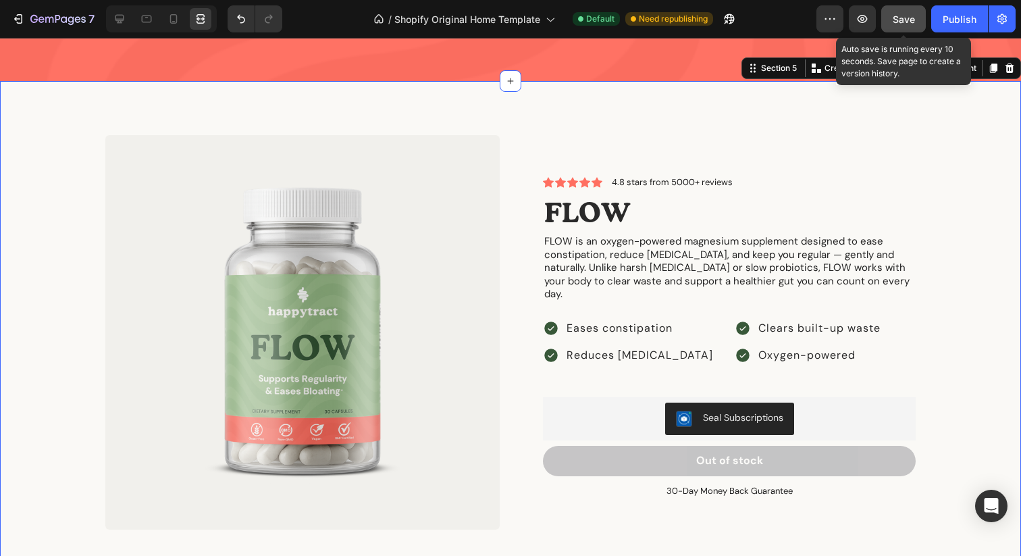
click at [911, 22] on span "Save" at bounding box center [904, 19] width 22 height 11
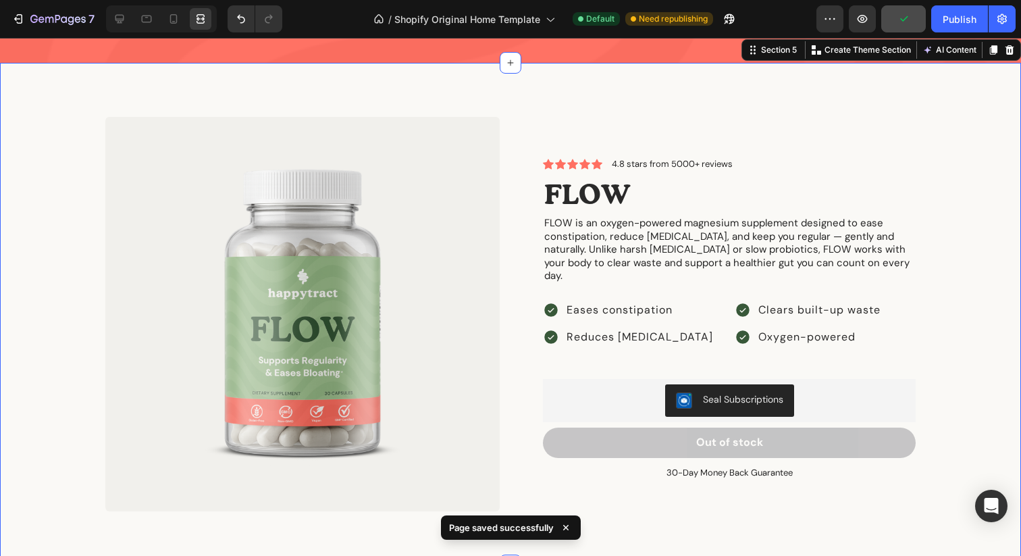
scroll to position [1611, 0]
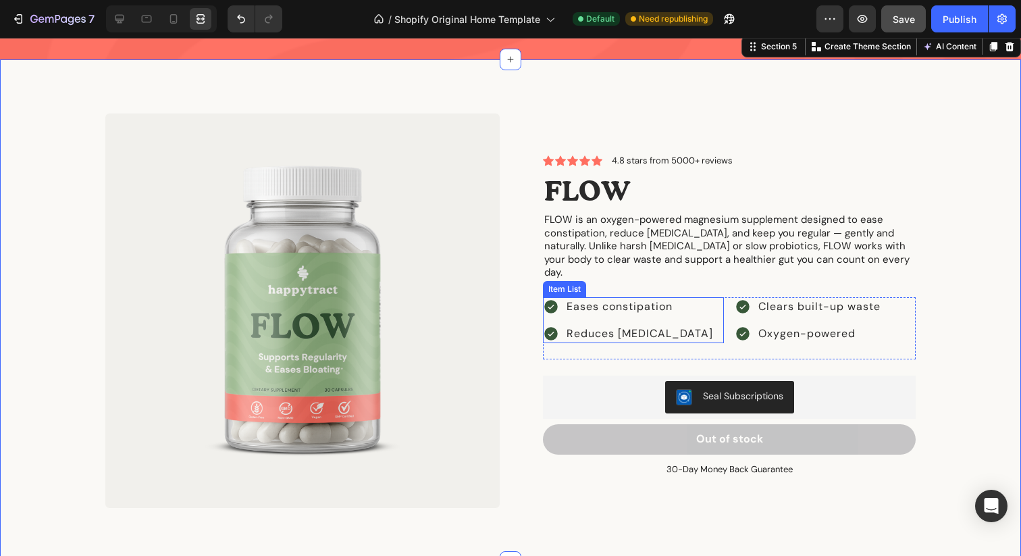
click at [715, 297] on div "Eases constipation Reduces [MEDICAL_DATA]" at bounding box center [633, 320] width 181 height 47
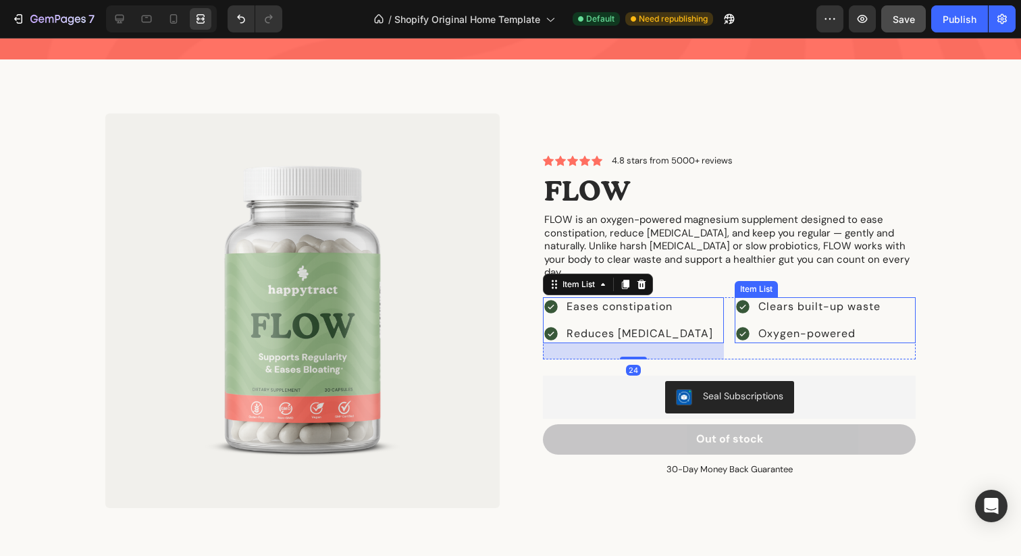
click at [737, 289] on div "Icon Icon Icon Icon Icon Icon List 4.8 stars from 5000+ reviews Text Block Row …" at bounding box center [729, 316] width 373 height 322
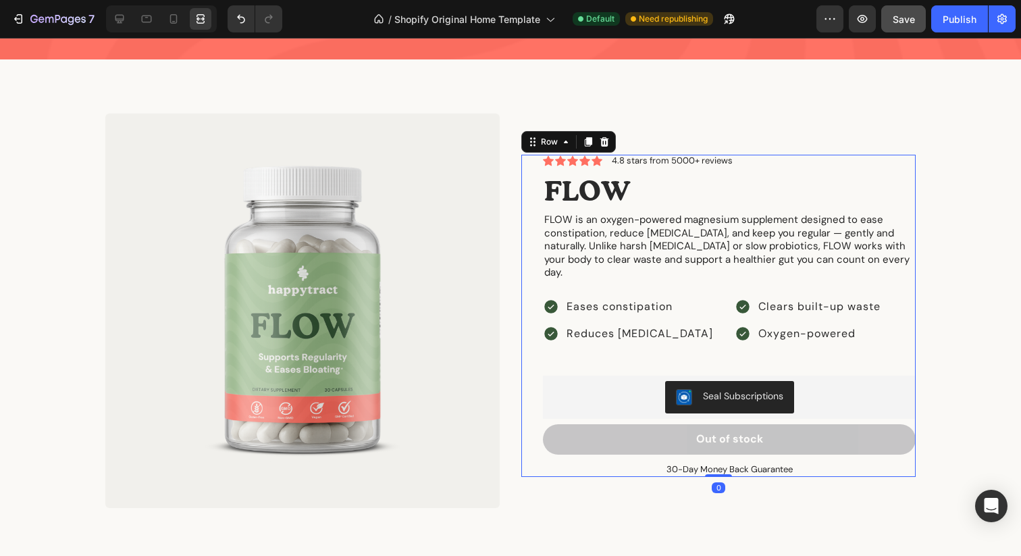
click at [730, 289] on div "Icon Icon Icon Icon Icon Icon List 4.8 stars from 5000+ reviews Text Block Row …" at bounding box center [729, 316] width 373 height 322
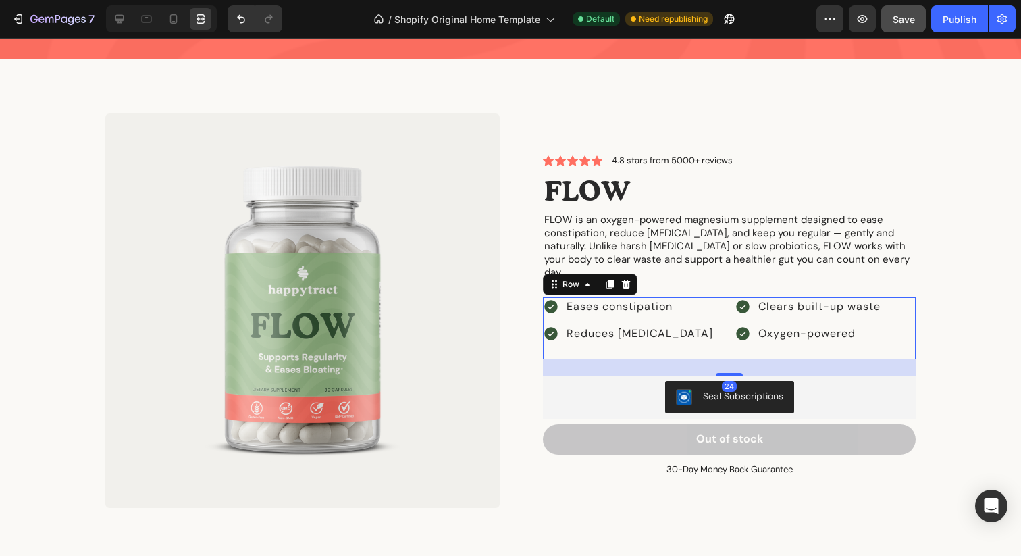
click at [724, 297] on div "Eases constipation Reduces [MEDICAL_DATA] Item List Clears built-up waste Oxyge…" at bounding box center [729, 328] width 373 height 63
click at [128, 21] on div at bounding box center [120, 19] width 22 height 22
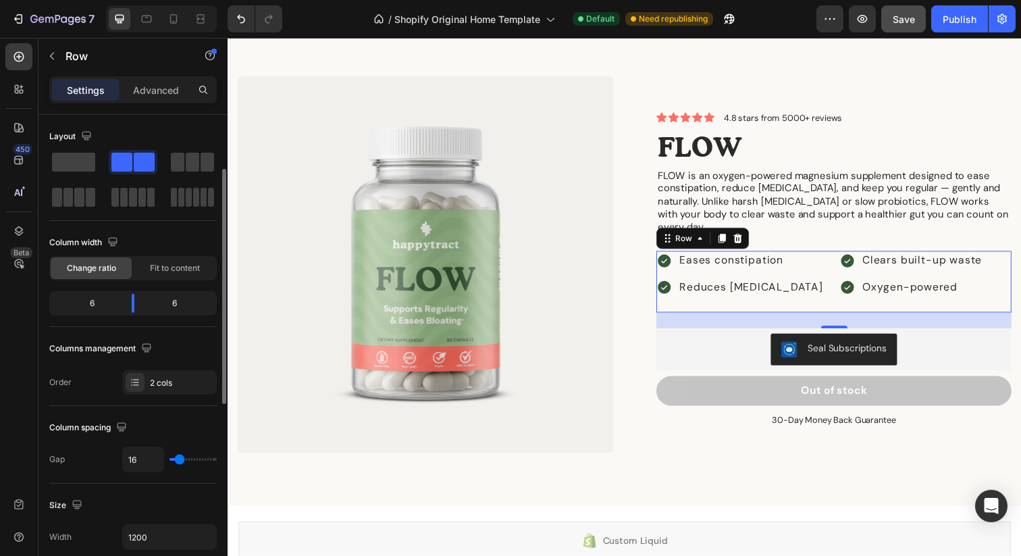
scroll to position [133, 0]
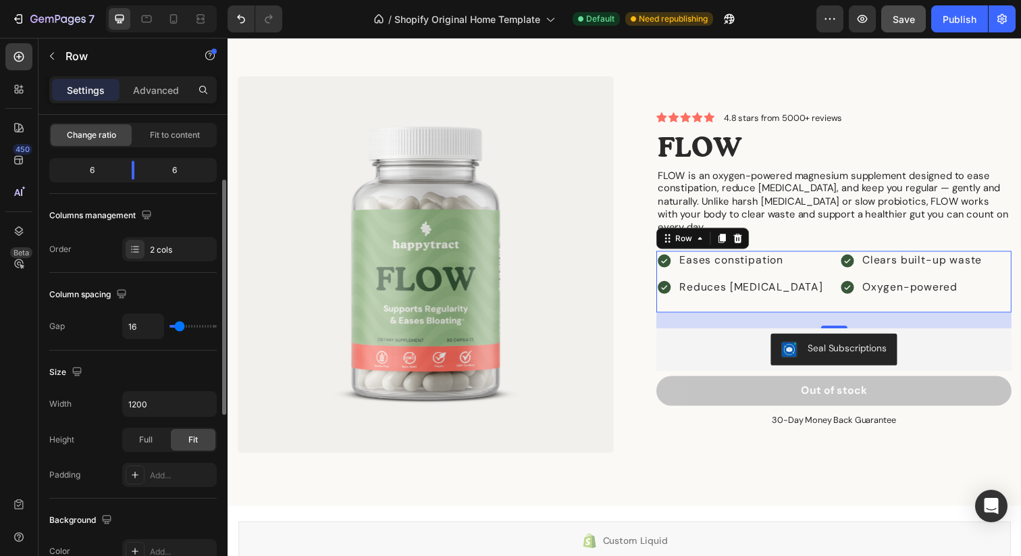
type input "20"
type input "8"
type input "1"
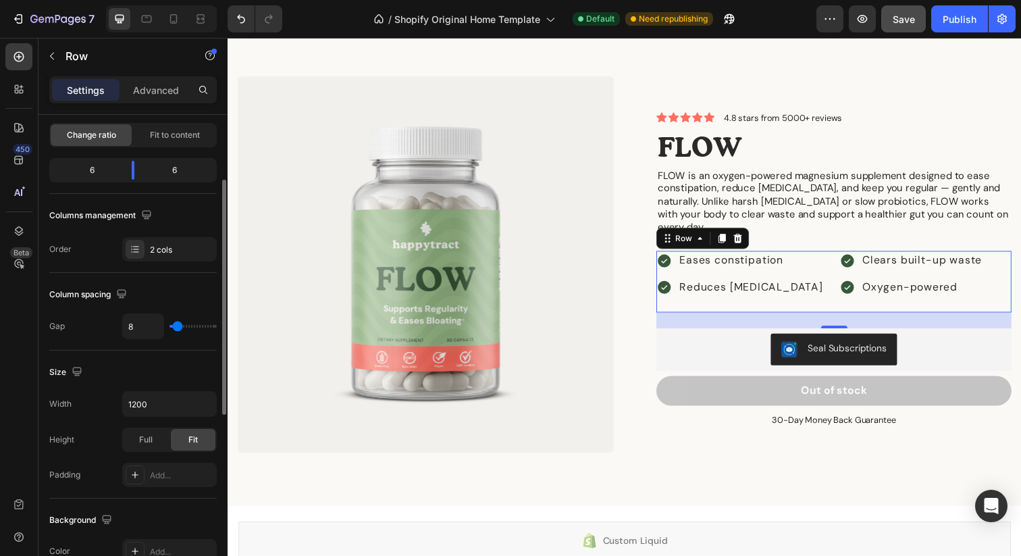
type input "1"
type input "0"
type input "2"
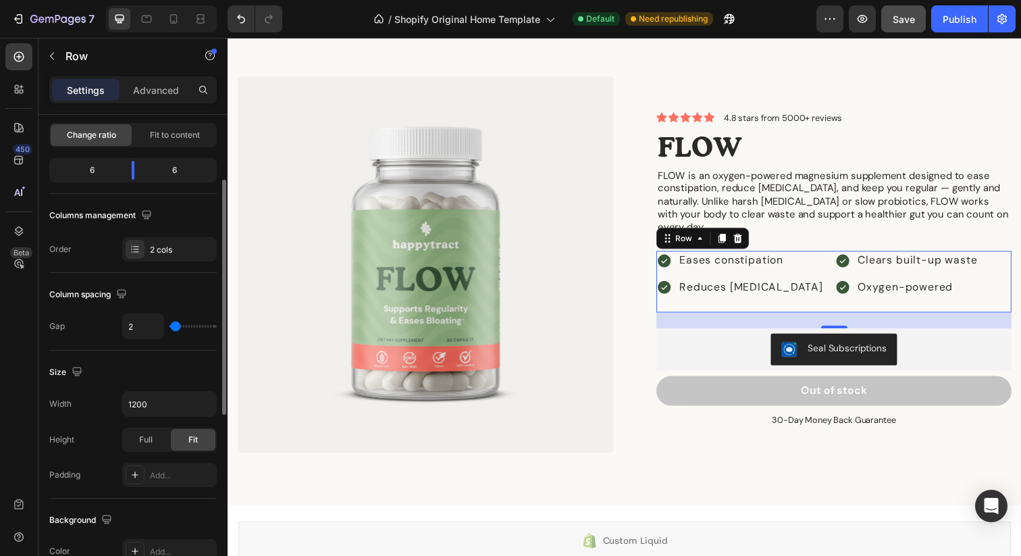
type input "4"
type input "6"
type input "8"
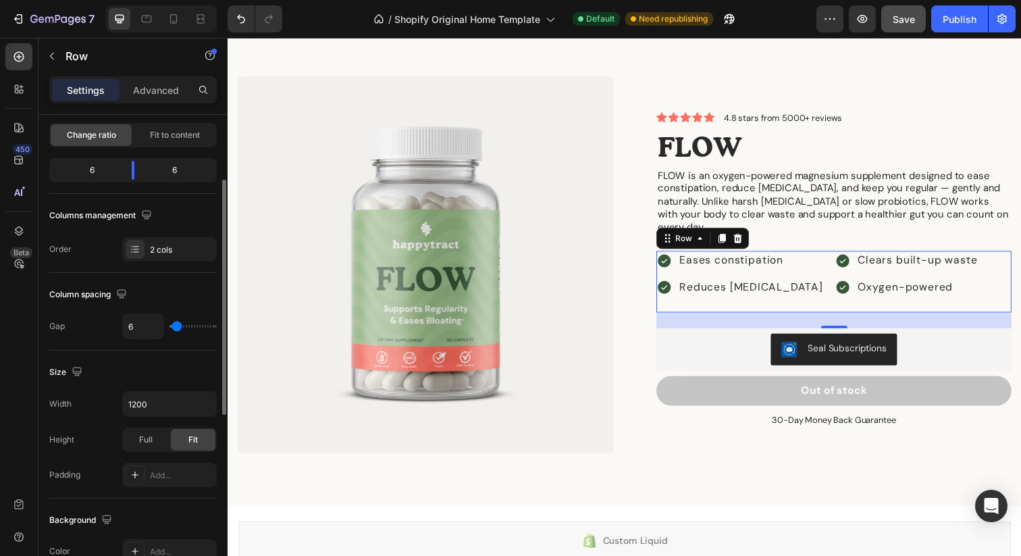
type input "8"
type input "9"
type input "10"
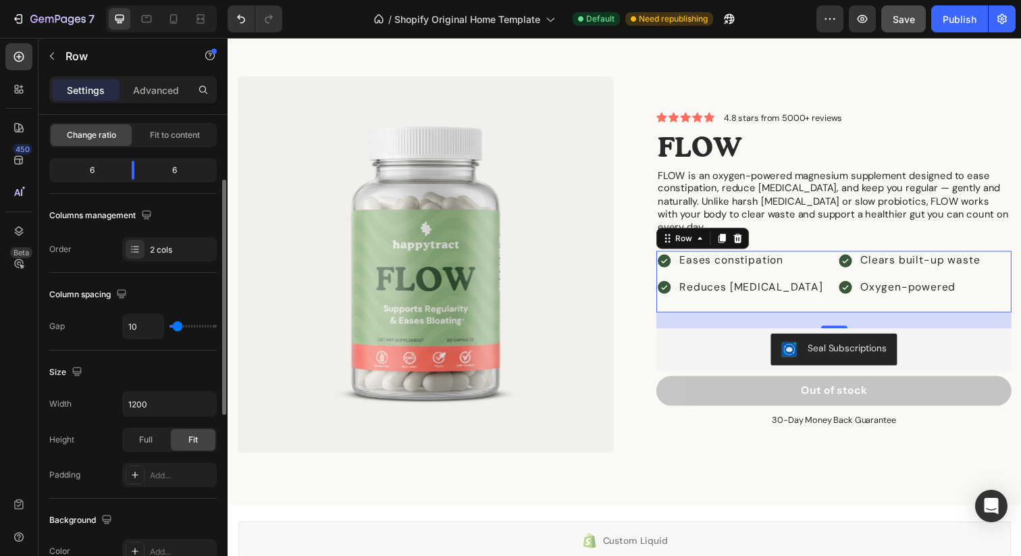
type input "11"
type input "12"
type input "9"
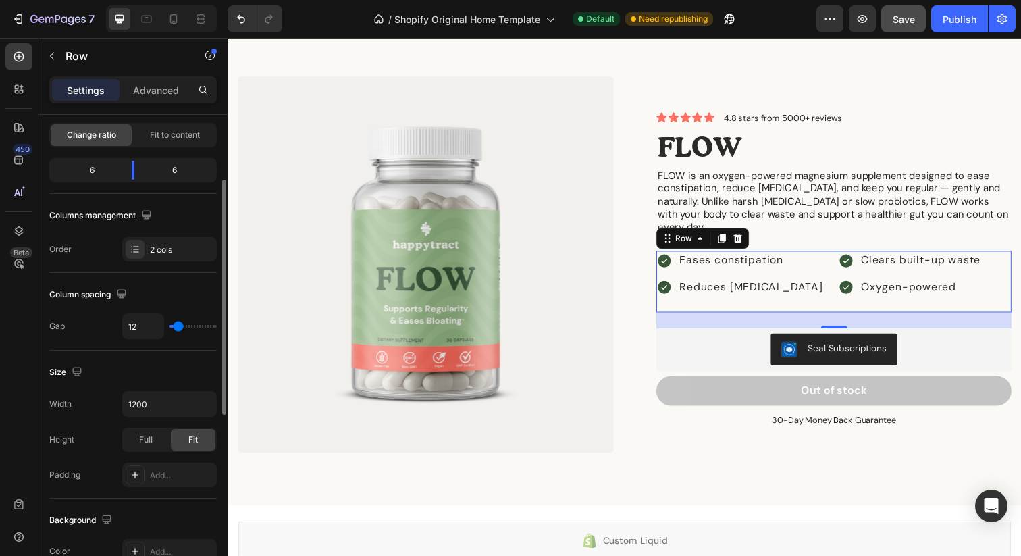
type input "9"
type input "5"
type input "1"
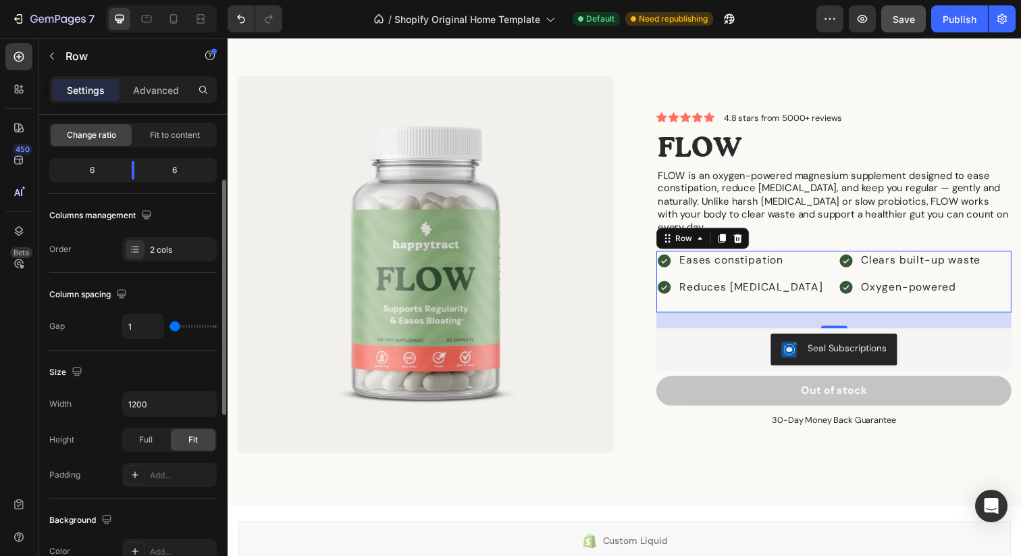
type input "0"
drag, startPoint x: 181, startPoint y: 328, endPoint x: 170, endPoint y: 329, distance: 10.8
type input "0"
click at [170, 328] on input "range" at bounding box center [193, 326] width 47 height 3
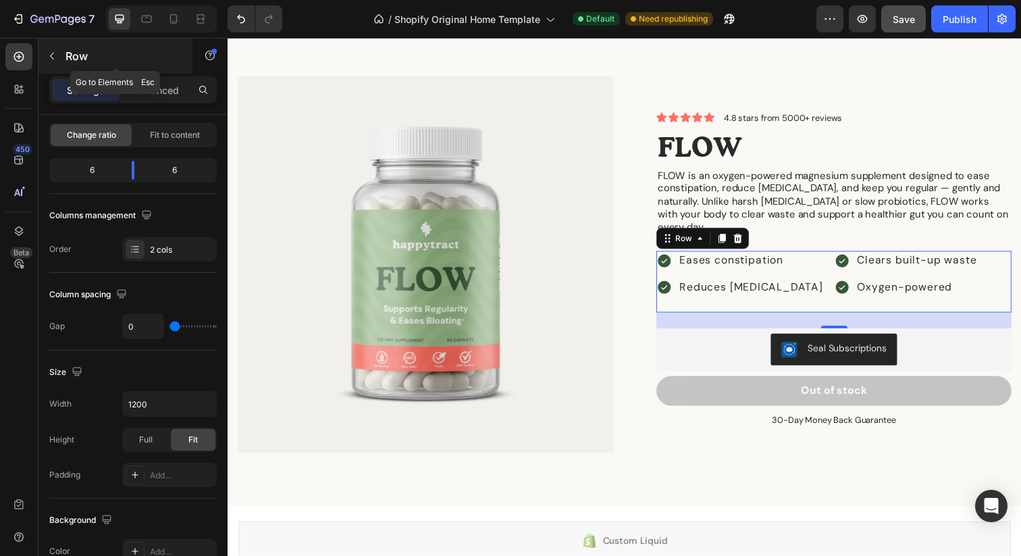
click at [50, 57] on icon "button" at bounding box center [52, 56] width 11 height 11
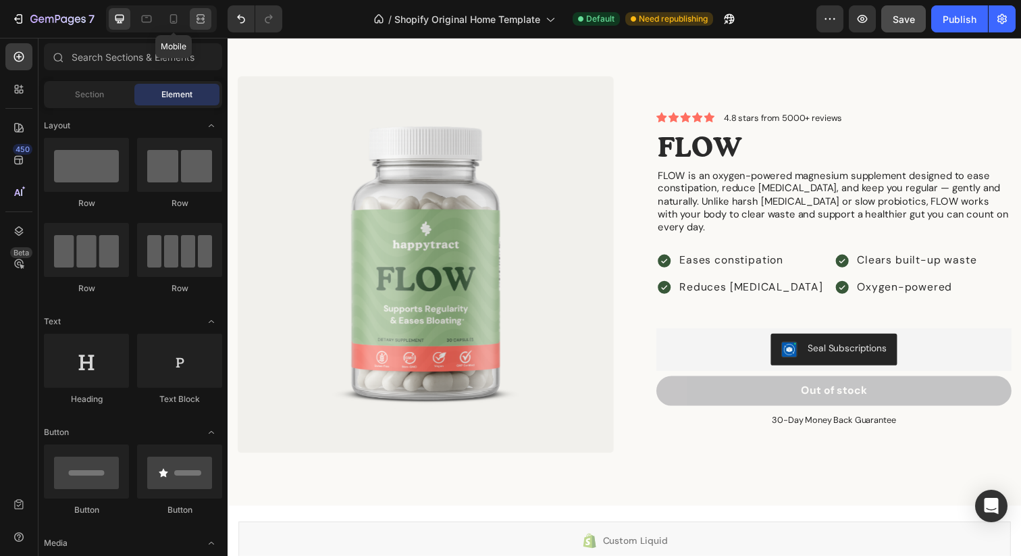
click at [194, 24] on icon at bounding box center [201, 19] width 14 height 14
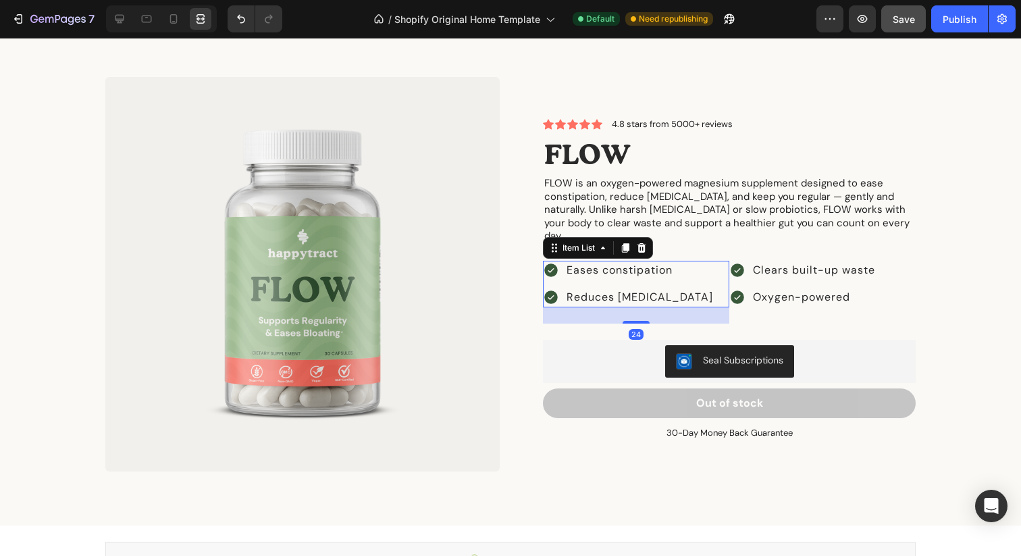
click at [724, 261] on div "Eases constipation Reduces [MEDICAL_DATA]" at bounding box center [636, 284] width 186 height 47
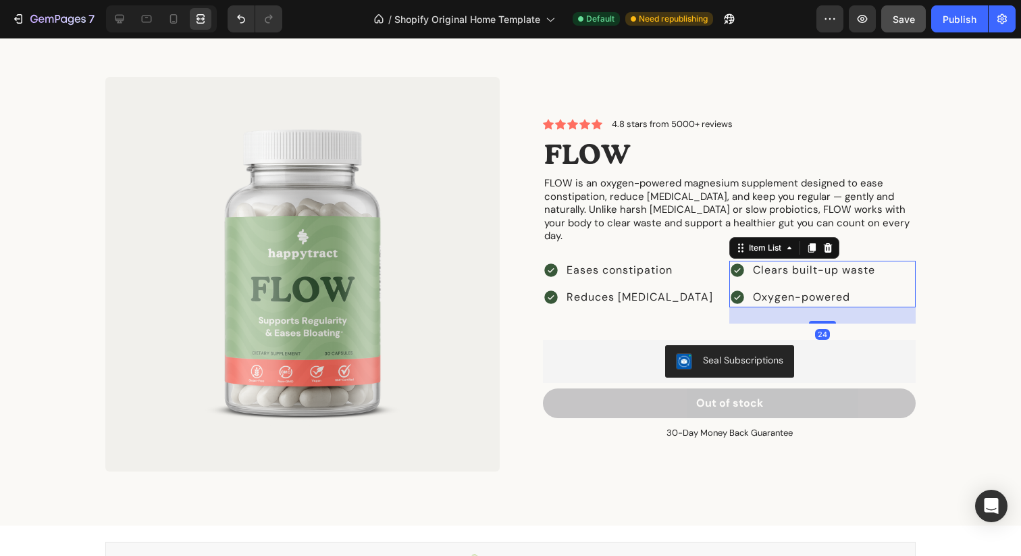
click at [732, 253] on div "Icon Icon Icon Icon Icon Icon List 4.8 stars from 5000+ reviews Text Block Row …" at bounding box center [729, 279] width 373 height 322
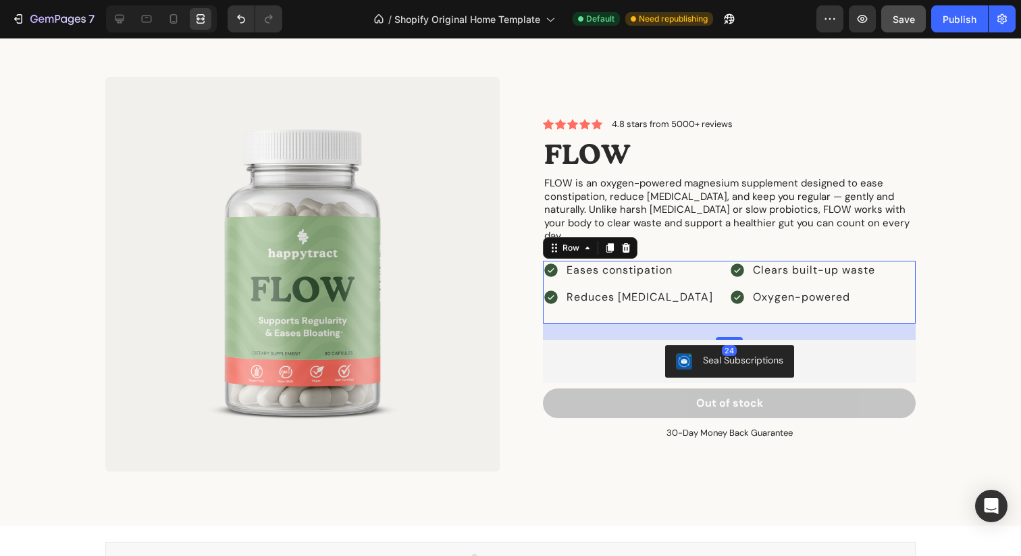
click at [723, 309] on div "Eases constipation Reduces [MEDICAL_DATA] Item List" at bounding box center [636, 292] width 186 height 63
click at [113, 16] on icon at bounding box center [120, 19] width 14 height 14
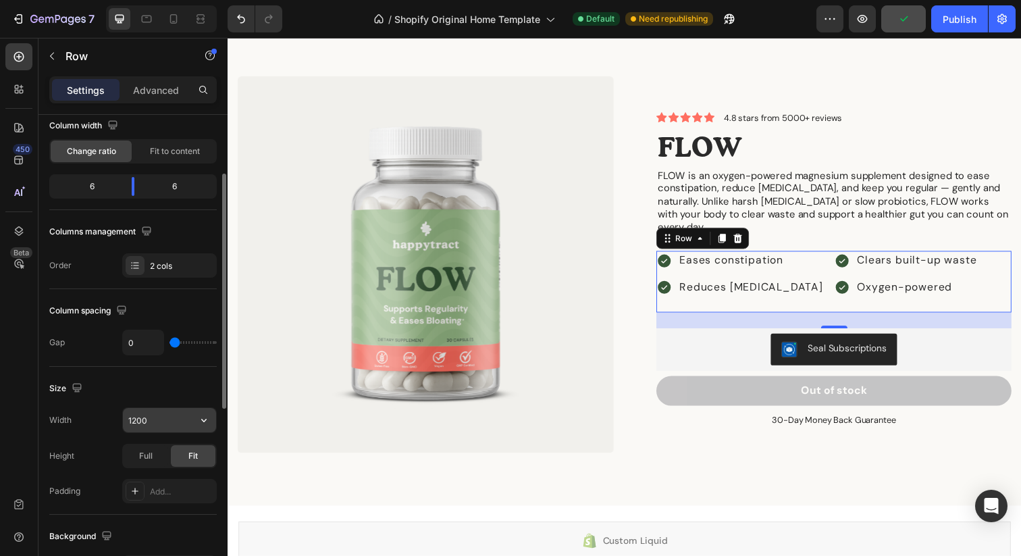
scroll to position [134, 0]
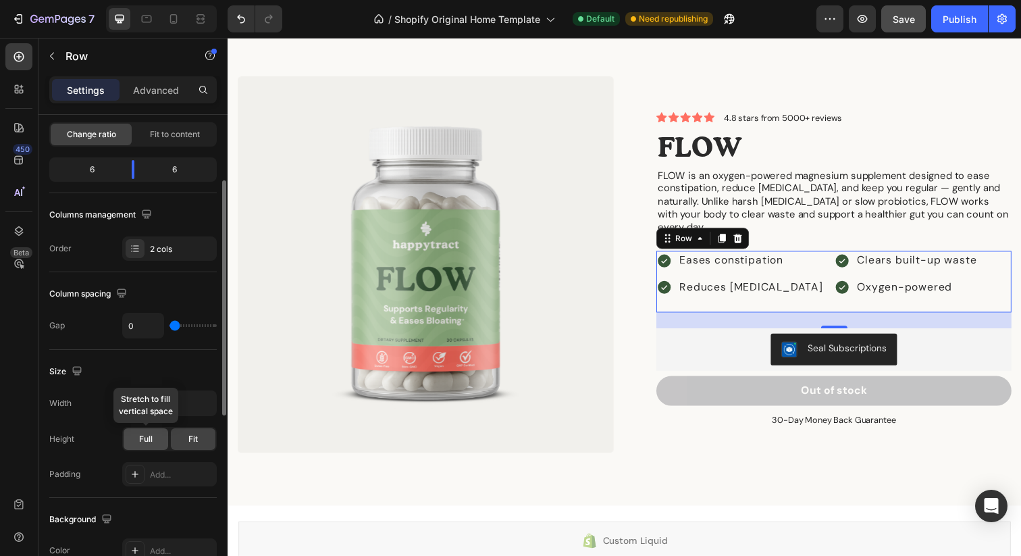
click at [147, 445] on div "Full" at bounding box center [146, 439] width 45 height 22
click at [193, 444] on span "Fit" at bounding box center [192, 439] width 9 height 12
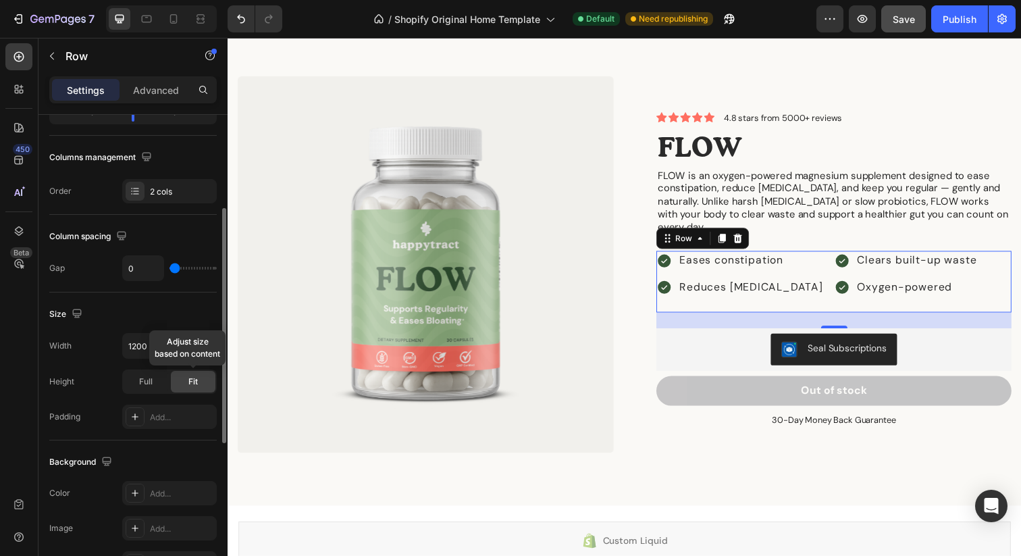
scroll to position [498, 0]
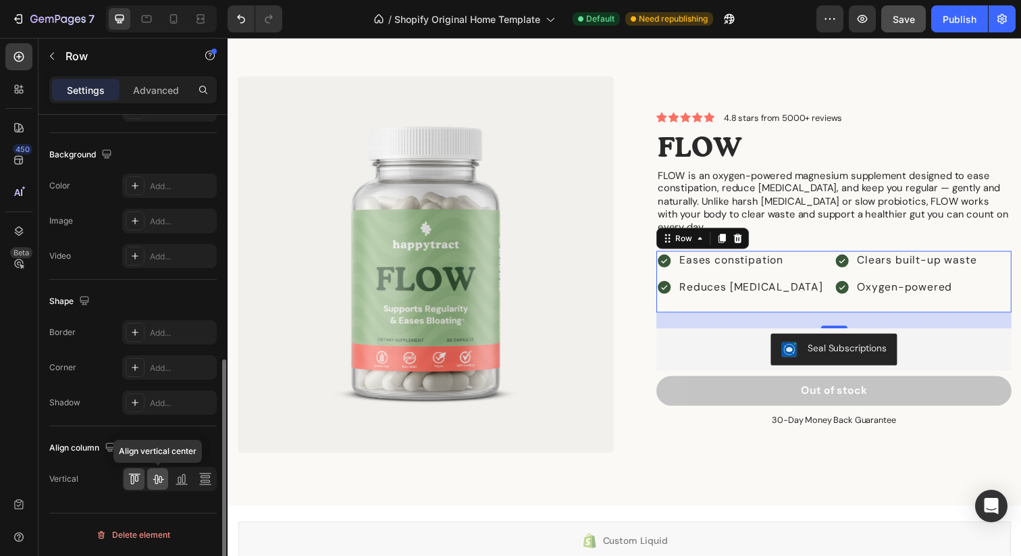
click at [157, 488] on div at bounding box center [157, 479] width 21 height 22
click at [157, 475] on icon at bounding box center [158, 479] width 11 height 9
click at [182, 480] on icon at bounding box center [182, 479] width 14 height 14
click at [168, 481] on div at bounding box center [157, 479] width 21 height 22
click at [152, 483] on icon at bounding box center [158, 479] width 14 height 14
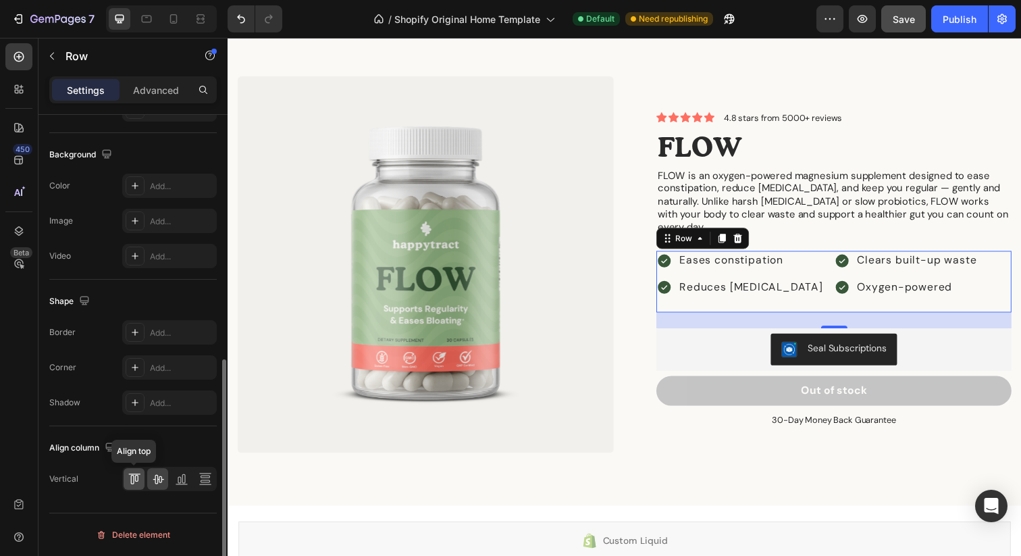
click at [136, 479] on icon at bounding box center [135, 479] width 14 height 14
click at [161, 486] on div at bounding box center [157, 479] width 21 height 22
click at [132, 485] on icon at bounding box center [135, 479] width 14 height 14
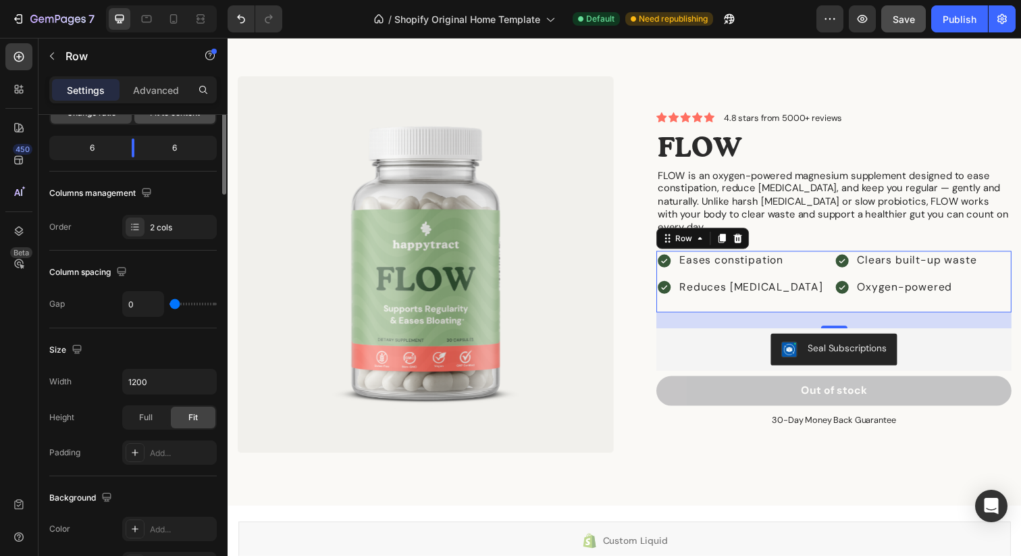
scroll to position [0, 0]
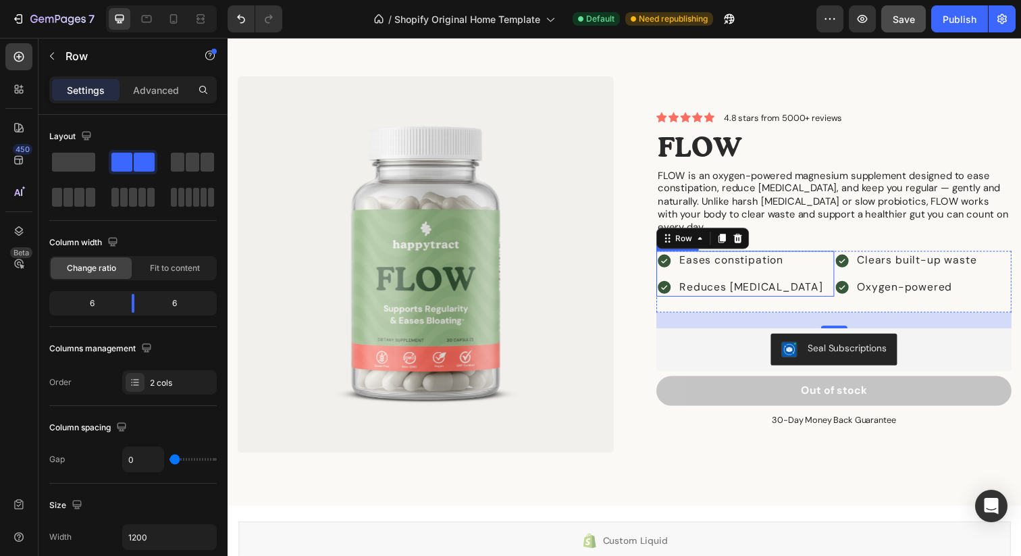
click at [829, 292] on div "Eases constipation Reduces [MEDICAL_DATA]" at bounding box center [756, 278] width 182 height 47
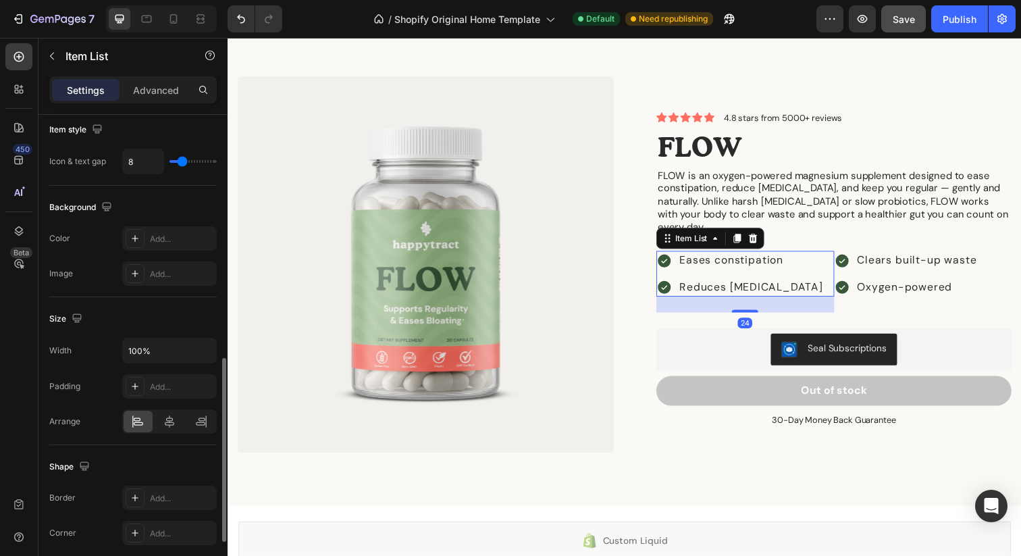
scroll to position [758, 0]
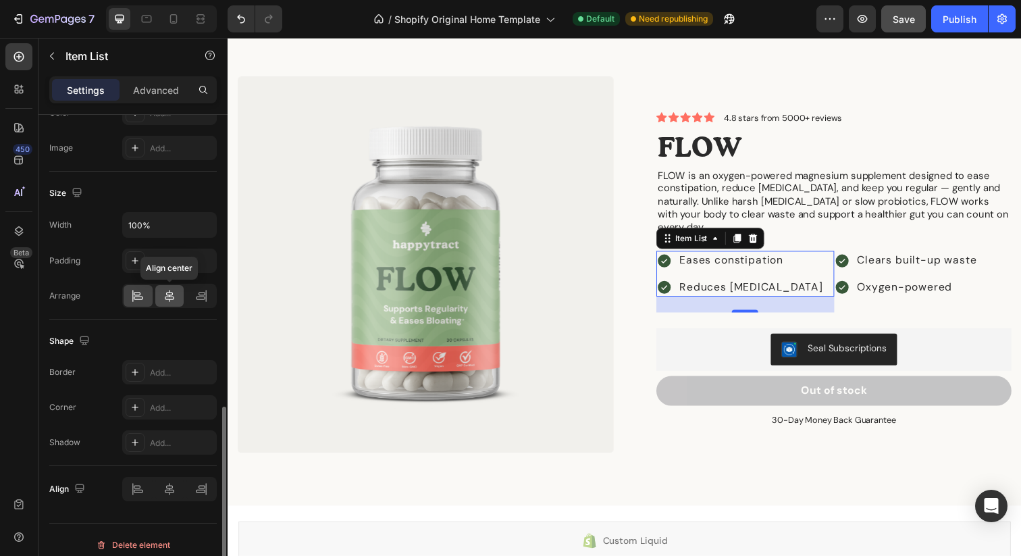
click at [170, 299] on icon at bounding box center [170, 296] width 14 height 14
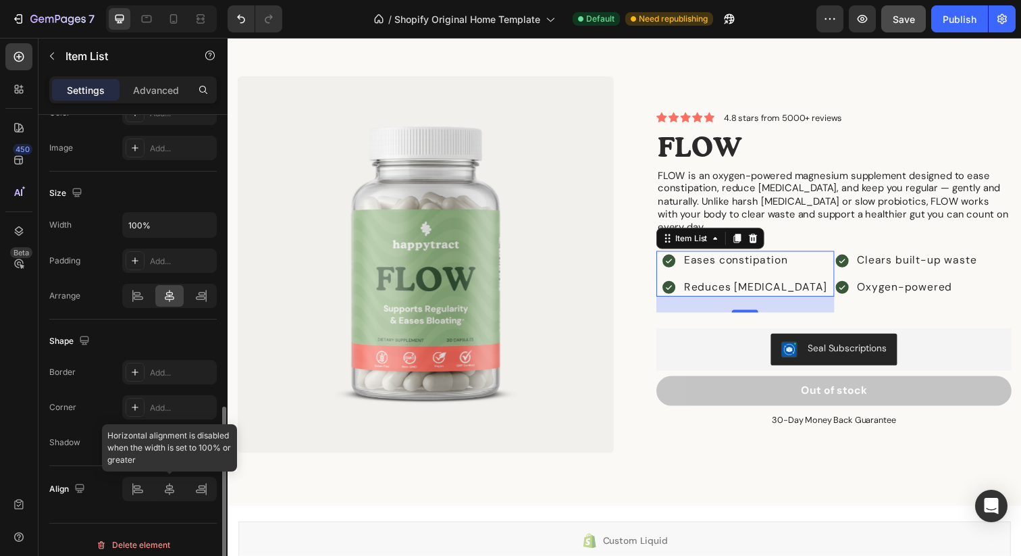
click at [172, 491] on div at bounding box center [169, 489] width 95 height 24
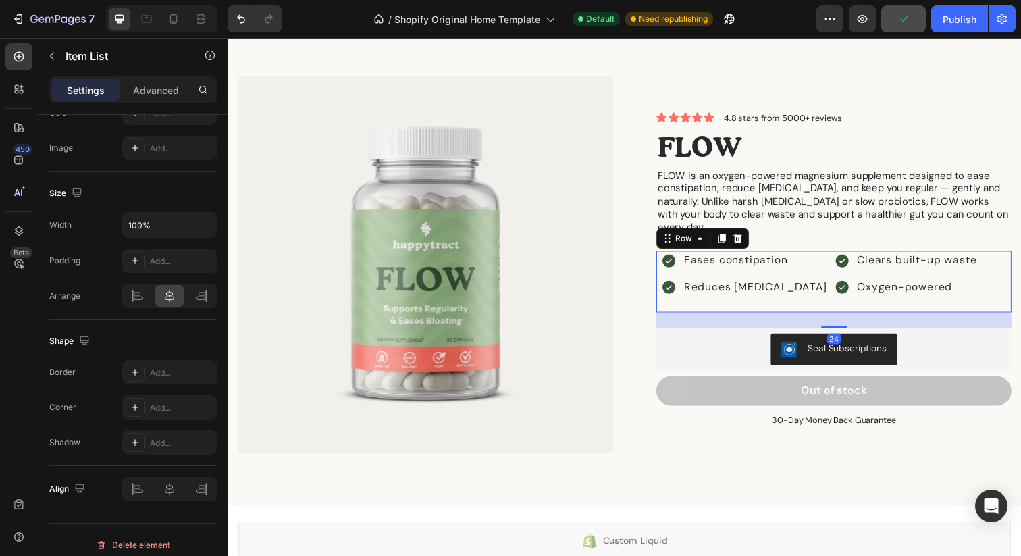
click at [862, 296] on div "Clears built-up waste Oxygen-powered Item List" at bounding box center [938, 286] width 182 height 63
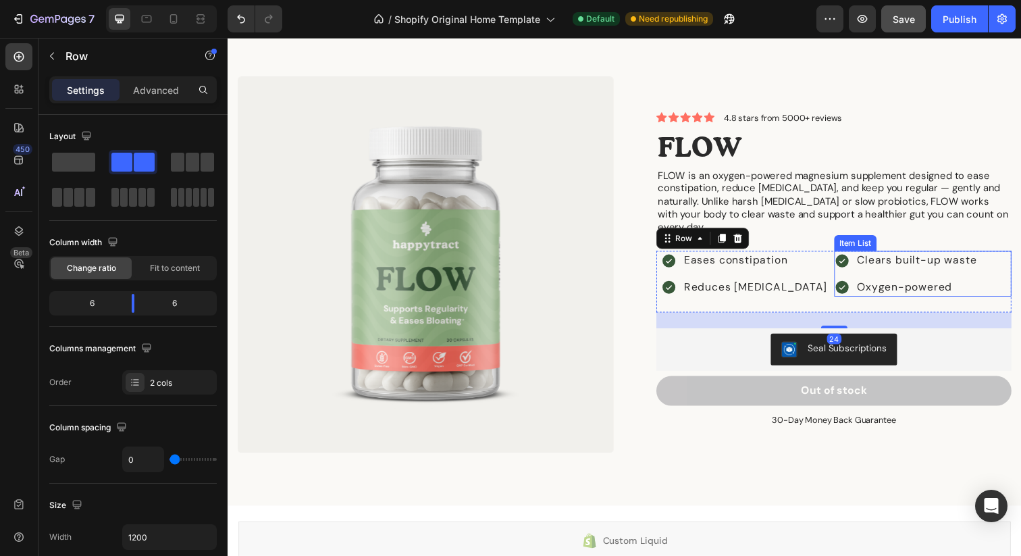
click at [879, 295] on div "Oxygen-powered" at bounding box center [932, 292] width 126 height 19
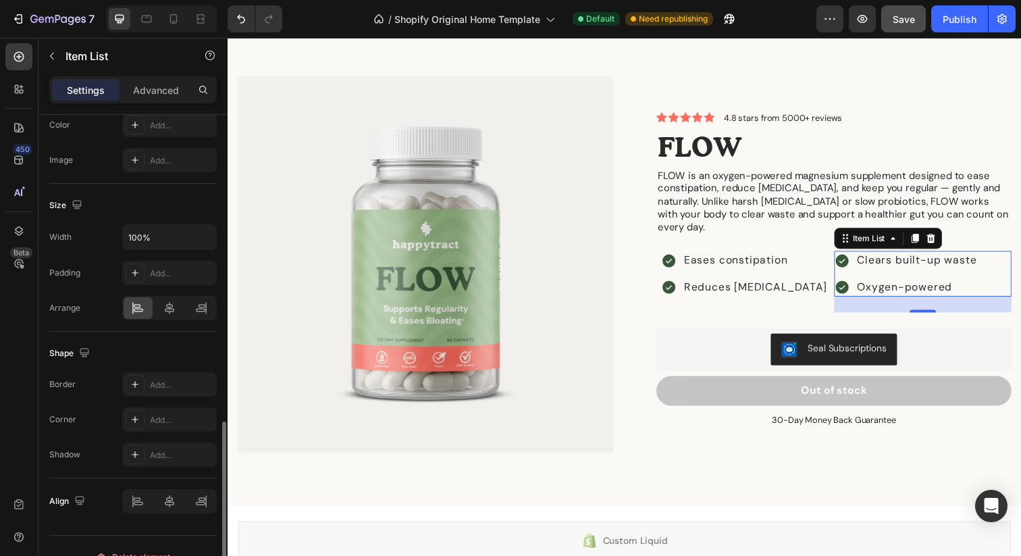
scroll to position [760, 0]
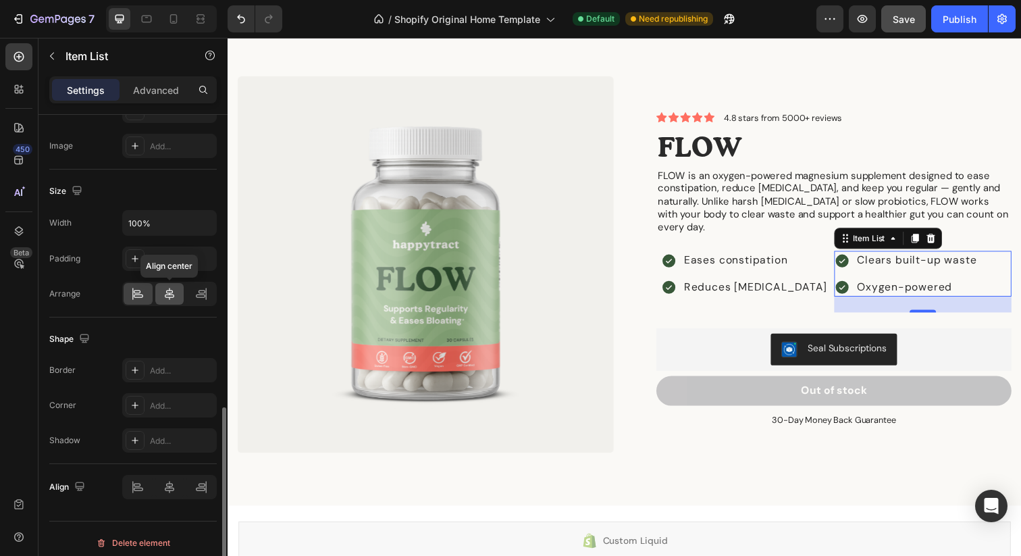
click at [175, 296] on icon at bounding box center [170, 294] width 14 height 14
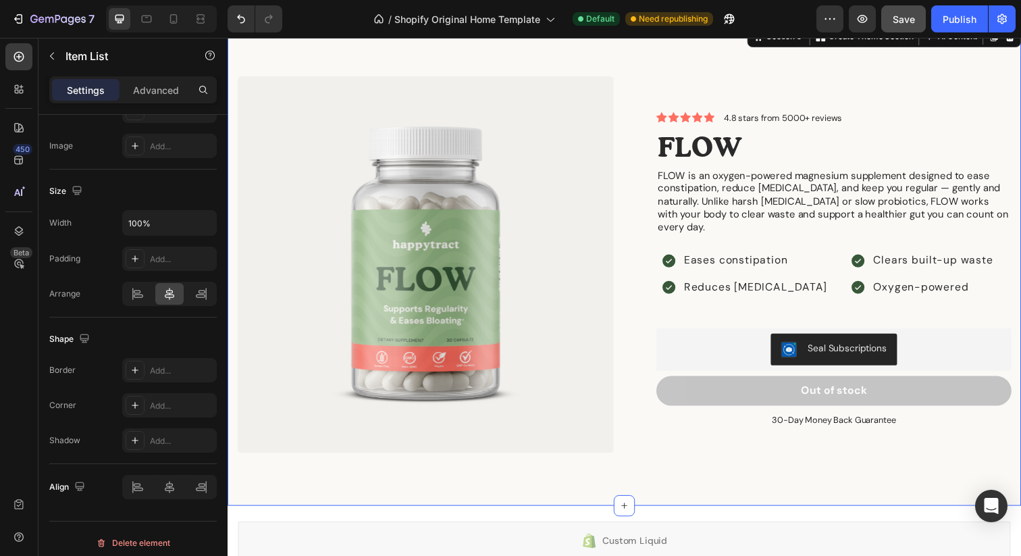
click at [702, 76] on div "Product Images Icon Icon Icon Icon Icon Icon List 4.8 stars from 5000+ reviews …" at bounding box center [633, 269] width 811 height 492
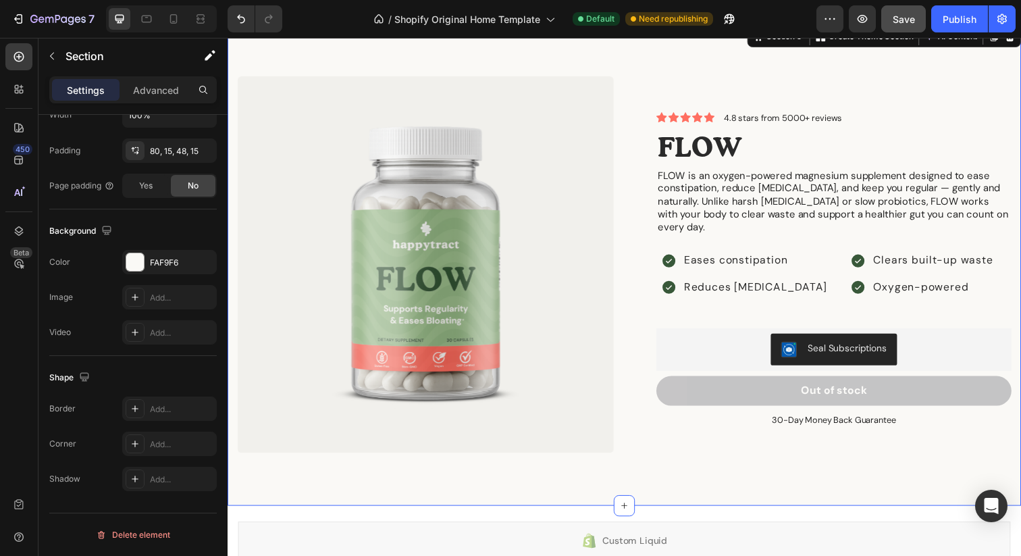
scroll to position [0, 0]
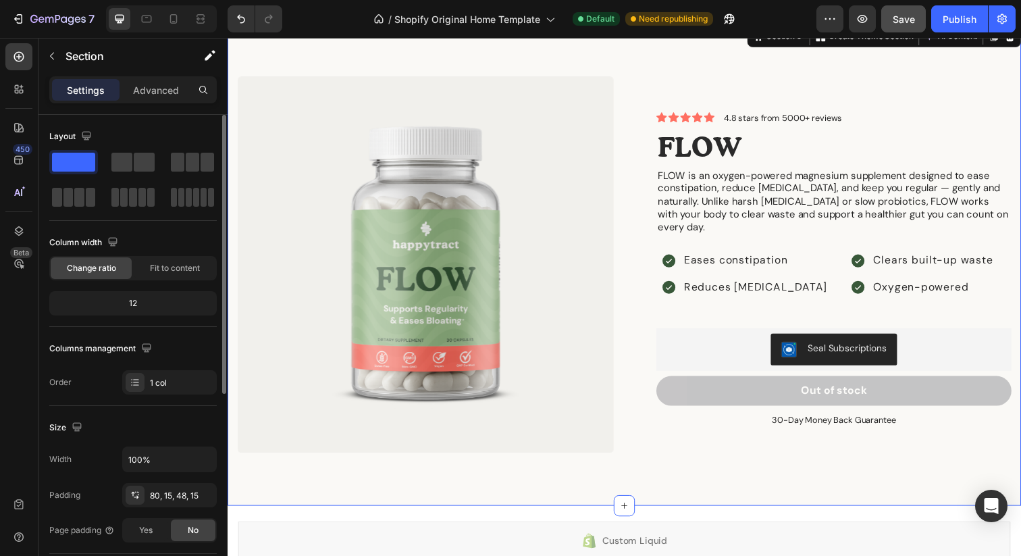
click at [702, 72] on div "Product Images Icon Icon Icon Icon Icon Icon List 4.8 stars from 5000+ reviews …" at bounding box center [633, 269] width 811 height 492
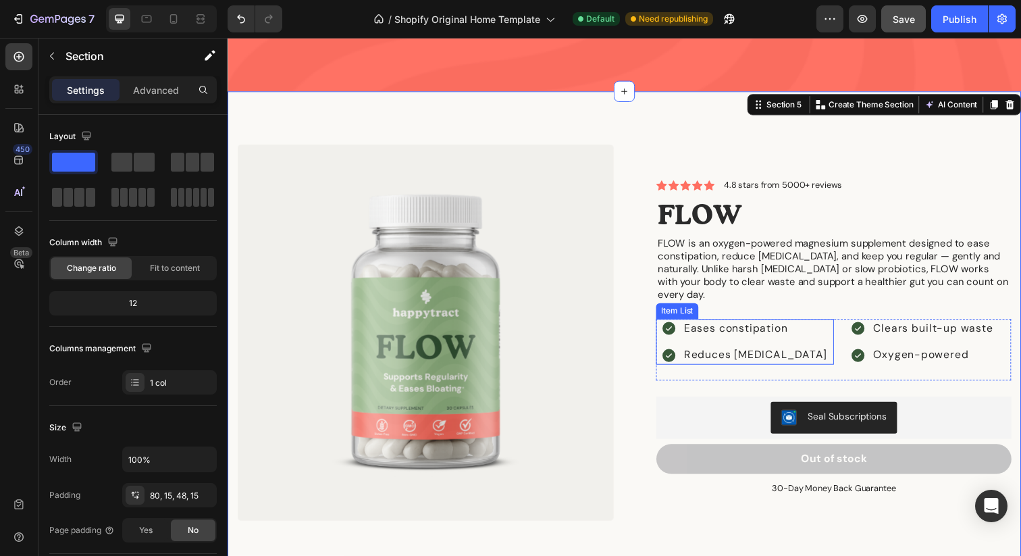
scroll to position [1593, 0]
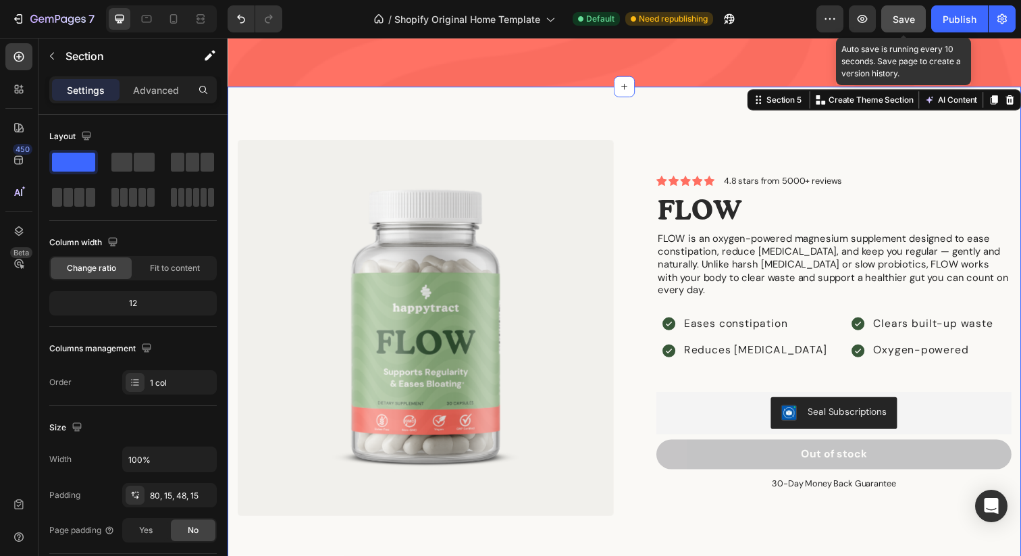
click at [891, 24] on button "Save" at bounding box center [903, 18] width 45 height 27
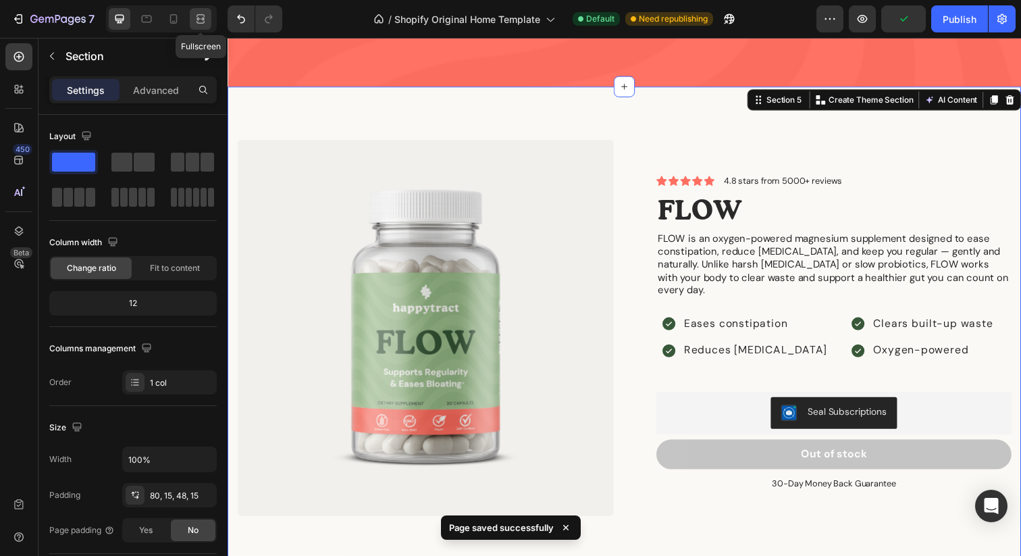
click at [196, 17] on icon at bounding box center [201, 19] width 14 height 14
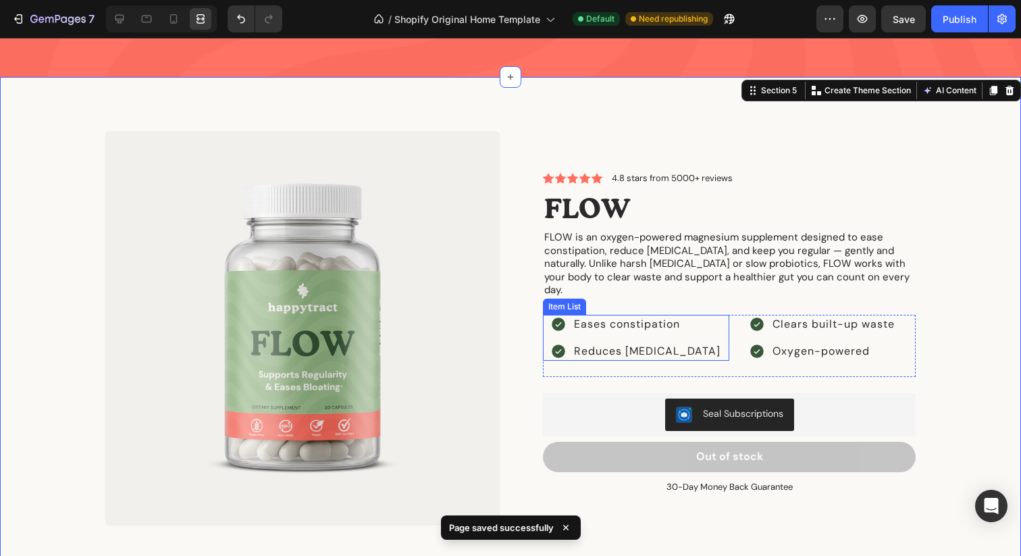
click at [707, 319] on div "Eases constipation Reduces [MEDICAL_DATA]" at bounding box center [636, 338] width 186 height 47
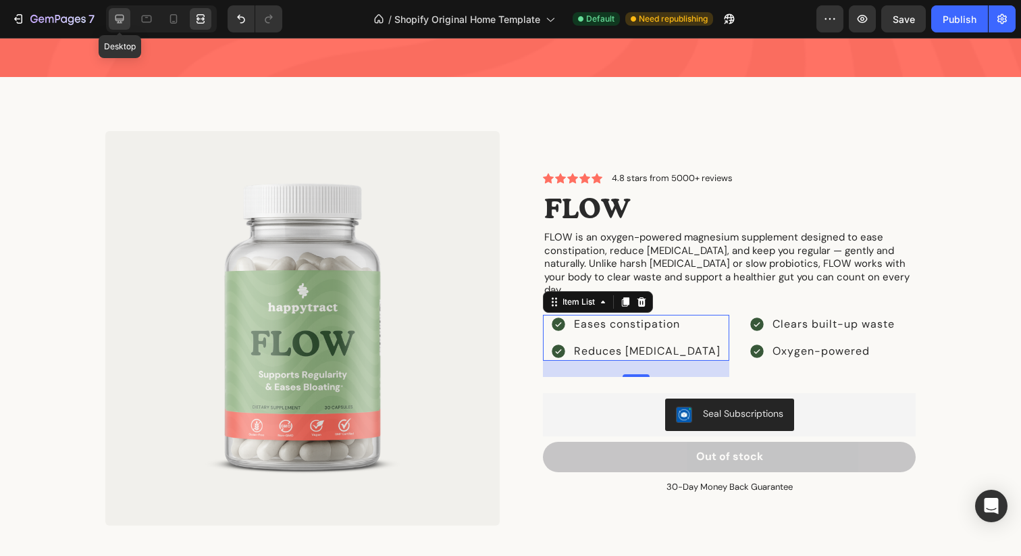
click at [124, 18] on icon at bounding box center [119, 19] width 9 height 9
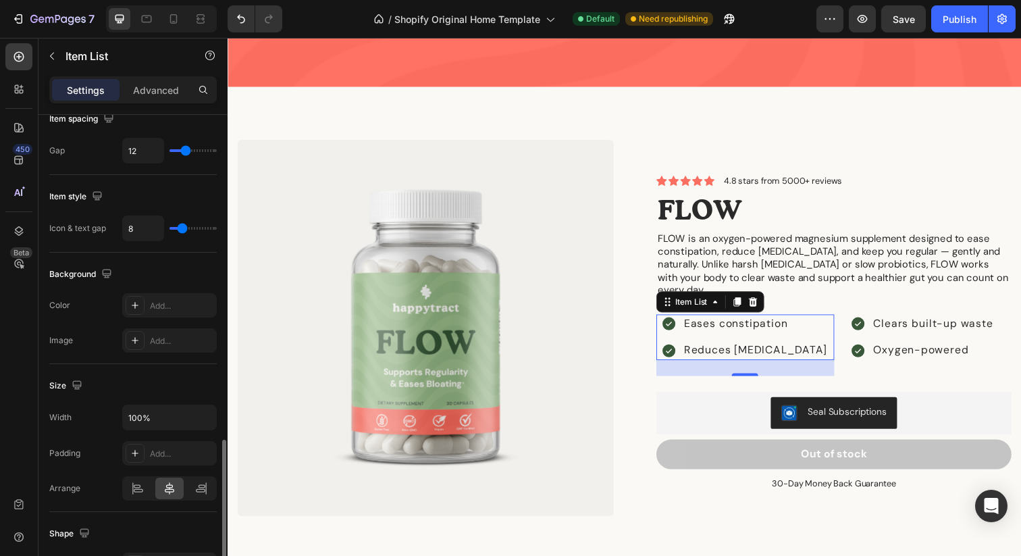
scroll to position [768, 0]
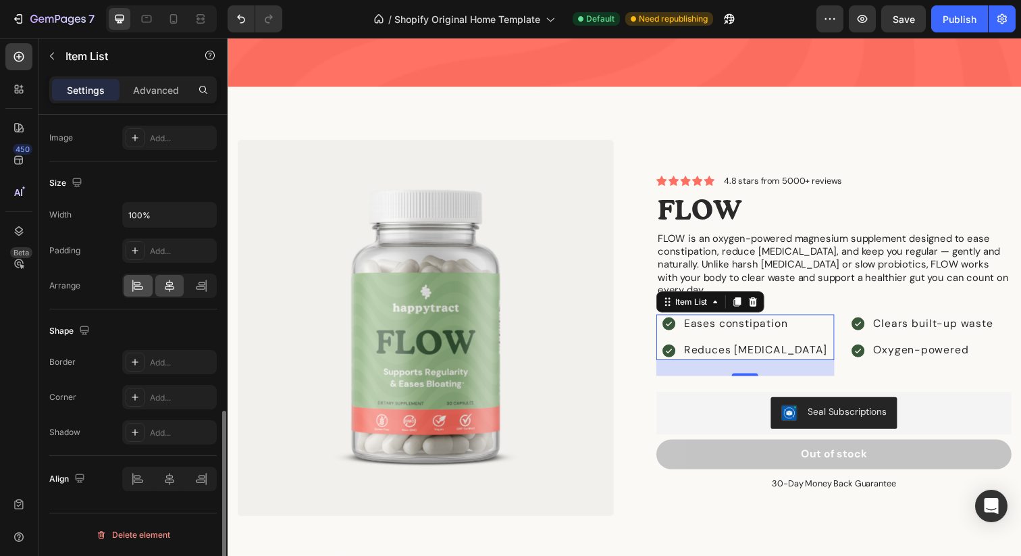
click at [138, 286] on icon at bounding box center [138, 287] width 9 height 3
click at [876, 322] on icon at bounding box center [871, 330] width 16 height 16
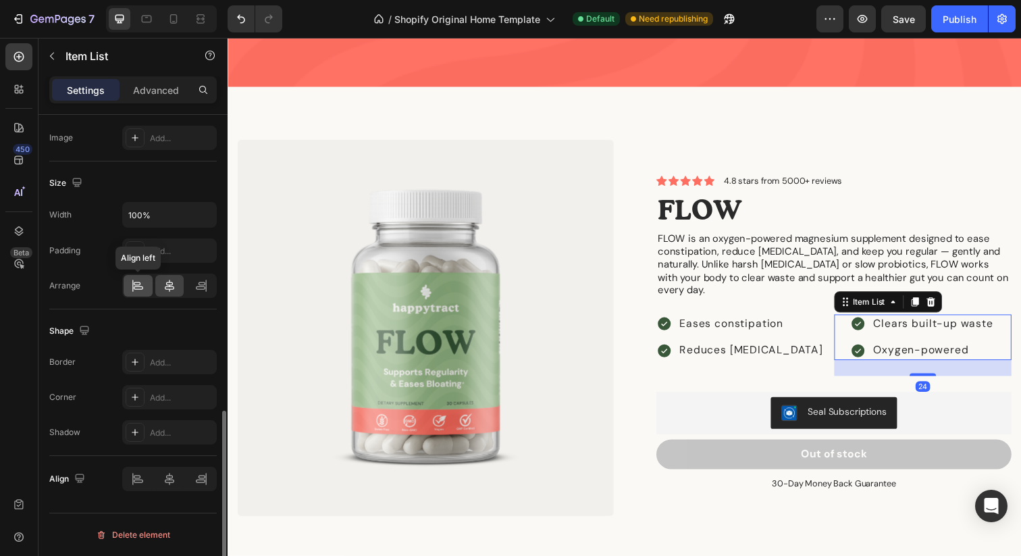
click at [126, 283] on div at bounding box center [138, 286] width 29 height 22
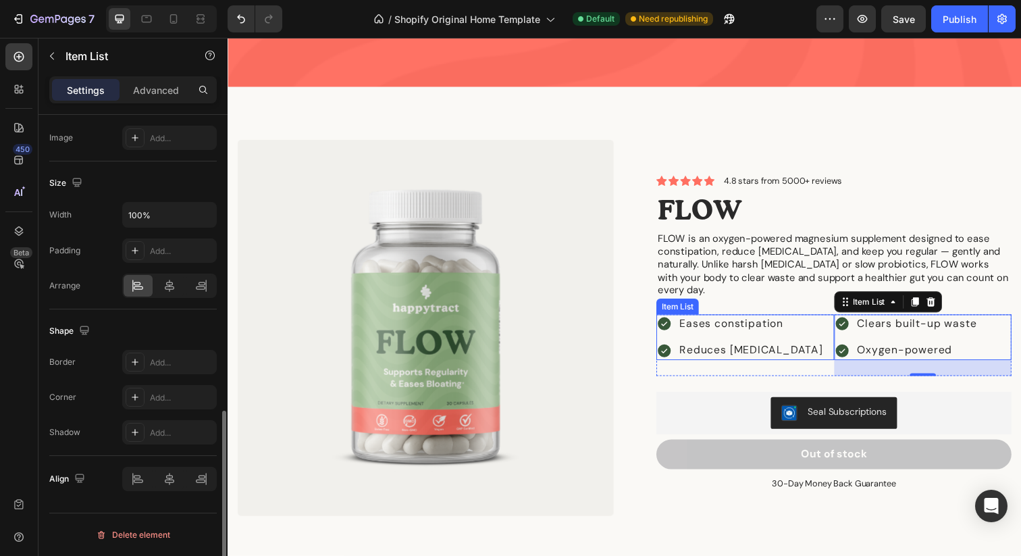
click at [842, 324] on div "Eases constipation Reduces [MEDICAL_DATA]" at bounding box center [756, 343] width 182 height 47
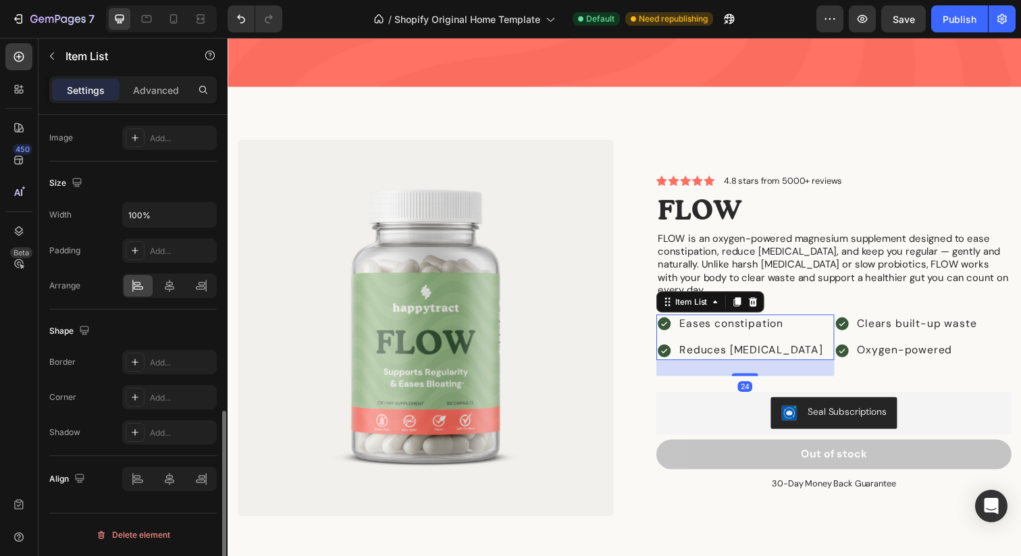
click at [821, 323] on div "Eases constipation Reduces [MEDICAL_DATA]" at bounding box center [756, 343] width 182 height 47
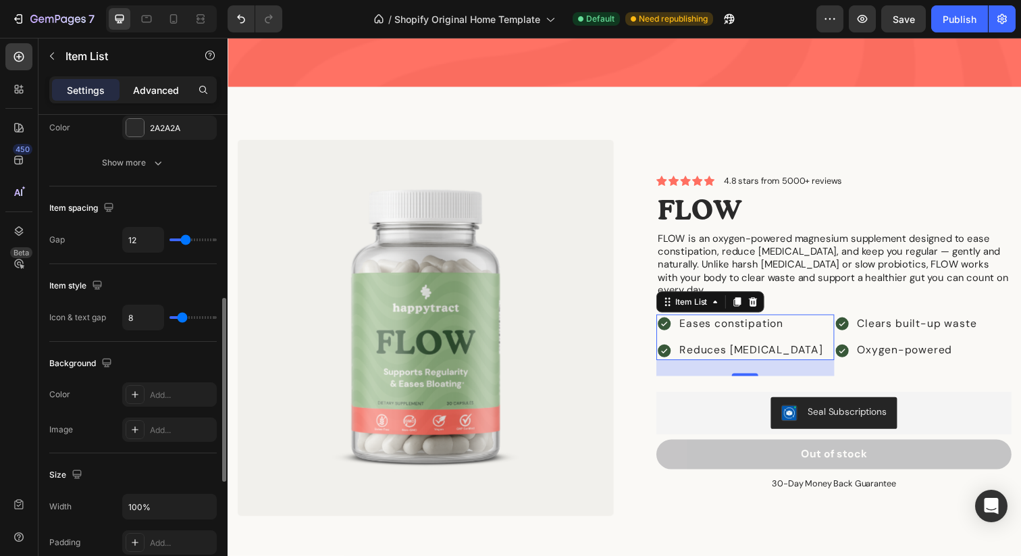
click at [158, 91] on p "Advanced" at bounding box center [156, 90] width 46 height 14
type input "100%"
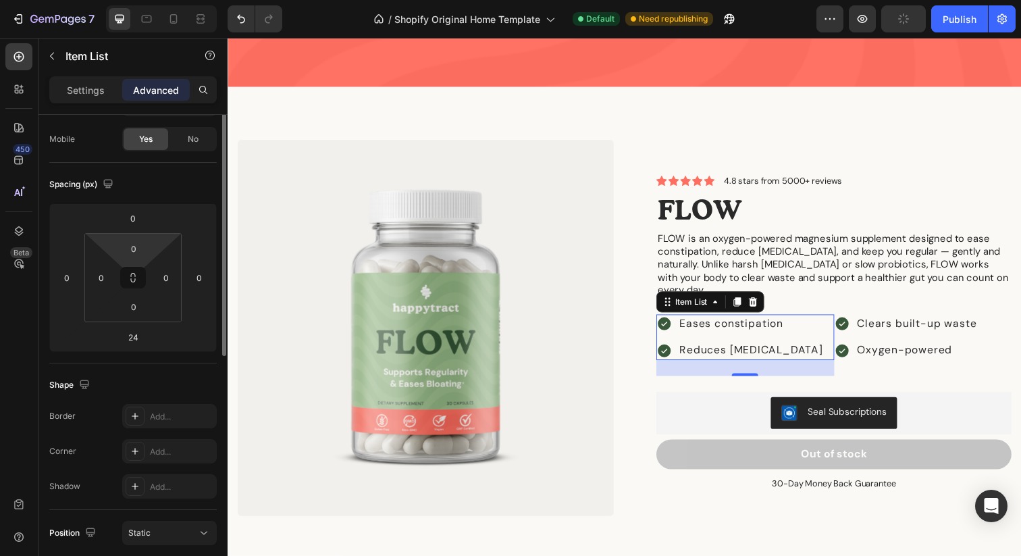
scroll to position [61, 0]
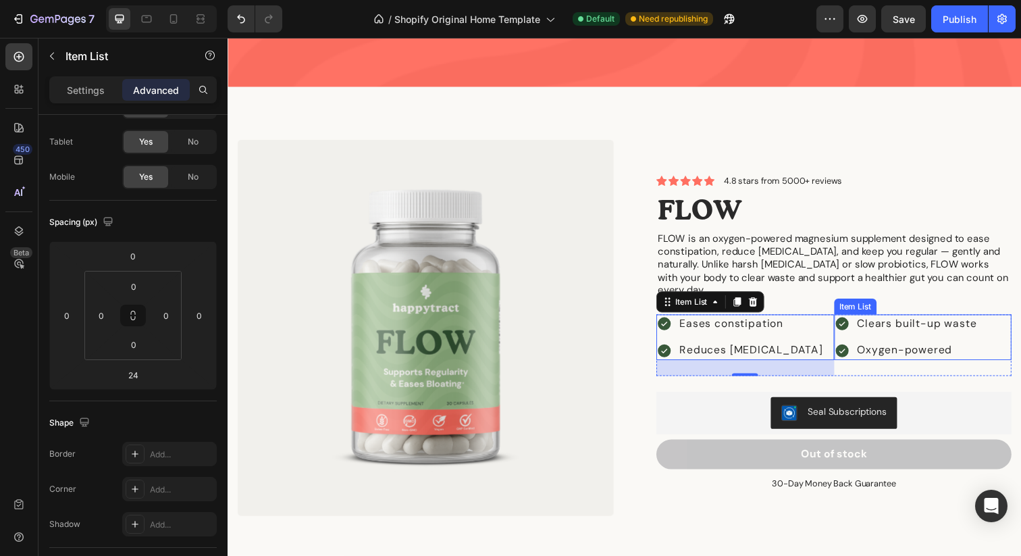
click at [860, 322] on icon at bounding box center [855, 330] width 16 height 16
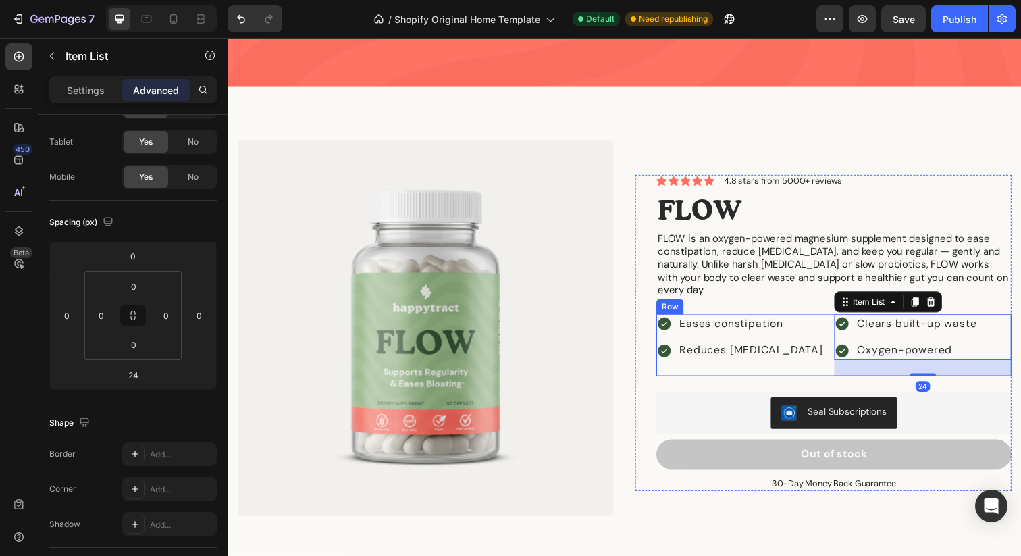
click at [843, 367] on div "Eases constipation Reduces [MEDICAL_DATA] Item List" at bounding box center [756, 351] width 182 height 63
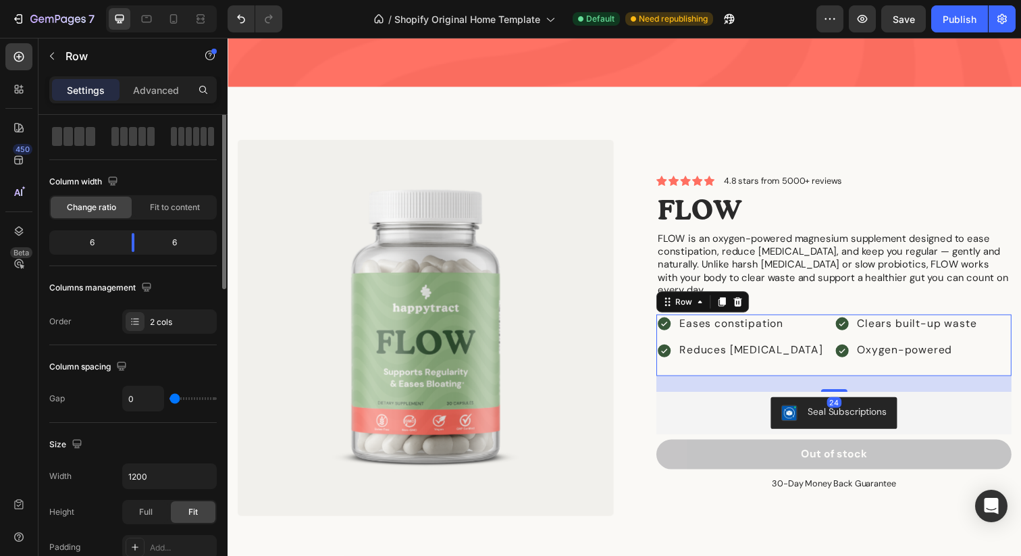
scroll to position [0, 0]
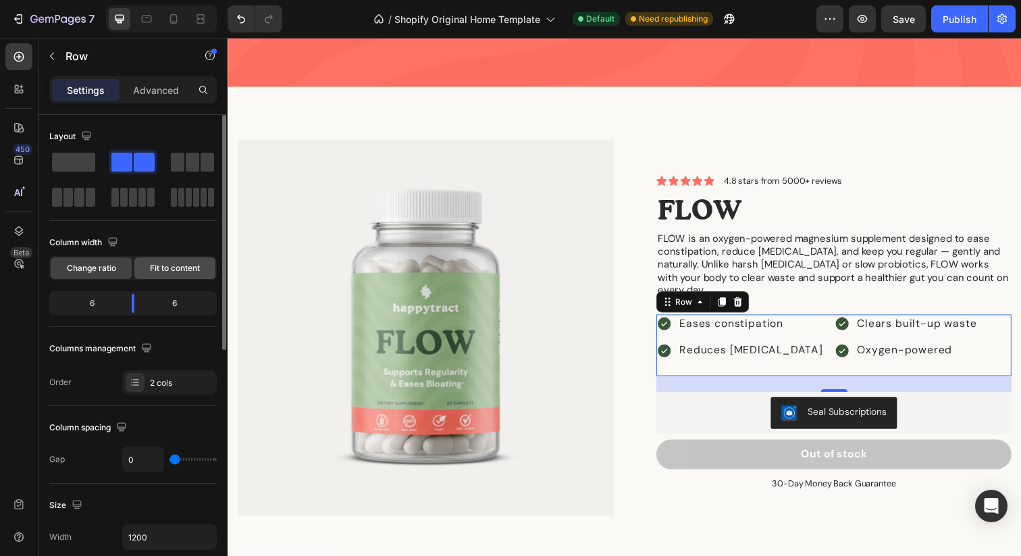
click at [163, 268] on span "Fit to content" at bounding box center [175, 268] width 50 height 12
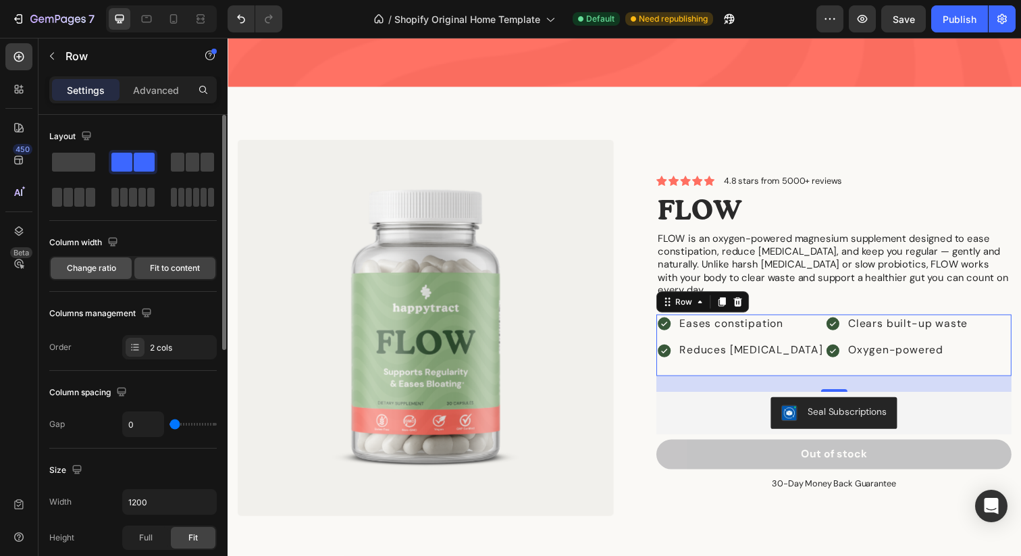
click at [105, 272] on span "Change ratio" at bounding box center [91, 268] width 49 height 12
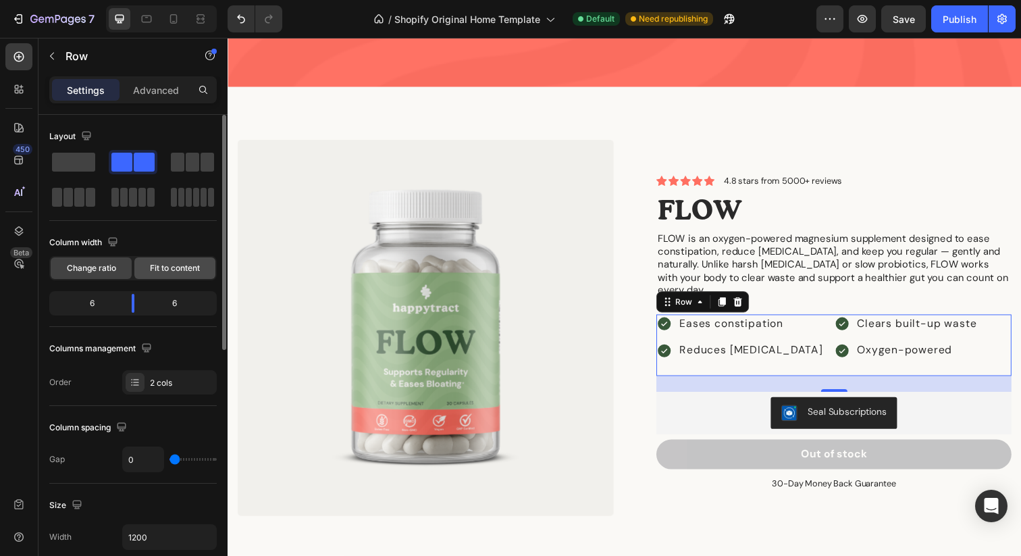
click at [155, 268] on span "Fit to content" at bounding box center [175, 268] width 50 height 12
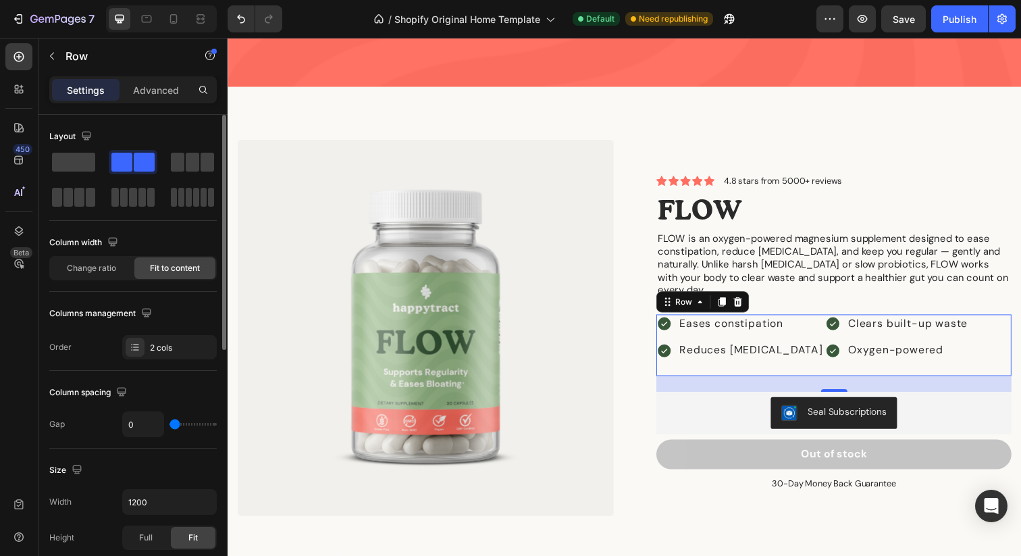
type input "5"
type input "13"
type input "21"
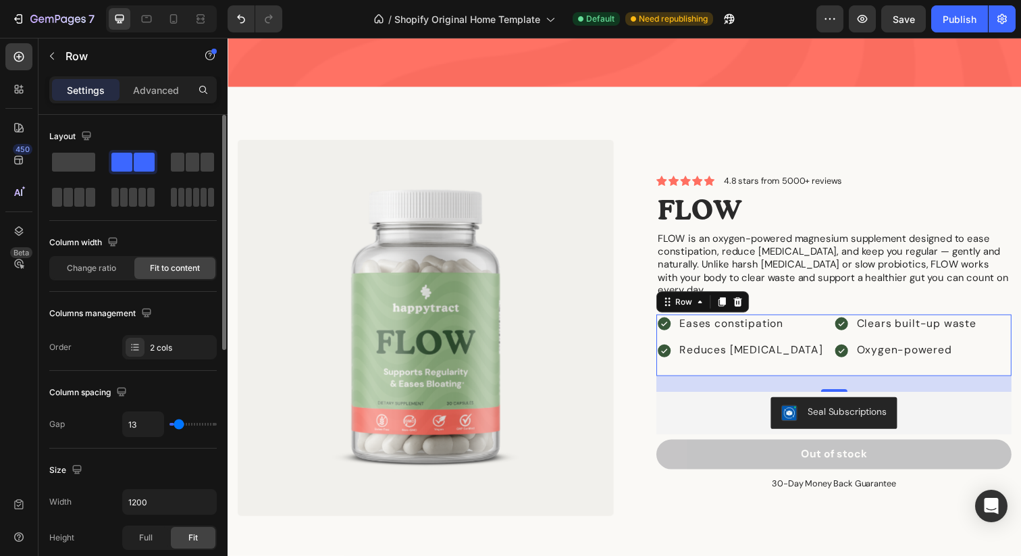
type input "21"
type input "24"
type input "26"
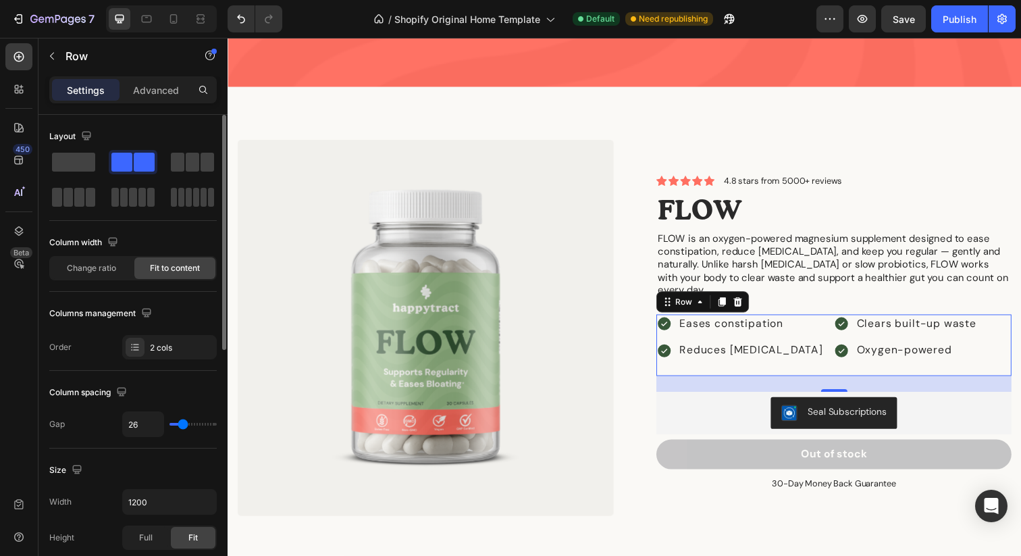
type input "30"
type input "36"
type input "40"
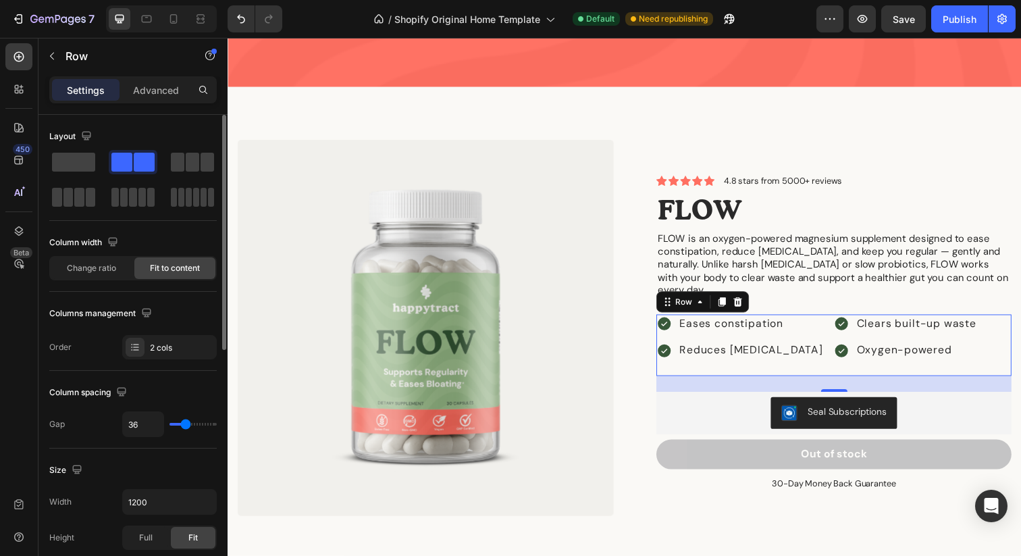
type input "40"
type input "42"
type input "40"
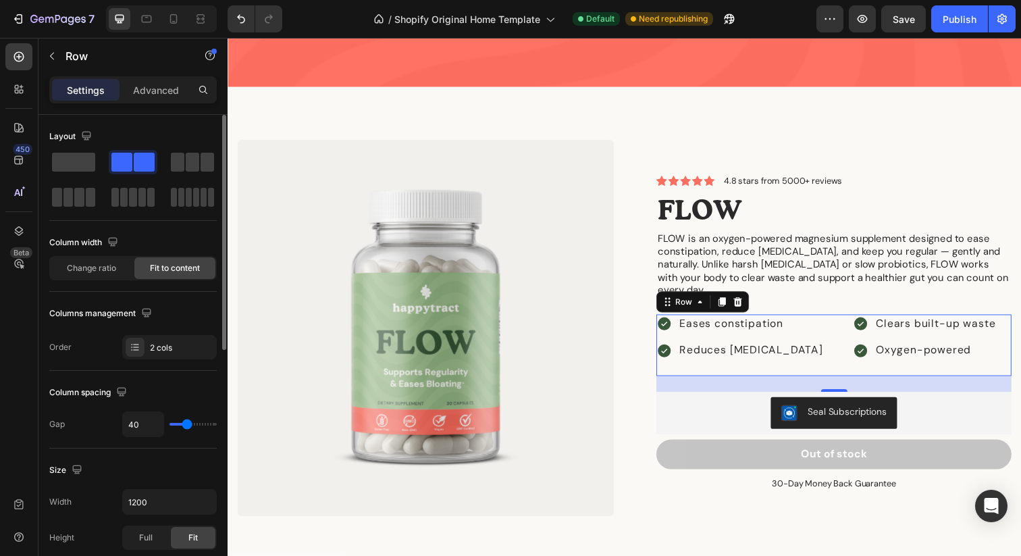
type input "37"
type input "34"
type input "33"
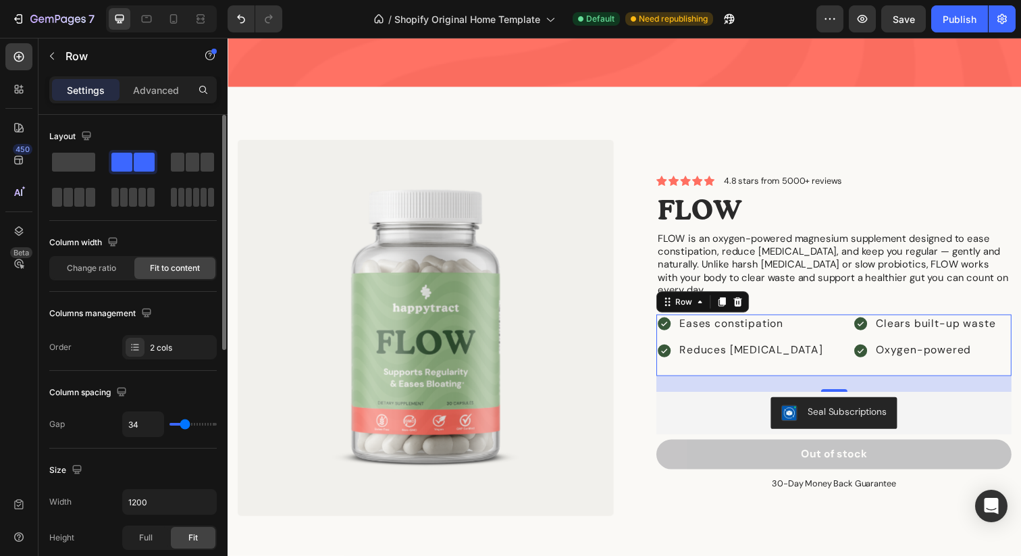
type input "33"
type input "31"
type input "30"
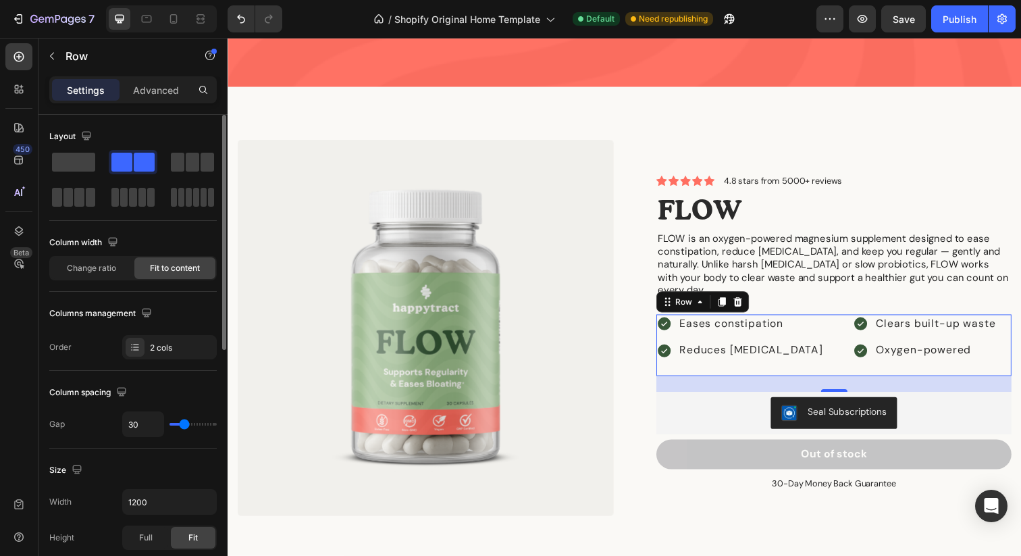
type input "29"
type input "28"
type input "26"
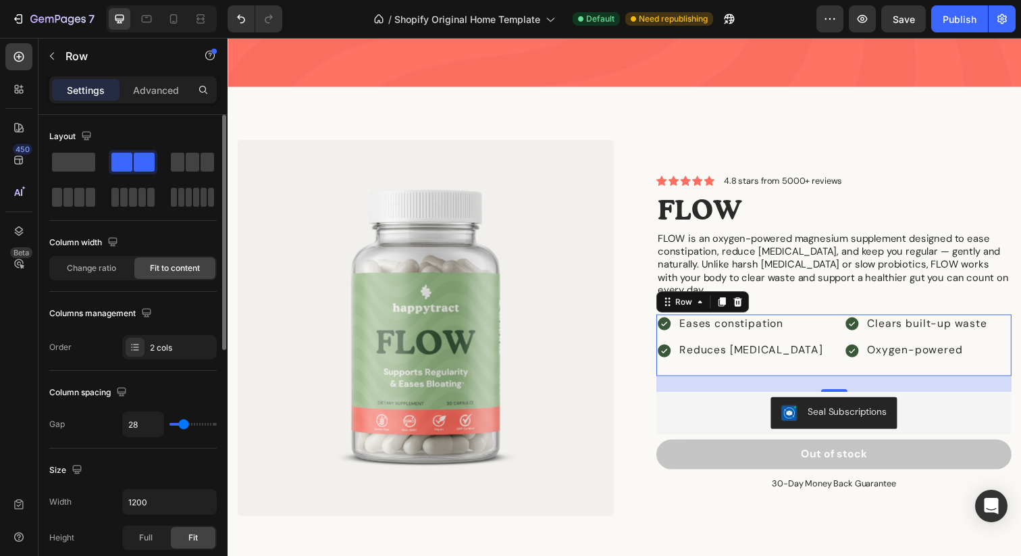
type input "26"
type input "24"
type input "23"
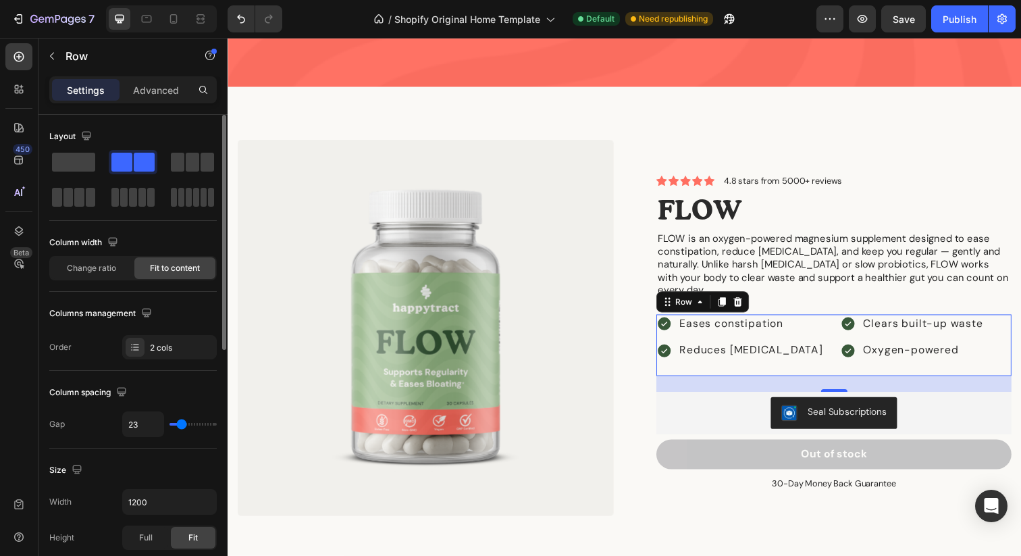
type input "24"
type input "25"
type input "26"
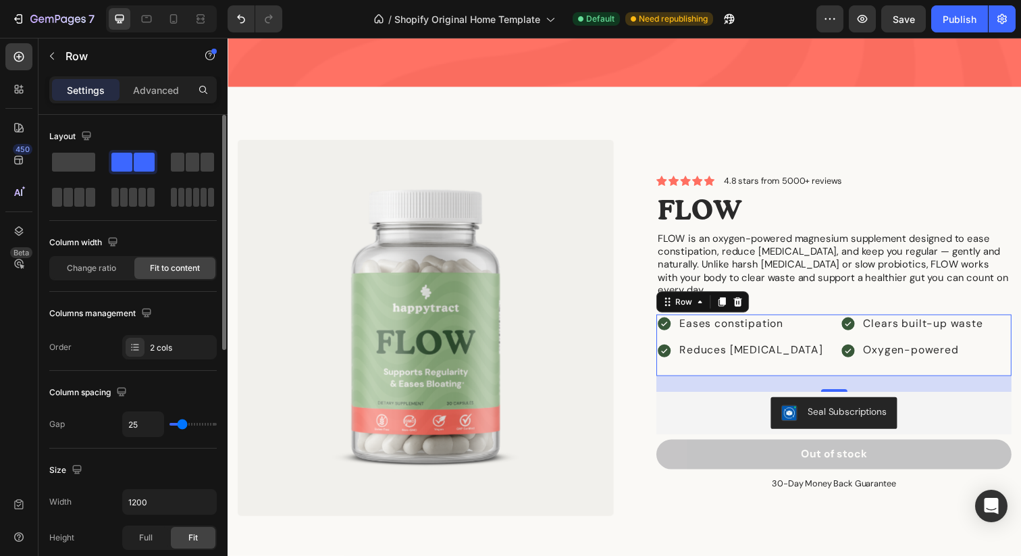
type input "26"
type input "27"
type input "28"
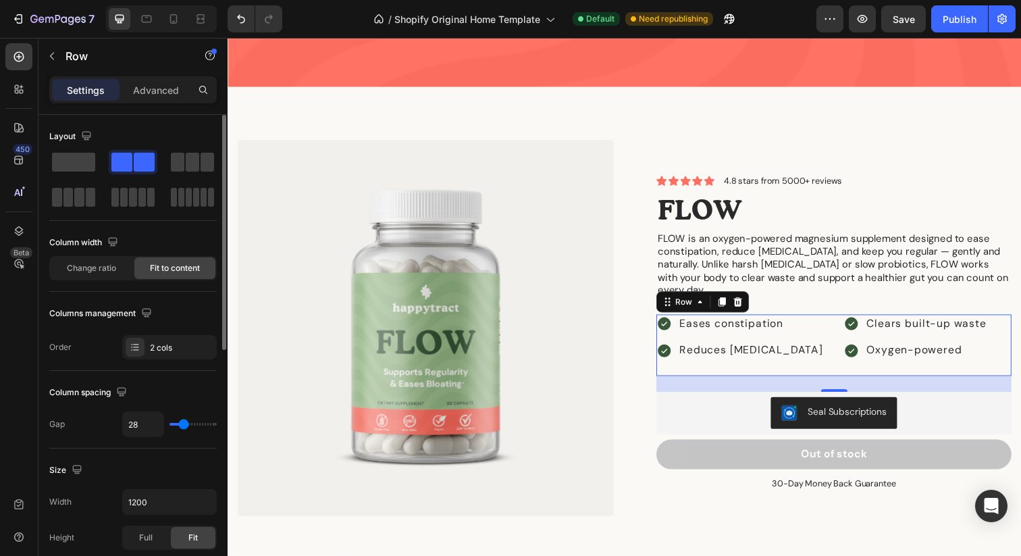
type input "29"
drag, startPoint x: 172, startPoint y: 424, endPoint x: 184, endPoint y: 425, distance: 11.5
type input "29"
click at [184, 425] on input "range" at bounding box center [193, 424] width 47 height 3
click at [904, 18] on span "Save" at bounding box center [904, 19] width 22 height 11
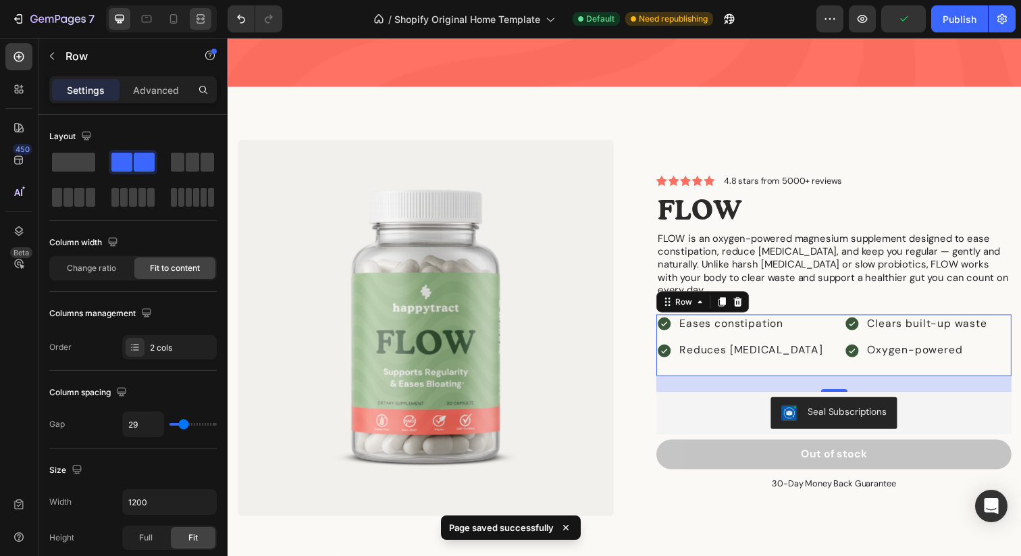
click at [205, 8] on div at bounding box center [201, 19] width 22 height 22
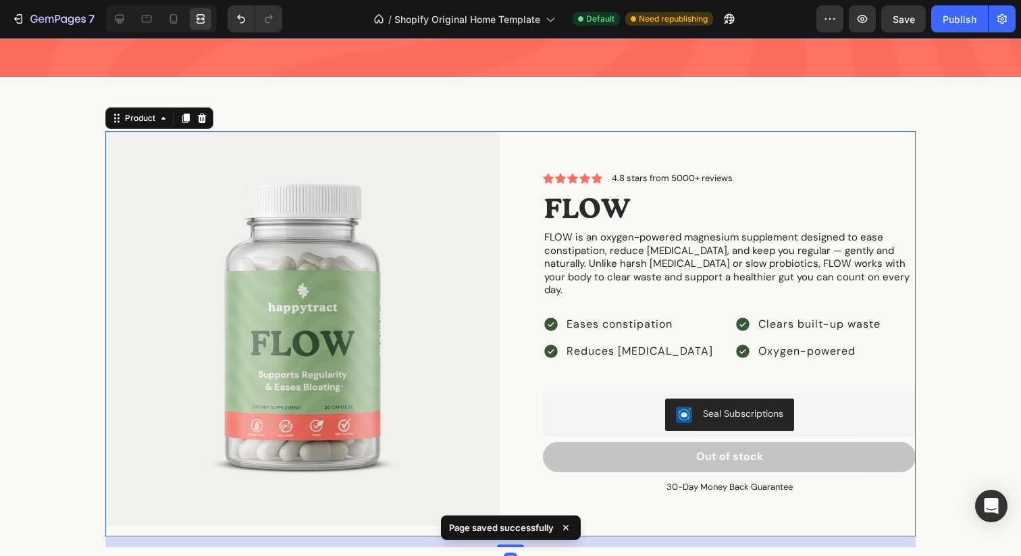
click at [894, 147] on div "Icon Icon Icon Icon Icon Icon List 4.8 stars from 5000+ reviews Text Block Row …" at bounding box center [718, 333] width 394 height 405
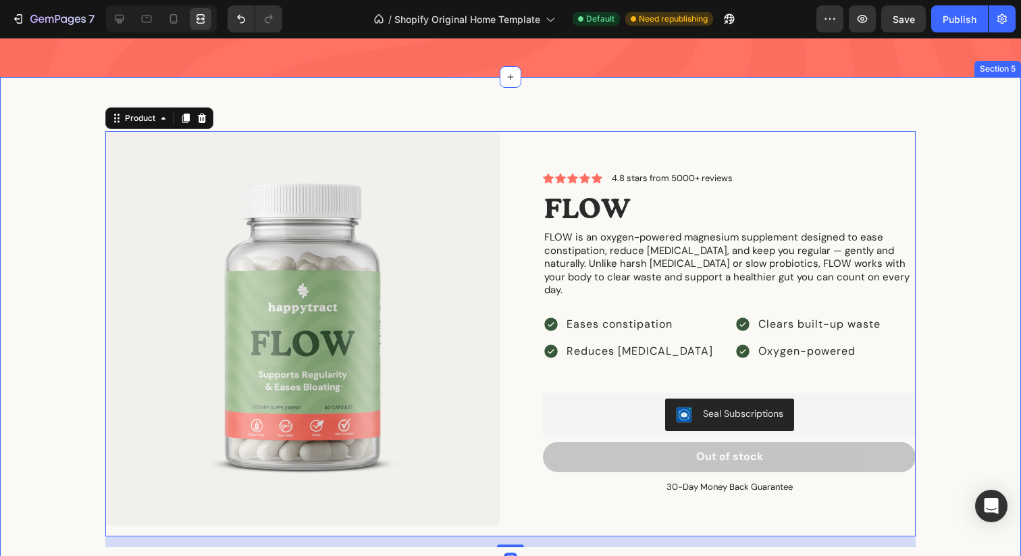
click at [992, 212] on div "Product Images Icon Icon Icon Icon Icon Icon List 4.8 stars from 5000+ reviews …" at bounding box center [510, 339] width 1001 height 416
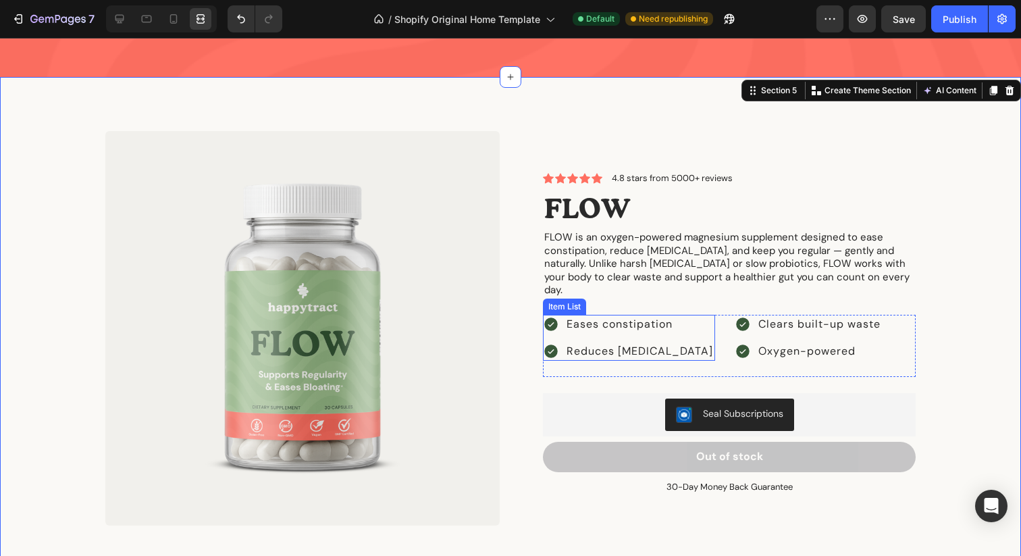
click at [627, 317] on p "Eases constipation" at bounding box center [640, 324] width 147 height 15
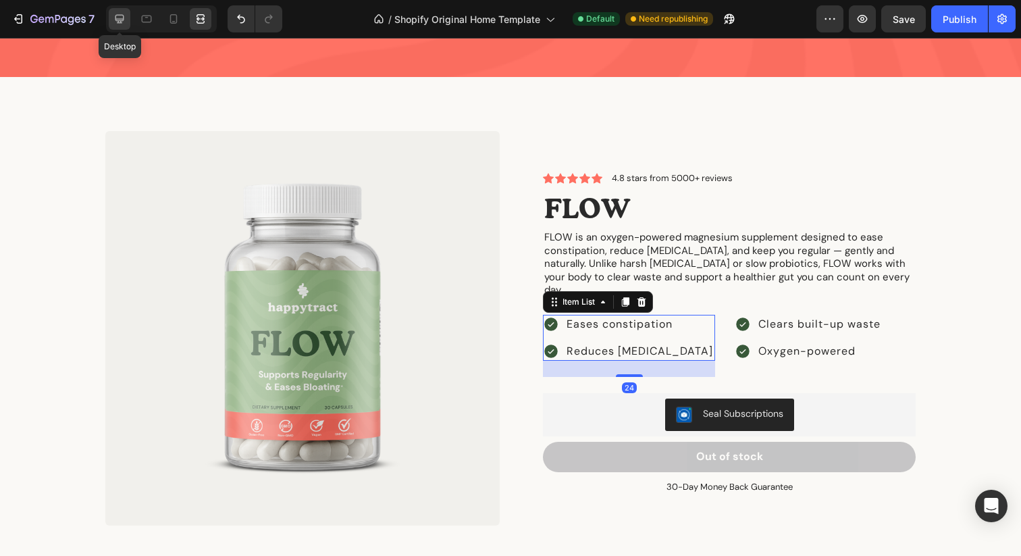
click at [116, 13] on icon at bounding box center [120, 19] width 14 height 14
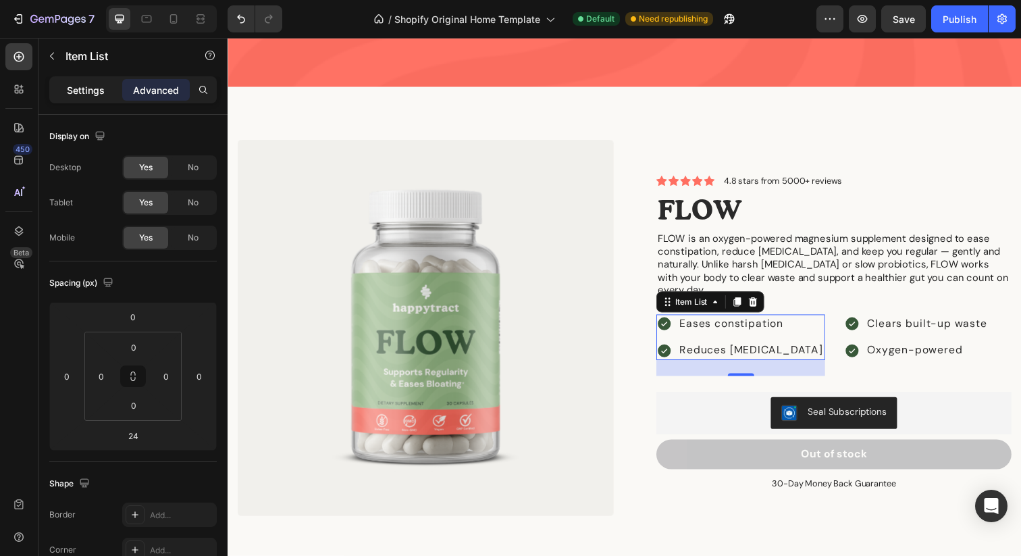
click at [95, 91] on p "Settings" at bounding box center [86, 90] width 38 height 14
type input "8"
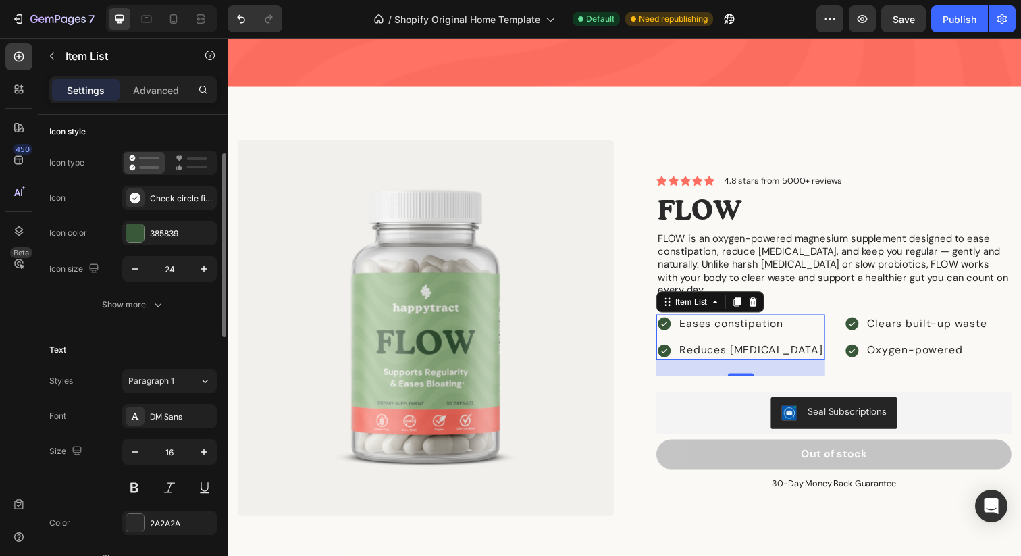
scroll to position [78, 0]
click at [124, 288] on div "Icon type Icon Check circle filled Icon color 385839 Icon size 24 Show more" at bounding box center [133, 237] width 168 height 166
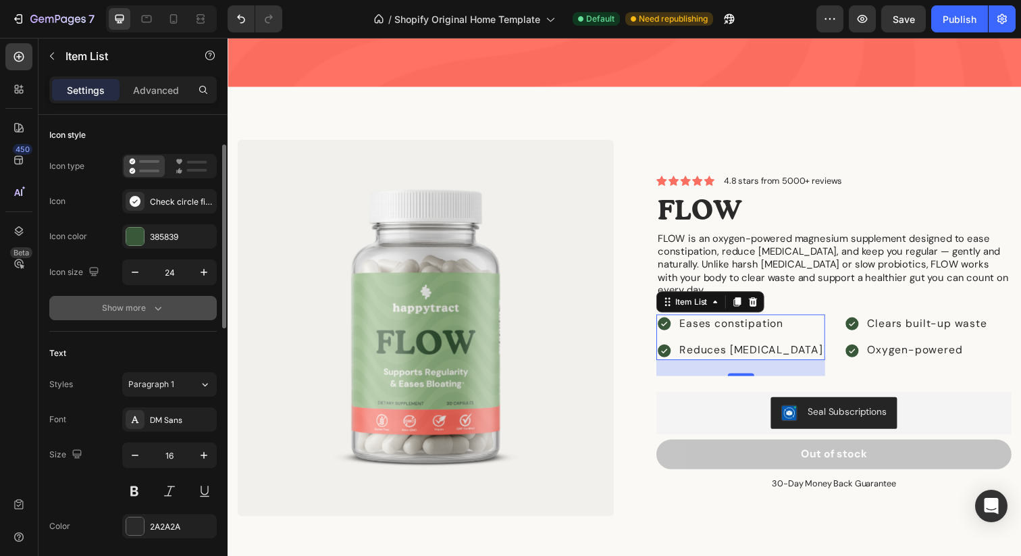
click at [122, 298] on button "Show more" at bounding box center [133, 308] width 168 height 24
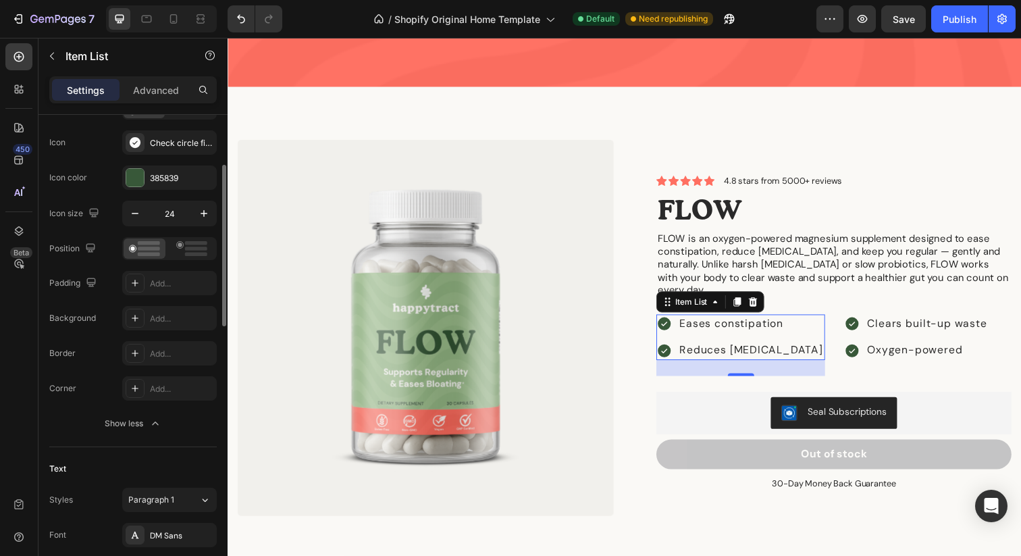
scroll to position [140, 0]
click at [186, 239] on rect at bounding box center [196, 240] width 22 height 4
click at [130, 247] on icon at bounding box center [144, 245] width 31 height 15
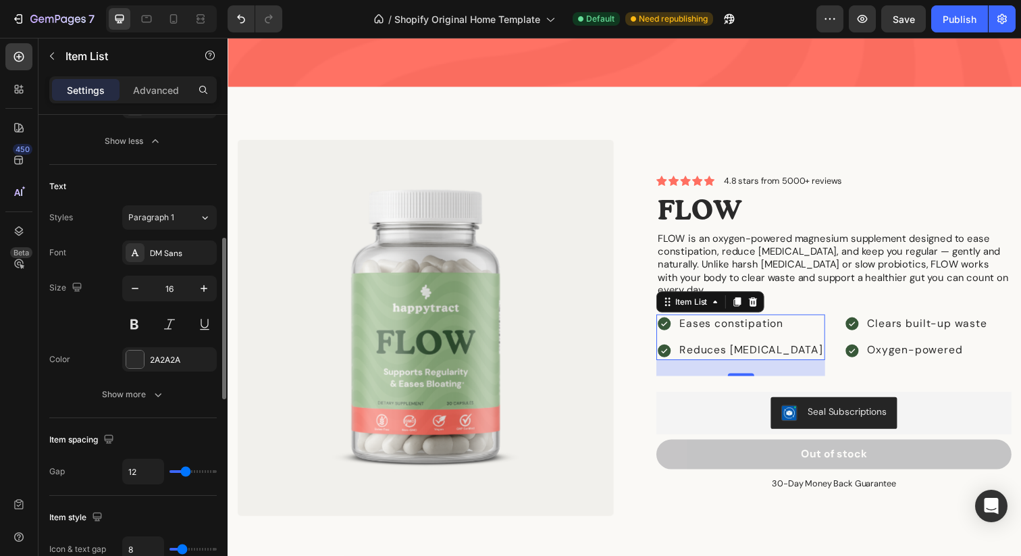
scroll to position [426, 0]
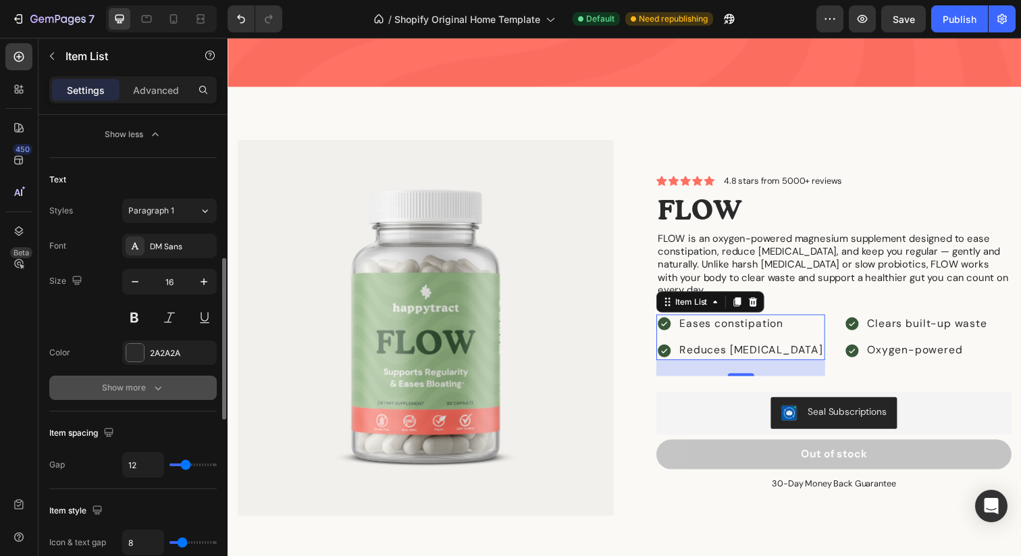
click at [124, 386] on div "Show more" at bounding box center [133, 388] width 63 height 14
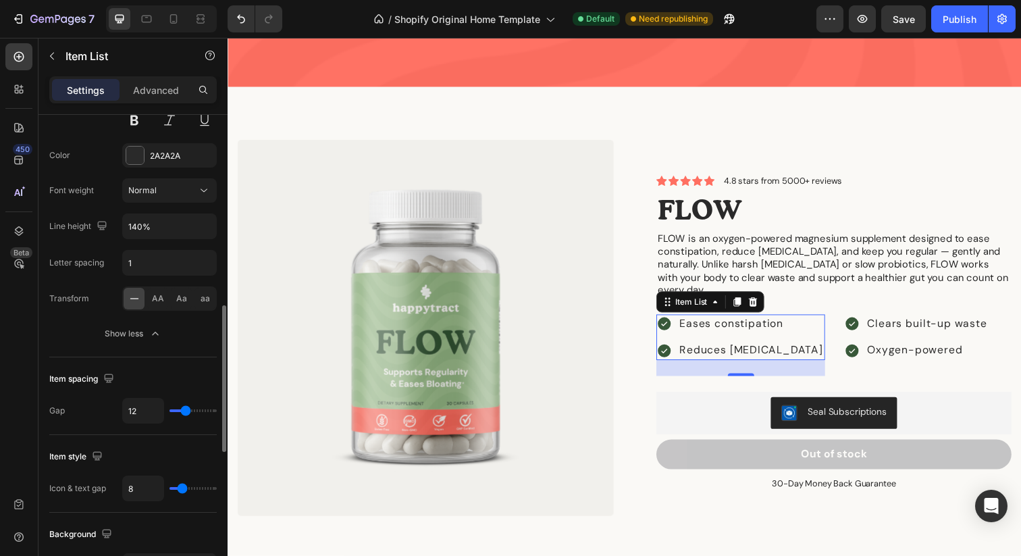
scroll to position [624, 0]
type input "14"
type input "13"
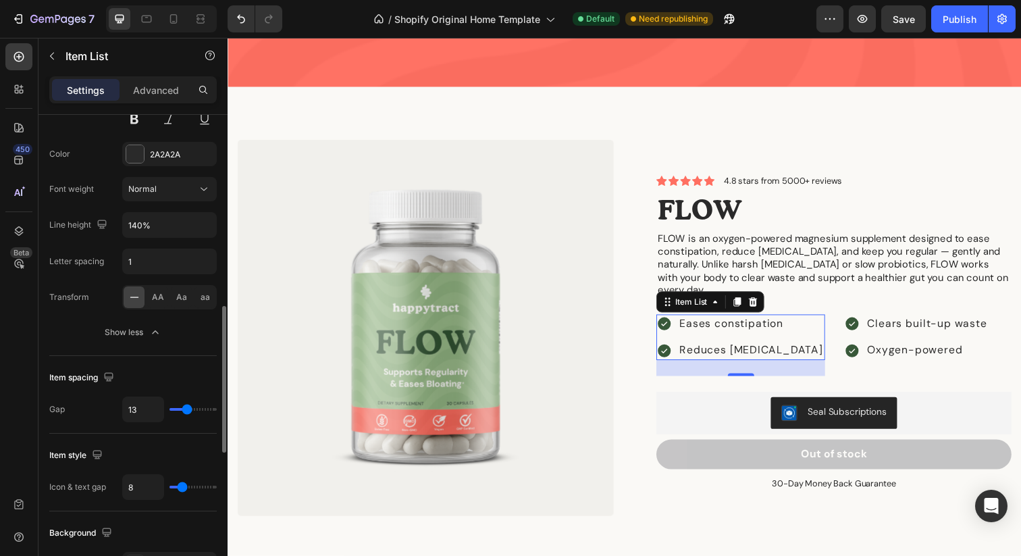
type input "12"
type input "11"
type input "10"
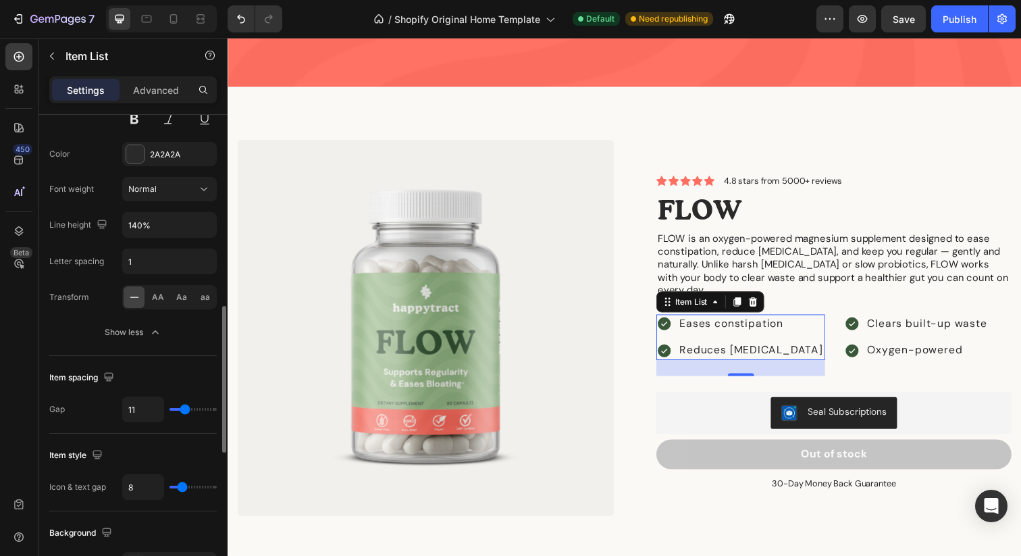
type input "10"
type input "9"
type input "8"
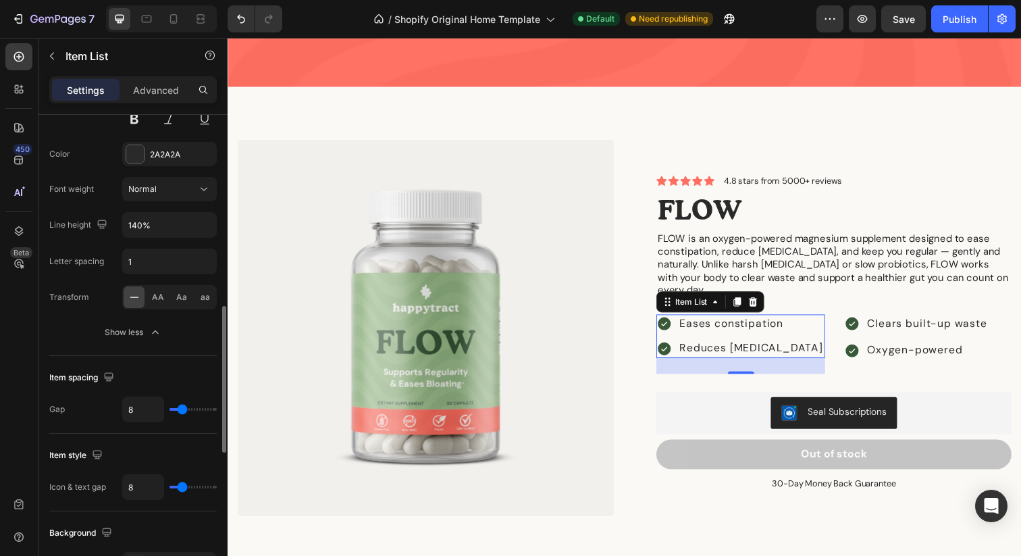
type input "7"
type input "6"
type input "4"
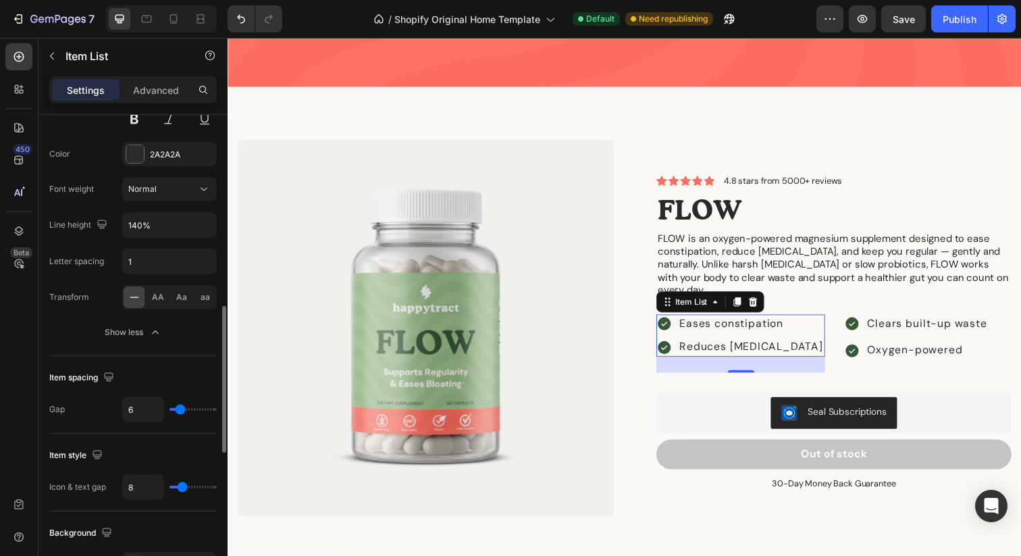
type input "4"
type input "5"
type input "6"
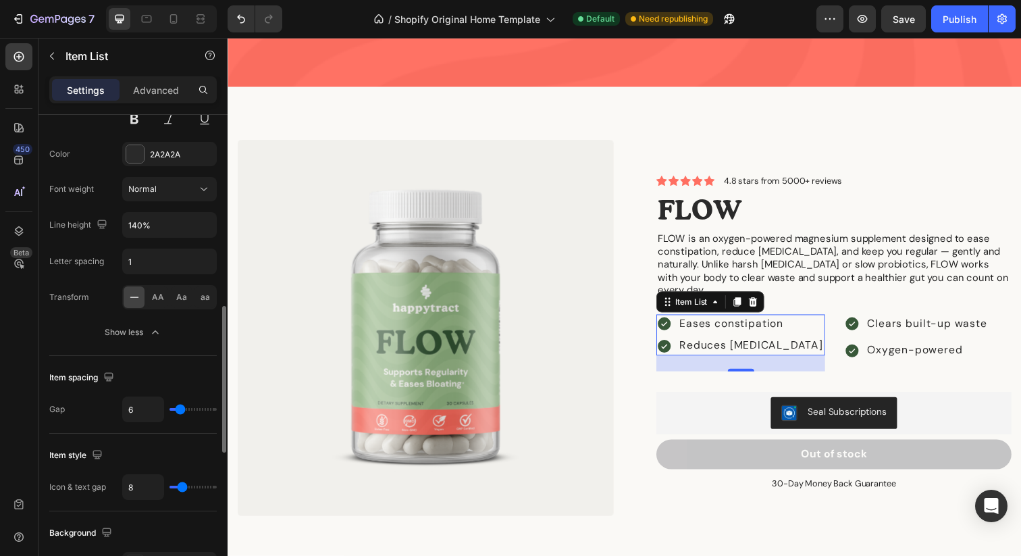
type input "7"
type input "8"
type input "9"
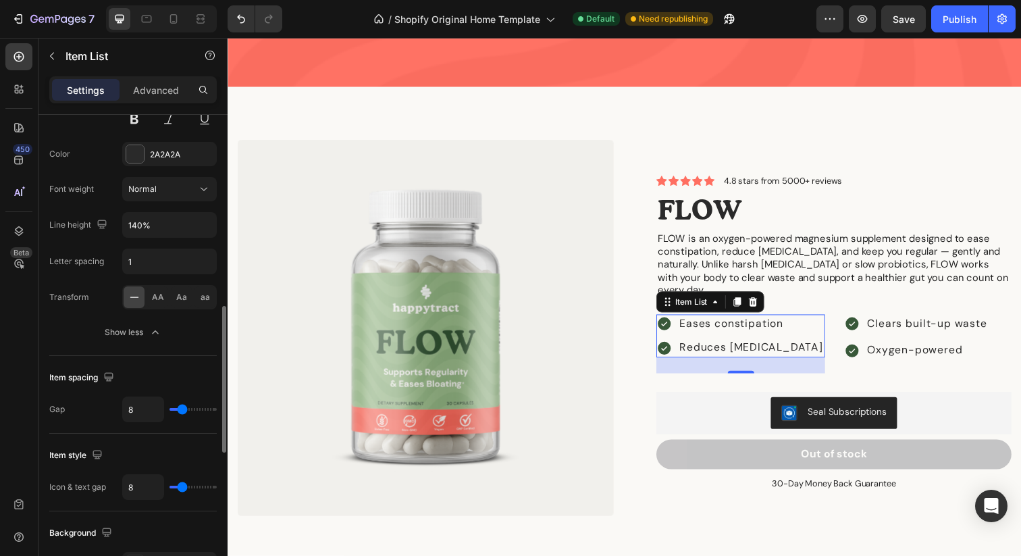
type input "9"
type input "10"
type input "11"
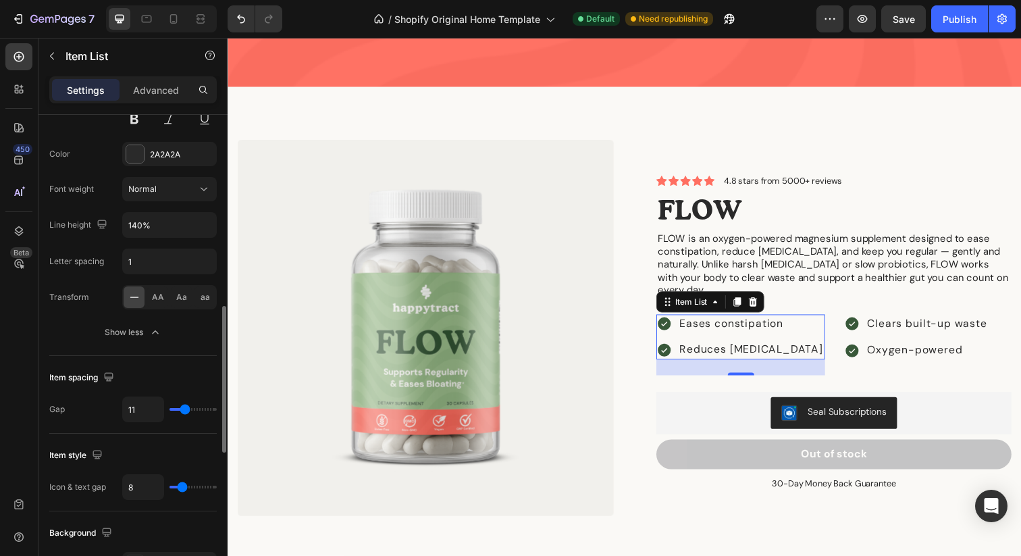
type input "12"
click at [186, 411] on input "range" at bounding box center [193, 409] width 47 height 3
type input "6"
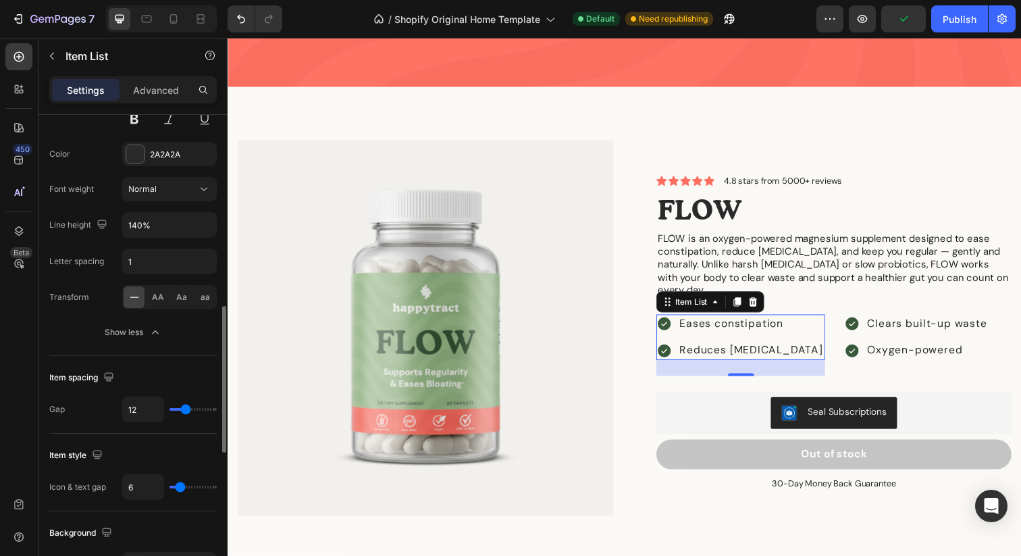
type input "5"
type input "4"
click at [178, 488] on input "range" at bounding box center [193, 487] width 47 height 3
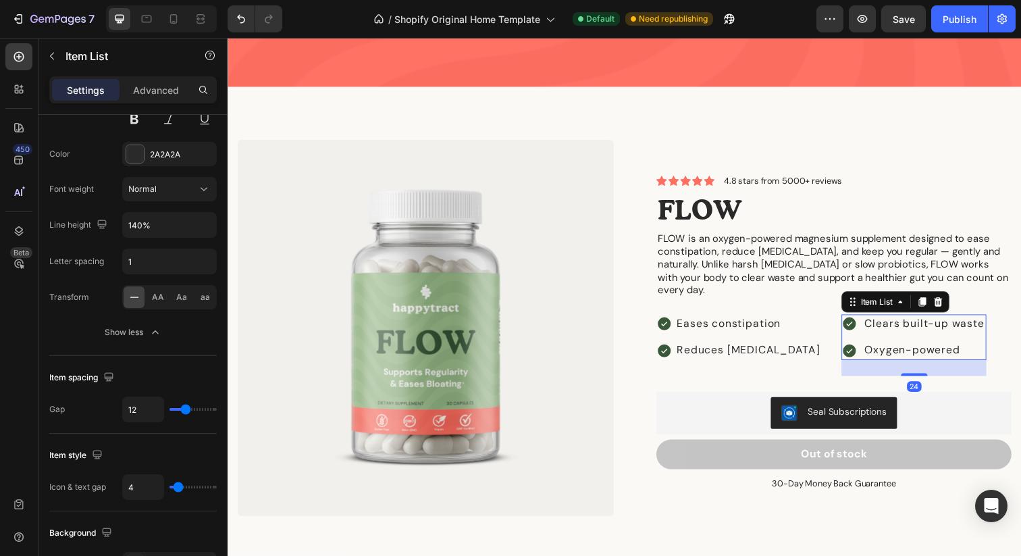
click at [854, 321] on div "Clears built-up waste" at bounding box center [928, 329] width 148 height 19
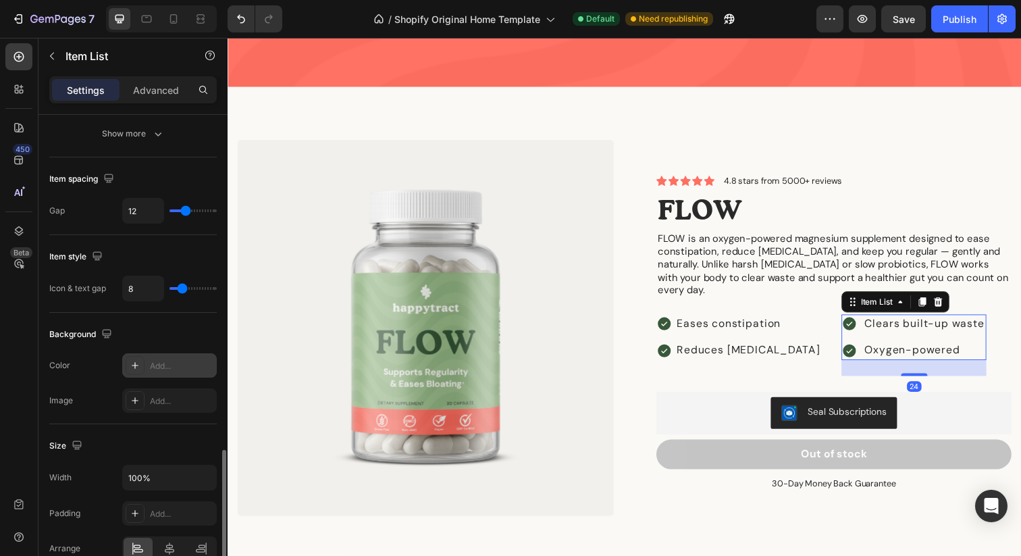
scroll to position [761, 0]
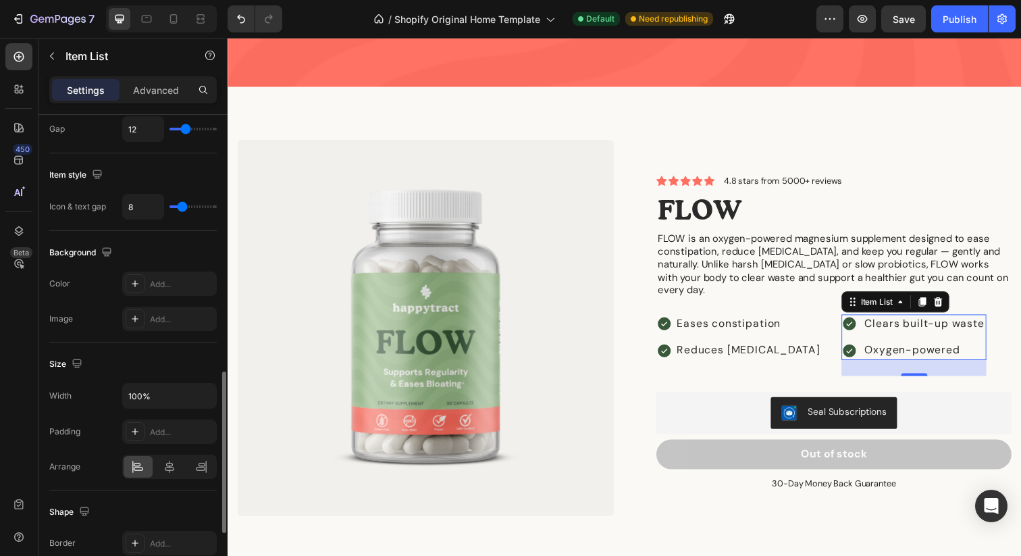
type input "7"
type input "6"
type input "5"
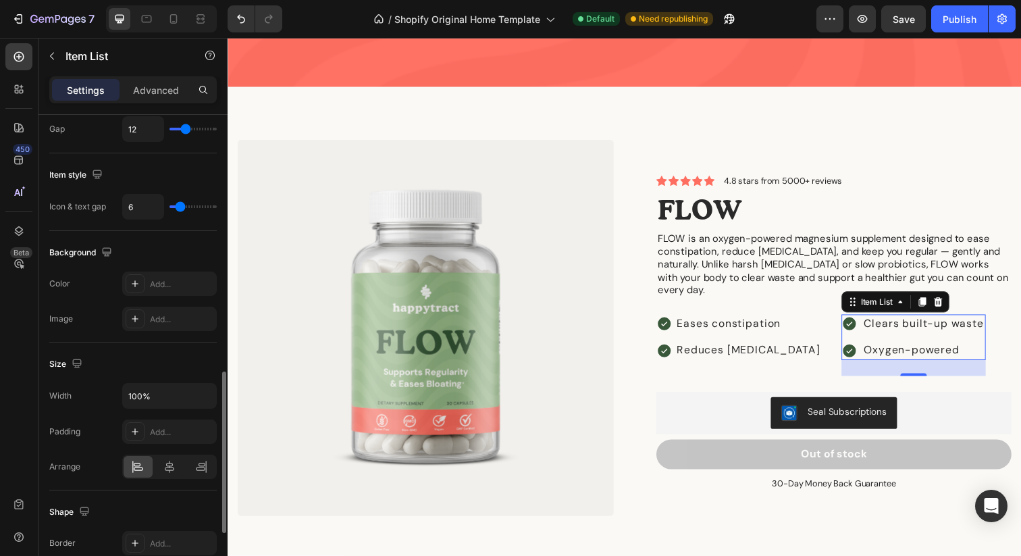
type input "5"
type input "4"
type input "3"
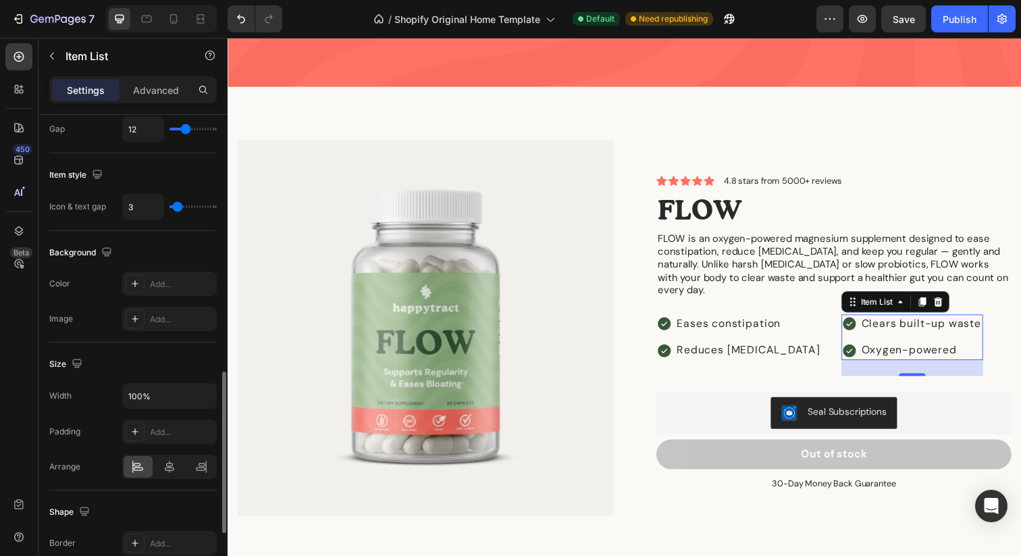
type input "4"
type input "5"
click at [179, 208] on input "range" at bounding box center [193, 206] width 47 height 3
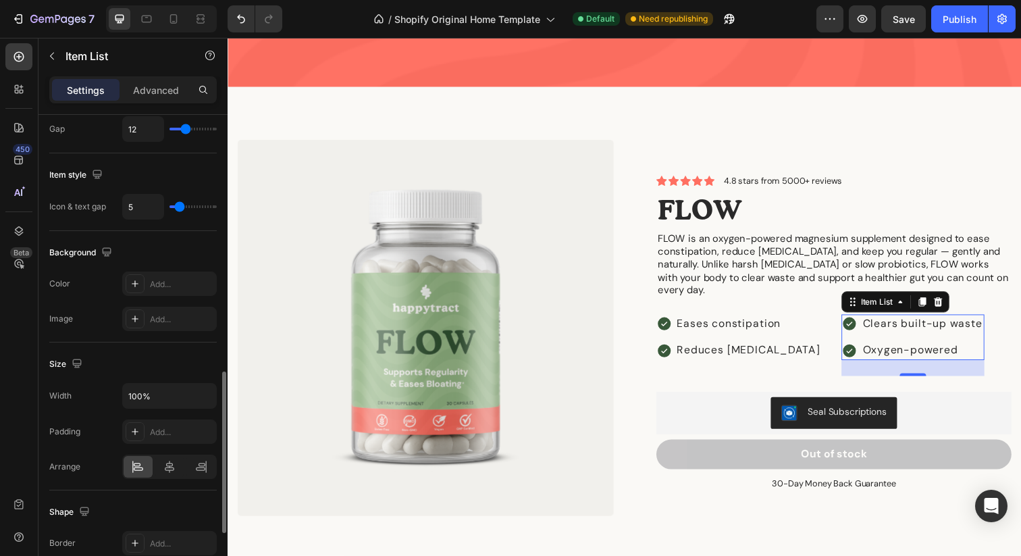
type input "4"
click at [178, 208] on input "range" at bounding box center [193, 206] width 47 height 3
click at [733, 322] on p "Eases constipation" at bounding box center [759, 329] width 147 height 15
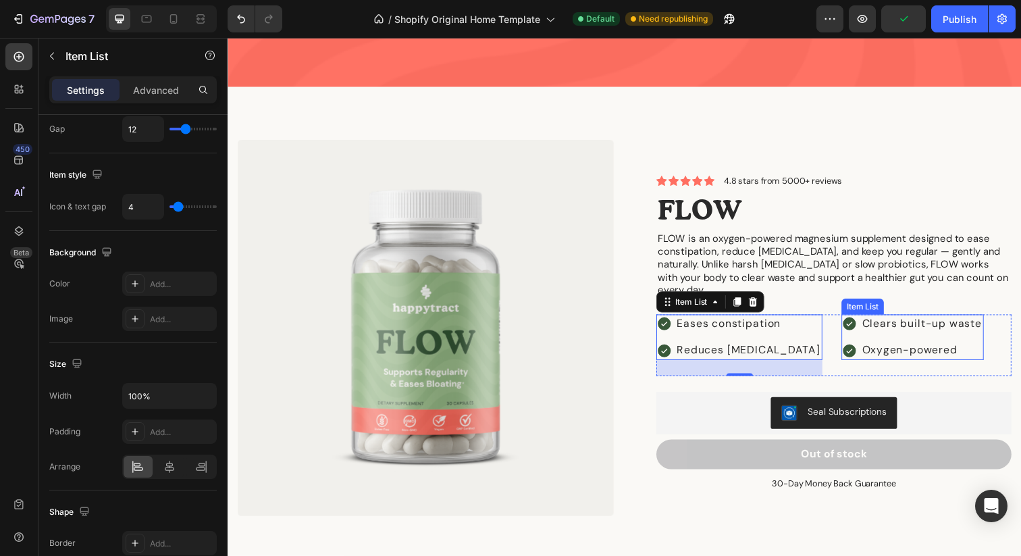
click at [888, 347] on div "Oxygen-powered" at bounding box center [936, 356] width 126 height 19
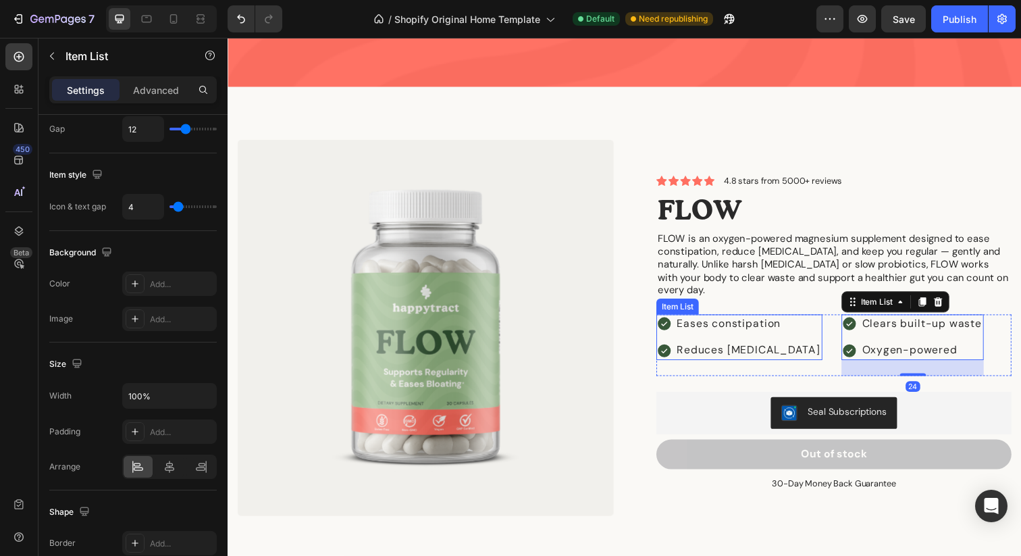
click at [718, 322] on p "Eases constipation" at bounding box center [759, 329] width 147 height 15
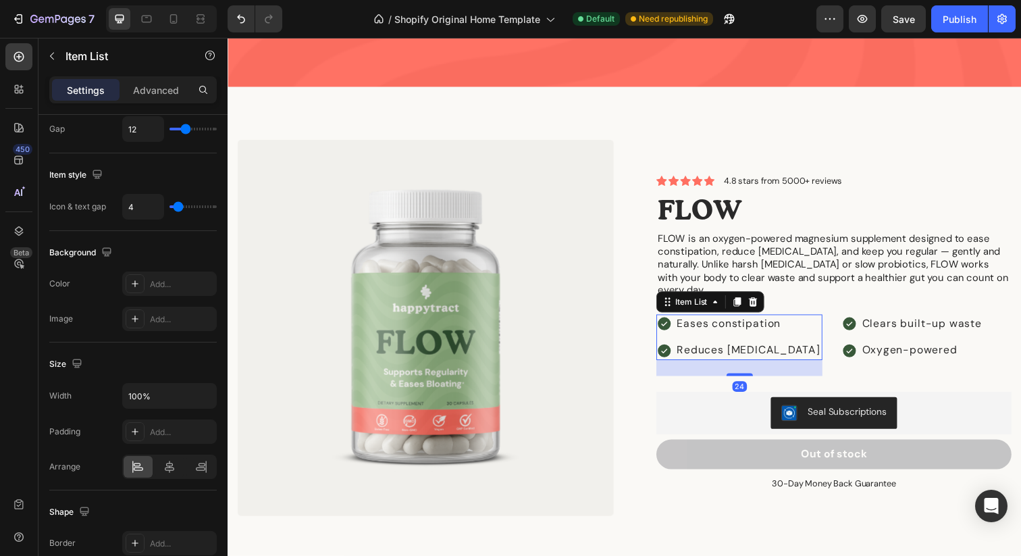
click at [905, 32] on div "7 / Shopify Original Home Template Default Need republishing Preview Save Publi…" at bounding box center [510, 19] width 1021 height 38
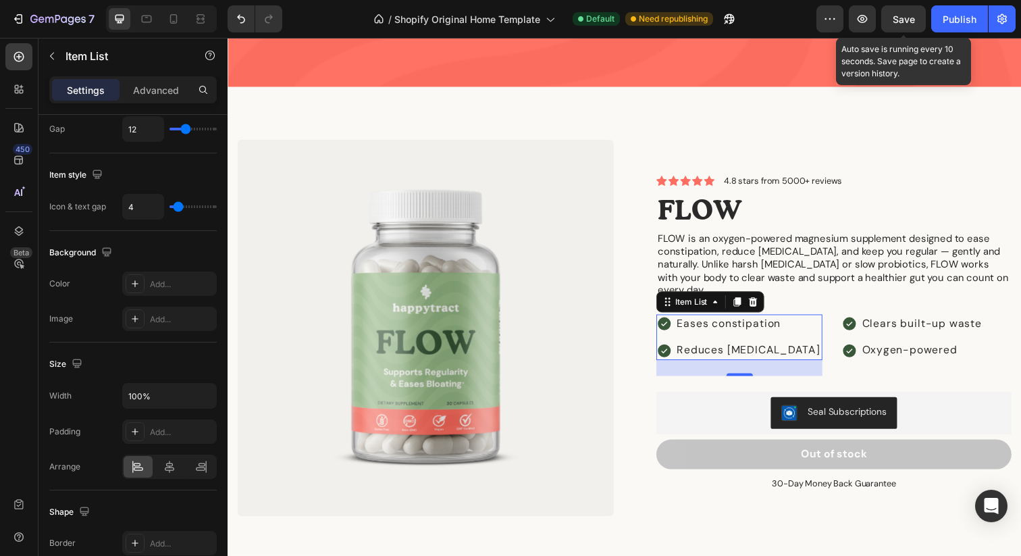
click at [905, 22] on span "Save" at bounding box center [904, 19] width 22 height 11
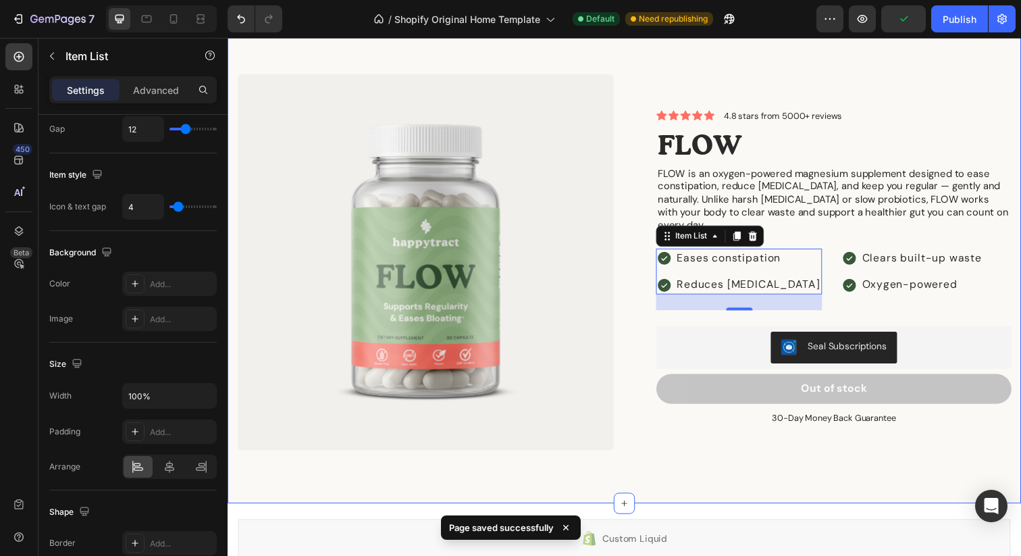
scroll to position [1722, 0]
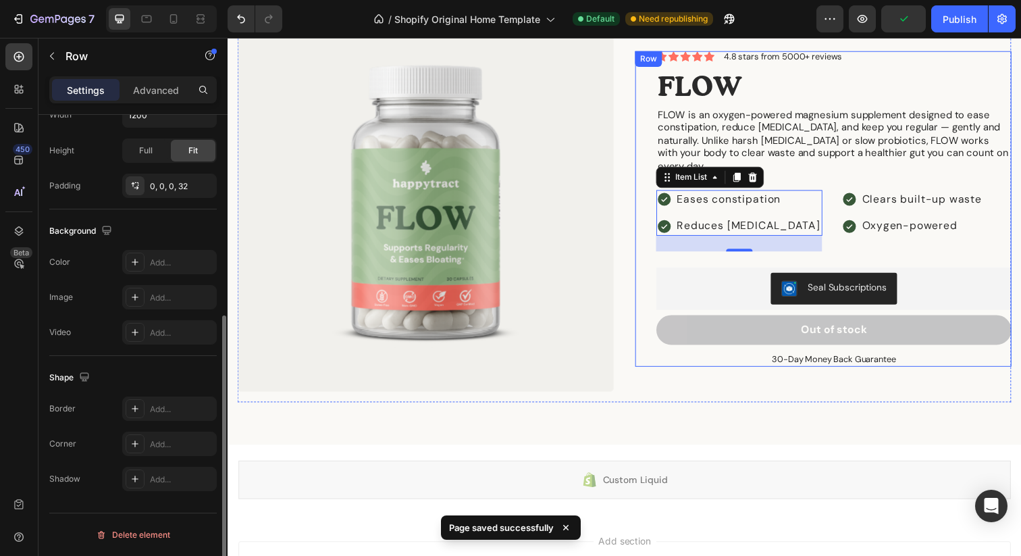
click at [647, 332] on div "Icon Icon Icon Icon Icon Icon List 4.8 stars from 5000+ reviews Text Block Row …" at bounding box center [836, 212] width 384 height 322
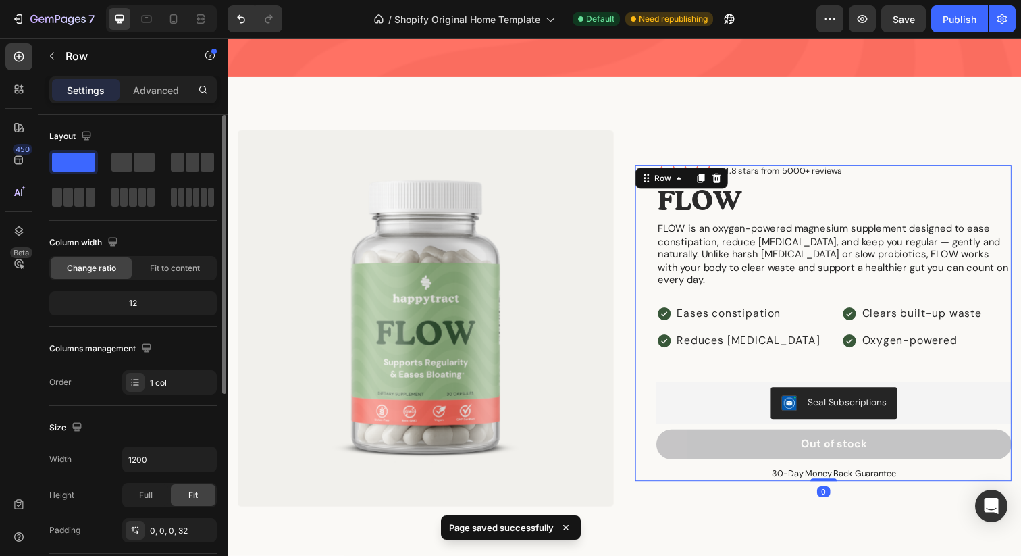
scroll to position [1580, 0]
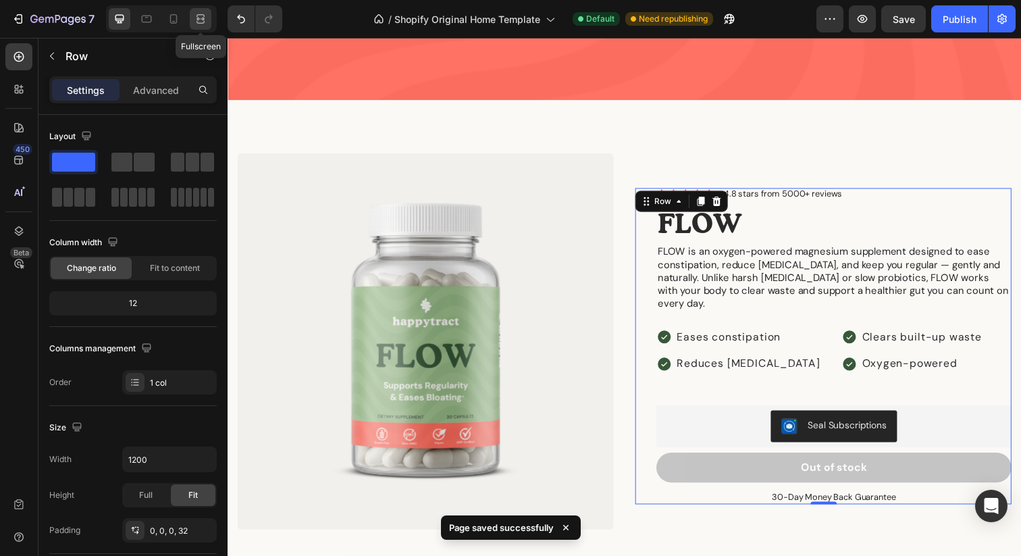
click at [199, 20] on icon at bounding box center [199, 18] width 4 height 3
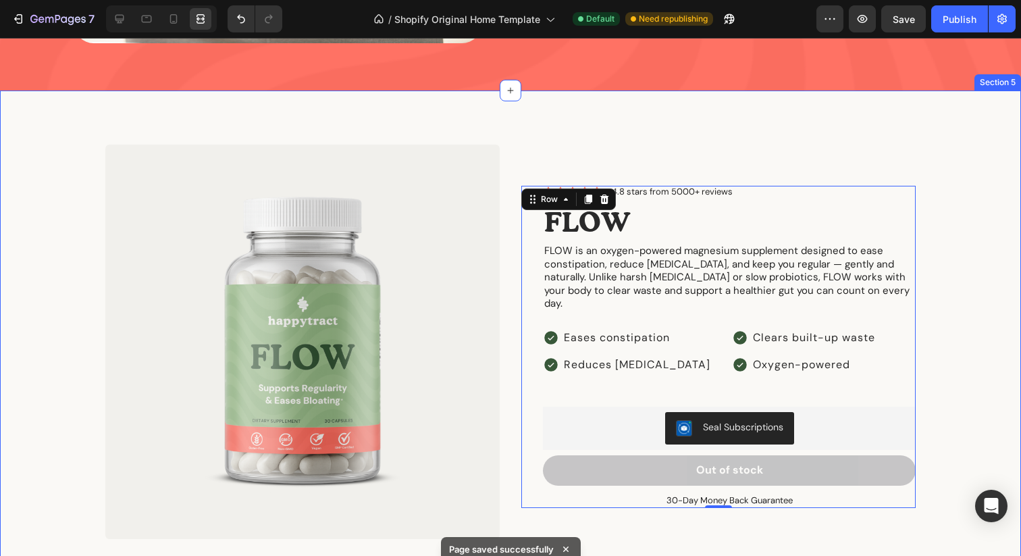
click at [938, 165] on div "Product Images Icon Icon Icon Icon Icon Icon List 4.8 stars from 5000+ reviews …" at bounding box center [510, 353] width 1001 height 416
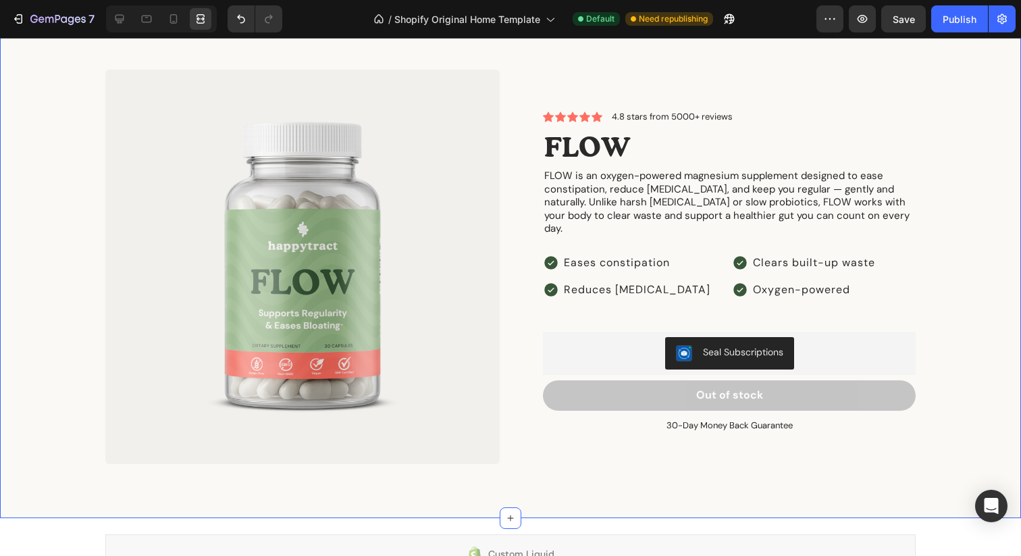
scroll to position [1668, 0]
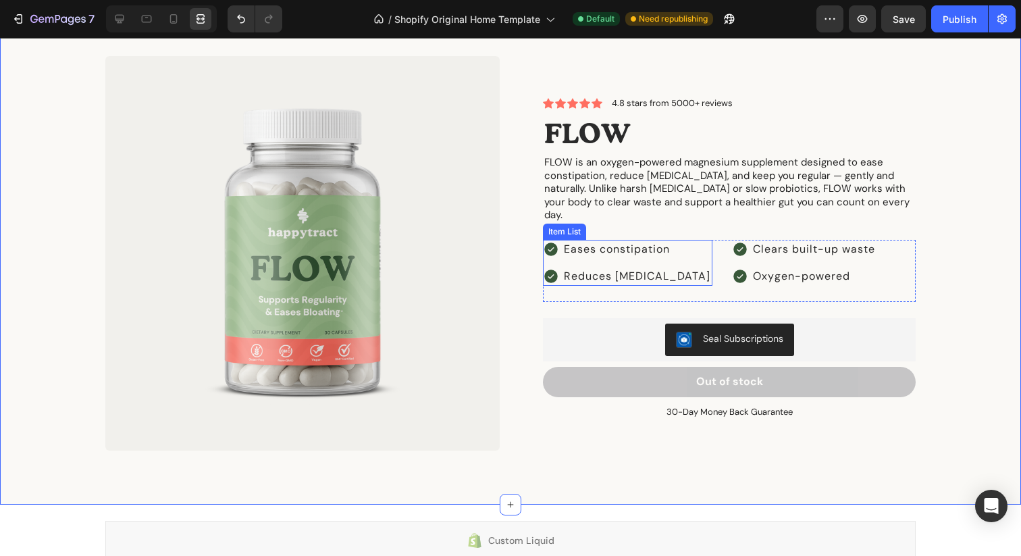
click at [625, 243] on p "Eases constipation" at bounding box center [637, 249] width 147 height 15
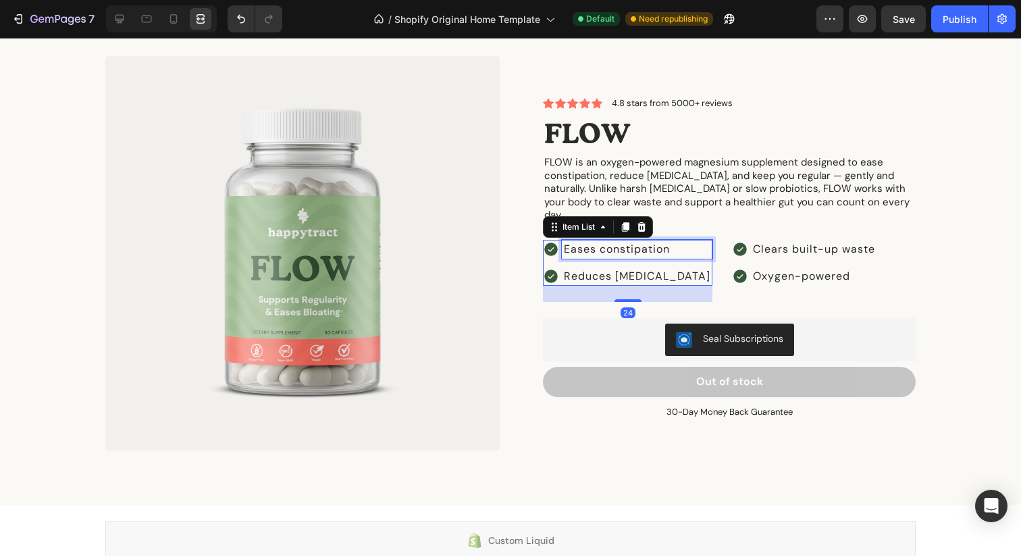
click at [625, 243] on p "Eases constipation" at bounding box center [637, 249] width 147 height 15
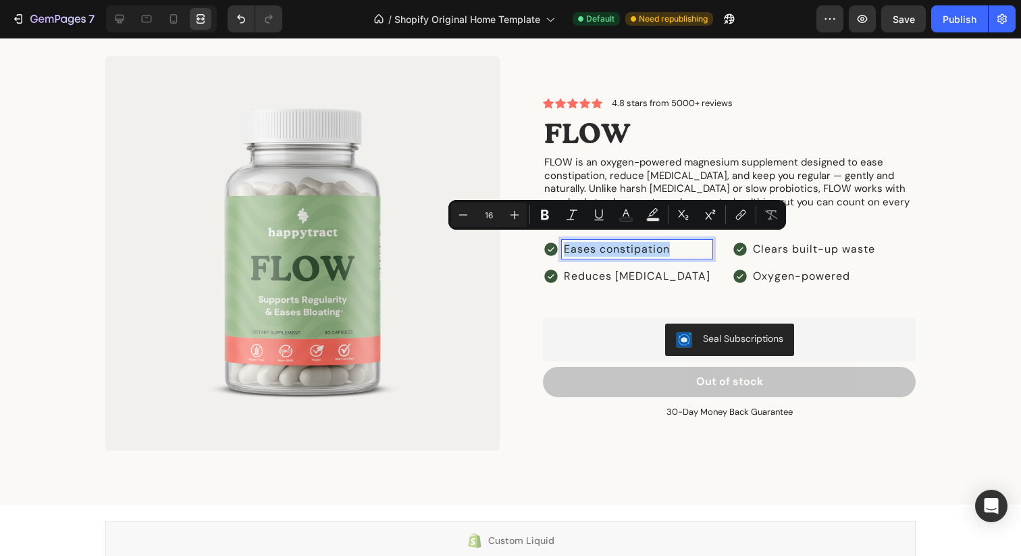
click at [604, 242] on p "Eases constipation" at bounding box center [637, 249] width 147 height 15
click at [613, 242] on p "Eases constipation" at bounding box center [637, 249] width 147 height 15
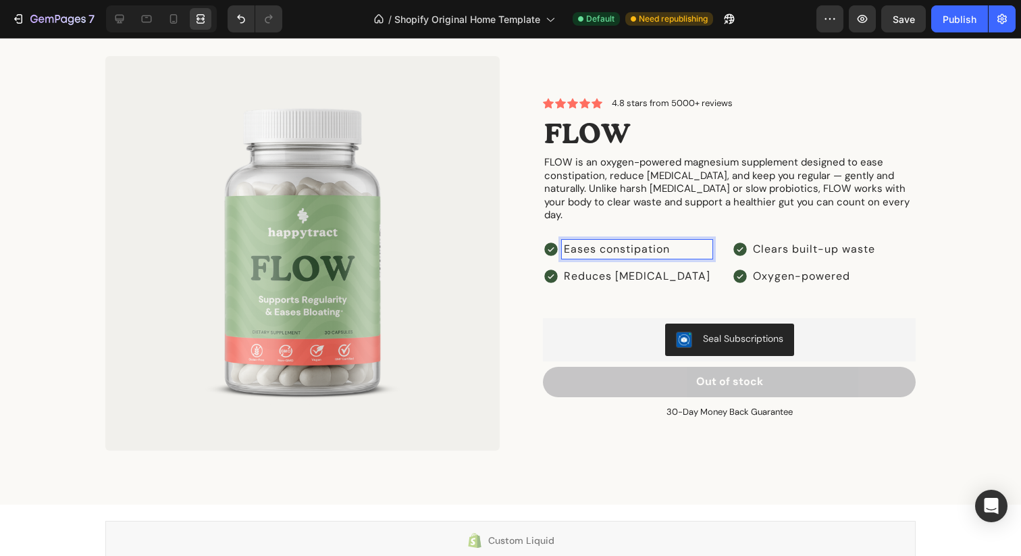
click at [599, 242] on p "Eases constipation" at bounding box center [637, 249] width 147 height 15
click at [600, 242] on p "Eases constipation" at bounding box center [637, 249] width 147 height 15
click at [651, 269] on p "Reduces [MEDICAL_DATA]" at bounding box center [637, 276] width 147 height 15
click at [613, 269] on p "Reduces [MEDICAL_DATA]" at bounding box center [637, 276] width 147 height 15
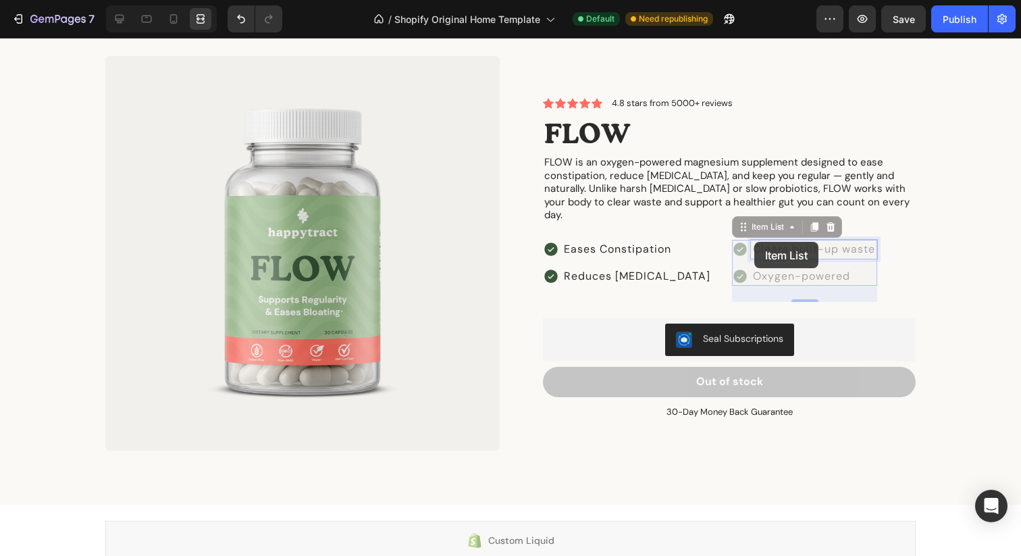
scroll to position [1637, 0]
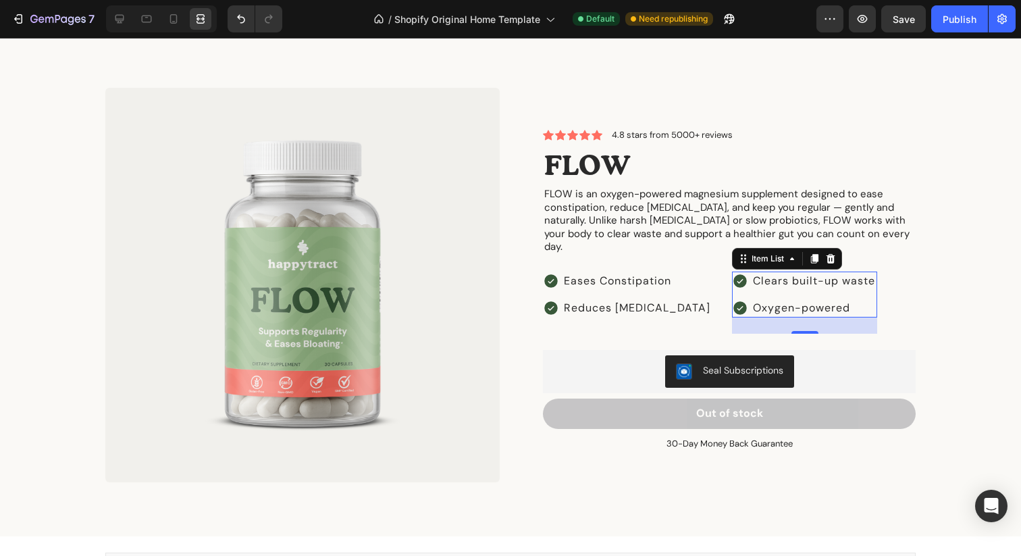
click at [758, 282] on div "Clears built-up waste" at bounding box center [814, 281] width 126 height 19
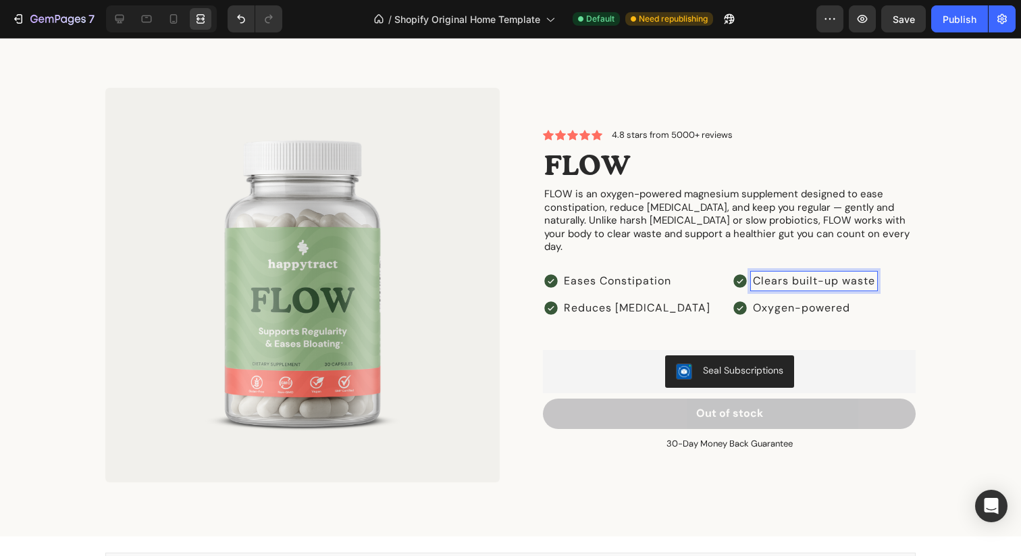
click at [758, 280] on p "Clears built-up waste" at bounding box center [814, 281] width 122 height 15
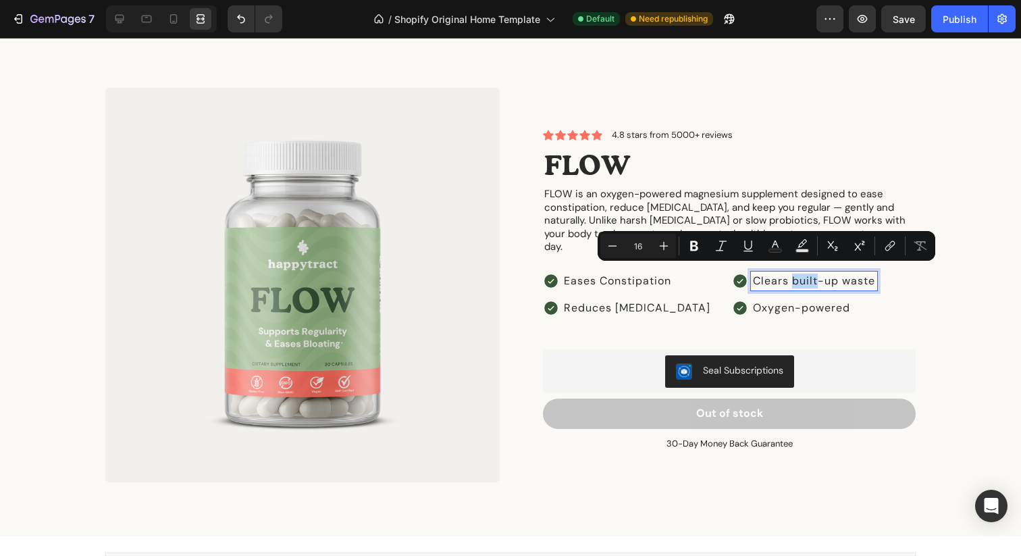
click at [763, 274] on p "Clears built-up waste" at bounding box center [814, 281] width 122 height 15
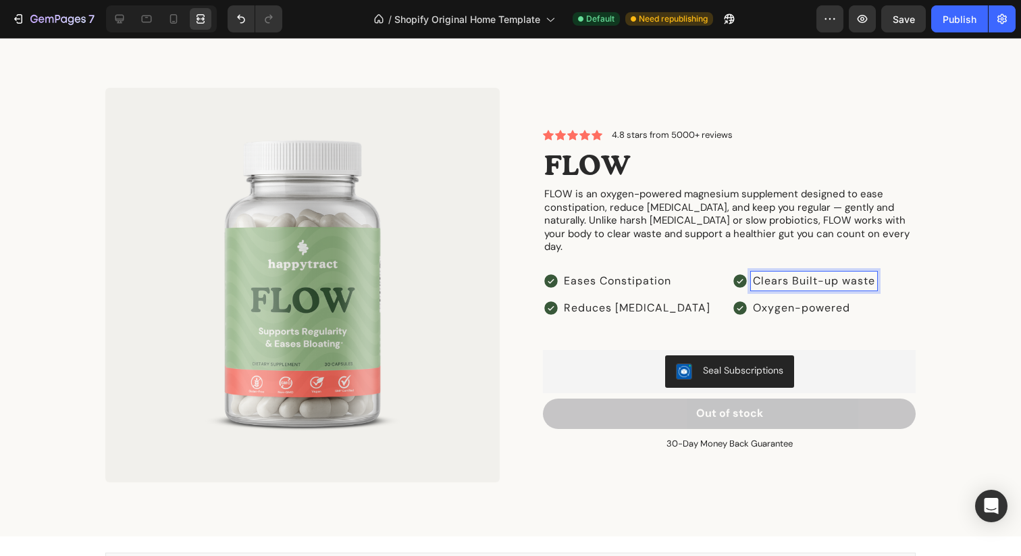
click at [790, 274] on p "Clears Built-up waste" at bounding box center [814, 281] width 122 height 15
click at [815, 276] on p "Clears Built-Up waste" at bounding box center [814, 281] width 123 height 15
click at [773, 301] on p "Oxygen-powered" at bounding box center [815, 308] width 124 height 15
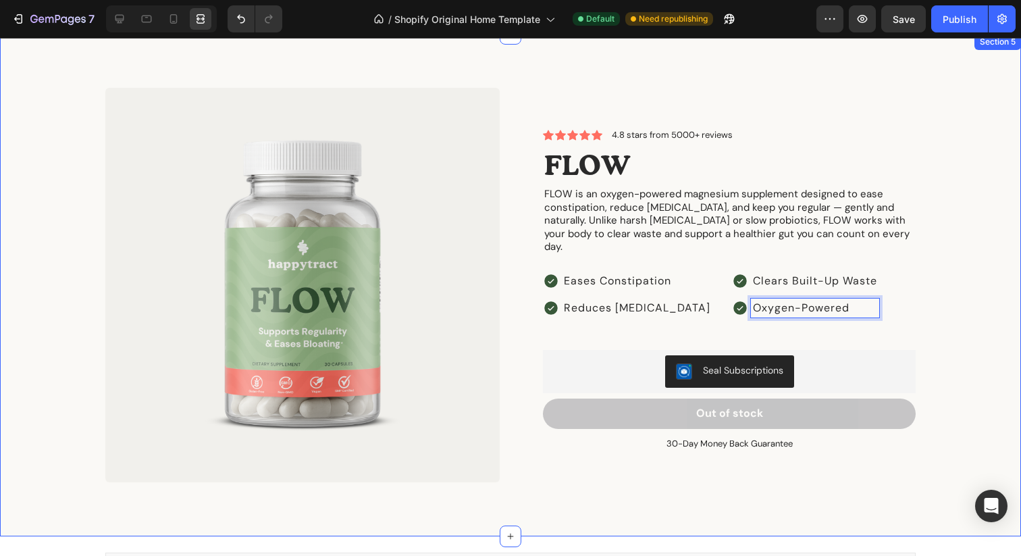
click at [928, 245] on div "Product Images Icon Icon Icon Icon Icon Icon List 4.8 stars from 5000+ reviews …" at bounding box center [510, 296] width 1001 height 416
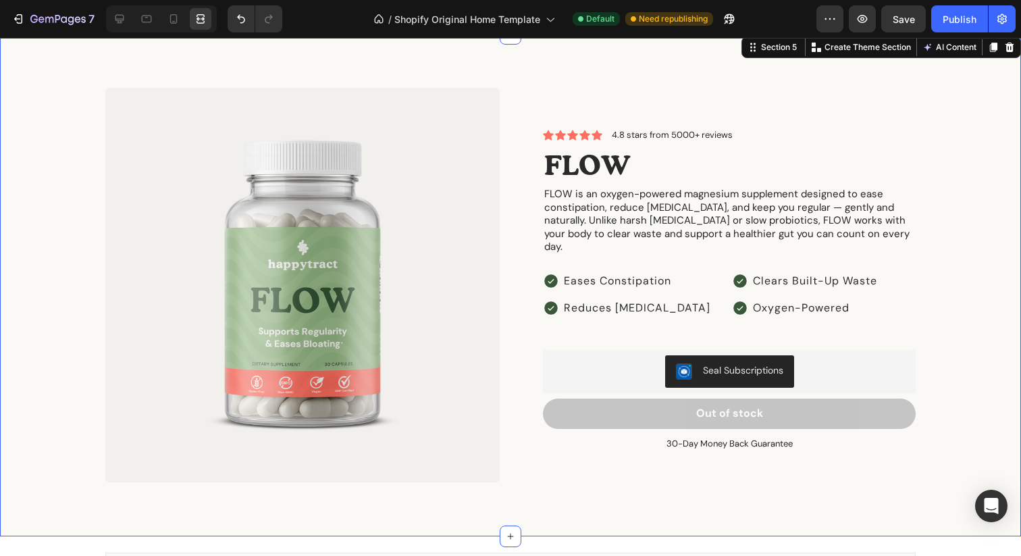
click at [938, 280] on div "Product Images Icon Icon Icon Icon Icon Icon List 4.8 stars from 5000+ reviews …" at bounding box center [510, 296] width 1001 height 416
click at [904, 16] on span "Save" at bounding box center [904, 19] width 22 height 11
click at [969, 18] on div "Publish" at bounding box center [960, 19] width 34 height 14
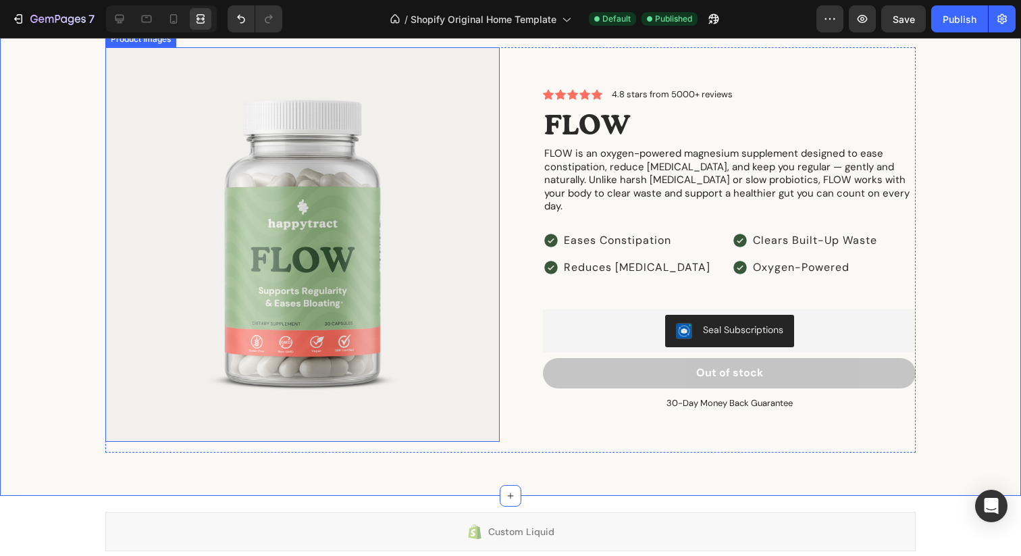
scroll to position [1600, 0]
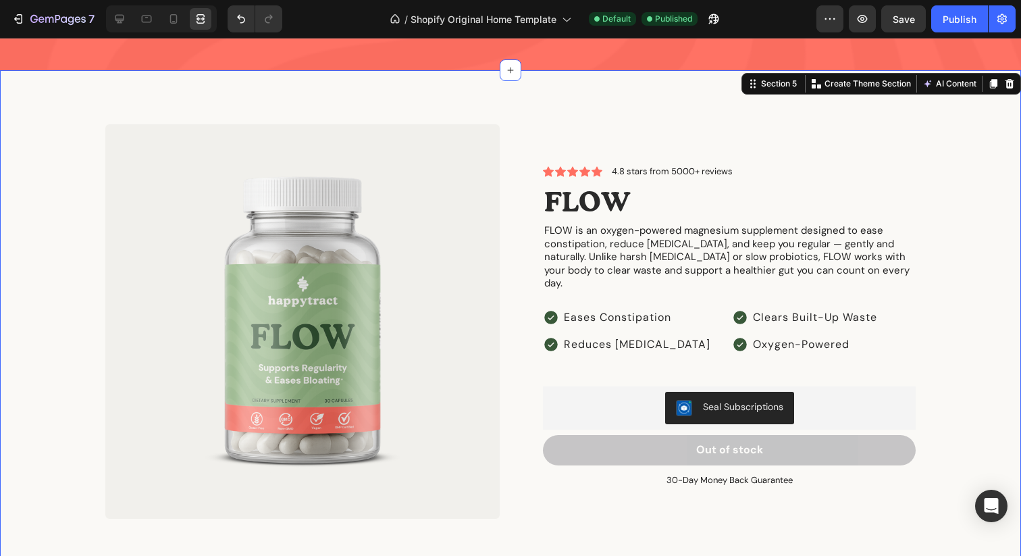
click at [618, 97] on div "Product Images Icon Icon Icon Icon Icon Icon List 4.8 stars from 5000+ reviews …" at bounding box center [510, 321] width 1021 height 503
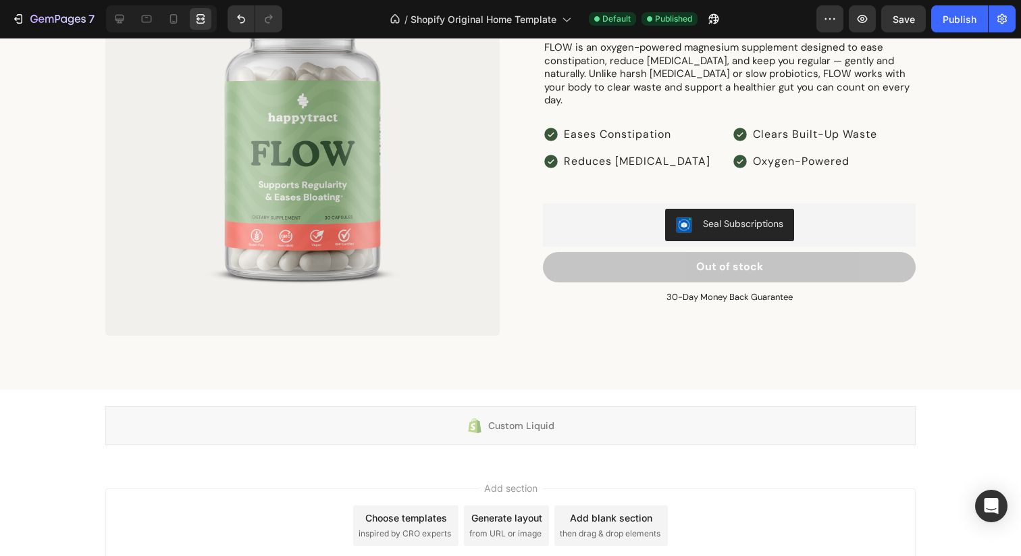
scroll to position [1334, 0]
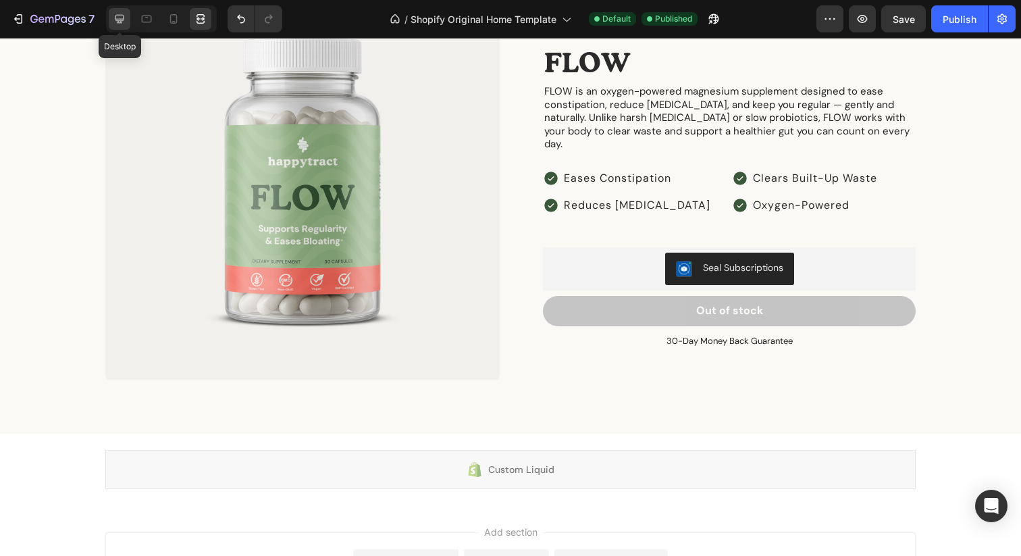
click at [109, 17] on div at bounding box center [120, 19] width 22 height 22
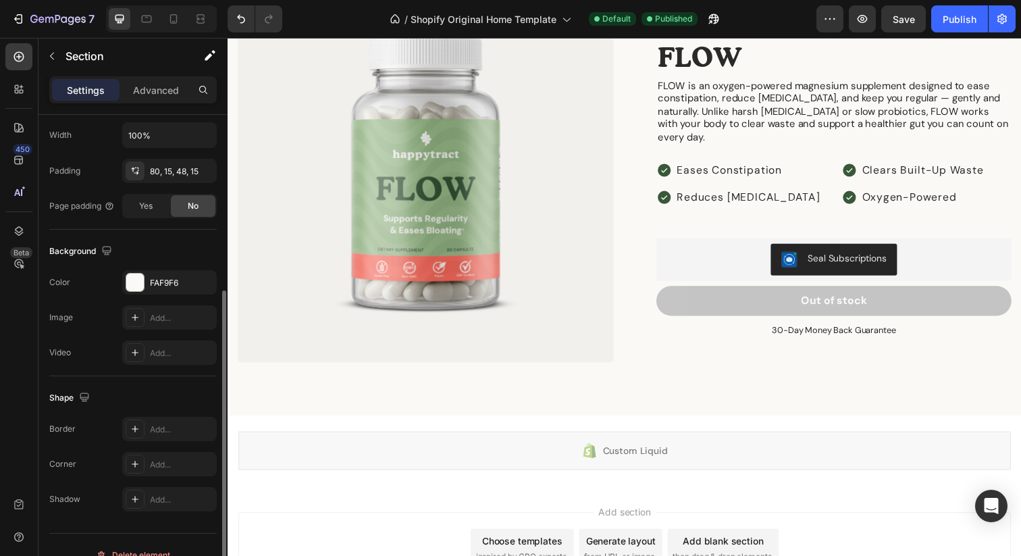
scroll to position [344, 0]
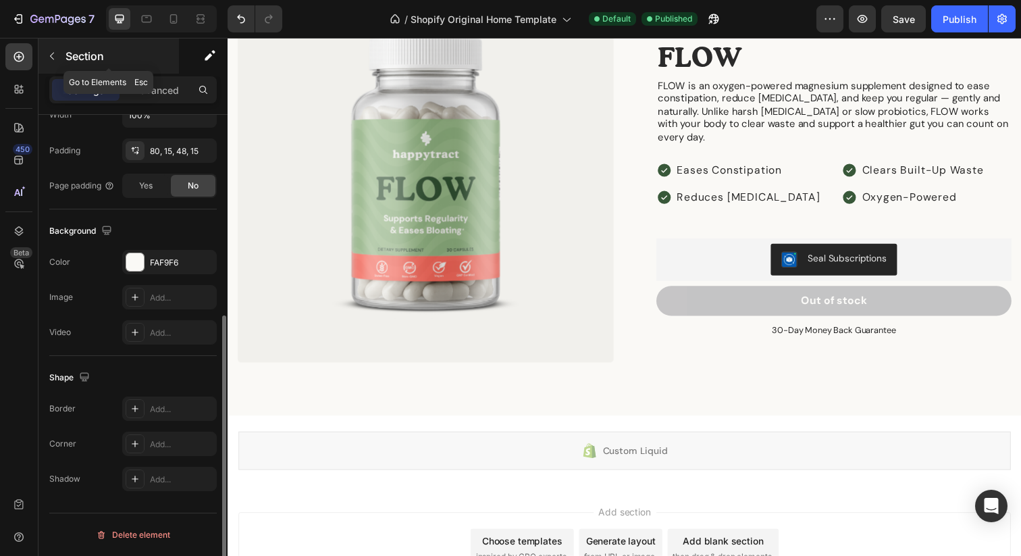
click at [54, 61] on button "button" at bounding box center [52, 56] width 22 height 22
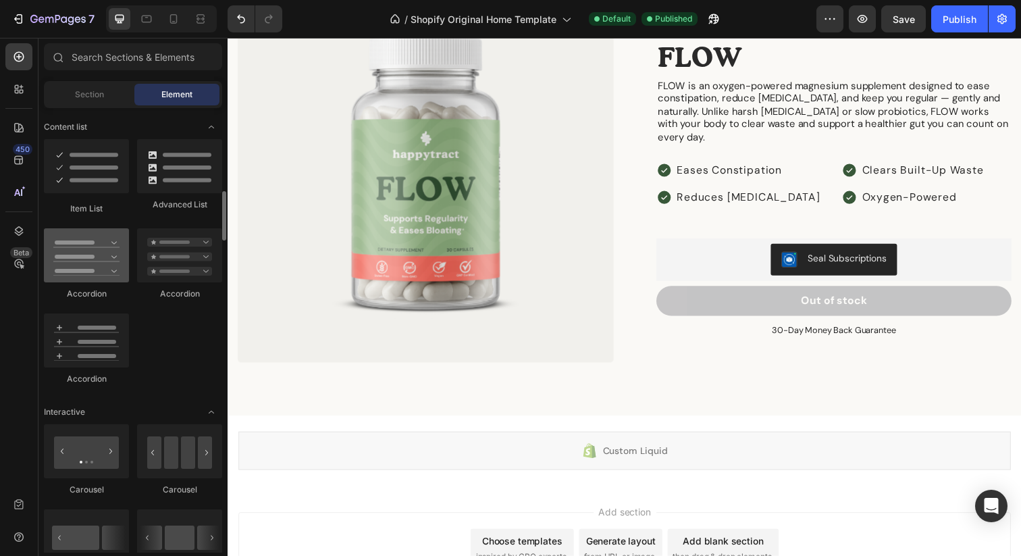
scroll to position [1076, 0]
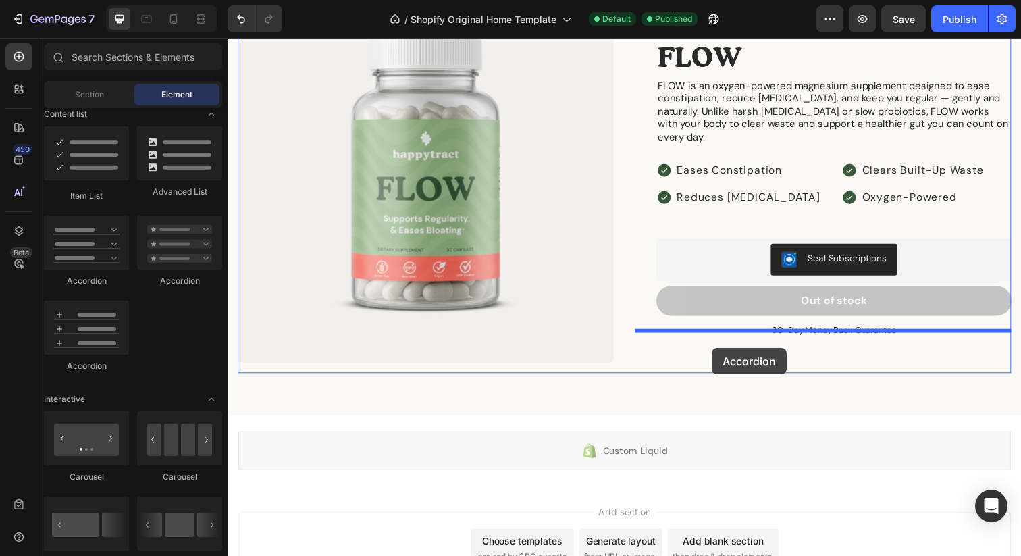
drag, startPoint x: 314, startPoint y: 380, endPoint x: 722, endPoint y: 355, distance: 408.7
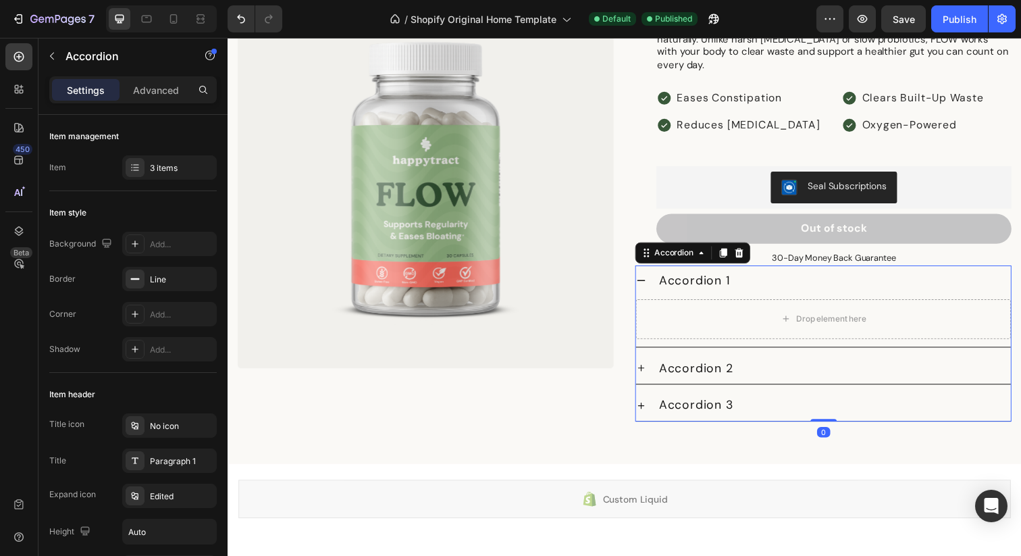
scroll to position [1371, 0]
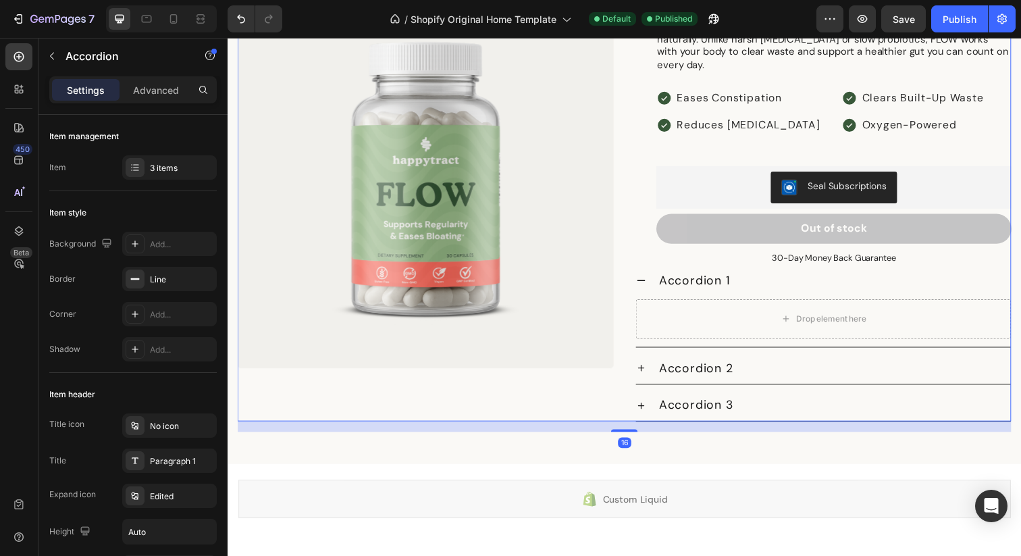
click at [636, 178] on div "Product Images Icon Icon Icon Icon Icon Icon List 4.8 stars from 5000+ reviews …" at bounding box center [633, 189] width 790 height 482
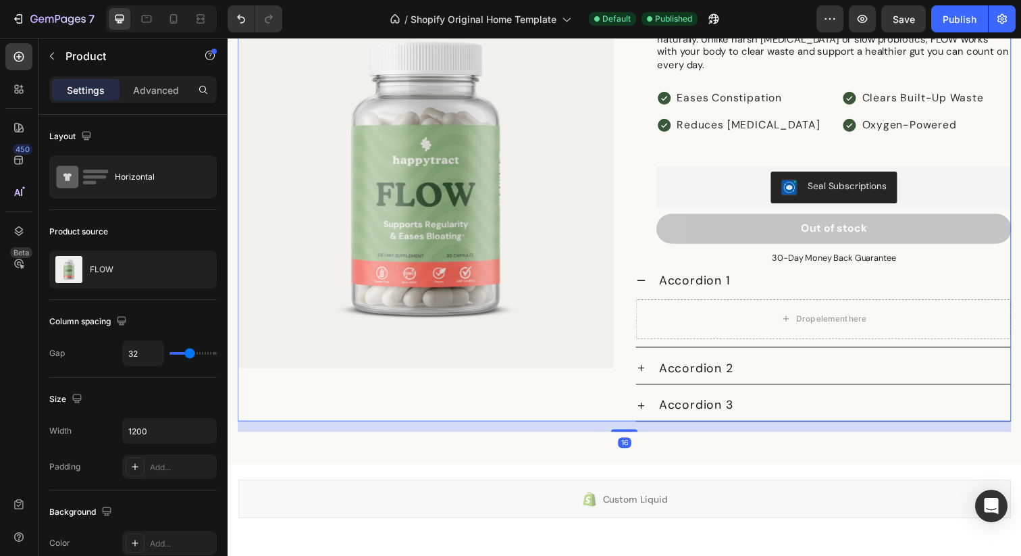
click at [600, 394] on div "Product Images" at bounding box center [430, 189] width 384 height 482
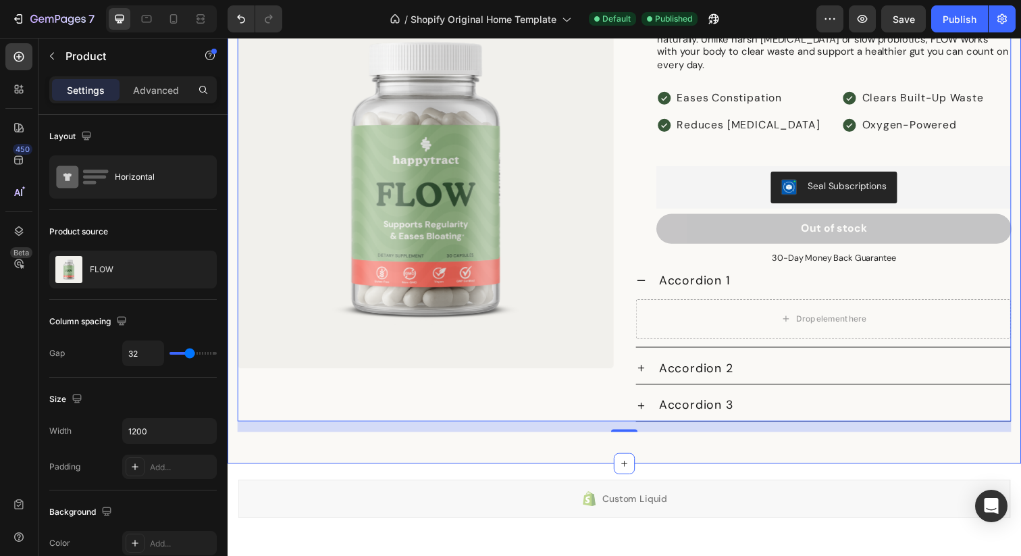
click at [660, 449] on div "Product Images Icon Icon Icon Icon Icon Icon List 4.8 stars from 5000+ reviews …" at bounding box center [633, 184] width 811 height 580
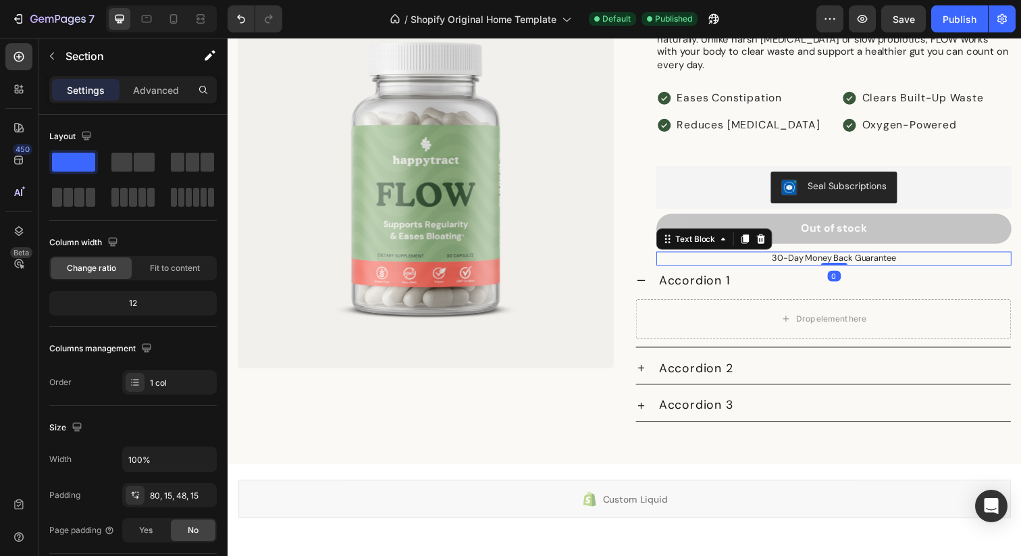
click at [790, 257] on p "30-Day Money Back Guarantee" at bounding box center [847, 262] width 360 height 11
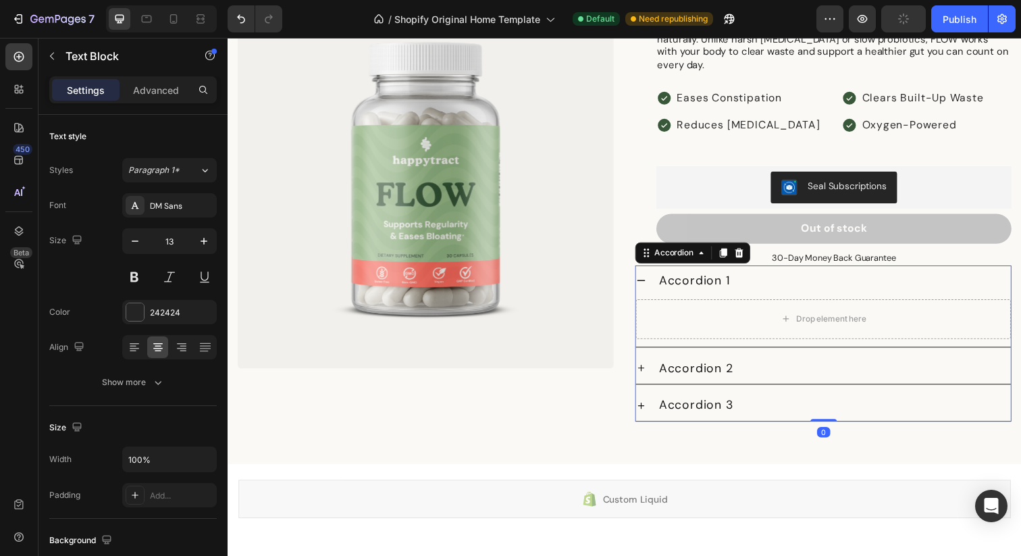
click at [778, 276] on div "Accordion 1" at bounding box center [846, 286] width 361 height 21
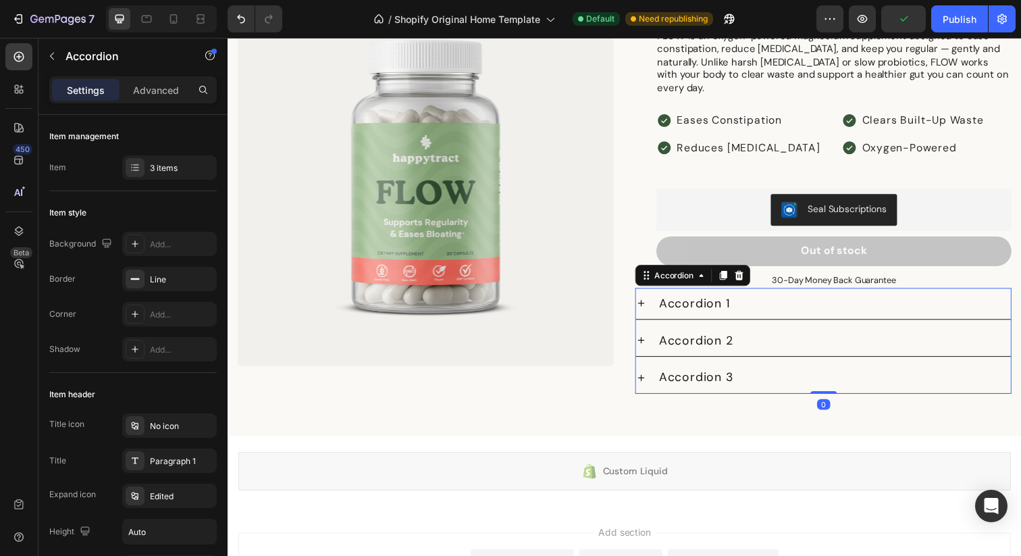
scroll to position [1345, 0]
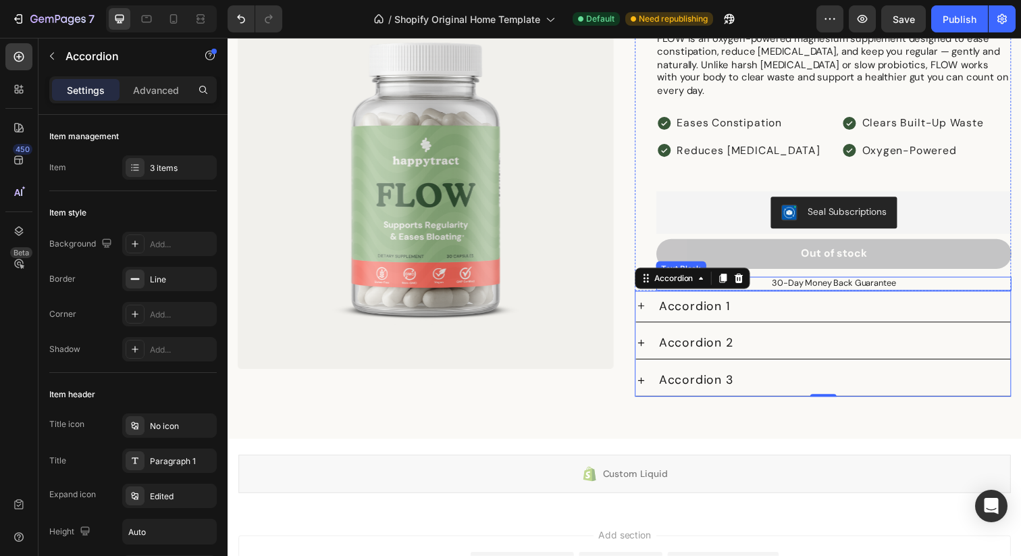
click at [825, 283] on p "30-Day Money Back Guarantee" at bounding box center [847, 288] width 360 height 11
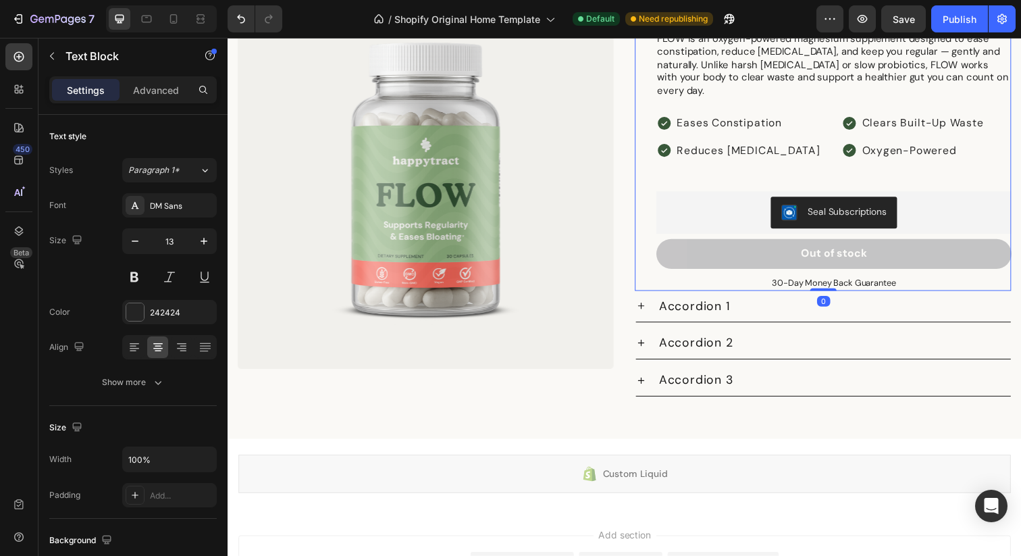
click at [655, 257] on div "Icon Icon Icon Icon Icon Icon List 4.8 stars from 5000+ reviews Text Block Row …" at bounding box center [836, 135] width 384 height 322
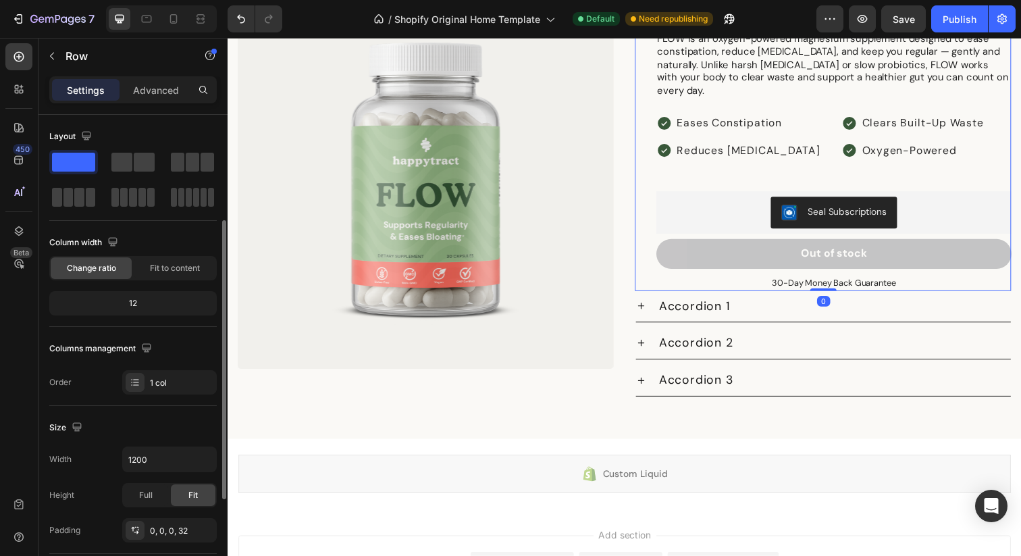
scroll to position [344, 0]
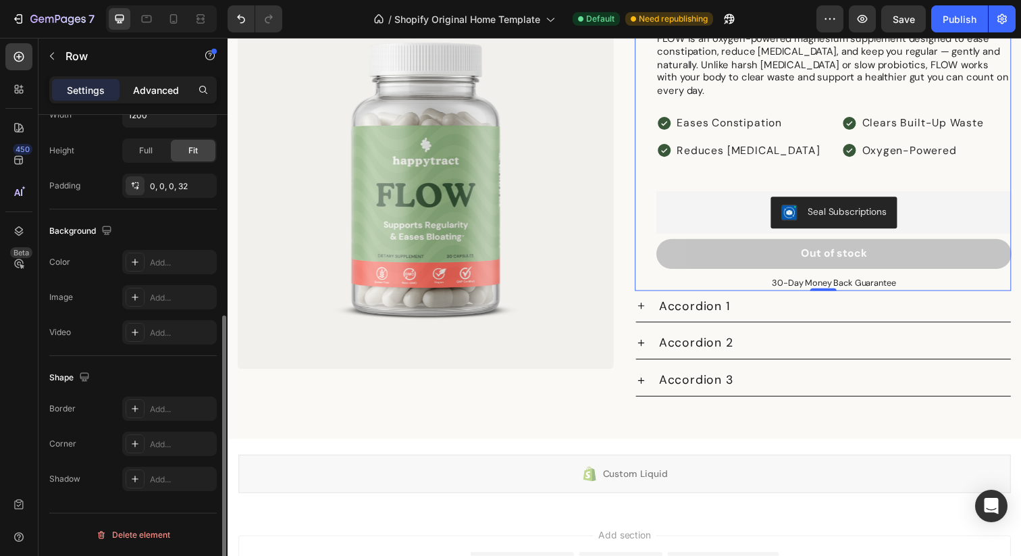
click at [163, 93] on p "Advanced" at bounding box center [156, 90] width 46 height 14
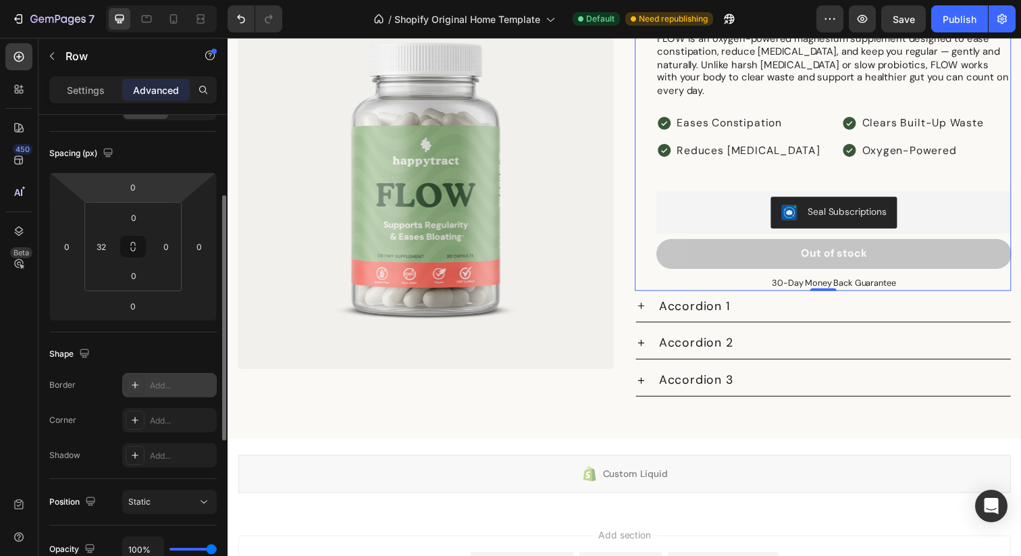
scroll to position [98, 0]
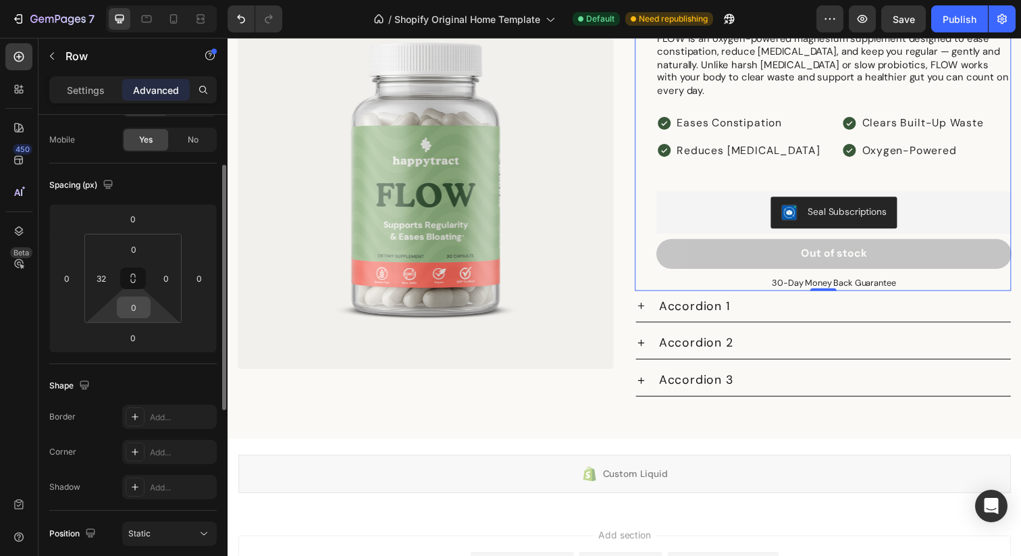
click at [134, 307] on input "0" at bounding box center [133, 307] width 27 height 20
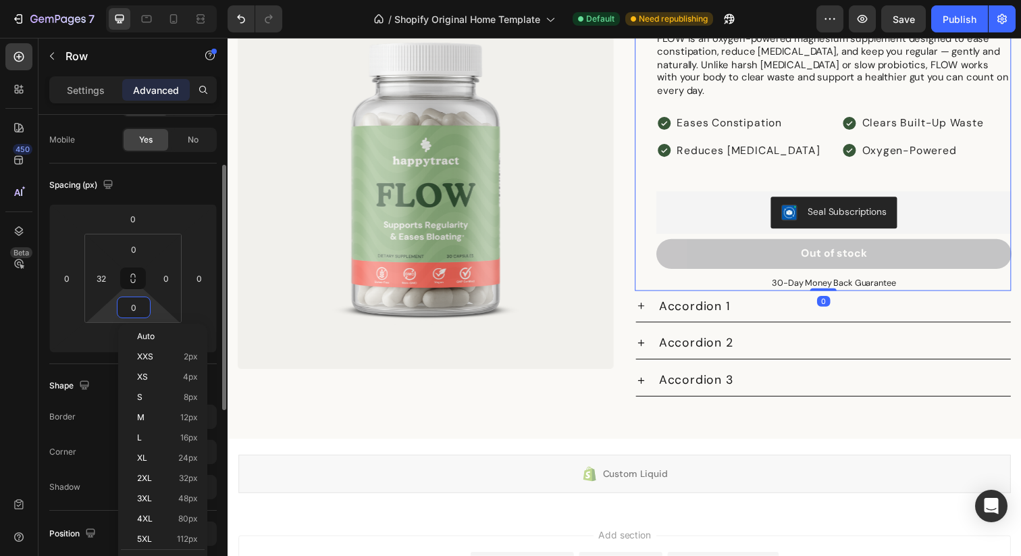
click at [134, 307] on input "0" at bounding box center [133, 307] width 27 height 20
click at [97, 0] on html "7 / Shopify Original Home Template Default Need republishing Preview Save Publi…" at bounding box center [510, 0] width 1021 height 0
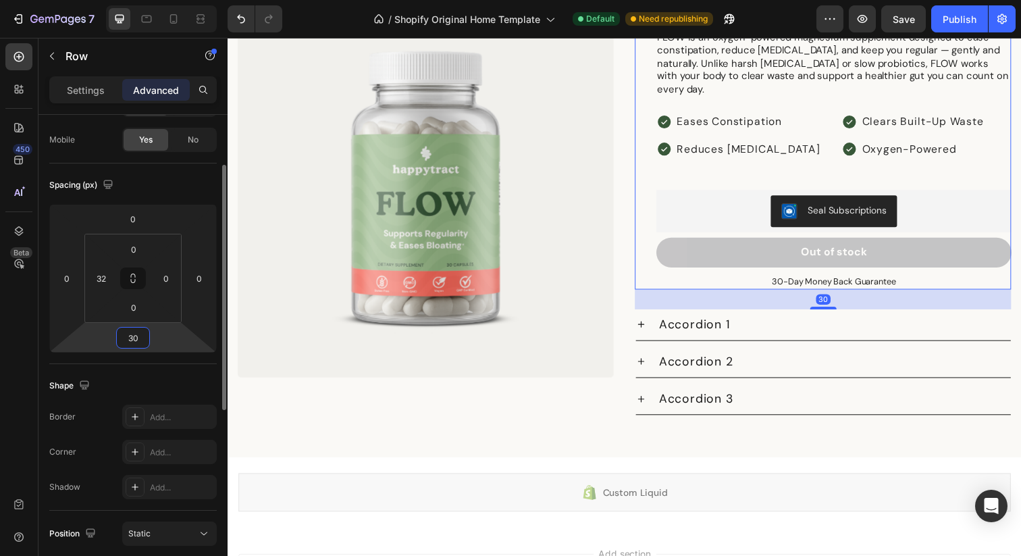
scroll to position [1356, 0]
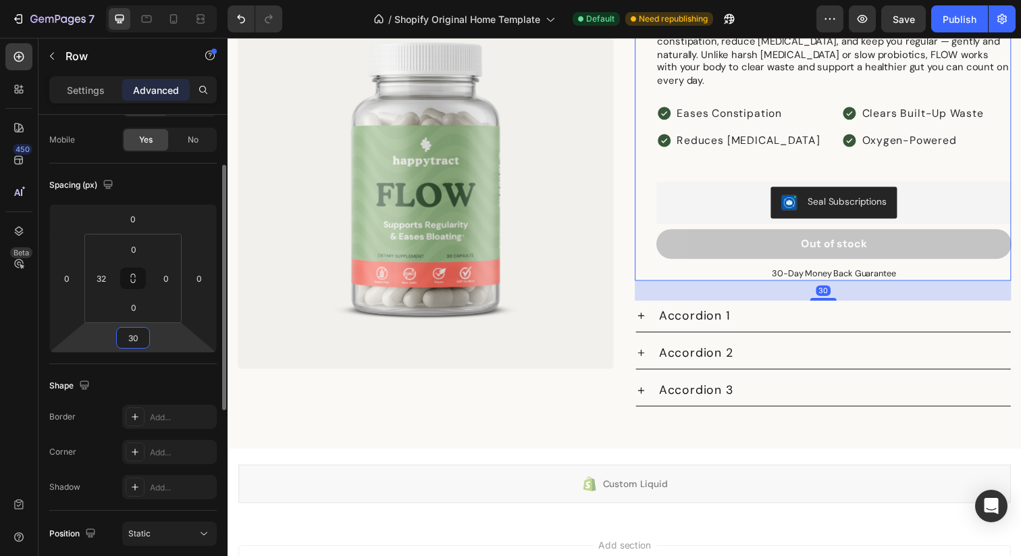
type input "3"
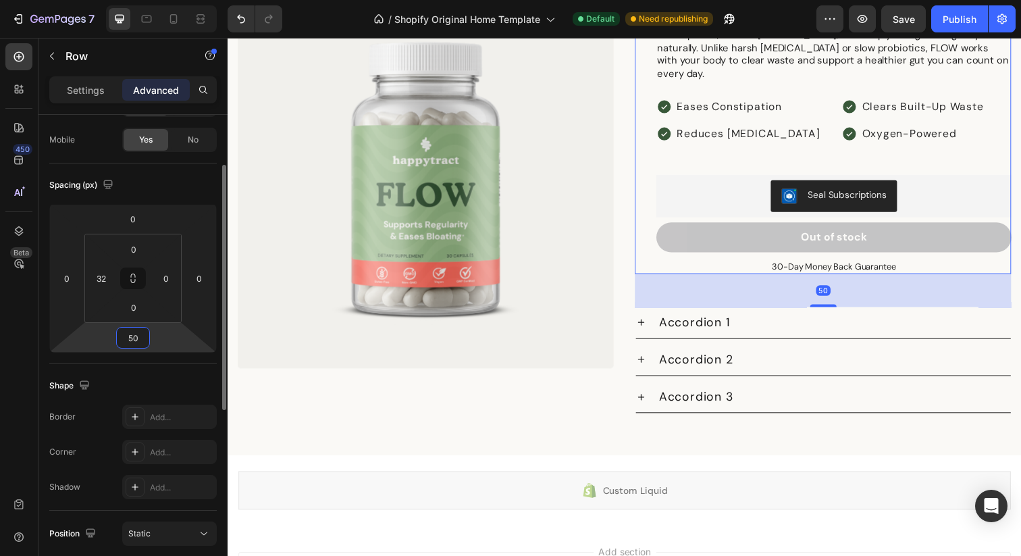
type input "5"
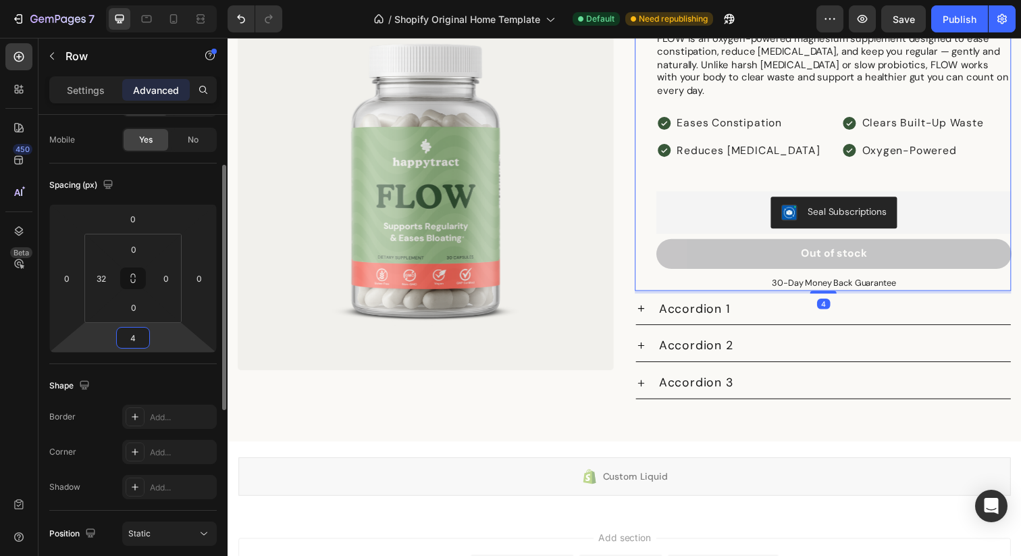
type input "40"
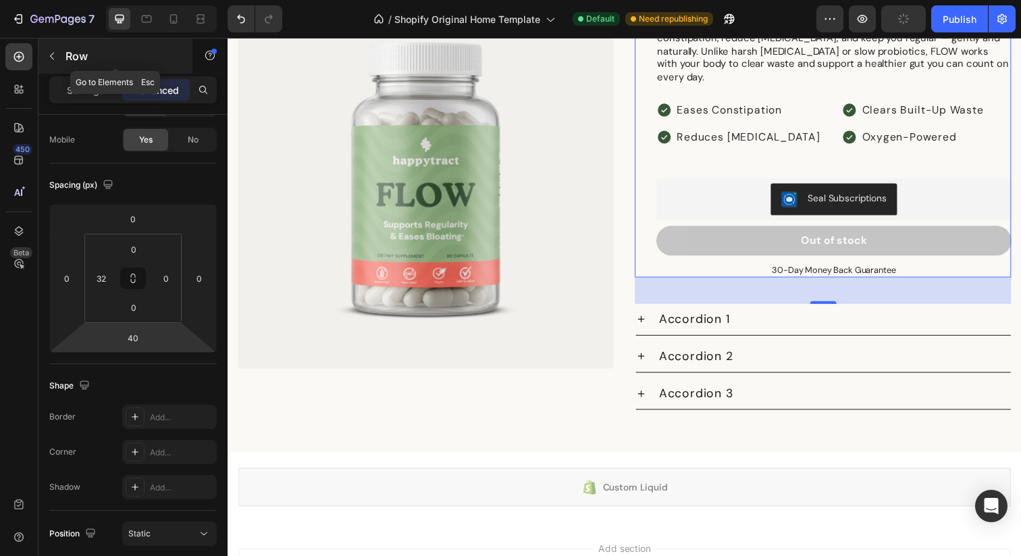
click at [53, 55] on icon "button" at bounding box center [52, 56] width 11 height 11
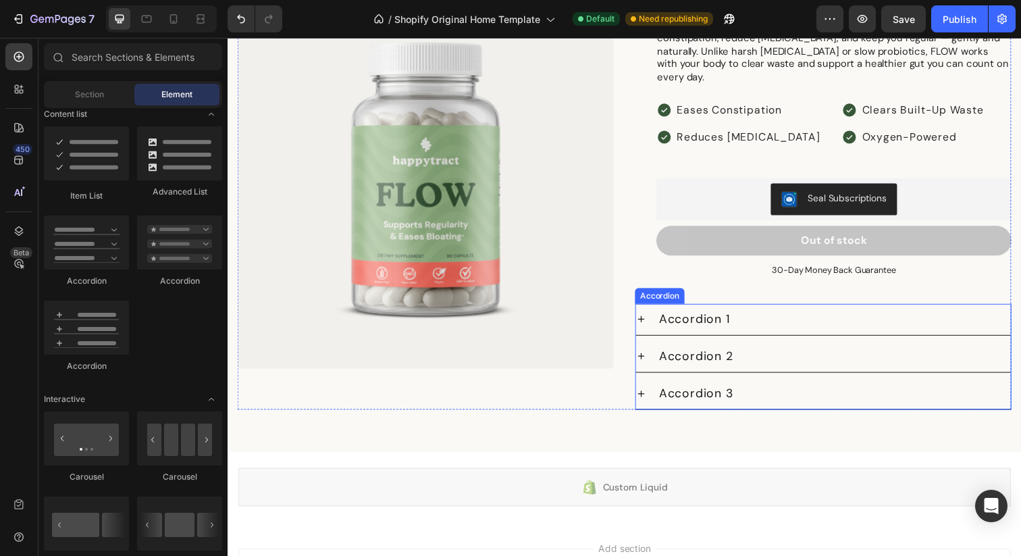
scroll to position [1320, 0]
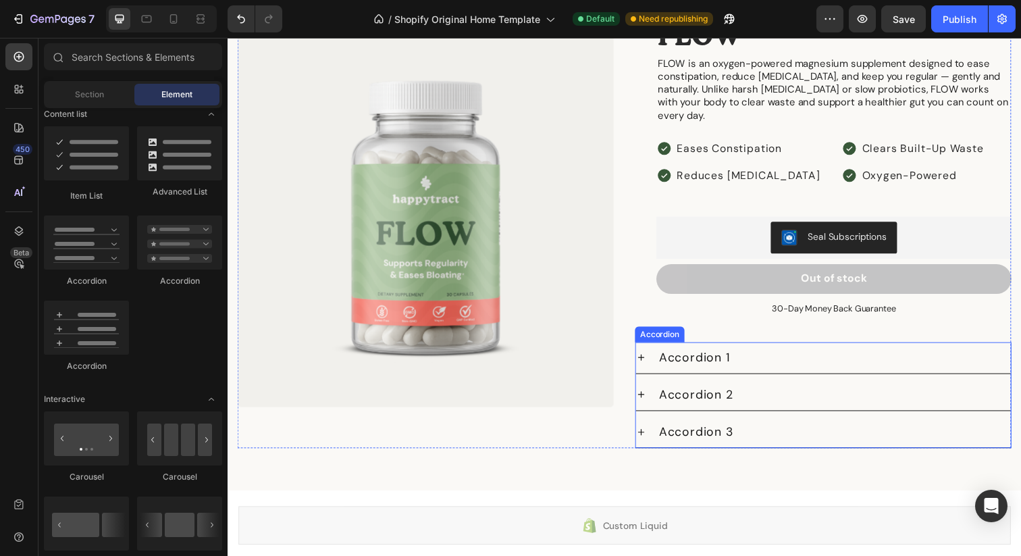
click at [714, 355] on div "Accordion 1" at bounding box center [704, 364] width 77 height 21
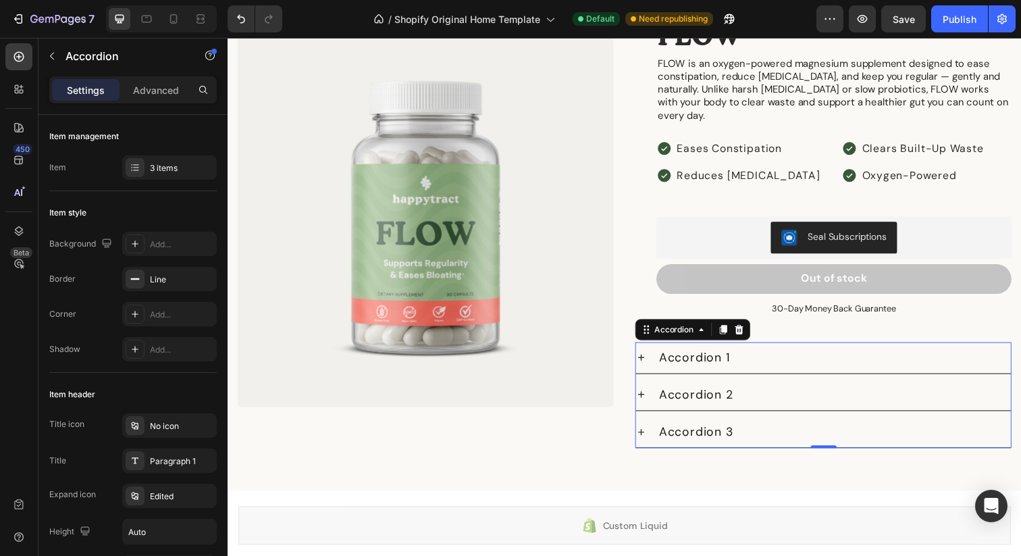
click at [687, 354] on div "Accordion 1" at bounding box center [704, 364] width 77 height 21
click at [687, 356] on p "Accordion 1" at bounding box center [704, 364] width 73 height 17
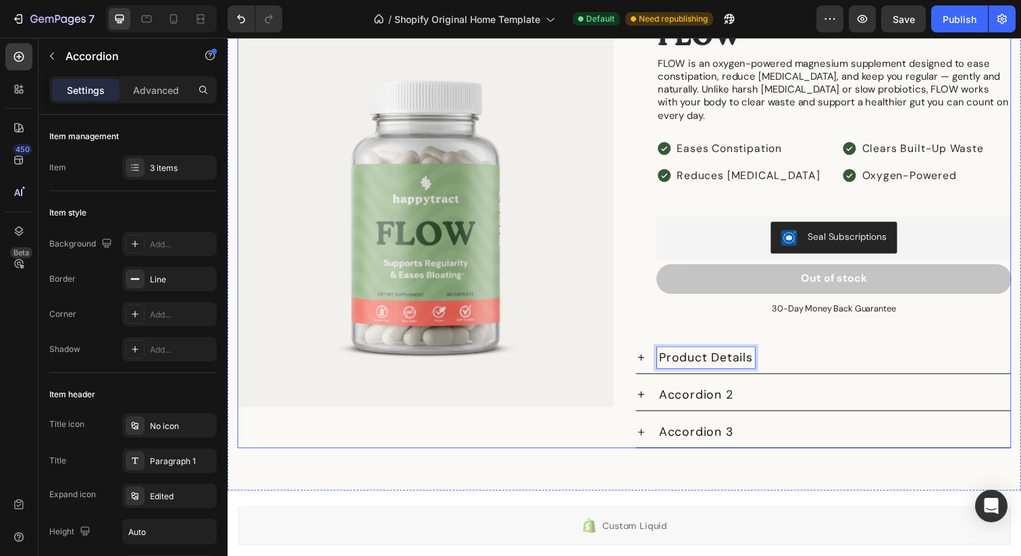
click at [634, 252] on div "Product Images Icon Icon Icon Icon Icon Icon List 4.8 stars from 5000+ reviews …" at bounding box center [633, 228] width 790 height 458
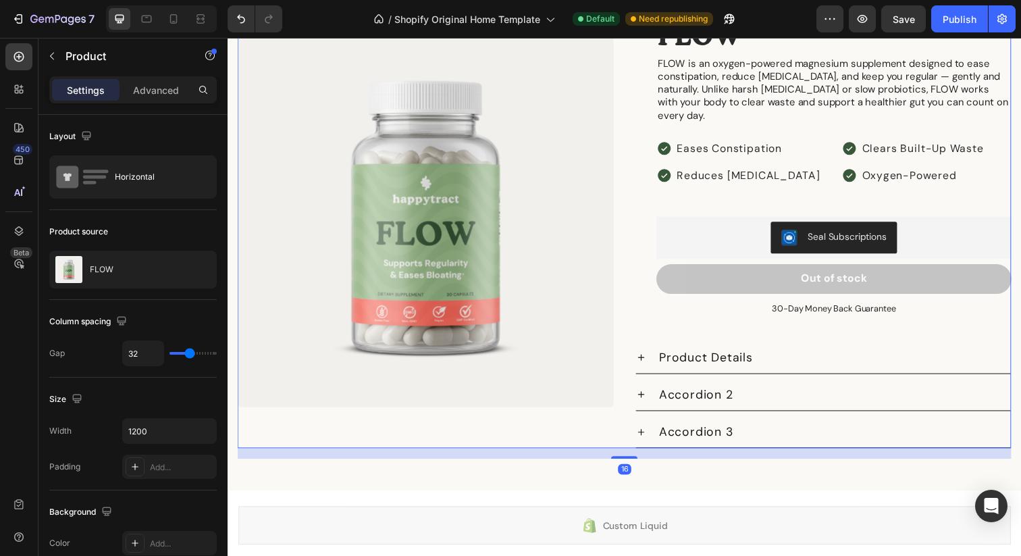
click at [636, 234] on div "Product Images Icon Icon Icon Icon Icon Icon List 4.8 stars from 5000+ reviews …" at bounding box center [633, 228] width 790 height 458
click at [692, 394] on p "Accordion 2" at bounding box center [706, 402] width 76 height 17
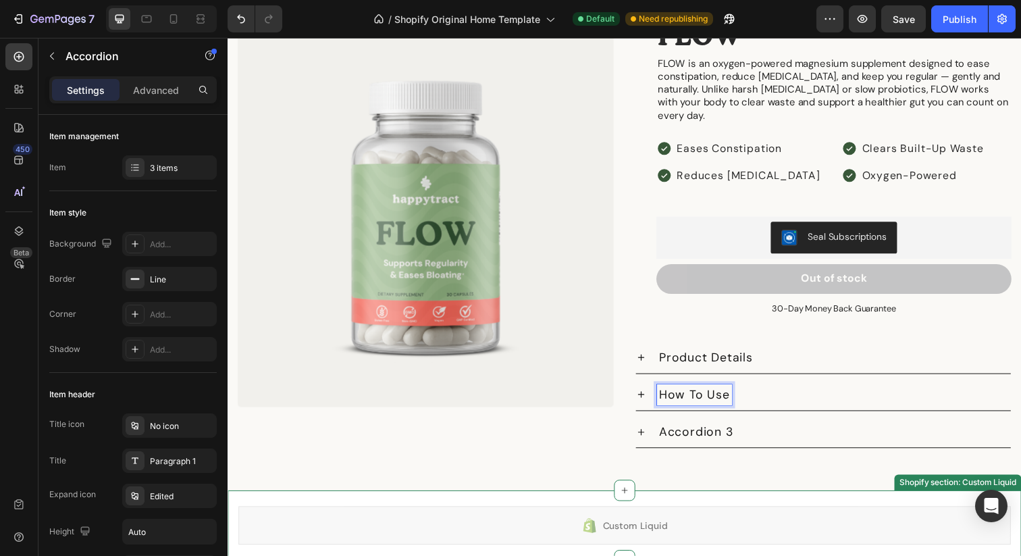
click at [609, 479] on div "Product Images Icon Icon Icon Icon Icon Icon List 4.8 stars from 5000+ reviews …" at bounding box center [633, 222] width 811 height 555
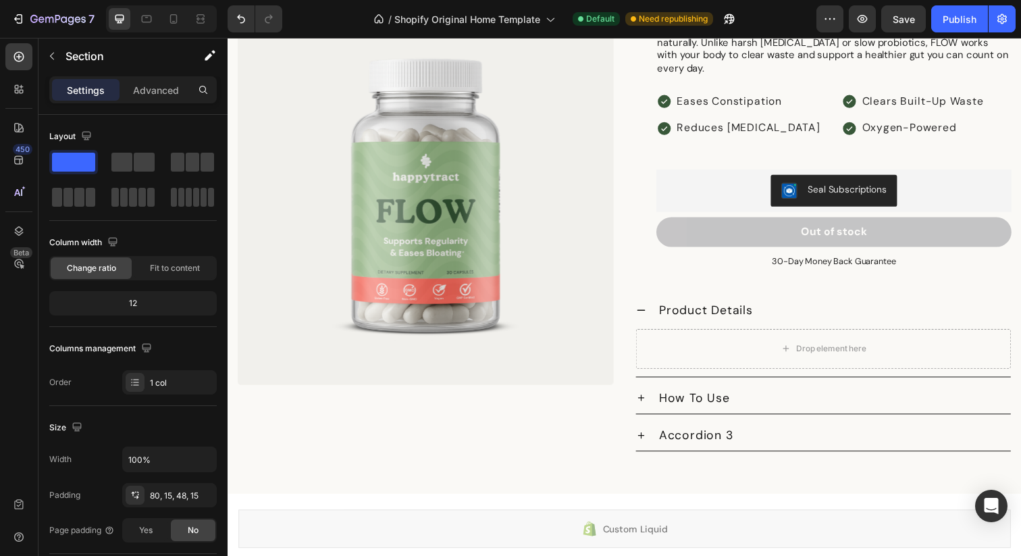
scroll to position [1786, 0]
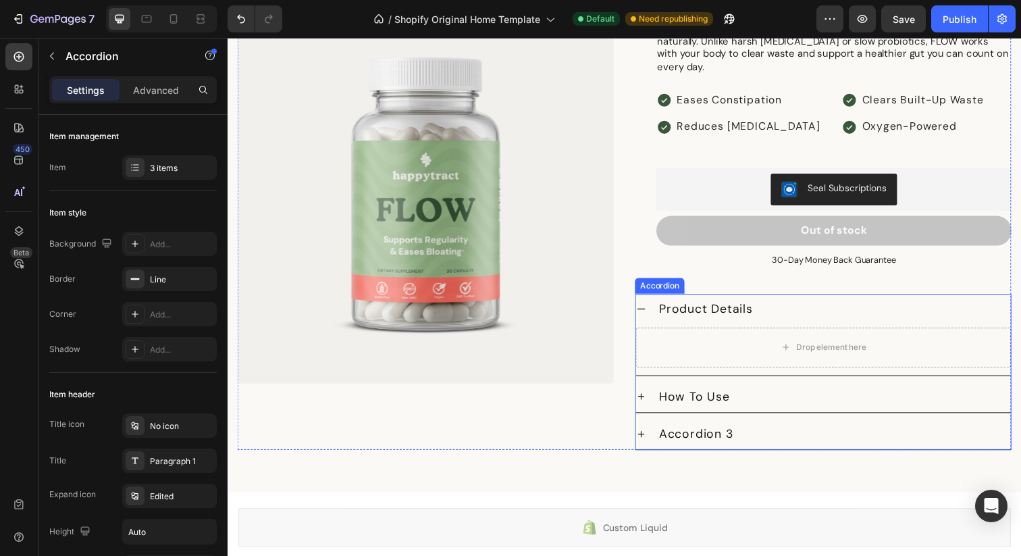
click at [723, 434] on p "Accordion 3" at bounding box center [706, 442] width 76 height 17
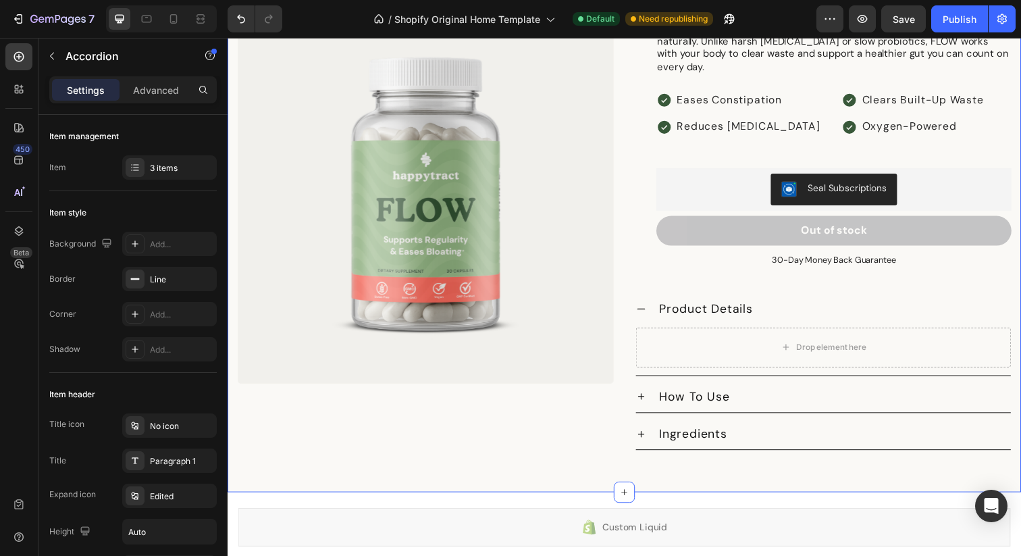
click at [754, 471] on div "Product Images Icon Icon Icon Icon Icon Icon List 4.8 stars from 5000+ reviews …" at bounding box center [633, 199] width 811 height 607
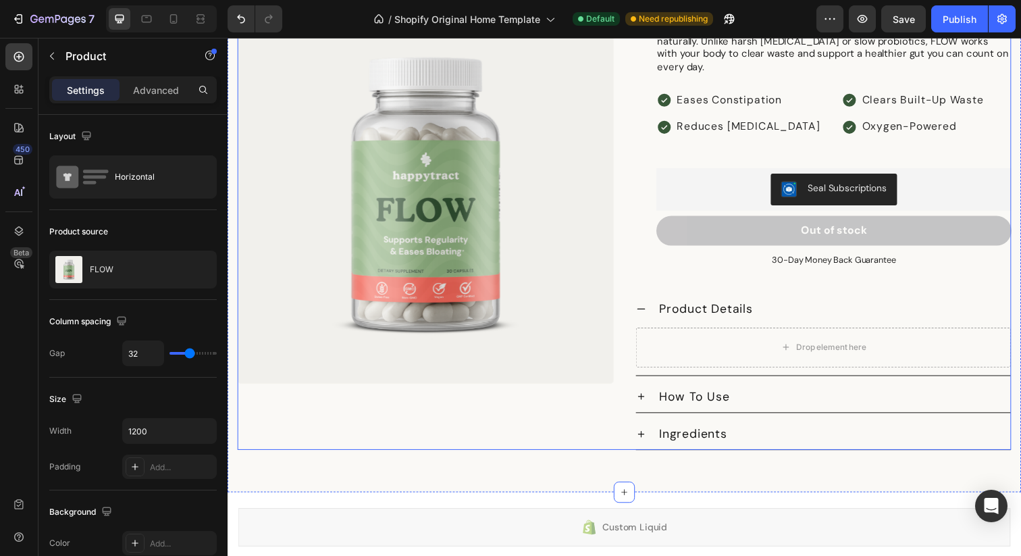
click at [705, 279] on div "Icon Icon Icon Icon Icon Icon List 4.8 stars from 5000+ reviews Text Block Row …" at bounding box center [836, 204] width 384 height 509
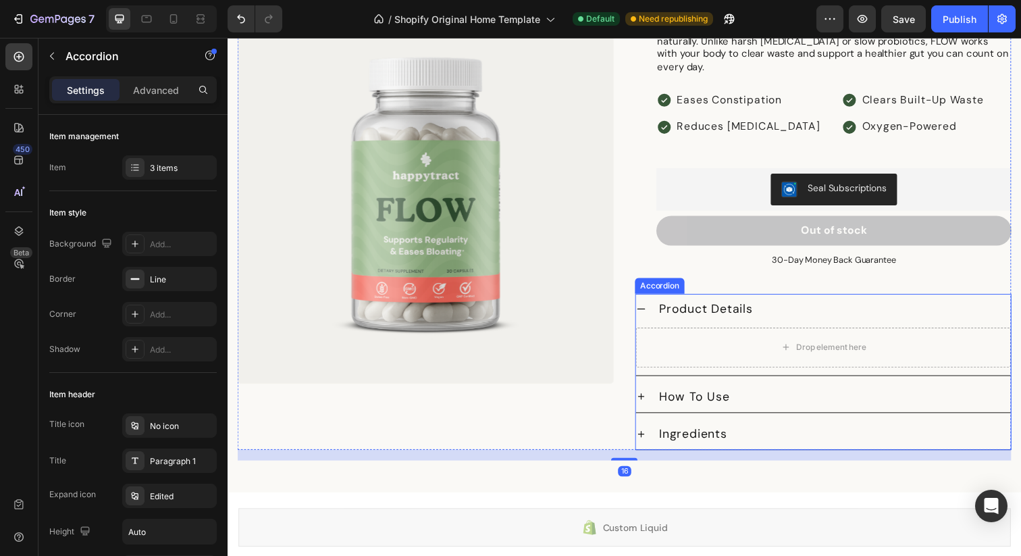
click at [660, 304] on div "Product Details" at bounding box center [835, 315] width 383 height 32
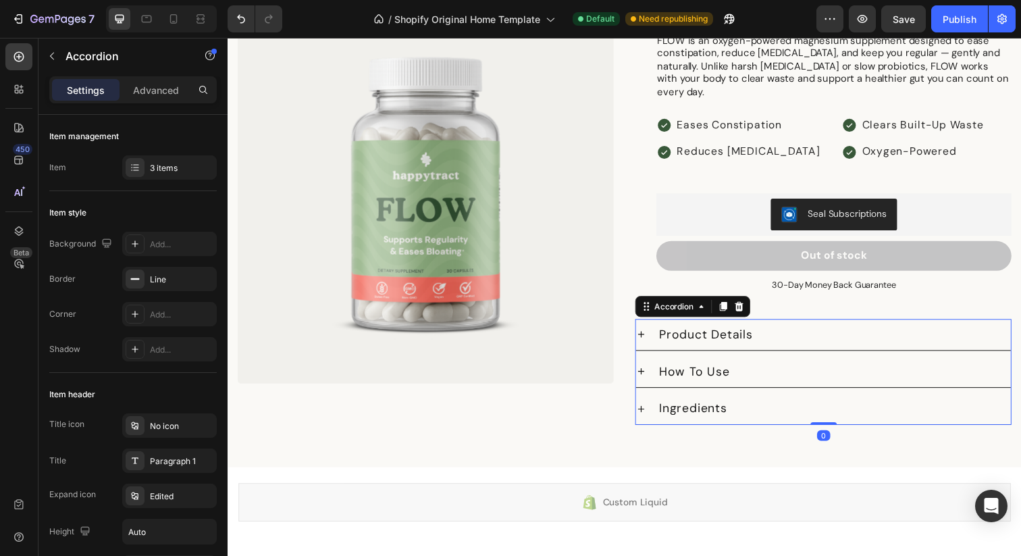
scroll to position [1761, 0]
click at [152, 168] on div "3 items" at bounding box center [181, 168] width 63 height 12
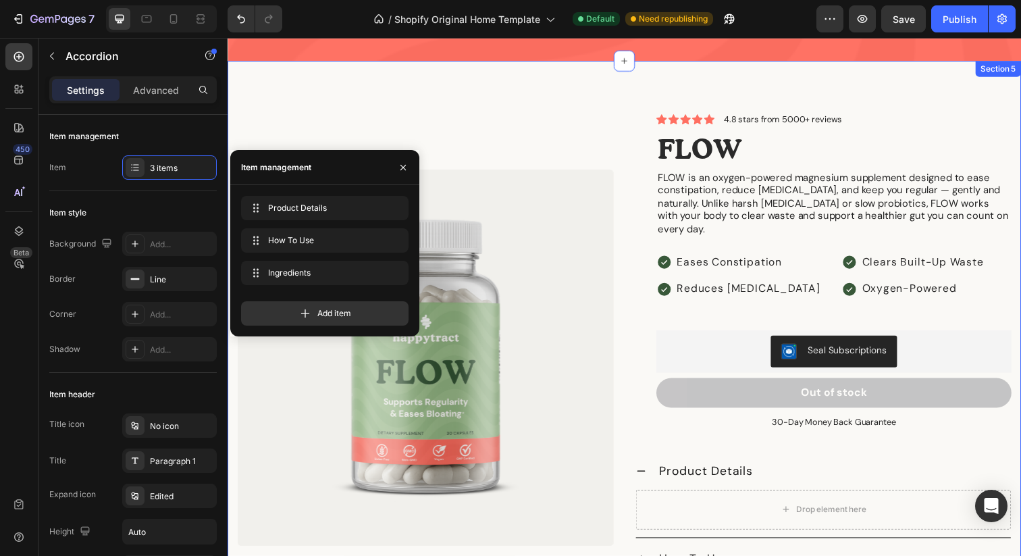
scroll to position [1614, 0]
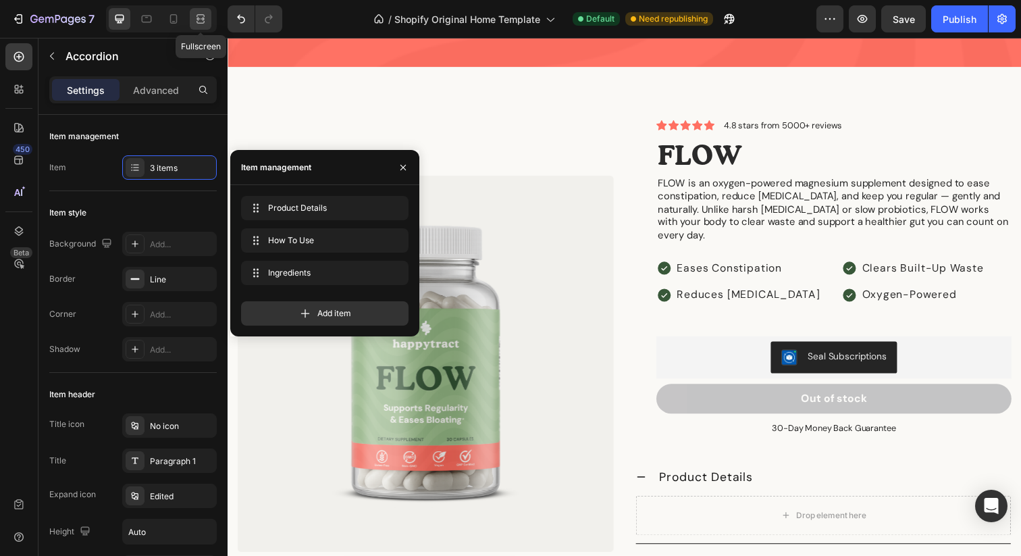
click at [205, 20] on icon at bounding box center [201, 19] width 14 height 14
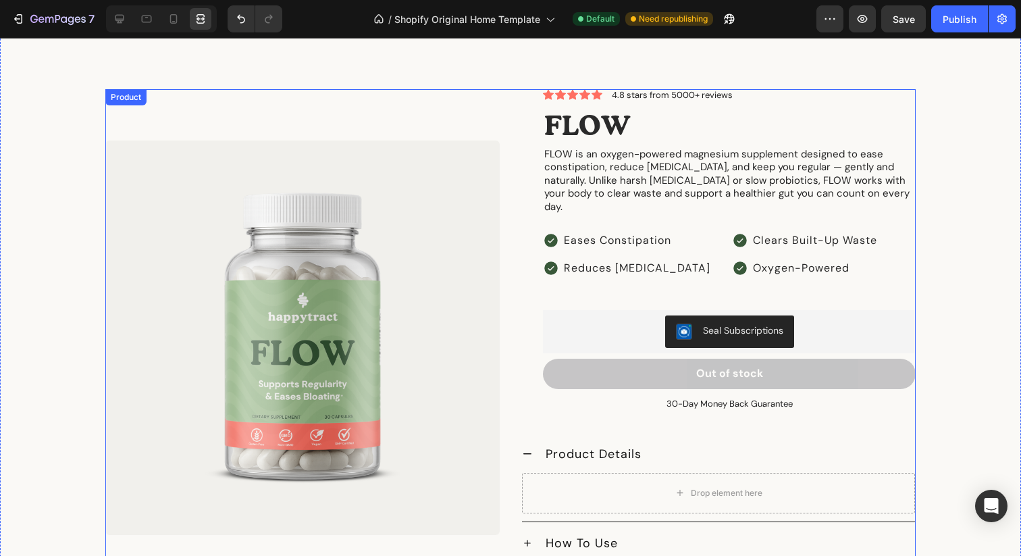
scroll to position [1631, 0]
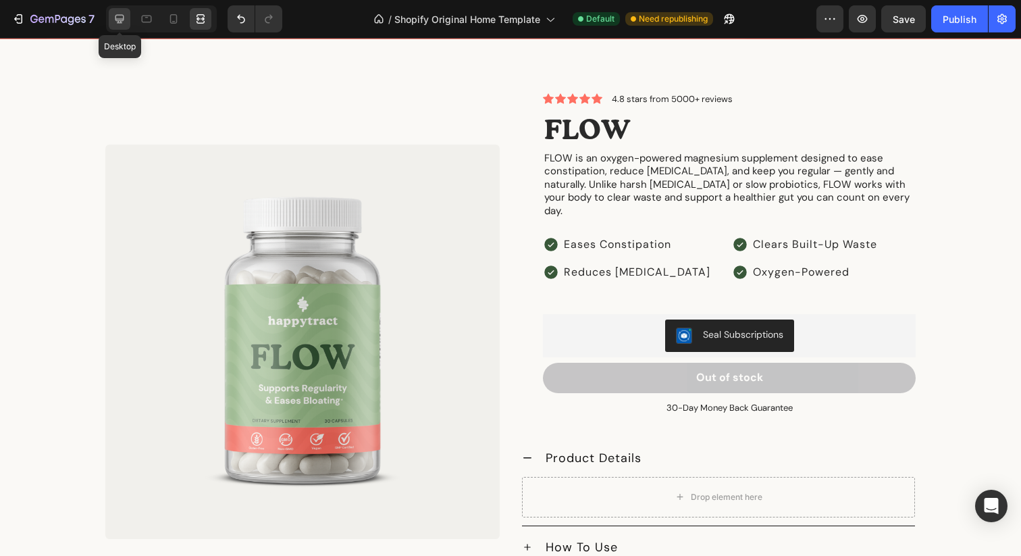
click at [126, 15] on icon at bounding box center [120, 19] width 14 height 14
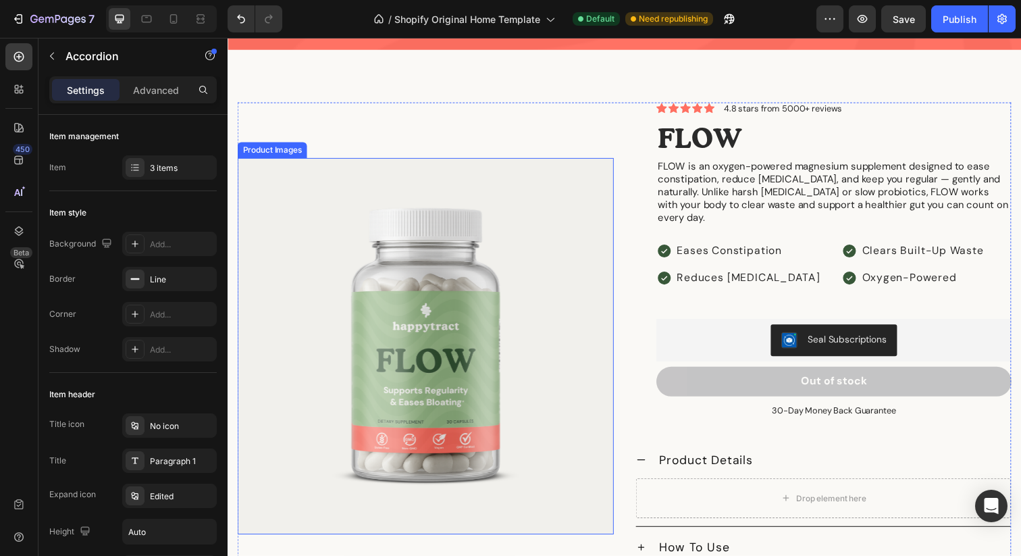
scroll to position [1578, 0]
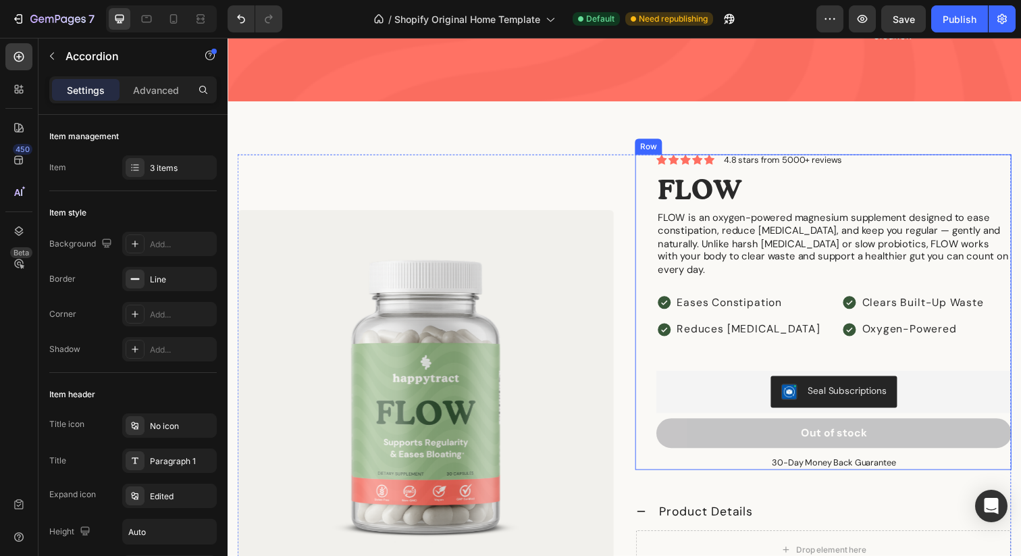
click at [651, 162] on div "Icon Icon Icon Icon Icon Icon List 4.8 stars from 5000+ reviews Text Block Row …" at bounding box center [836, 318] width 384 height 322
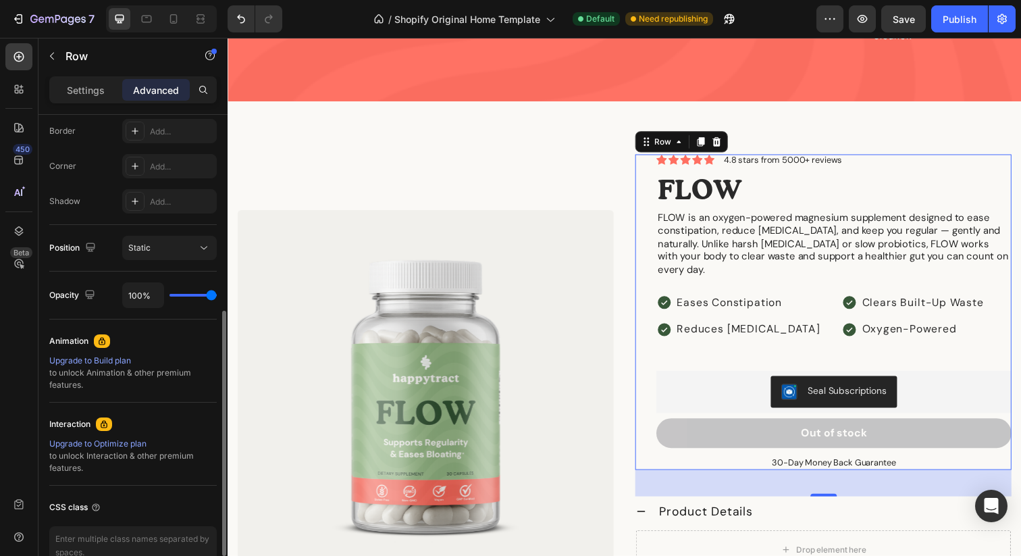
scroll to position [181, 0]
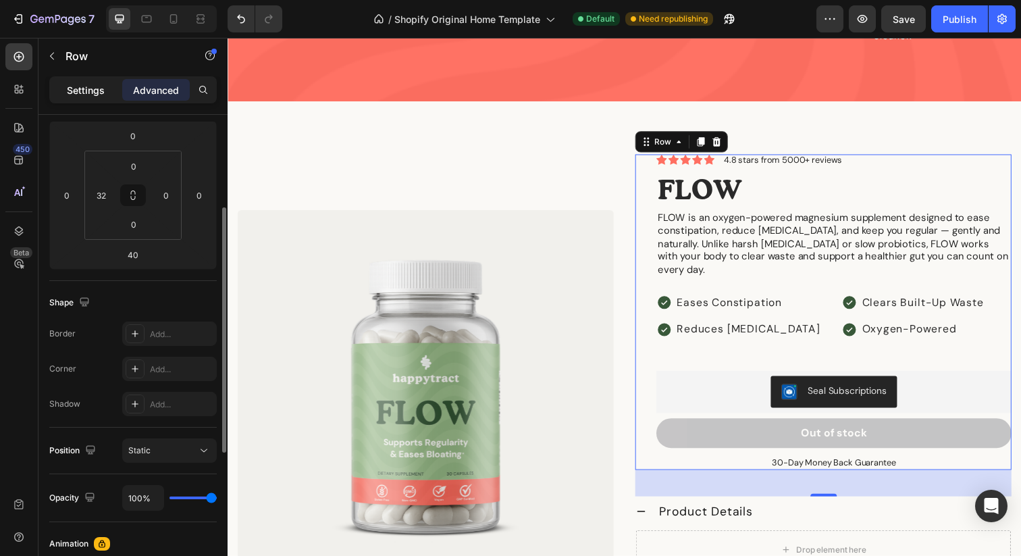
click at [97, 91] on p "Settings" at bounding box center [86, 90] width 38 height 14
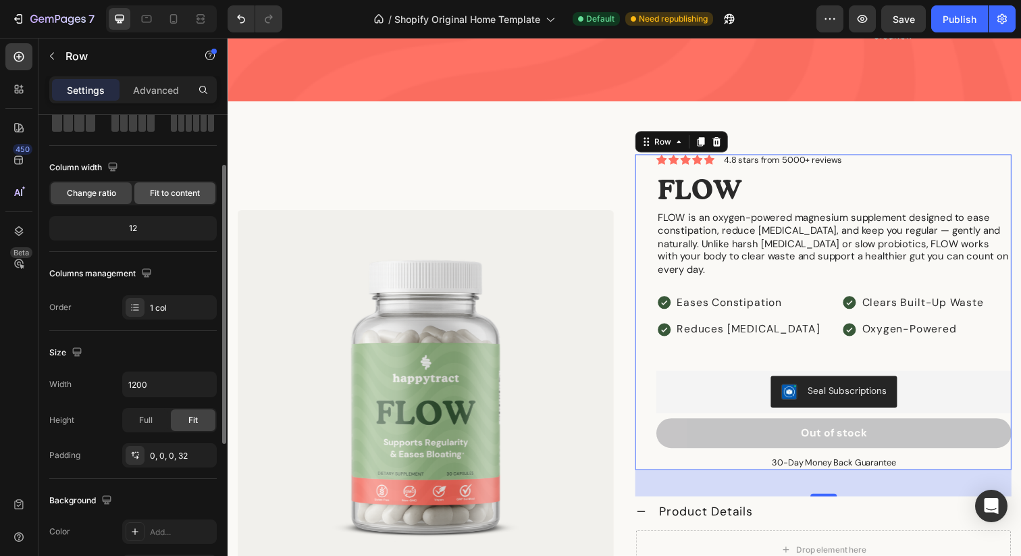
scroll to position [41, 0]
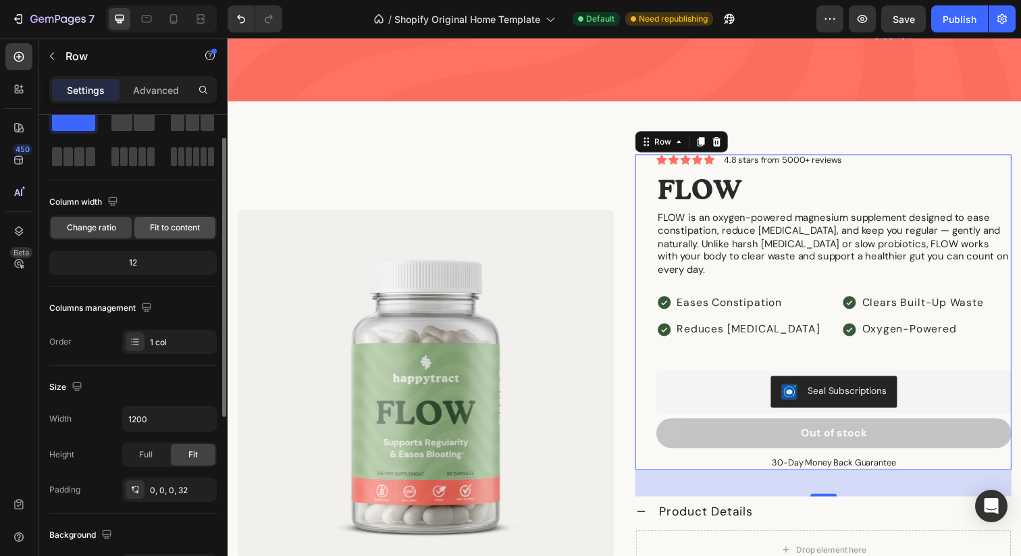
click at [157, 230] on span "Fit to content" at bounding box center [175, 228] width 50 height 12
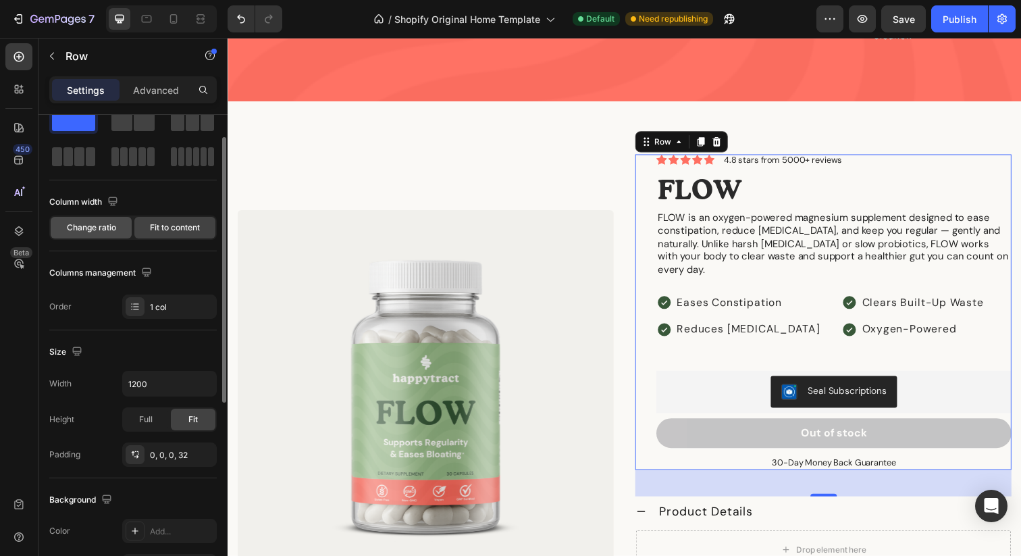
click at [88, 230] on span "Change ratio" at bounding box center [91, 228] width 49 height 12
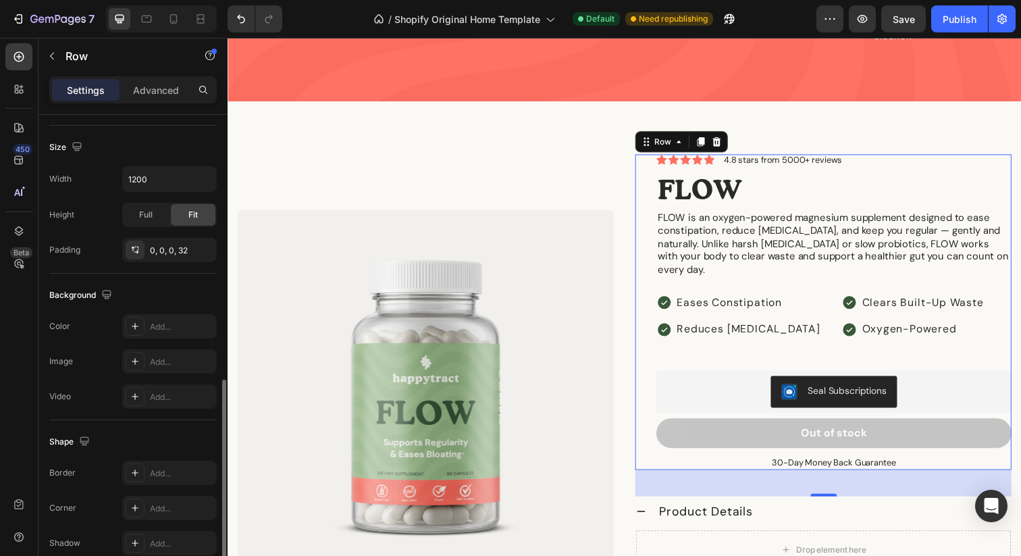
scroll to position [344, 0]
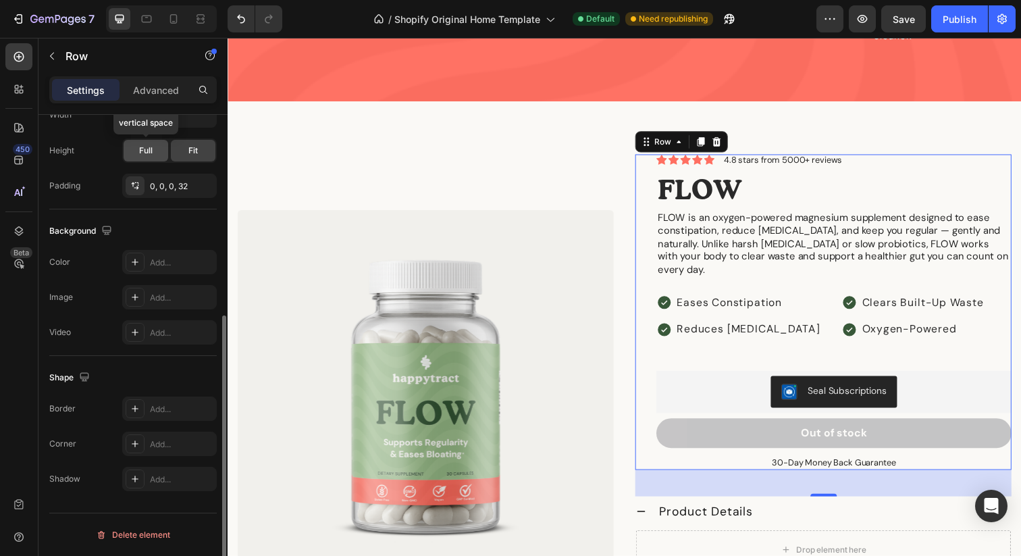
click at [156, 147] on div "Full" at bounding box center [146, 151] width 45 height 22
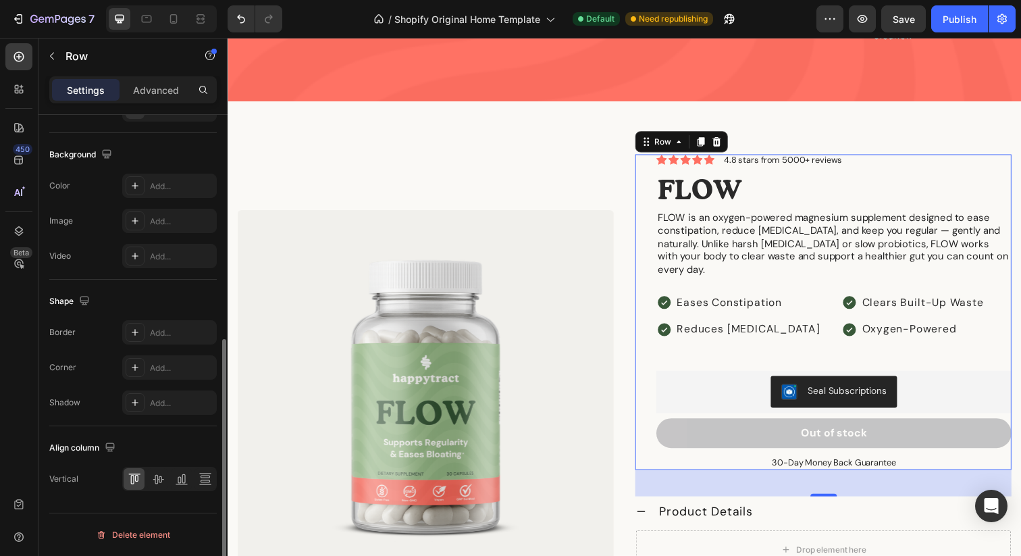
scroll to position [418, 0]
click at [157, 480] on icon at bounding box center [158, 482] width 11 height 9
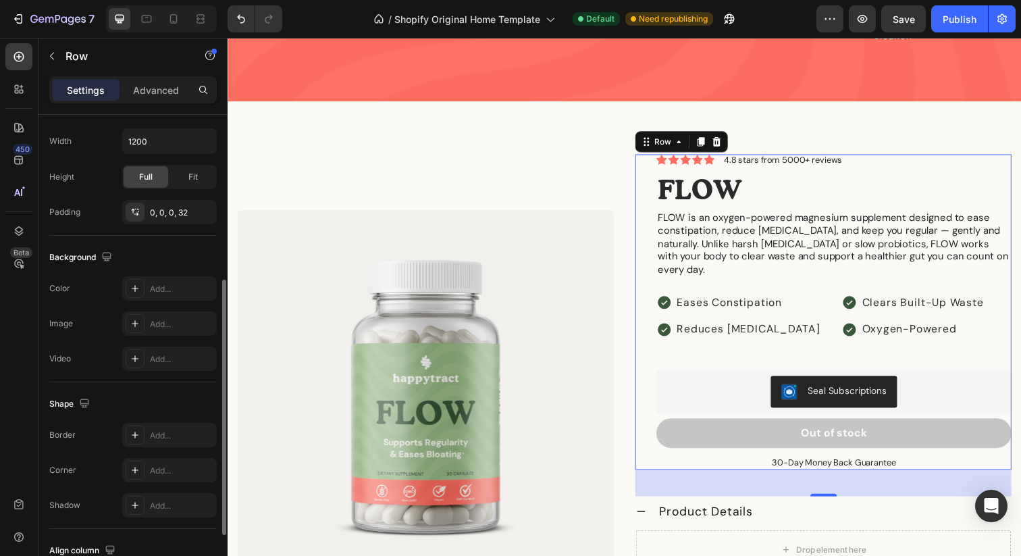
scroll to position [315, 0]
click at [183, 182] on div "Fit" at bounding box center [193, 180] width 45 height 22
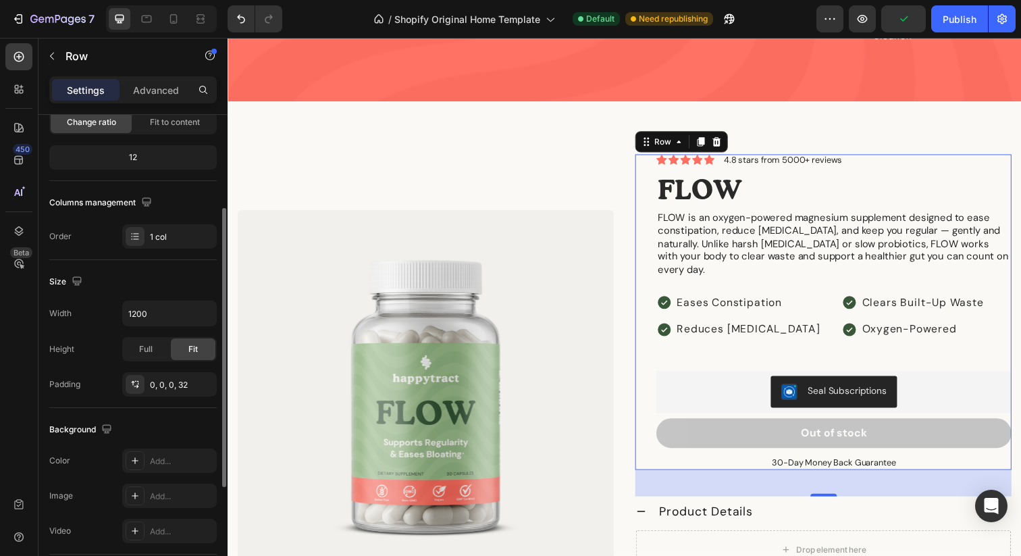
scroll to position [144, 0]
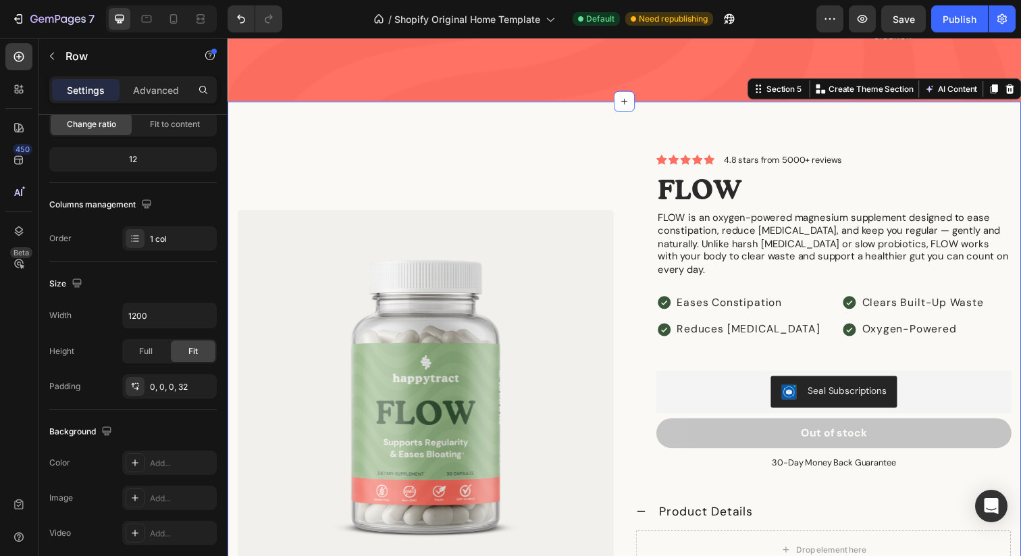
click at [738, 107] on div "Product Images Icon Icon Icon Icon Icon Icon List 4.8 stars from 5000+ reviews …" at bounding box center [633, 406] width 811 height 607
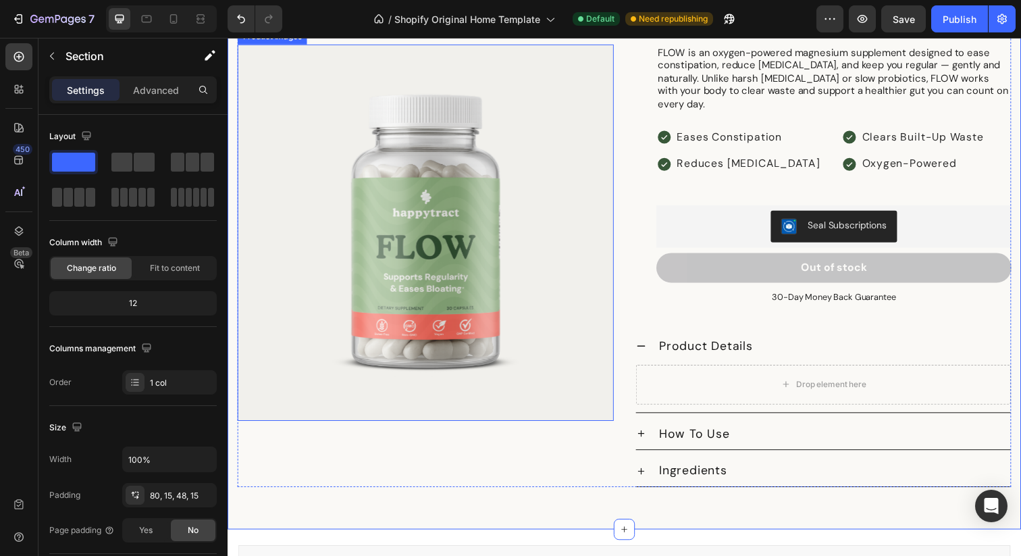
scroll to position [1760, 0]
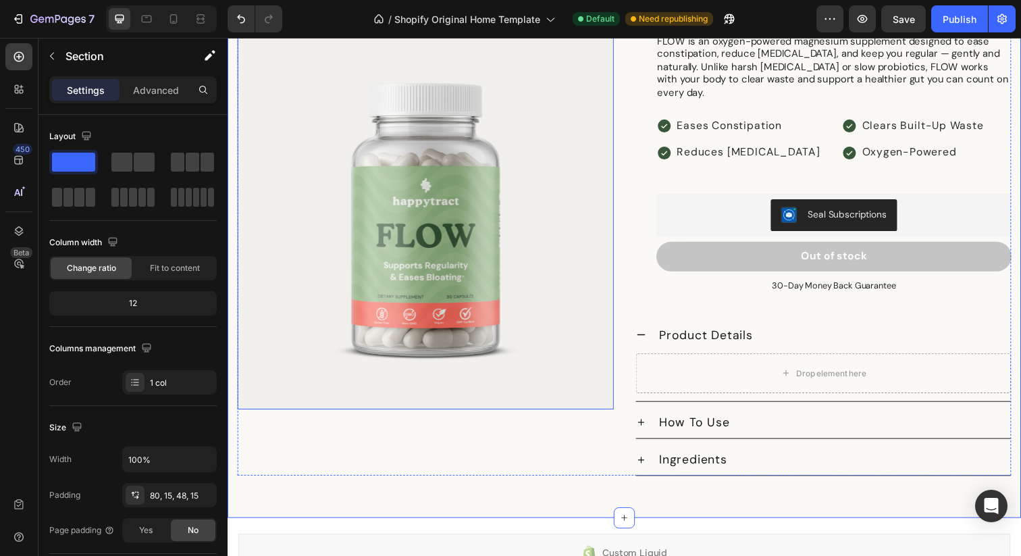
click at [539, 233] on img at bounding box center [430, 225] width 384 height 384
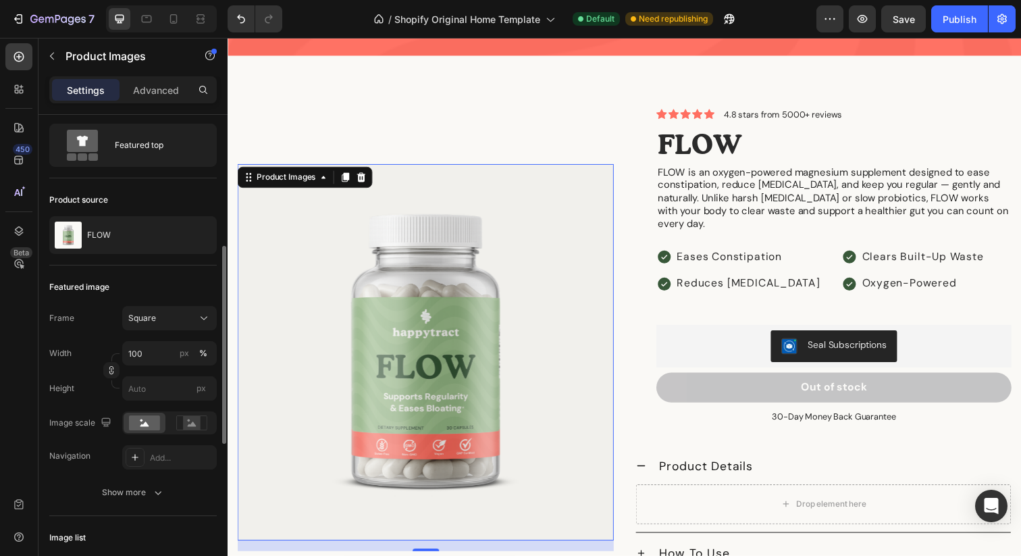
scroll to position [118, 0]
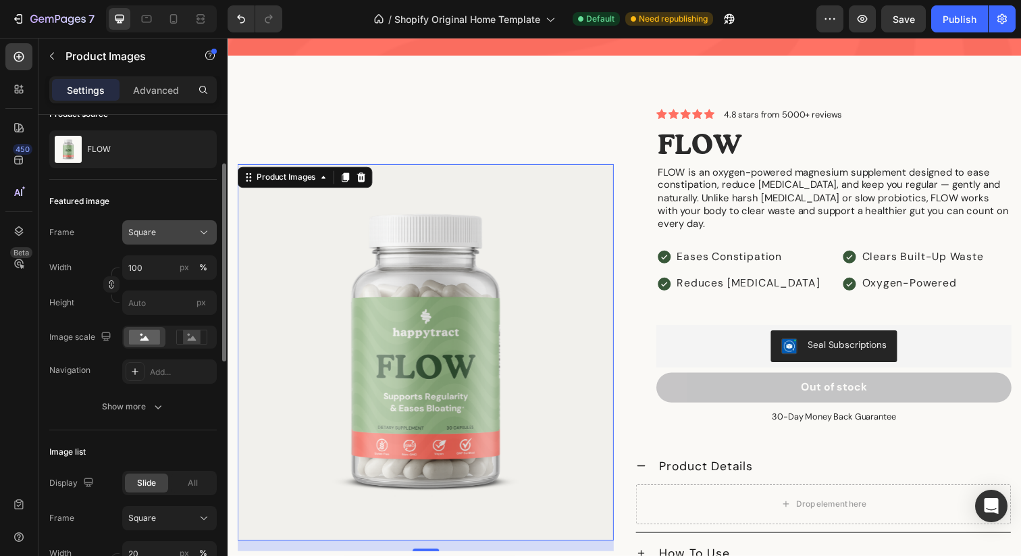
click at [153, 228] on span "Square" at bounding box center [142, 232] width 28 height 12
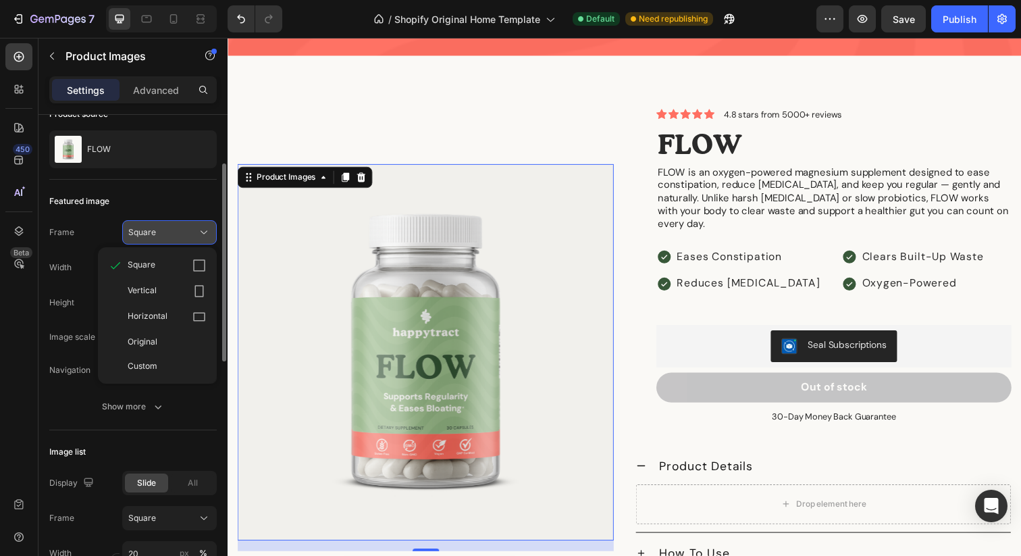
click at [179, 222] on button "Square" at bounding box center [169, 232] width 95 height 24
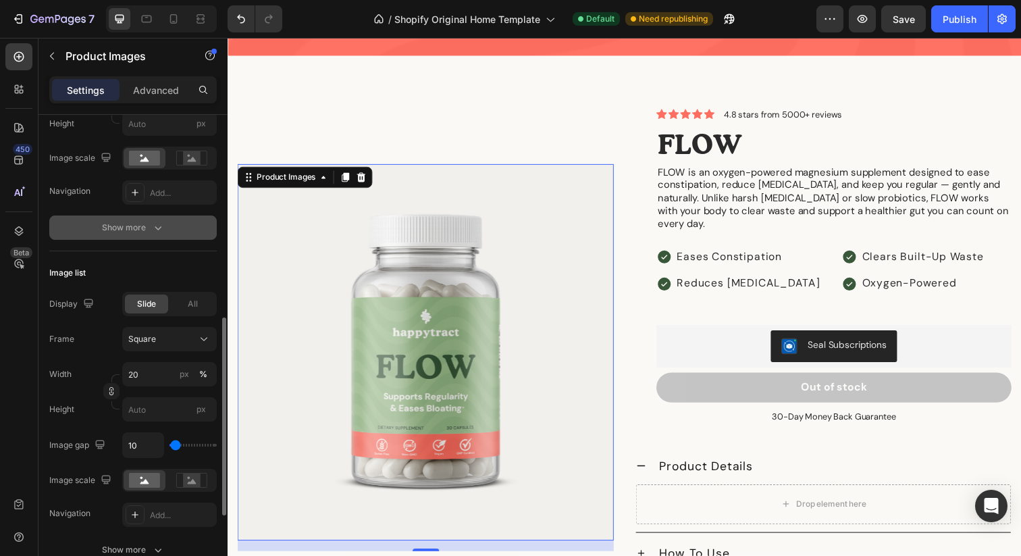
scroll to position [353, 0]
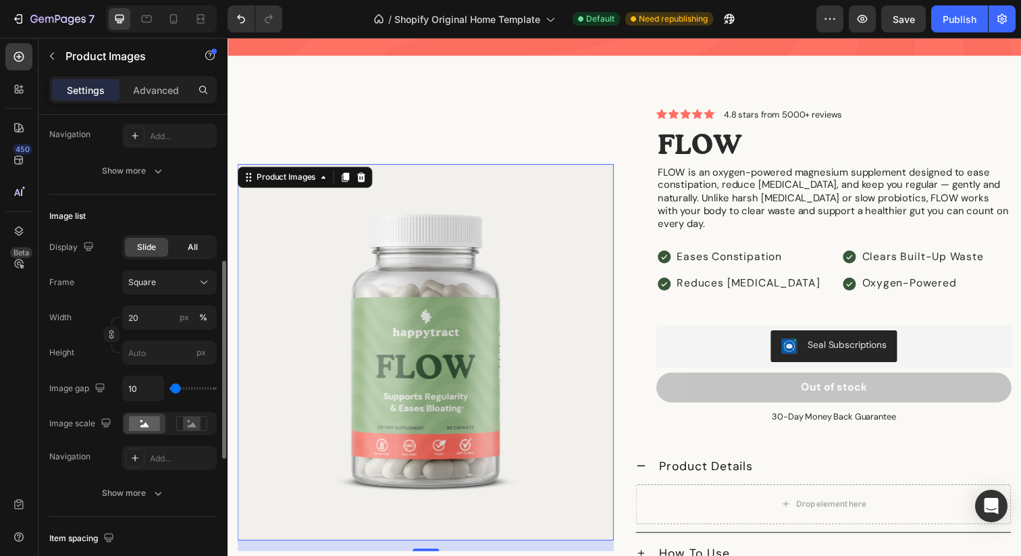
click at [181, 252] on div "All" at bounding box center [192, 247] width 43 height 19
click at [143, 251] on span "Slide" at bounding box center [146, 247] width 19 height 12
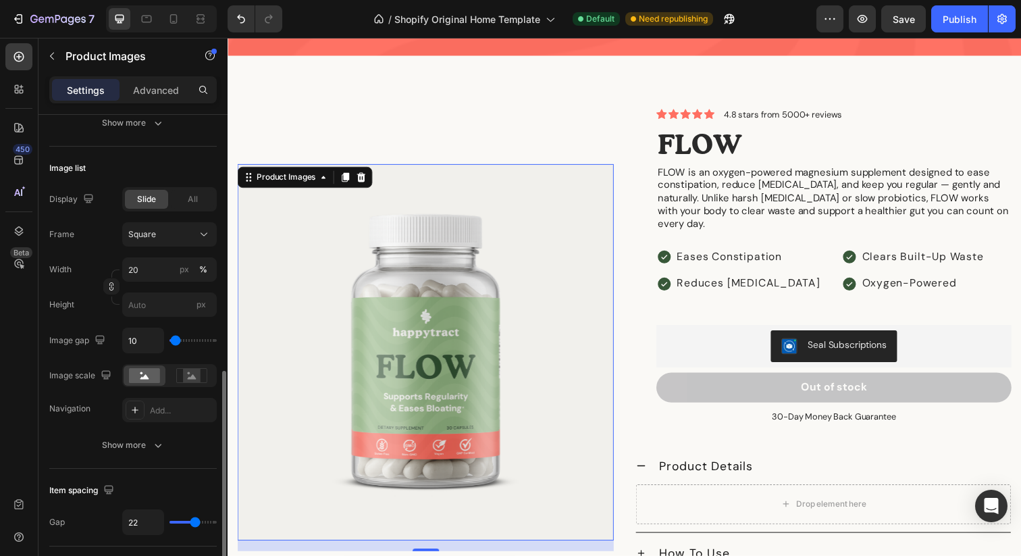
scroll to position [468, 0]
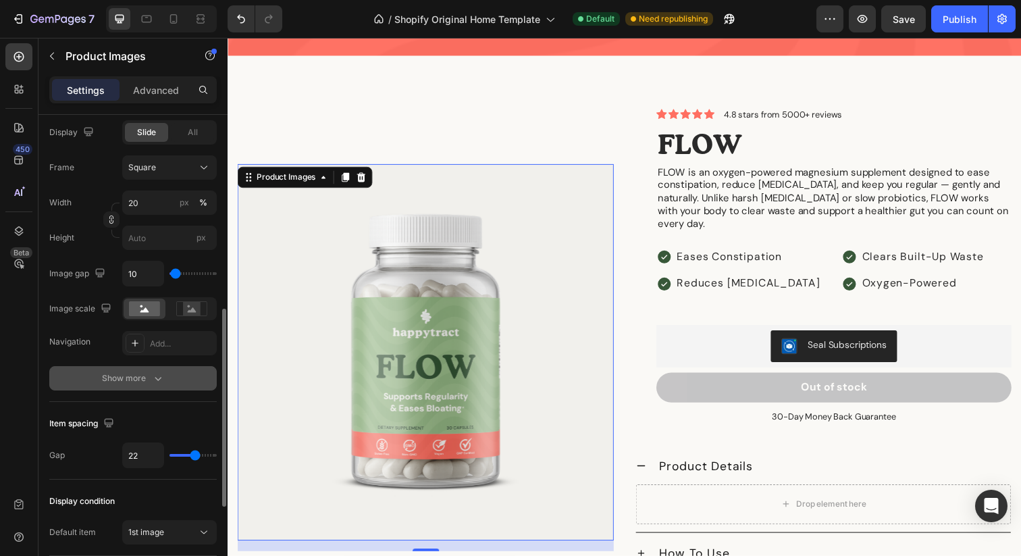
click at [138, 381] on div "Show more" at bounding box center [133, 378] width 63 height 14
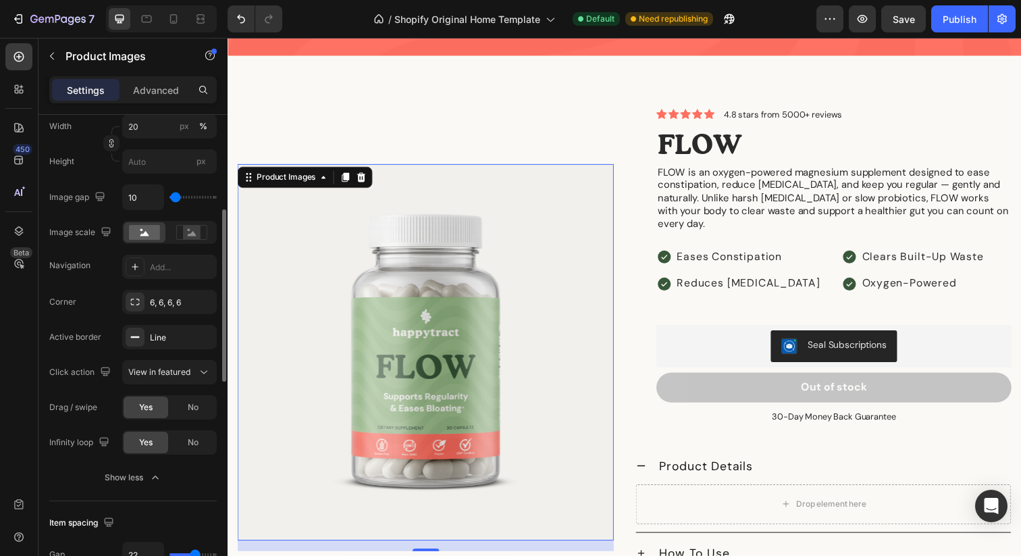
scroll to position [628, 0]
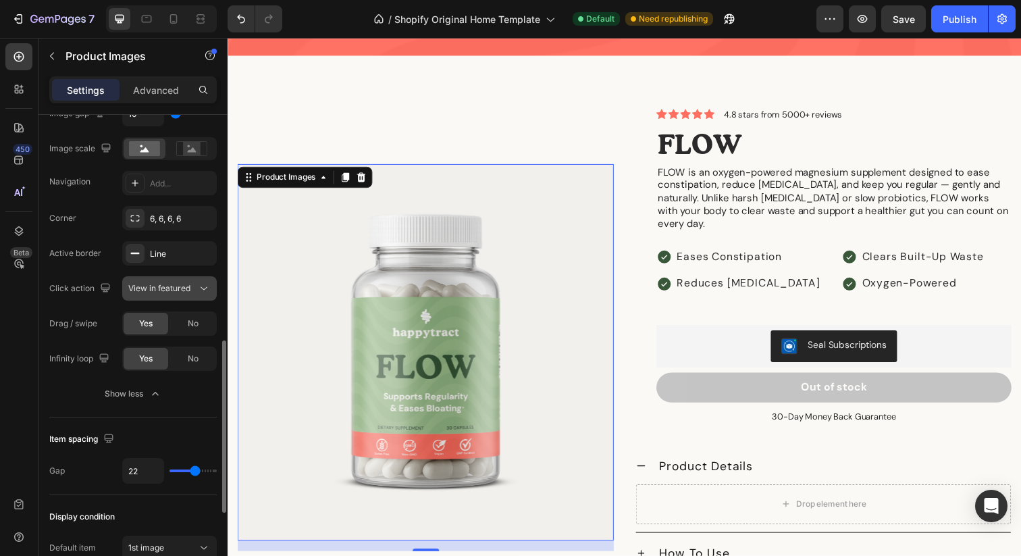
click at [139, 285] on span "View in featured" at bounding box center [159, 288] width 62 height 10
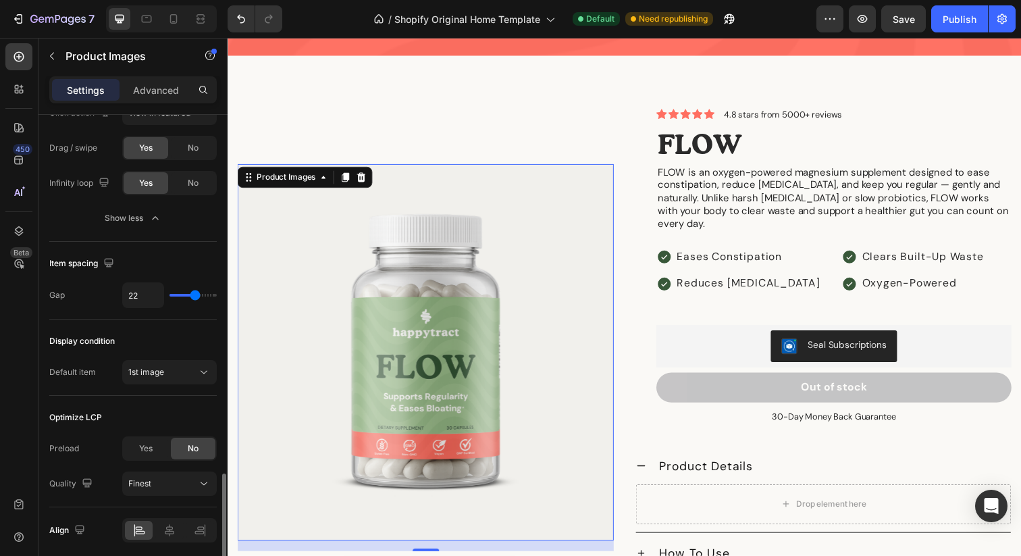
scroll to position [855, 0]
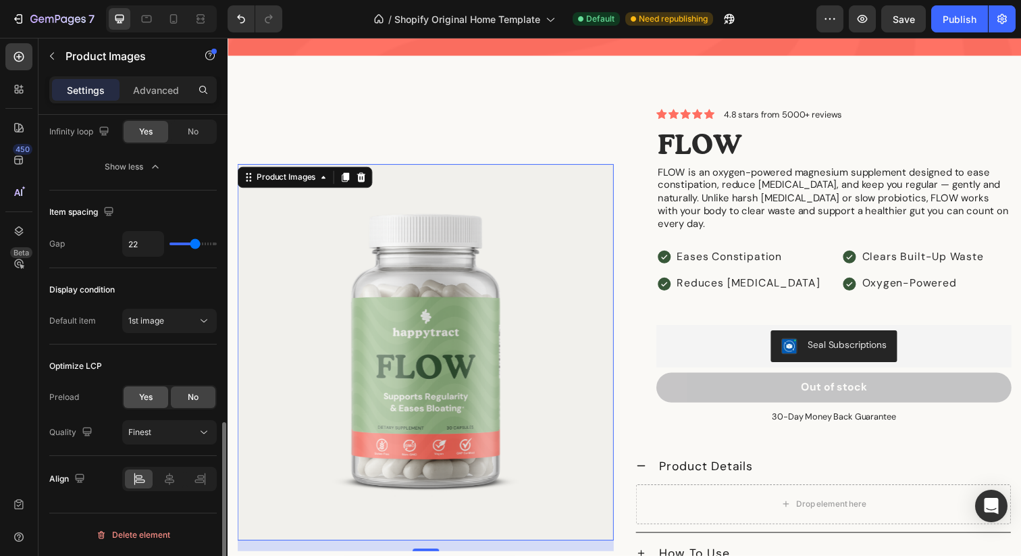
click at [150, 401] on span "Yes" at bounding box center [146, 397] width 14 height 12
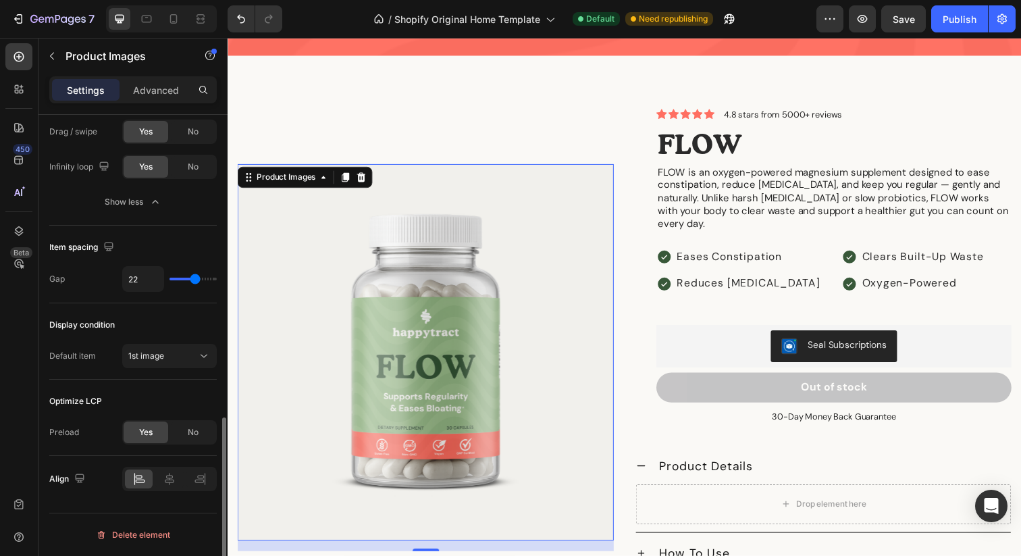
scroll to position [820, 0]
click at [152, 353] on span "1st image" at bounding box center [146, 356] width 36 height 10
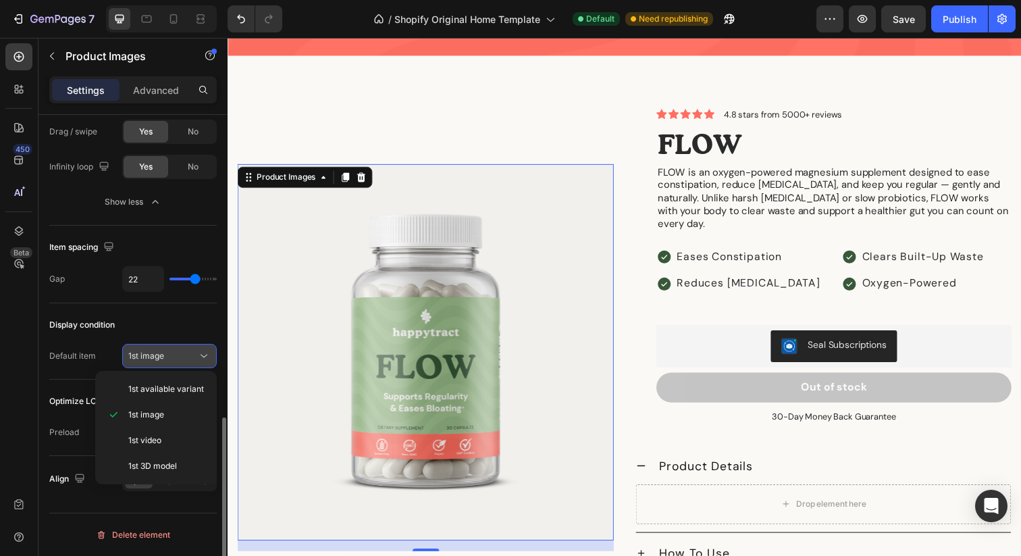
click at [152, 353] on span "1st image" at bounding box center [146, 356] width 36 height 10
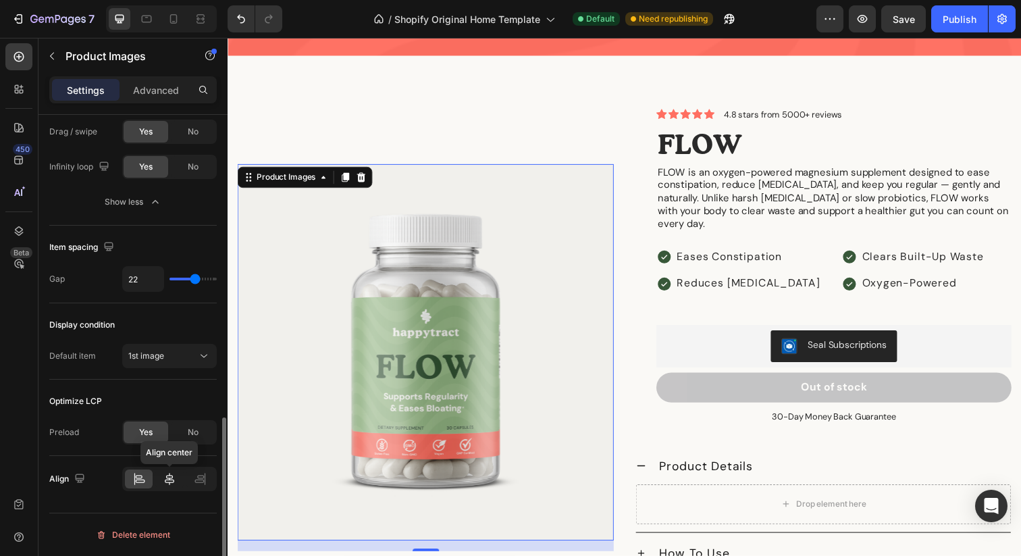
click at [169, 479] on icon at bounding box center [169, 479] width 9 height 12
click at [142, 479] on icon at bounding box center [139, 479] width 14 height 14
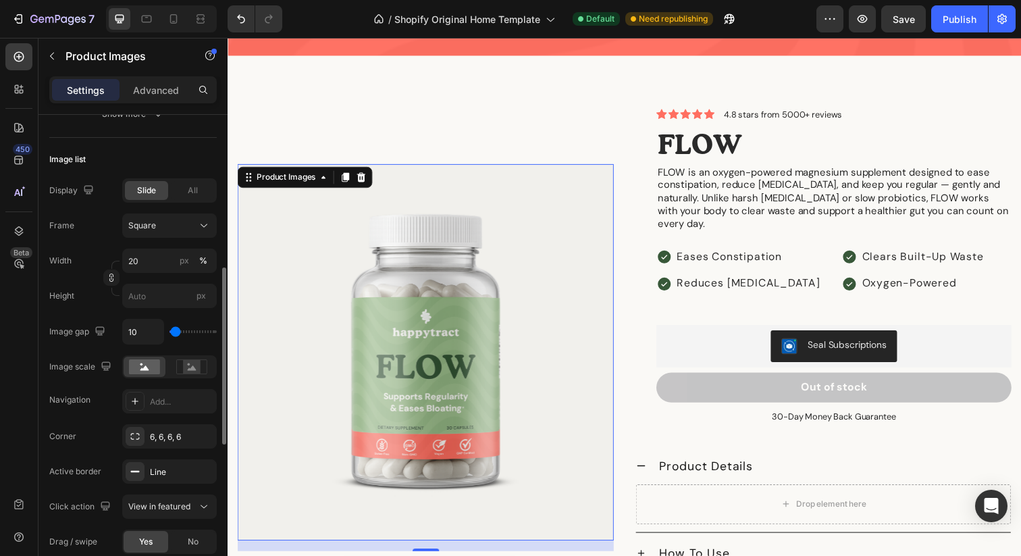
scroll to position [406, 0]
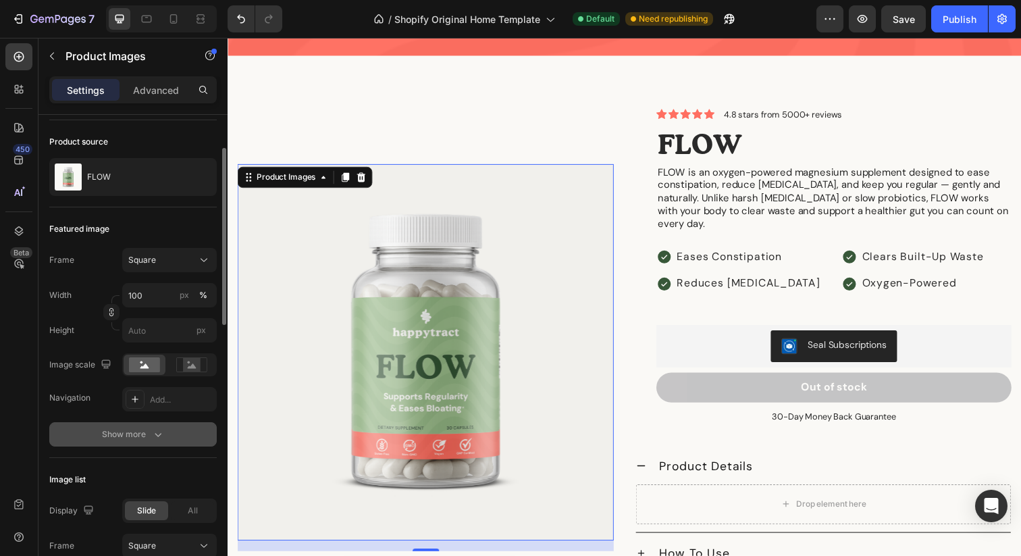
click at [122, 436] on div "Show more" at bounding box center [133, 435] width 63 height 14
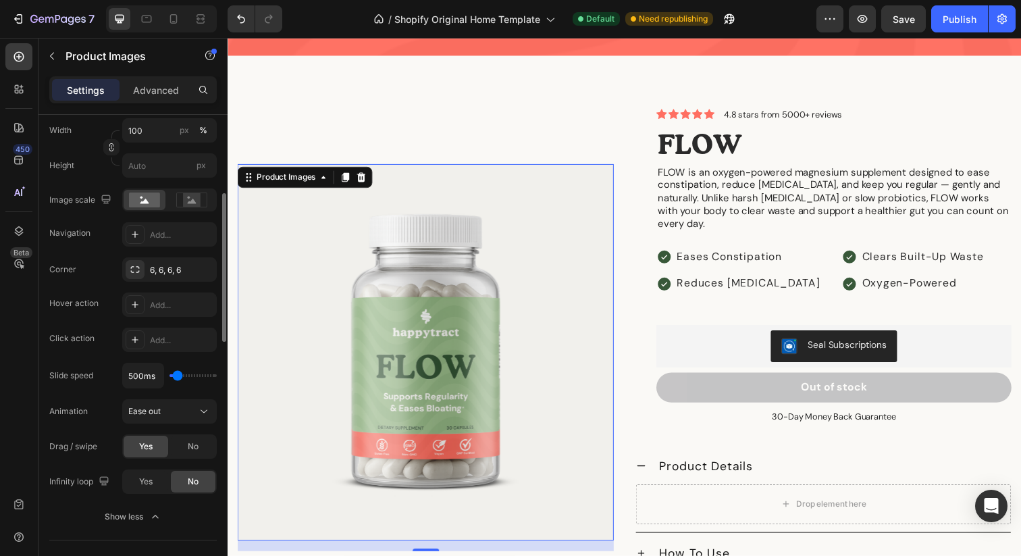
scroll to position [254, 0]
click at [143, 234] on div at bounding box center [135, 235] width 19 height 19
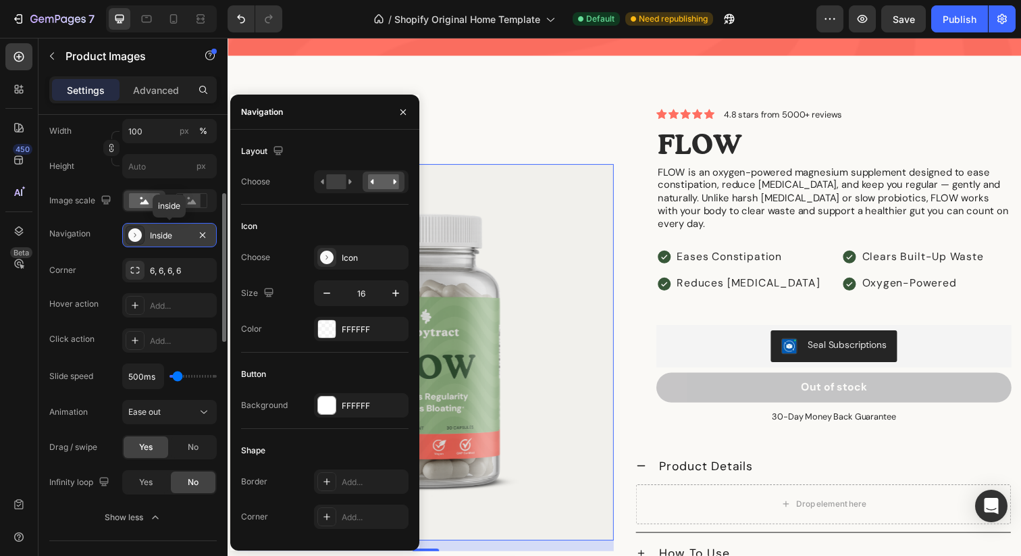
click at [143, 234] on div at bounding box center [135, 235] width 19 height 19
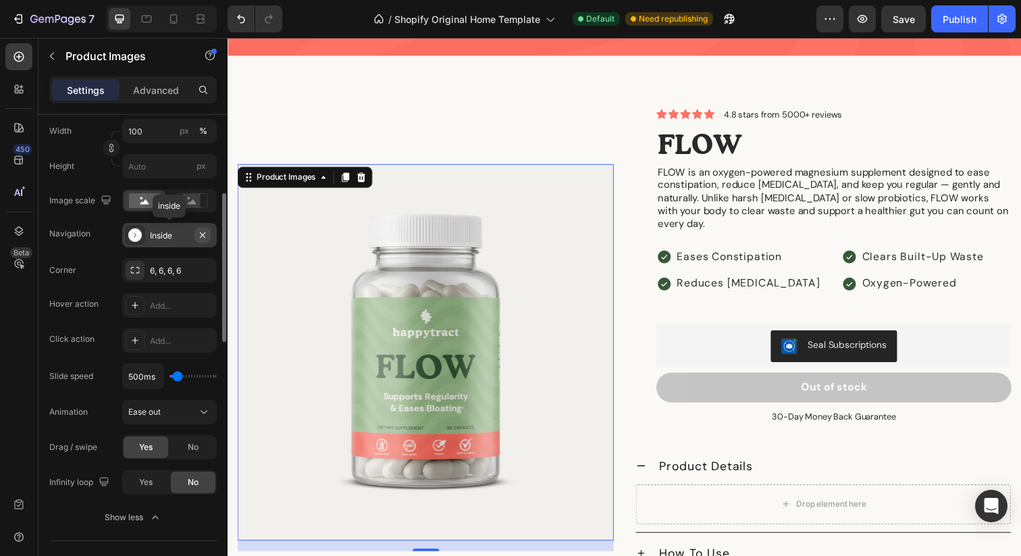
click at [205, 234] on icon "button" at bounding box center [202, 235] width 11 height 11
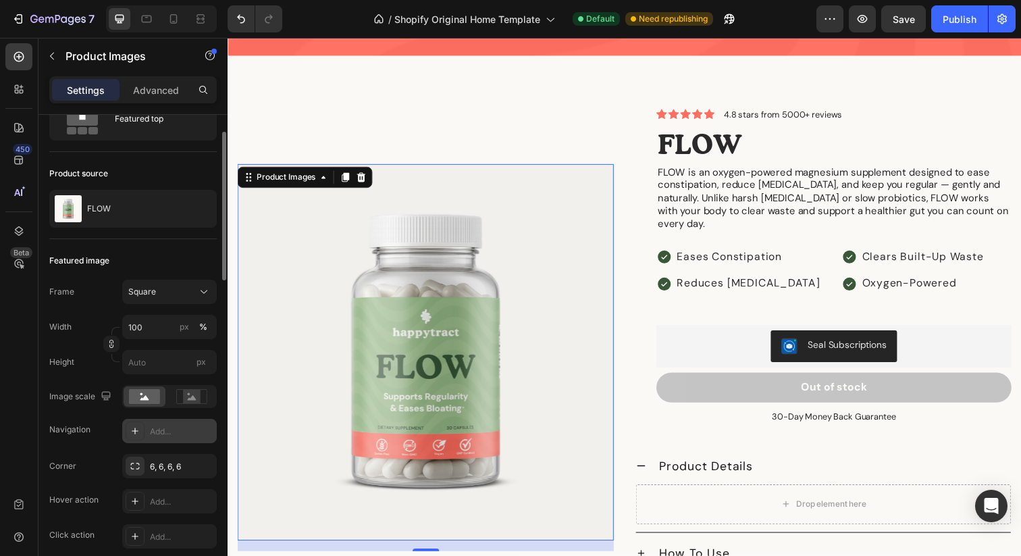
scroll to position [0, 0]
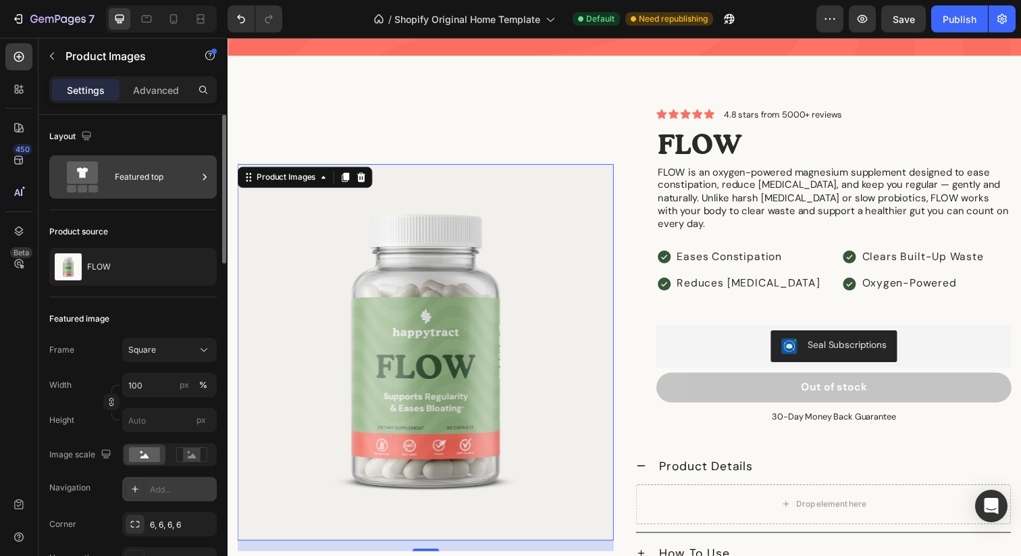
click at [136, 176] on div "Featured top" at bounding box center [156, 176] width 82 height 31
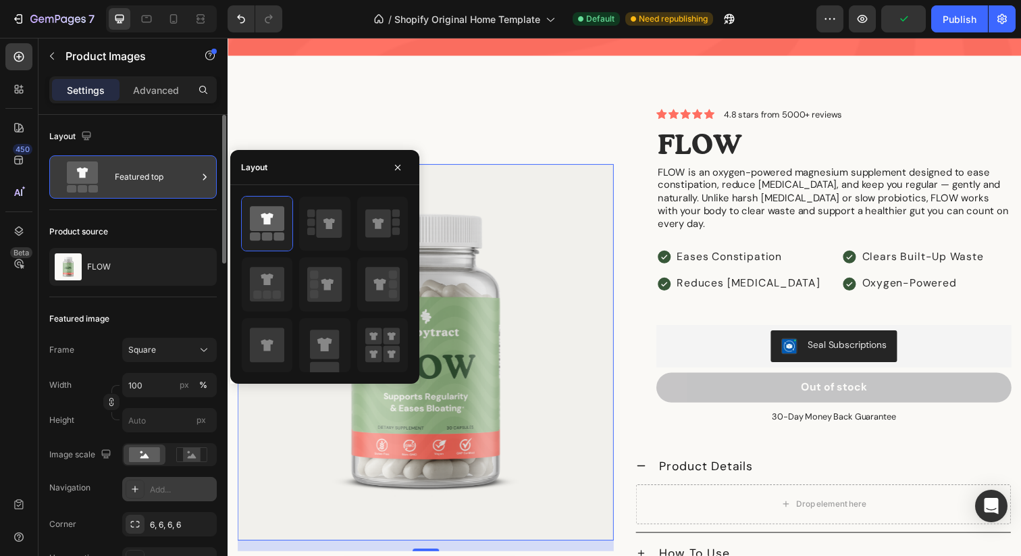
click at [136, 176] on div "Featured top" at bounding box center [156, 176] width 82 height 31
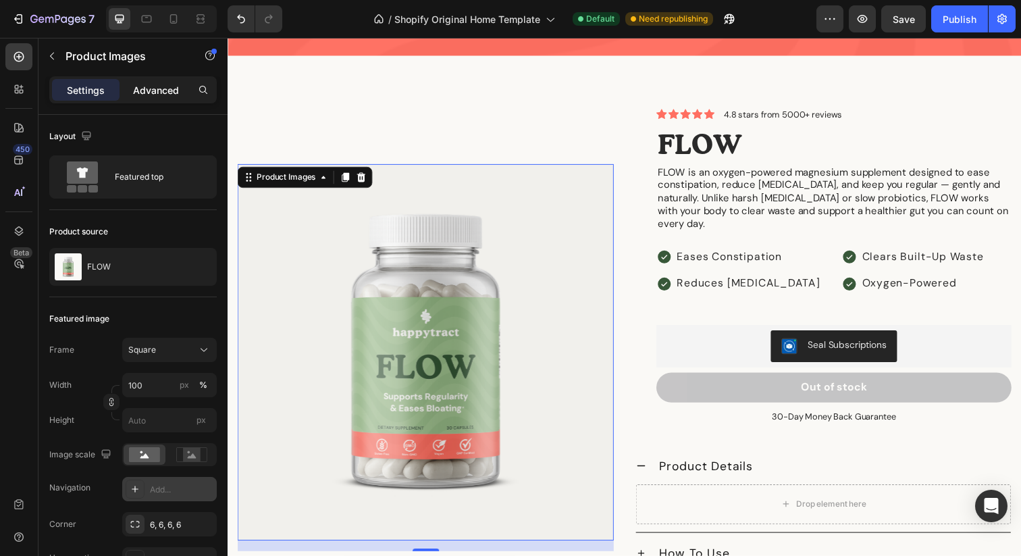
click at [147, 92] on p "Advanced" at bounding box center [156, 90] width 46 height 14
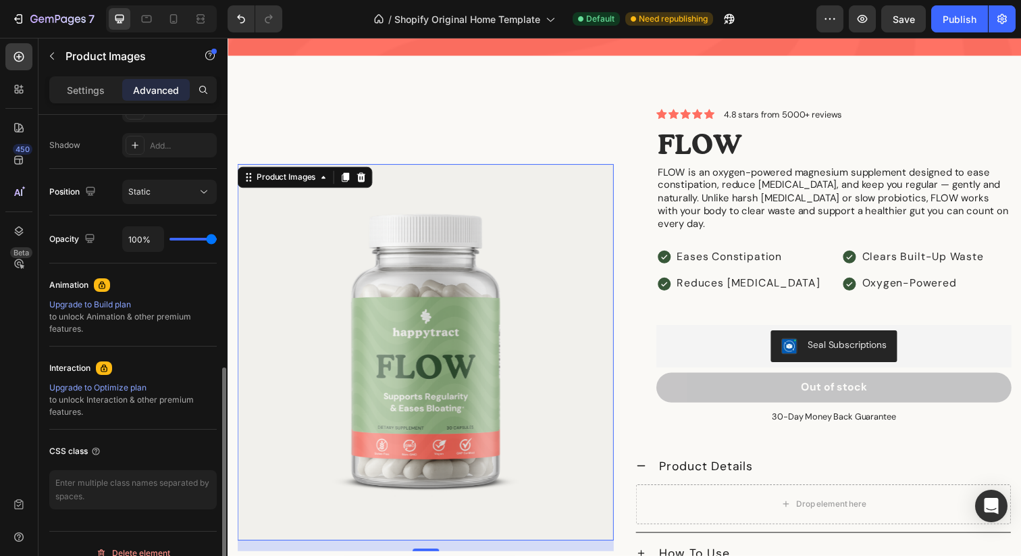
scroll to position [458, 0]
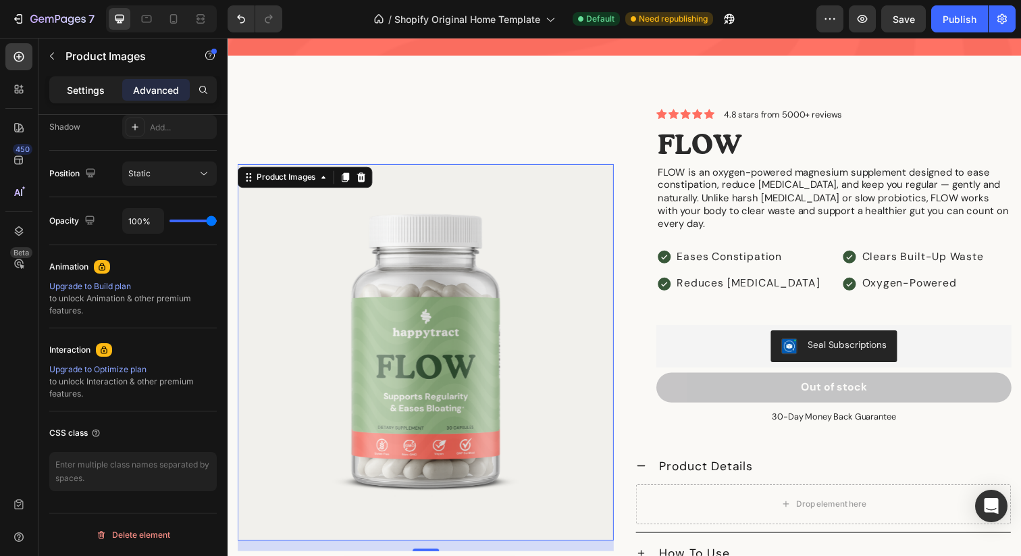
click at [80, 80] on div "Settings" at bounding box center [86, 90] width 68 height 22
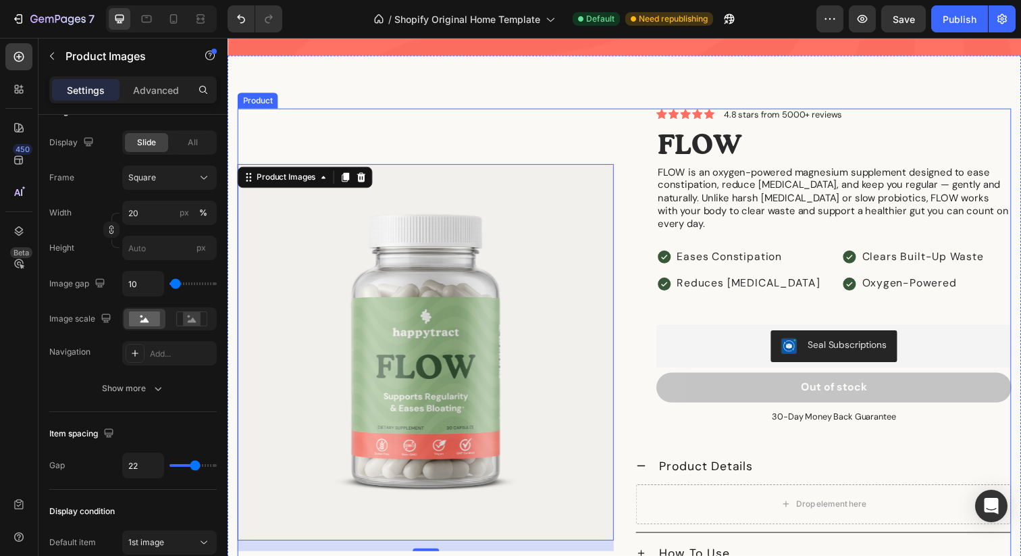
click at [607, 116] on div "Product Images 16" at bounding box center [430, 364] width 384 height 509
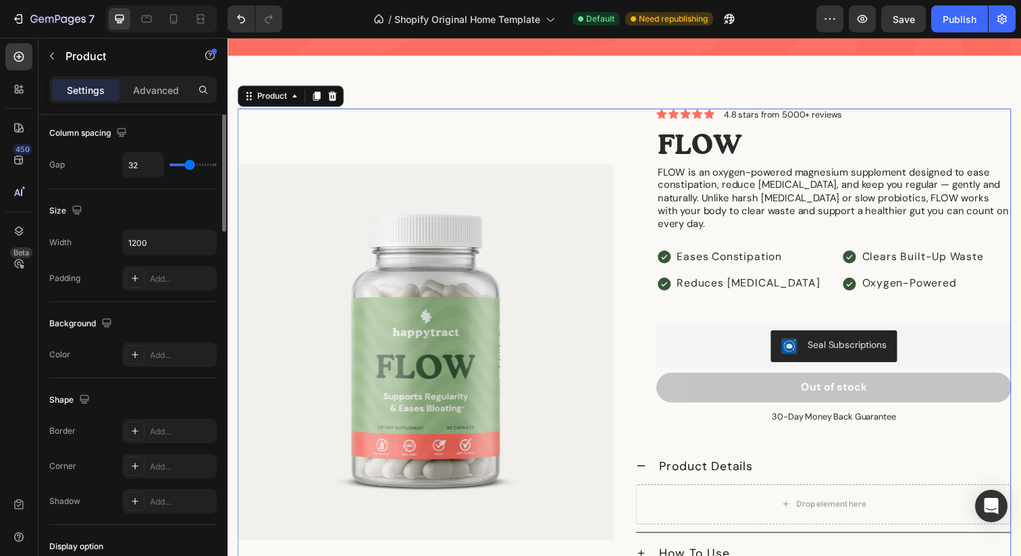
scroll to position [434, 0]
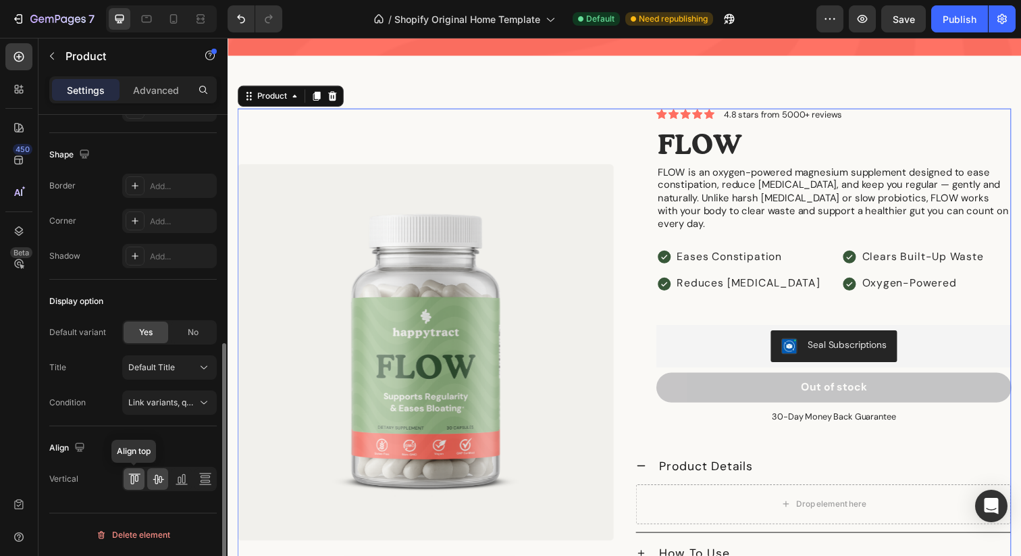
click at [133, 478] on icon at bounding box center [131, 479] width 3 height 9
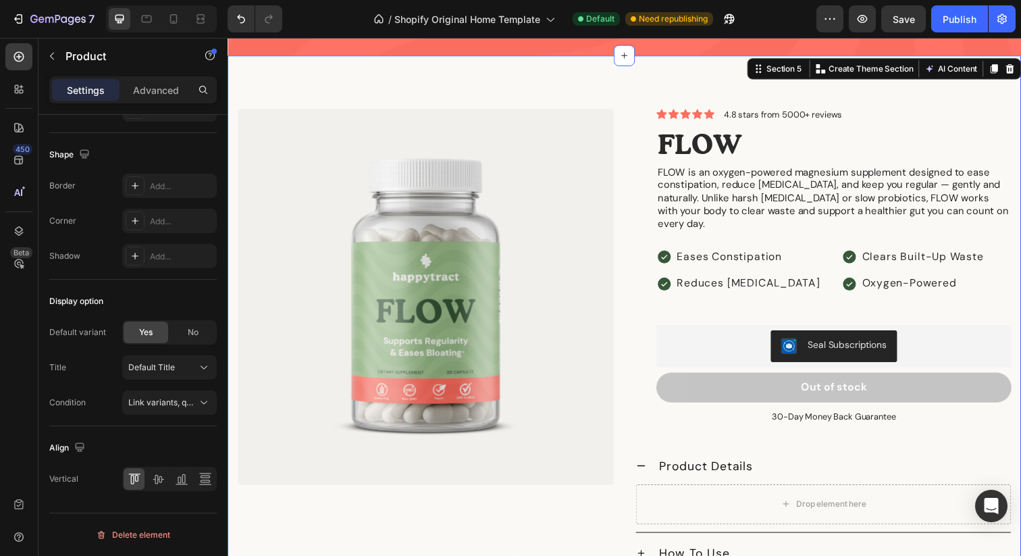
click at [604, 89] on div "Product Images Icon Icon Icon Icon Icon Icon List 4.8 stars from 5000+ reviews …" at bounding box center [633, 359] width 811 height 607
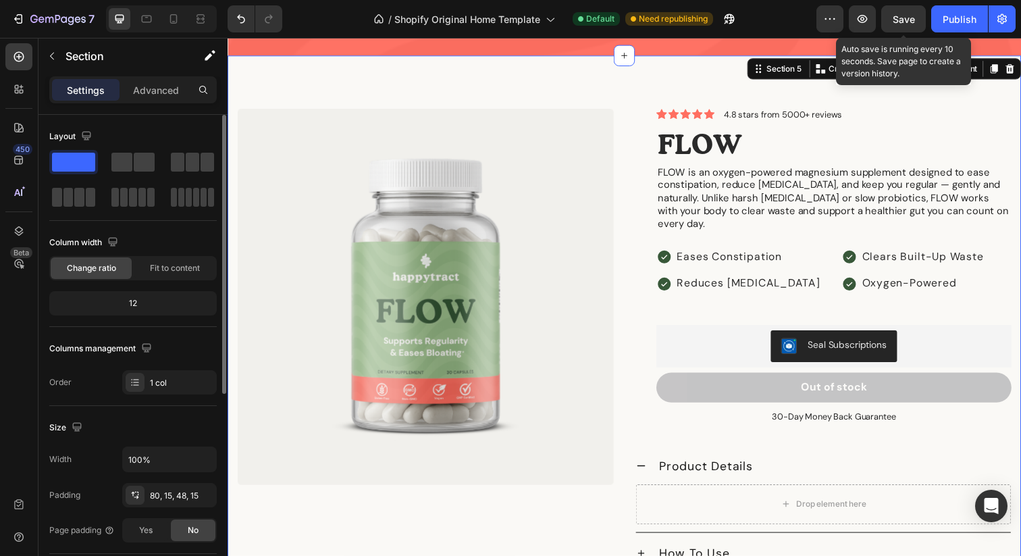
click at [910, 17] on span "Save" at bounding box center [904, 19] width 22 height 11
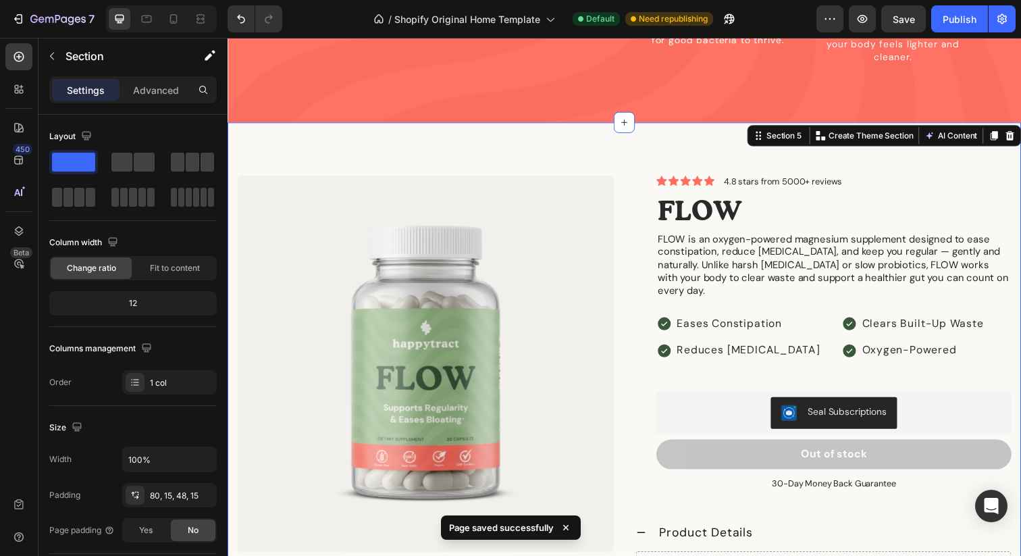
scroll to position [1558, 0]
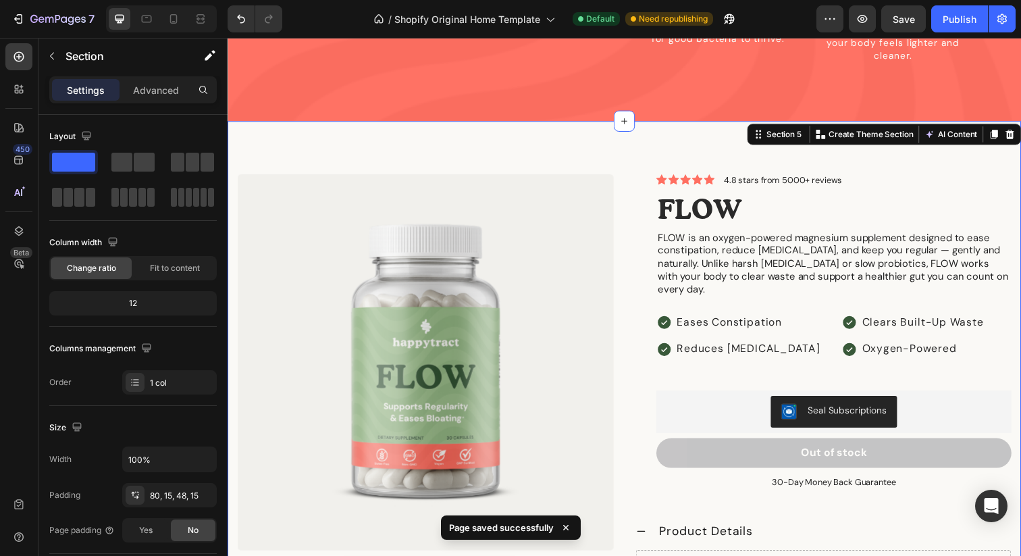
click at [540, 131] on div "Product Images Icon Icon Icon Icon Icon Icon List 4.8 stars from 5000+ reviews …" at bounding box center [633, 426] width 811 height 607
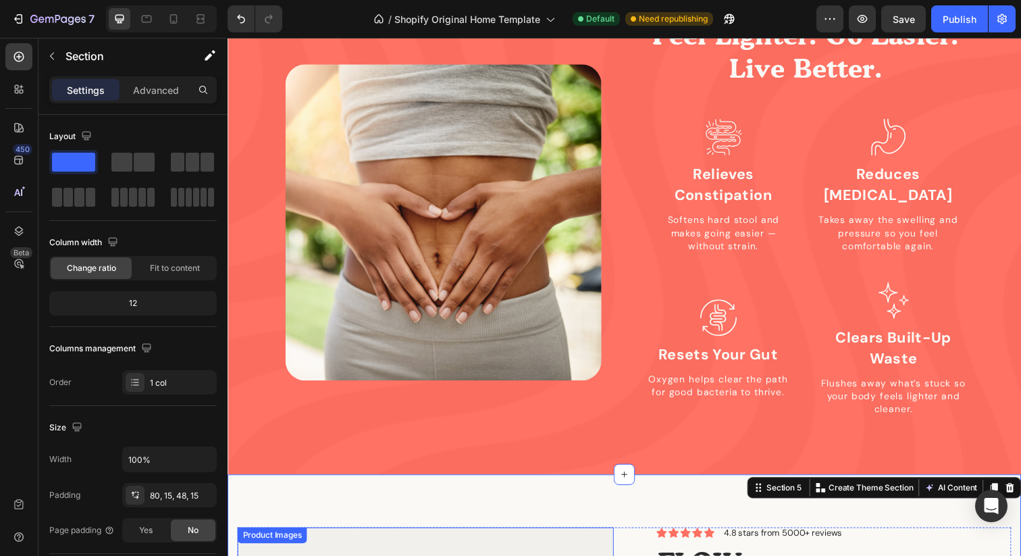
scroll to position [1363, 0]
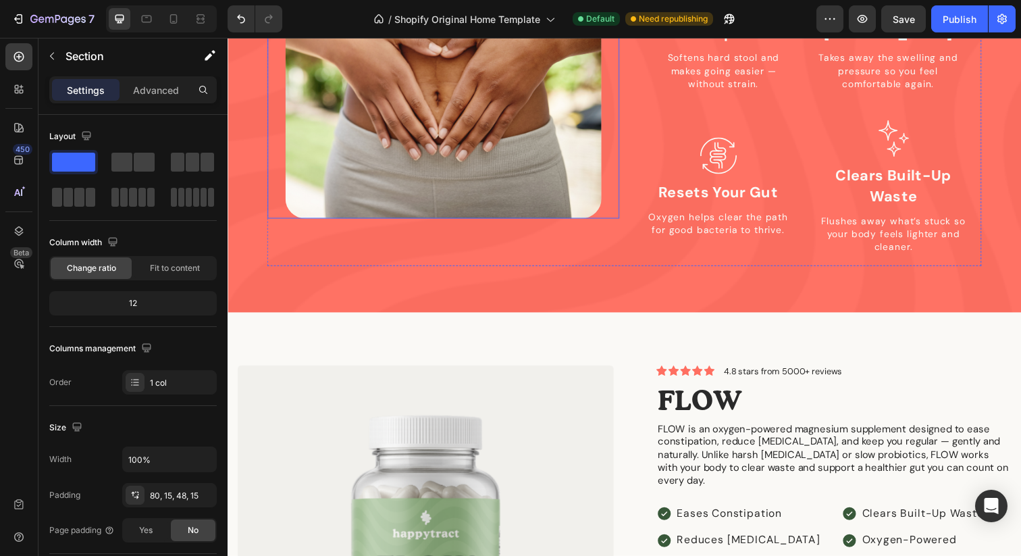
click at [540, 172] on img at bounding box center [448, 61] width 324 height 324
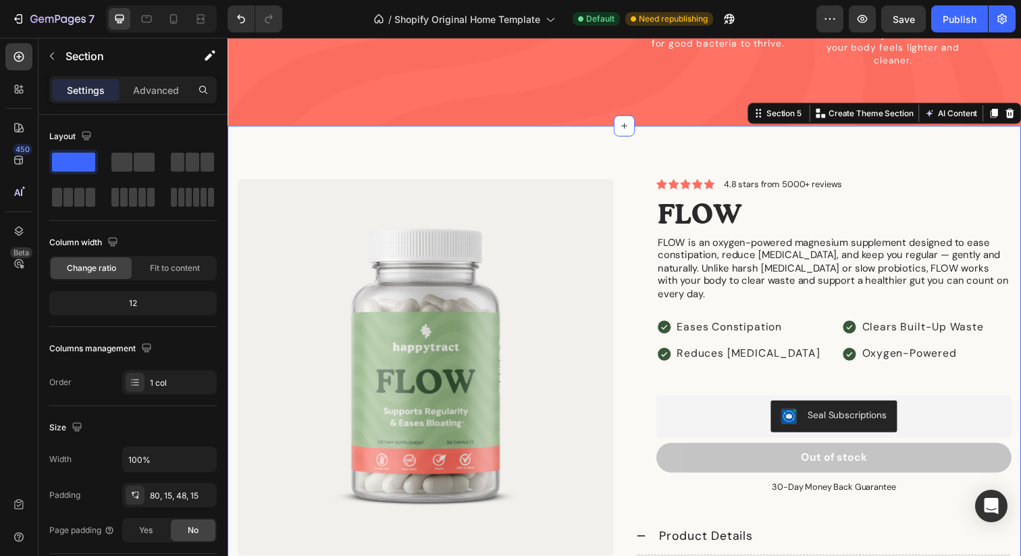
scroll to position [1552, 0]
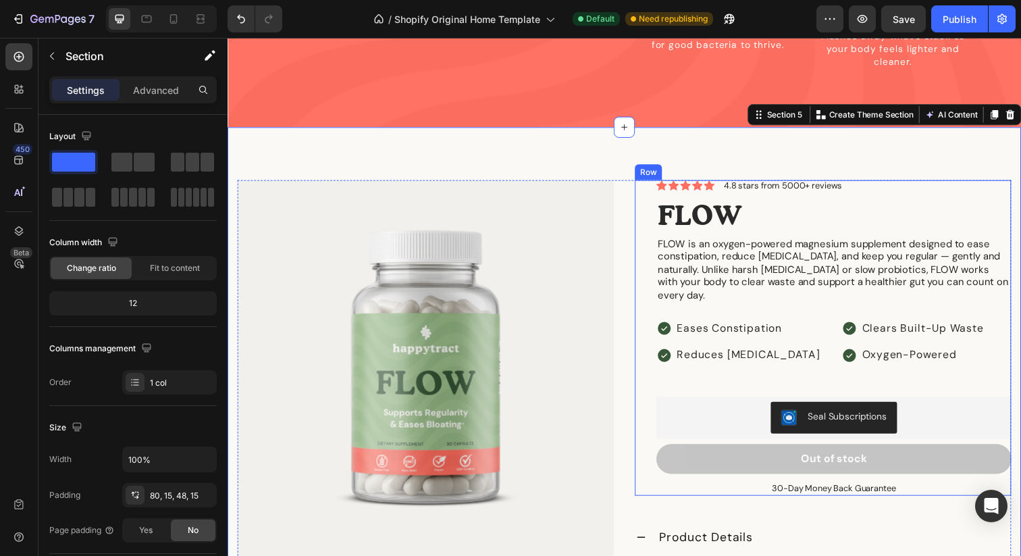
click at [644, 303] on div "Icon Icon Icon Icon Icon Icon List 4.8 stars from 5000+ reviews Text Block Row …" at bounding box center [836, 344] width 384 height 322
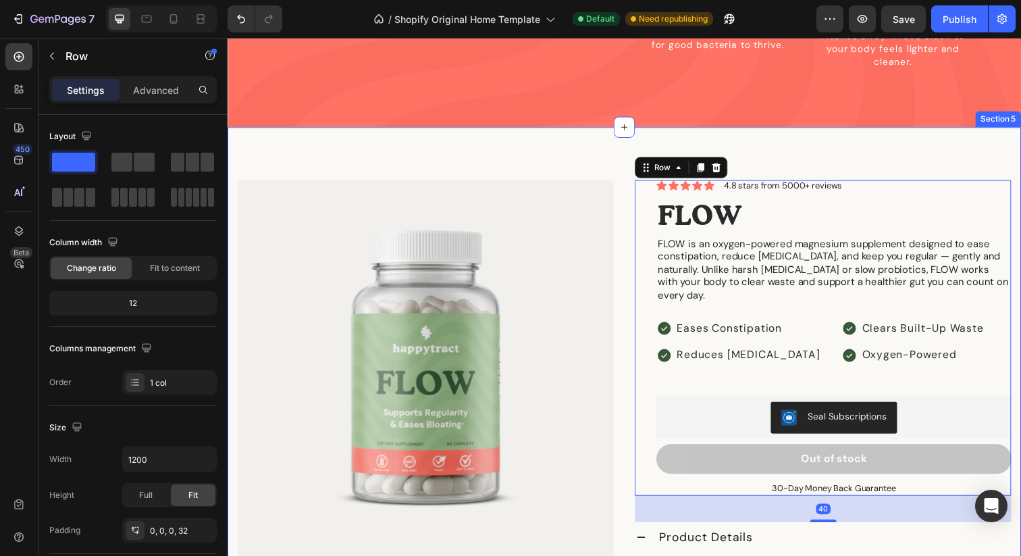
click at [620, 146] on div "Product Images Icon Icon Icon Icon Icon Icon List 4.8 stars from 5000+ reviews …" at bounding box center [633, 432] width 811 height 607
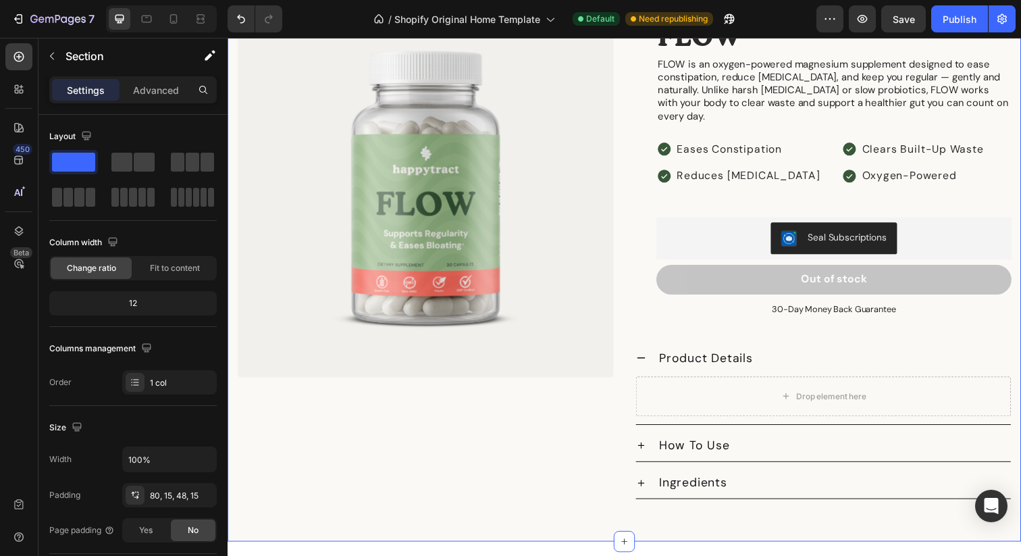
scroll to position [1742, 0]
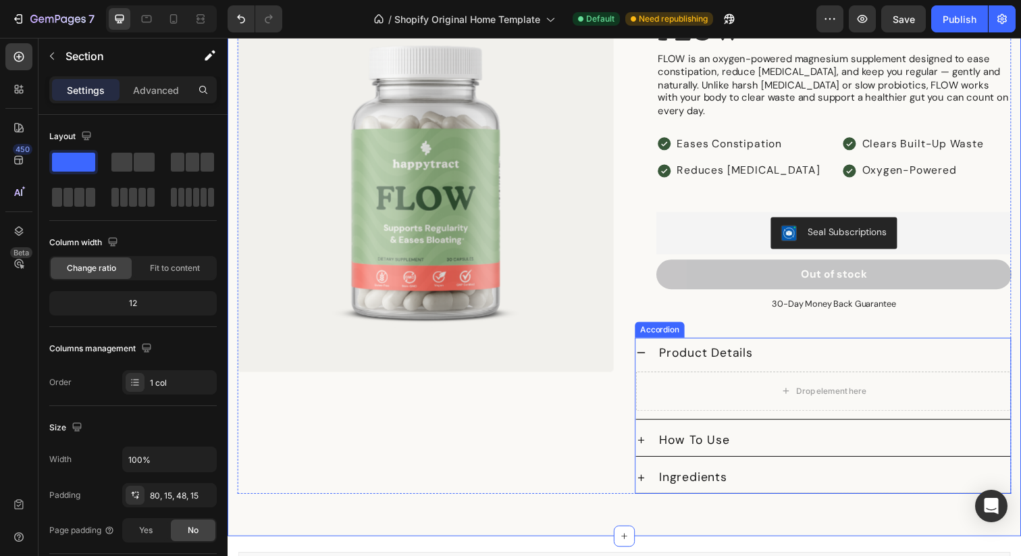
click at [661, 348] on div "Product Details" at bounding box center [835, 360] width 383 height 32
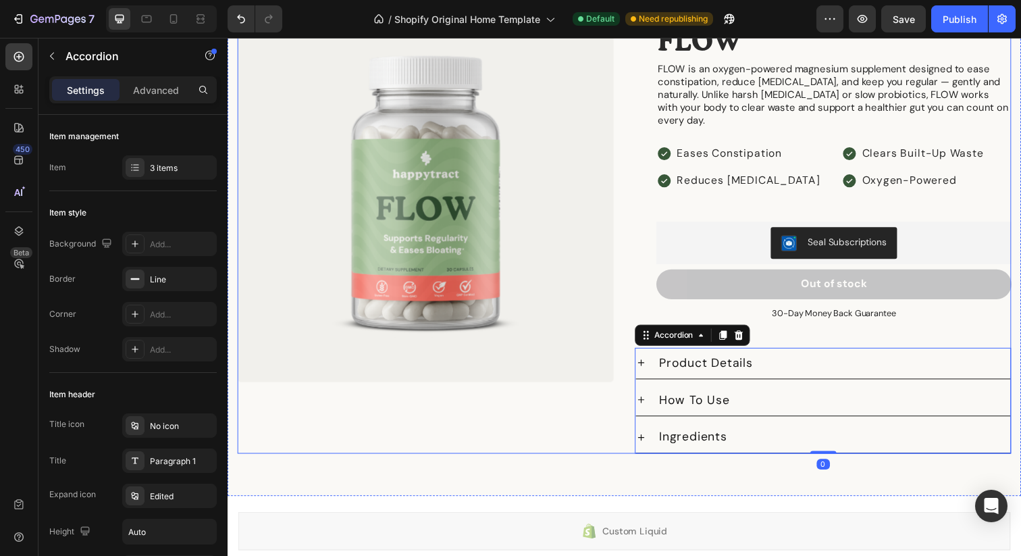
scroll to position [1736, 0]
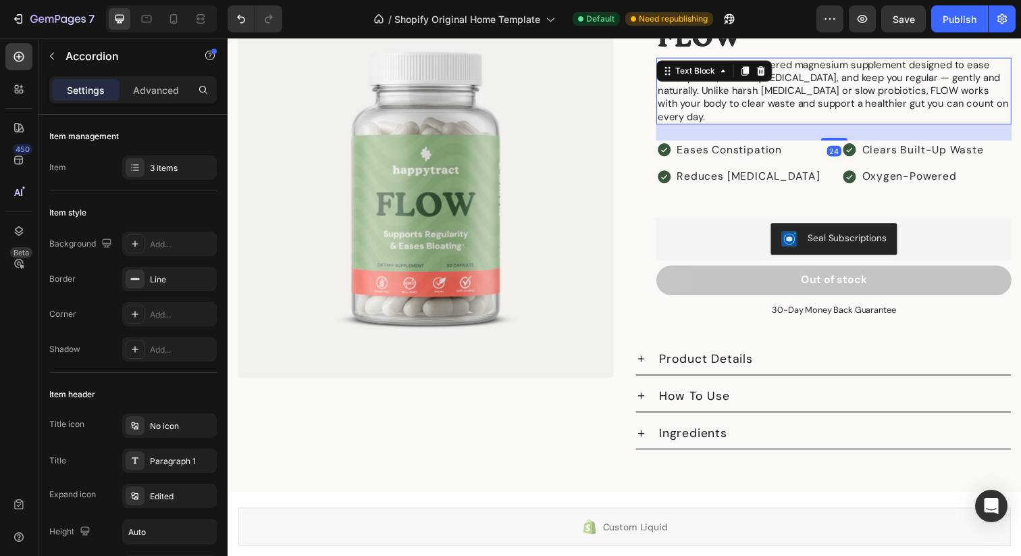
click at [670, 78] on div "FLOW is an oxygen-powered magnesium supplement designed to ease constipation, r…" at bounding box center [846, 92] width 363 height 69
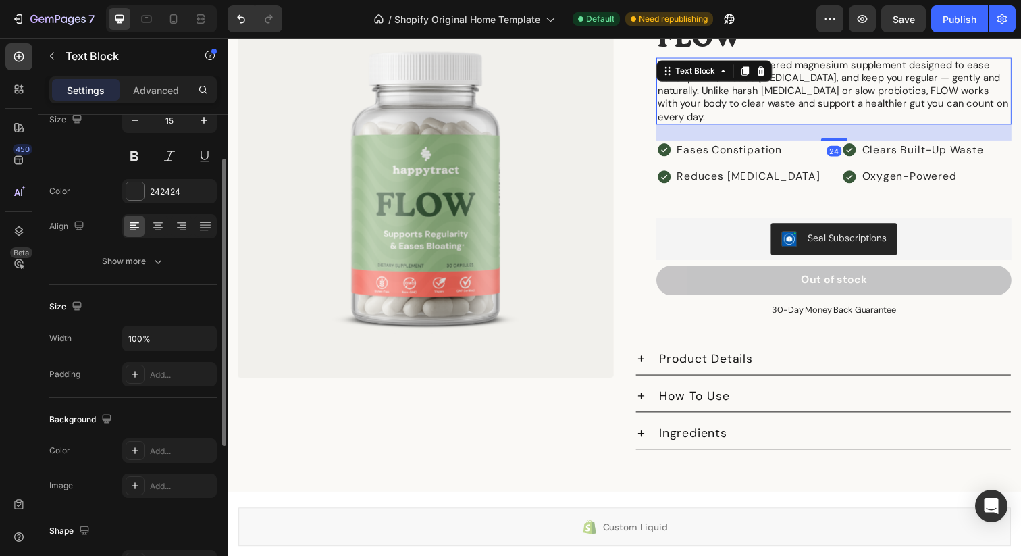
scroll to position [321, 0]
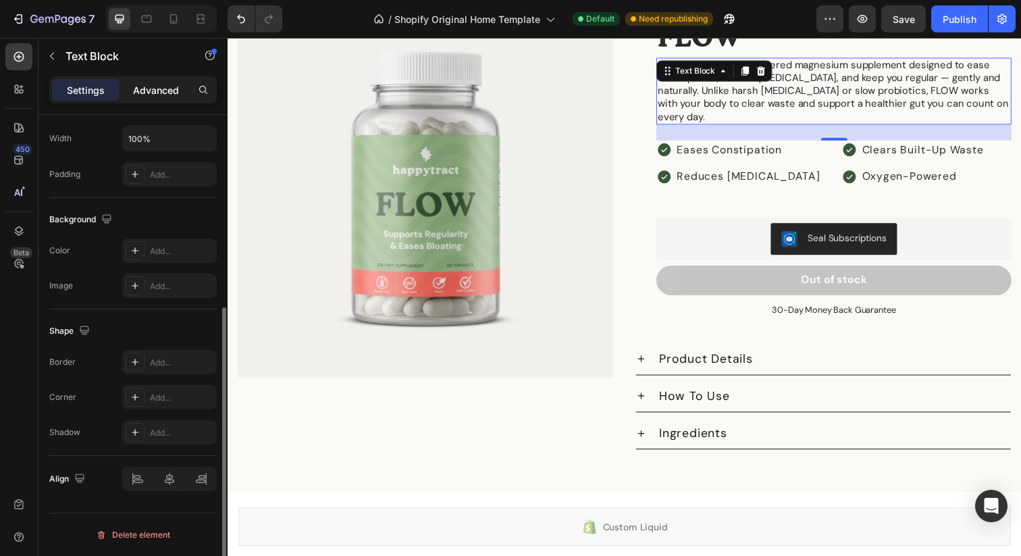
click at [159, 91] on p "Advanced" at bounding box center [156, 90] width 46 height 14
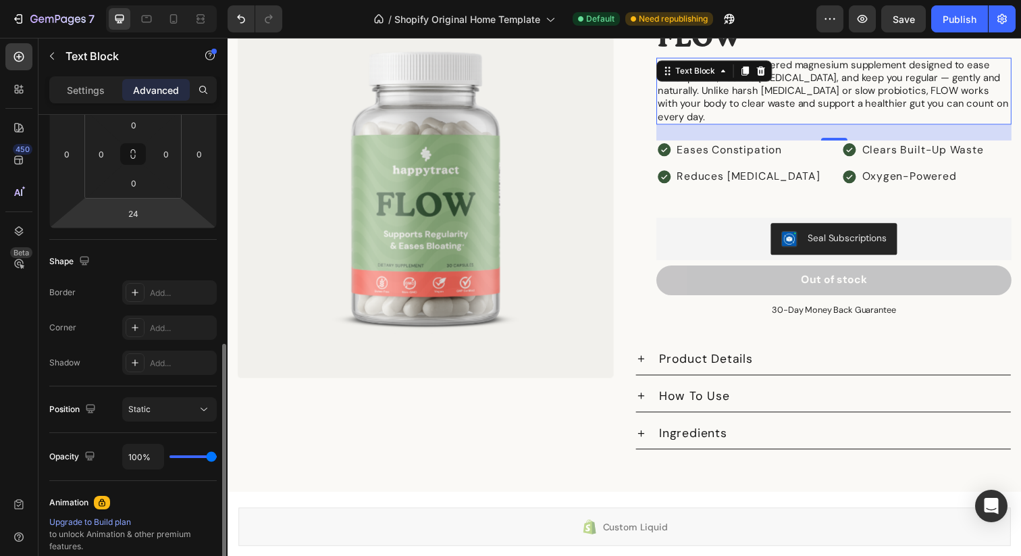
scroll to position [0, 0]
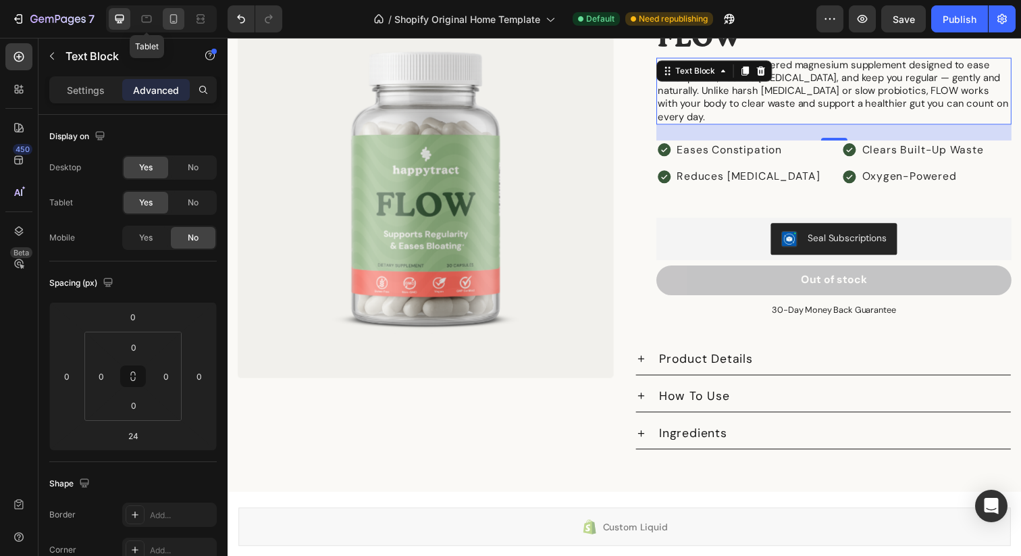
click at [170, 22] on icon at bounding box center [174, 19] width 14 height 14
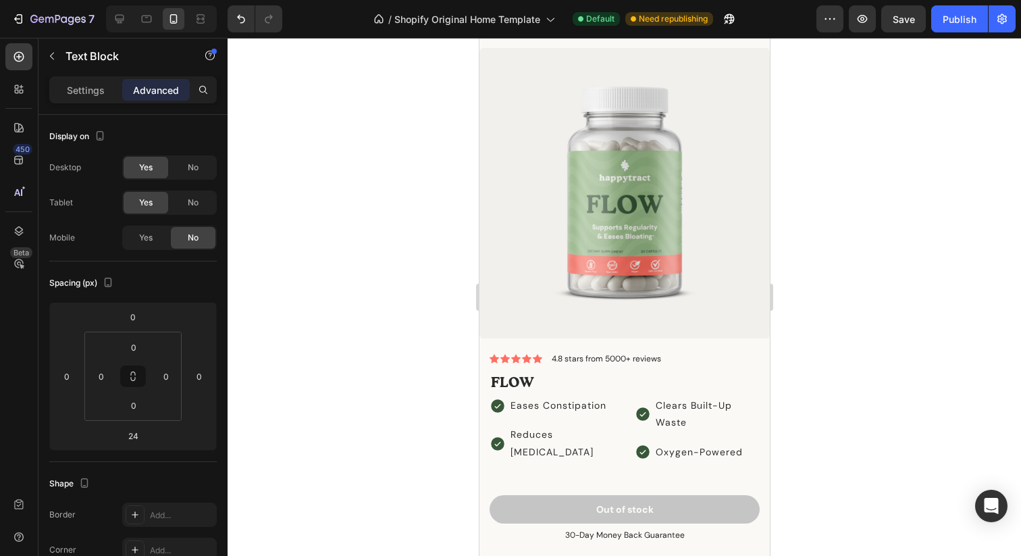
scroll to position [2140, 0]
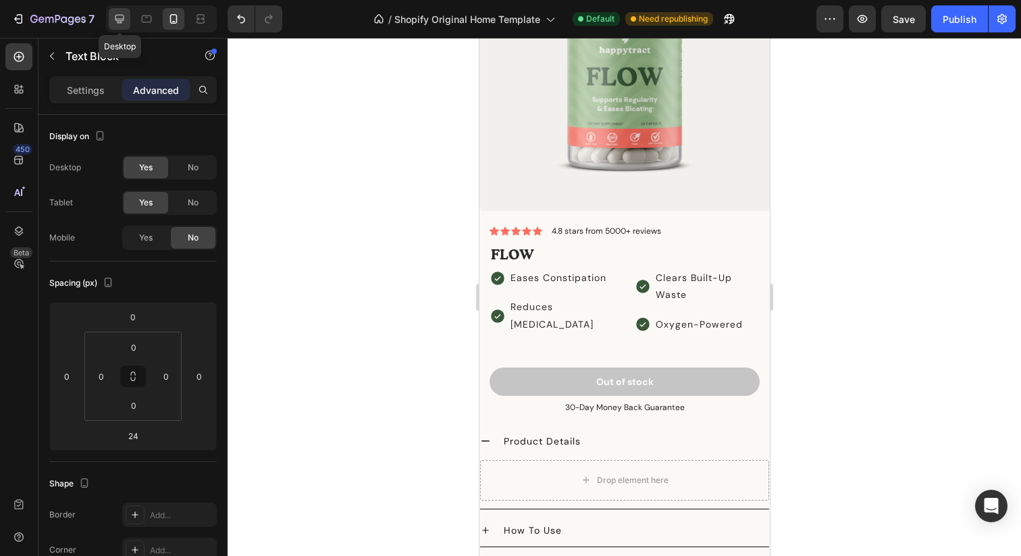
click at [120, 20] on icon at bounding box center [119, 19] width 9 height 9
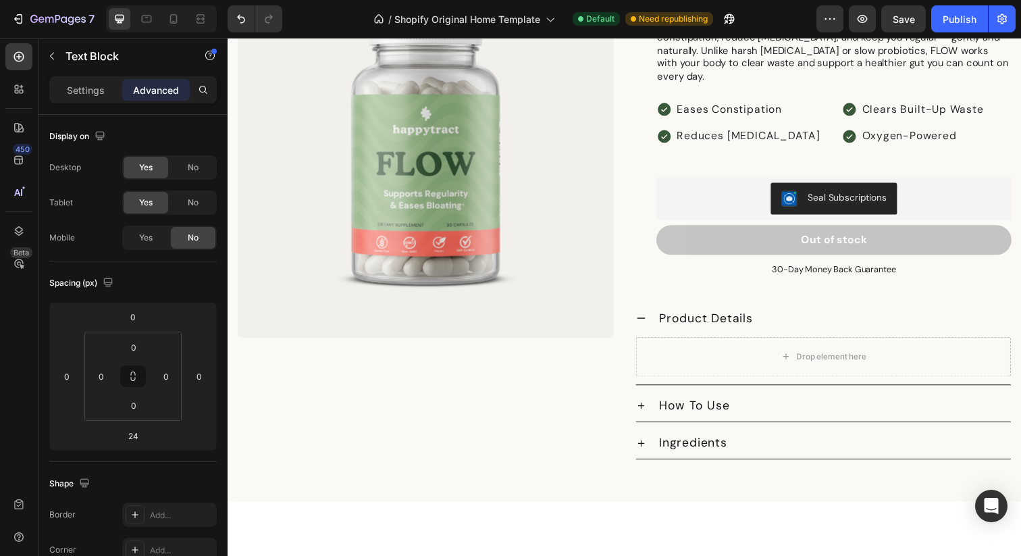
scroll to position [1688, 0]
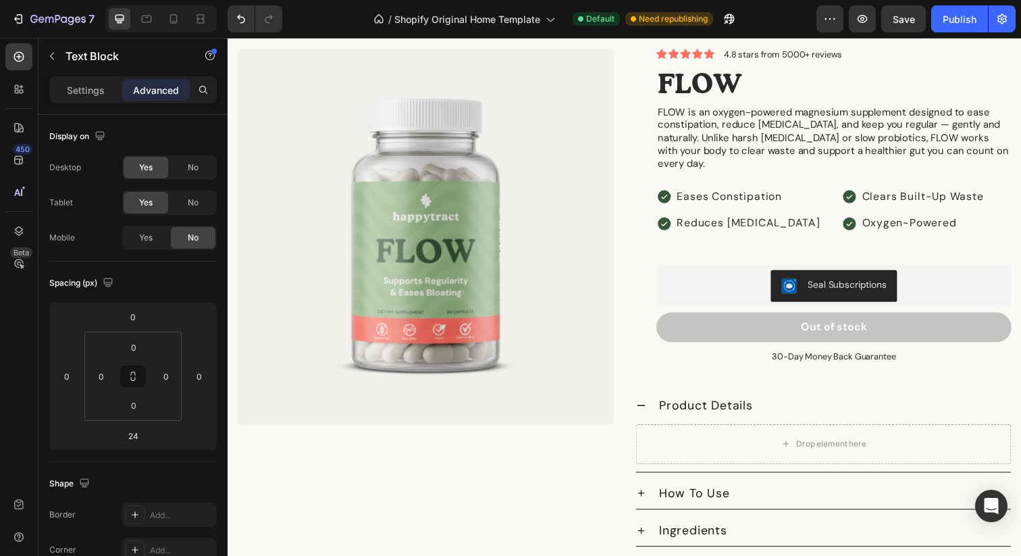
click at [689, 147] on p "FLOW is an oxygen-powered magnesium supplement designed to ease constipation, r…" at bounding box center [847, 140] width 360 height 66
click at [685, 127] on p "FLOW is an oxygen-powered magnesium supplement designed to ease constipation, r…" at bounding box center [847, 140] width 360 height 66
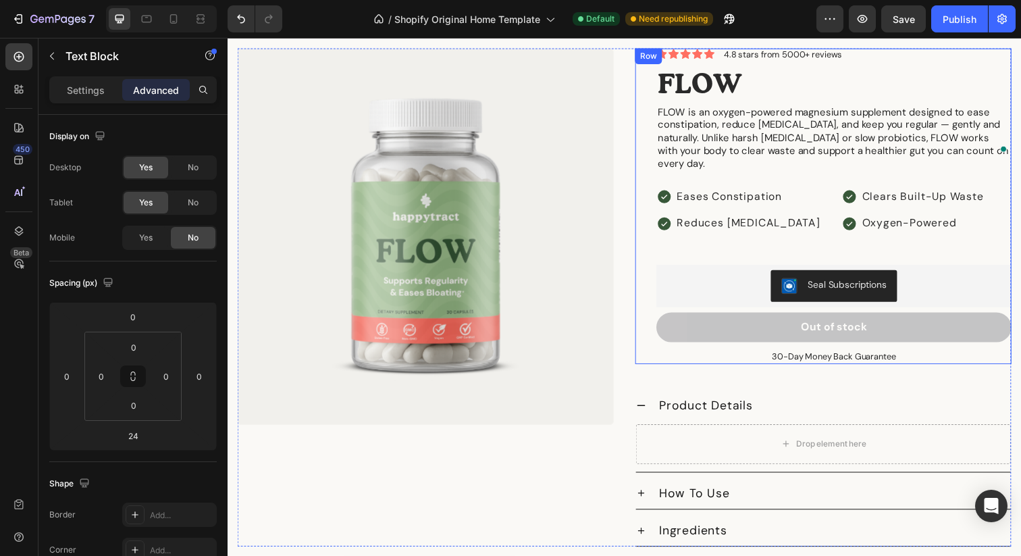
click at [648, 107] on div "Icon Icon Icon Icon Icon Icon List 4.8 stars from 5000+ reviews Text Block Row …" at bounding box center [836, 210] width 384 height 322
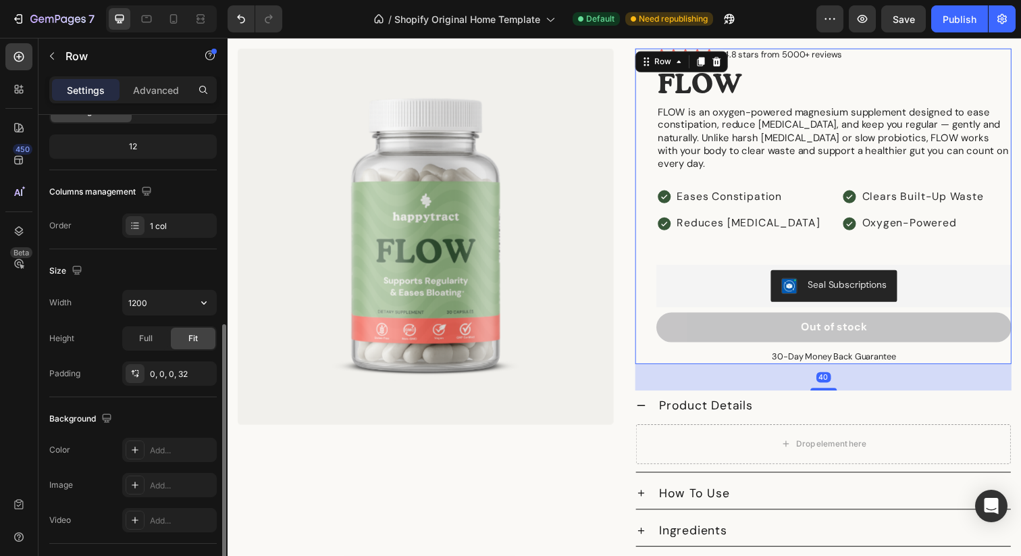
scroll to position [231, 0]
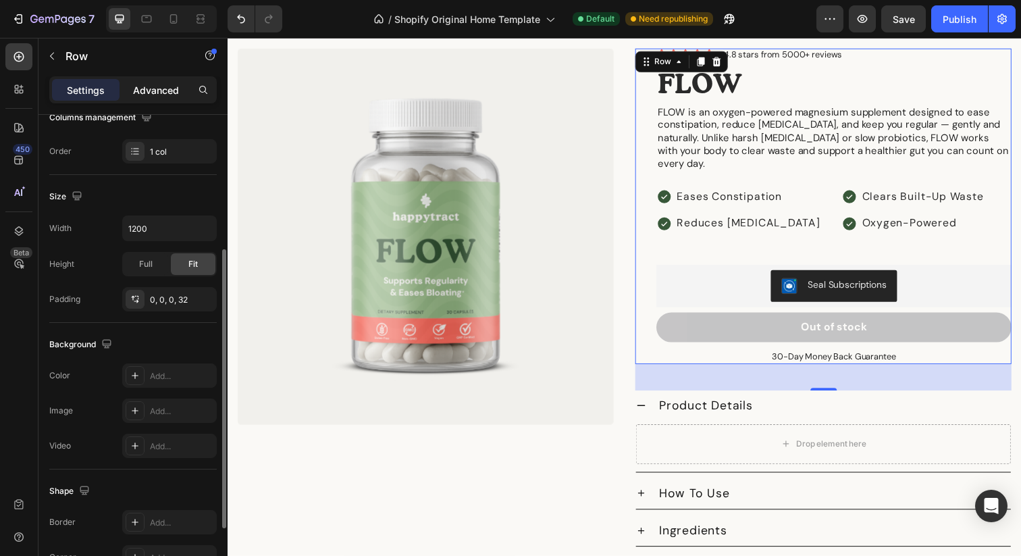
click at [156, 83] on p "Advanced" at bounding box center [156, 90] width 46 height 14
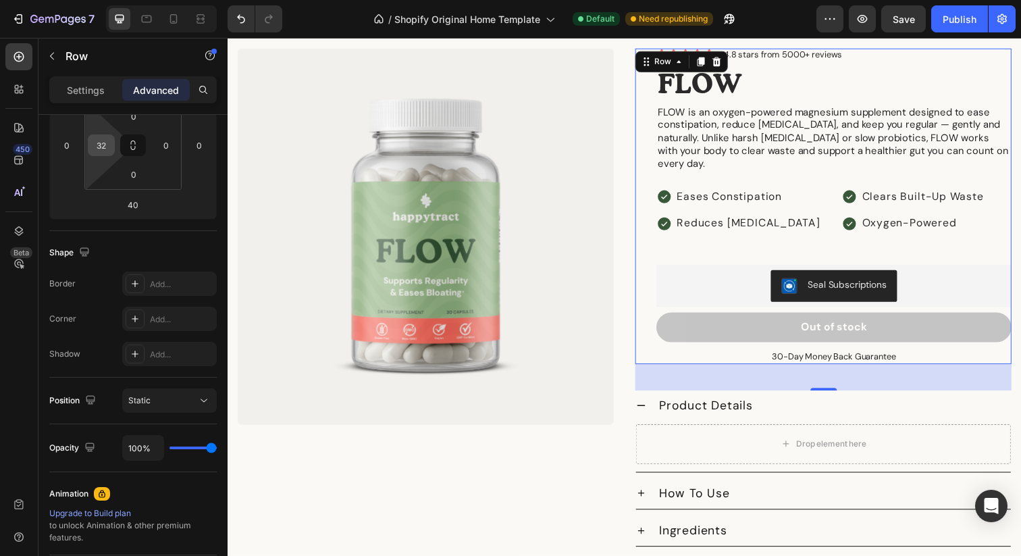
click at [98, 146] on input "32" at bounding box center [101, 145] width 20 height 20
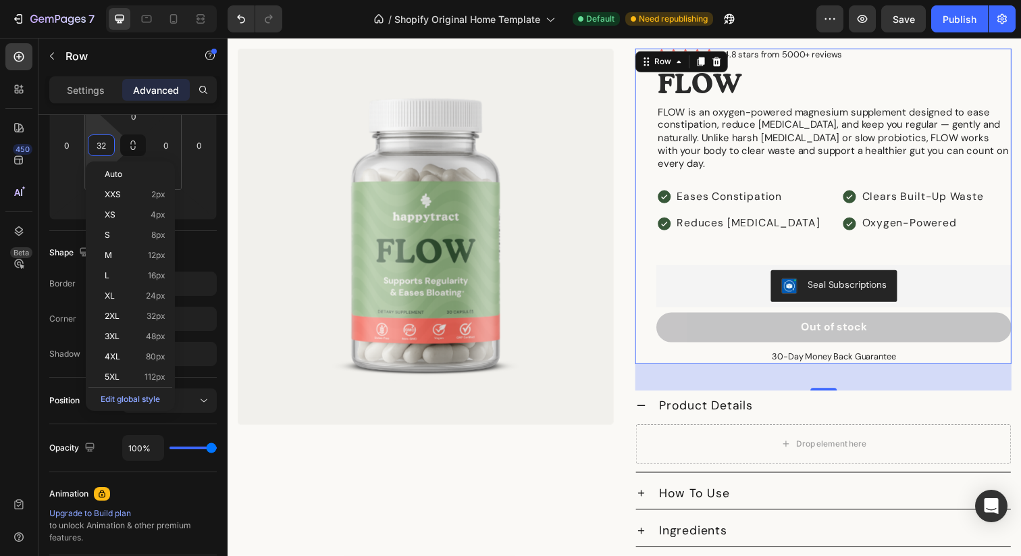
click at [98, 146] on input "32" at bounding box center [101, 145] width 20 height 20
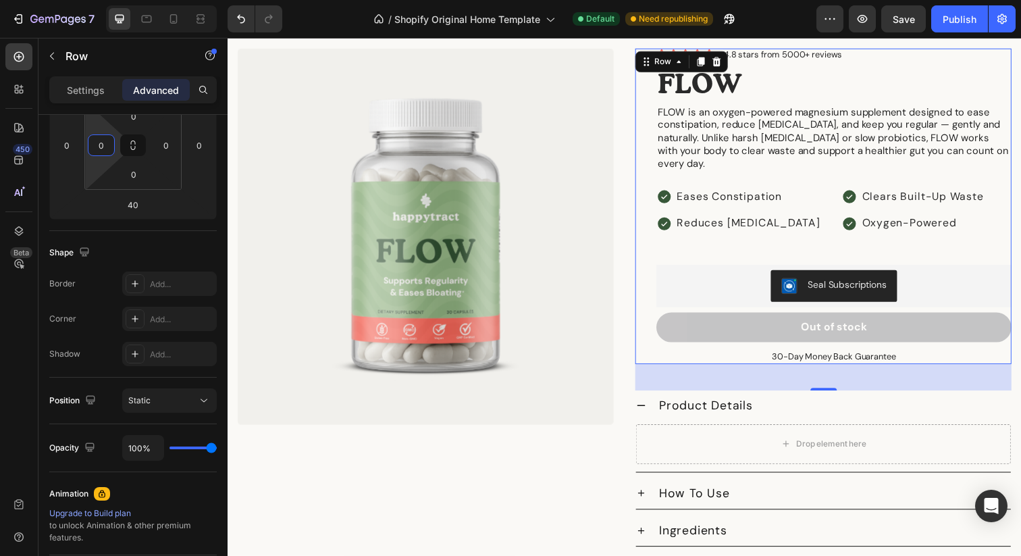
click at [91, 239] on div "Shape Border Add... Corner Add... Shadow Add..." at bounding box center [133, 304] width 168 height 147
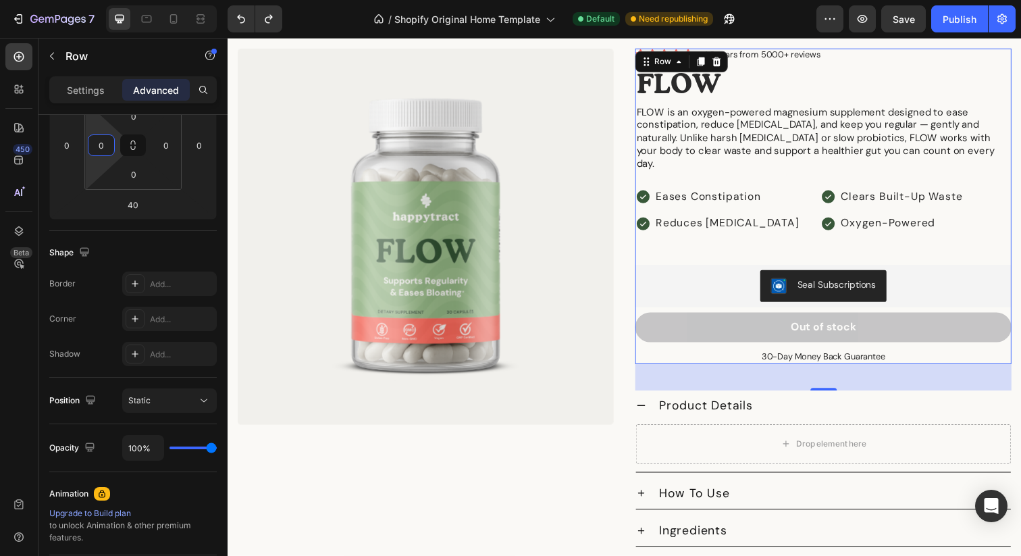
type input "32"
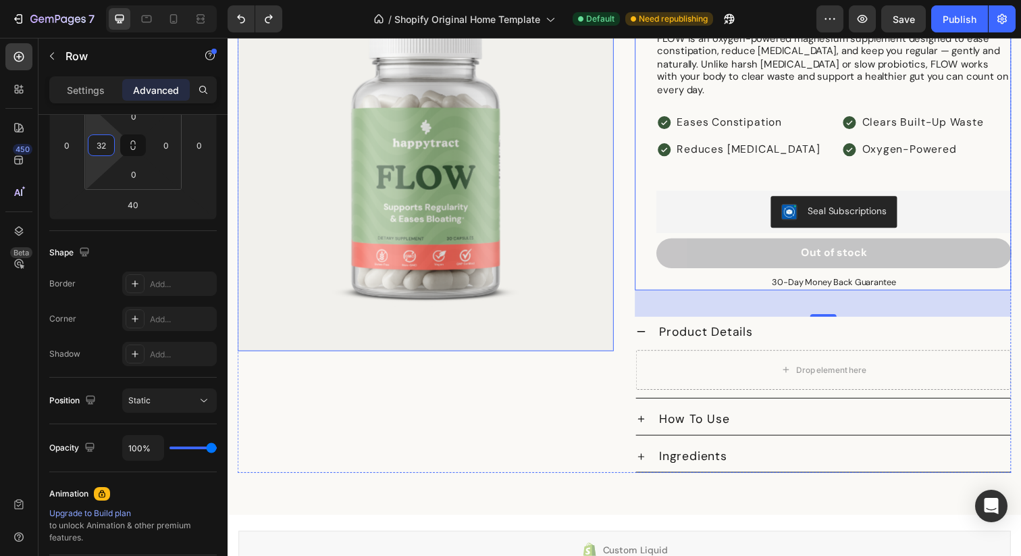
scroll to position [1759, 0]
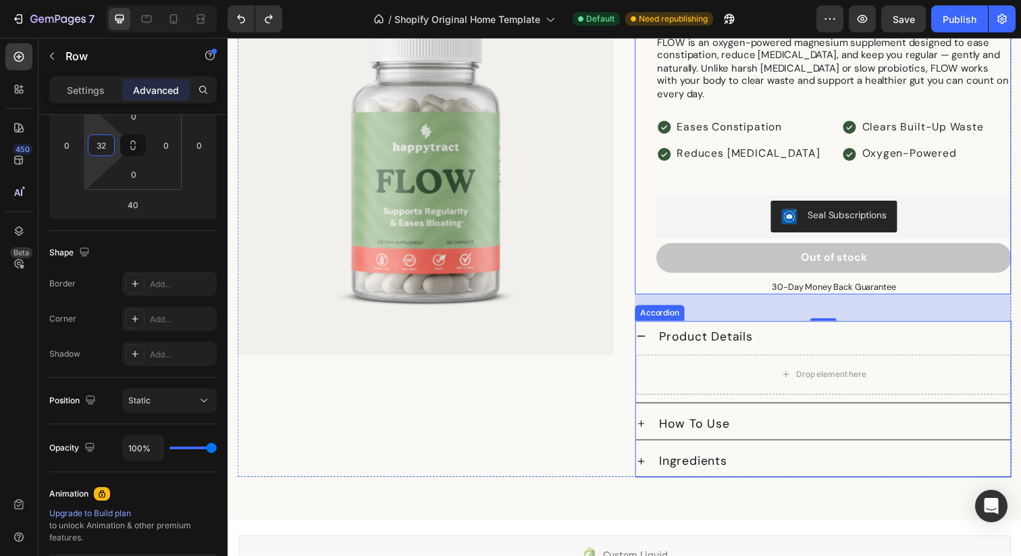
click at [645, 327] on div "Product Details" at bounding box center [835, 343] width 383 height 32
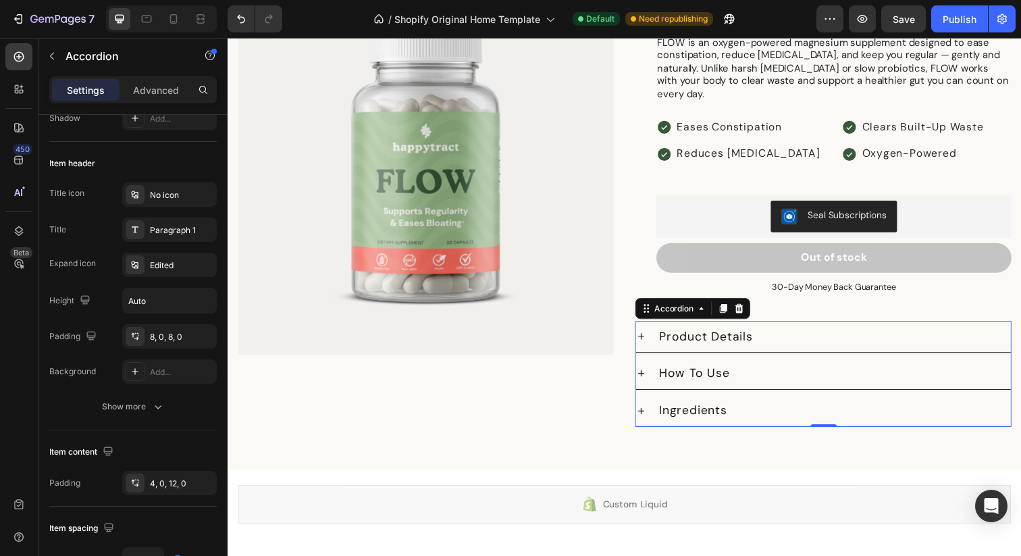
scroll to position [0, 0]
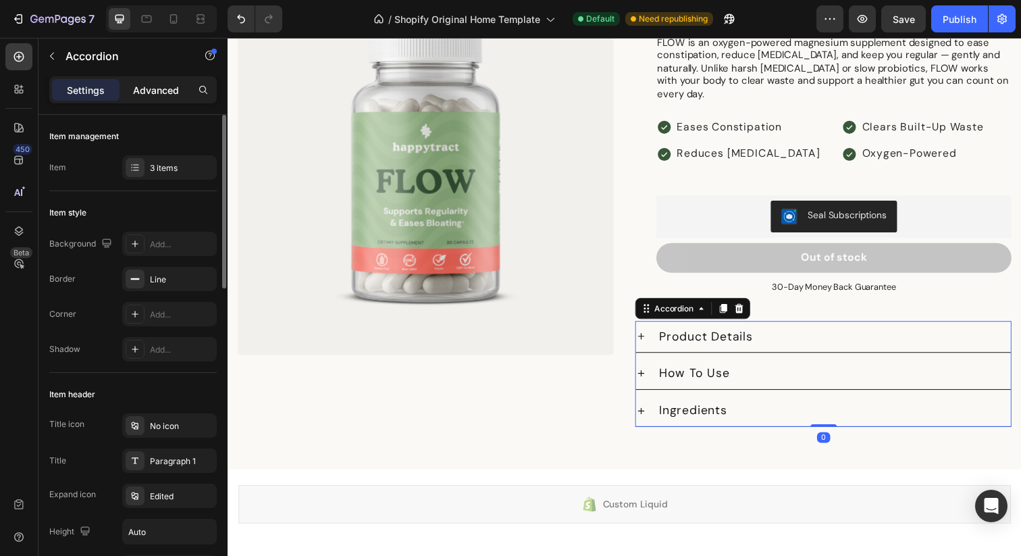
click at [174, 84] on p "Advanced" at bounding box center [156, 90] width 46 height 14
type input "100%"
type input "100"
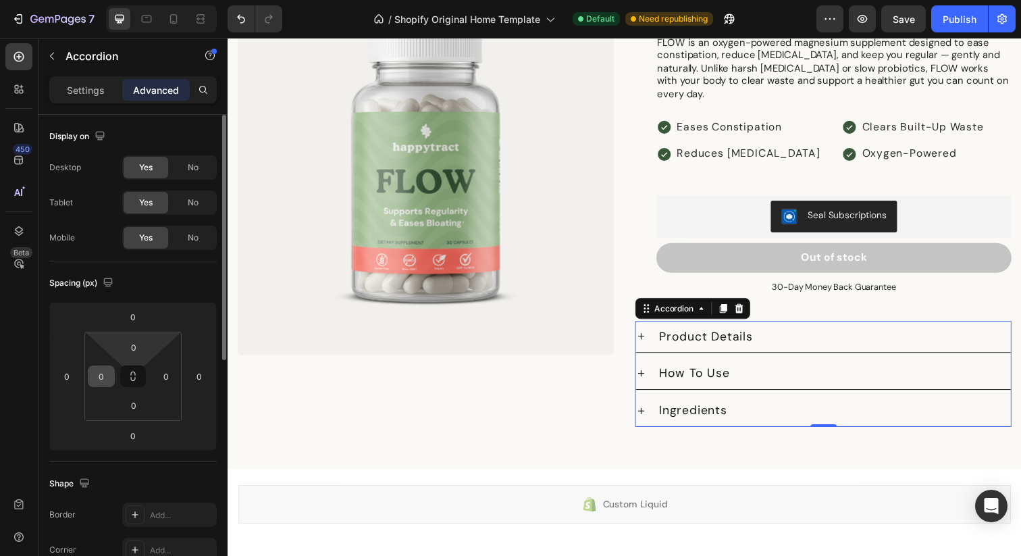
click at [107, 374] on input "0" at bounding box center [101, 376] width 20 height 20
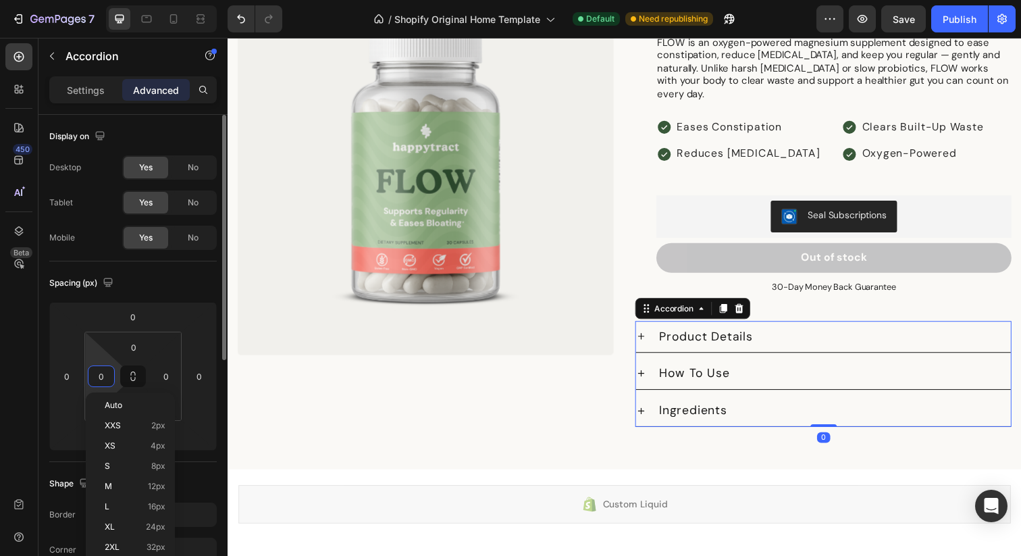
click at [107, 374] on input "0" at bounding box center [101, 376] width 20 height 20
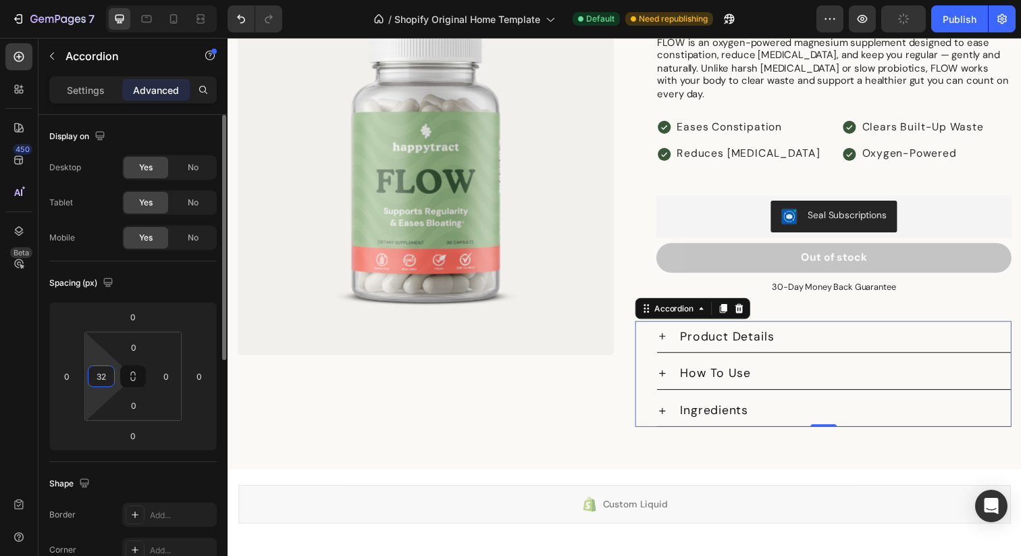
type input "32"
click at [157, 288] on div "Spacing (px)" at bounding box center [133, 283] width 168 height 22
click at [706, 455] on div "Product Images Icon Icon Icon Icon Icon Icon List 4.8 stars from 5000+ reviews …" at bounding box center [633, 201] width 811 height 555
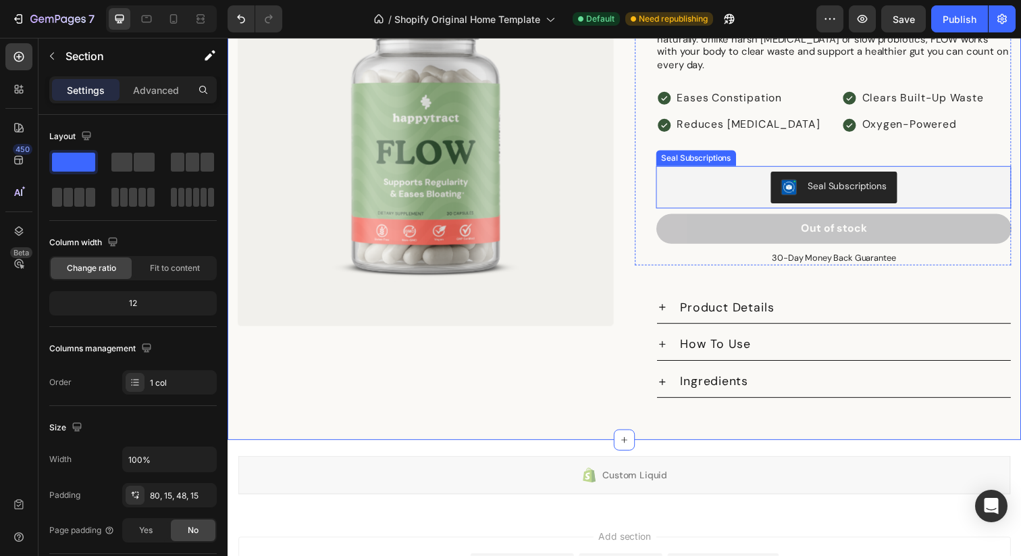
scroll to position [1474, 0]
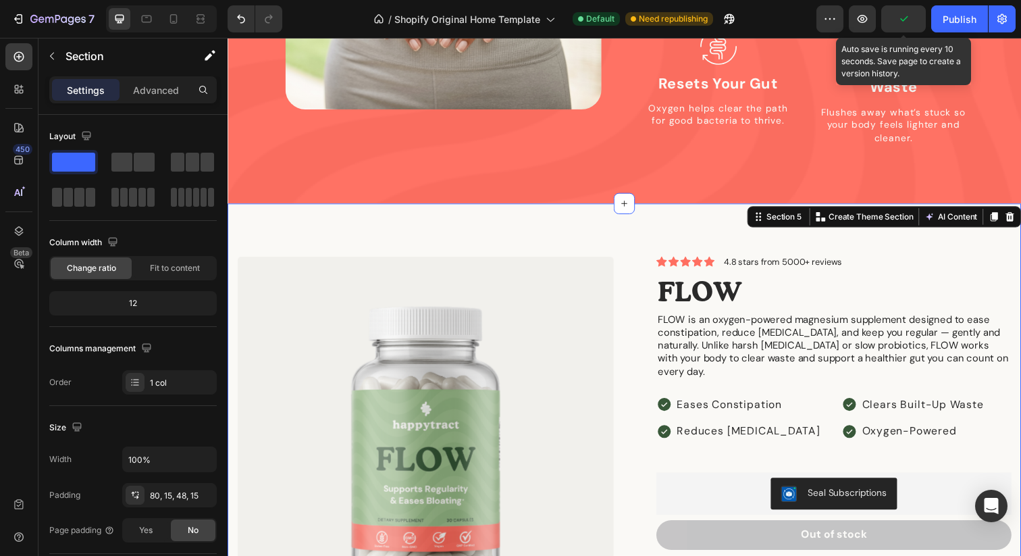
click at [899, 22] on icon "button" at bounding box center [904, 19] width 14 height 14
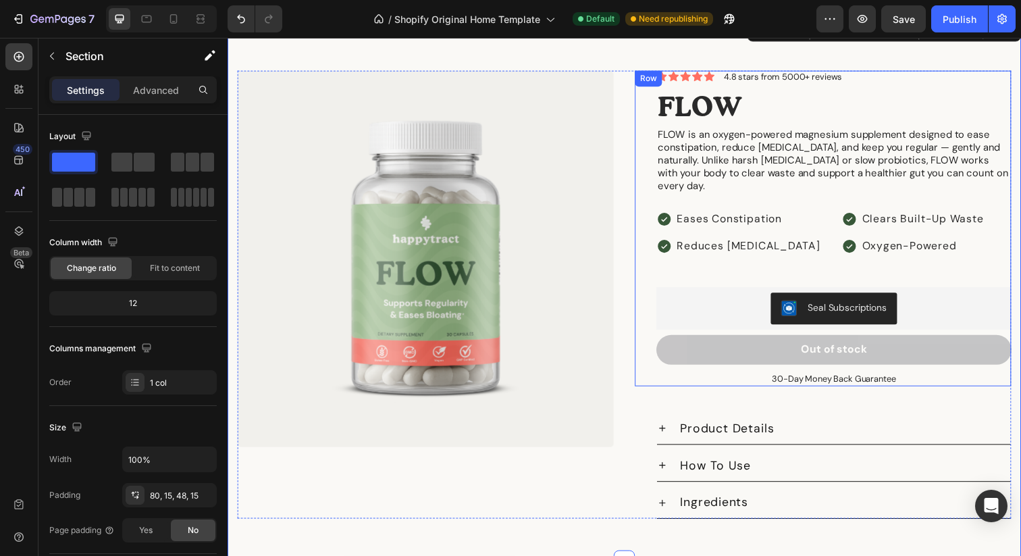
scroll to position [1608, 0]
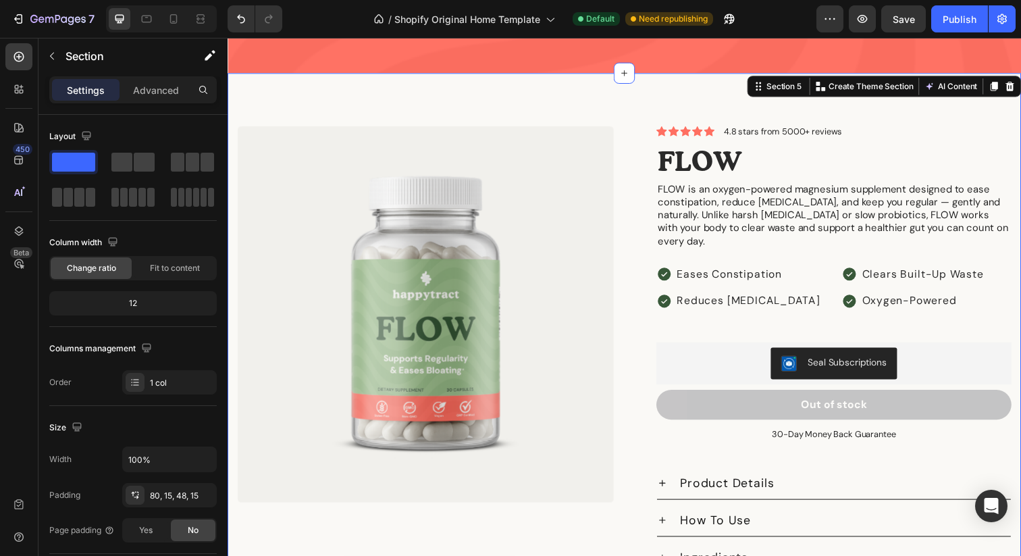
click at [704, 103] on div "Product Images Icon Icon Icon Icon Icon Icon List 4.8 stars from 5000+ reviews …" at bounding box center [633, 351] width 811 height 555
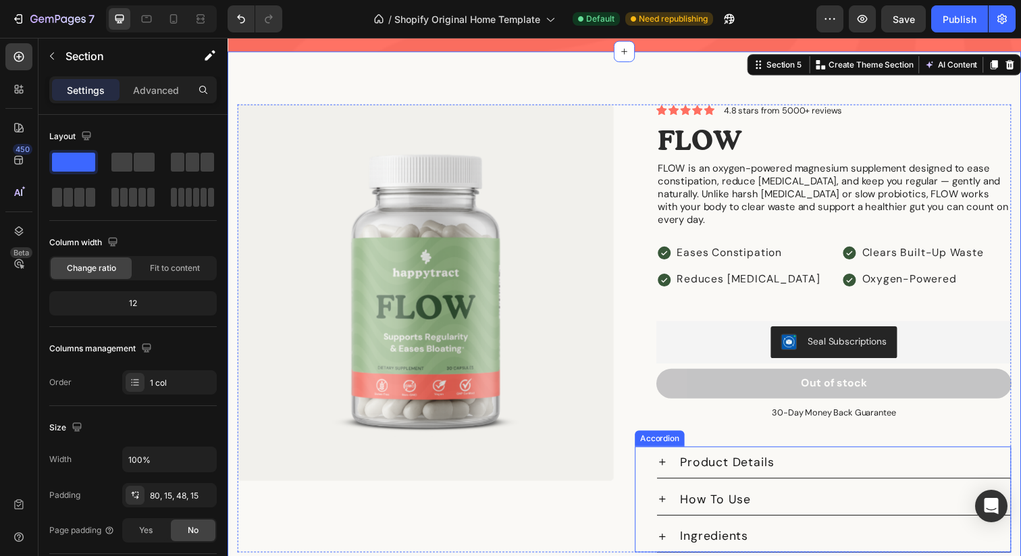
scroll to position [1662, 0]
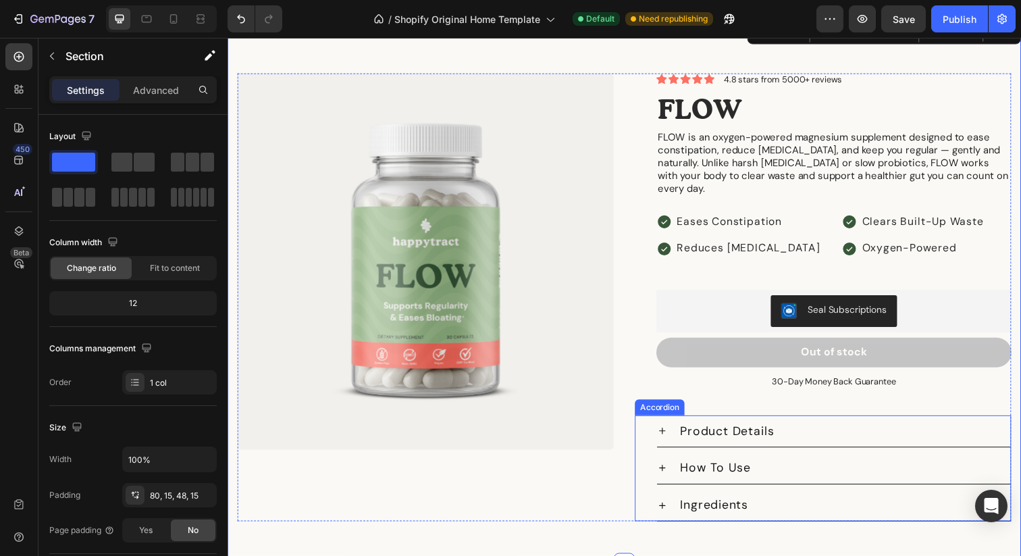
click at [717, 423] on div "Product Details" at bounding box center [846, 439] width 361 height 32
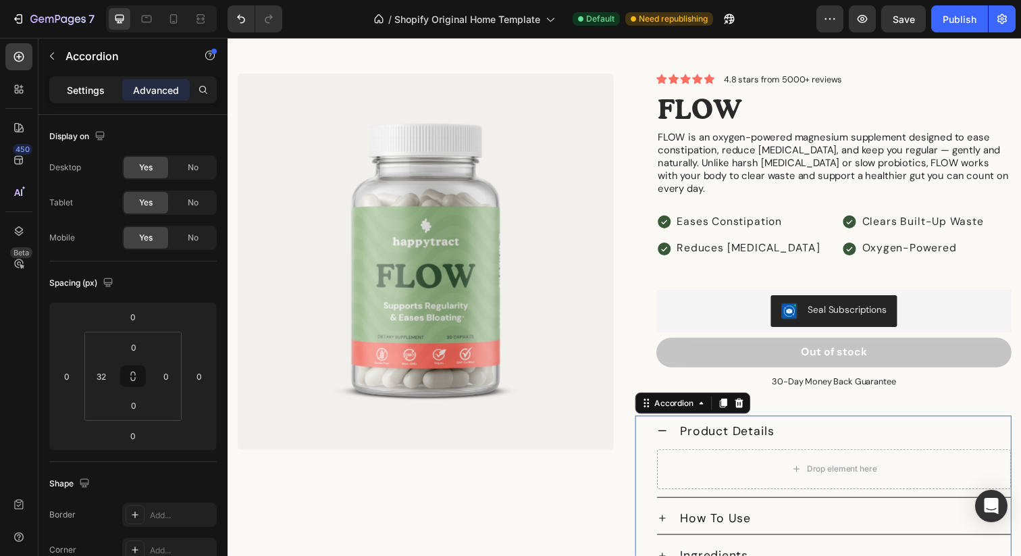
click at [95, 89] on p "Settings" at bounding box center [86, 90] width 38 height 14
type input "8"
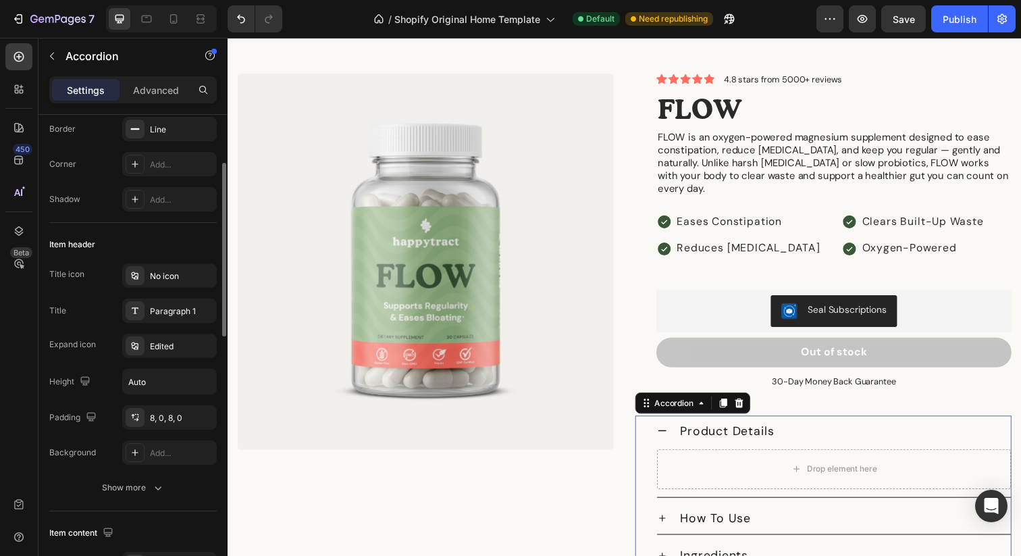
scroll to position [153, 0]
click at [131, 271] on icon at bounding box center [135, 272] width 11 height 11
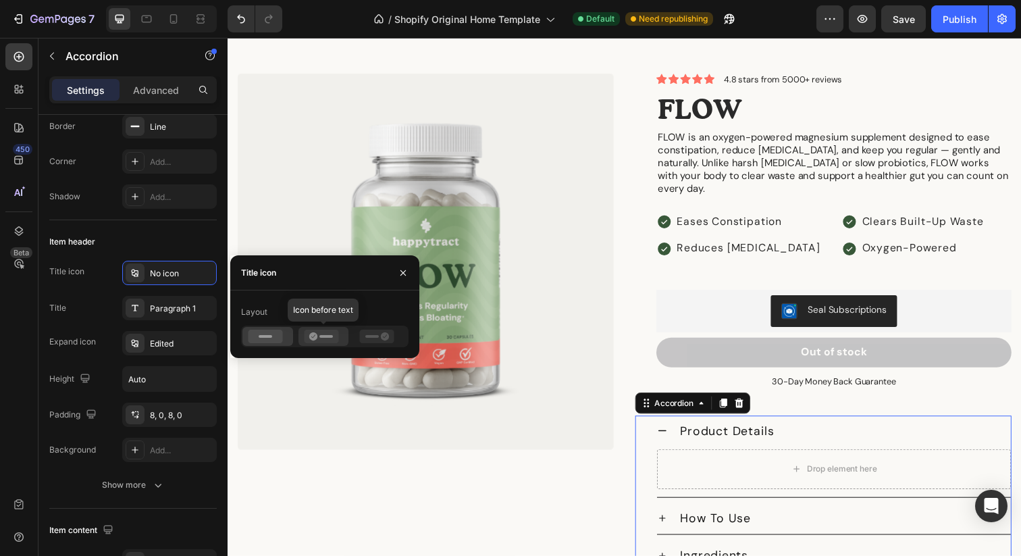
click at [313, 336] on icon at bounding box center [313, 336] width 8 height 8
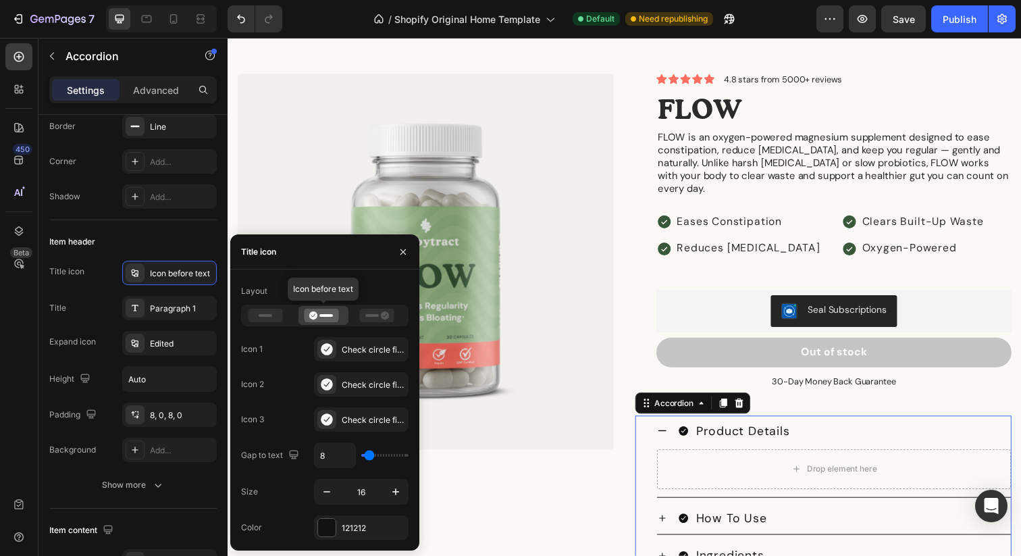
click at [316, 311] on icon at bounding box center [321, 316] width 34 height 14
click at [365, 313] on icon at bounding box center [377, 316] width 34 height 14
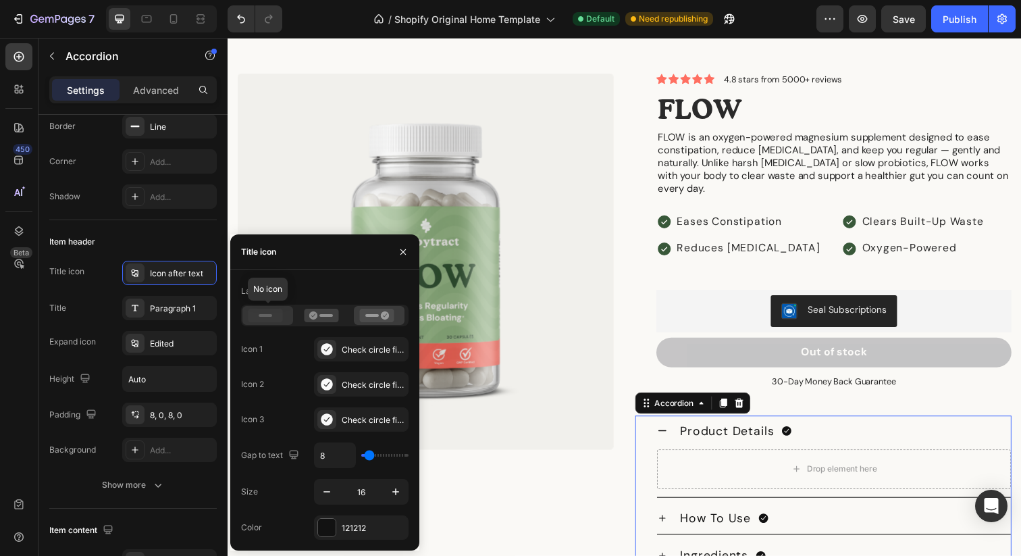
click at [268, 316] on rect at bounding box center [266, 315] width 14 height 3
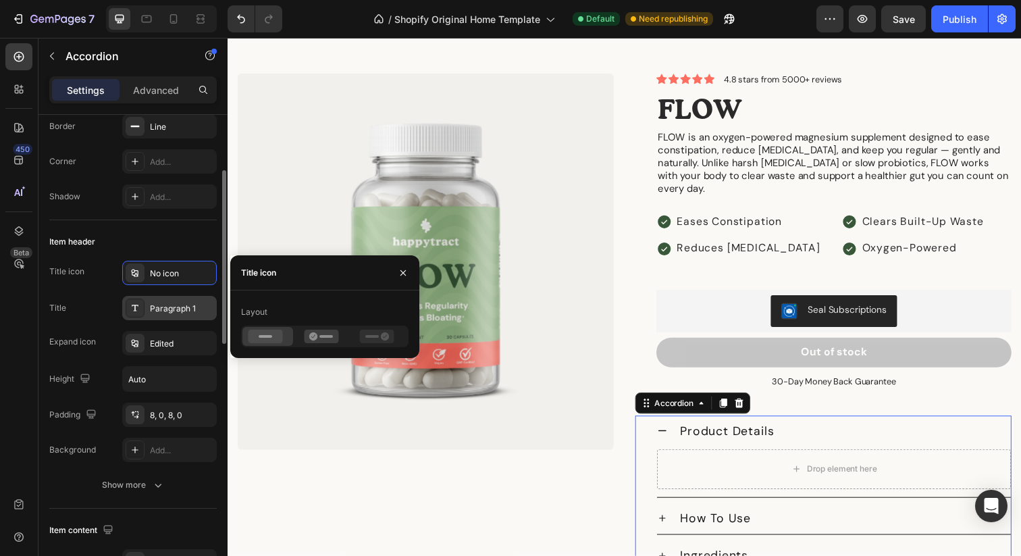
click at [135, 302] on div at bounding box center [135, 308] width 19 height 19
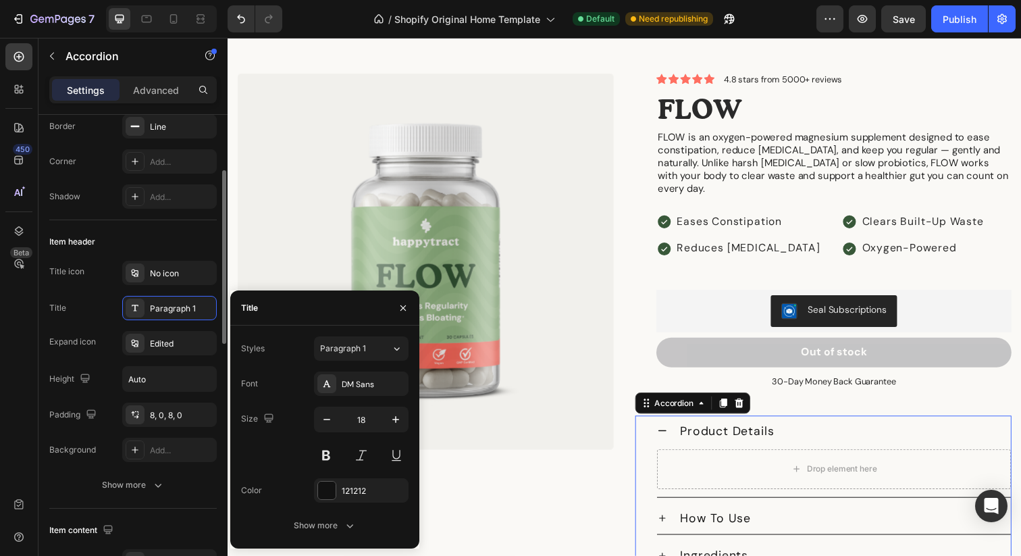
click at [95, 291] on div "Title icon No icon Title Paragraph 1 Expand icon Edited Height Auto Padding 8, …" at bounding box center [133, 361] width 168 height 201
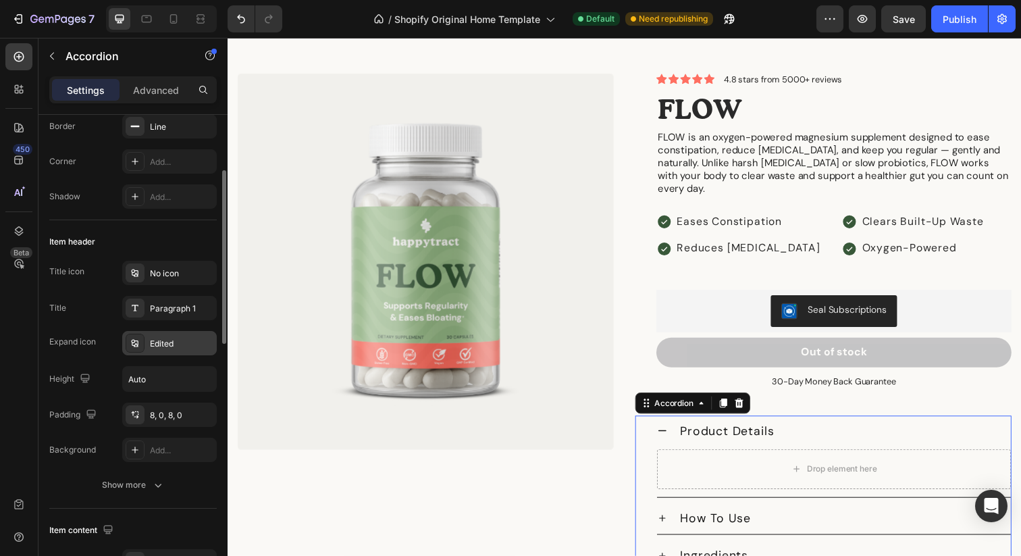
click at [156, 341] on div "Edited" at bounding box center [181, 344] width 63 height 12
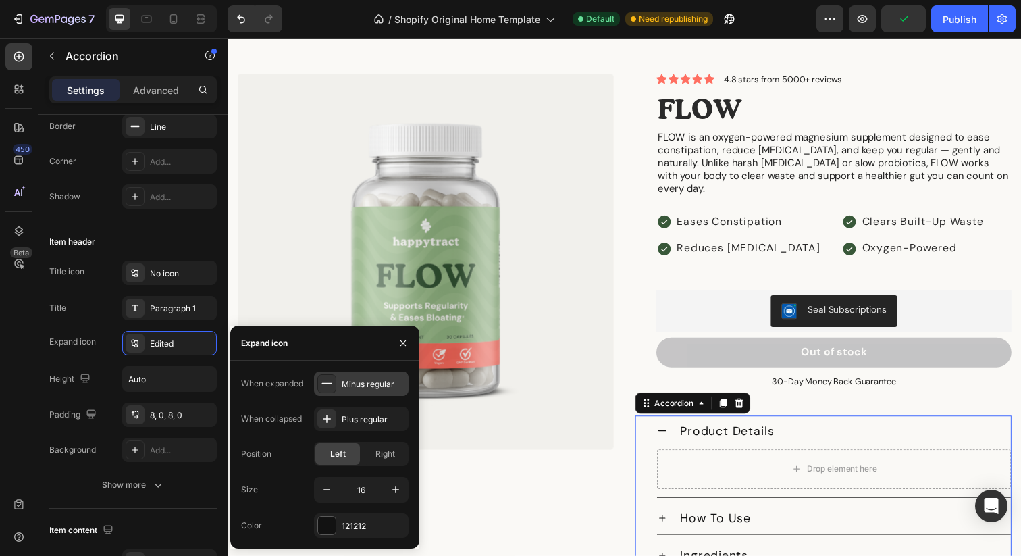
click at [351, 384] on div "Minus regular" at bounding box center [373, 384] width 63 height 12
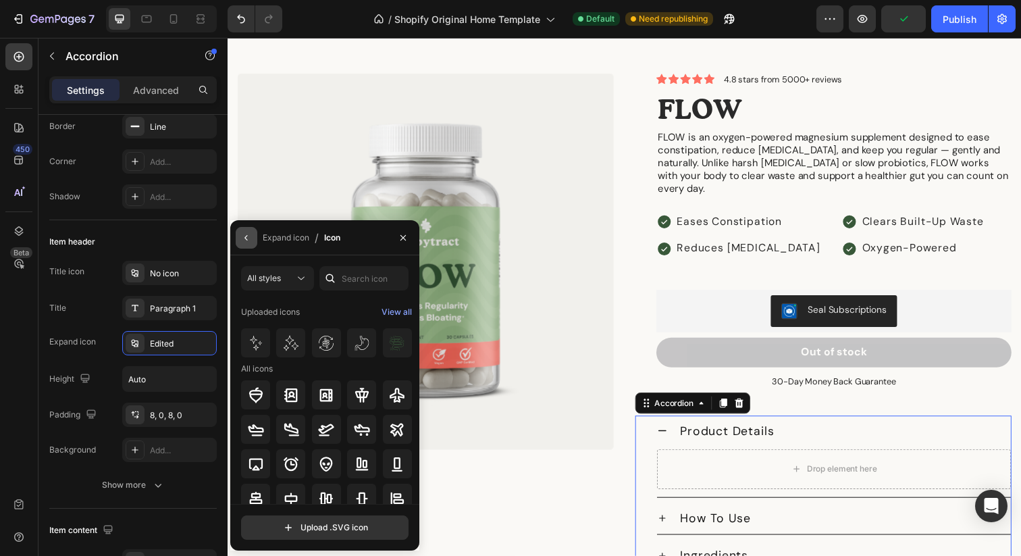
click at [243, 238] on icon "button" at bounding box center [246, 237] width 11 height 11
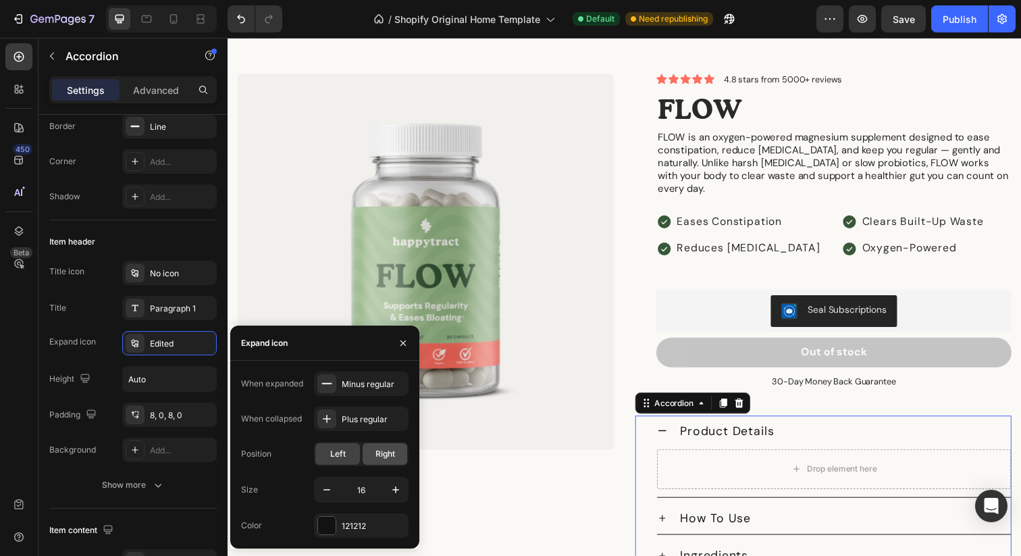
click at [373, 457] on div "Right" at bounding box center [385, 454] width 45 height 22
click at [342, 457] on span "Left" at bounding box center [338, 454] width 16 height 12
click at [392, 459] on span "Right" at bounding box center [386, 454] width 20 height 12
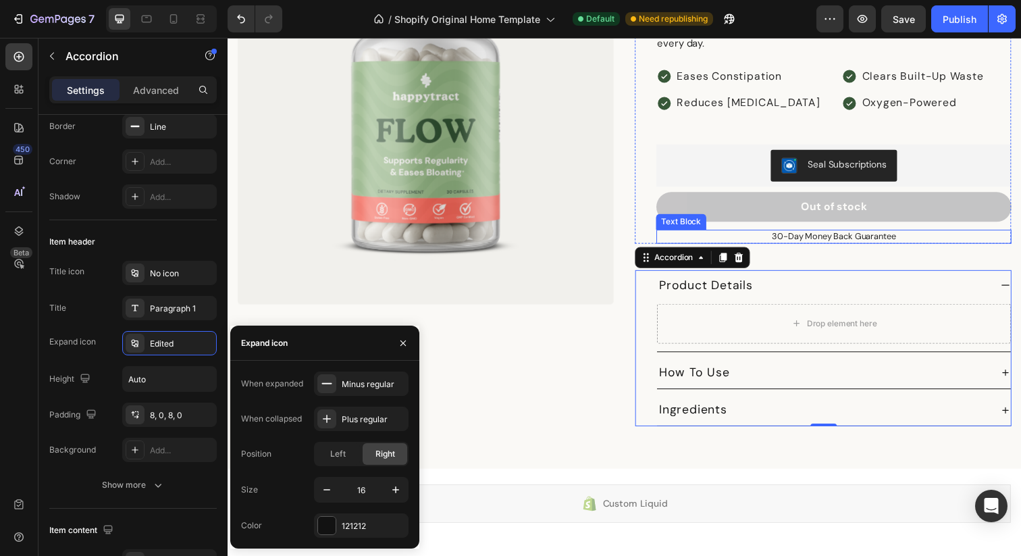
scroll to position [1815, 0]
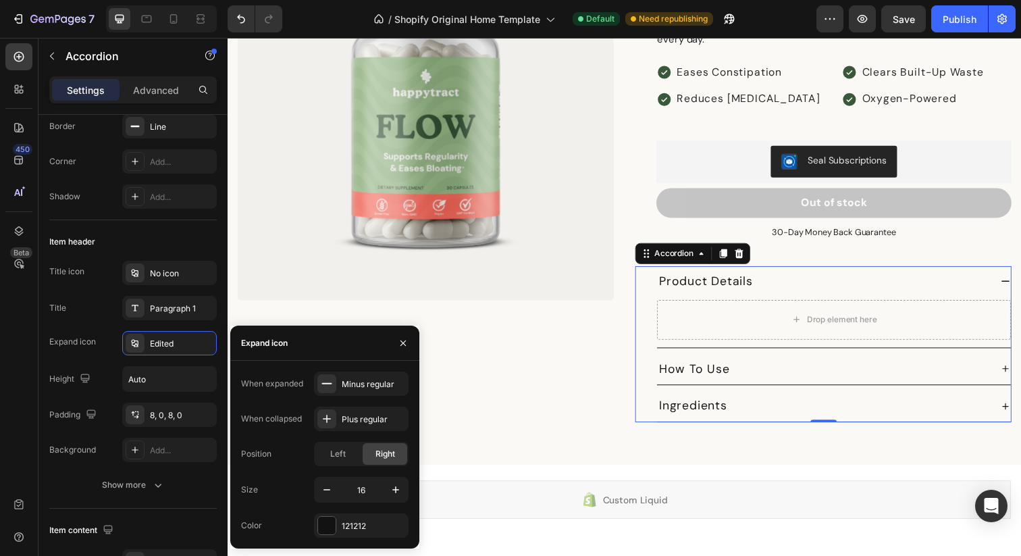
click at [1017, 281] on icon at bounding box center [1022, 286] width 11 height 11
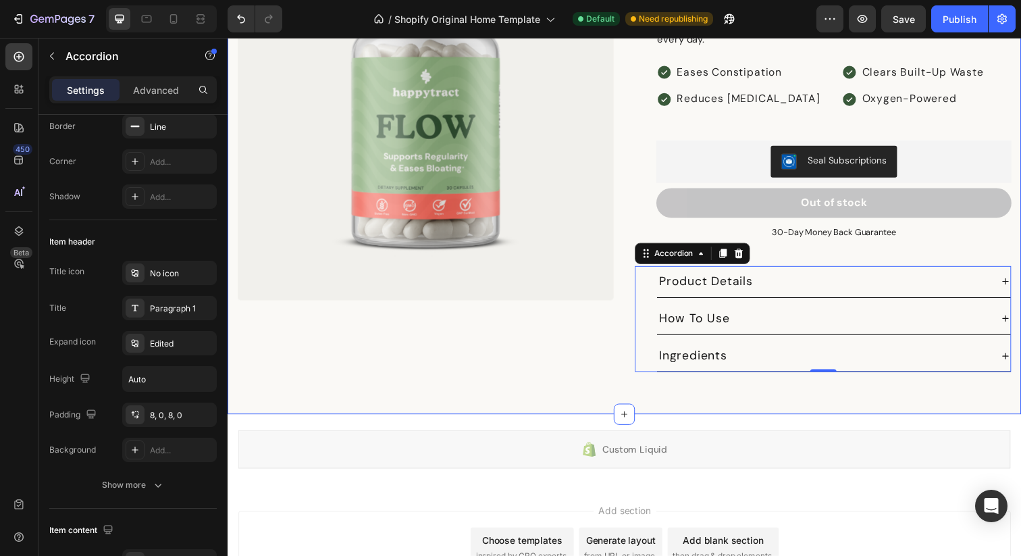
click at [555, 369] on div "Product Images Icon Icon Icon Icon Icon Icon List 4.8 stars from 5000+ reviews …" at bounding box center [633, 156] width 790 height 469
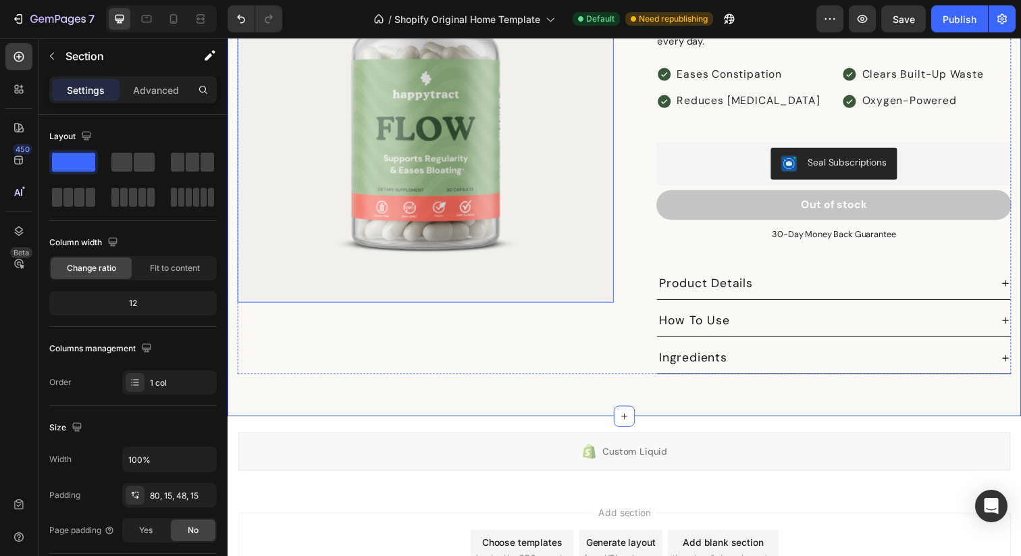
scroll to position [1826, 0]
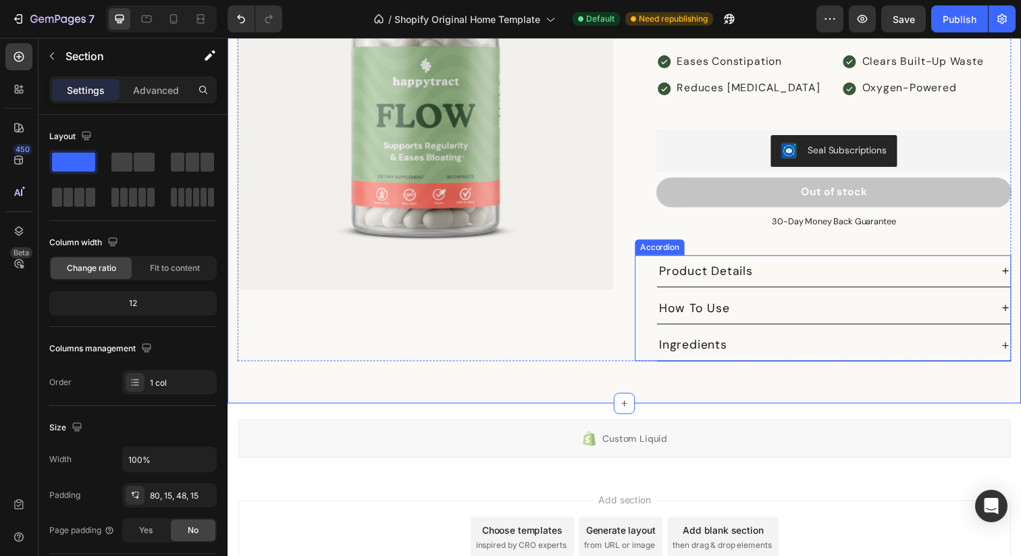
click at [645, 260] on div "Product Details How To Use Ingredients Accordion" at bounding box center [836, 314] width 384 height 109
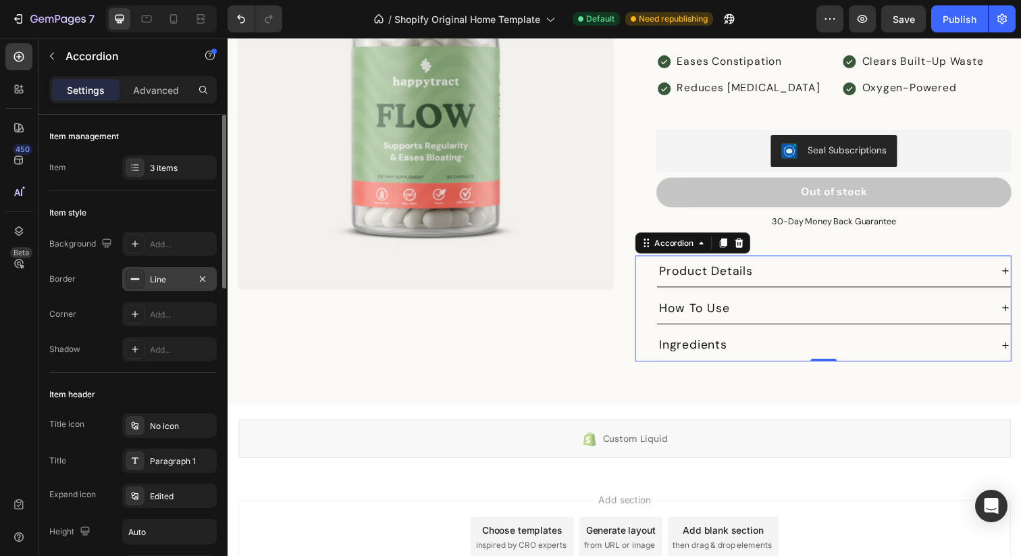
click at [148, 278] on div "Line" at bounding box center [169, 279] width 95 height 24
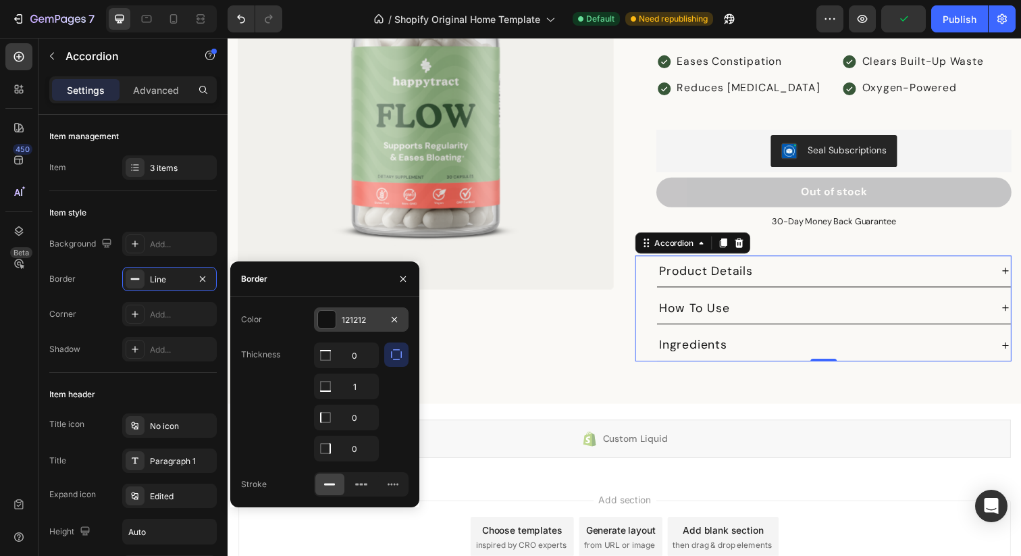
click at [328, 322] on div at bounding box center [327, 320] width 18 height 18
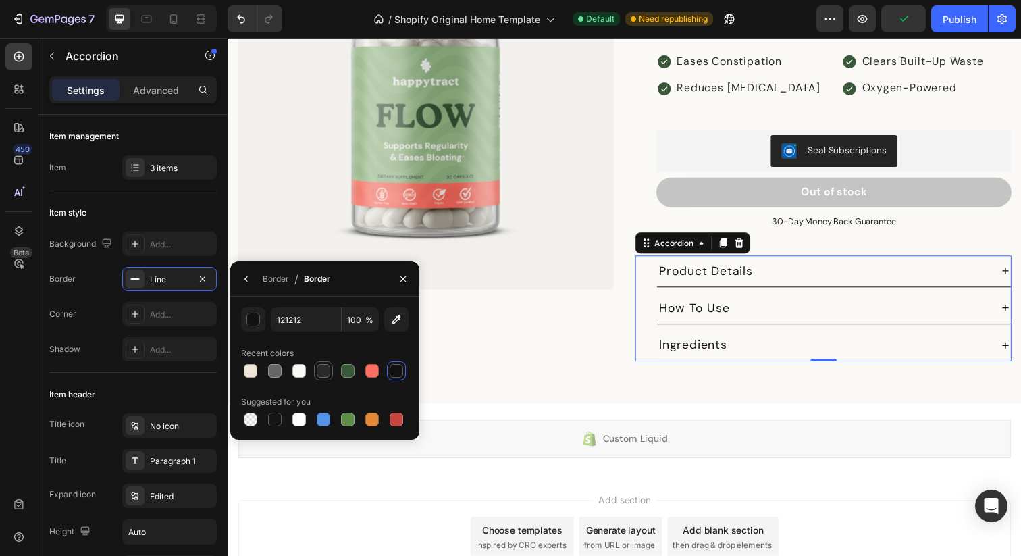
click at [330, 372] on div at bounding box center [324, 371] width 14 height 14
type input "2A2A2A"
click at [411, 282] on button "button" at bounding box center [403, 279] width 22 height 22
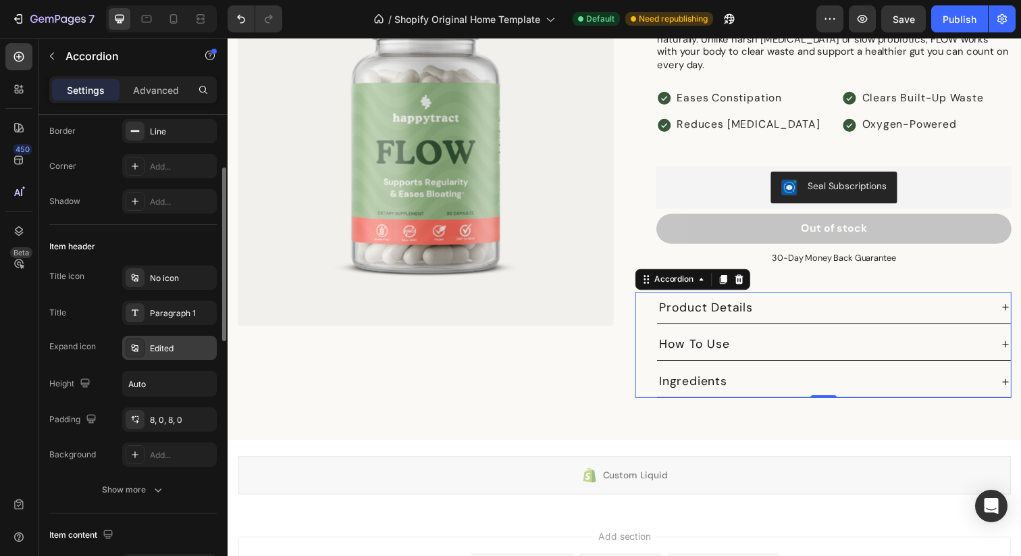
scroll to position [147, 0]
click at [168, 346] on div "Edited" at bounding box center [181, 350] width 63 height 12
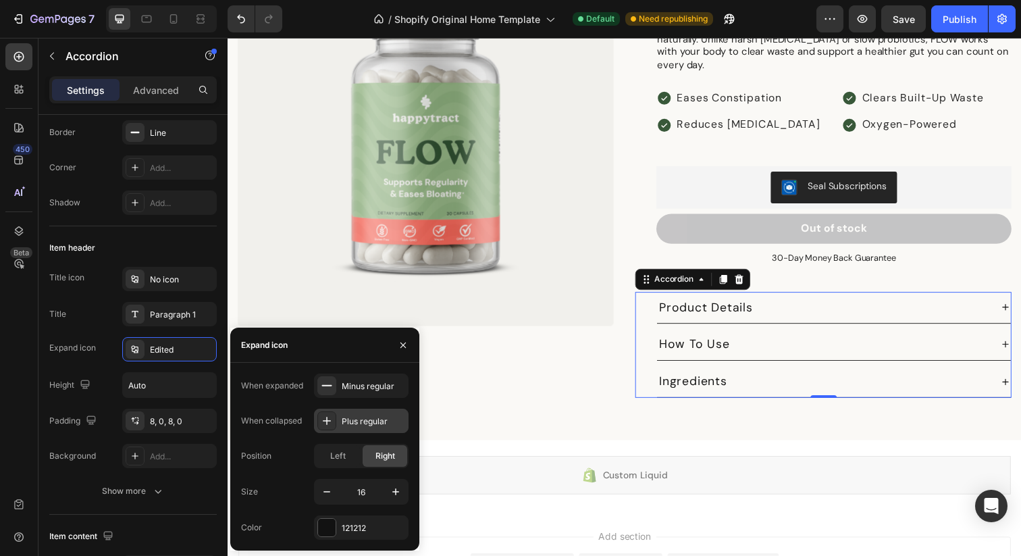
click at [332, 424] on icon at bounding box center [327, 421] width 14 height 14
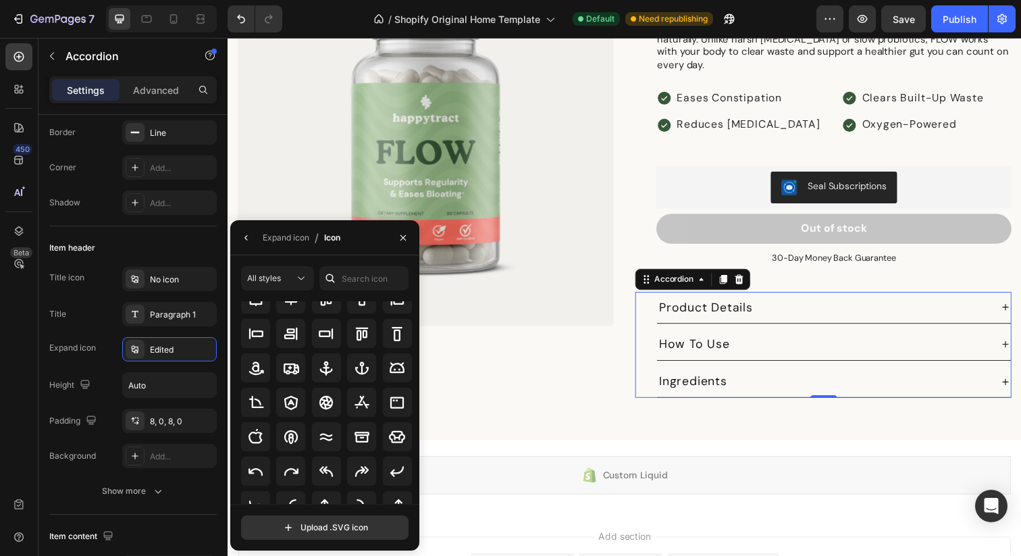
scroll to position [0, 0]
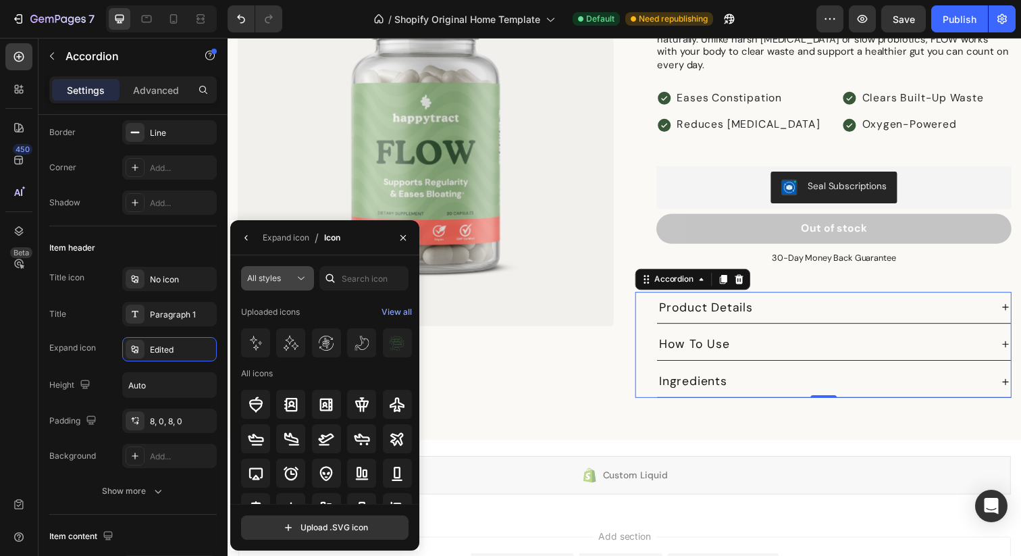
click at [283, 268] on button "All styles" at bounding box center [277, 278] width 73 height 24
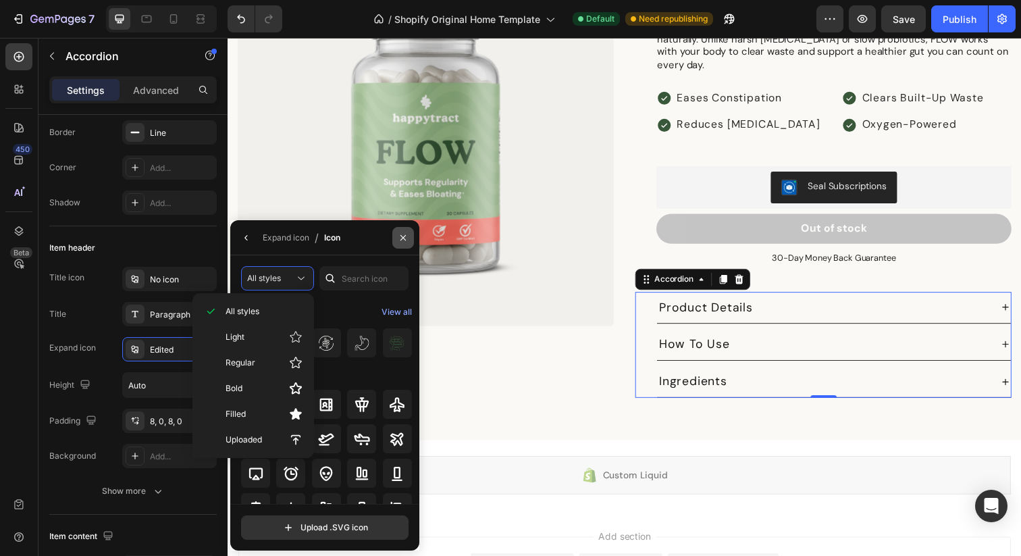
click at [407, 239] on icon "button" at bounding box center [403, 237] width 11 height 11
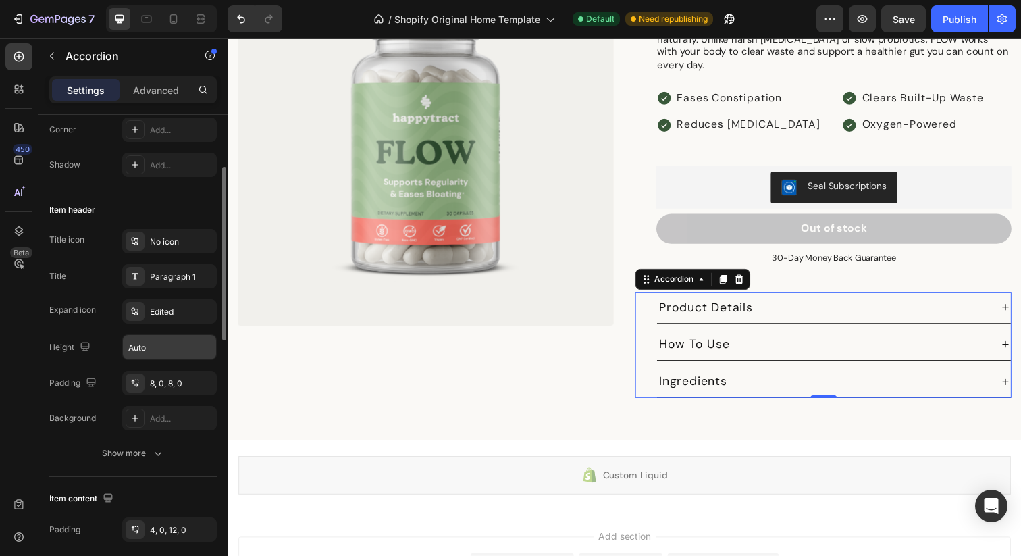
scroll to position [194, 0]
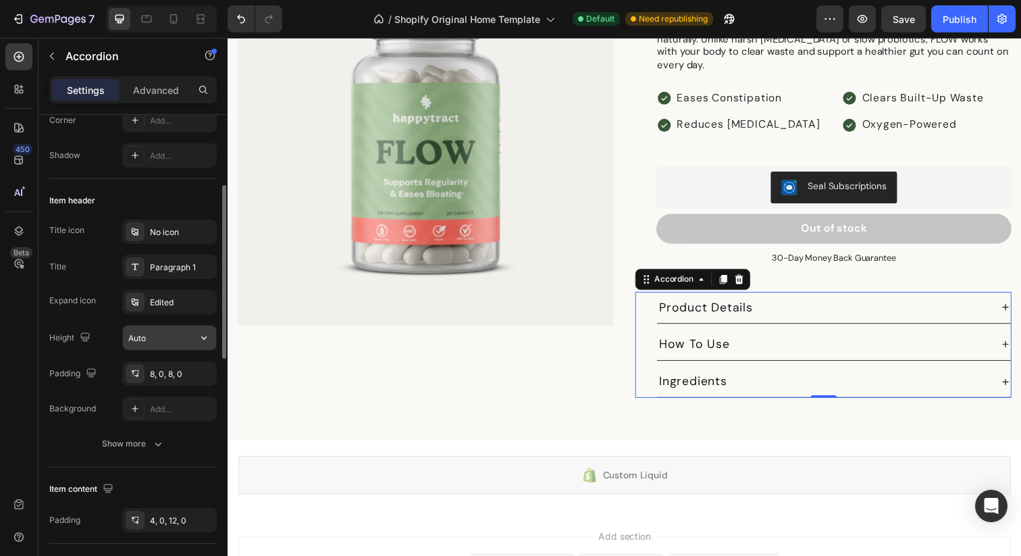
click at [141, 337] on input "Auto" at bounding box center [169, 338] width 93 height 24
click at [109, 307] on div "Expand icon Edited" at bounding box center [133, 302] width 168 height 24
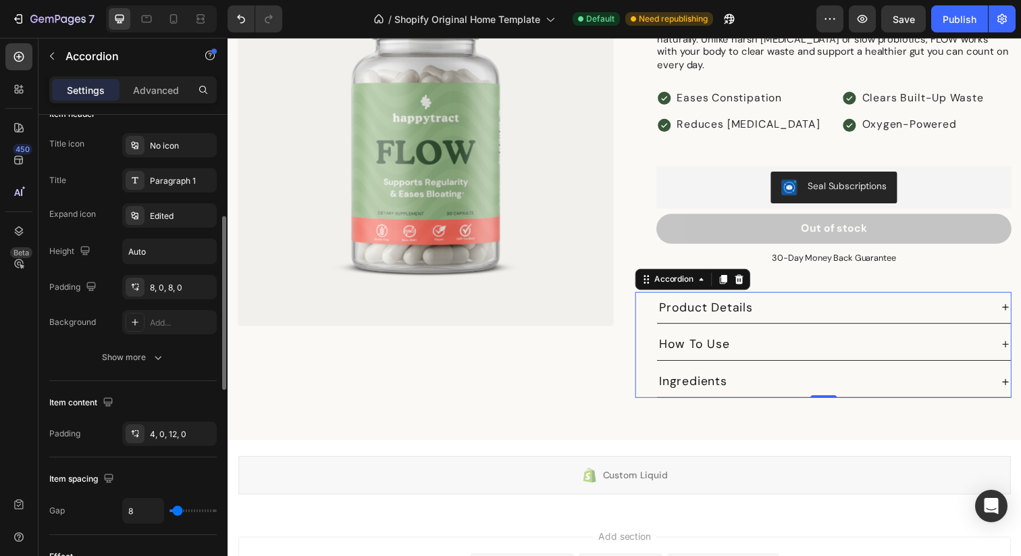
scroll to position [304, 0]
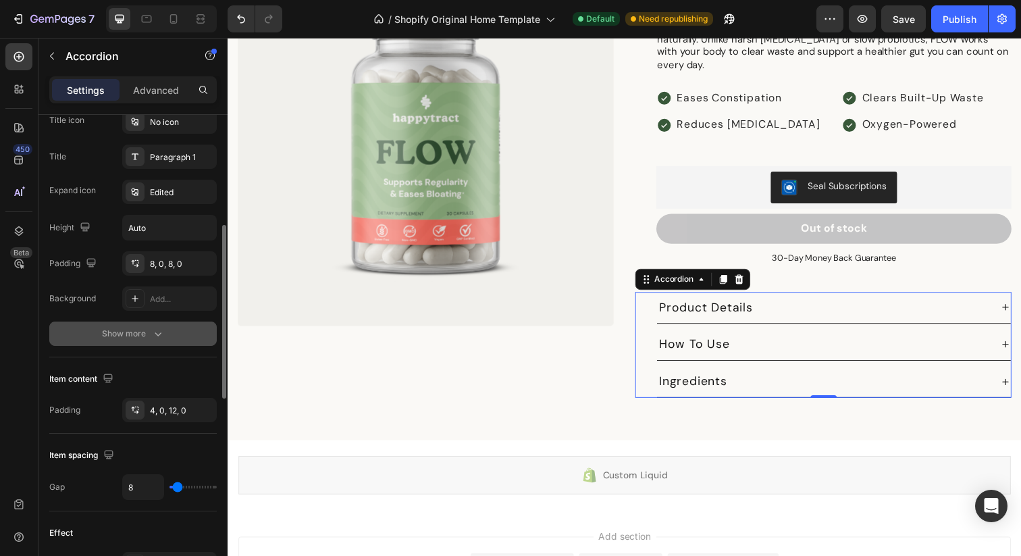
click at [122, 340] on div "Show more" at bounding box center [133, 334] width 63 height 14
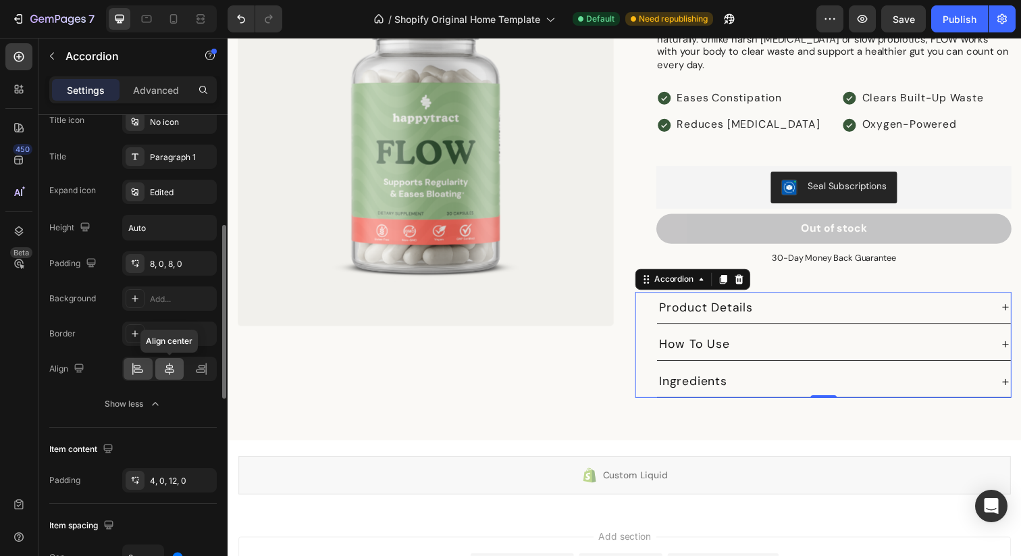
click at [170, 376] on div at bounding box center [169, 369] width 29 height 22
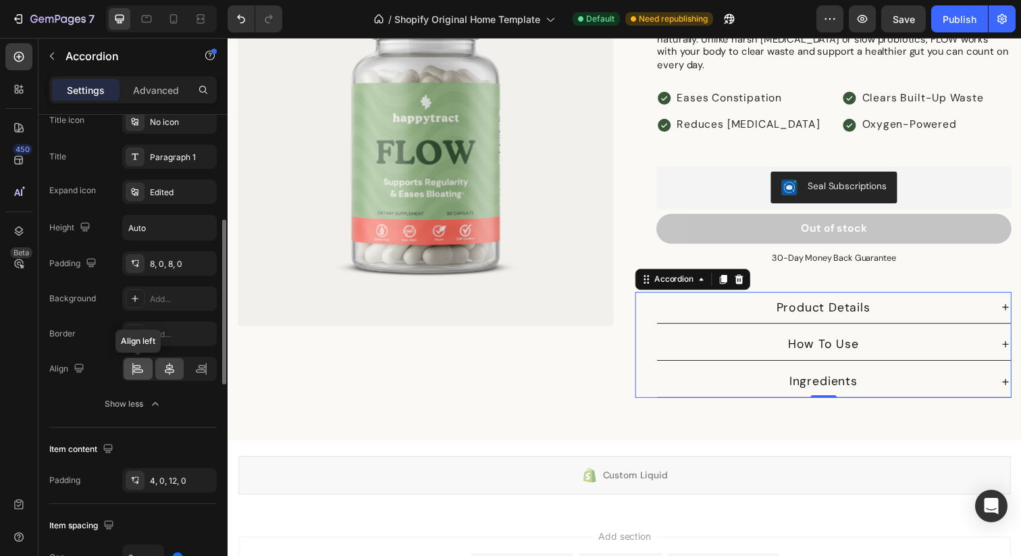
click at [137, 374] on icon at bounding box center [138, 369] width 14 height 14
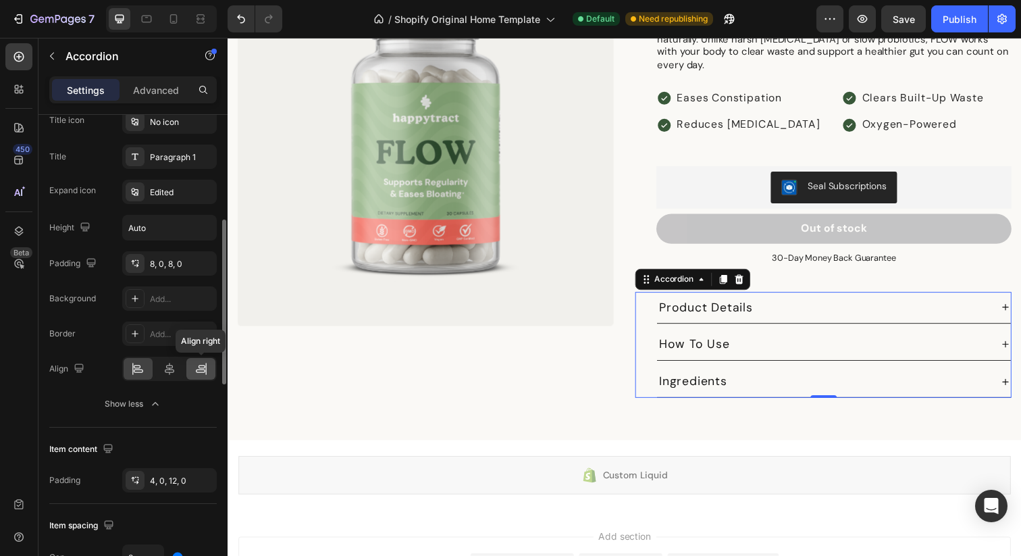
click at [200, 366] on icon at bounding box center [202, 369] width 14 height 14
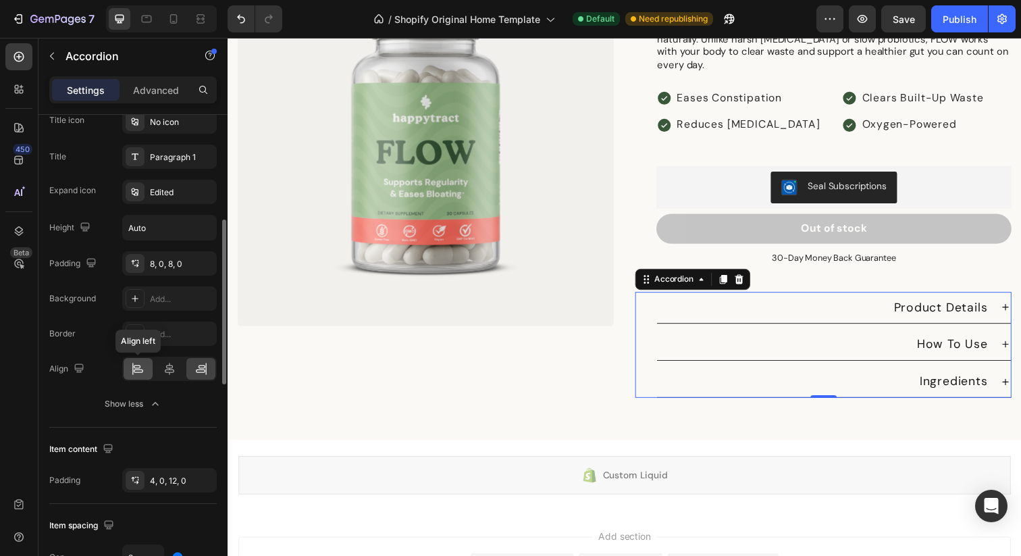
click at [138, 374] on icon at bounding box center [138, 369] width 14 height 14
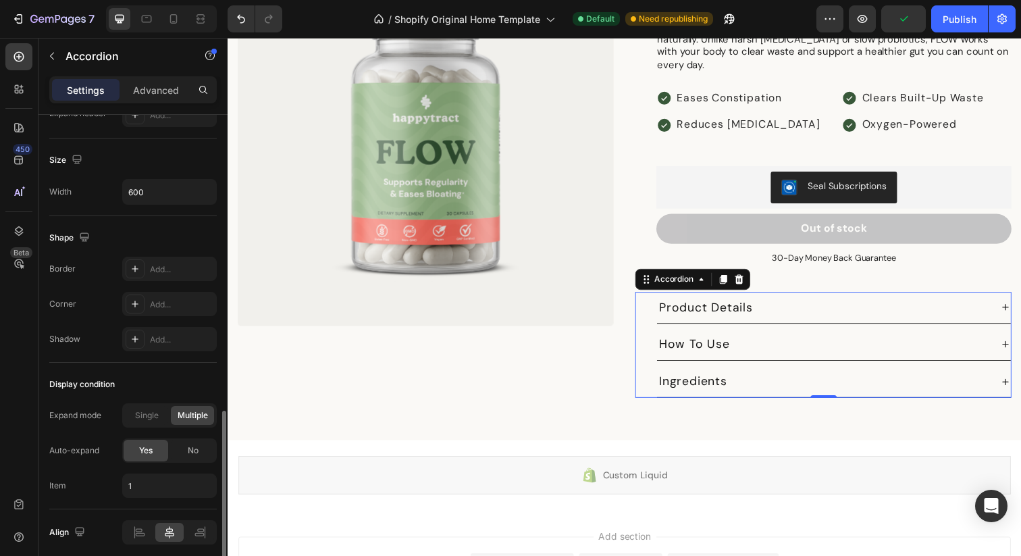
scroll to position [912, 0]
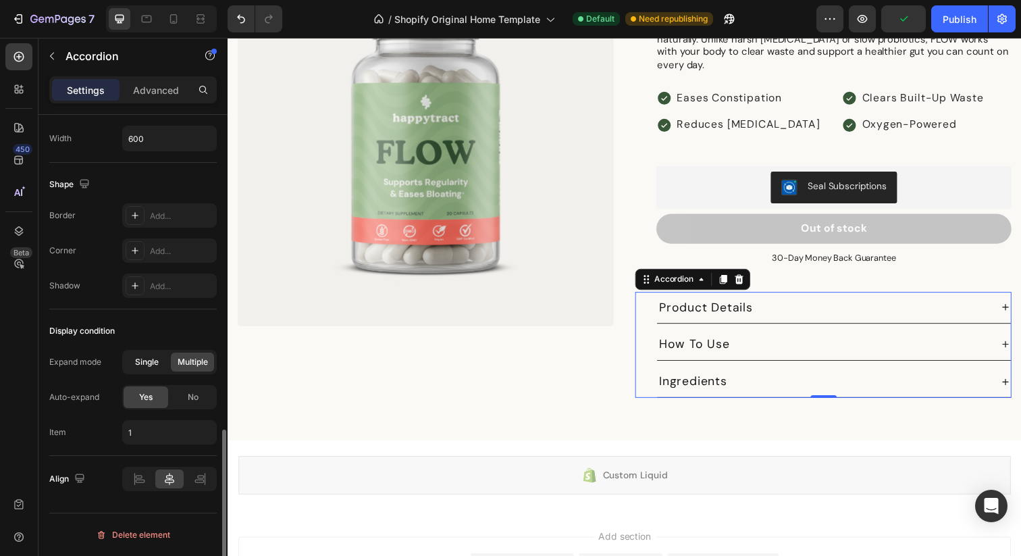
click at [132, 363] on div "Single" at bounding box center [146, 362] width 43 height 19
click at [186, 370] on div "Multiple" at bounding box center [192, 362] width 43 height 19
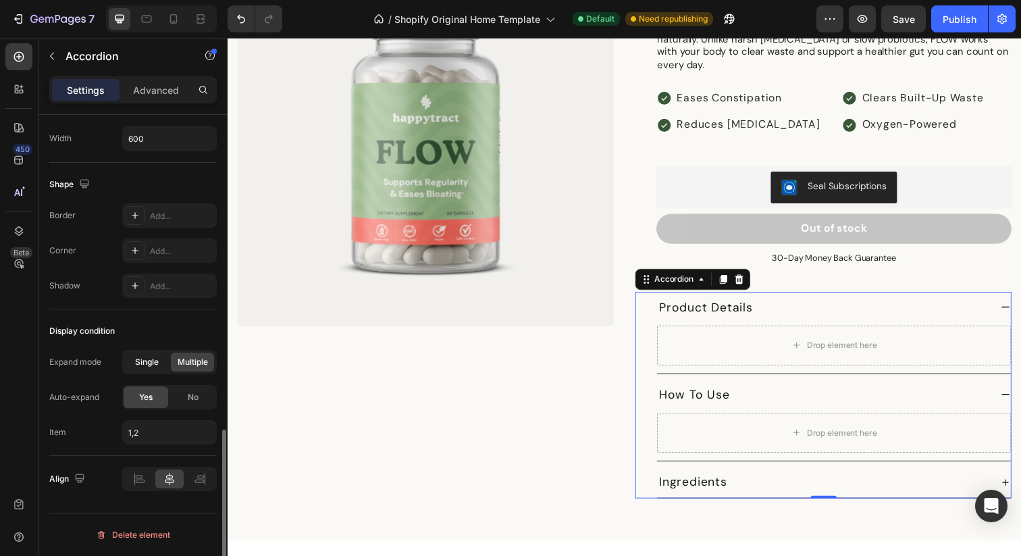
click at [151, 365] on span "Single" at bounding box center [147, 362] width 24 height 12
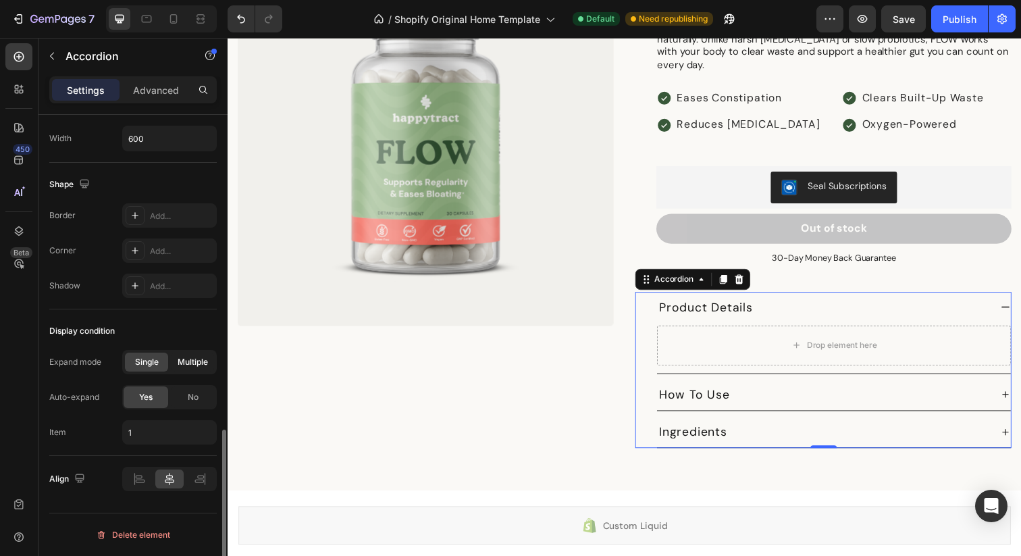
click at [184, 367] on span "Multiple" at bounding box center [193, 362] width 30 height 12
type input "1,2"
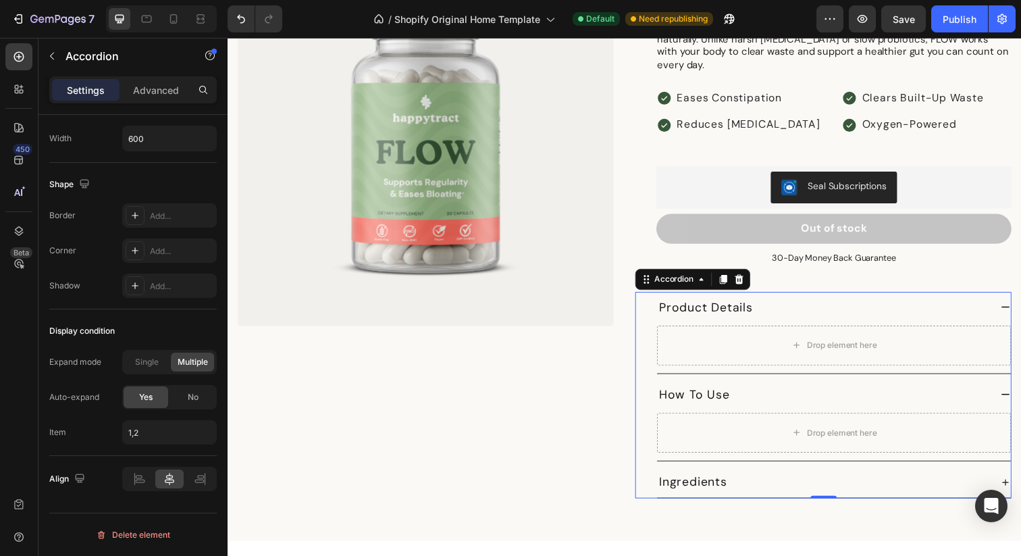
click at [1019, 396] on icon at bounding box center [1022, 401] width 11 height 11
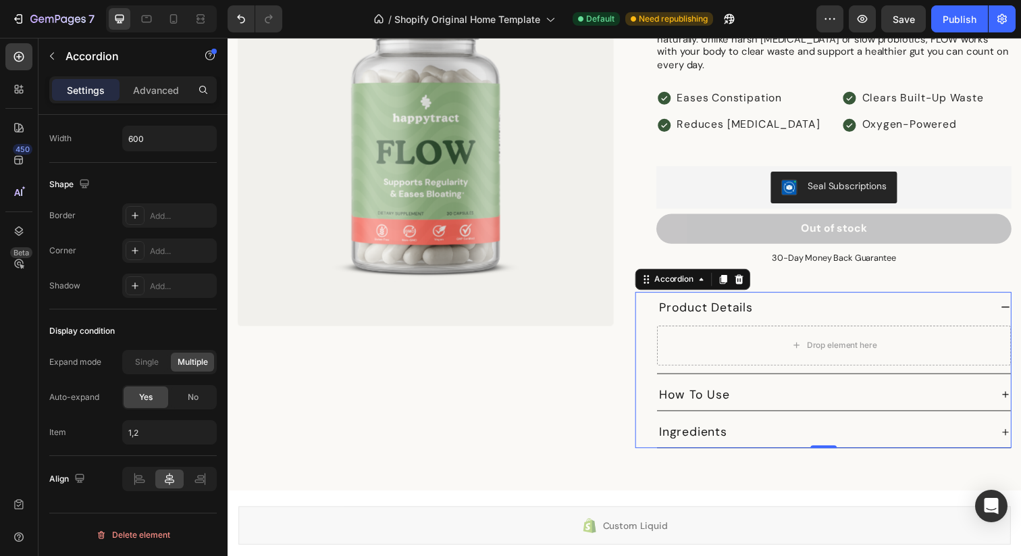
click at [1013, 297] on div "Product Details" at bounding box center [846, 313] width 361 height 32
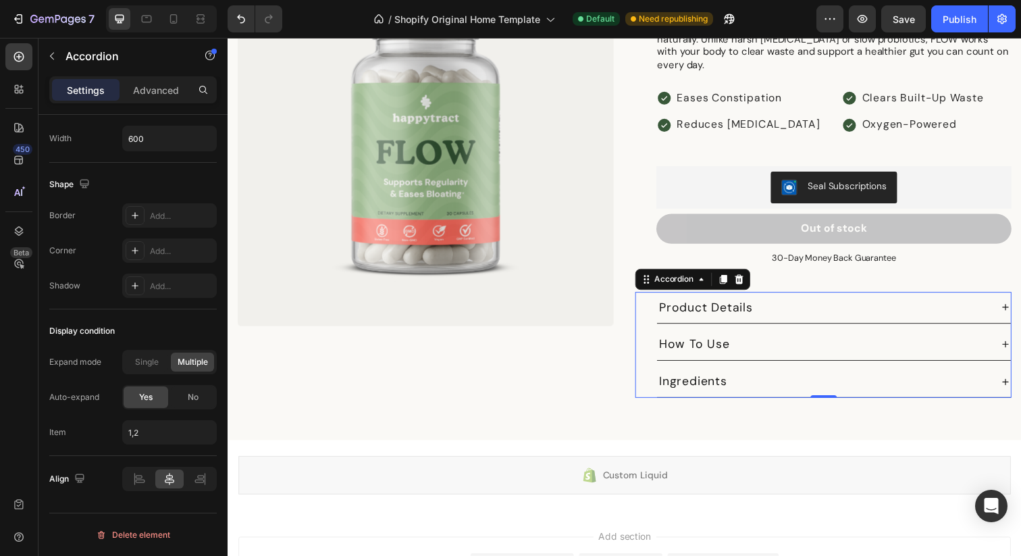
click at [989, 378] on div "Ingredients" at bounding box center [836, 388] width 340 height 21
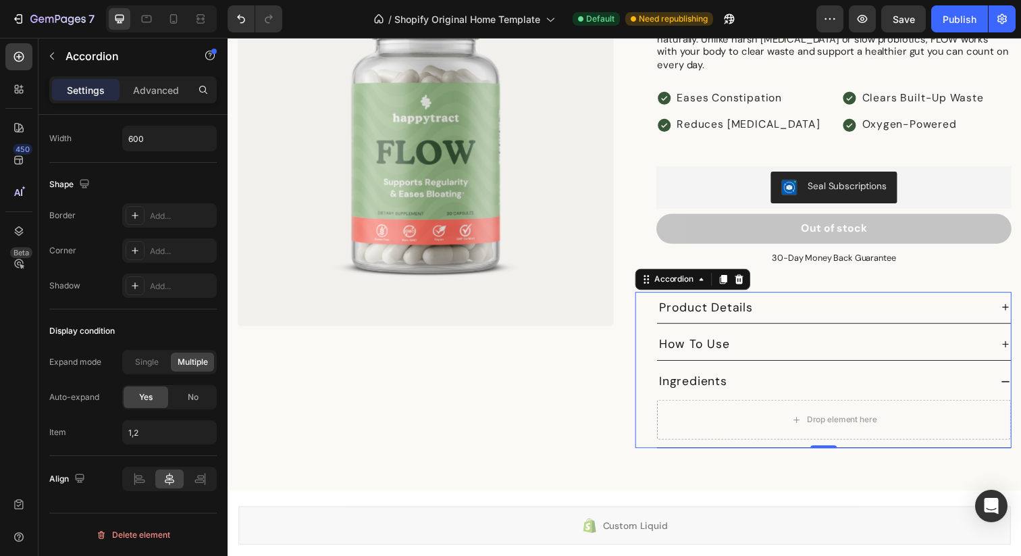
click at [989, 378] on div "Ingredients" at bounding box center [836, 388] width 340 height 21
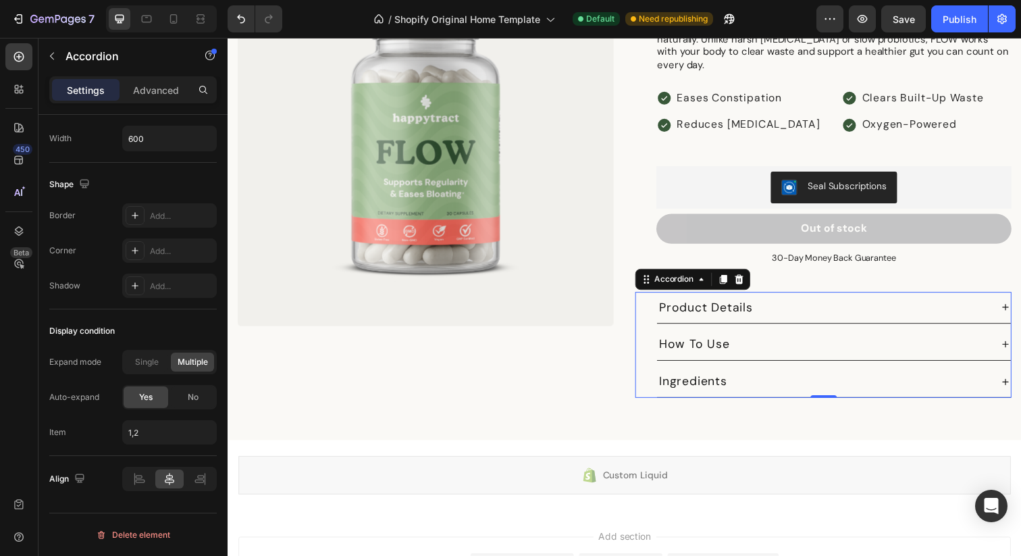
click at [991, 309] on div "Product Details" at bounding box center [836, 313] width 340 height 21
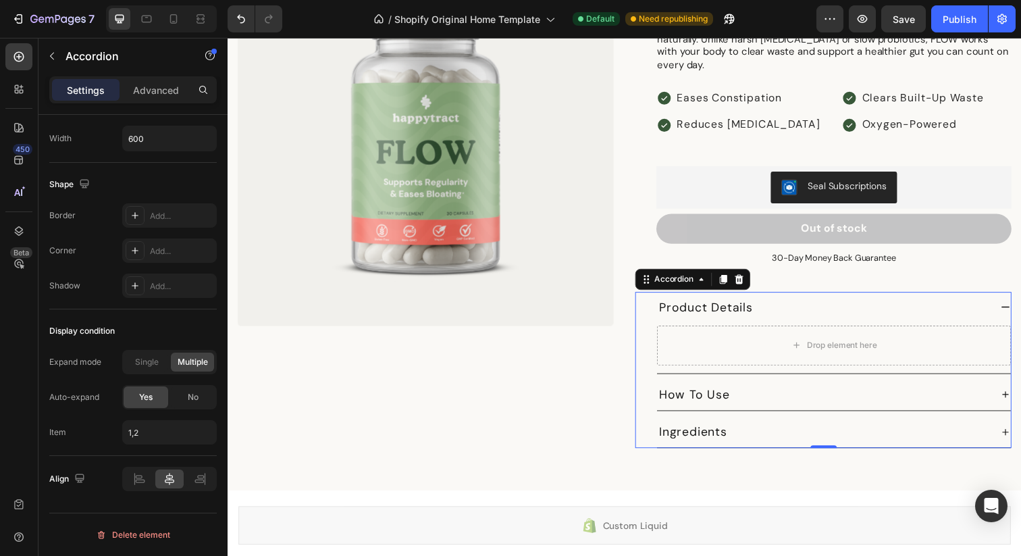
click at [976, 369] on div "Product Details Drop element here How To Use Ingredients" at bounding box center [846, 377] width 363 height 160
click at [977, 392] on div "How To Use" at bounding box center [836, 402] width 340 height 21
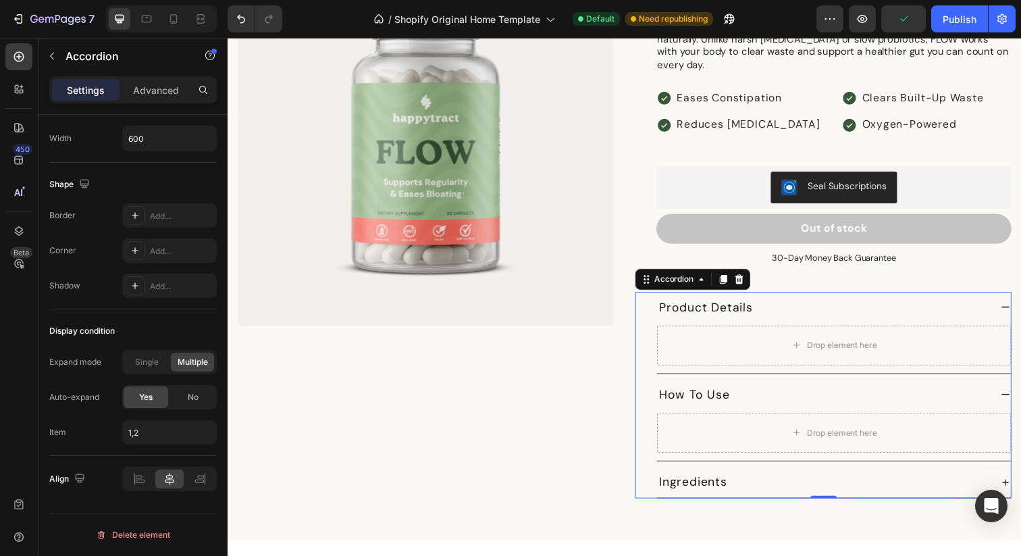
click at [962, 481] on div "Ingredients" at bounding box center [836, 491] width 340 height 21
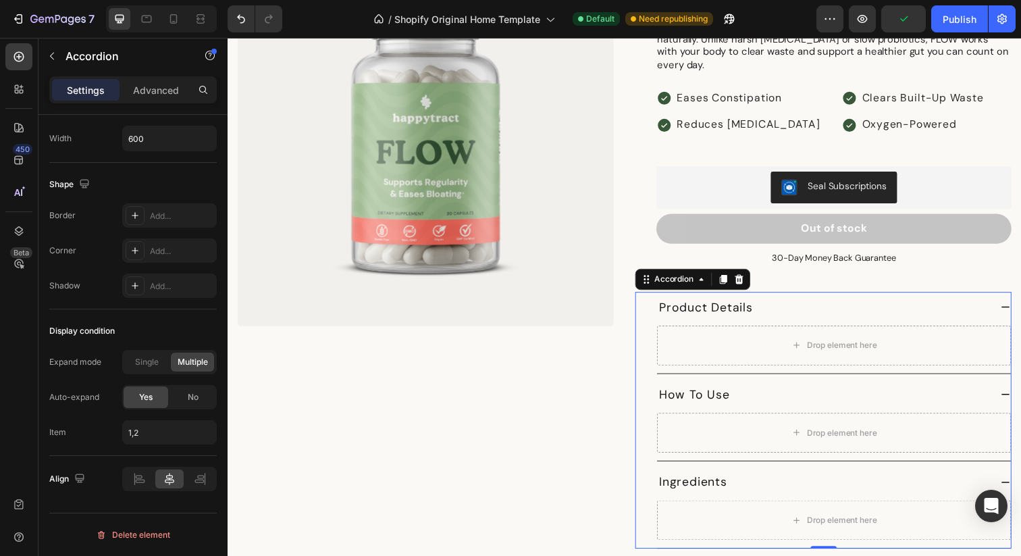
click at [962, 481] on div "Ingredients" at bounding box center [836, 491] width 340 height 21
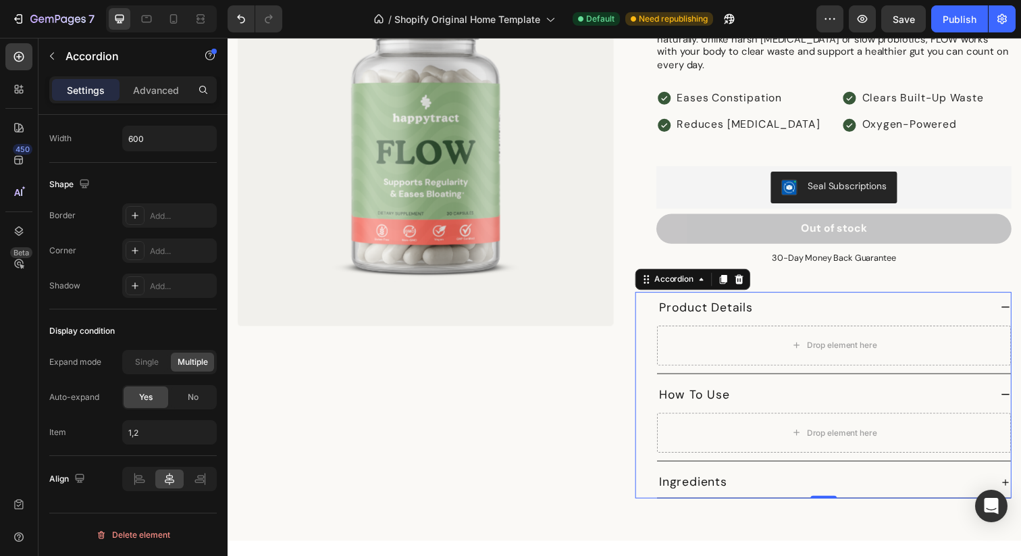
click at [942, 392] on div "How To Use" at bounding box center [836, 402] width 340 height 21
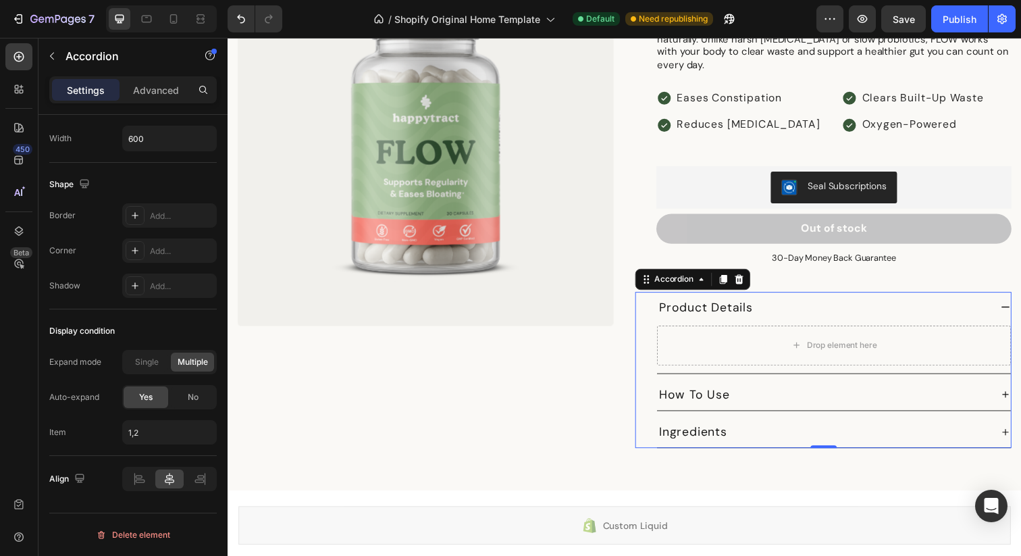
click at [933, 329] on div "Drop element here" at bounding box center [846, 354] width 361 height 51
click at [929, 308] on div "Product Details" at bounding box center [836, 313] width 340 height 21
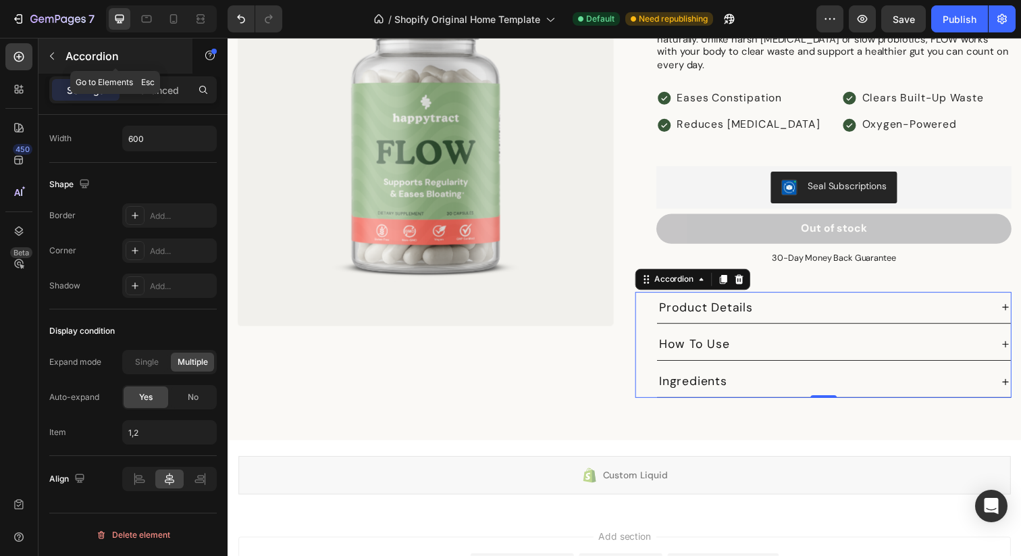
click at [51, 53] on icon "button" at bounding box center [52, 56] width 11 height 11
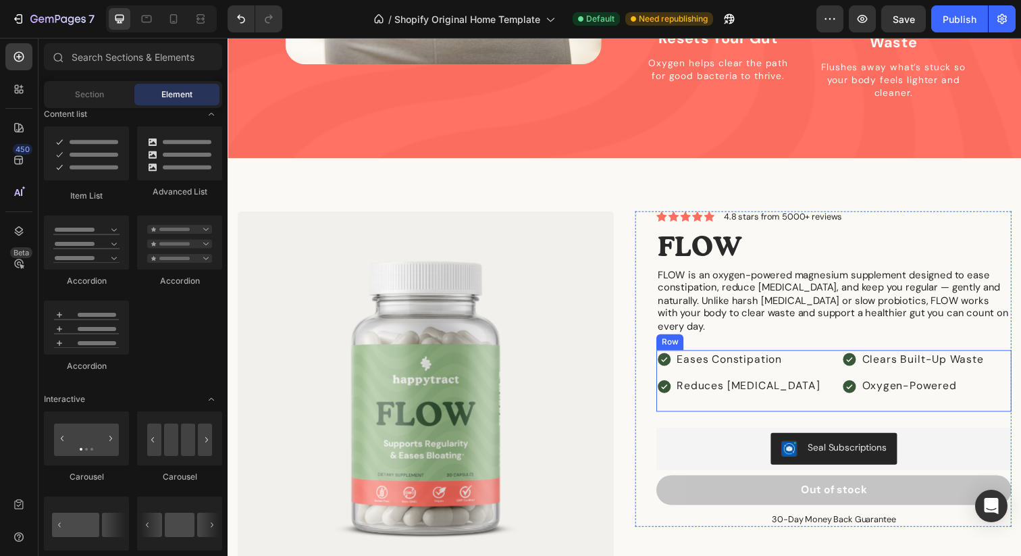
scroll to position [1514, 0]
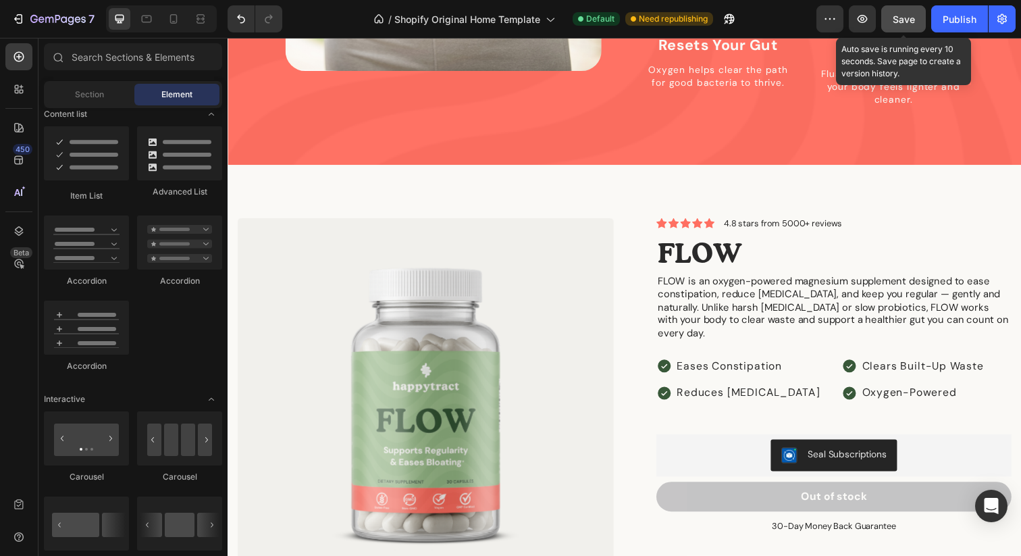
click at [907, 29] on button "Save" at bounding box center [903, 18] width 45 height 27
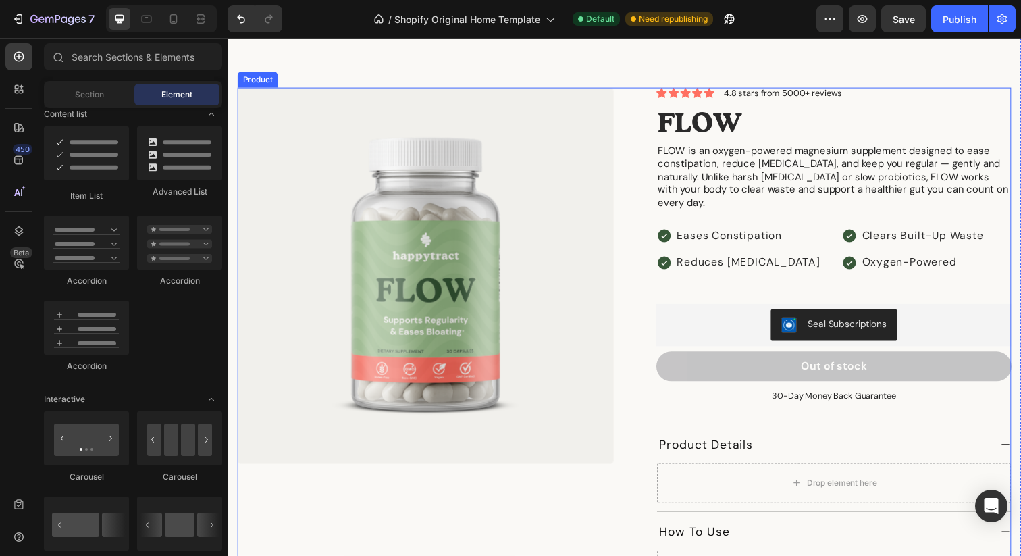
scroll to position [1655, 0]
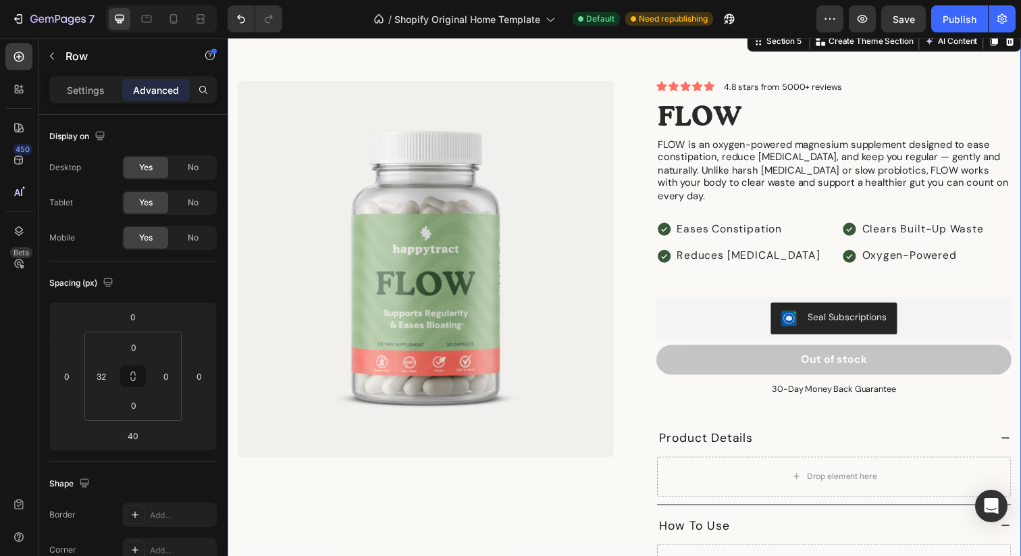
click at [736, 52] on div "Product Images Icon Icon Icon Icon Icon Icon List 4.8 stars from 5000+ reviews …" at bounding box center [633, 357] width 811 height 658
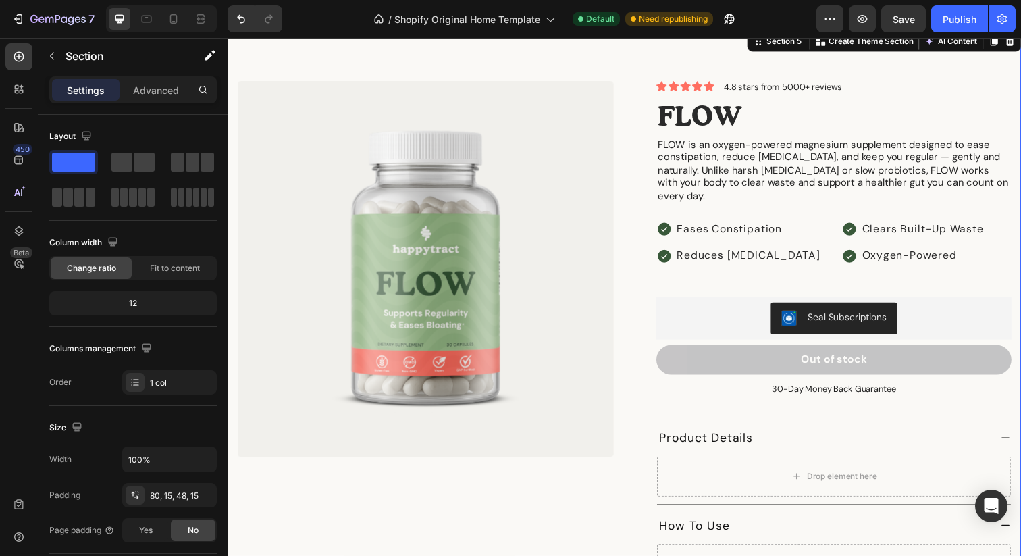
click at [642, 70] on div "Product Images Icon Icon Icon Icon Icon Icon List 4.8 stars from 5000+ reviews …" at bounding box center [633, 357] width 811 height 658
click at [901, 15] on span "Save" at bounding box center [904, 19] width 22 height 11
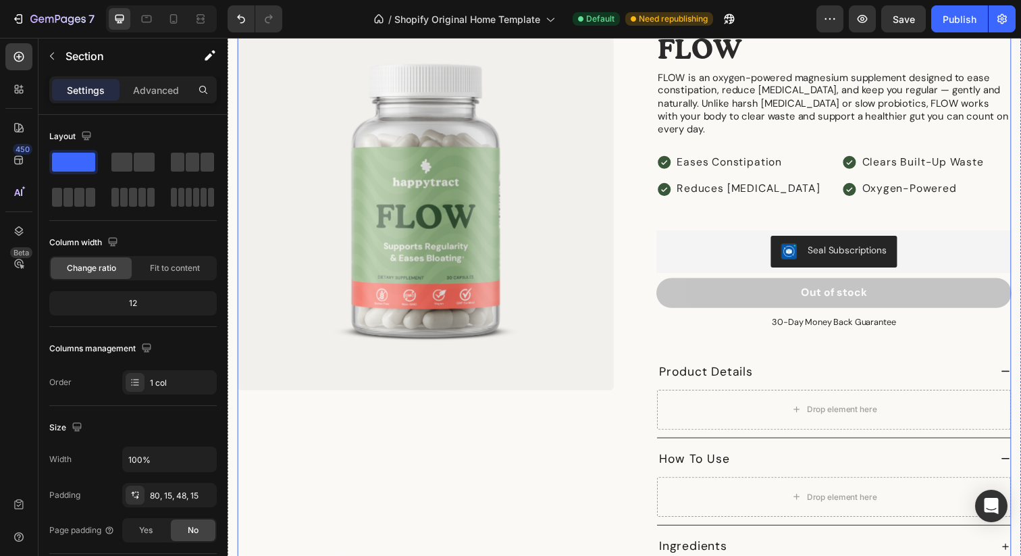
scroll to position [1663, 0]
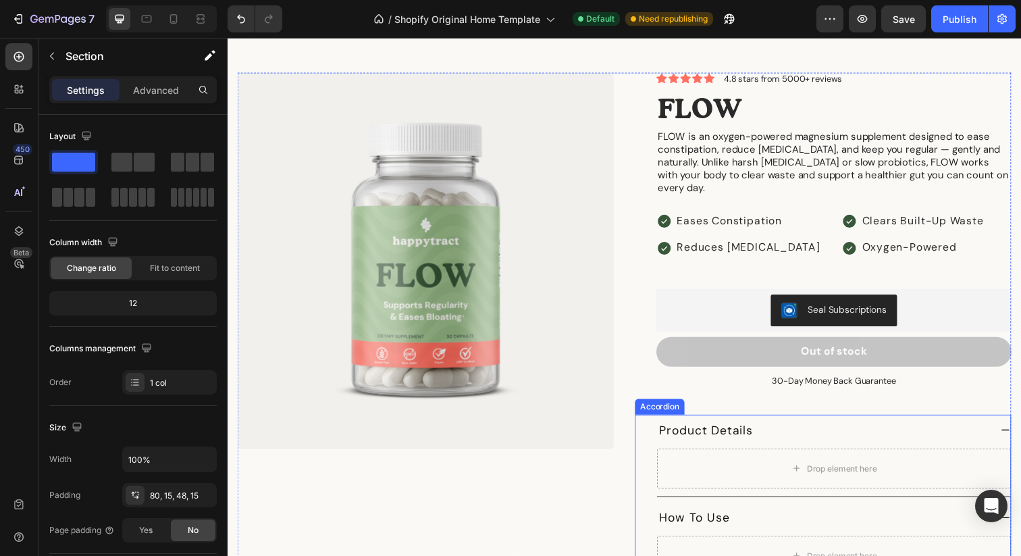
click at [1016, 428] on div "Product Details" at bounding box center [846, 439] width 361 height 32
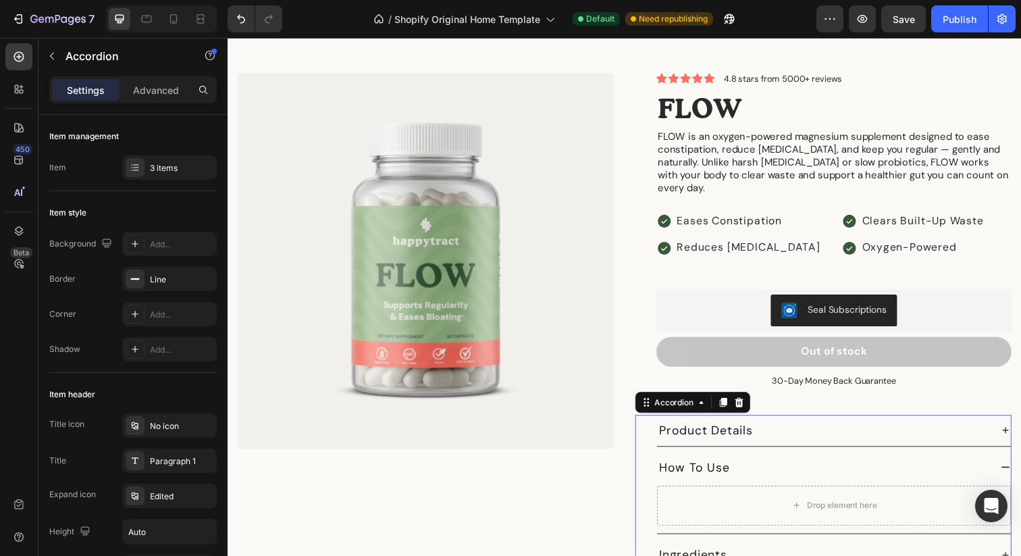
click at [1016, 461] on div "How To Use" at bounding box center [846, 477] width 361 height 32
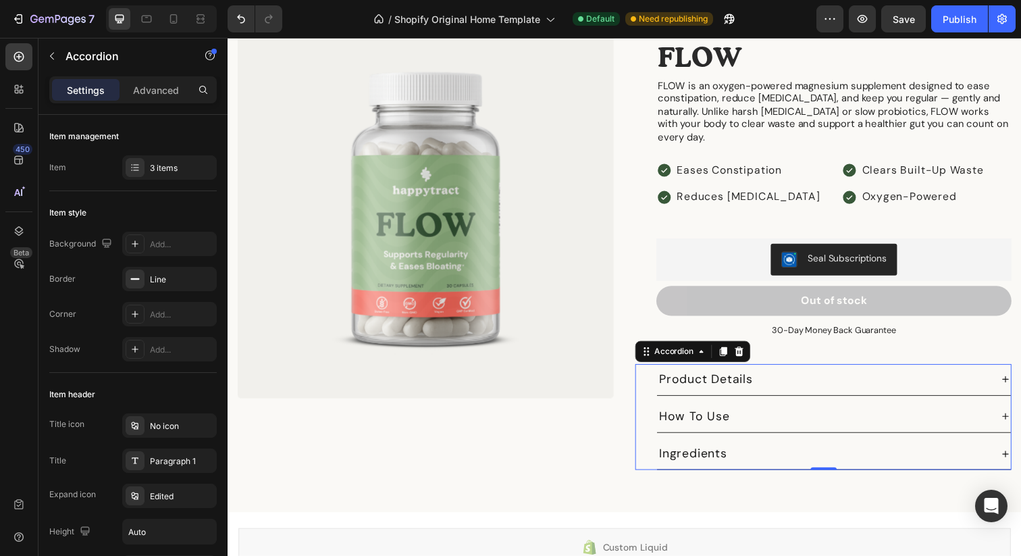
scroll to position [1756, 0]
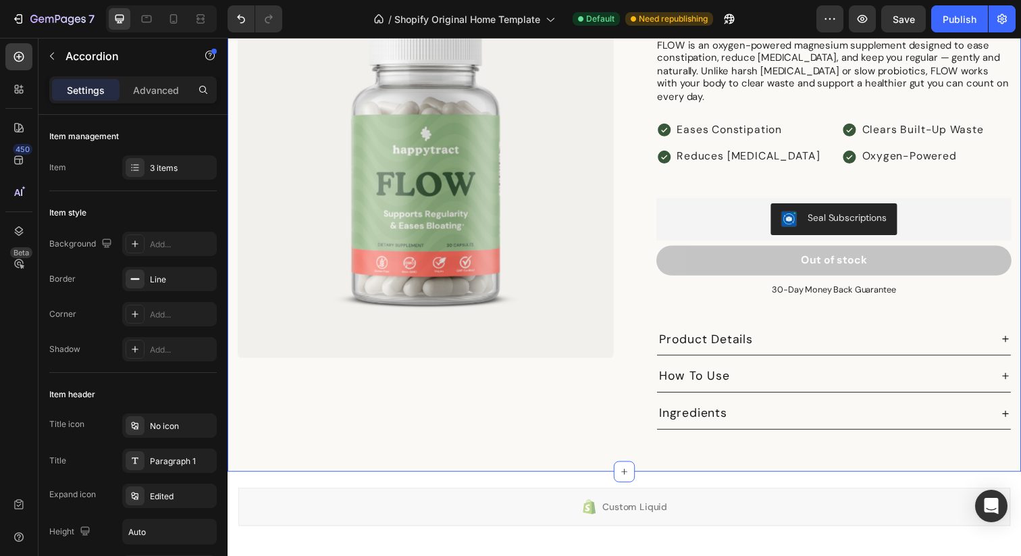
click at [500, 441] on div "Product Images Icon Icon Icon Icon Icon Icon List 4.8 stars from 5000+ reviews …" at bounding box center [633, 203] width 811 height 555
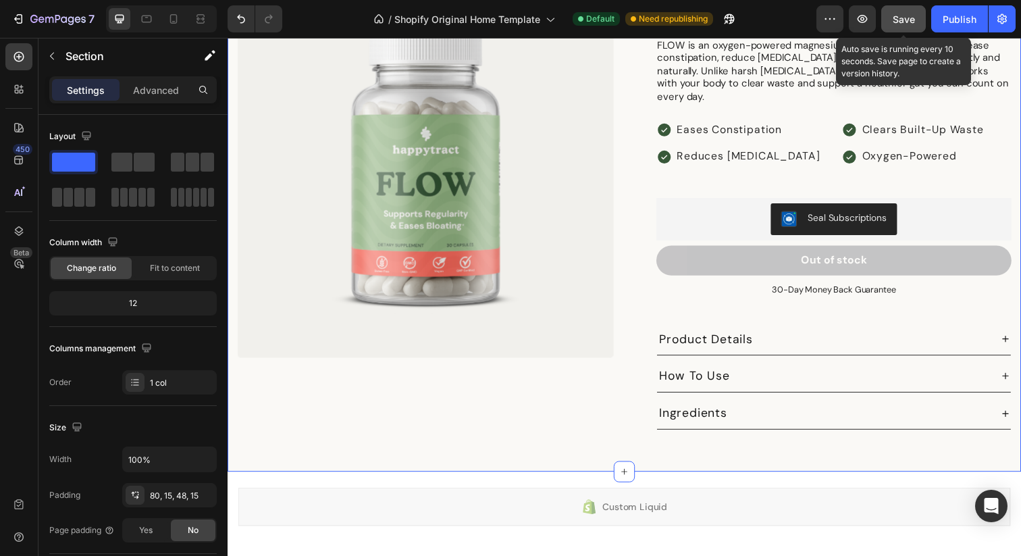
click at [904, 9] on button "Save" at bounding box center [903, 18] width 45 height 27
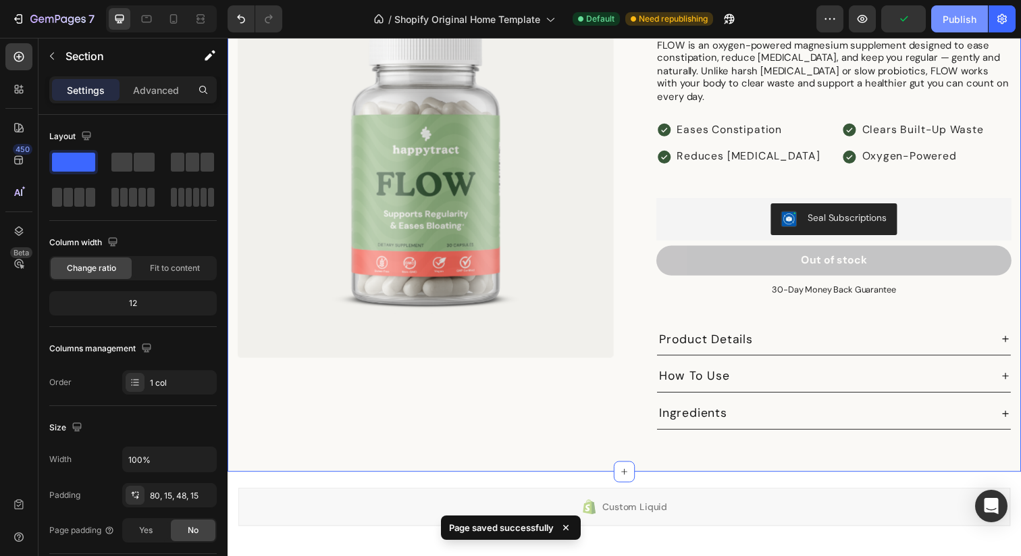
click at [953, 22] on div "Publish" at bounding box center [960, 19] width 34 height 14
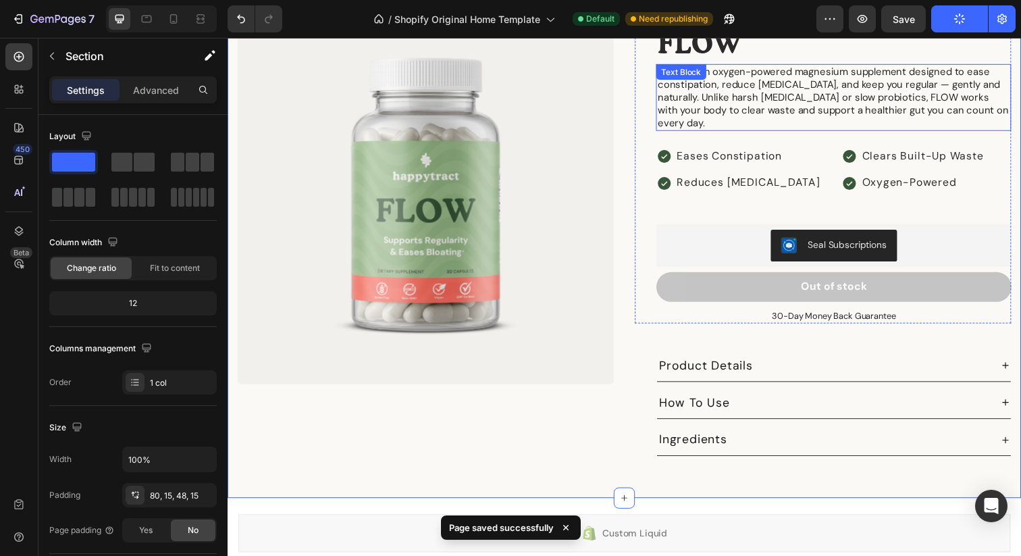
scroll to position [1731, 0]
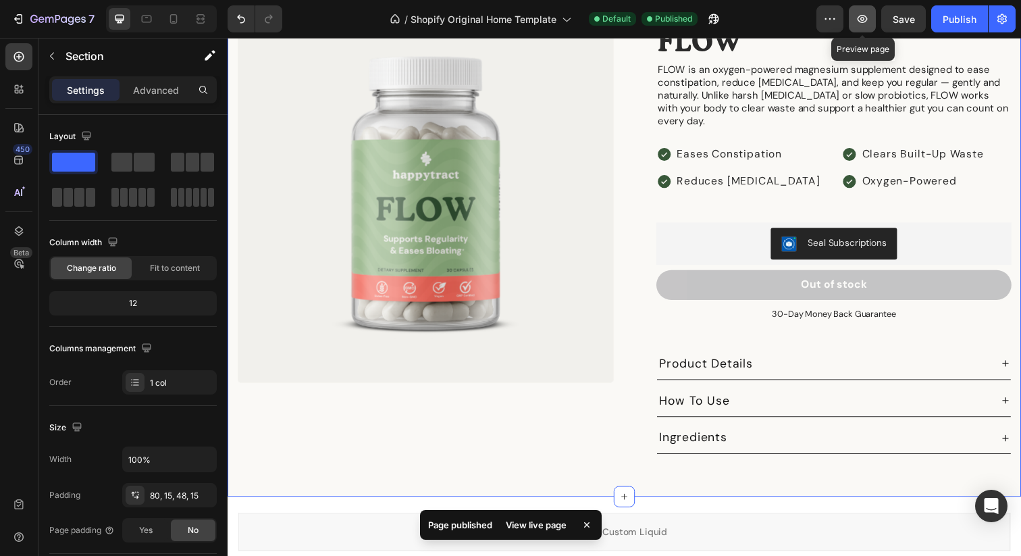
click at [858, 14] on icon "button" at bounding box center [863, 19] width 14 height 14
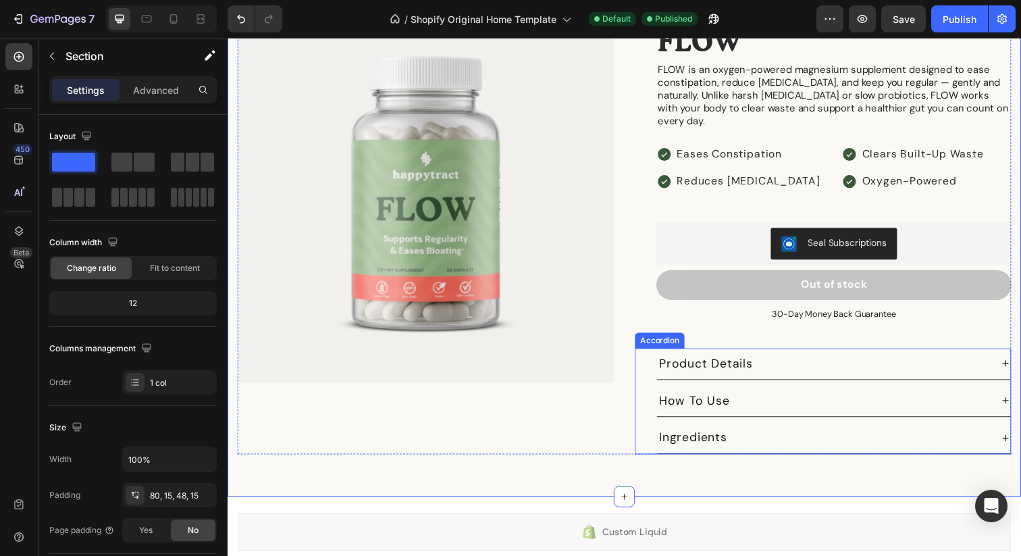
click at [653, 356] on div "Product Details How To Use Ingredients Accordion" at bounding box center [836, 409] width 384 height 109
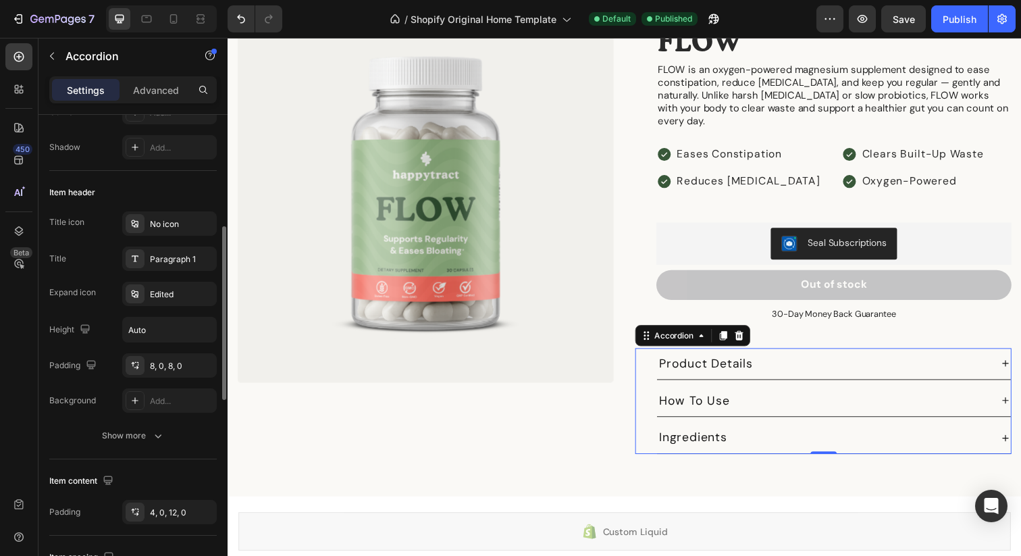
scroll to position [230, 0]
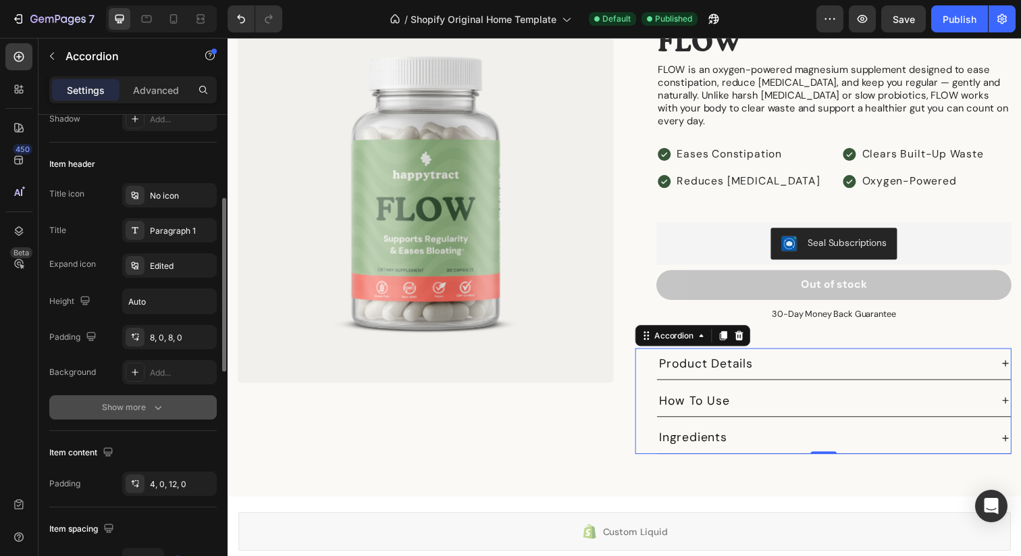
click at [130, 411] on div "Show more" at bounding box center [133, 408] width 63 height 14
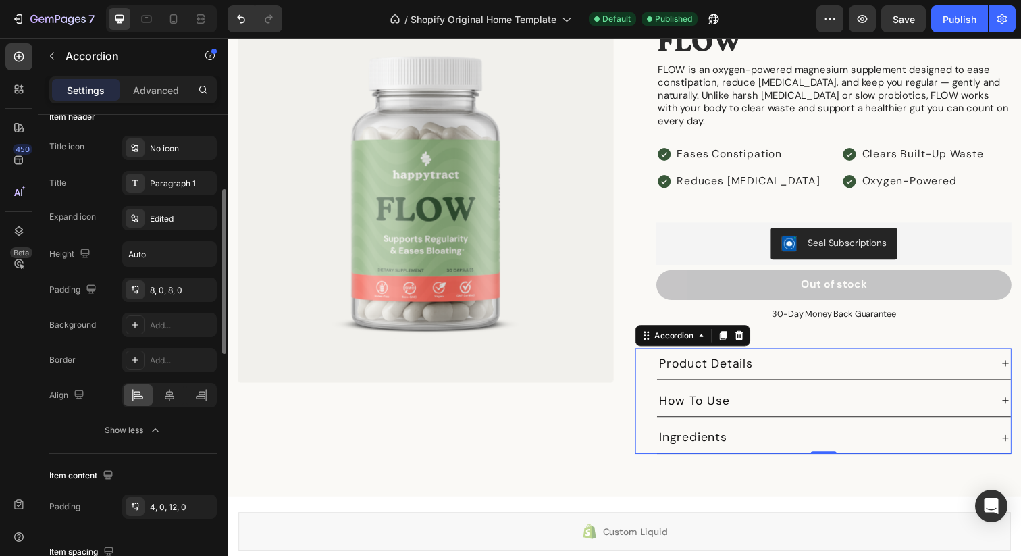
scroll to position [290, 0]
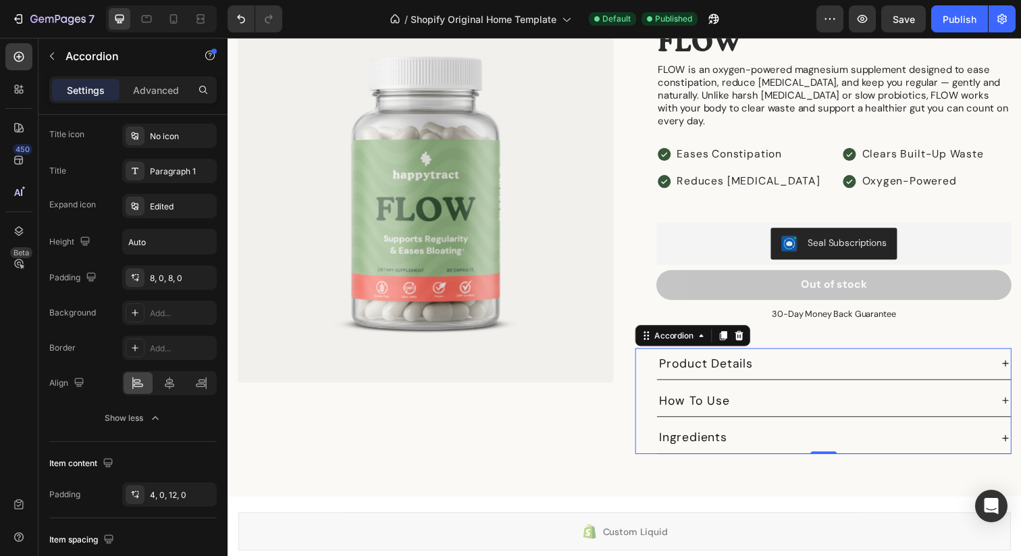
click at [744, 362] on p "Product Details" at bounding box center [716, 370] width 96 height 17
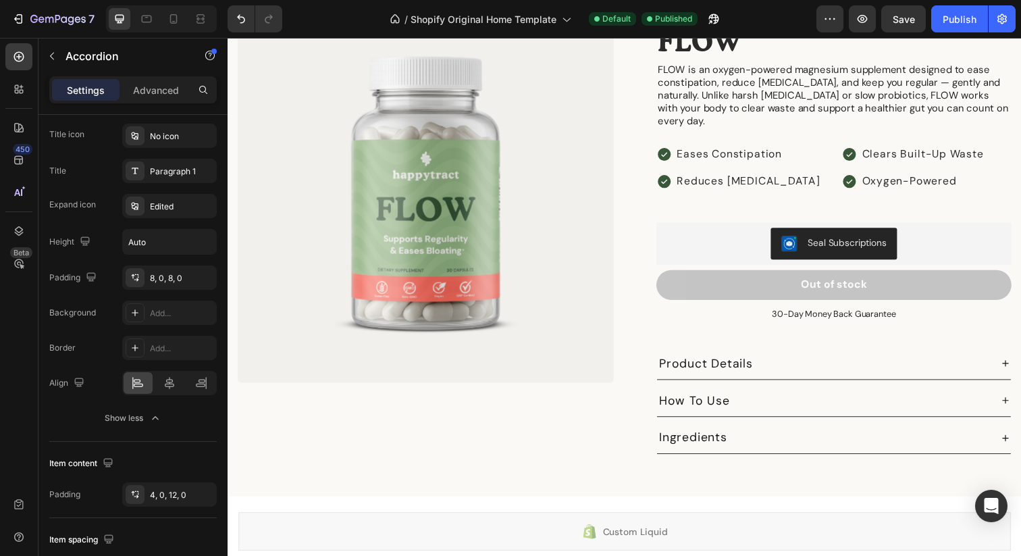
click at [790, 360] on div "Product Details" at bounding box center [836, 370] width 340 height 21
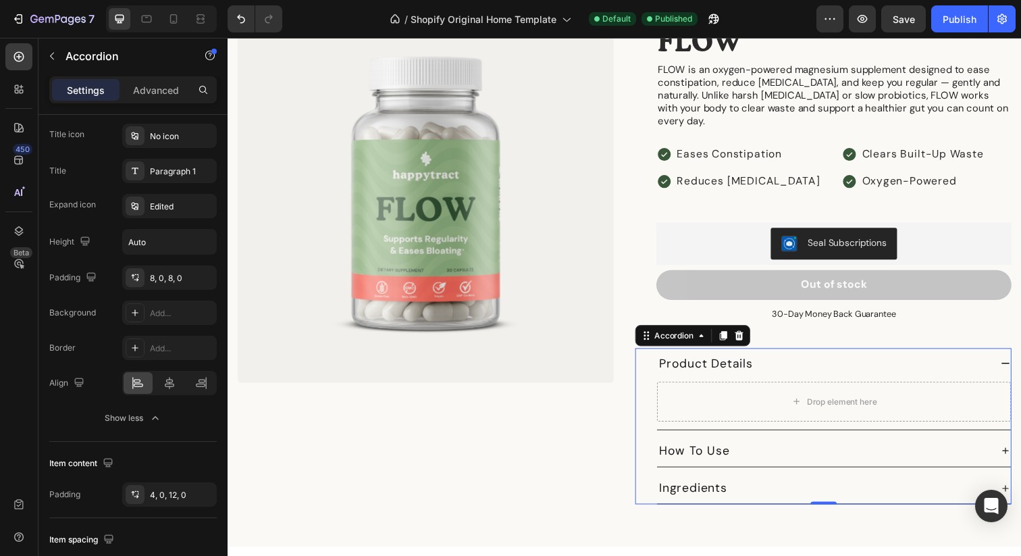
click at [805, 360] on div "Product Details" at bounding box center [836, 370] width 340 height 21
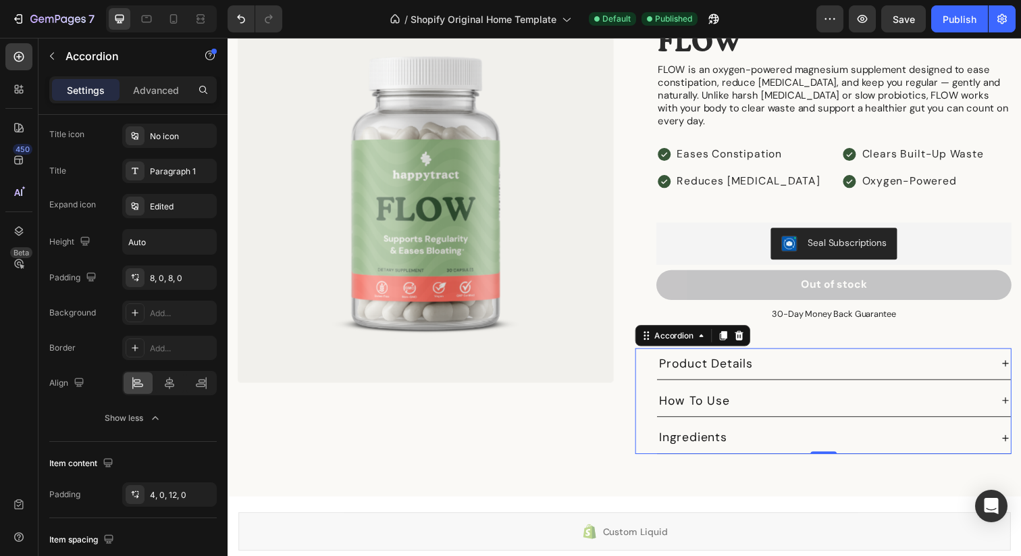
click at [785, 398] on div "How To Use" at bounding box center [836, 408] width 340 height 21
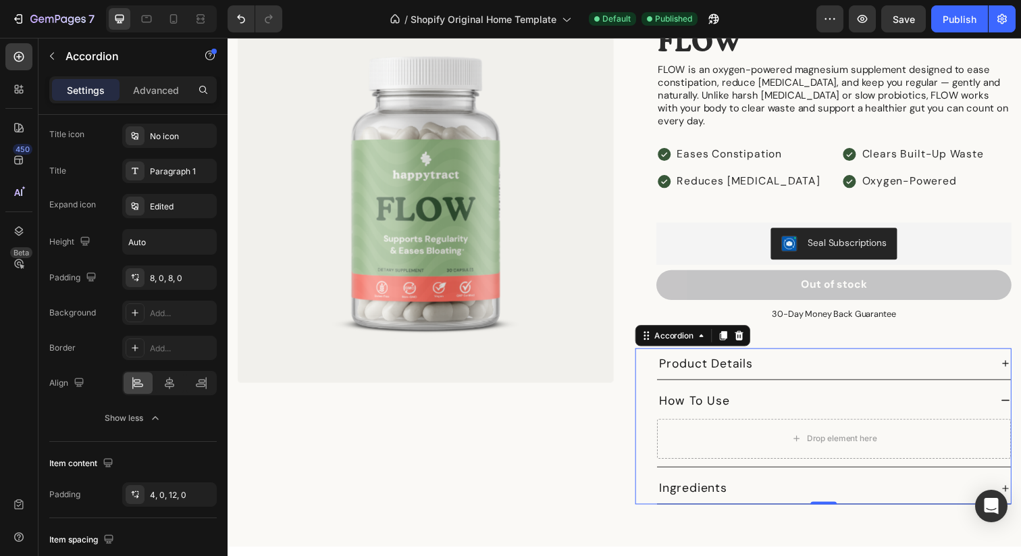
click at [785, 398] on div "How To Use" at bounding box center [836, 408] width 340 height 21
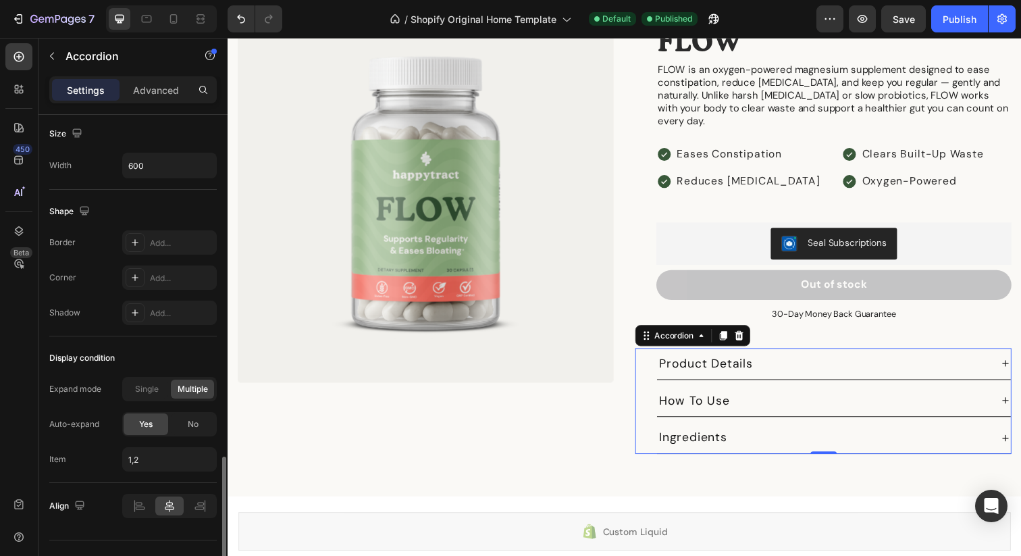
scroll to position [912, 0]
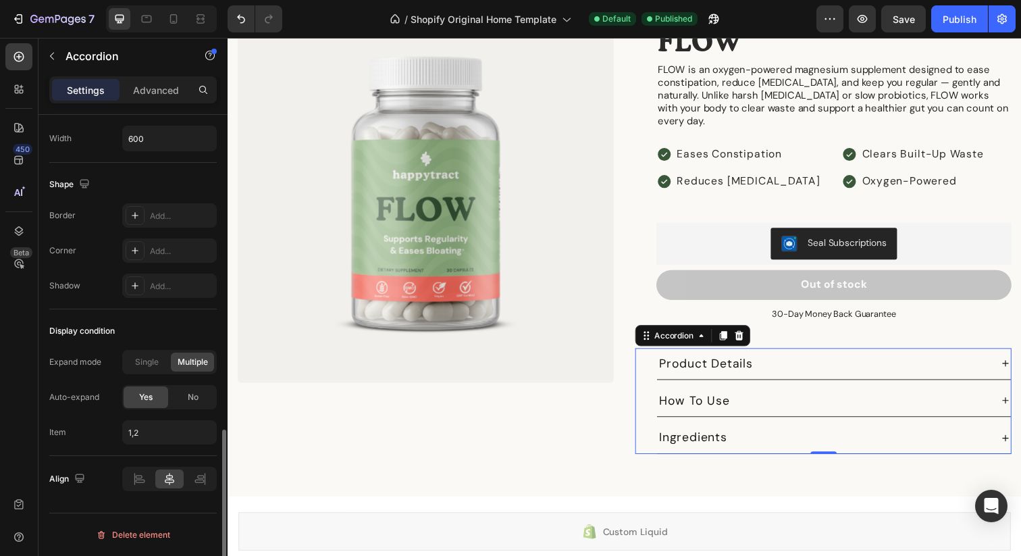
click at [65, 364] on div "Expand mode" at bounding box center [75, 362] width 52 height 12
click at [66, 332] on div "Display condition" at bounding box center [82, 331] width 66 height 12
click at [192, 404] on div "No" at bounding box center [193, 397] width 45 height 22
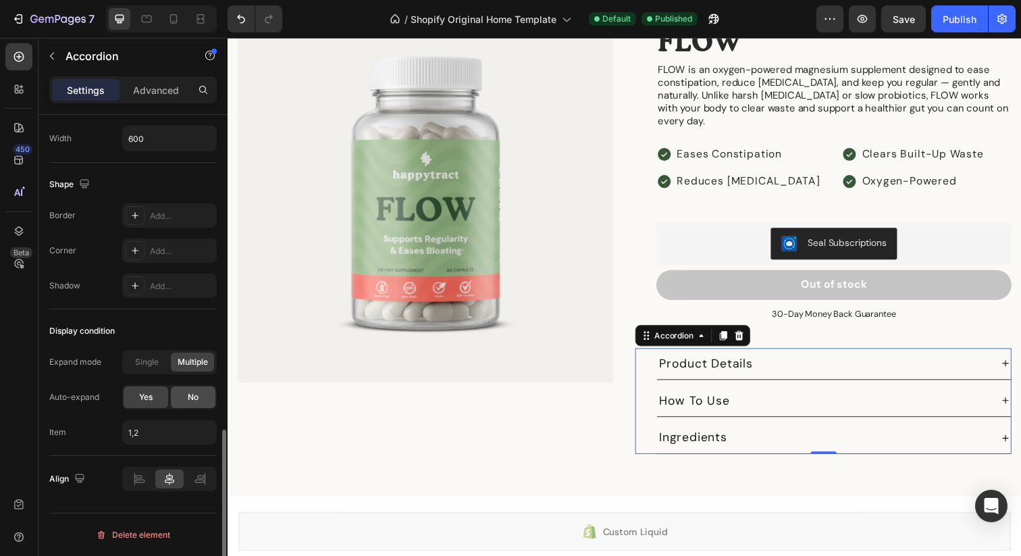
scroll to position [877, 0]
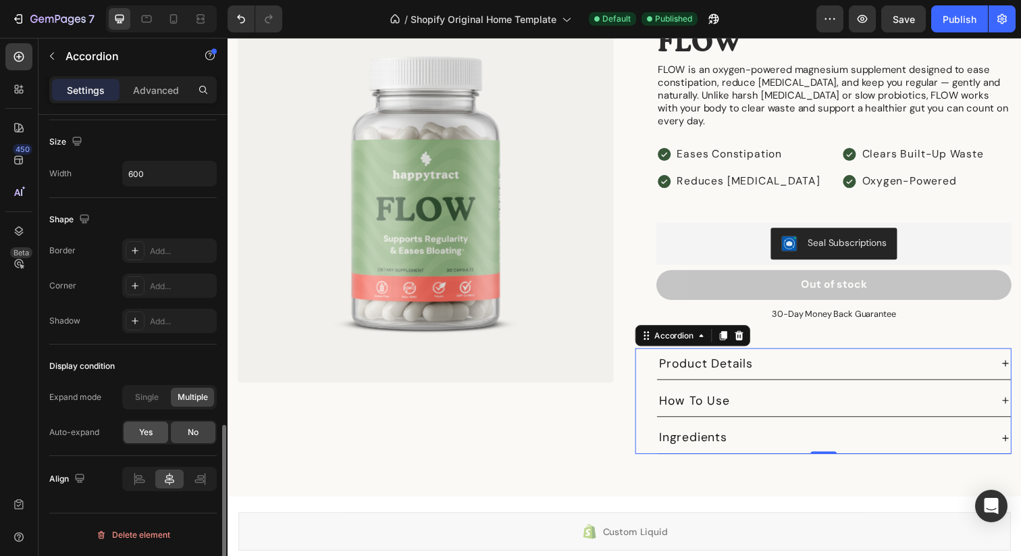
click at [147, 432] on span "Yes" at bounding box center [146, 432] width 14 height 12
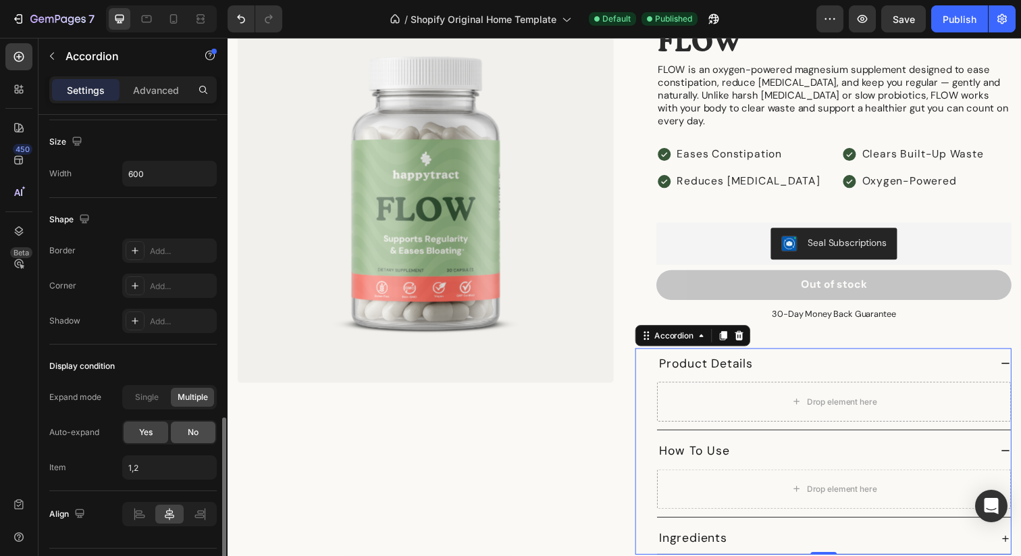
click at [178, 438] on div "No" at bounding box center [193, 432] width 45 height 22
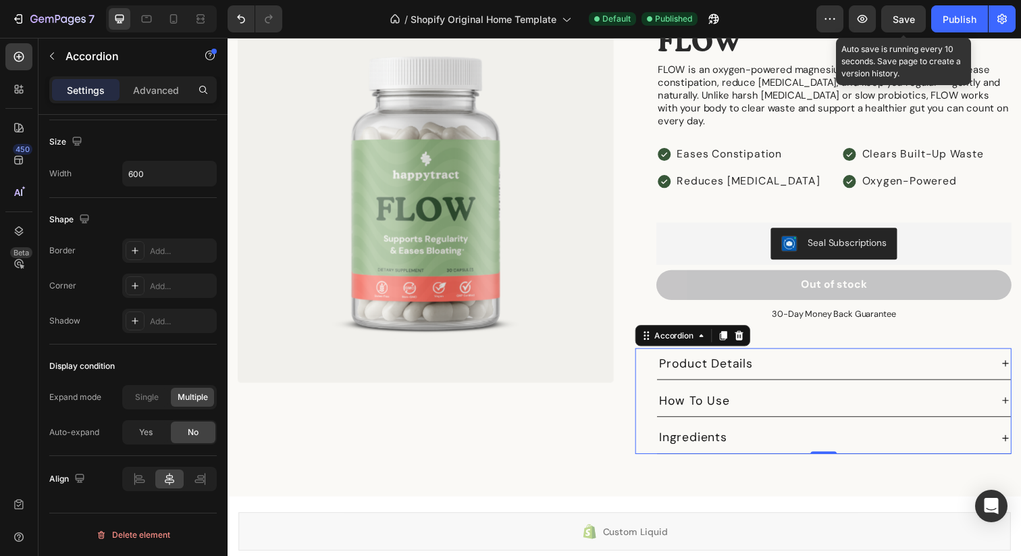
click at [896, 18] on span "Save" at bounding box center [904, 19] width 22 height 11
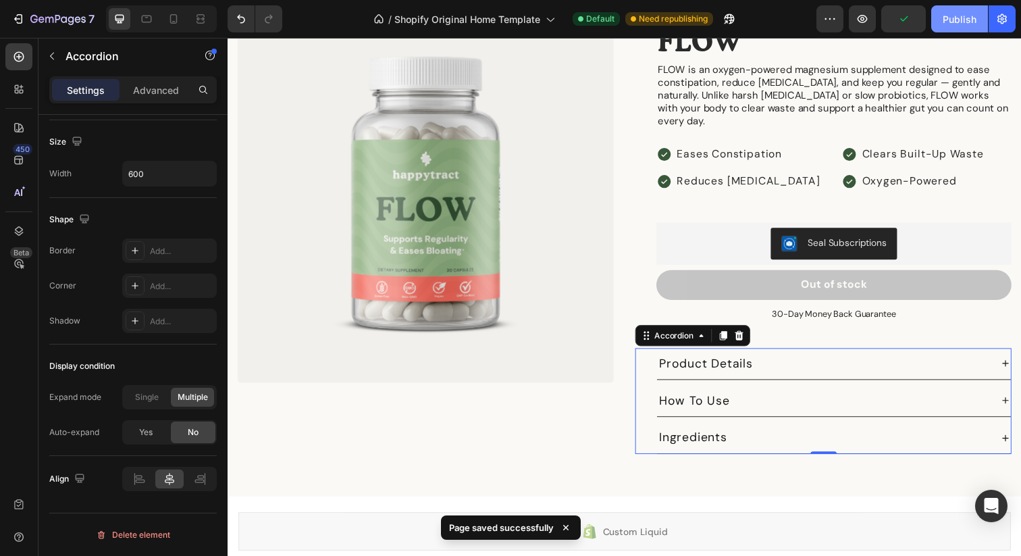
click at [954, 28] on button "Publish" at bounding box center [959, 18] width 57 height 27
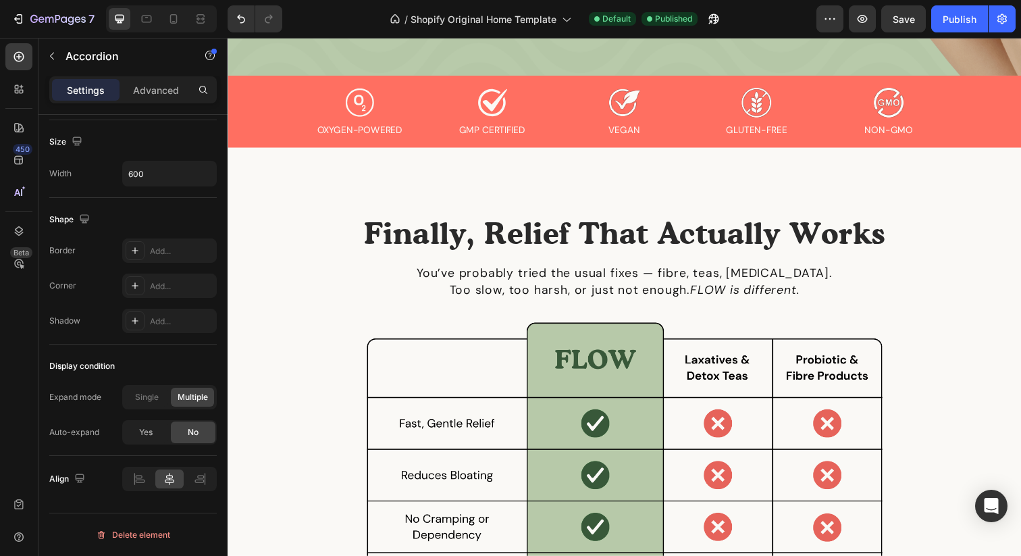
scroll to position [0, 0]
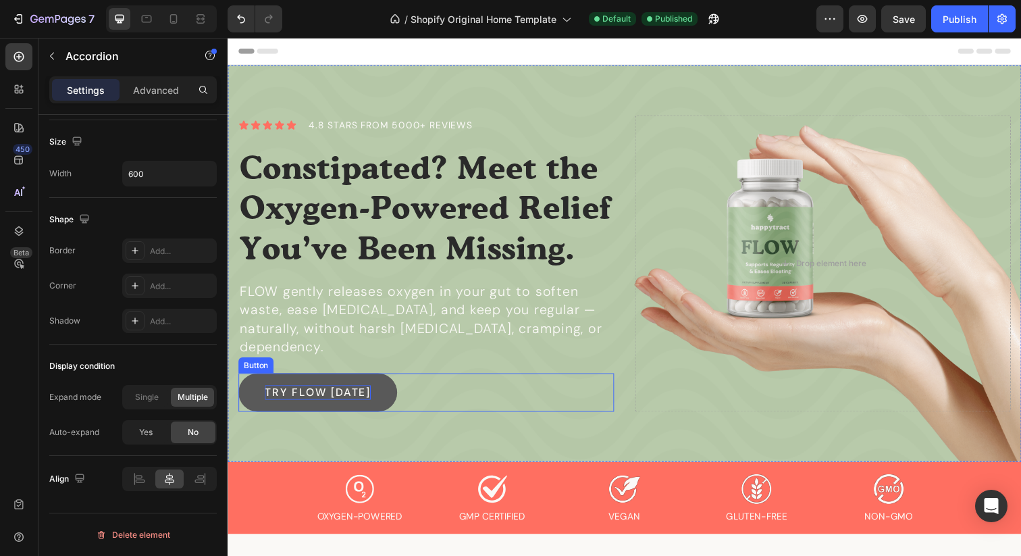
click at [345, 392] on p "TRY FLOW [DATE]" at bounding box center [319, 399] width 108 height 15
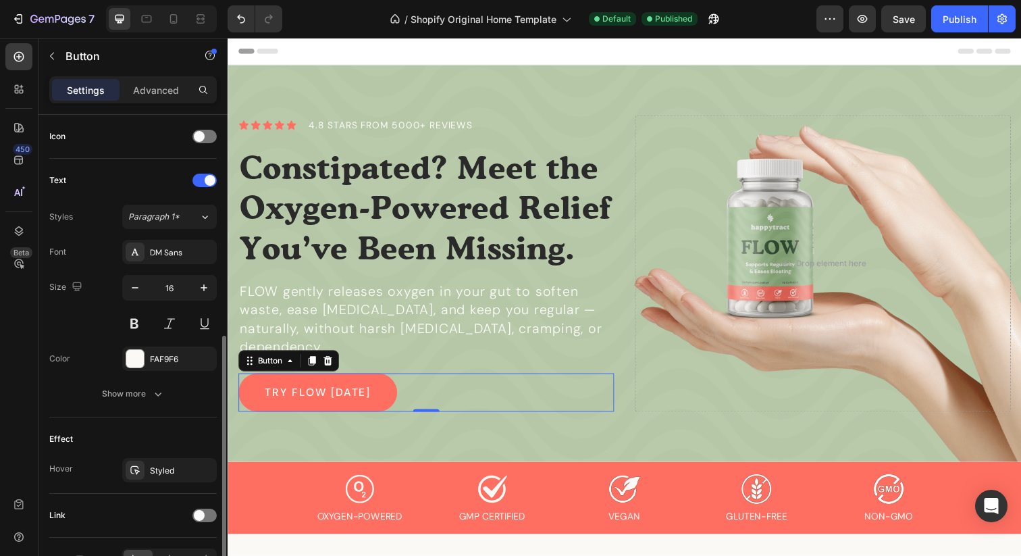
scroll to position [489, 0]
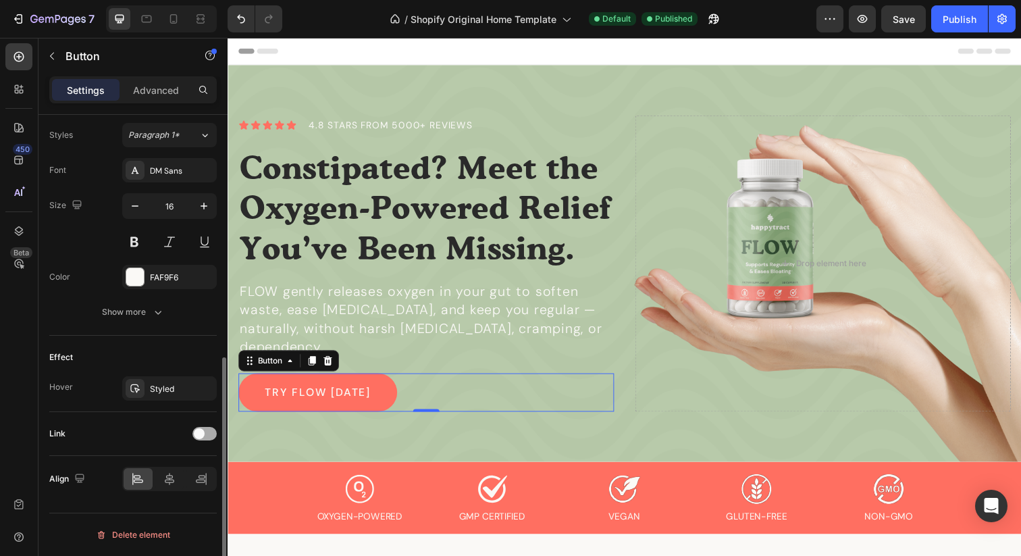
click at [204, 434] on span at bounding box center [199, 433] width 11 height 11
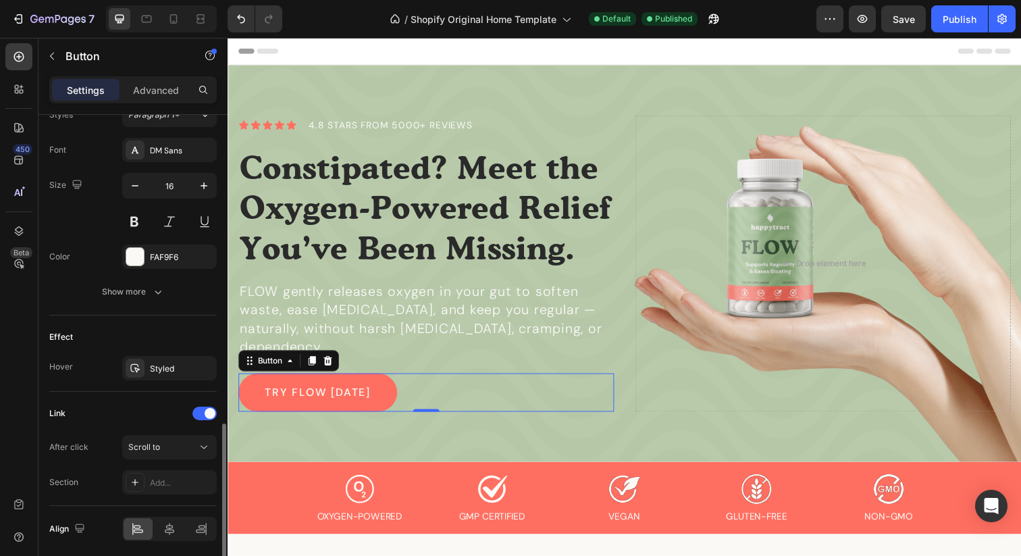
scroll to position [559, 0]
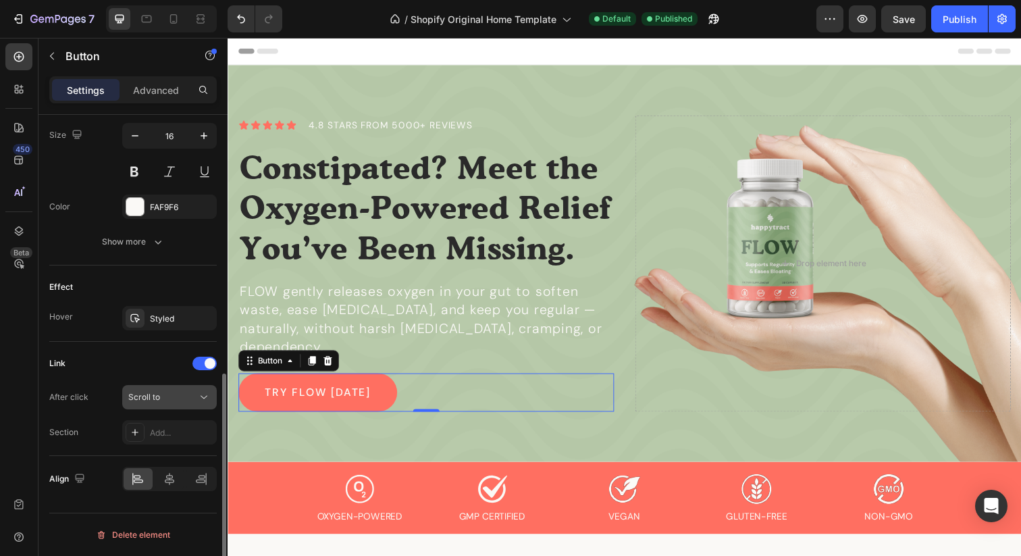
click at [140, 400] on span "Scroll to" at bounding box center [144, 397] width 32 height 10
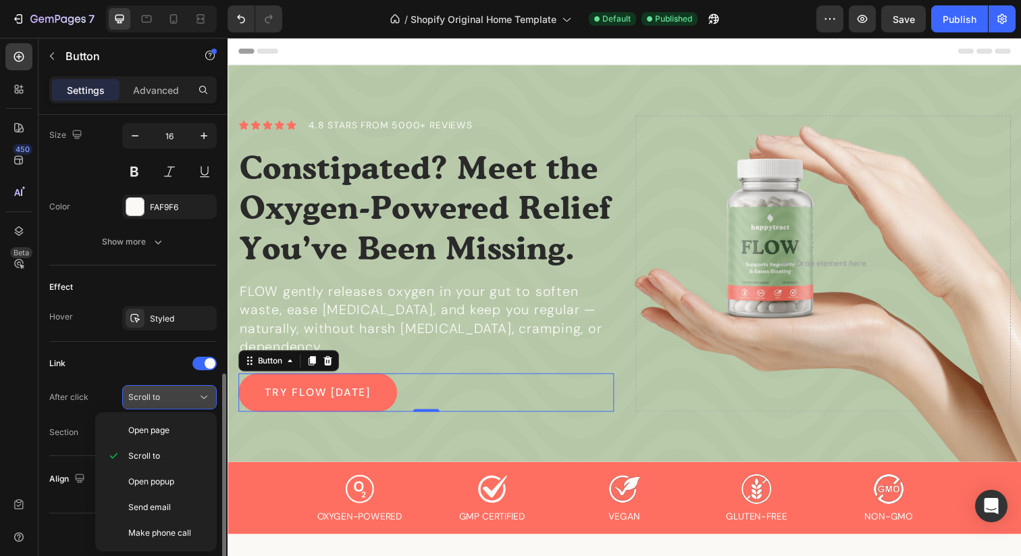
click at [140, 400] on span "Scroll to" at bounding box center [144, 397] width 32 height 10
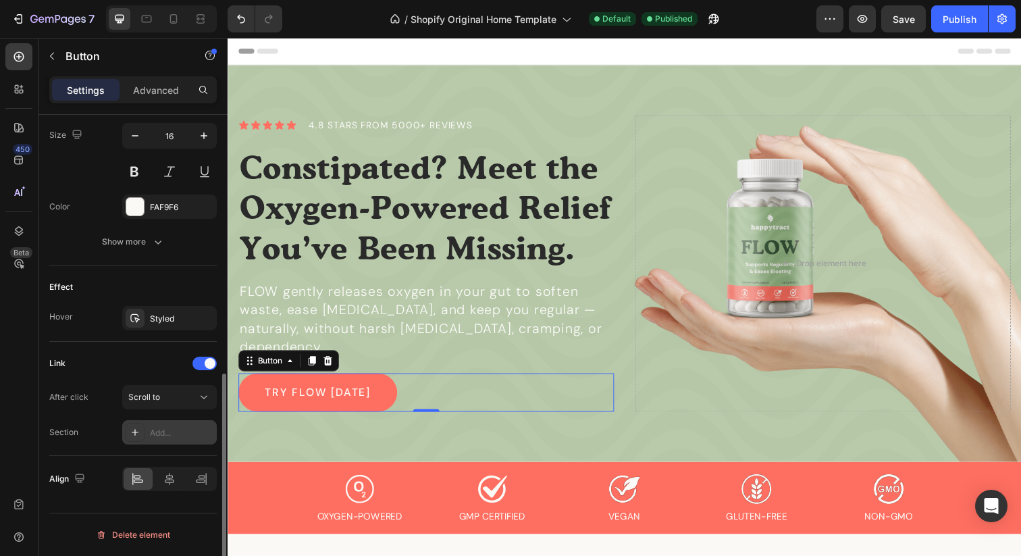
click at [155, 430] on div "Add..." at bounding box center [181, 433] width 63 height 12
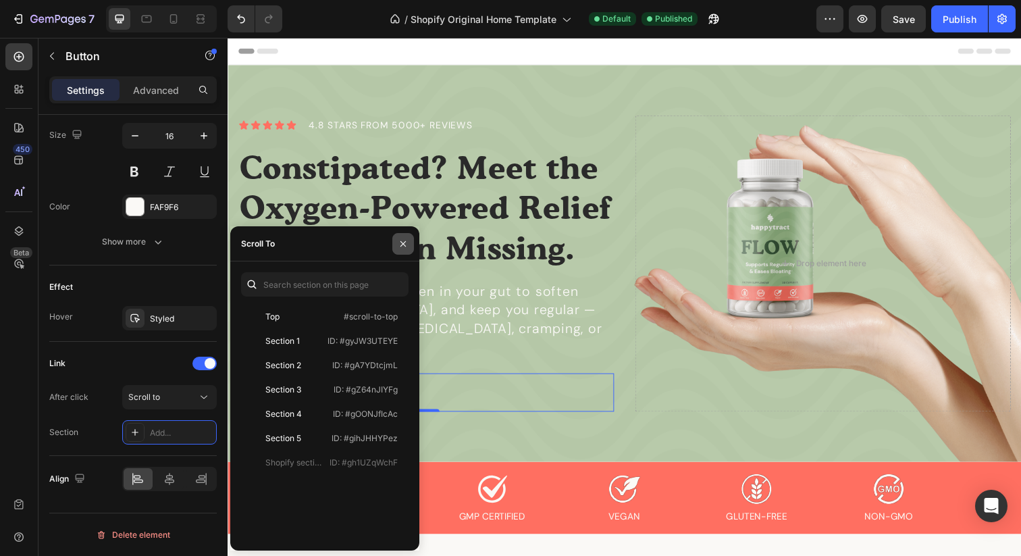
click at [403, 249] on button "button" at bounding box center [403, 244] width 22 height 22
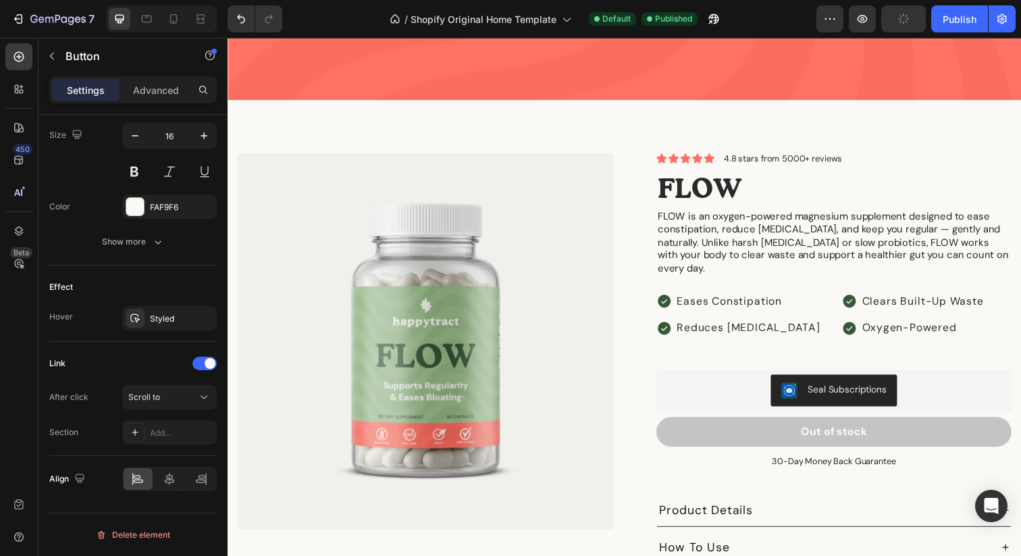
scroll to position [1503, 0]
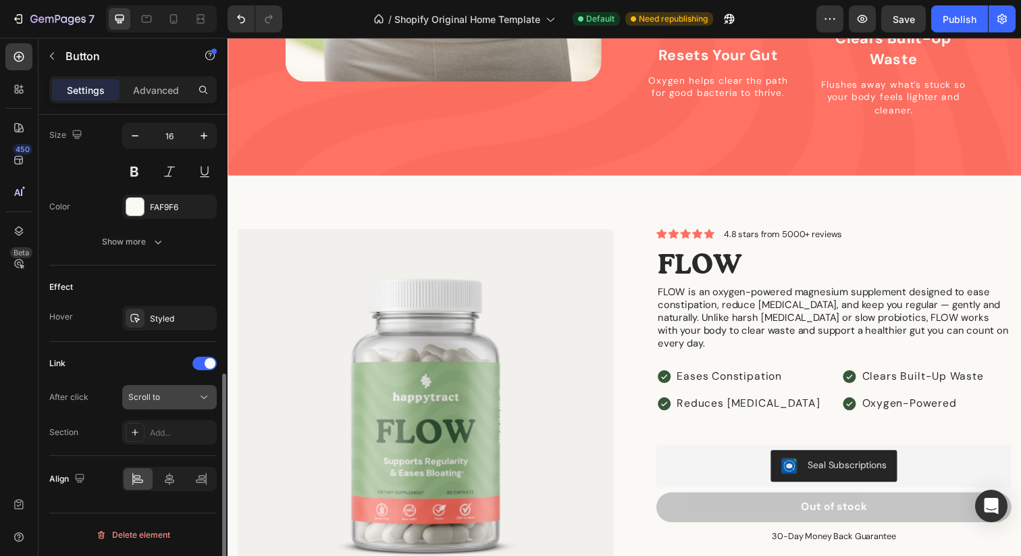
click at [153, 403] on div "Scroll to" at bounding box center [169, 397] width 82 height 14
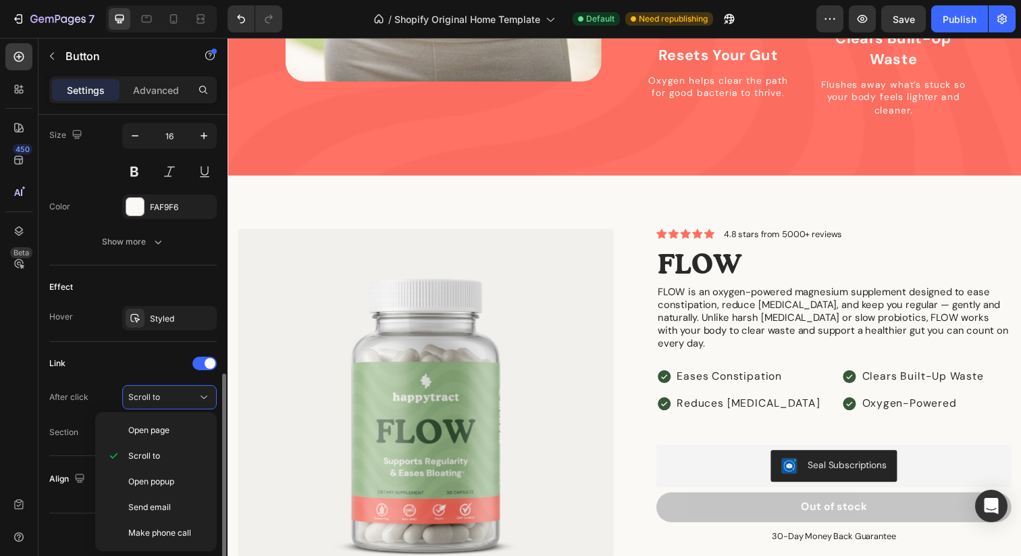
click at [106, 362] on div "Link" at bounding box center [133, 364] width 168 height 22
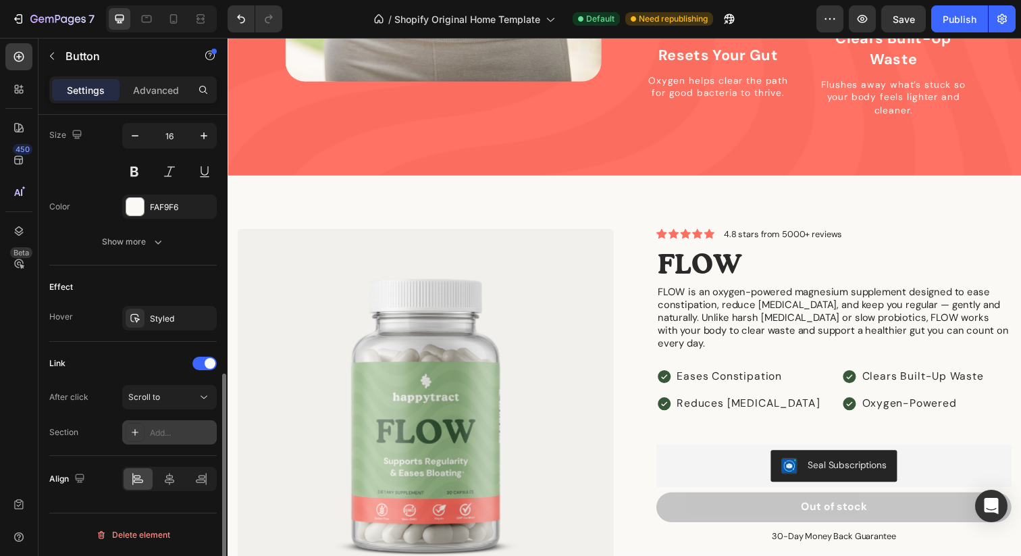
click at [144, 434] on div at bounding box center [135, 432] width 19 height 19
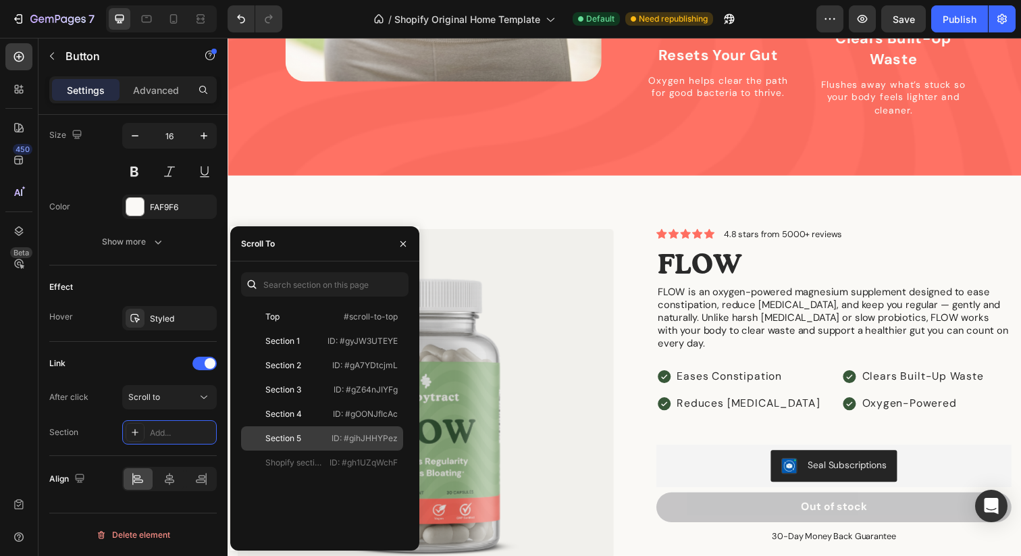
click at [279, 432] on div "Section 5" at bounding box center [283, 438] width 36 height 12
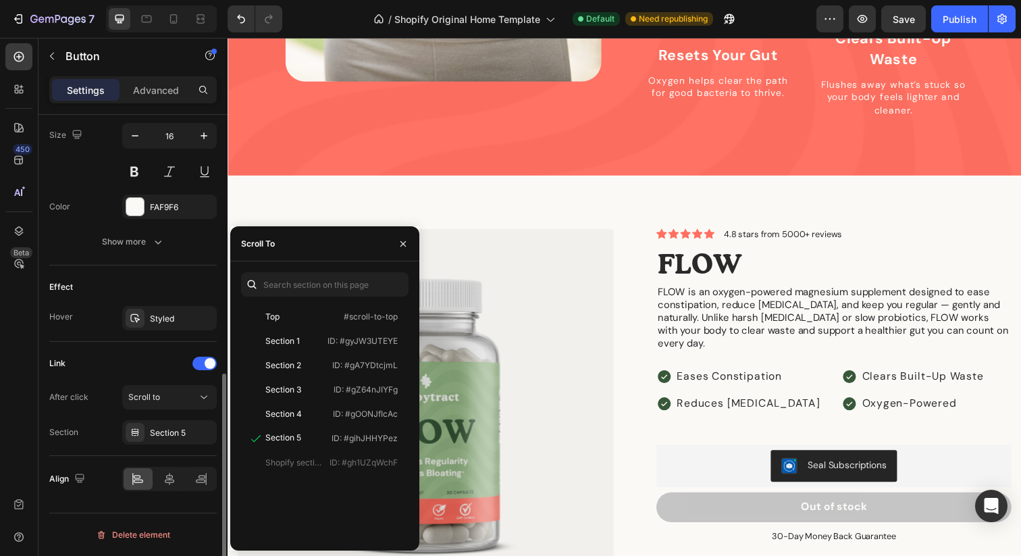
click at [148, 362] on div "Link" at bounding box center [133, 364] width 168 height 22
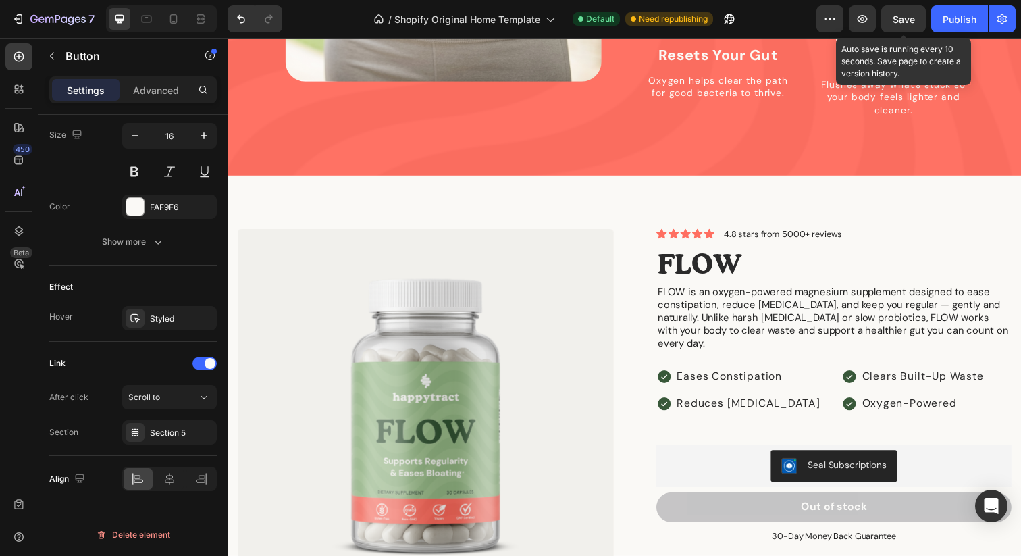
click at [898, 24] on span "Save" at bounding box center [904, 19] width 22 height 11
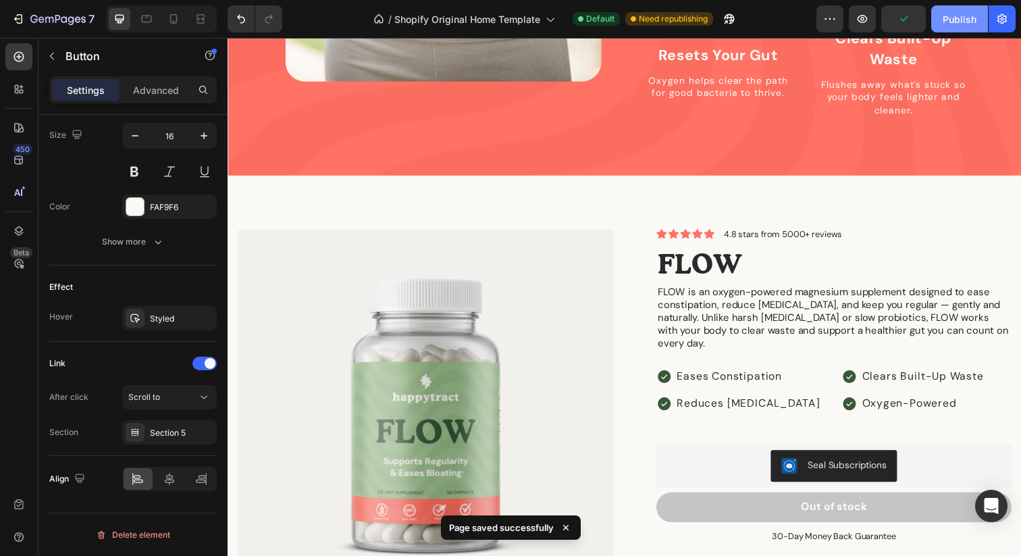
click at [963, 17] on div "Publish" at bounding box center [960, 19] width 34 height 14
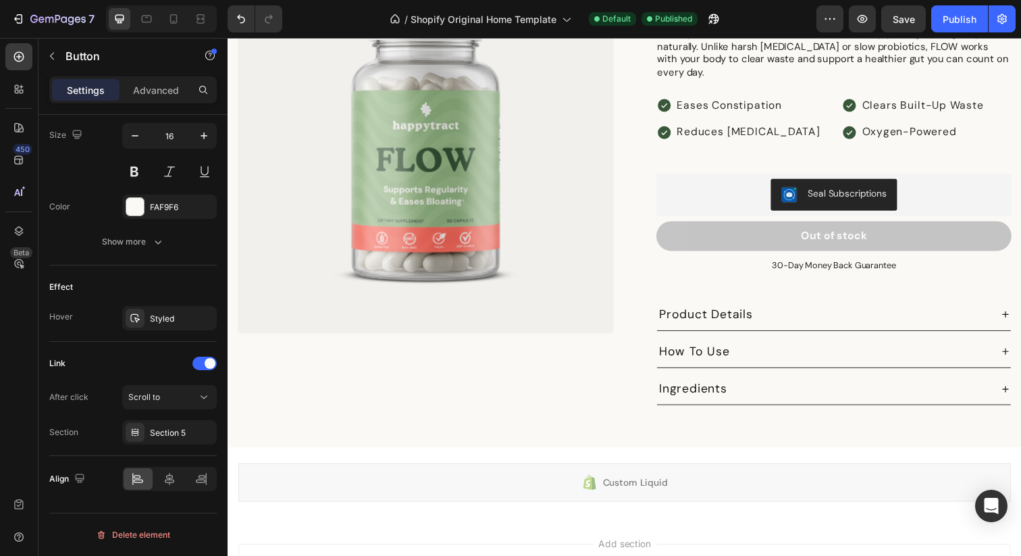
scroll to position [1891, 0]
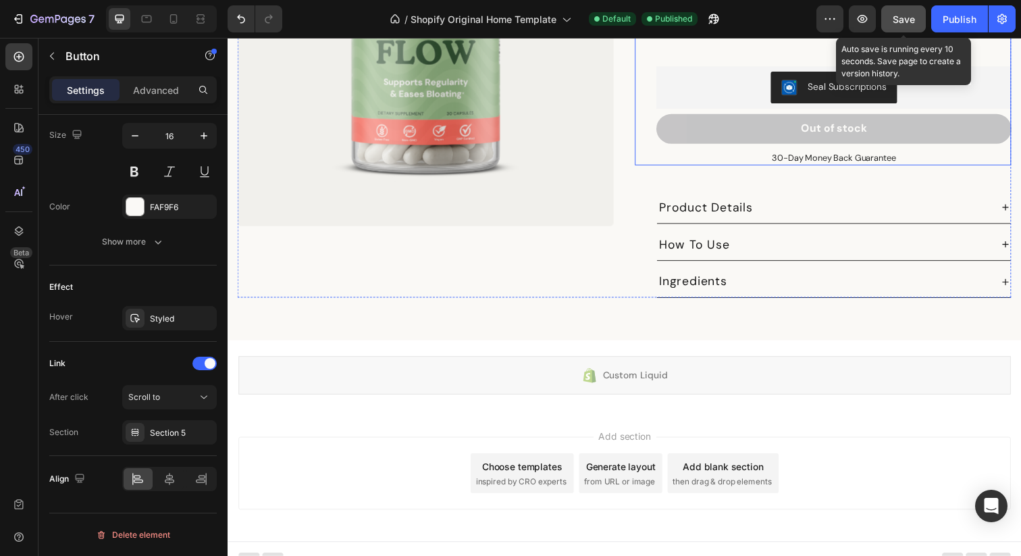
click at [915, 28] on button "Save" at bounding box center [903, 18] width 45 height 27
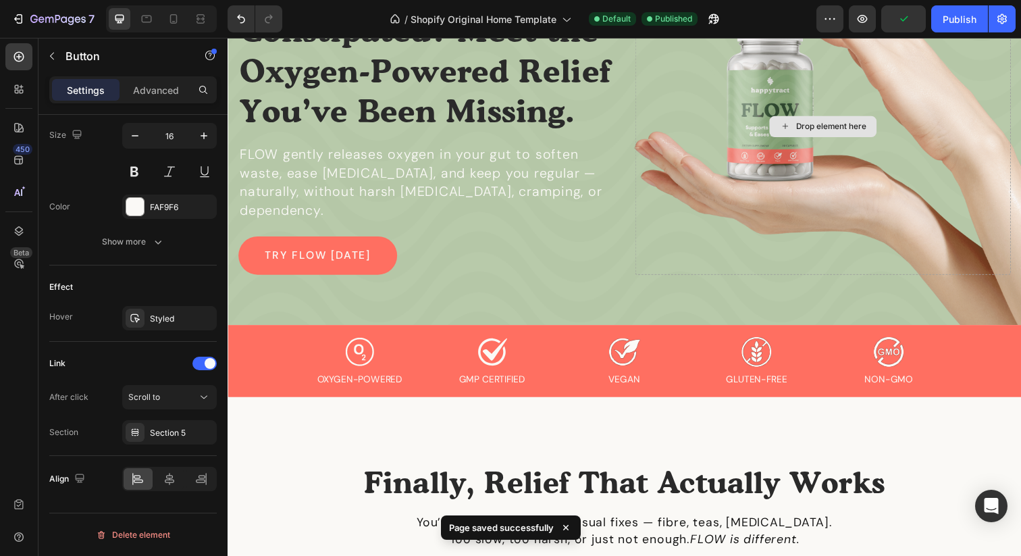
scroll to position [0, 0]
